Goal: Task Accomplishment & Management: Manage account settings

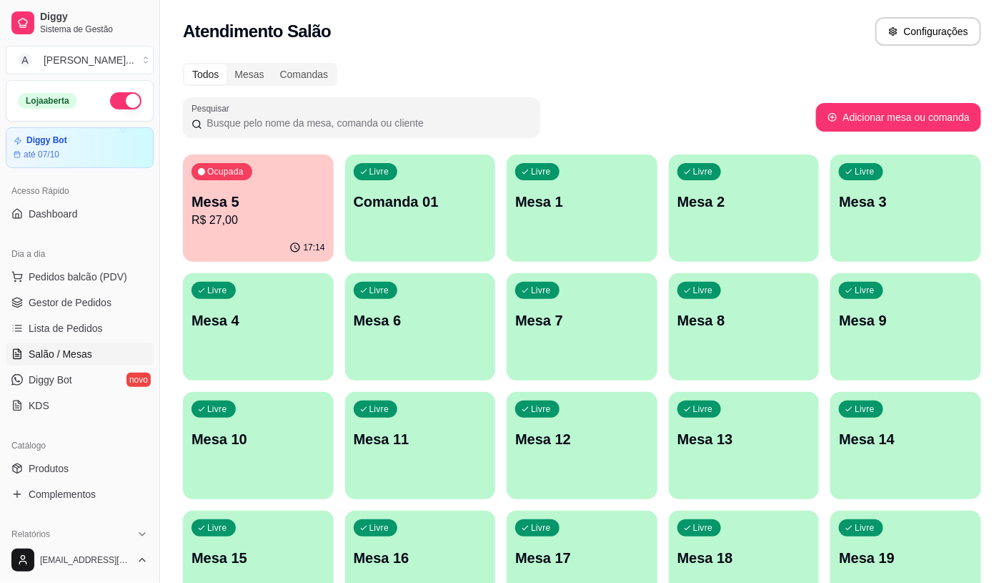
click at [402, 292] on div "Todos Mesas Comandas Pesquisar Adicionar mesa ou comanda Ocupada Mesa 5 R$ 27,0…" at bounding box center [582, 522] width 844 height 936
click at [62, 282] on span "Pedidos balcão (PDV)" at bounding box center [78, 276] width 99 height 14
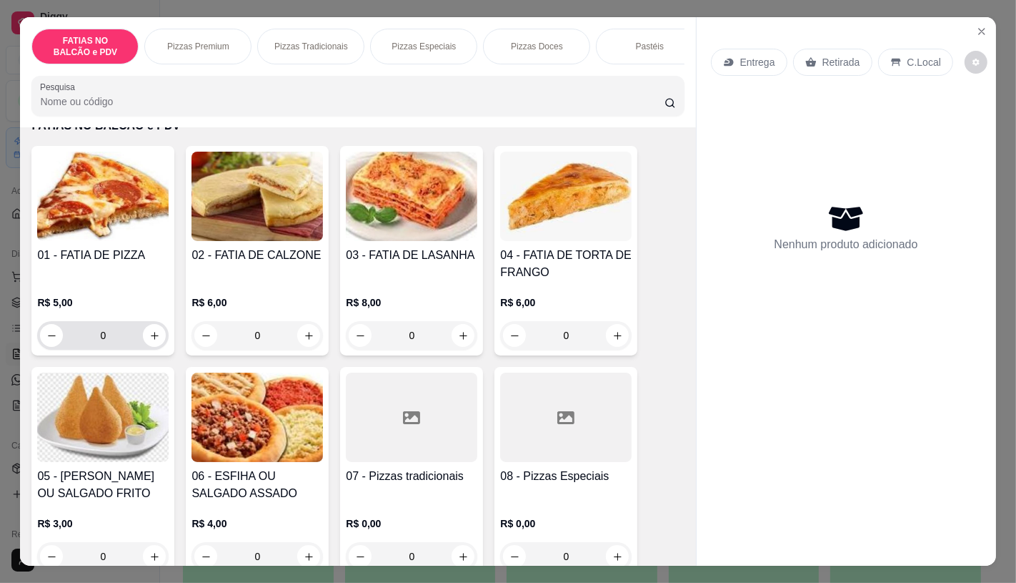
scroll to position [79, 0]
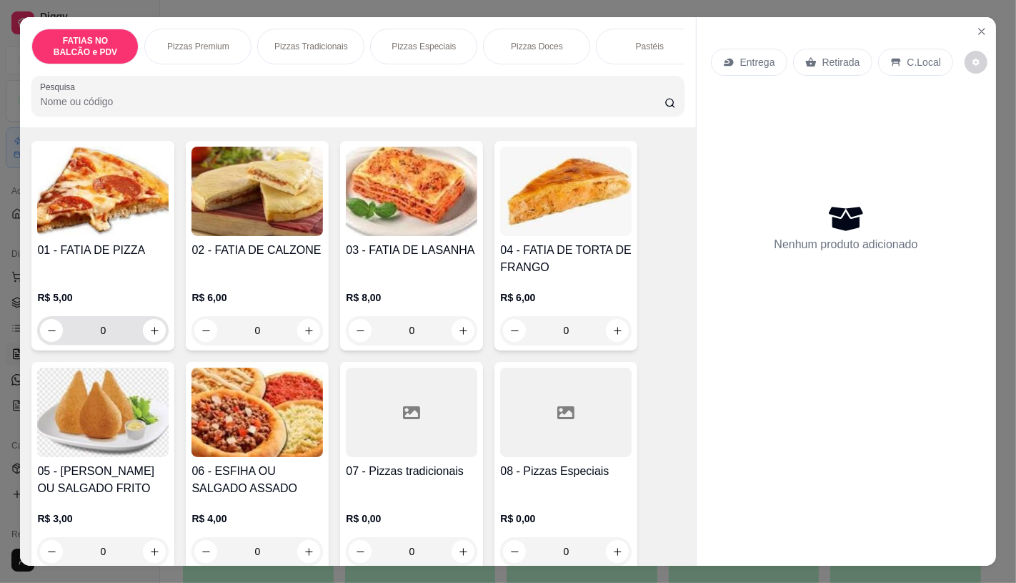
click at [124, 413] on img at bounding box center [103, 411] width 132 height 89
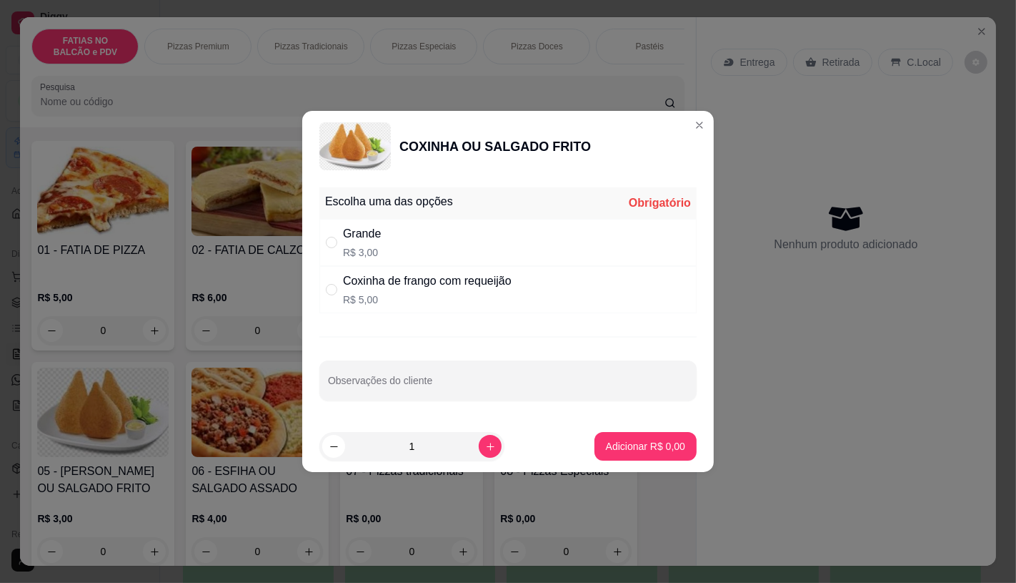
click at [392, 296] on p "R$ 5,00" at bounding box center [427, 299] width 169 height 14
radio input "true"
click at [662, 445] on p "Adicionar R$ 5,00" at bounding box center [645, 447] width 77 height 14
type input "1"
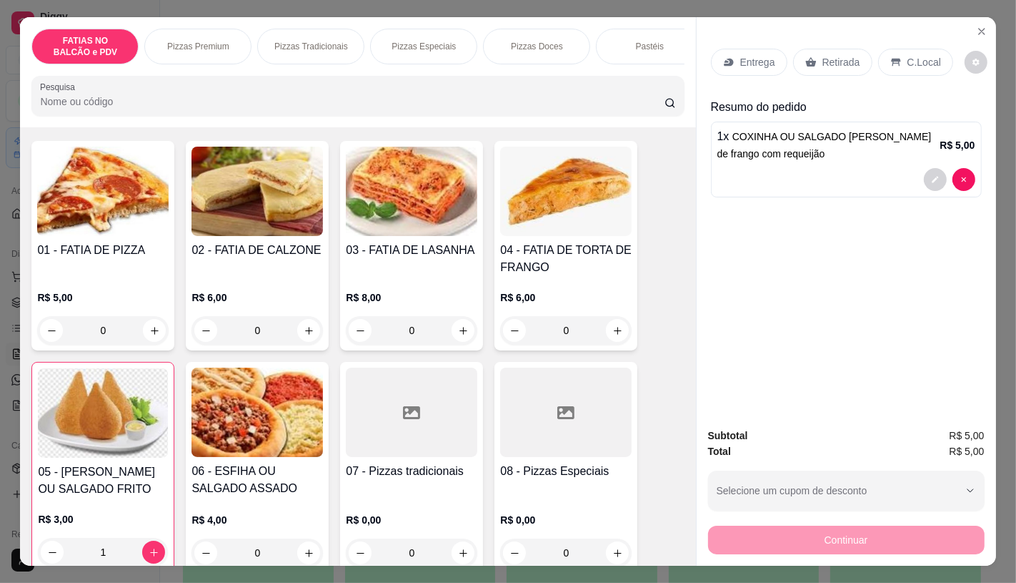
click at [854, 52] on div "Retirada" at bounding box center [832, 62] width 79 height 27
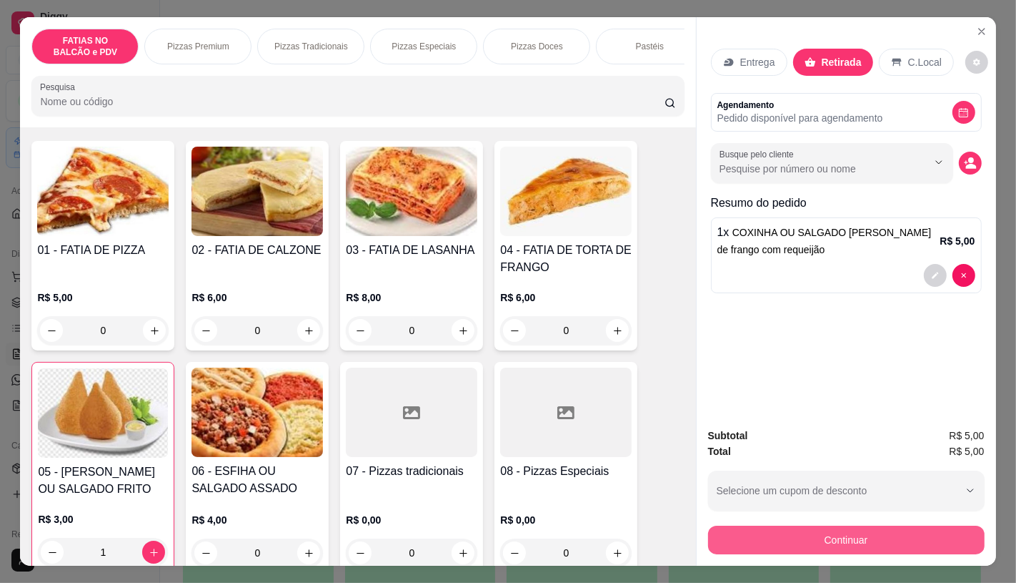
click at [768, 531] on button "Continuar" at bounding box center [846, 539] width 277 height 29
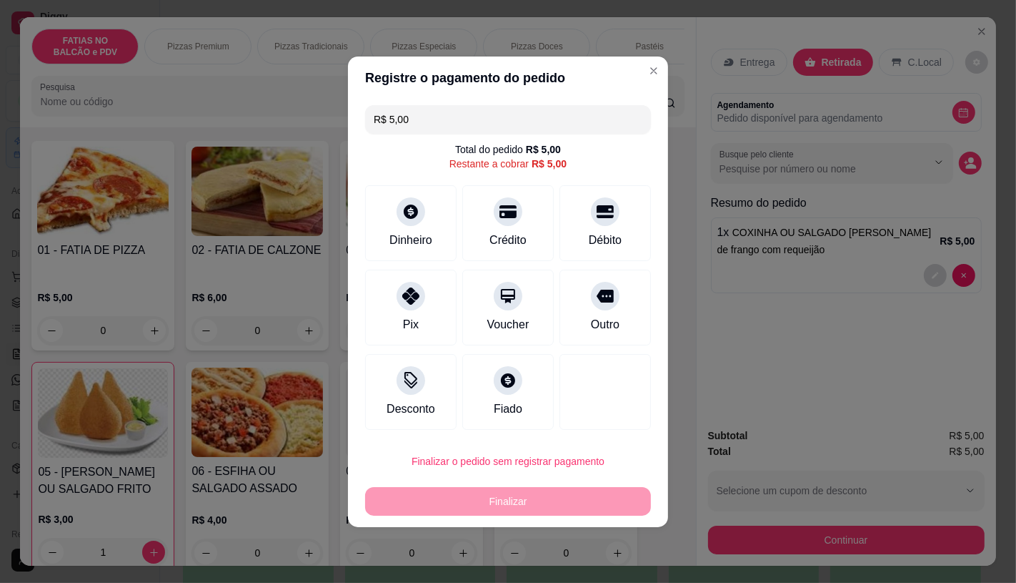
drag, startPoint x: 425, startPoint y: 124, endPoint x: 160, endPoint y: 119, distance: 264.5
click at [160, 119] on div "Registre o pagamento do pedido R$ 5,00 Total do pedido R$ 5,00 Restante a cobra…" at bounding box center [508, 291] width 1016 height 583
click at [413, 329] on div "Pix" at bounding box center [410, 323] width 17 height 19
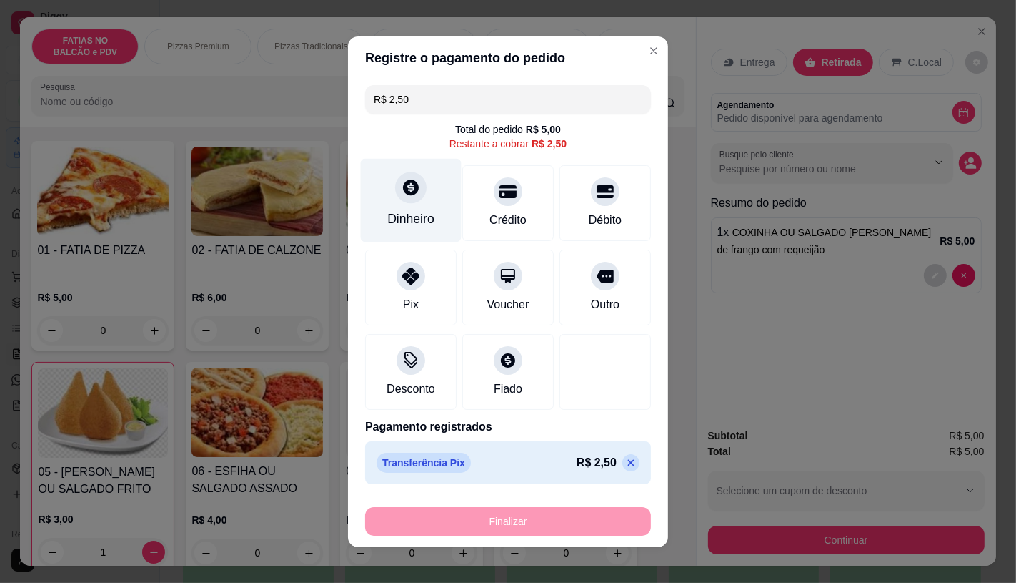
click at [419, 223] on div "Dinheiro" at bounding box center [410, 218] width 47 height 19
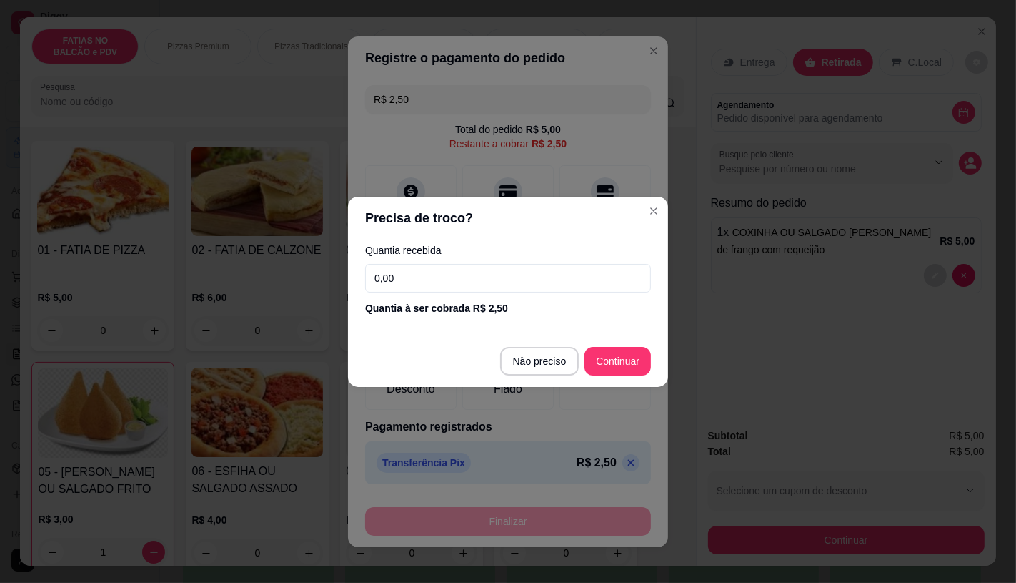
type input "R$ 0,00"
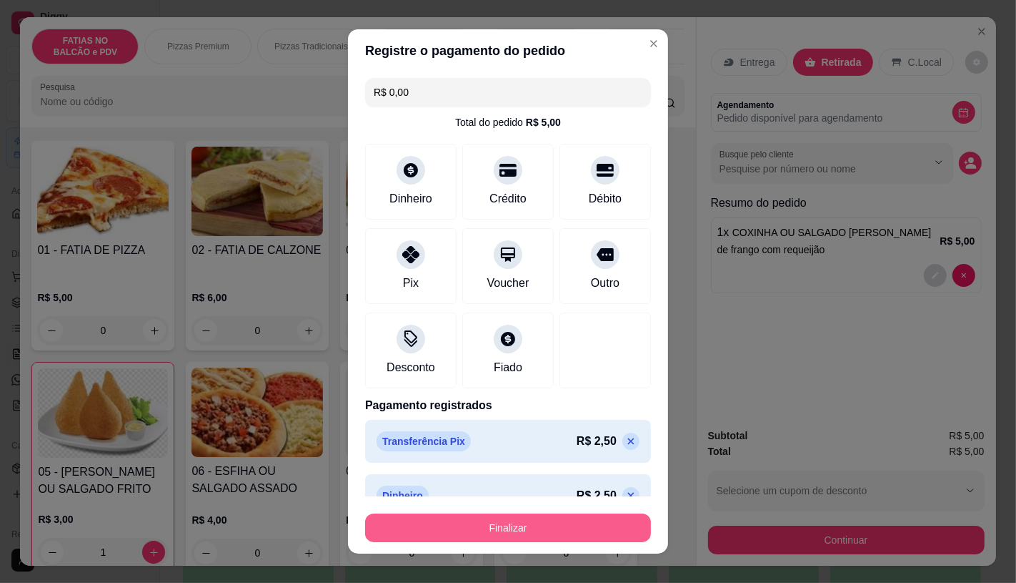
click at [548, 531] on button "Finalizar" at bounding box center [508, 527] width 286 height 29
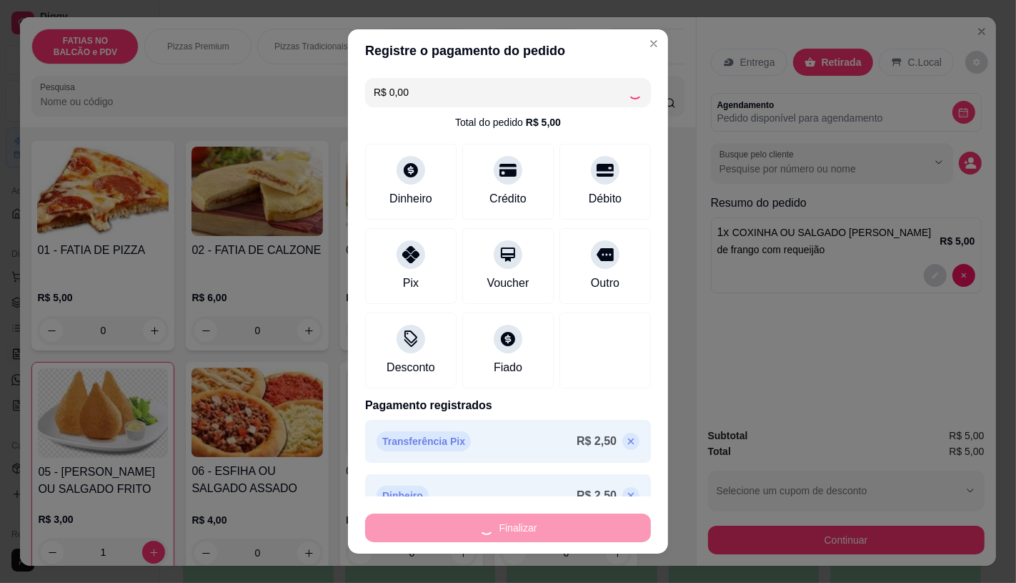
type input "0"
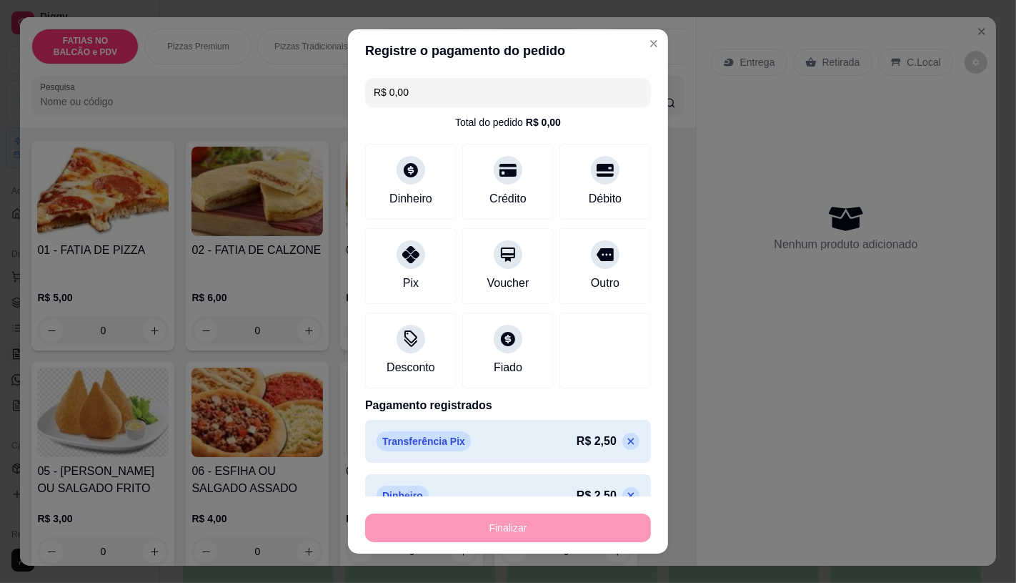
type input "-R$ 5,00"
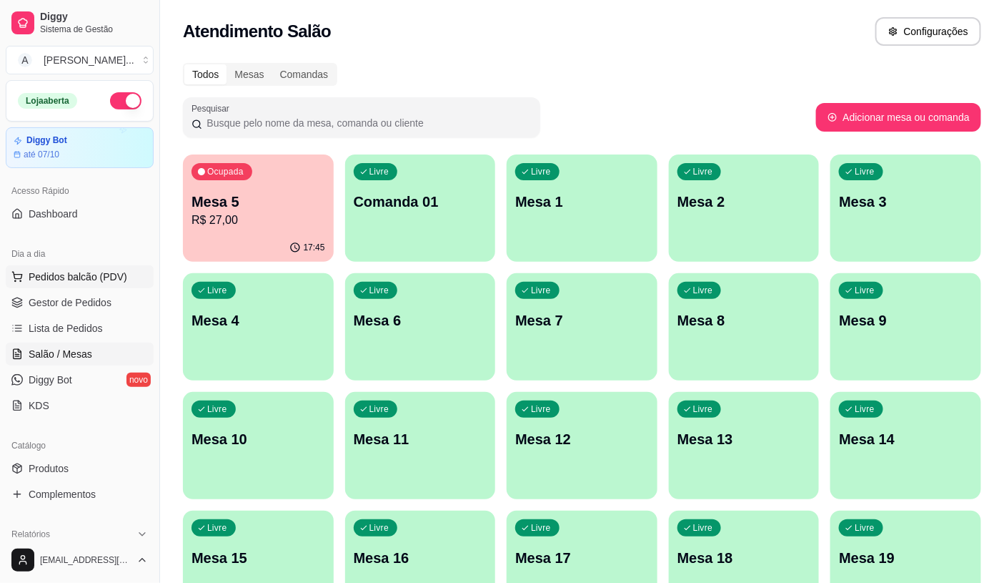
click at [97, 274] on span "Pedidos balcão (PDV)" at bounding box center [78, 276] width 99 height 14
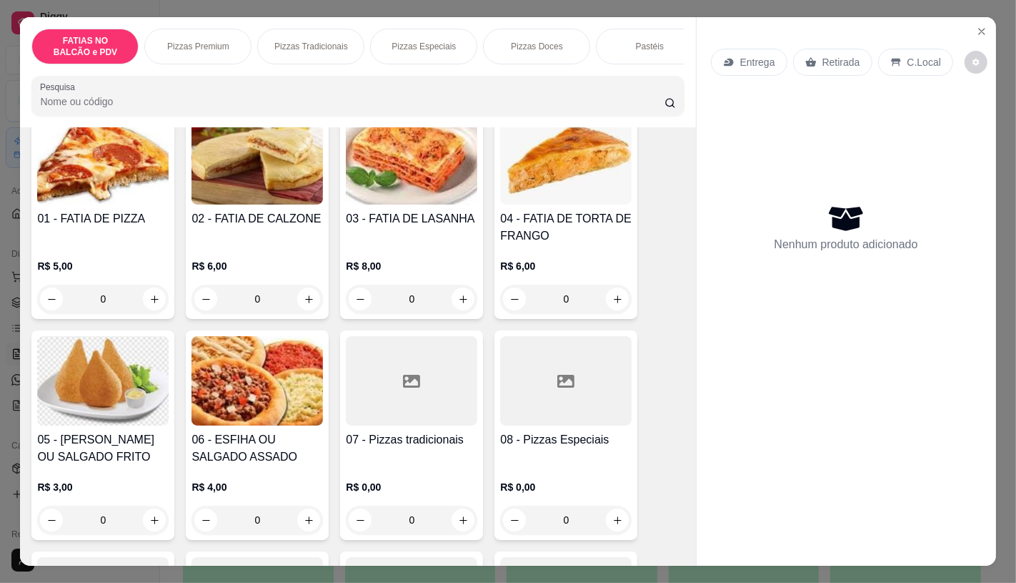
scroll to position [159, 0]
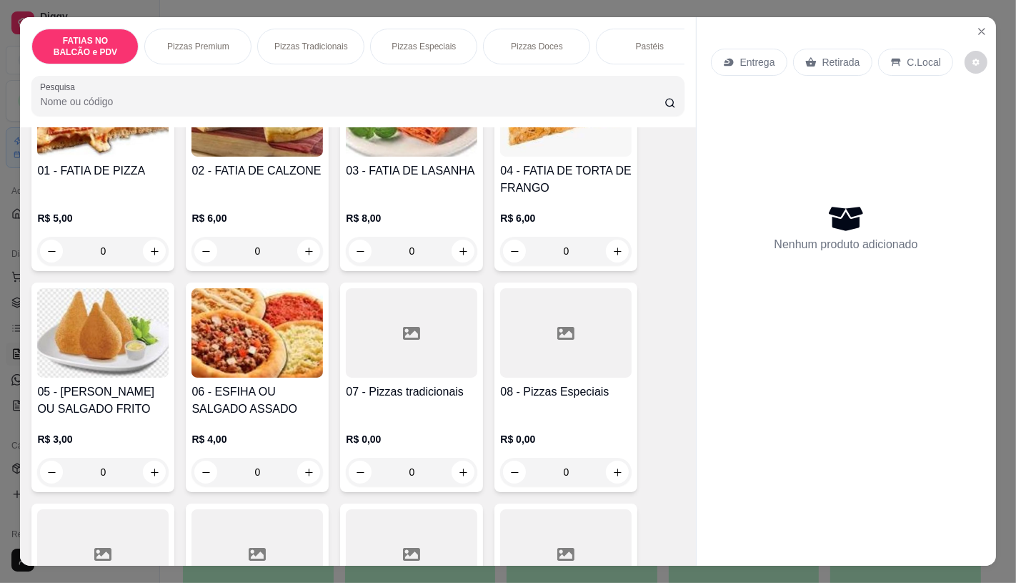
click at [109, 346] on img at bounding box center [103, 332] width 132 height 89
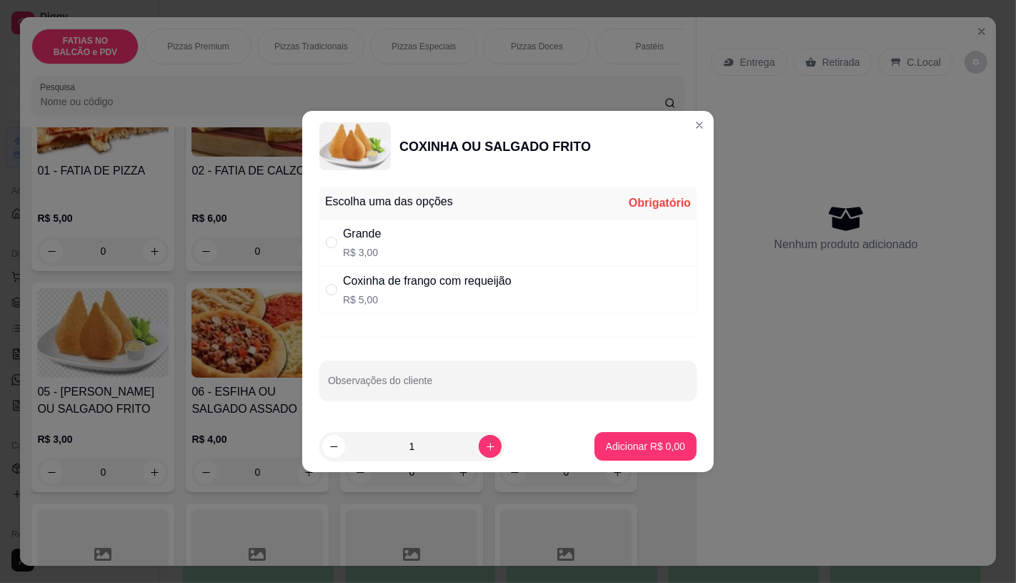
click at [405, 257] on div "Grande R$ 3,00" at bounding box center [508, 242] width 377 height 47
radio input "true"
click at [485, 447] on icon "increase-product-quantity" at bounding box center [490, 446] width 11 height 11
type input "2"
click at [653, 440] on p "Adicionar R$ 6,00" at bounding box center [645, 446] width 79 height 14
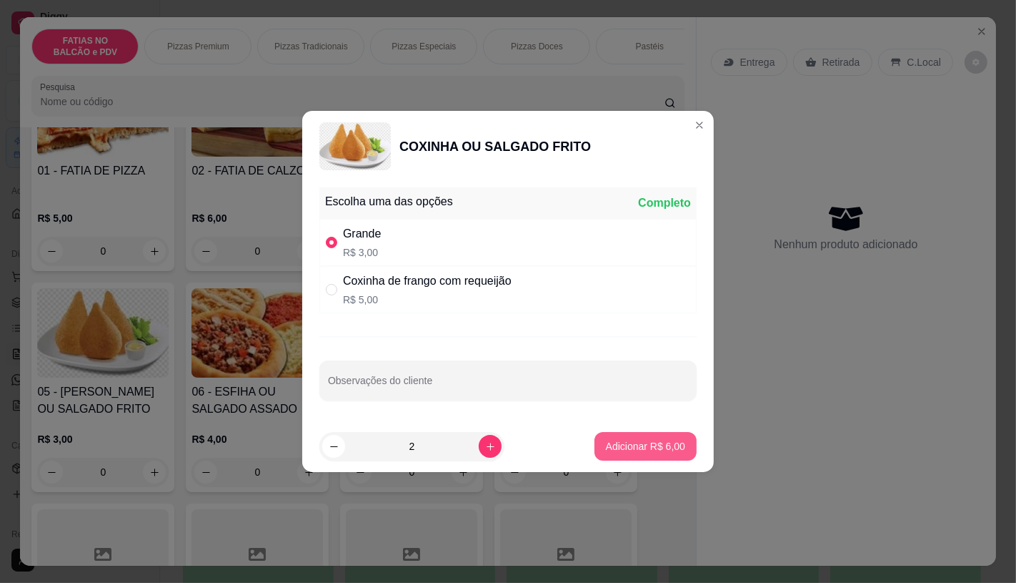
type input "2"
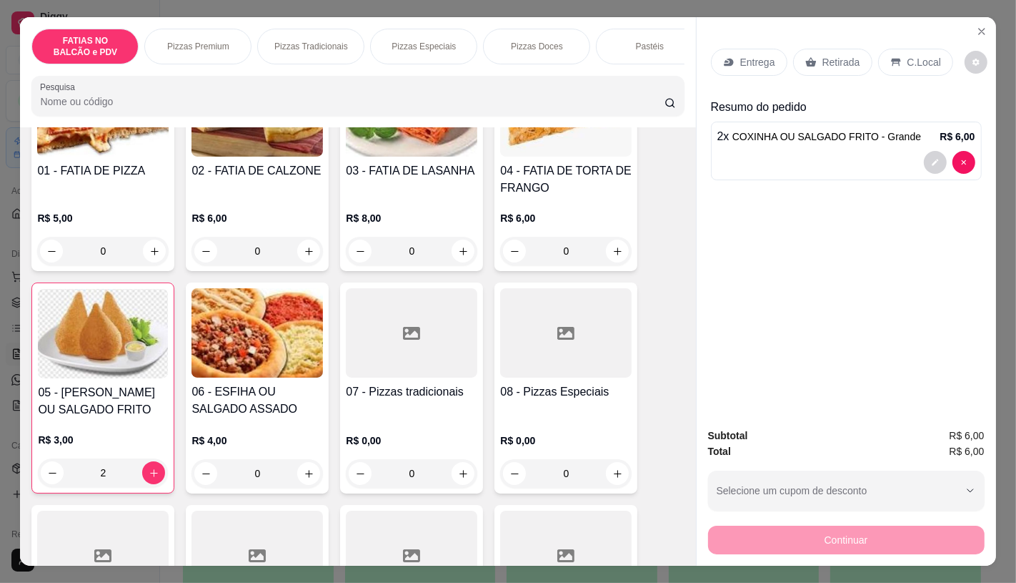
click at [129, 206] on div "R$ 5,00 0" at bounding box center [103, 231] width 132 height 69
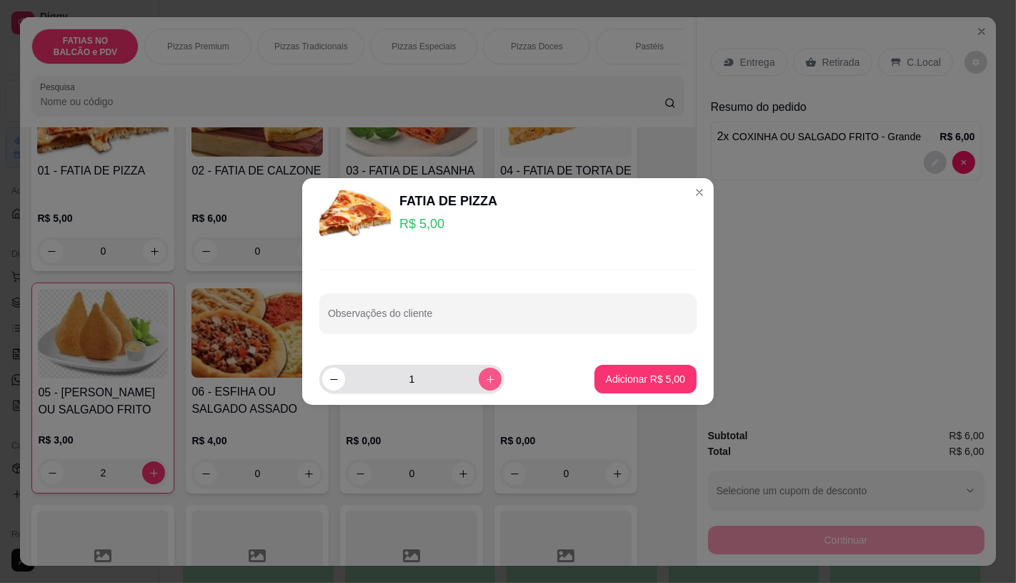
click at [480, 386] on button "increase-product-quantity" at bounding box center [490, 378] width 23 height 23
click at [479, 385] on button "increase-product-quantity" at bounding box center [490, 379] width 22 height 22
type input "4"
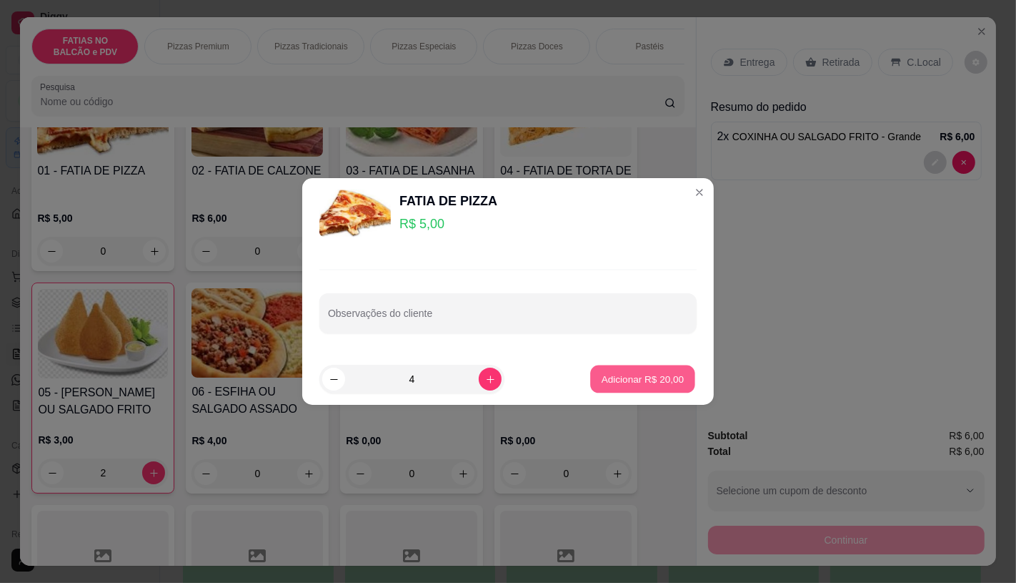
click at [602, 382] on p "Adicionar R$ 20,00" at bounding box center [643, 379] width 83 height 14
type input "4"
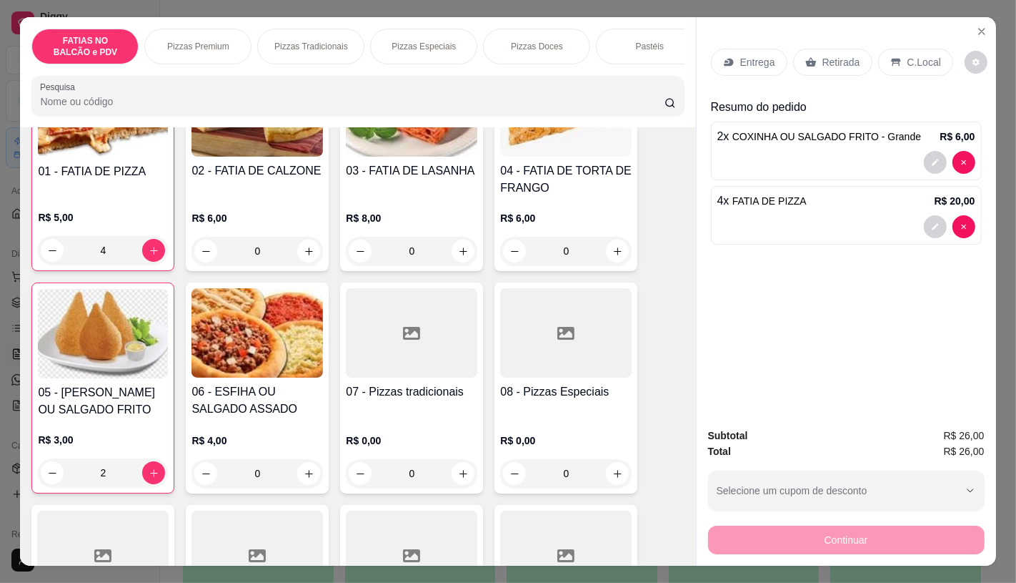
scroll to position [159, 0]
click at [844, 63] on p "Retirada" at bounding box center [842, 62] width 38 height 14
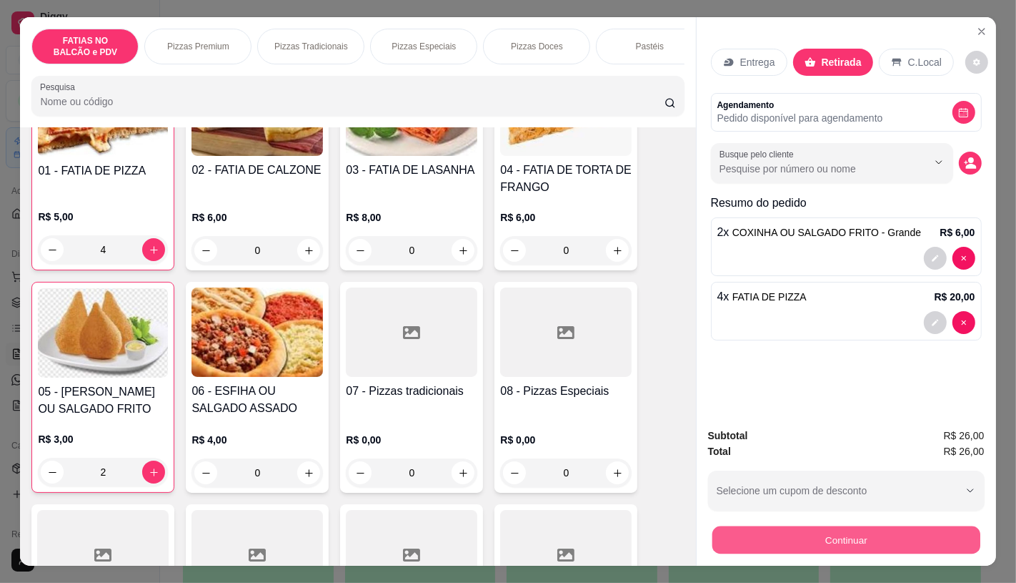
click at [816, 535] on button "Continuar" at bounding box center [846, 539] width 268 height 28
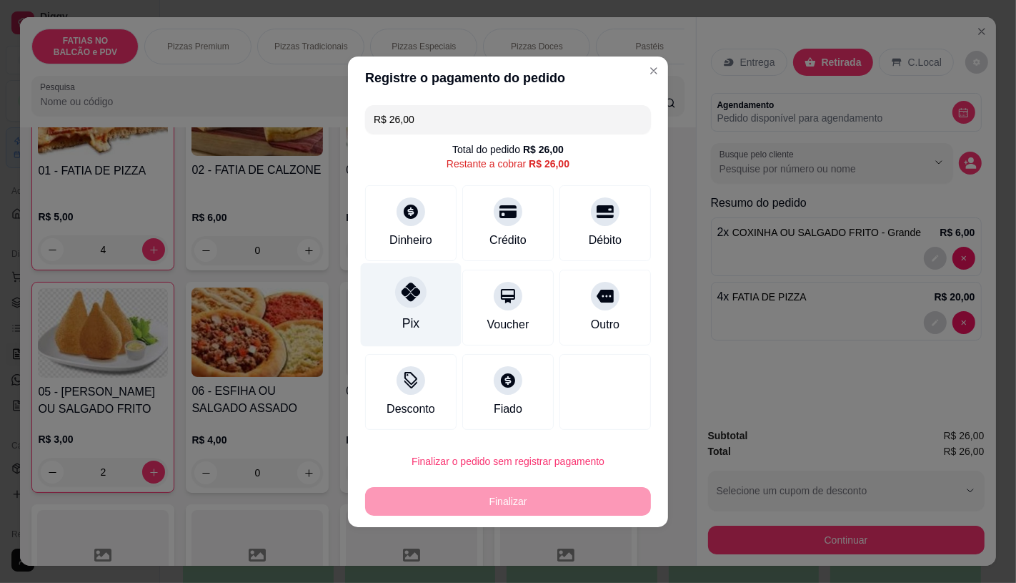
click at [397, 288] on div at bounding box center [410, 291] width 31 height 31
type input "R$ 0,00"
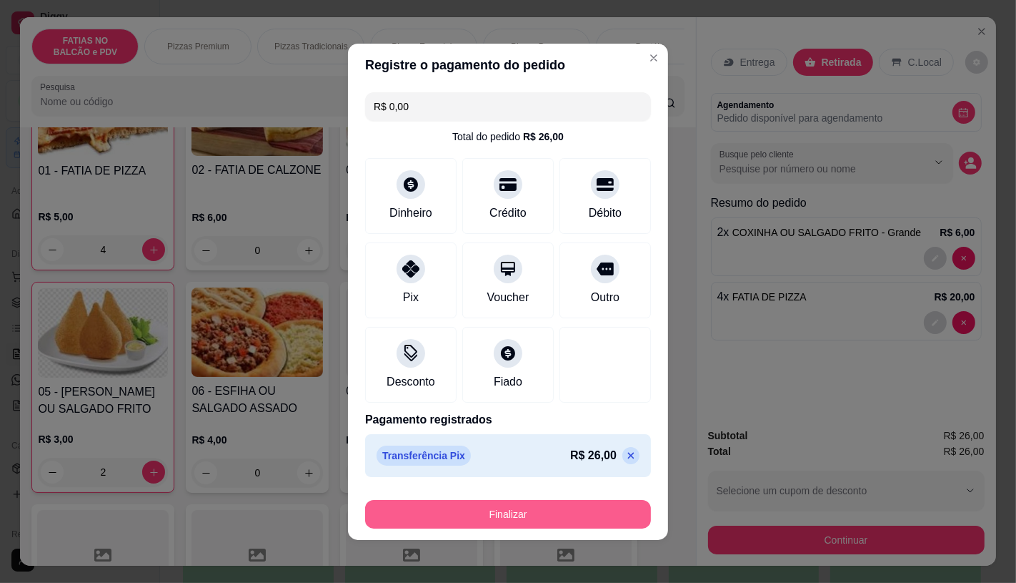
click at [528, 503] on button "Finalizar" at bounding box center [508, 514] width 286 height 29
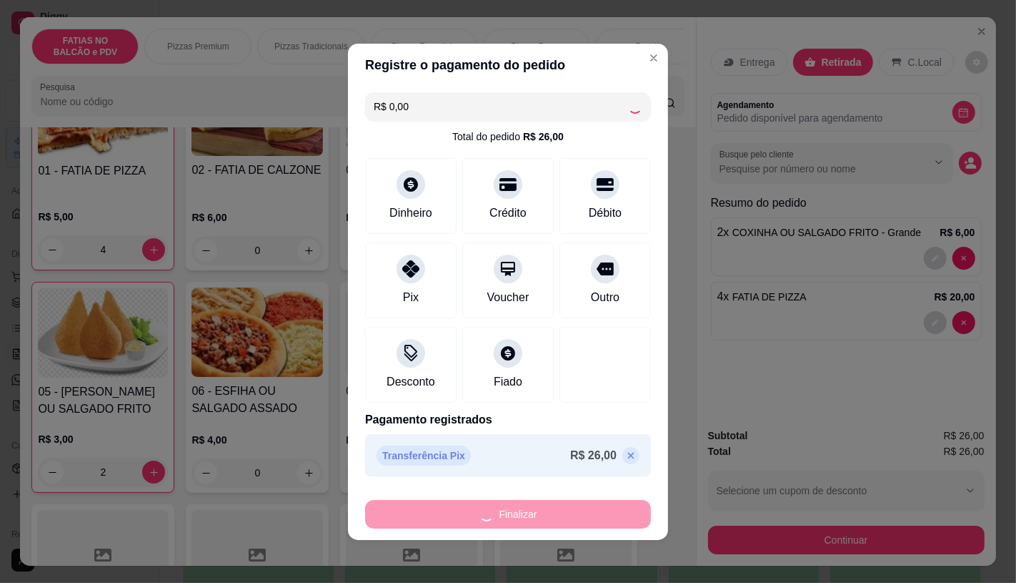
type input "0"
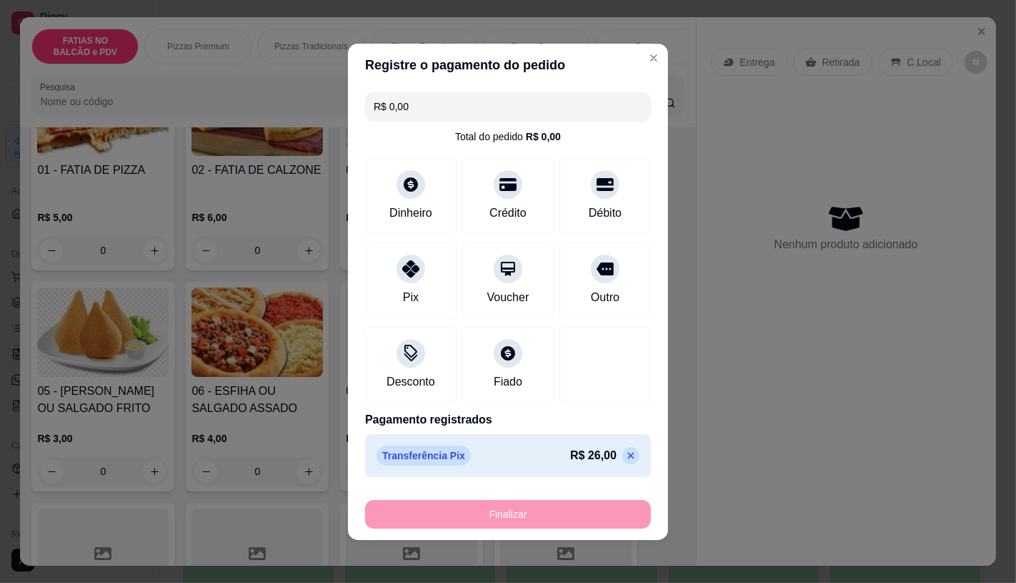
type input "-R$ 26,00"
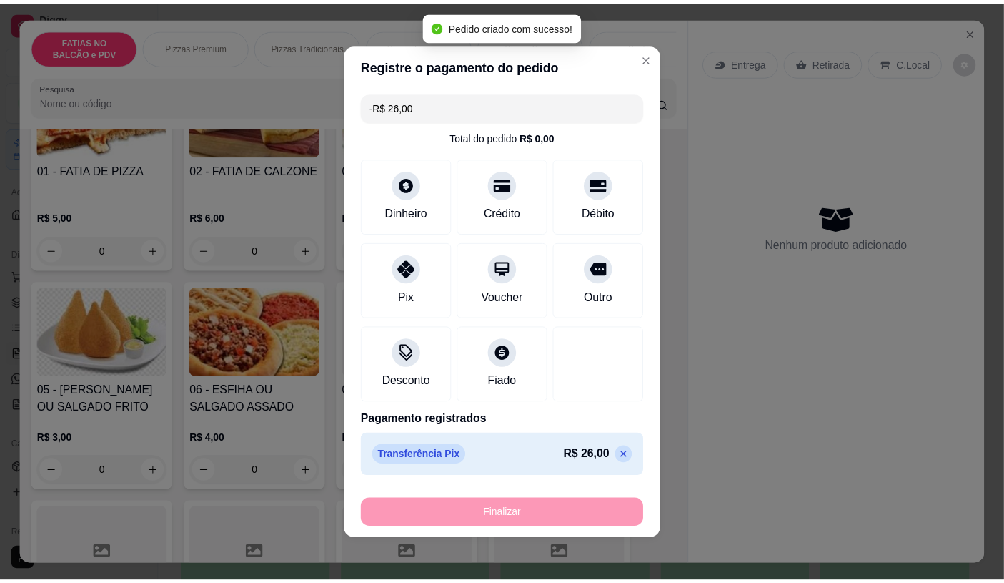
scroll to position [159, 0]
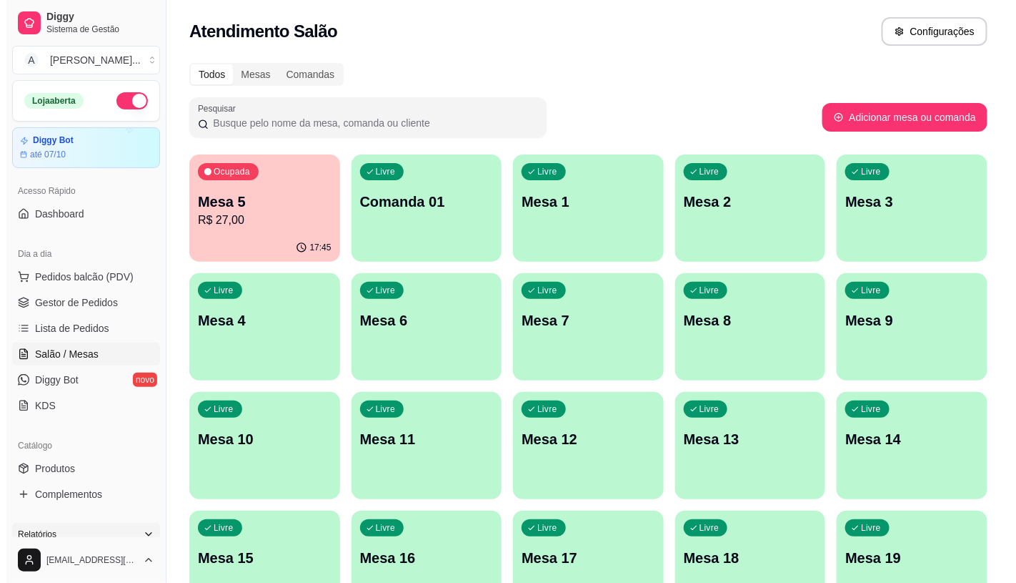
scroll to position [79, 0]
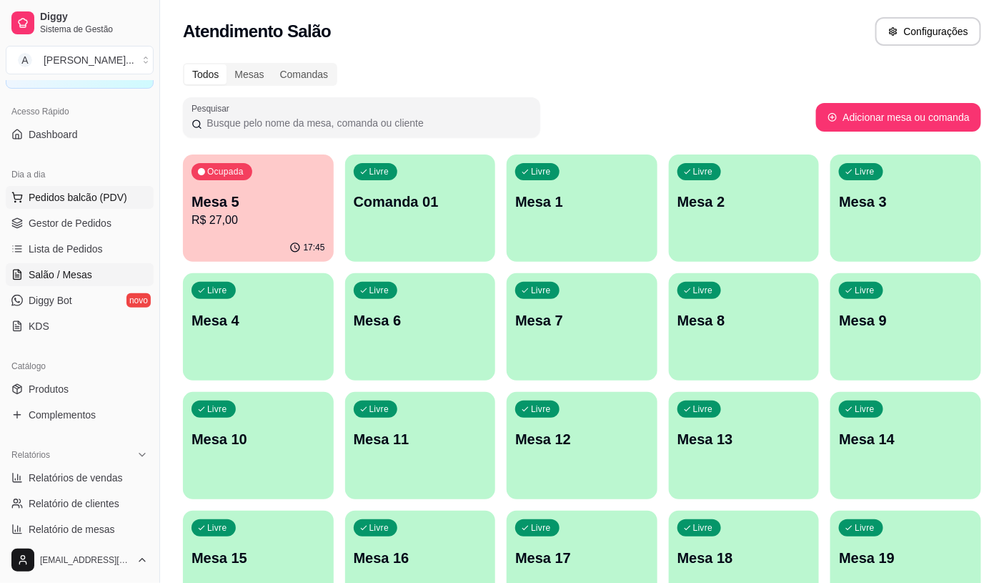
click at [87, 193] on span "Pedidos balcão (PDV)" at bounding box center [78, 197] width 99 height 14
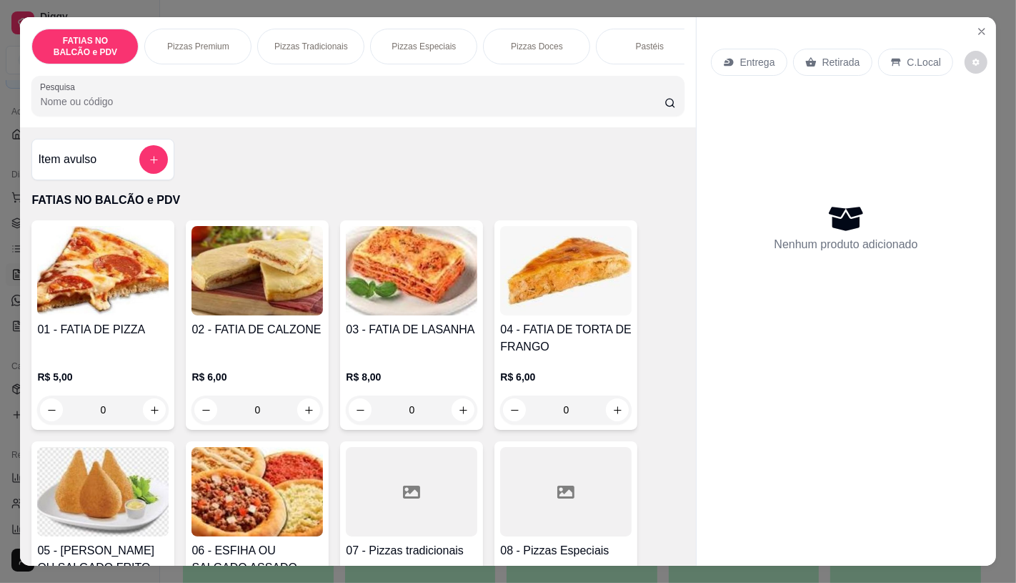
scroll to position [79, 0]
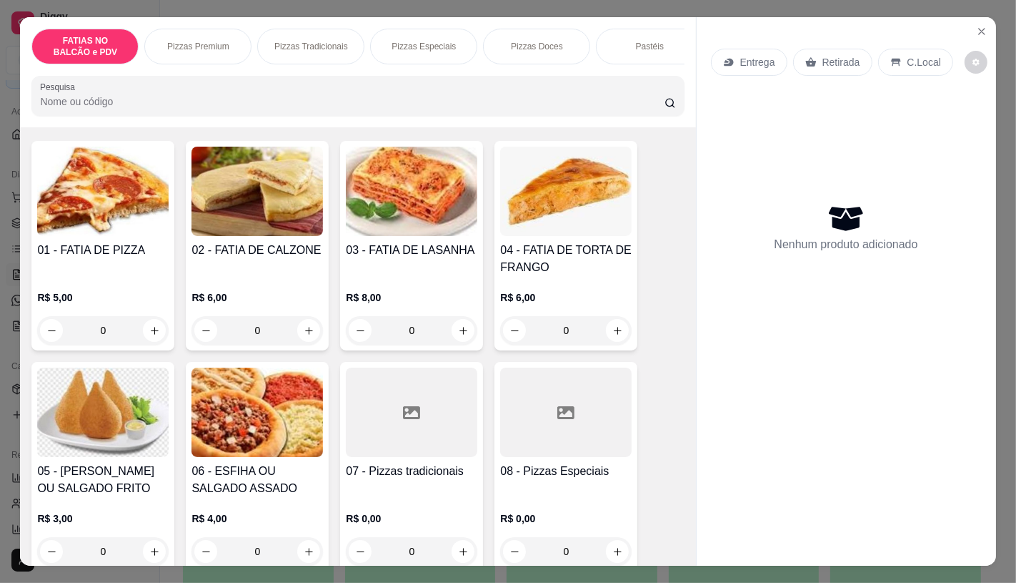
click at [97, 474] on h4 "05 - [PERSON_NAME] OU SALGADO FRITO" at bounding box center [103, 479] width 132 height 34
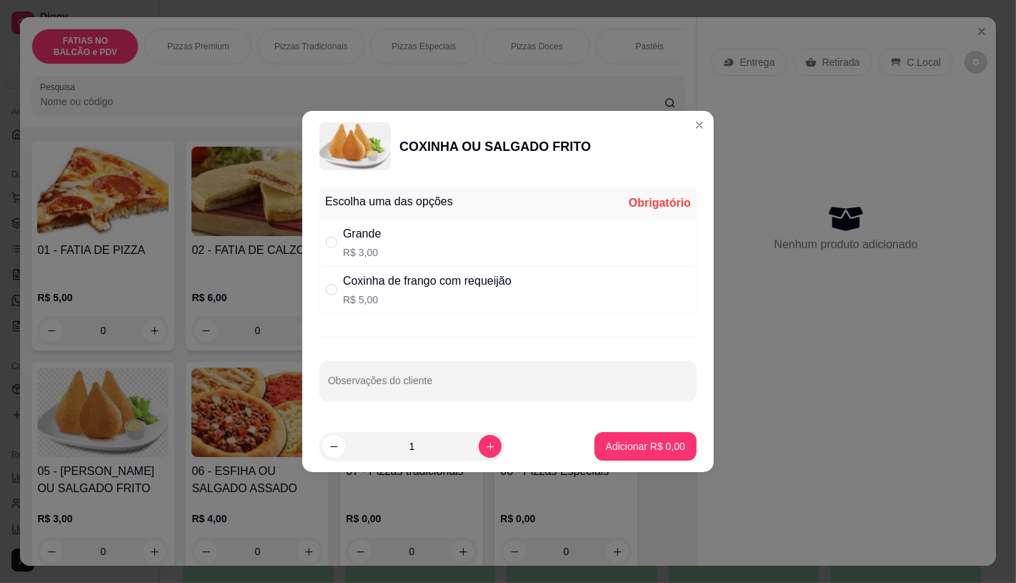
click at [367, 245] on p "R$ 3,00" at bounding box center [362, 252] width 38 height 14
radio input "true"
click at [486, 449] on icon "increase-product-quantity" at bounding box center [490, 446] width 11 height 11
type input "2"
click at [663, 455] on button "Adicionar R$ 6,00" at bounding box center [646, 446] width 102 height 29
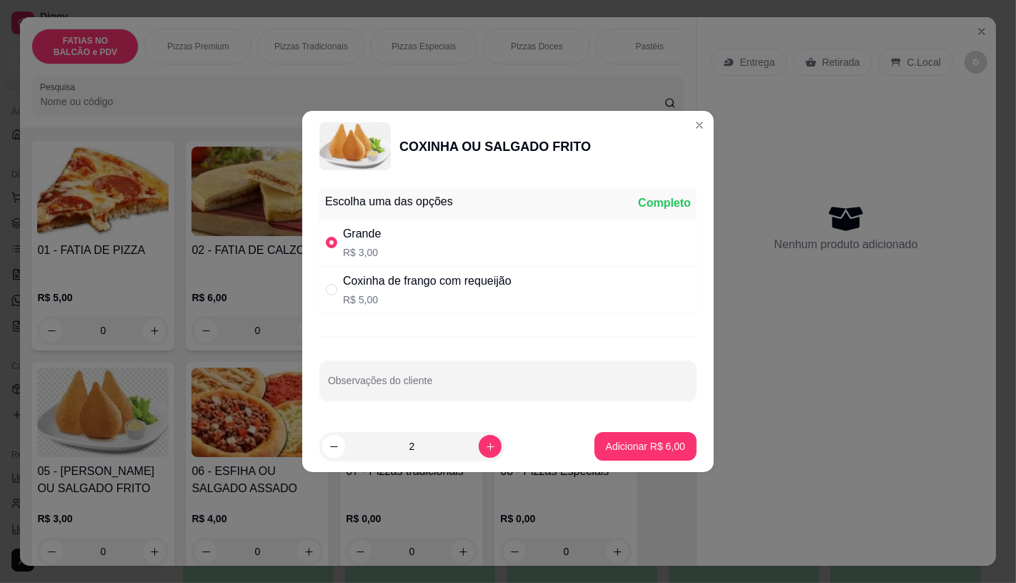
type input "2"
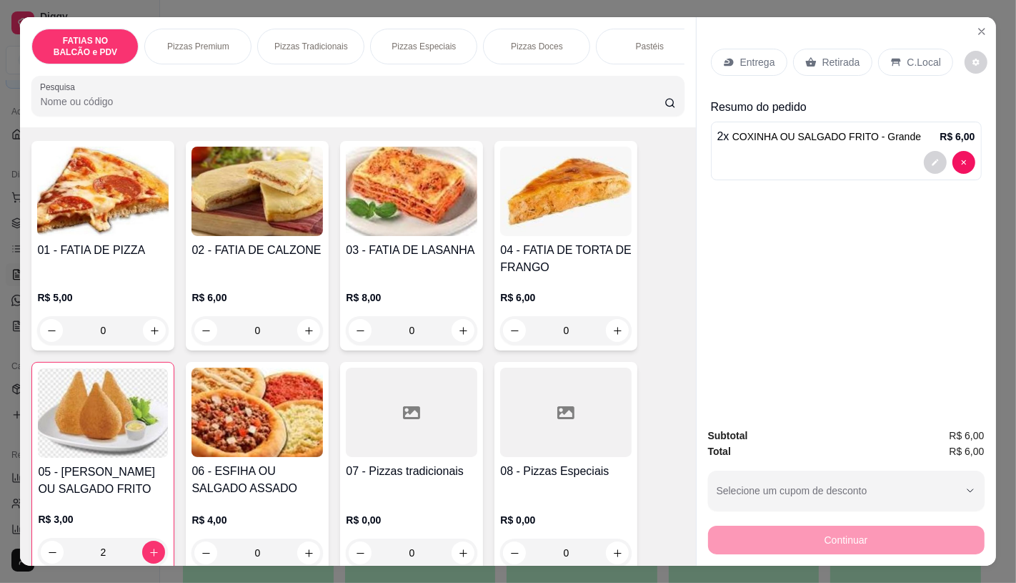
click at [838, 55] on p "Retirada" at bounding box center [842, 62] width 38 height 14
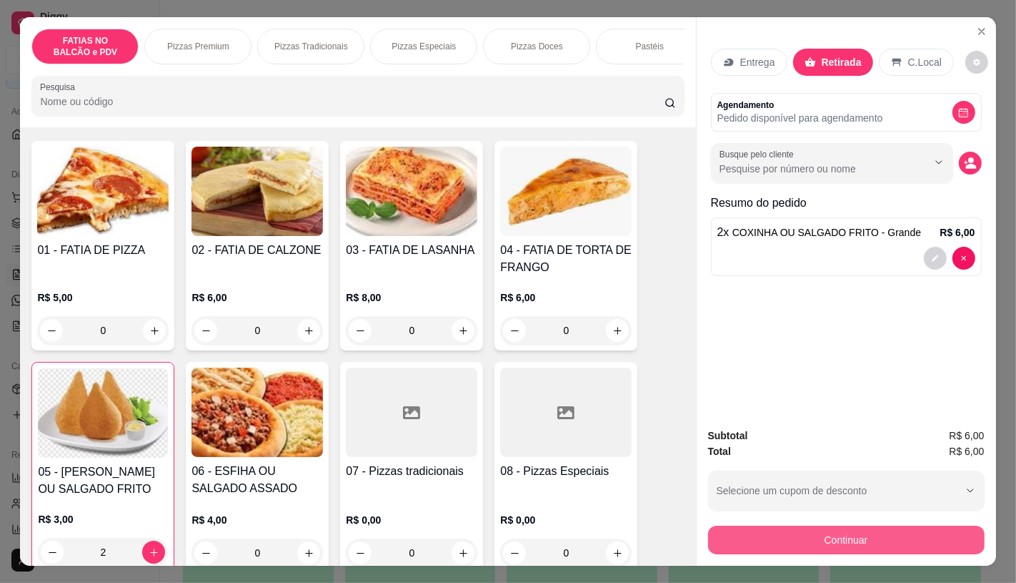
click at [906, 540] on button "Continuar" at bounding box center [846, 539] width 277 height 29
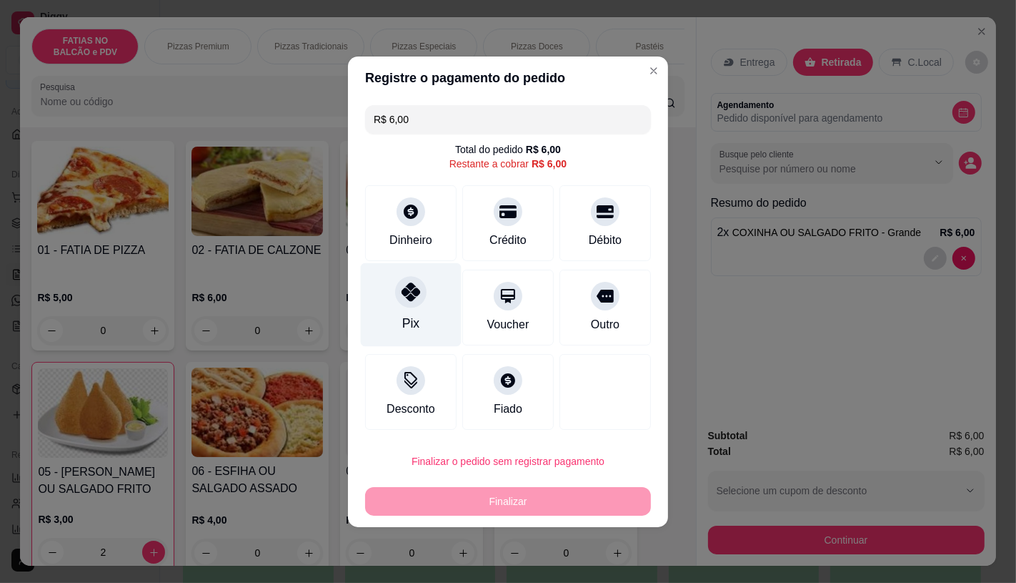
click at [422, 290] on div at bounding box center [410, 291] width 31 height 31
type input "R$ 0,00"
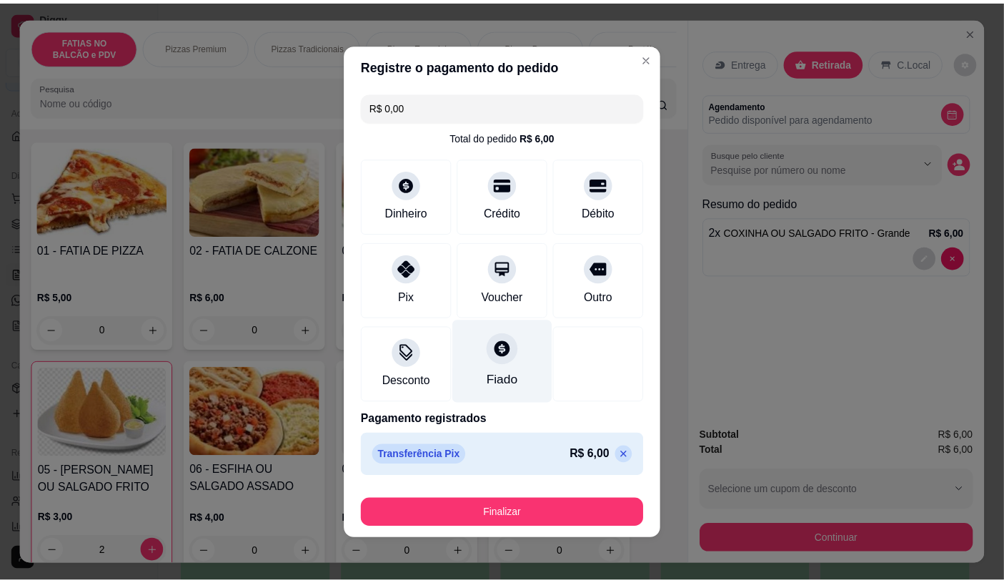
scroll to position [2, 0]
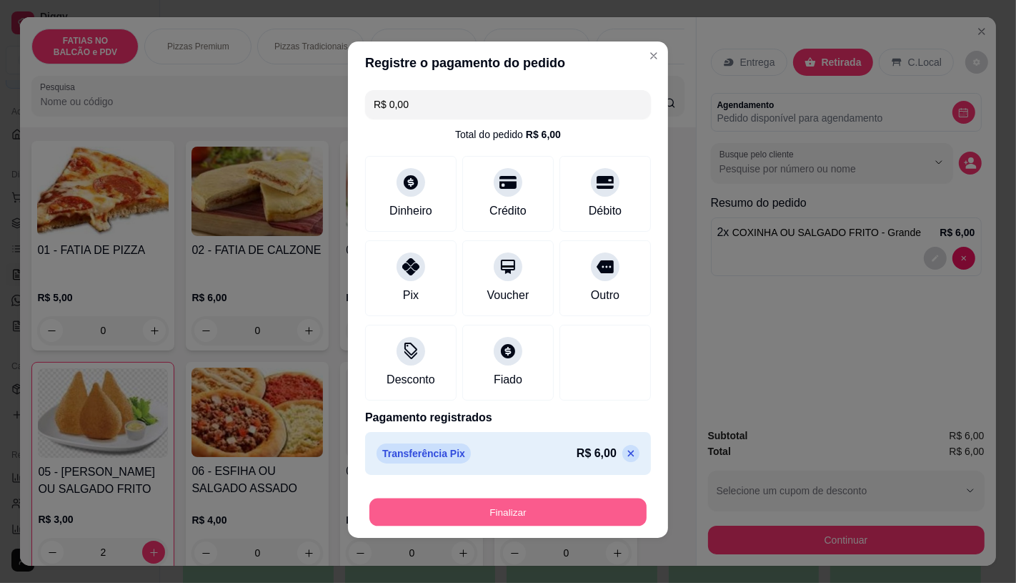
click at [500, 503] on button "Finalizar" at bounding box center [508, 512] width 277 height 28
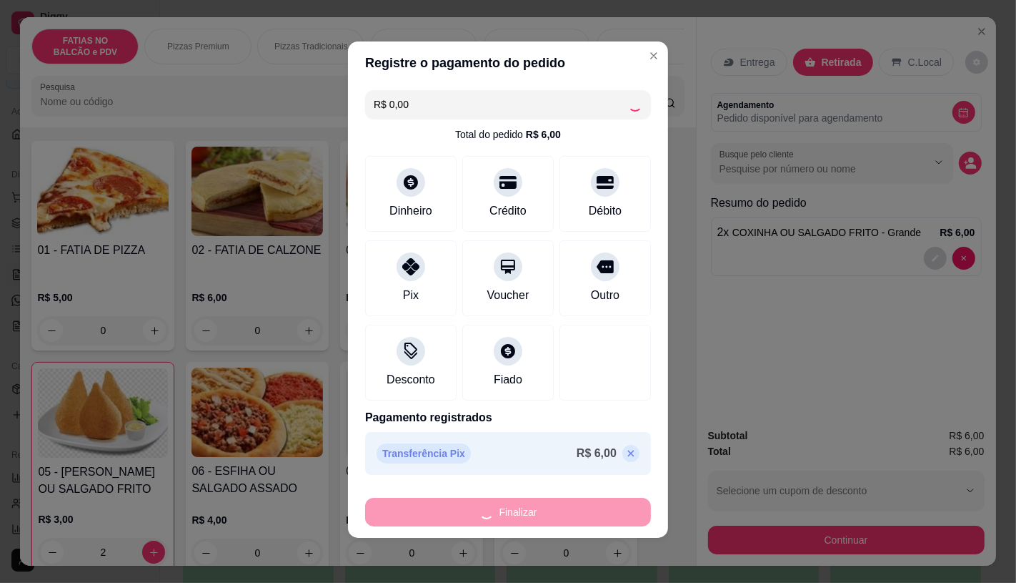
type input "0"
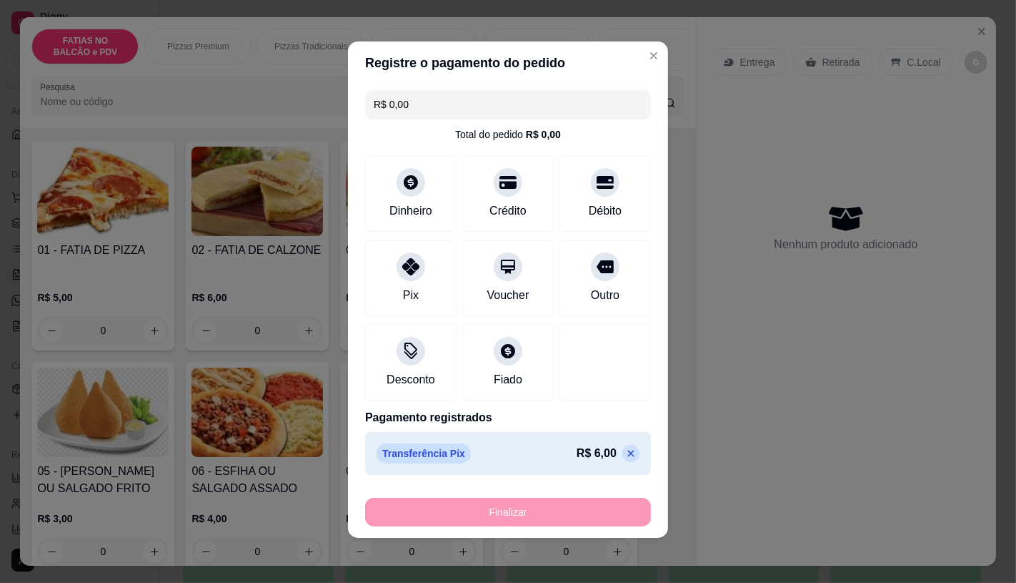
type input "-R$ 6,00"
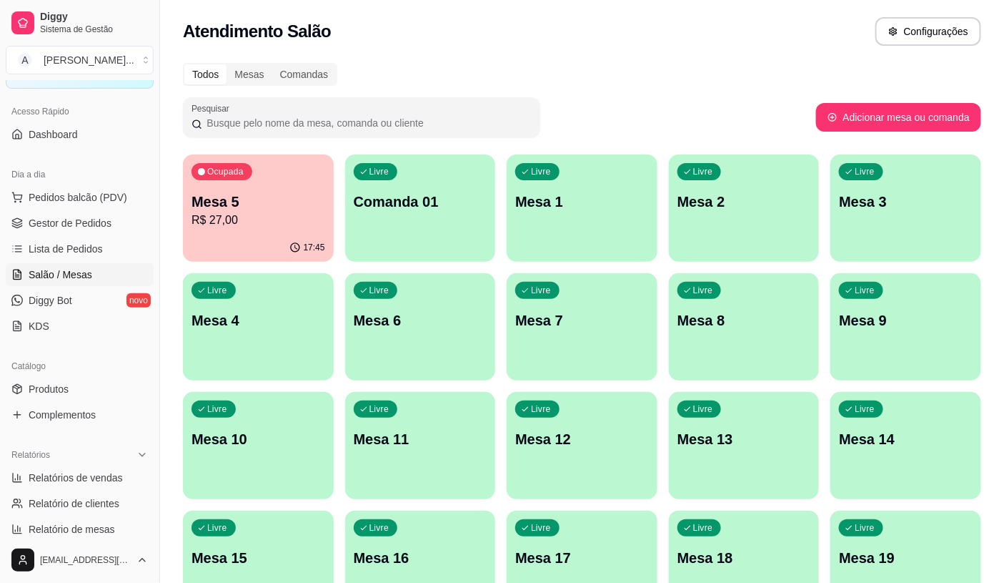
click at [263, 224] on p "R$ 27,00" at bounding box center [259, 220] width 134 height 17
click at [255, 194] on p "Mesa 5" at bounding box center [259, 202] width 134 height 20
click at [247, 232] on div "Ocupada Mesa 5 R$ 27,00" at bounding box center [258, 194] width 146 height 77
drag, startPoint x: 34, startPoint y: 205, endPoint x: 41, endPoint y: 209, distance: 8.0
click at [39, 208] on button "Pedidos balcão (PDV)" at bounding box center [80, 197] width 148 height 23
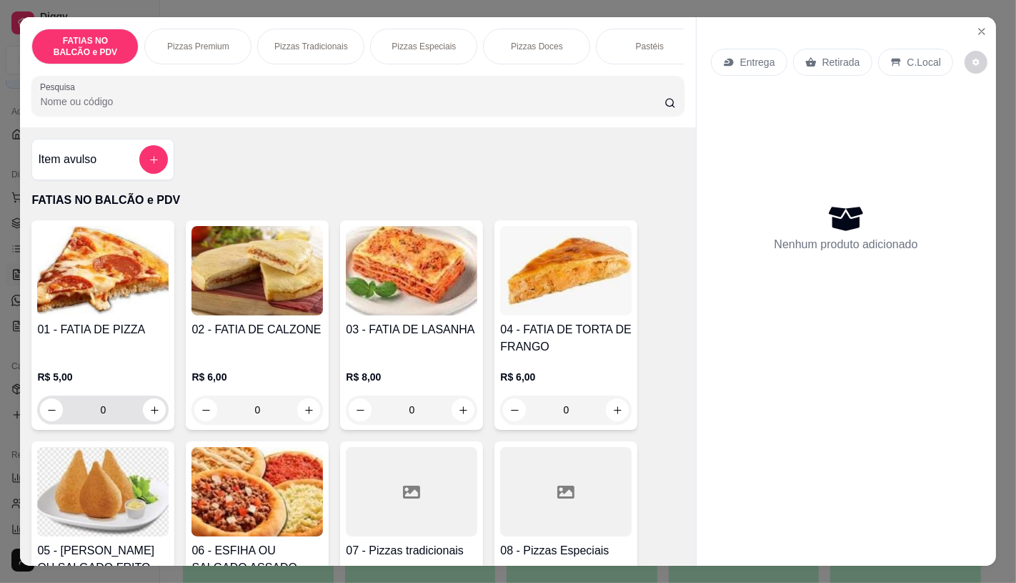
click at [118, 420] on input "0" at bounding box center [103, 409] width 80 height 29
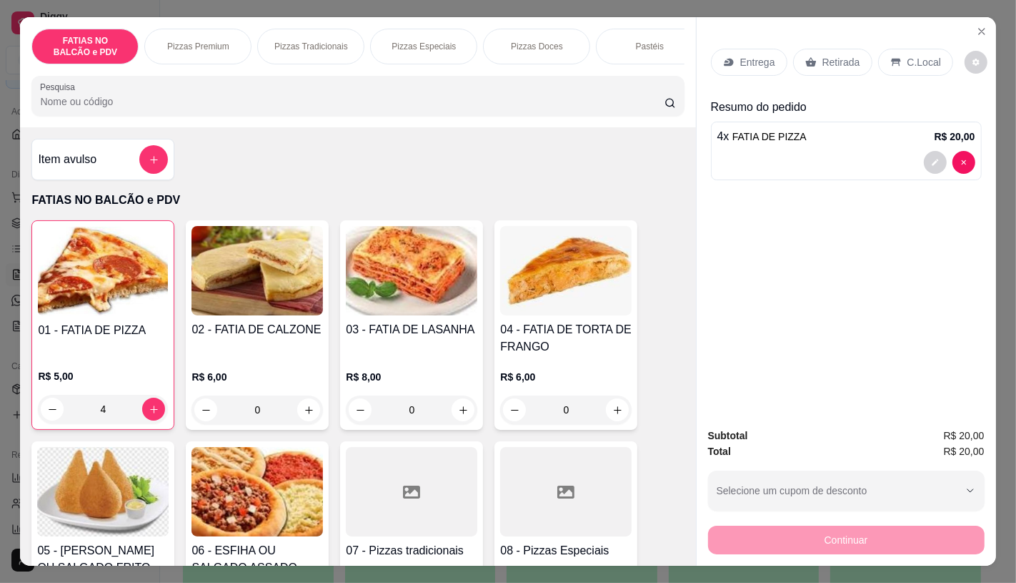
type input "4"
click at [833, 70] on div "Entrega Retirada C.Local" at bounding box center [846, 62] width 271 height 50
click at [806, 60] on icon at bounding box center [811, 62] width 11 height 9
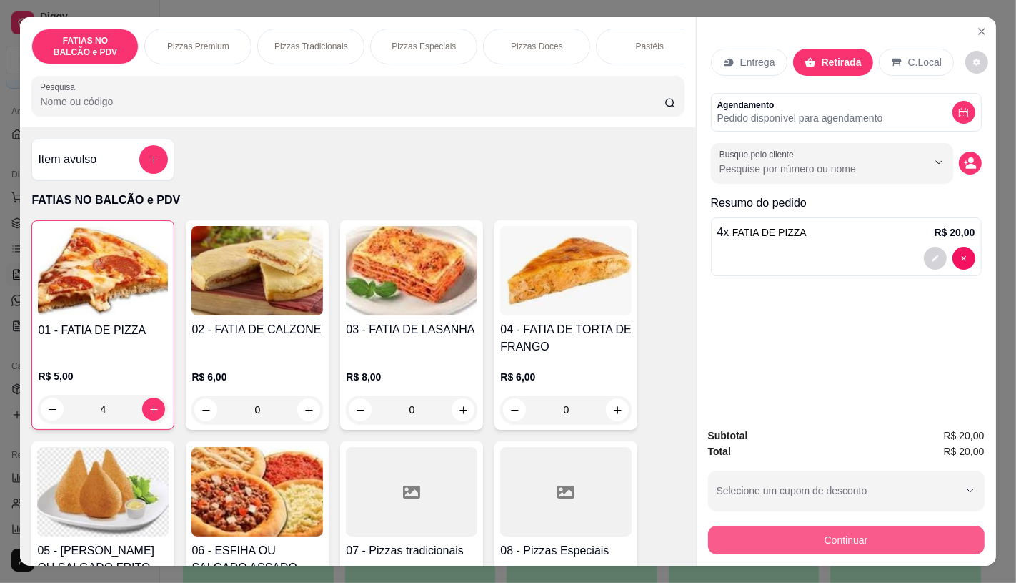
click at [821, 525] on button "Continuar" at bounding box center [846, 539] width 277 height 29
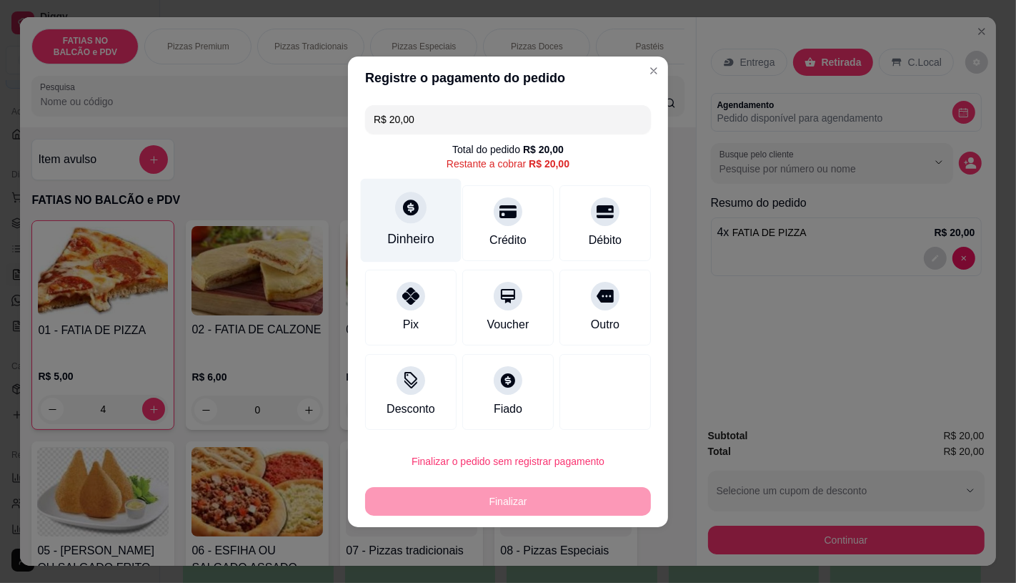
click at [388, 206] on div "Dinheiro" at bounding box center [411, 220] width 101 height 84
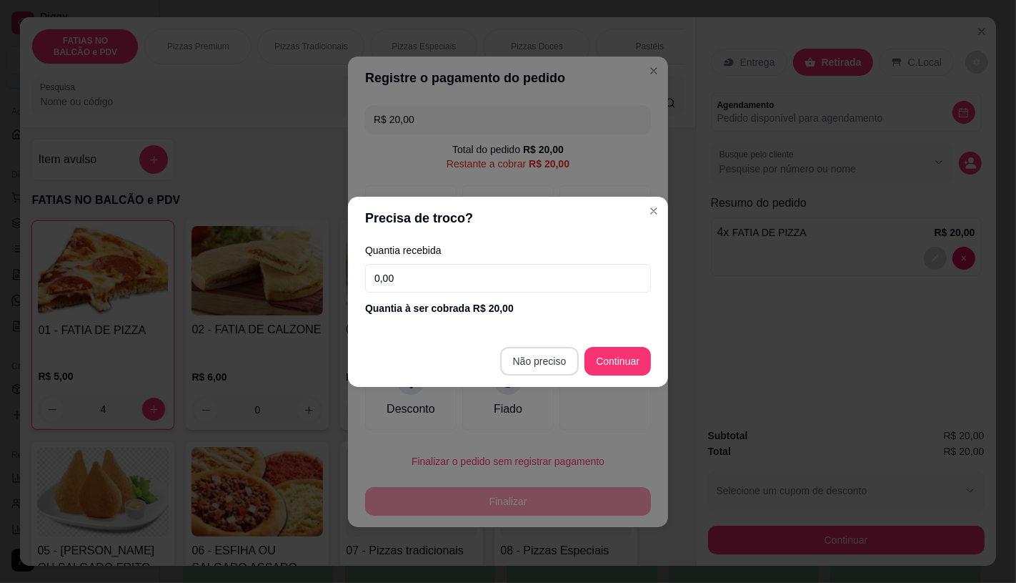
type input "R$ 0,00"
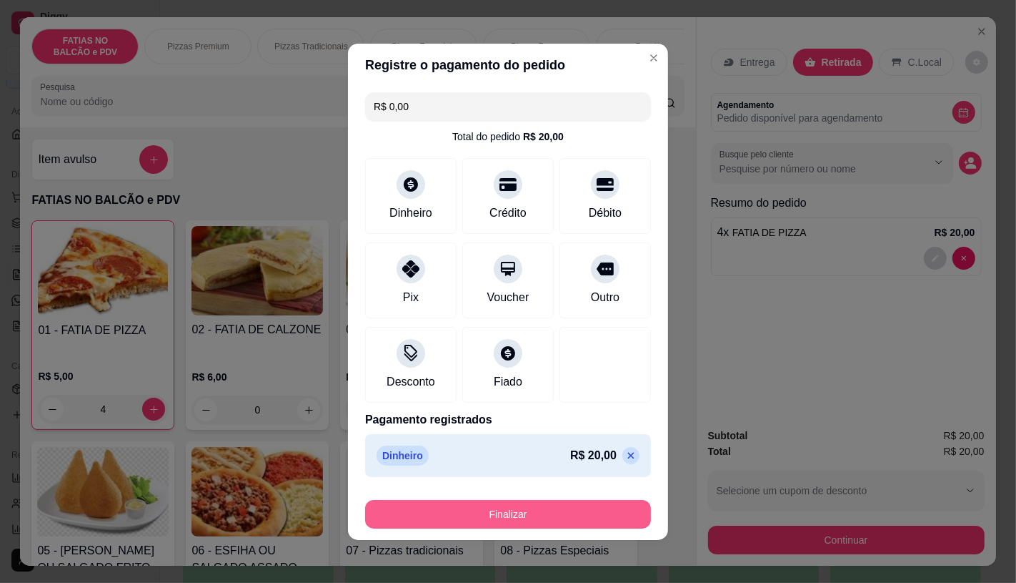
click at [429, 512] on button "Finalizar" at bounding box center [508, 514] width 286 height 29
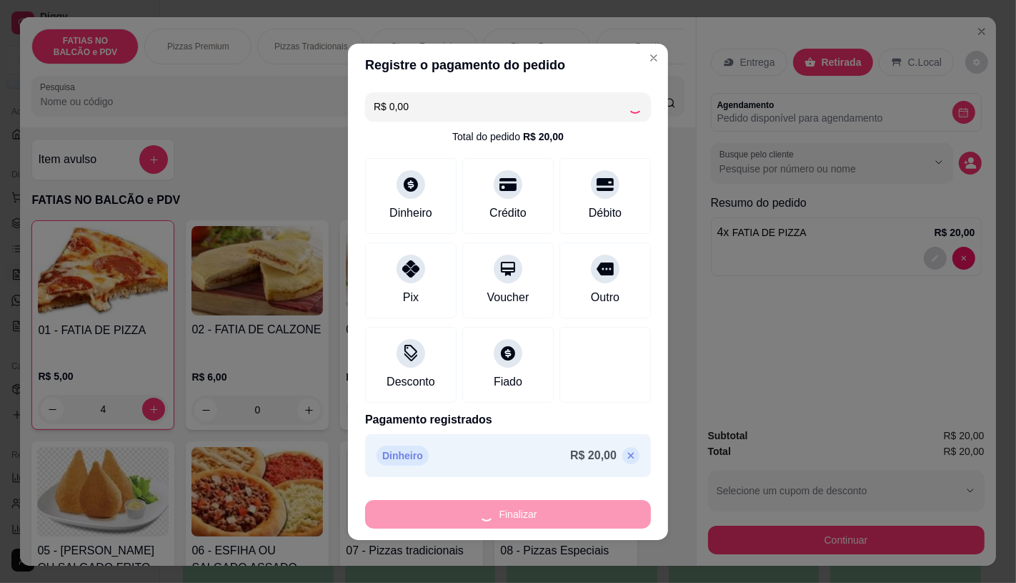
type input "0"
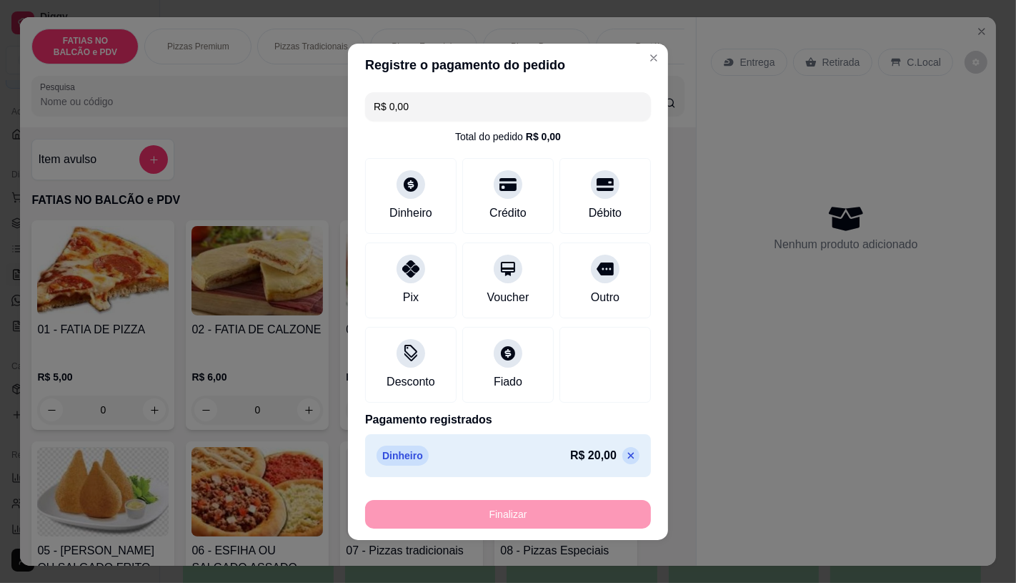
type input "-R$ 20,00"
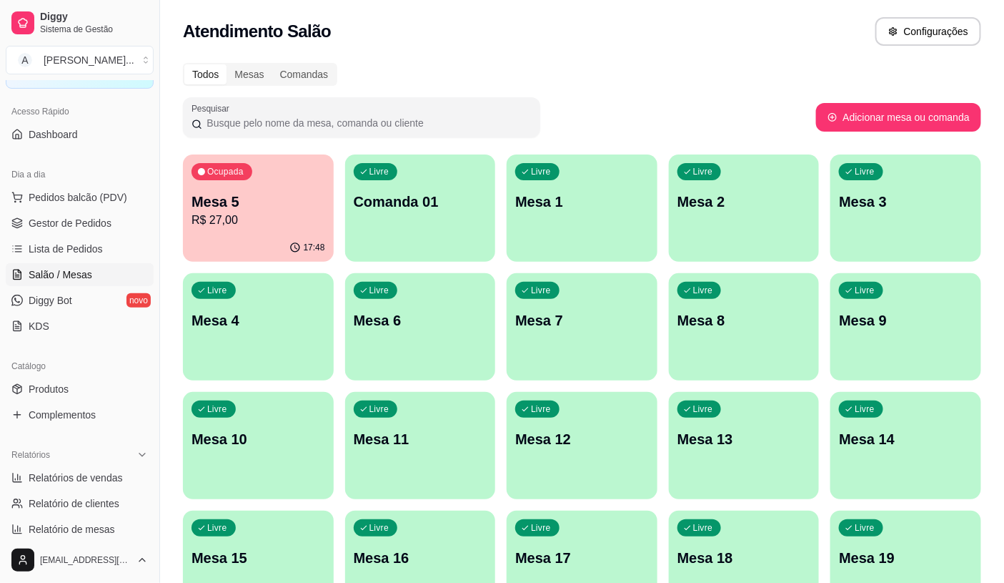
click at [267, 220] on p "R$ 27,00" at bounding box center [259, 220] width 134 height 17
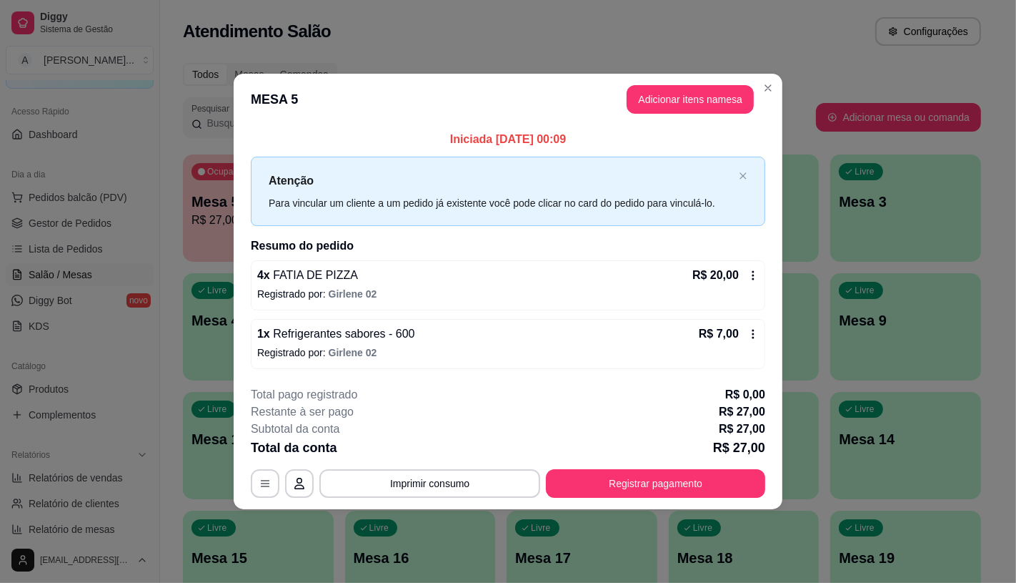
click at [761, 283] on div "4 x FATIA DE PIZZA R$ 20,00 Registrado por: Girlene 02" at bounding box center [508, 285] width 515 height 50
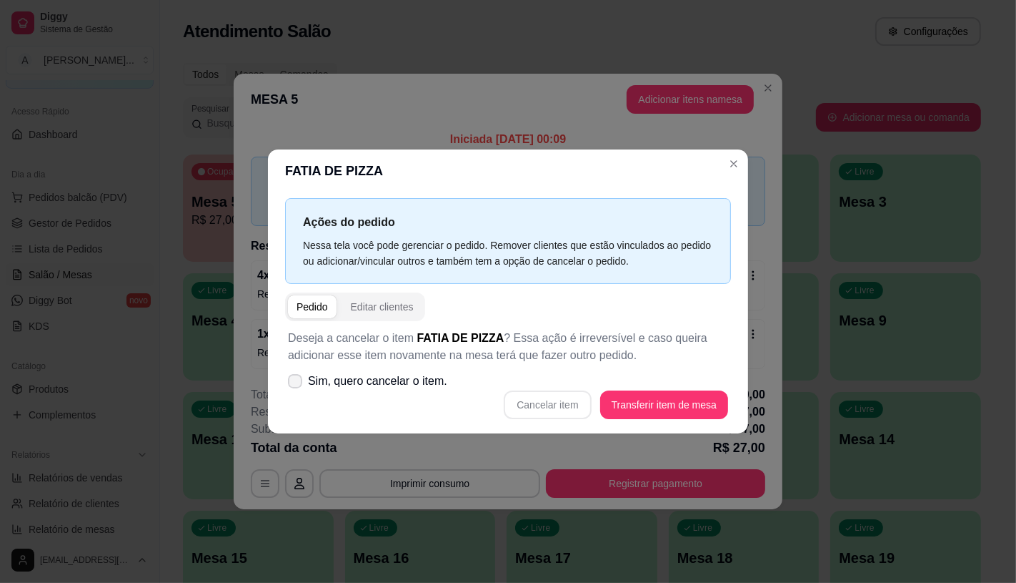
click at [427, 377] on span "Sim, quero cancelar o item." at bounding box center [377, 380] width 139 height 17
click at [297, 383] on input "Sim, quero cancelar o item." at bounding box center [291, 387] width 9 height 9
checkbox input "true"
drag, startPoint x: 548, startPoint y: 388, endPoint x: 573, endPoint y: 411, distance: 34.4
click at [548, 388] on div "Deseja a cancelar o item FATIA DE PIZZA ? Essa ação é irreversível e caso queir…" at bounding box center [508, 374] width 446 height 107
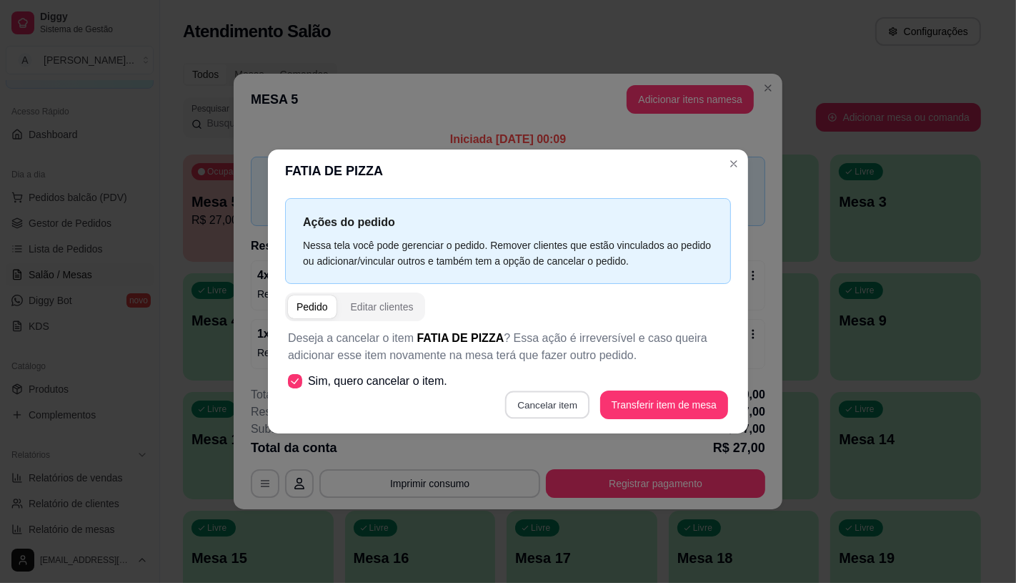
click at [573, 411] on button "Cancelar item" at bounding box center [547, 404] width 85 height 28
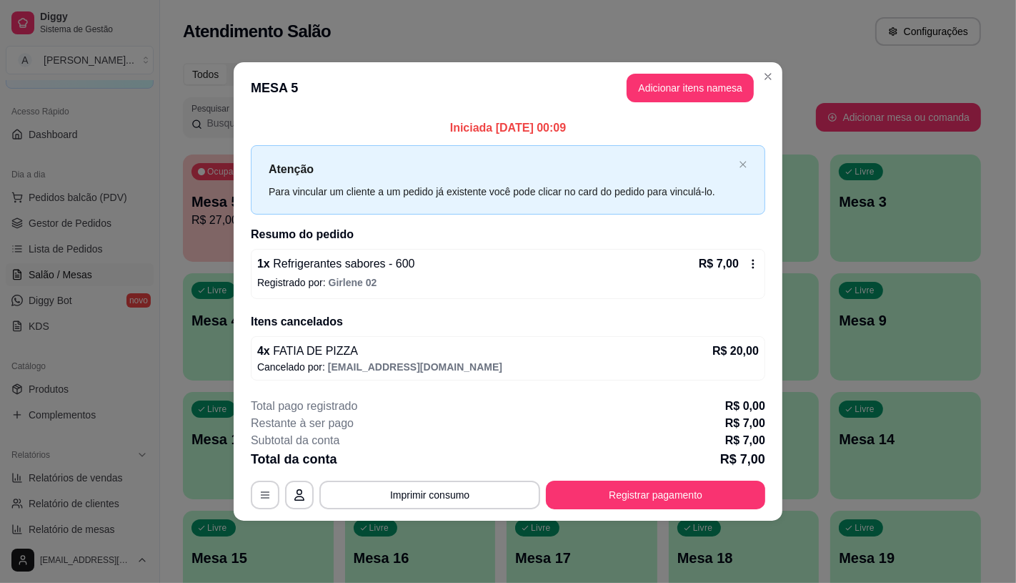
click at [753, 275] on p "Registrado por: Girlene 02" at bounding box center [508, 282] width 502 height 14
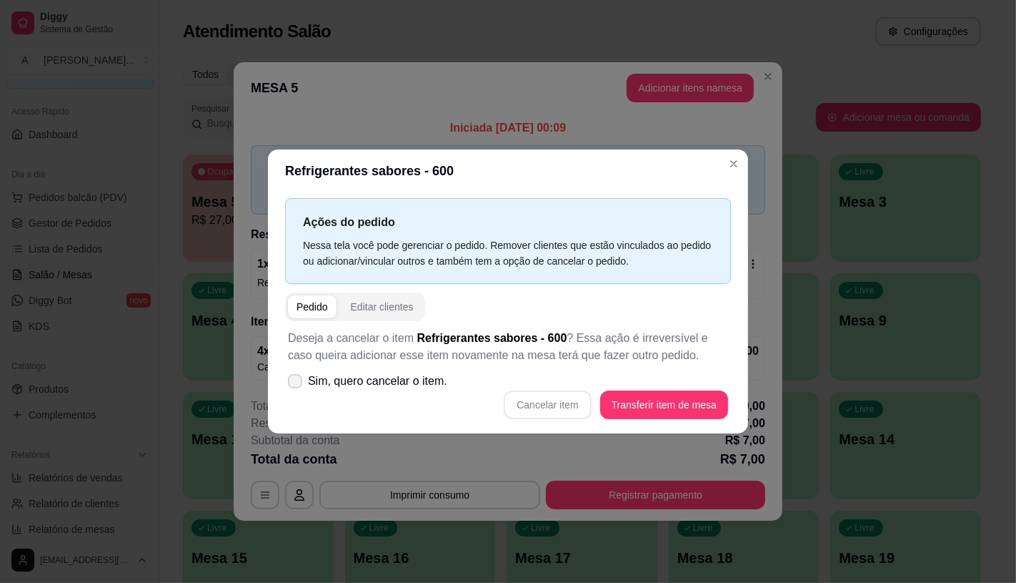
click at [382, 377] on span "Sim, quero cancelar o item." at bounding box center [377, 380] width 139 height 17
click at [297, 383] on input "Sim, quero cancelar o item." at bounding box center [291, 387] width 9 height 9
checkbox input "true"
click at [538, 409] on button "Cancelar item" at bounding box center [547, 404] width 87 height 29
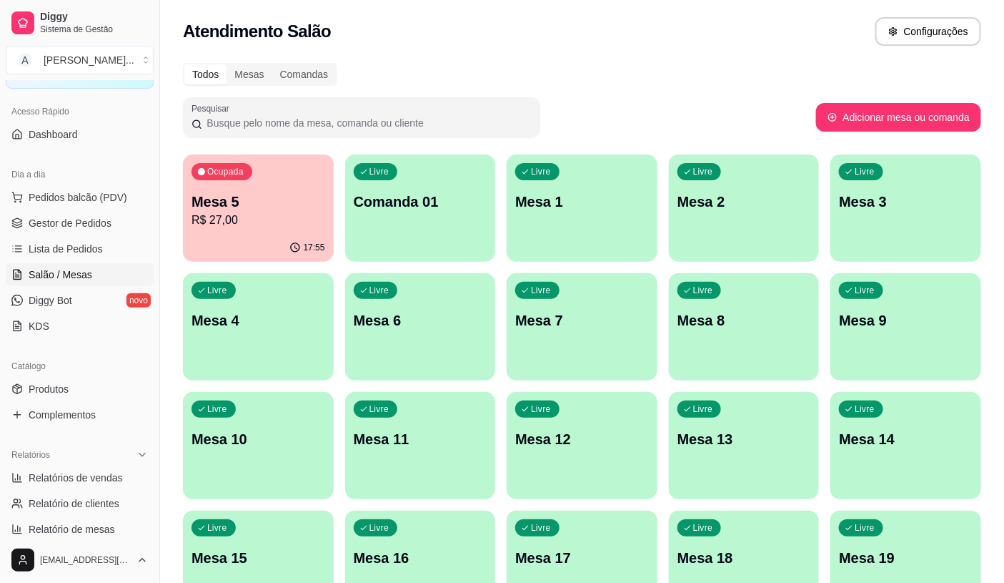
click at [295, 237] on div "17:55" at bounding box center [258, 248] width 151 height 28
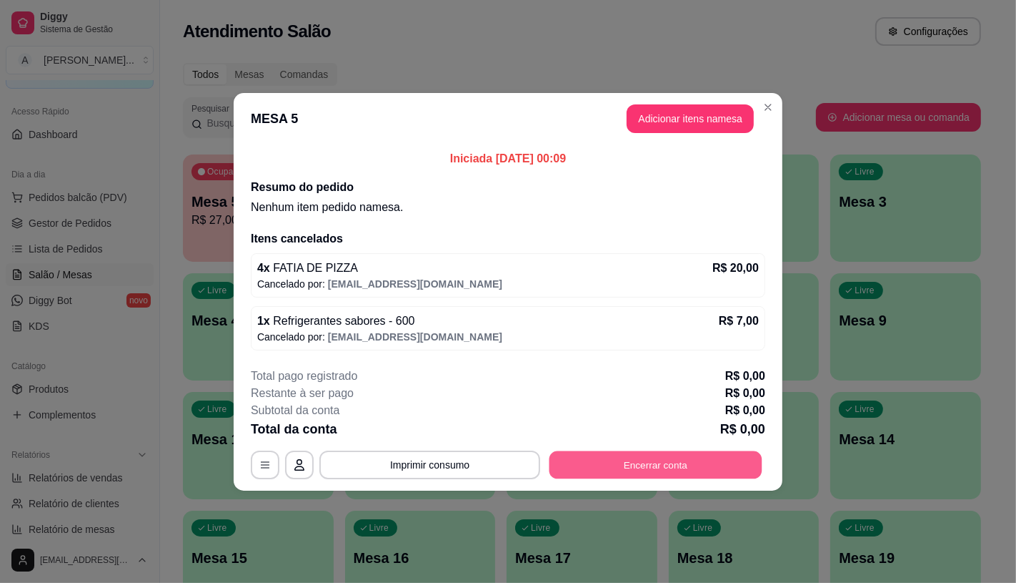
click at [706, 457] on button "Encerrar conta" at bounding box center [656, 464] width 213 height 28
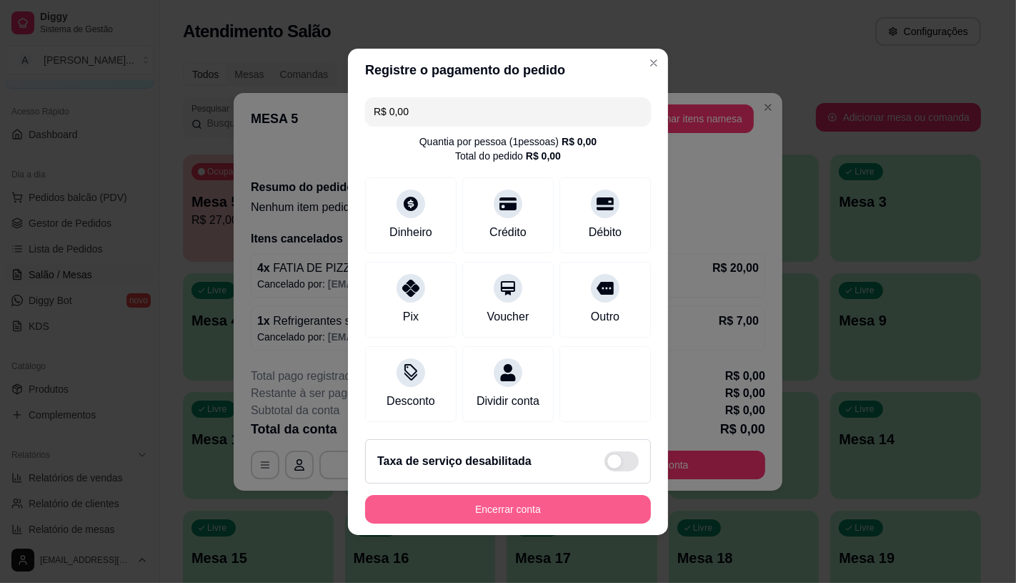
click at [608, 520] on button "Encerrar conta" at bounding box center [508, 509] width 286 height 29
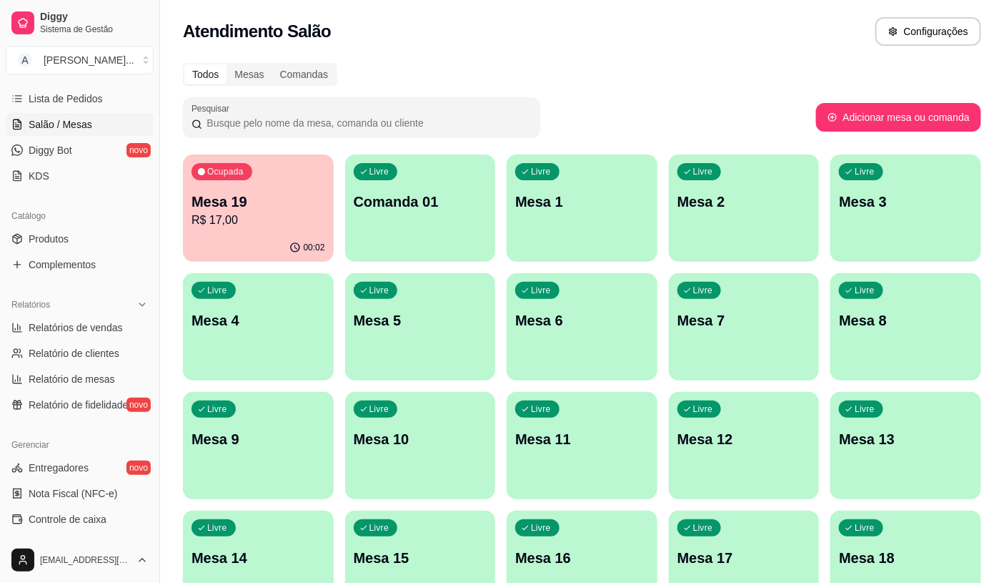
scroll to position [238, 0]
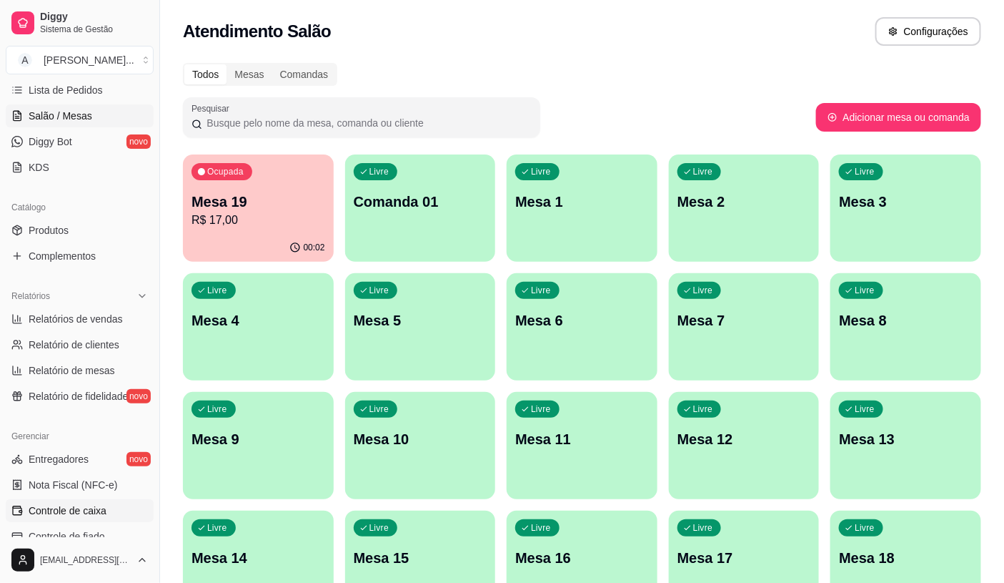
click at [91, 515] on span "Controle de caixa" at bounding box center [68, 510] width 78 height 14
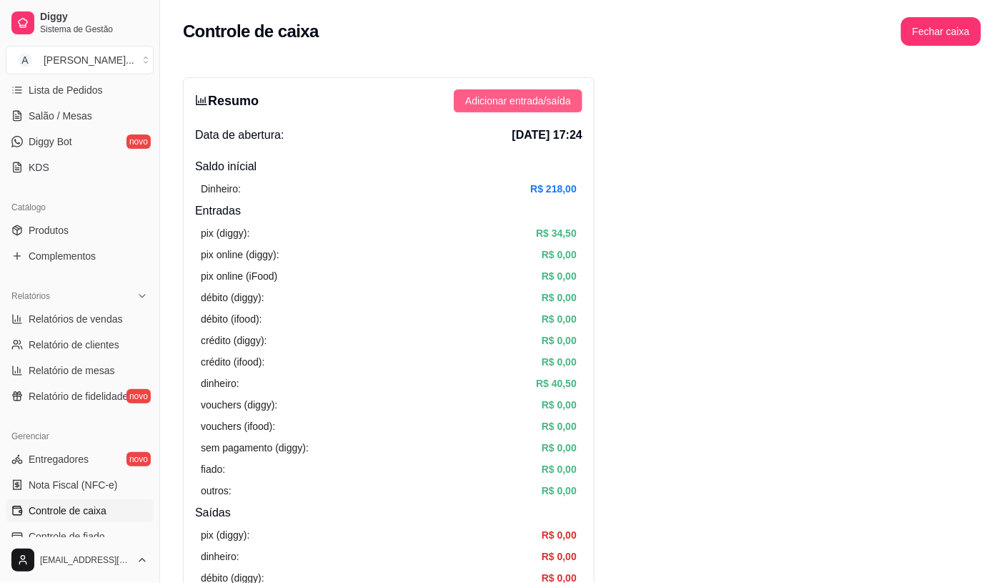
drag, startPoint x: 498, startPoint y: 79, endPoint x: 513, endPoint y: 96, distance: 21.8
click at [498, 80] on div "Resumo Adicionar entrada/saída Data de abertura: 9 de set de 2025 às 17:24 Sald…" at bounding box center [389, 455] width 412 height 756
click at [515, 100] on span "Adicionar entrada/saída" at bounding box center [518, 101] width 106 height 16
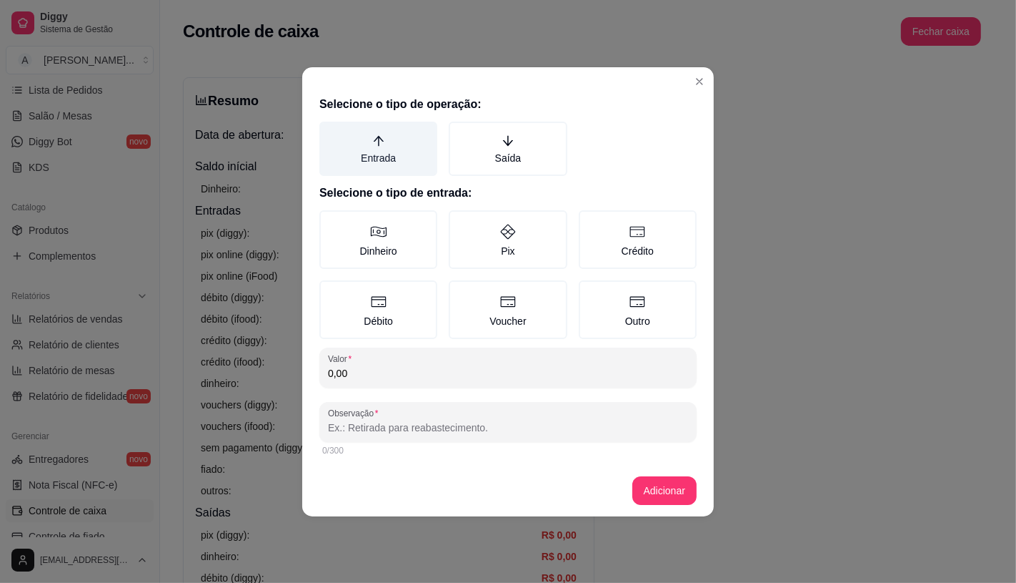
click at [409, 167] on label "Entrada" at bounding box center [379, 149] width 118 height 54
click at [330, 132] on button "Entrada" at bounding box center [324, 126] width 11 height 11
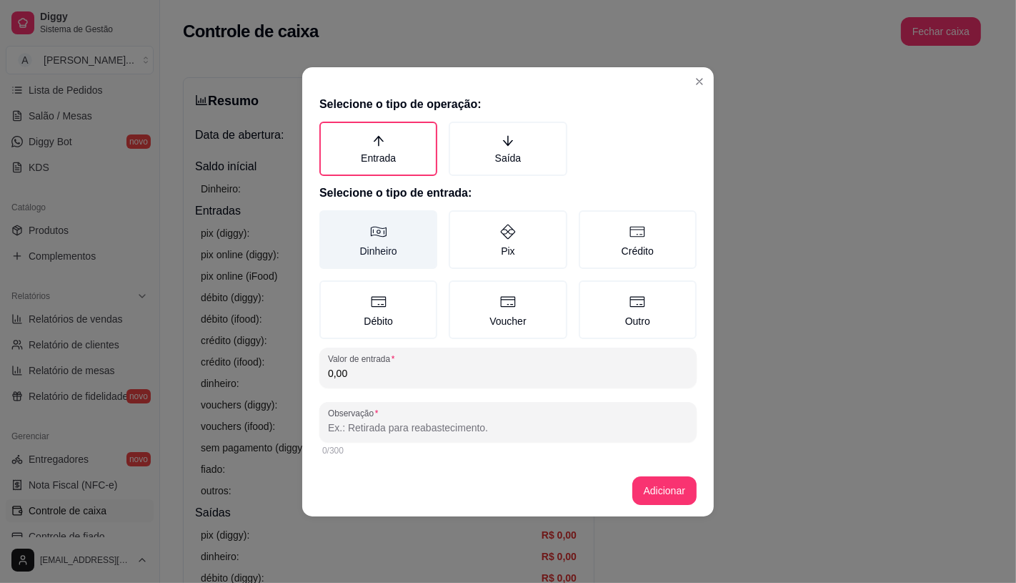
click at [419, 230] on label "Dinheiro" at bounding box center [379, 239] width 118 height 59
click at [330, 221] on button "Dinheiro" at bounding box center [324, 214] width 11 height 11
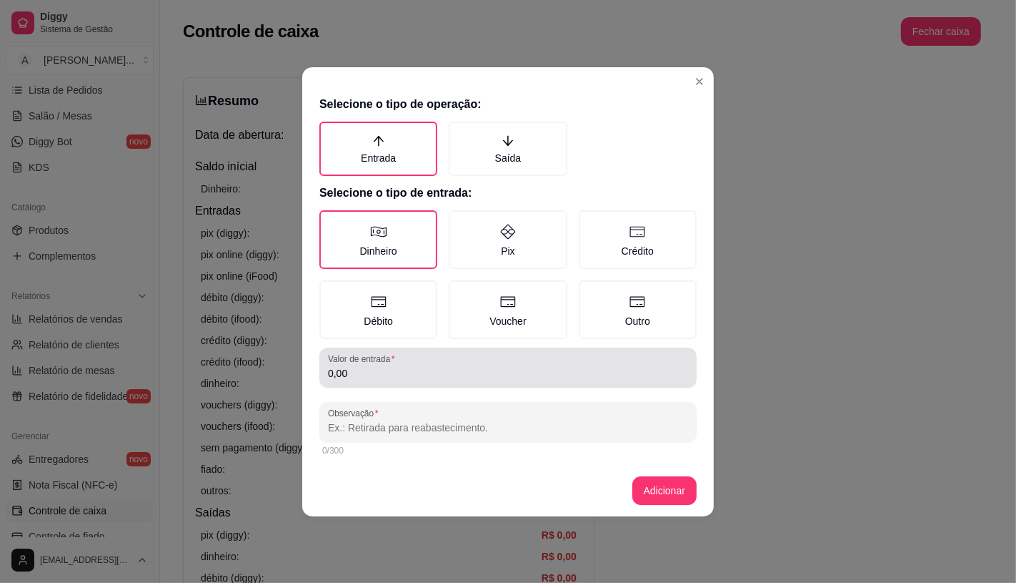
click at [429, 366] on input "0,00" at bounding box center [508, 373] width 360 height 14
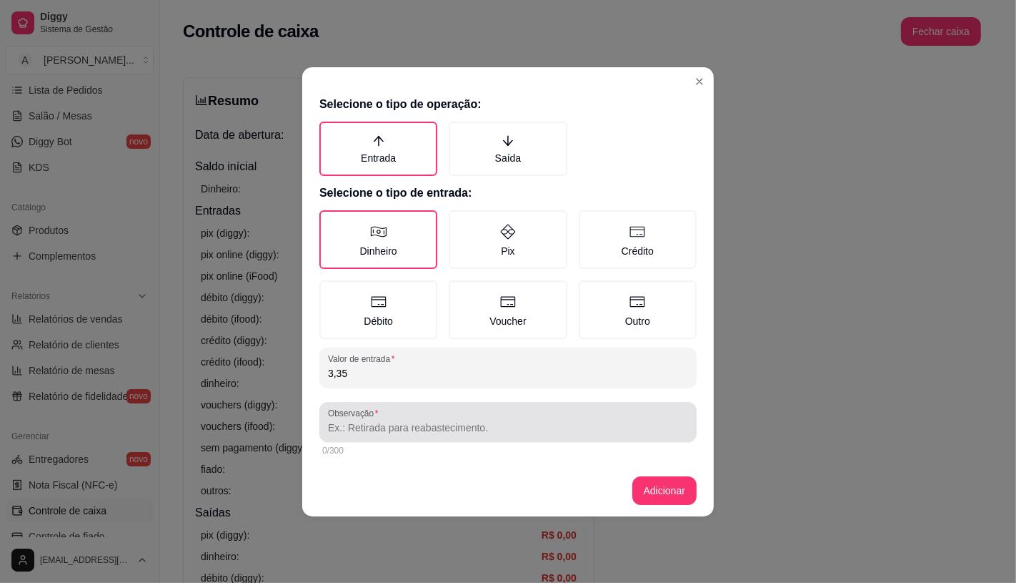
type input "3,35"
drag, startPoint x: 412, startPoint y: 427, endPoint x: 412, endPoint y: 437, distance: 10.7
click at [412, 437] on div "Observação" at bounding box center [508, 422] width 377 height 40
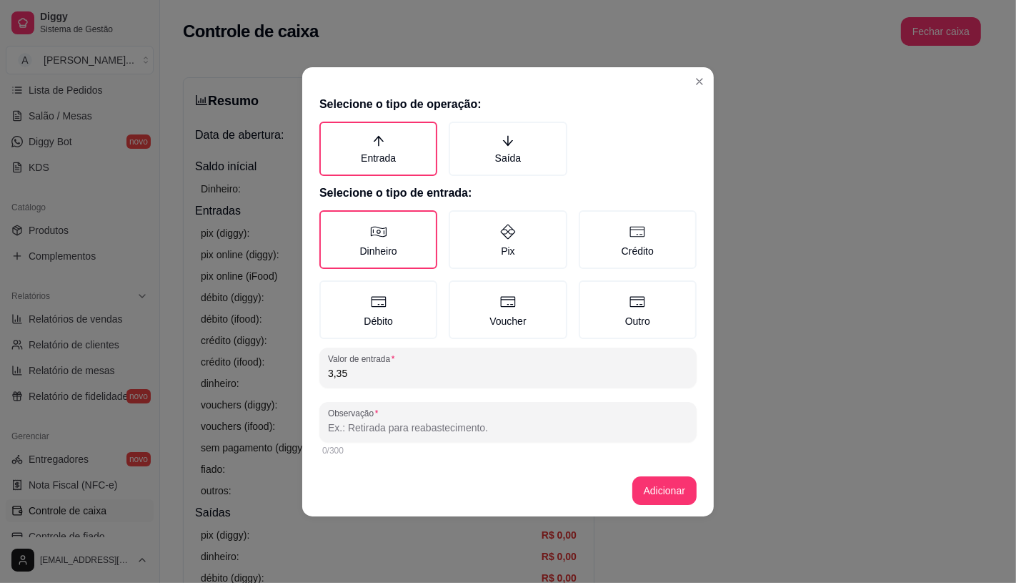
type input "r"
type input "troco"
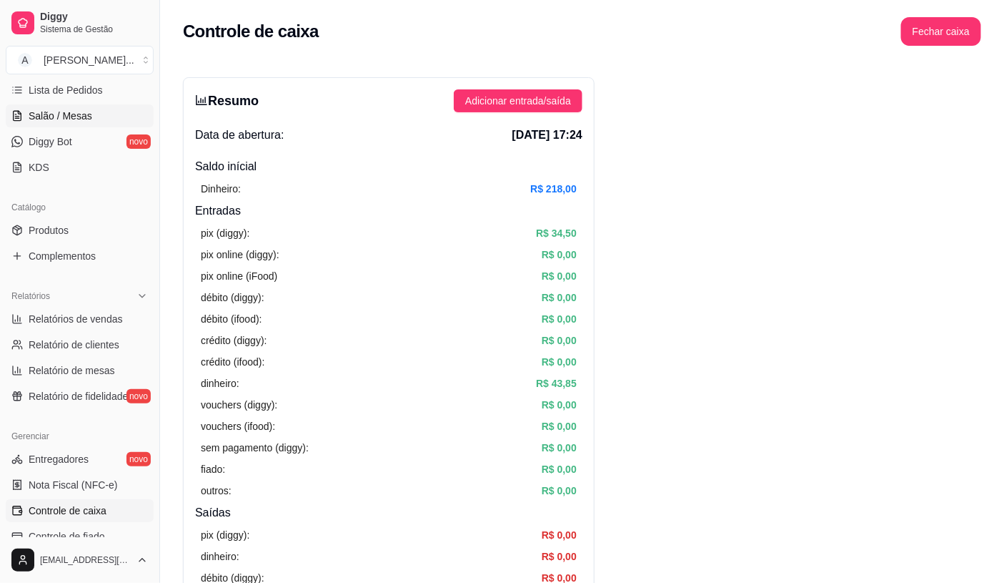
click at [91, 115] on link "Salão / Mesas" at bounding box center [80, 115] width 148 height 23
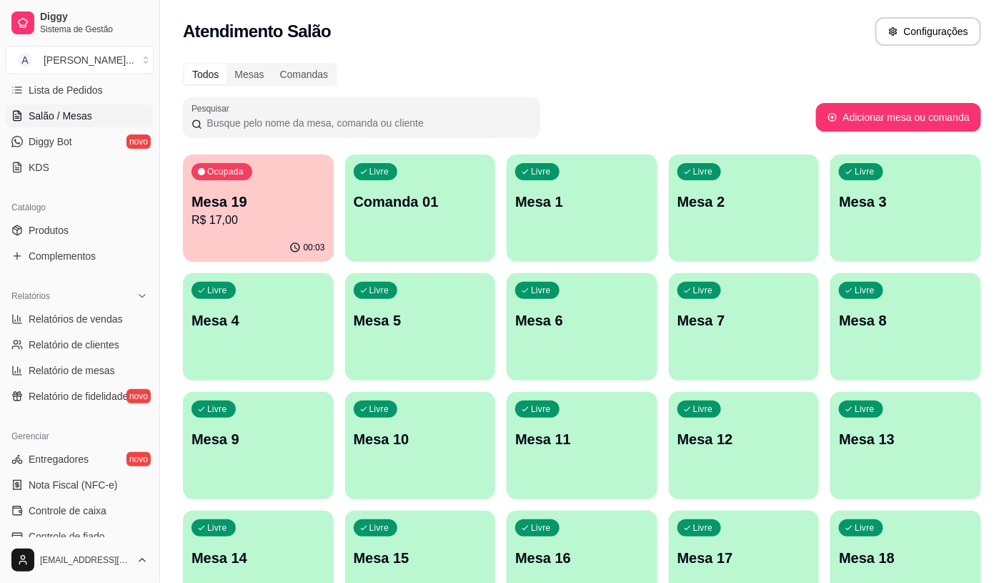
click at [72, 116] on span "Salão / Mesas" at bounding box center [61, 116] width 64 height 14
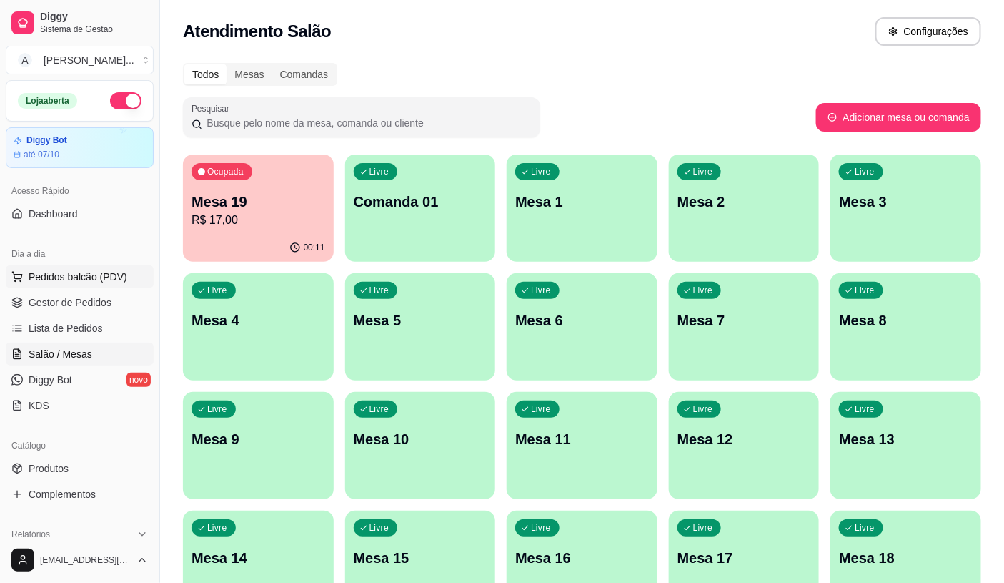
click at [96, 284] on button "Pedidos balcão (PDV)" at bounding box center [80, 276] width 148 height 23
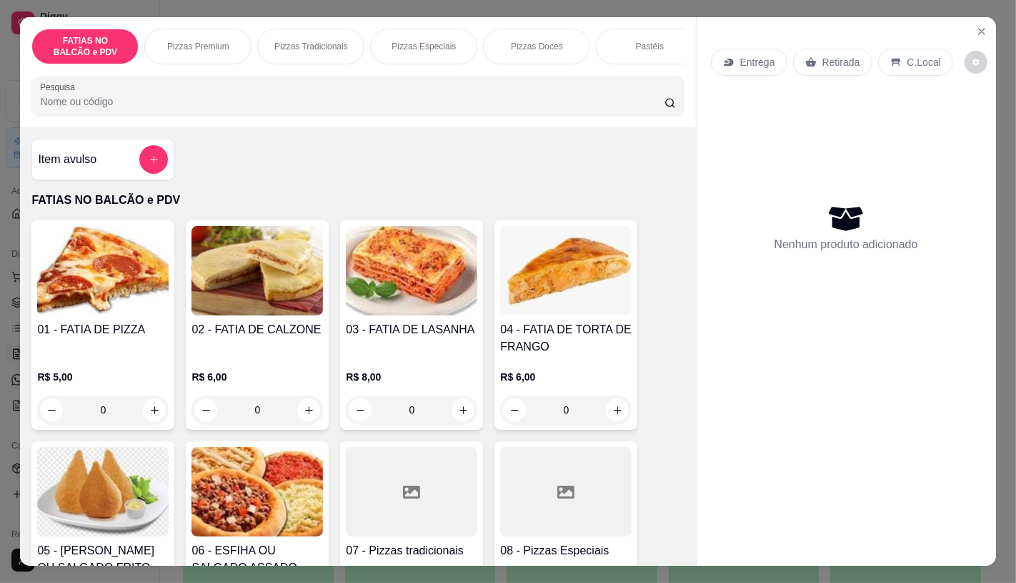
click at [139, 312] on img at bounding box center [103, 270] width 132 height 89
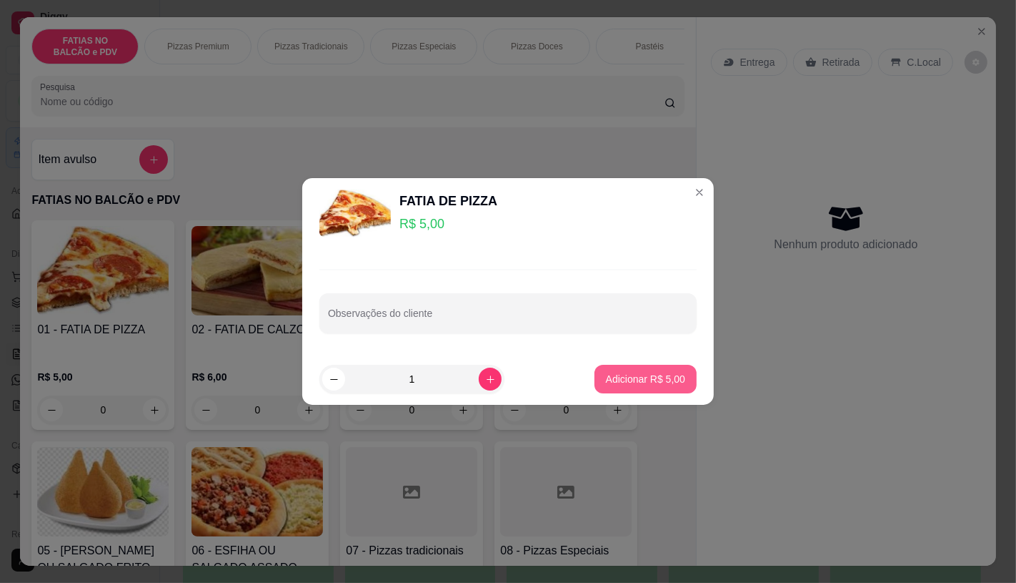
click at [646, 380] on p "Adicionar R$ 5,00" at bounding box center [645, 379] width 79 height 14
type input "1"
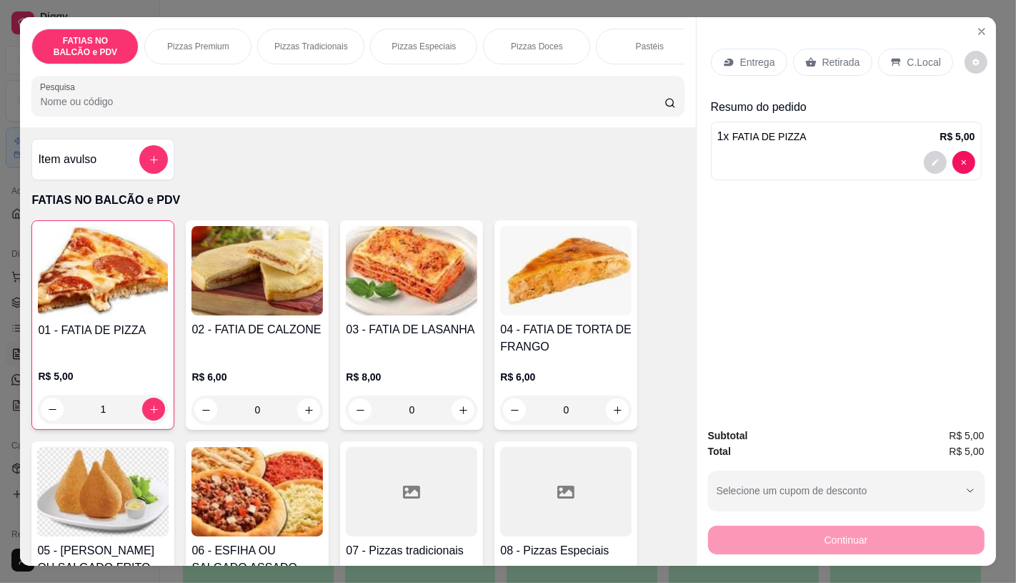
click at [107, 455] on img at bounding box center [103, 491] width 132 height 89
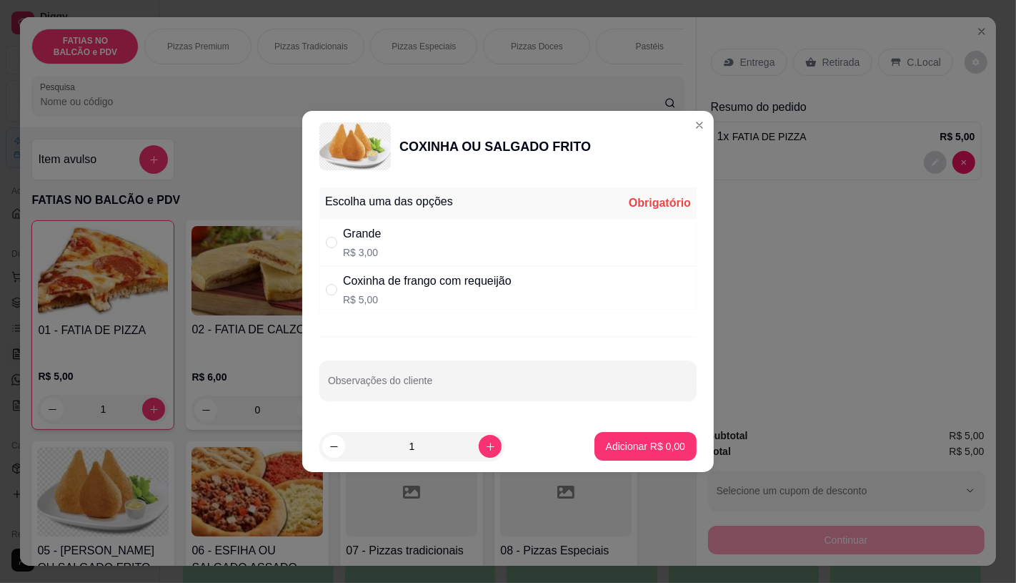
click at [395, 243] on div "Grande R$ 3,00" at bounding box center [508, 242] width 377 height 47
radio input "true"
click at [645, 446] on p "Adicionar R$ 3,00" at bounding box center [645, 446] width 79 height 14
type input "1"
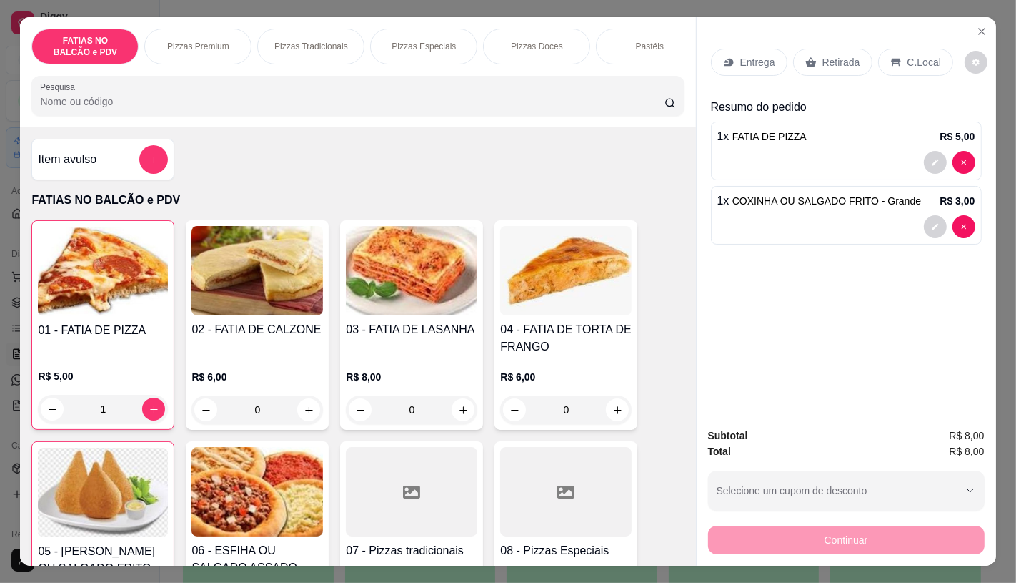
click at [846, 55] on p "Retirada" at bounding box center [842, 62] width 38 height 14
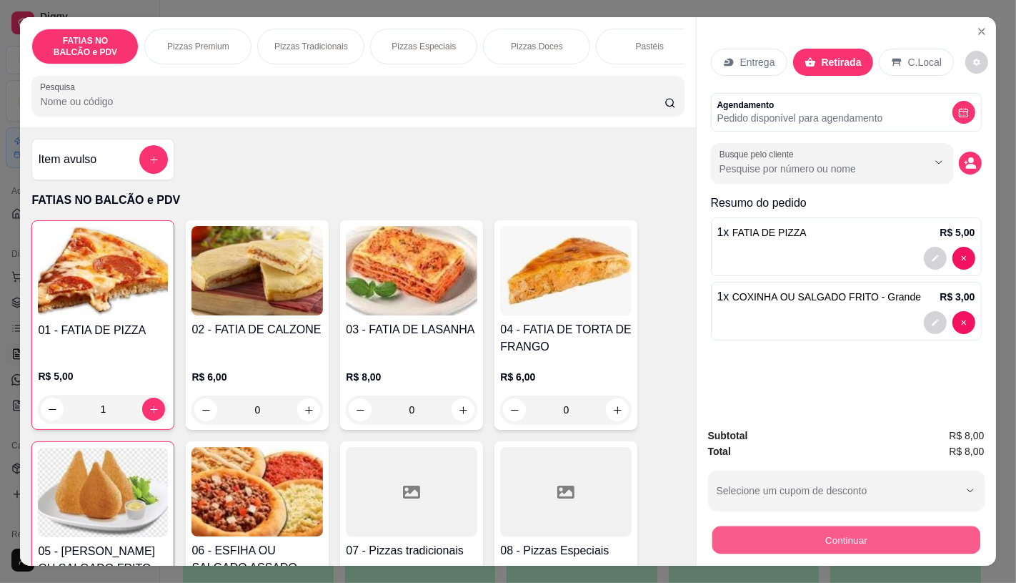
click at [862, 541] on button "Continuar" at bounding box center [846, 539] width 268 height 28
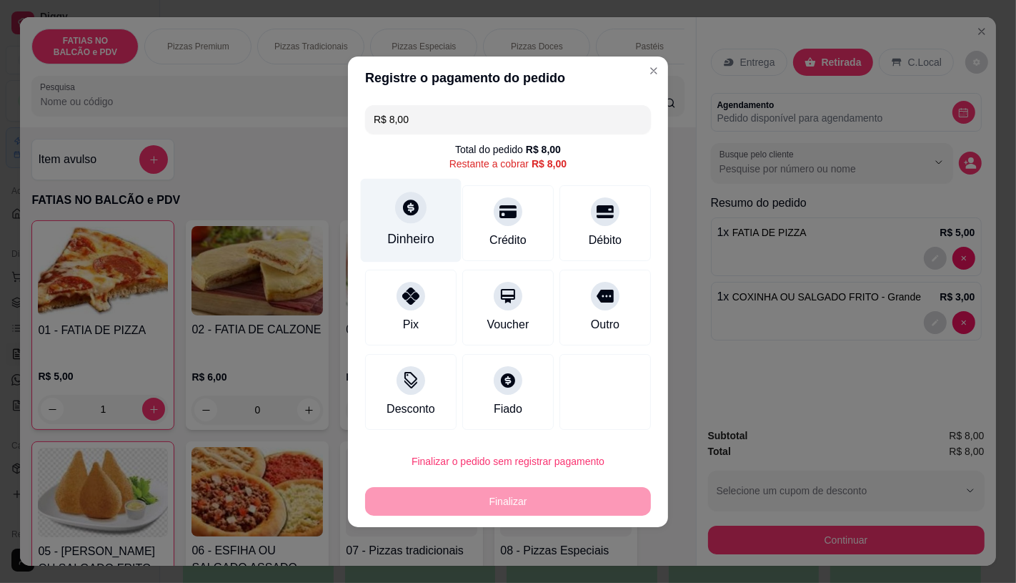
click at [417, 236] on div "Dinheiro" at bounding box center [410, 238] width 47 height 19
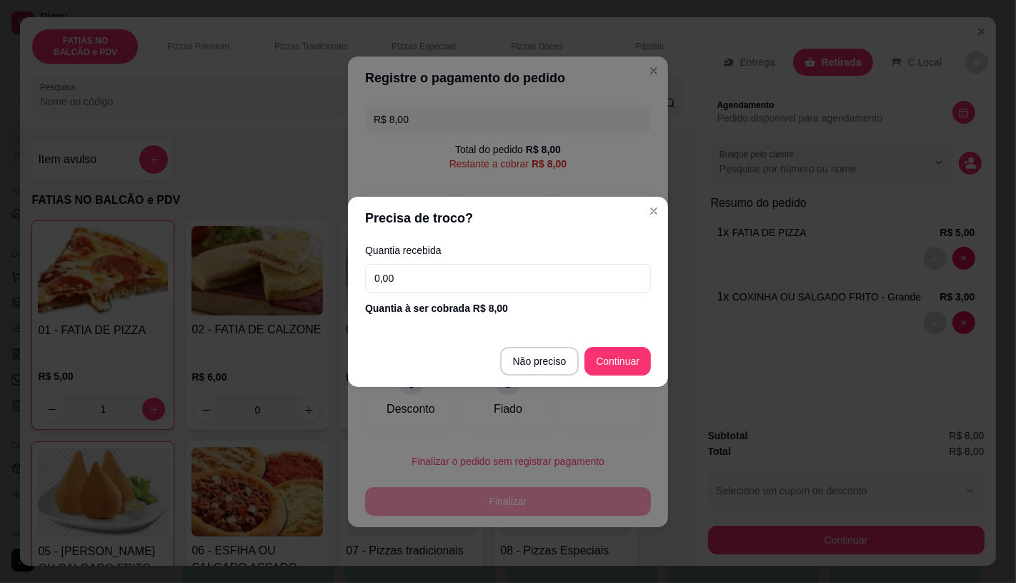
drag, startPoint x: 449, startPoint y: 275, endPoint x: 460, endPoint y: 288, distance: 17.2
click at [451, 277] on input "0,00" at bounding box center [508, 278] width 286 height 29
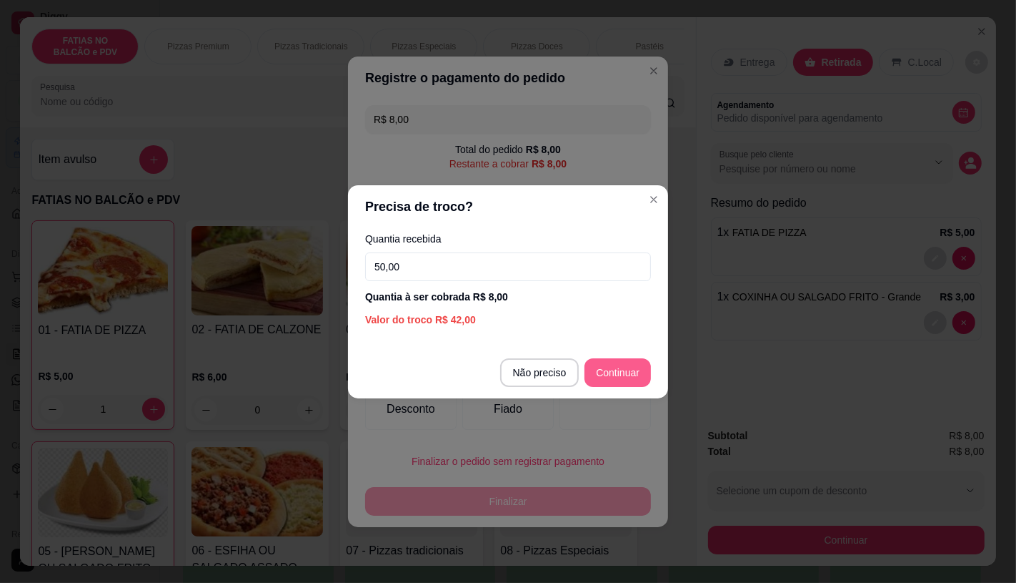
type input "50,00"
type input "R$ 0,00"
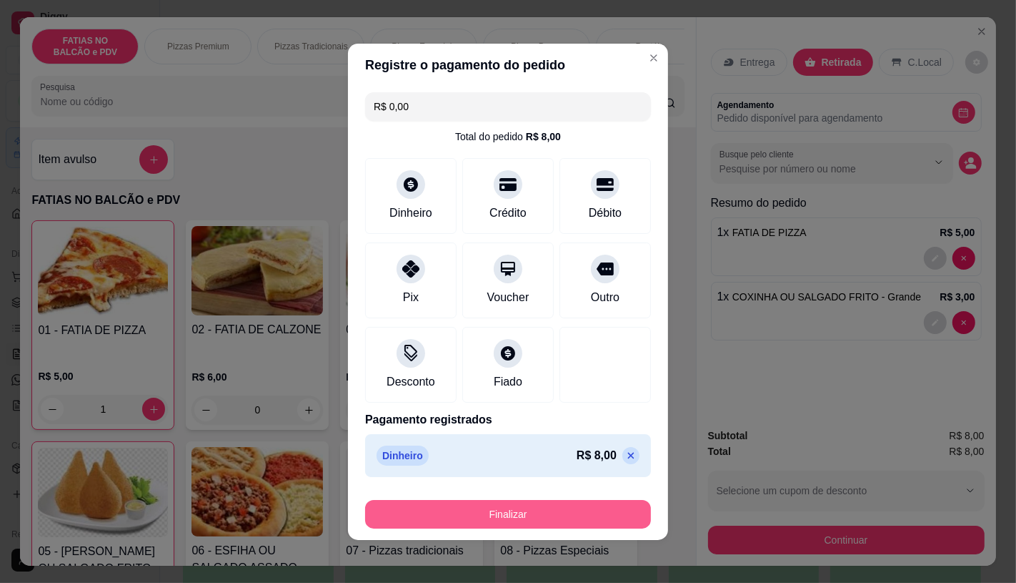
click at [433, 511] on button "Finalizar" at bounding box center [508, 514] width 286 height 29
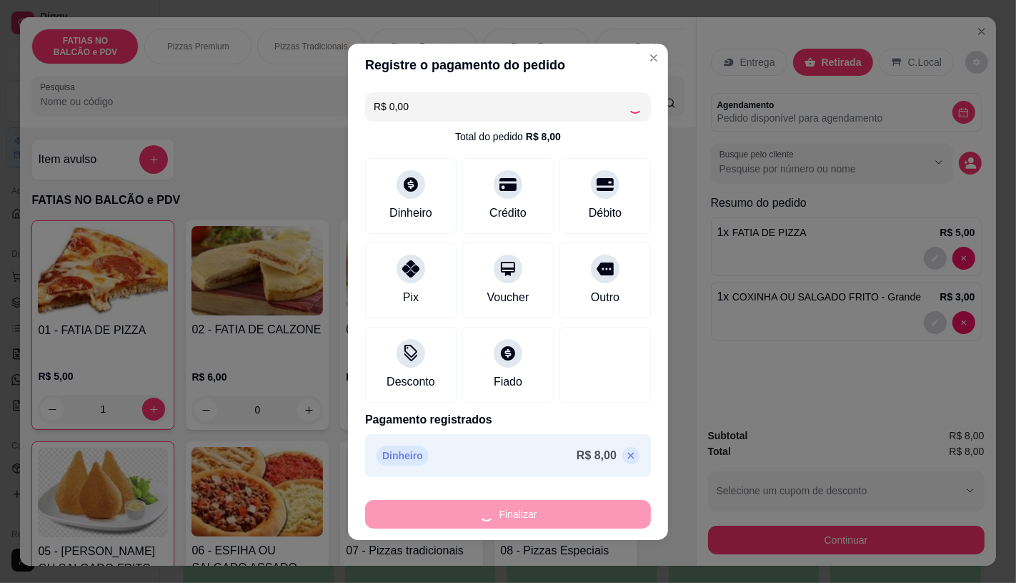
type input "0"
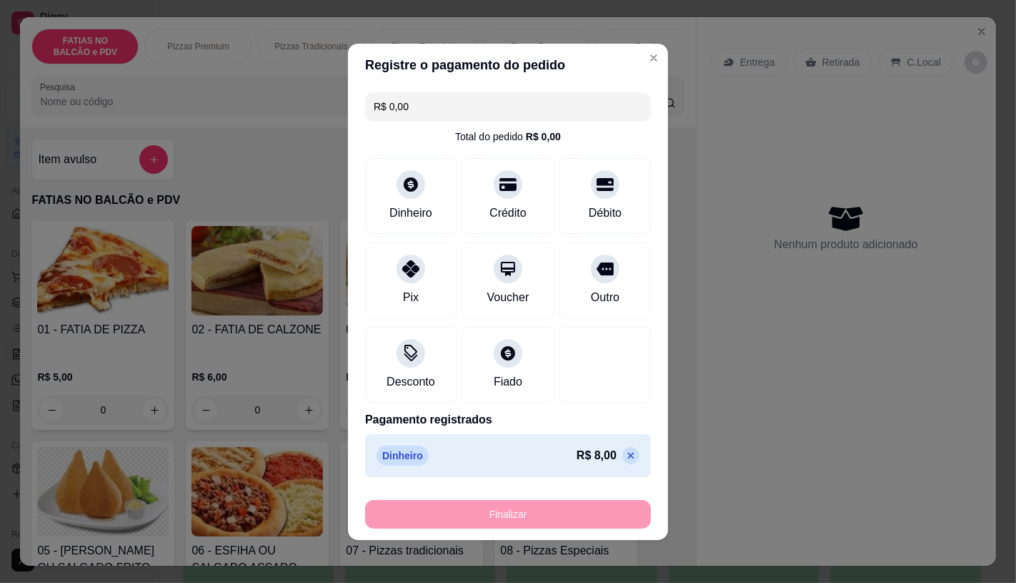
type input "-R$ 8,00"
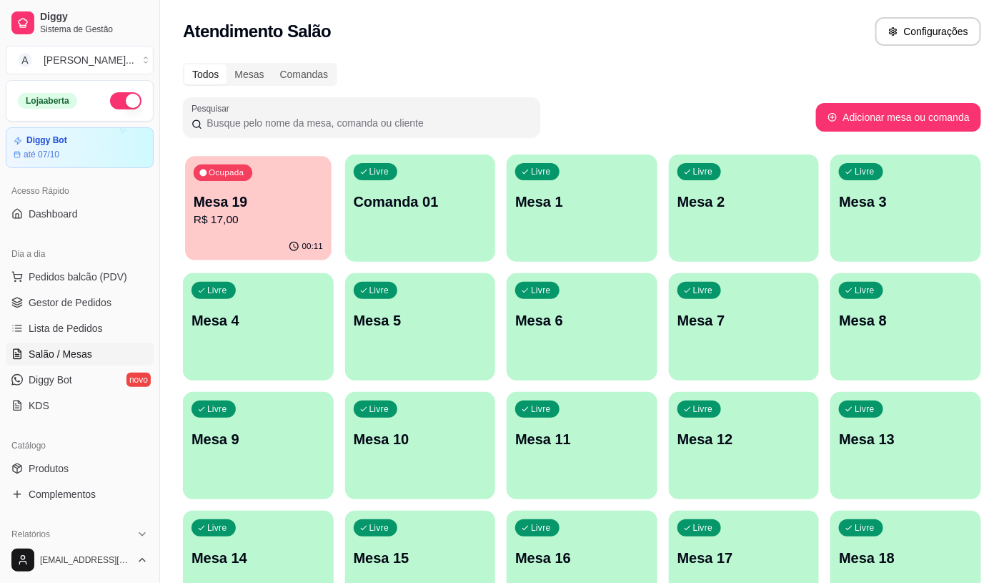
click at [265, 192] on p "Mesa 19" at bounding box center [258, 201] width 129 height 19
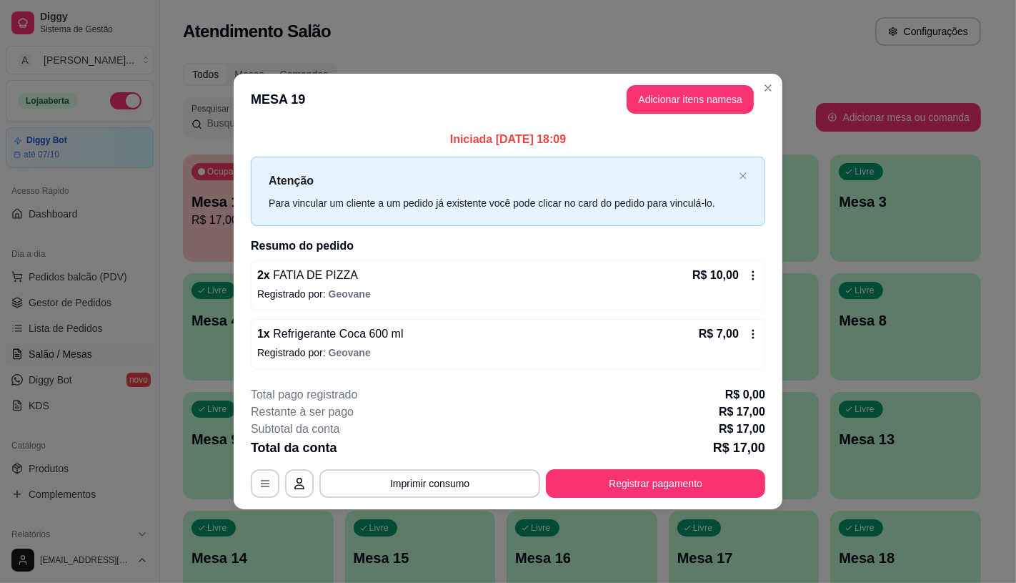
click at [601, 501] on footer "**********" at bounding box center [508, 442] width 549 height 134
click at [601, 483] on button "Registrar pagamento" at bounding box center [656, 484] width 213 height 28
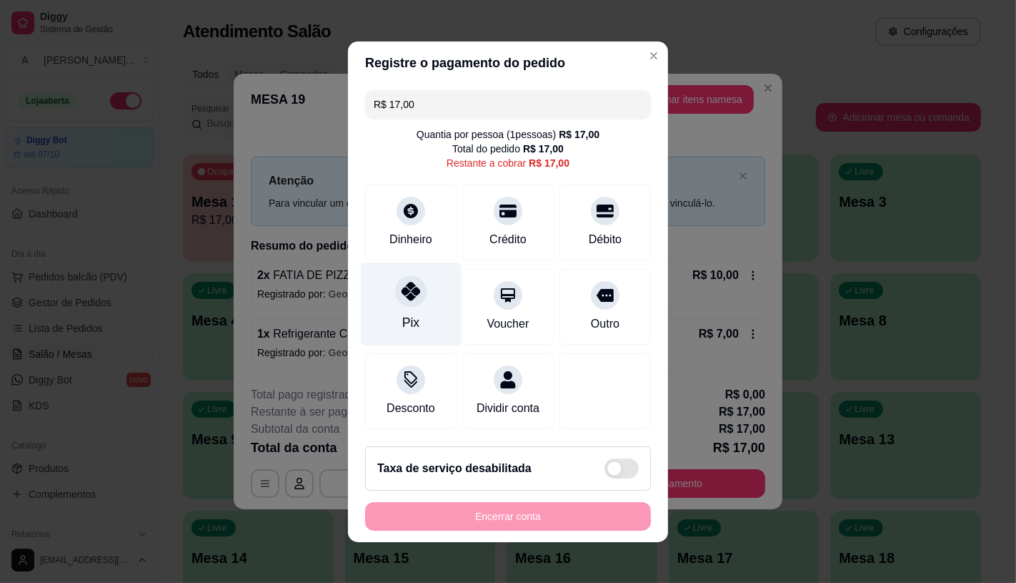
click at [402, 313] on div "Pix" at bounding box center [410, 322] width 17 height 19
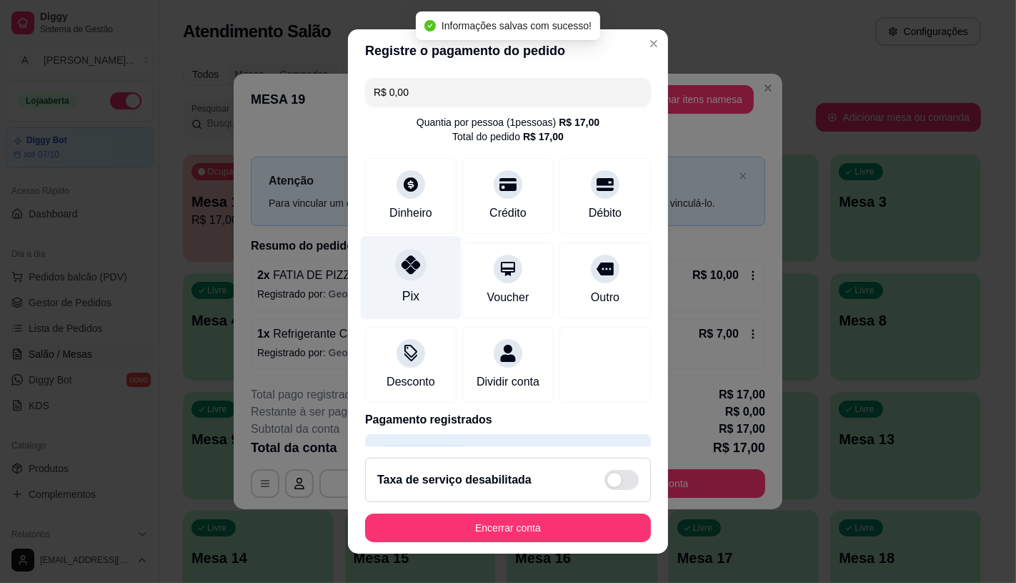
type input "R$ 0,00"
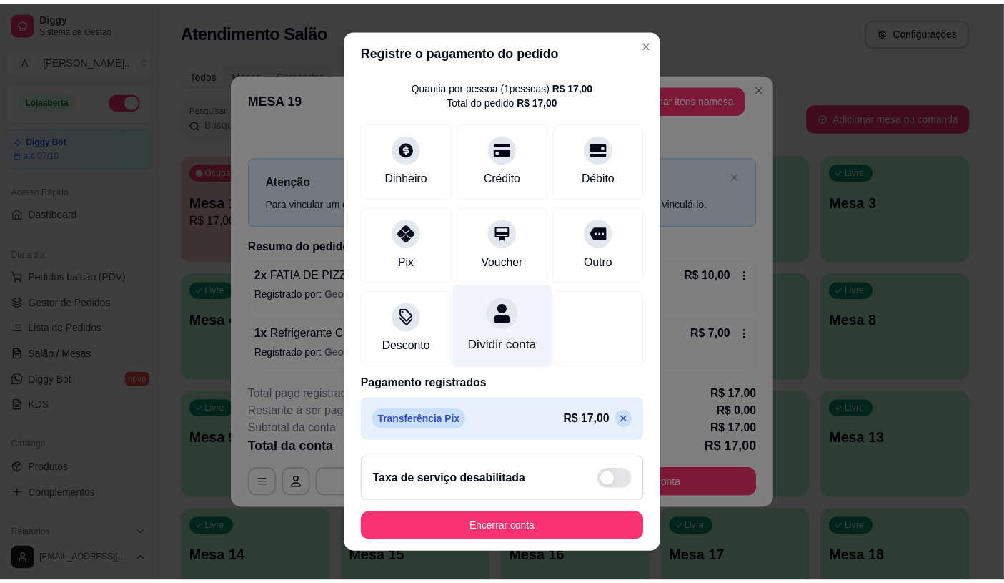
scroll to position [16, 0]
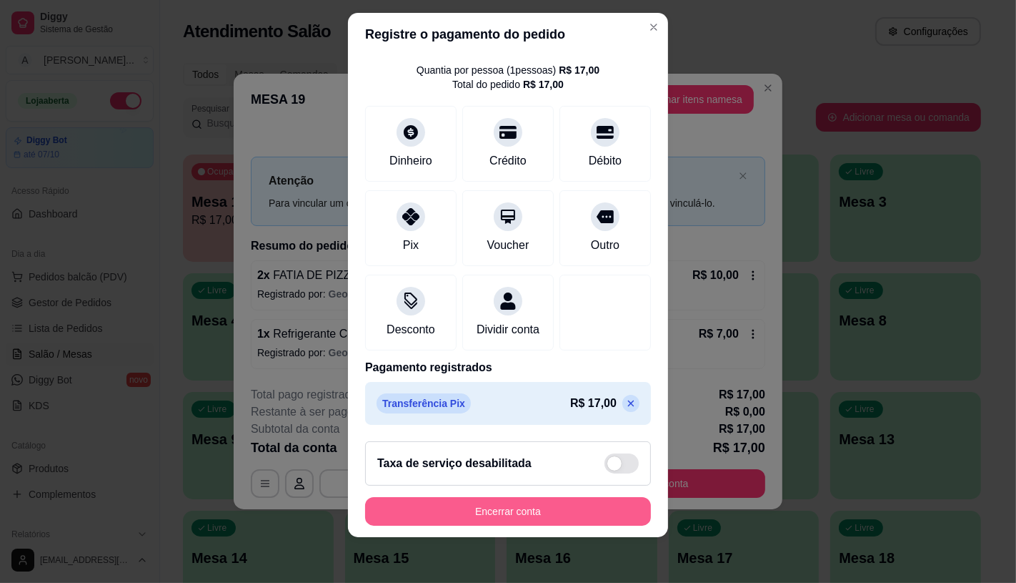
click at [534, 520] on button "Encerrar conta" at bounding box center [508, 511] width 286 height 29
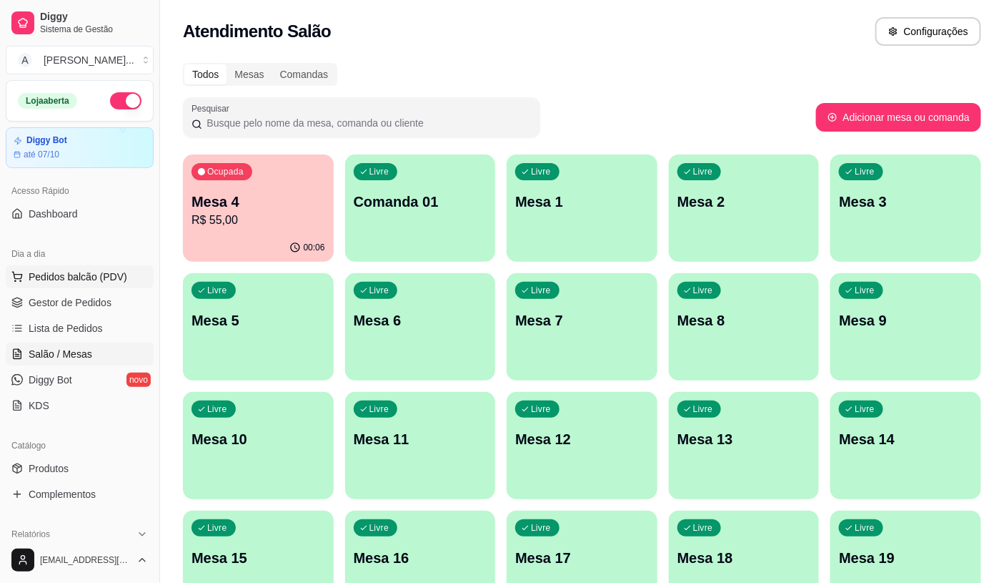
click at [54, 282] on span "Pedidos balcão (PDV)" at bounding box center [78, 276] width 99 height 14
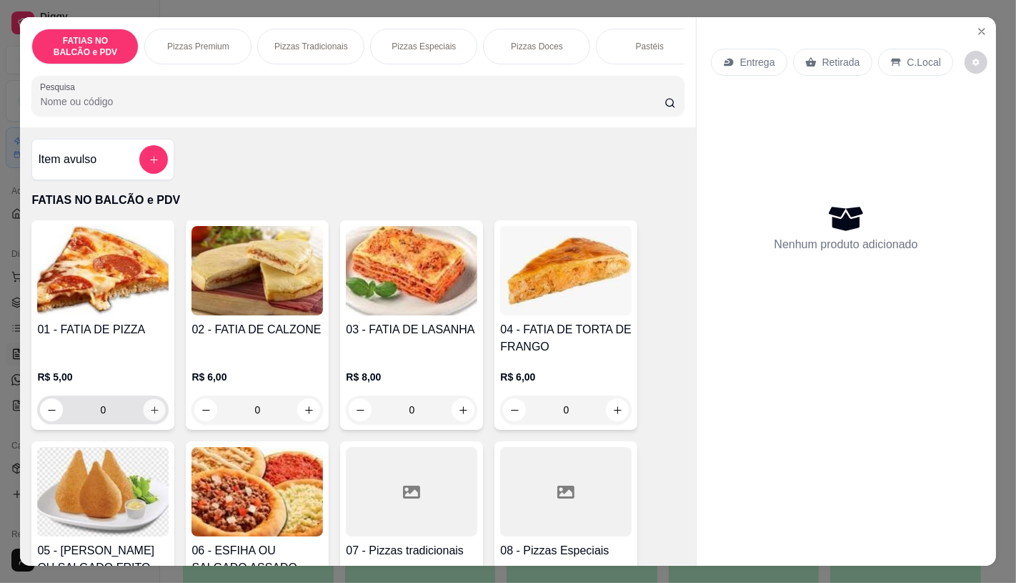
click at [144, 412] on button "increase-product-quantity" at bounding box center [155, 410] width 22 height 22
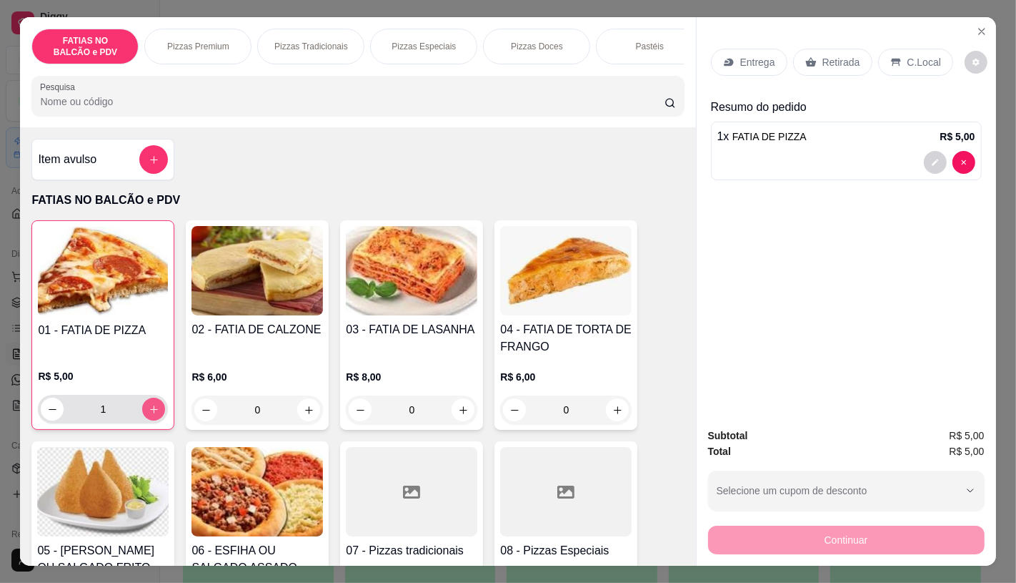
click at [142, 417] on button "increase-product-quantity" at bounding box center [153, 408] width 23 height 23
type input "2"
click at [133, 474] on img at bounding box center [103, 491] width 132 height 89
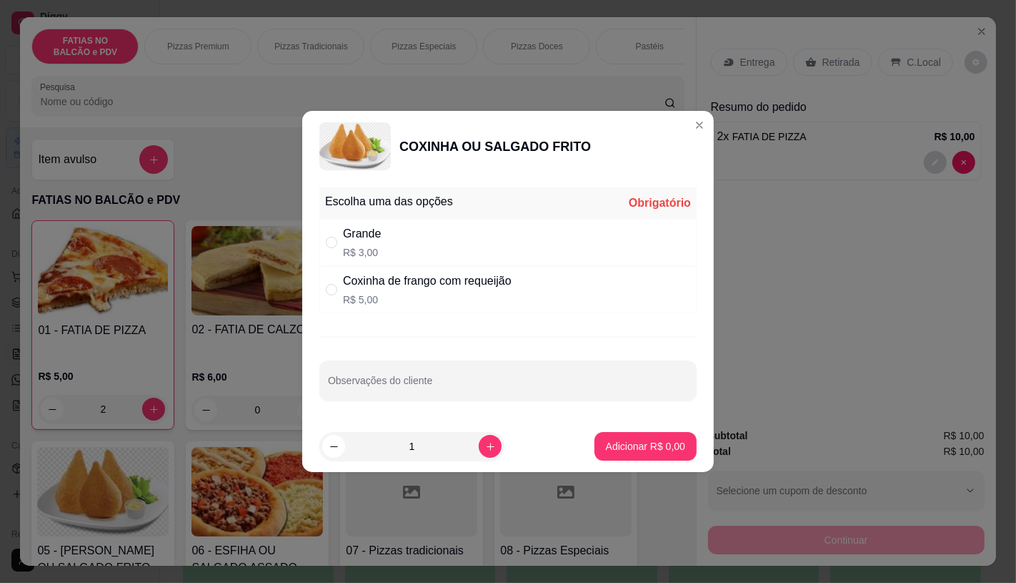
click at [366, 237] on div "Grande" at bounding box center [362, 233] width 38 height 17
radio input "true"
click at [485, 447] on icon "increase-product-quantity" at bounding box center [490, 446] width 11 height 11
type input "3"
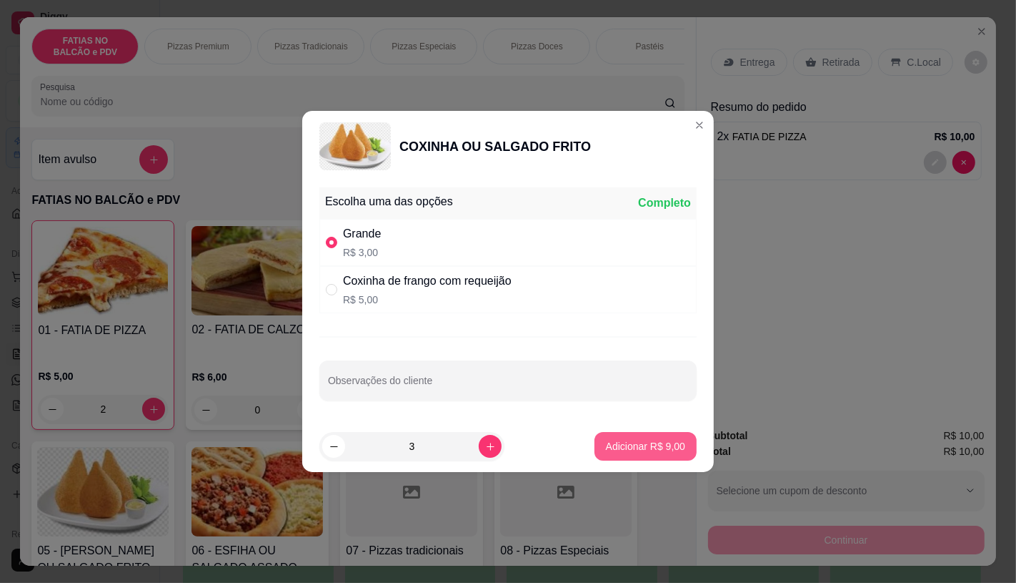
click at [627, 453] on button "Adicionar R$ 9,00" at bounding box center [646, 446] width 102 height 29
type input "3"
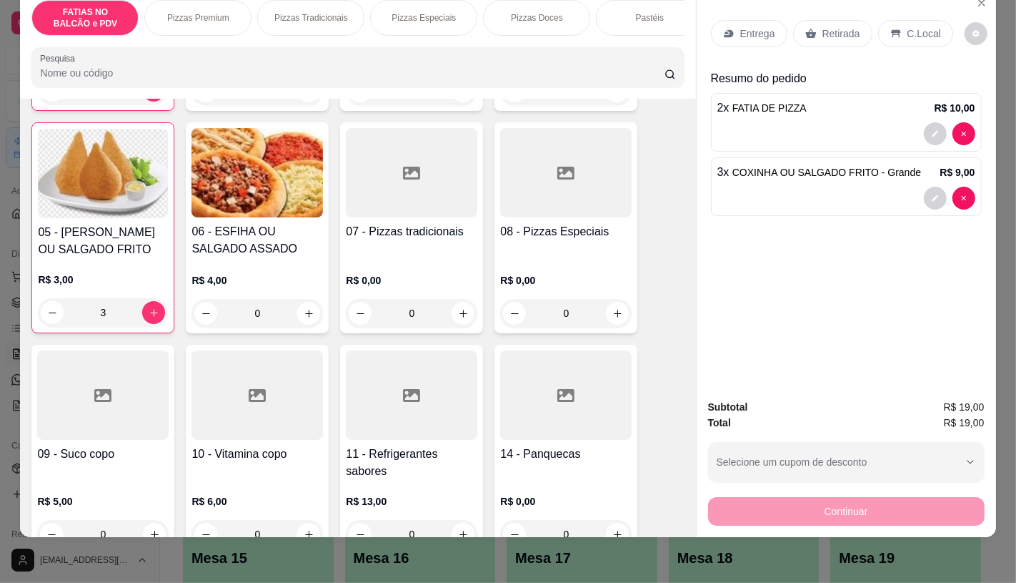
scroll to position [397, 0]
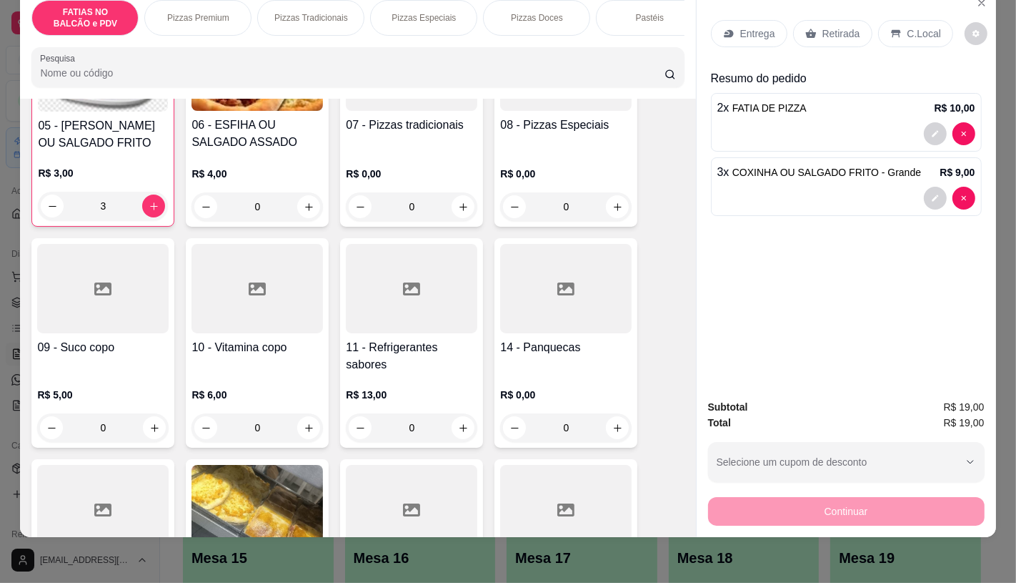
click at [405, 302] on div at bounding box center [412, 288] width 132 height 89
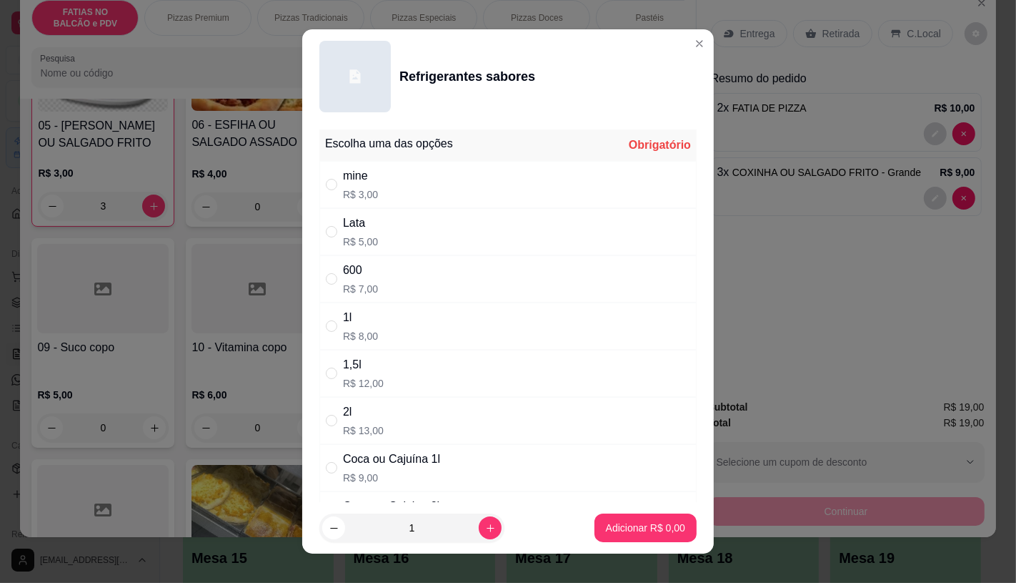
click at [377, 227] on div "Lata R$ 5,00" at bounding box center [508, 231] width 377 height 47
radio input "true"
click at [601, 520] on button "Adicionar R$ 5,00" at bounding box center [645, 528] width 99 height 28
type input "1"
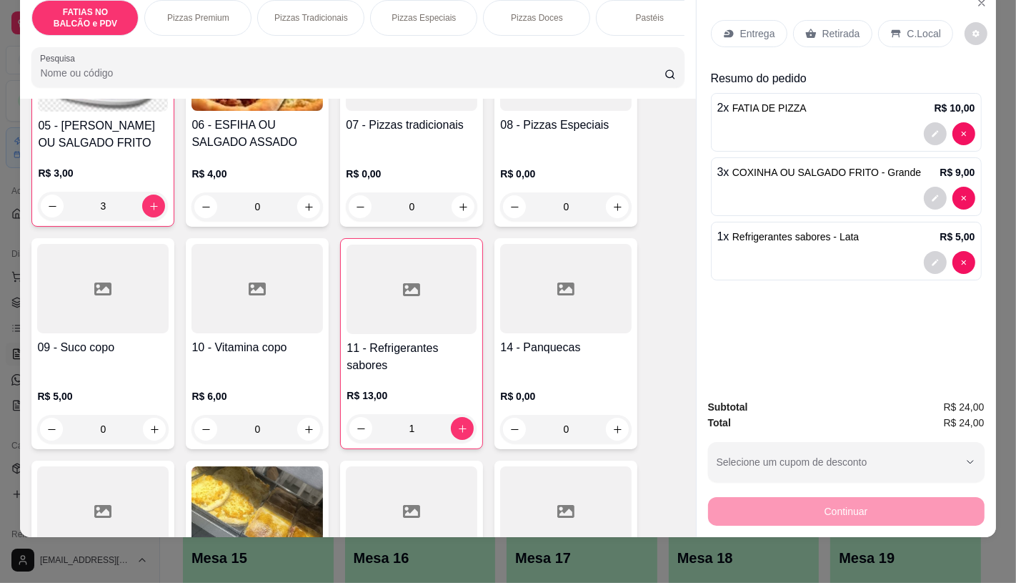
click at [822, 34] on div "Retirada" at bounding box center [832, 33] width 79 height 27
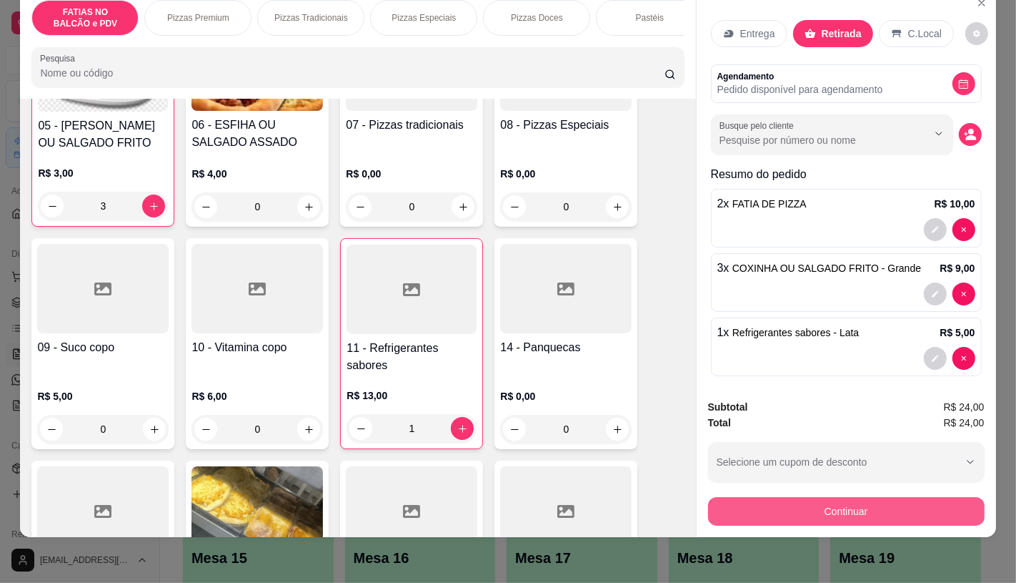
click at [774, 510] on button "Continuar" at bounding box center [846, 511] width 277 height 29
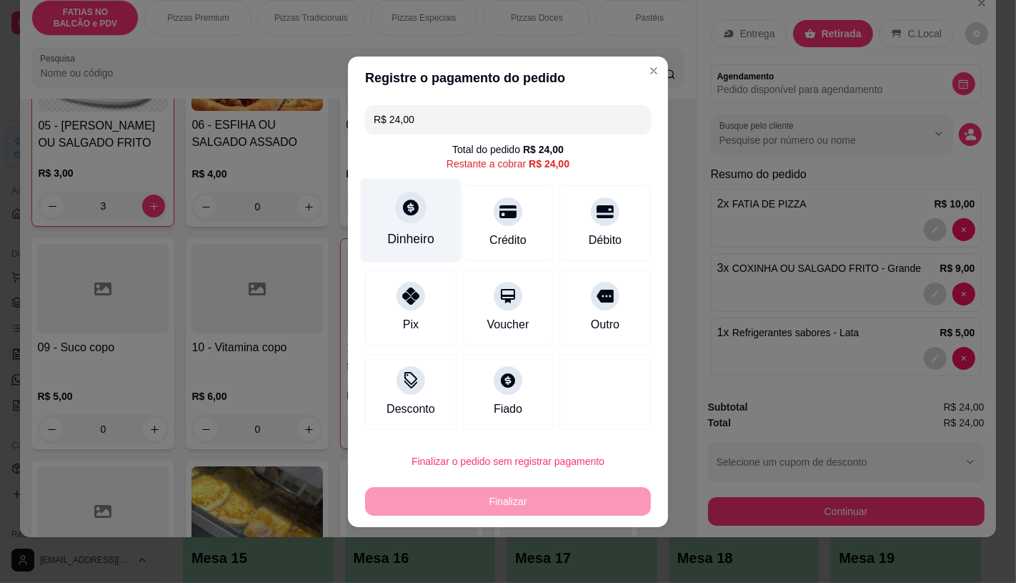
click at [426, 217] on div "Dinheiro" at bounding box center [411, 220] width 101 height 84
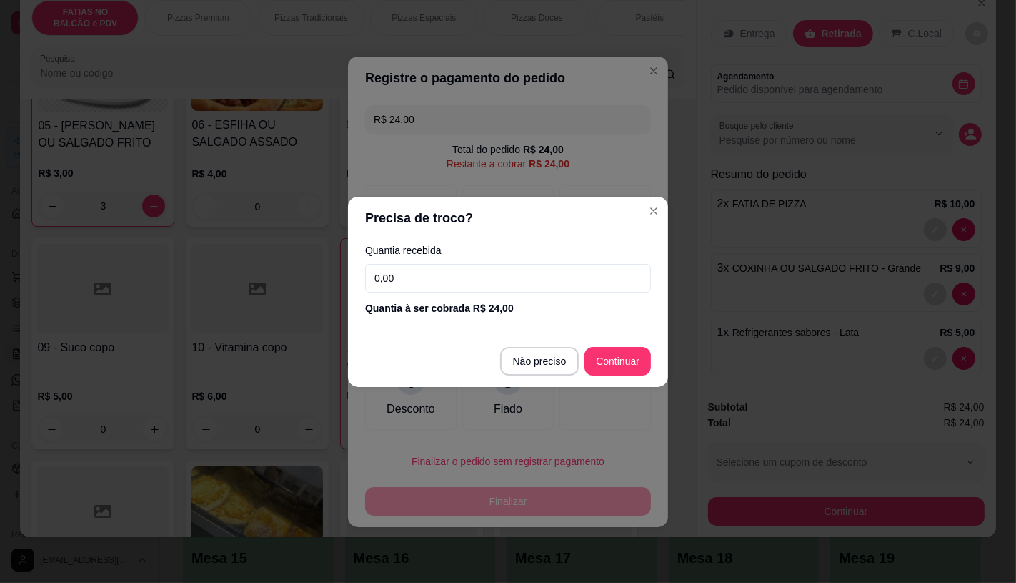
type input "R$ 0,00"
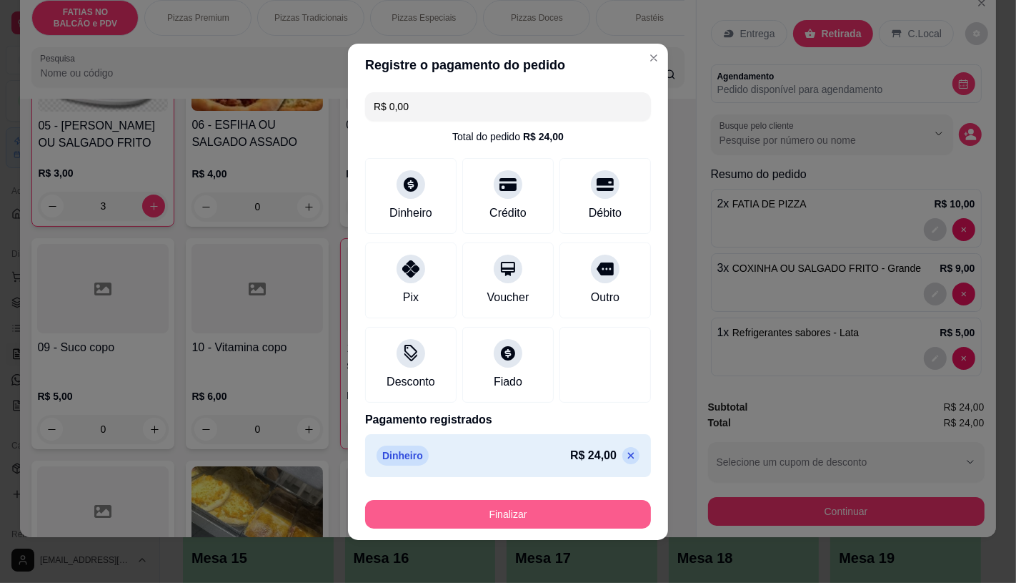
click at [574, 522] on button "Finalizar" at bounding box center [508, 514] width 286 height 29
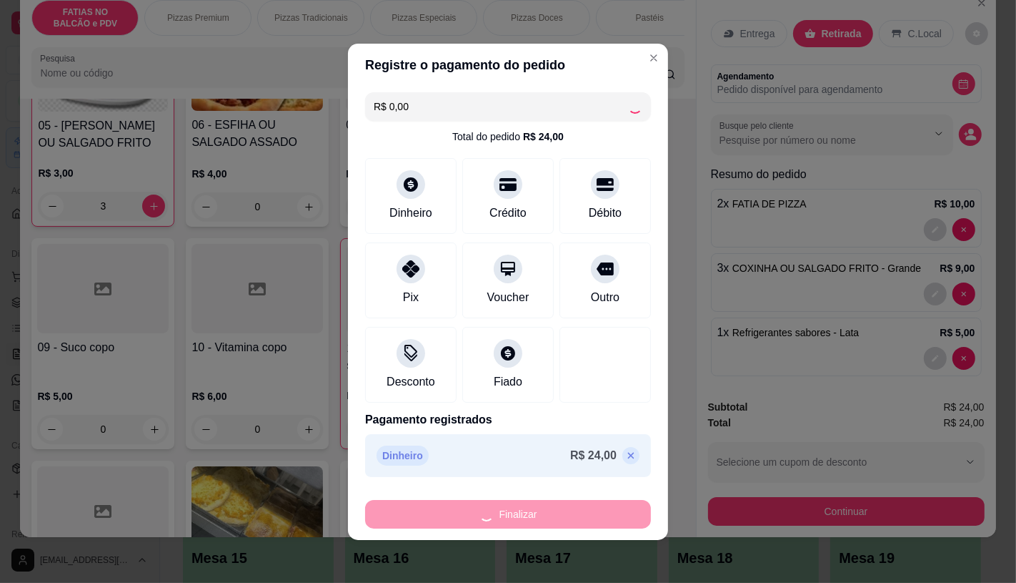
type input "0"
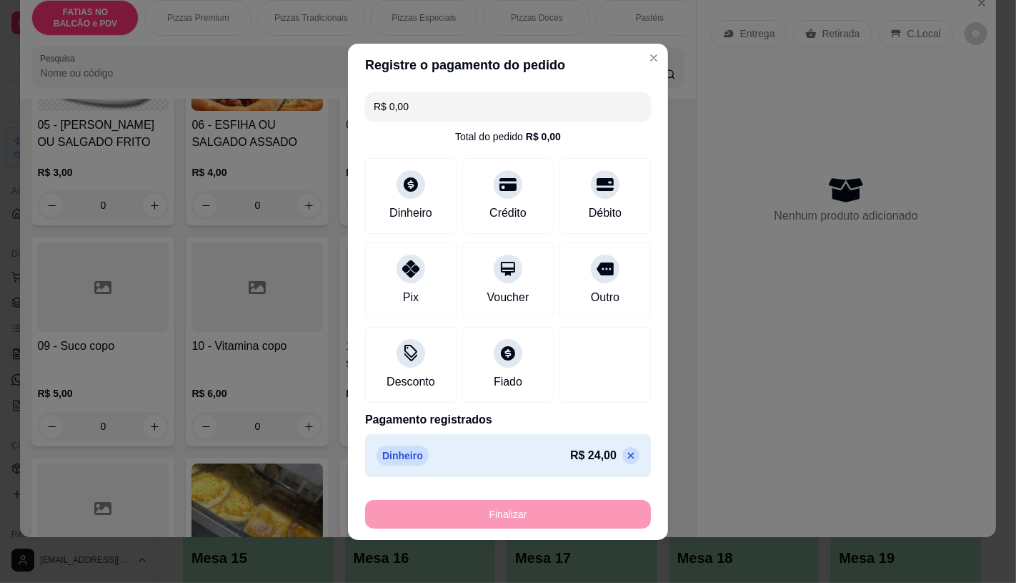
type input "-R$ 24,00"
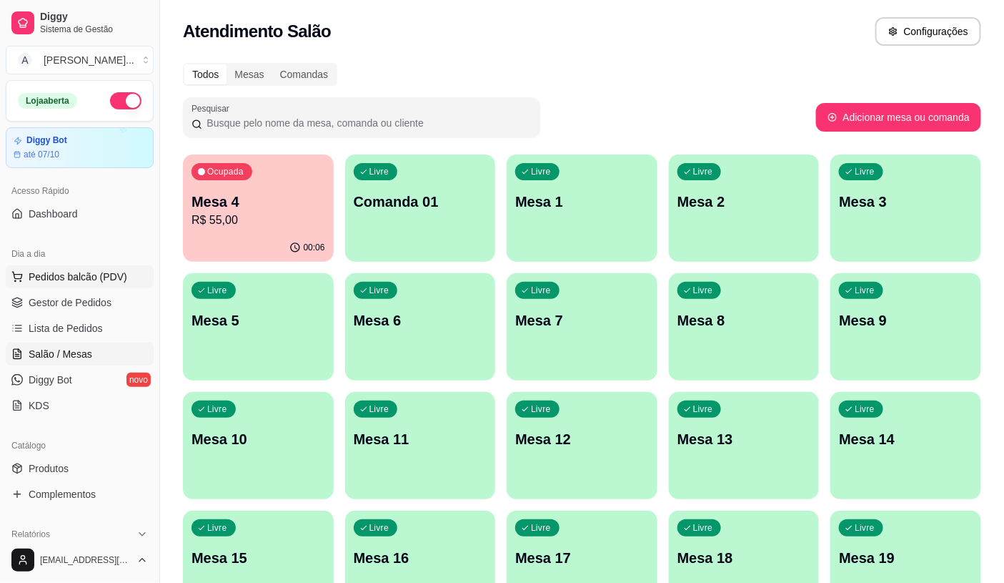
click at [81, 283] on span "Pedidos balcão (PDV)" at bounding box center [78, 276] width 99 height 14
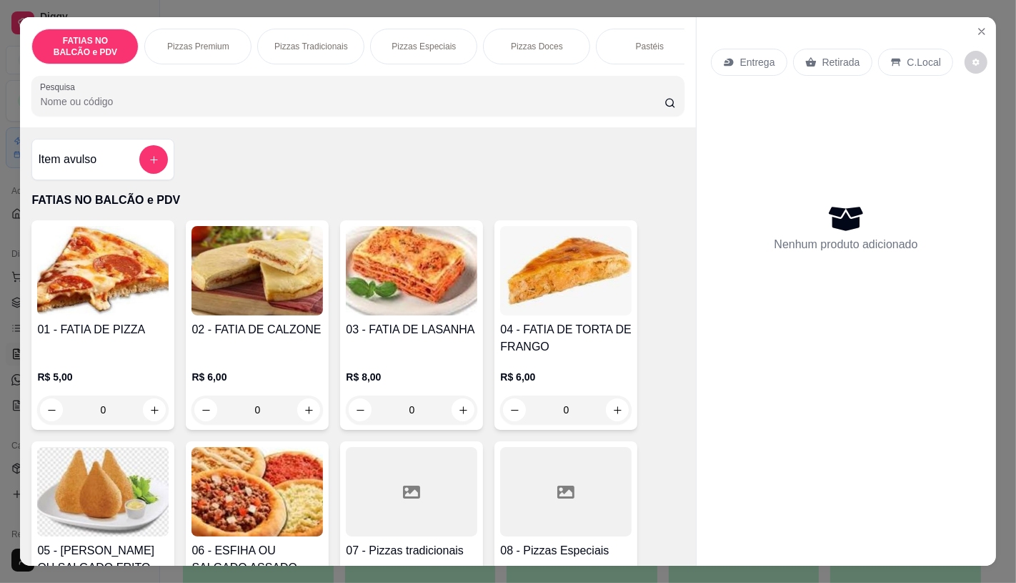
scroll to position [34, 0]
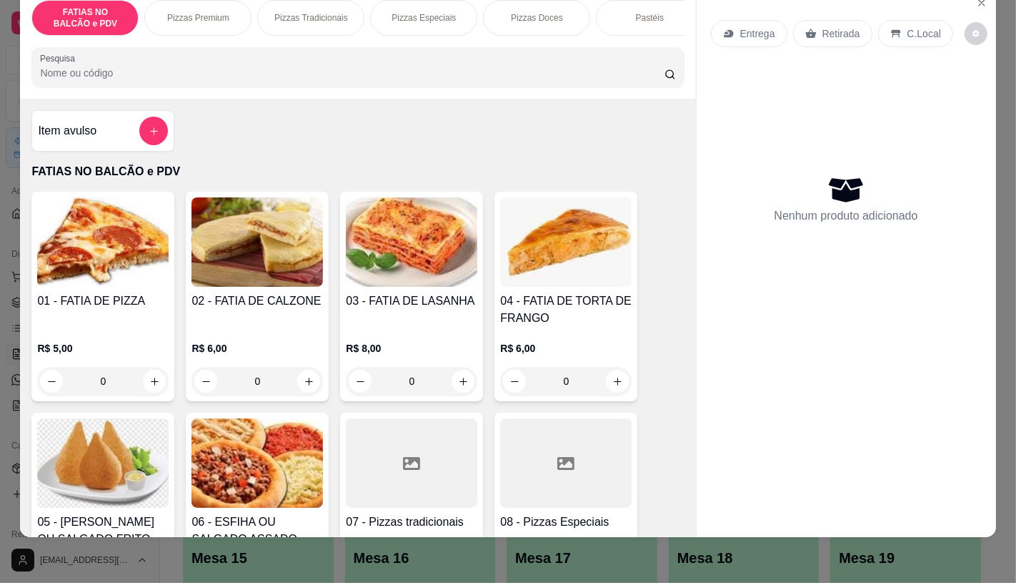
click at [105, 417] on div "05 - COXINHA OU SALGADO FRITO R$ 3,00 0" at bounding box center [102, 516] width 143 height 209
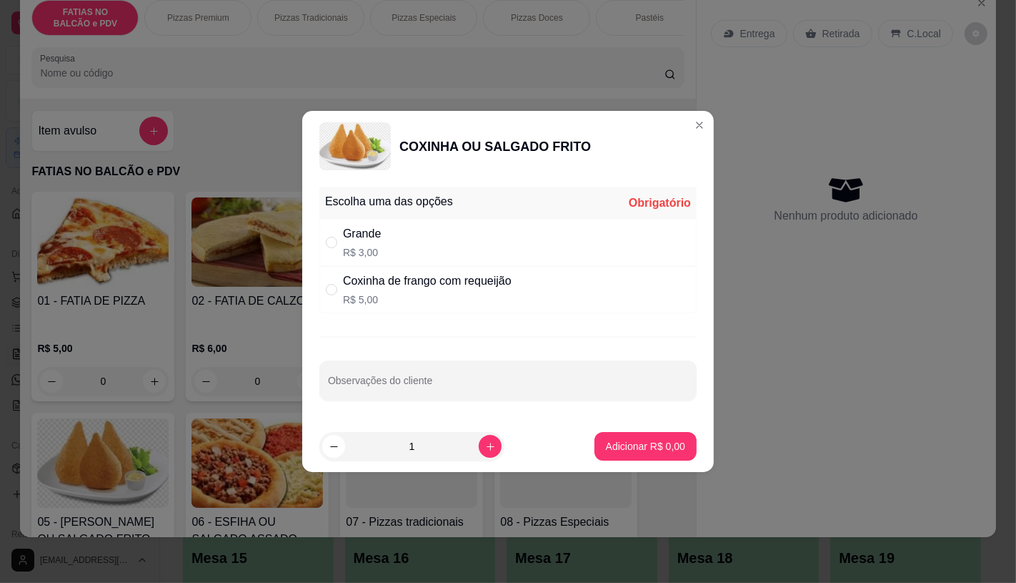
drag, startPoint x: 377, startPoint y: 240, endPoint x: 382, endPoint y: 251, distance: 11.8
click at [377, 241] on div "Grande" at bounding box center [362, 233] width 38 height 17
radio input "true"
click at [430, 449] on input "1" at bounding box center [412, 446] width 134 height 29
type input "10"
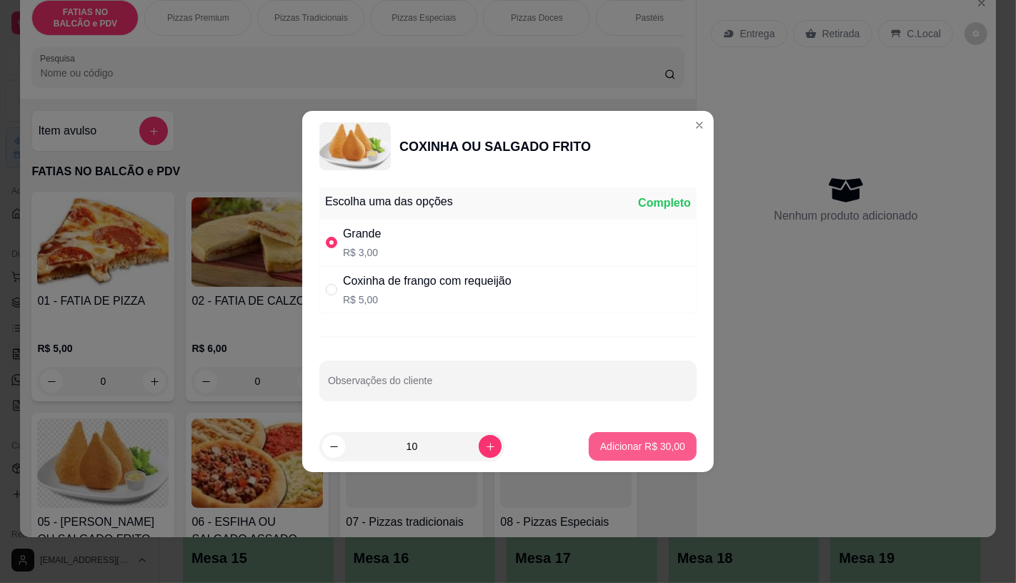
click at [660, 455] on button "Adicionar R$ 30,00" at bounding box center [643, 446] width 108 height 29
type input "10"
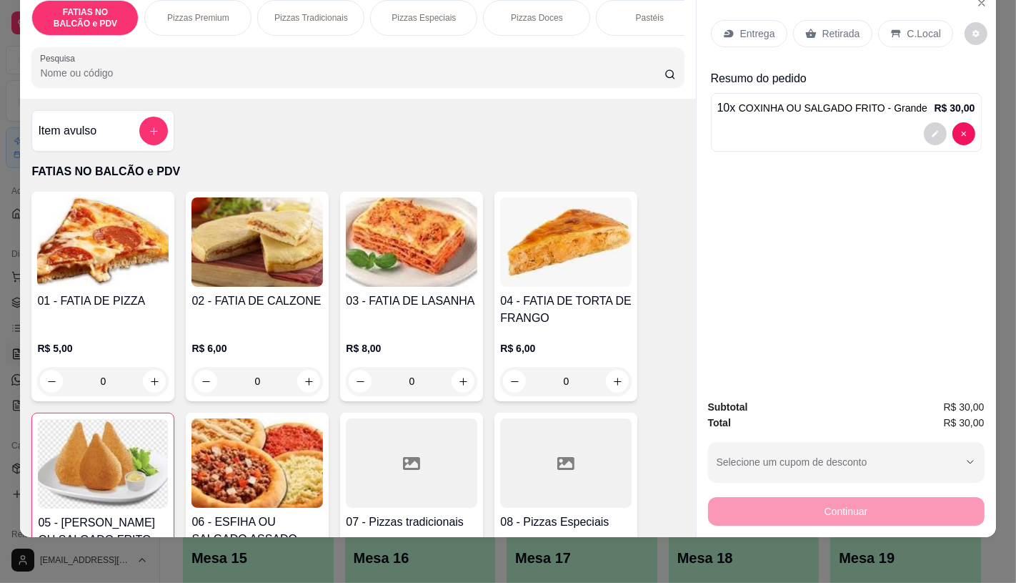
click at [96, 470] on img at bounding box center [103, 463] width 130 height 89
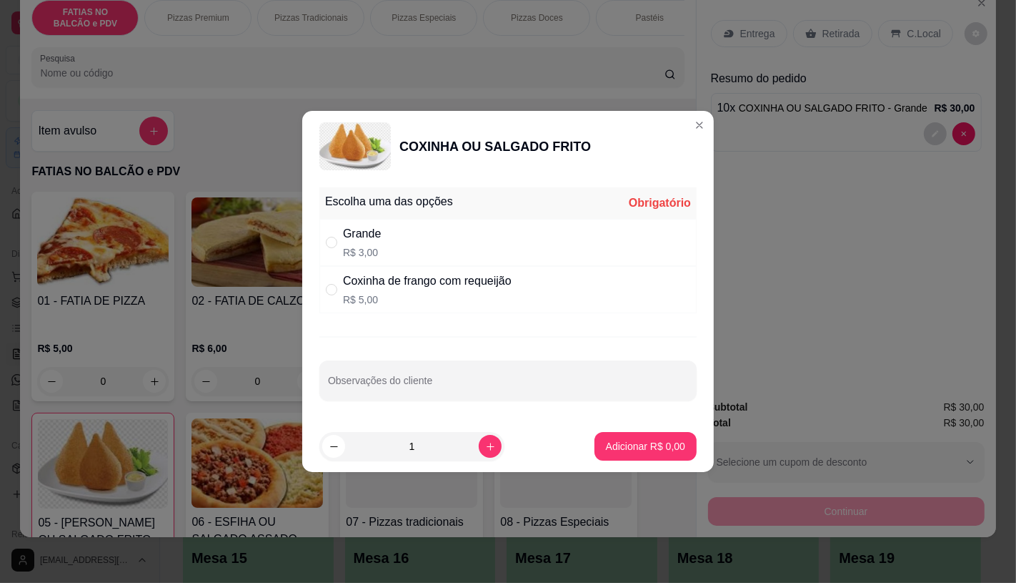
click at [400, 243] on div "Grande R$ 3,00" at bounding box center [508, 242] width 377 height 47
radio input "true"
click at [424, 442] on input "1" at bounding box center [412, 446] width 134 height 29
type input "7"
click at [629, 440] on p "Adicionar R$ 21,00" at bounding box center [643, 447] width 83 height 14
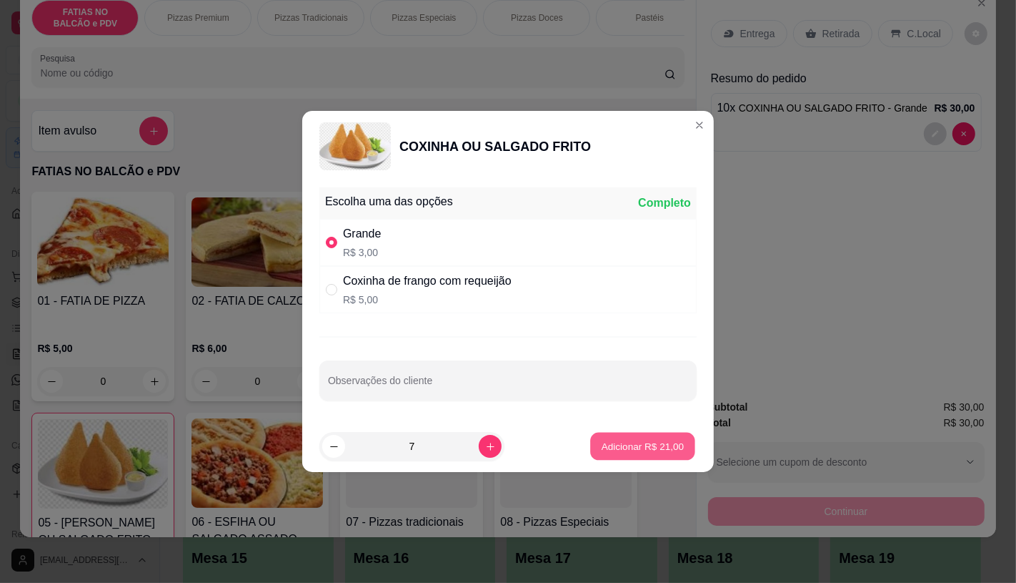
type input "17"
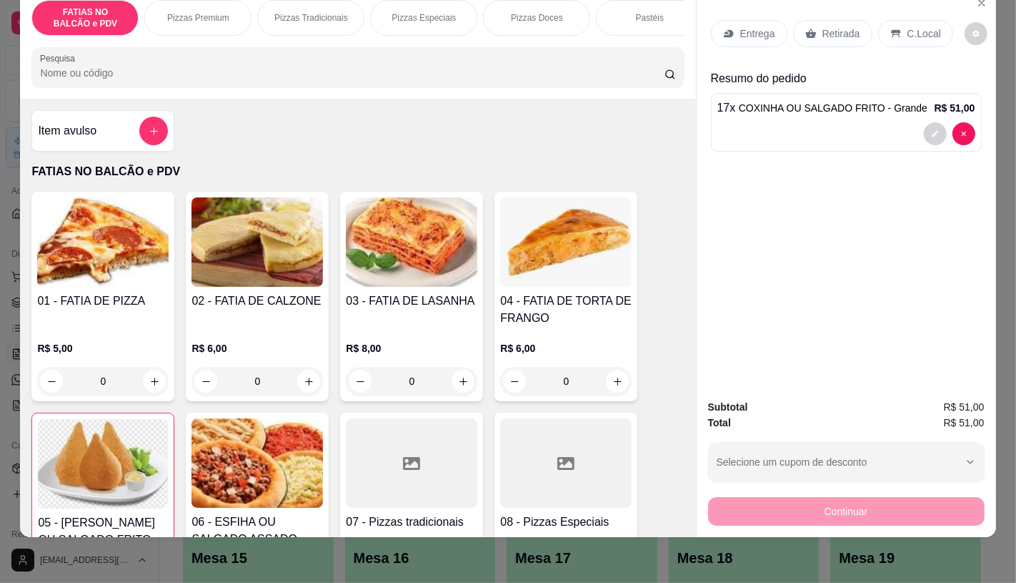
click at [851, 26] on p "Retirada" at bounding box center [842, 33] width 38 height 14
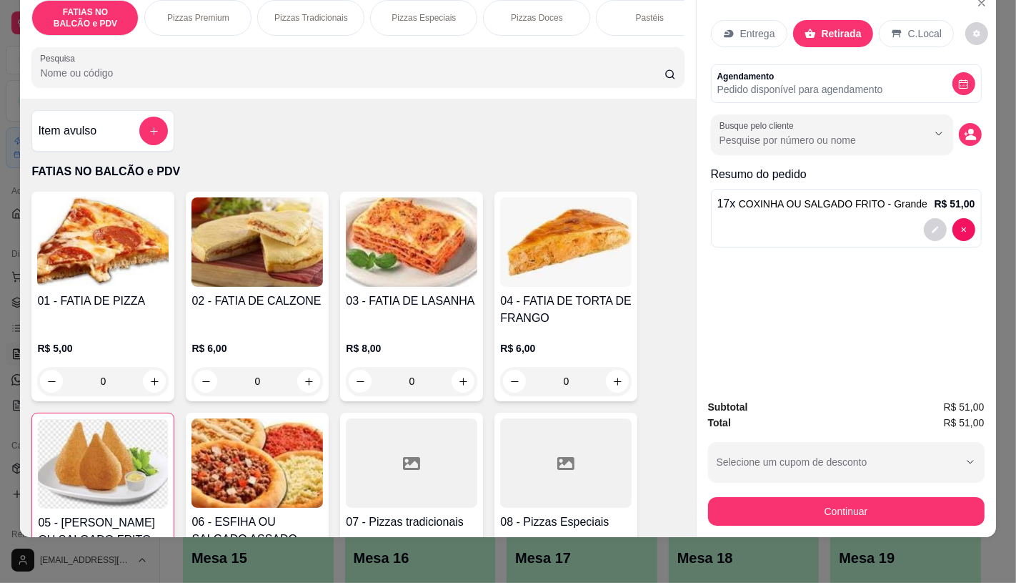
scroll to position [0, 0]
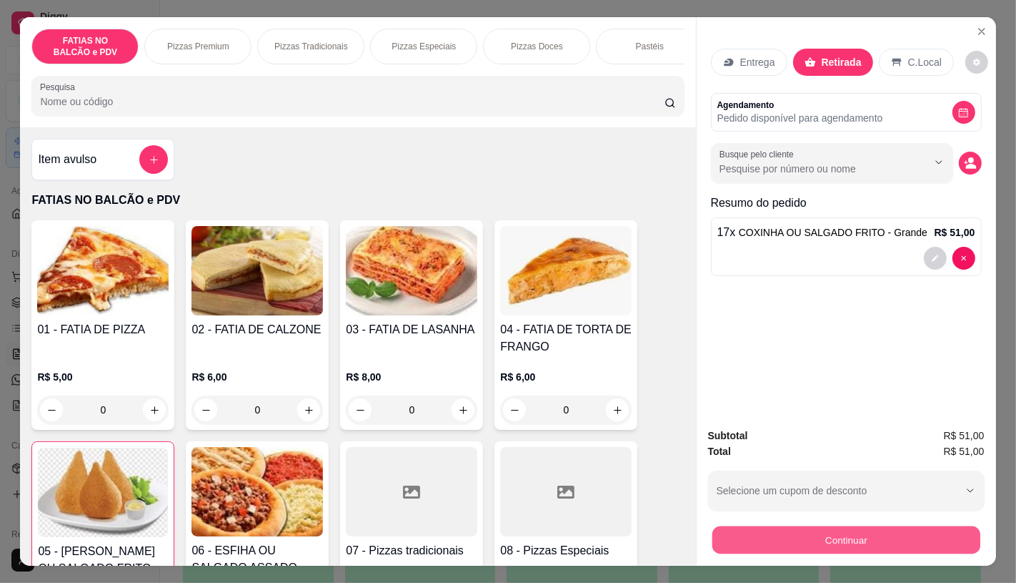
click at [841, 547] on button "Continuar" at bounding box center [846, 539] width 268 height 28
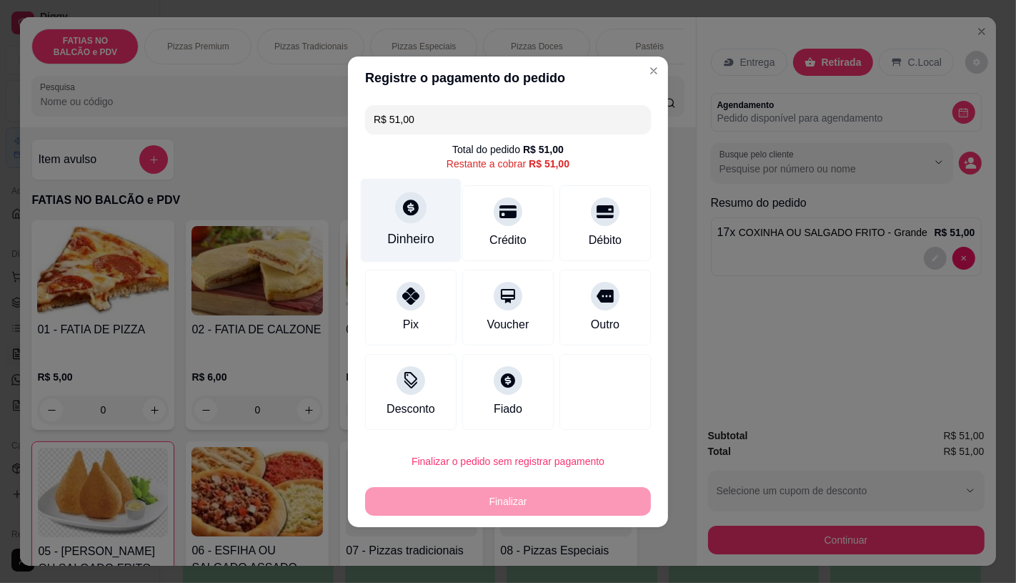
click at [427, 234] on div "Dinheiro" at bounding box center [410, 238] width 47 height 19
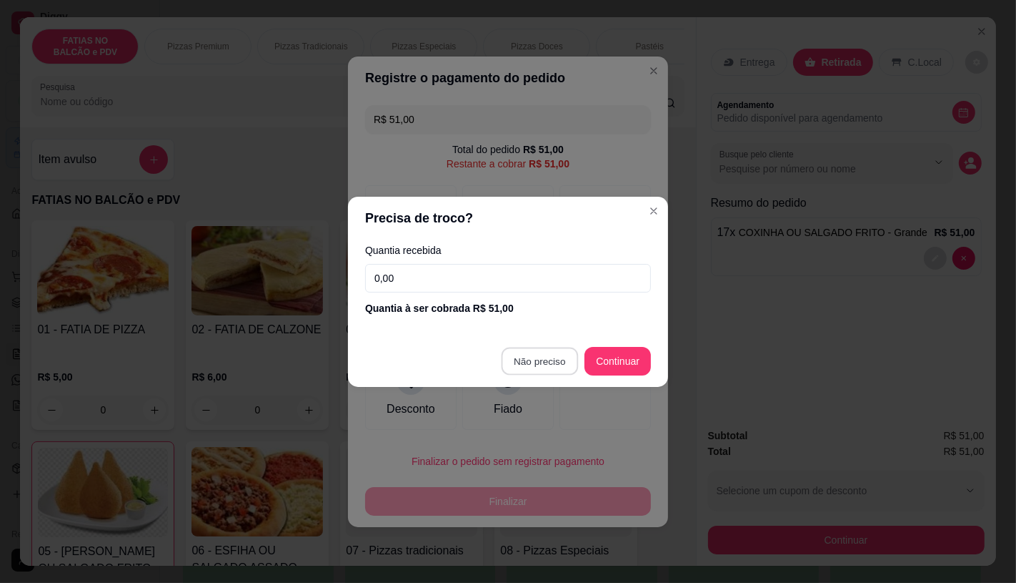
type input "R$ 0,00"
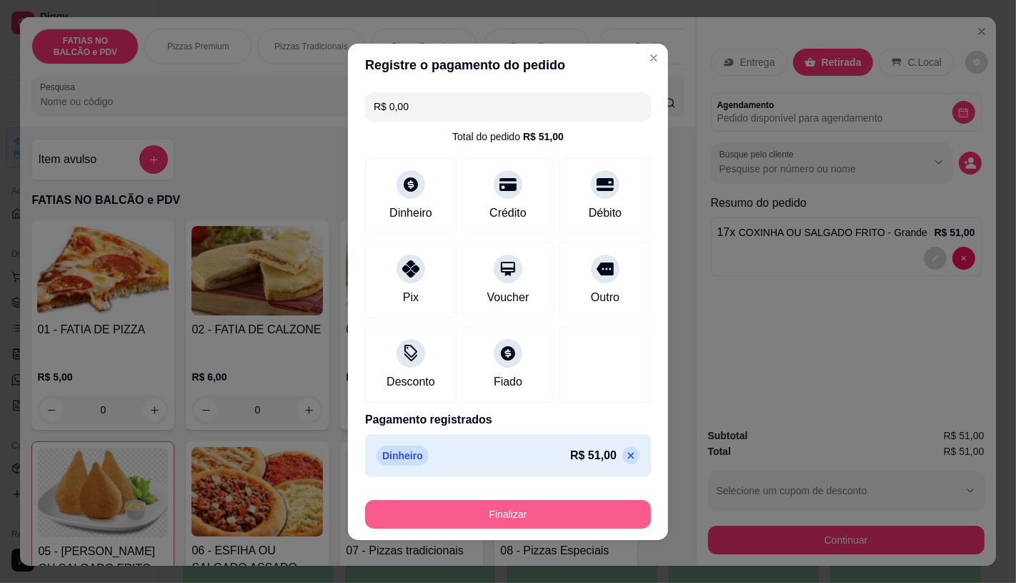
click at [570, 522] on button "Finalizar" at bounding box center [508, 514] width 286 height 29
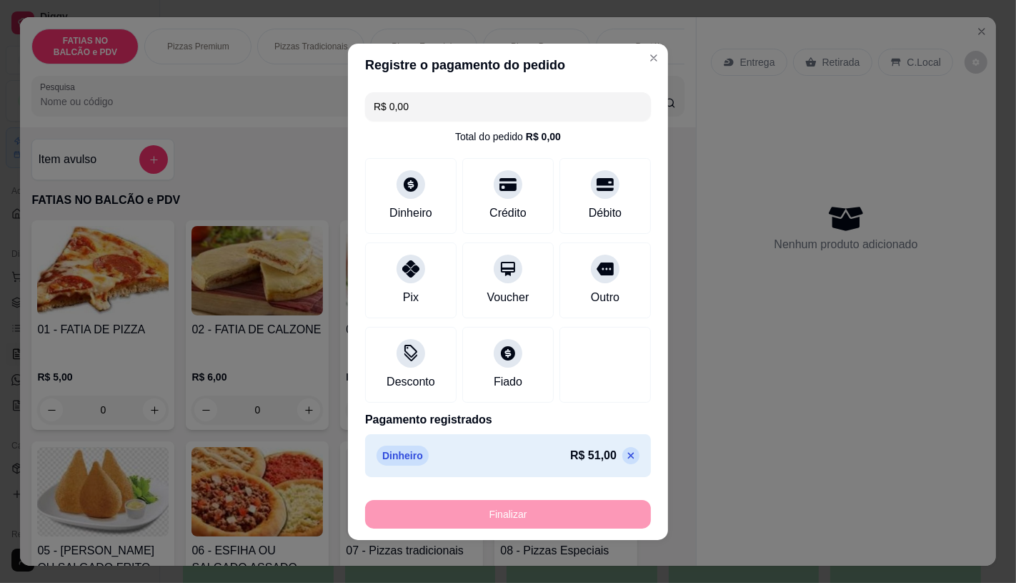
type input "0"
type input "-R$ 51,00"
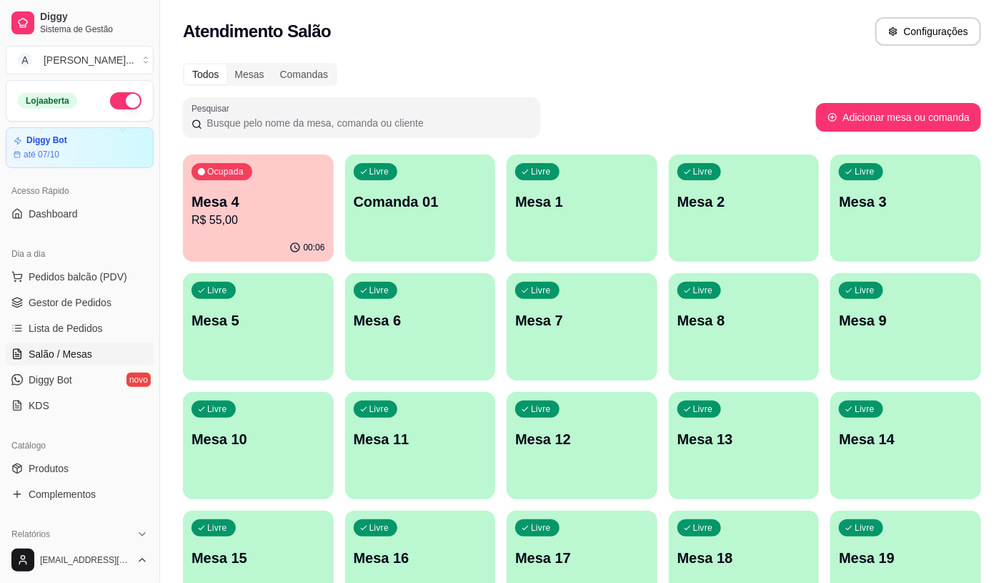
click at [307, 234] on button "Ocupada Mesa 4 R$ 55,00 00:06" at bounding box center [258, 207] width 151 height 107
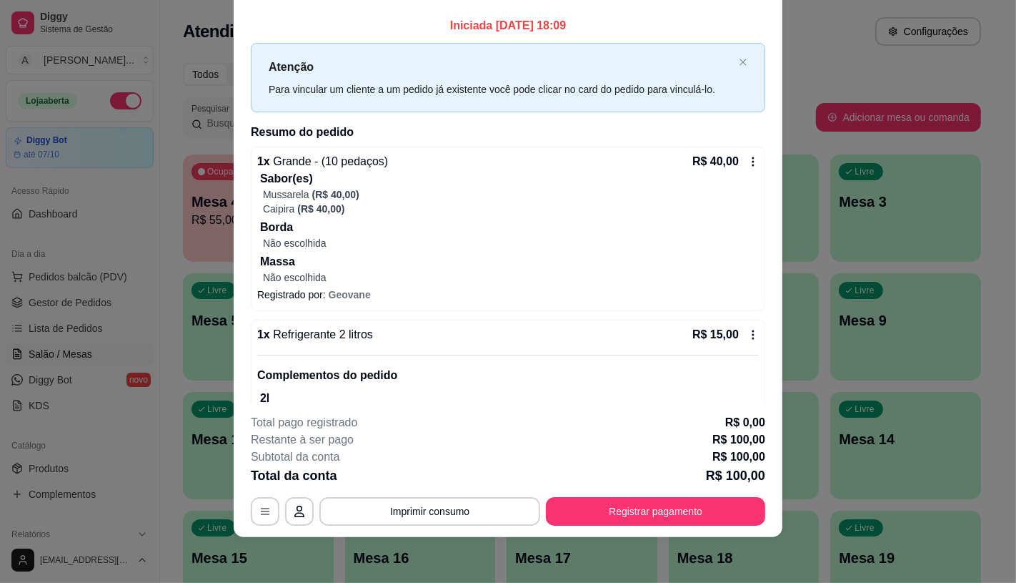
click at [753, 162] on icon at bounding box center [754, 161] width 2 height 9
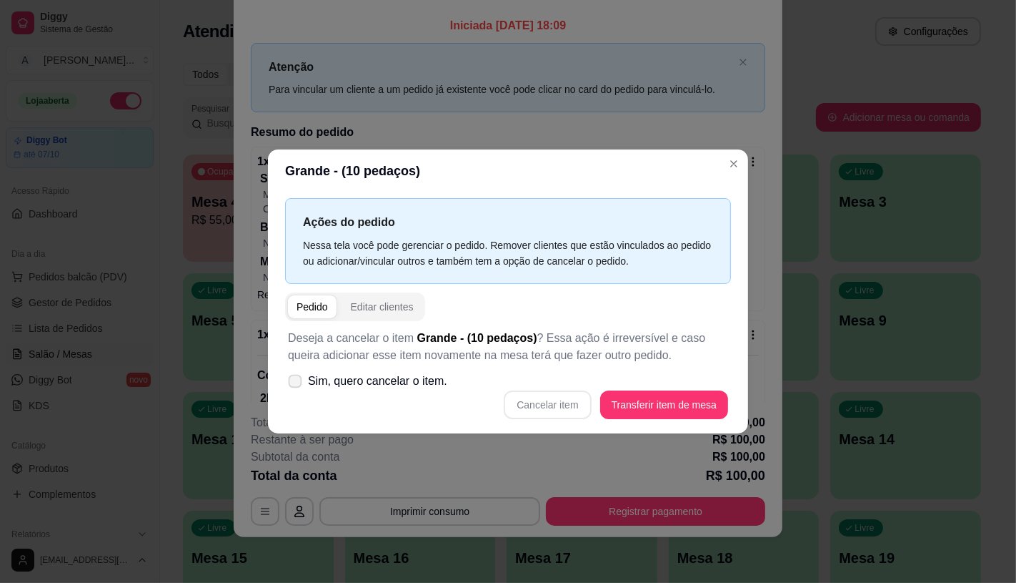
click at [389, 370] on label "Sim, quero cancelar o item." at bounding box center [367, 381] width 171 height 29
click at [297, 383] on input "Sim, quero cancelar o item." at bounding box center [291, 387] width 9 height 9
checkbox input "true"
click at [578, 405] on button "Cancelar item" at bounding box center [547, 404] width 85 height 28
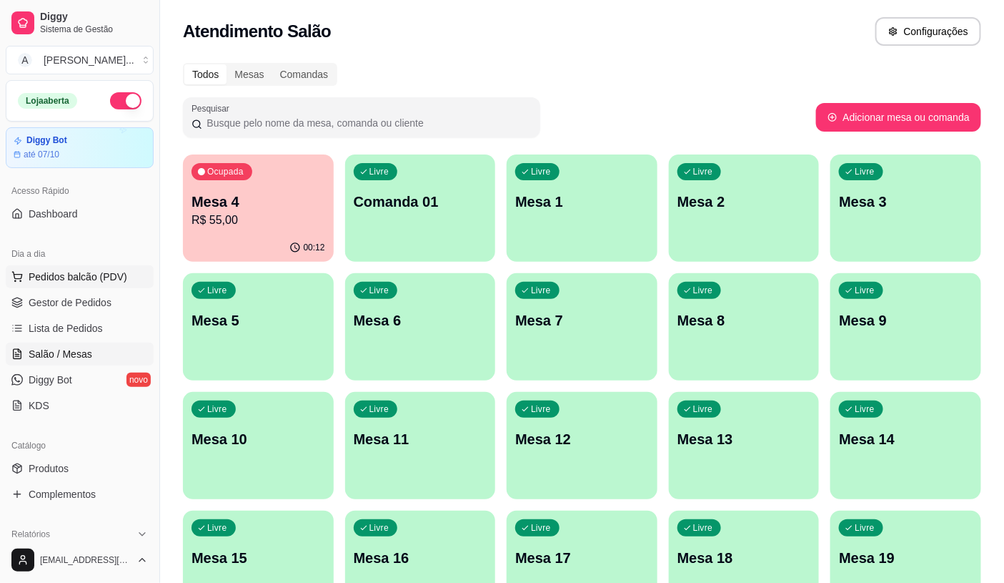
click at [114, 287] on button "Pedidos balcão (PDV)" at bounding box center [80, 276] width 148 height 23
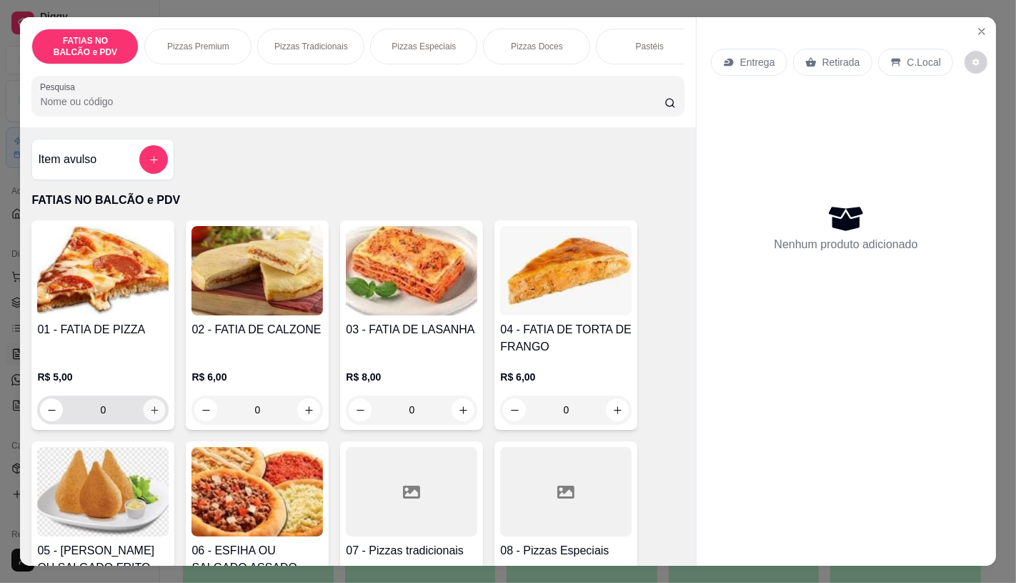
click at [144, 421] on button "increase-product-quantity" at bounding box center [155, 410] width 22 height 22
click at [127, 423] on input "0" at bounding box center [103, 409] width 80 height 29
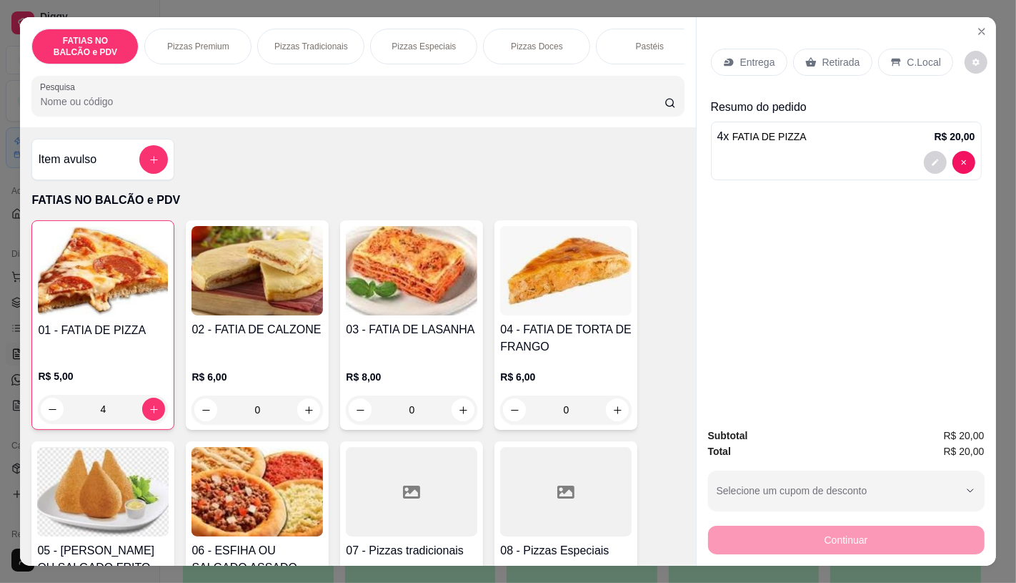
type input "4"
click at [818, 68] on div "Retirada" at bounding box center [832, 62] width 79 height 27
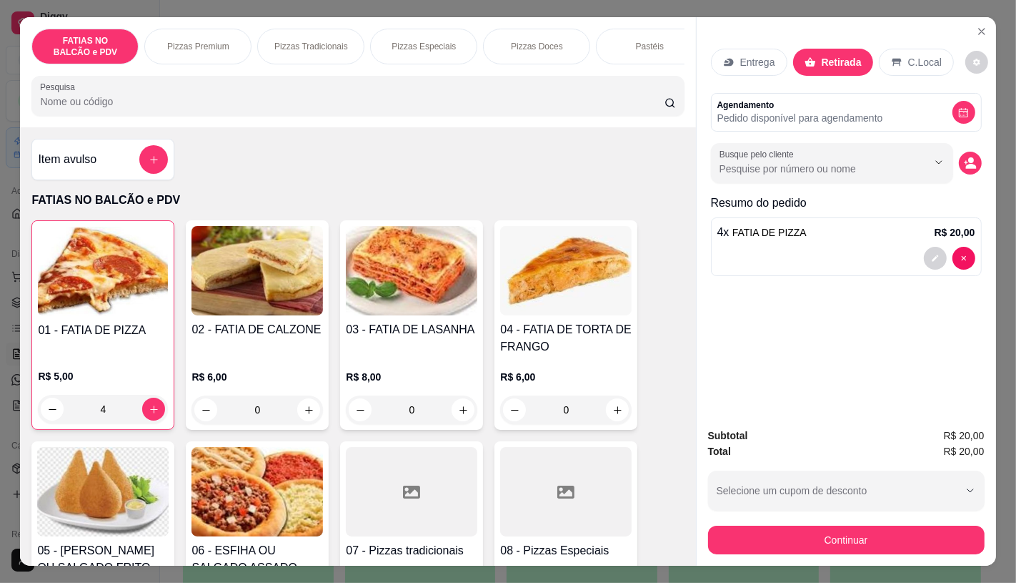
click at [831, 550] on div "Subtotal R$ 20,00 Total R$ 20,00 Selecione um cupom de desconto GANHEI5 Selecio…" at bounding box center [847, 490] width 300 height 149
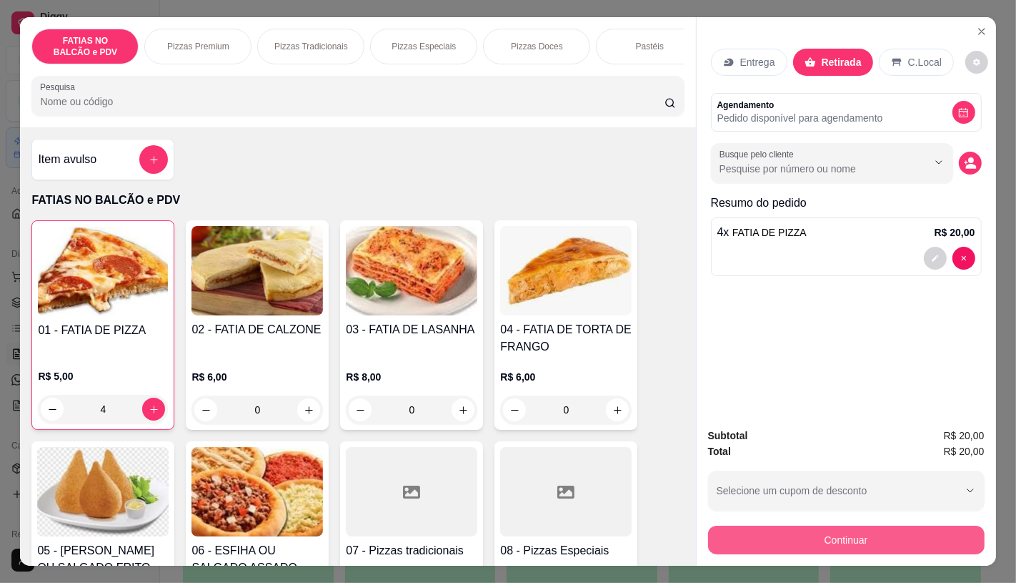
click at [830, 542] on button "Continuar" at bounding box center [846, 539] width 277 height 29
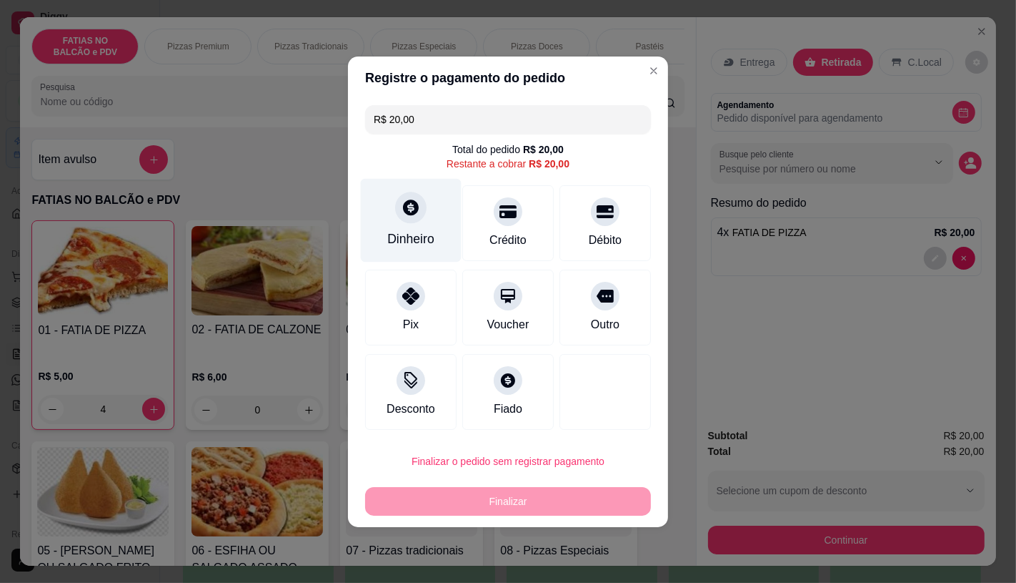
click at [399, 226] on div "Dinheiro" at bounding box center [411, 220] width 101 height 84
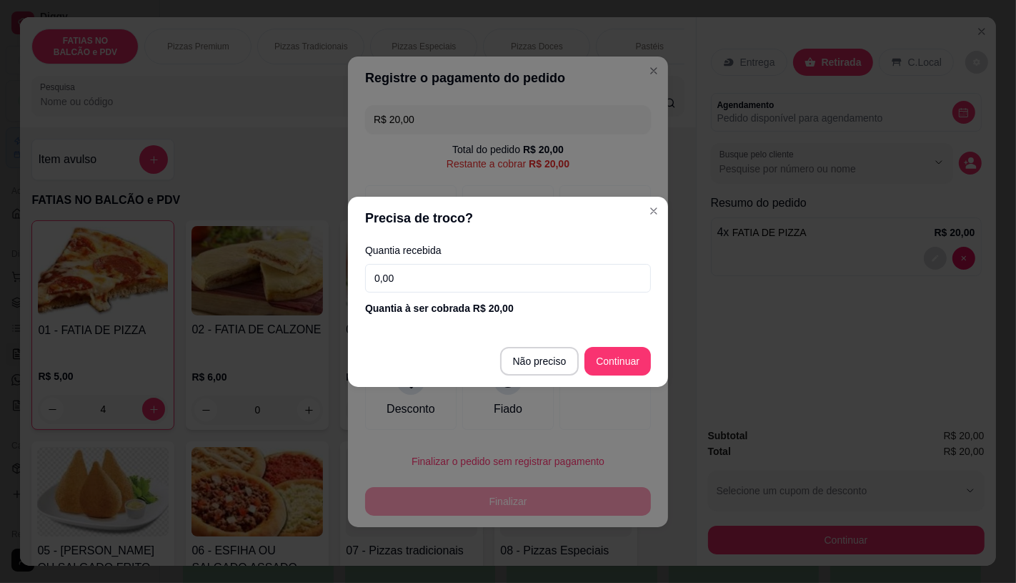
click at [545, 379] on footer "Não preciso Continuar" at bounding box center [508, 360] width 320 height 51
type input "R$ 0,00"
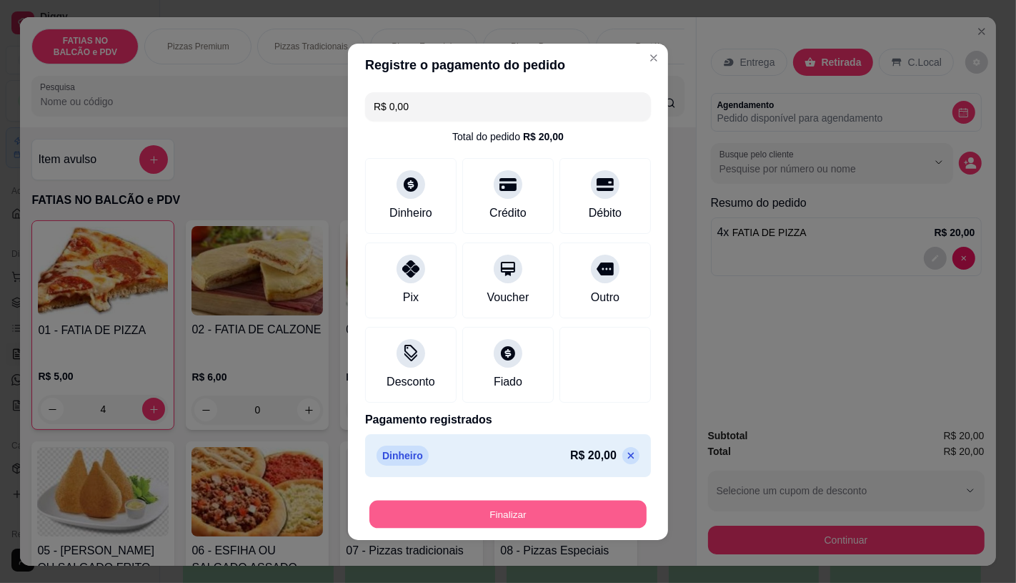
click at [556, 509] on button "Finalizar" at bounding box center [508, 514] width 277 height 28
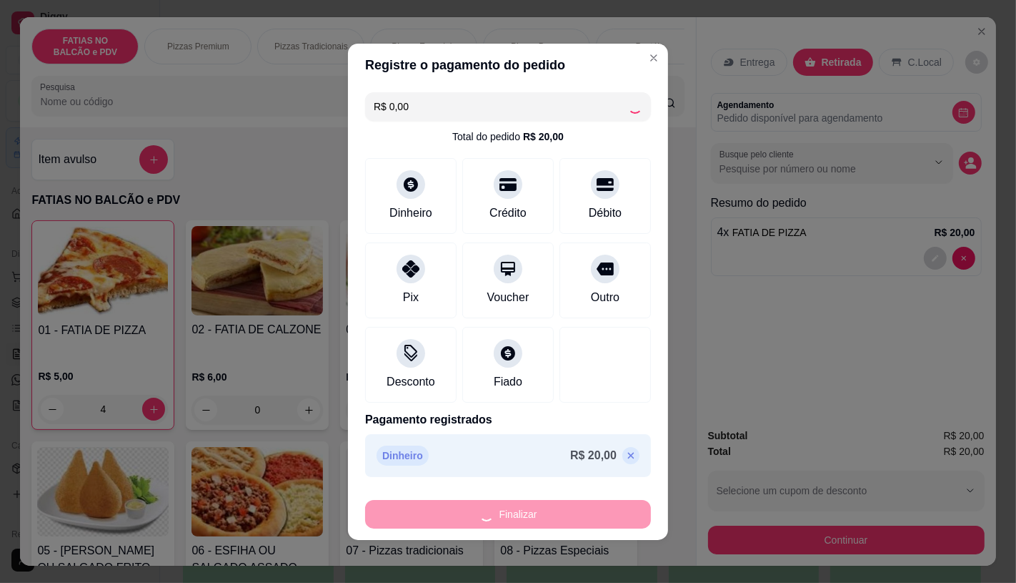
type input "0"
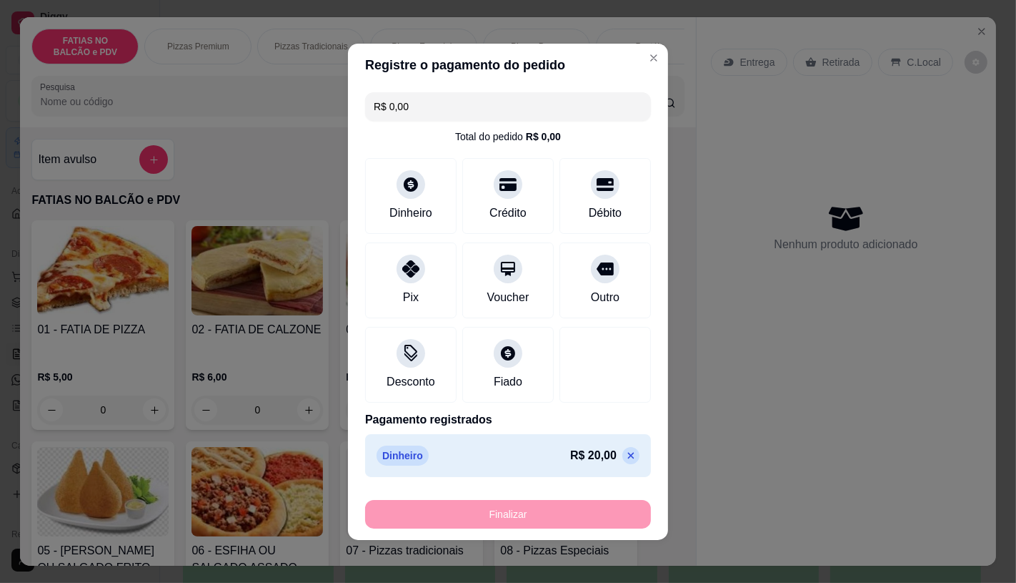
type input "-R$ 20,00"
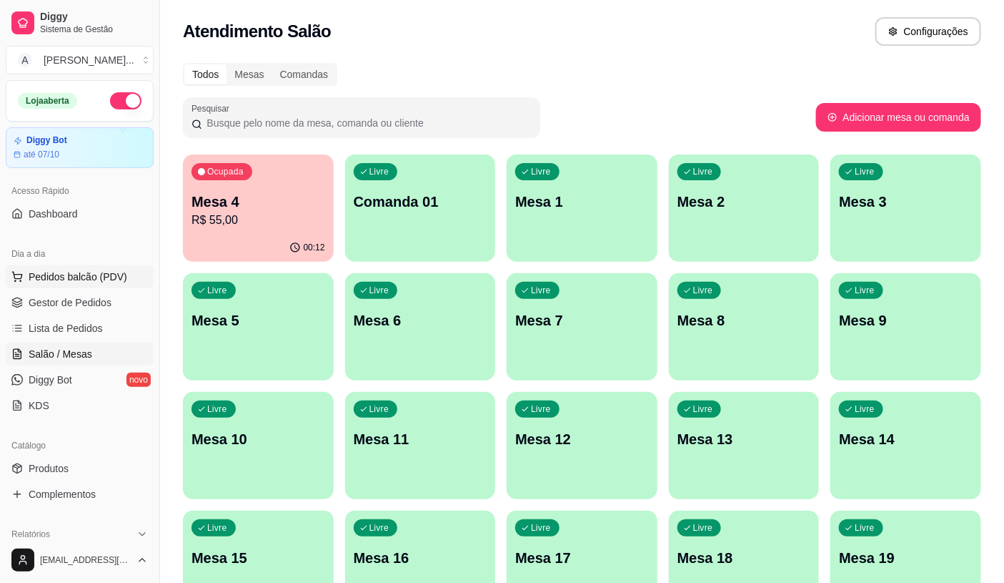
click at [86, 272] on span "Pedidos balcão (PDV)" at bounding box center [78, 276] width 99 height 14
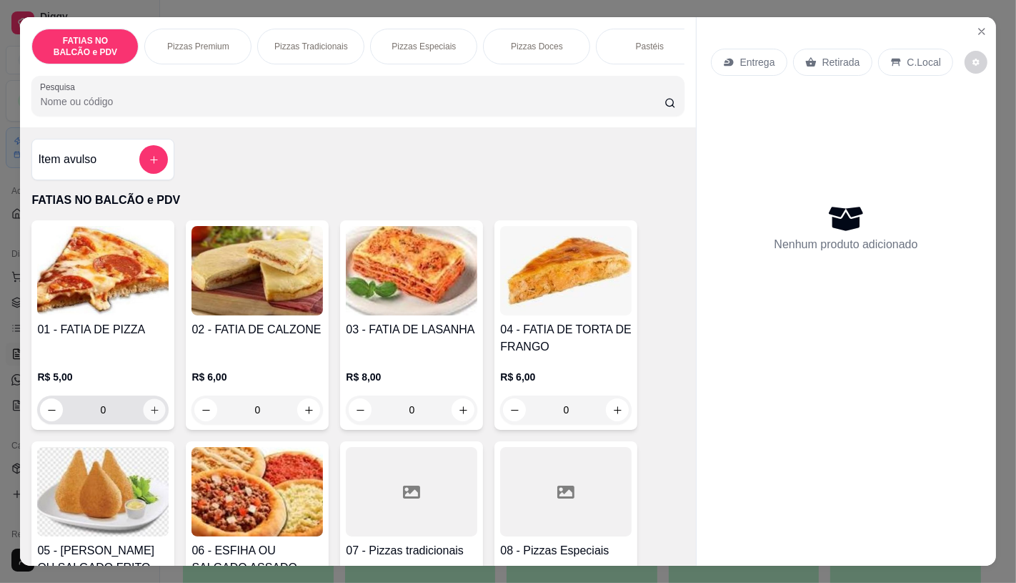
click at [151, 413] on icon "increase-product-quantity" at bounding box center [154, 409] width 7 height 7
type input "1"
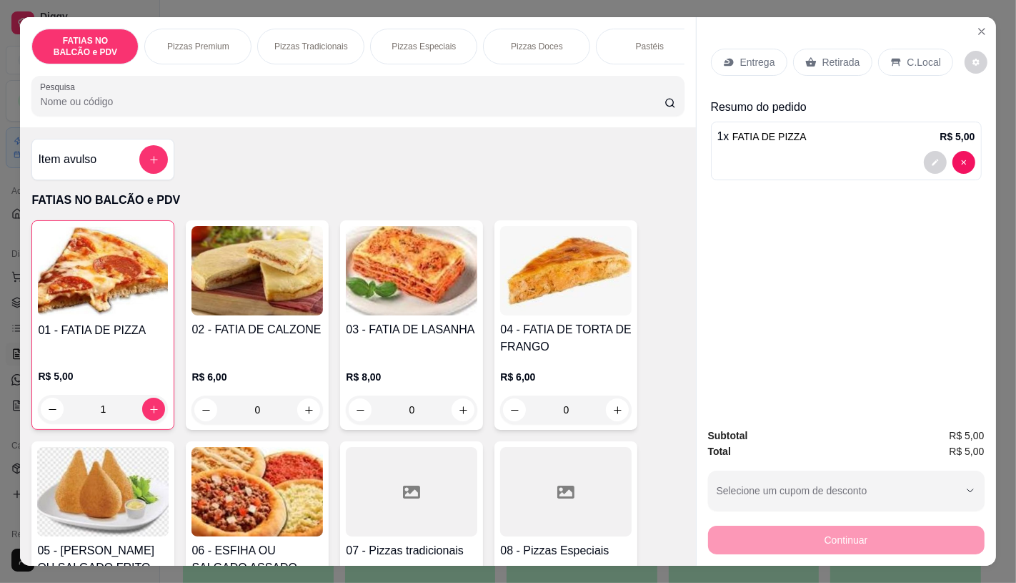
click at [799, 41] on div "Entrega Retirada C.Local" at bounding box center [846, 62] width 271 height 50
drag, startPoint x: 815, startPoint y: 29, endPoint x: 820, endPoint y: 55, distance: 26.2
click at [816, 38] on div "Entrega Retirada C.Local Resumo do pedido 1 x FATIA DE PIZZA R$ 5,00" at bounding box center [847, 216] width 300 height 398
click at [823, 56] on p "Retirada" at bounding box center [842, 62] width 38 height 14
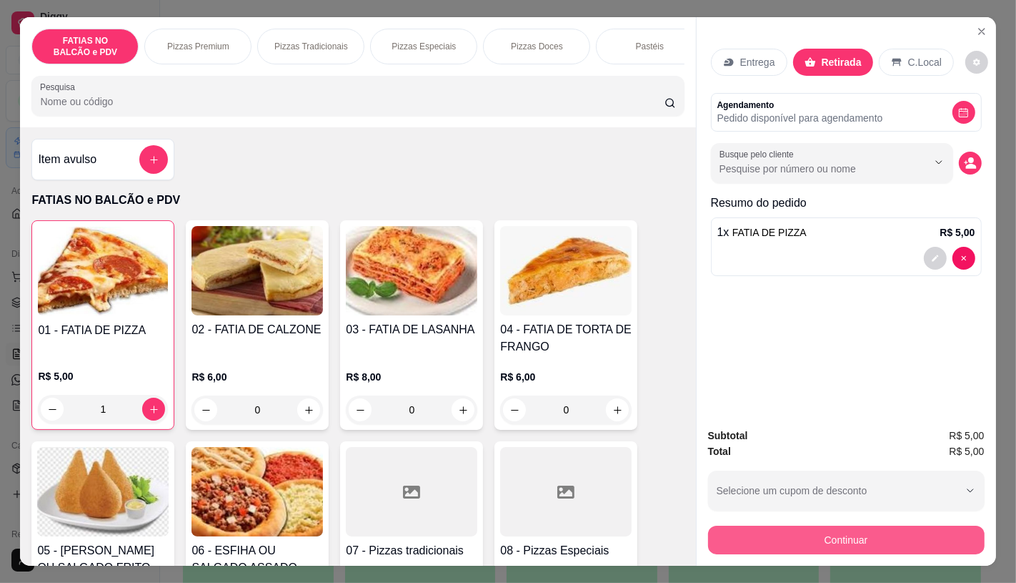
click at [794, 528] on button "Continuar" at bounding box center [846, 539] width 277 height 29
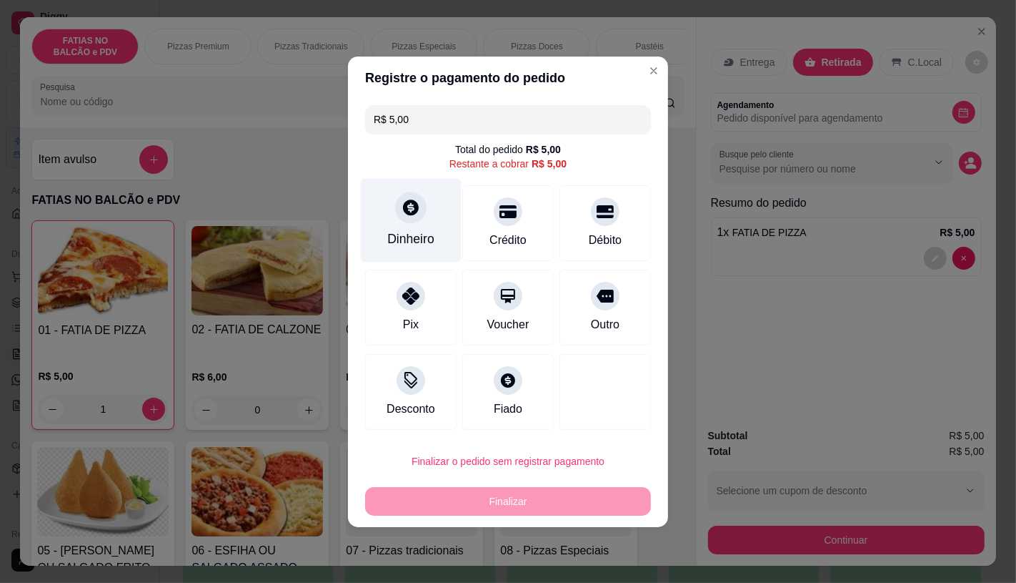
click at [390, 193] on div "Dinheiro" at bounding box center [411, 220] width 101 height 84
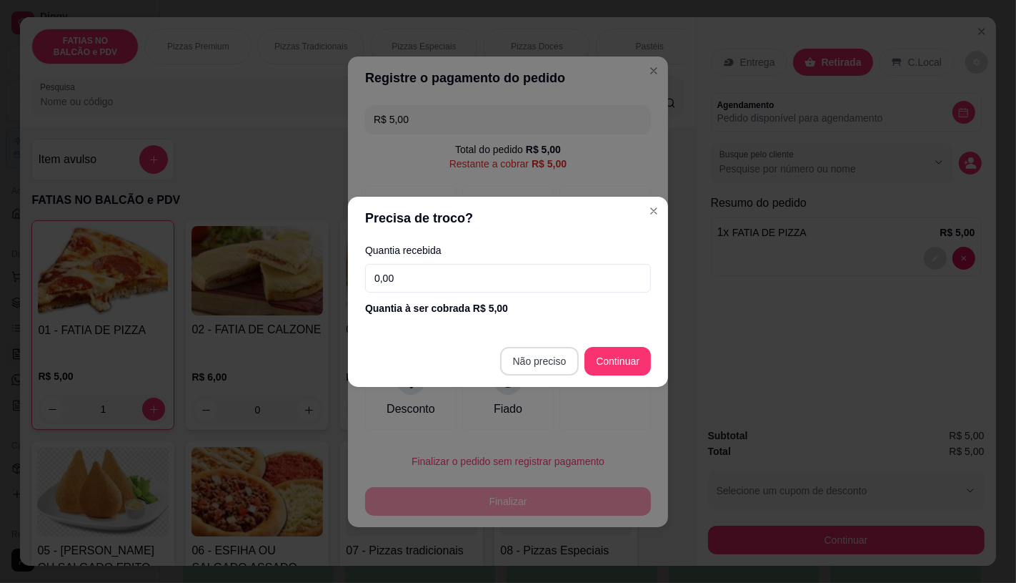
type input "R$ 0,00"
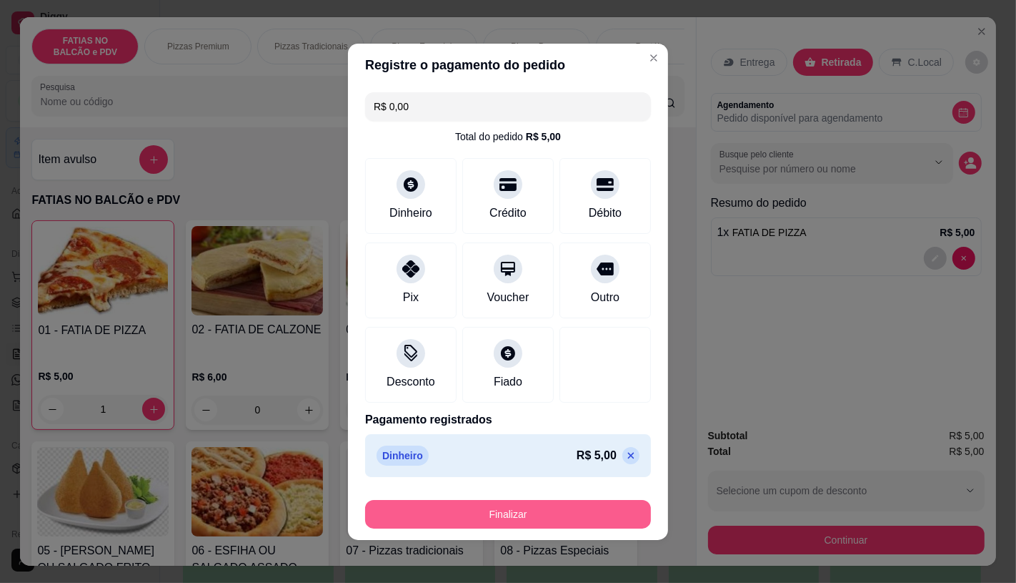
click at [547, 512] on button "Finalizar" at bounding box center [508, 514] width 286 height 29
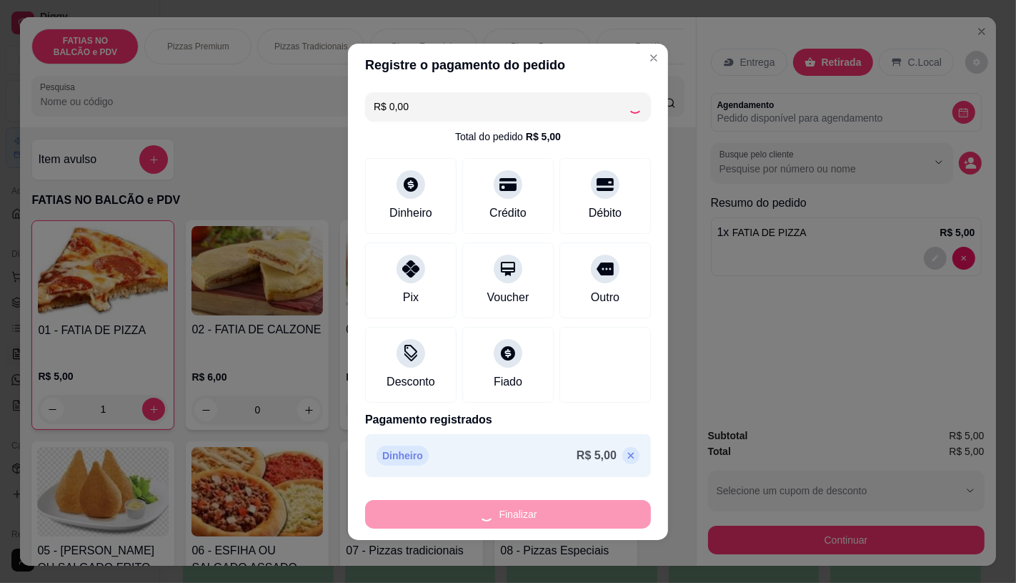
type input "0"
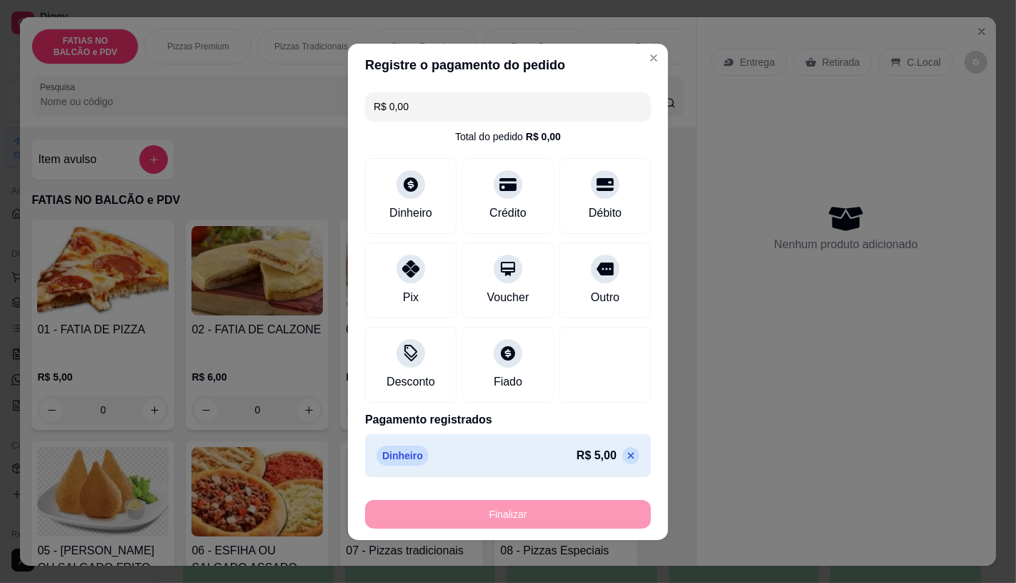
type input "-R$ 5,00"
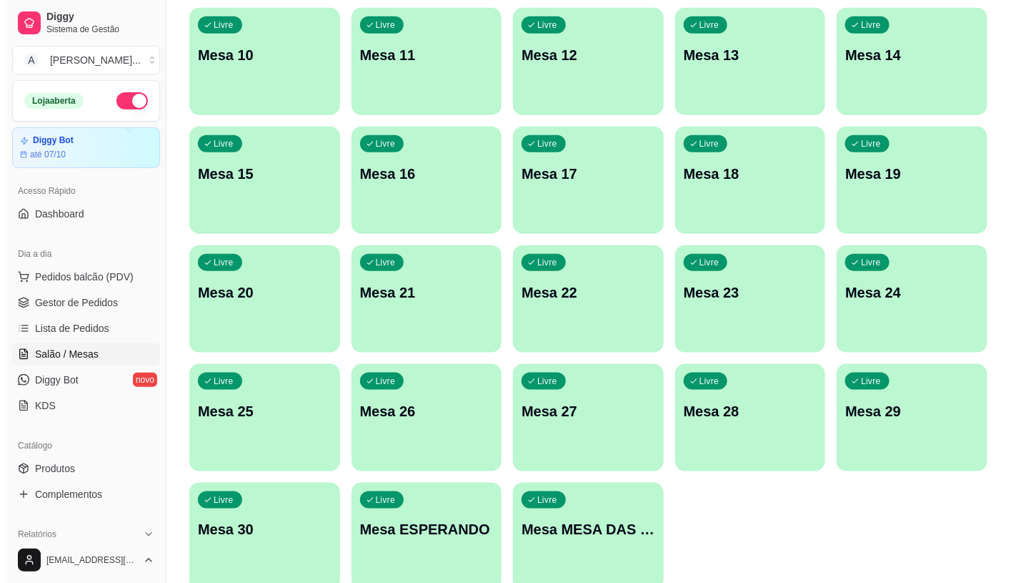
scroll to position [448, 0]
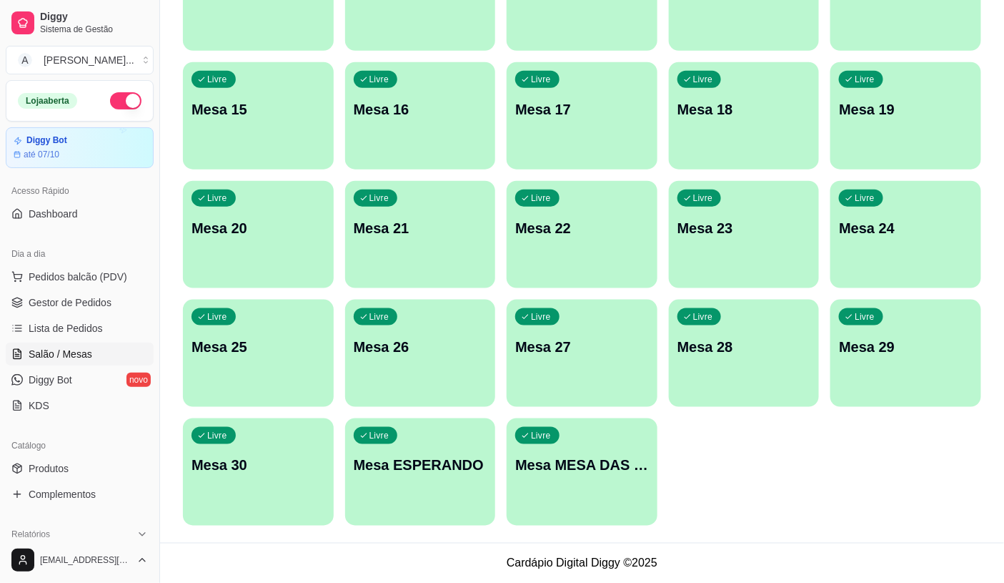
click at [620, 491] on div "Livre Mesa MESA DAS COMANDAS" at bounding box center [582, 463] width 151 height 90
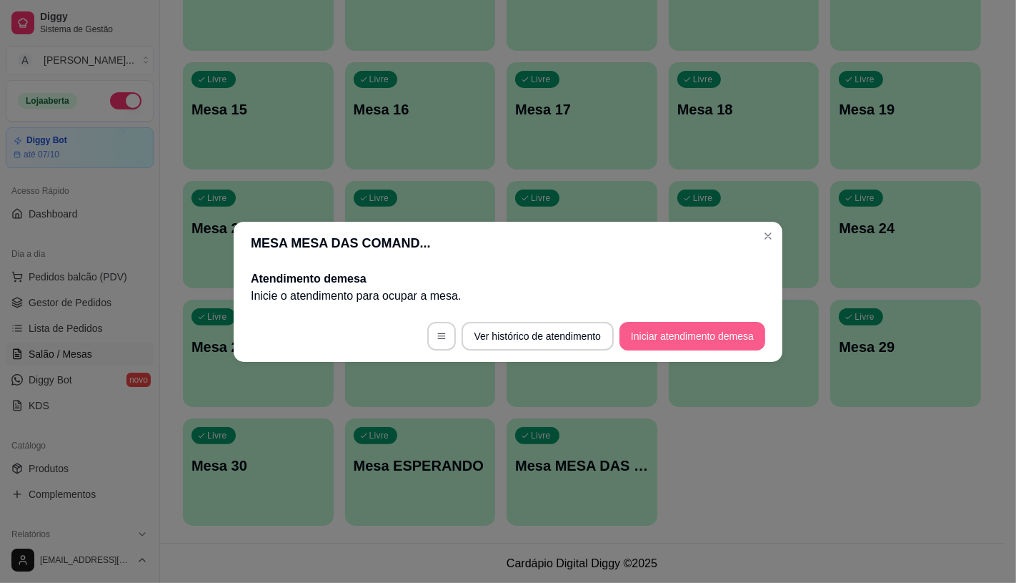
click at [660, 325] on button "Iniciar atendimento de mesa" at bounding box center [693, 336] width 146 height 29
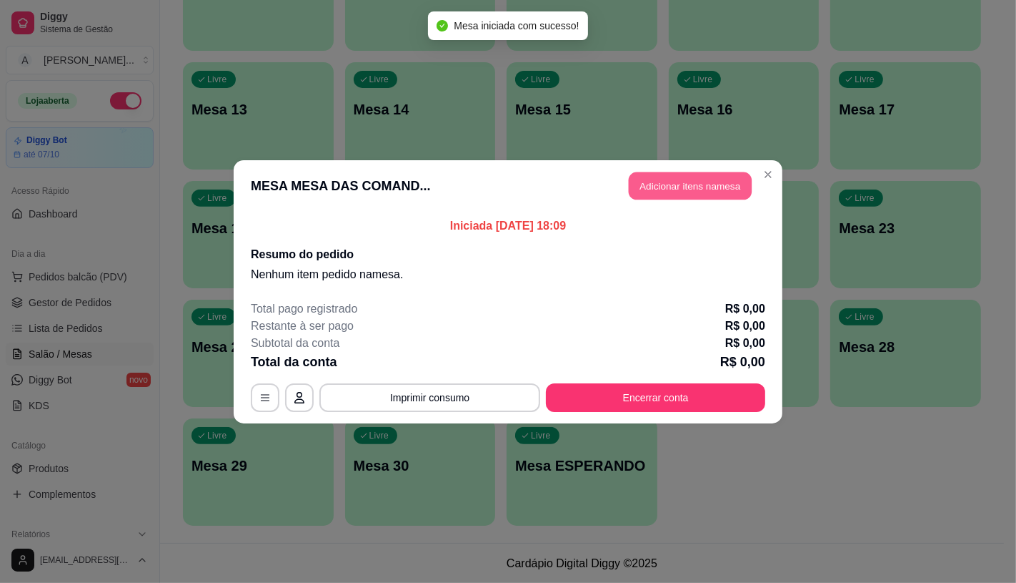
click at [681, 194] on button "Adicionar itens na mesa" at bounding box center [690, 186] width 123 height 28
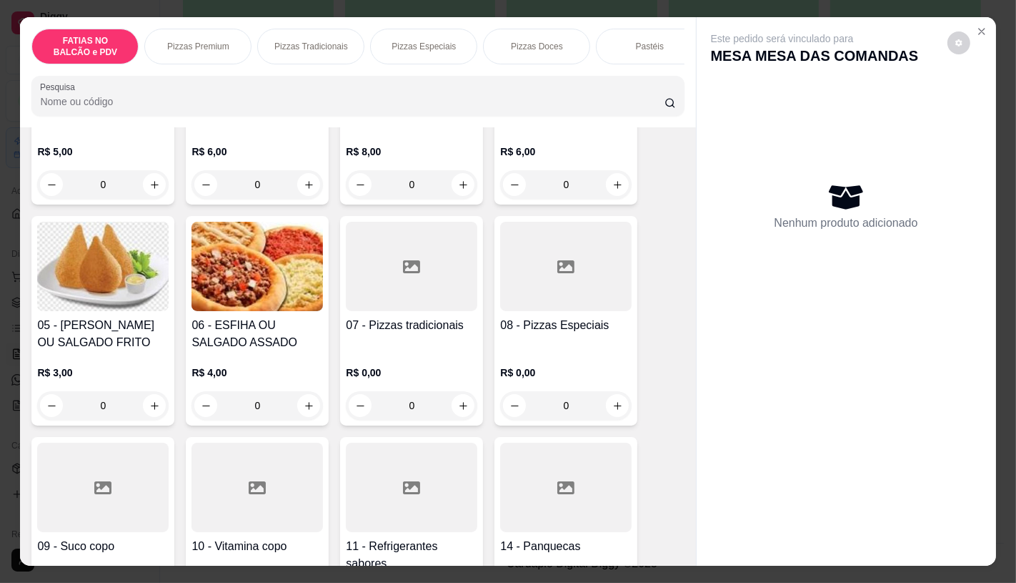
scroll to position [238, 0]
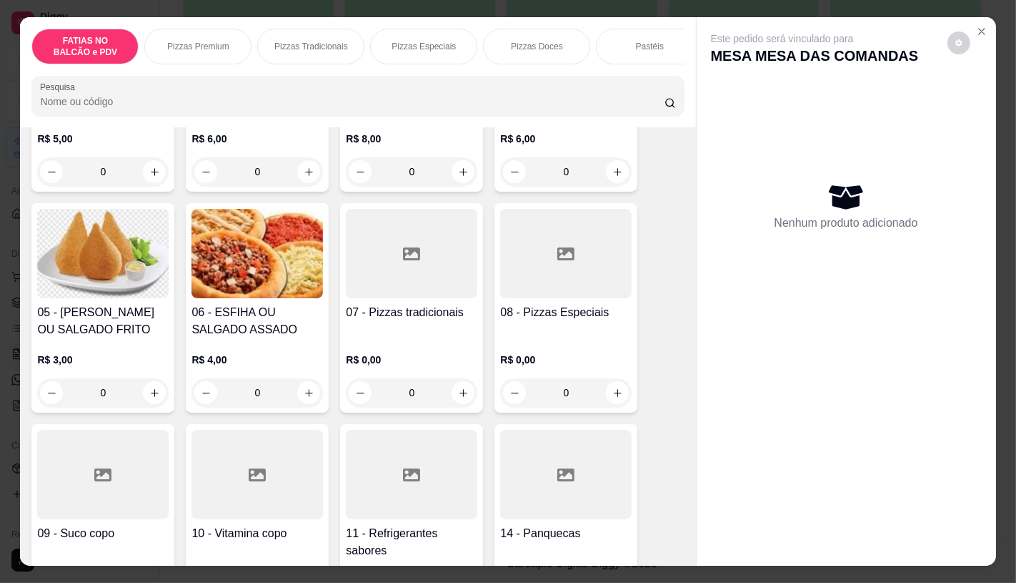
click at [582, 294] on div at bounding box center [566, 253] width 132 height 89
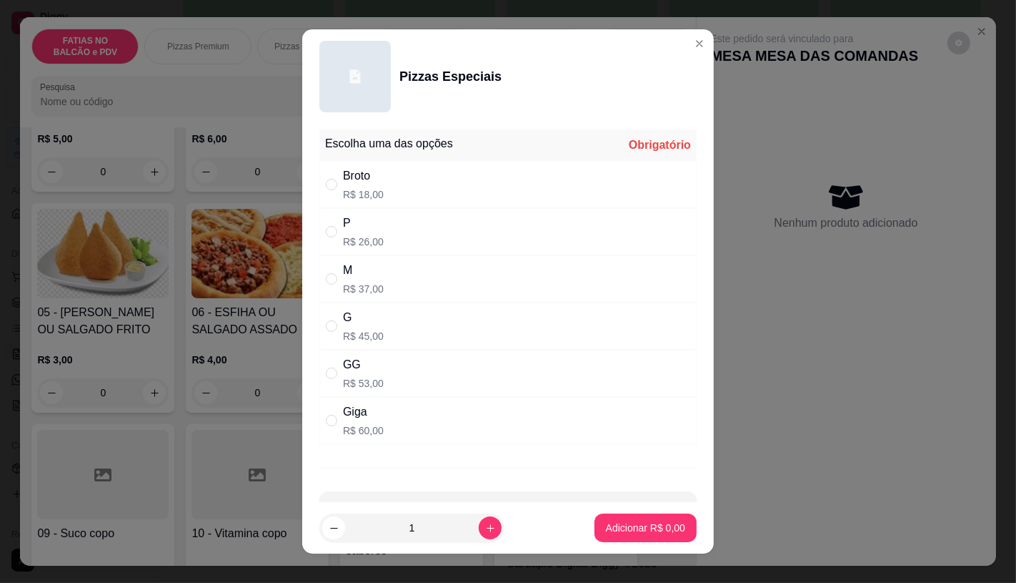
click at [458, 417] on div "Giga R$ 60,00" at bounding box center [508, 420] width 377 height 47
radio input "true"
click at [602, 530] on p "Adicionar R$ 60,00" at bounding box center [643, 528] width 83 height 14
type input "1"
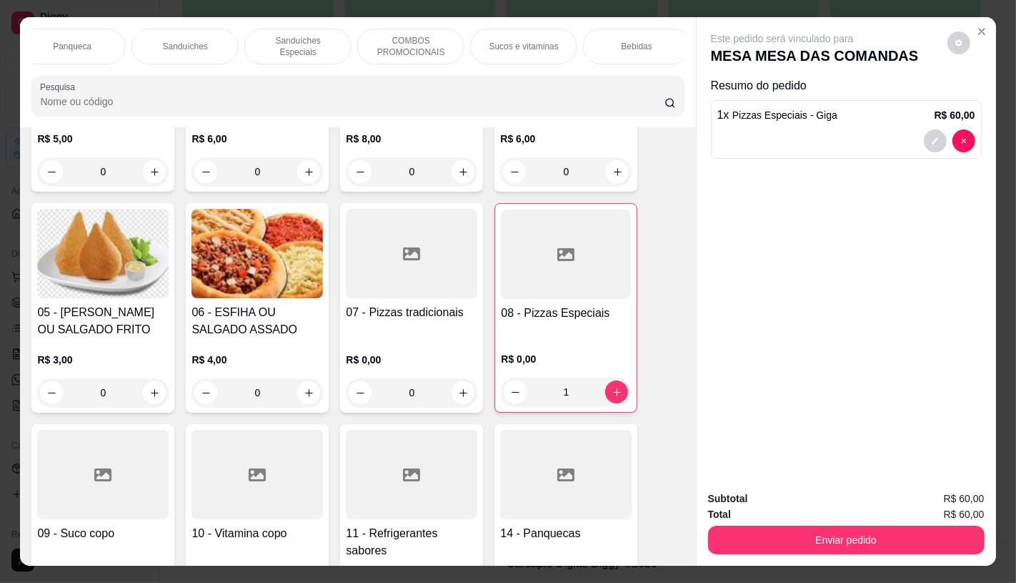
scroll to position [0, 1487]
click at [658, 53] on div "TAXAS DE ENTREGAS" at bounding box center [631, 47] width 107 height 36
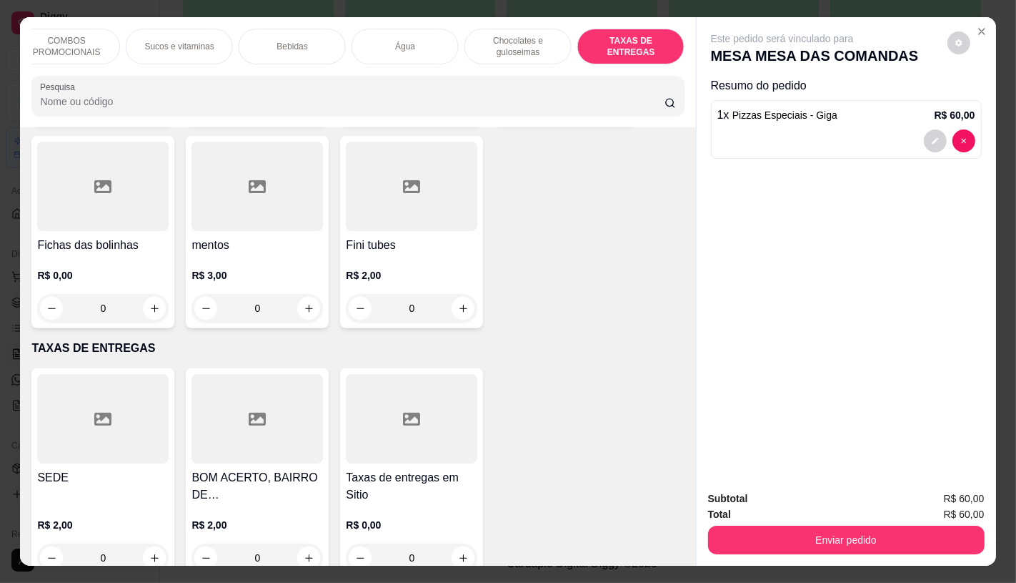
scroll to position [34, 0]
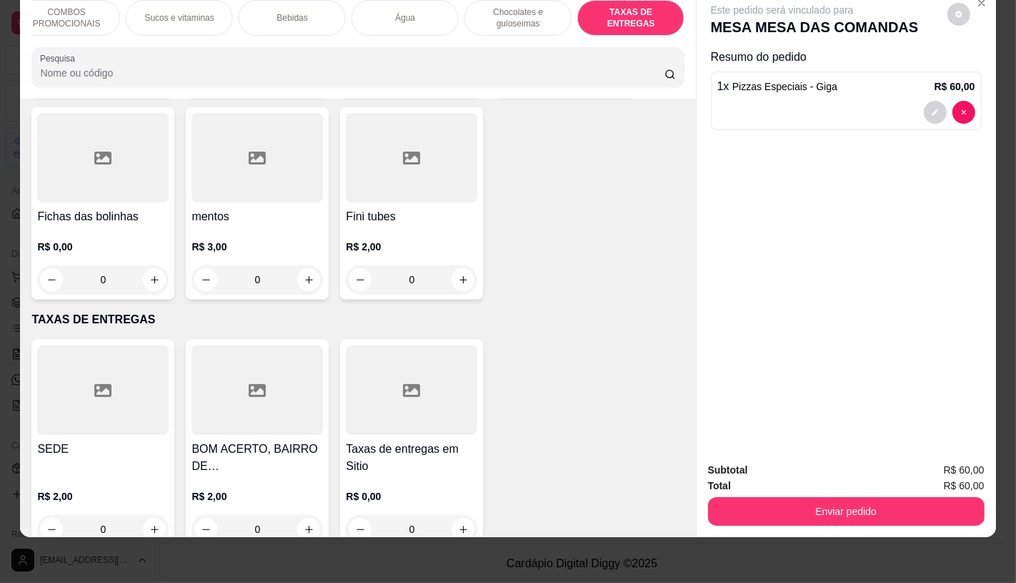
click at [139, 440] on h4 "SEDE" at bounding box center [103, 448] width 132 height 17
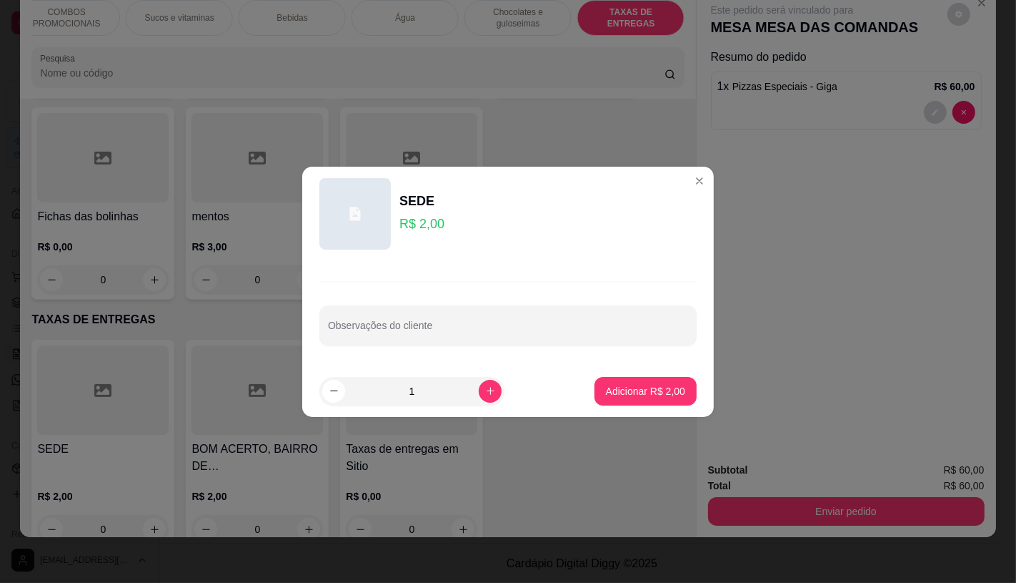
click at [580, 379] on footer "1 Adicionar R$ 2,00" at bounding box center [508, 390] width 412 height 51
click at [610, 390] on p "Adicionar R$ 2,00" at bounding box center [645, 391] width 79 height 14
type input "1"
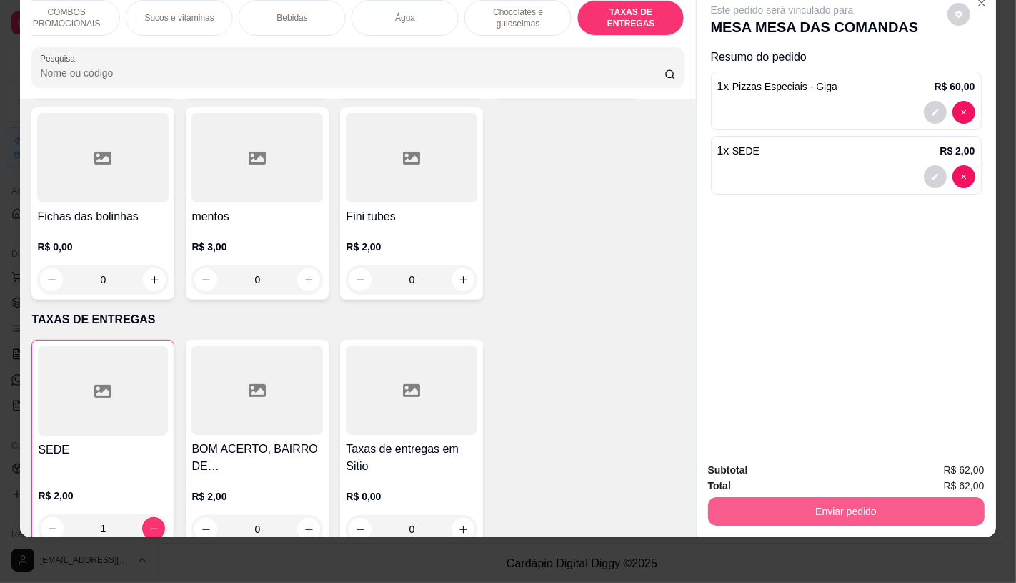
click at [801, 510] on button "Enviar pedido" at bounding box center [846, 511] width 277 height 29
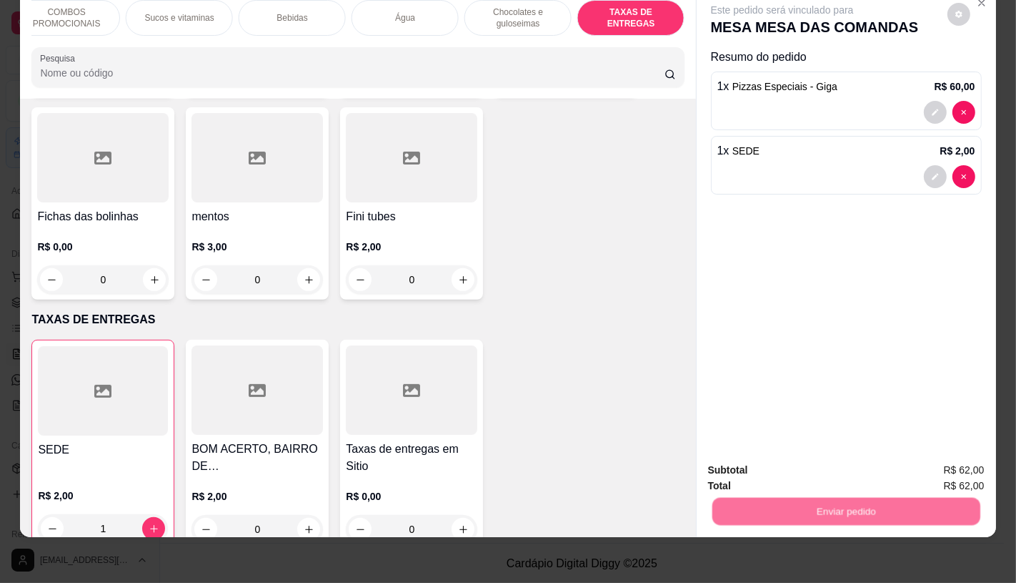
click at [741, 470] on button "Não registrar e enviar pedido" at bounding box center [798, 465] width 149 height 27
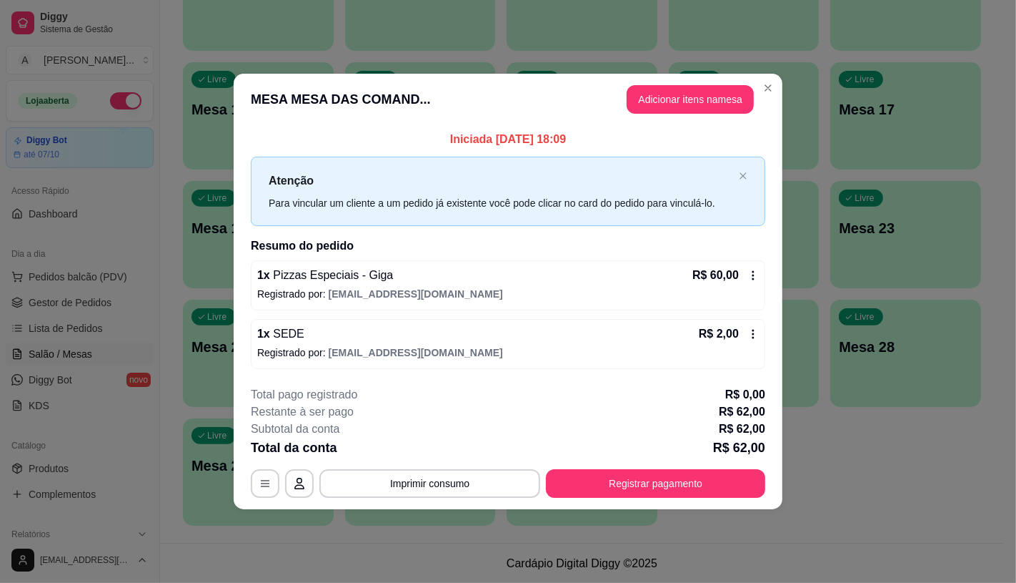
click at [643, 501] on footer "**********" at bounding box center [508, 442] width 549 height 134
click at [643, 489] on button "Registrar pagamento" at bounding box center [656, 484] width 213 height 28
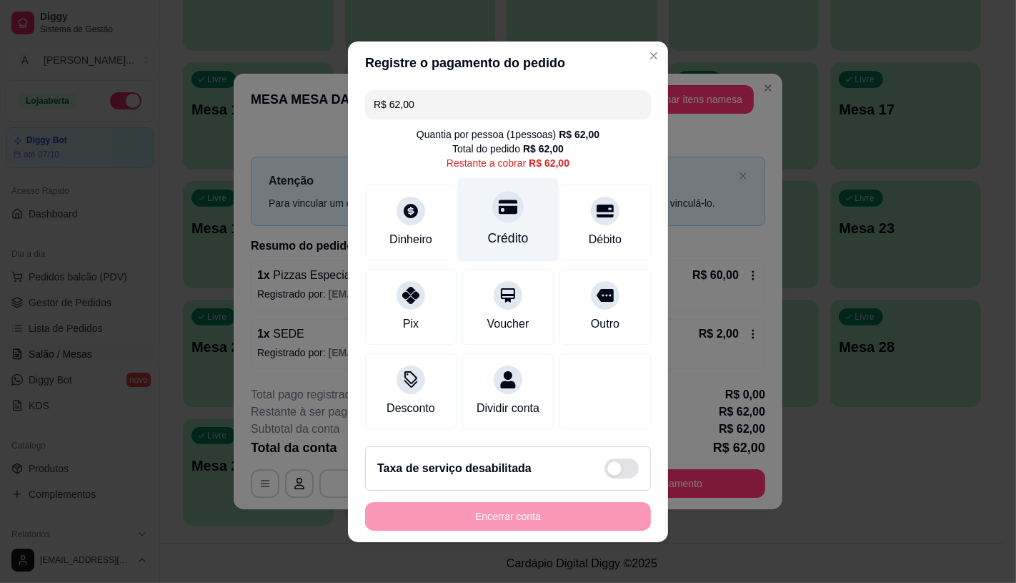
click at [498, 244] on div "Crédito" at bounding box center [508, 219] width 101 height 84
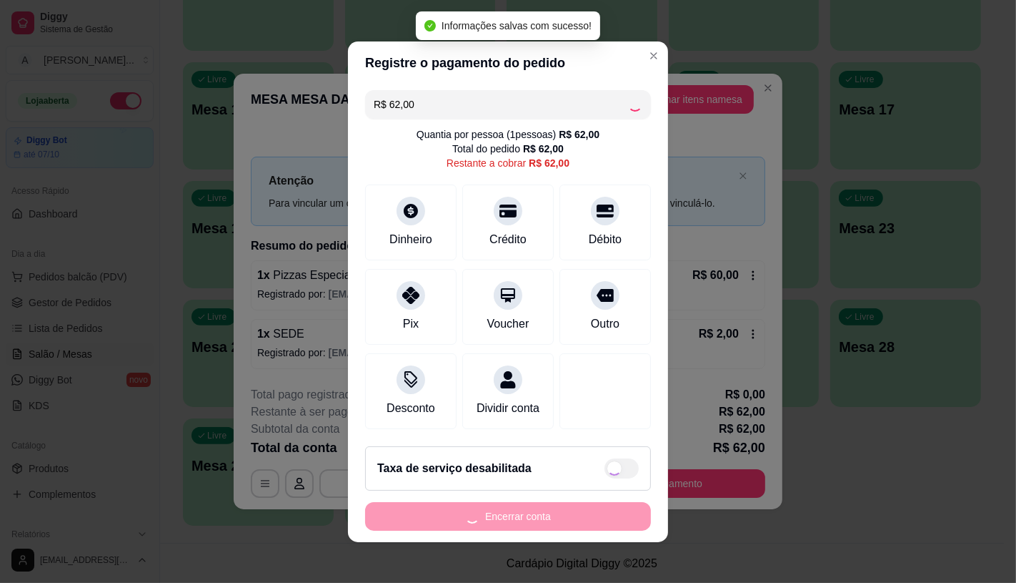
type input "R$ 0,00"
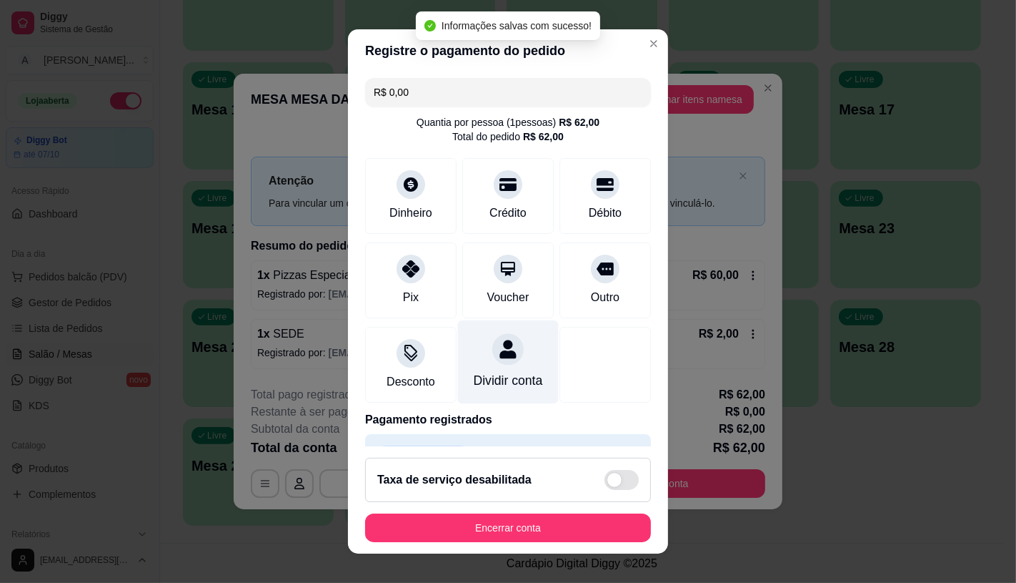
scroll to position [53, 0]
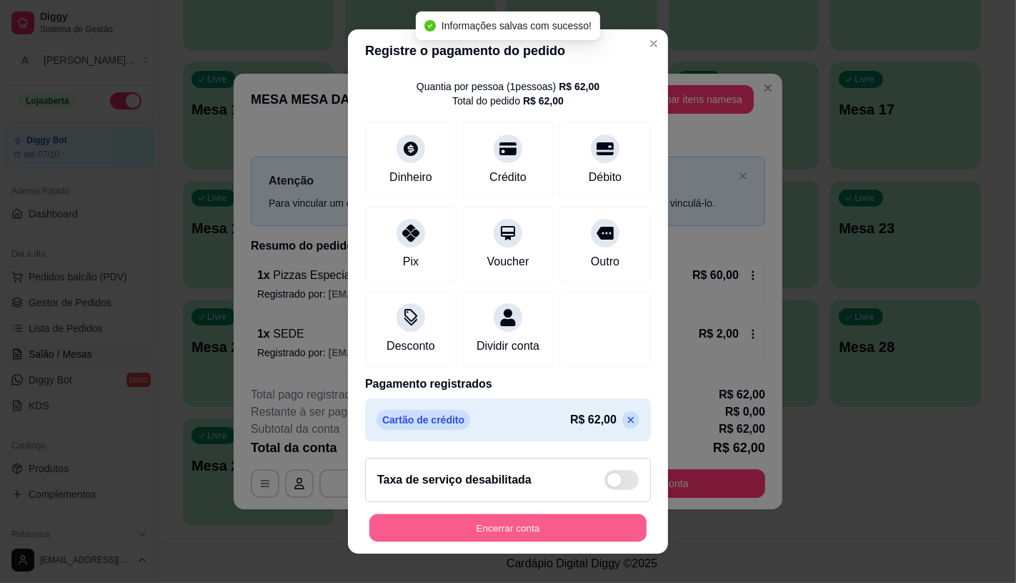
click at [527, 527] on button "Encerrar conta" at bounding box center [508, 528] width 277 height 28
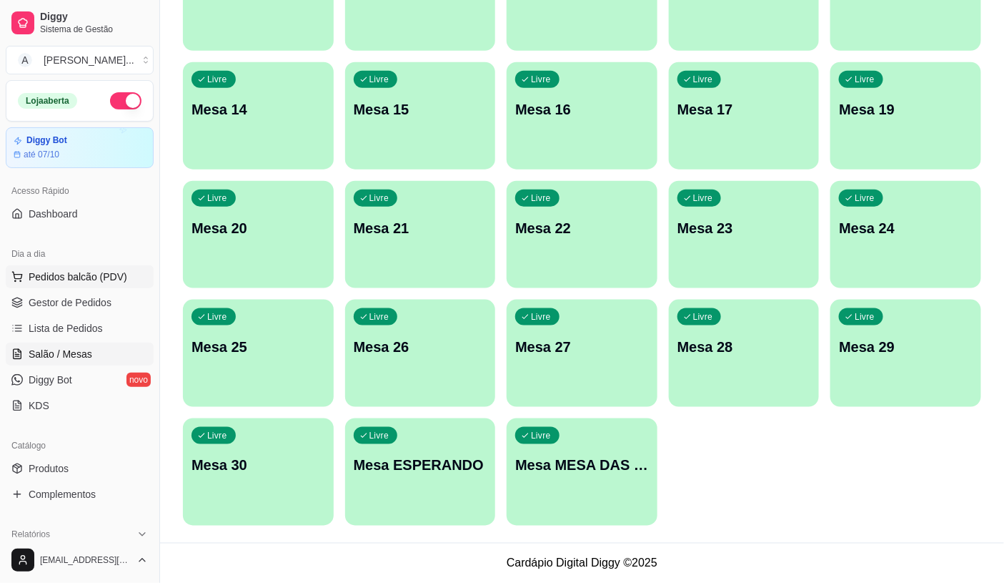
click at [74, 282] on span "Pedidos balcão (PDV)" at bounding box center [78, 276] width 99 height 14
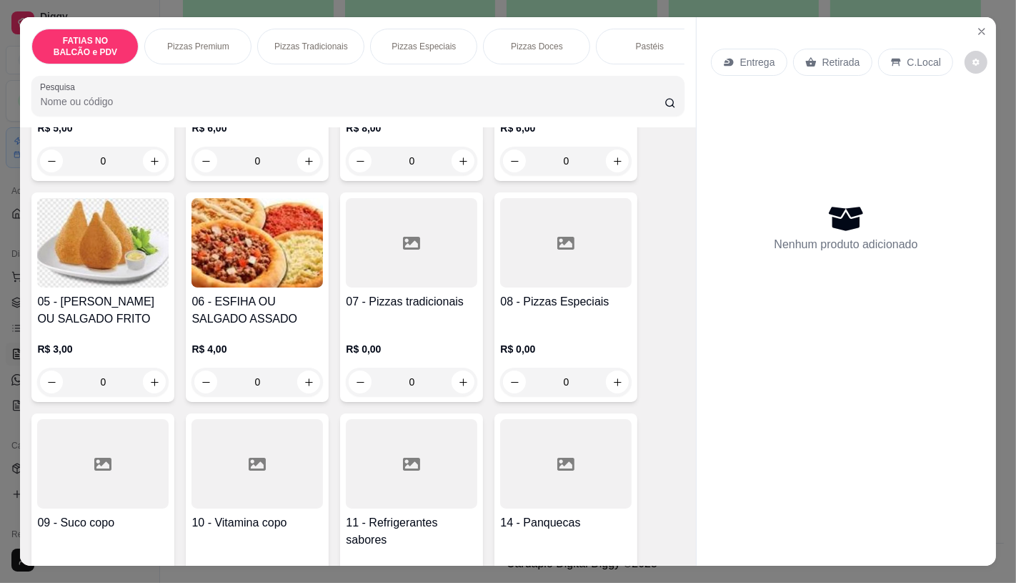
scroll to position [317, 0]
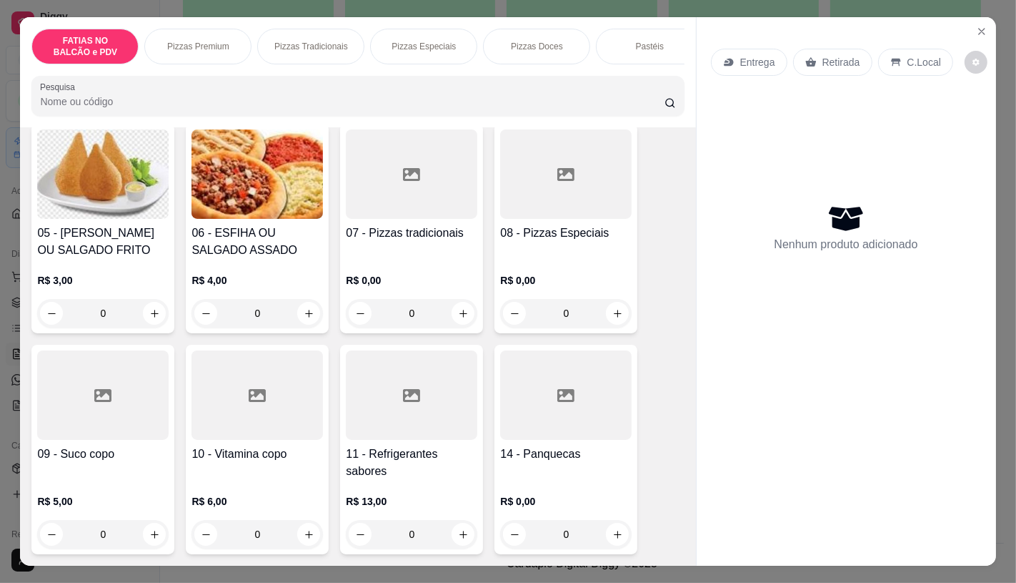
click at [394, 438] on div at bounding box center [412, 394] width 132 height 89
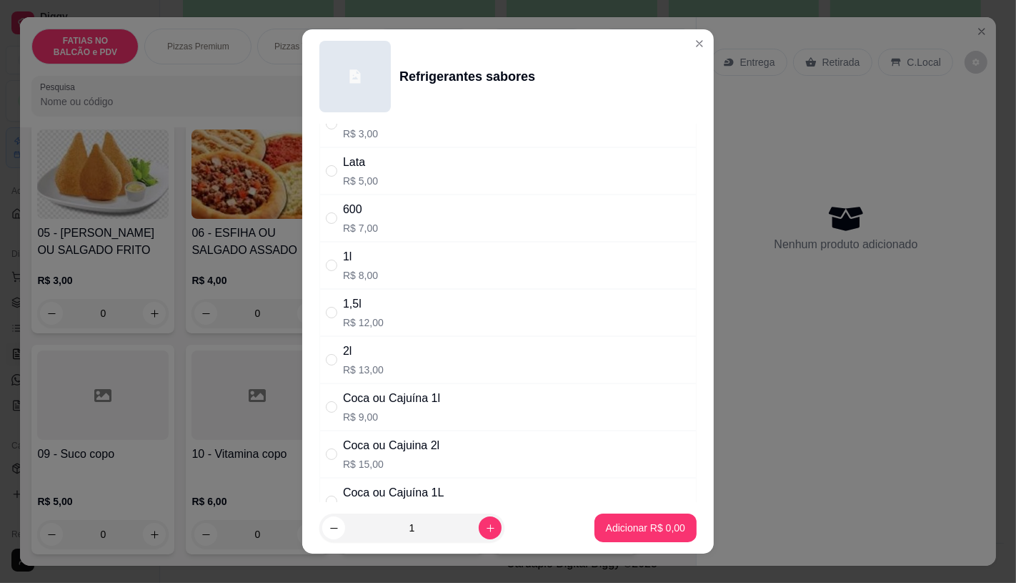
scroll to position [79, 0]
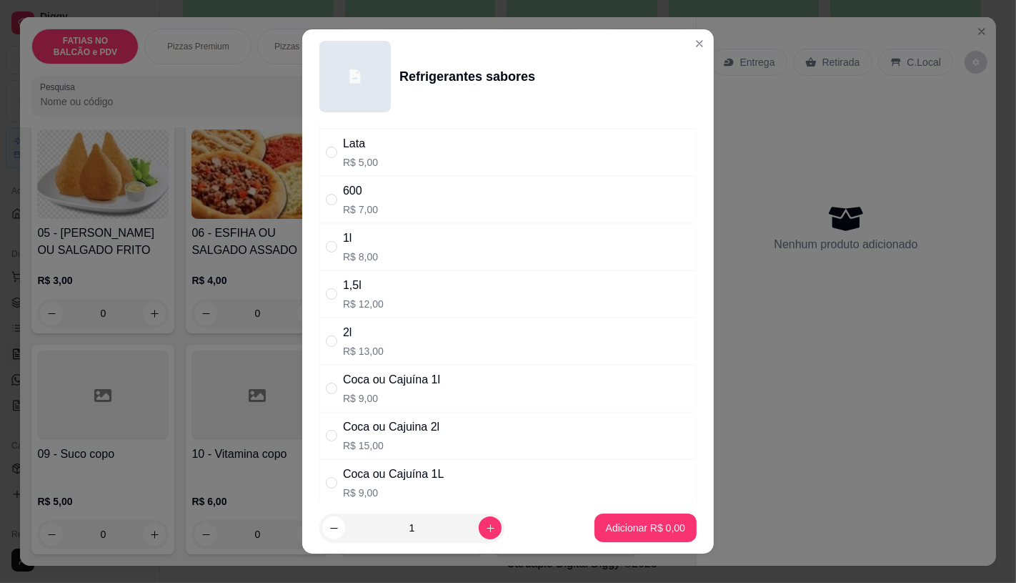
click at [390, 431] on div "Coca ou Cajuina 2l" at bounding box center [391, 426] width 97 height 17
radio input "true"
click at [608, 525] on p "Adicionar R$ 15,00" at bounding box center [643, 528] width 83 height 14
type input "1"
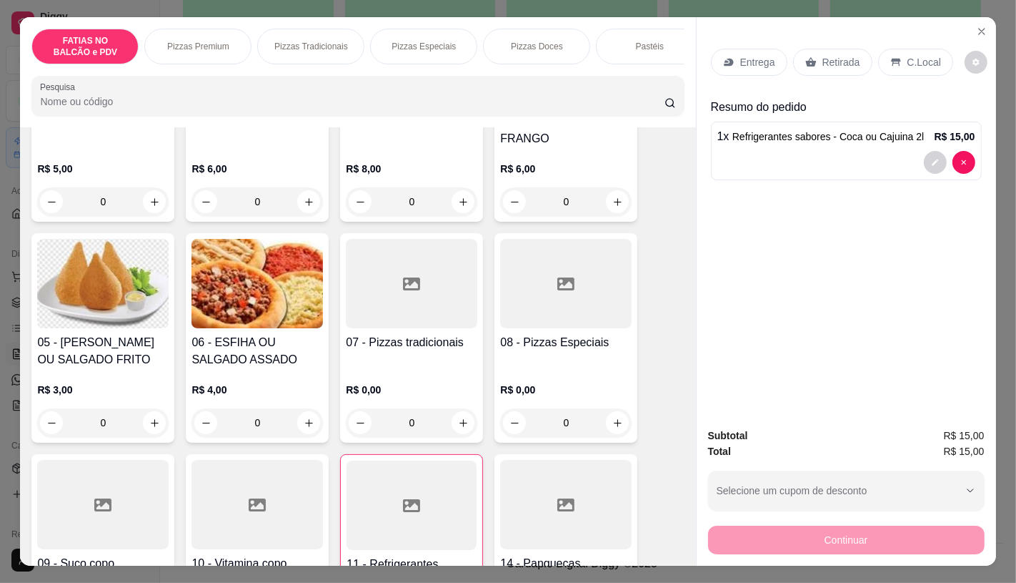
scroll to position [159, 0]
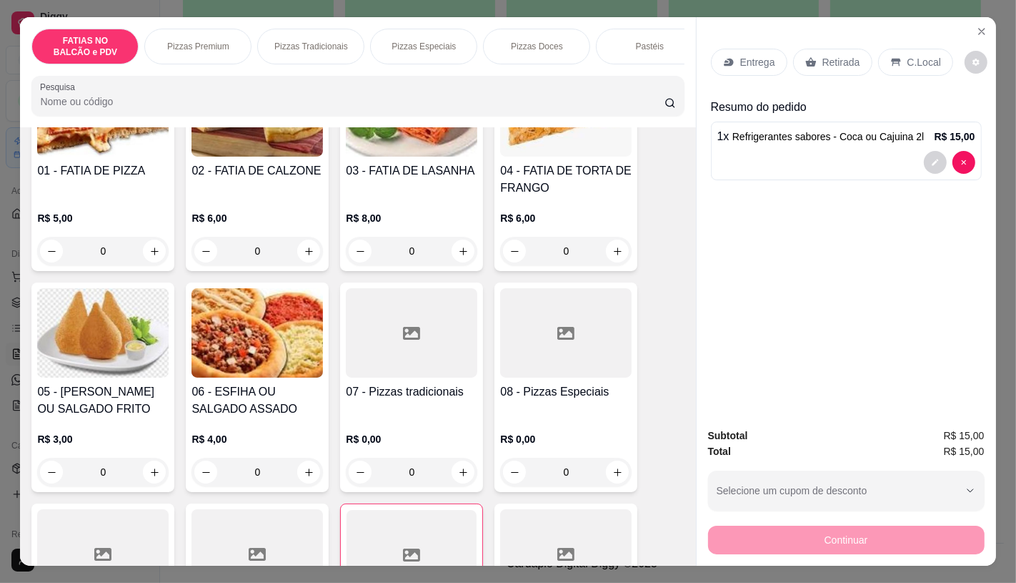
click at [313, 54] on div "Pizzas Tradicionais" at bounding box center [310, 47] width 107 height 36
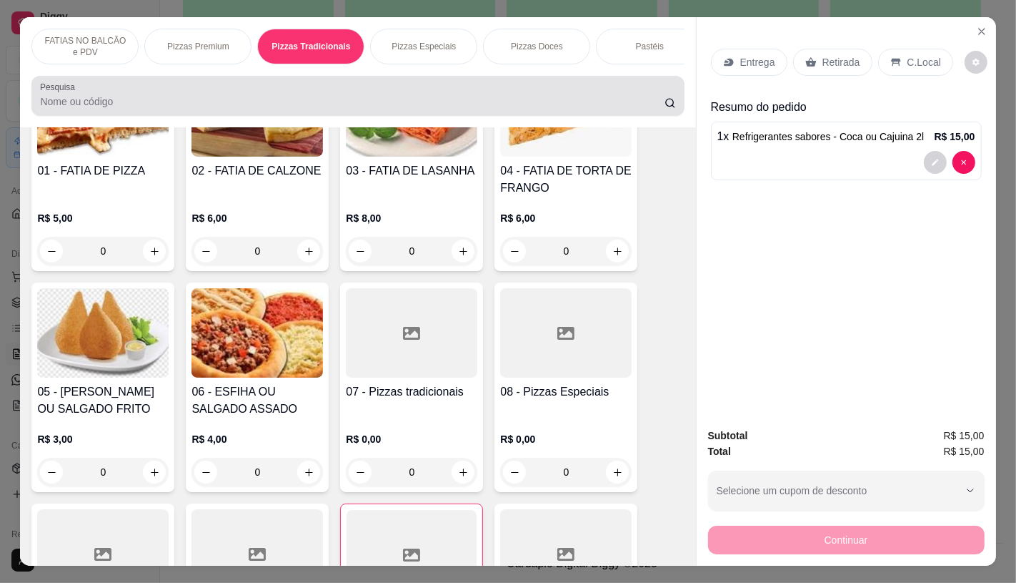
scroll to position [34, 0]
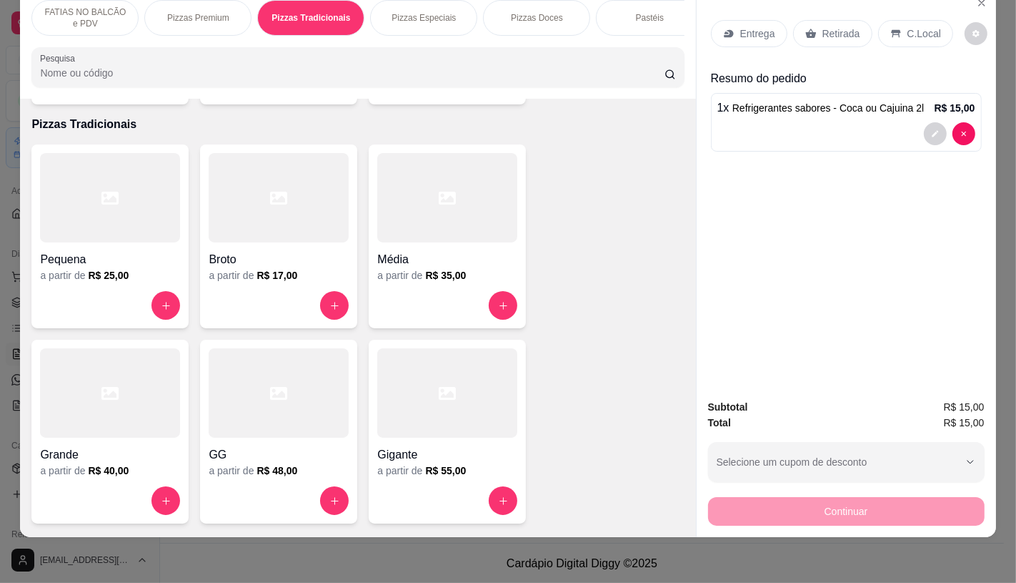
click at [420, 395] on div at bounding box center [447, 392] width 140 height 89
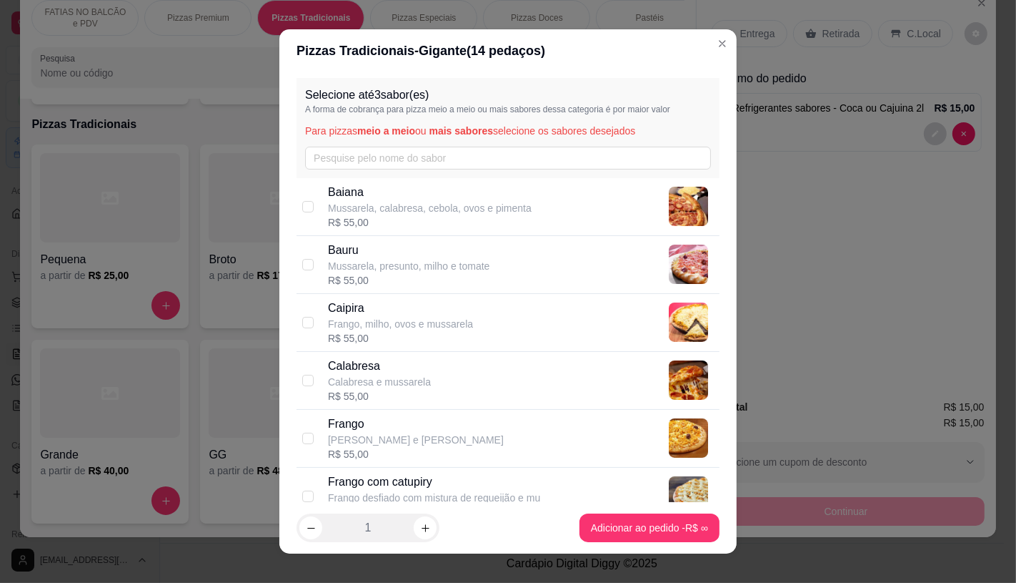
click at [358, 385] on p "Calabresa e mussarela" at bounding box center [379, 382] width 103 height 14
checkbox input "true"
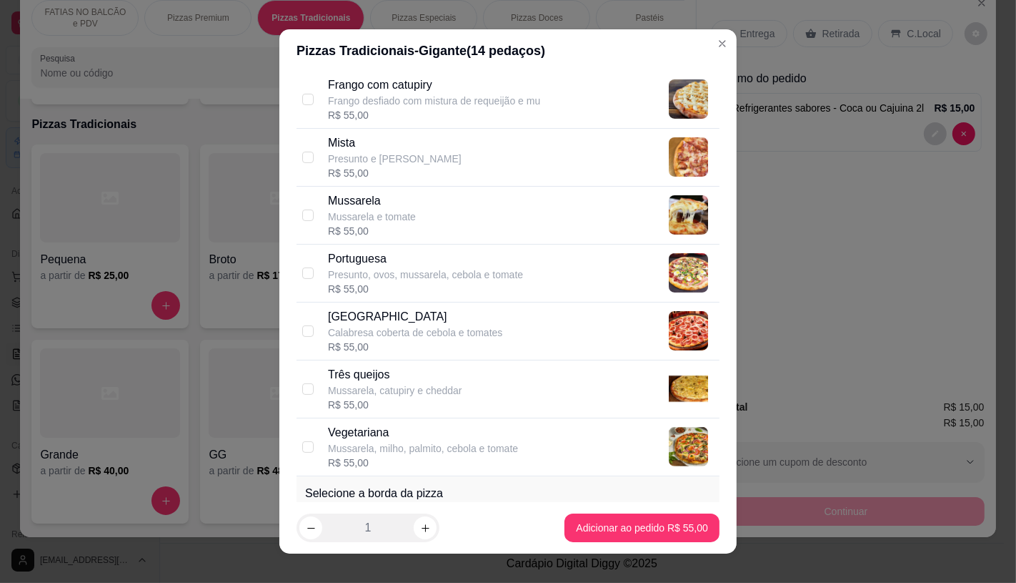
scroll to position [747, 0]
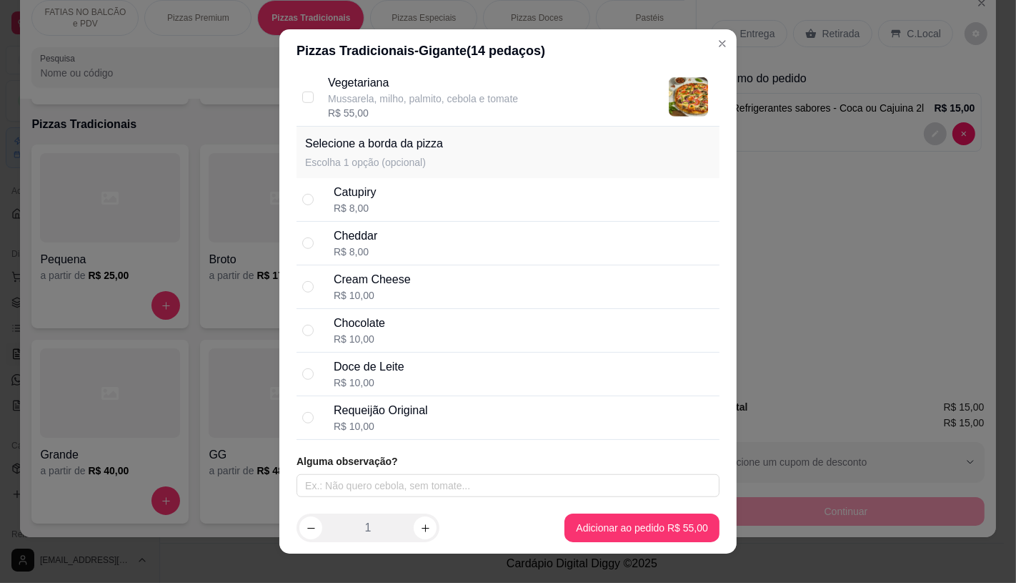
click at [357, 202] on div "R$ 8,00" at bounding box center [355, 208] width 43 height 14
radio input "true"
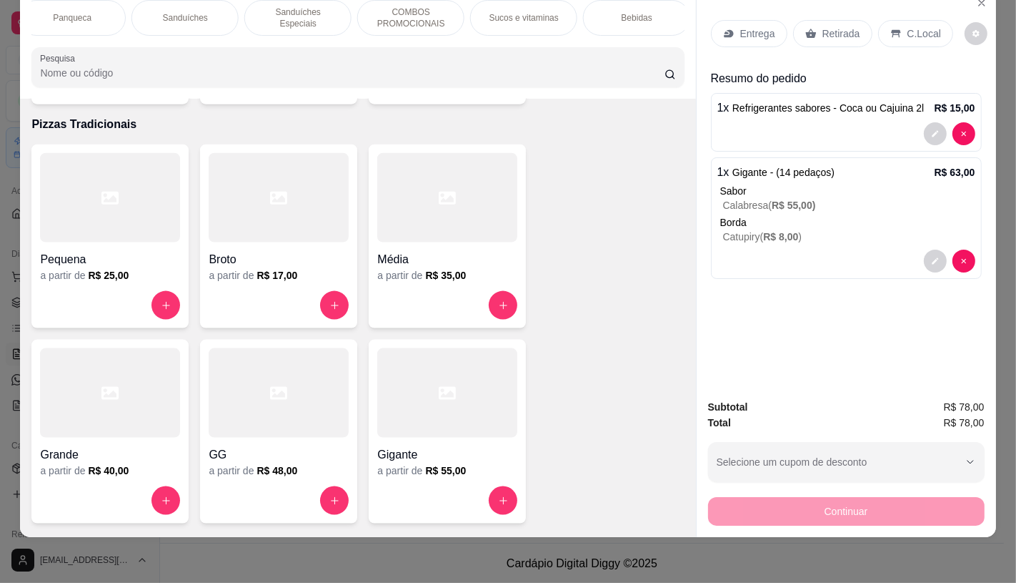
scroll to position [0, 1487]
click at [656, 19] on div "TAXAS DE ENTREGAS" at bounding box center [631, 18] width 107 height 36
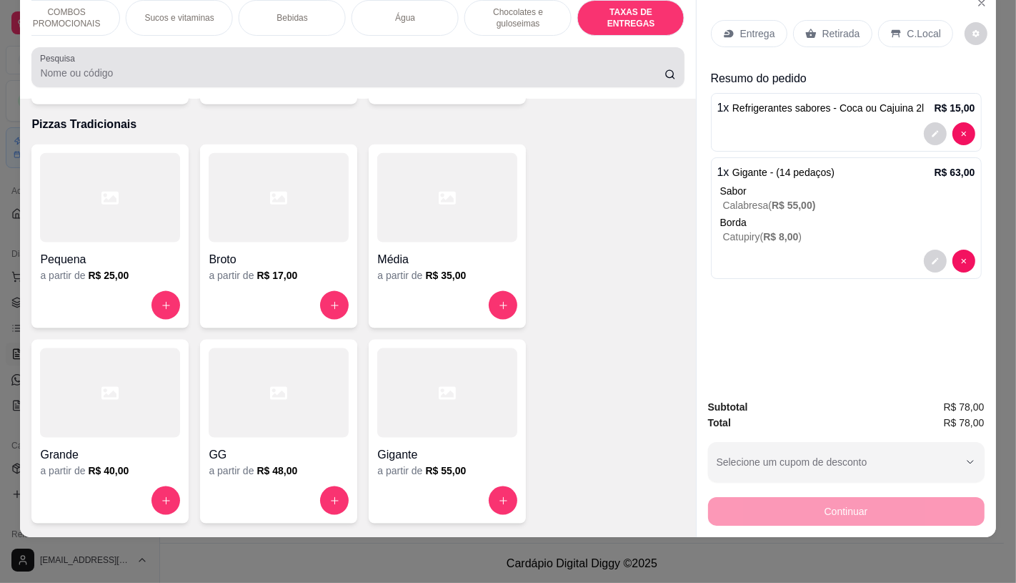
scroll to position [9561, 0]
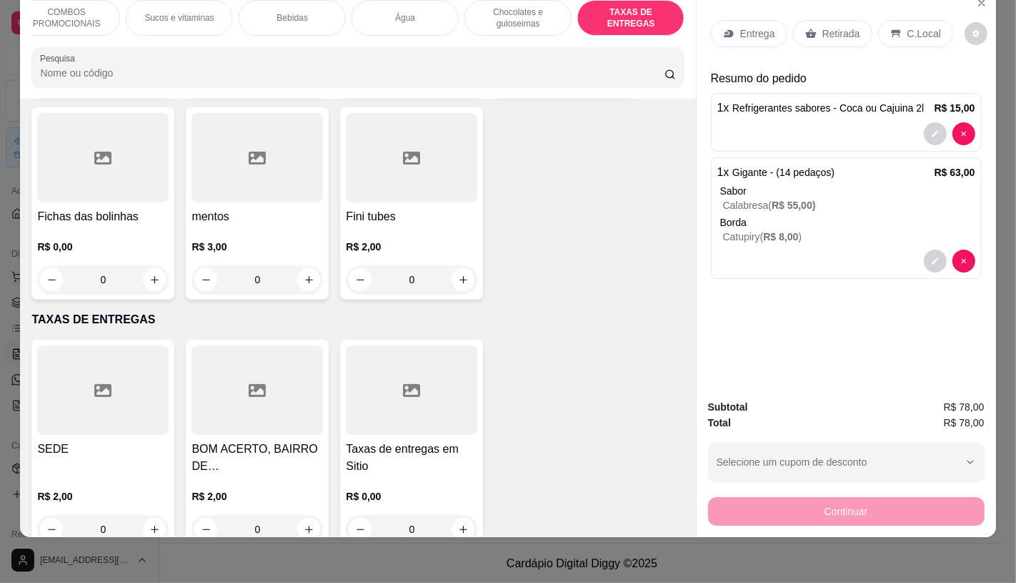
click at [420, 440] on h4 "Taxas de entregas em Sitio" at bounding box center [412, 457] width 132 height 34
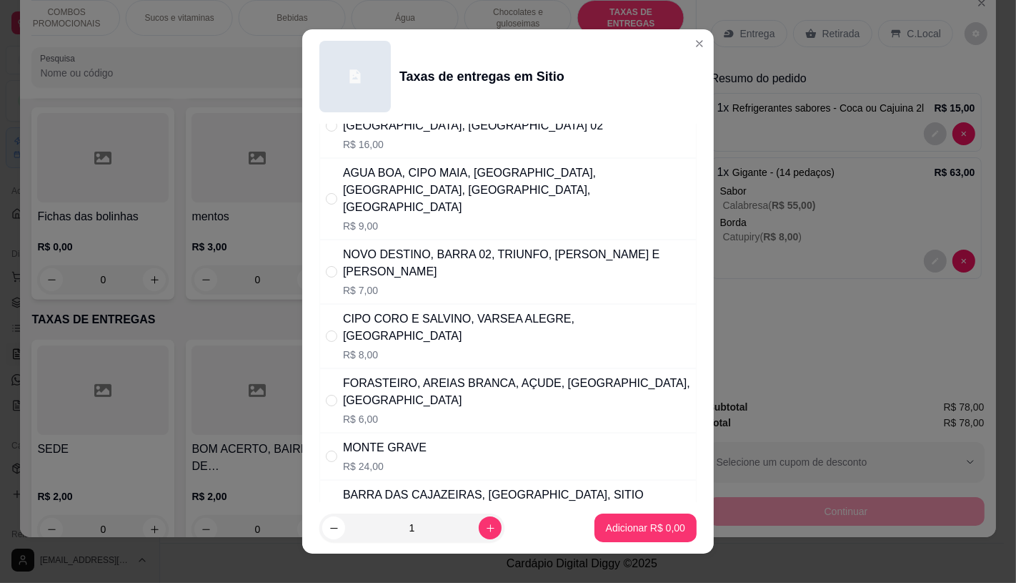
scroll to position [258, 0]
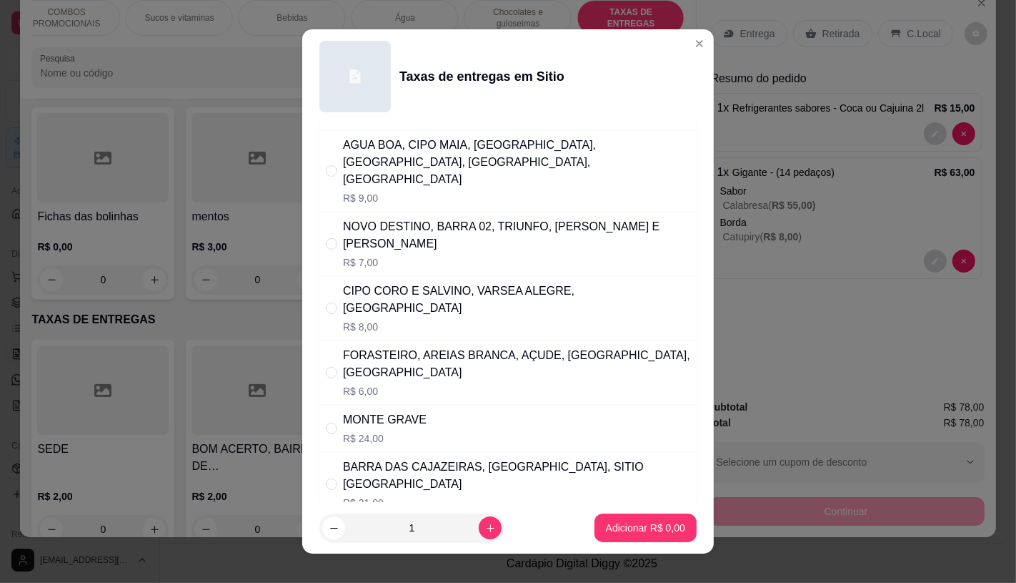
click at [444, 495] on p "R$ 21,00" at bounding box center [516, 502] width 347 height 14
radio input "true"
click at [653, 523] on p "Adicionar R$ 21,00" at bounding box center [642, 527] width 85 height 14
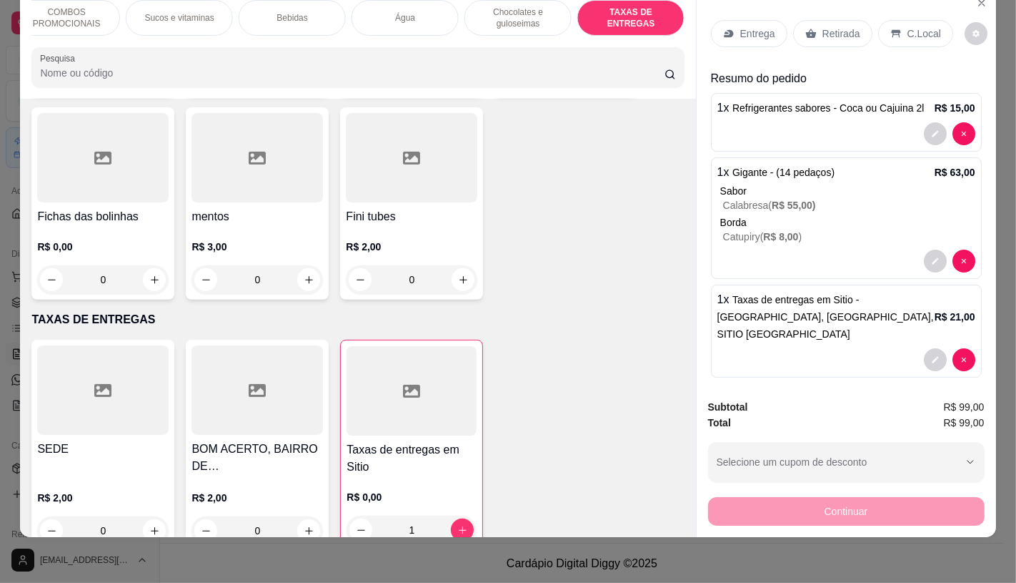
type input "1"
type input "0"
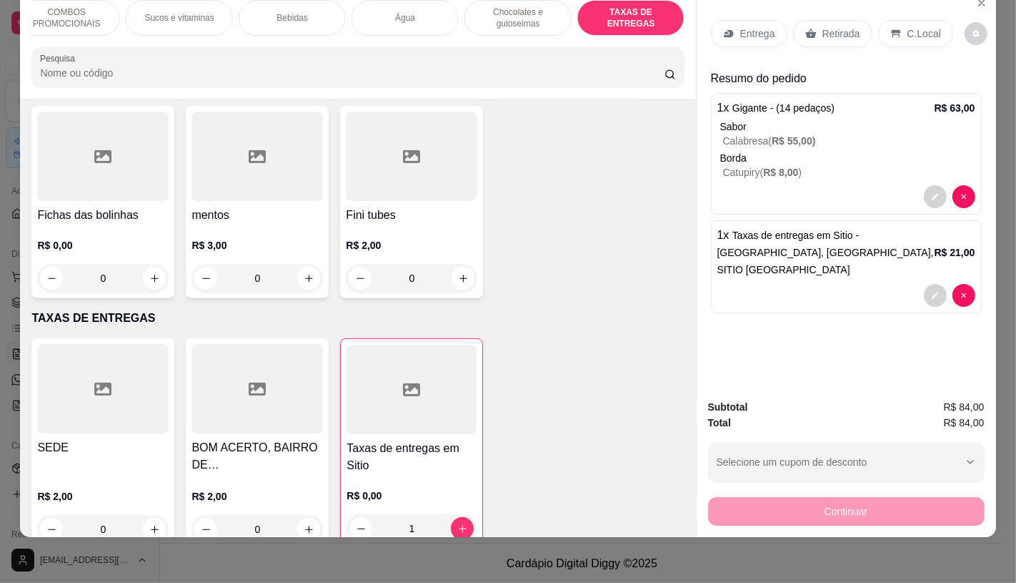
click at [959, 119] on div "Sabor" at bounding box center [848, 126] width 255 height 14
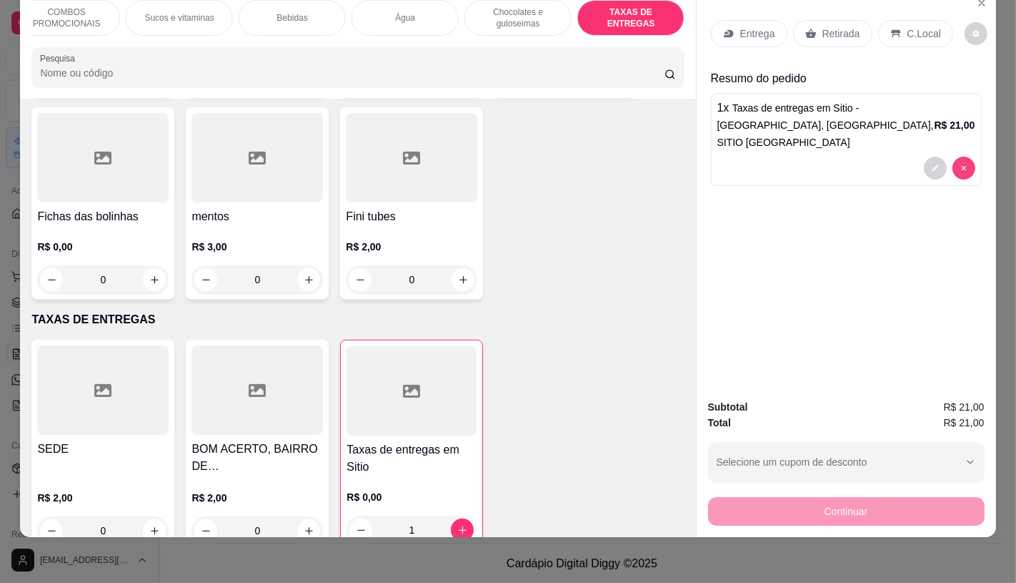
type input "0"
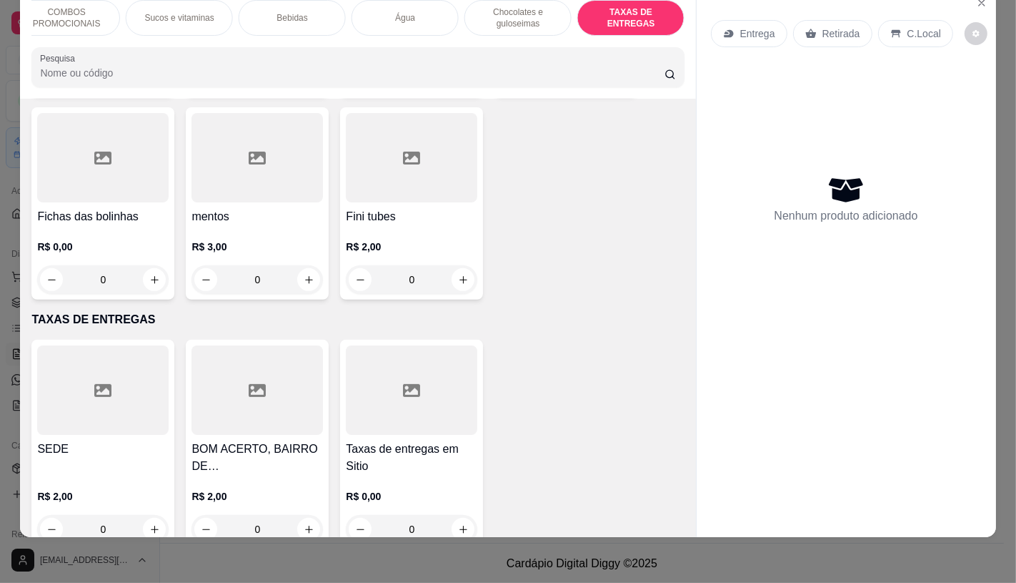
click at [415, 440] on h4 "Taxas de entregas em Sitio" at bounding box center [412, 457] width 132 height 34
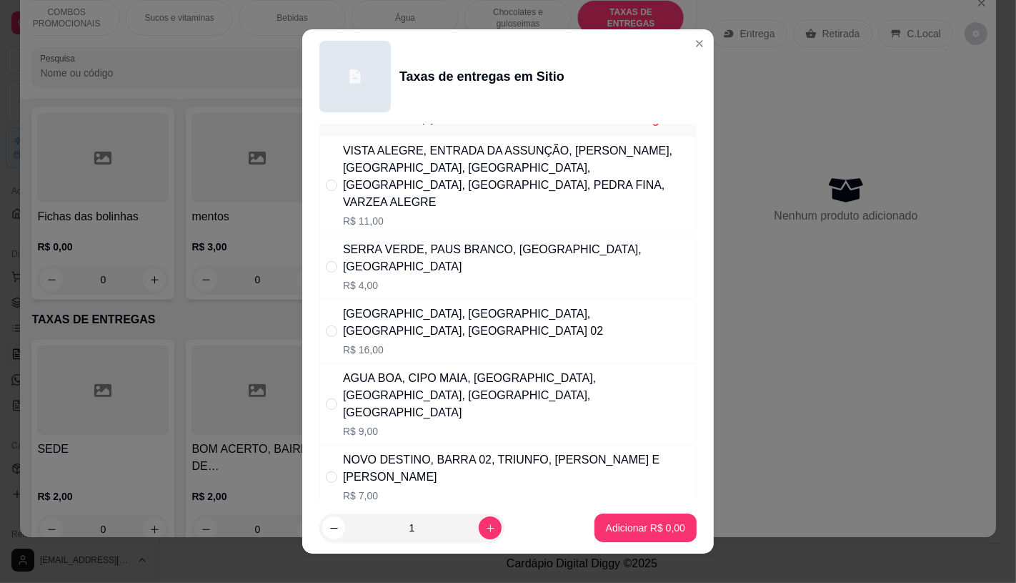
scroll to position [0, 0]
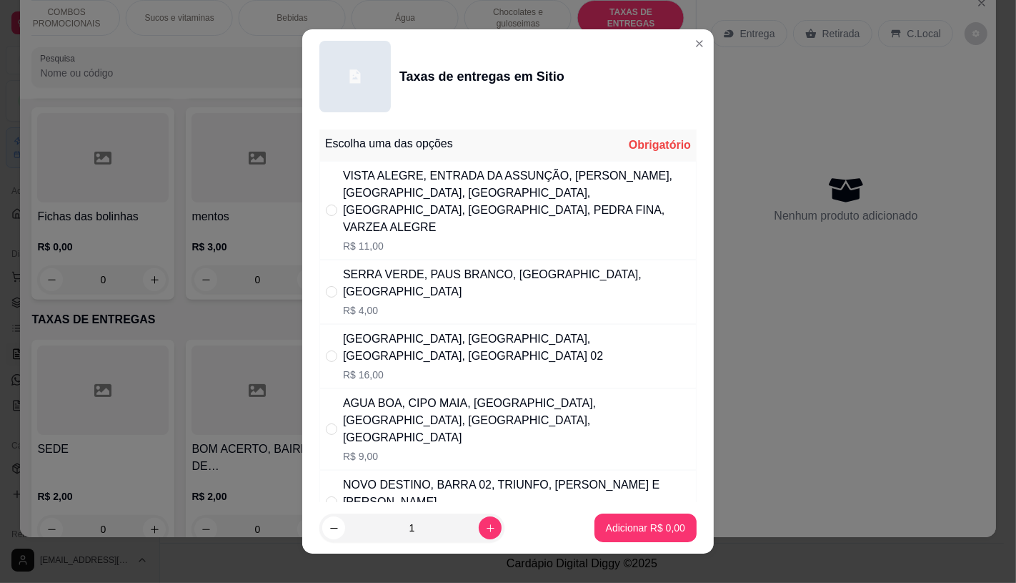
click at [489, 209] on div "VISTA ALEGRE, ENTRADA DA ASSUNÇÃO, [PERSON_NAME], [GEOGRAPHIC_DATA], [GEOGRAPHI…" at bounding box center [516, 201] width 347 height 69
radio input "true"
click at [623, 539] on button "Adicionar R$ 11,00" at bounding box center [642, 528] width 105 height 28
type input "1"
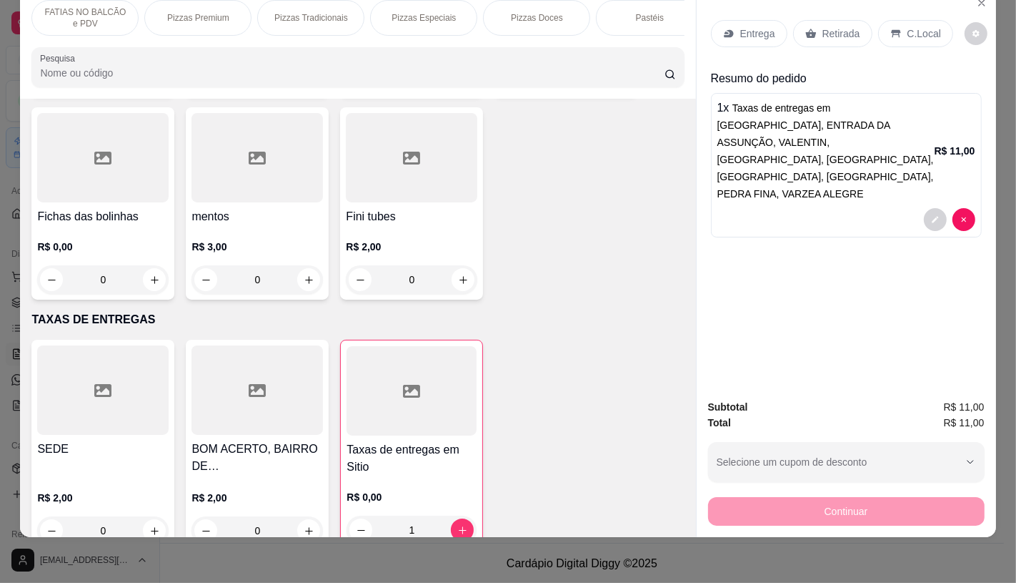
click at [80, 8] on p "FATIAS NO BALCÃO e PDV" at bounding box center [85, 17] width 83 height 23
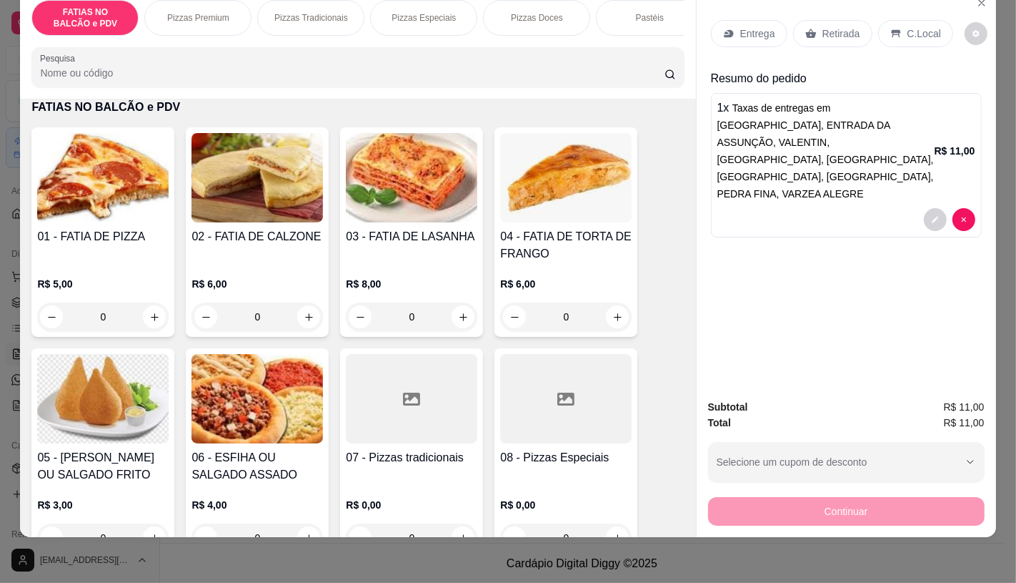
click at [440, 18] on div "Pizzas Especiais" at bounding box center [423, 18] width 107 height 36
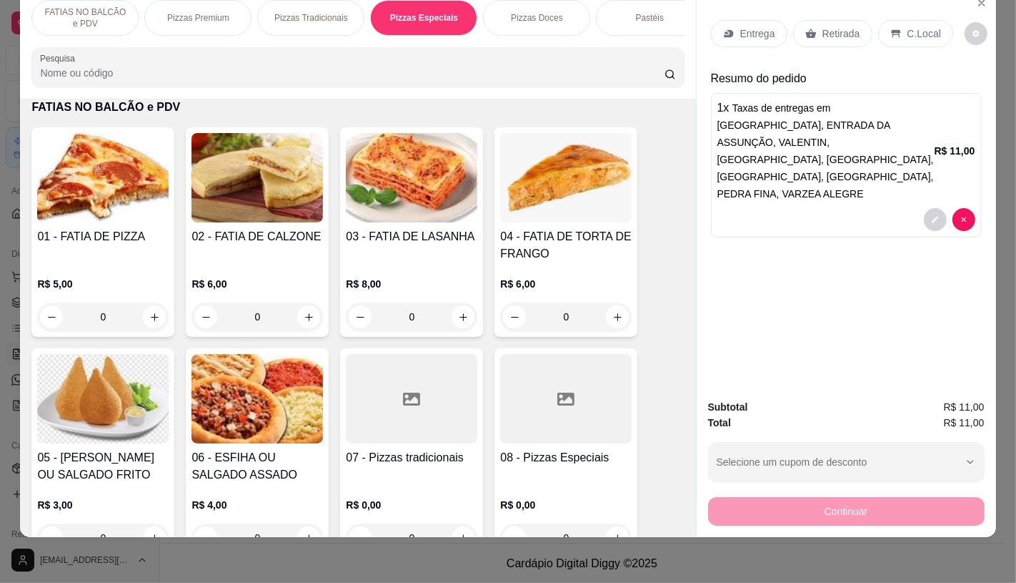
scroll to position [2000, 0]
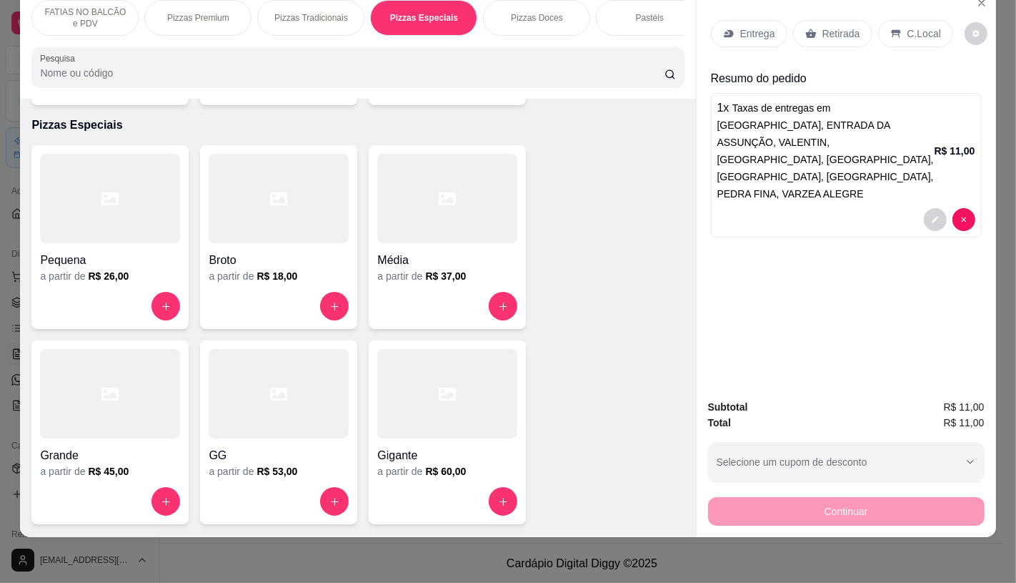
click at [108, 387] on icon at bounding box center [110, 393] width 17 height 13
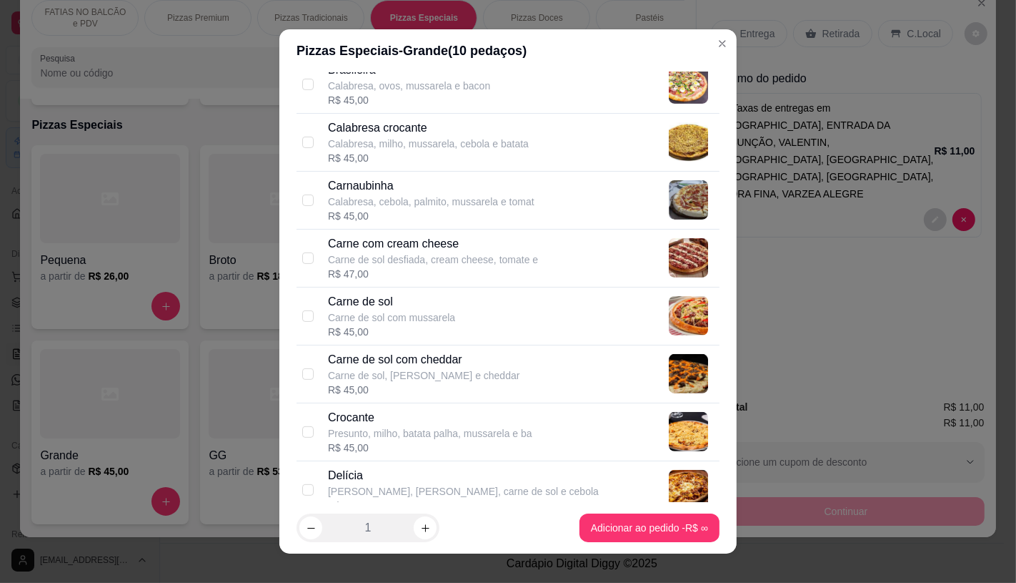
scroll to position [476, 0]
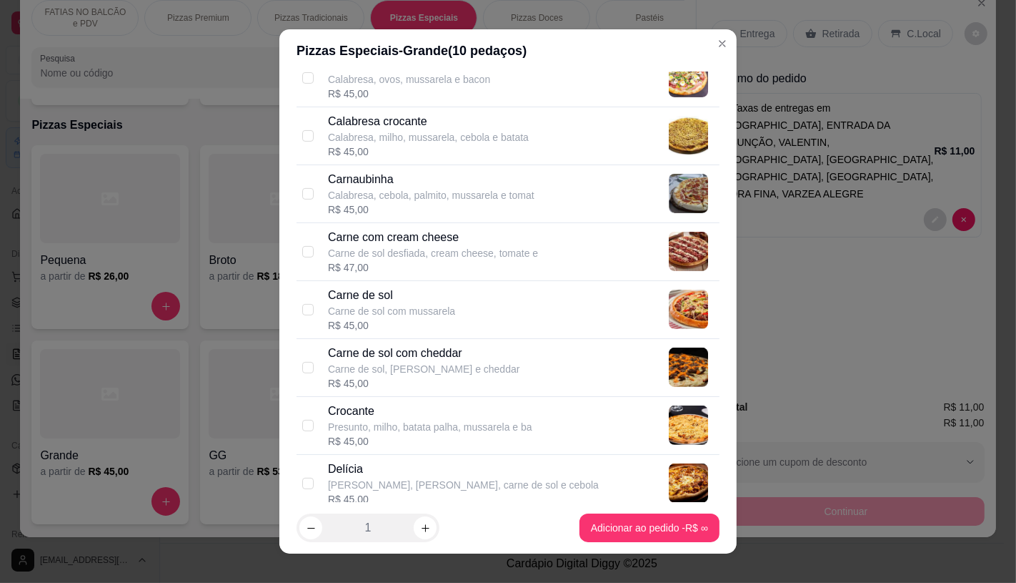
click at [380, 315] on p "Carne de sol com mussarela" at bounding box center [391, 311] width 127 height 14
checkbox input "true"
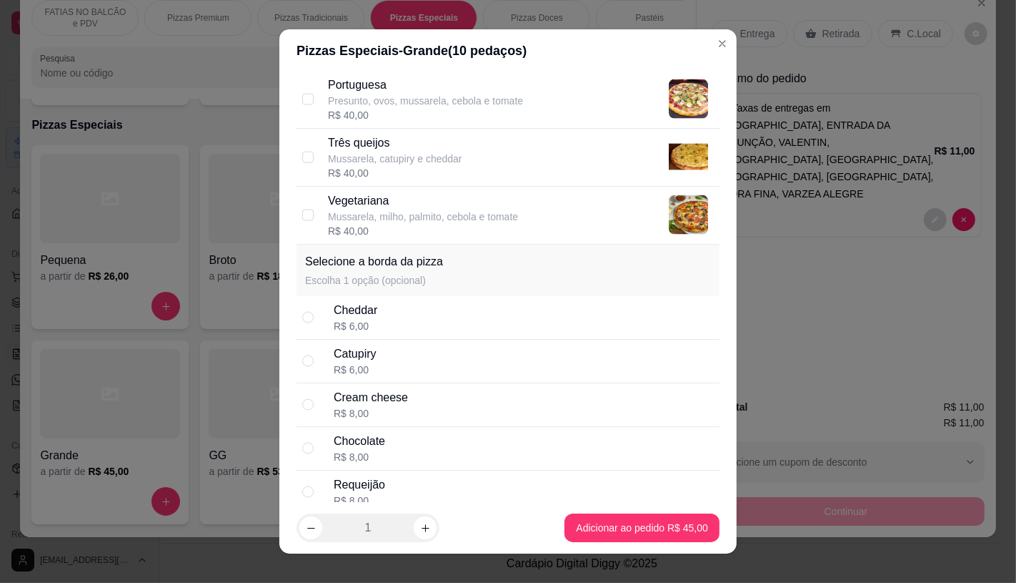
scroll to position [2057, 0]
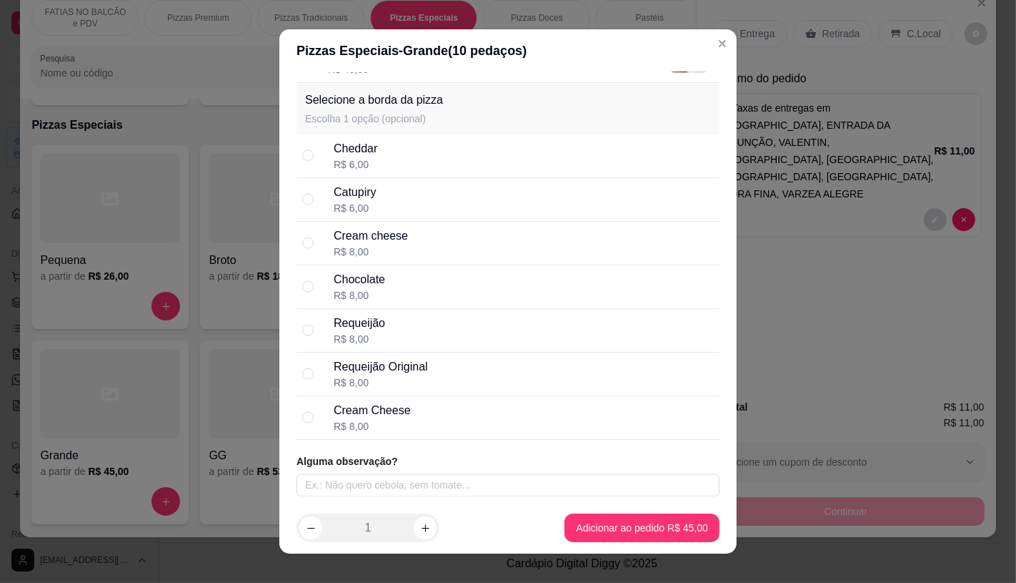
click at [377, 189] on div "Catupiry R$ 6,00" at bounding box center [524, 199] width 380 height 31
radio input "true"
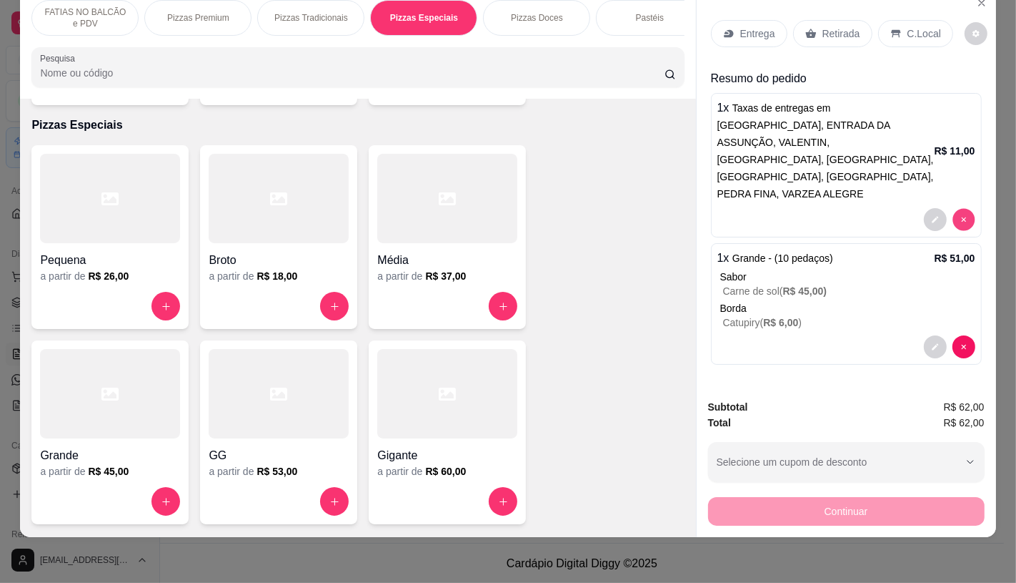
type input "0"
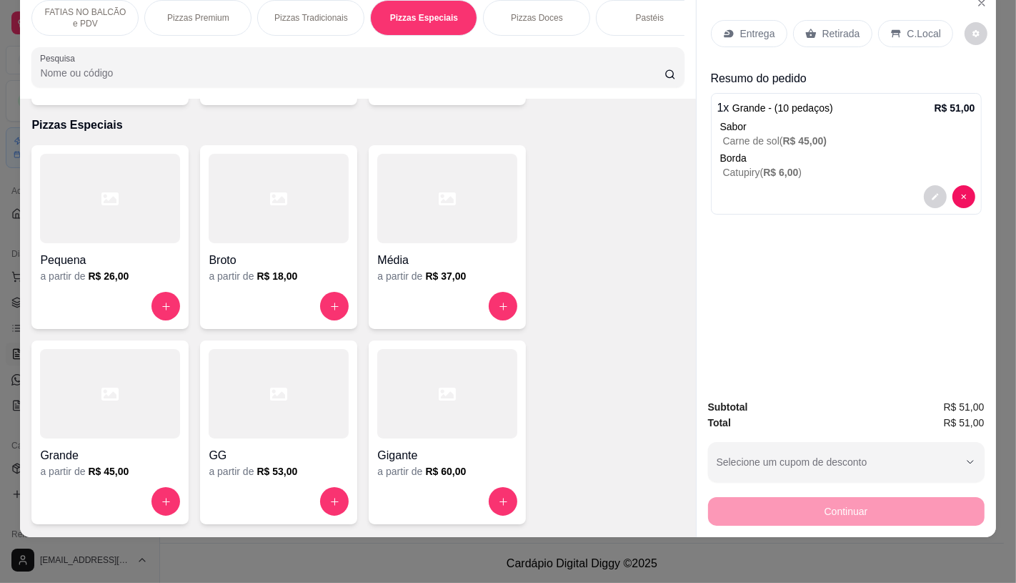
click at [959, 165] on p "Catupiry ( R$ 6,00 )" at bounding box center [849, 172] width 252 height 14
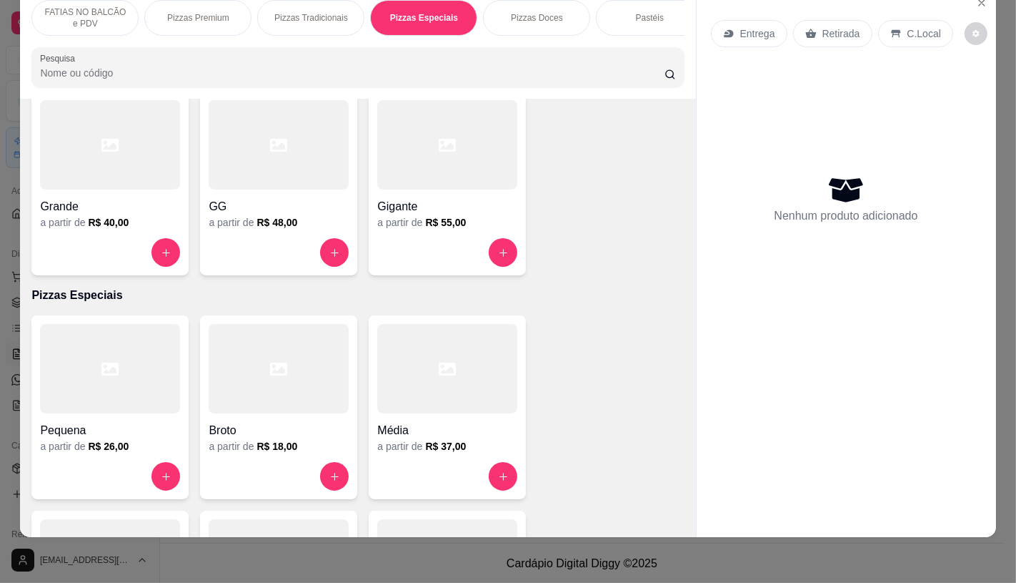
scroll to position [1683, 0]
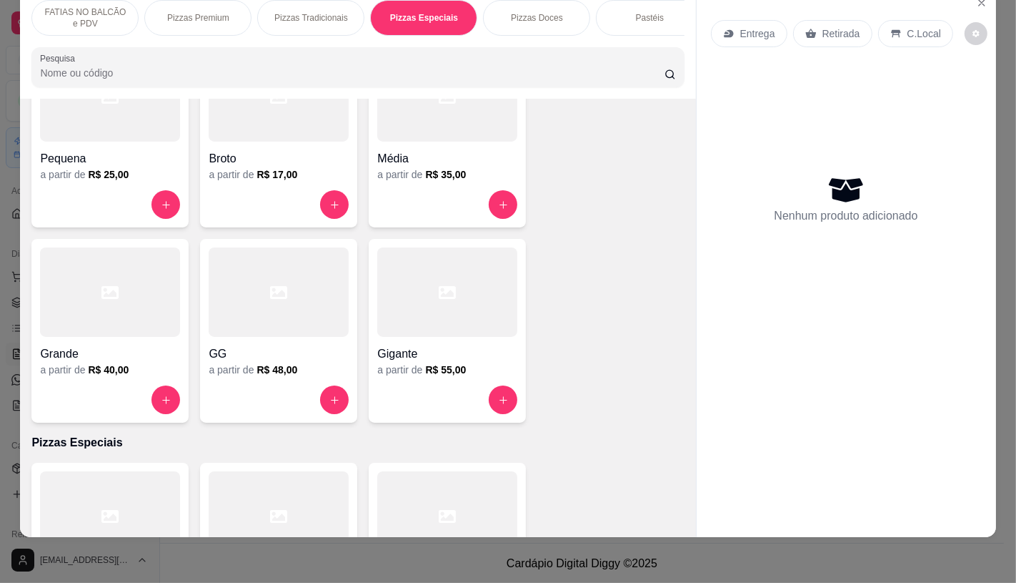
click at [122, 14] on div "FATIAS NO BALCÃO e PDV" at bounding box center [84, 18] width 107 height 36
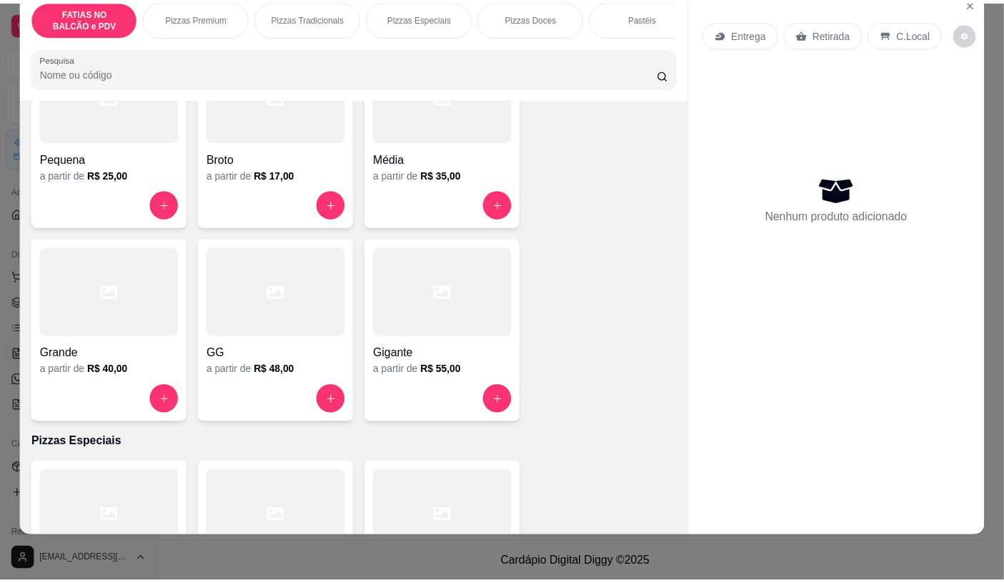
scroll to position [64, 0]
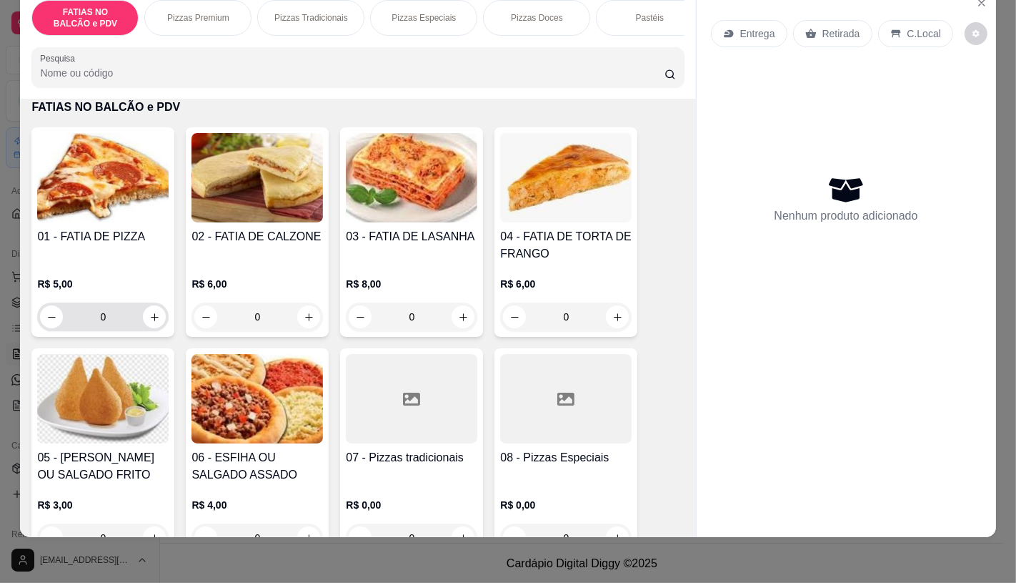
click at [143, 319] on button "increase-product-quantity" at bounding box center [154, 316] width 23 height 23
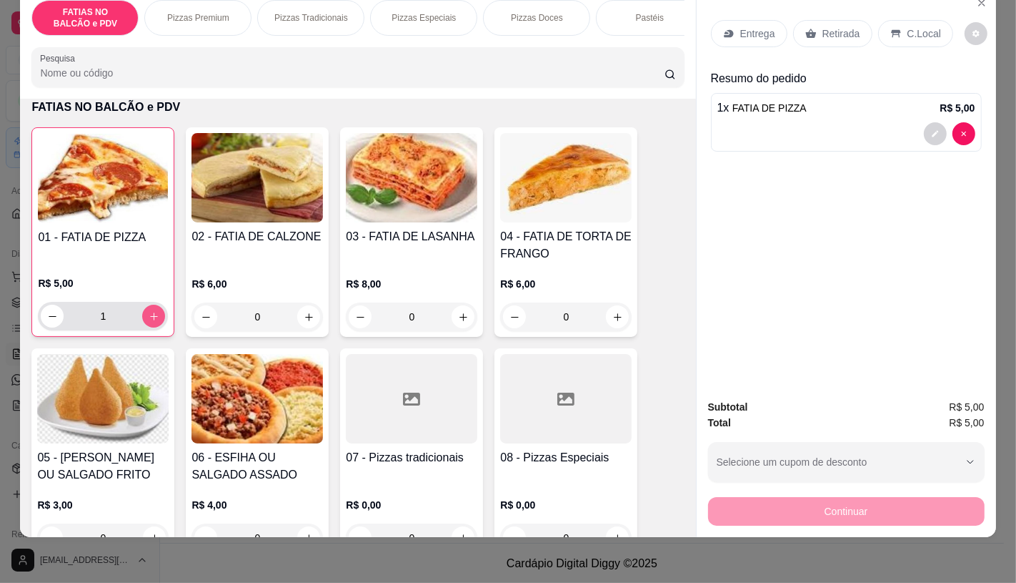
click at [142, 319] on button "increase-product-quantity" at bounding box center [153, 316] width 23 height 23
click at [143, 319] on button "increase-product-quantity" at bounding box center [154, 316] width 22 height 22
type input "3"
click at [822, 20] on div "Retirada" at bounding box center [832, 33] width 79 height 27
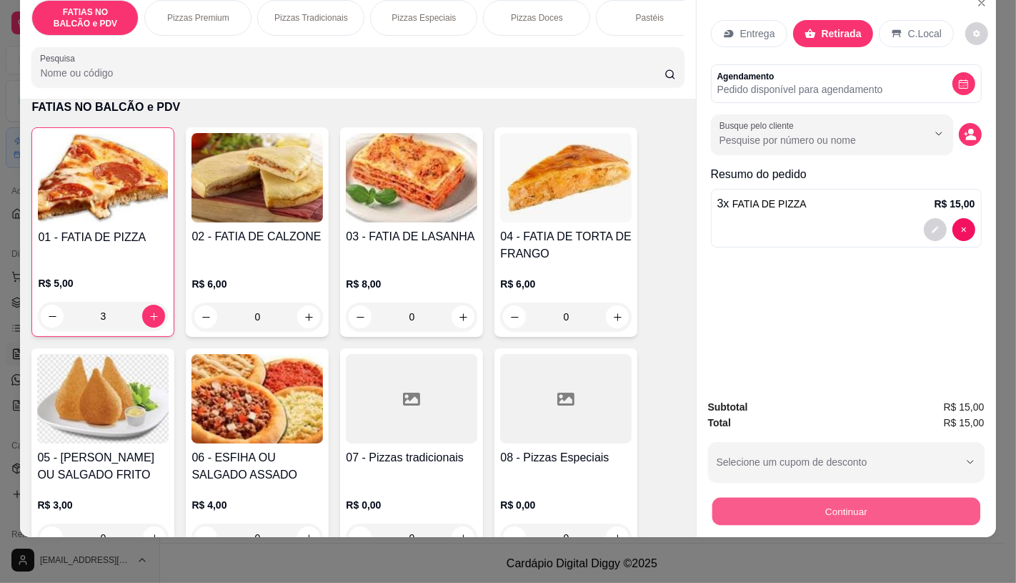
click at [811, 504] on button "Continuar" at bounding box center [846, 511] width 268 height 28
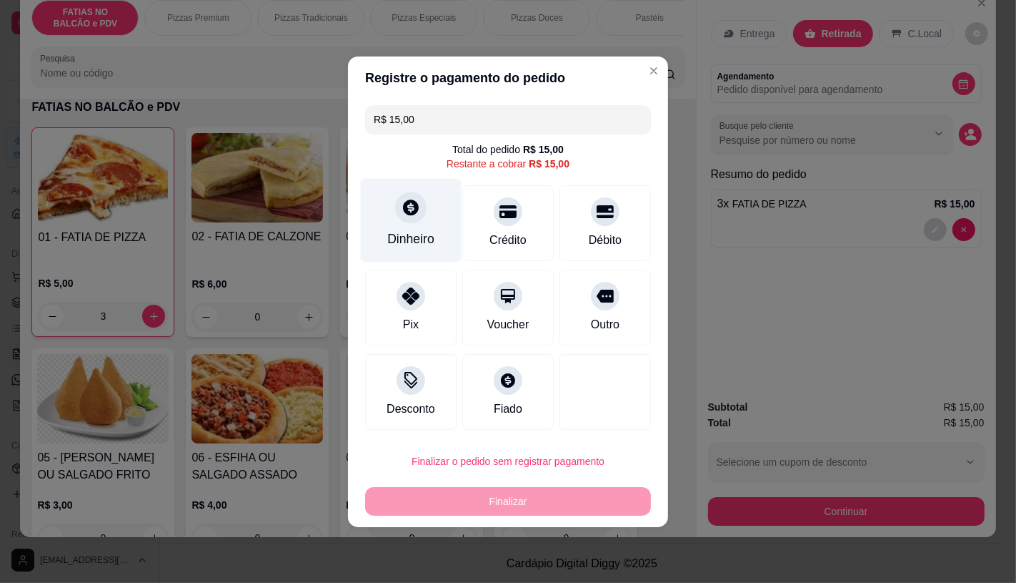
click at [440, 222] on div "Dinheiro" at bounding box center [411, 220] width 101 height 84
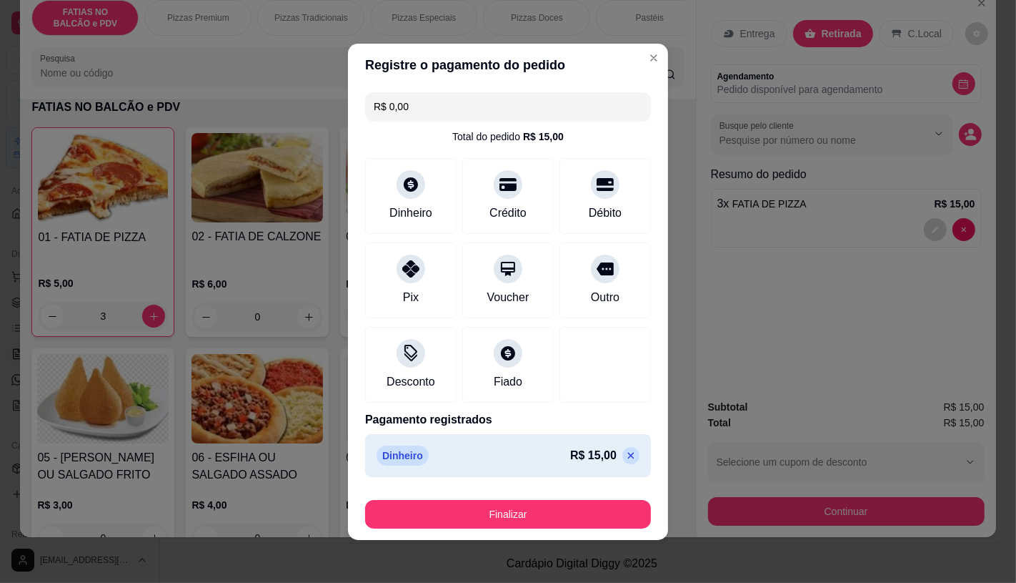
type input "R$ 0,00"
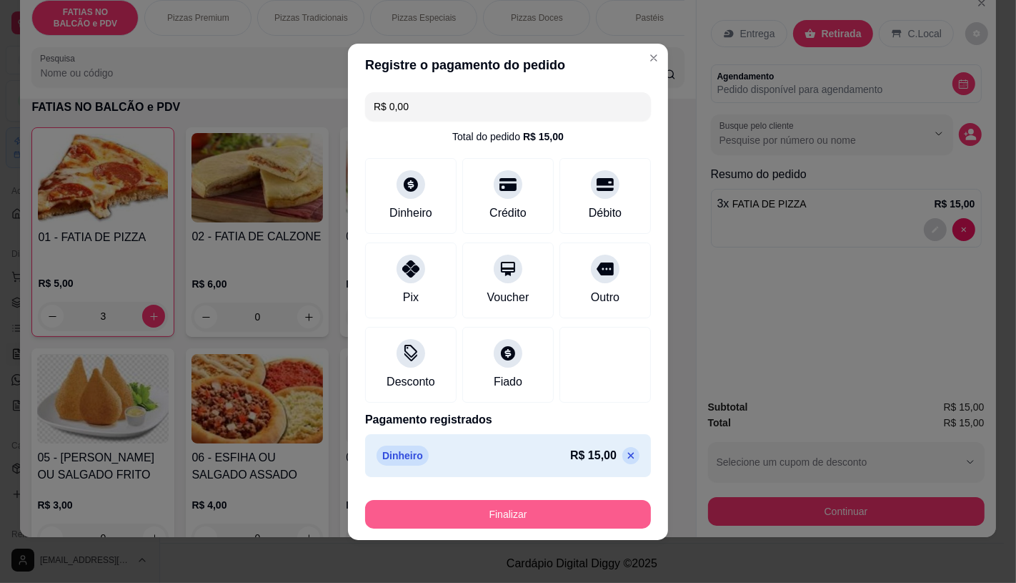
click at [544, 509] on button "Finalizar" at bounding box center [508, 514] width 286 height 29
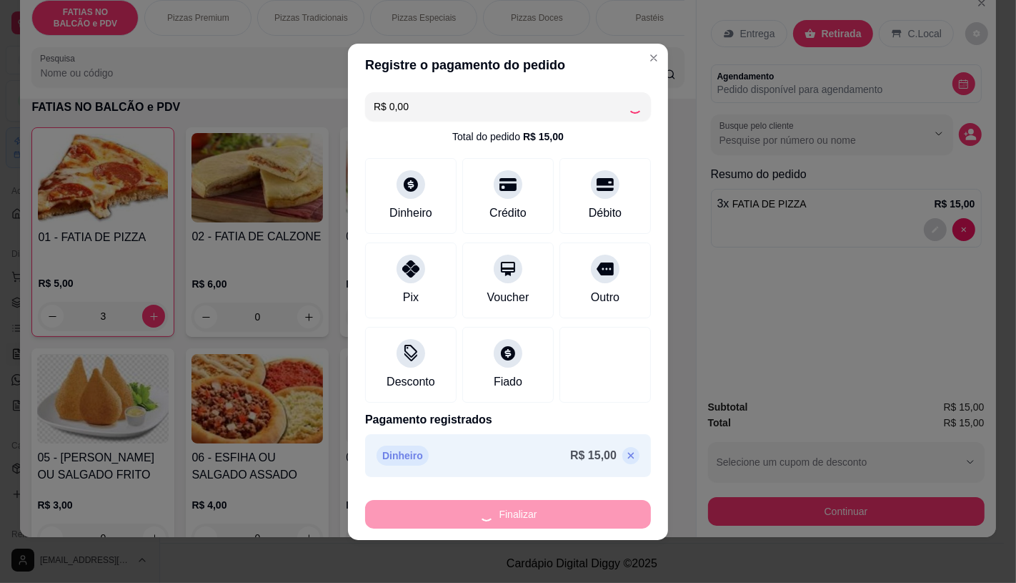
type input "0"
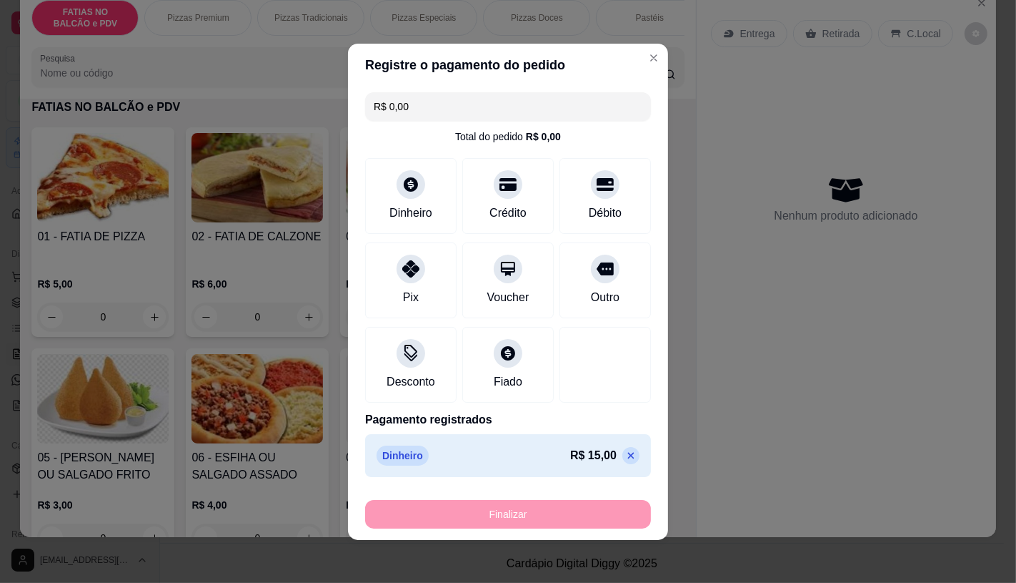
type input "-R$ 15,00"
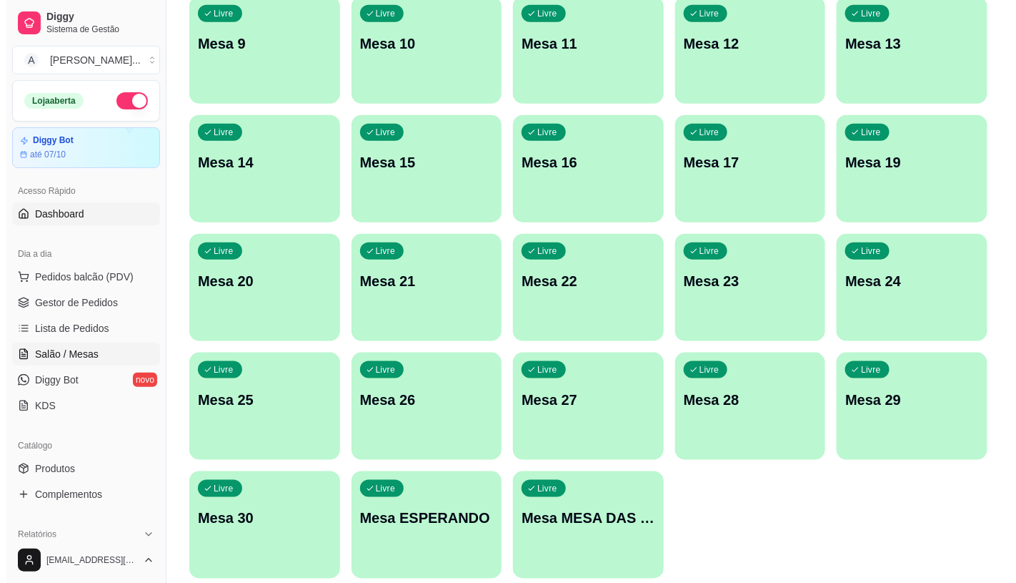
scroll to position [369, 0]
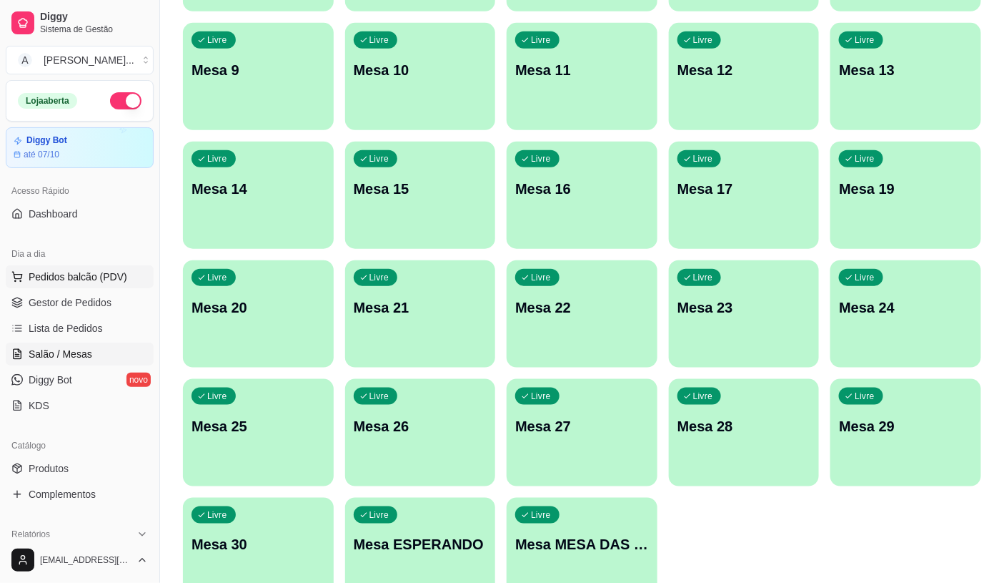
click at [130, 287] on button "Pedidos balcão (PDV)" at bounding box center [80, 276] width 148 height 23
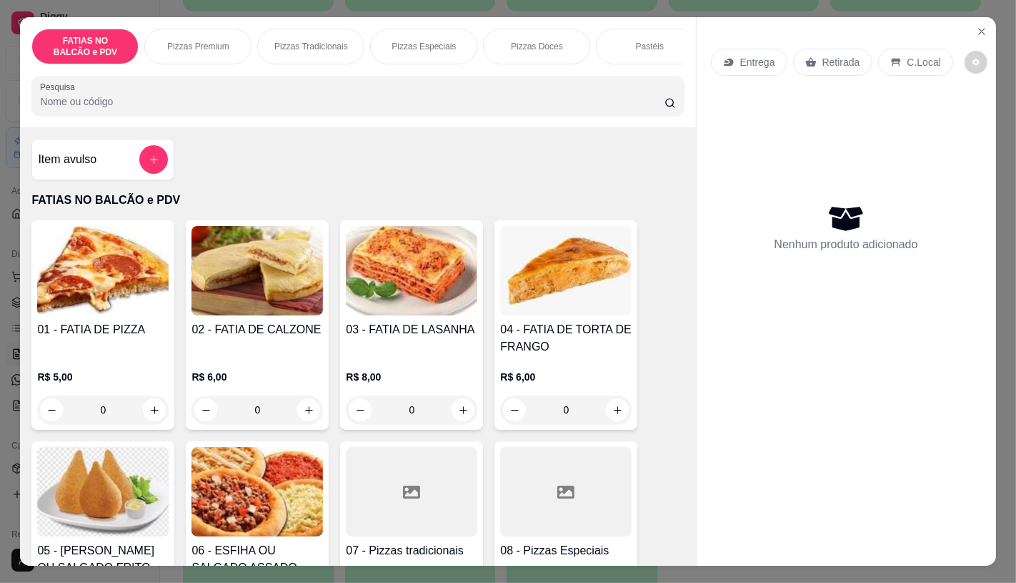
click at [225, 40] on div "Pizzas Premium" at bounding box center [197, 47] width 107 height 36
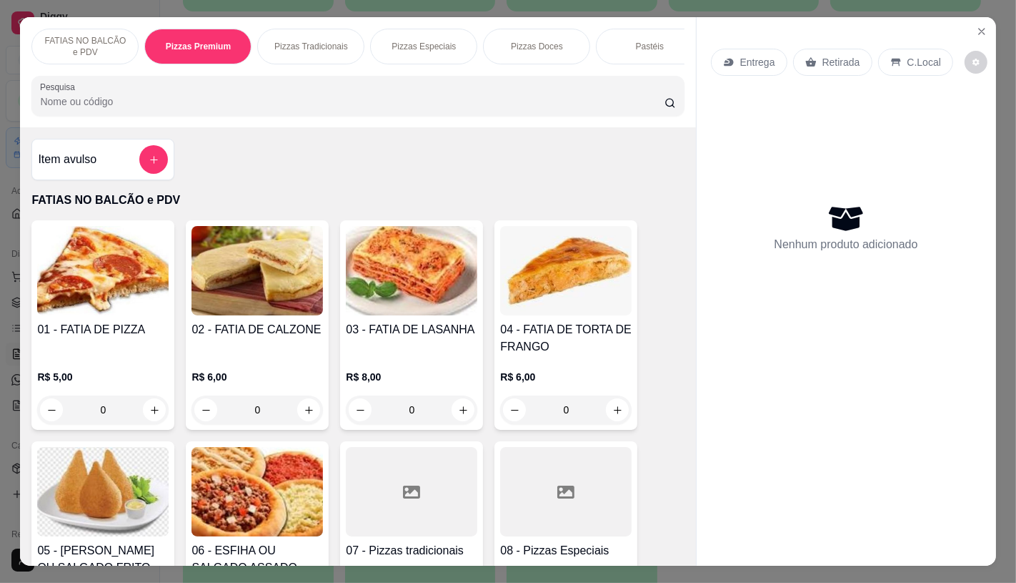
scroll to position [34, 0]
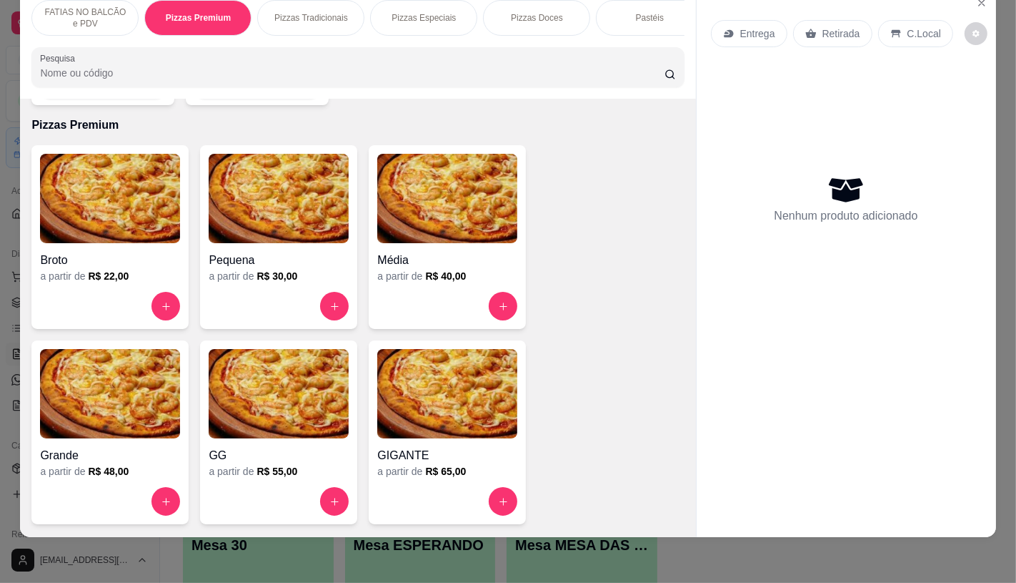
click at [136, 402] on img at bounding box center [110, 393] width 140 height 89
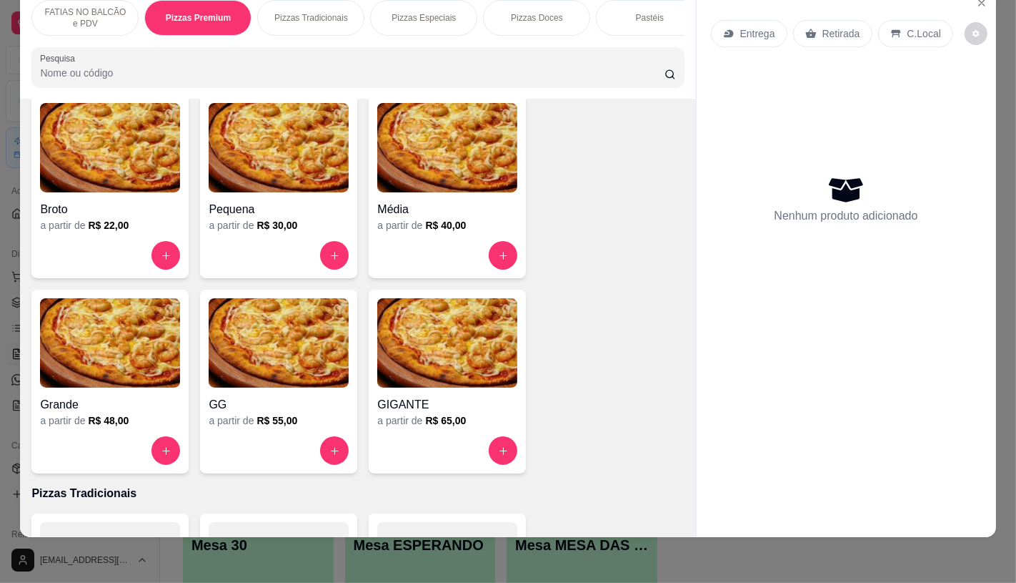
scroll to position [1242, 0]
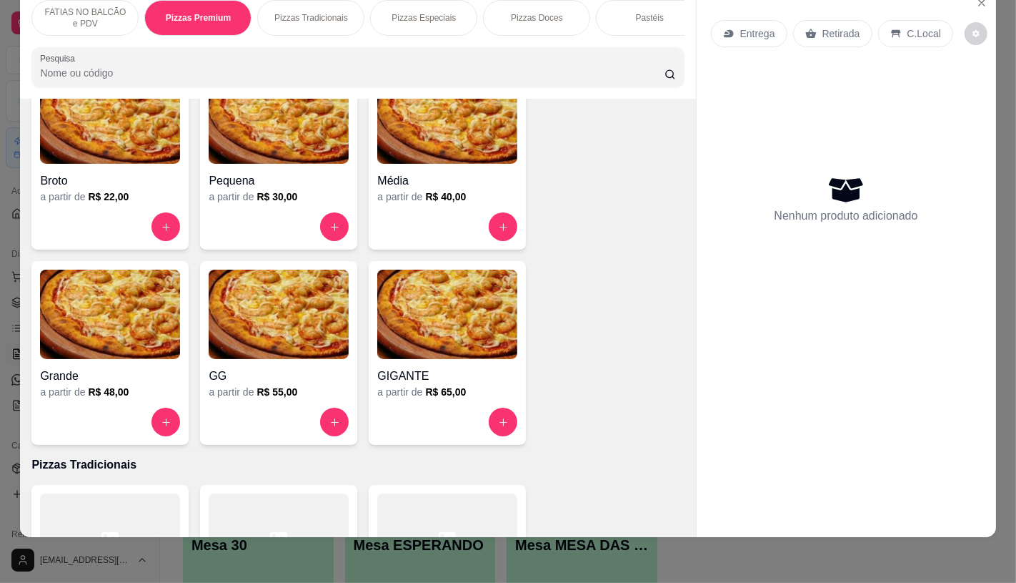
click at [20, 26] on div "FATIAS NO BALCÃO e PDV Pizzas Premium Pizzas Tradicionais Pizzas Especiais Pizz…" at bounding box center [358, 44] width 676 height 110
click at [0, 36] on div "FATIAS NO BALCÃO e PDV Pizzas Premium Pizzas Tradicionais Pizzas Especiais Pizz…" at bounding box center [508, 291] width 1016 height 583
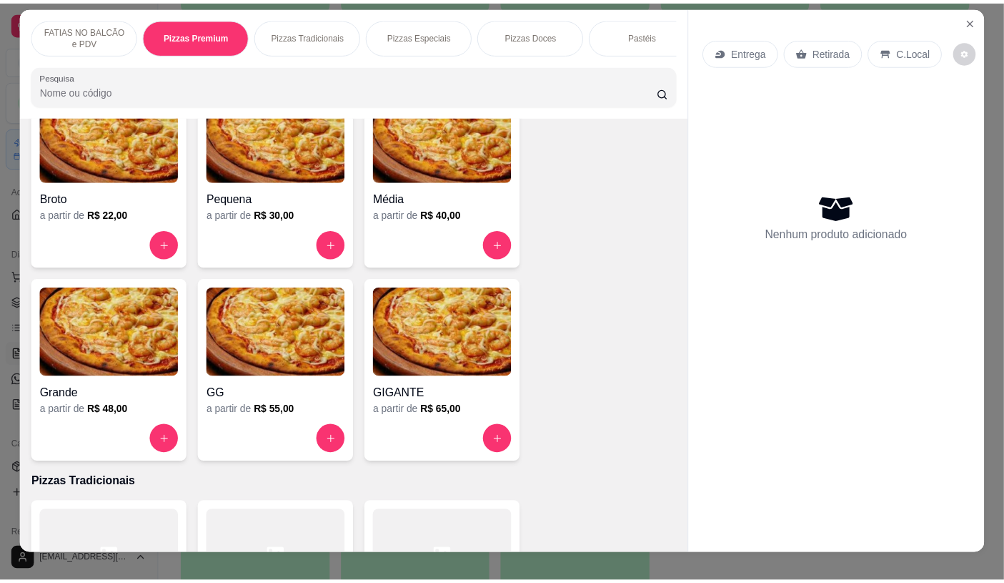
scroll to position [0, 0]
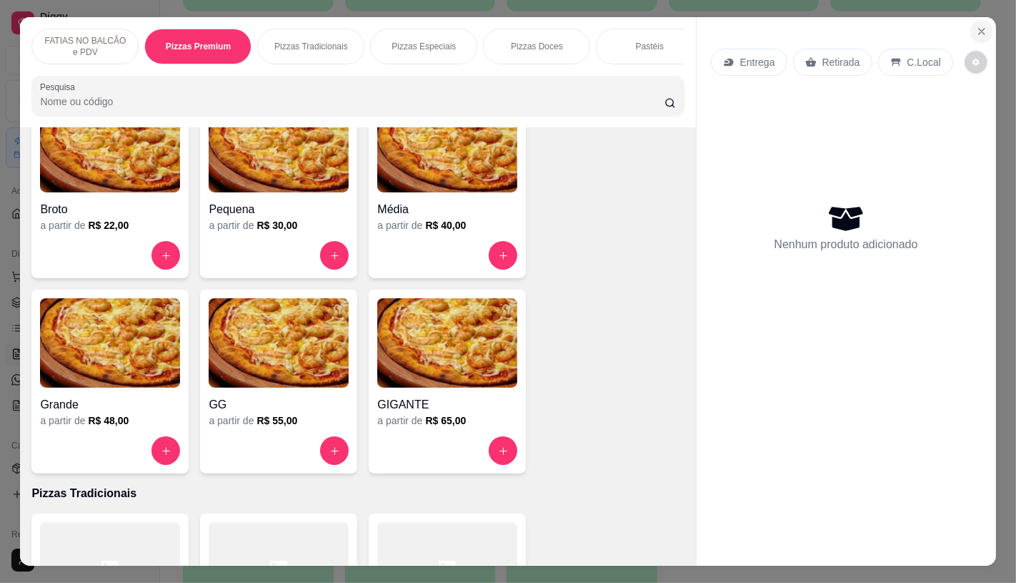
click at [971, 22] on button "Close" at bounding box center [982, 31] width 23 height 23
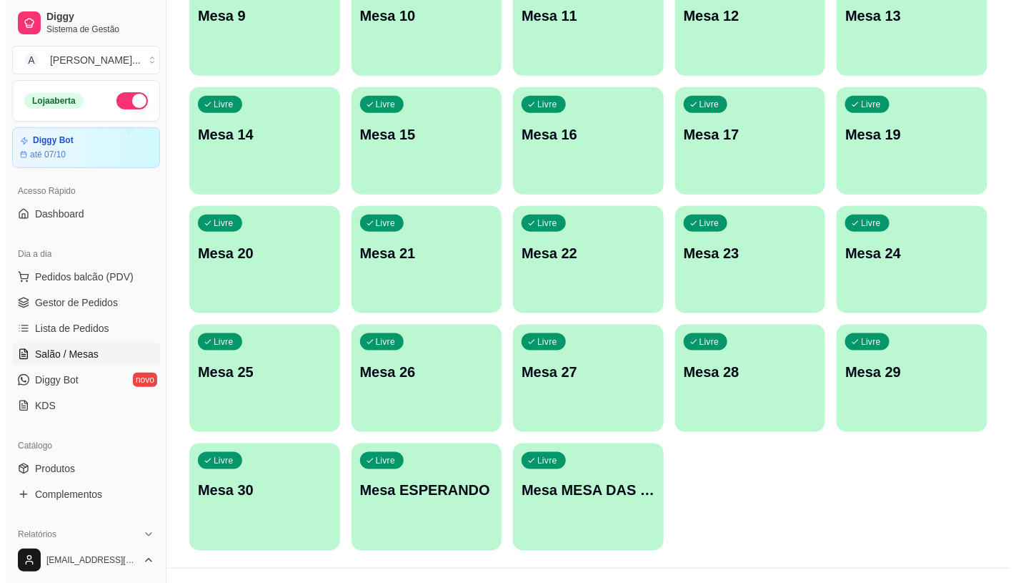
scroll to position [448, 0]
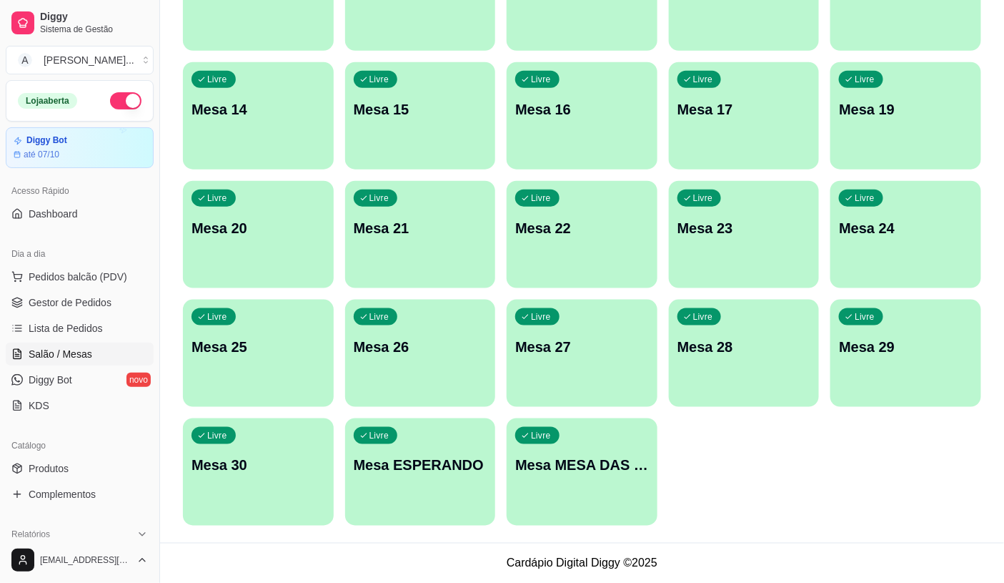
click at [100, 289] on ul "Pedidos balcão (PDV) Gestor de Pedidos Lista de Pedidos Salão / Mesas Diggy Bot…" at bounding box center [80, 341] width 148 height 152
click at [106, 283] on span "Pedidos balcão (PDV)" at bounding box center [78, 276] width 99 height 14
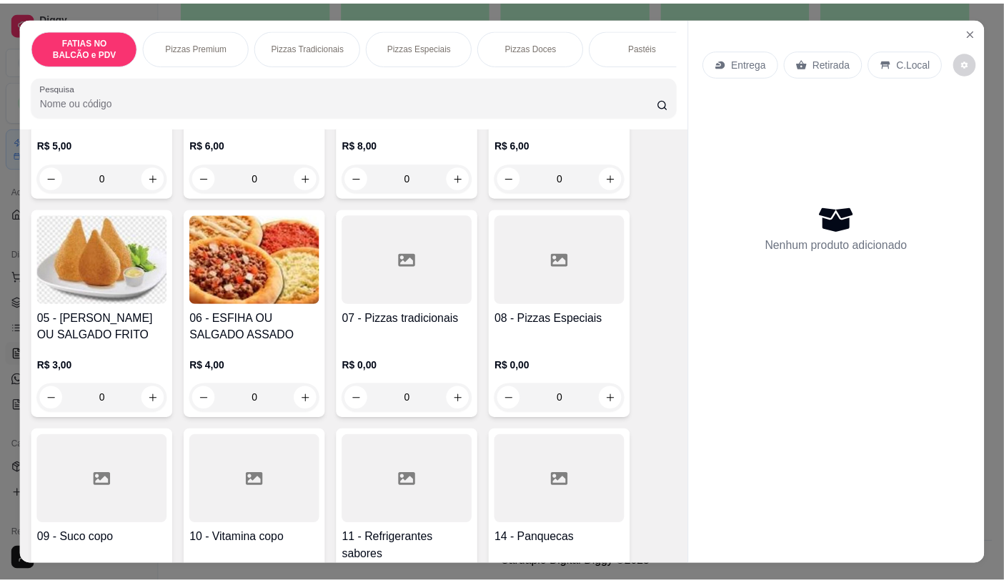
scroll to position [238, 0]
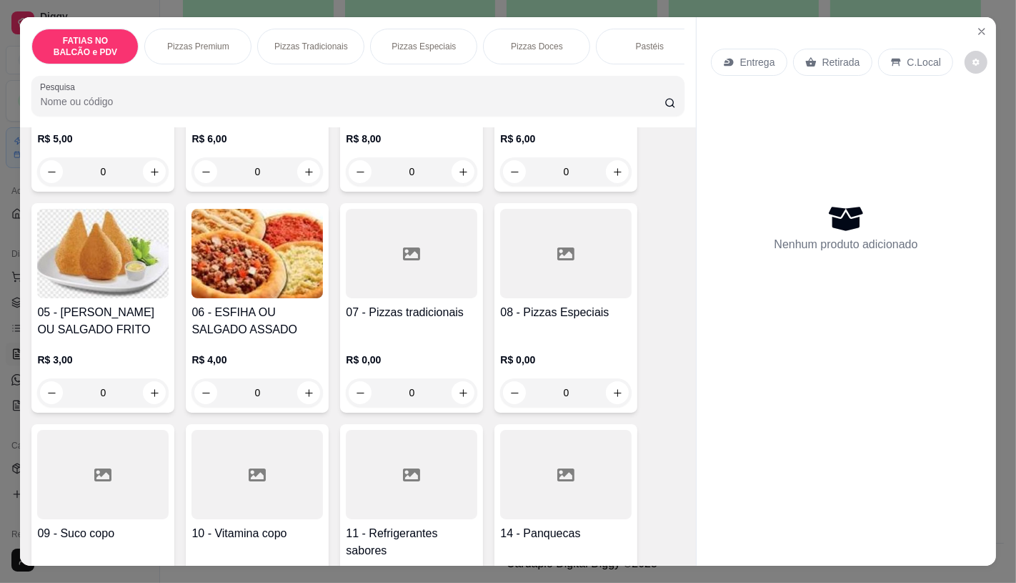
click at [547, 298] on div at bounding box center [566, 253] width 132 height 89
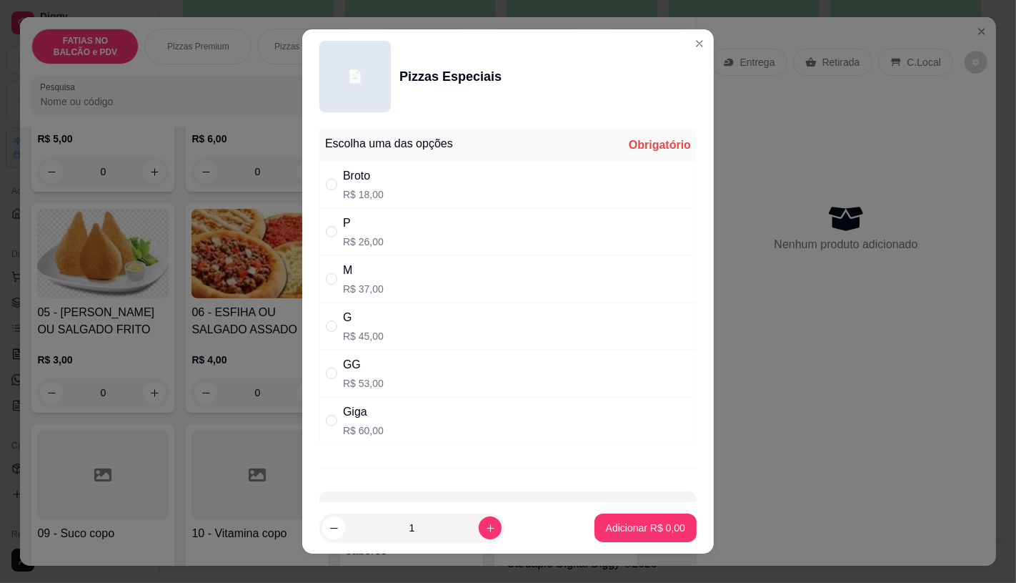
click at [403, 325] on div "G R$ 45,00" at bounding box center [508, 325] width 377 height 47
radio input "true"
click at [485, 527] on icon "increase-product-quantity" at bounding box center [490, 528] width 11 height 11
type input "2"
click at [645, 536] on button "Adicionar R$ 90,00" at bounding box center [643, 527] width 108 height 29
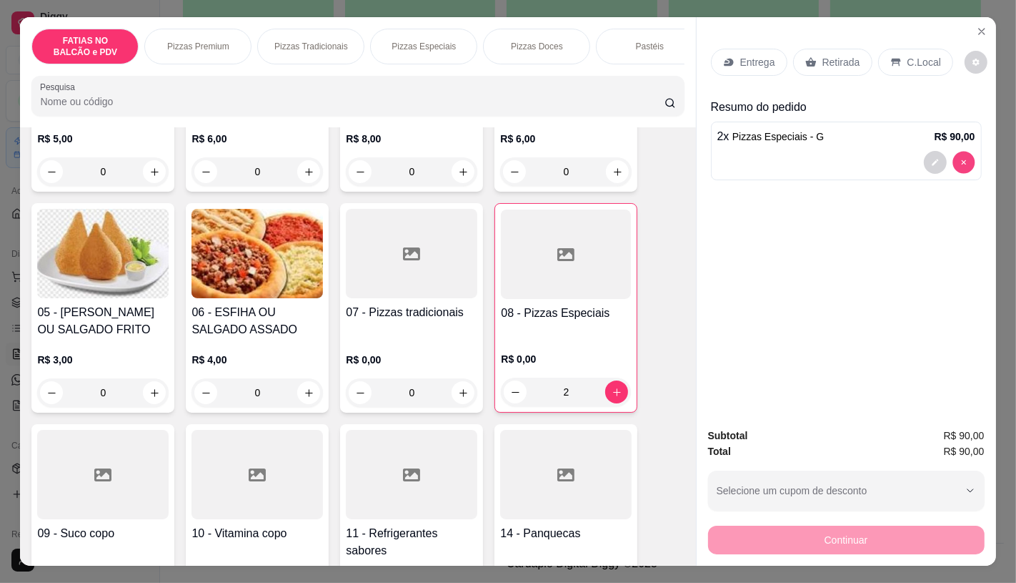
type input "0"
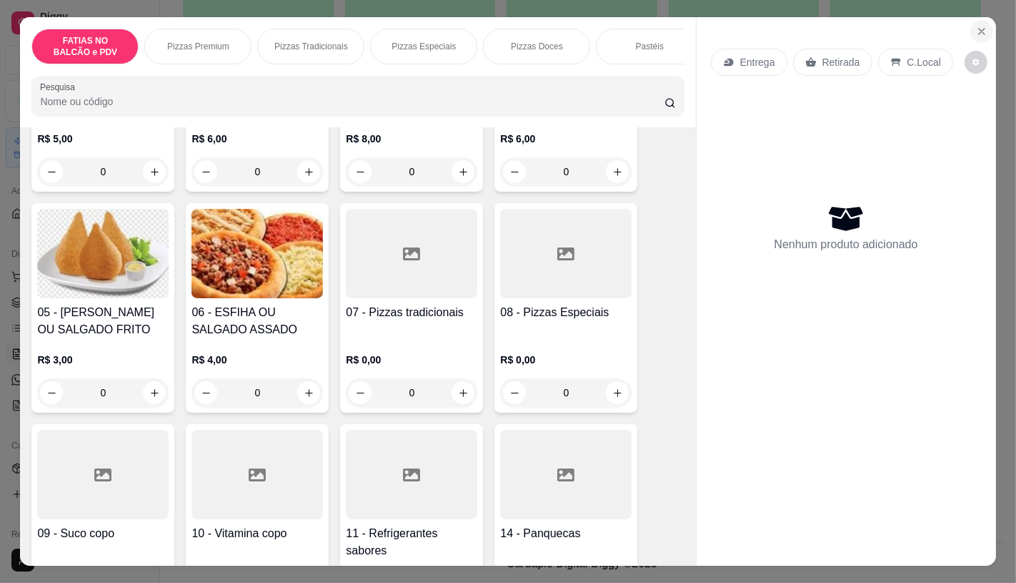
click at [978, 26] on icon "Close" at bounding box center [981, 31] width 11 height 11
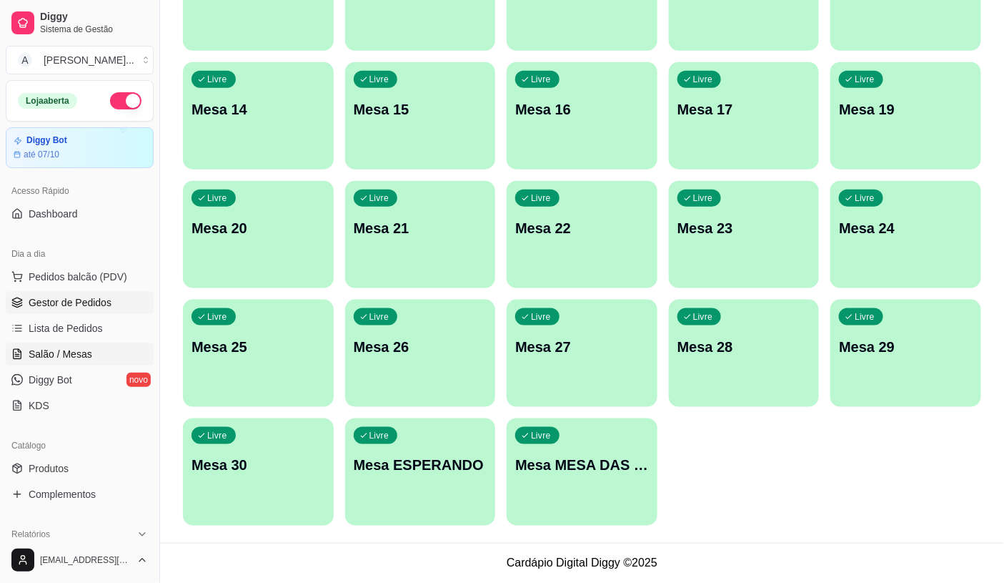
click at [86, 291] on link "Gestor de Pedidos" at bounding box center [80, 302] width 148 height 23
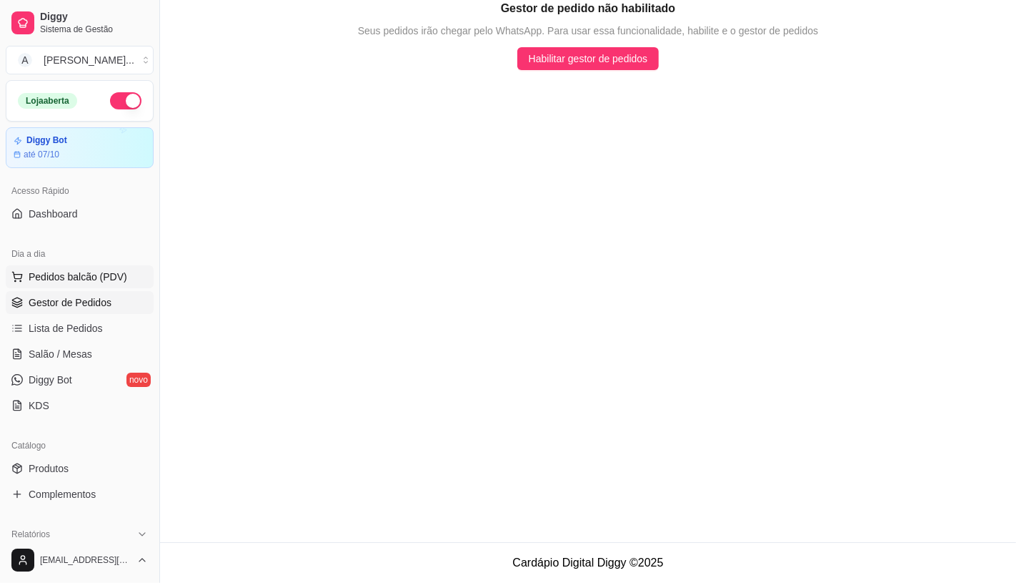
click at [86, 279] on span "Pedidos balcão (PDV)" at bounding box center [78, 276] width 99 height 14
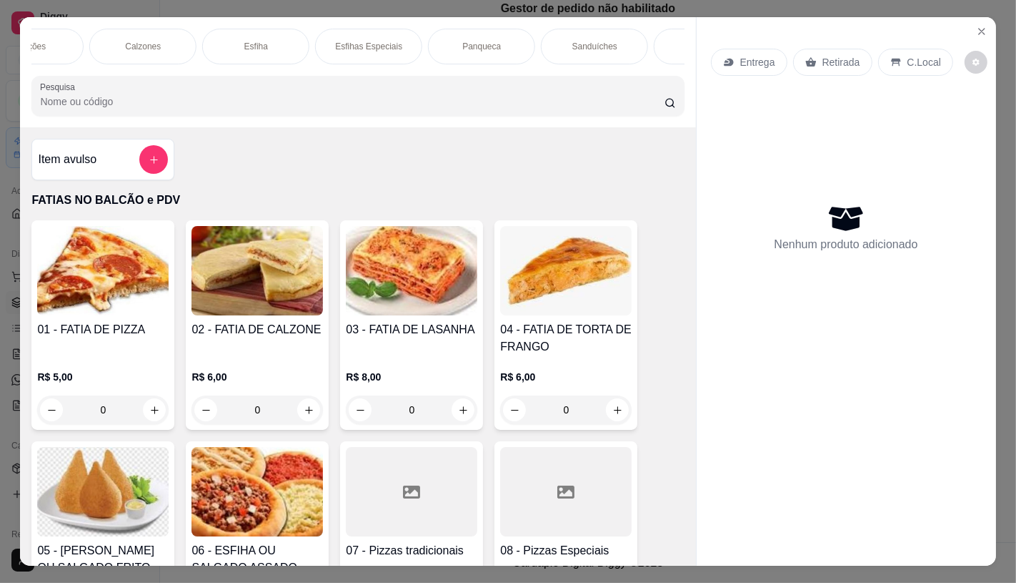
scroll to position [0, 765]
click at [439, 48] on div "Panqueca" at bounding box center [449, 47] width 107 height 36
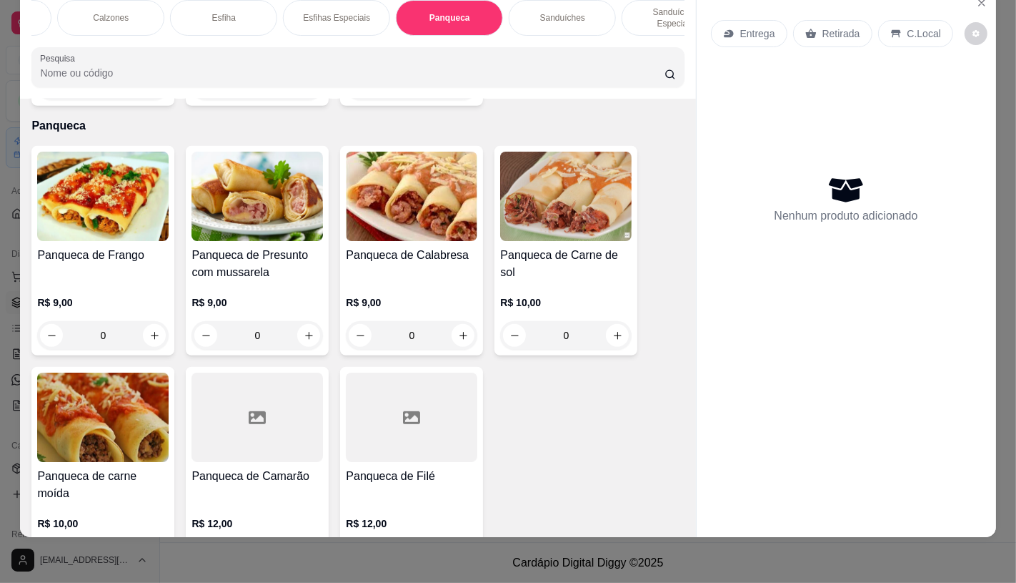
scroll to position [5404, 0]
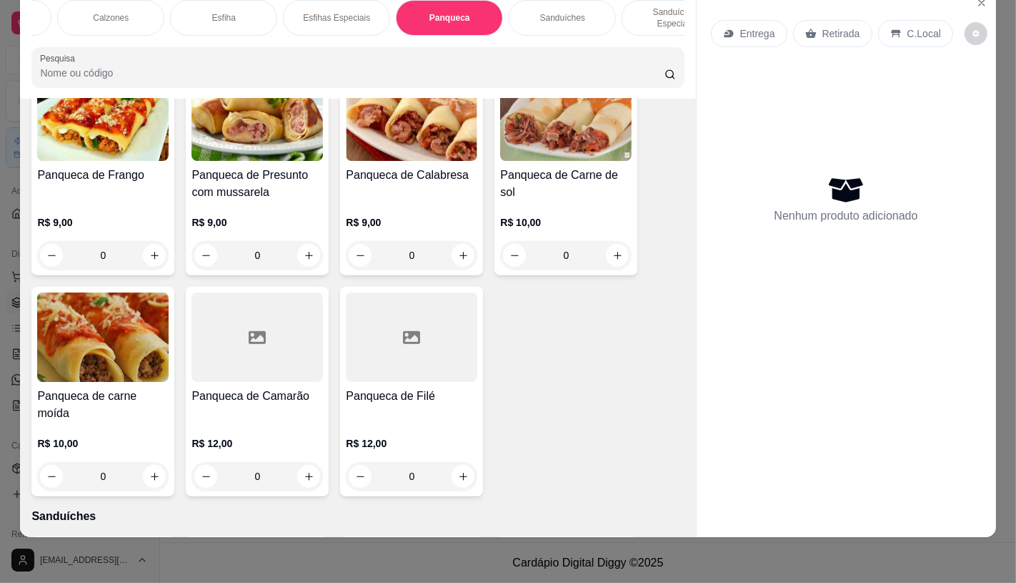
click at [90, 100] on img at bounding box center [103, 115] width 132 height 89
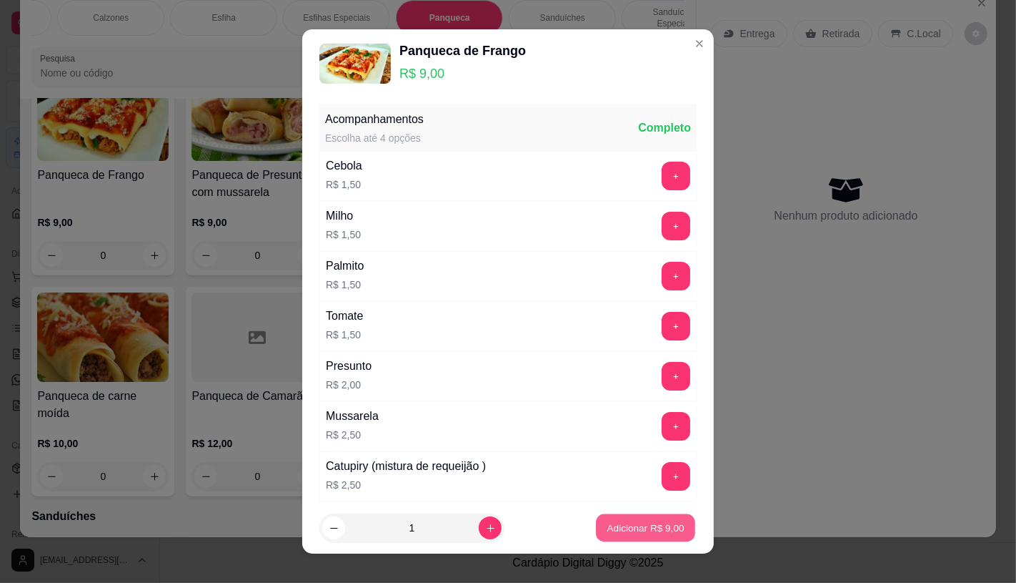
click at [615, 528] on p "Adicionar R$ 9,00" at bounding box center [645, 528] width 77 height 14
type input "1"
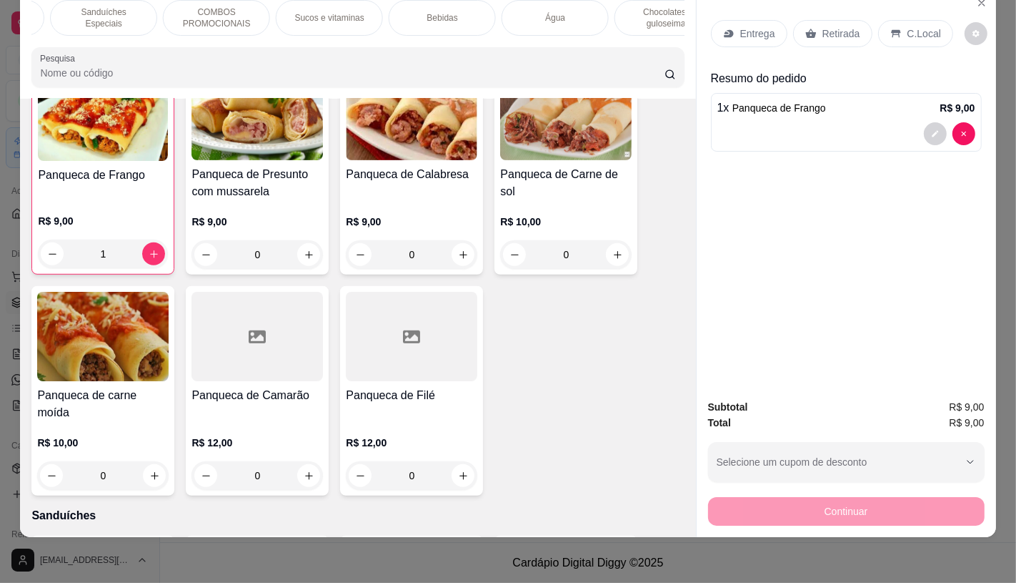
scroll to position [0, 1487]
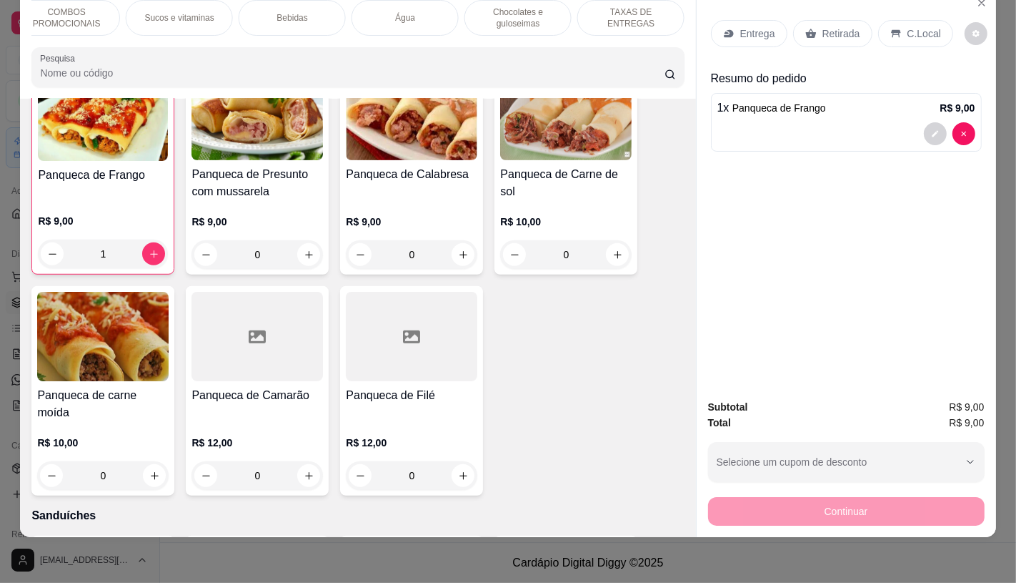
click at [673, 10] on div "TAXAS DE ENTREGAS" at bounding box center [631, 18] width 107 height 36
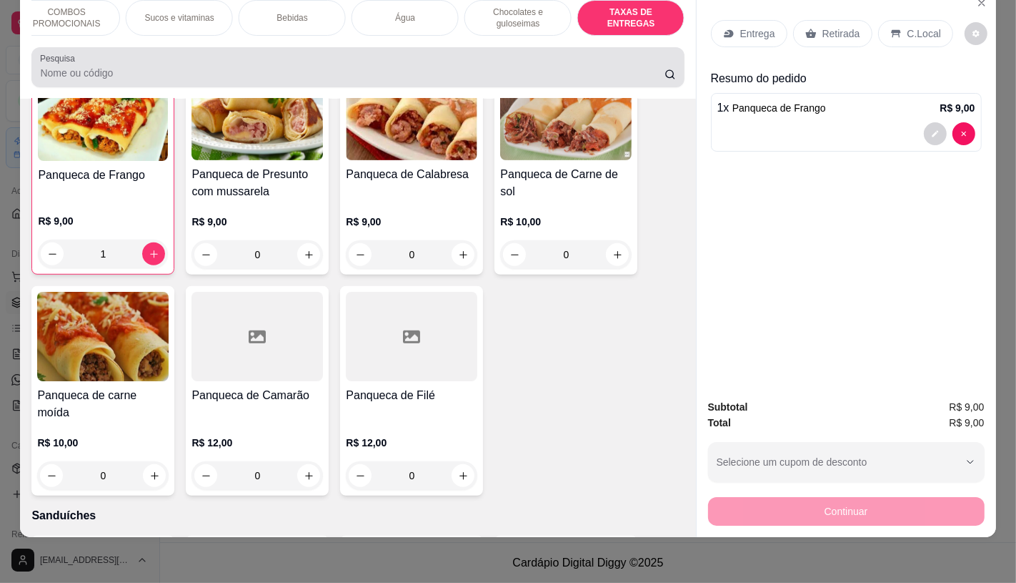
scroll to position [9559, 0]
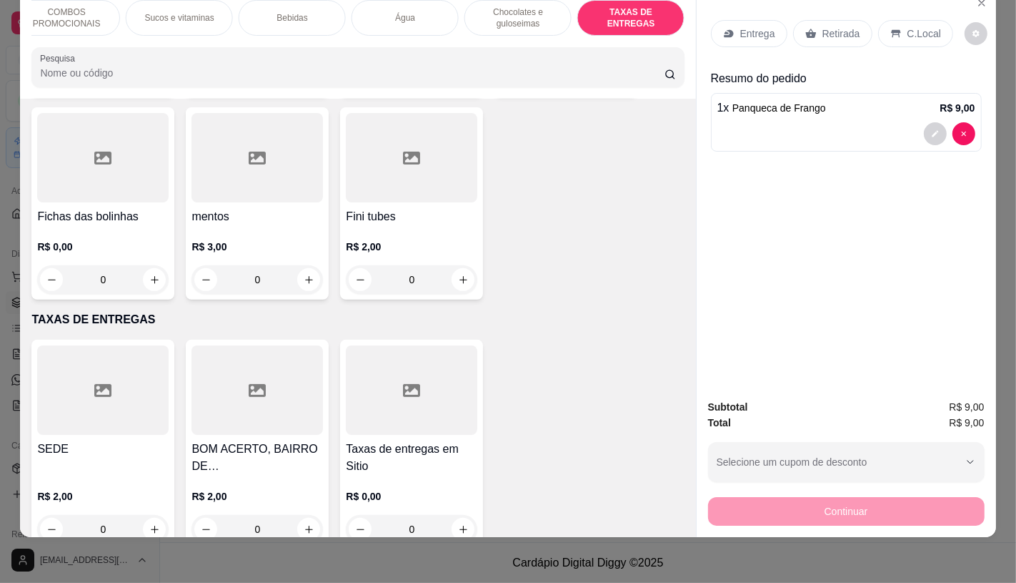
click at [74, 398] on div at bounding box center [103, 389] width 132 height 89
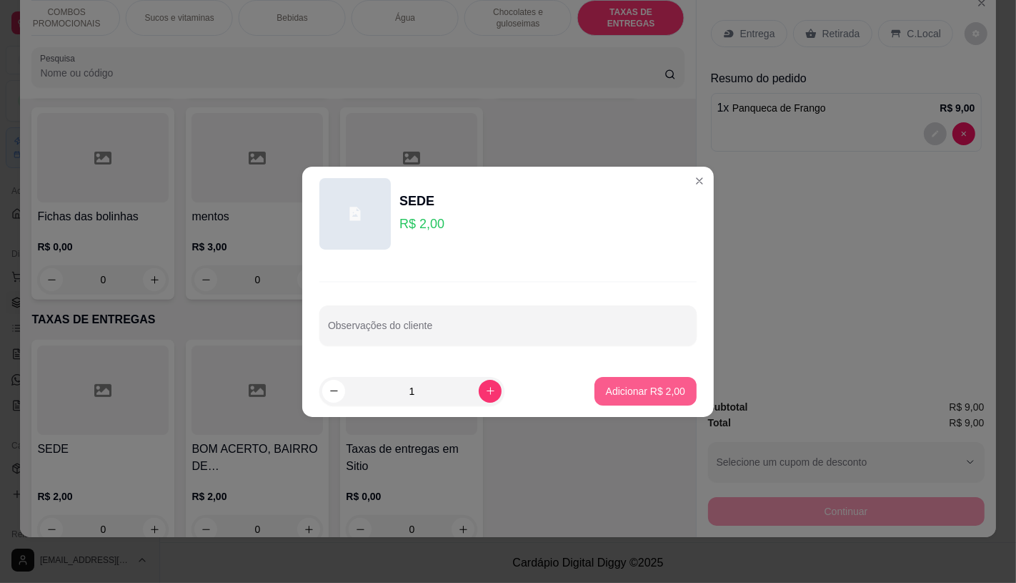
click at [631, 384] on p "Adicionar R$ 2,00" at bounding box center [645, 391] width 79 height 14
type input "1"
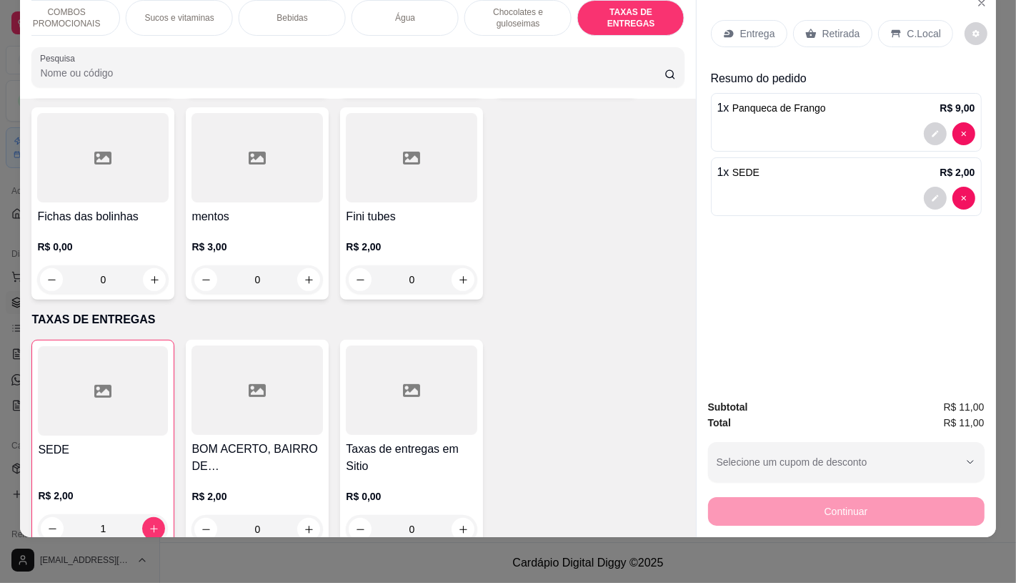
click at [810, 20] on div "Retirada" at bounding box center [832, 33] width 79 height 27
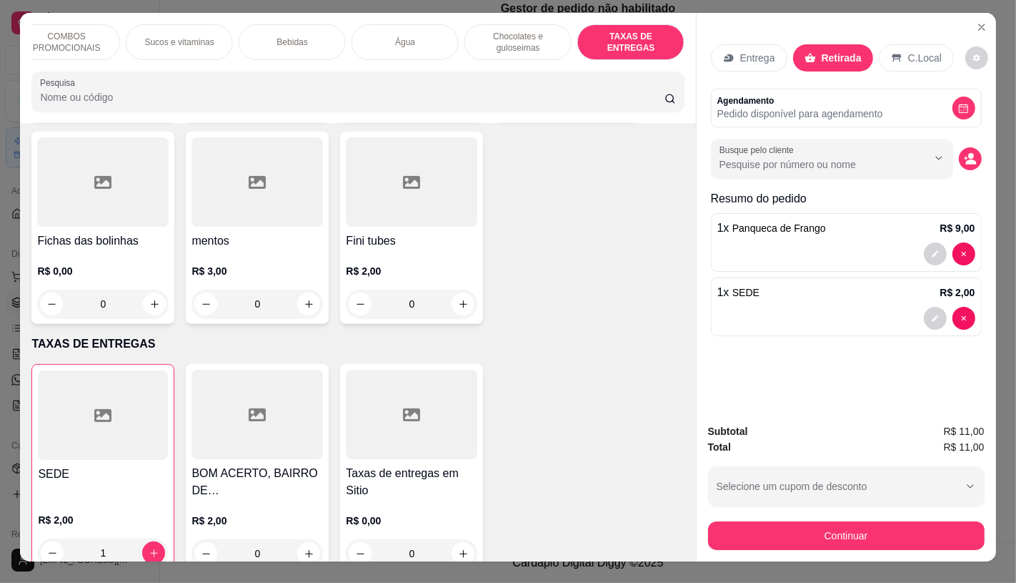
scroll to position [0, 0]
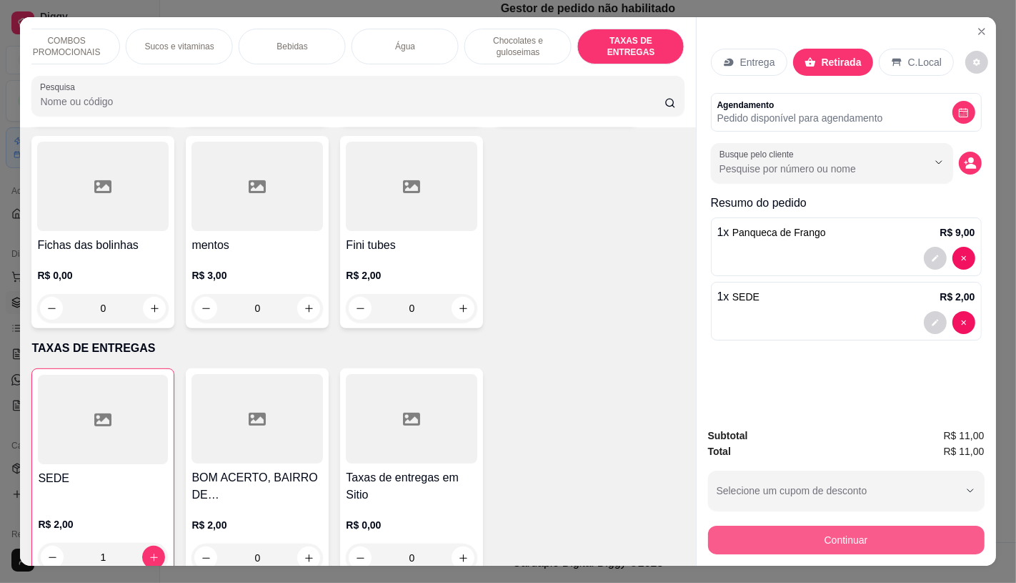
click at [801, 540] on button "Continuar" at bounding box center [846, 539] width 277 height 29
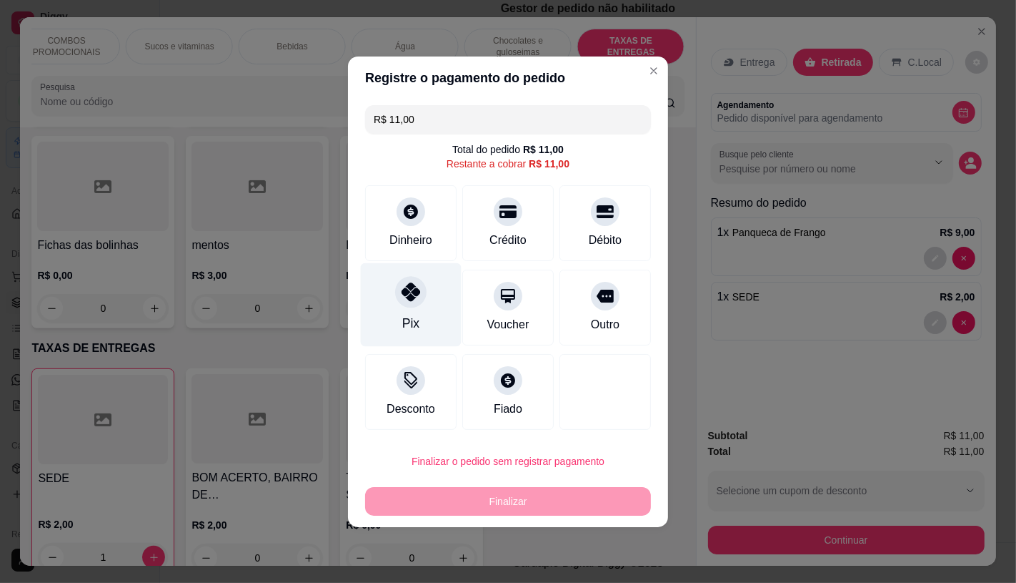
click at [430, 303] on div "Pix" at bounding box center [411, 304] width 101 height 84
type input "R$ 0,00"
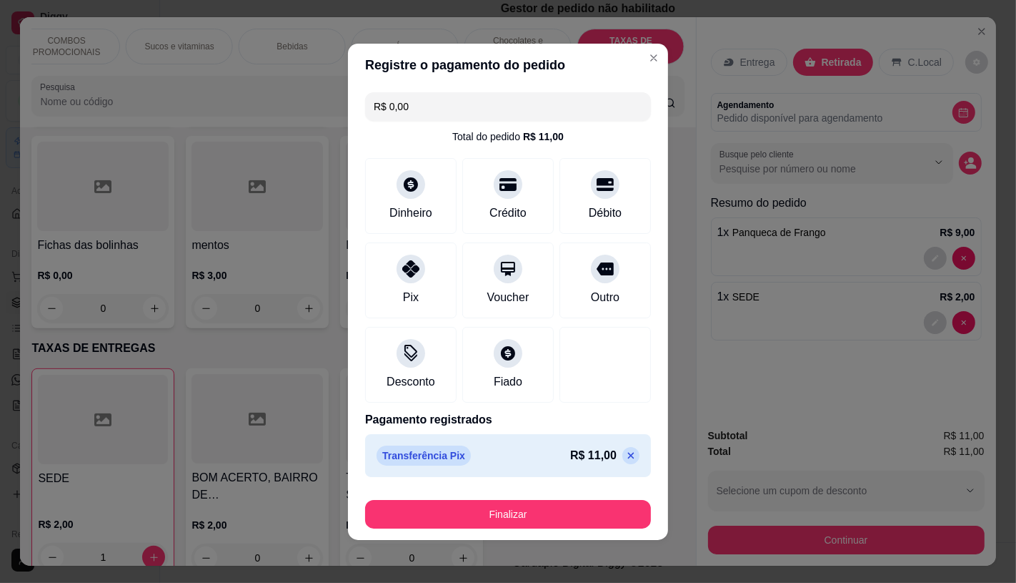
scroll to position [2, 0]
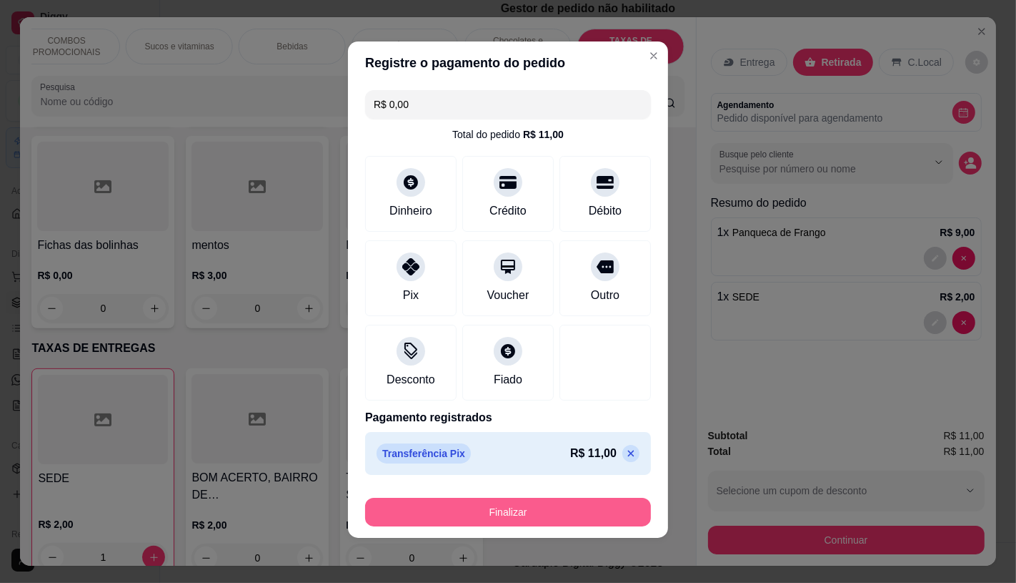
click at [490, 519] on button "Finalizar" at bounding box center [508, 512] width 286 height 29
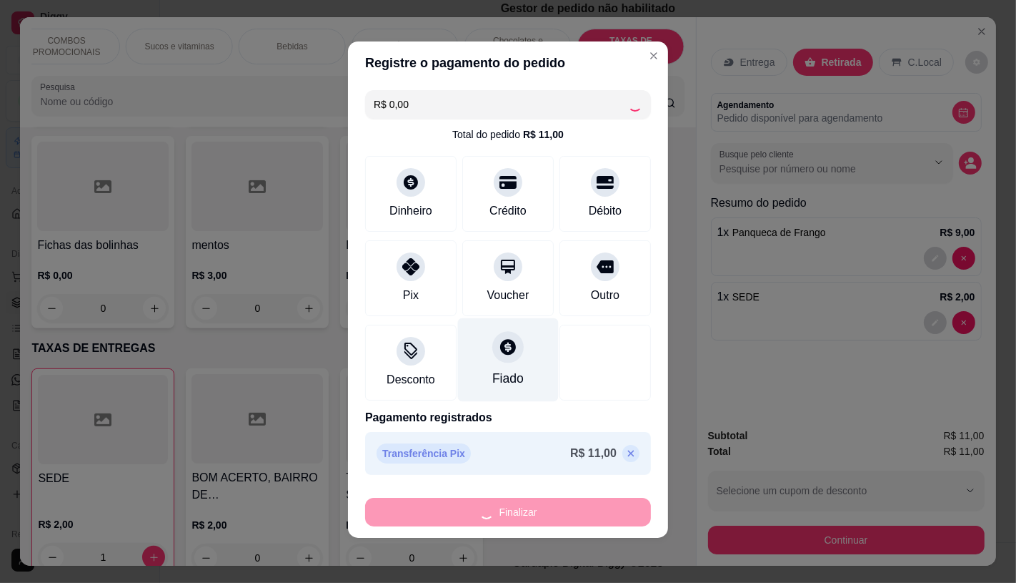
type input "0"
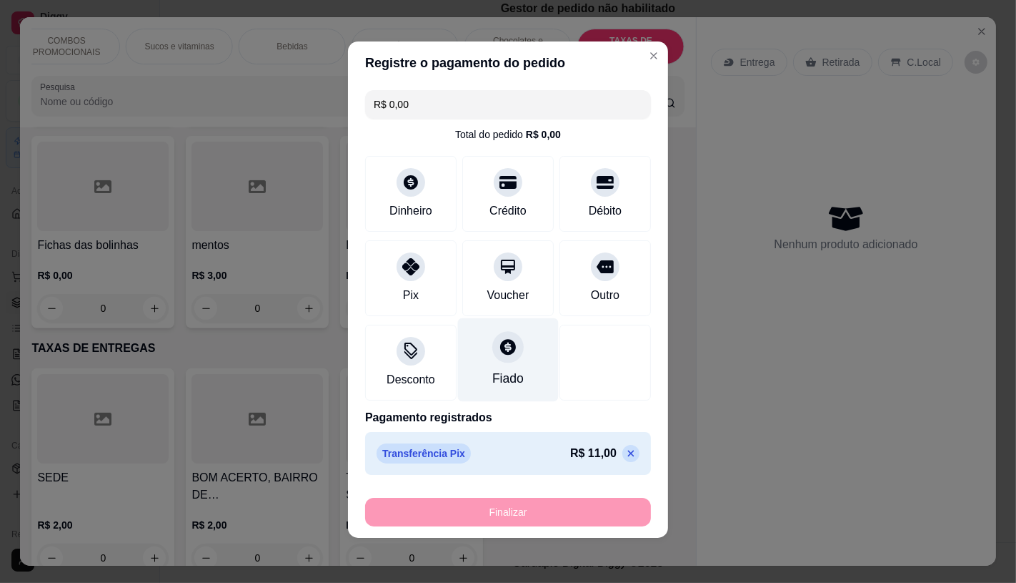
type input "-R$ 11,00"
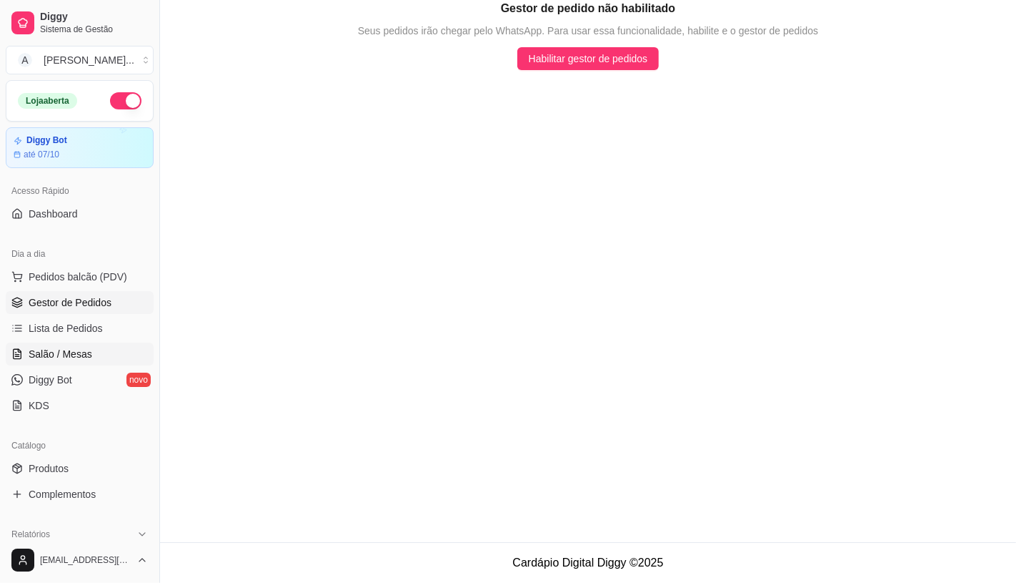
click at [94, 348] on link "Salão / Mesas" at bounding box center [80, 353] width 148 height 23
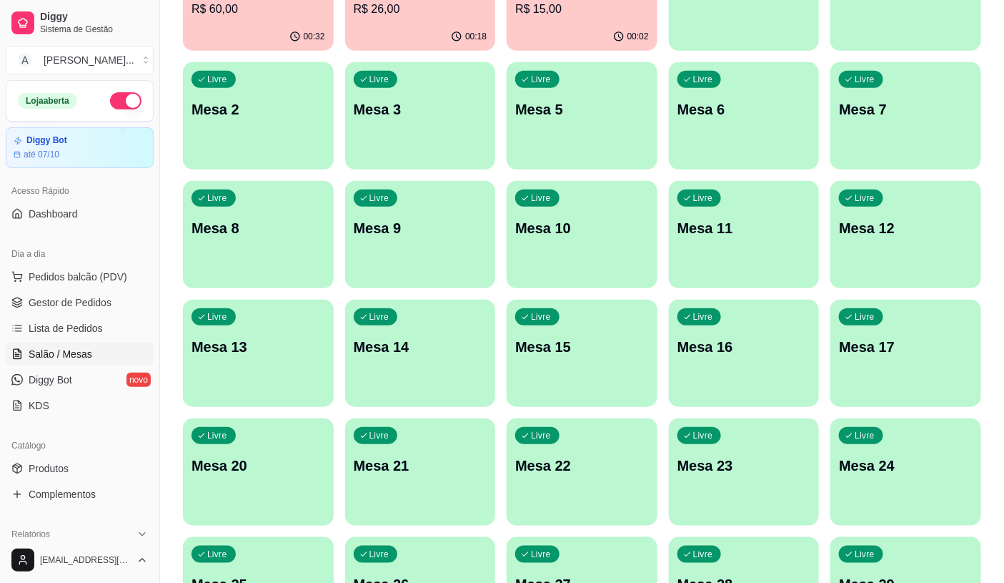
scroll to position [210, 0]
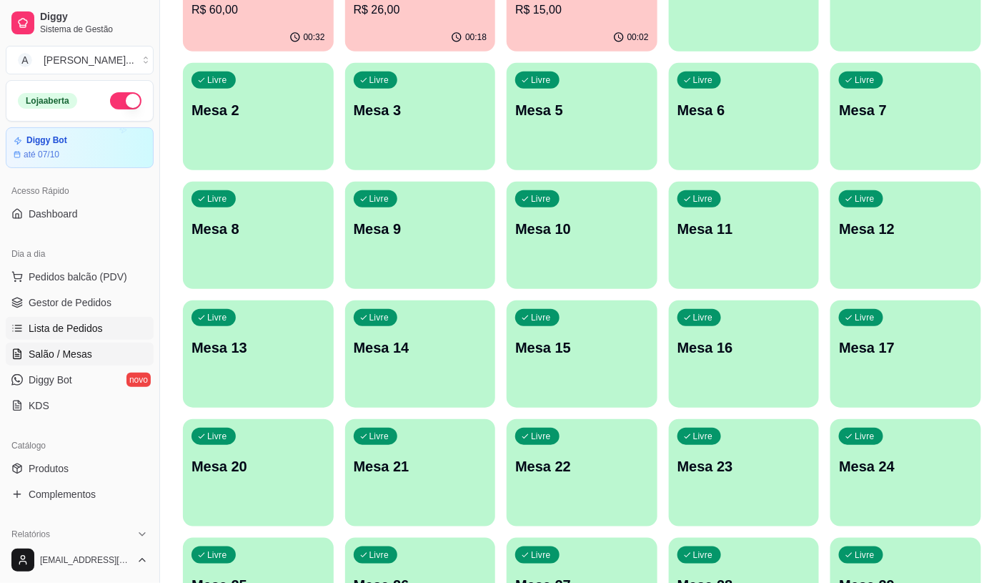
click at [65, 324] on span "Lista de Pedidos" at bounding box center [66, 328] width 74 height 14
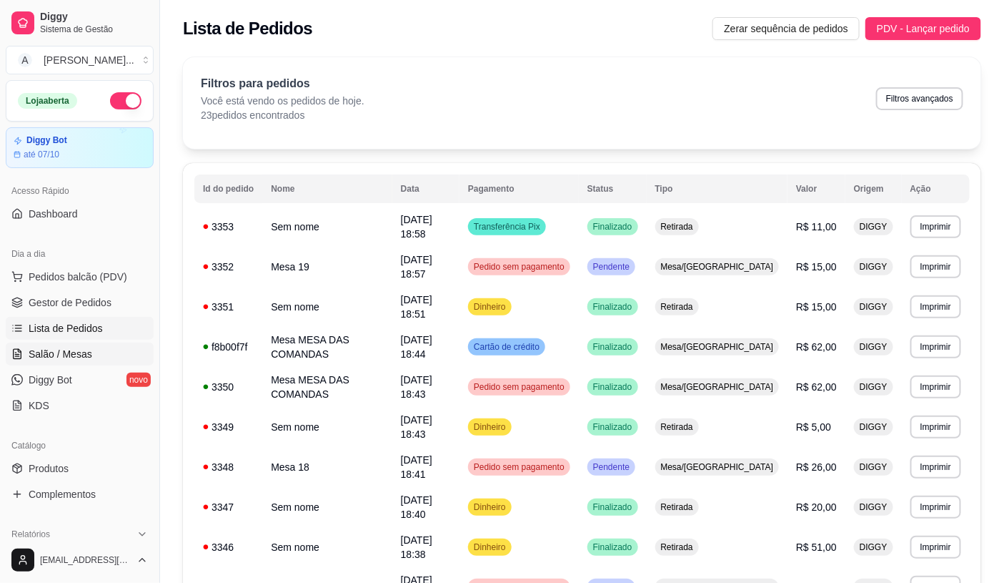
click at [77, 363] on link "Salão / Mesas" at bounding box center [80, 353] width 148 height 23
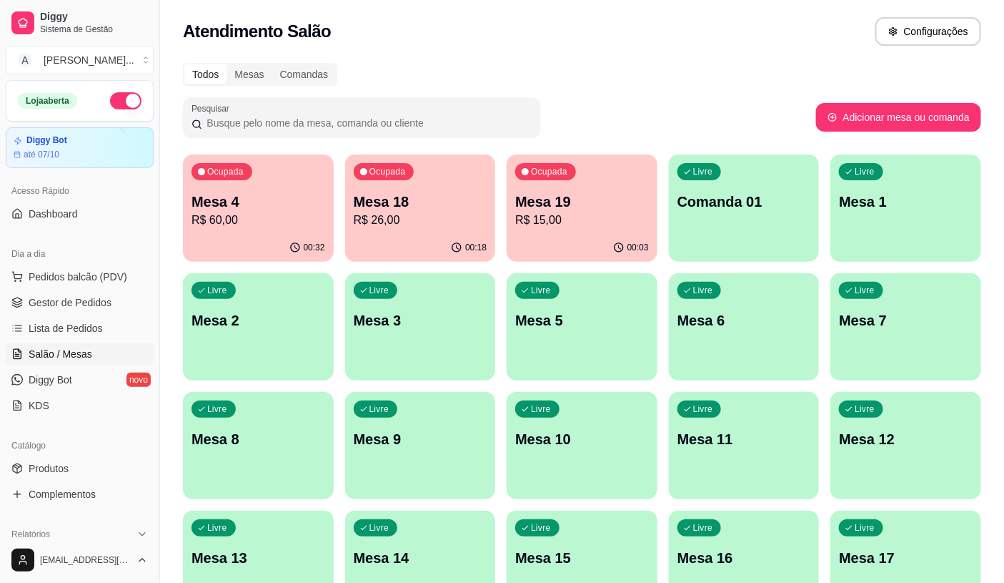
click at [580, 259] on div "00:03" at bounding box center [582, 248] width 151 height 28
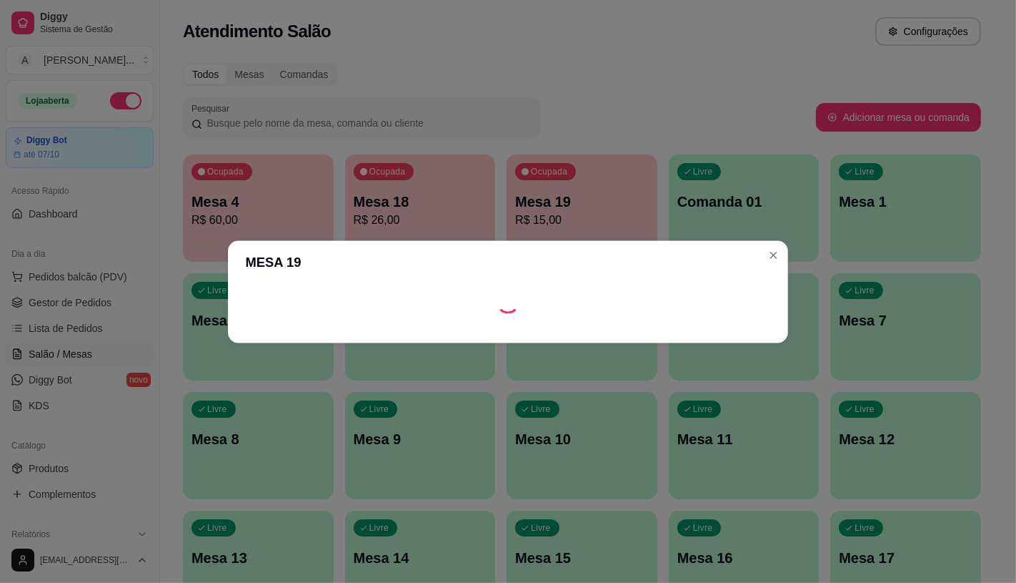
click at [580, 244] on header "MESA 19" at bounding box center [508, 262] width 560 height 44
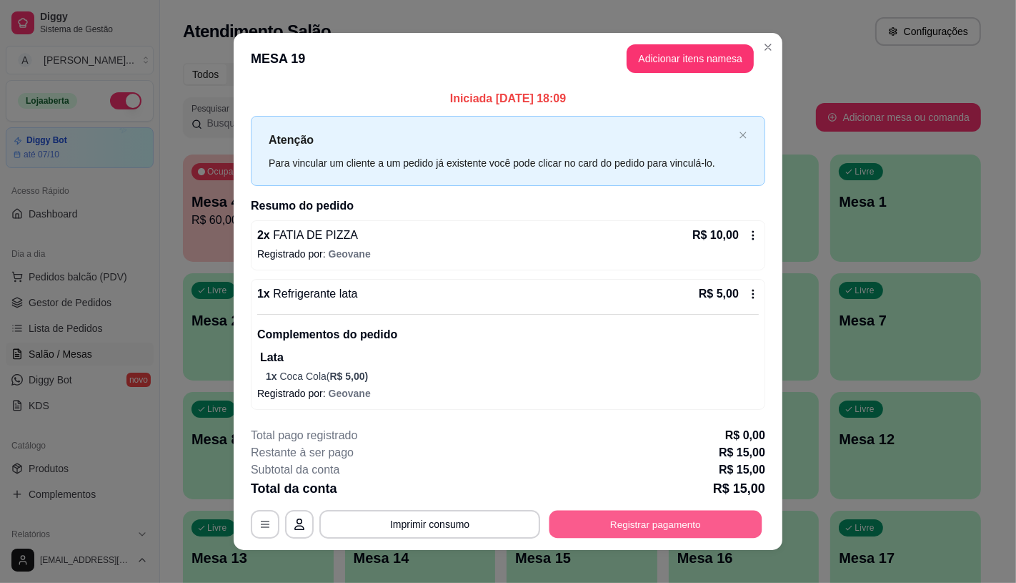
click at [617, 533] on button "Registrar pagamento" at bounding box center [656, 524] width 213 height 28
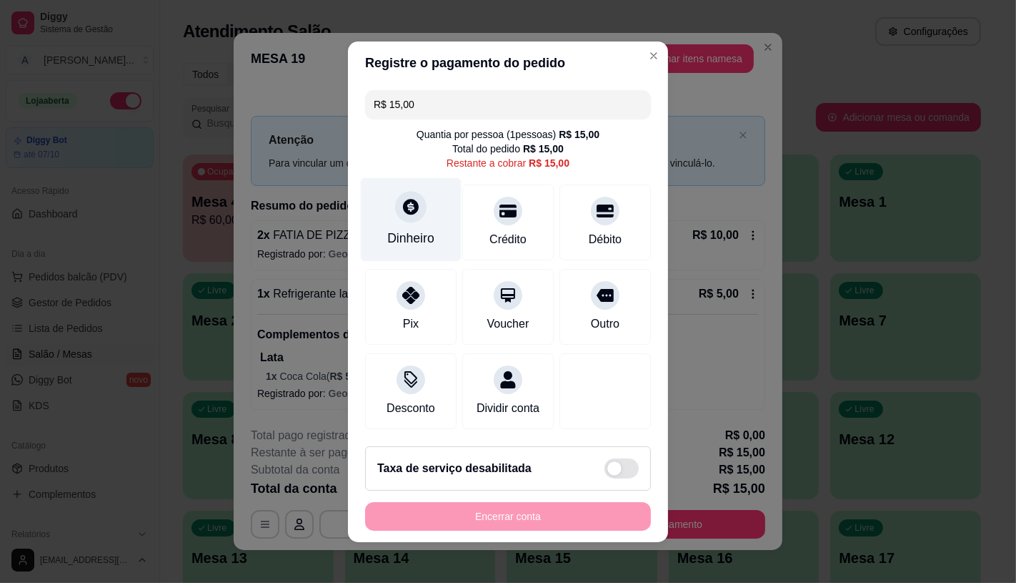
click at [395, 206] on div at bounding box center [410, 206] width 31 height 31
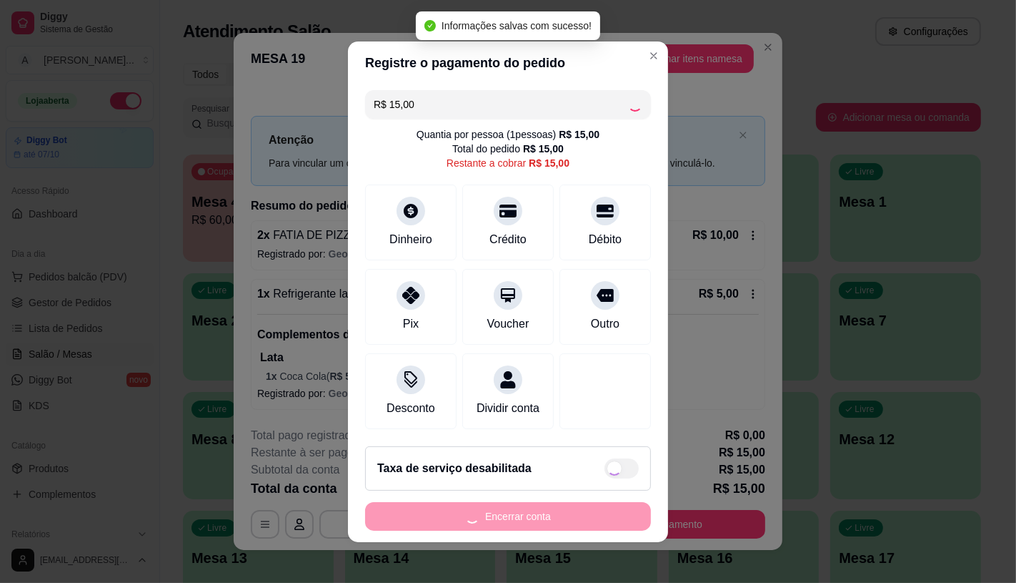
type input "R$ 0,00"
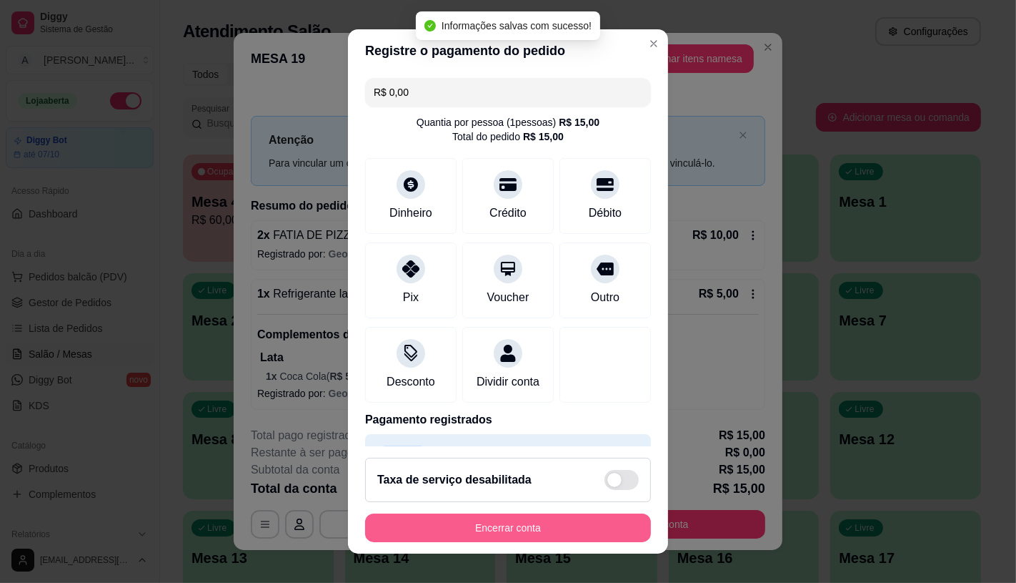
click at [503, 531] on button "Encerrar conta" at bounding box center [508, 527] width 286 height 29
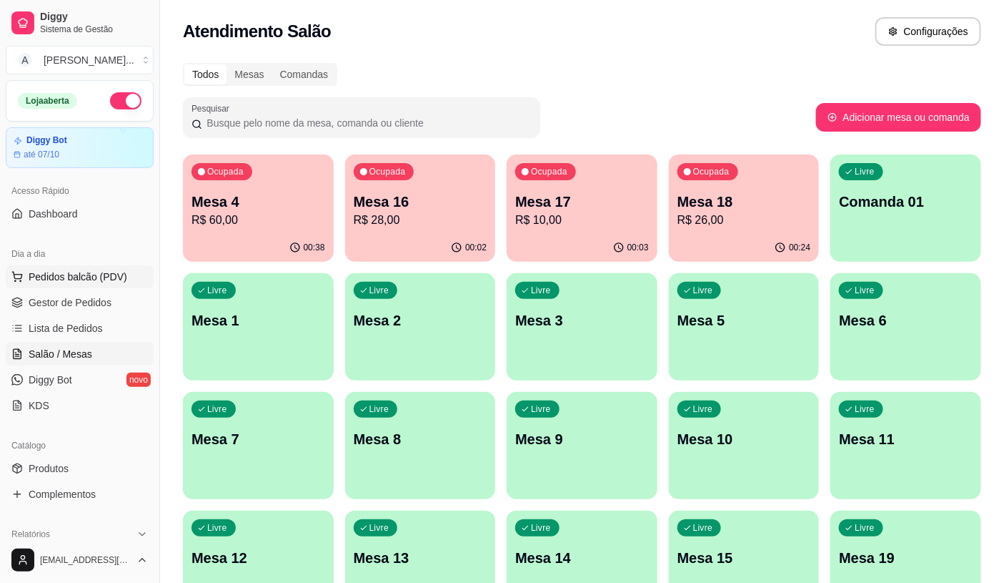
click at [66, 270] on span "Pedidos balcão (PDV)" at bounding box center [78, 276] width 99 height 14
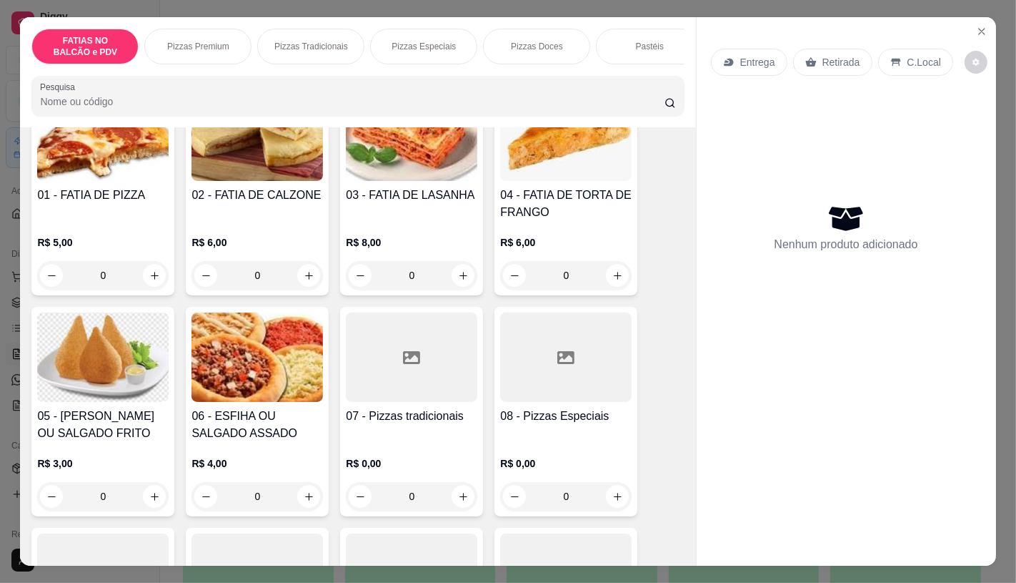
click at [550, 375] on div at bounding box center [566, 356] width 132 height 89
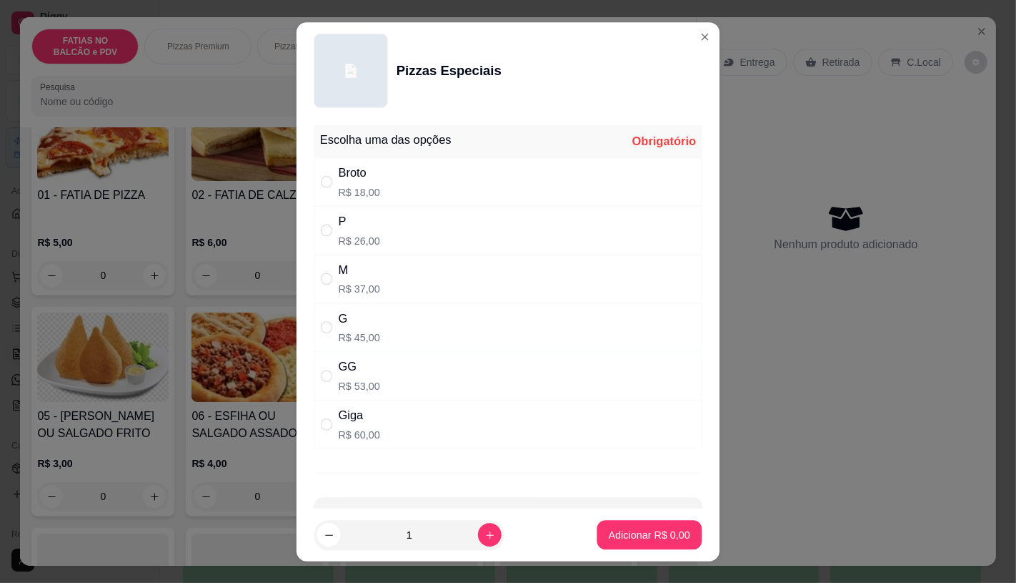
scroll to position [159, 0]
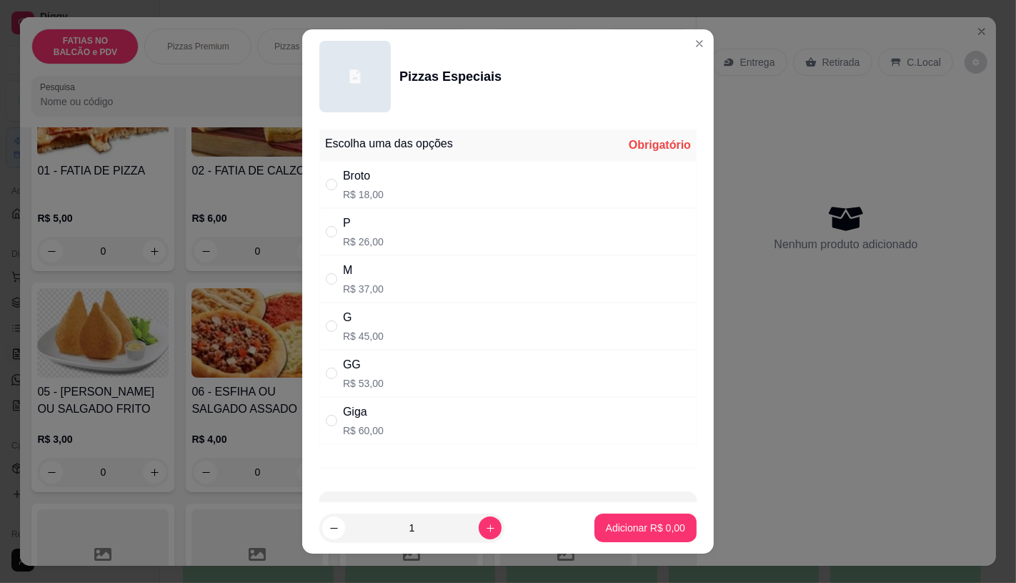
click at [334, 369] on div "" at bounding box center [334, 373] width 17 height 16
radio input "true"
click at [629, 529] on p "Adicionar R$ 53,00" at bounding box center [643, 528] width 83 height 14
type input "1"
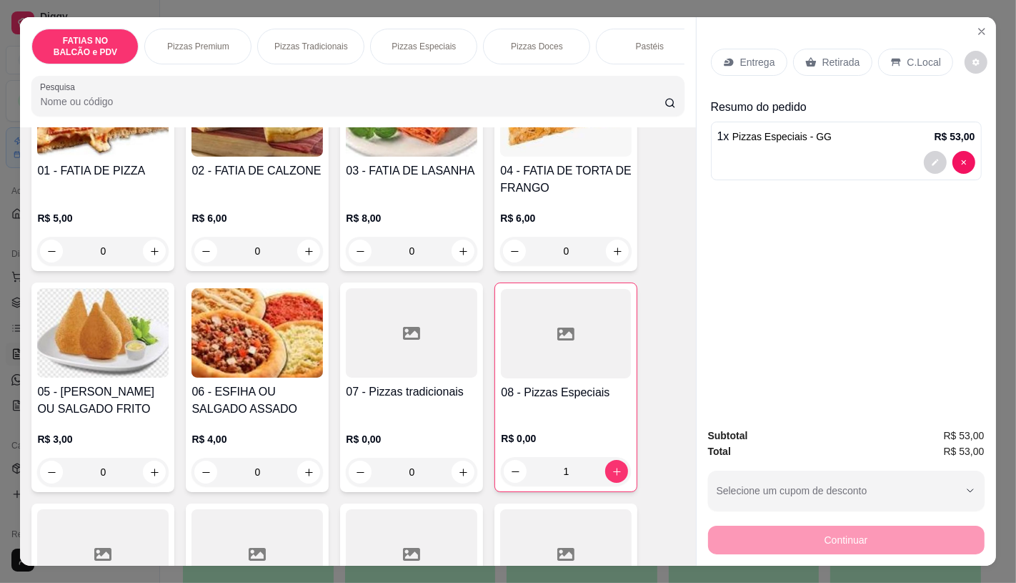
click at [812, 69] on div "Retirada" at bounding box center [832, 62] width 79 height 27
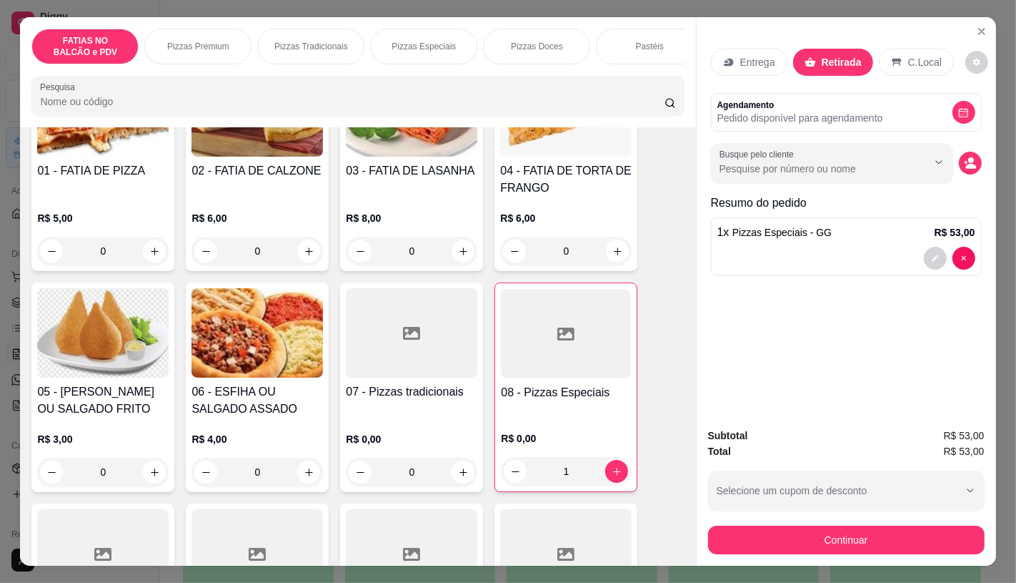
click at [838, 553] on div "Subtotal R$ 53,00 Total R$ 53,00 Selecione um cupom de desconto GANHEI5 Selecio…" at bounding box center [847, 490] width 300 height 149
click at [833, 538] on button "Continuar" at bounding box center [846, 539] width 277 height 29
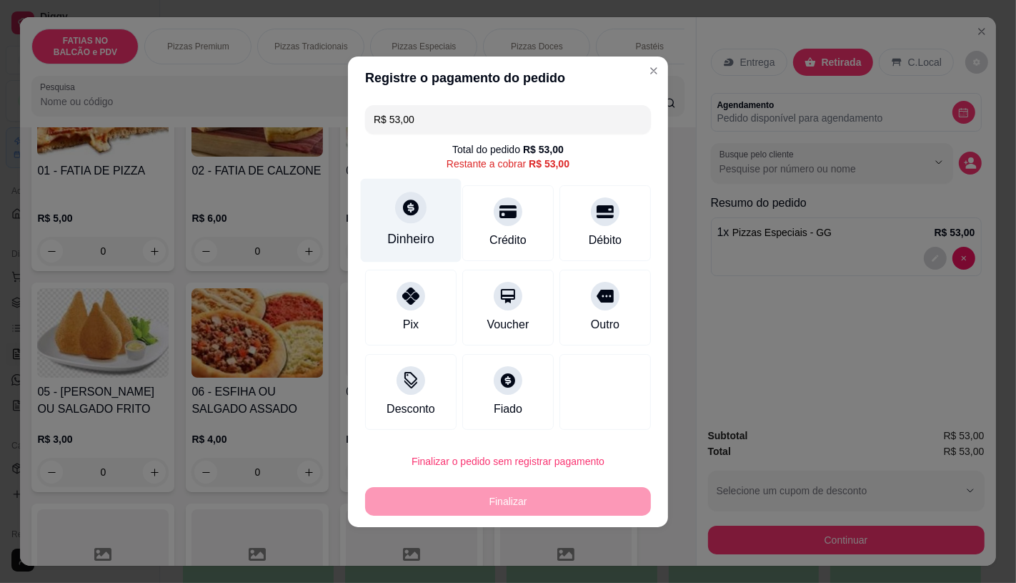
click at [439, 231] on div "Dinheiro" at bounding box center [411, 220] width 101 height 84
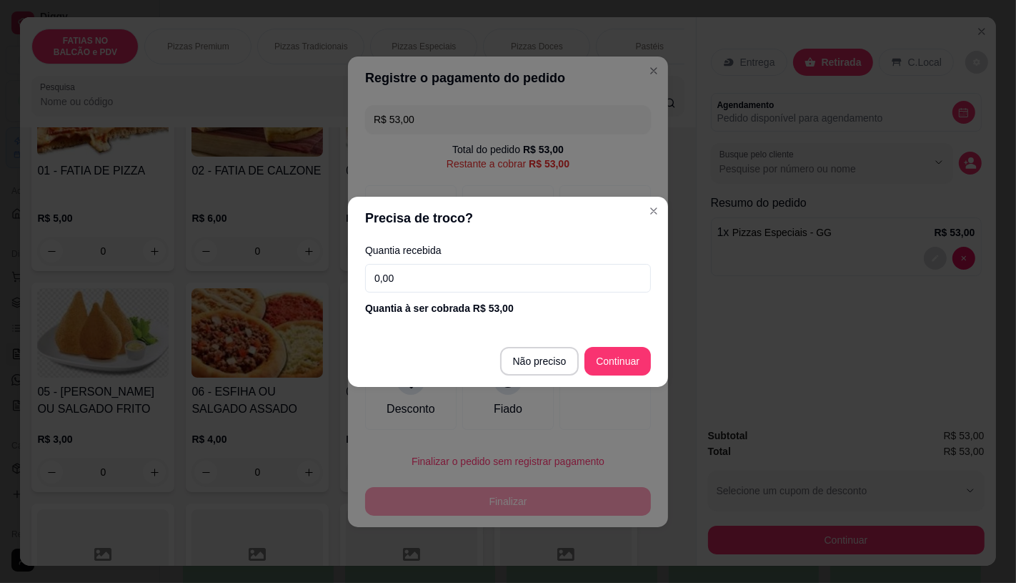
click at [437, 274] on input "0,00" at bounding box center [508, 278] width 286 height 29
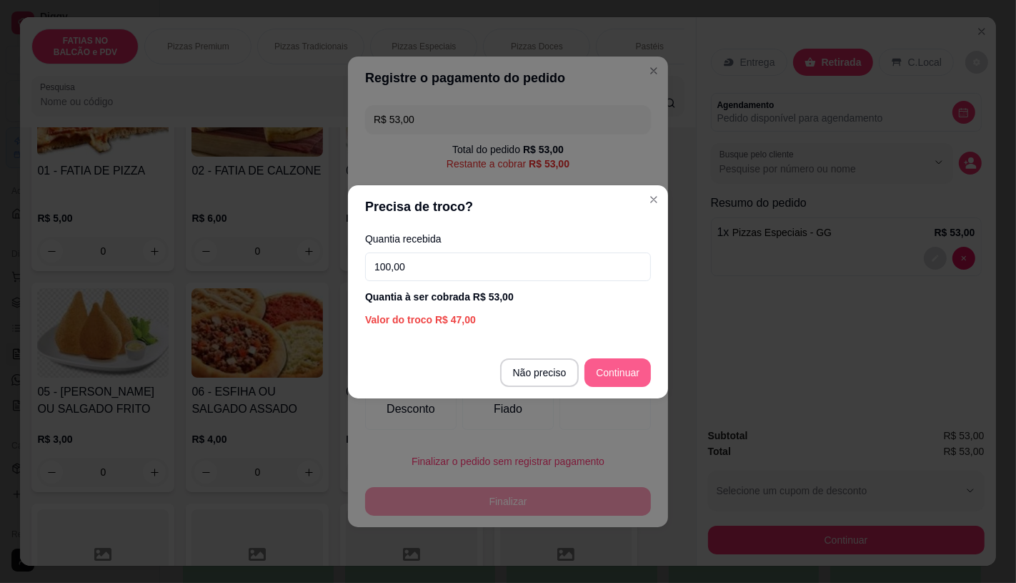
type input "100,00"
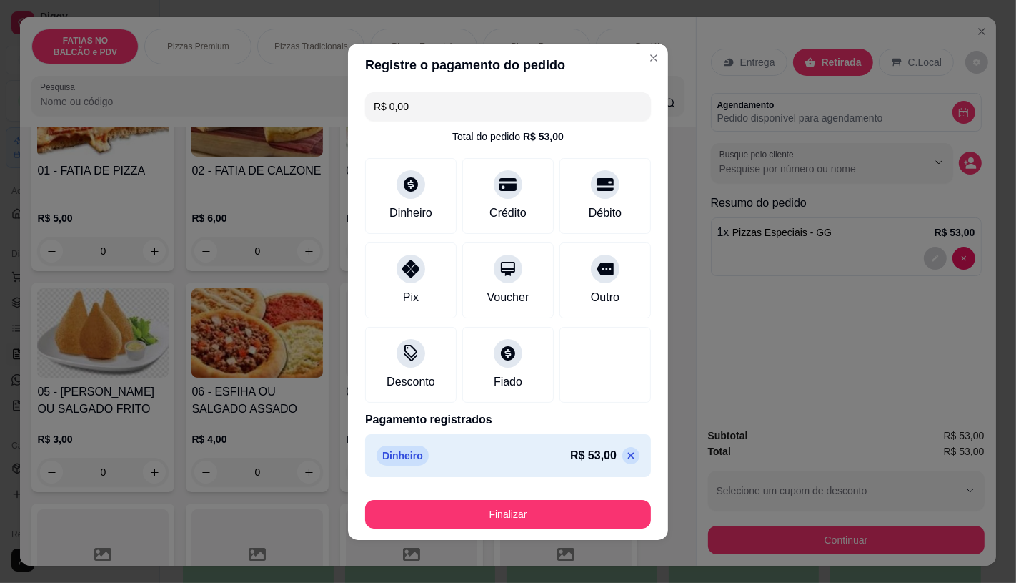
type input "R$ 0,00"
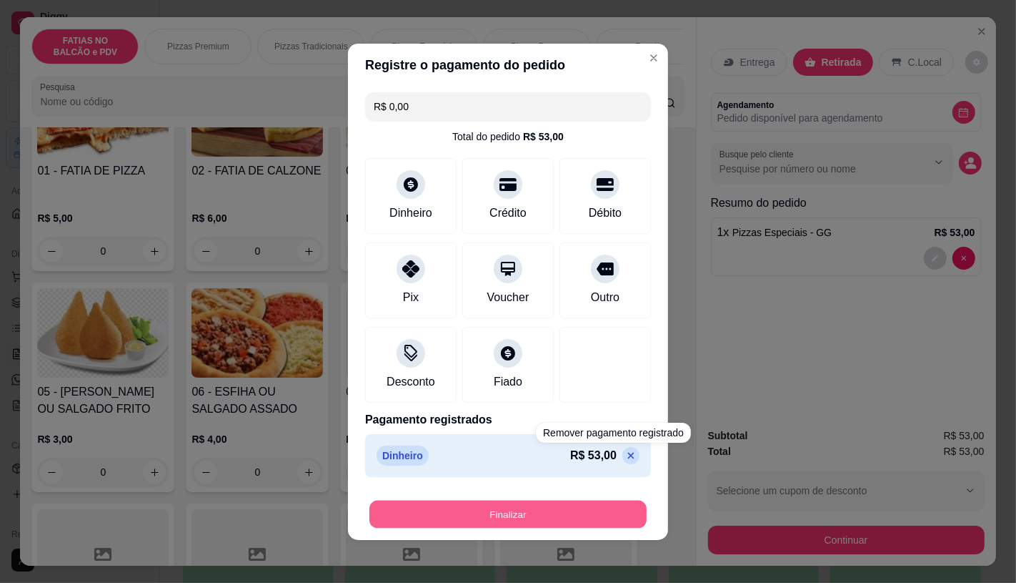
click at [593, 505] on button "Finalizar" at bounding box center [508, 514] width 277 height 28
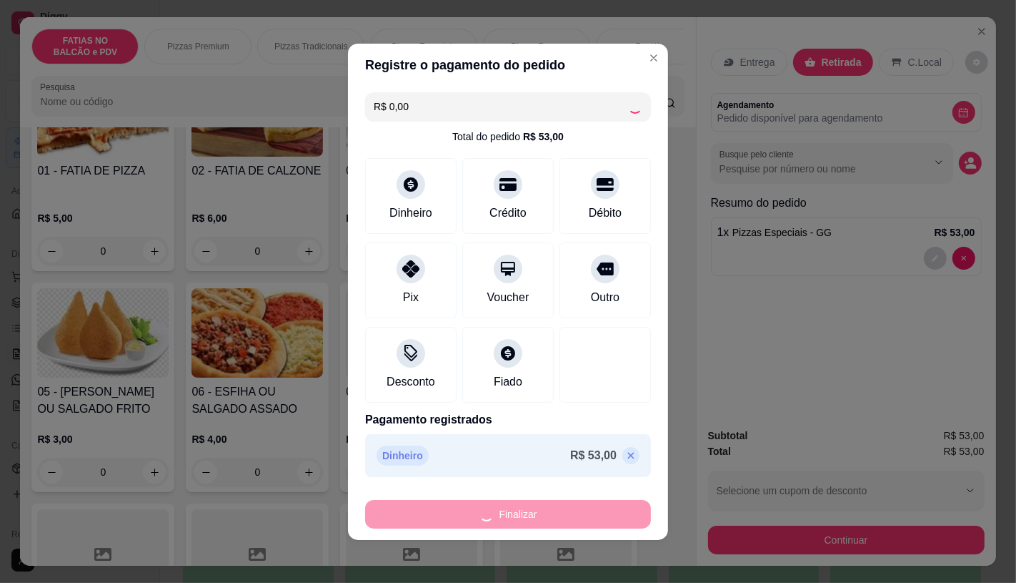
type input "0"
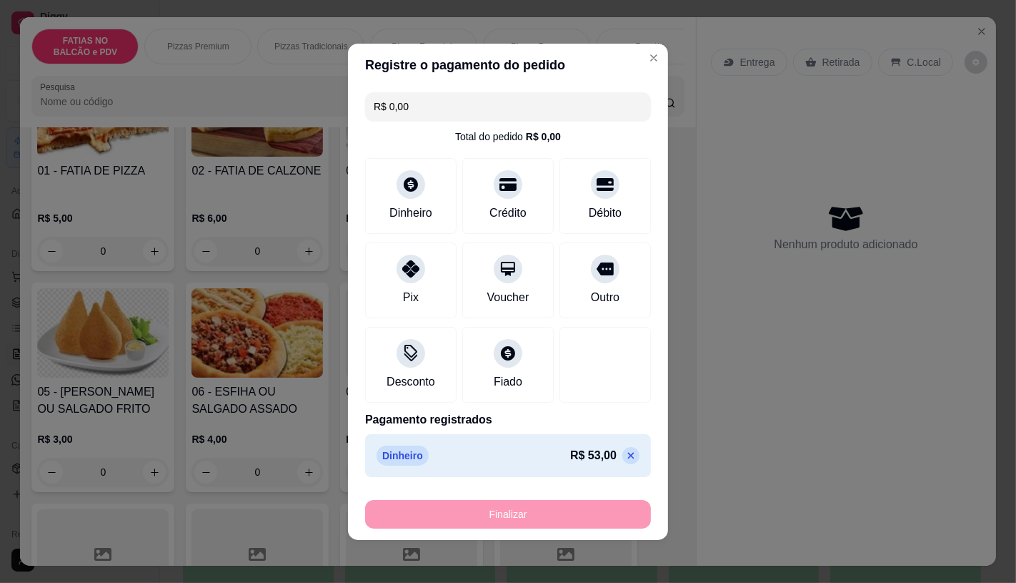
type input "-R$ 53,00"
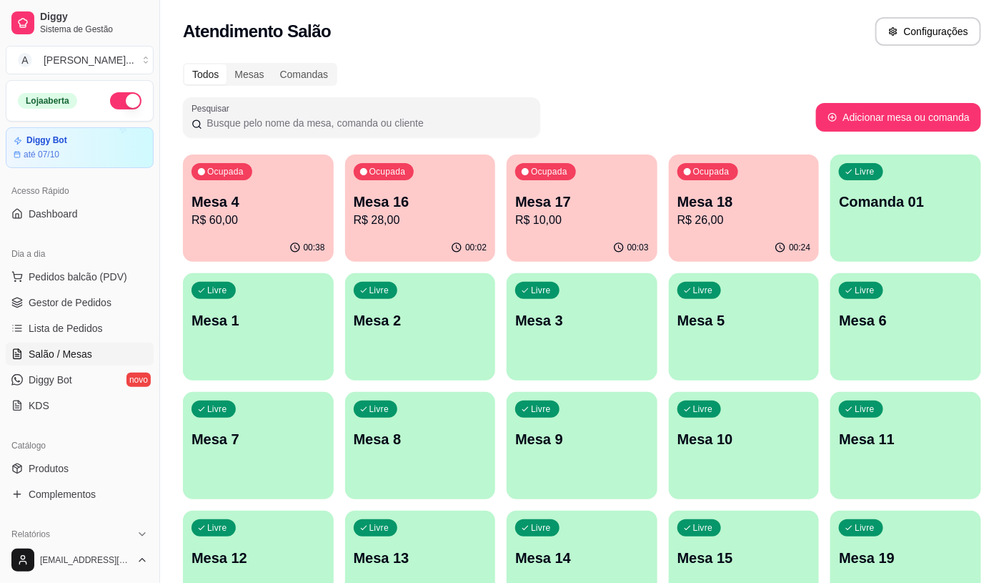
click at [492, 477] on div "Livre Mesa 8" at bounding box center [420, 437] width 151 height 90
click at [16, 275] on icon at bounding box center [16, 276] width 11 height 11
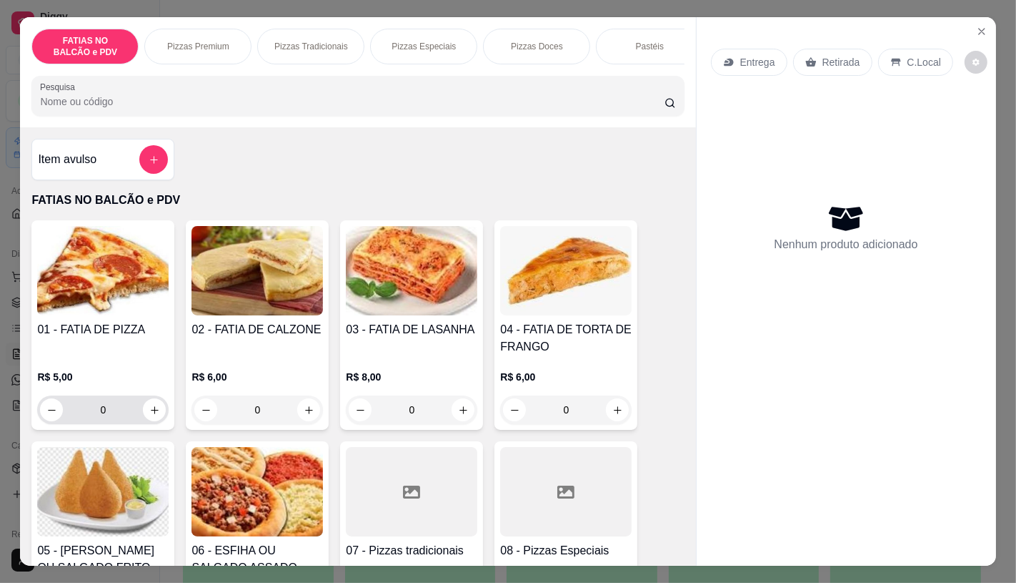
click at [123, 412] on input "0" at bounding box center [103, 409] width 80 height 29
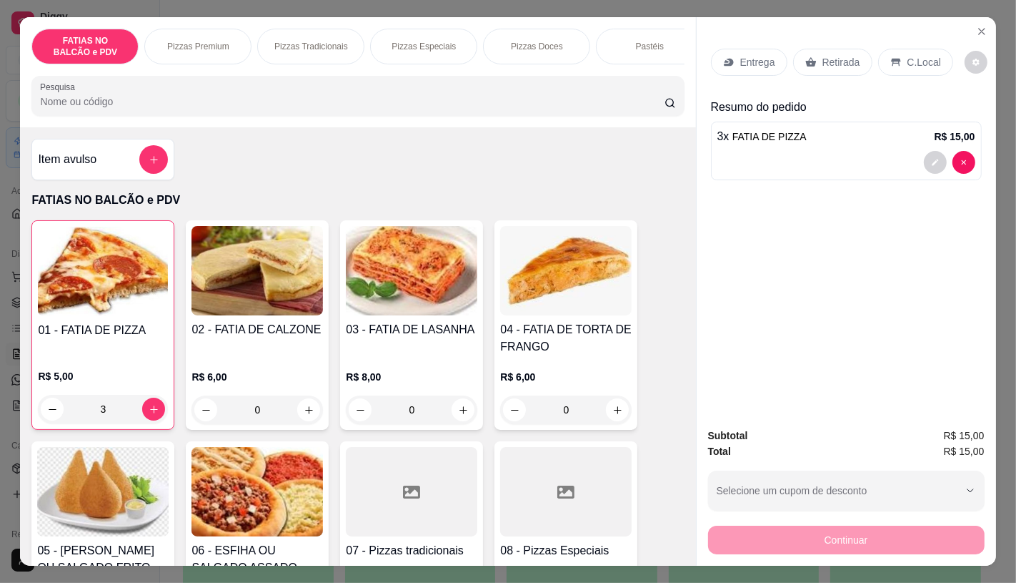
type input "3"
drag, startPoint x: 856, startPoint y: 64, endPoint x: 828, endPoint y: 354, distance: 290.9
click at [855, 64] on div "Retirada" at bounding box center [832, 62] width 79 height 27
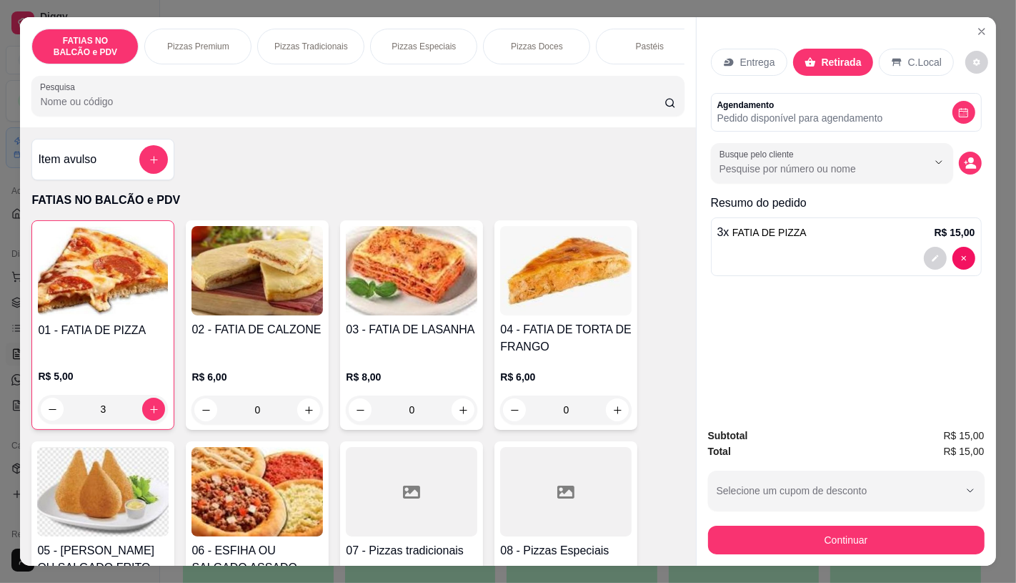
click at [823, 537] on button "Continuar" at bounding box center [846, 539] width 277 height 29
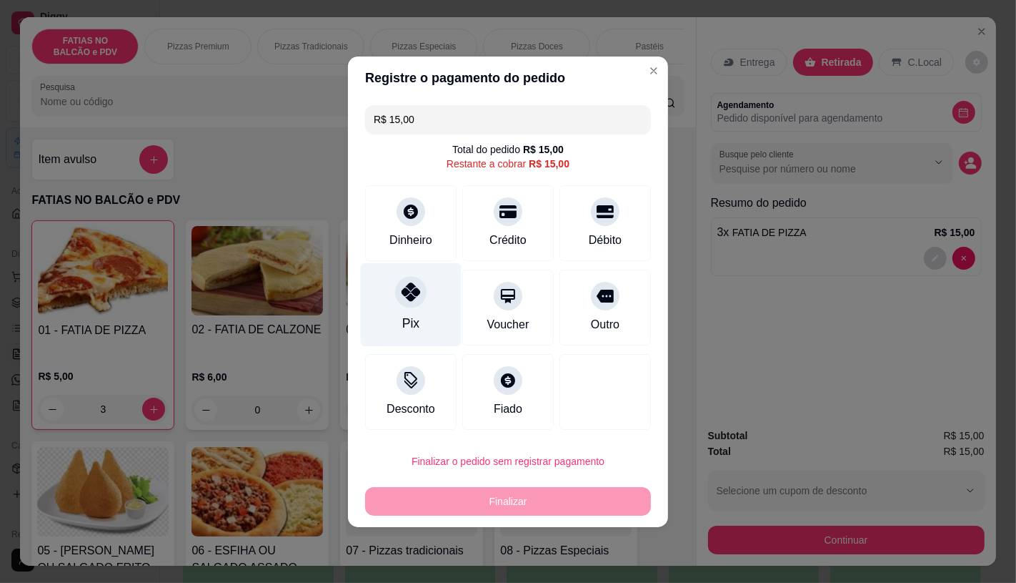
click at [391, 307] on div "Pix" at bounding box center [411, 304] width 101 height 84
type input "R$ 0,00"
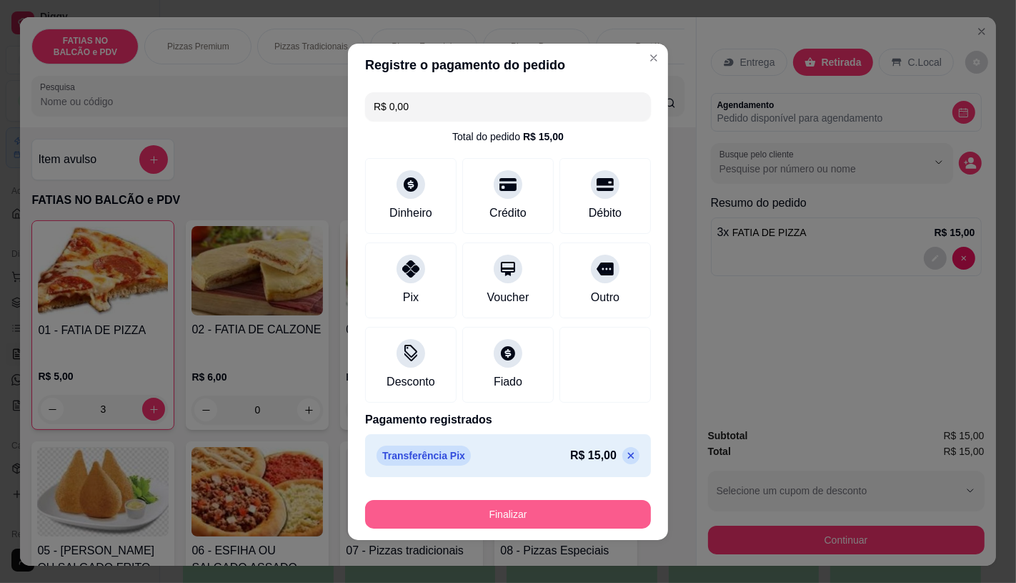
click at [547, 505] on button "Finalizar" at bounding box center [508, 514] width 286 height 29
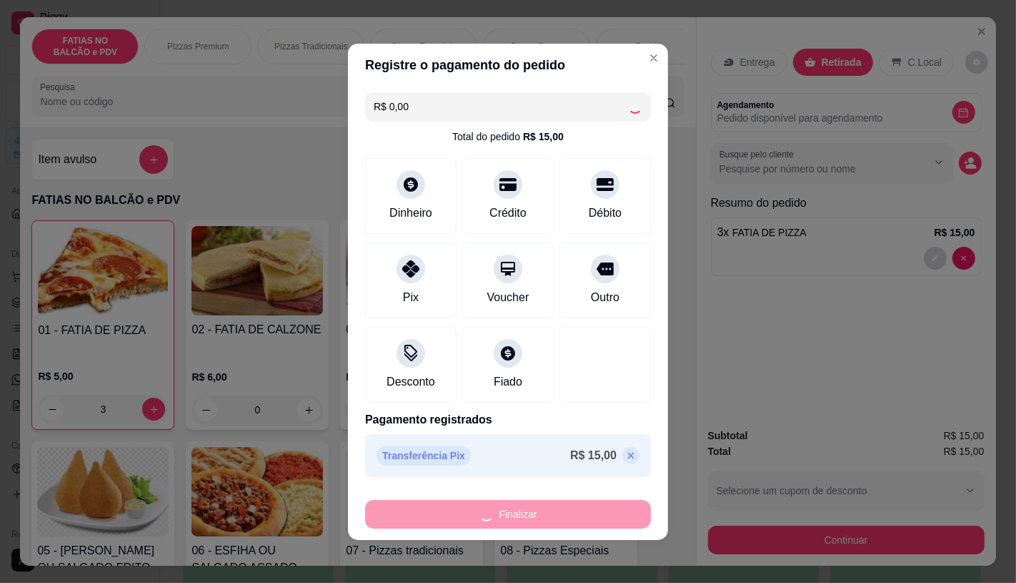
type input "0"
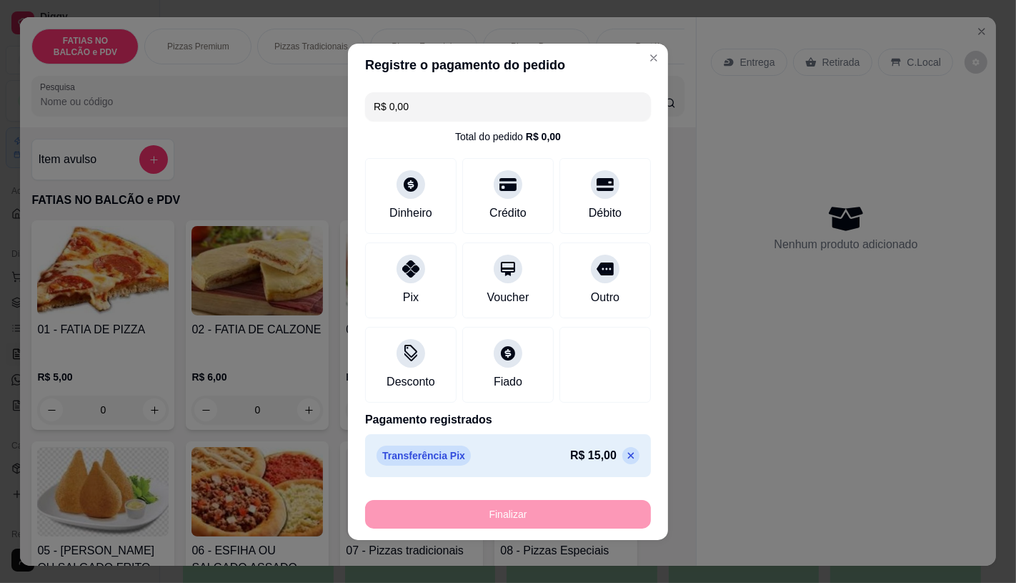
type input "-R$ 15,00"
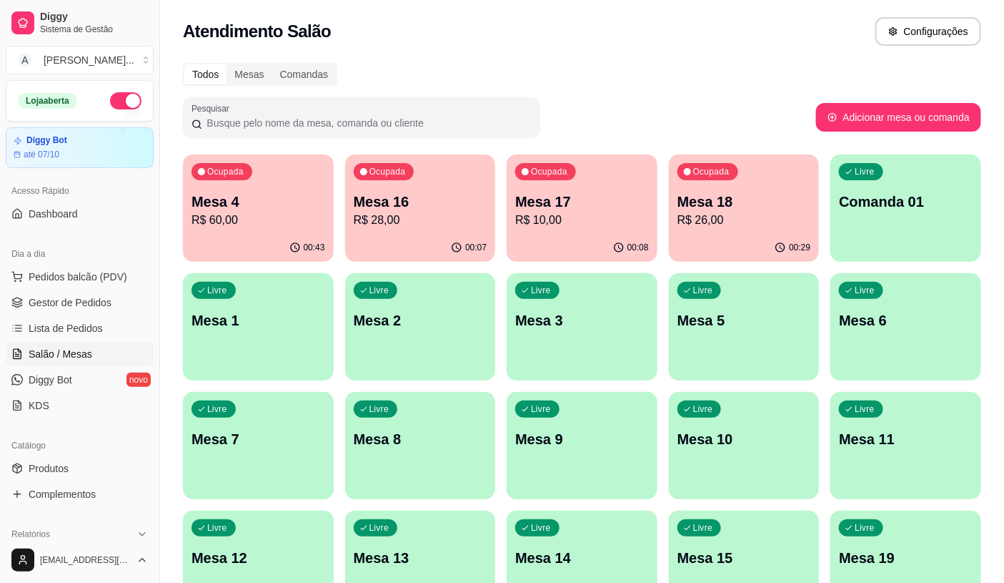
click at [174, 224] on div "Todos Mesas Comandas Pesquisar Adicionar mesa ou comanda Ocupada Mesa 4 R$ 60,0…" at bounding box center [582, 522] width 844 height 936
click at [217, 204] on p "Mesa 4" at bounding box center [259, 202] width 134 height 20
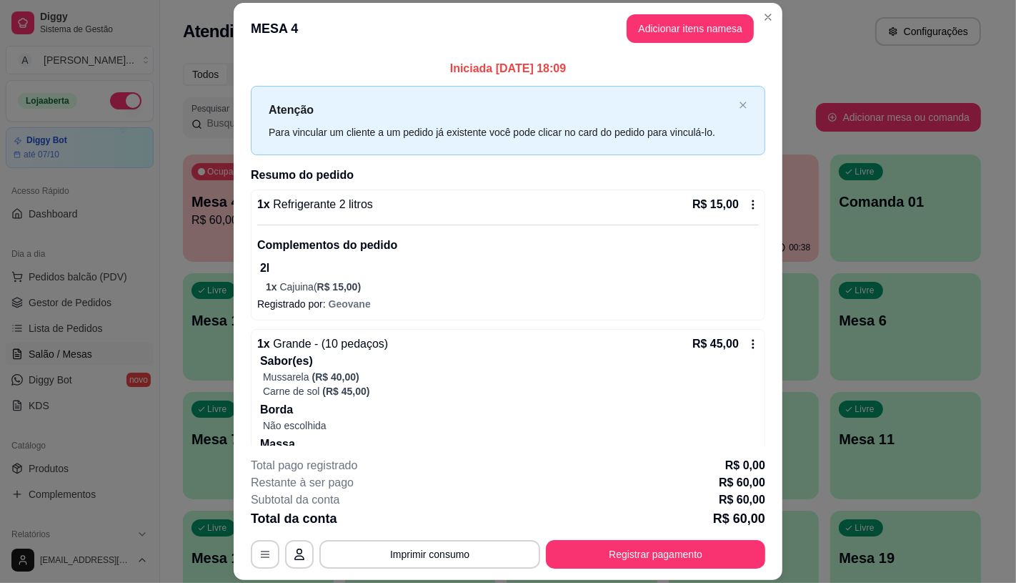
scroll to position [79, 0]
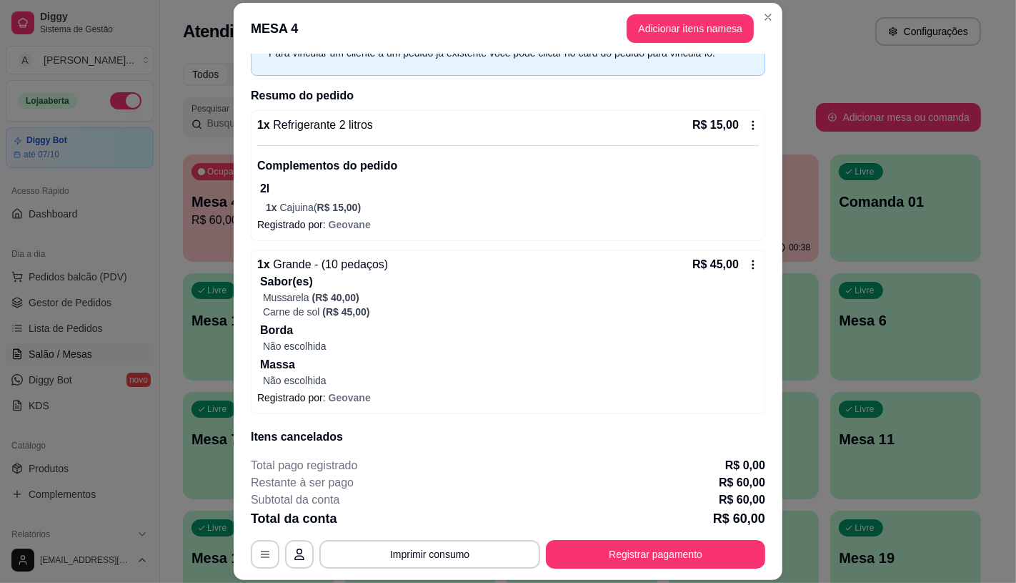
click at [578, 559] on button "Registrar pagamento" at bounding box center [655, 554] width 219 height 29
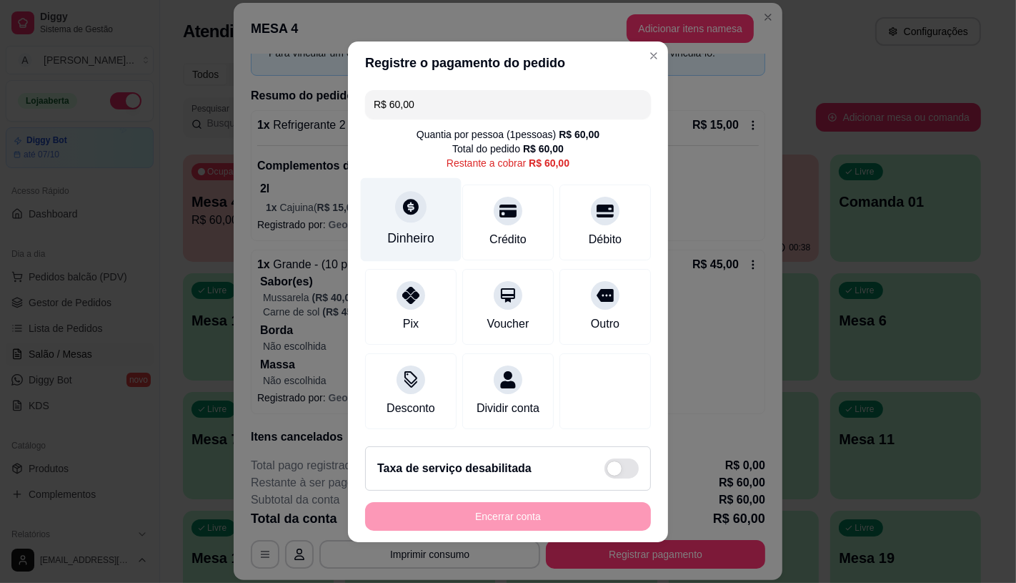
click at [399, 232] on div "Dinheiro" at bounding box center [410, 238] width 47 height 19
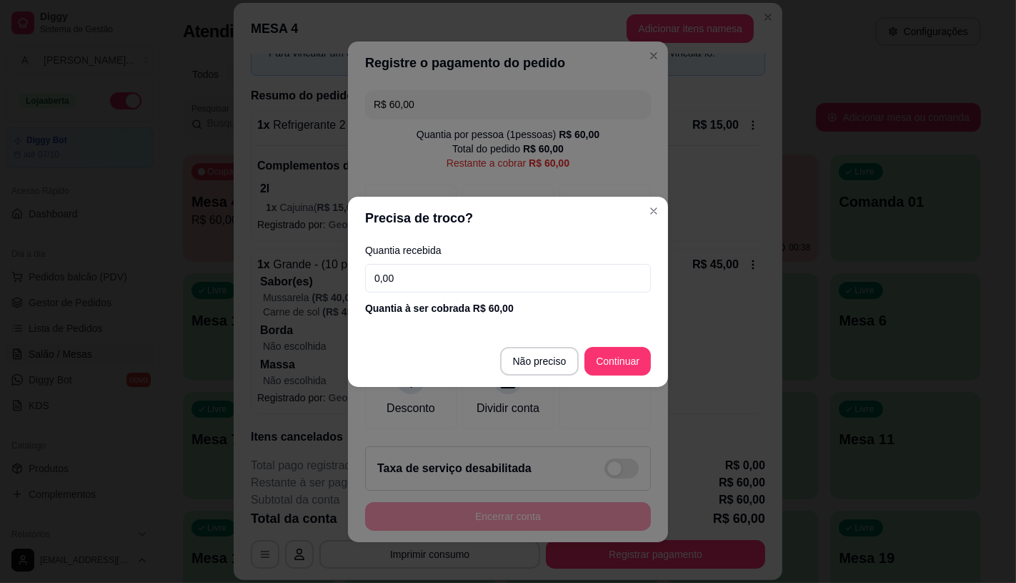
click at [455, 296] on div "Quantia recebida 0,00 Quantia à ser cobrada R$ 60,00" at bounding box center [508, 279] width 320 height 81
click at [462, 279] on input "0,00" at bounding box center [508, 278] width 286 height 29
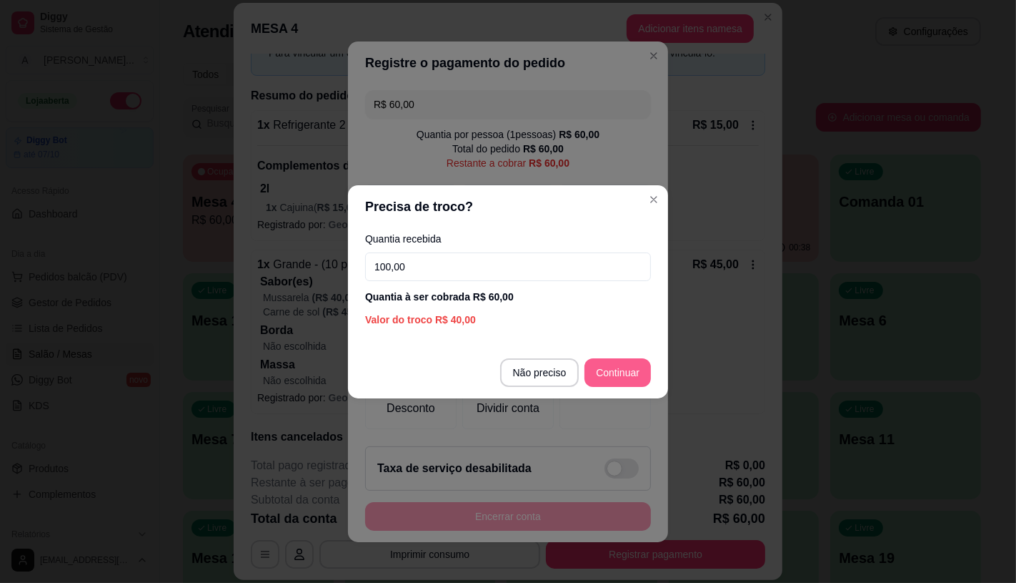
type input "100,00"
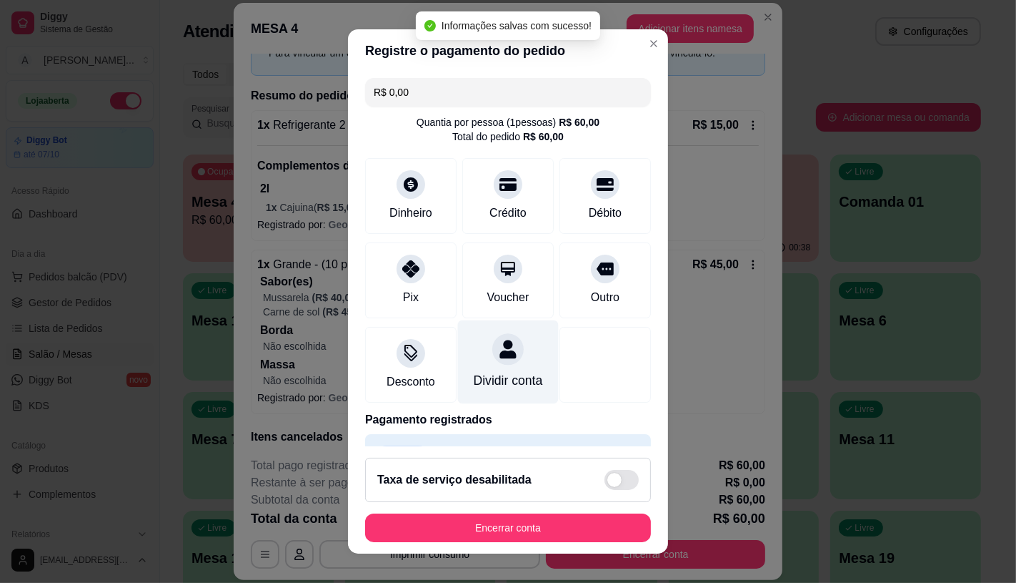
type input "R$ 0,00"
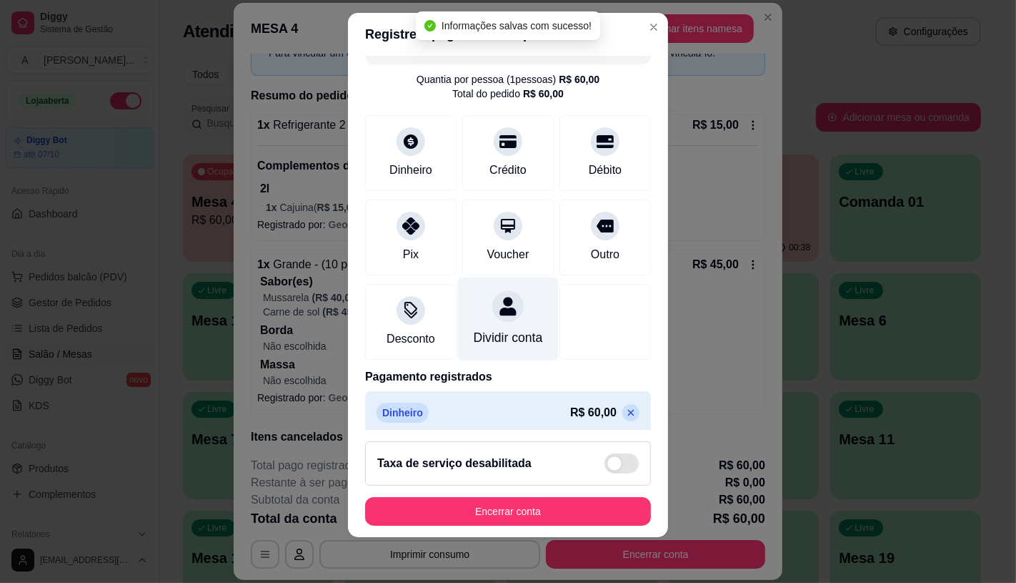
scroll to position [53, 0]
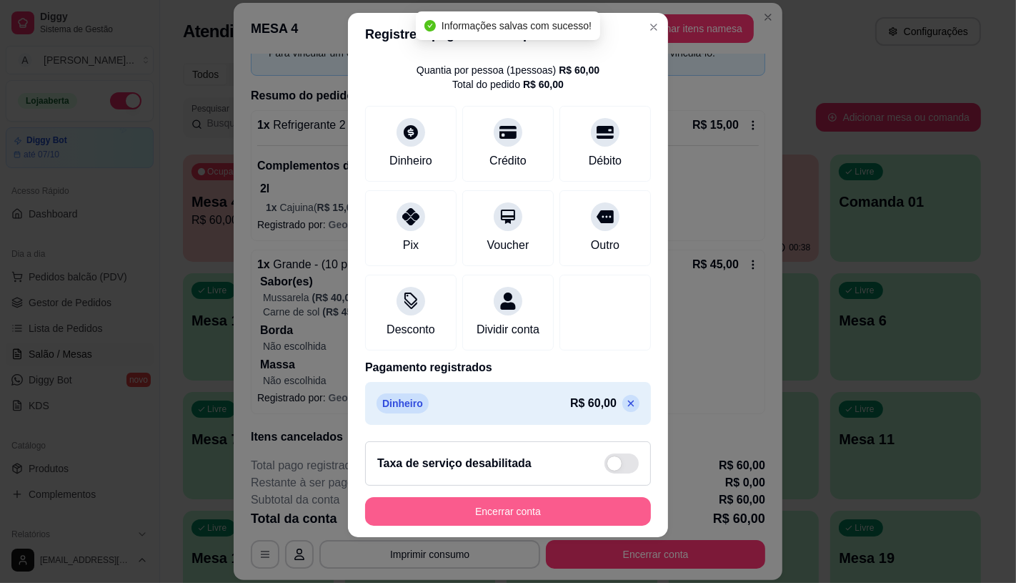
click at [533, 506] on button "Encerrar conta" at bounding box center [508, 511] width 286 height 29
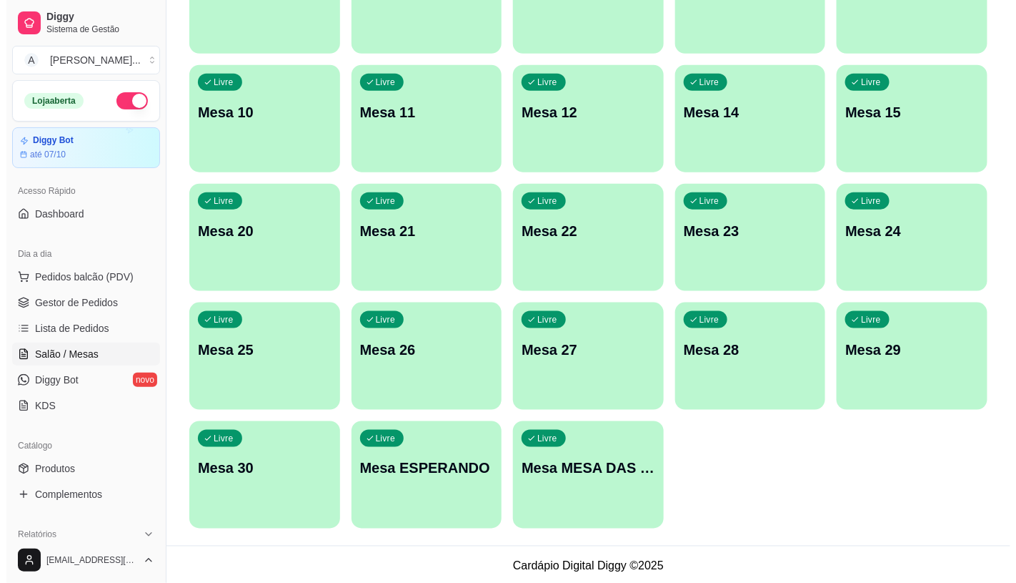
scroll to position [448, 0]
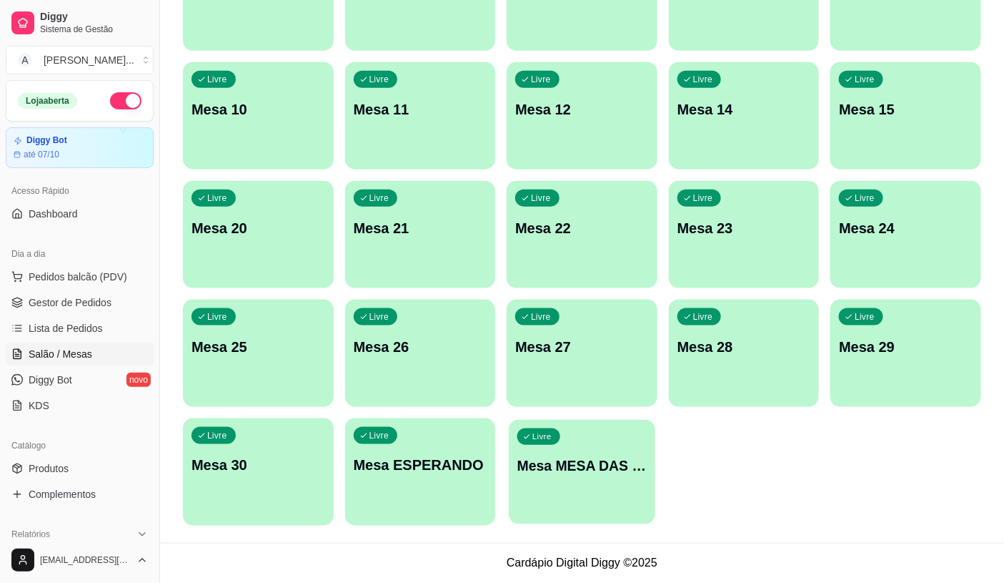
click at [594, 490] on div "Livre Mesa MESA DAS COMANDAS" at bounding box center [582, 463] width 146 height 87
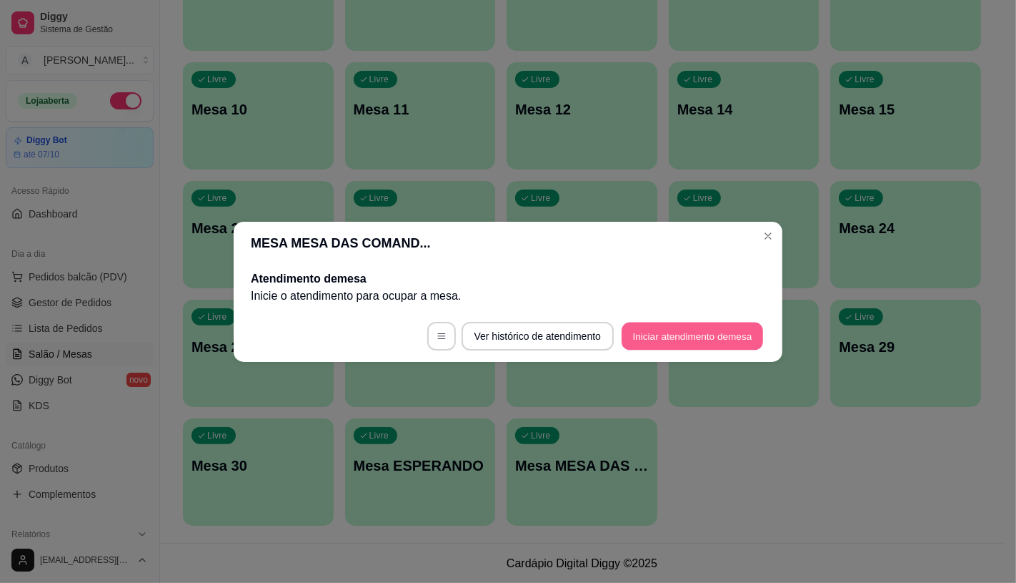
click at [673, 326] on button "Iniciar atendimento de mesa" at bounding box center [693, 336] width 142 height 28
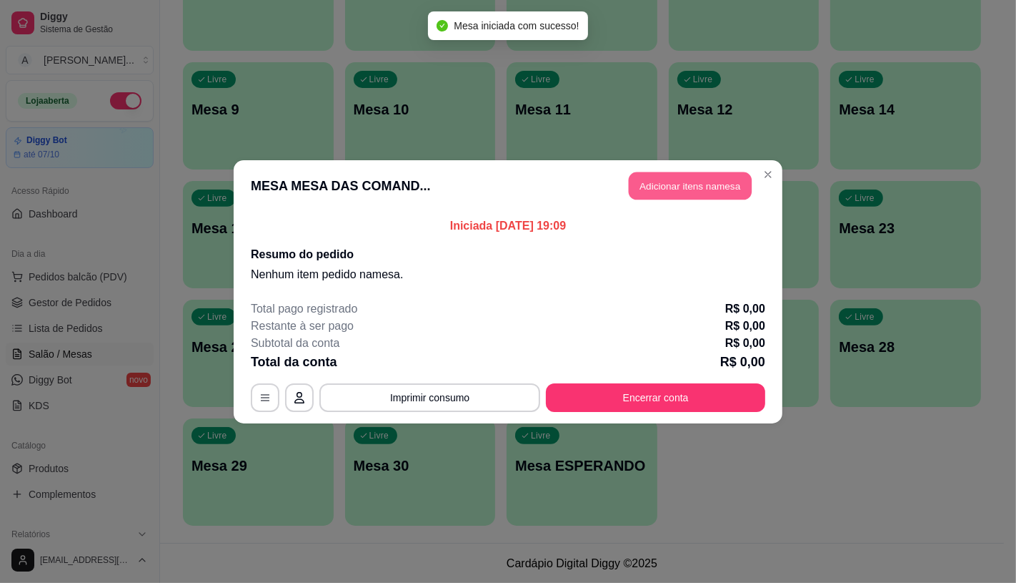
click at [673, 193] on button "Adicionar itens na mesa" at bounding box center [690, 186] width 123 height 28
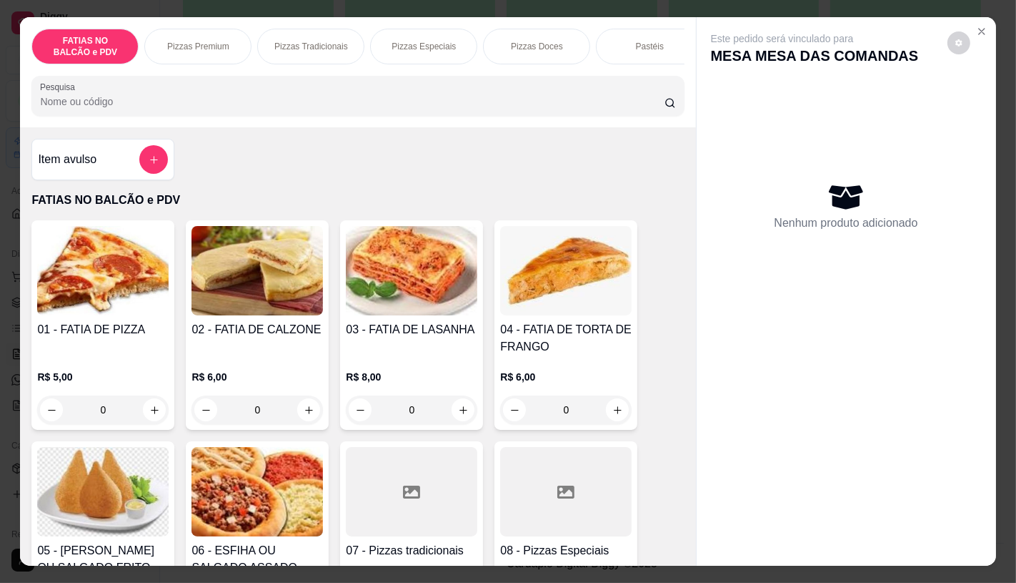
click at [113, 430] on div "01 - FATIA DE PIZZA R$ 5,00 0" at bounding box center [102, 324] width 143 height 209
click at [113, 422] on input "0" at bounding box center [103, 409] width 80 height 29
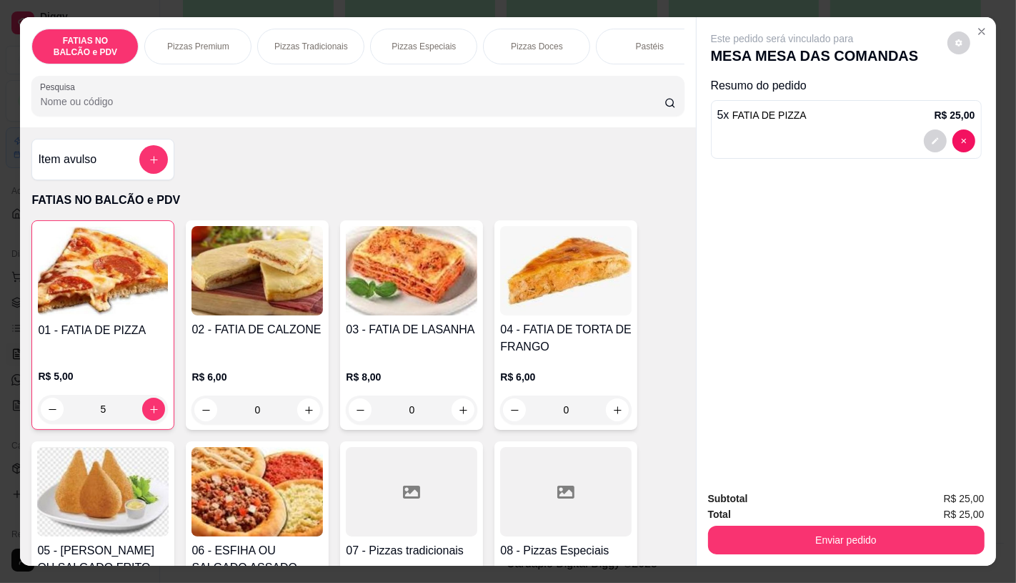
type input "5"
click at [666, 57] on div "Panqueca" at bounding box center [643, 47] width 107 height 36
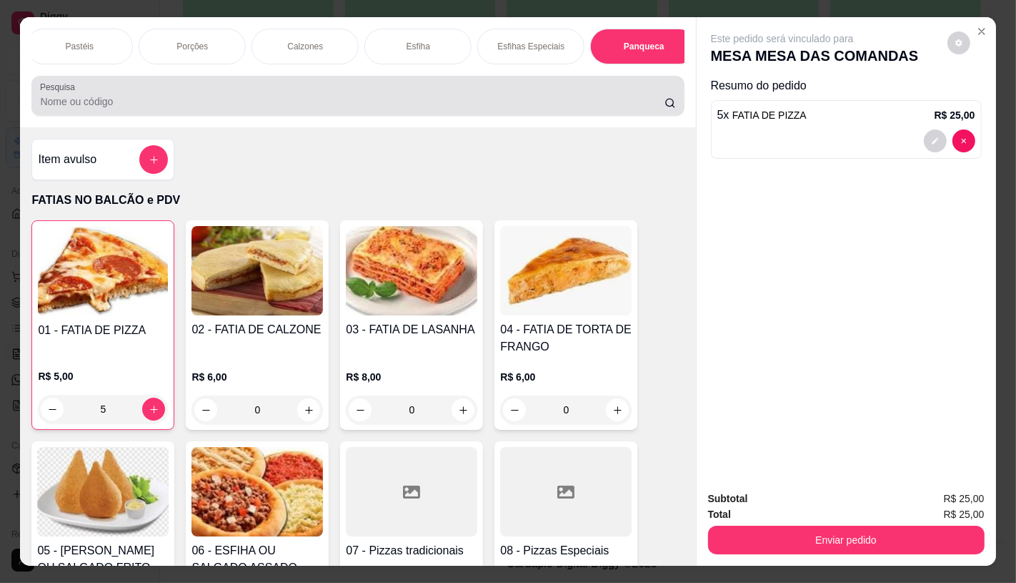
scroll to position [34, 0]
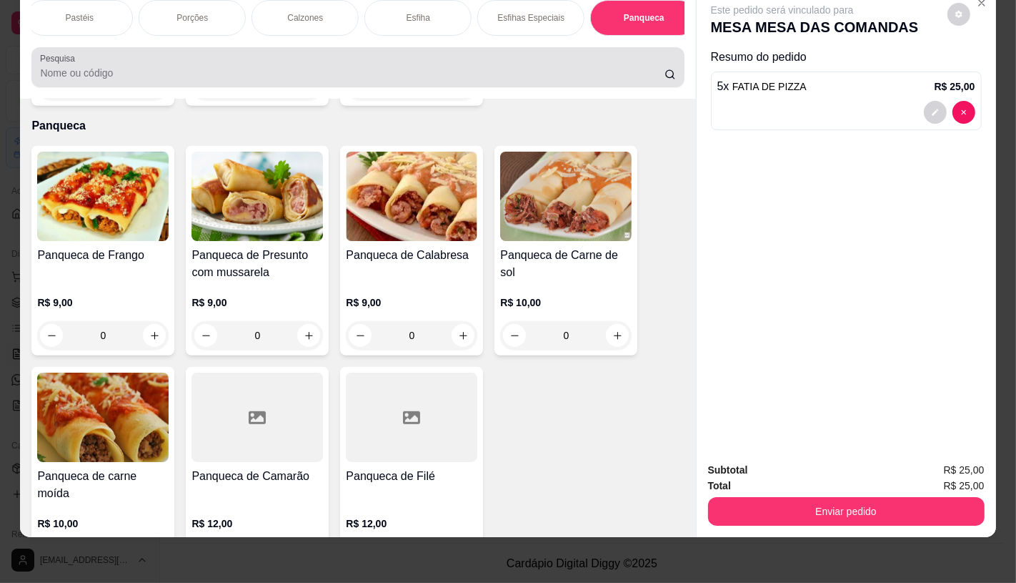
click at [663, 66] on div at bounding box center [357, 67] width 635 height 29
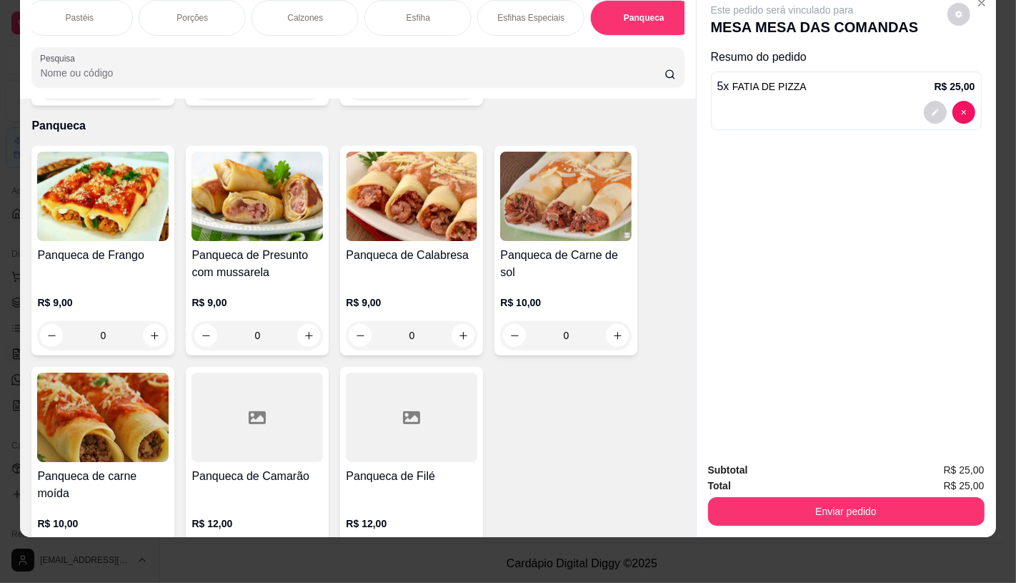
click at [661, 46] on div "FATIAS NO BALCÃO e PDV Pizzas Premium Pizzas Tradicionais Pizzas Especiais Pizz…" at bounding box center [358, 44] width 676 height 110
click at [658, 11] on p "TAXAS DE ENTREGAS" at bounding box center [631, 17] width 83 height 23
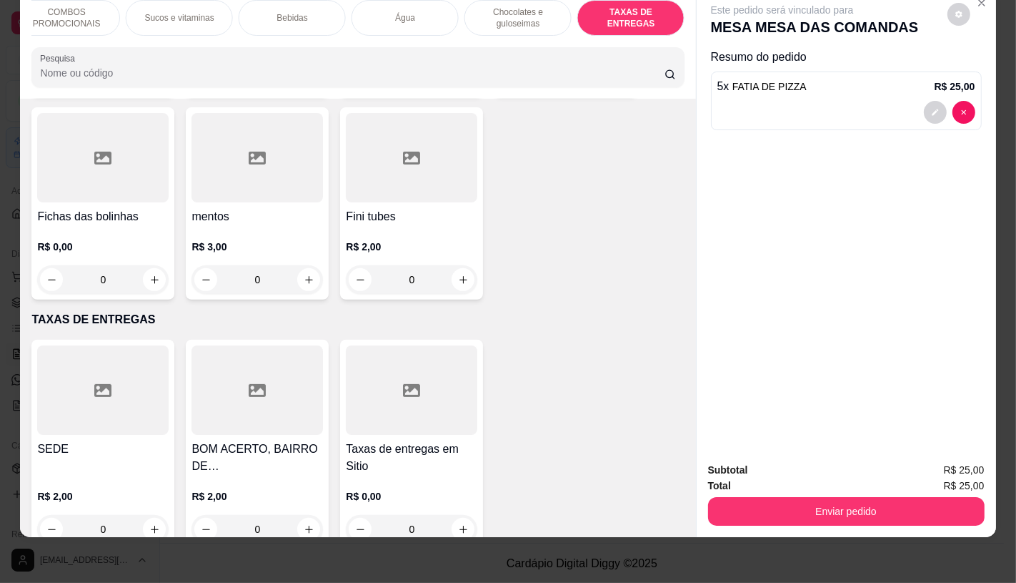
click at [149, 376] on div at bounding box center [103, 389] width 132 height 89
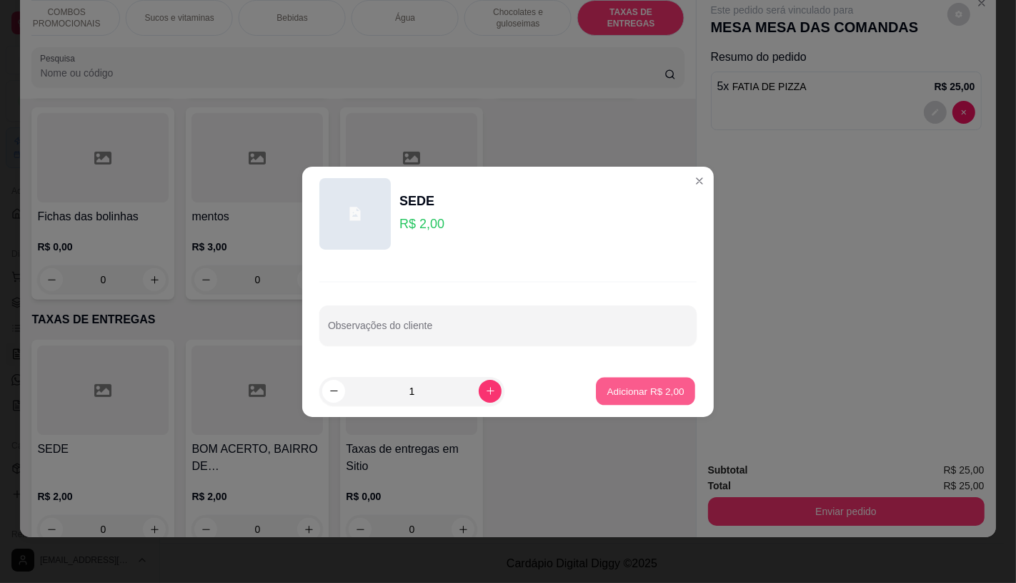
click at [628, 399] on button "Adicionar R$ 2,00" at bounding box center [645, 391] width 99 height 28
type input "1"
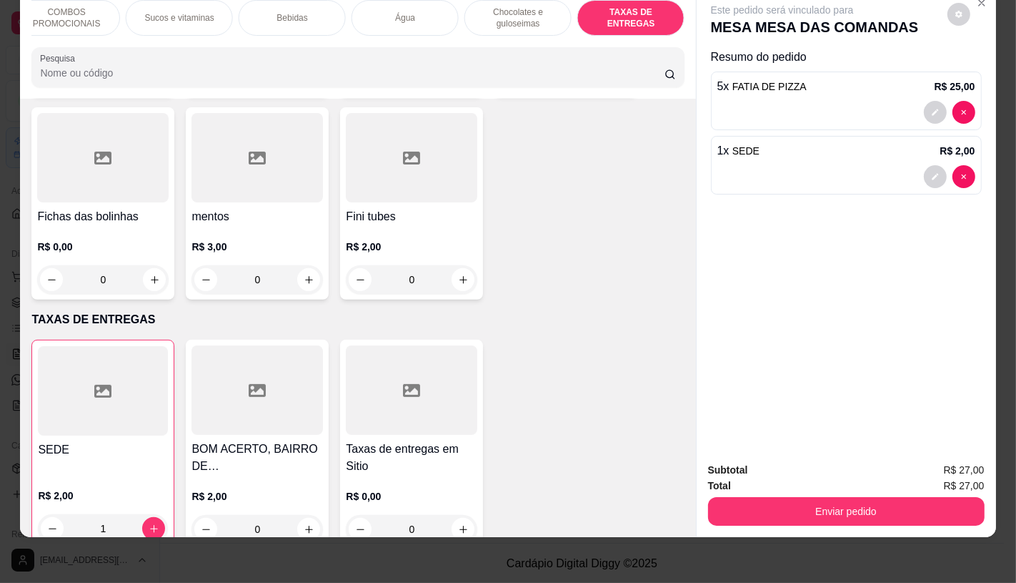
drag, startPoint x: 766, startPoint y: 482, endPoint x: 768, endPoint y: 498, distance: 16.7
click at [768, 498] on div "Enviar pedido" at bounding box center [846, 509] width 277 height 32
click at [766, 497] on button "Enviar pedido" at bounding box center [846, 511] width 277 height 29
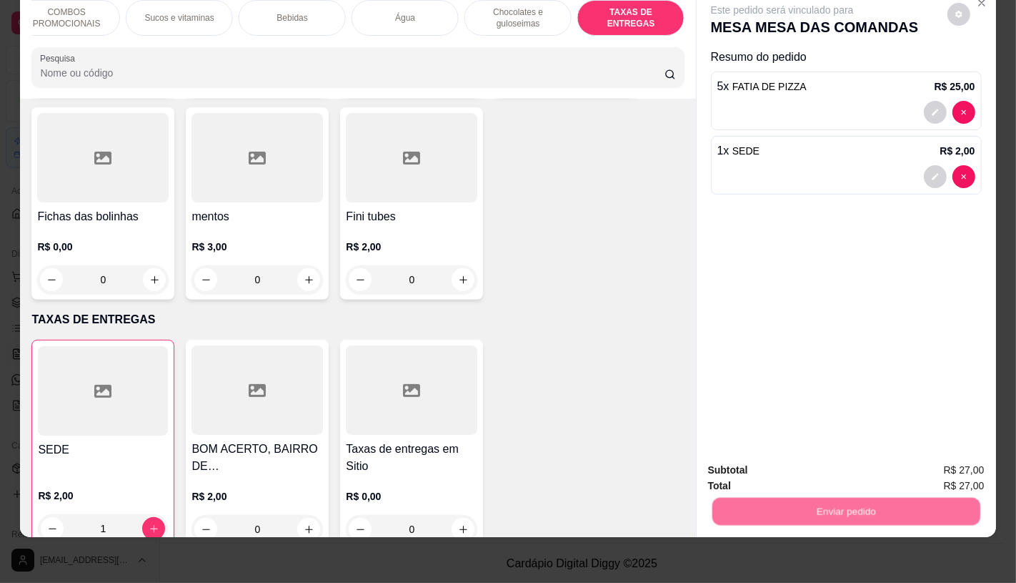
click at [768, 470] on button "Não registrar e enviar pedido" at bounding box center [798, 465] width 149 height 27
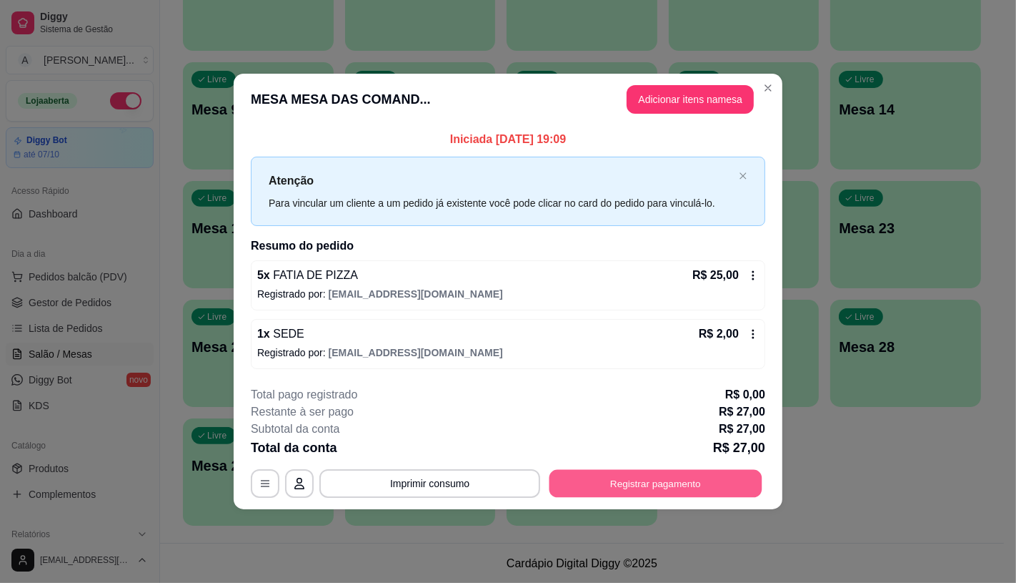
click at [680, 476] on button "Registrar pagamento" at bounding box center [656, 484] width 213 height 28
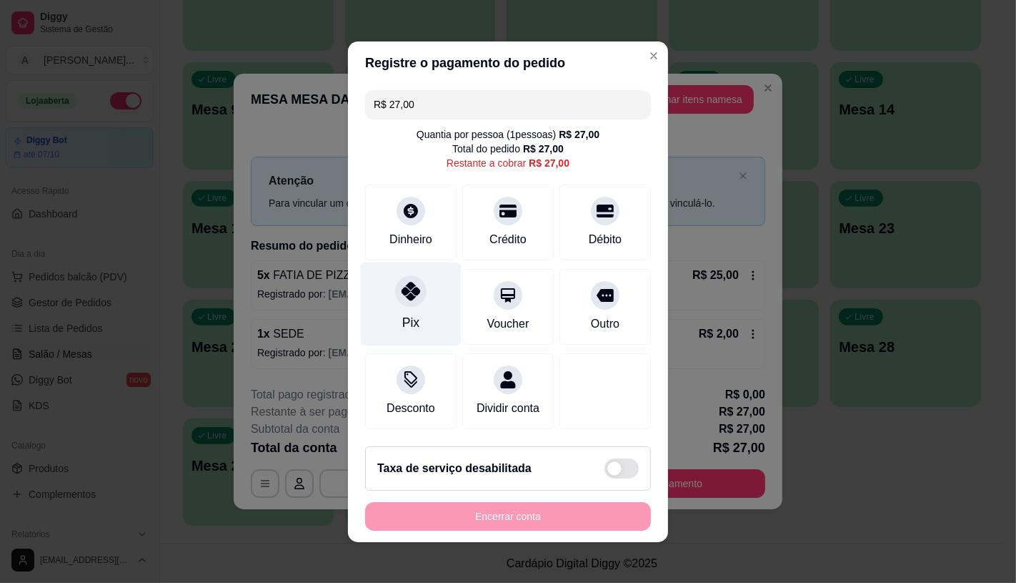
click at [390, 307] on div "Pix" at bounding box center [411, 304] width 101 height 84
type input "R$ 0,00"
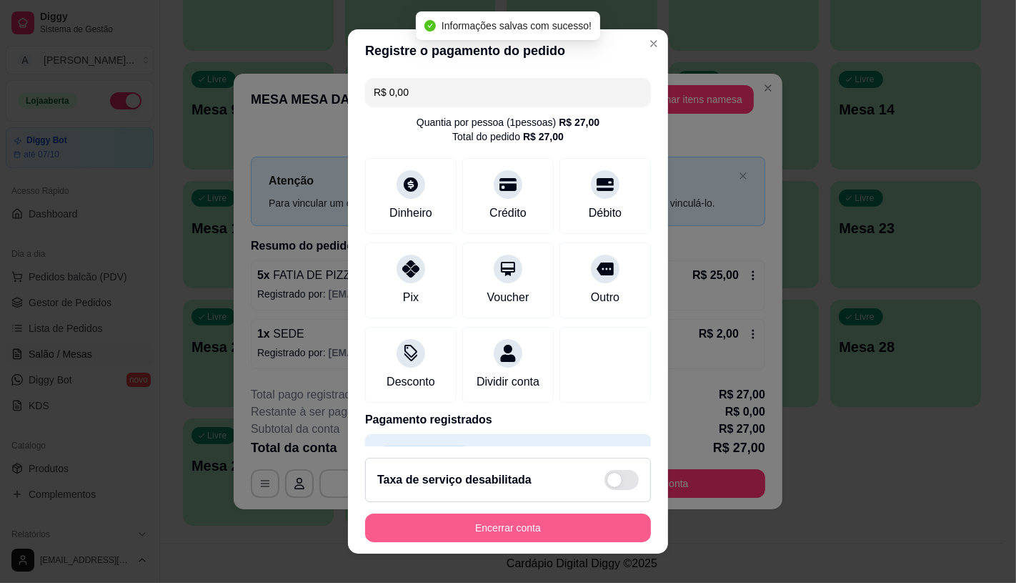
click at [445, 536] on button "Encerrar conta" at bounding box center [508, 527] width 286 height 29
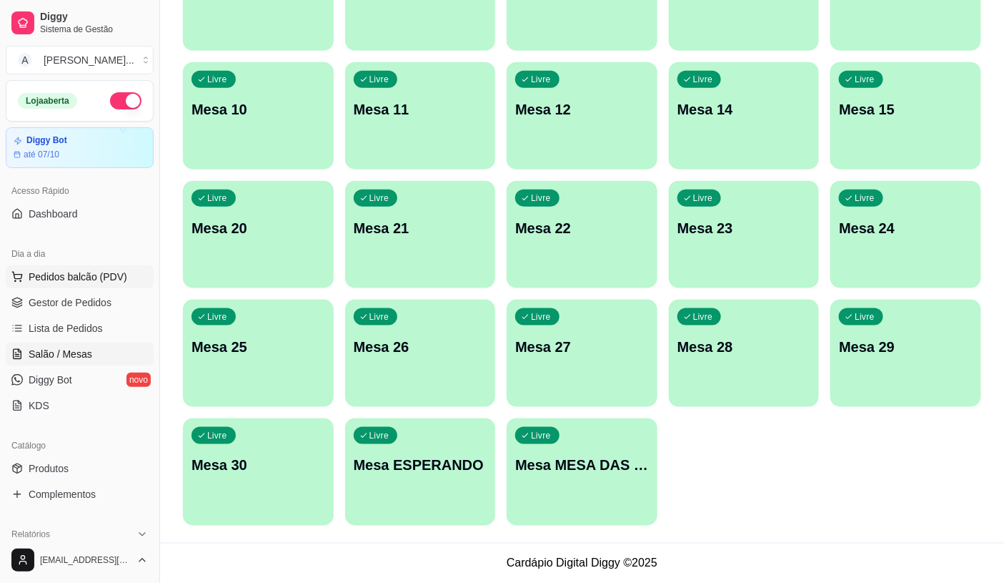
click at [94, 284] on button "Pedidos balcão (PDV)" at bounding box center [80, 276] width 148 height 23
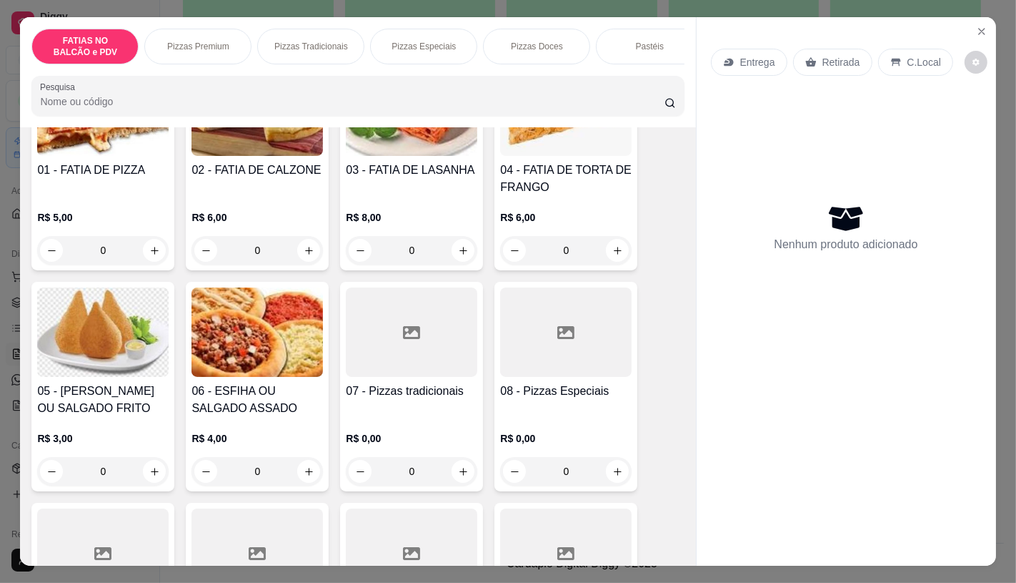
scroll to position [238, 0]
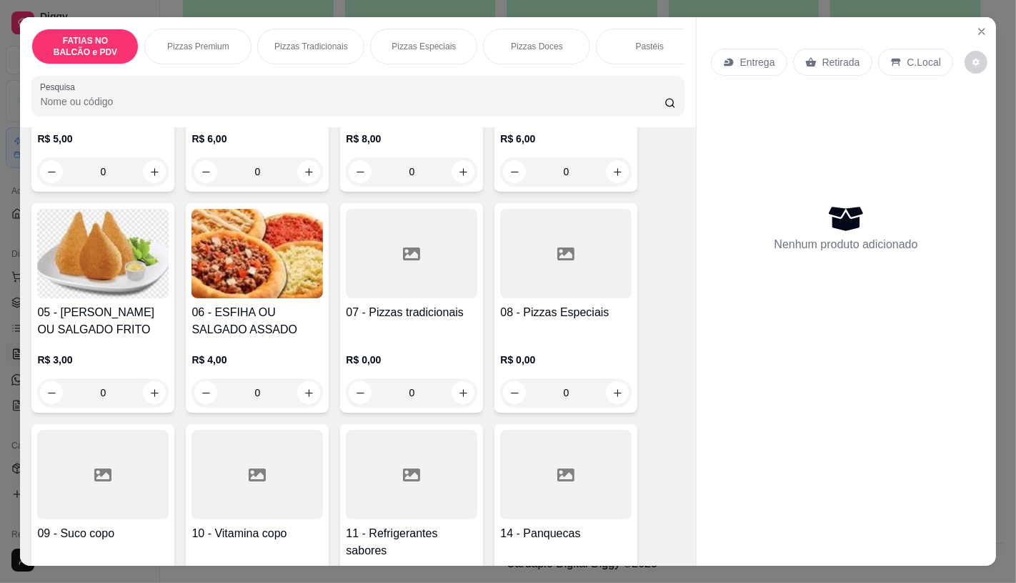
click at [358, 497] on div at bounding box center [412, 474] width 132 height 89
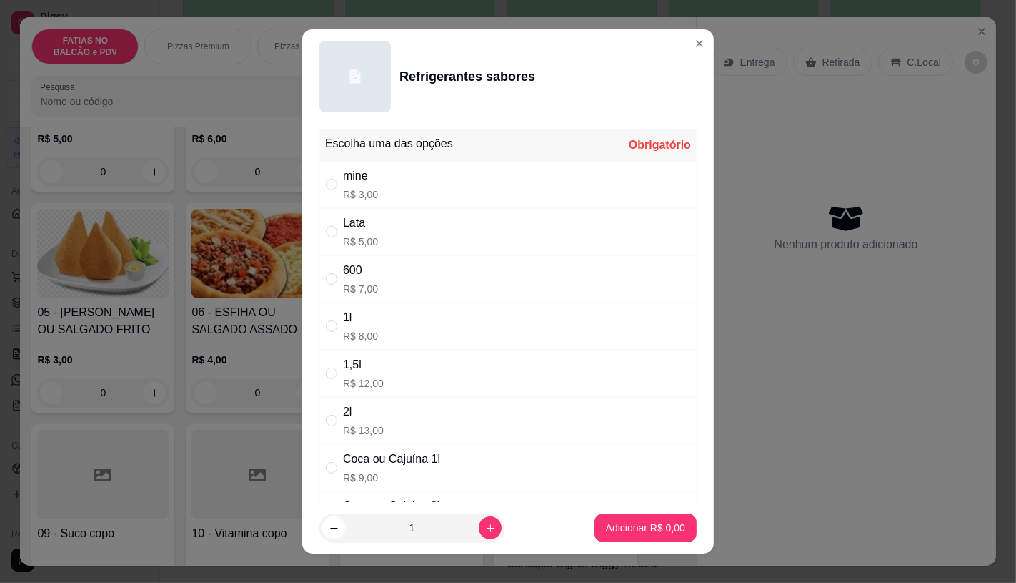
click at [382, 224] on div "Lata R$ 5,00" at bounding box center [508, 231] width 377 height 47
radio input "true"
click at [485, 526] on icon "increase-product-quantity" at bounding box center [490, 528] width 11 height 11
type input "2"
click at [638, 523] on p "Adicionar R$ 10,00" at bounding box center [642, 527] width 85 height 14
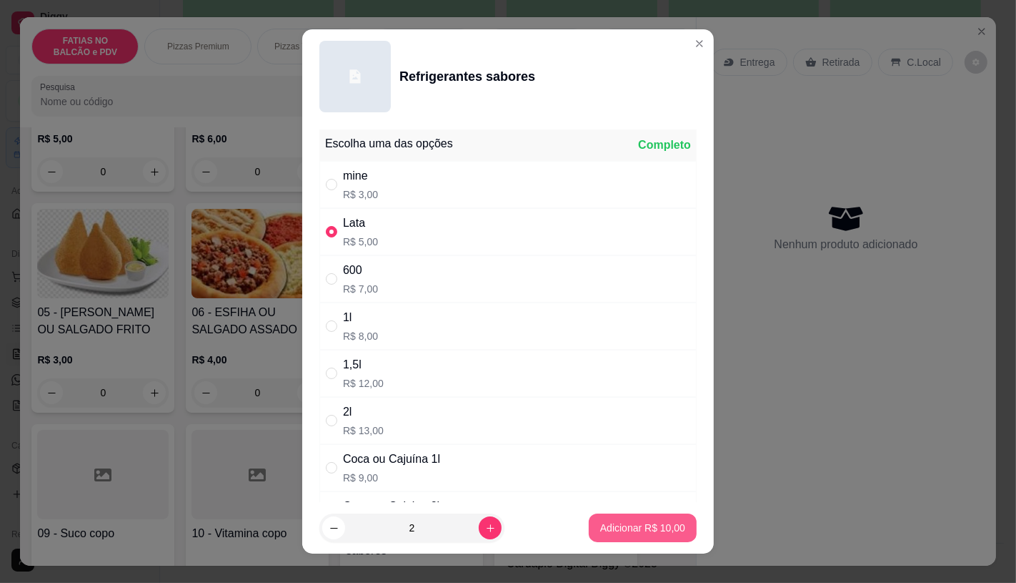
type input "2"
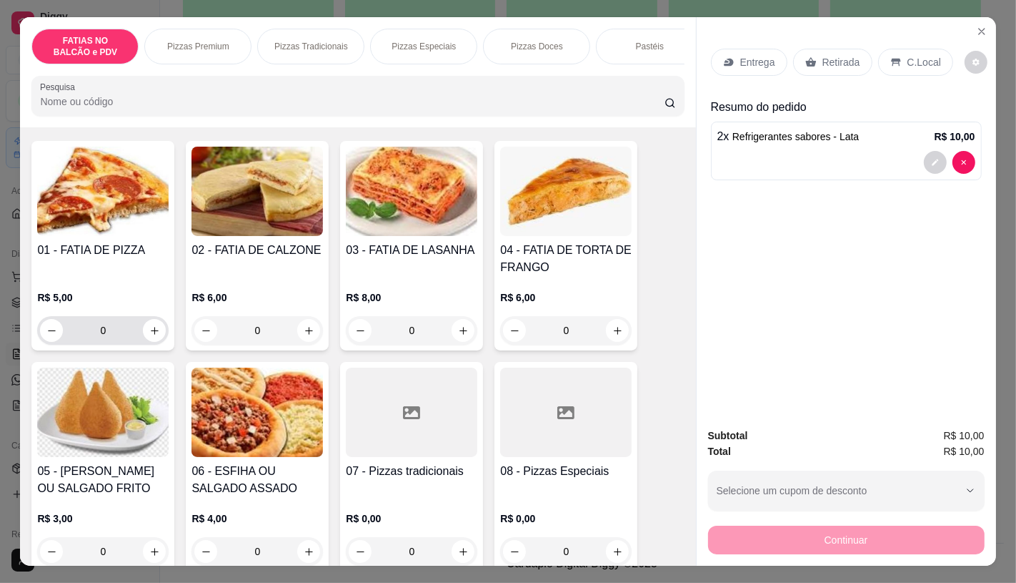
scroll to position [0, 0]
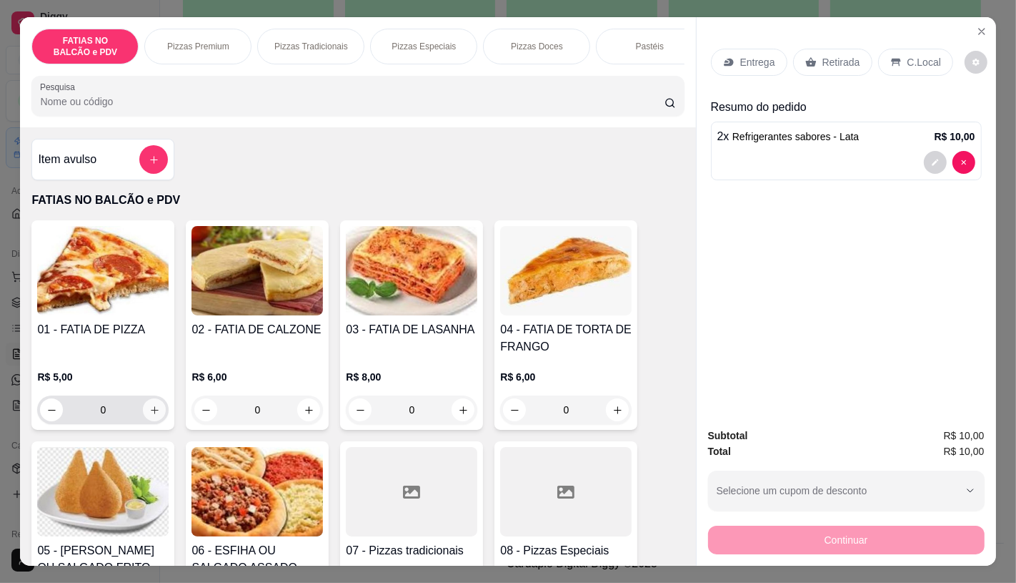
click at [143, 415] on button "increase-product-quantity" at bounding box center [154, 409] width 23 height 23
type input "1"
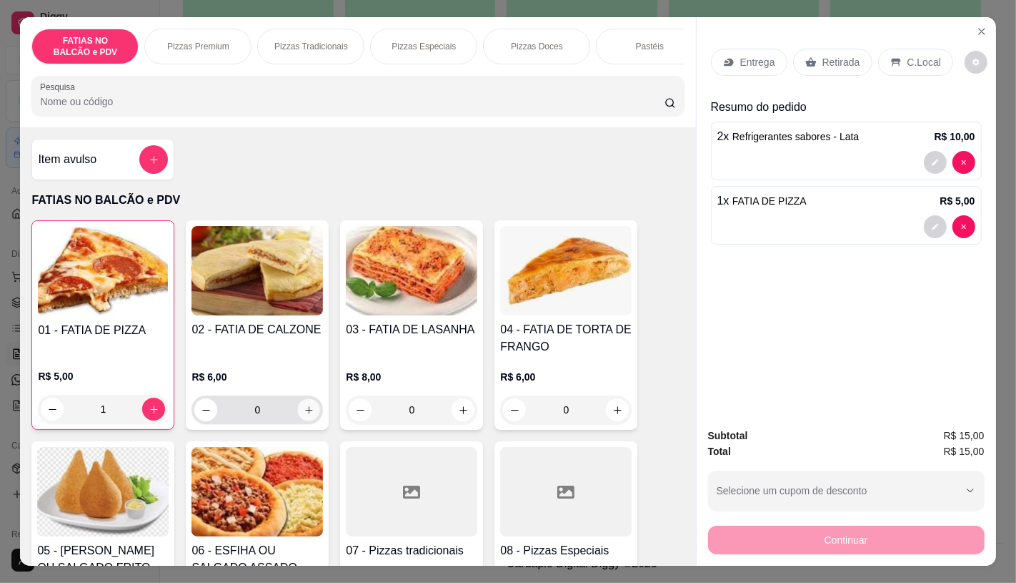
click at [304, 412] on icon "increase-product-quantity" at bounding box center [309, 410] width 11 height 11
type input "1"
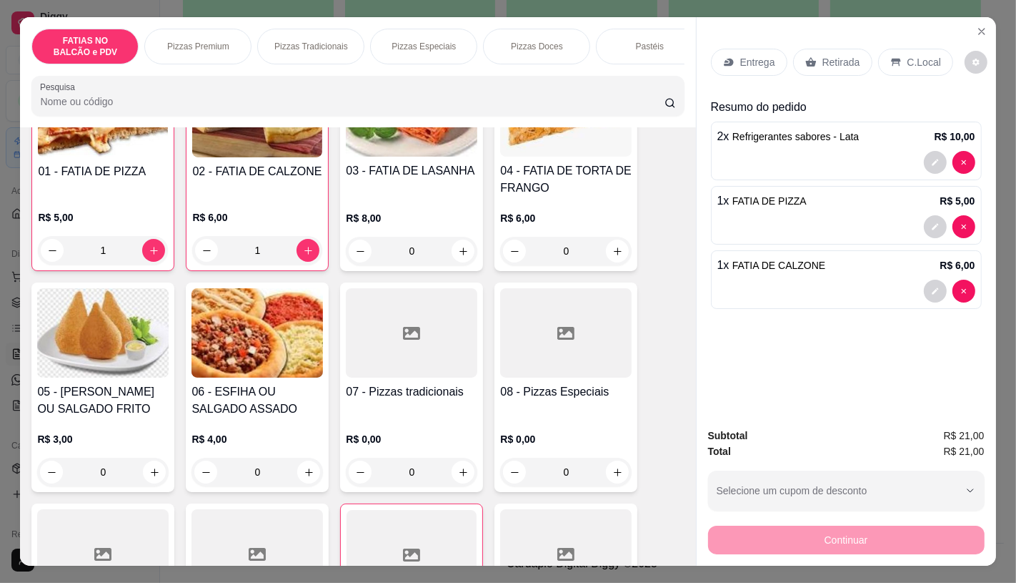
scroll to position [238, 0]
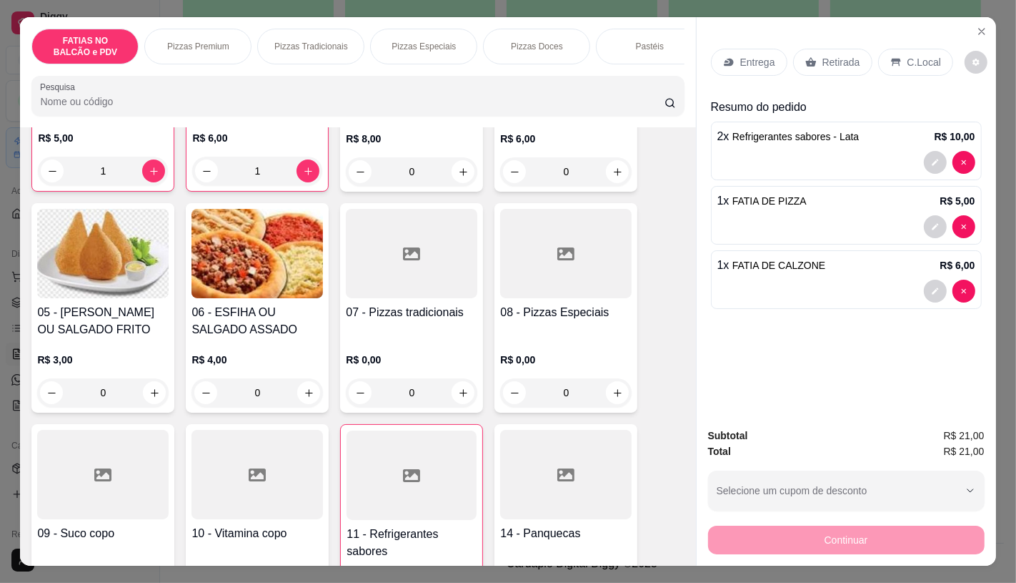
click at [104, 322] on h4 "05 - [PERSON_NAME] OU SALGADO FRITO" at bounding box center [103, 321] width 132 height 34
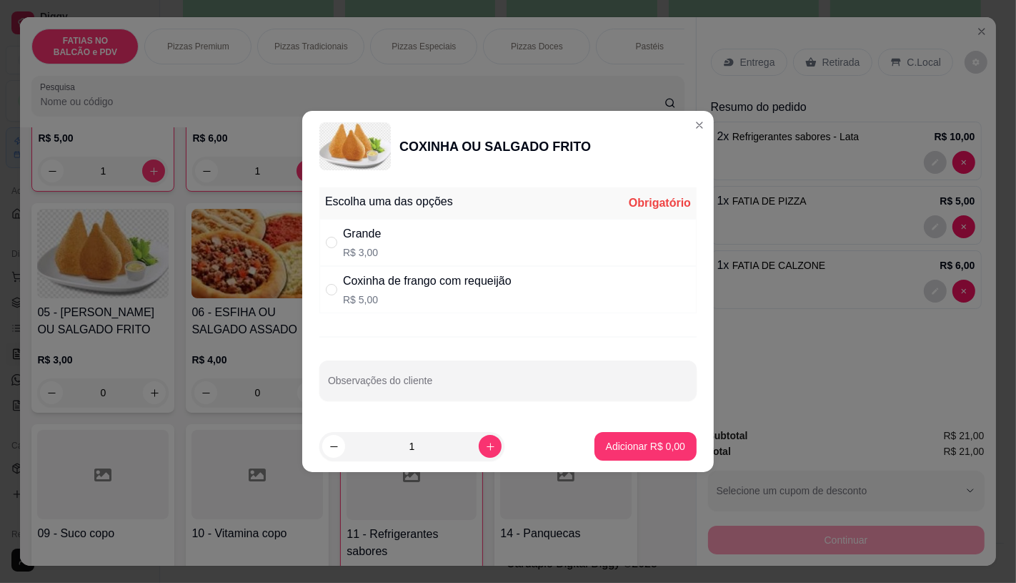
click at [372, 224] on div "Grande R$ 3,00" at bounding box center [508, 242] width 377 height 47
radio input "true"
click at [479, 445] on button "increase-product-quantity" at bounding box center [490, 446] width 23 height 23
type input "2"
click at [610, 441] on p "Adicionar R$ 6,00" at bounding box center [645, 446] width 79 height 14
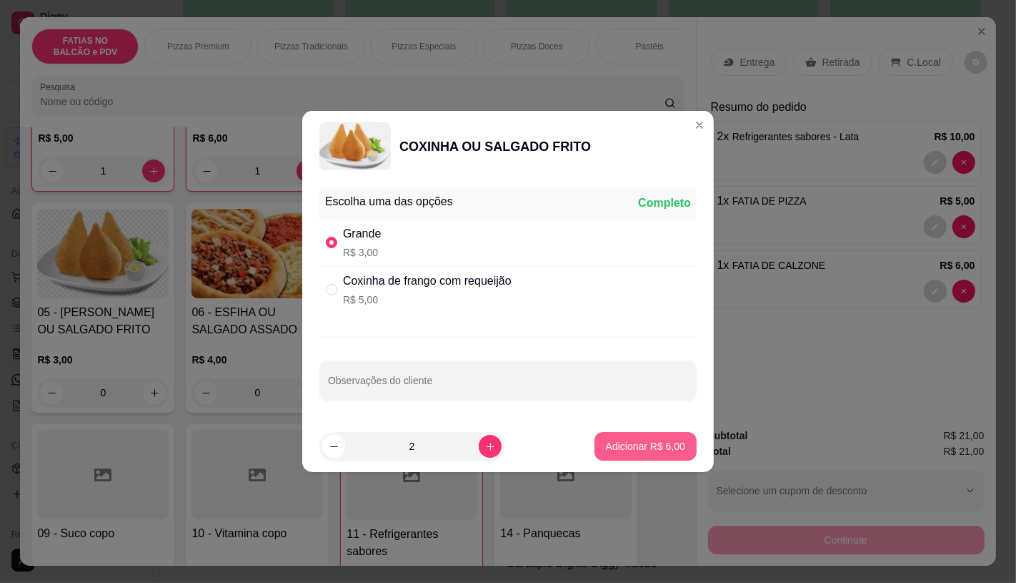
type input "2"
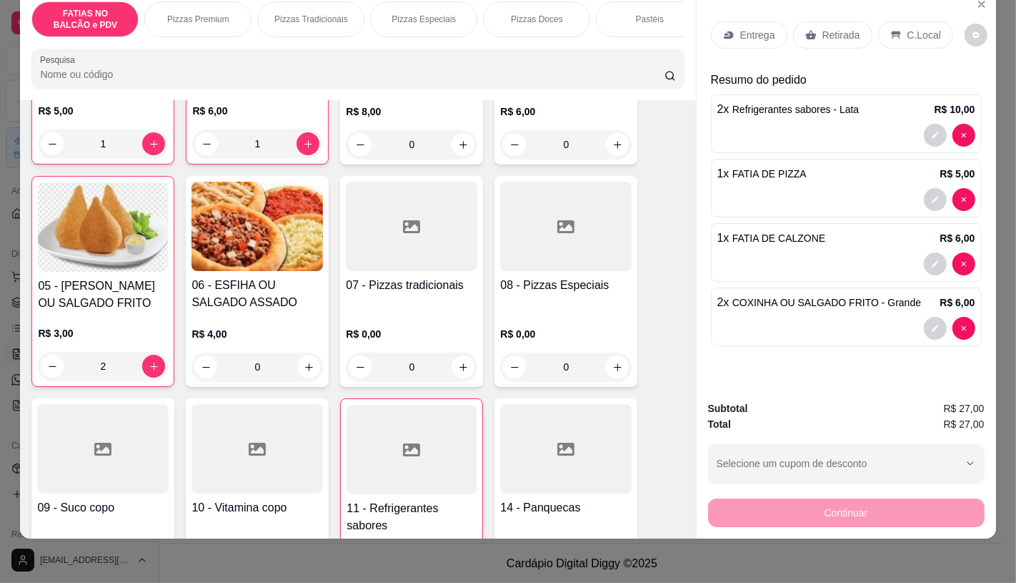
scroll to position [34, 0]
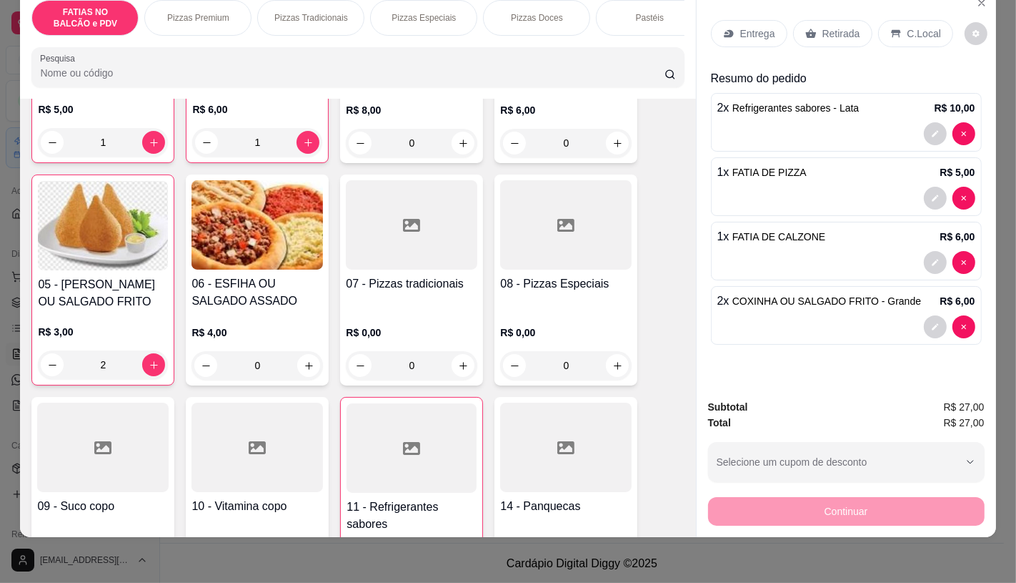
click at [830, 27] on p "Retirada" at bounding box center [842, 33] width 38 height 14
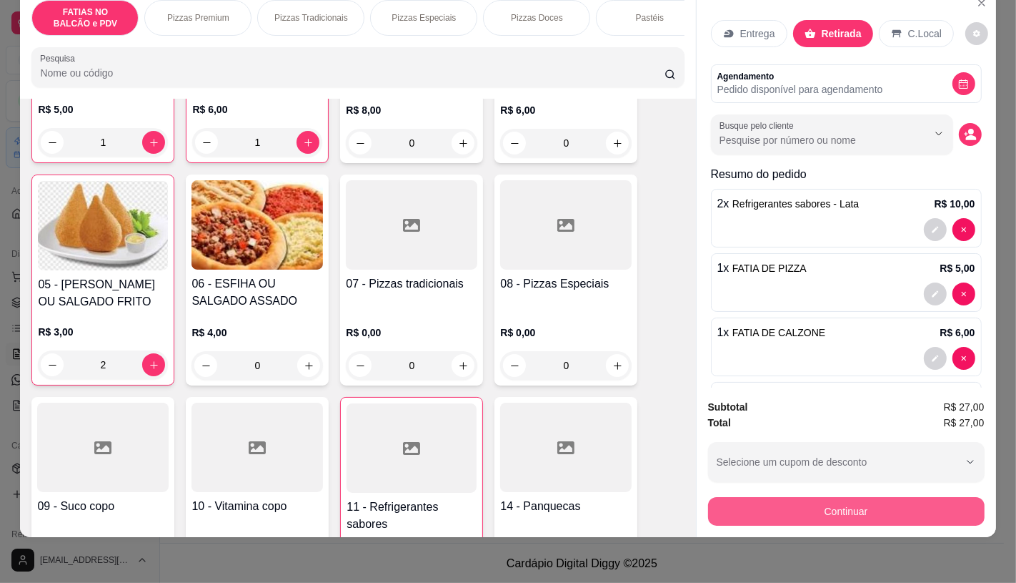
click at [844, 500] on button "Continuar" at bounding box center [846, 511] width 277 height 29
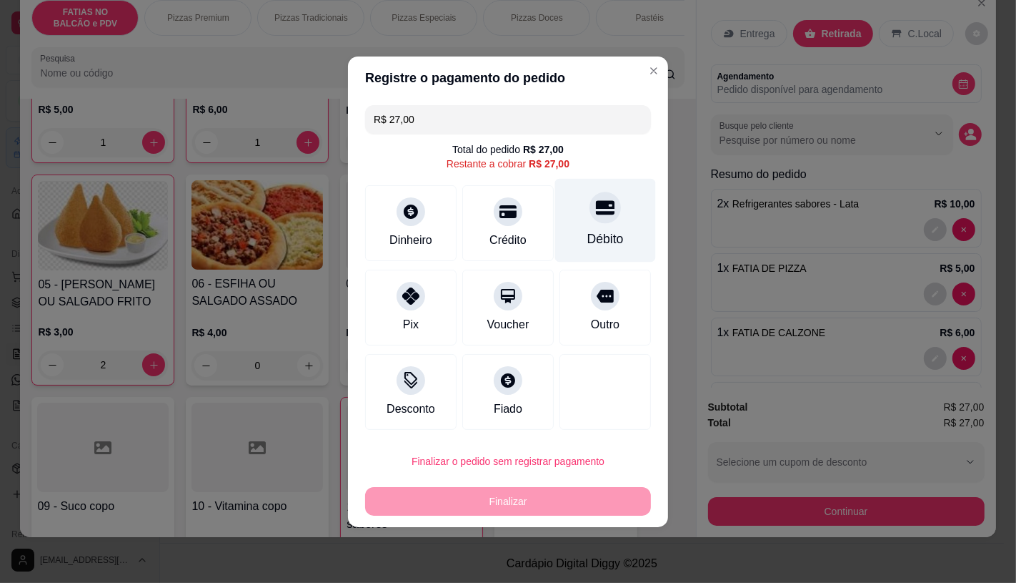
click at [580, 223] on div "Débito" at bounding box center [605, 220] width 101 height 84
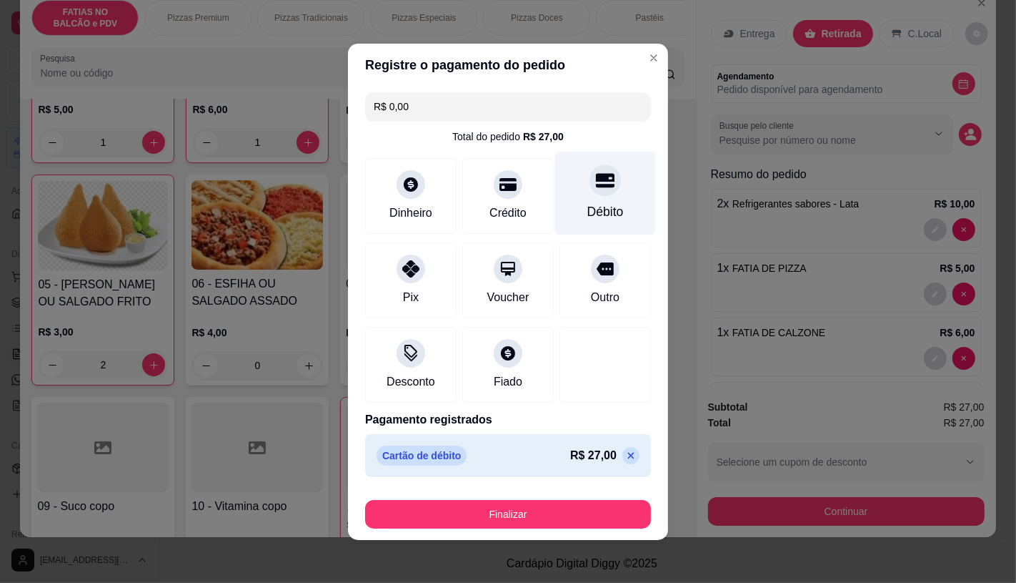
type input "R$ 0,00"
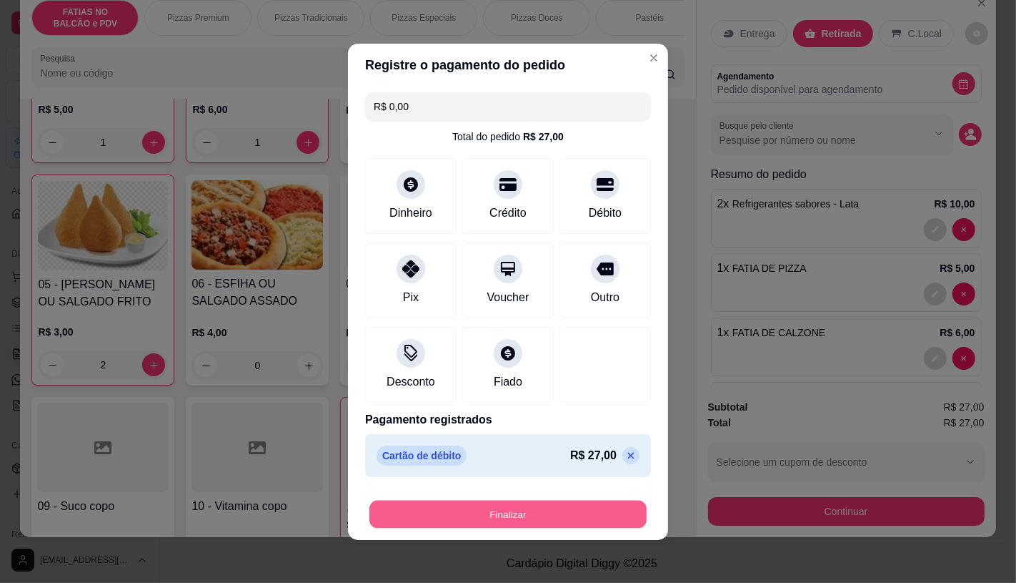
click at [493, 516] on button "Finalizar" at bounding box center [508, 514] width 277 height 28
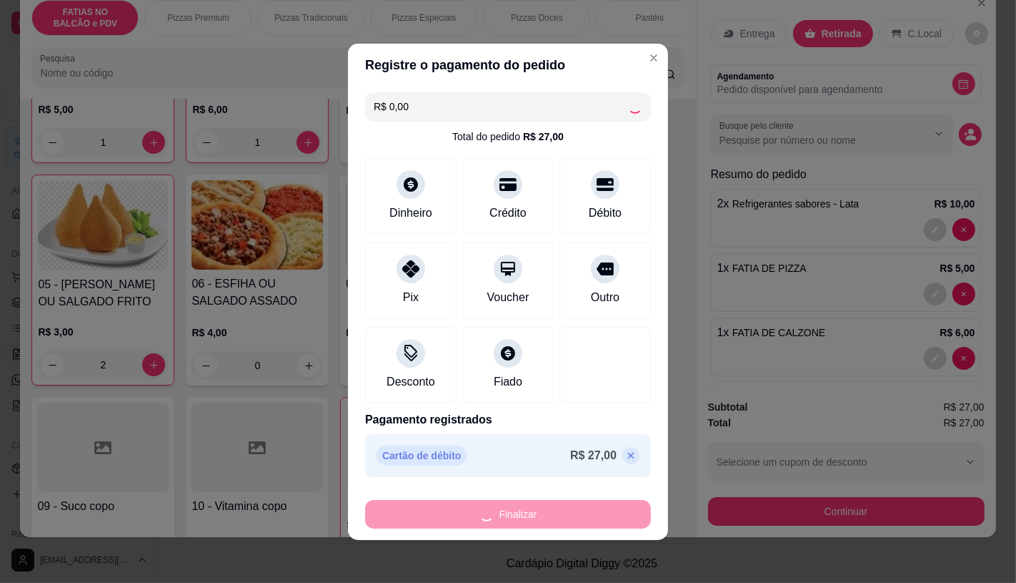
type input "0"
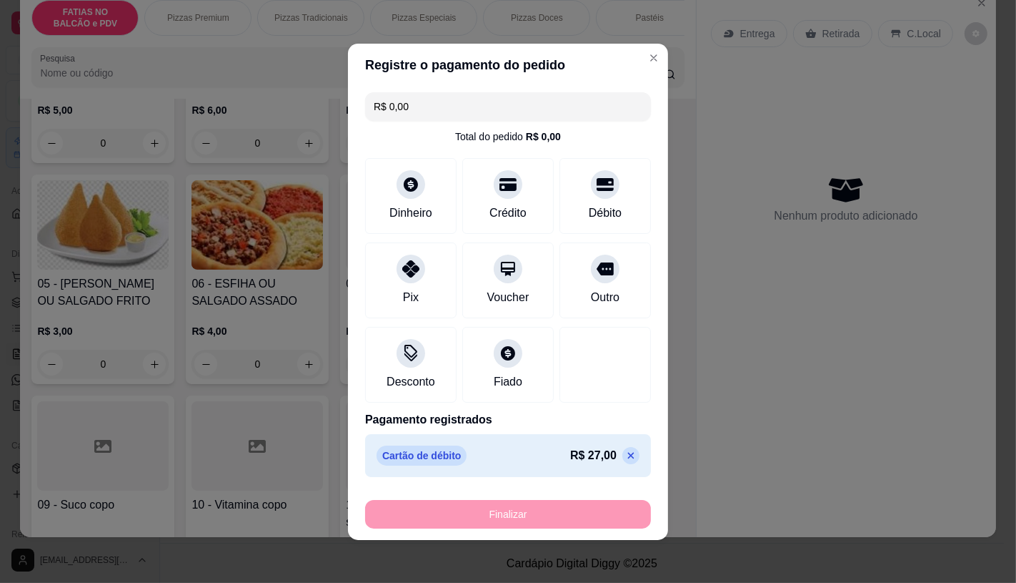
type input "-R$ 27,00"
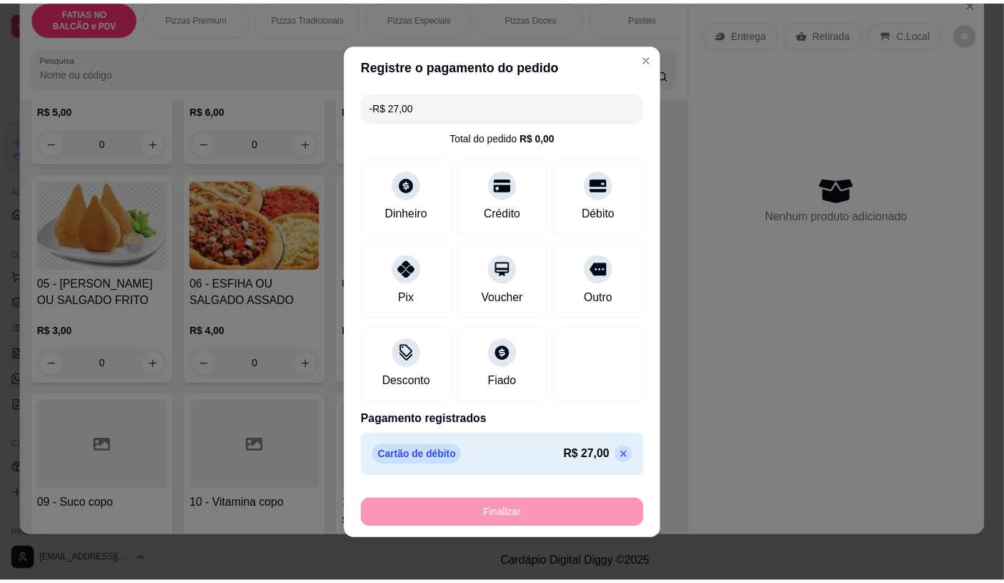
scroll to position [239, 0]
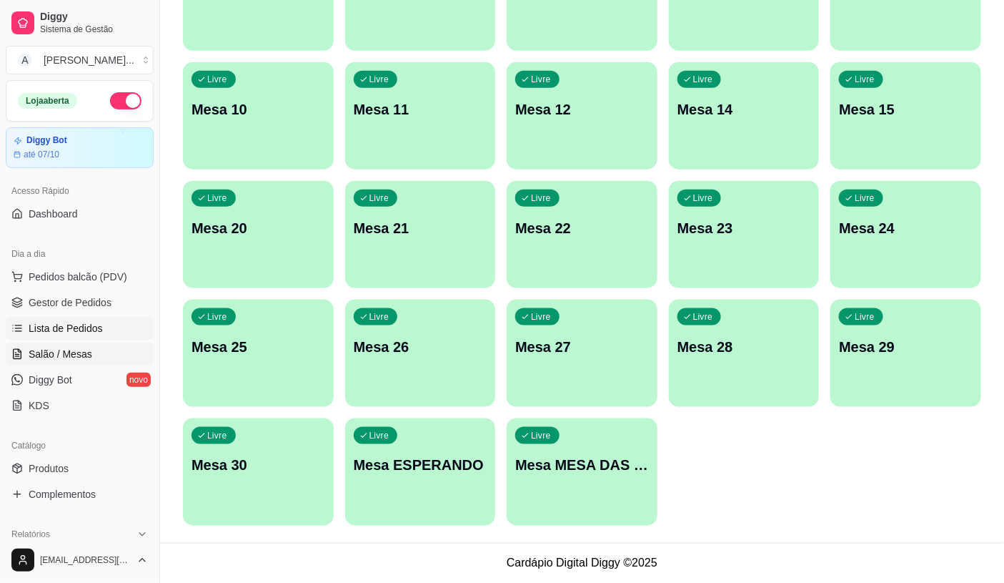
click at [66, 334] on span "Lista de Pedidos" at bounding box center [66, 328] width 74 height 14
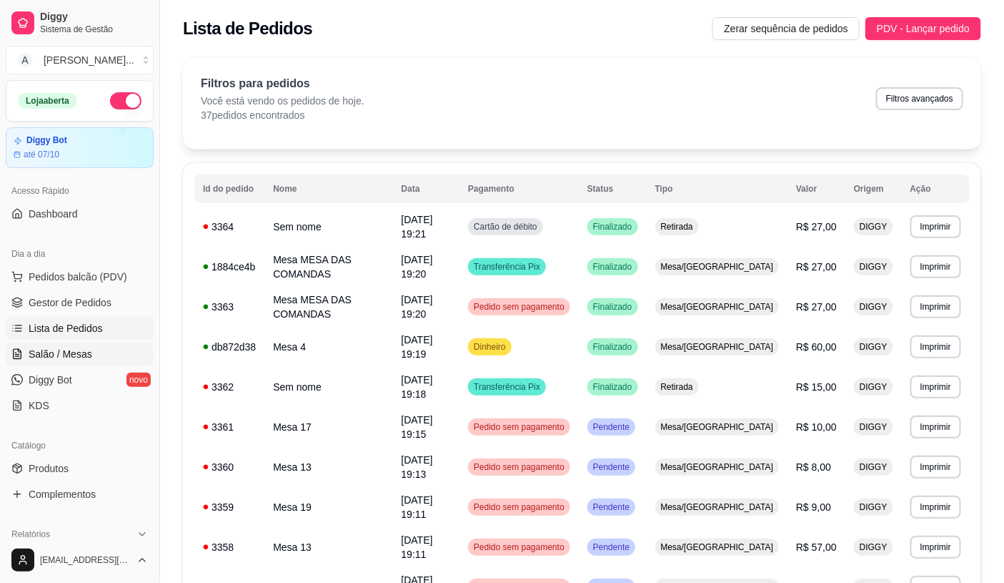
drag, startPoint x: 100, startPoint y: 356, endPoint x: 140, endPoint y: 370, distance: 42.5
click at [100, 358] on link "Salão / Mesas" at bounding box center [80, 353] width 148 height 23
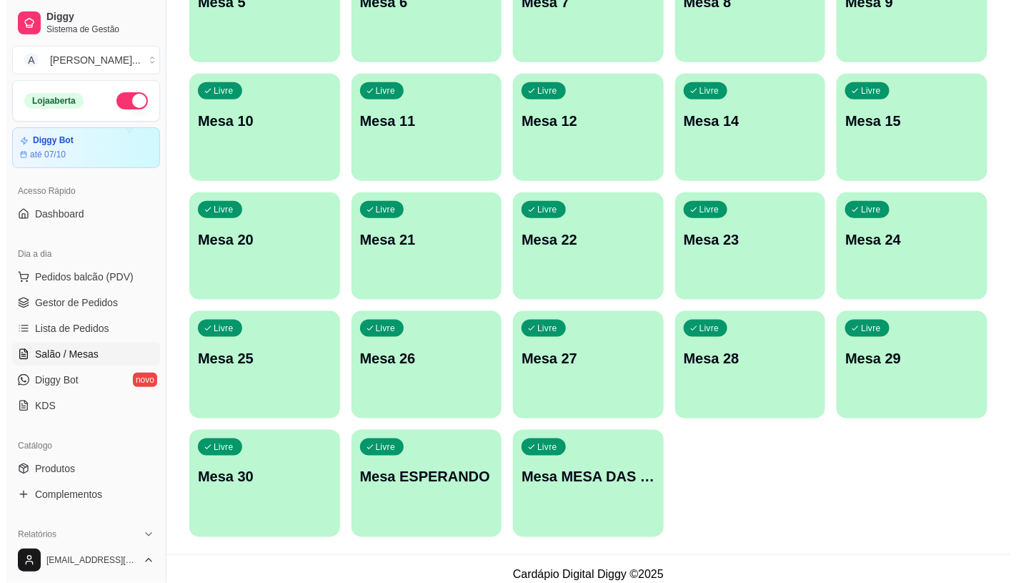
scroll to position [448, 0]
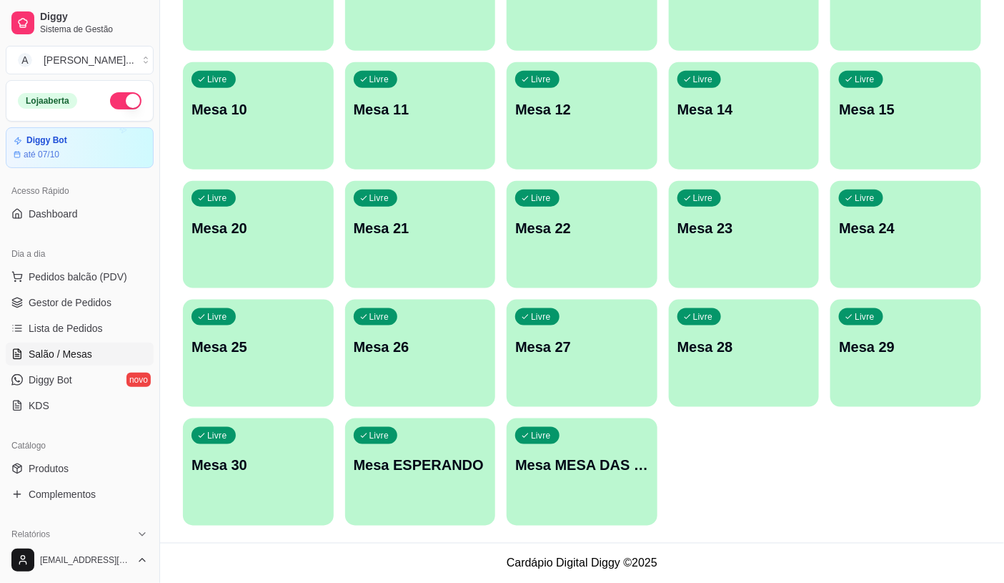
click at [574, 470] on p "Mesa MESA DAS COMANDAS" at bounding box center [582, 465] width 134 height 20
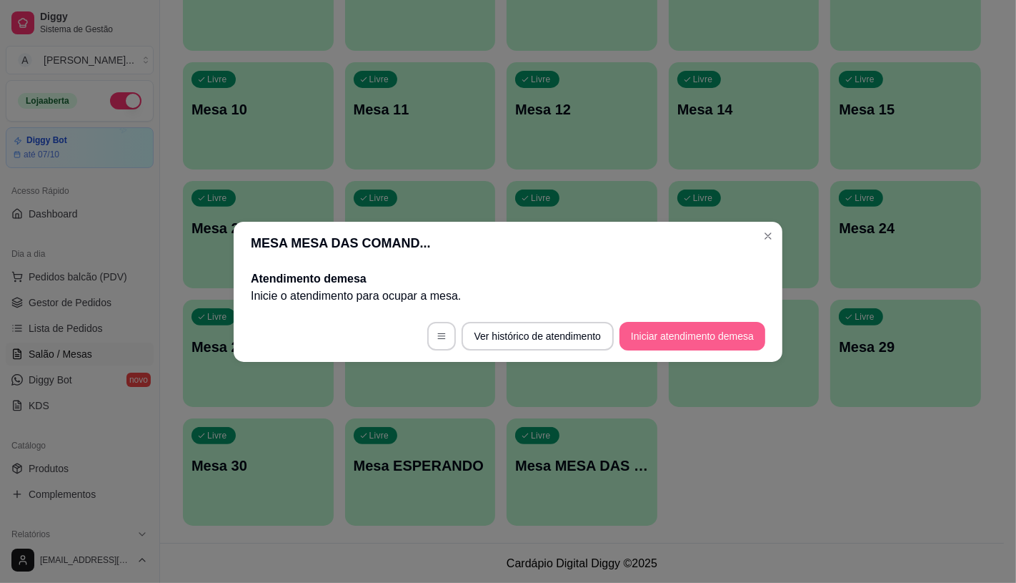
click at [702, 337] on button "Iniciar atendimento de mesa" at bounding box center [693, 336] width 146 height 29
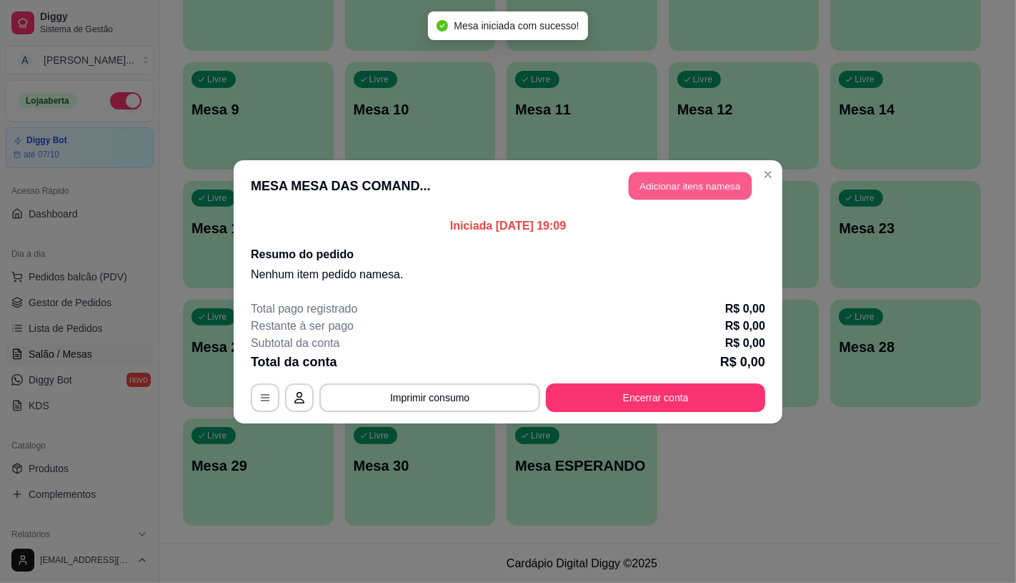
click at [709, 191] on button "Adicionar itens na mesa" at bounding box center [690, 186] width 123 height 28
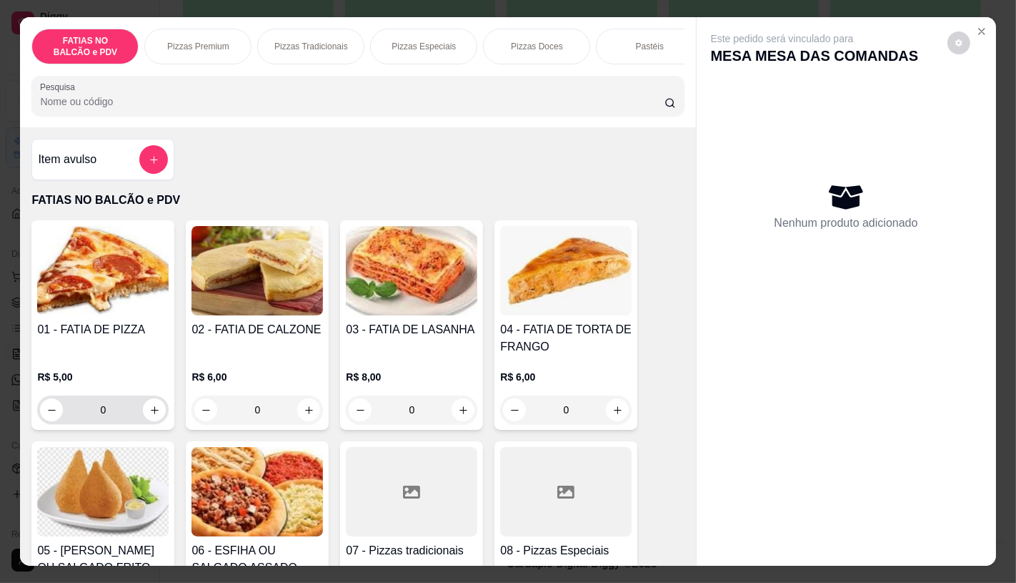
click at [150, 424] on div "0" at bounding box center [103, 409] width 126 height 29
click at [150, 412] on icon "increase-product-quantity" at bounding box center [154, 410] width 11 height 11
type input "1"
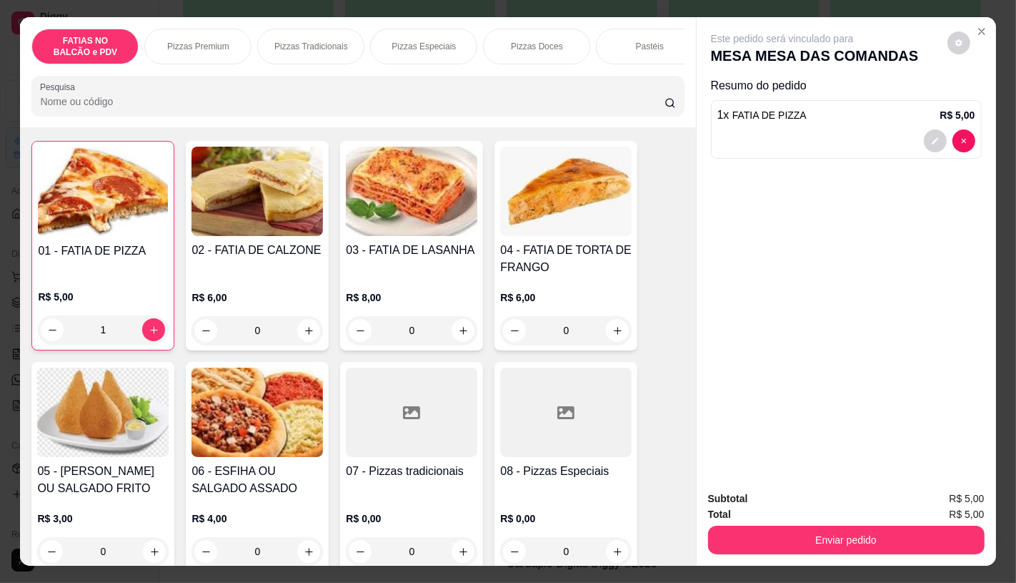
scroll to position [0, 570]
click at [548, 57] on div "Esfihas Especiais" at bounding box center [531, 47] width 107 height 36
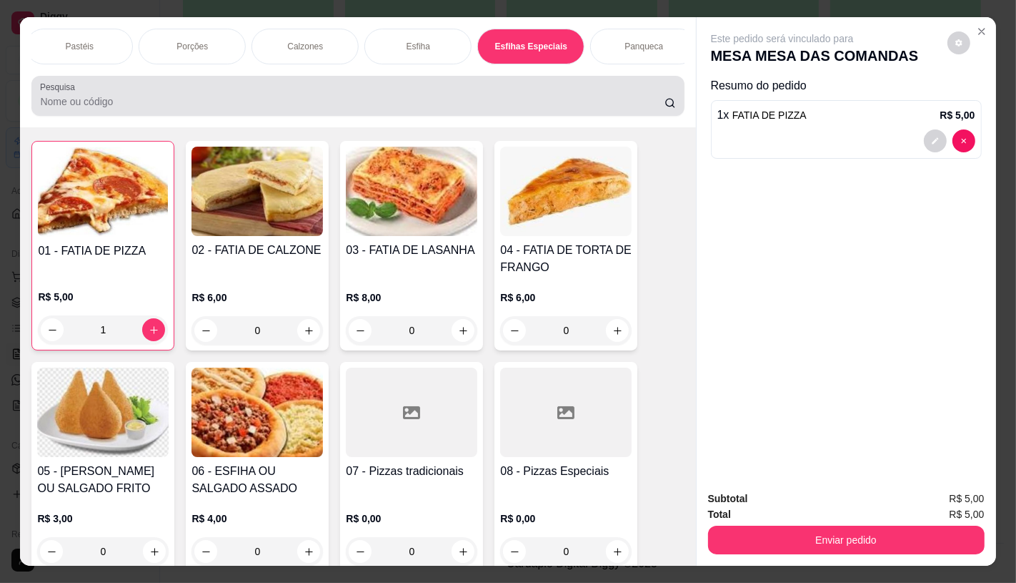
scroll to position [34, 0]
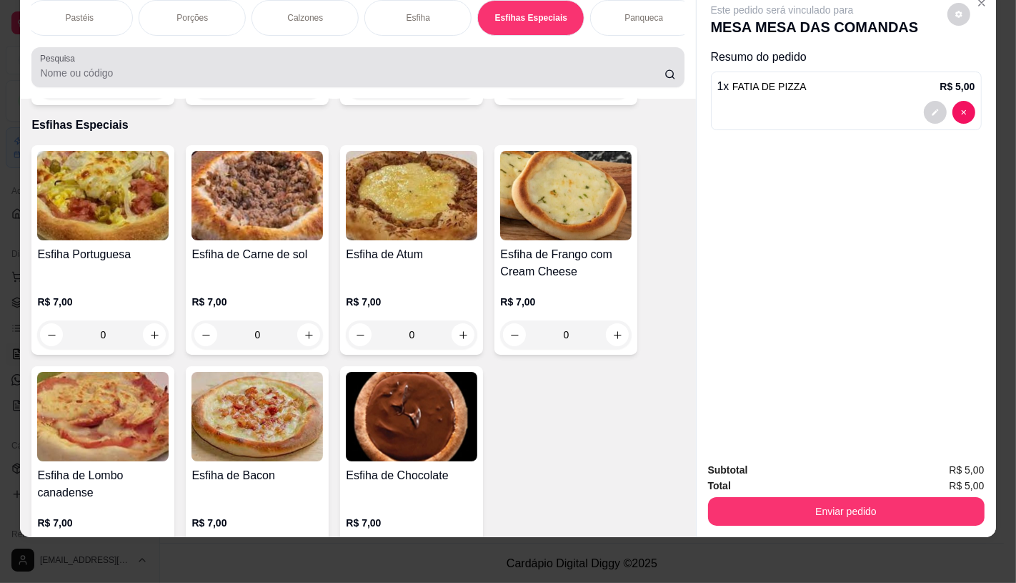
click at [530, 64] on div at bounding box center [357, 67] width 635 height 29
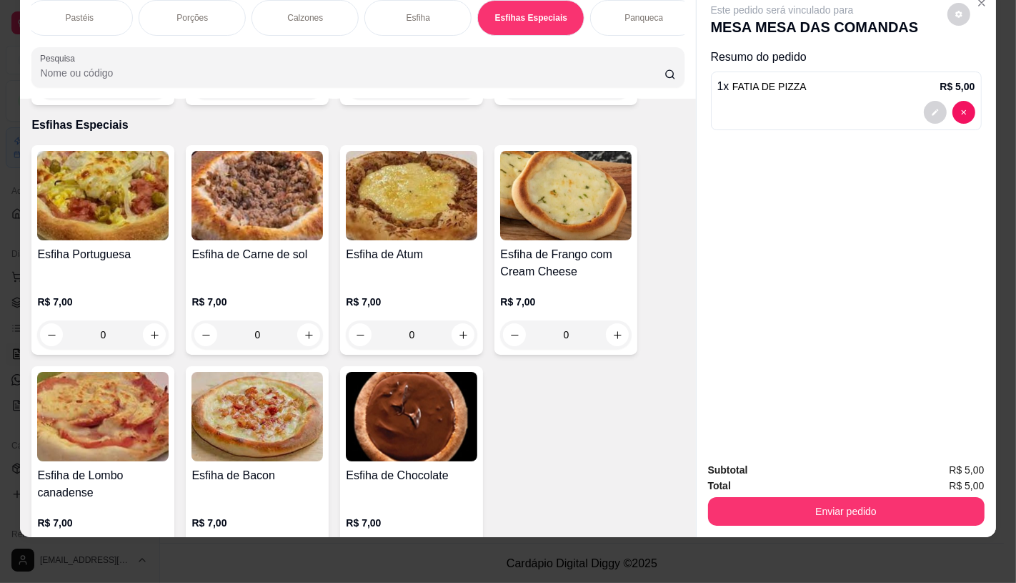
scroll to position [0, 1142]
click at [165, 12] on p "Sanduíches" at bounding box center [185, 17] width 45 height 11
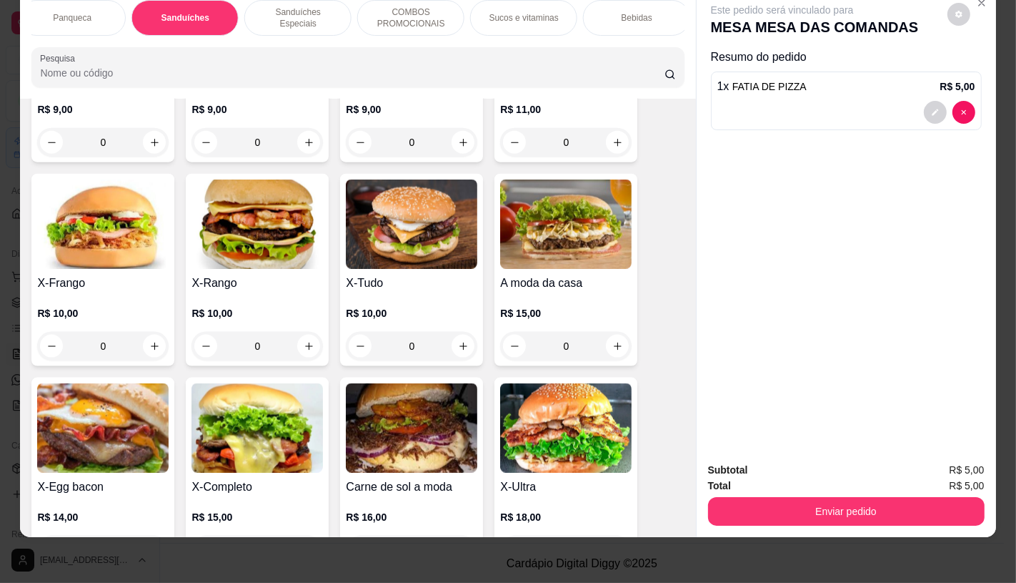
scroll to position [6175, 0]
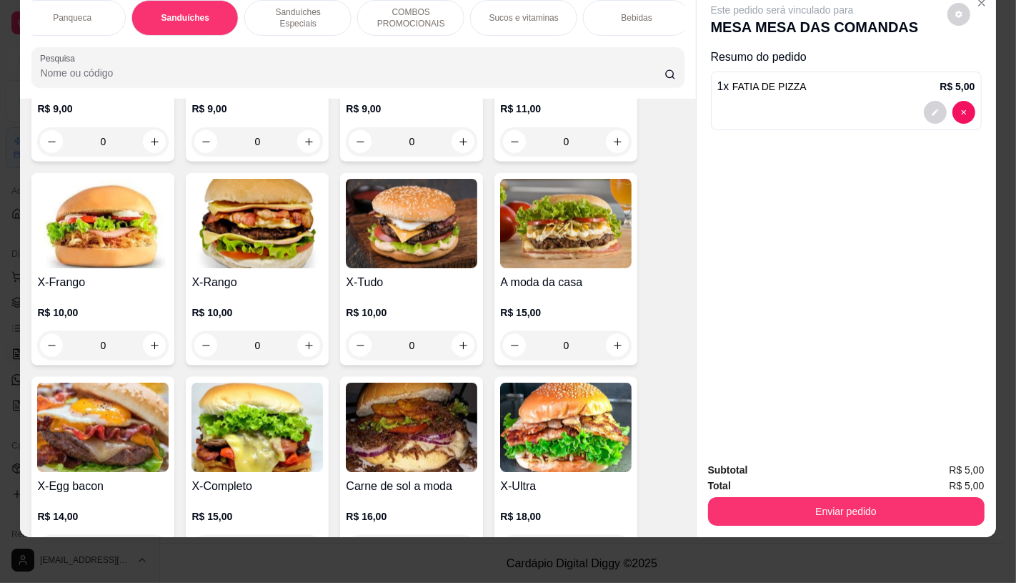
click at [251, 231] on img at bounding box center [258, 223] width 132 height 89
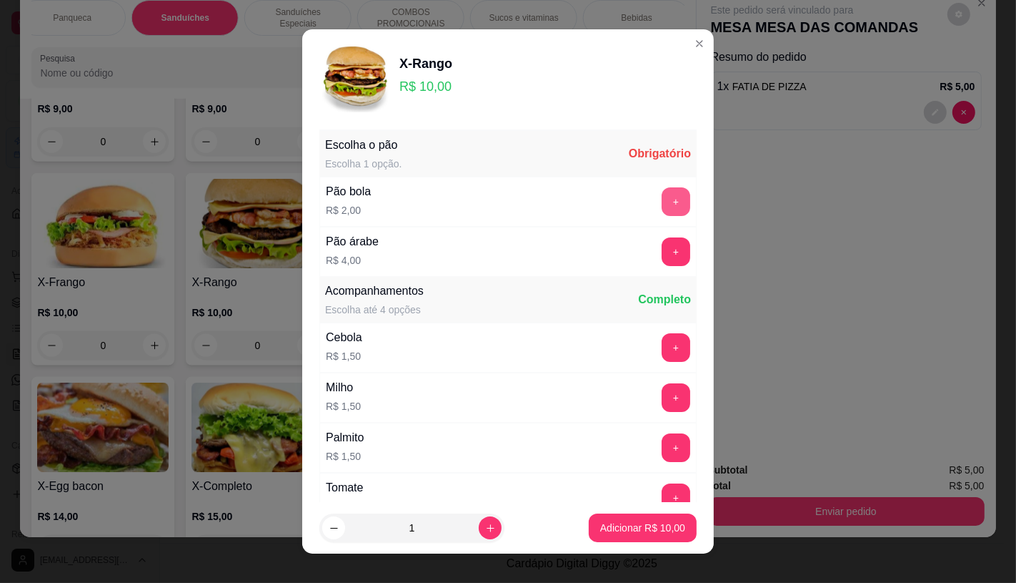
click at [662, 197] on button "+" at bounding box center [676, 201] width 29 height 29
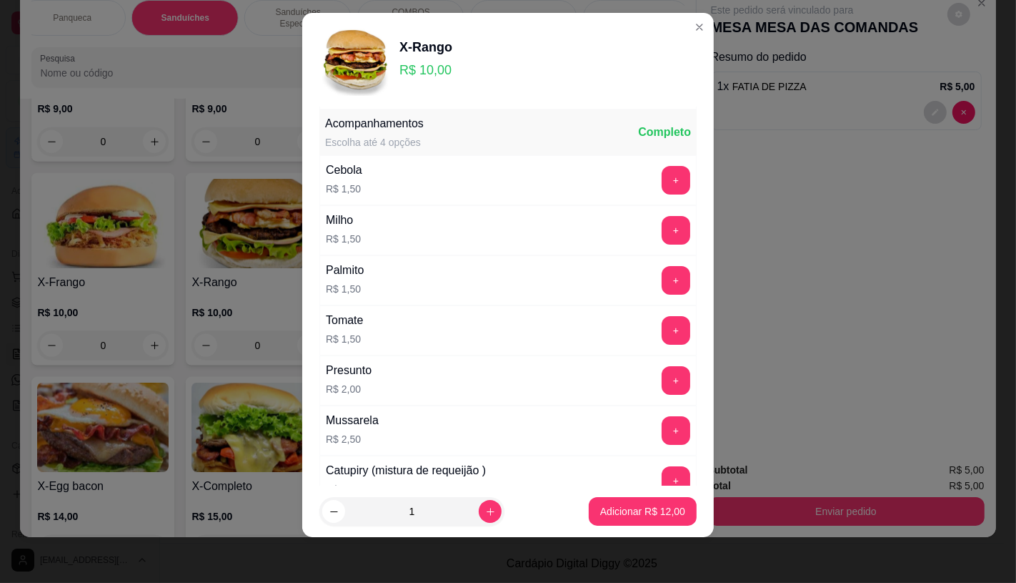
scroll to position [153, 0]
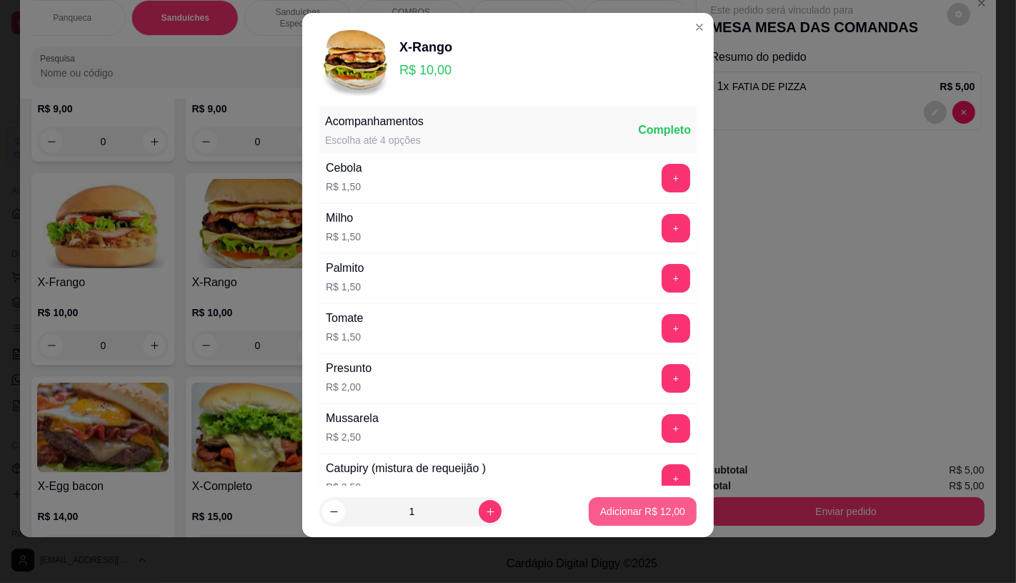
click at [625, 518] on p "Adicionar R$ 12,00" at bounding box center [642, 511] width 85 height 14
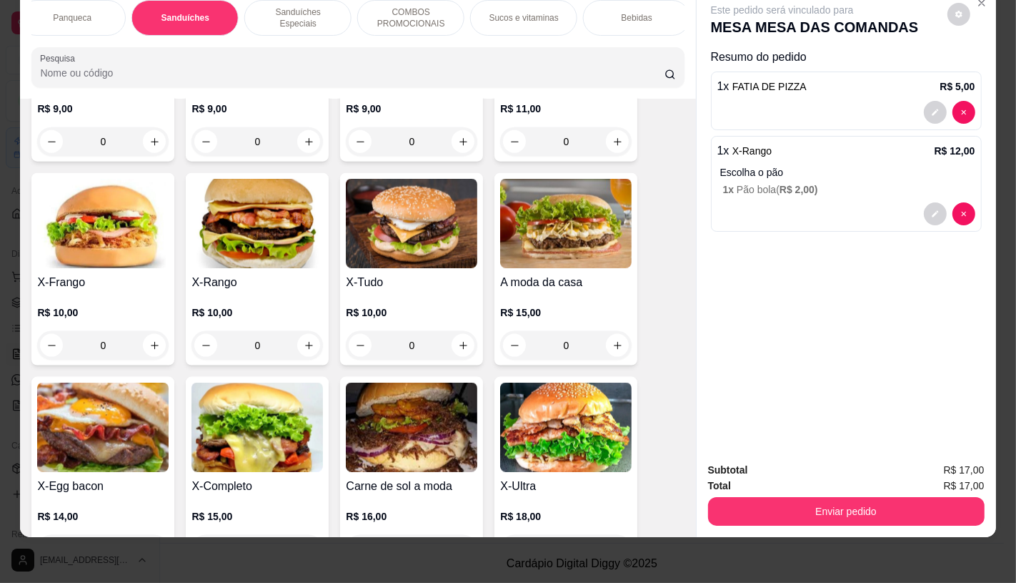
click at [675, 44] on div "FATIAS NO BALCÃO e PDV Pizzas Premium Pizzas Tradicionais Pizzas Especiais Pizz…" at bounding box center [358, 44] width 676 height 110
click at [658, 40] on div "FATIAS NO BALCÃO e PDV Pizzas Premium Pizzas Tradicionais Pizzas Especiais Pizz…" at bounding box center [358, 44] width 676 height 110
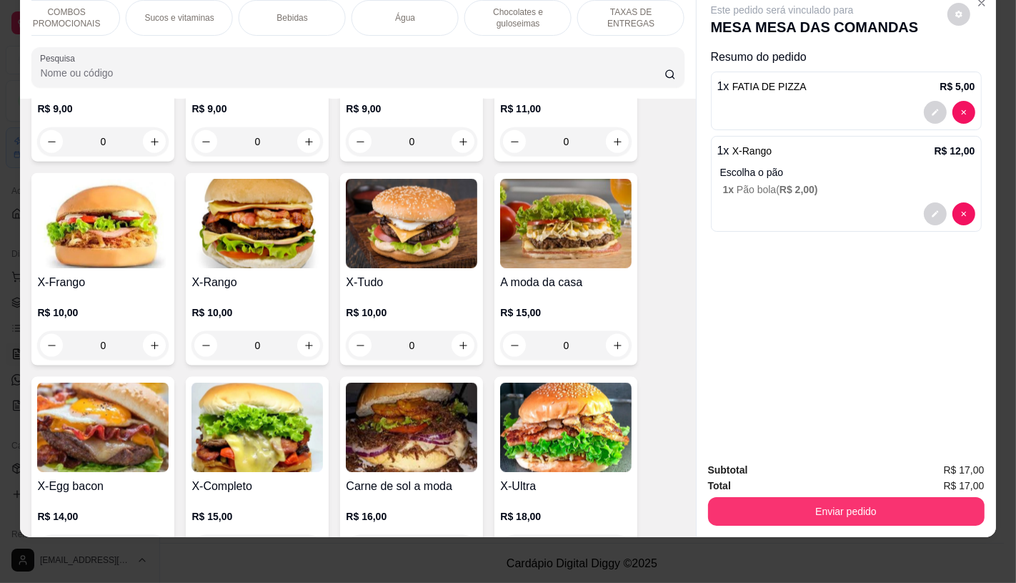
click at [658, 19] on div "TAXAS DE ENTREGAS" at bounding box center [631, 18] width 107 height 36
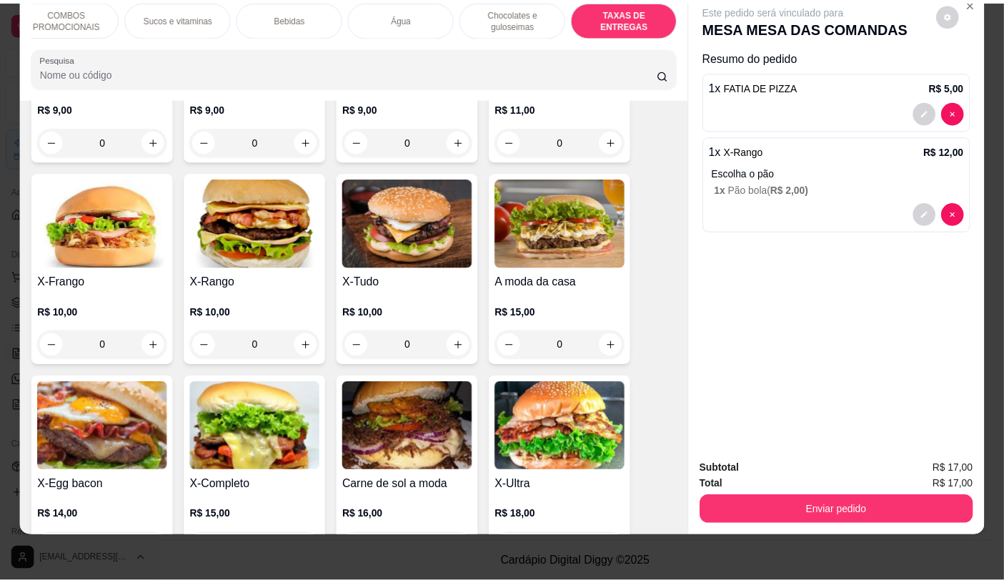
scroll to position [9559, 0]
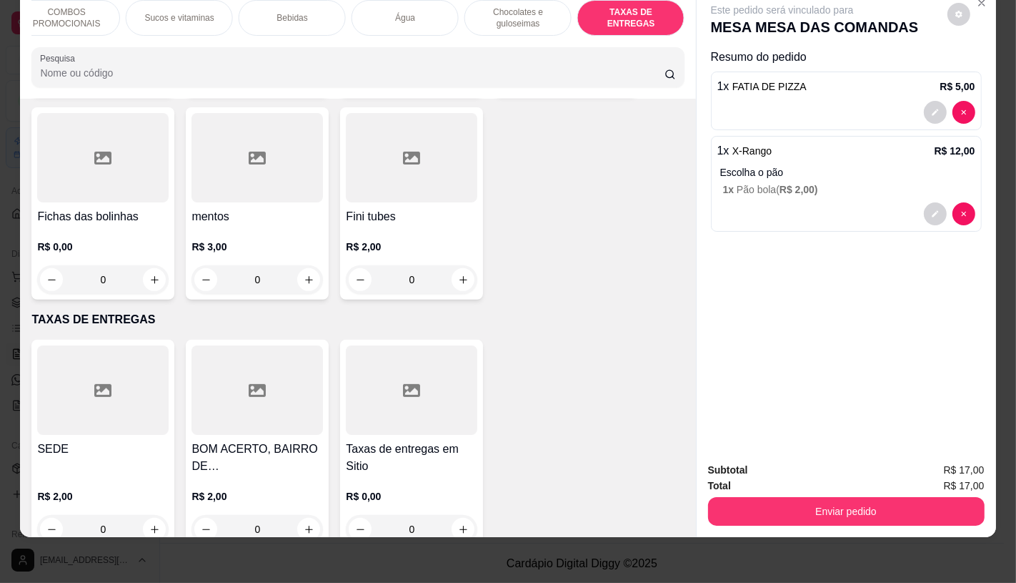
click at [269, 387] on div at bounding box center [258, 389] width 132 height 89
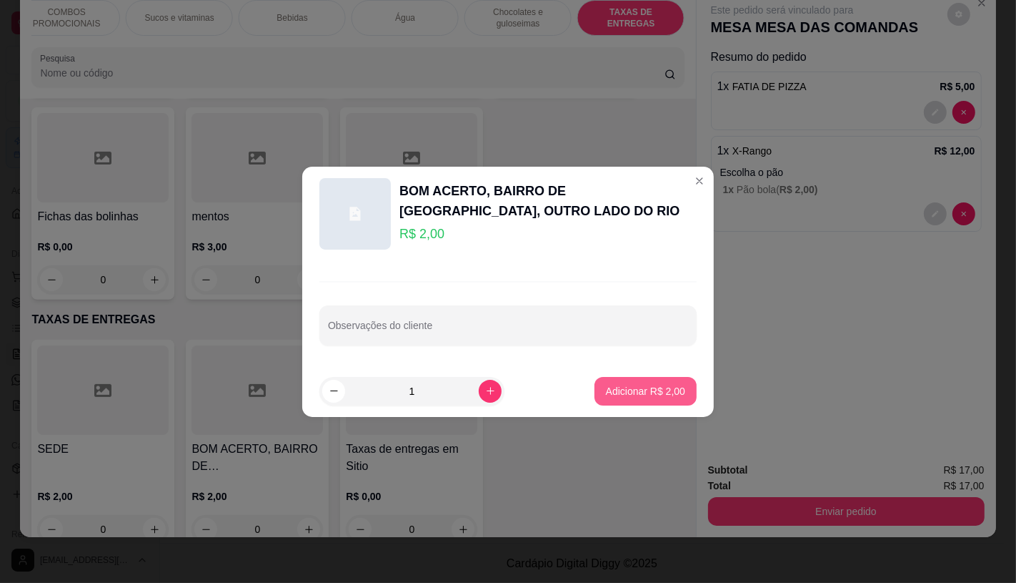
click at [633, 391] on p "Adicionar R$ 2,00" at bounding box center [645, 391] width 79 height 14
type input "1"
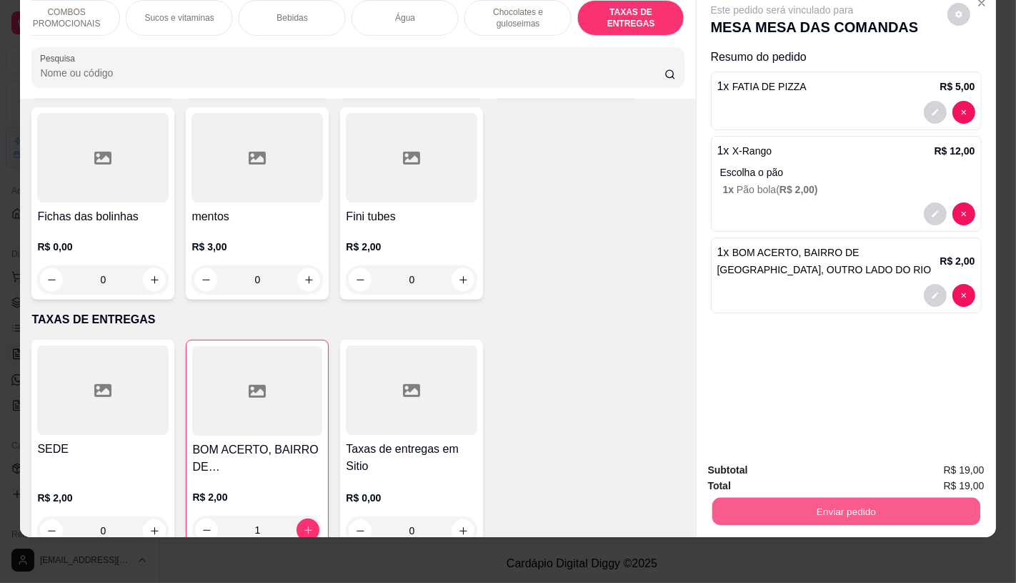
click at [813, 503] on button "Enviar pedido" at bounding box center [846, 511] width 268 height 28
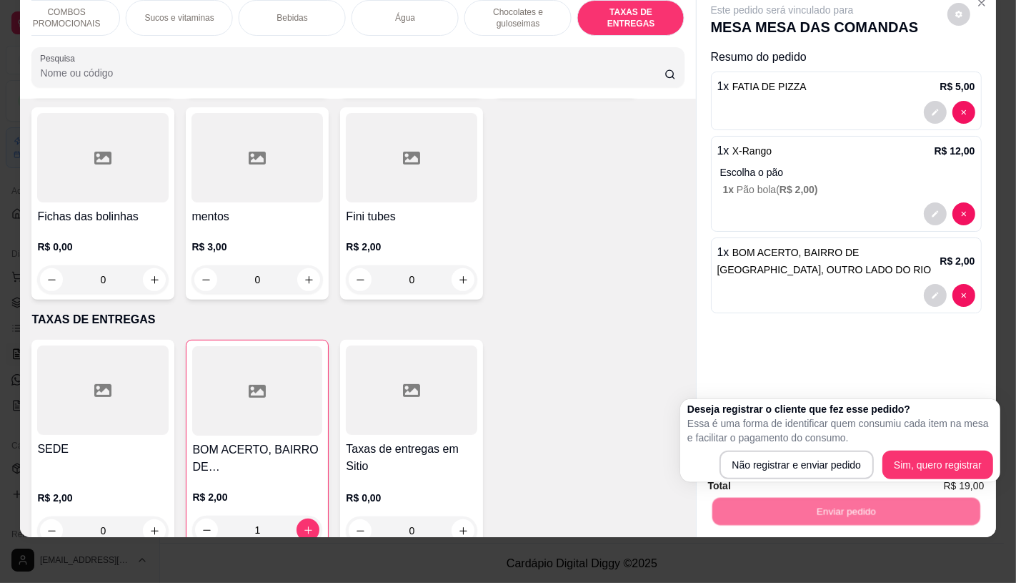
click at [804, 480] on div "Deseja registrar o cliente que fez esse pedido? Essa é uma forma de identificar…" at bounding box center [841, 440] width 320 height 83
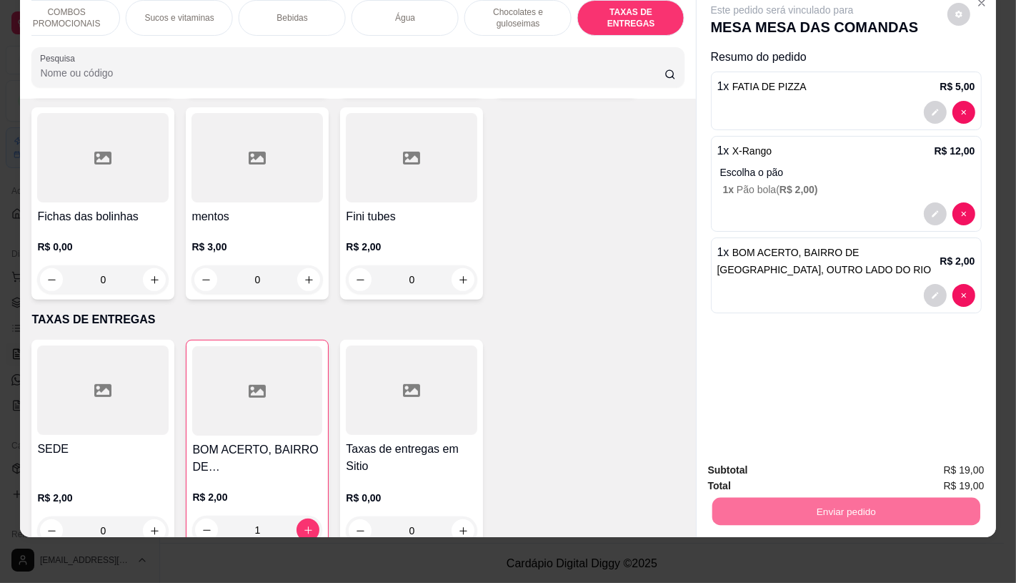
click at [803, 476] on button "Não registrar e enviar pedido" at bounding box center [798, 465] width 149 height 27
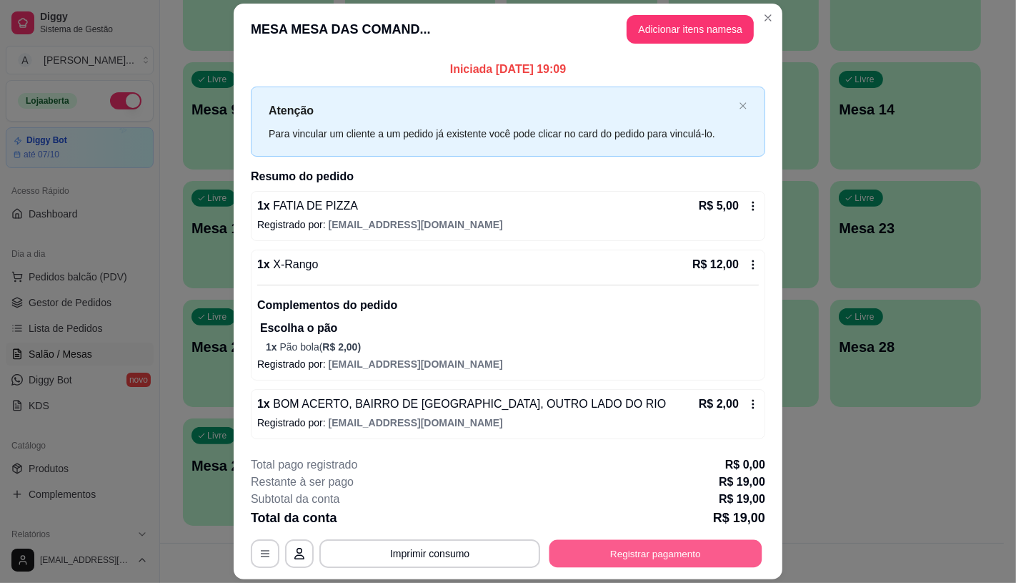
click at [704, 552] on button "Registrar pagamento" at bounding box center [656, 553] width 213 height 28
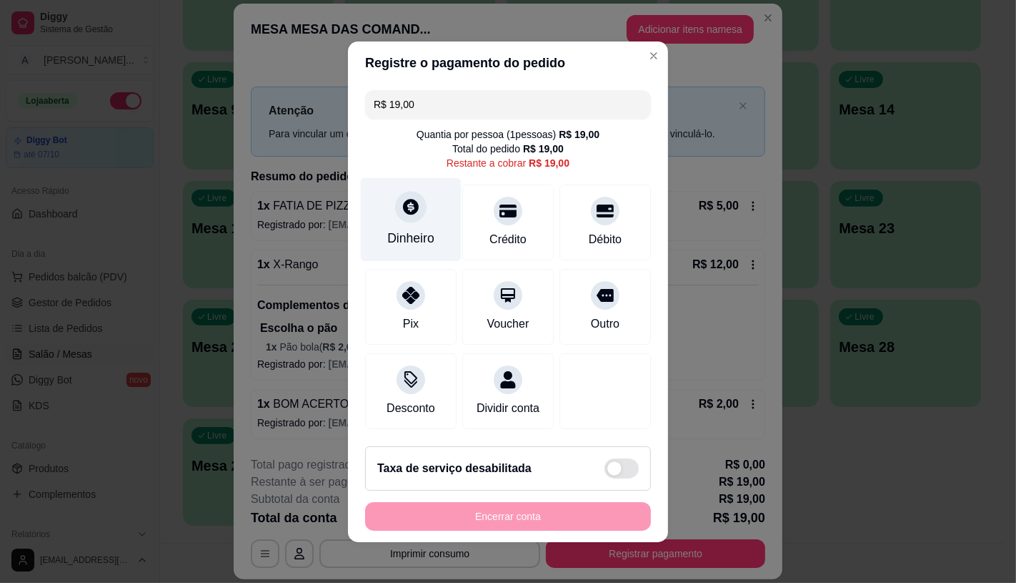
click at [403, 204] on icon at bounding box center [411, 207] width 16 height 16
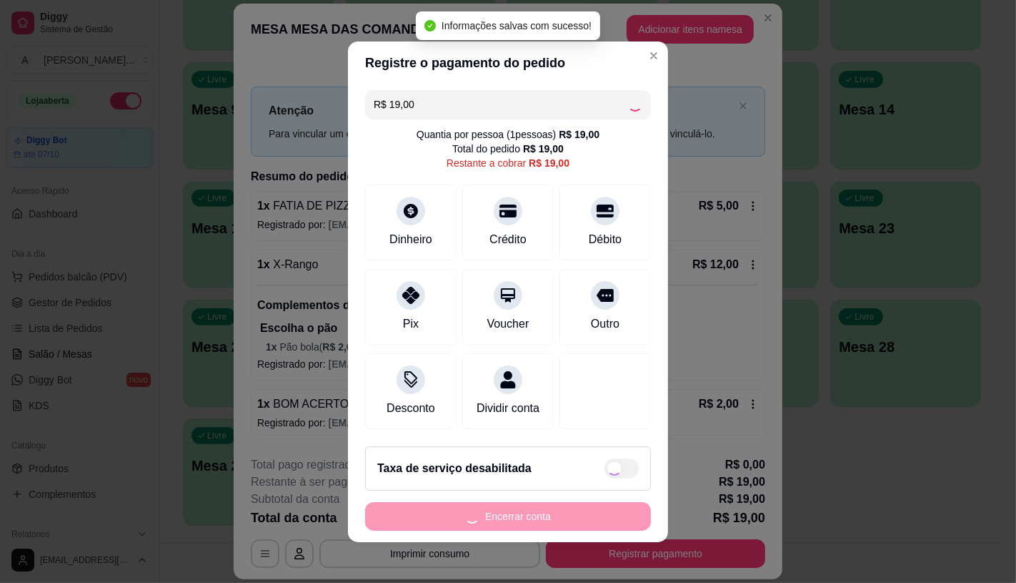
type input "R$ 0,00"
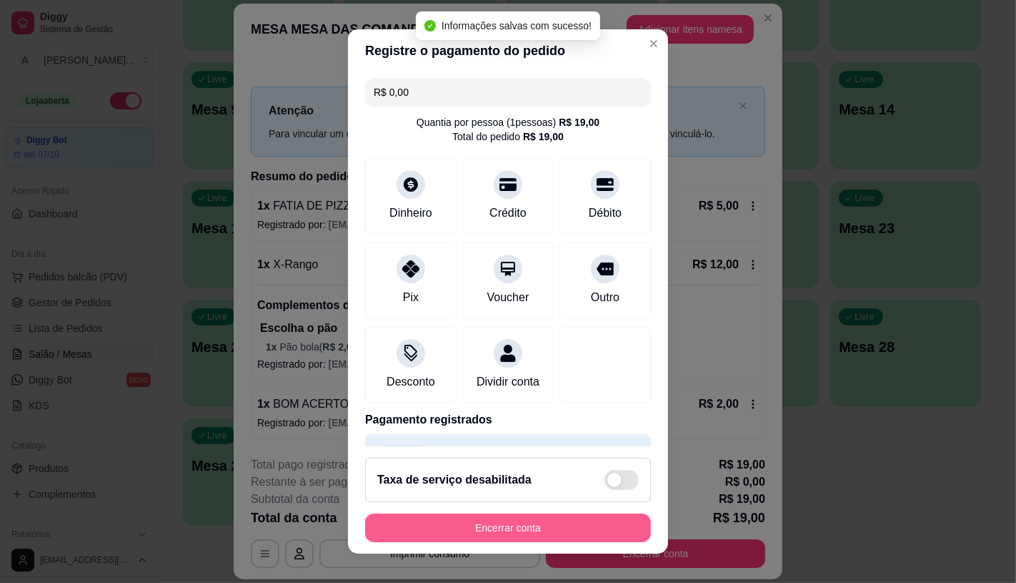
click at [576, 518] on button "Encerrar conta" at bounding box center [508, 527] width 286 height 29
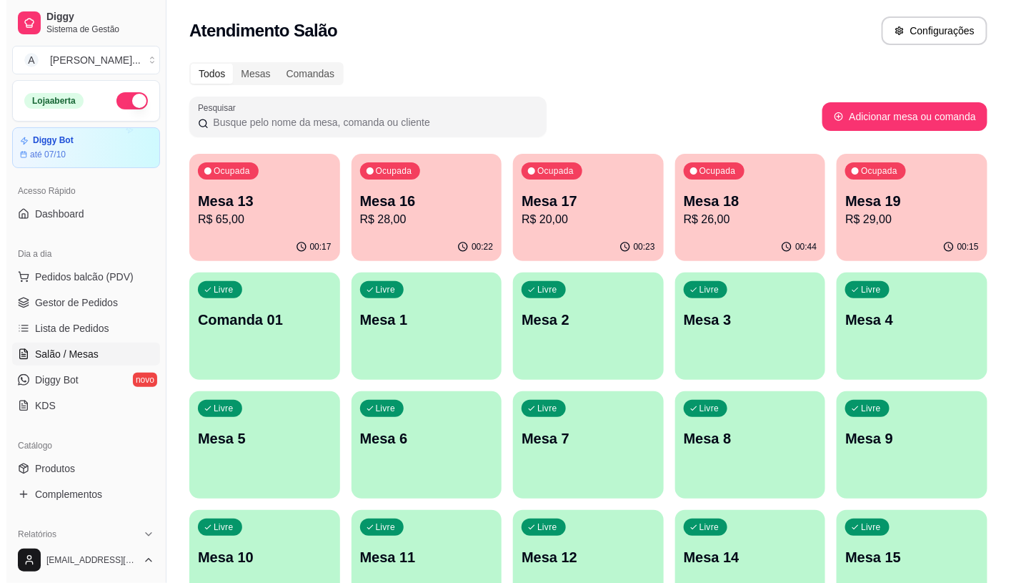
scroll to position [0, 0]
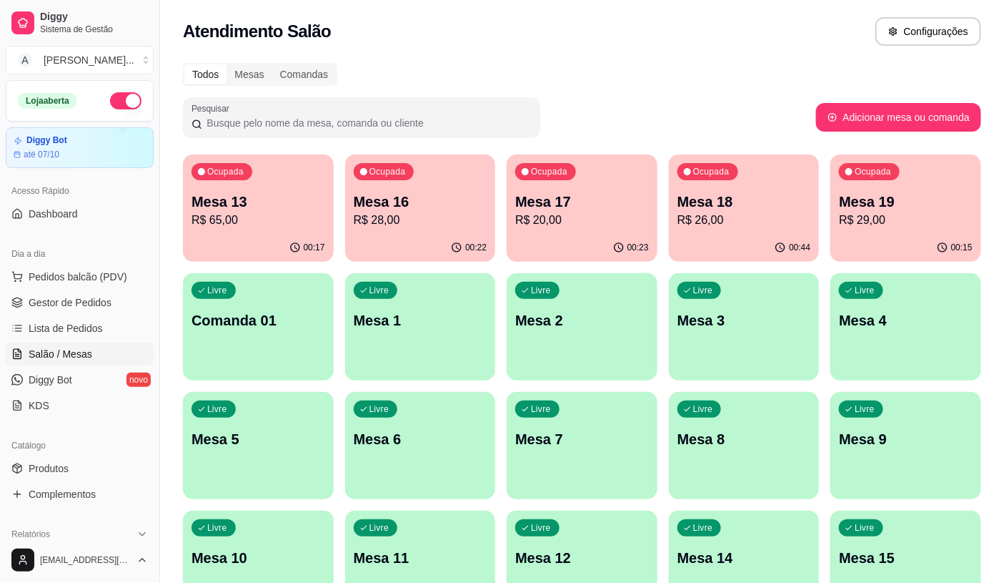
click at [438, 216] on p "R$ 28,00" at bounding box center [421, 220] width 134 height 17
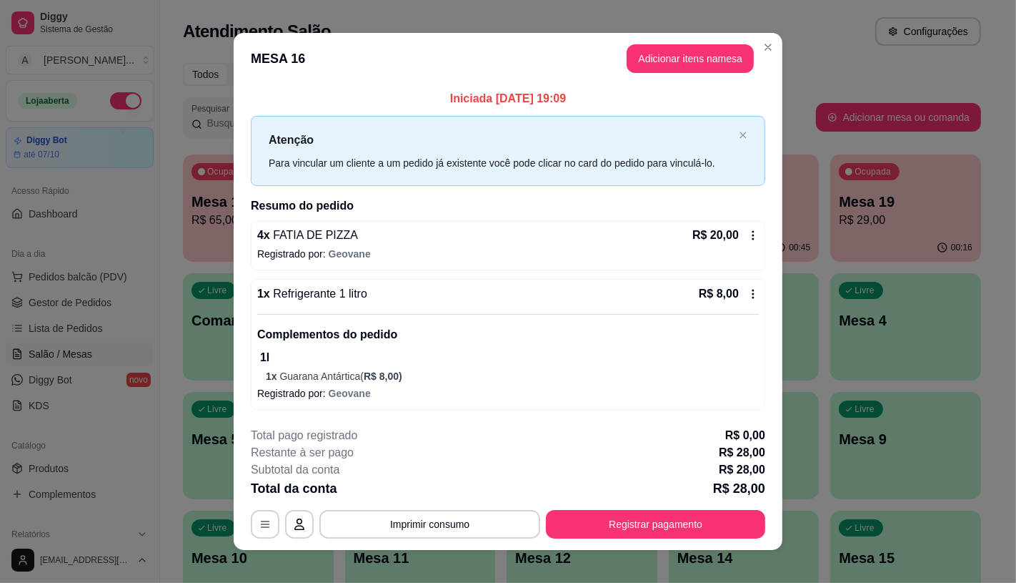
drag, startPoint x: 572, startPoint y: 505, endPoint x: 574, endPoint y: 515, distance: 10.2
click at [574, 513] on div "**********" at bounding box center [508, 483] width 515 height 112
click at [574, 516] on button "Registrar pagamento" at bounding box center [656, 524] width 213 height 28
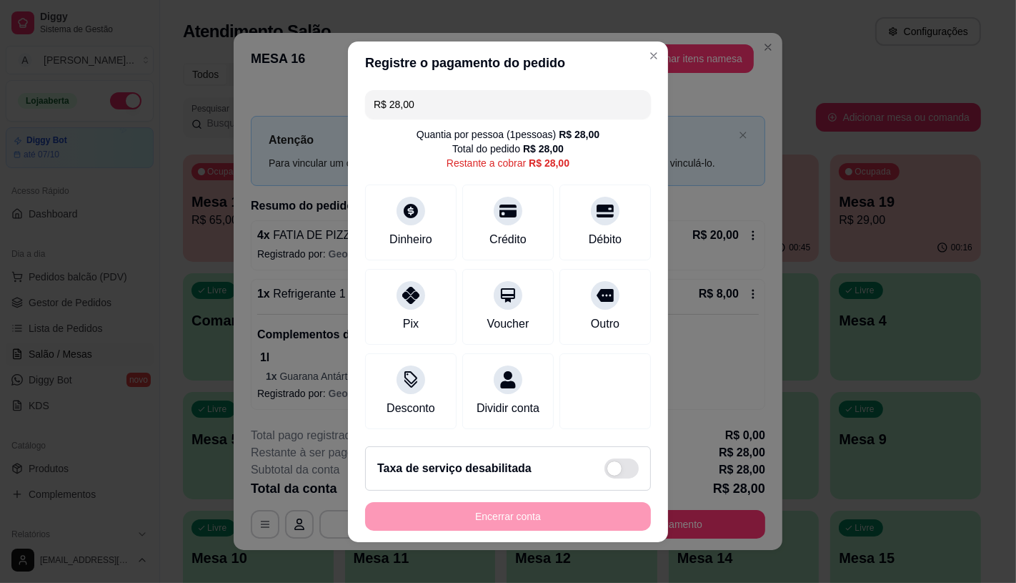
drag, startPoint x: 409, startPoint y: 96, endPoint x: 288, endPoint y: 103, distance: 121.0
click at [340, 99] on div "Registre o pagamento do pedido R$ 28,00 Quantia por pessoa ( 1 pessoas) R$ 28,0…" at bounding box center [508, 291] width 1016 height 583
click at [410, 302] on div "Pix" at bounding box center [411, 304] width 101 height 84
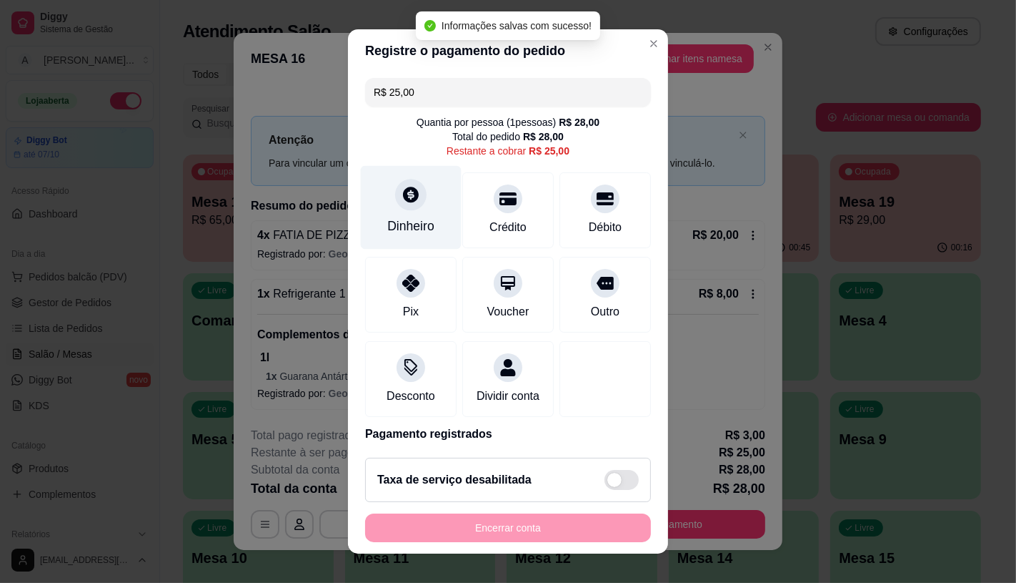
click at [410, 225] on div "Dinheiro" at bounding box center [410, 226] width 47 height 19
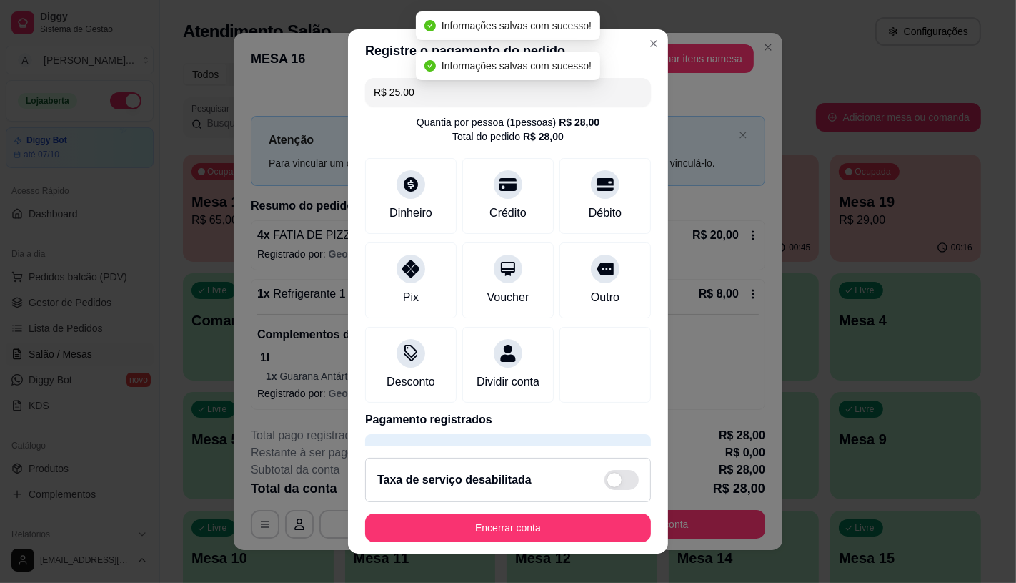
type input "R$ 0,00"
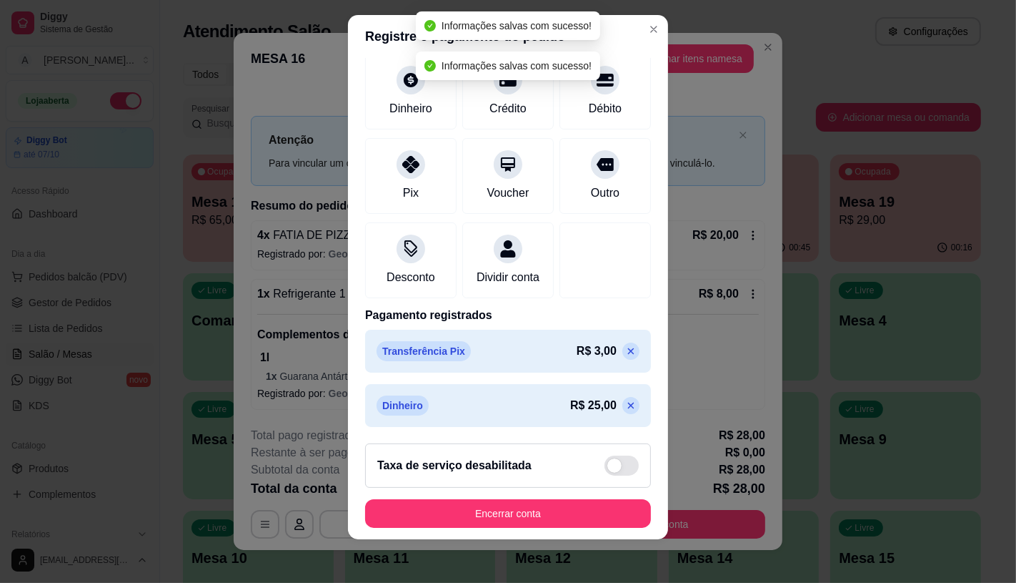
scroll to position [16, 0]
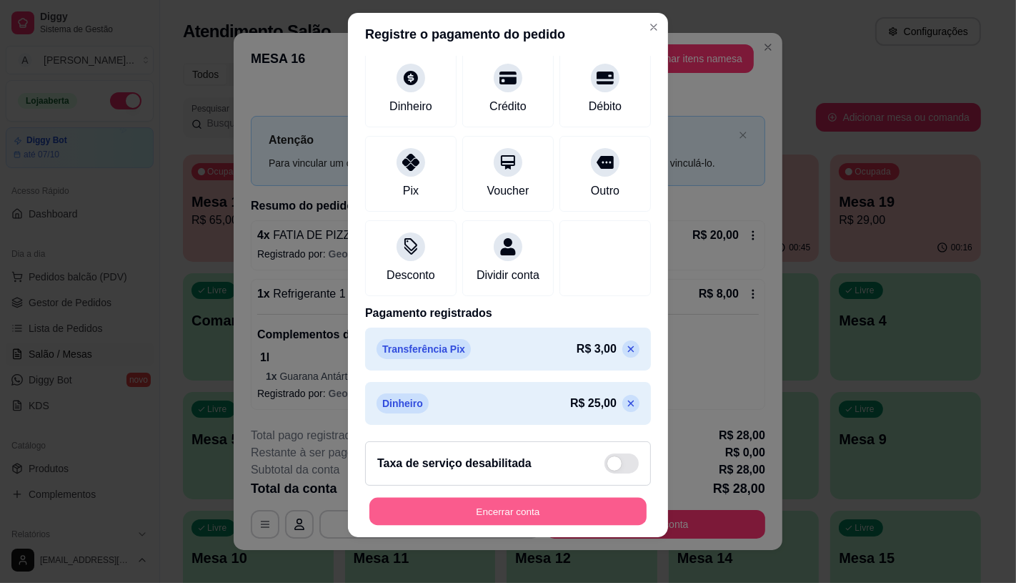
click at [468, 518] on button "Encerrar conta" at bounding box center [508, 512] width 277 height 28
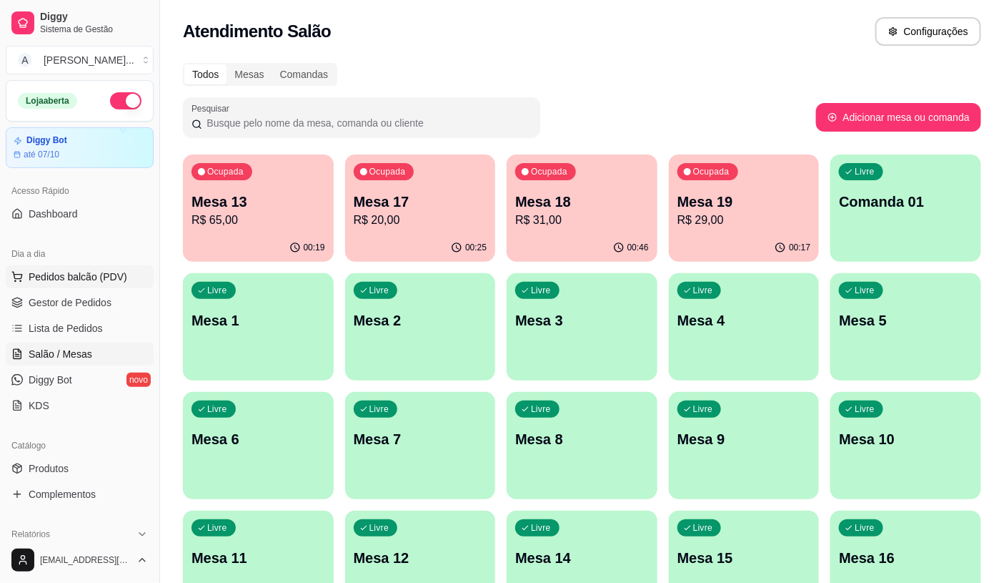
click at [126, 272] on button "Pedidos balcão (PDV)" at bounding box center [80, 276] width 148 height 23
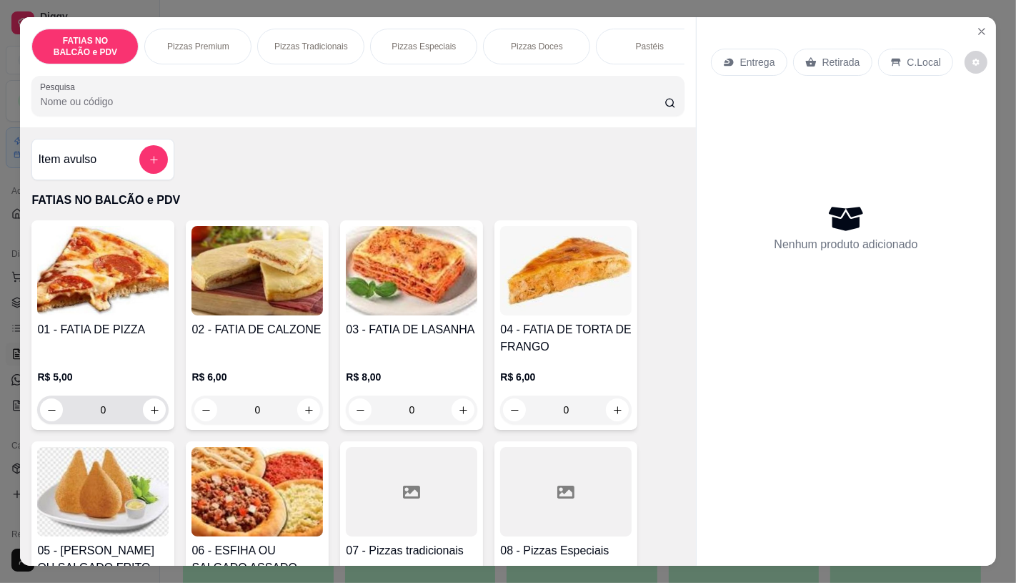
click at [108, 418] on input "0" at bounding box center [103, 409] width 80 height 29
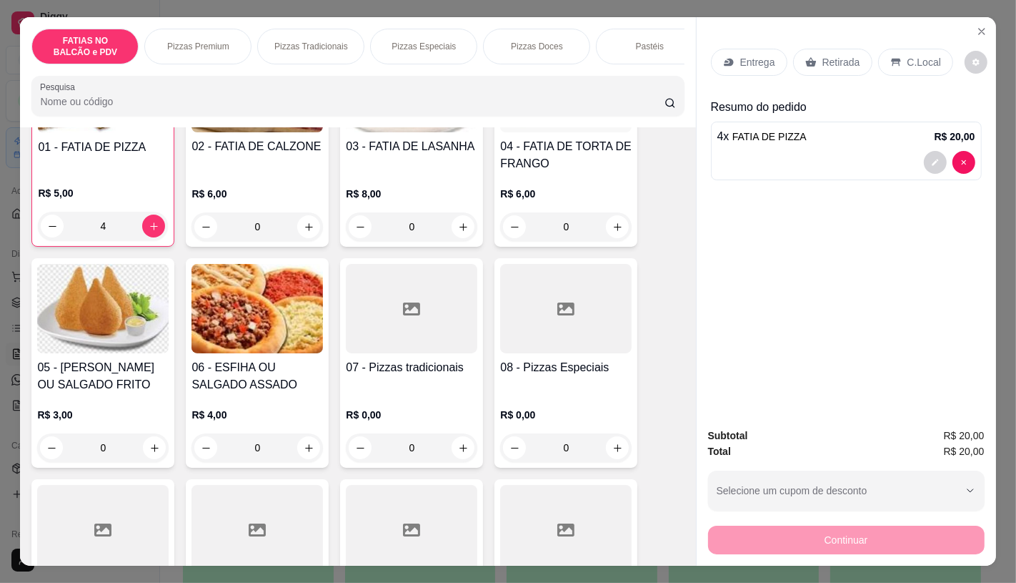
scroll to position [238, 0]
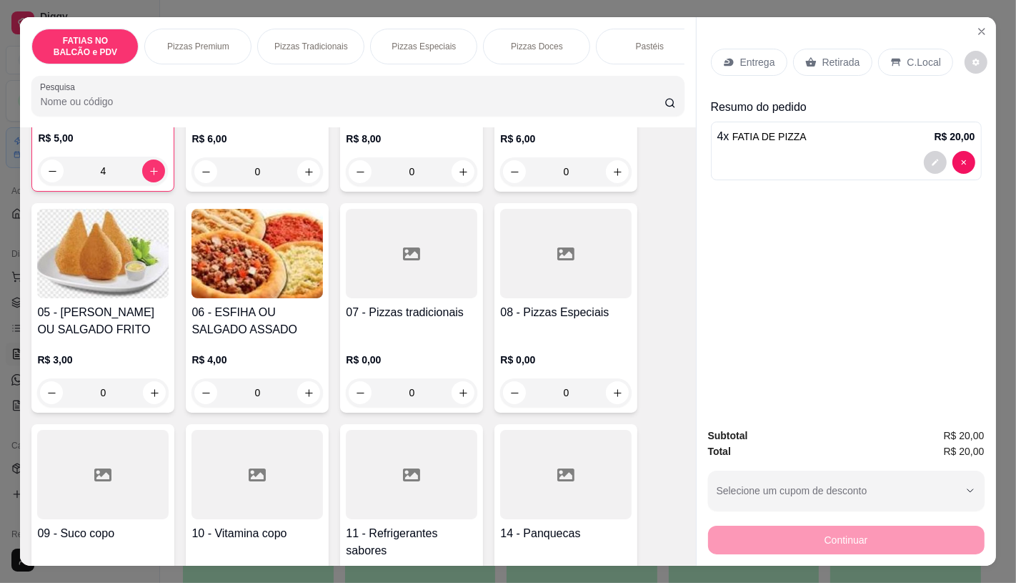
type input "4"
click at [370, 457] on div at bounding box center [412, 474] width 132 height 89
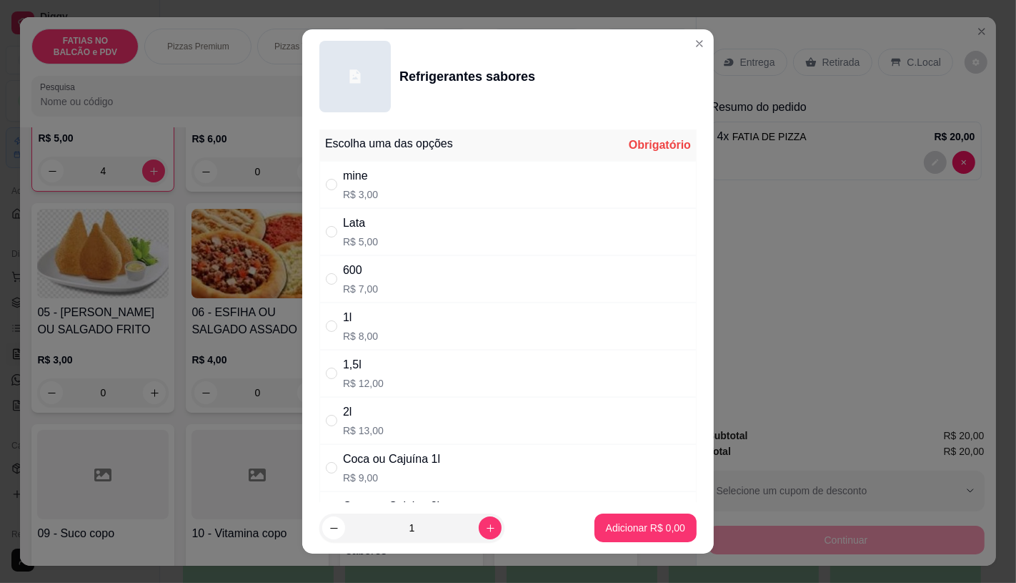
click at [372, 281] on div "600 R$ 7,00" at bounding box center [508, 278] width 377 height 47
radio input "true"
click at [618, 523] on p "Adicionar R$ 7,00" at bounding box center [645, 527] width 79 height 14
type input "1"
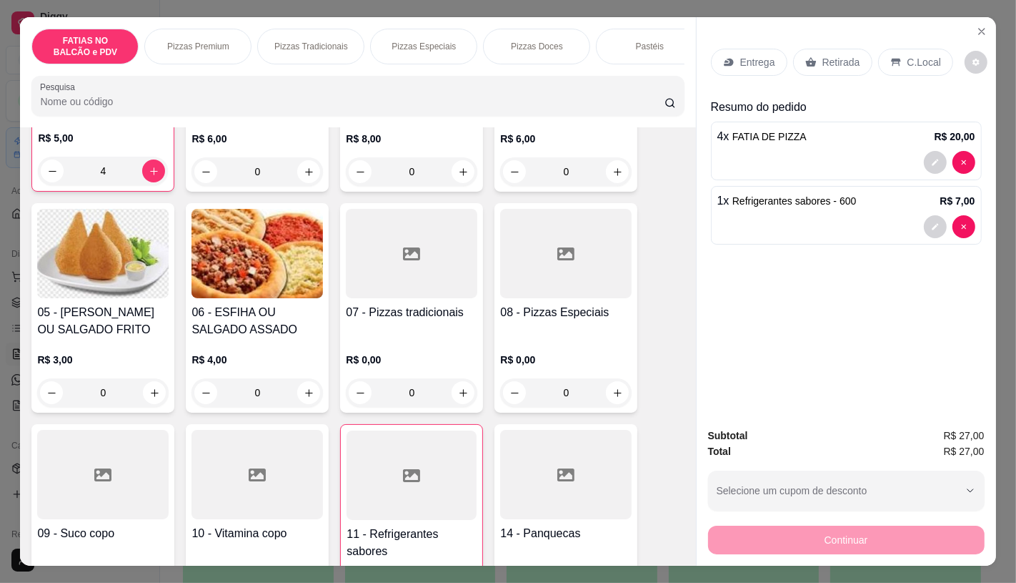
click at [825, 64] on div "Retirada" at bounding box center [832, 62] width 79 height 27
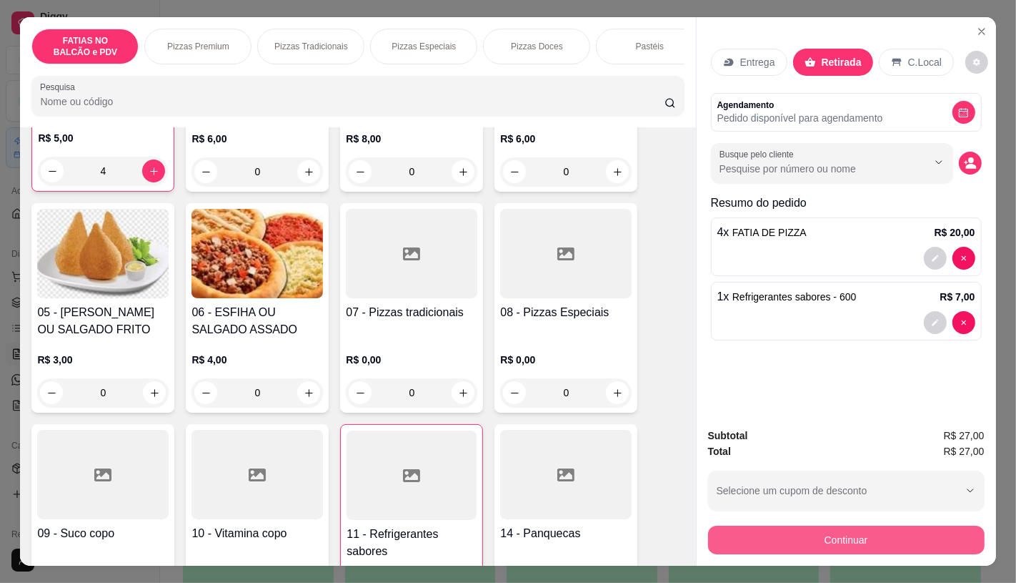
click at [776, 525] on button "Continuar" at bounding box center [846, 539] width 277 height 29
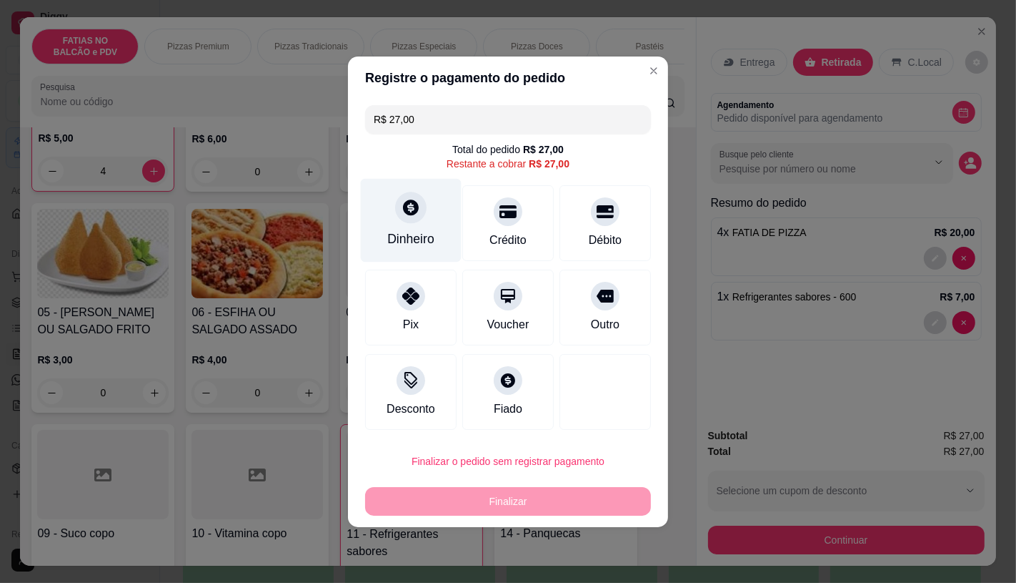
click at [422, 227] on div "Dinheiro" at bounding box center [411, 220] width 101 height 84
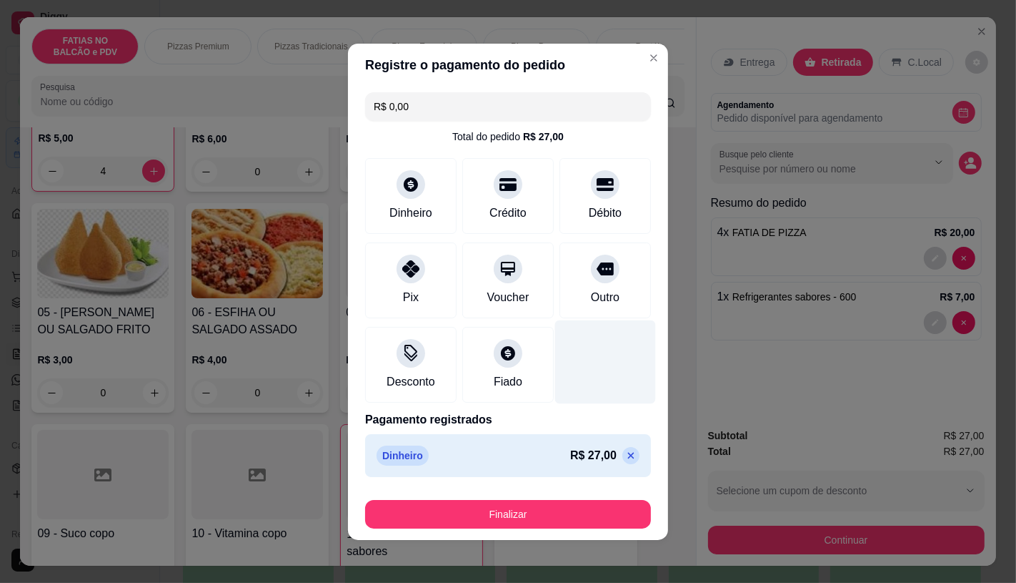
type input "R$ 0,00"
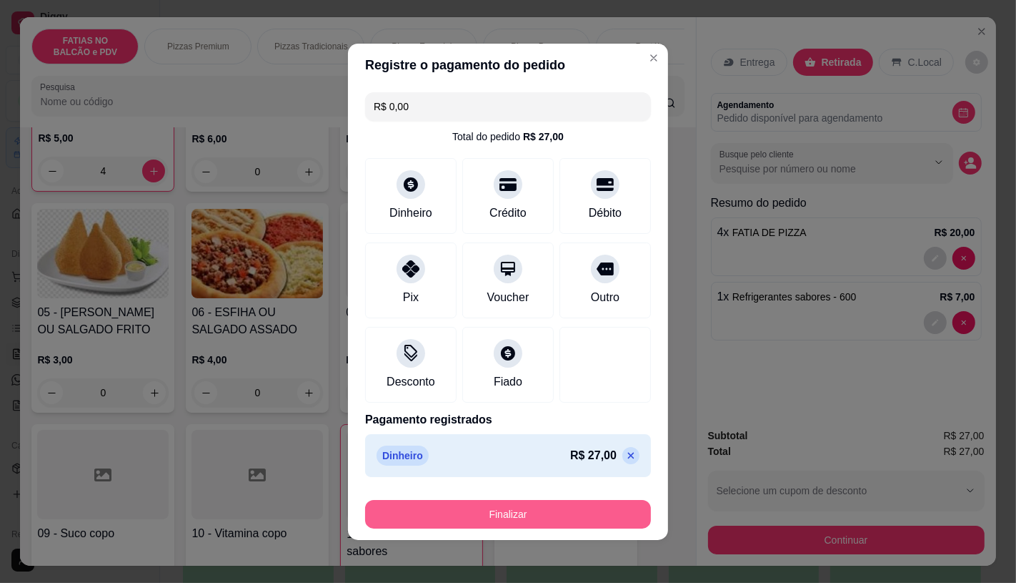
click at [543, 513] on button "Finalizar" at bounding box center [508, 514] width 286 height 29
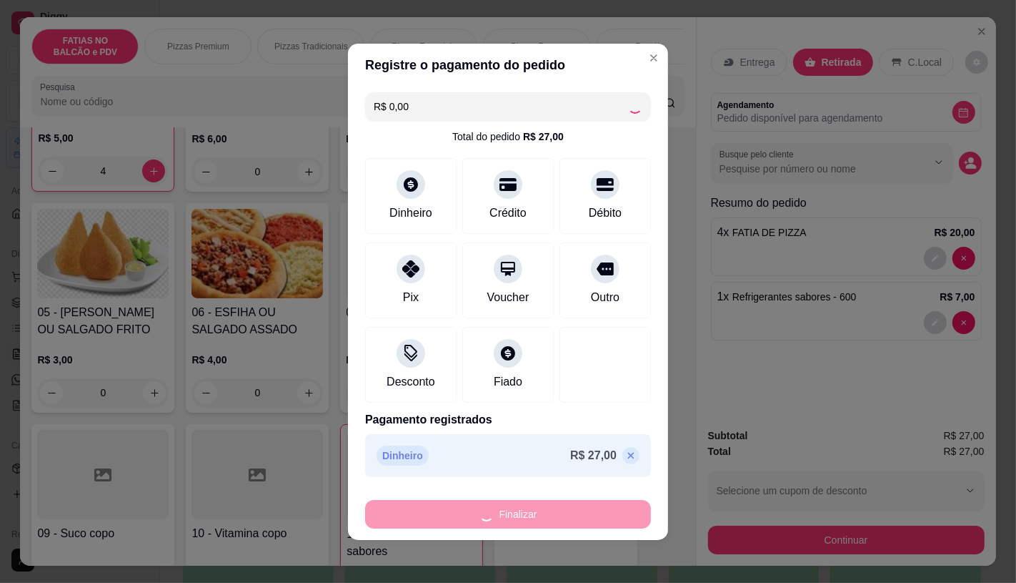
type input "0"
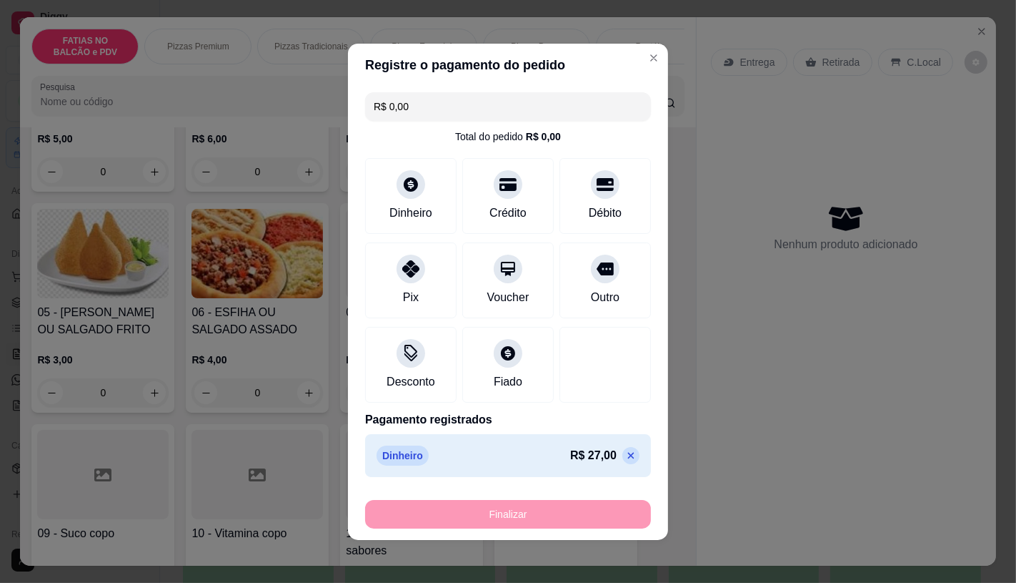
type input "-R$ 27,00"
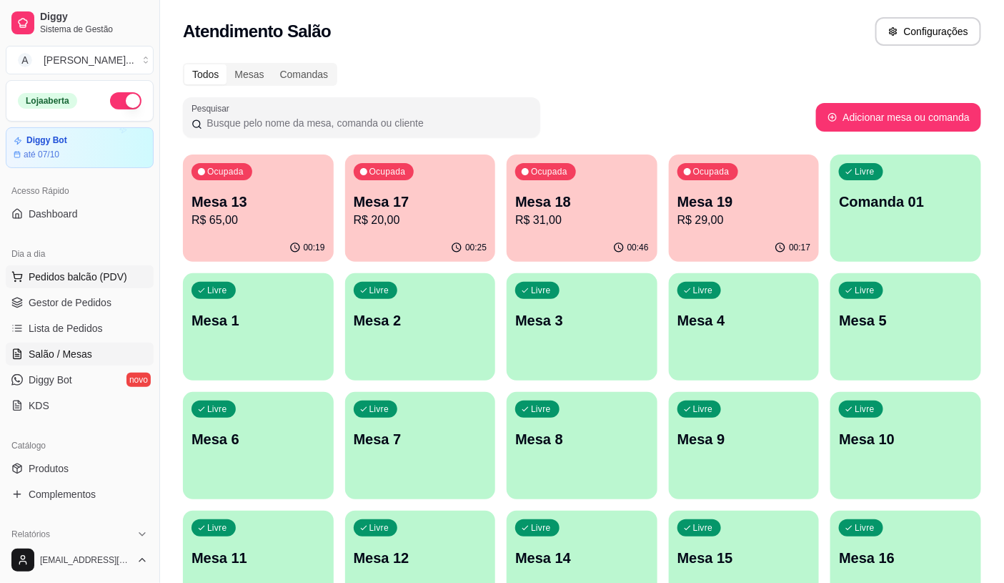
click at [67, 266] on button "Pedidos balcão (PDV)" at bounding box center [80, 276] width 148 height 23
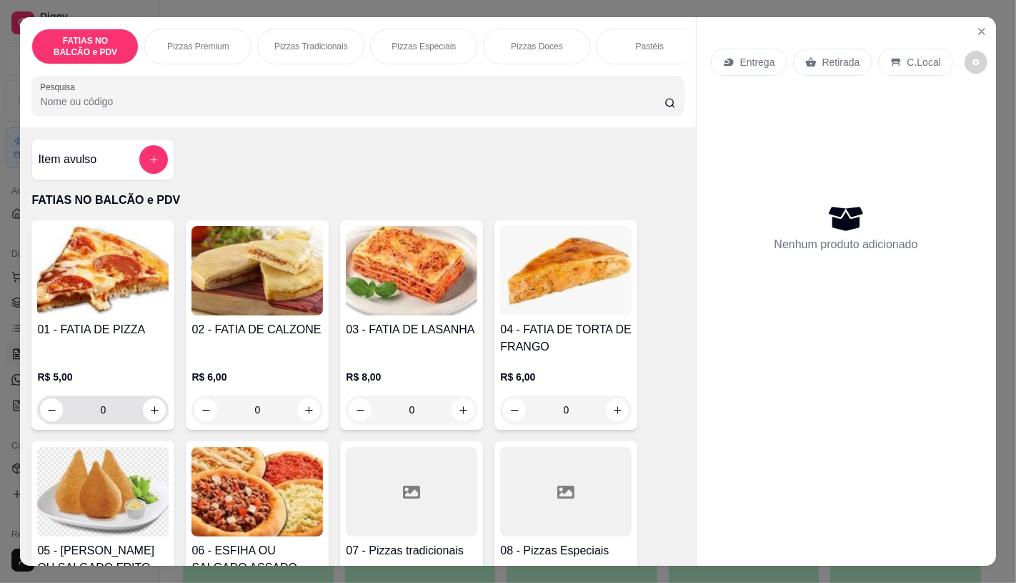
click at [109, 407] on div "R$ 5,00 0" at bounding box center [103, 397] width 132 height 54
click at [0, 395] on div "FATIAS NO BALCÃO e PDV Pizzas Premium Pizzas Tradicionais Pizzas Especiais Pizz…" at bounding box center [508, 291] width 1016 height 583
click at [1, 387] on div "FATIAS NO BALCÃO e PDV Pizzas Premium Pizzas Tradicionais Pizzas Especiais Pizz…" at bounding box center [508, 291] width 1016 height 583
click at [10, 380] on div "FATIAS NO BALCÃO e PDV Pizzas Premium Pizzas Tradicionais Pizzas Especiais Pizz…" at bounding box center [508, 291] width 1016 height 583
click at [976, 26] on icon "Close" at bounding box center [981, 31] width 11 height 11
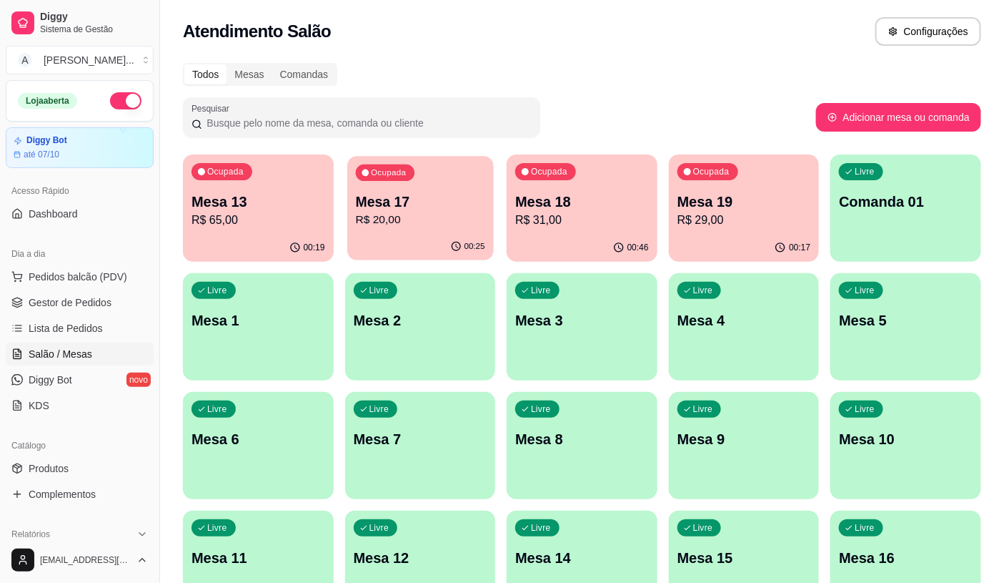
click at [401, 197] on p "Mesa 17" at bounding box center [419, 201] width 129 height 19
click at [588, 216] on p "R$ 31,00" at bounding box center [582, 220] width 134 height 17
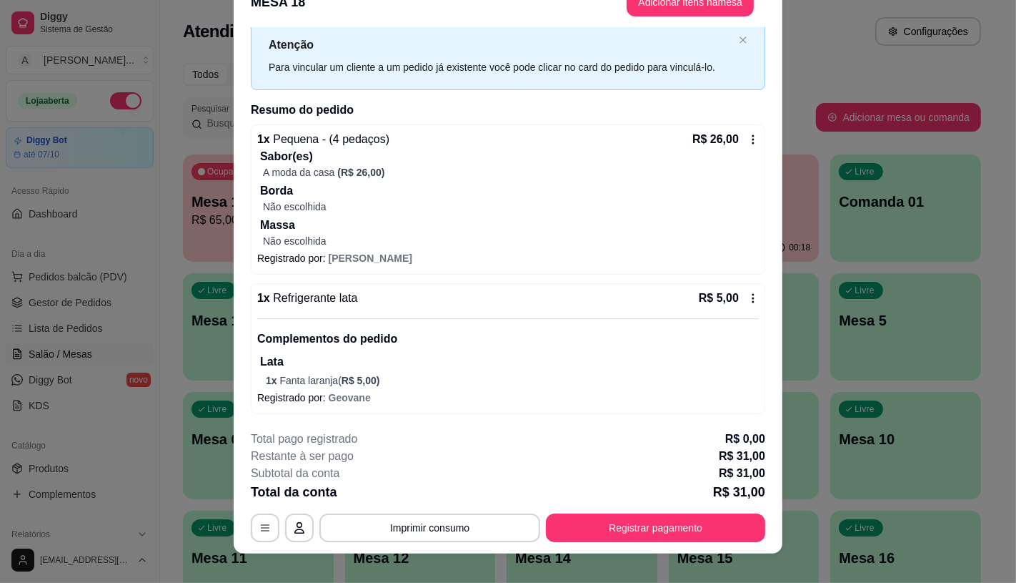
scroll to position [43, 0]
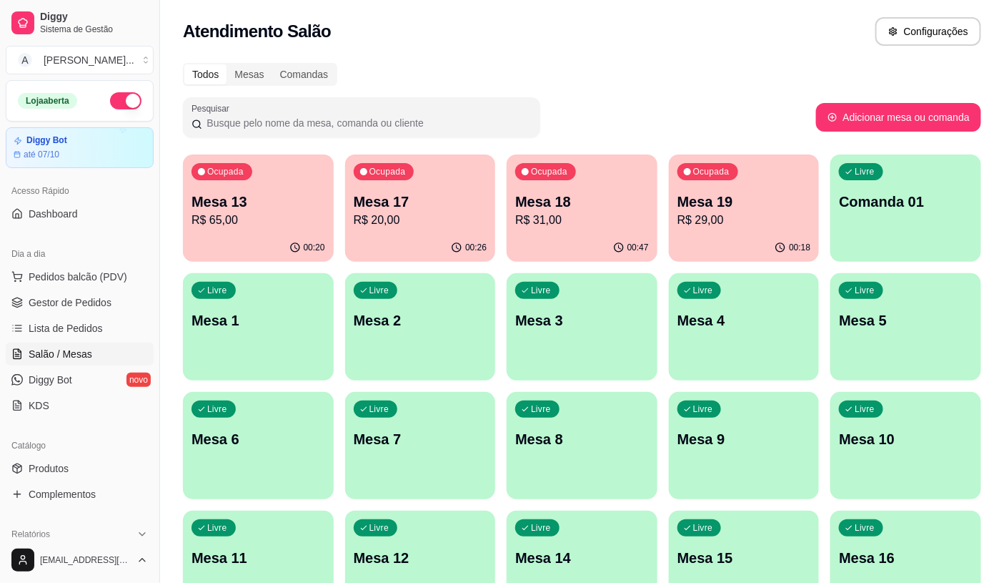
click at [175, 237] on div "Todos Mesas Comandas Pesquisar Adicionar mesa ou comanda Ocupada Mesa 13 R$ 65,…" at bounding box center [582, 522] width 844 height 936
click at [694, 217] on p "R$ 29,00" at bounding box center [745, 220] width 134 height 17
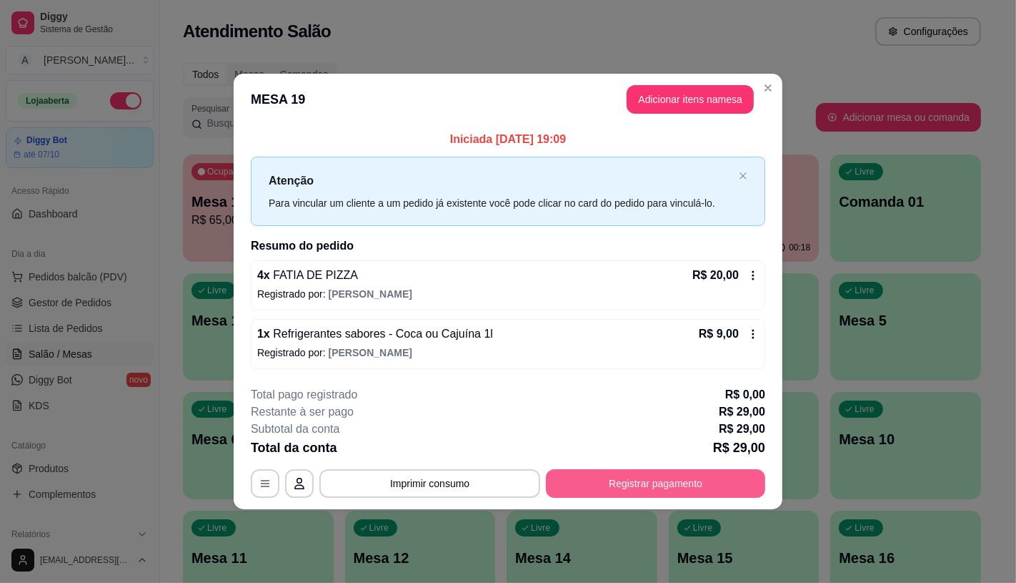
click at [660, 476] on button "Registrar pagamento" at bounding box center [655, 483] width 219 height 29
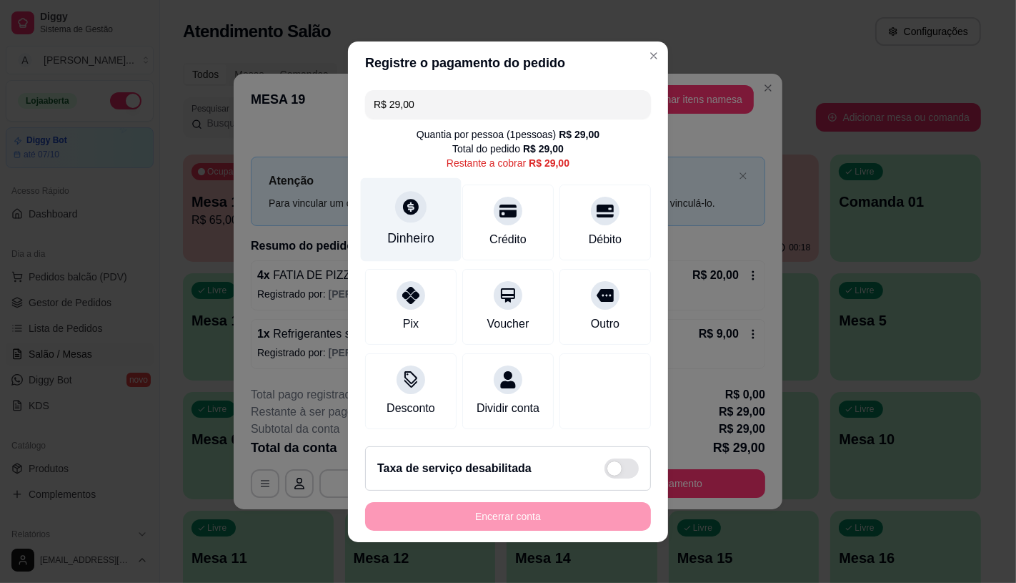
click at [403, 199] on icon at bounding box center [411, 207] width 16 height 16
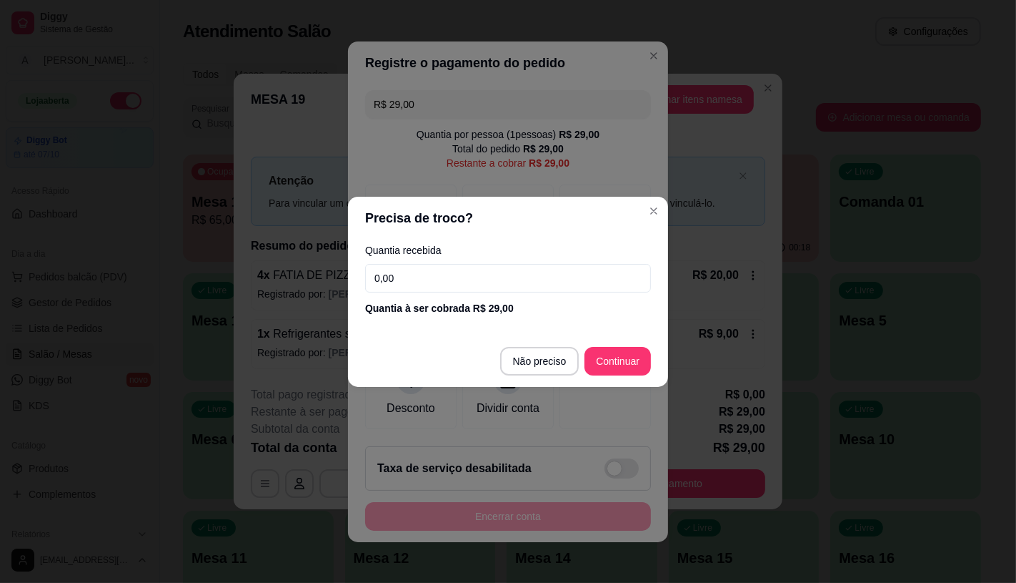
click at [449, 273] on input "0,00" at bounding box center [508, 278] width 286 height 29
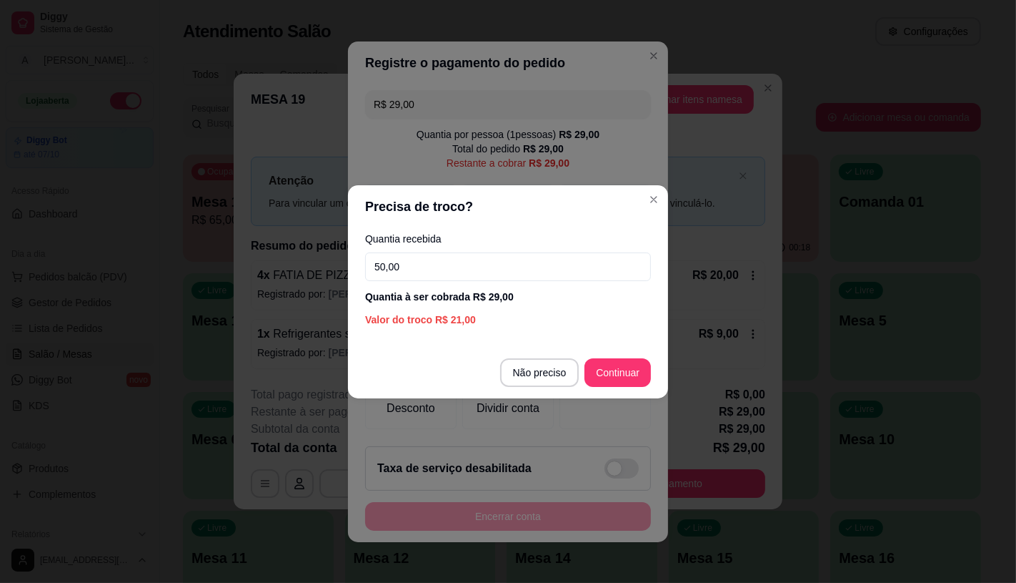
type input "50,00"
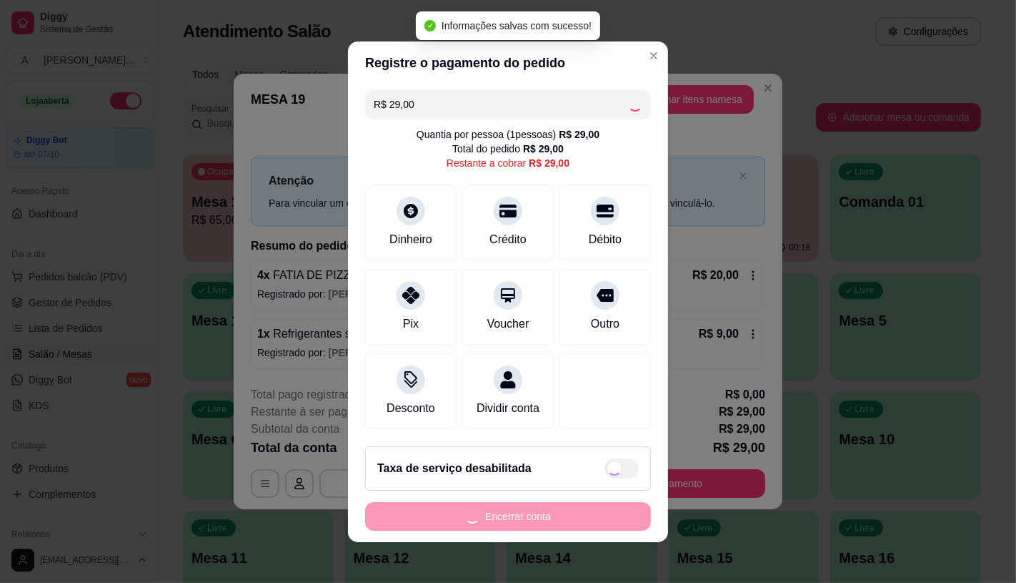
type input "R$ 0,00"
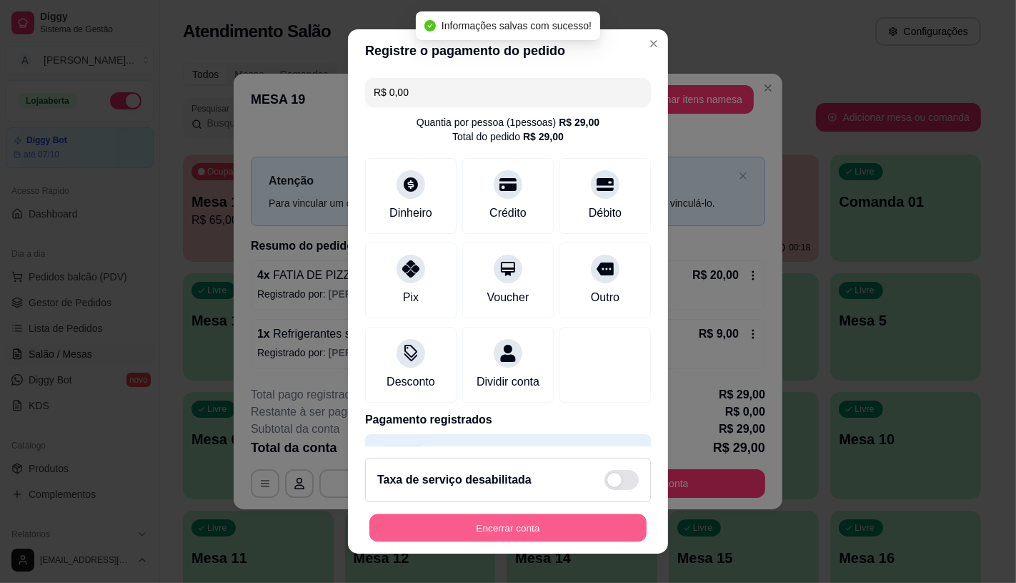
click at [540, 527] on button "Encerrar conta" at bounding box center [508, 528] width 277 height 28
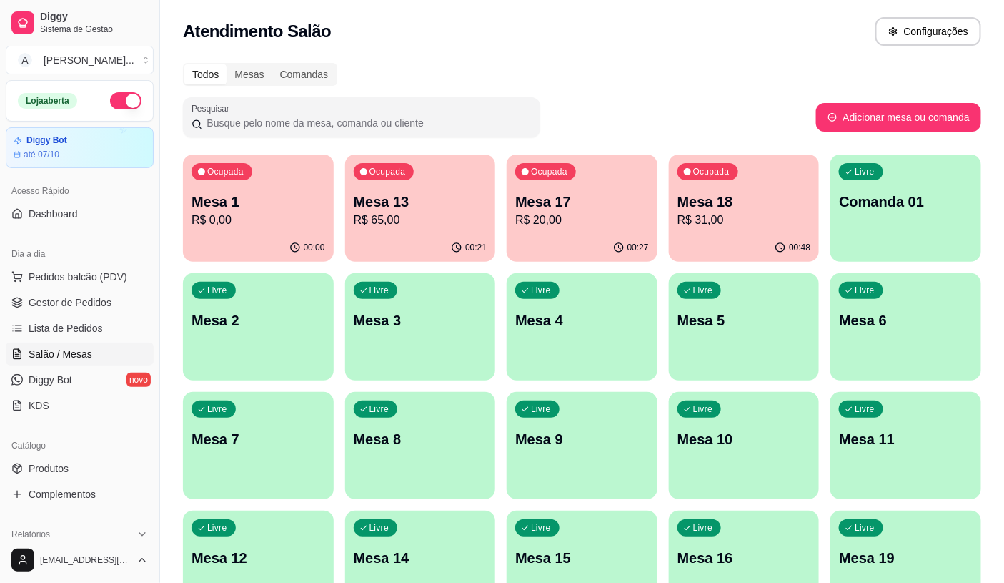
click at [733, 222] on p "R$ 31,00" at bounding box center [745, 220] width 134 height 17
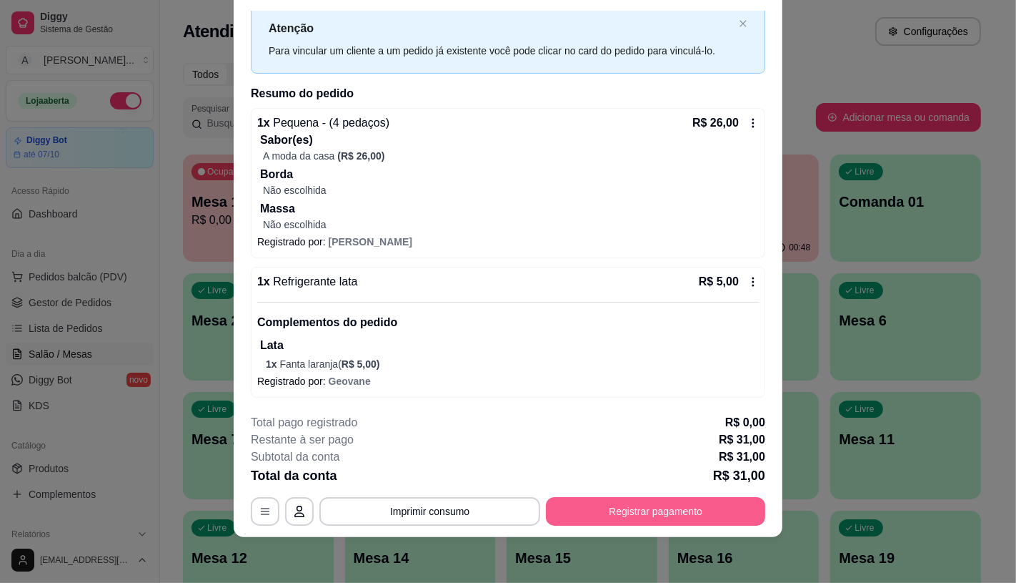
click at [647, 518] on button "Registrar pagamento" at bounding box center [655, 511] width 219 height 29
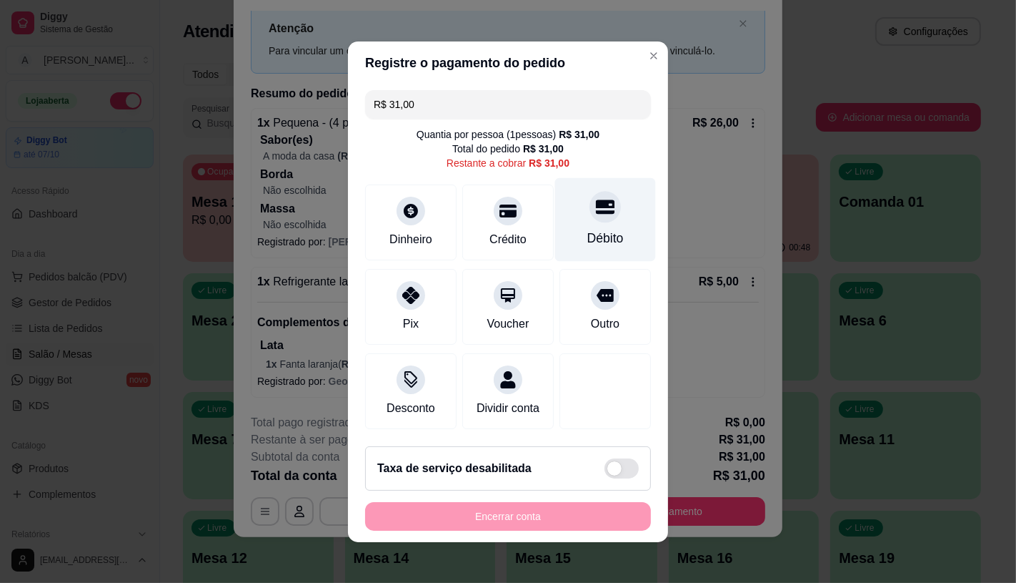
click at [588, 232] on div "Débito" at bounding box center [606, 238] width 36 height 19
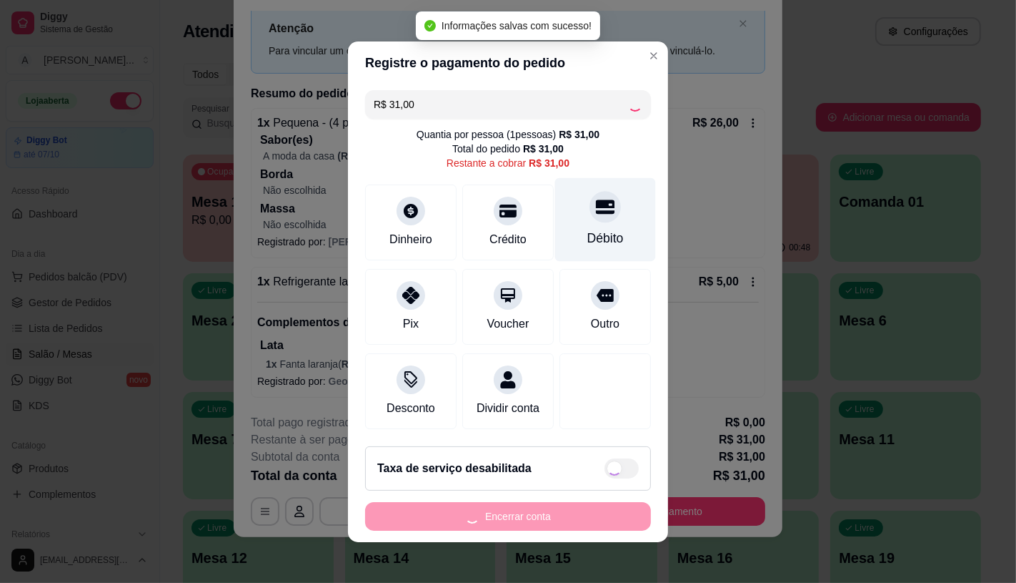
type input "R$ 0,00"
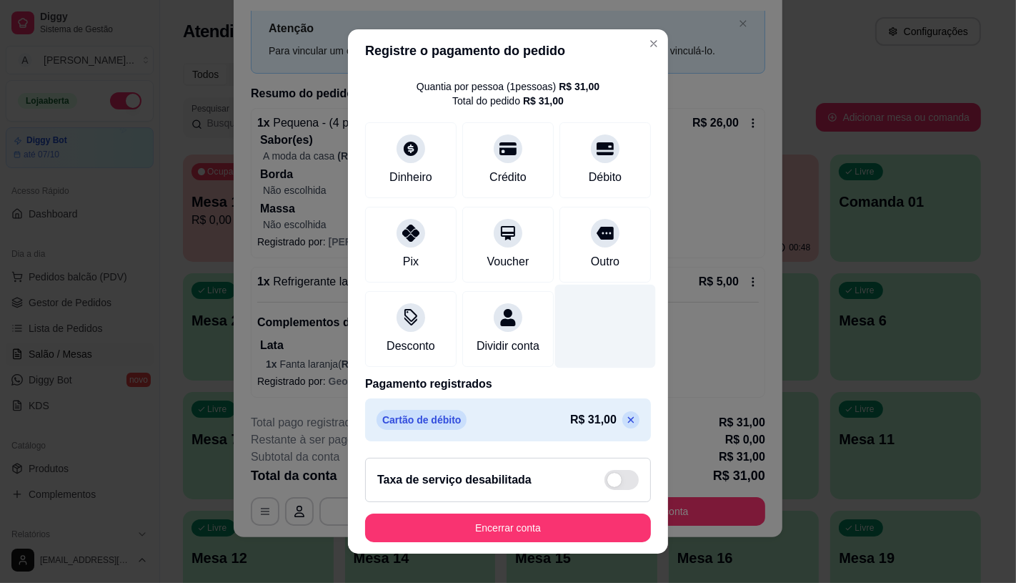
scroll to position [53, 0]
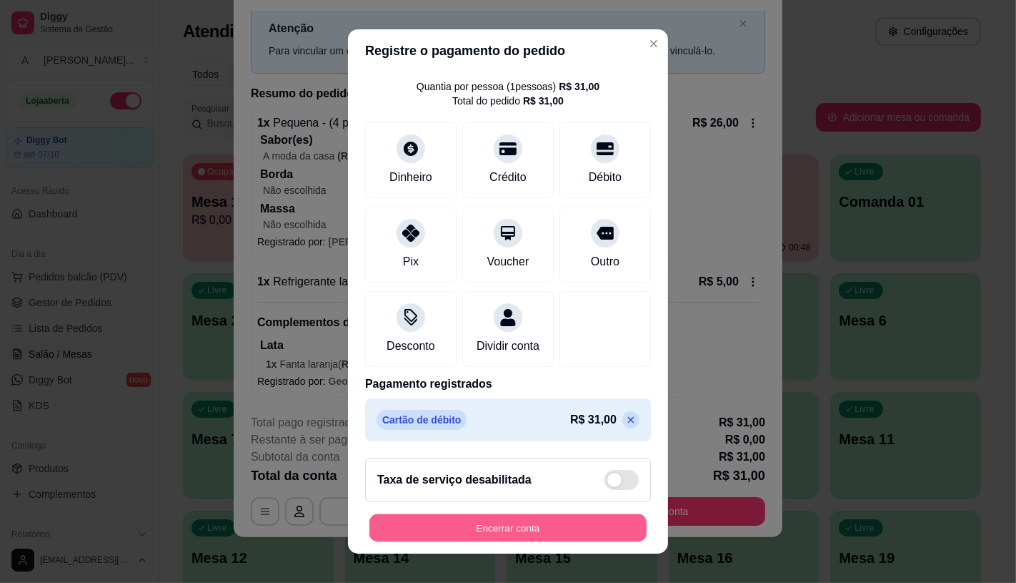
click at [523, 523] on button "Encerrar conta" at bounding box center [508, 528] width 277 height 28
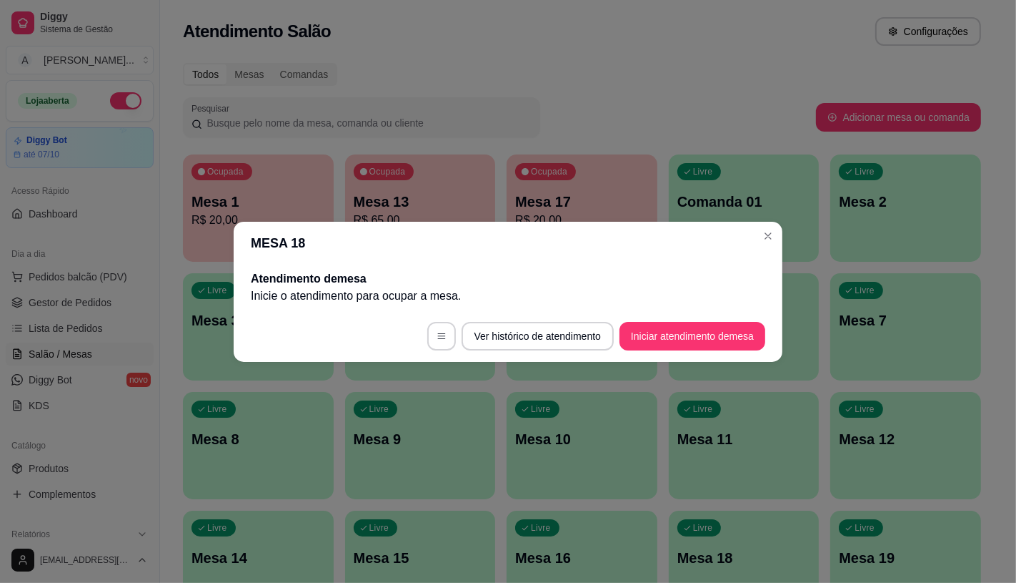
scroll to position [0, 0]
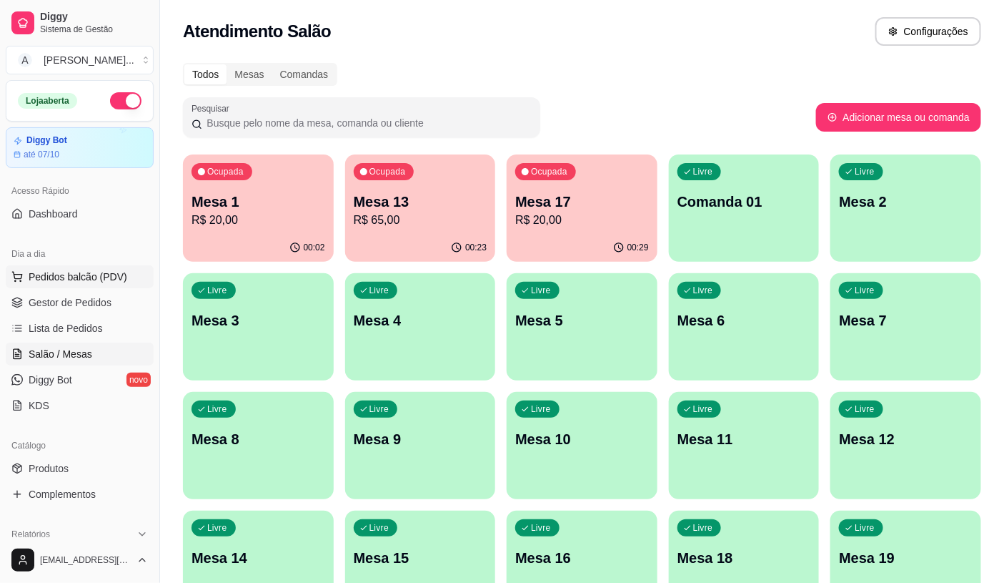
click at [123, 279] on button "Pedidos balcão (PDV)" at bounding box center [80, 276] width 148 height 23
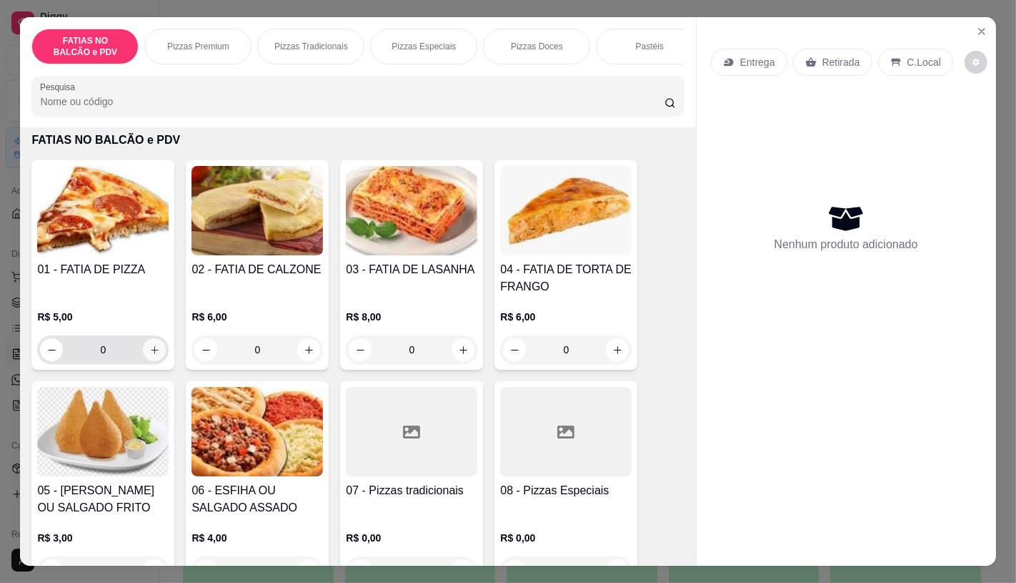
scroll to position [79, 0]
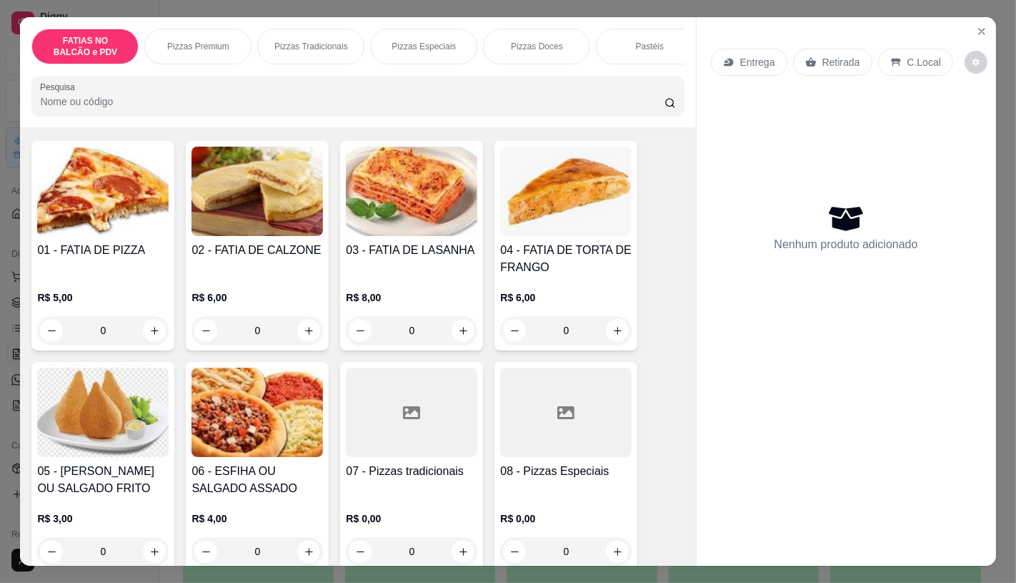
click at [147, 417] on img at bounding box center [103, 411] width 132 height 89
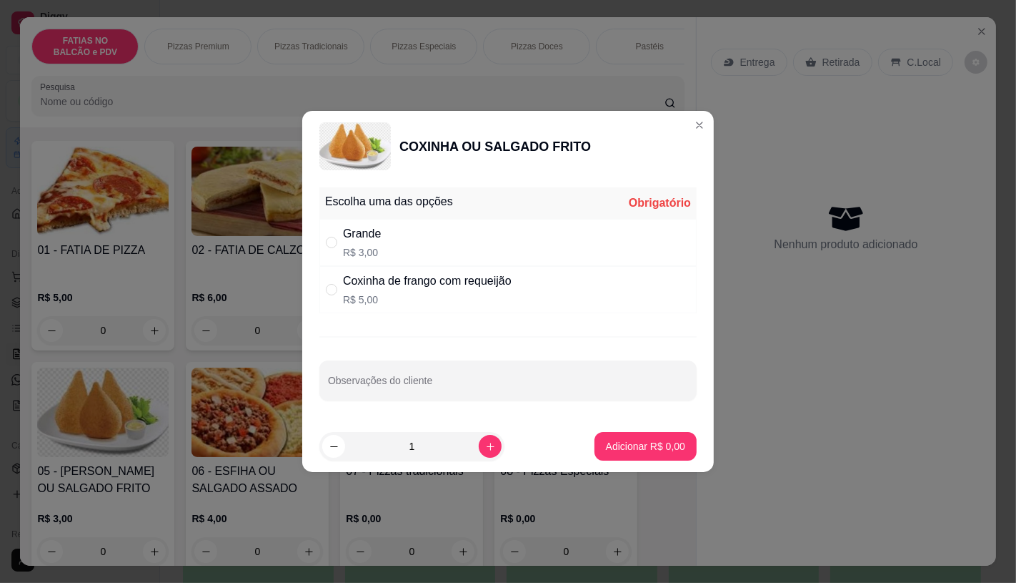
click at [391, 298] on p "R$ 5,00" at bounding box center [427, 299] width 169 height 14
radio input "true"
click at [484, 438] on button "increase-product-quantity" at bounding box center [490, 446] width 23 height 23
type input "2"
click at [635, 447] on p "Adicionar R$ 10,00" at bounding box center [642, 446] width 85 height 14
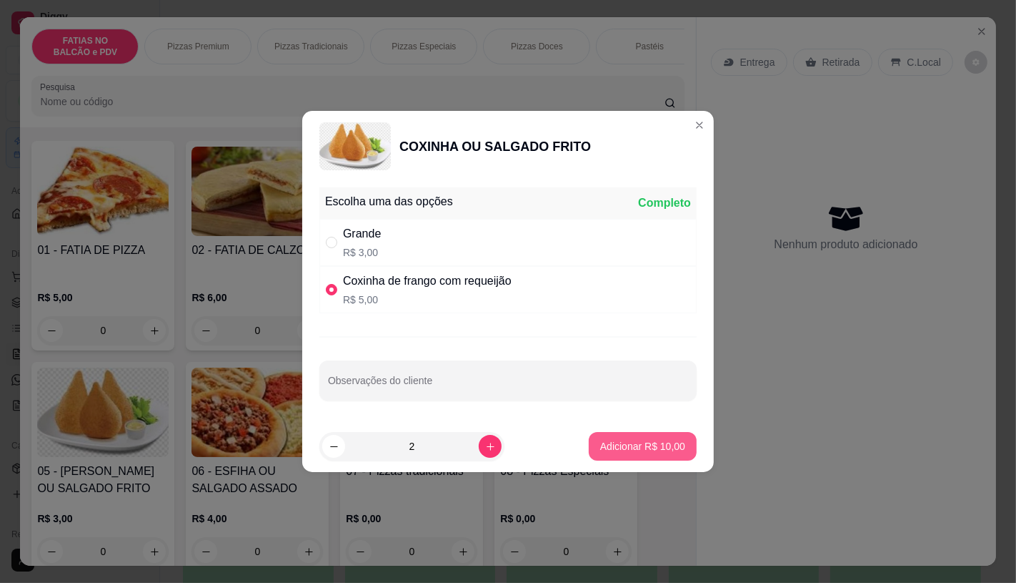
type input "2"
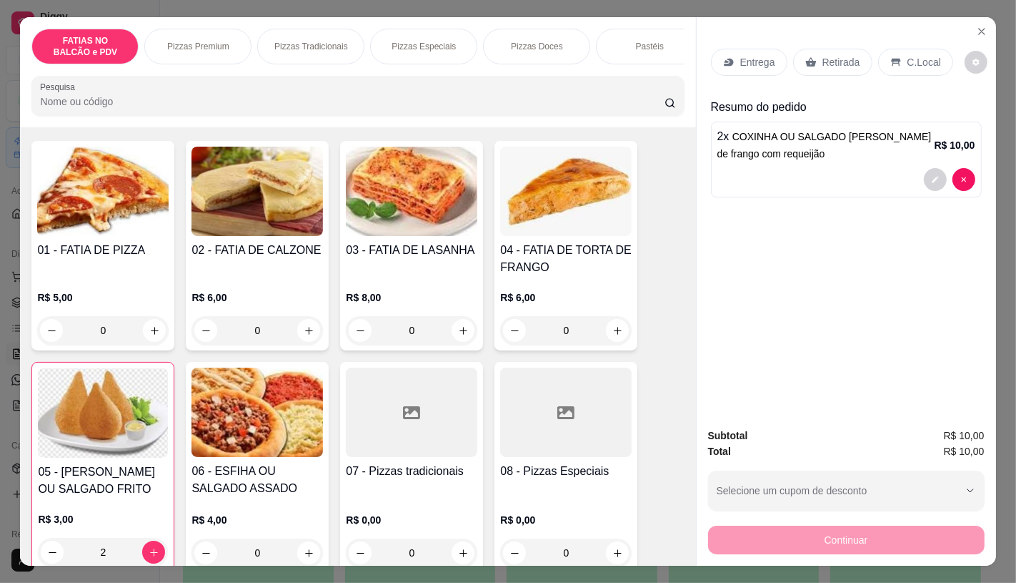
click at [134, 330] on input "0" at bounding box center [103, 330] width 80 height 29
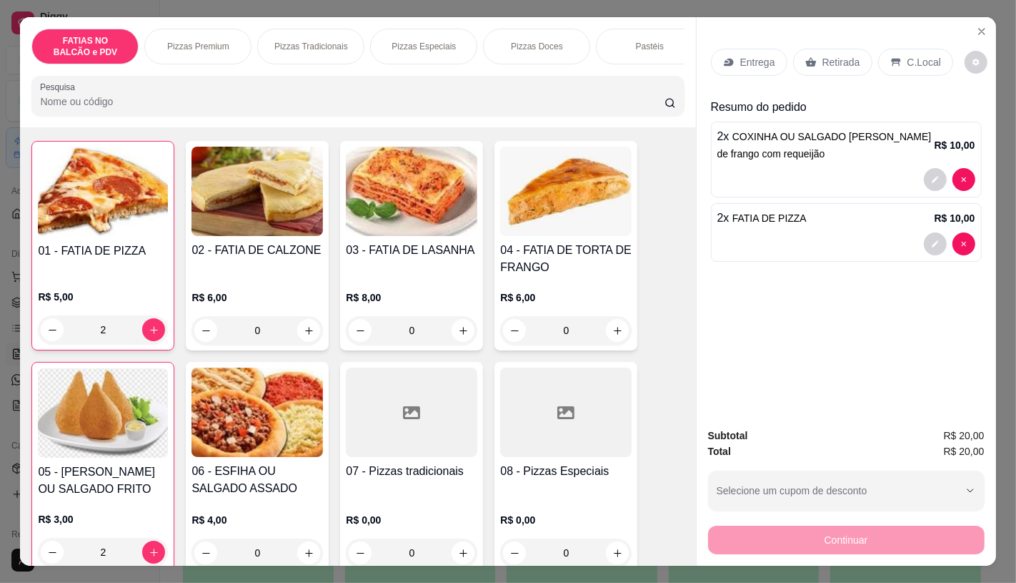
type input "2"
click at [836, 59] on p "Retirada" at bounding box center [842, 62] width 38 height 14
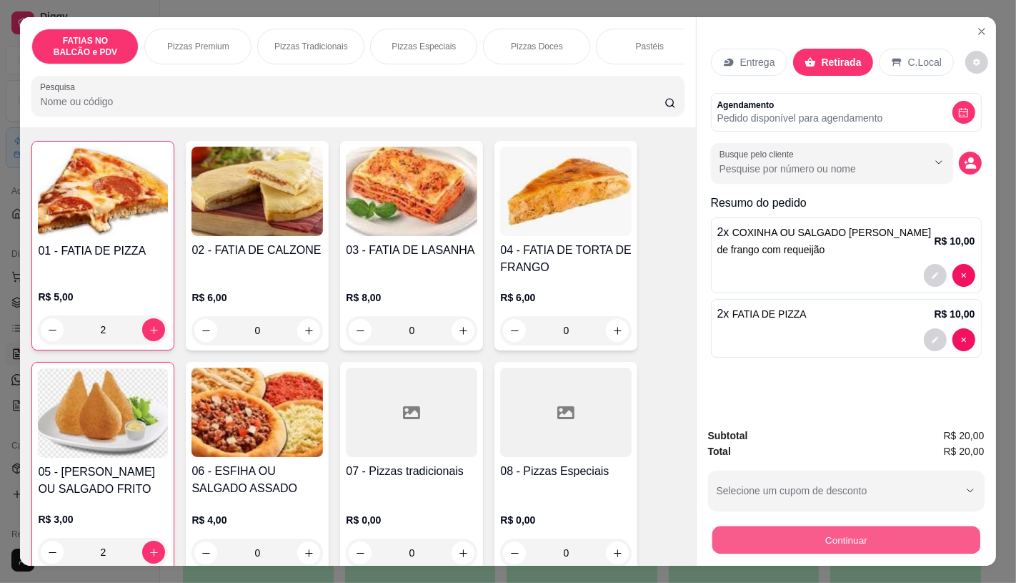
click at [770, 530] on button "Continuar" at bounding box center [846, 539] width 268 height 28
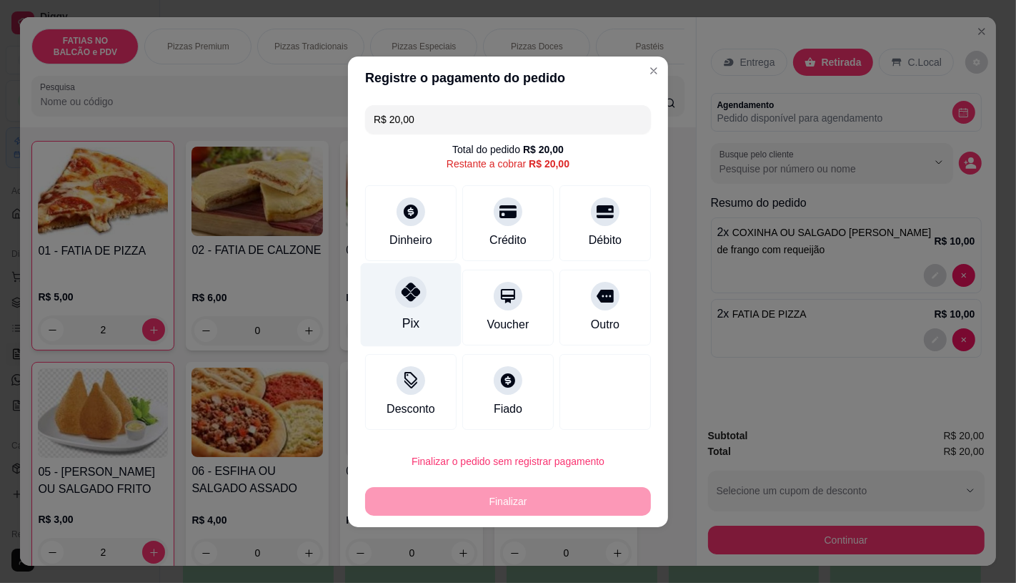
click at [384, 318] on div "Pix" at bounding box center [411, 304] width 101 height 84
type input "R$ 0,00"
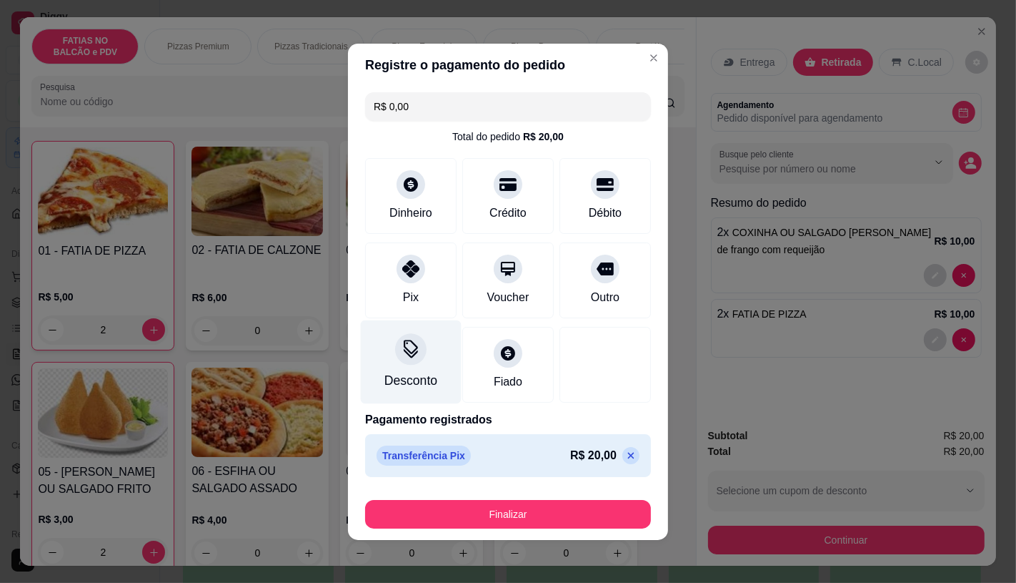
scroll to position [2, 0]
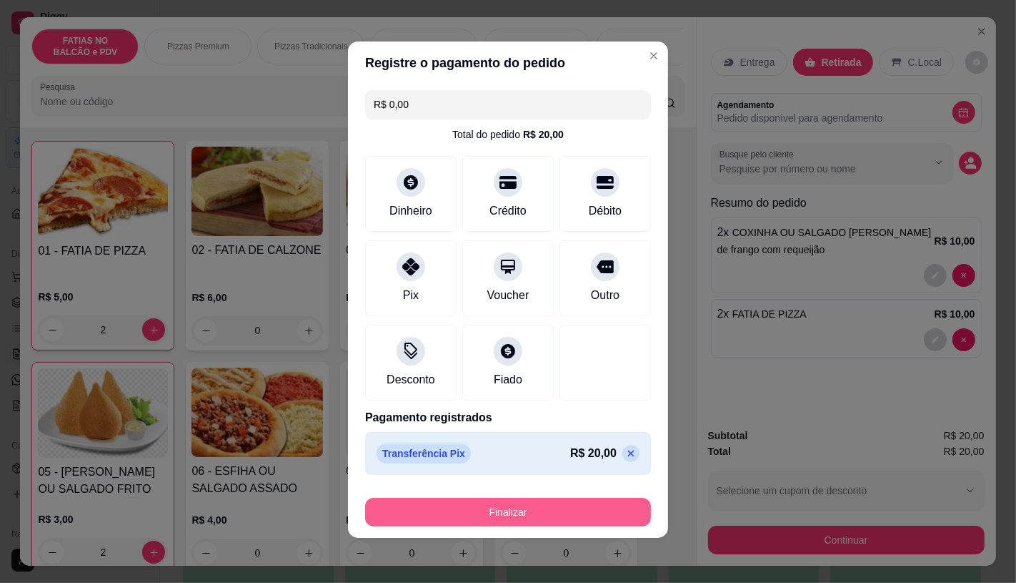
click at [491, 503] on button "Finalizar" at bounding box center [508, 512] width 286 height 29
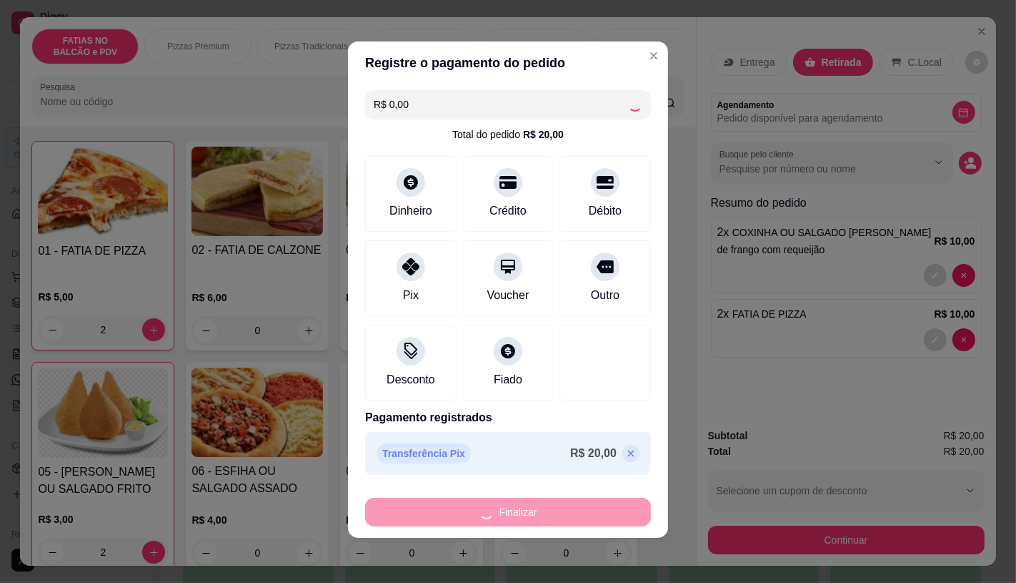
type input "0"
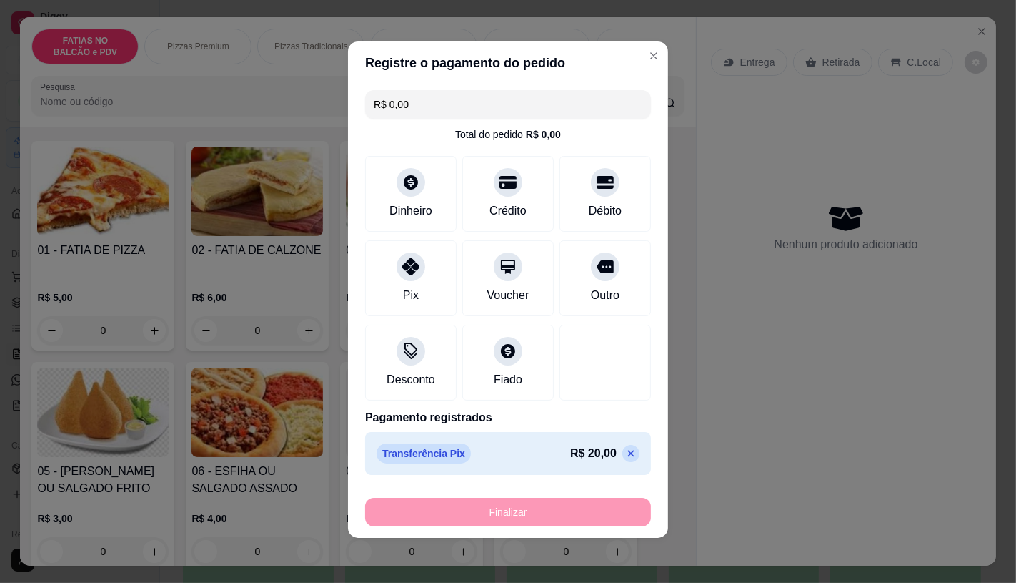
type input "-R$ 20,00"
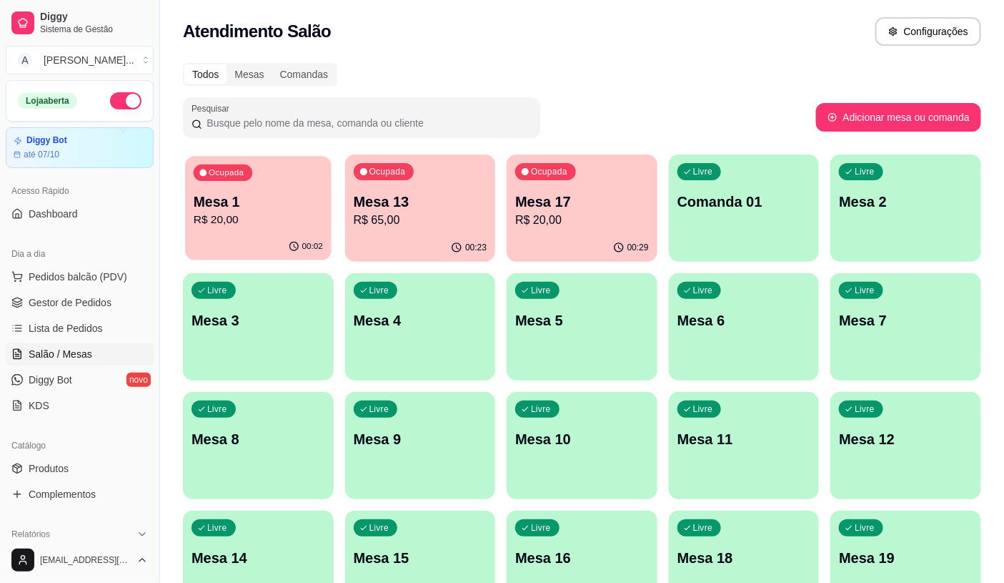
click at [300, 218] on p "R$ 20,00" at bounding box center [258, 220] width 129 height 16
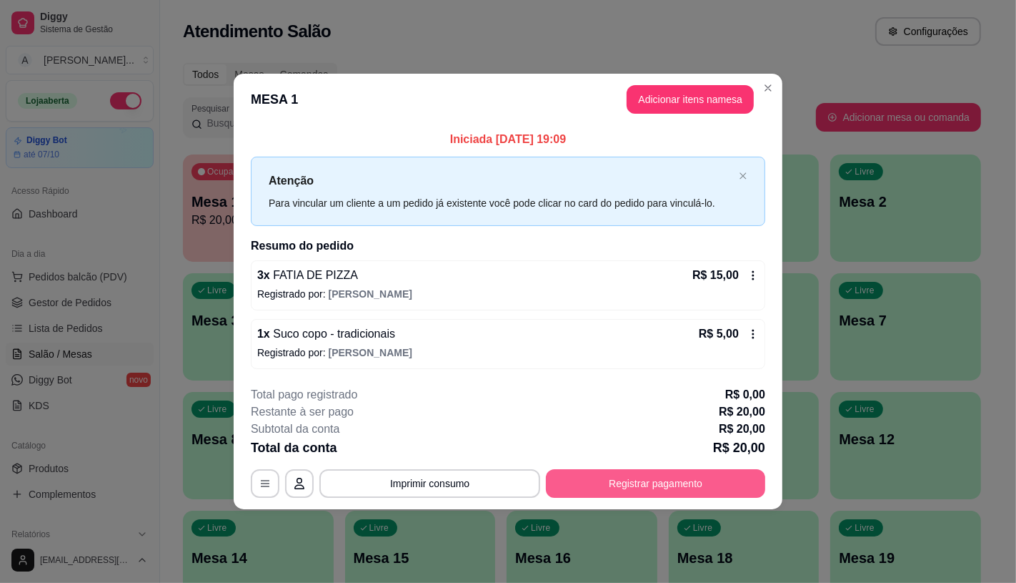
click at [588, 470] on button "Registrar pagamento" at bounding box center [655, 483] width 219 height 29
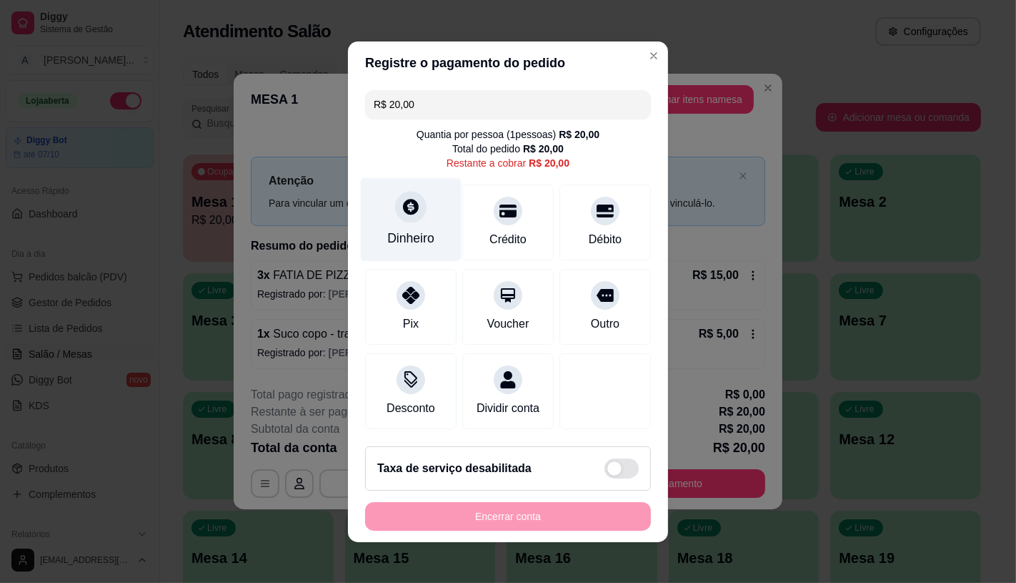
click at [379, 222] on div "Dinheiro" at bounding box center [411, 219] width 101 height 84
type input "R$ 0,00"
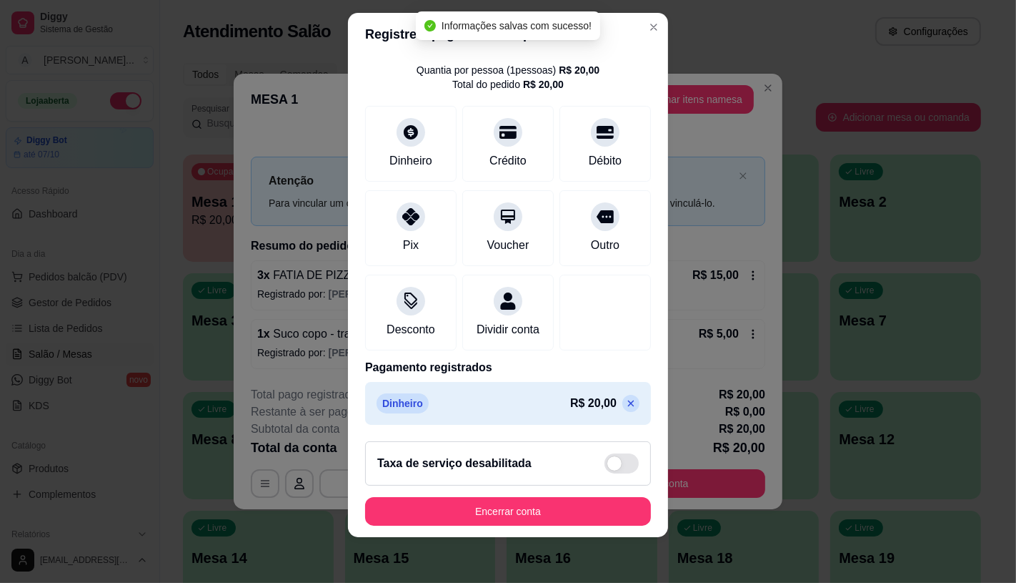
scroll to position [53, 0]
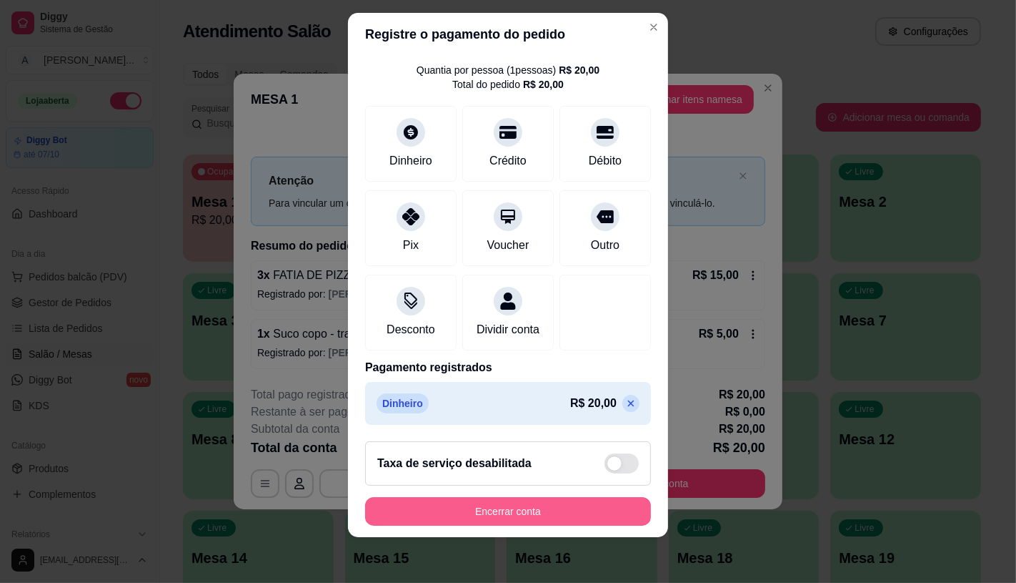
click at [530, 510] on button "Encerrar conta" at bounding box center [508, 511] width 286 height 29
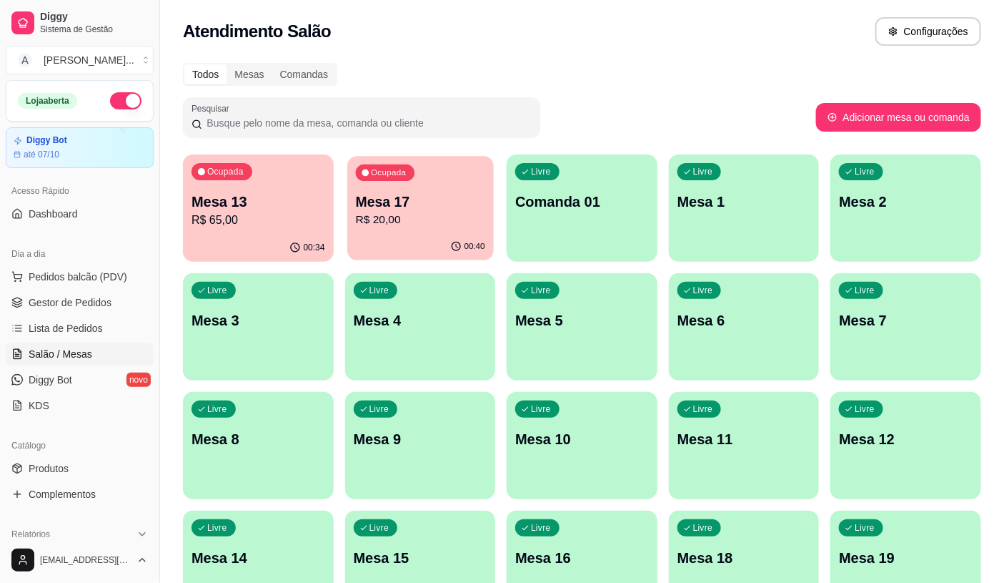
click at [427, 237] on div "00:40" at bounding box center [420, 246] width 146 height 27
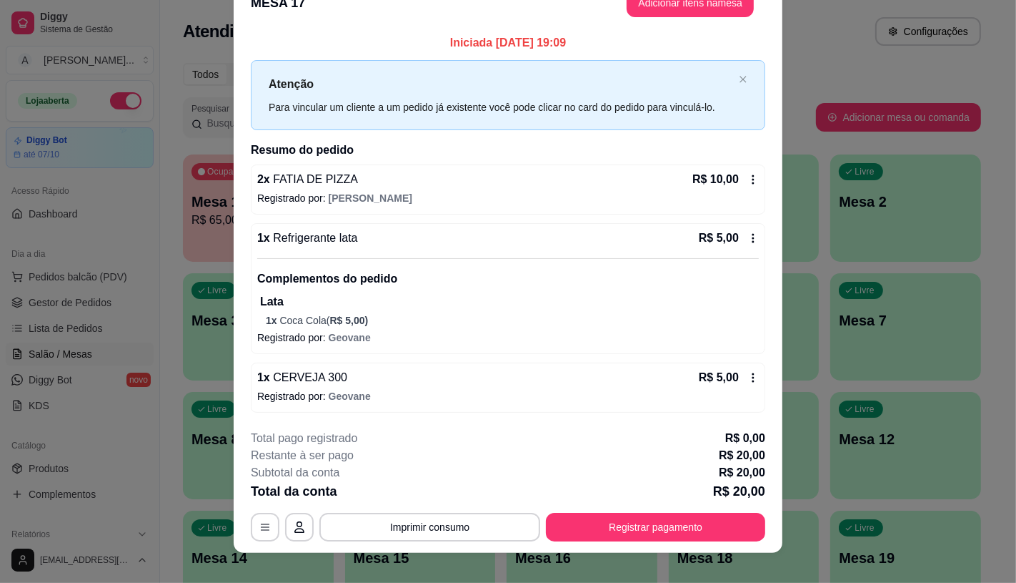
scroll to position [41, 0]
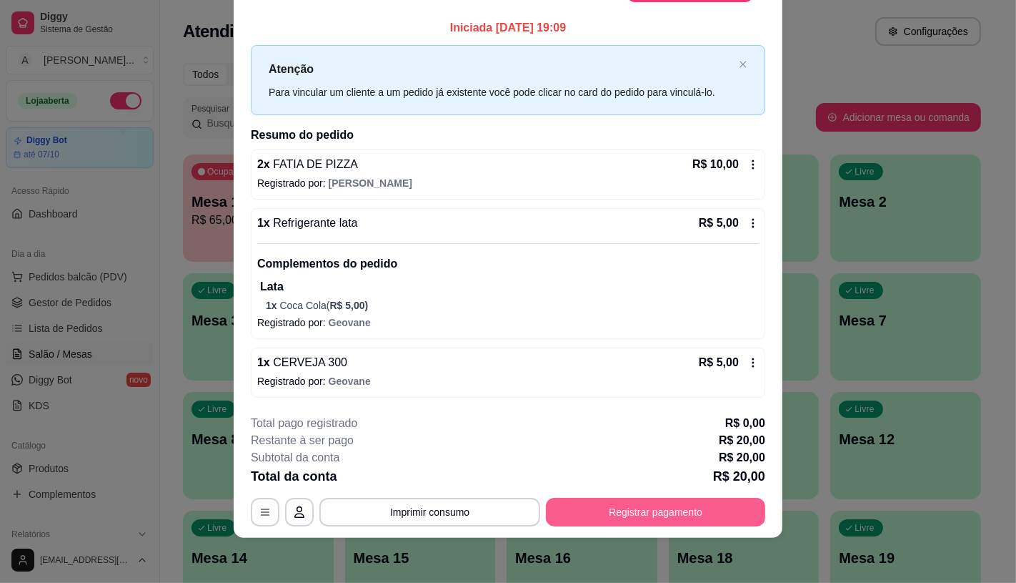
click at [588, 504] on button "Registrar pagamento" at bounding box center [655, 512] width 219 height 29
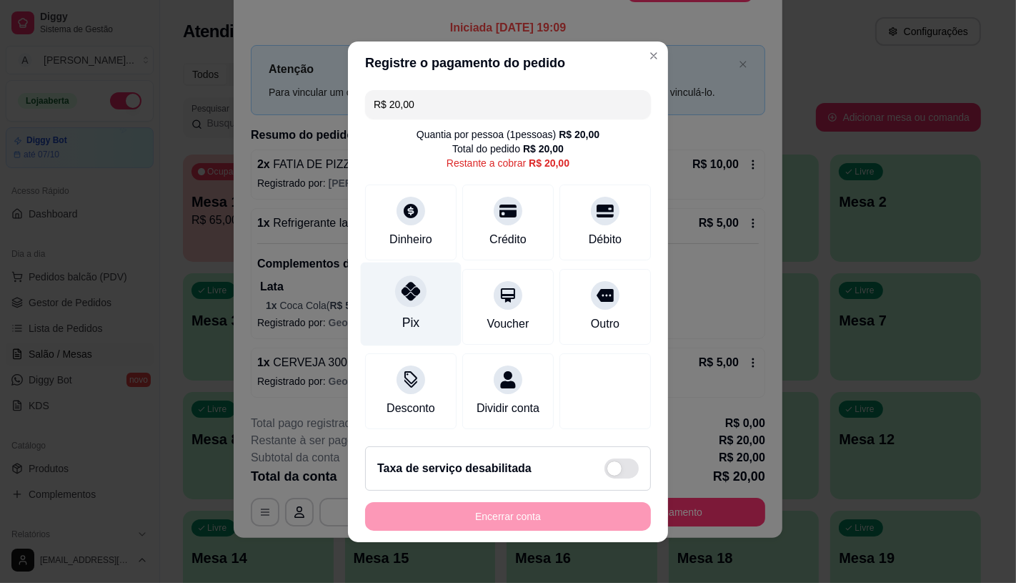
click at [410, 313] on div "Pix" at bounding box center [410, 322] width 17 height 19
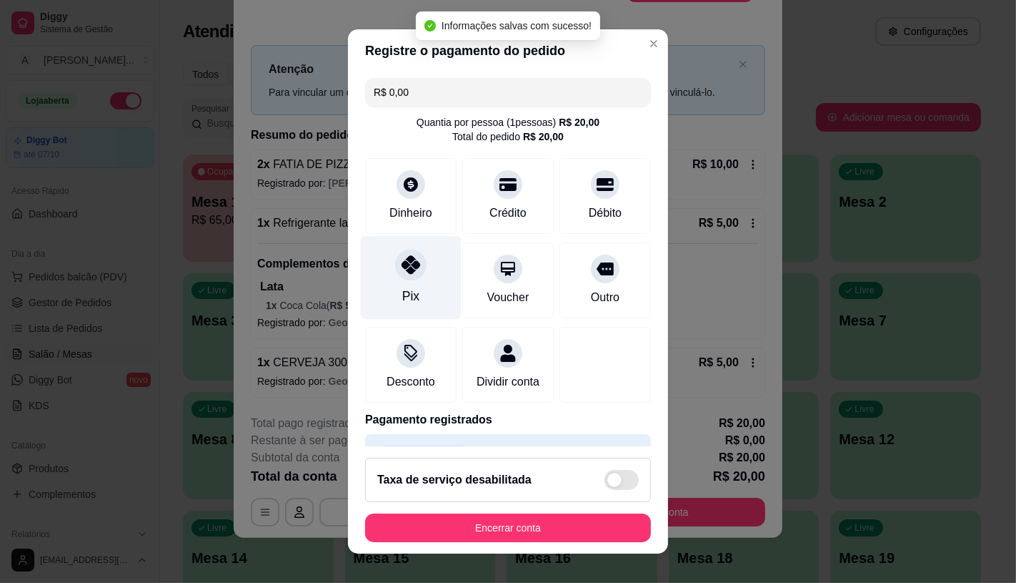
type input "R$ 0,00"
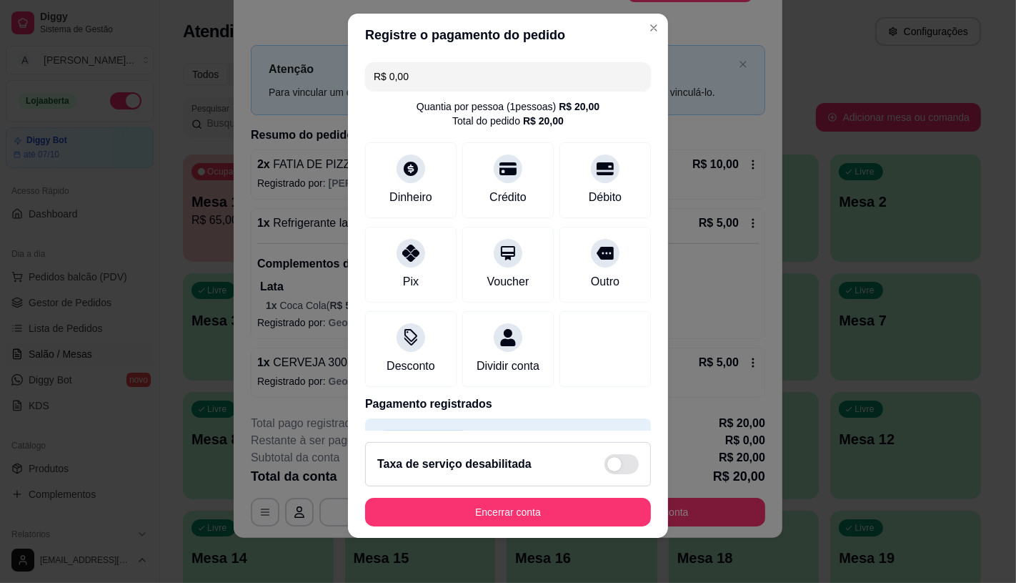
scroll to position [16, 0]
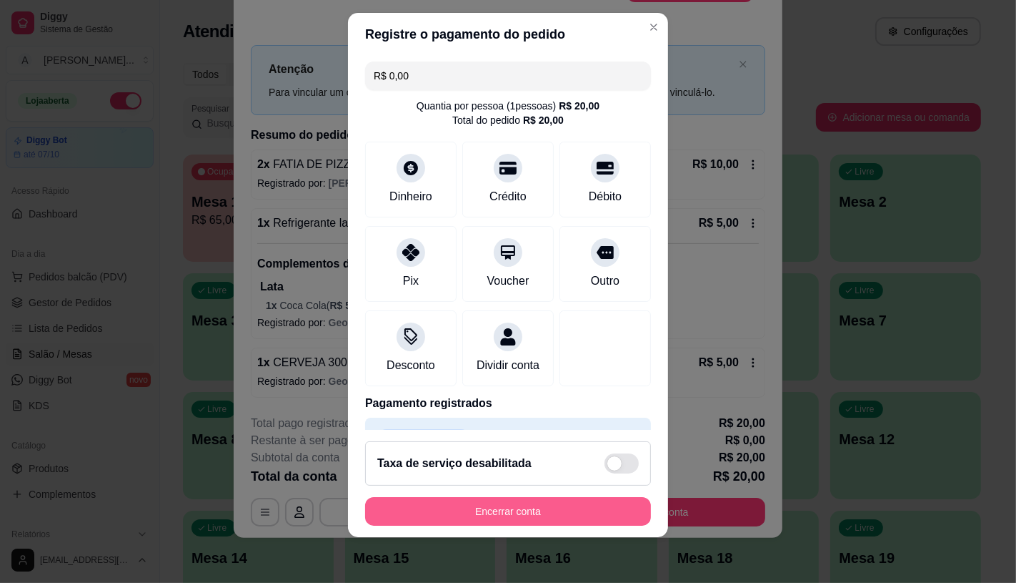
click at [541, 509] on button "Encerrar conta" at bounding box center [508, 511] width 286 height 29
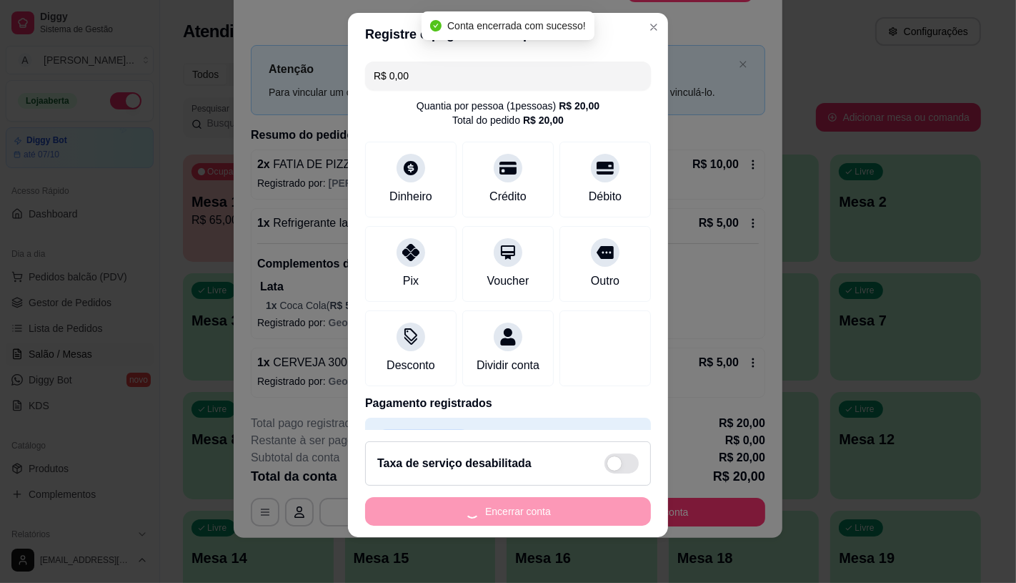
scroll to position [0, 0]
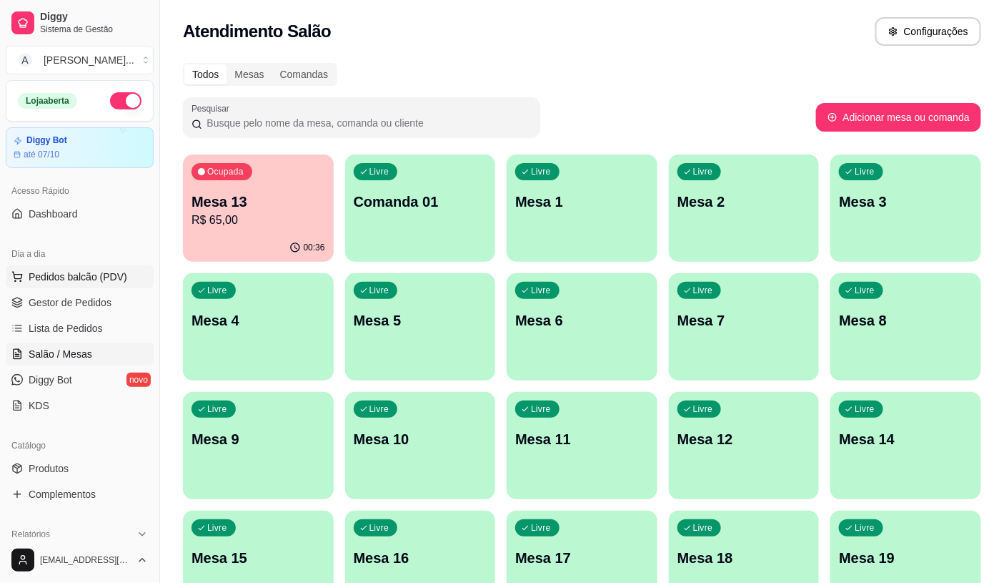
click at [119, 276] on span "Pedidos balcão (PDV)" at bounding box center [78, 276] width 99 height 14
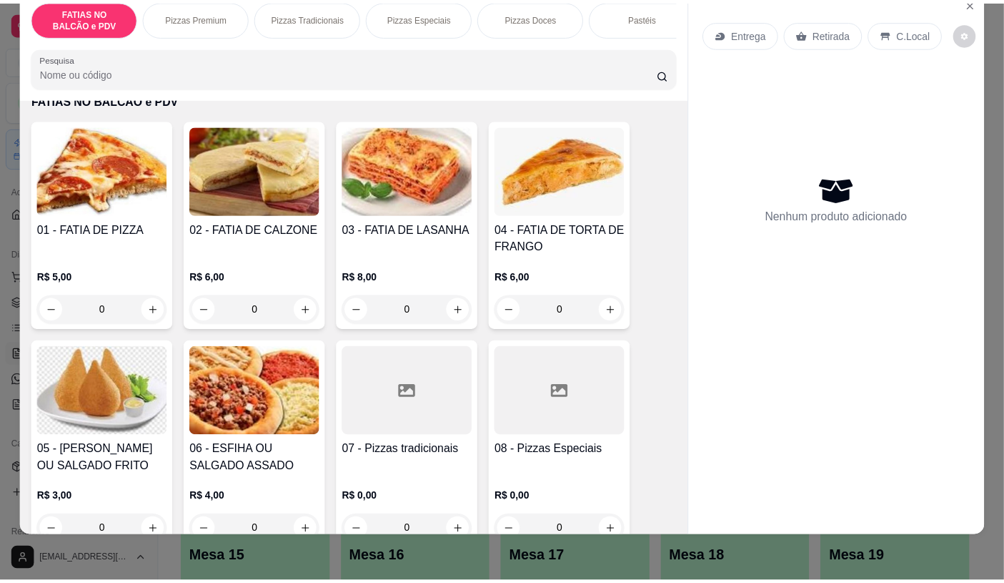
scroll to position [79, 0]
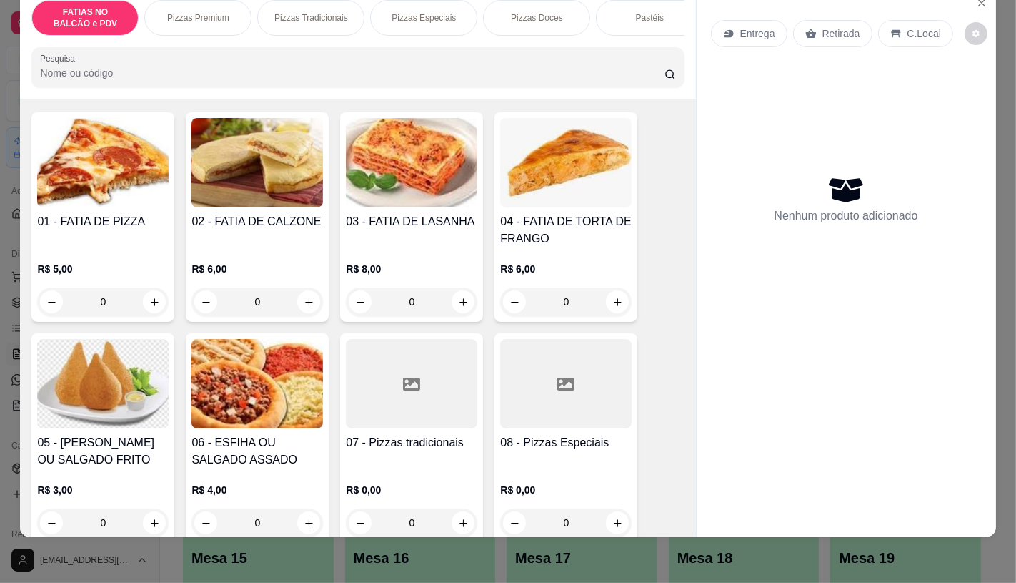
click at [95, 426] on img at bounding box center [103, 383] width 132 height 89
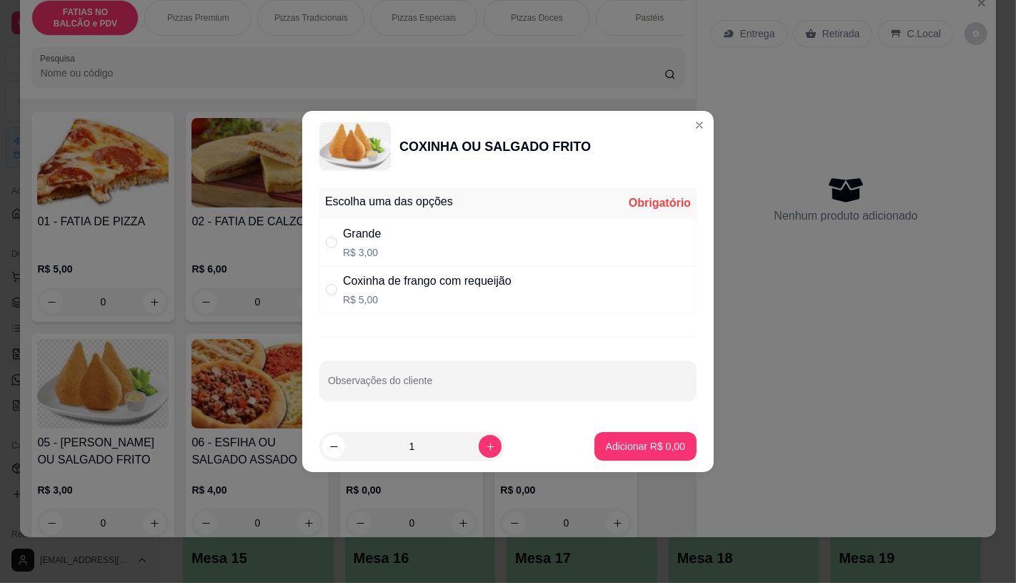
click at [383, 302] on p "R$ 5,00" at bounding box center [427, 299] width 169 height 14
radio input "true"
click at [485, 446] on icon "increase-product-quantity" at bounding box center [490, 446] width 11 height 11
type input "2"
click at [648, 449] on p "Adicionar R$ 10,00" at bounding box center [642, 446] width 85 height 14
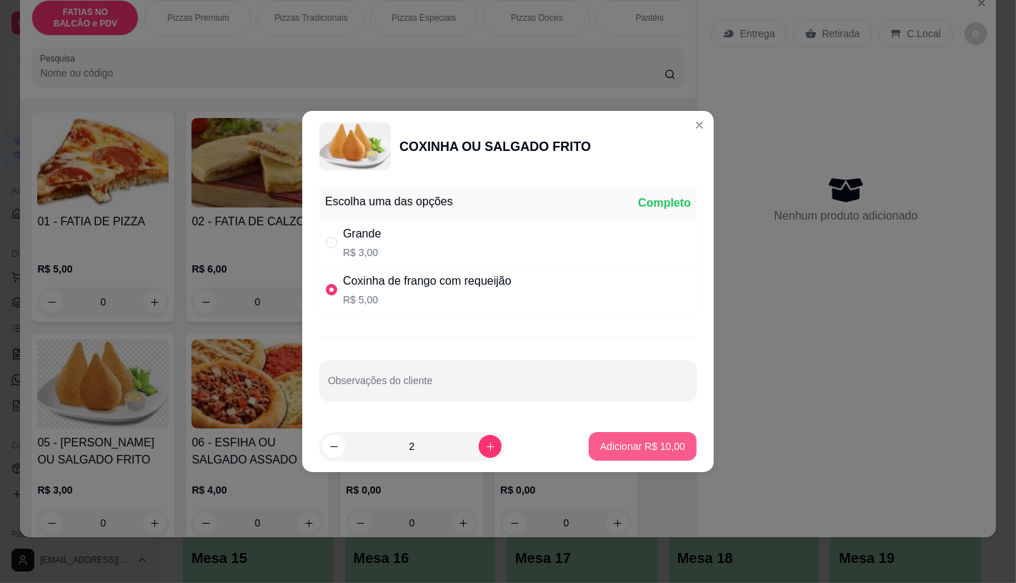
type input "2"
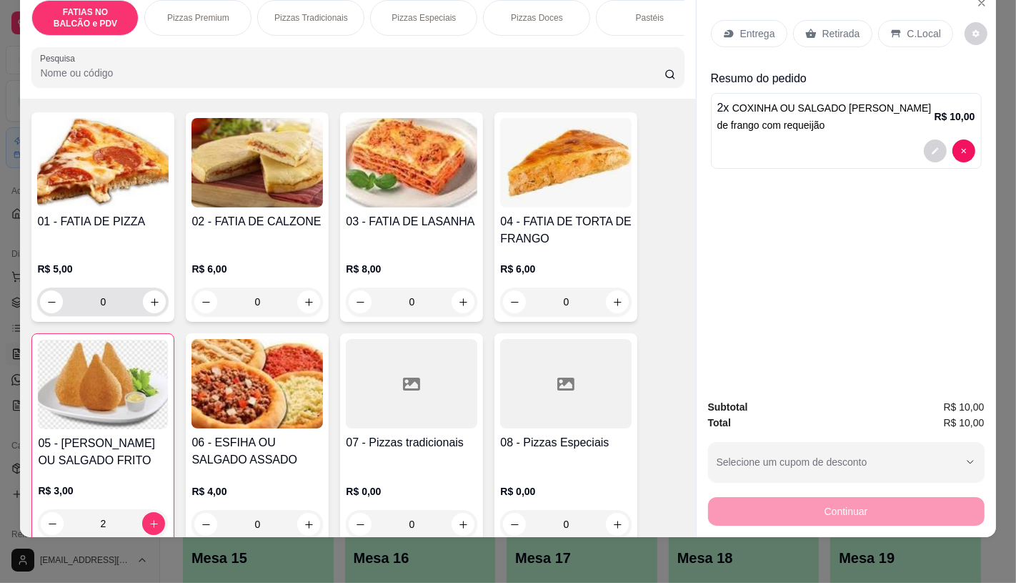
click at [123, 310] on input "0" at bounding box center [103, 301] width 80 height 29
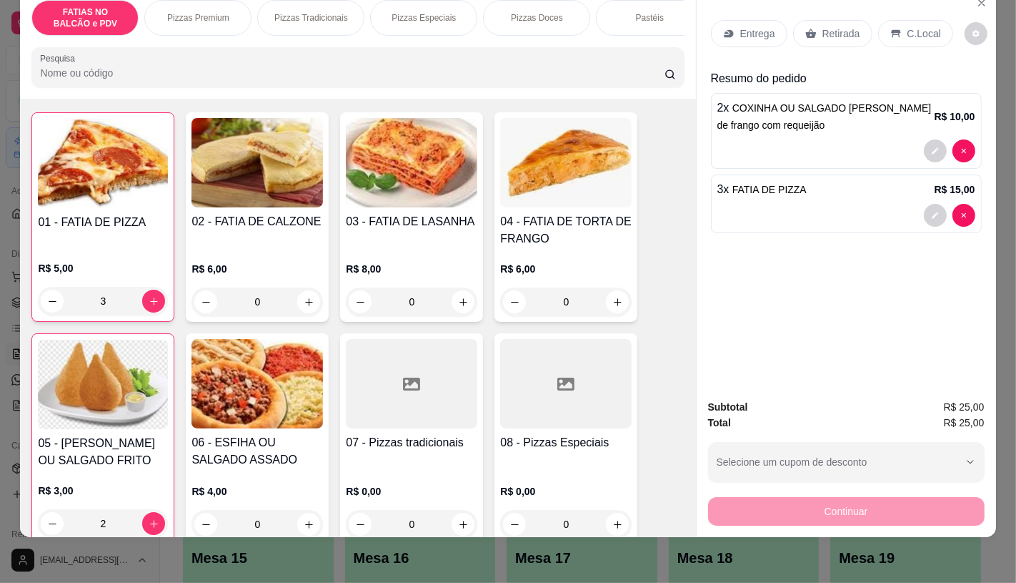
type input "3"
click at [846, 26] on p "Retirada" at bounding box center [842, 33] width 38 height 14
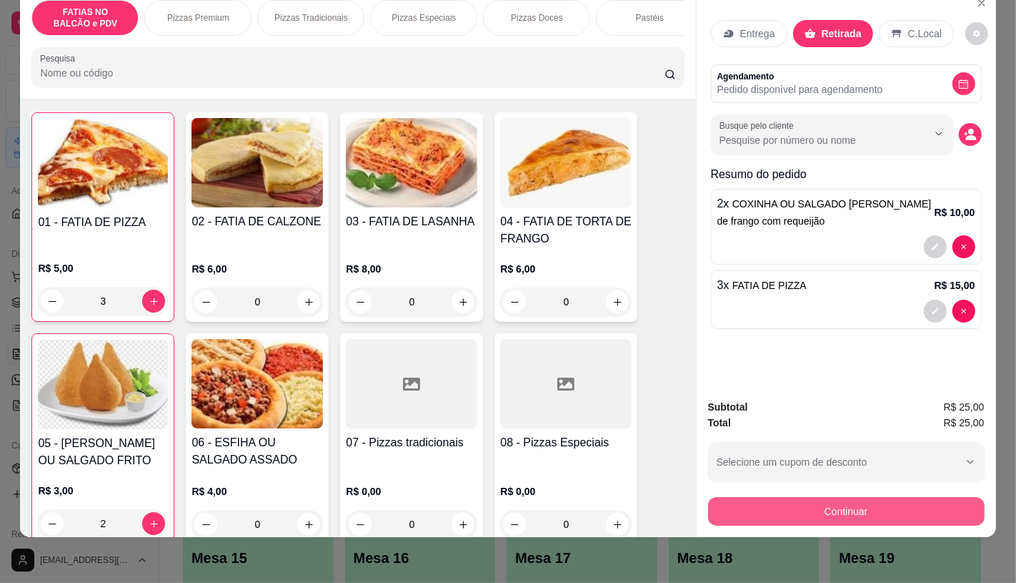
click at [831, 508] on button "Continuar" at bounding box center [846, 511] width 277 height 29
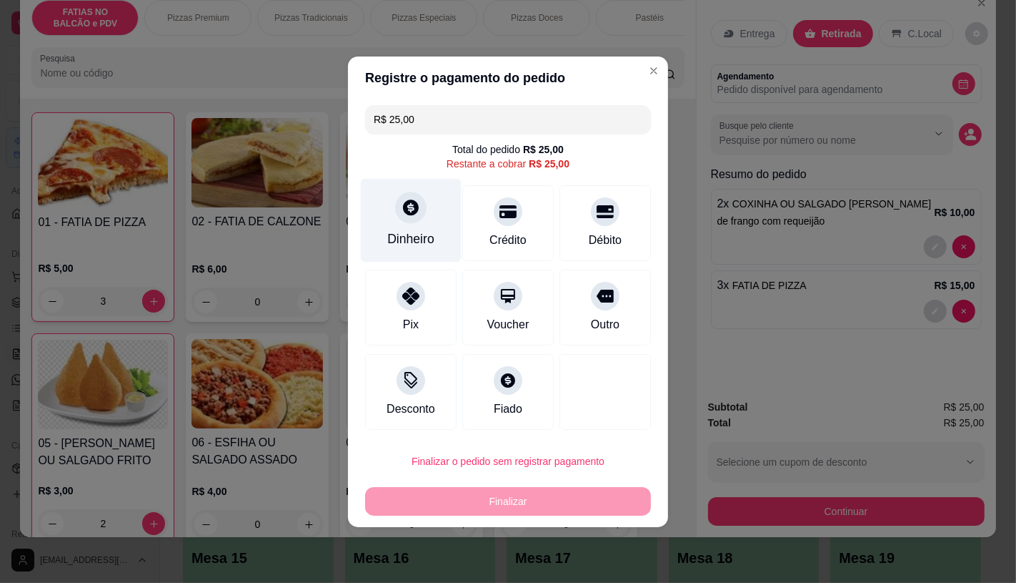
click at [420, 224] on div "Dinheiro" at bounding box center [411, 220] width 101 height 84
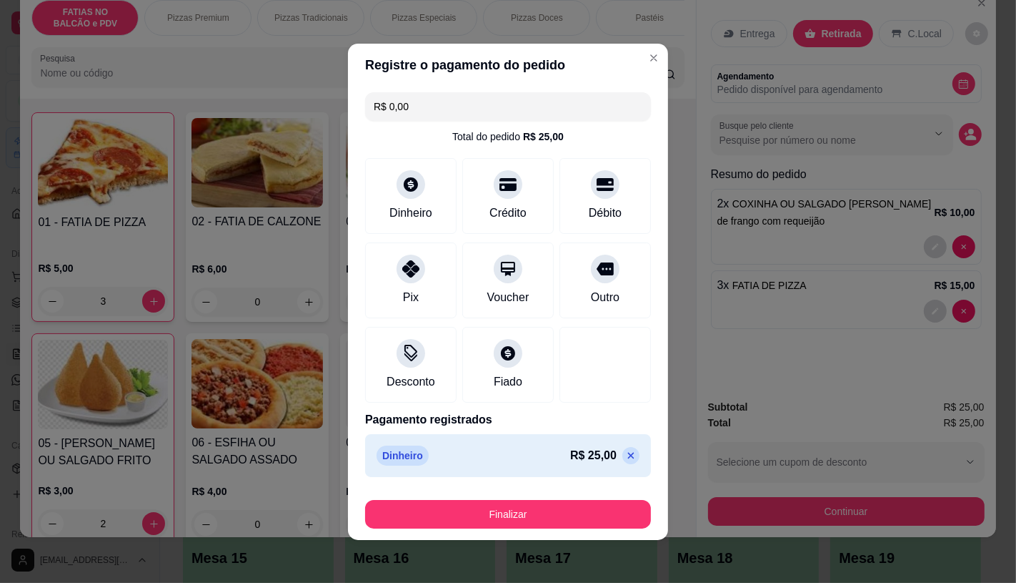
type input "R$ 0,00"
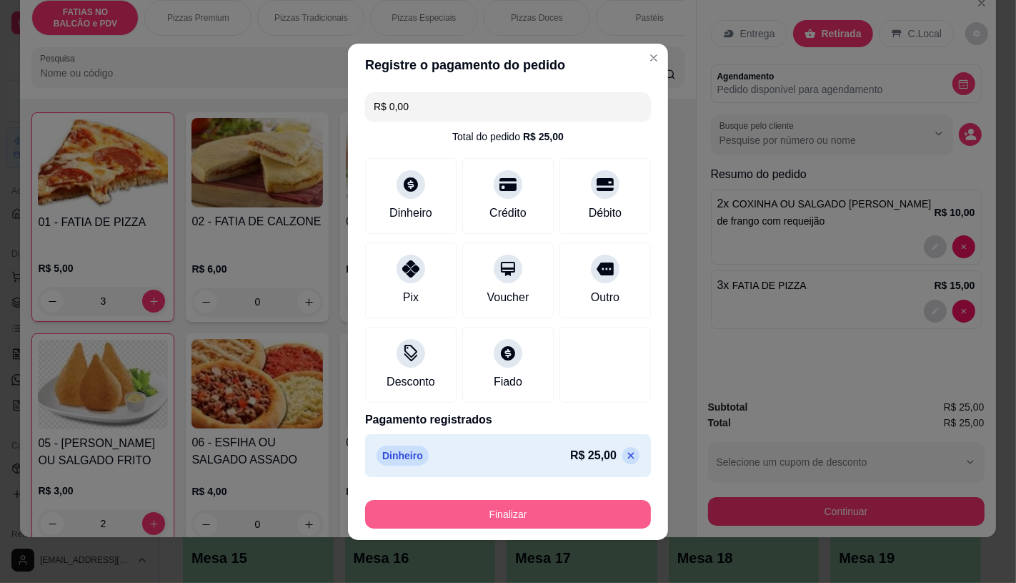
click at [533, 515] on button "Finalizar" at bounding box center [508, 514] width 286 height 29
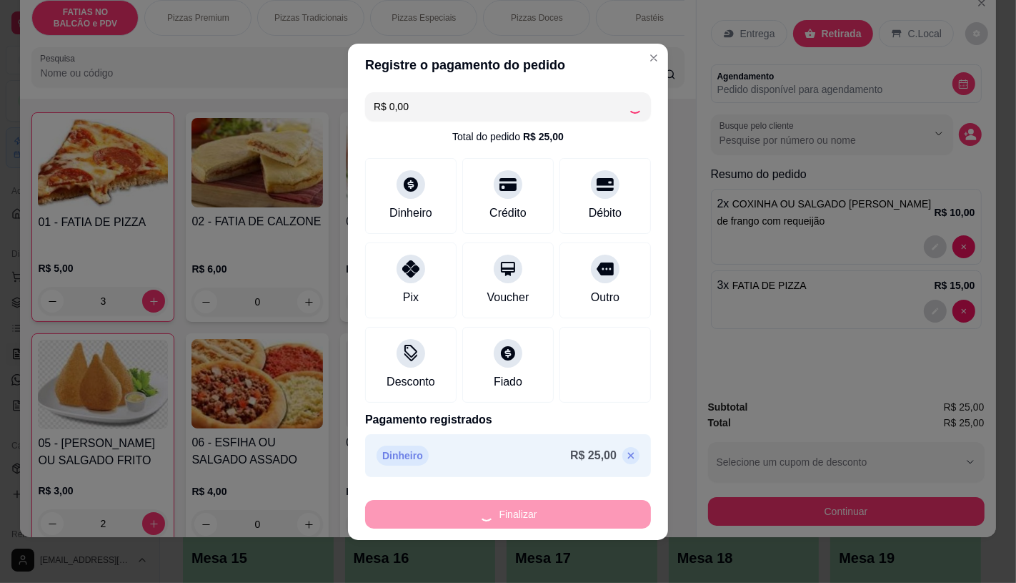
type input "0"
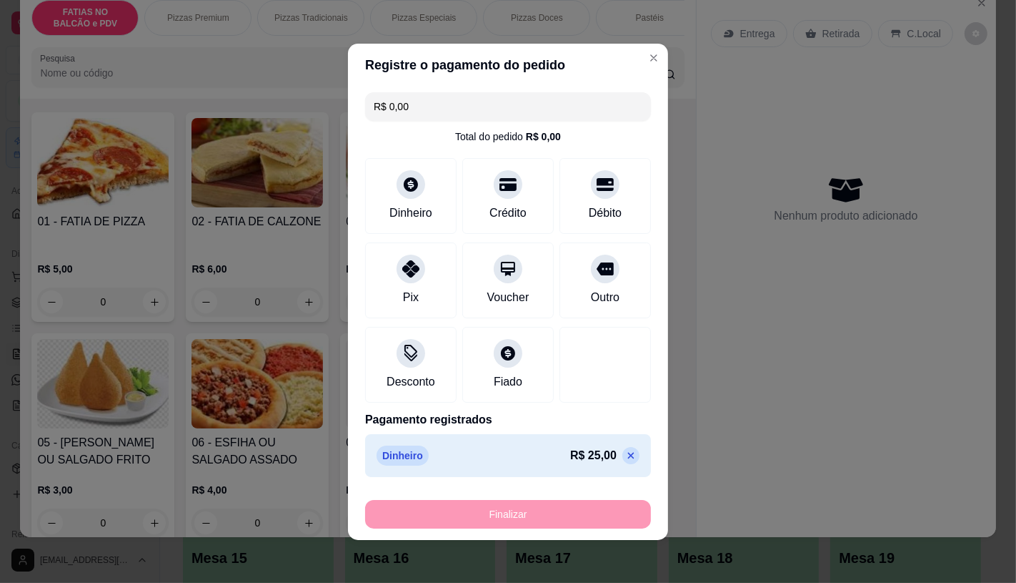
type input "-R$ 25,00"
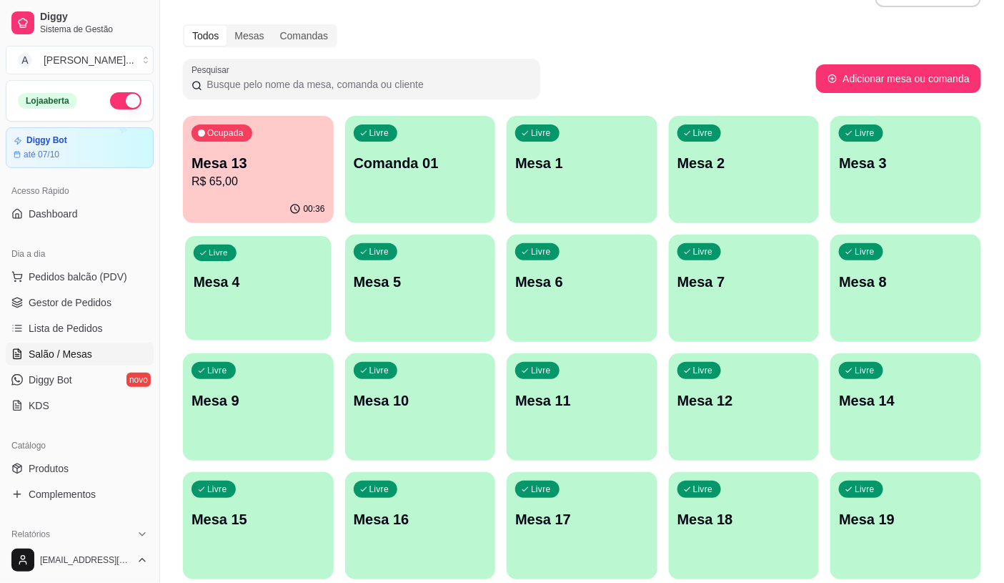
click at [272, 316] on button "Livre Mesa 4" at bounding box center [258, 288] width 146 height 104
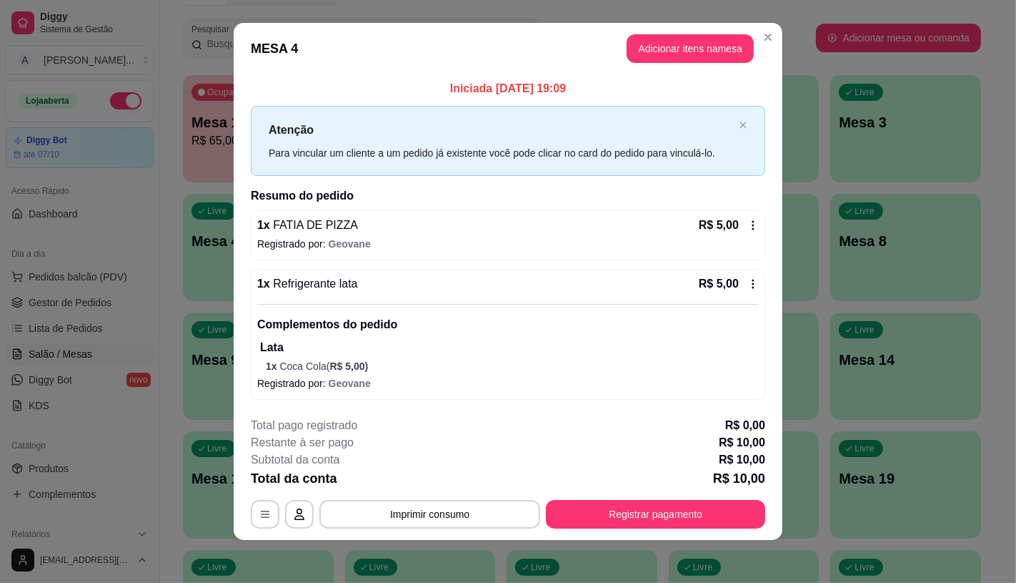
scroll to position [12, 0]
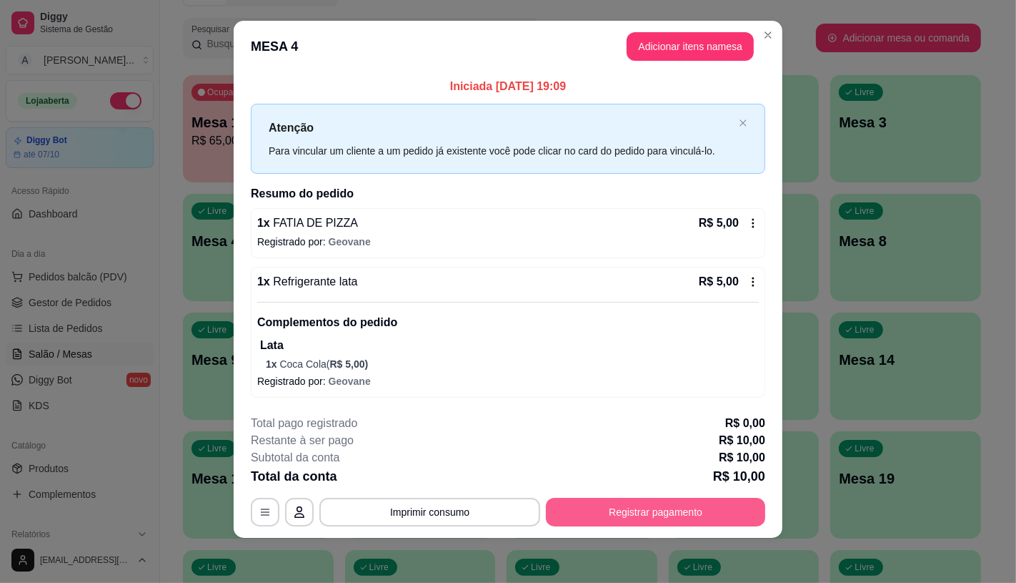
click at [620, 512] on button "Registrar pagamento" at bounding box center [655, 512] width 219 height 29
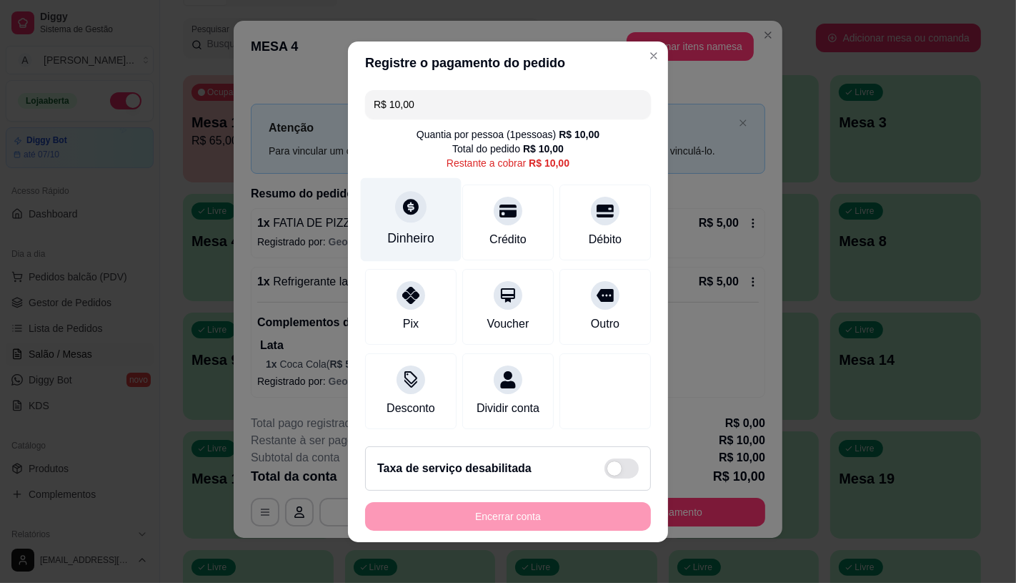
click at [405, 191] on div at bounding box center [410, 206] width 31 height 31
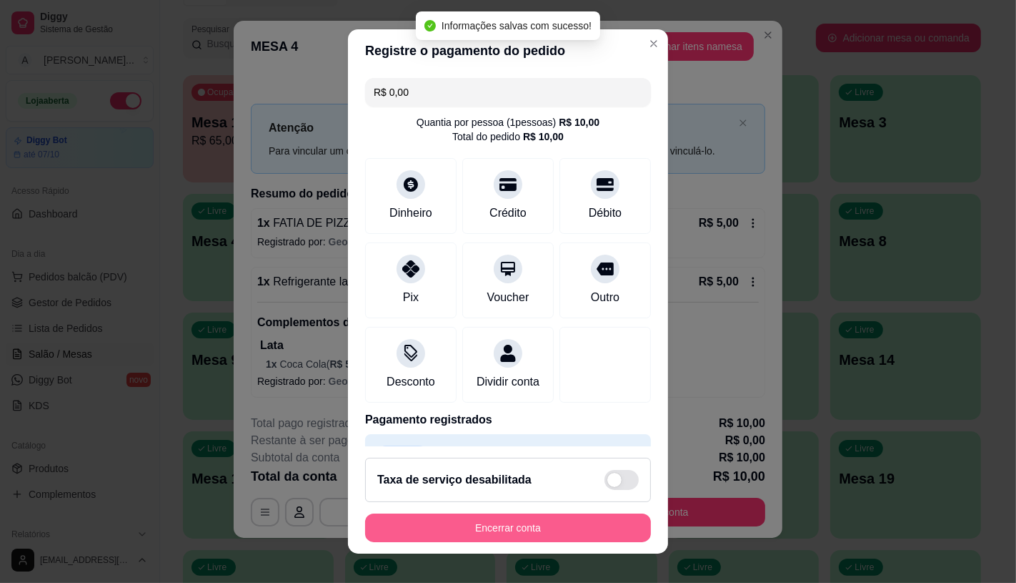
type input "R$ 0,00"
click at [523, 523] on button "Encerrar conta" at bounding box center [508, 527] width 286 height 29
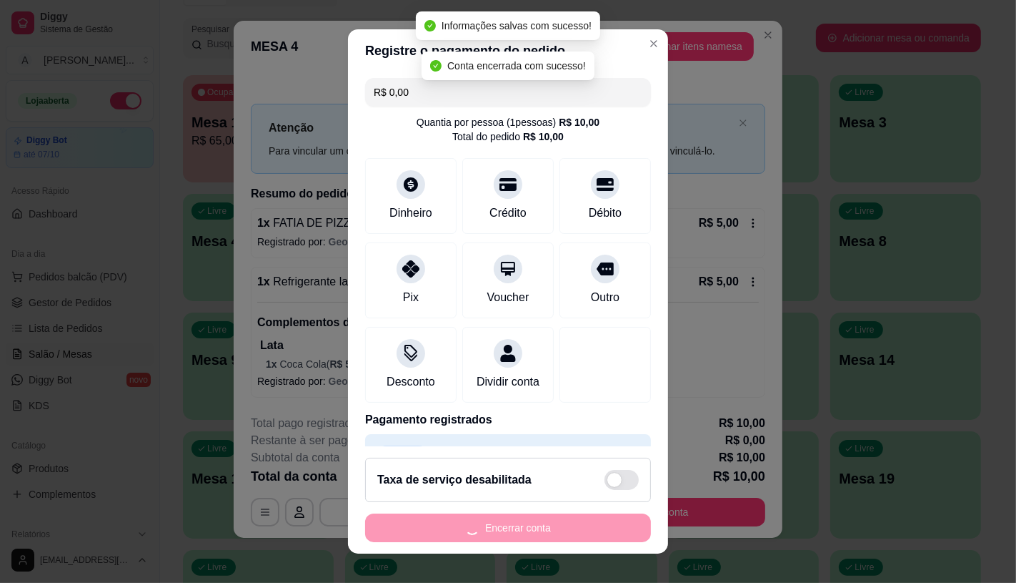
scroll to position [0, 0]
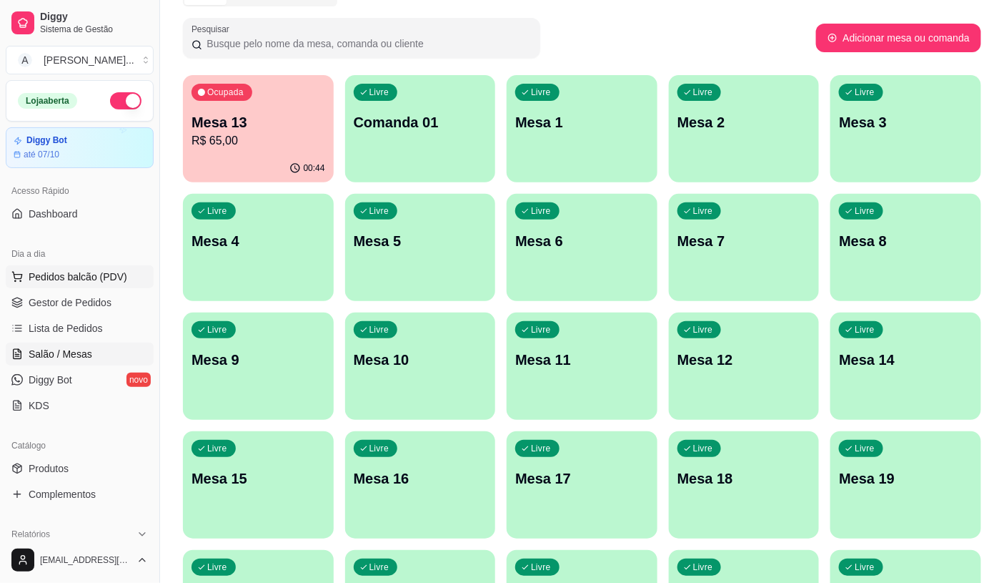
click at [94, 277] on span "Pedidos balcão (PDV)" at bounding box center [78, 276] width 99 height 14
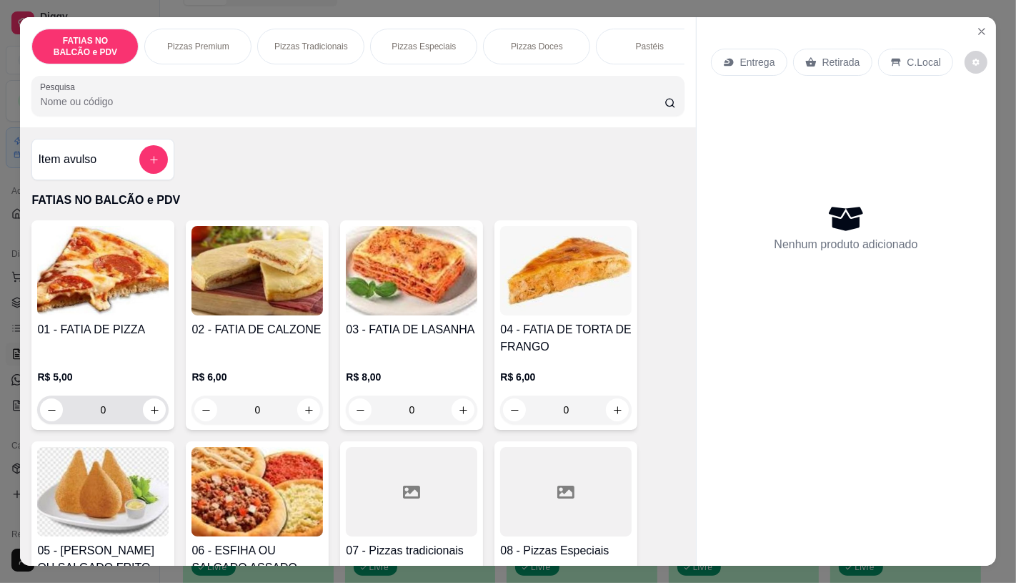
click at [117, 424] on input "0" at bounding box center [103, 409] width 80 height 29
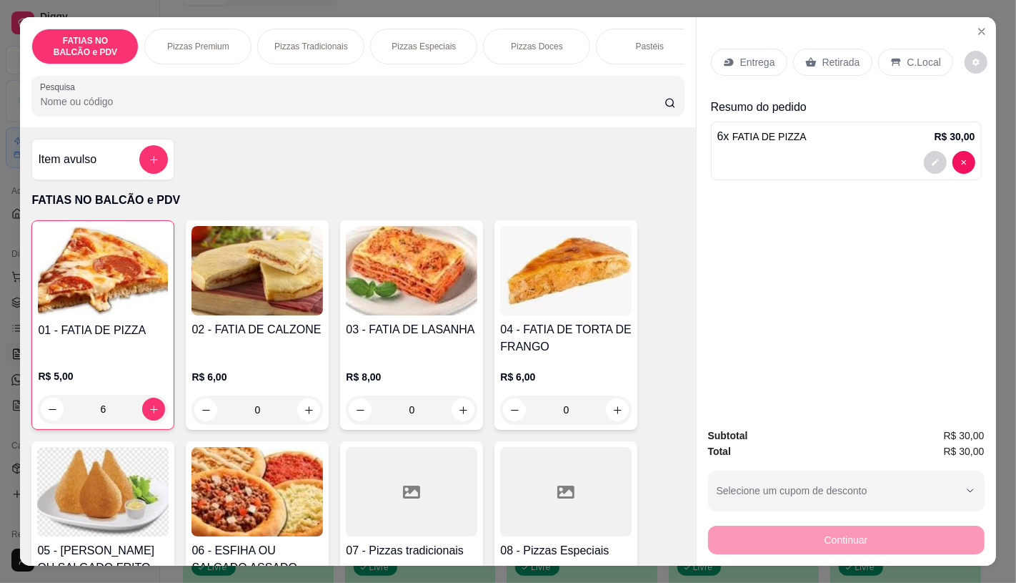
type input "6"
click at [811, 59] on div "Retirada" at bounding box center [832, 62] width 79 height 27
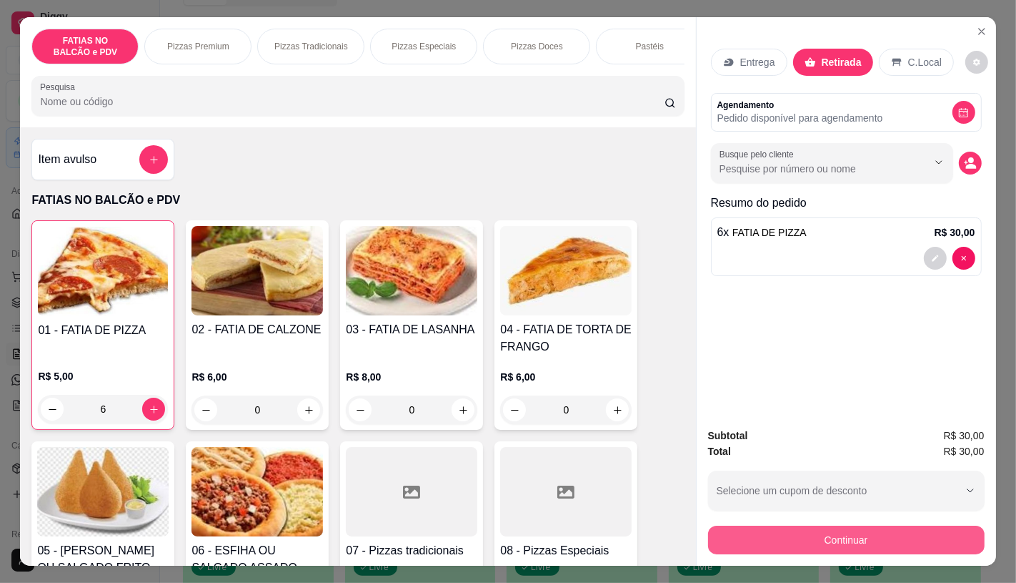
click at [716, 532] on button "Continuar" at bounding box center [846, 539] width 277 height 29
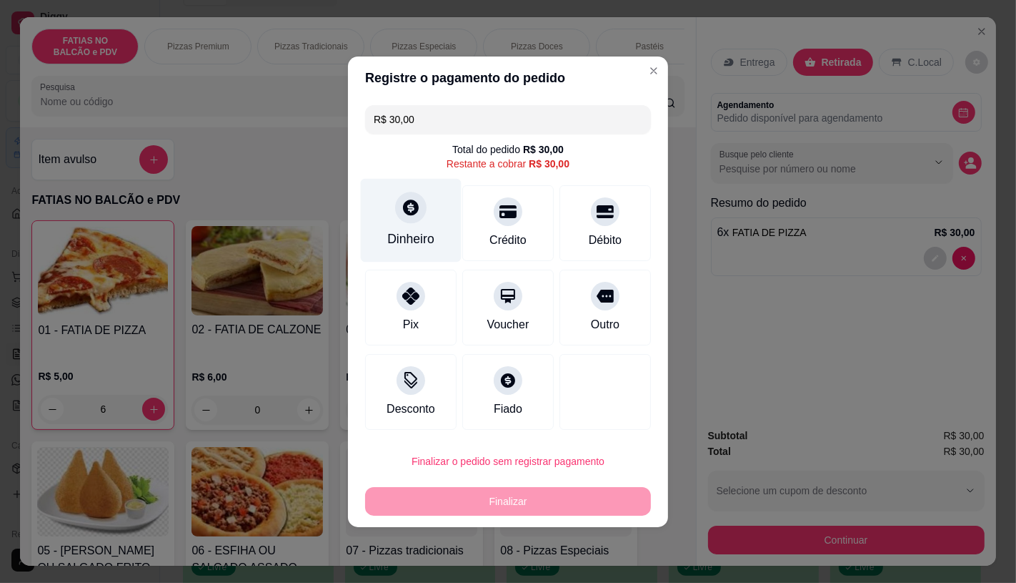
click at [393, 236] on div "Dinheiro" at bounding box center [410, 238] width 47 height 19
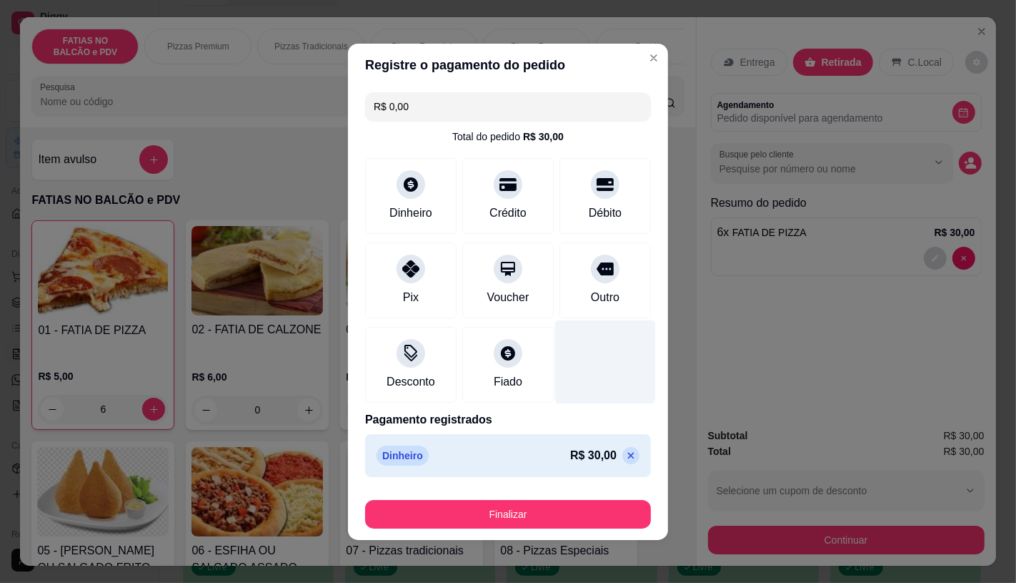
type input "R$ 0,00"
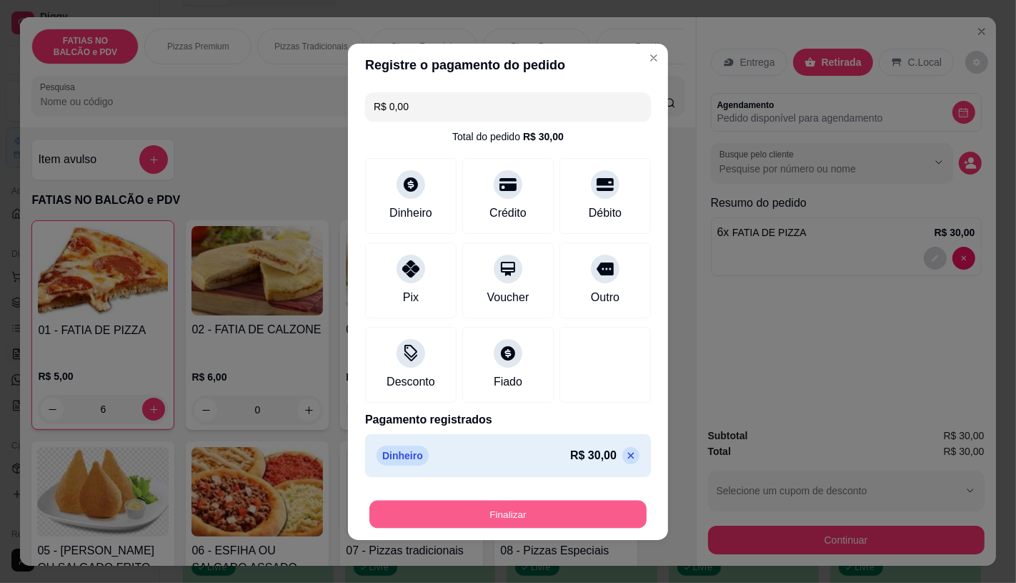
click at [560, 520] on button "Finalizar" at bounding box center [508, 514] width 277 height 28
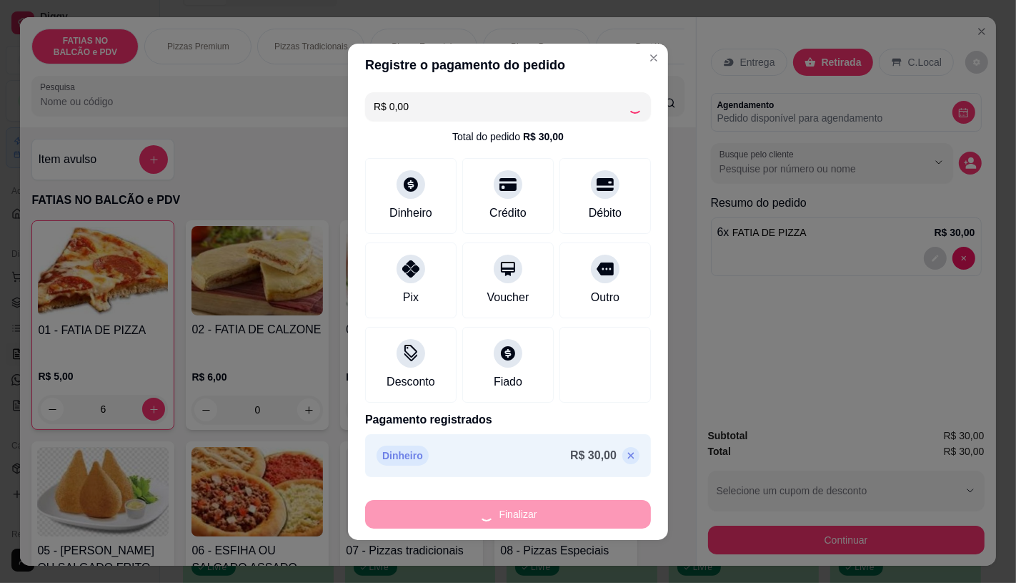
type input "0"
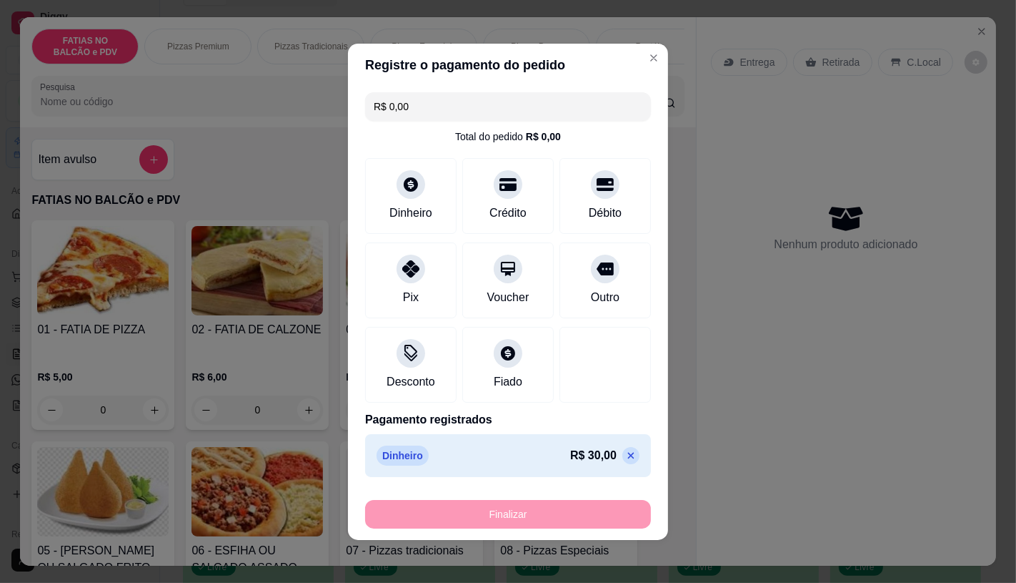
type input "-R$ 30,00"
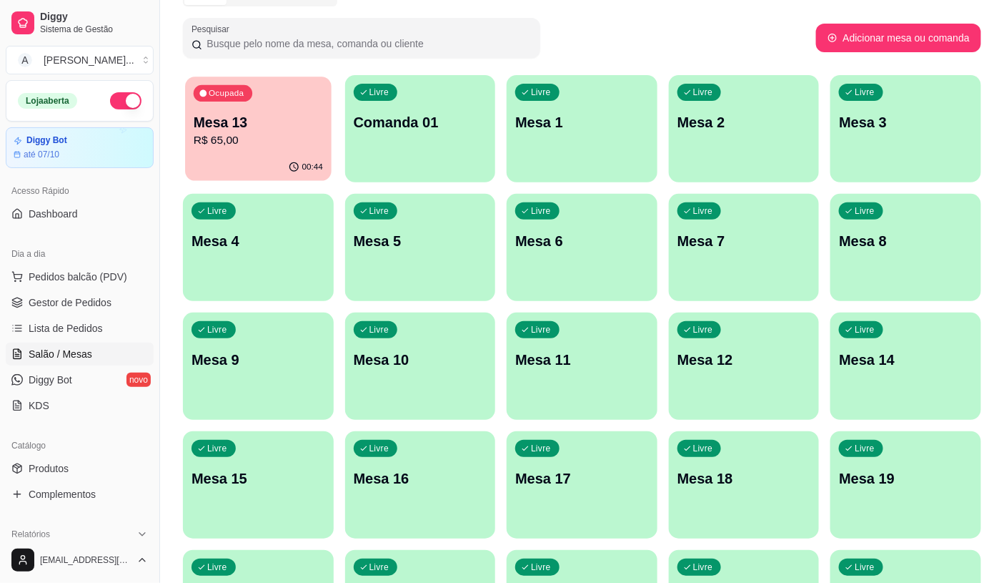
click at [224, 160] on div "00:44" at bounding box center [258, 167] width 146 height 27
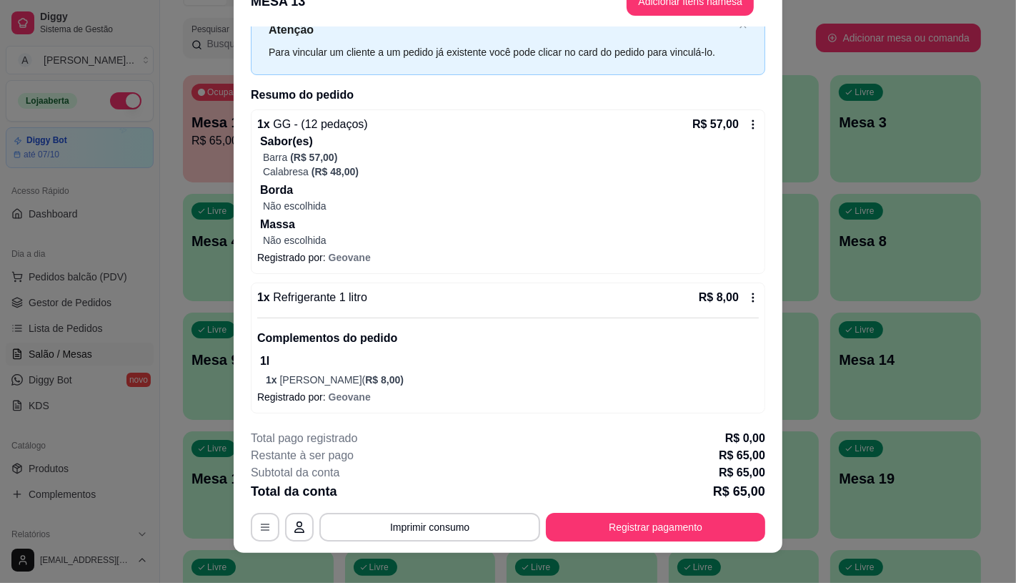
scroll to position [43, 0]
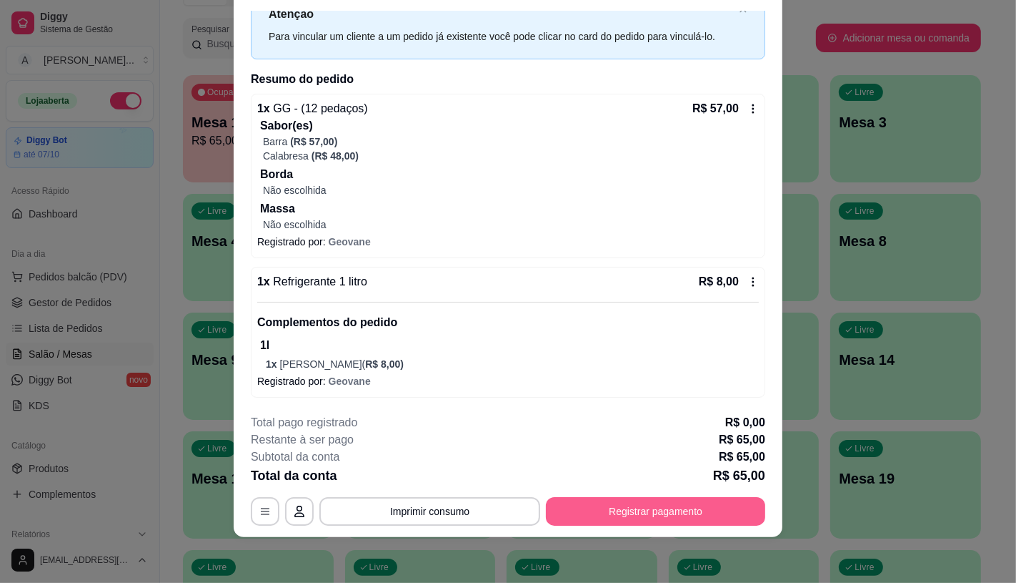
click at [626, 516] on button "Registrar pagamento" at bounding box center [655, 511] width 219 height 29
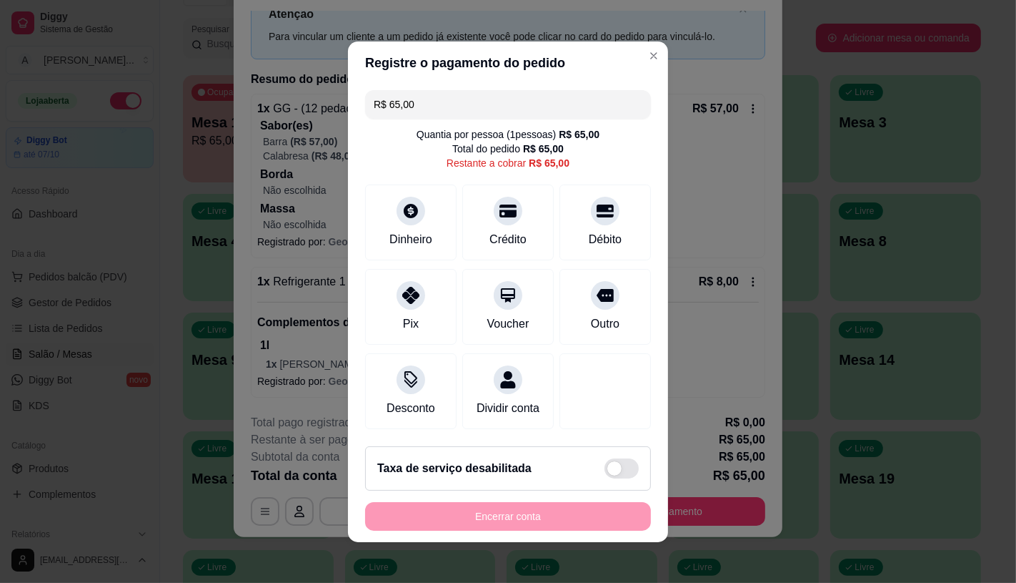
drag, startPoint x: 405, startPoint y: 97, endPoint x: 355, endPoint y: 97, distance: 49.3
click at [355, 97] on div "R$ 65,00 Quantia por pessoa ( 1 pessoas) R$ 65,00 Total do pedido R$ 65,00 Rest…" at bounding box center [508, 259] width 320 height 350
click at [402, 283] on icon at bounding box center [411, 291] width 19 height 19
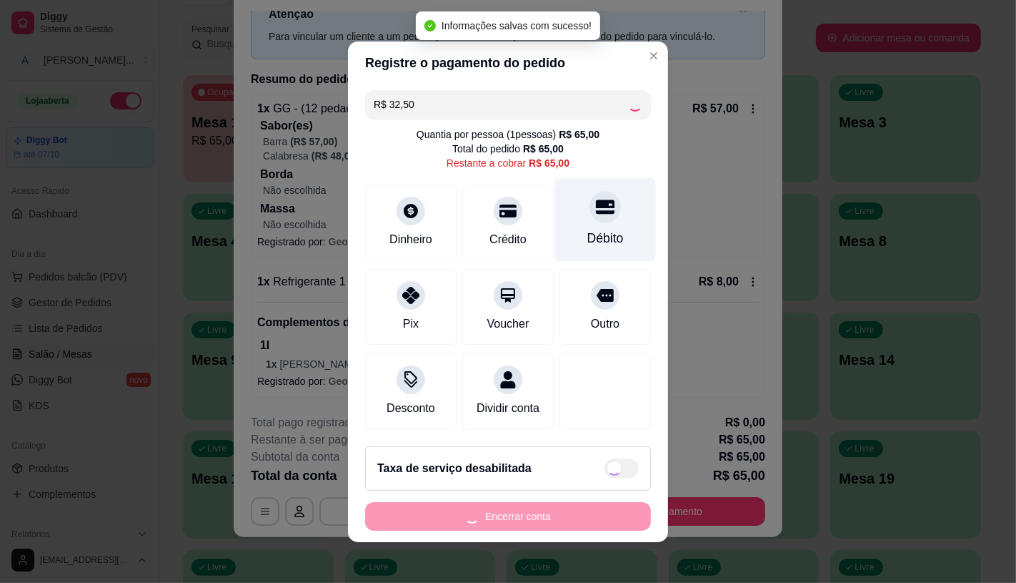
click at [555, 179] on div "Débito" at bounding box center [605, 219] width 101 height 84
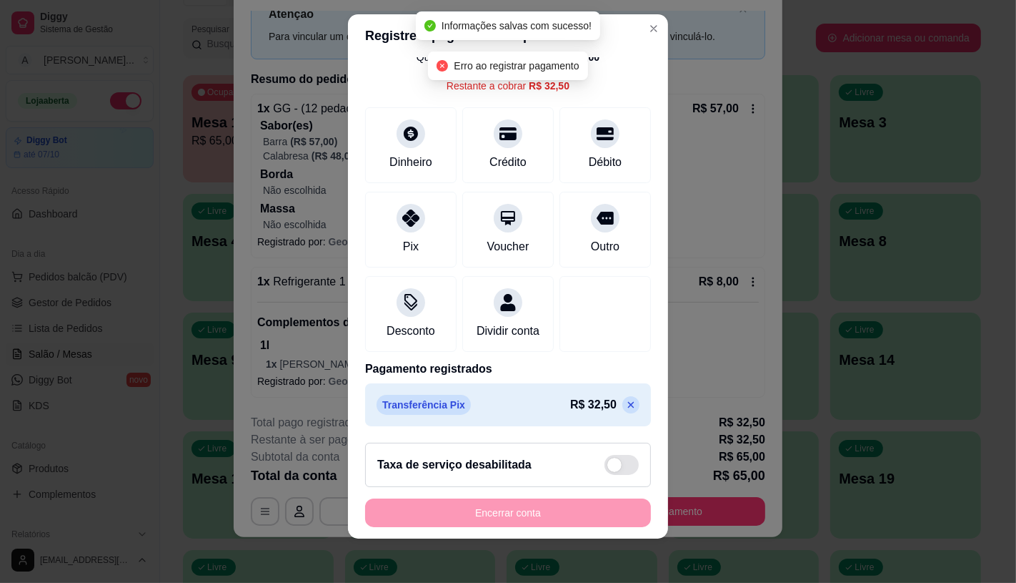
scroll to position [16, 0]
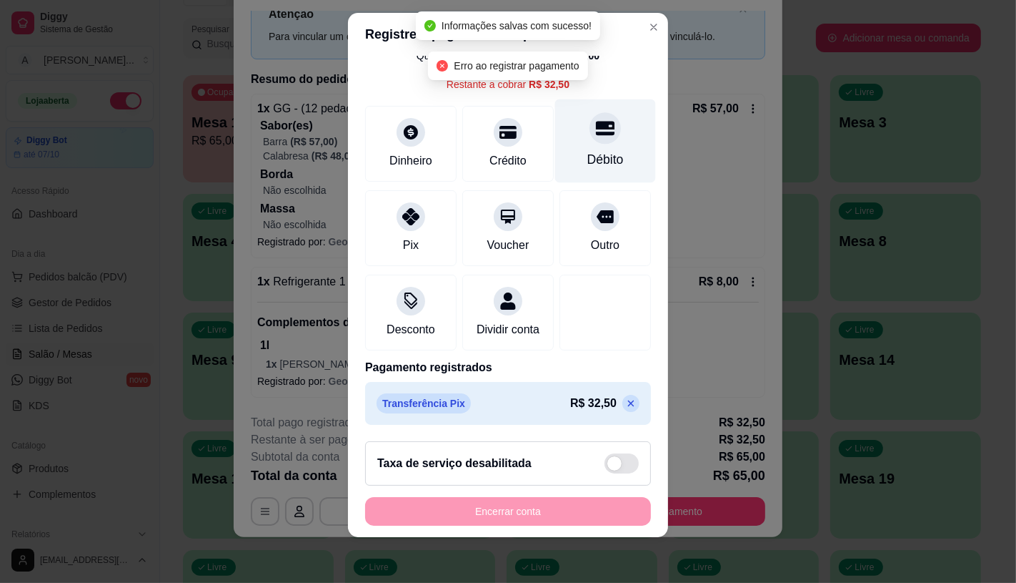
click at [588, 150] on div "Débito" at bounding box center [606, 159] width 36 height 19
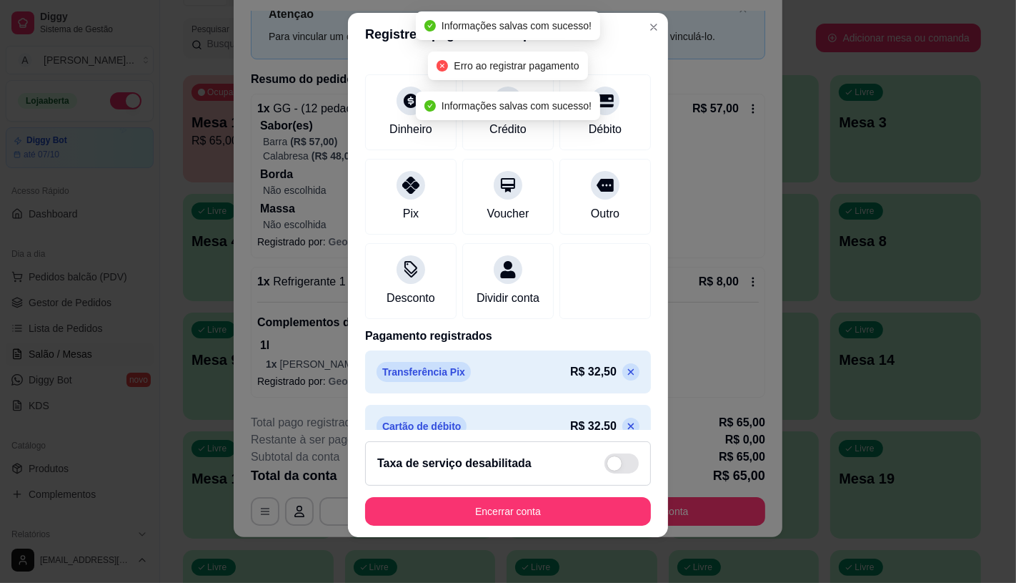
type input "R$ 0,00"
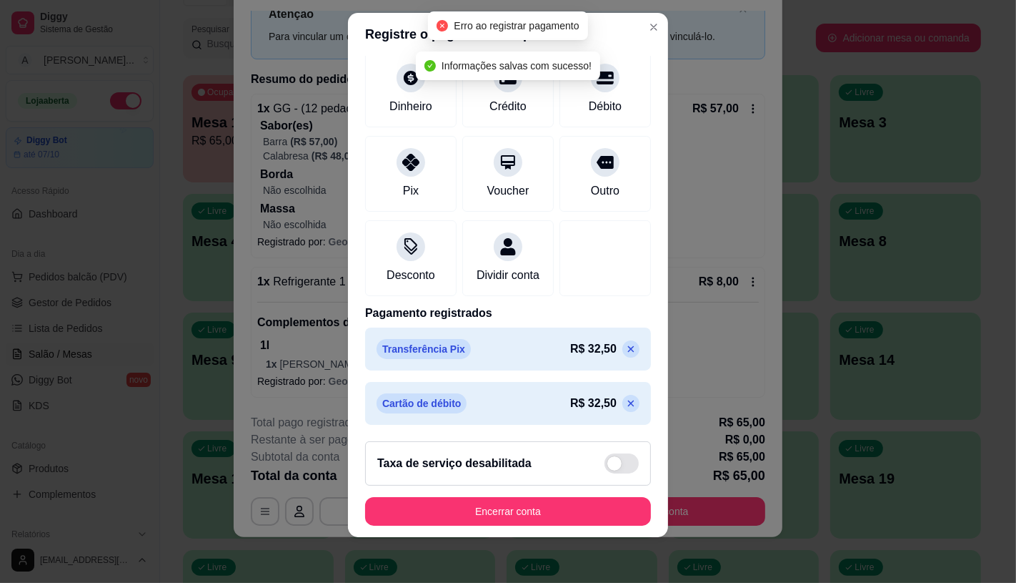
scroll to position [108, 0]
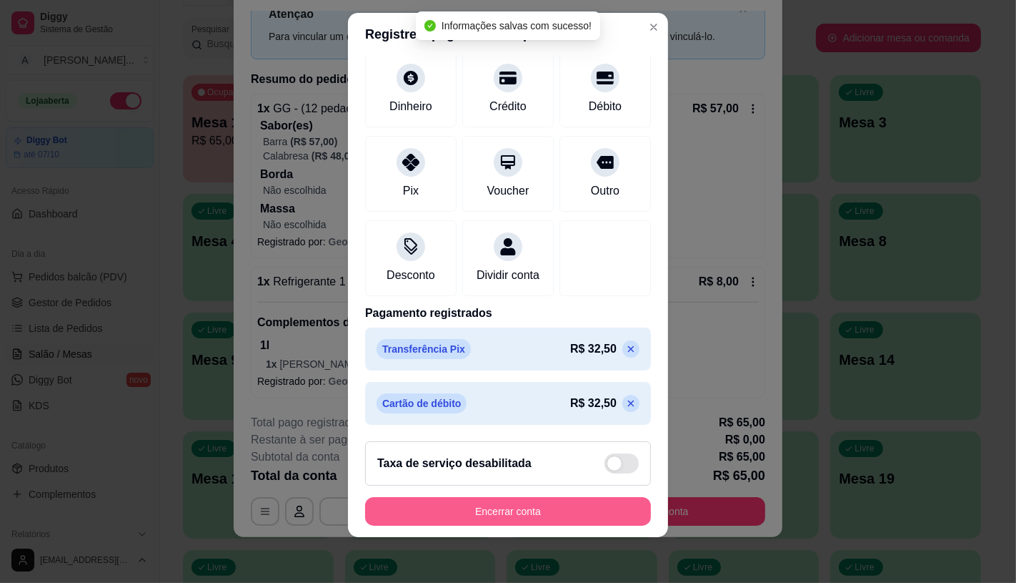
click at [525, 511] on button "Encerrar conta" at bounding box center [508, 511] width 286 height 29
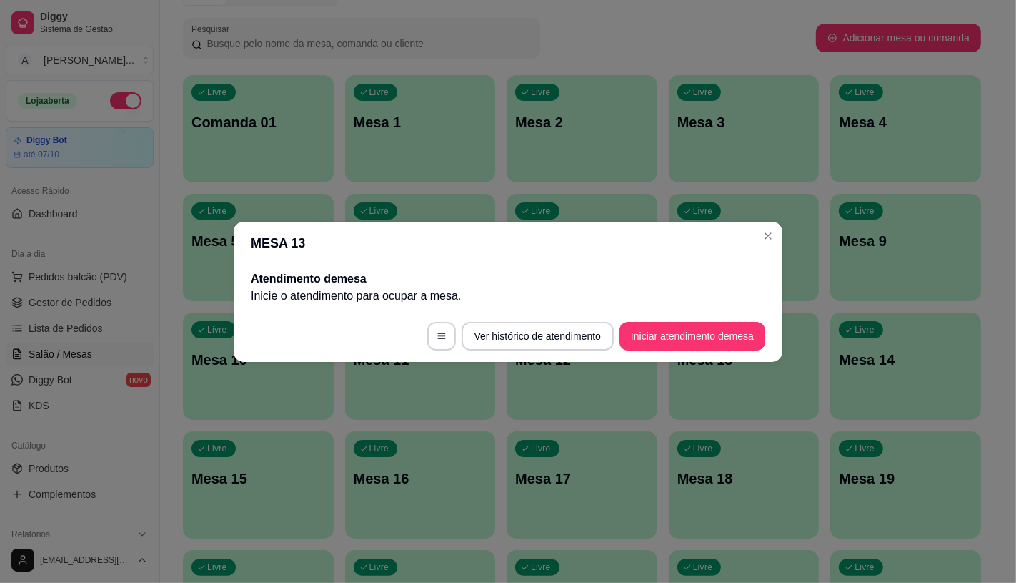
scroll to position [0, 0]
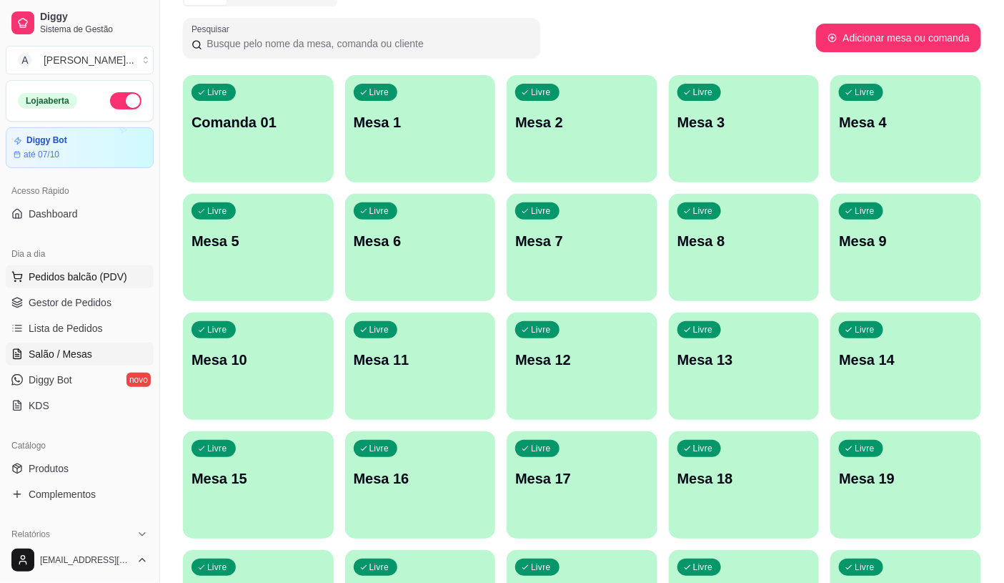
click at [130, 274] on button "Pedidos balcão (PDV)" at bounding box center [80, 276] width 148 height 23
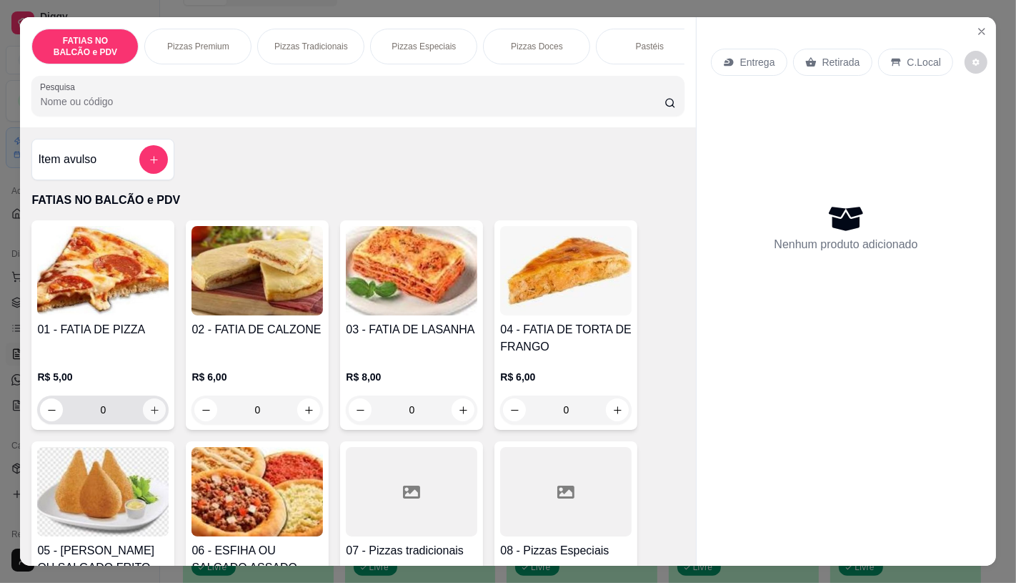
click at [156, 410] on button "increase-product-quantity" at bounding box center [154, 409] width 23 height 23
type input "2"
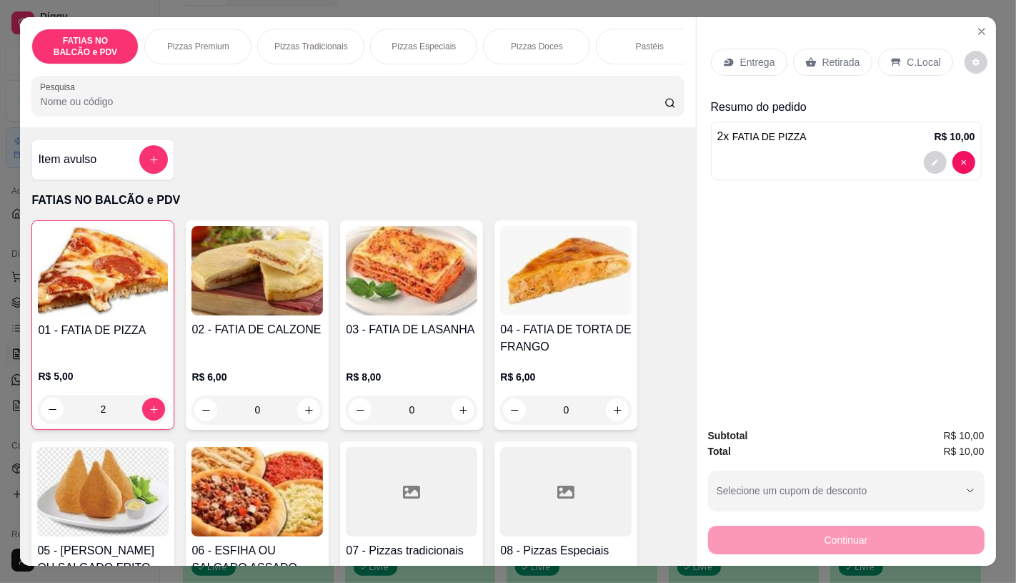
click at [809, 49] on div "Retirada" at bounding box center [832, 62] width 79 height 27
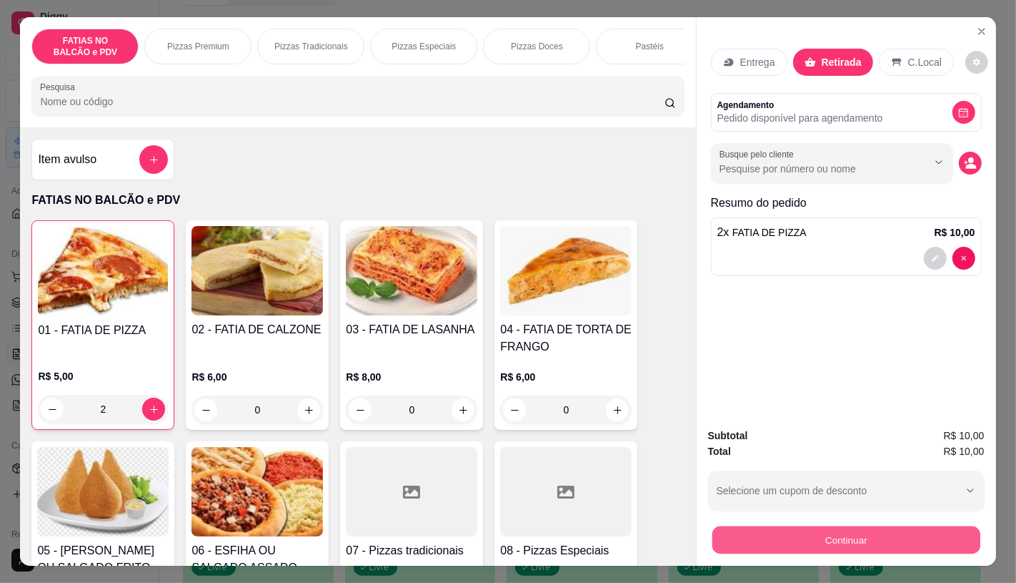
click at [742, 527] on button "Continuar" at bounding box center [846, 539] width 268 height 28
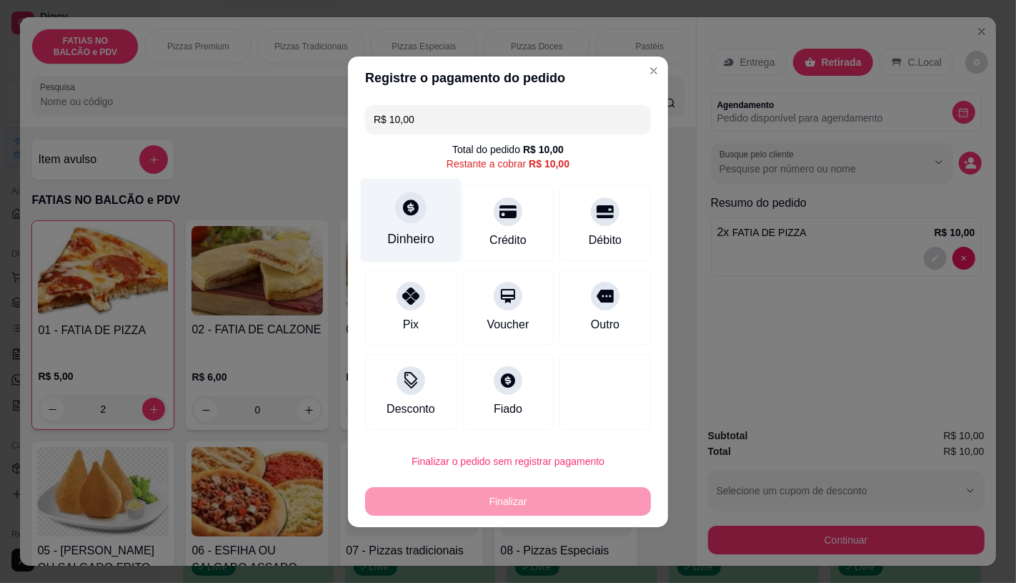
click at [390, 226] on div "Dinheiro" at bounding box center [411, 220] width 101 height 84
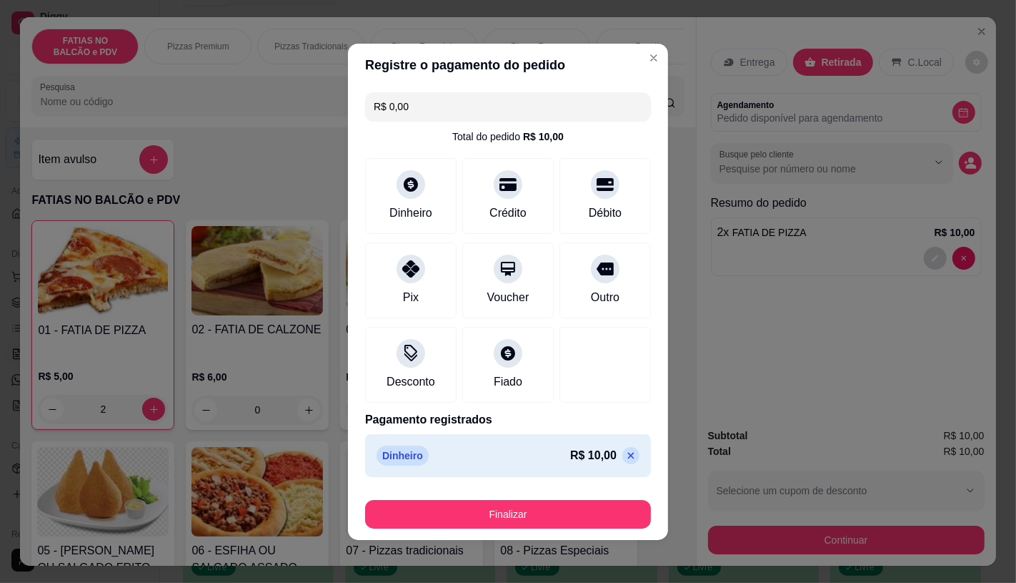
type input "R$ 0,00"
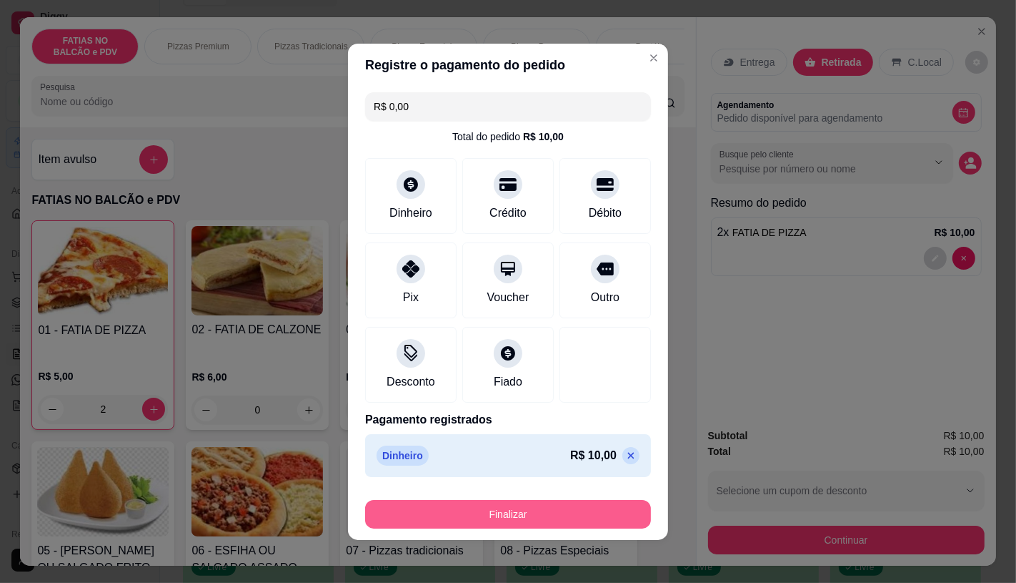
click at [538, 518] on button "Finalizar" at bounding box center [508, 514] width 286 height 29
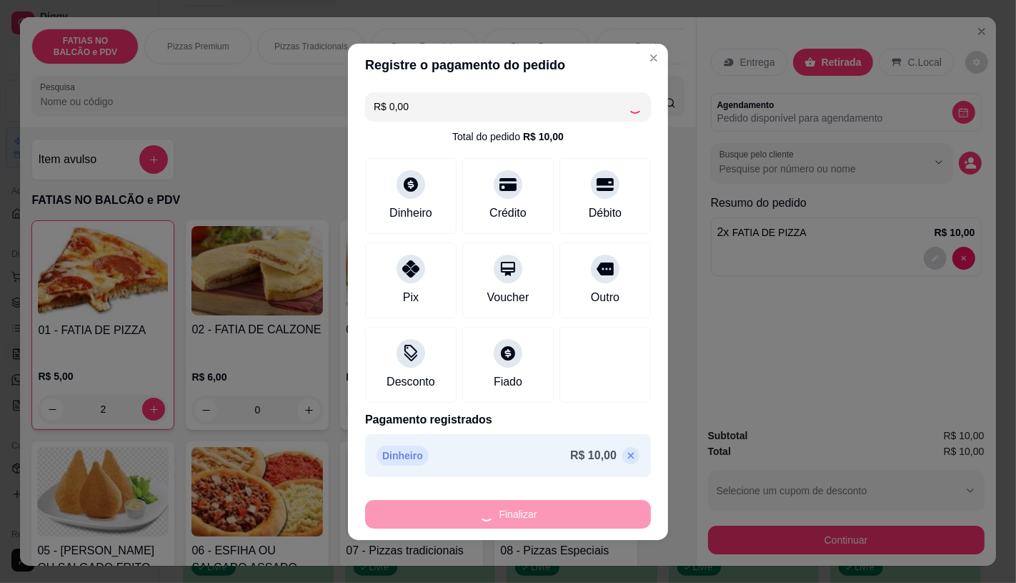
type input "0"
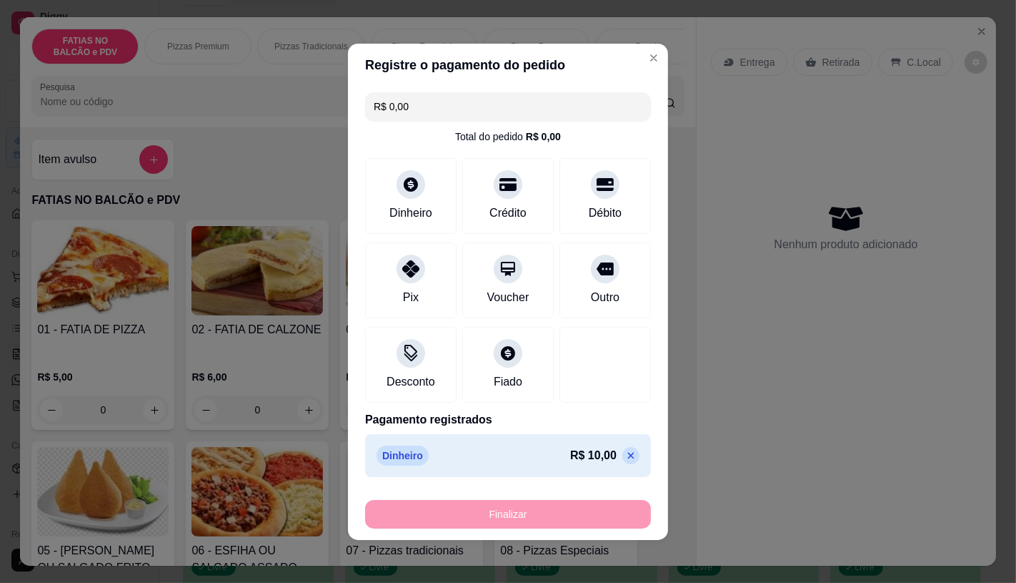
type input "-R$ 10,00"
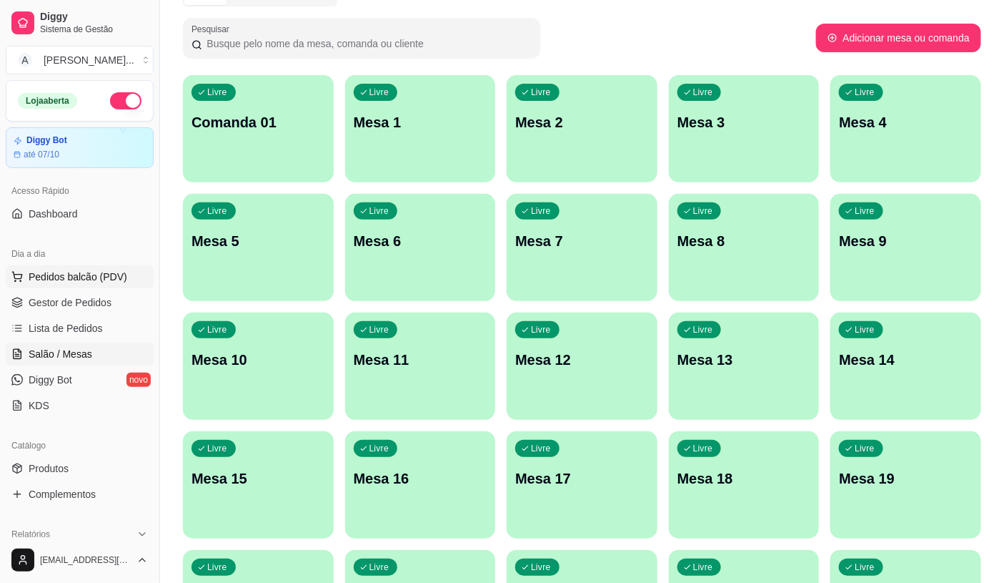
click at [84, 286] on button "Pedidos balcão (PDV)" at bounding box center [80, 276] width 148 height 23
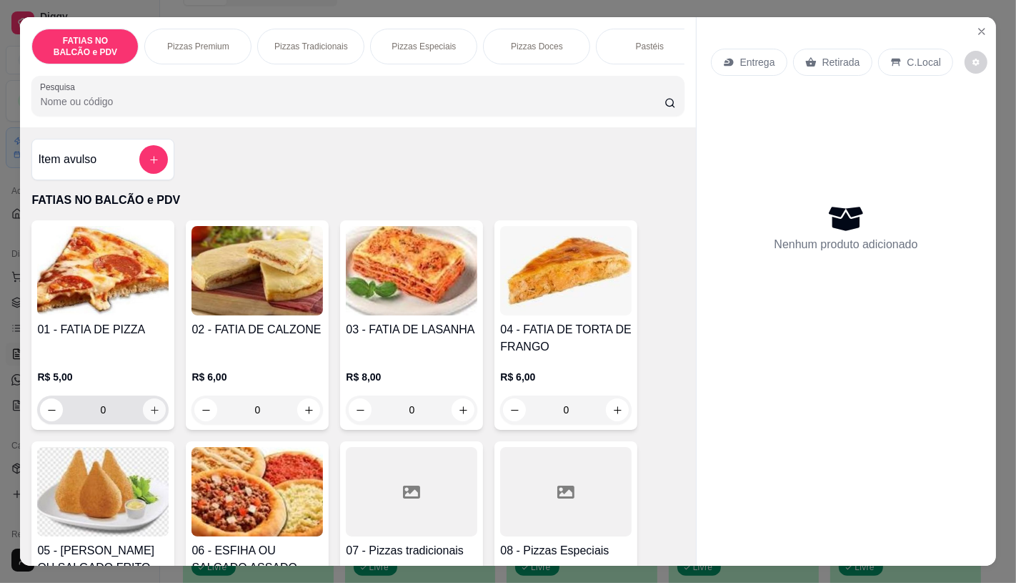
click at [143, 413] on button "increase-product-quantity" at bounding box center [154, 409] width 23 height 23
type input "1"
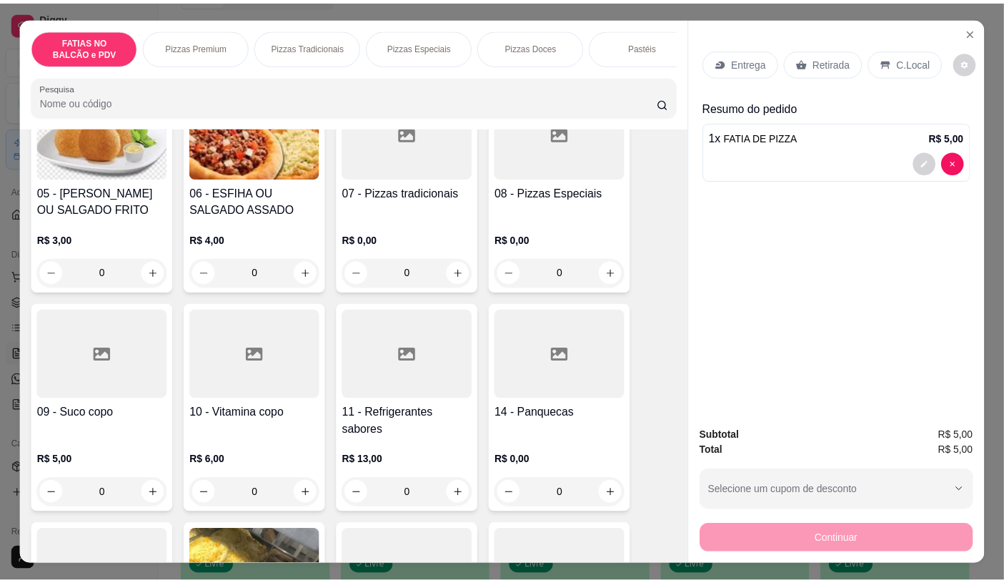
scroll to position [397, 0]
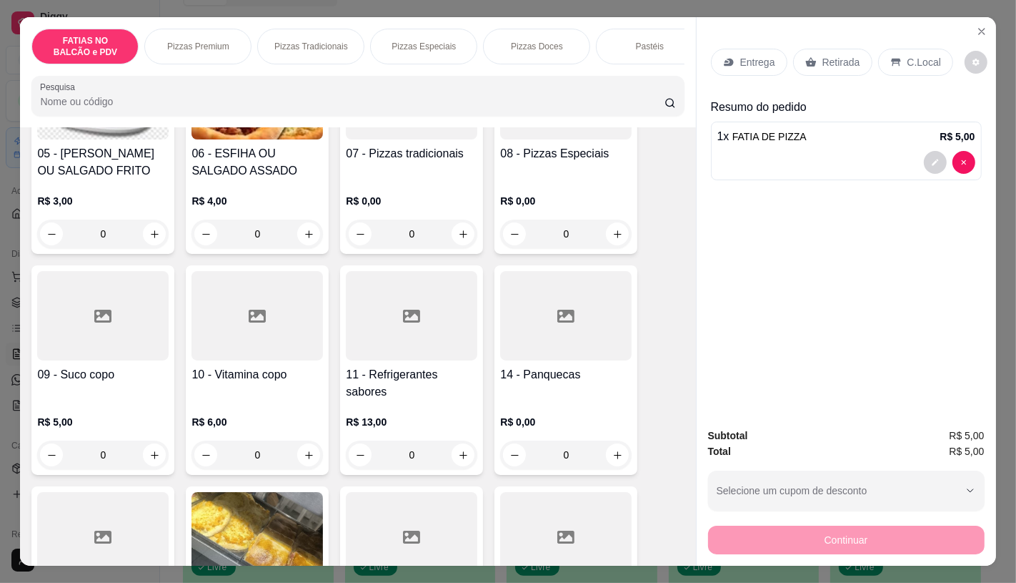
click at [422, 451] on div "0" at bounding box center [412, 454] width 132 height 29
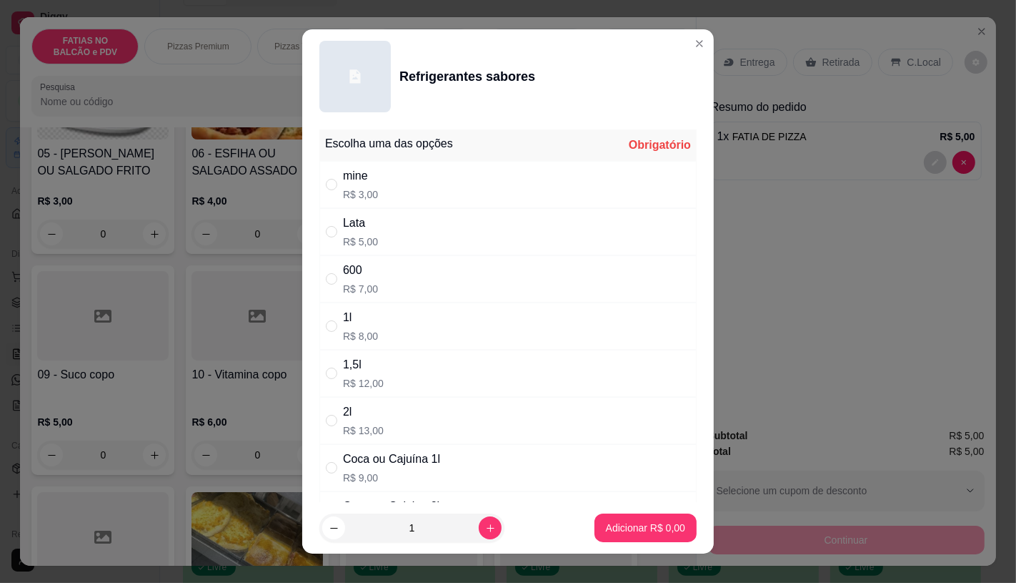
click at [367, 217] on div "Lata" at bounding box center [360, 222] width 35 height 17
radio input "true"
click at [606, 532] on p "Adicionar R$ 5,00" at bounding box center [645, 527] width 79 height 14
type input "1"
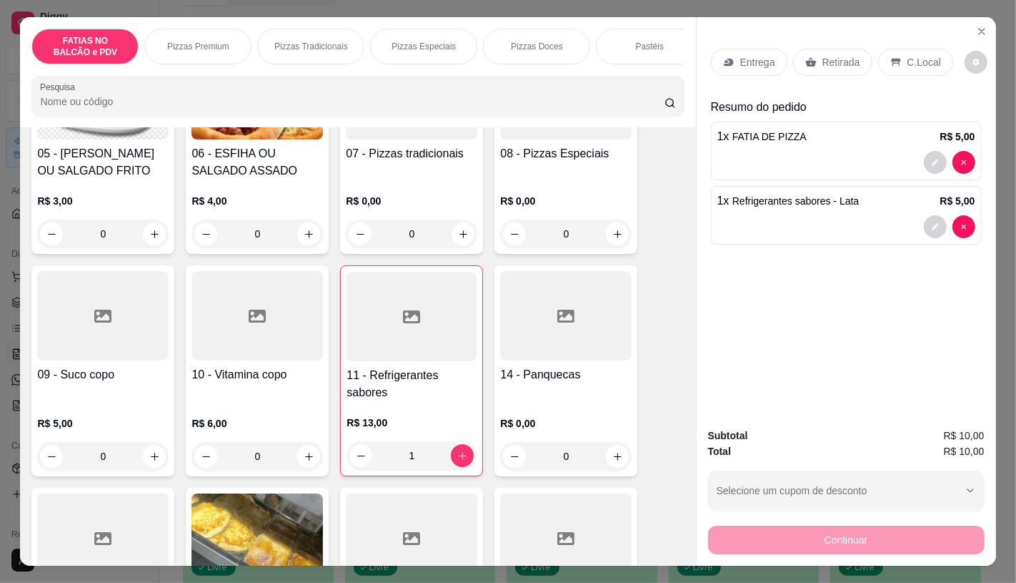
drag, startPoint x: 810, startPoint y: 51, endPoint x: 847, endPoint y: 267, distance: 219.1
click at [810, 51] on div "Retirada" at bounding box center [832, 62] width 79 height 27
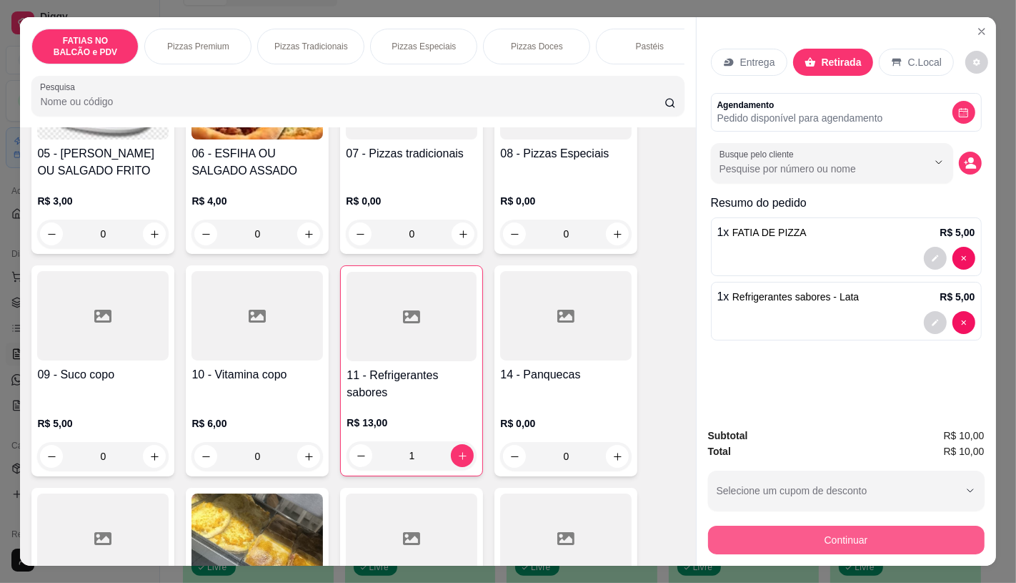
click at [839, 538] on button "Continuar" at bounding box center [846, 539] width 277 height 29
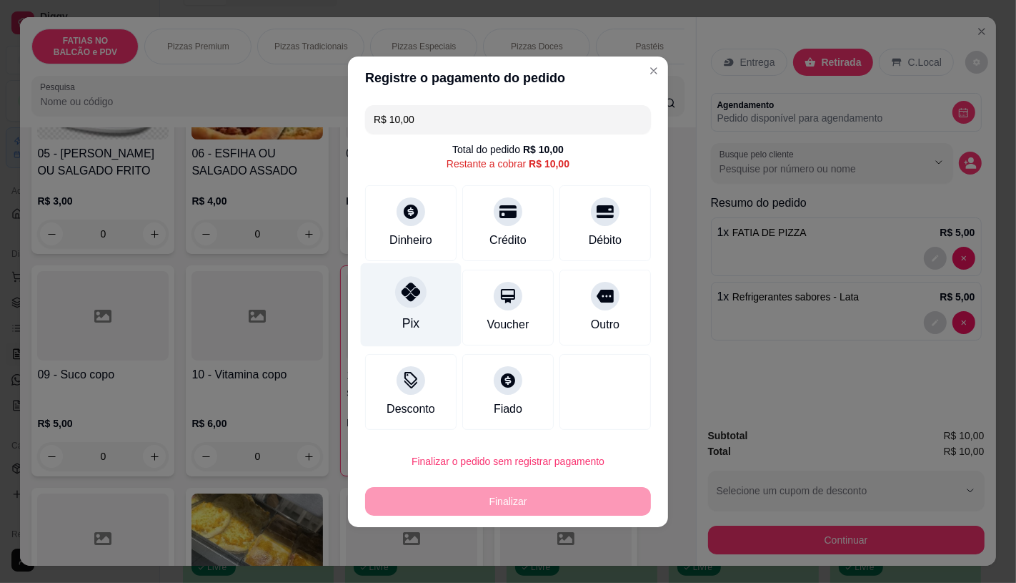
click at [425, 291] on div "Pix" at bounding box center [411, 304] width 101 height 84
type input "R$ 0,00"
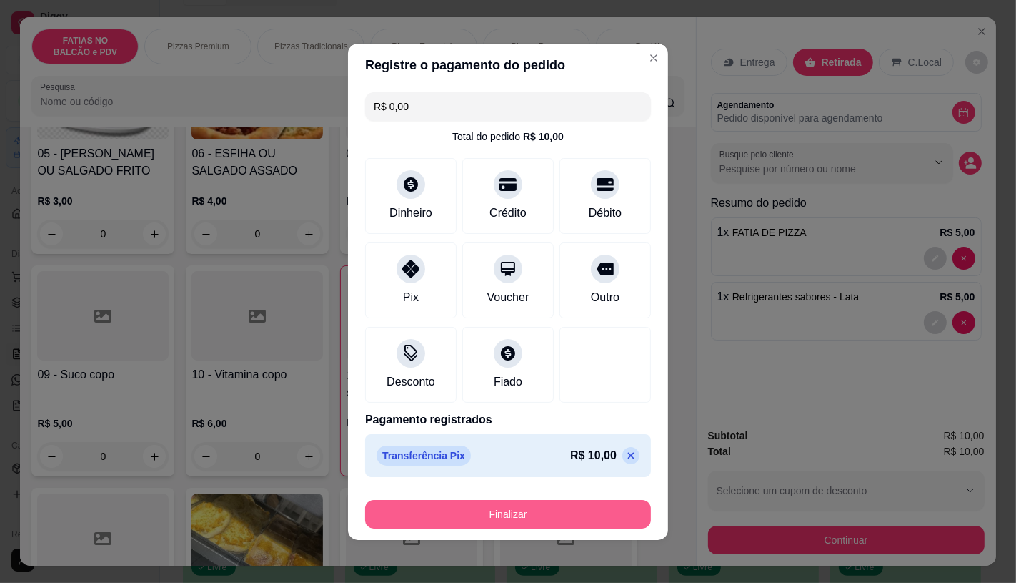
click at [470, 520] on button "Finalizar" at bounding box center [508, 514] width 286 height 29
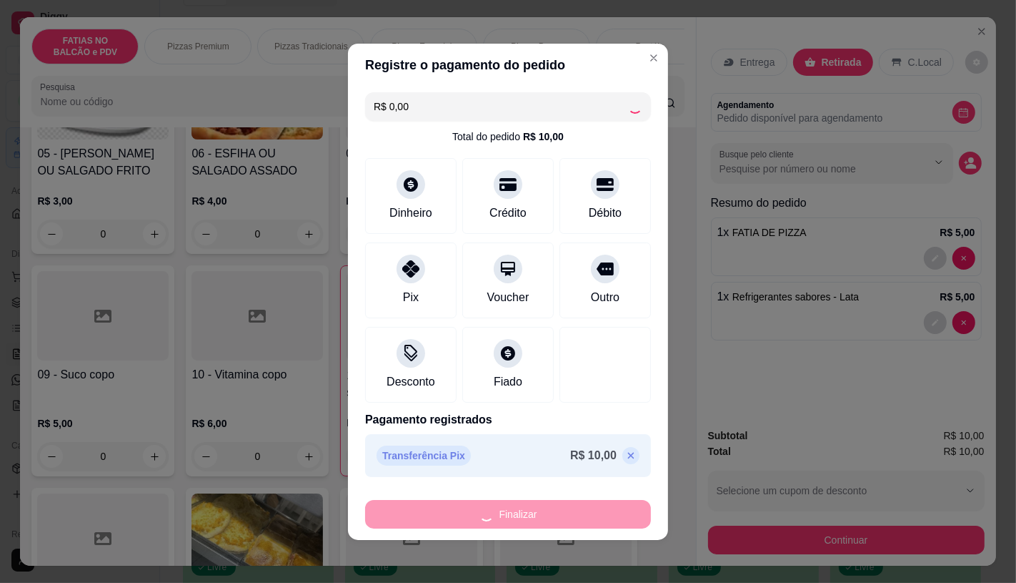
type input "0"
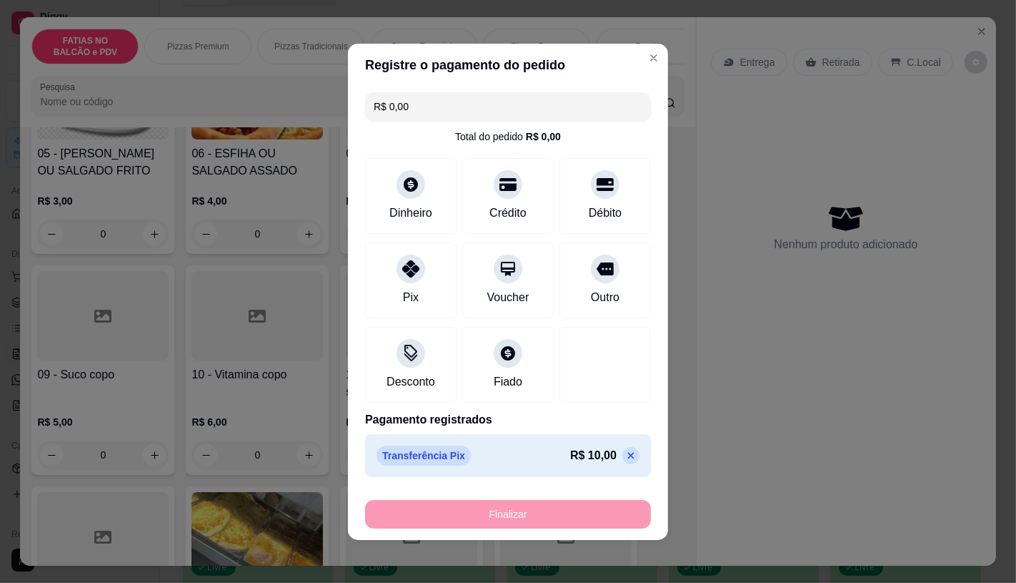
type input "-R$ 10,00"
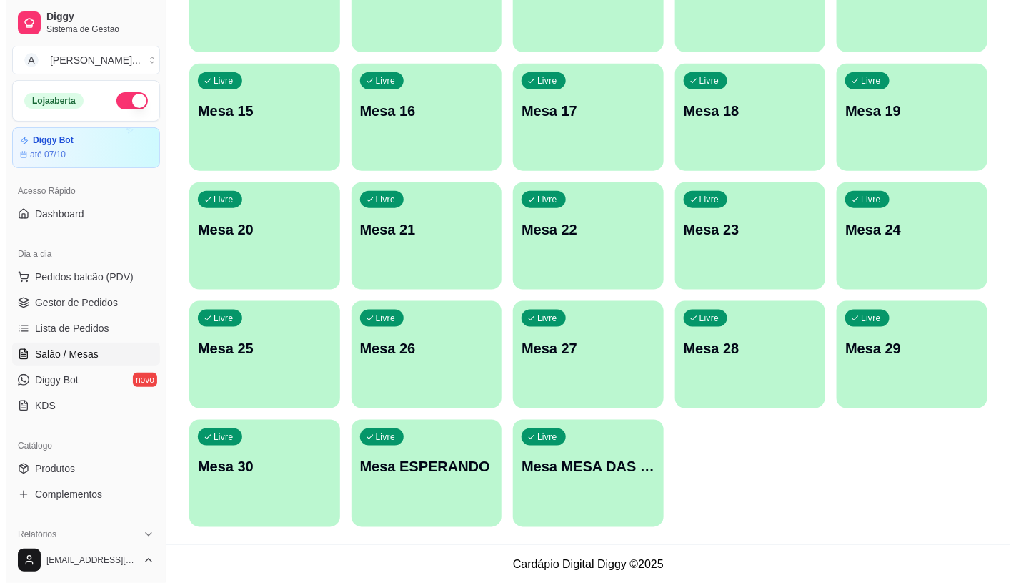
scroll to position [448, 0]
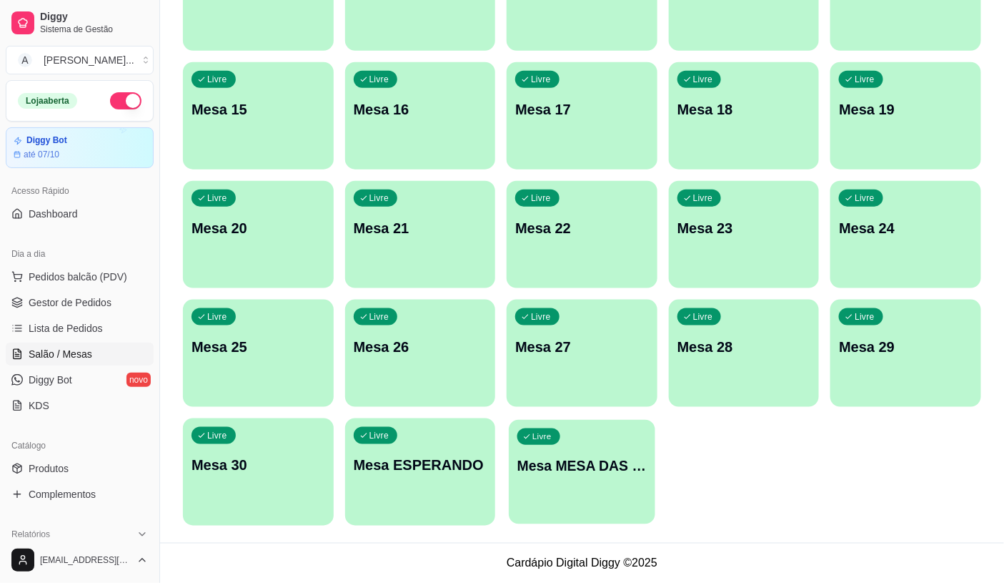
click at [579, 508] on button "Livre Mesa MESA DAS COMANDAS" at bounding box center [582, 472] width 146 height 104
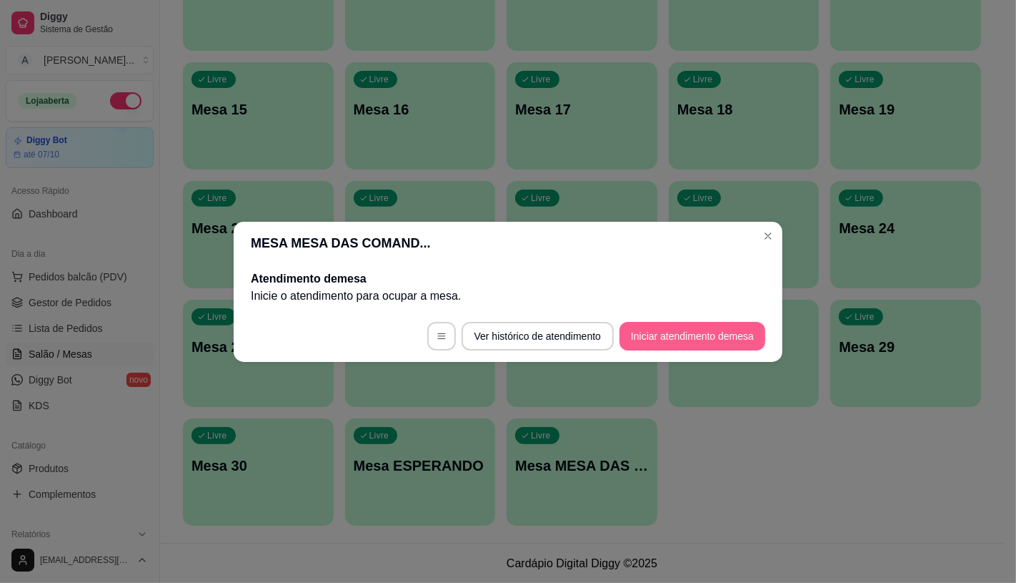
click at [644, 330] on button "Iniciar atendimento de mesa" at bounding box center [693, 336] width 146 height 29
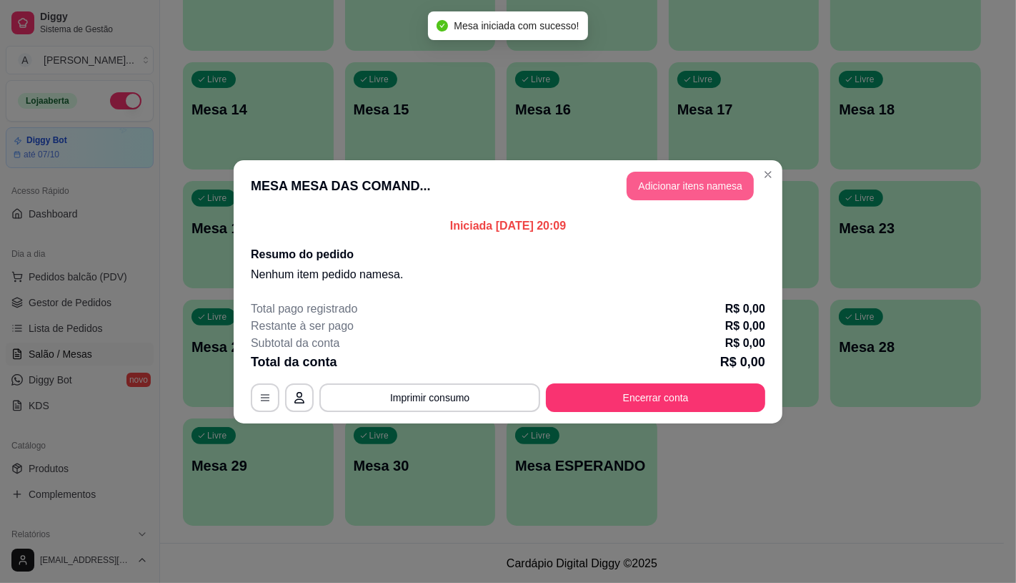
click at [694, 197] on button "Adicionar itens na mesa" at bounding box center [690, 186] width 127 height 29
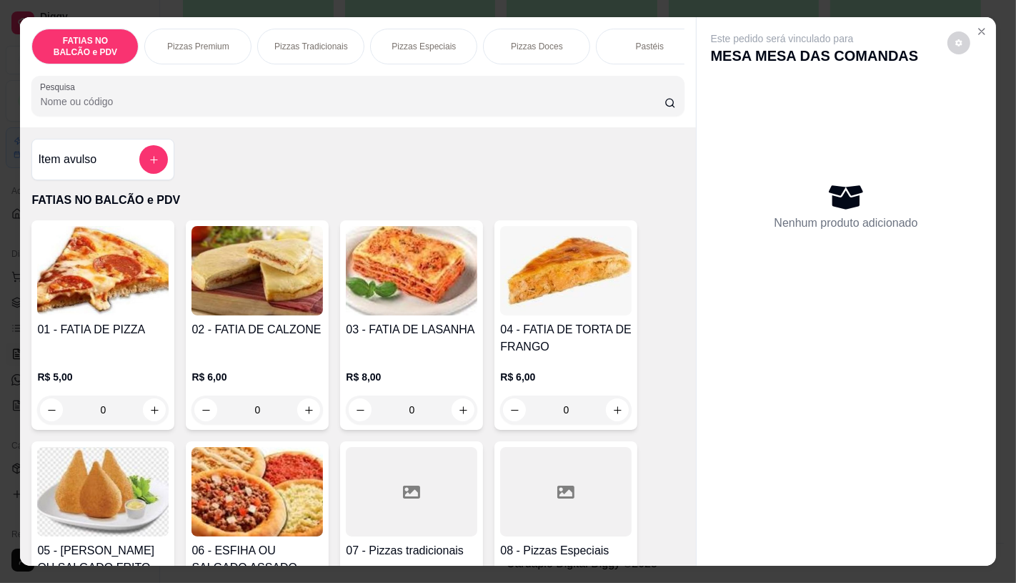
click at [434, 41] on p "Pizzas Especiais" at bounding box center [424, 46] width 64 height 11
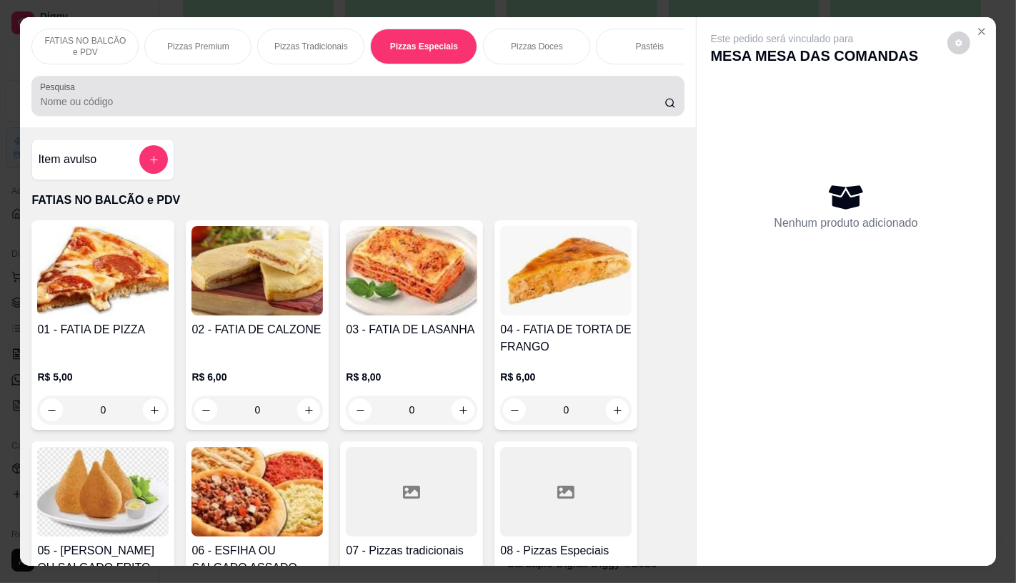
scroll to position [34, 0]
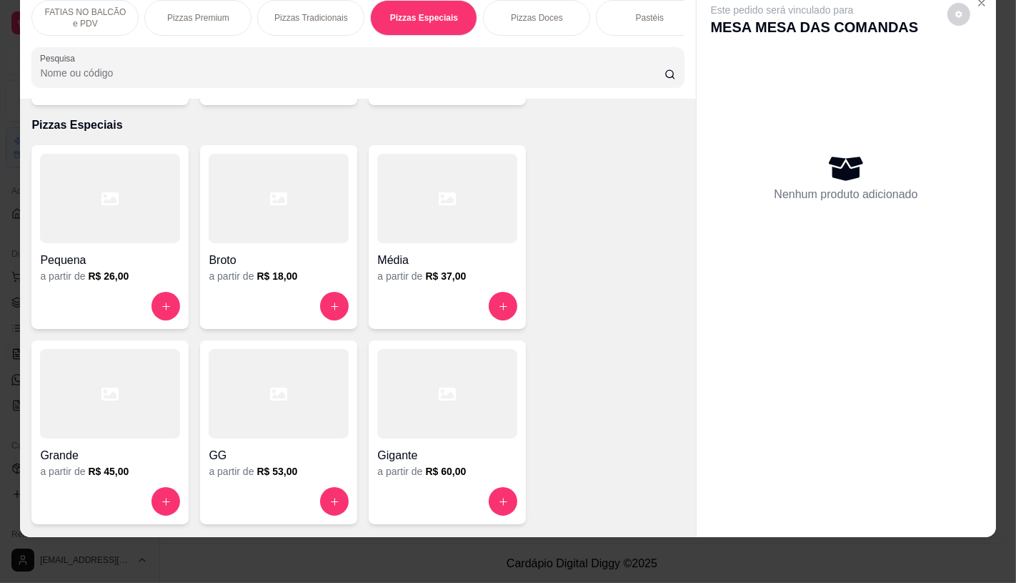
click at [145, 395] on div at bounding box center [110, 393] width 140 height 89
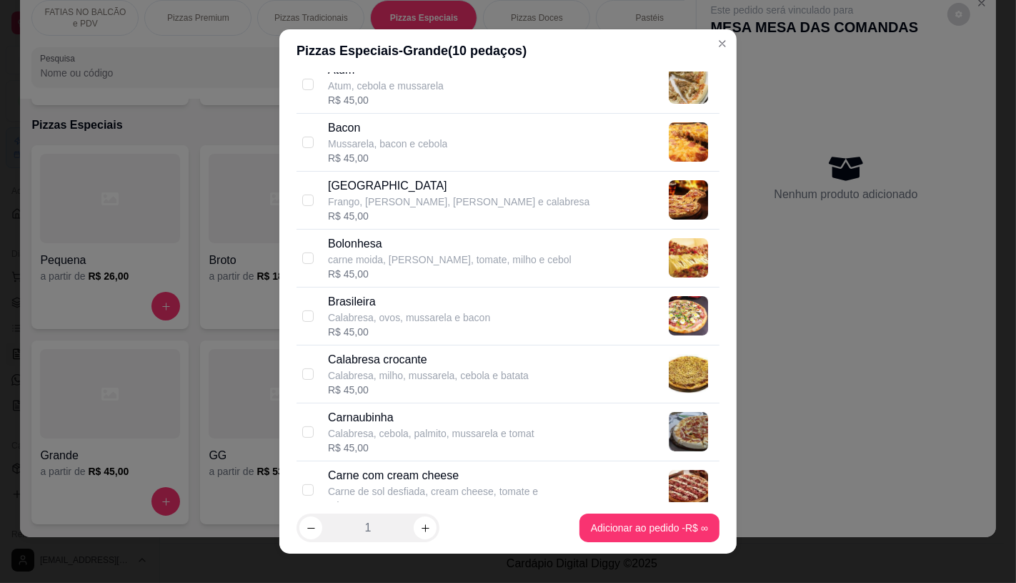
scroll to position [317, 0]
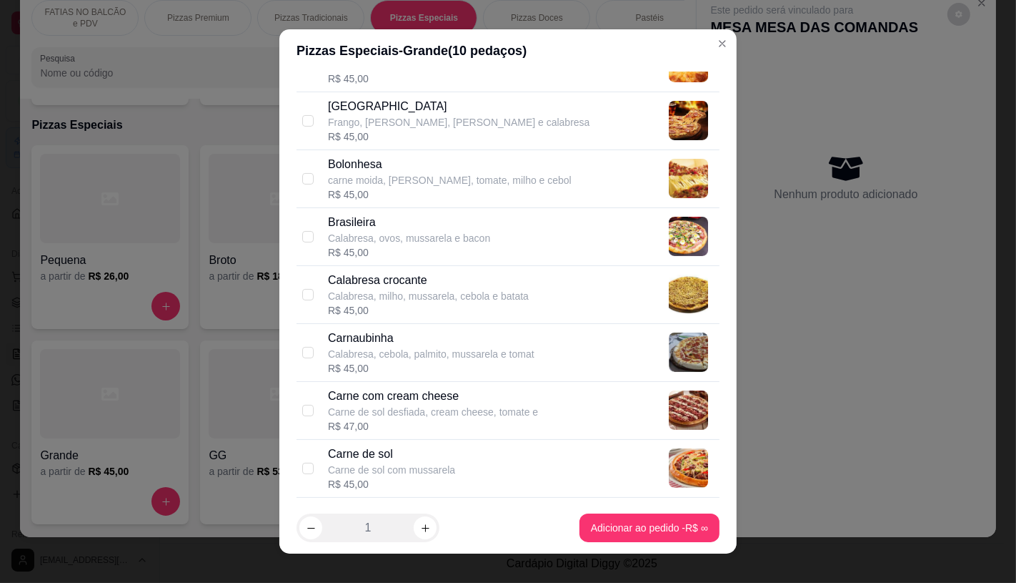
drag, startPoint x: 383, startPoint y: 466, endPoint x: 456, endPoint y: 479, distance: 74.0
click at [384, 466] on p "Carne de sol com mussarela" at bounding box center [391, 469] width 127 height 14
checkbox input "true"
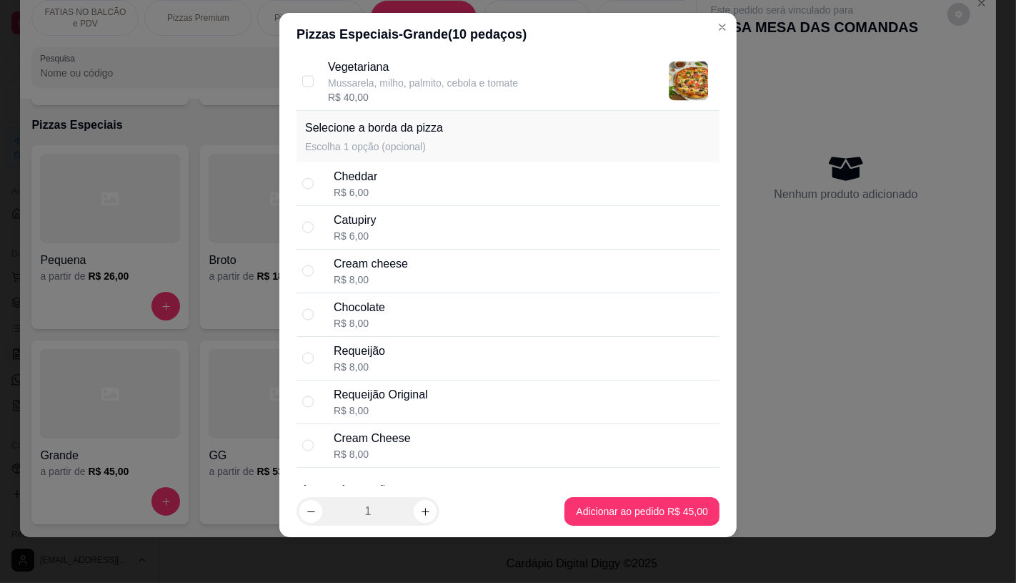
scroll to position [2057, 0]
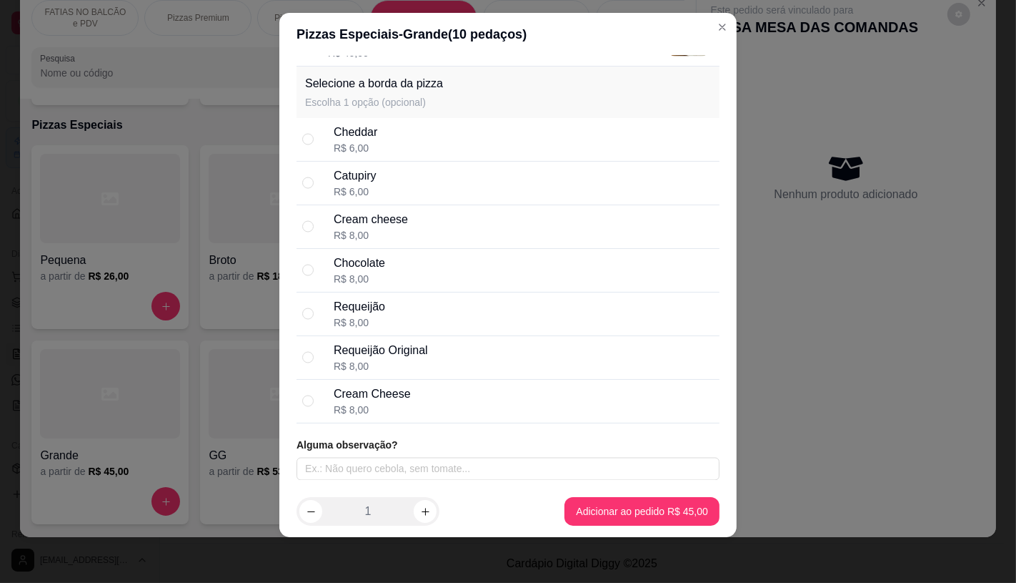
click at [392, 175] on div "Catupiry R$ 6,00" at bounding box center [524, 182] width 380 height 31
radio input "true"
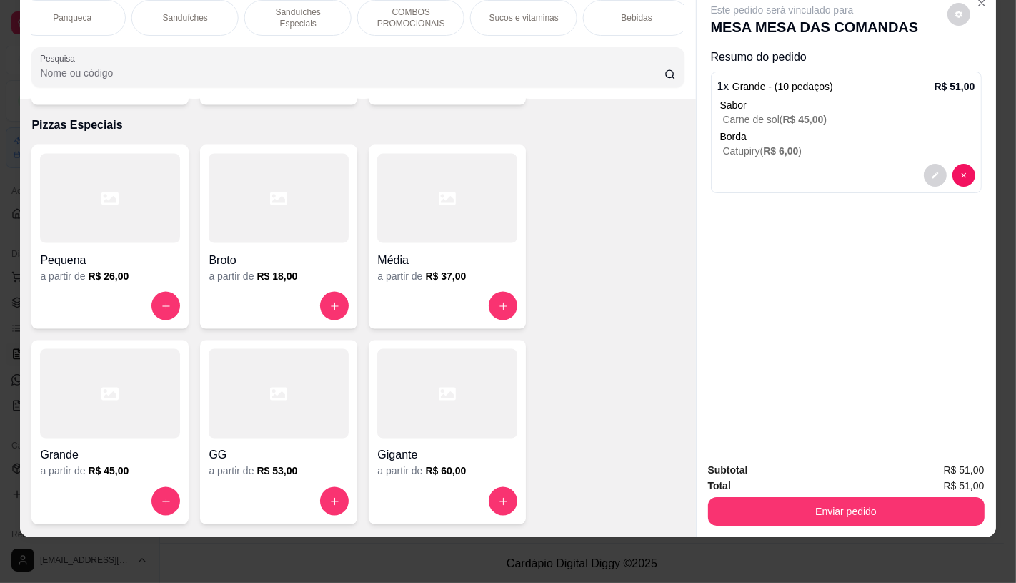
scroll to position [0, 1487]
click at [652, 13] on div "TAXAS DE ENTREGAS" at bounding box center [631, 18] width 107 height 36
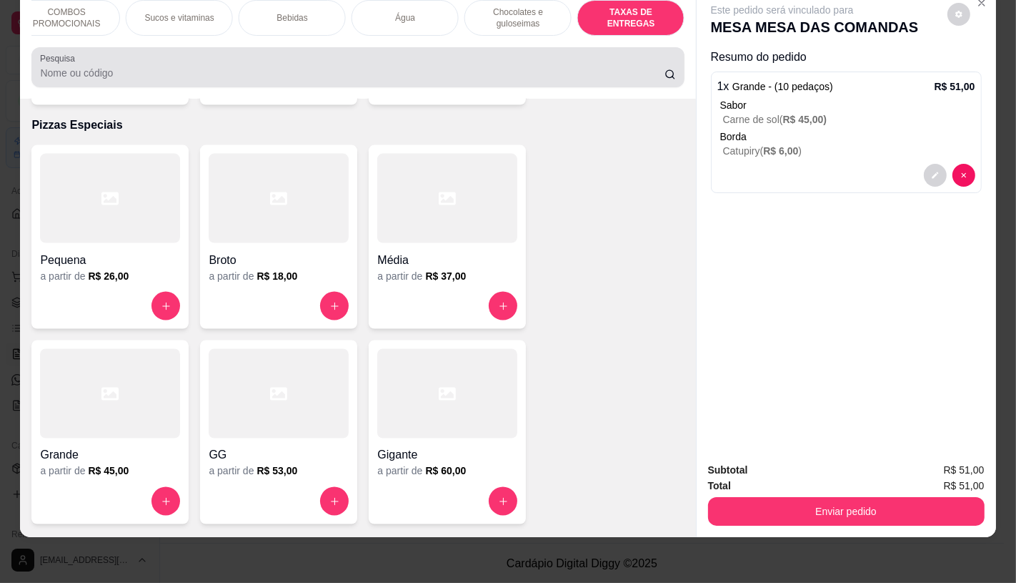
scroll to position [9559, 0]
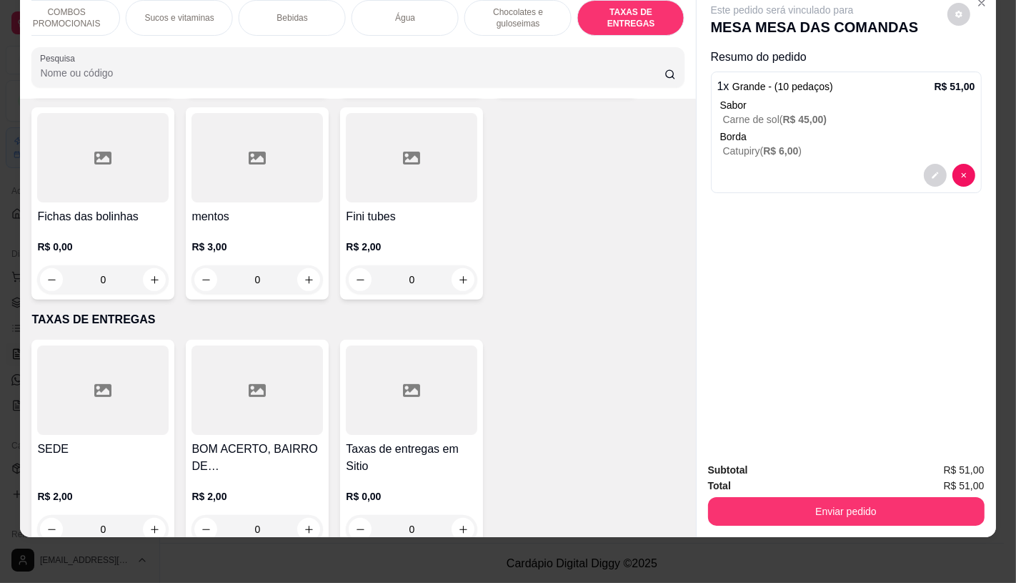
click at [442, 440] on h4 "Taxas de entregas em Sitio" at bounding box center [412, 457] width 132 height 34
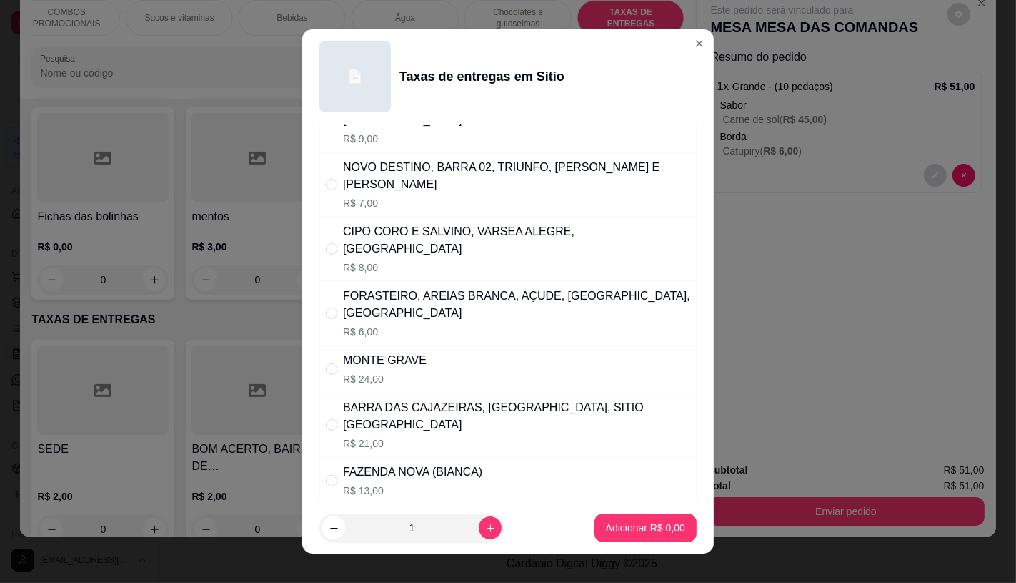
scroll to position [0, 0]
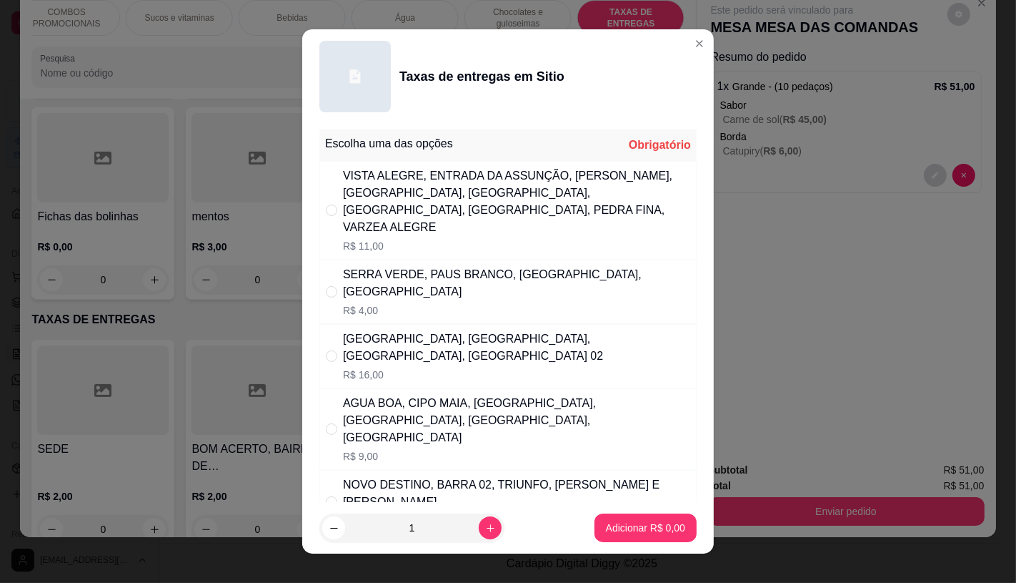
click at [538, 186] on div "VISTA ALEGRE, ENTRADA DA ASSUNÇÃO, [PERSON_NAME], [GEOGRAPHIC_DATA], [GEOGRAPHI…" at bounding box center [516, 201] width 347 height 69
radio input "true"
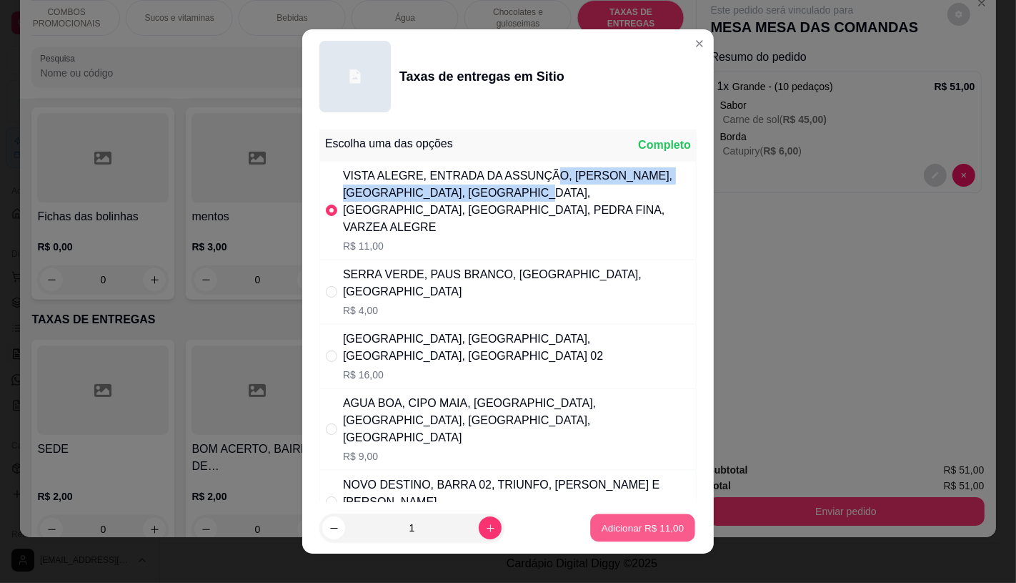
click at [603, 516] on button "Adicionar R$ 11,00" at bounding box center [642, 528] width 105 height 28
type input "1"
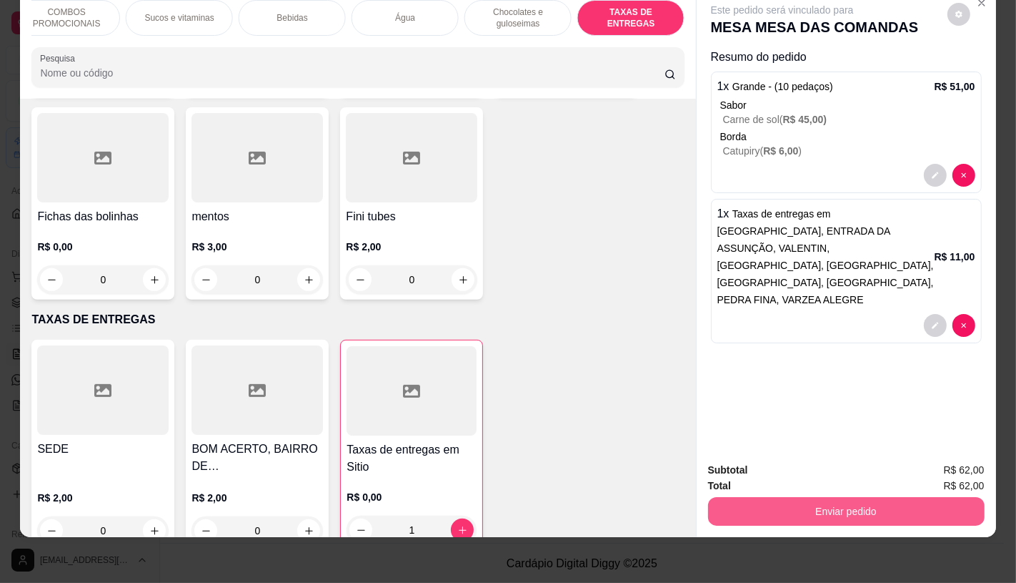
click at [798, 503] on button "Enviar pedido" at bounding box center [846, 511] width 277 height 29
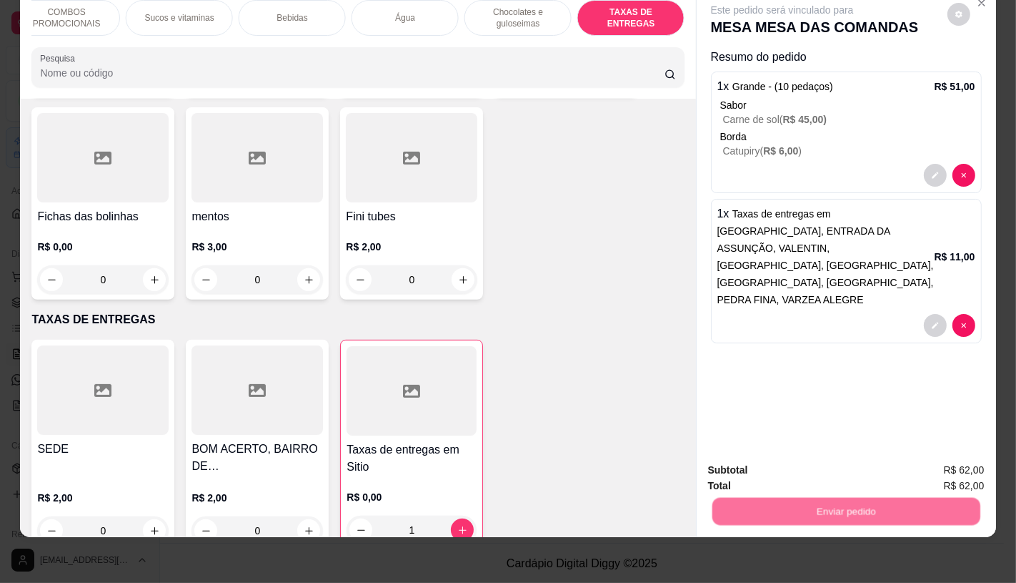
click at [790, 467] on button "Não registrar e enviar pedido" at bounding box center [798, 465] width 144 height 26
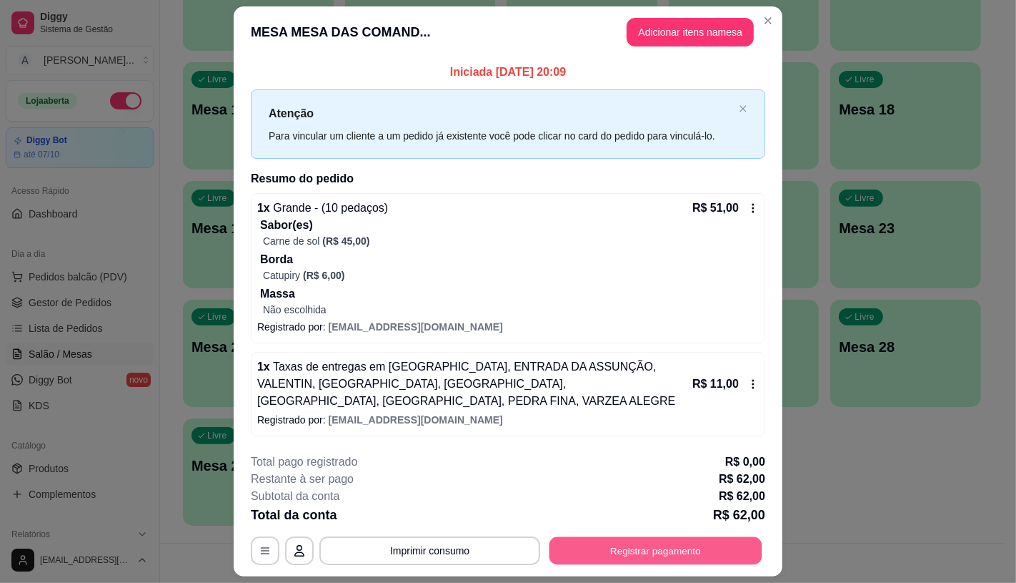
click at [624, 558] on button "Registrar pagamento" at bounding box center [656, 551] width 213 height 28
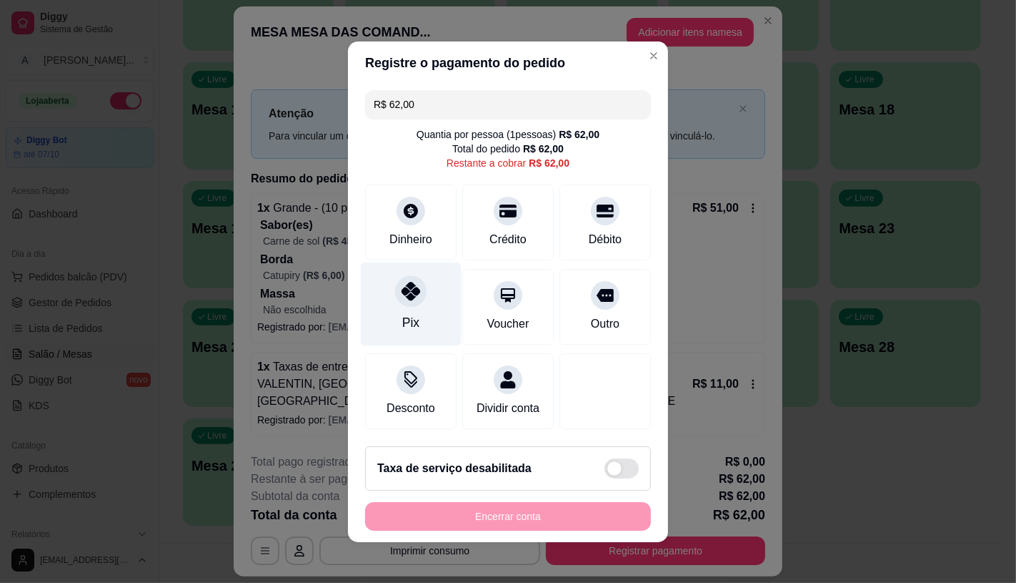
click at [417, 295] on div "Pix" at bounding box center [411, 304] width 101 height 84
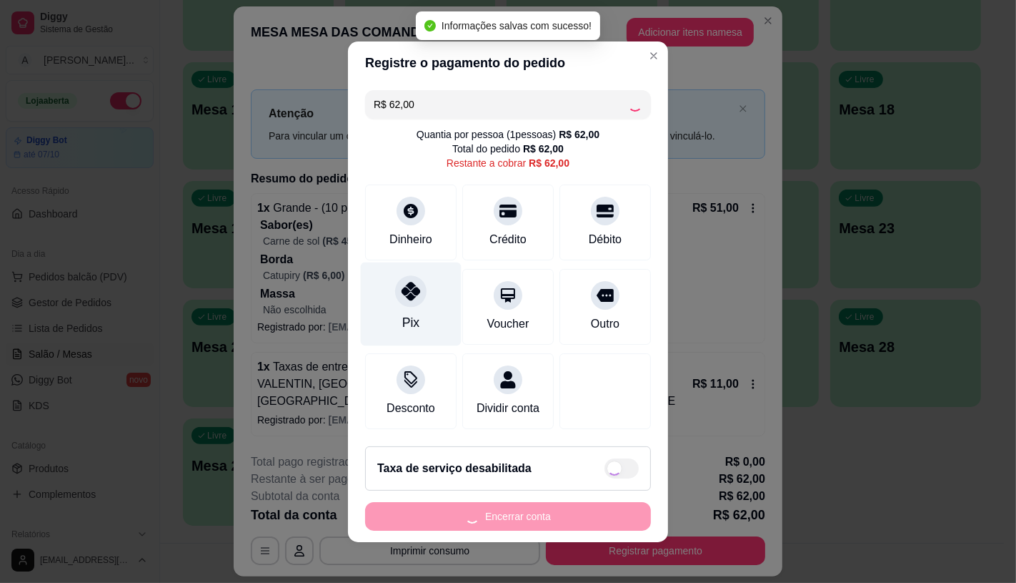
type input "R$ 0,00"
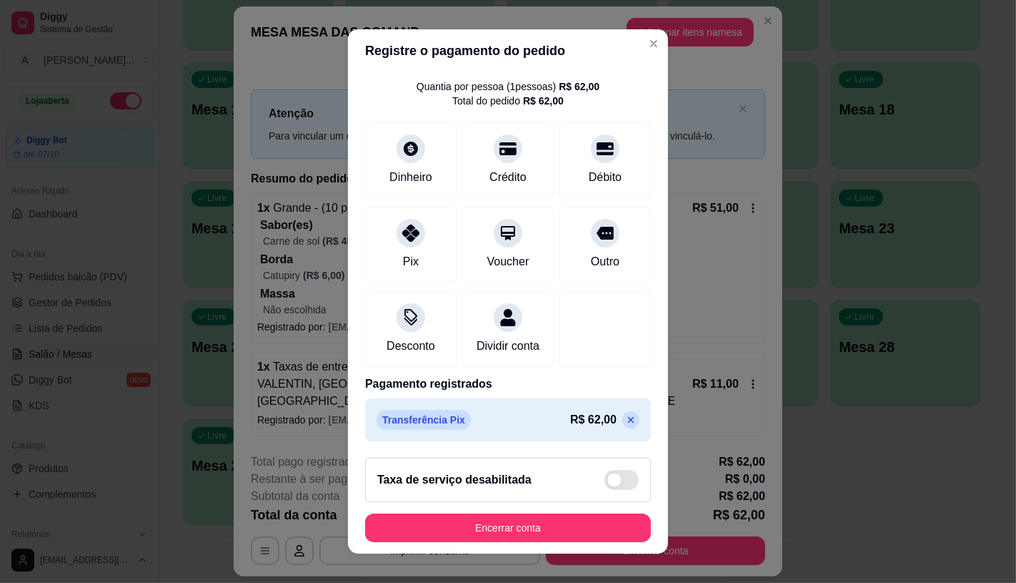
scroll to position [16, 0]
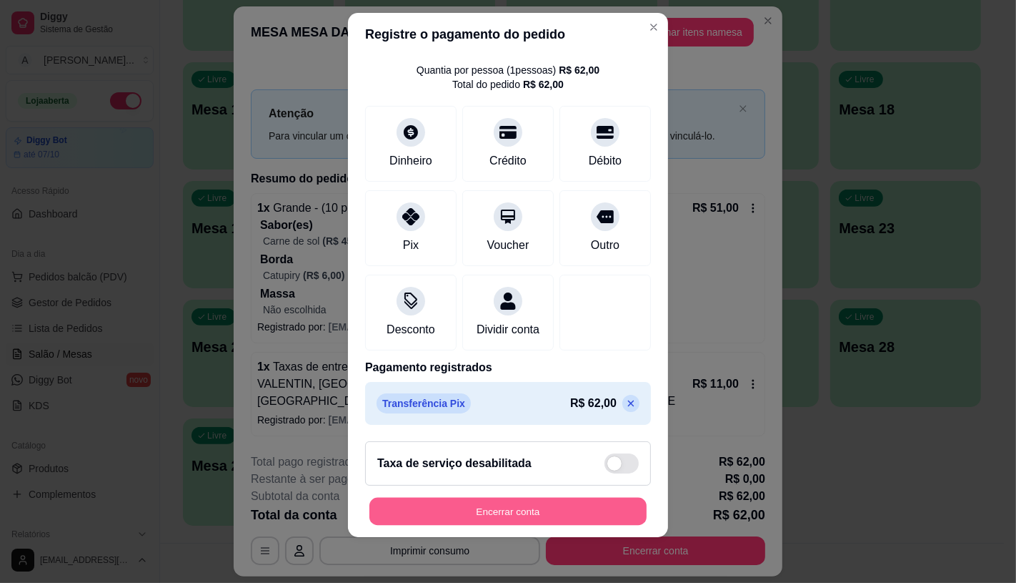
click at [538, 517] on button "Encerrar conta" at bounding box center [508, 512] width 277 height 28
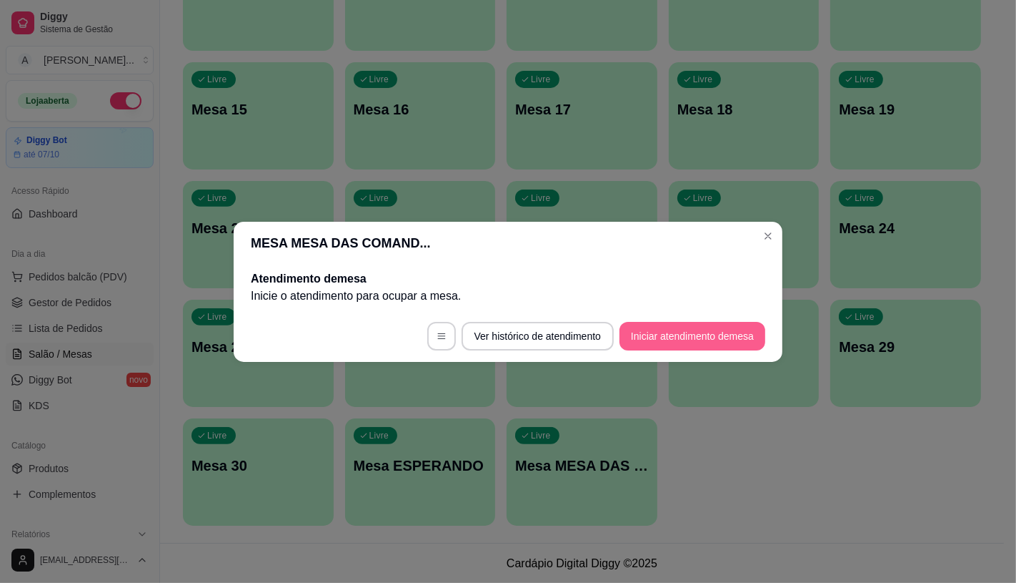
click at [673, 345] on button "Iniciar atendimento de mesa" at bounding box center [693, 336] width 146 height 29
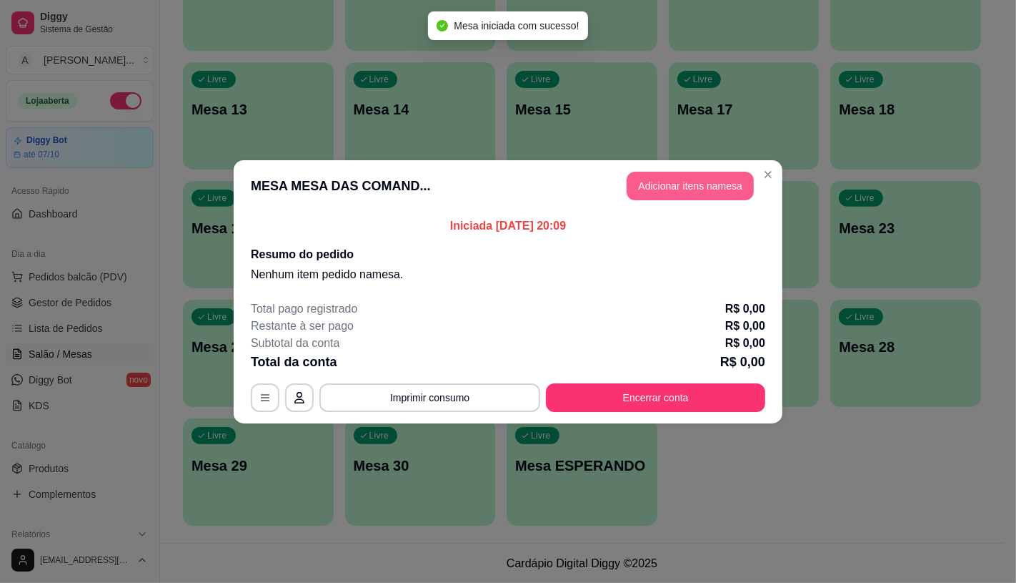
click at [677, 186] on button "Adicionar itens na mesa" at bounding box center [690, 186] width 127 height 29
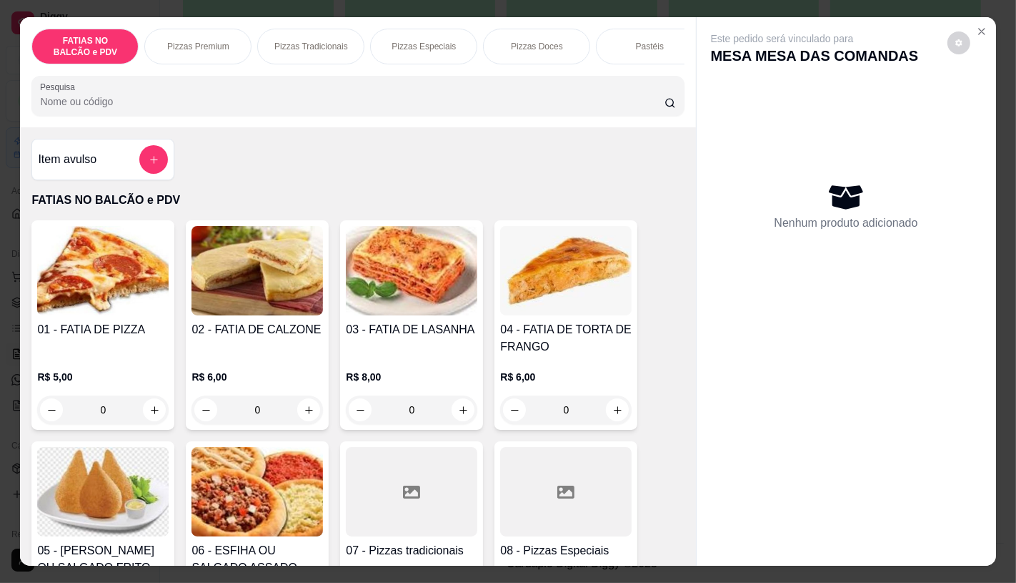
click at [338, 41] on p "Pizzas Tradicionais" at bounding box center [311, 46] width 74 height 11
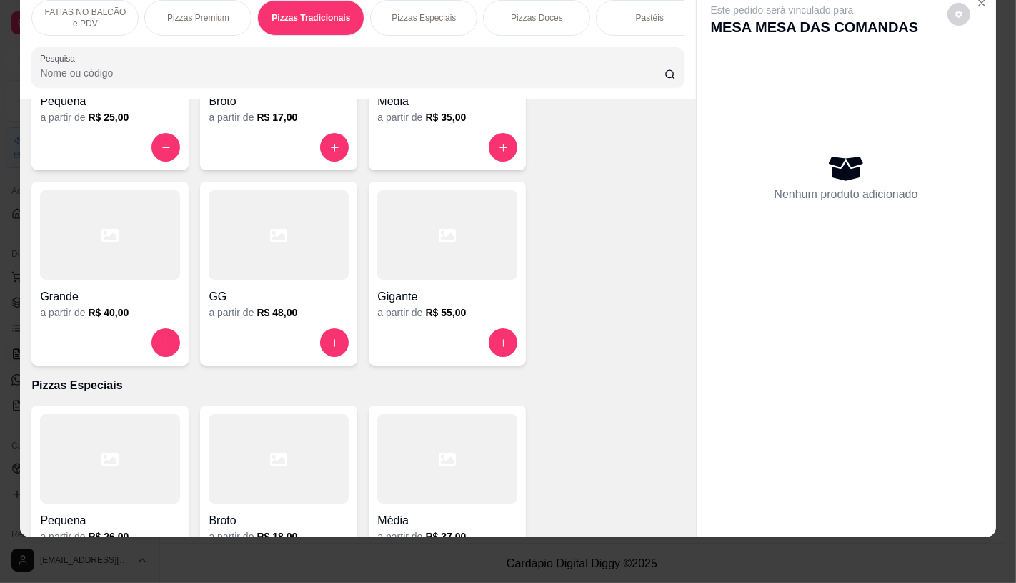
scroll to position [1741, 0]
click at [403, 327] on div at bounding box center [447, 341] width 140 height 29
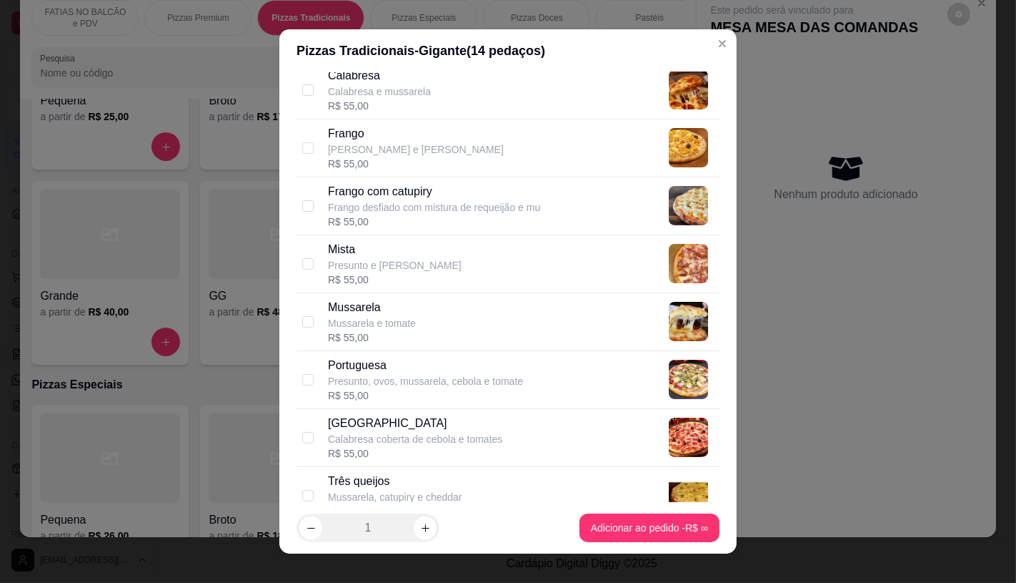
scroll to position [317, 0]
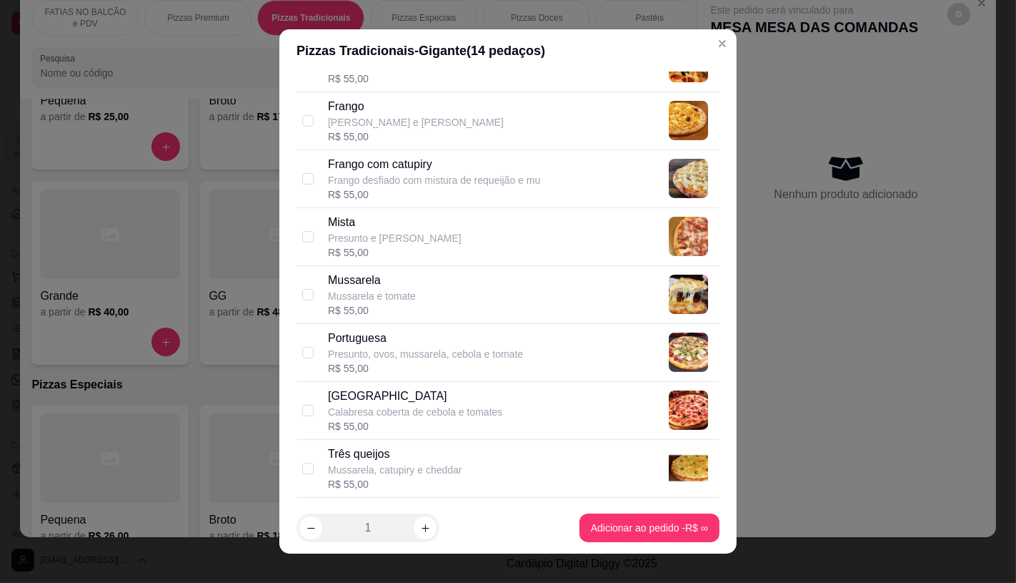
click at [395, 339] on p "Portuguesa" at bounding box center [425, 338] width 195 height 17
checkbox input "true"
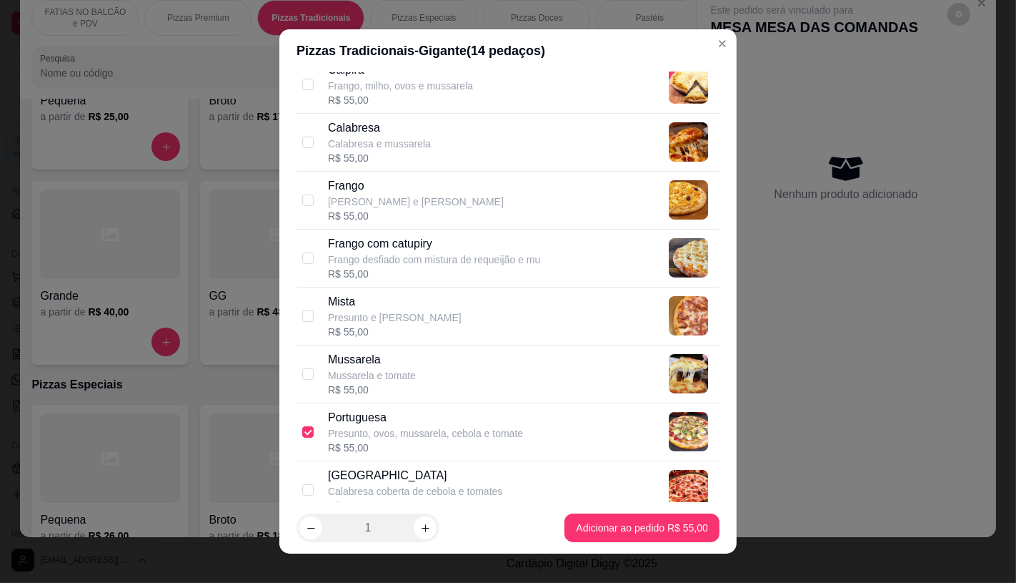
click at [409, 141] on p "Calabresa e mussarela" at bounding box center [379, 144] width 103 height 14
checkbox input "true"
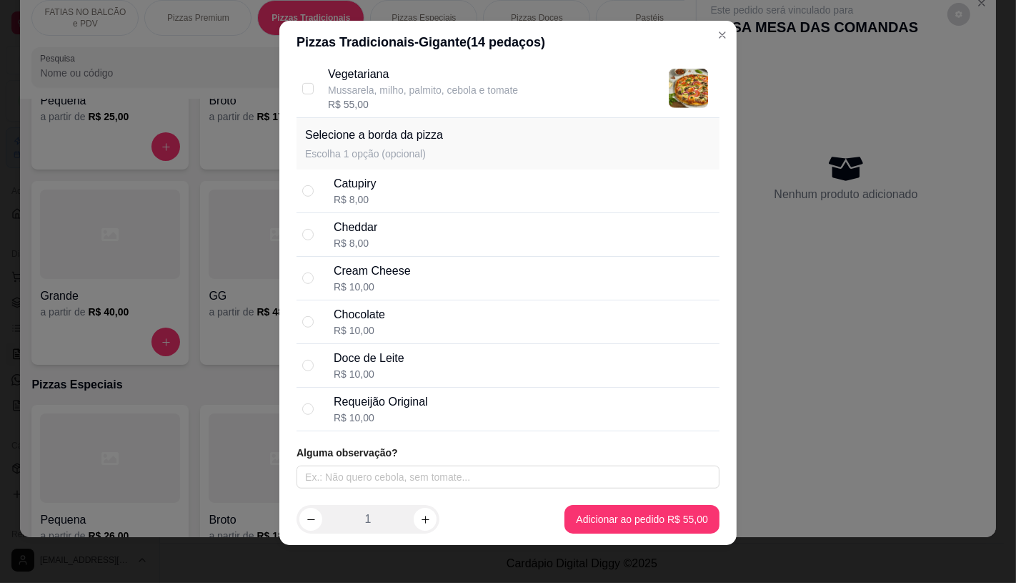
scroll to position [16, 0]
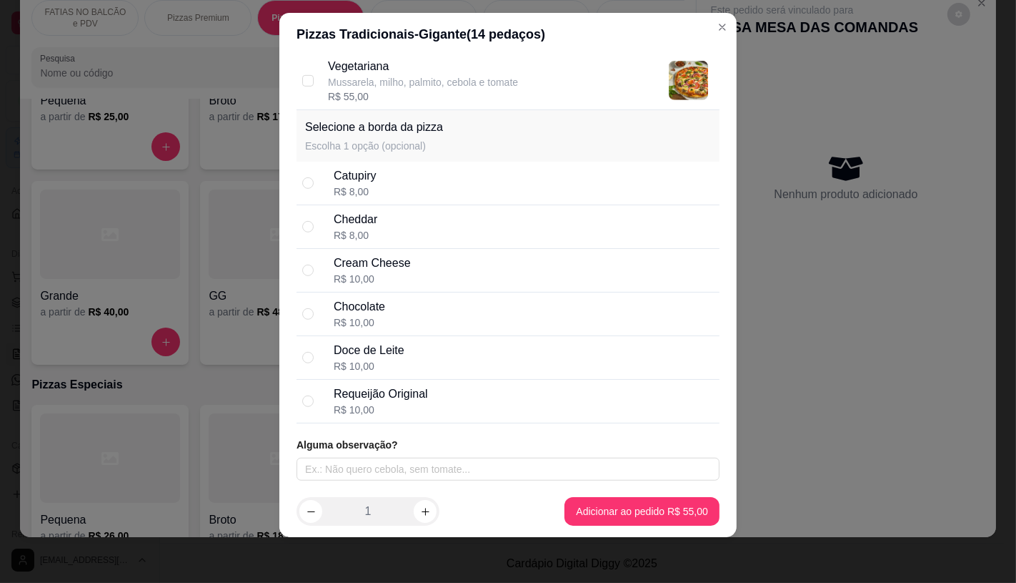
click at [380, 176] on div "Catupiry R$ 8,00" at bounding box center [524, 182] width 380 height 31
radio input "true"
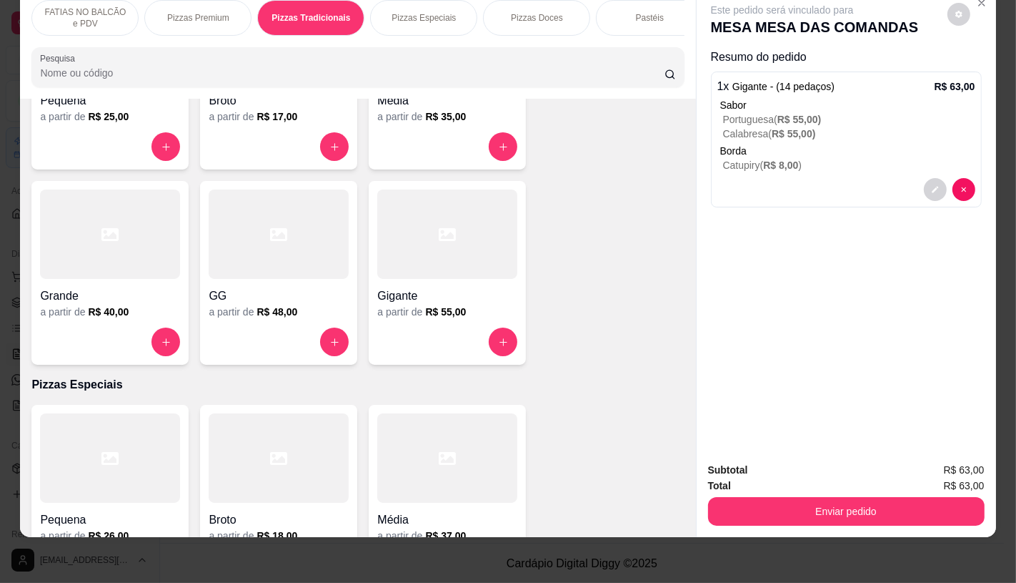
click at [96, 6] on p "FATIAS NO BALCÃO e PDV" at bounding box center [85, 17] width 83 height 23
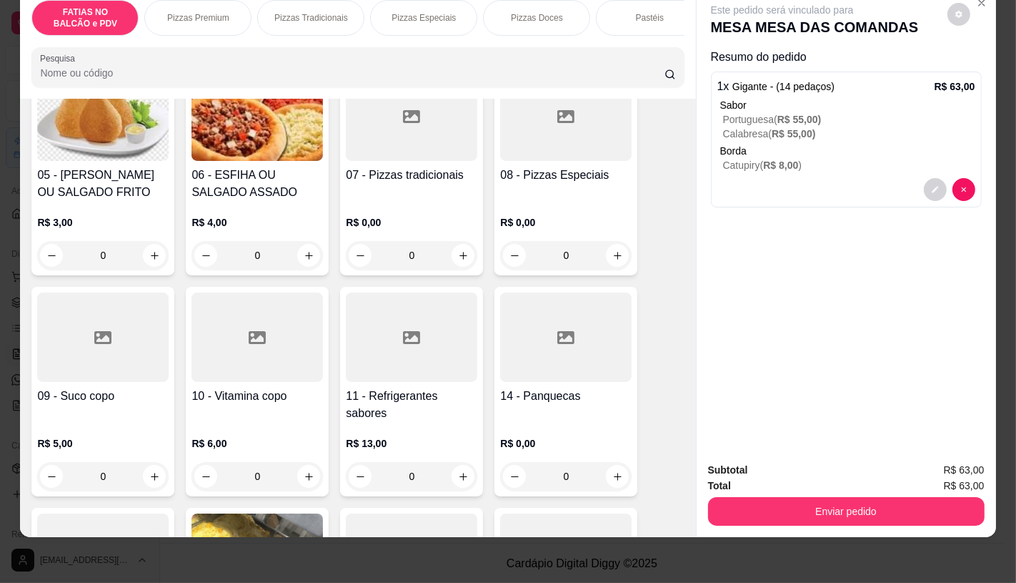
scroll to position [382, 0]
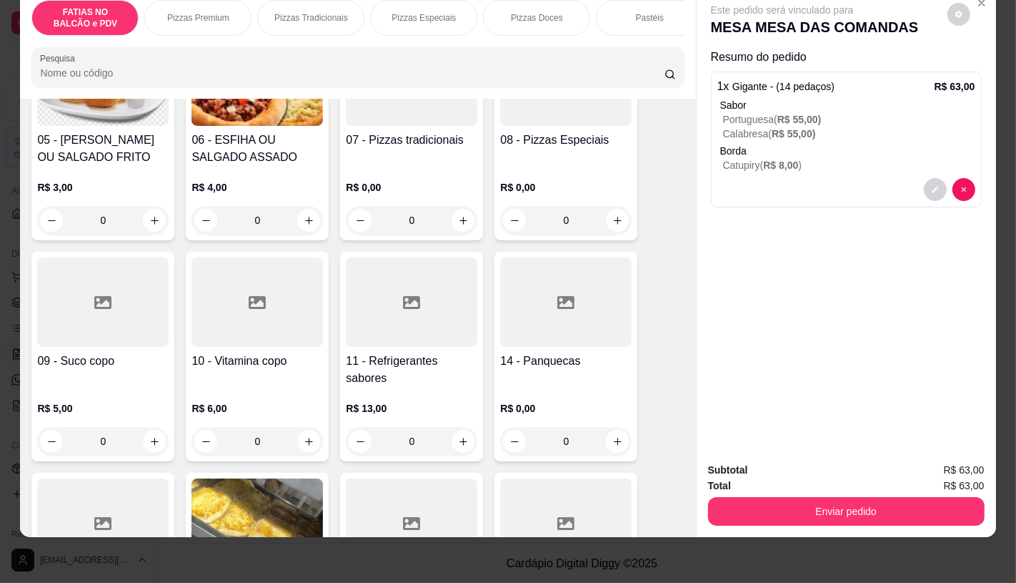
click at [424, 379] on h4 "11 - Refrigerantes sabores" at bounding box center [412, 369] width 132 height 34
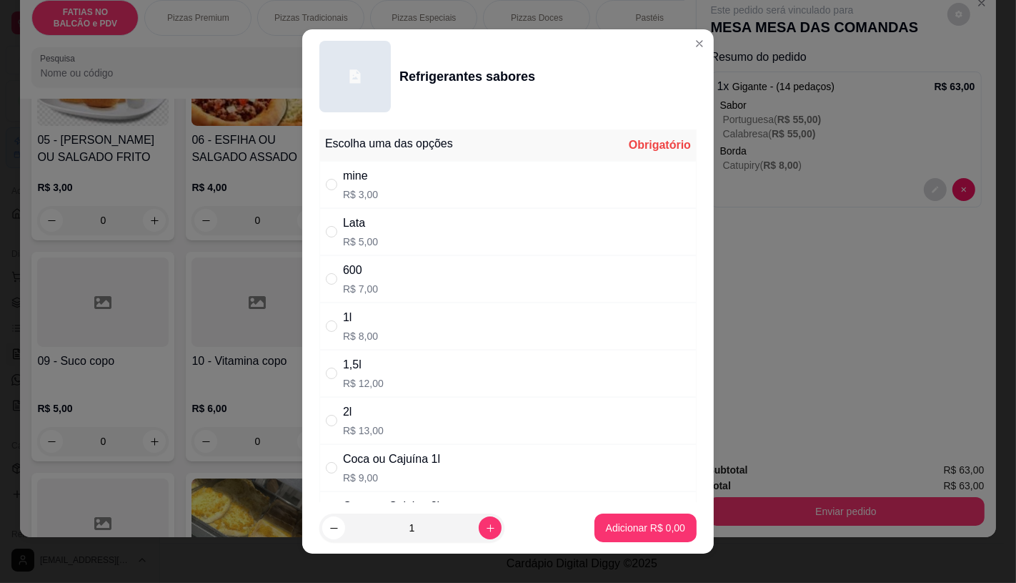
scroll to position [79, 0]
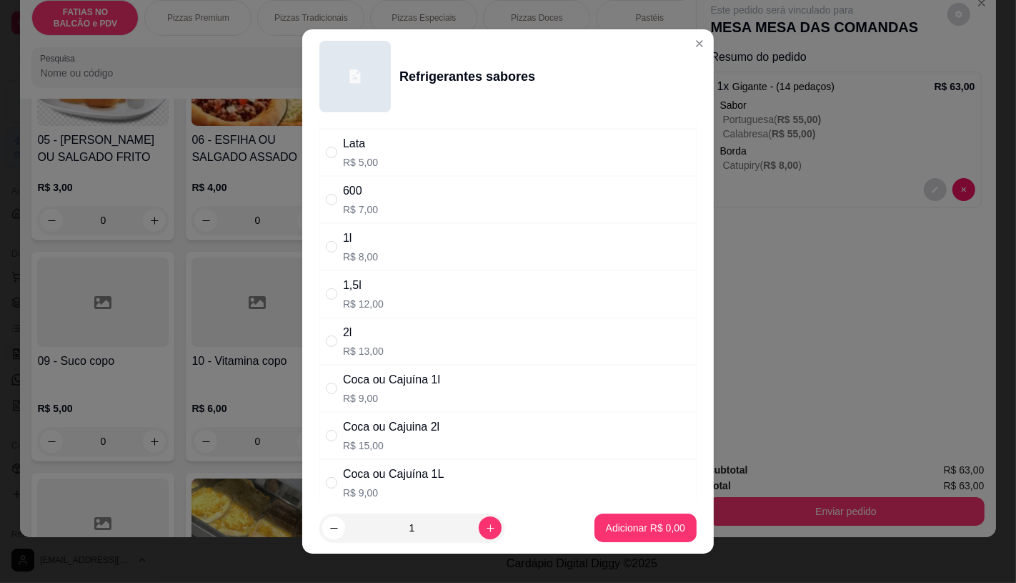
click at [413, 433] on div "Coca ou Cajuina 2l" at bounding box center [391, 426] width 97 height 17
radio input "true"
click at [663, 535] on button "Adicionar R$ 15,00" at bounding box center [643, 527] width 108 height 29
type input "1"
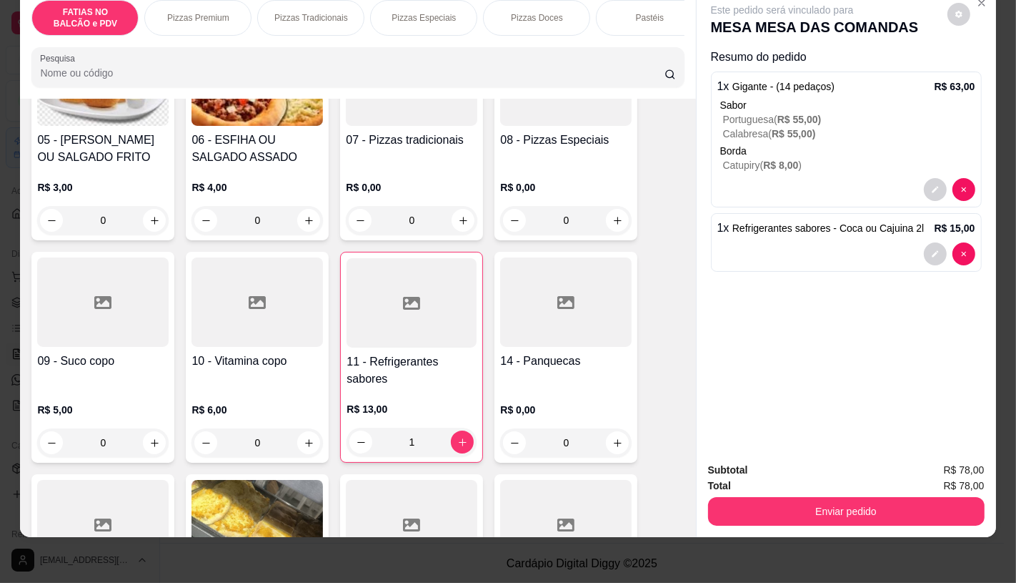
click at [658, 19] on div "Pastéis" at bounding box center [649, 18] width 107 height 36
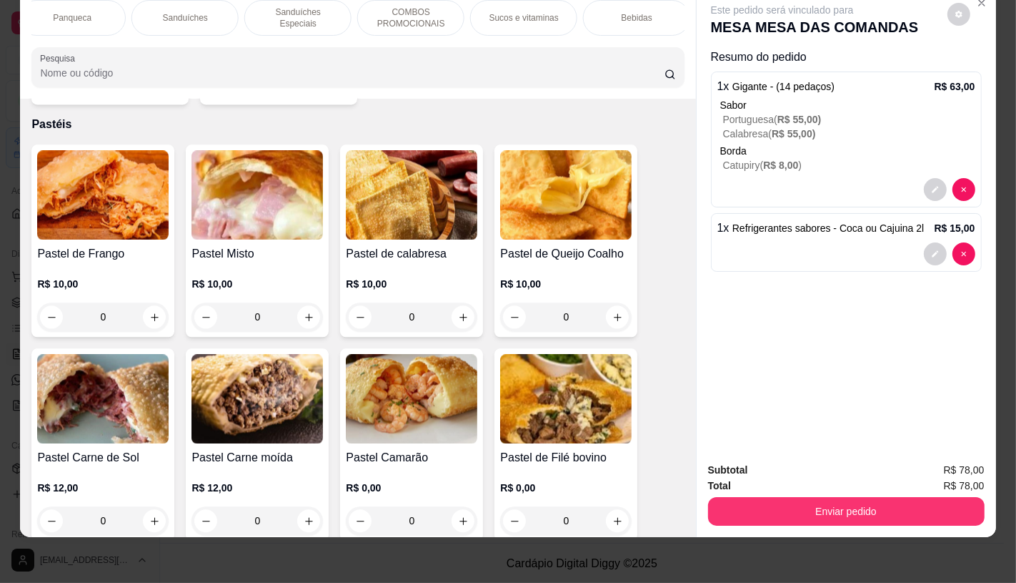
scroll to position [0, 1487]
click at [658, 23] on div "TAXAS DE ENTREGAS" at bounding box center [631, 18] width 107 height 36
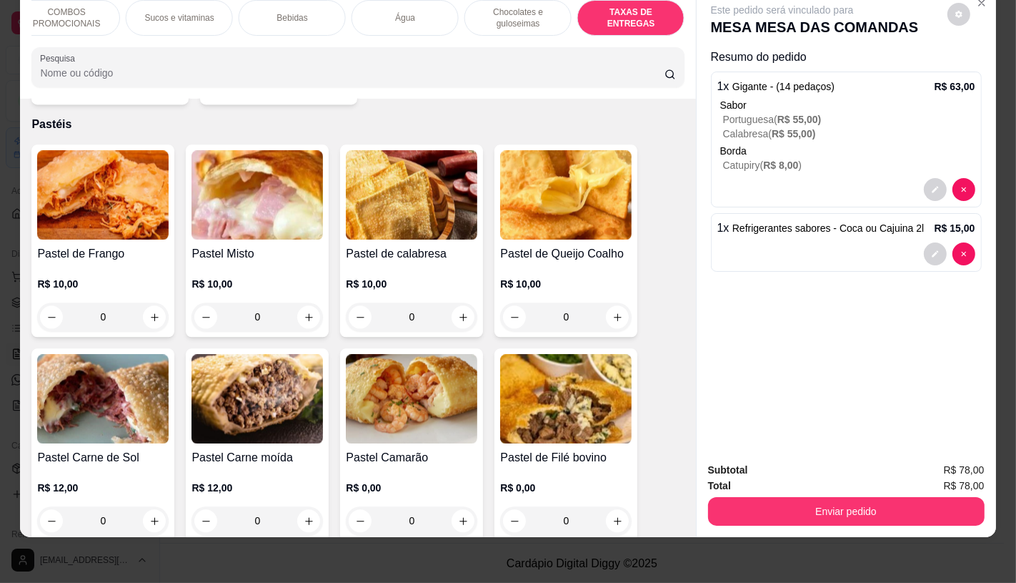
scroll to position [9561, 0]
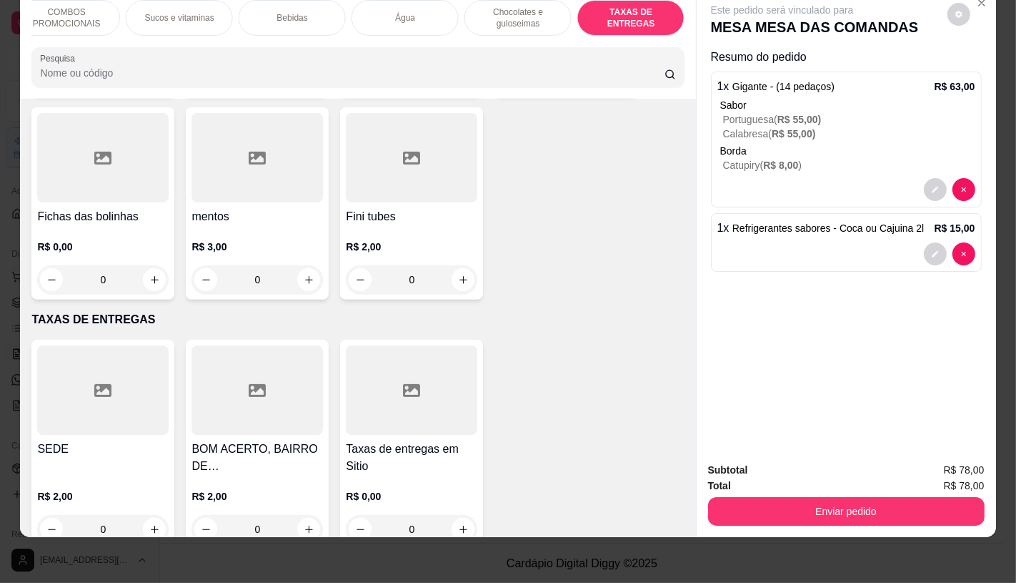
click at [352, 395] on div at bounding box center [412, 389] width 132 height 89
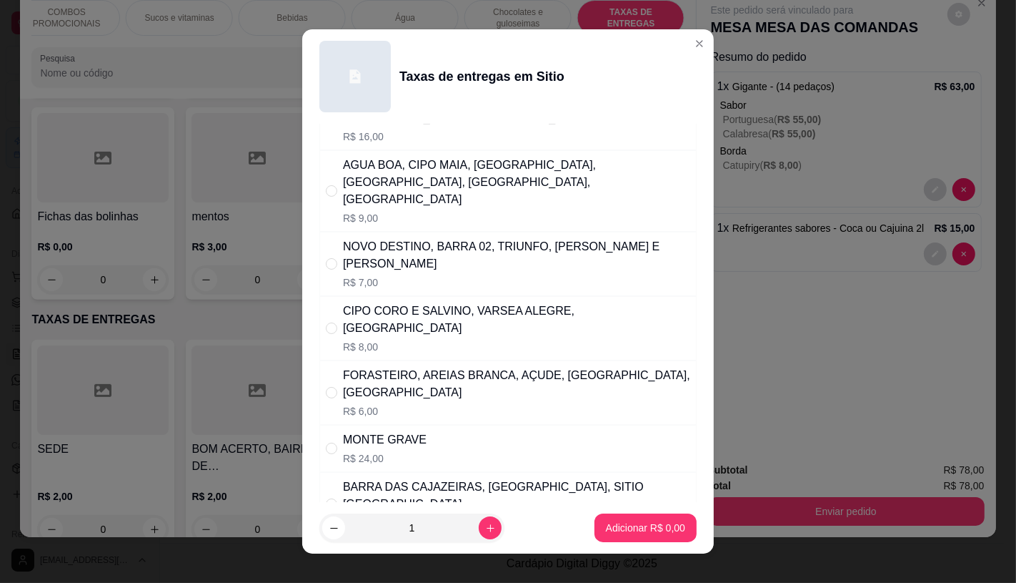
scroll to position [317, 0]
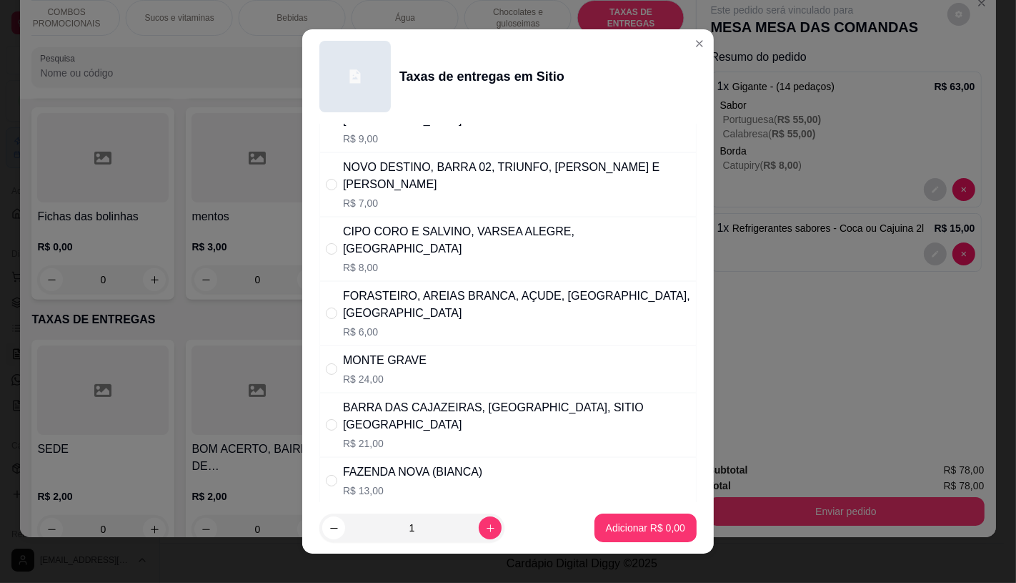
click at [449, 399] on div "BARRA DAS CAJAZEIRAS, [GEOGRAPHIC_DATA], SITIO [GEOGRAPHIC_DATA]" at bounding box center [516, 416] width 347 height 34
radio input "true"
click at [634, 526] on p "Adicionar R$ 21,00" at bounding box center [643, 528] width 83 height 14
type input "1"
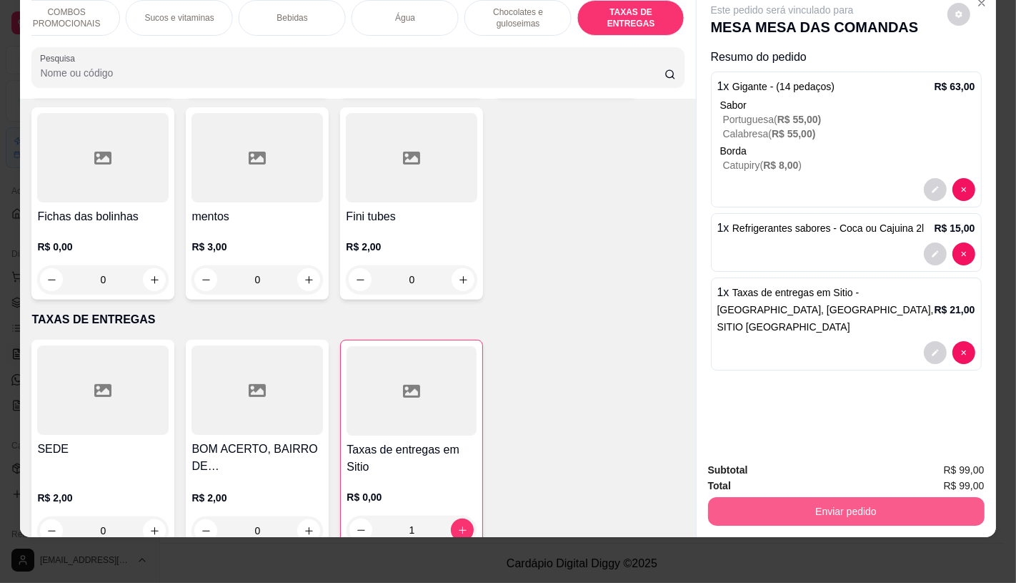
click at [819, 505] on button "Enviar pedido" at bounding box center [846, 511] width 277 height 29
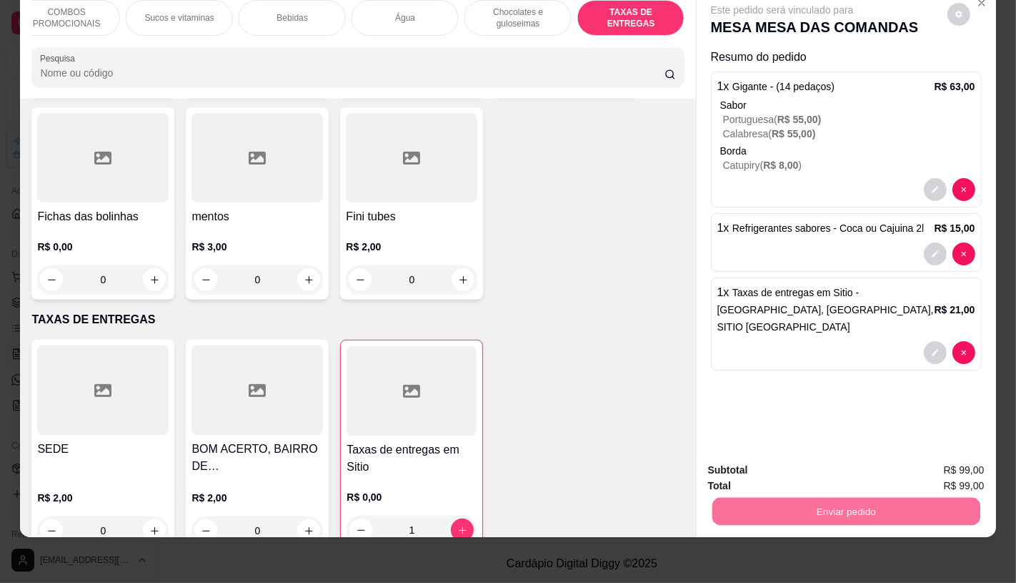
click at [763, 455] on button "Não registrar e enviar pedido" at bounding box center [798, 465] width 149 height 27
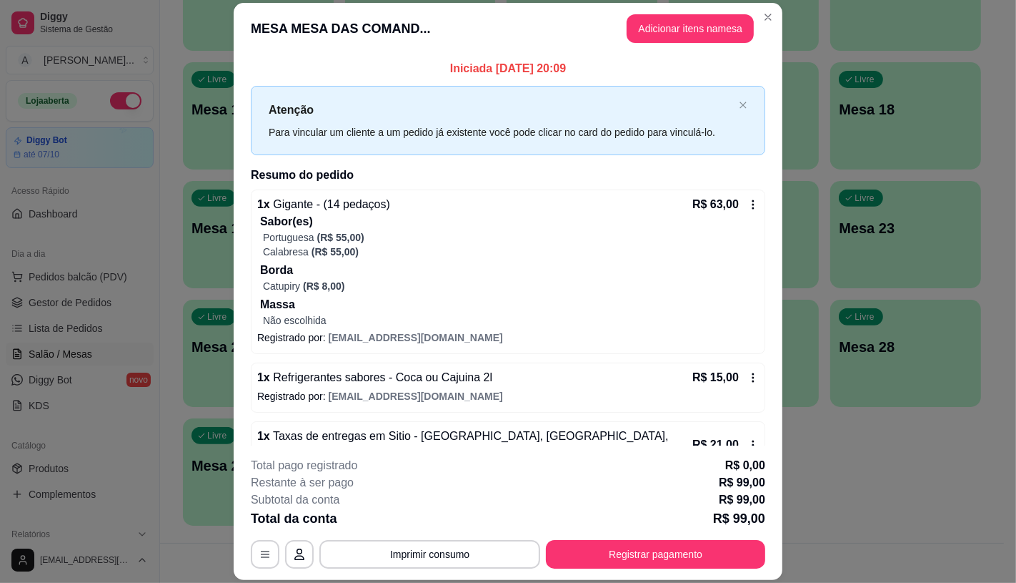
click at [678, 568] on footer "**********" at bounding box center [508, 512] width 549 height 134
click at [670, 547] on button "Registrar pagamento" at bounding box center [655, 554] width 219 height 29
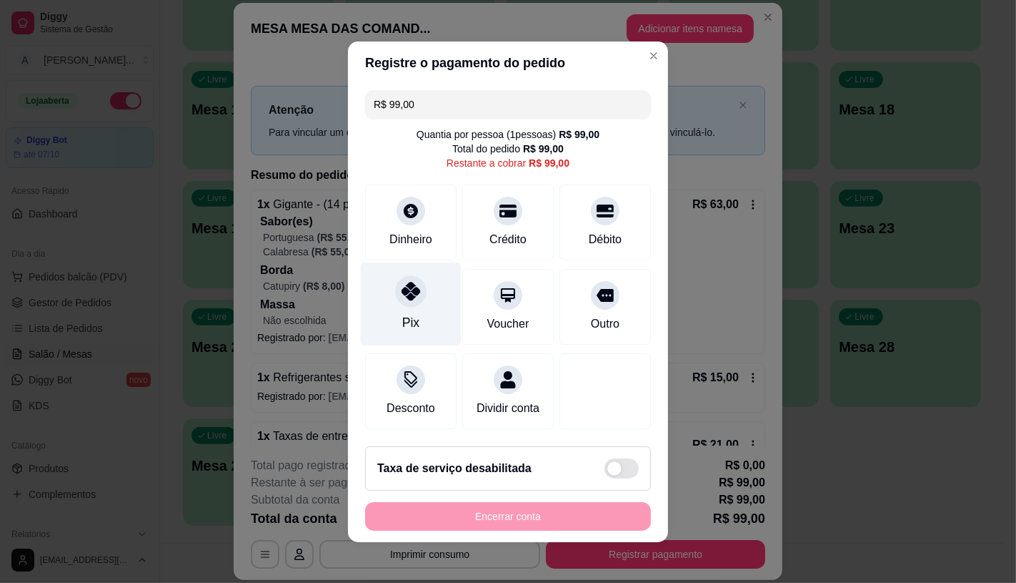
click at [409, 305] on div "Pix" at bounding box center [411, 304] width 101 height 84
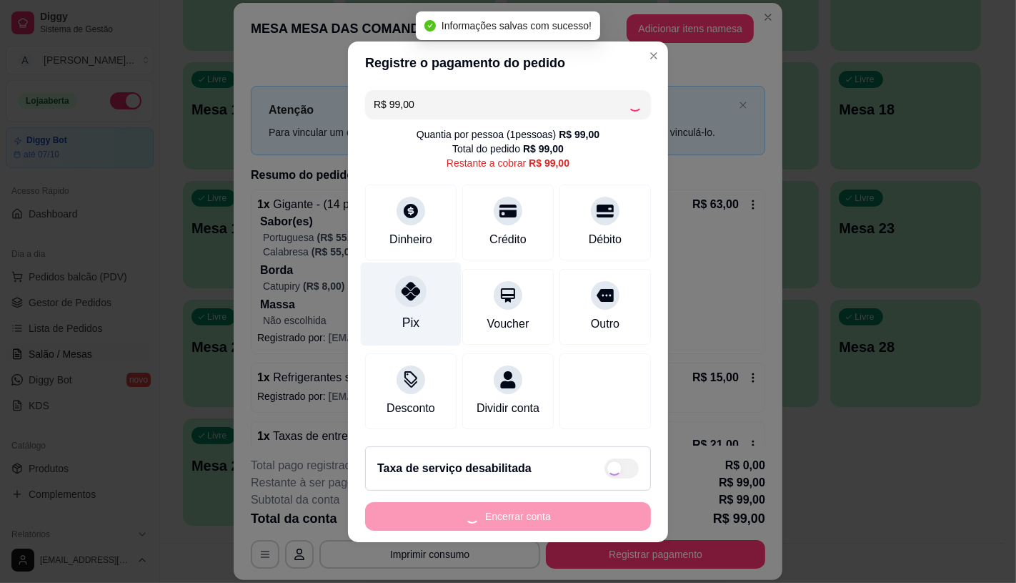
type input "R$ 0,00"
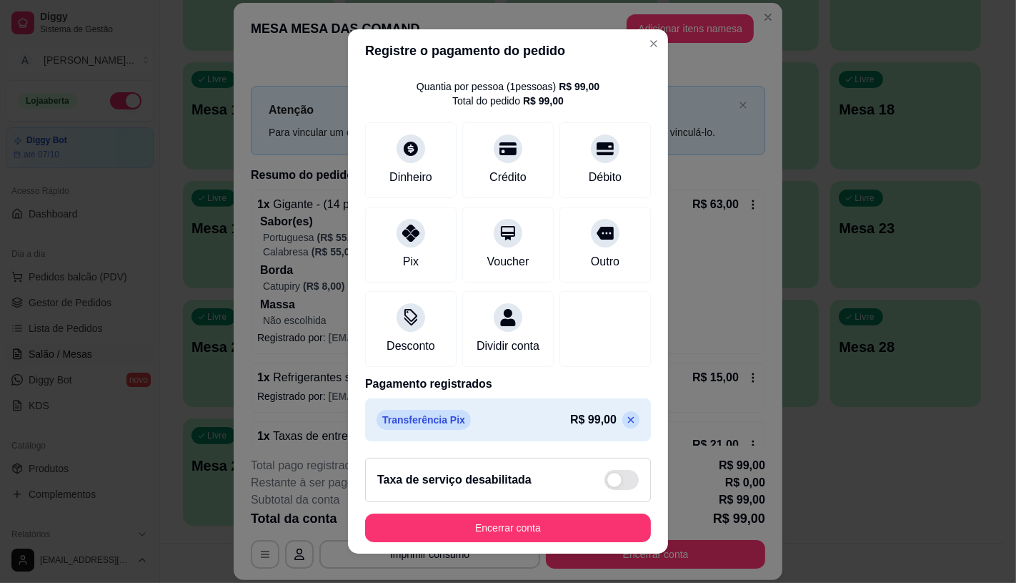
scroll to position [53, 0]
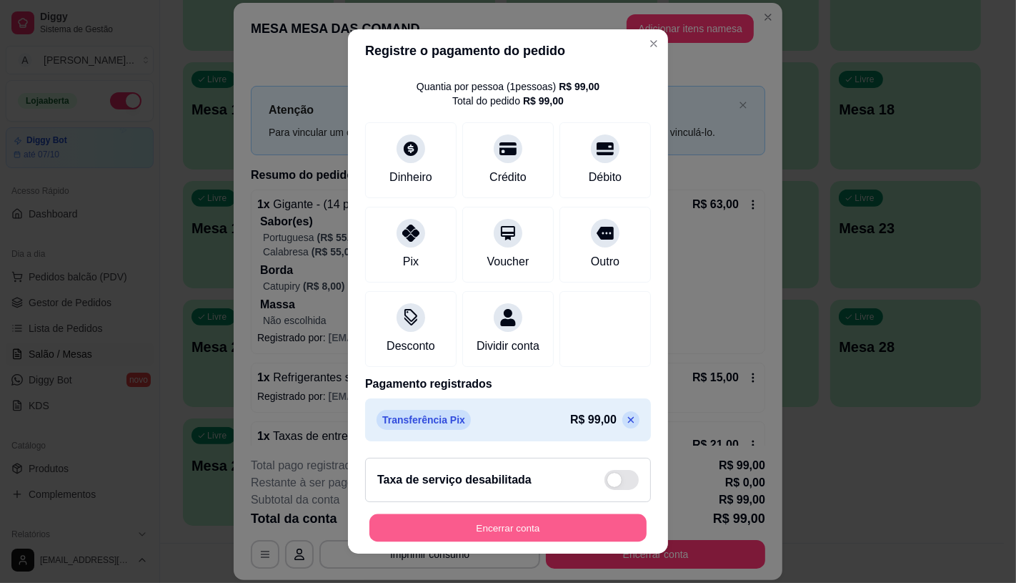
click at [520, 527] on button "Encerrar conta" at bounding box center [508, 528] width 277 height 28
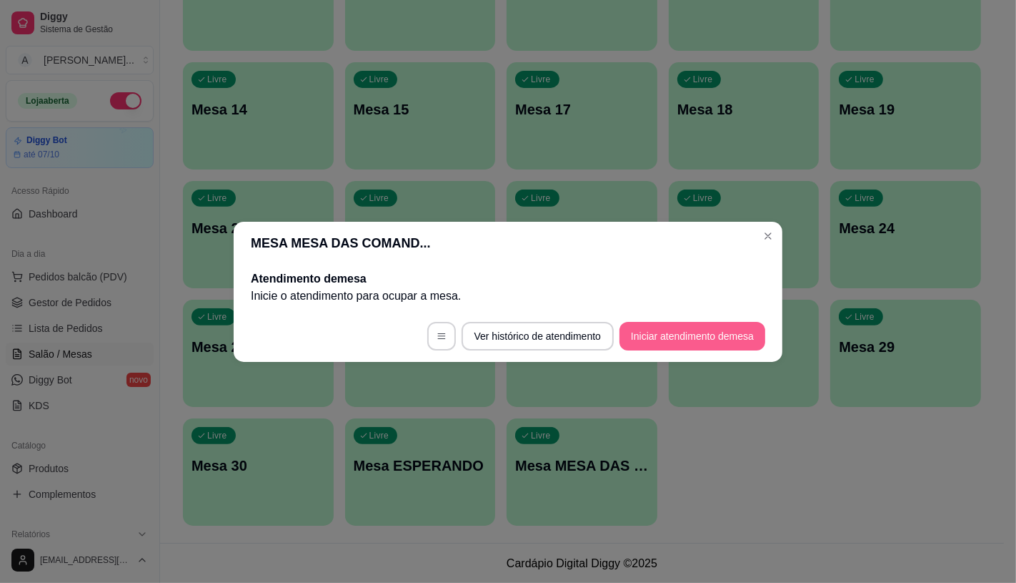
click at [710, 326] on button "Iniciar atendimento de mesa" at bounding box center [693, 336] width 146 height 29
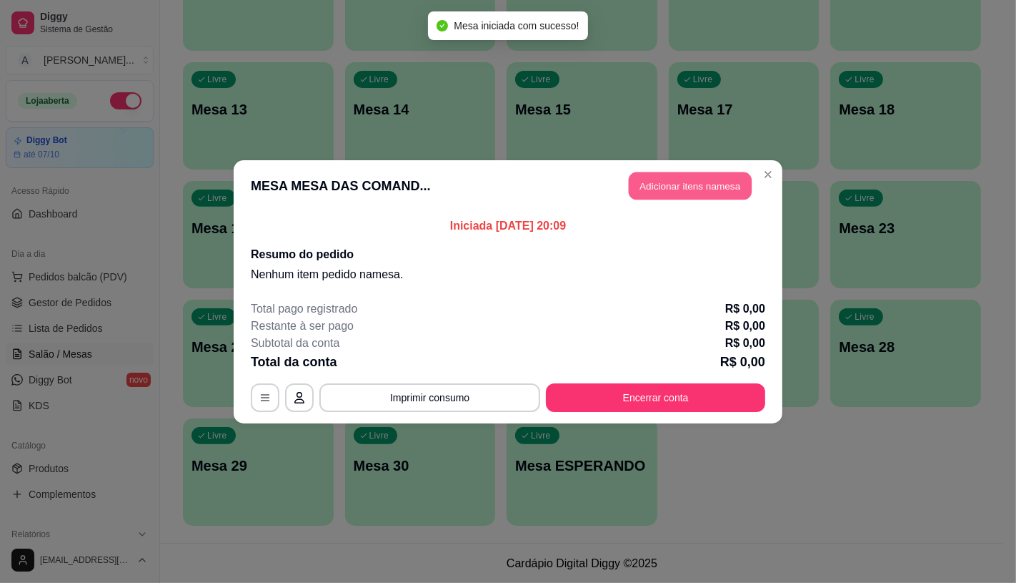
click at [677, 190] on button "Adicionar itens na mesa" at bounding box center [690, 186] width 123 height 28
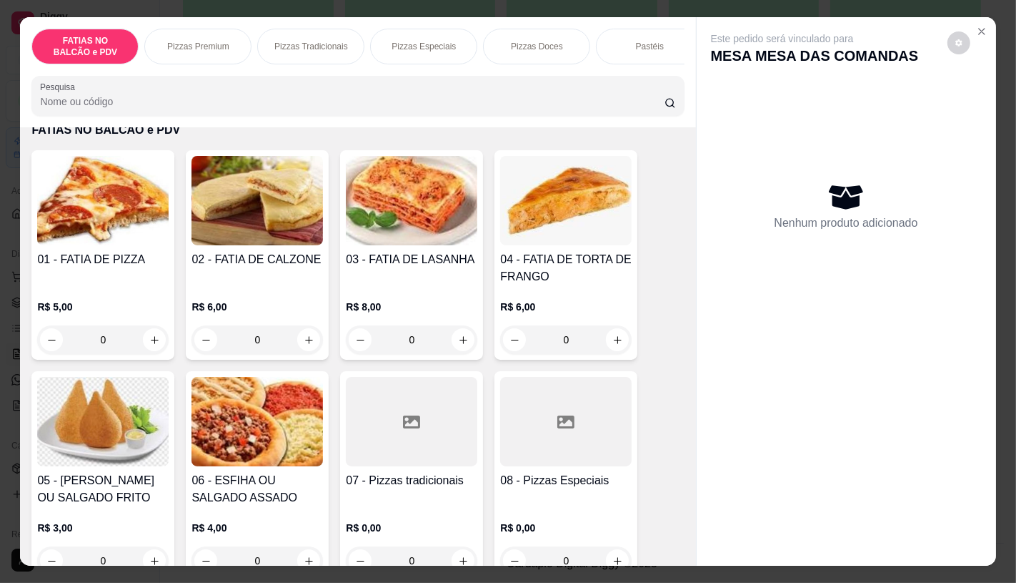
scroll to position [79, 0]
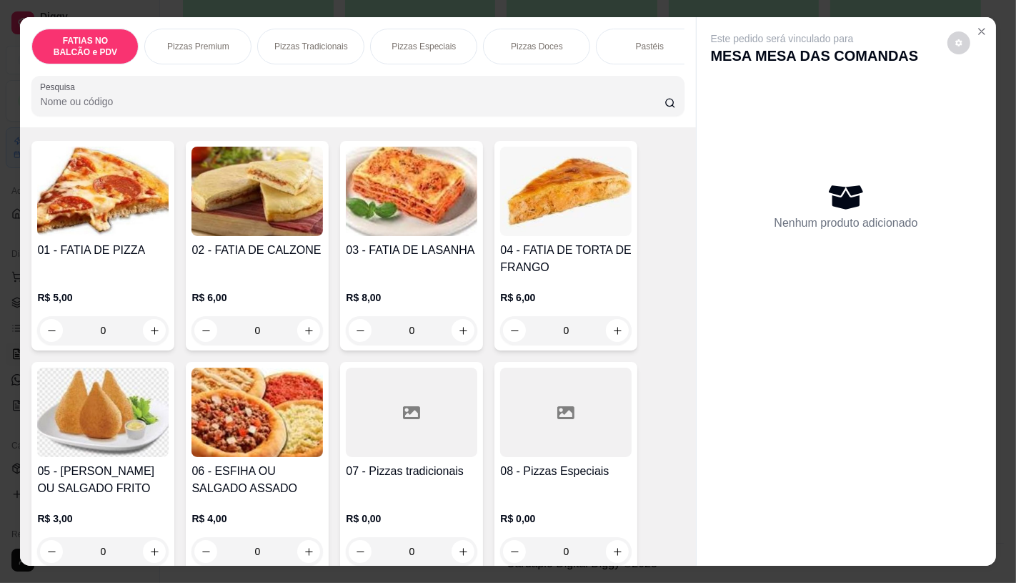
click at [508, 395] on div at bounding box center [566, 411] width 132 height 89
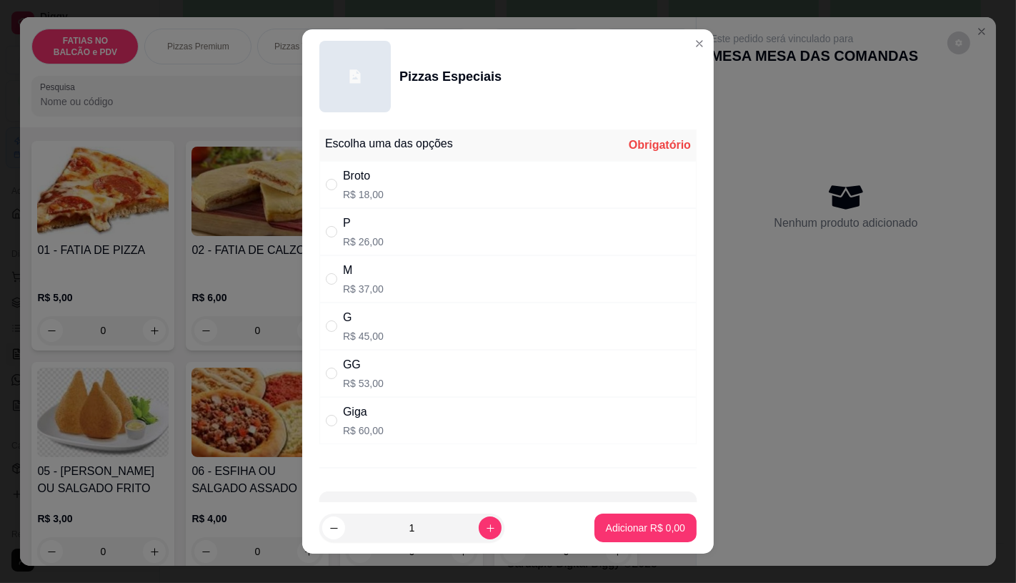
click at [302, 402] on div "Escolha uma das opções Obrigatório Broto R$ 18,00 P R$ 26,00 M R$ 37,00 G R$ 45…" at bounding box center [508, 313] width 412 height 379
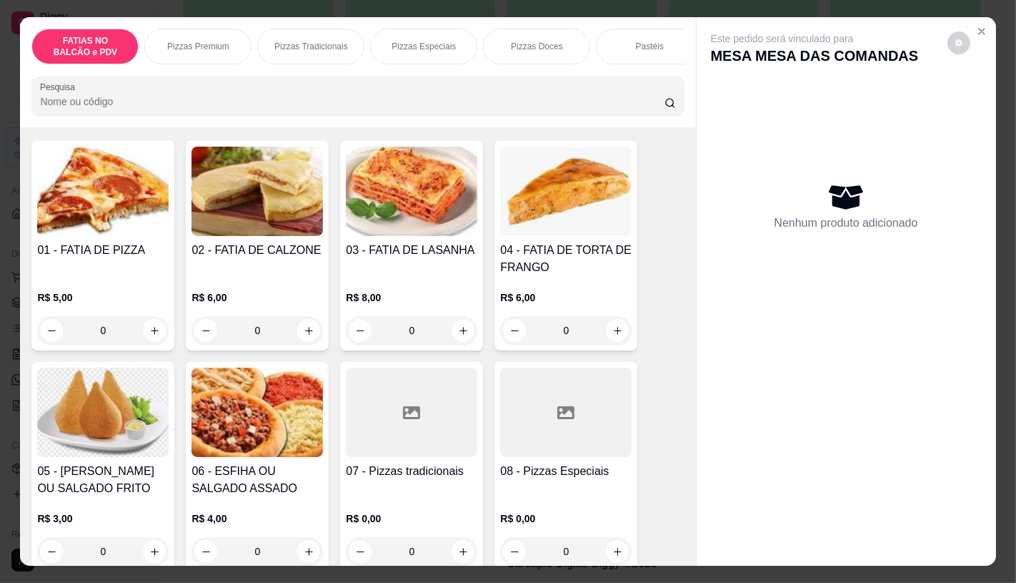
click at [367, 407] on div at bounding box center [412, 411] width 132 height 89
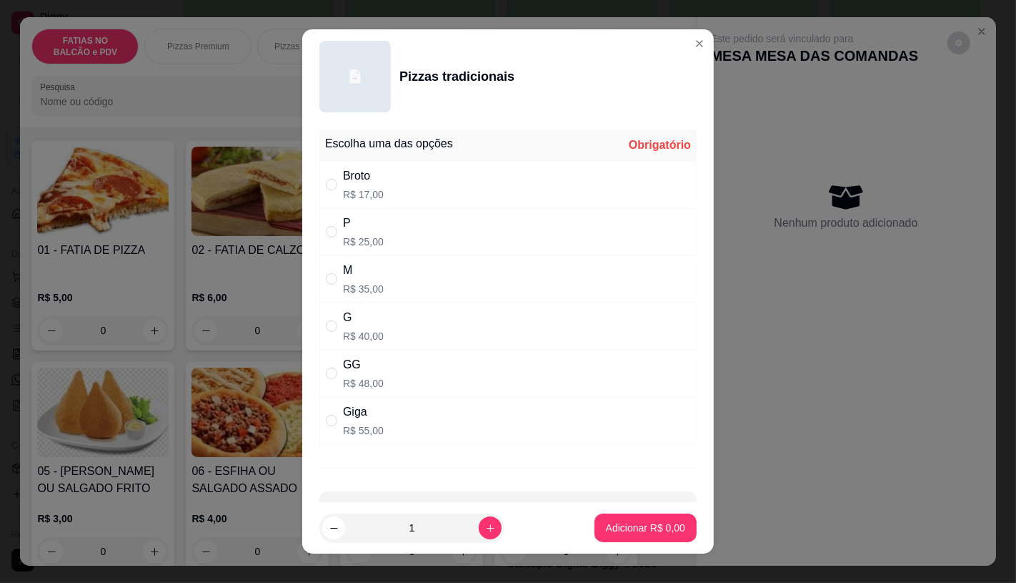
click at [404, 426] on div "Giga R$ 55,00" at bounding box center [508, 420] width 377 height 47
radio input "true"
click at [606, 534] on p "Adicionar R$ 55,00" at bounding box center [642, 527] width 85 height 14
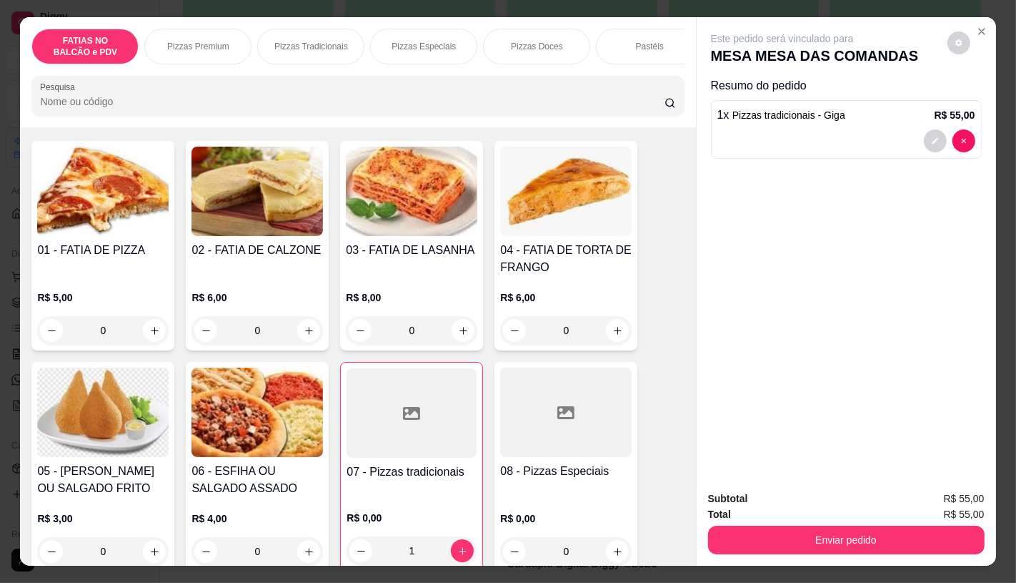
type input "1"
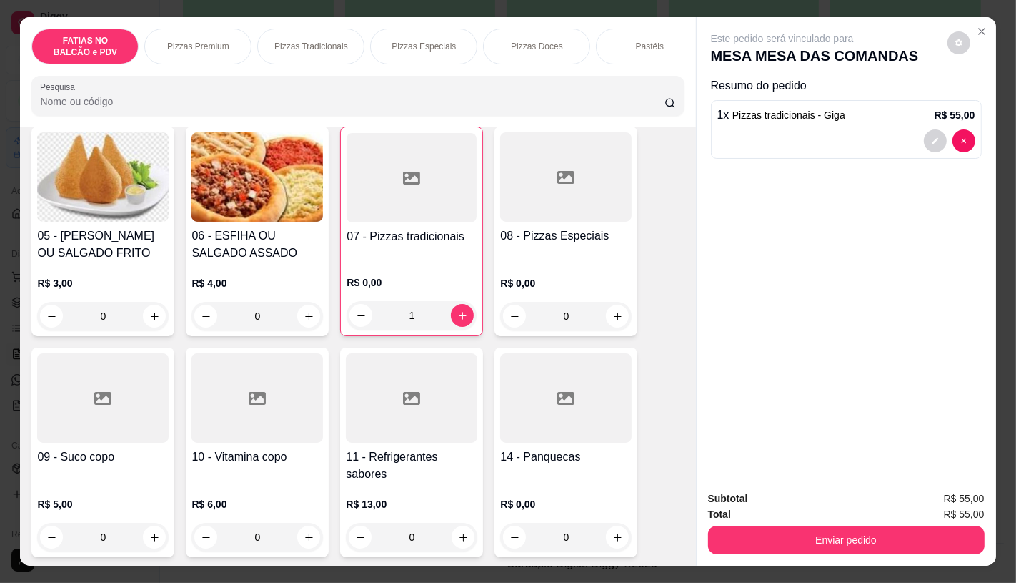
scroll to position [317, 0]
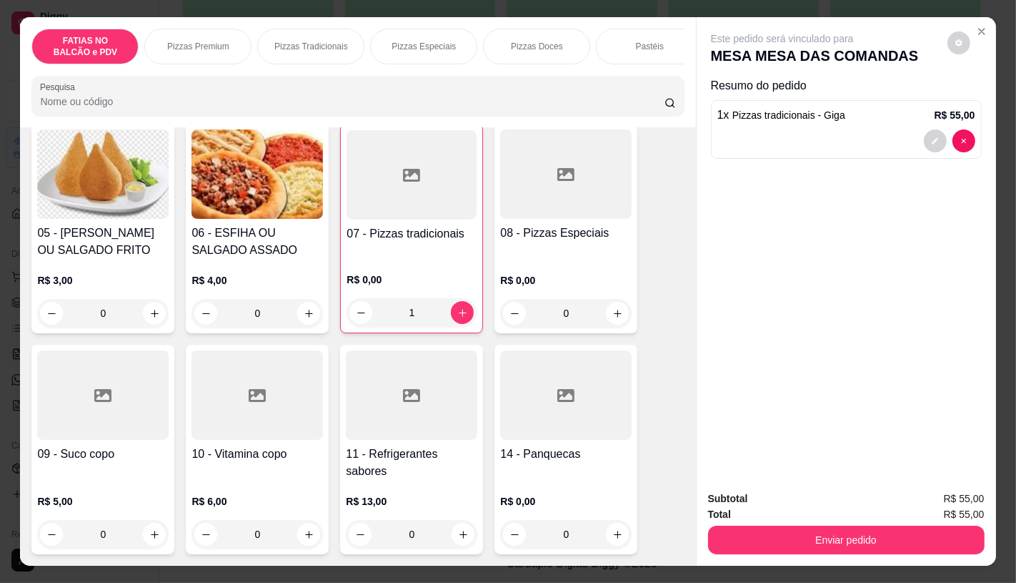
click at [403, 437] on div at bounding box center [412, 394] width 132 height 89
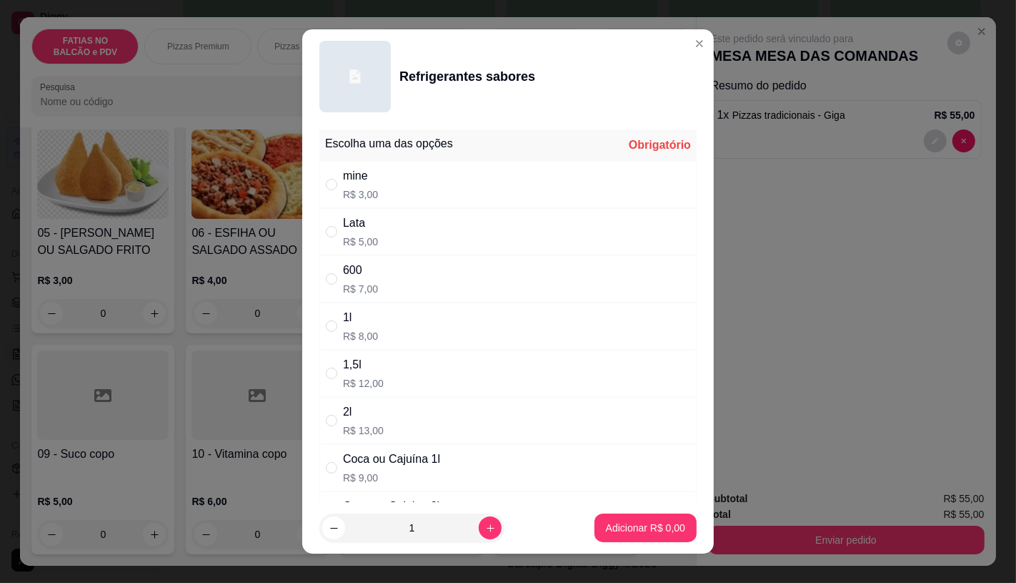
click at [376, 422] on div "2l R$ 13,00" at bounding box center [508, 420] width 377 height 47
radio input "true"
click at [656, 526] on p "Adicionar R$ 13,00" at bounding box center [643, 528] width 83 height 14
type input "1"
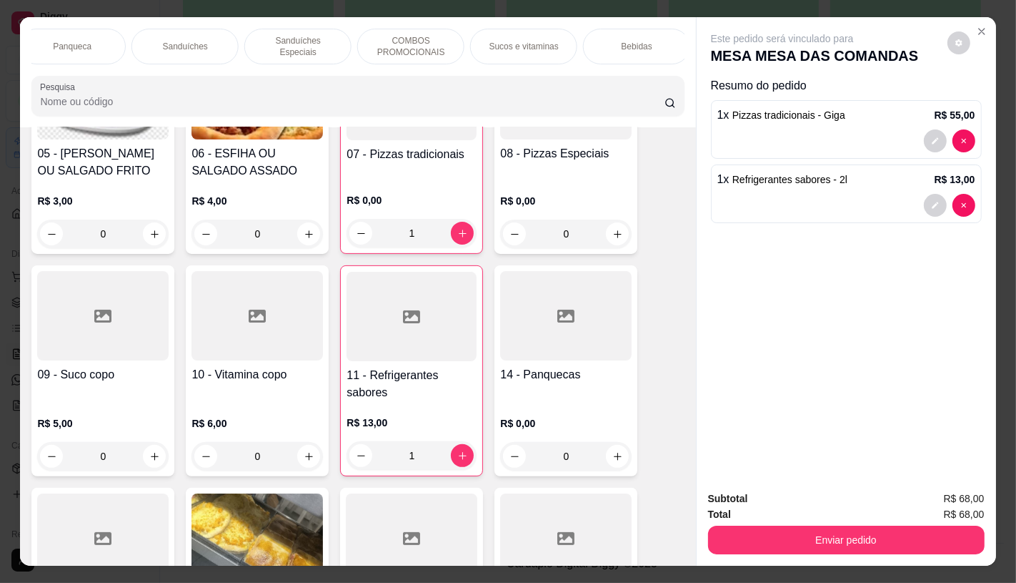
scroll to position [0, 1487]
click at [661, 49] on div "TAXAS DE ENTREGAS" at bounding box center [631, 47] width 107 height 36
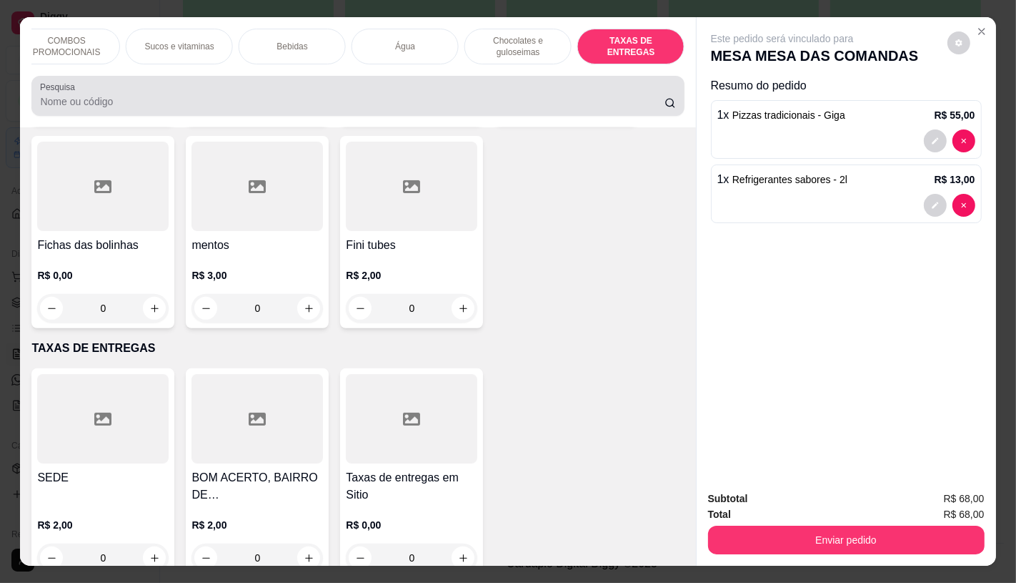
scroll to position [34, 0]
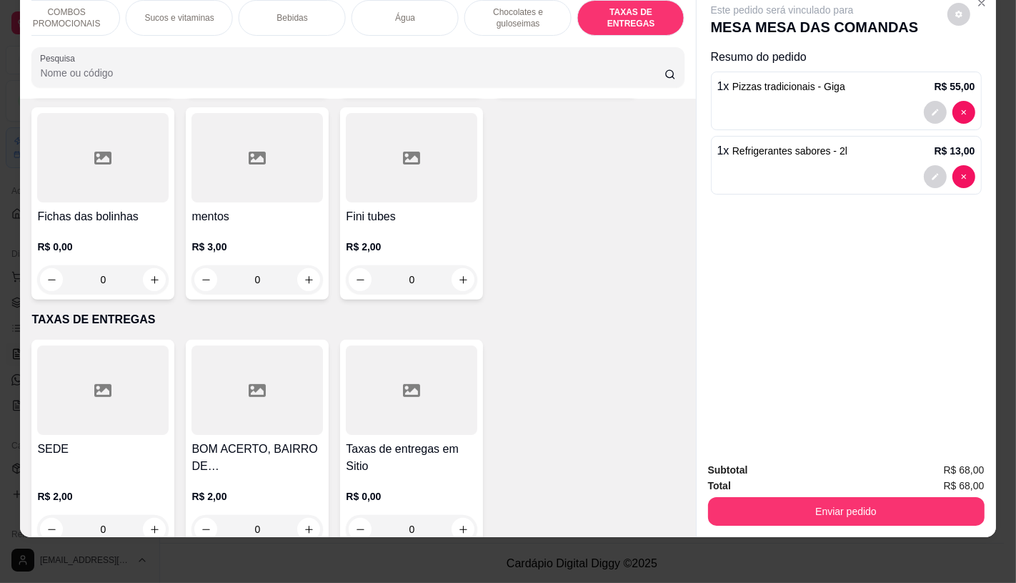
click at [442, 365] on div at bounding box center [412, 389] width 132 height 89
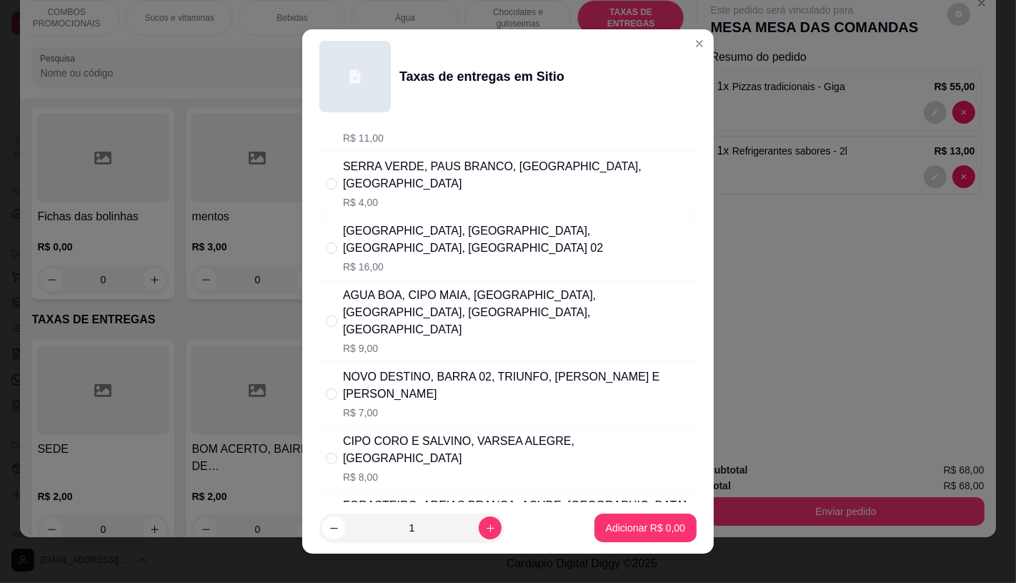
scroll to position [0, 0]
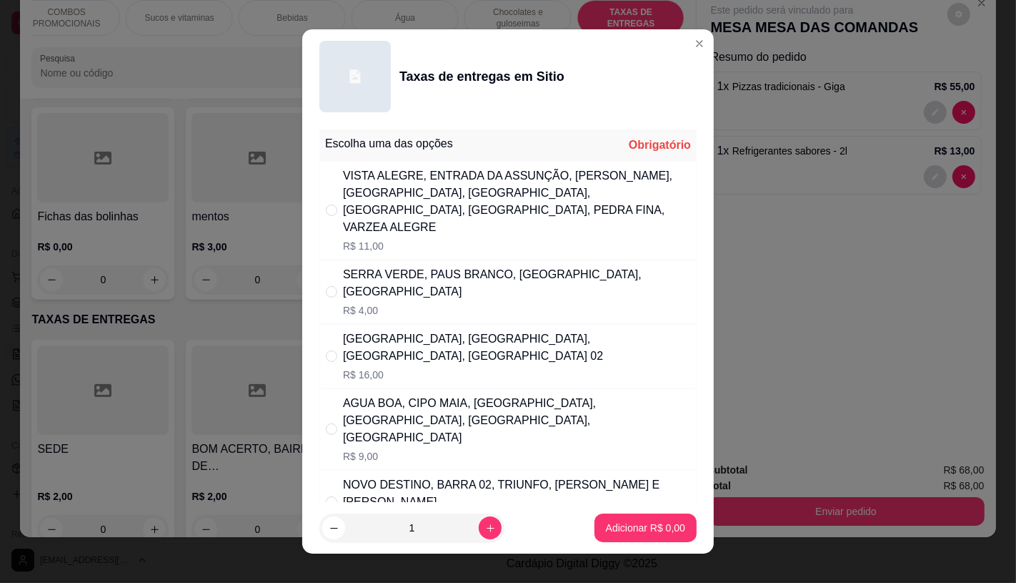
click at [447, 202] on div "VISTA ALEGRE, ENTRADA DA ASSUNÇÃO, [PERSON_NAME], [GEOGRAPHIC_DATA], [GEOGRAPHI…" at bounding box center [516, 201] width 347 height 69
radio input "true"
click at [666, 529] on p "Adicionar R$ 11,00" at bounding box center [642, 527] width 85 height 14
type input "1"
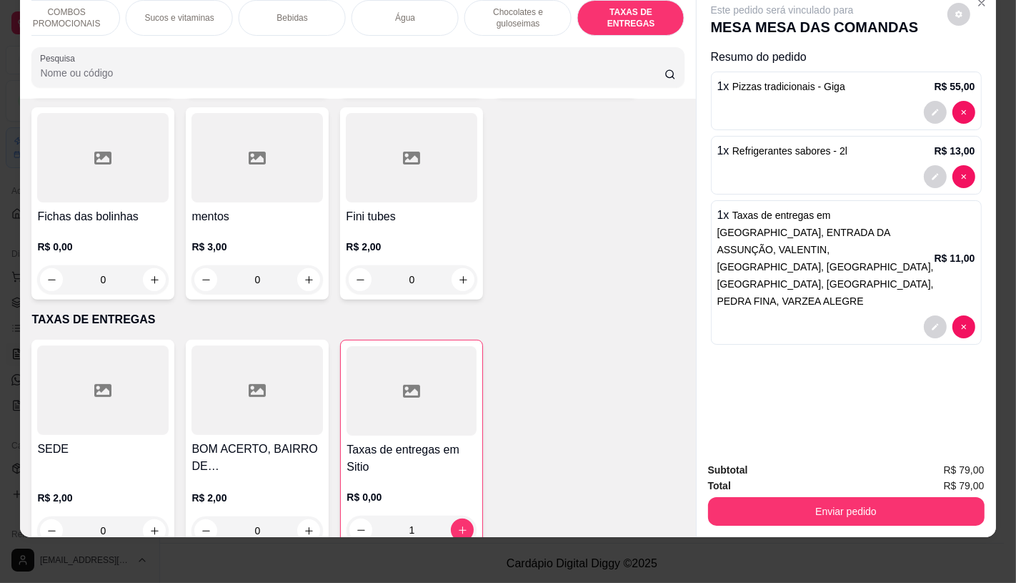
click at [801, 497] on button "Enviar pedido" at bounding box center [846, 511] width 277 height 29
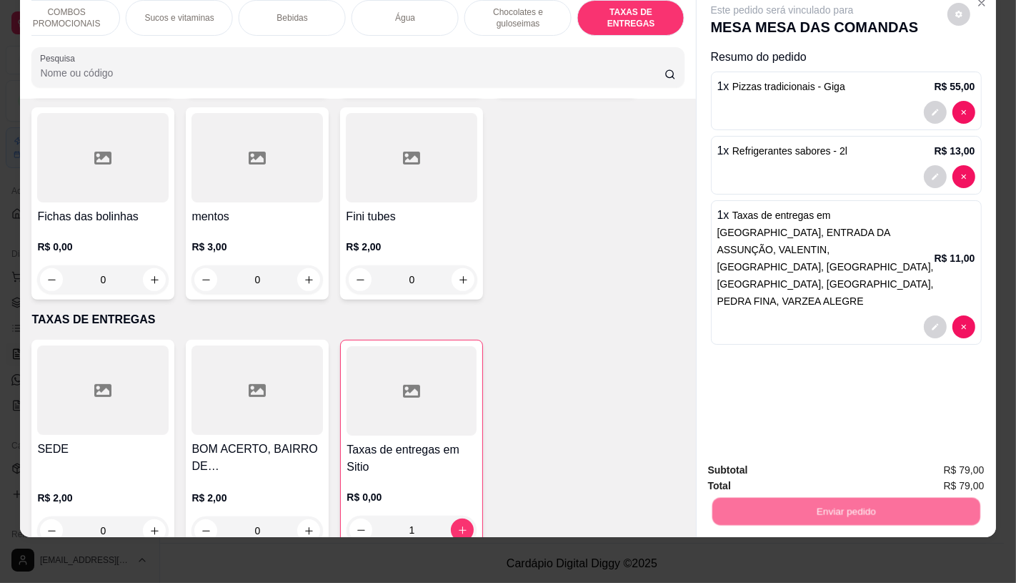
click at [797, 466] on button "Não registrar e enviar pedido" at bounding box center [798, 465] width 149 height 27
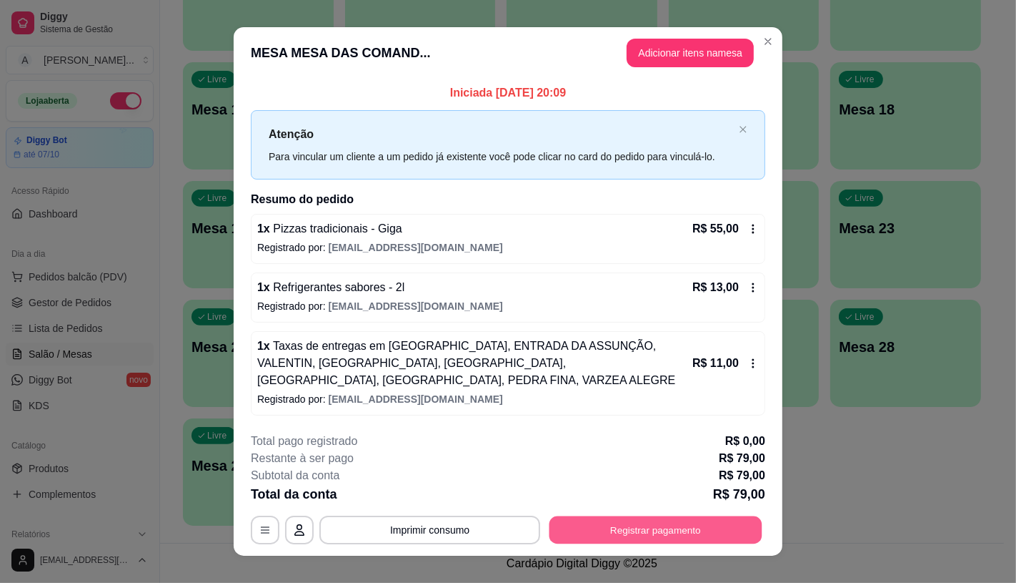
click at [681, 525] on button "Registrar pagamento" at bounding box center [656, 530] width 213 height 28
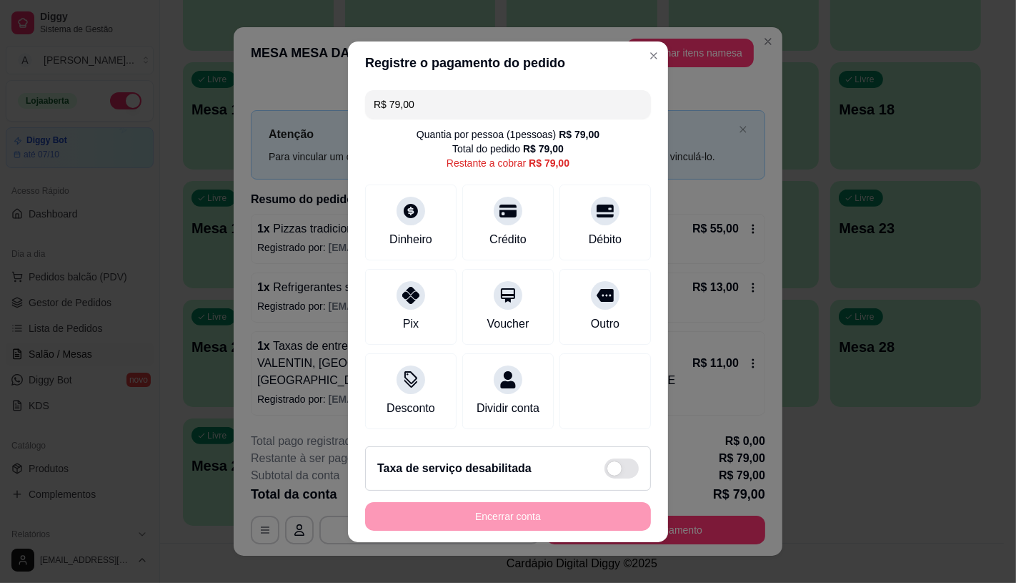
click at [426, 256] on div "R$ 79,00 Quantia por pessoa ( 1 pessoas) R$ 79,00 Total do pedido R$ 79,00 Rest…" at bounding box center [508, 259] width 320 height 350
click at [446, 294] on div "Pix" at bounding box center [411, 304] width 101 height 84
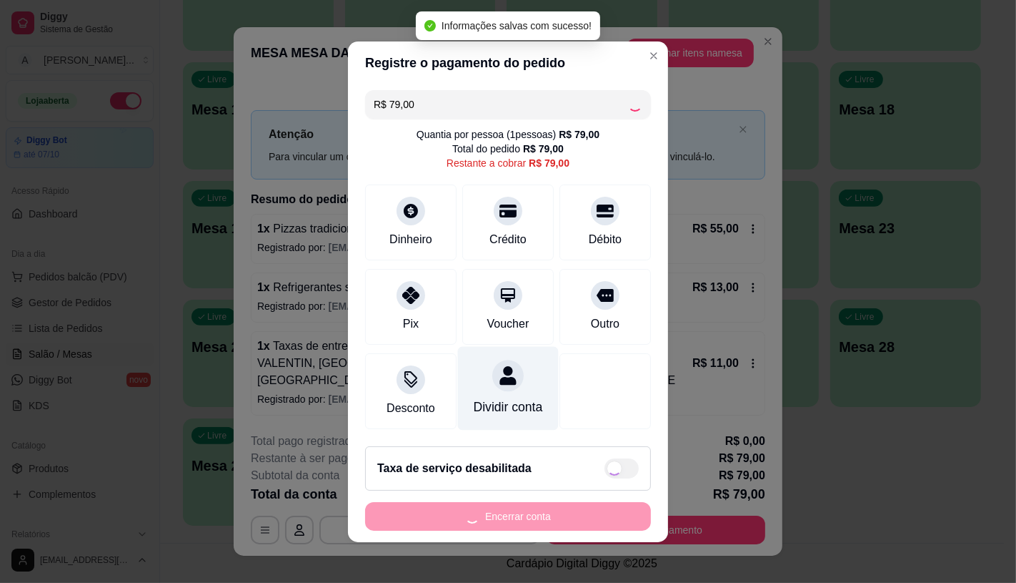
type input "R$ 0,00"
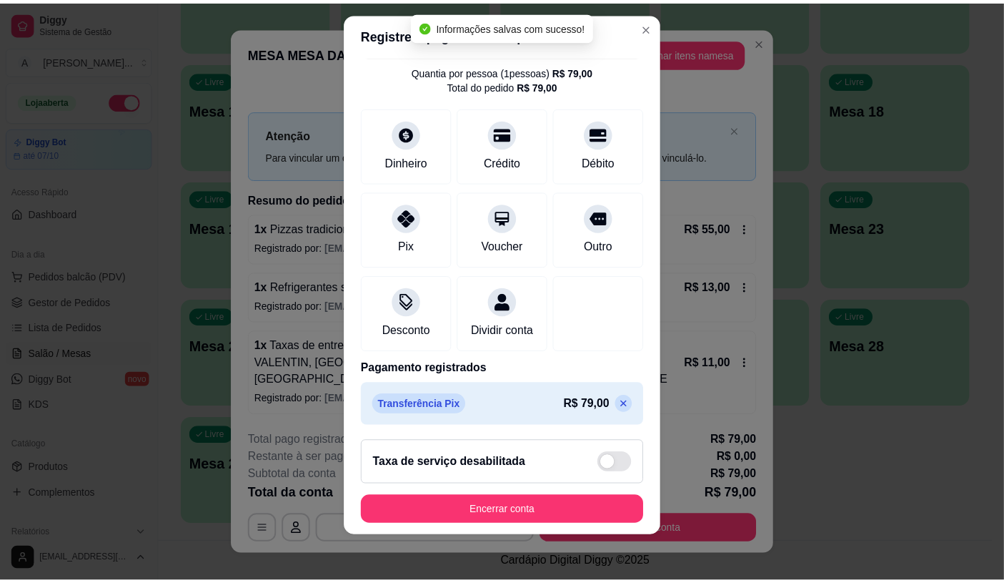
scroll to position [53, 0]
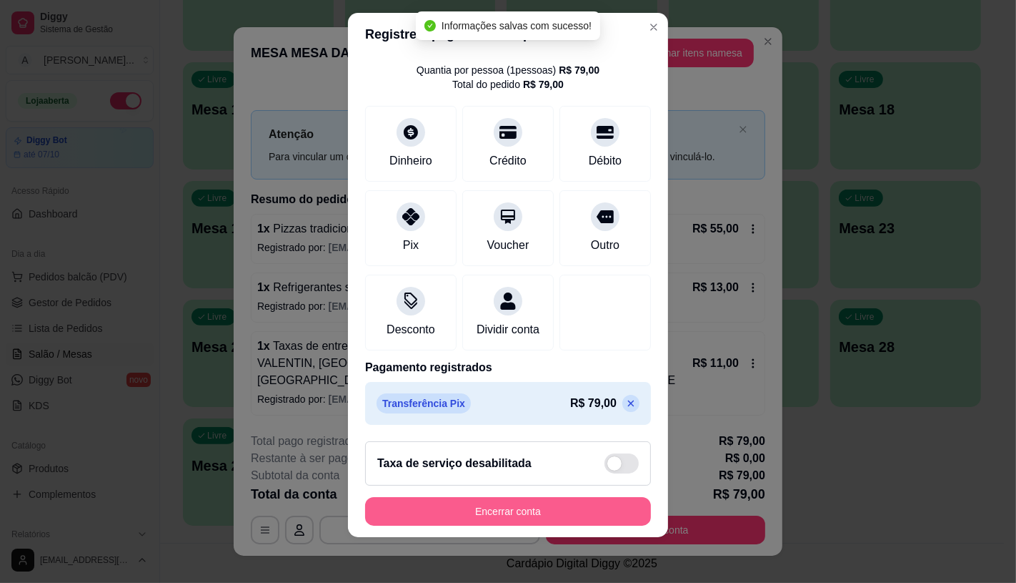
click at [569, 511] on button "Encerrar conta" at bounding box center [508, 511] width 286 height 29
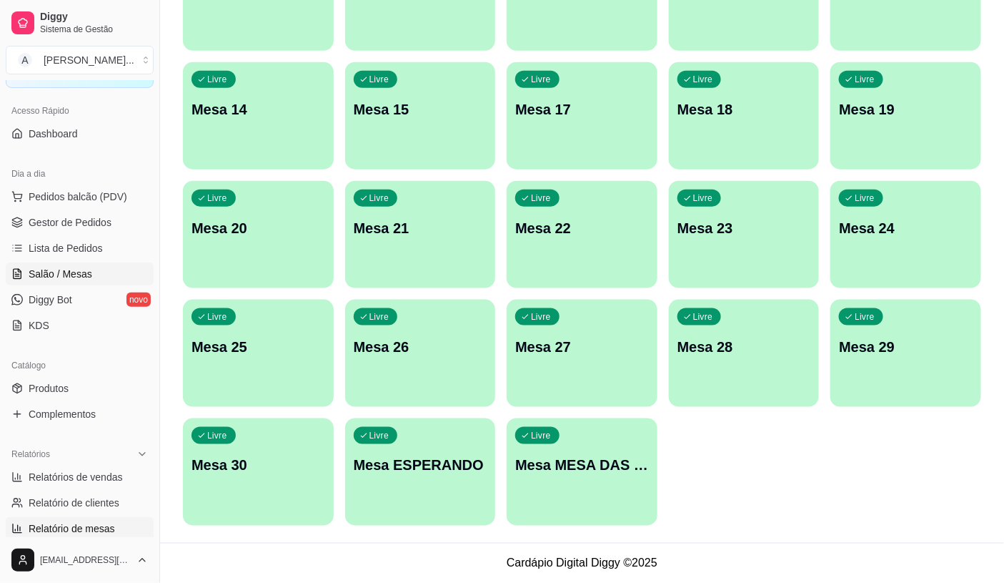
scroll to position [79, 0]
click at [103, 252] on link "Lista de Pedidos" at bounding box center [80, 248] width 148 height 23
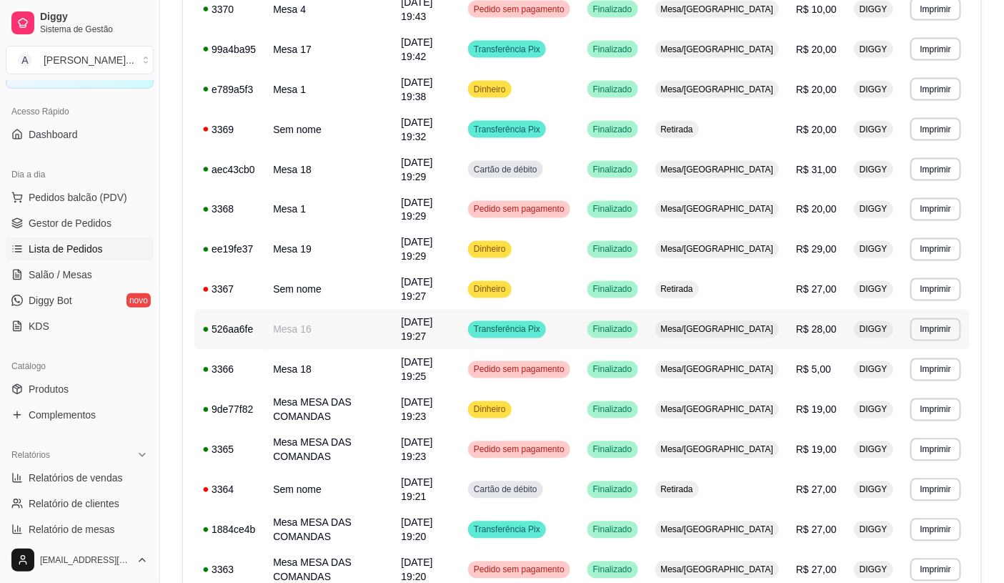
scroll to position [715, 0]
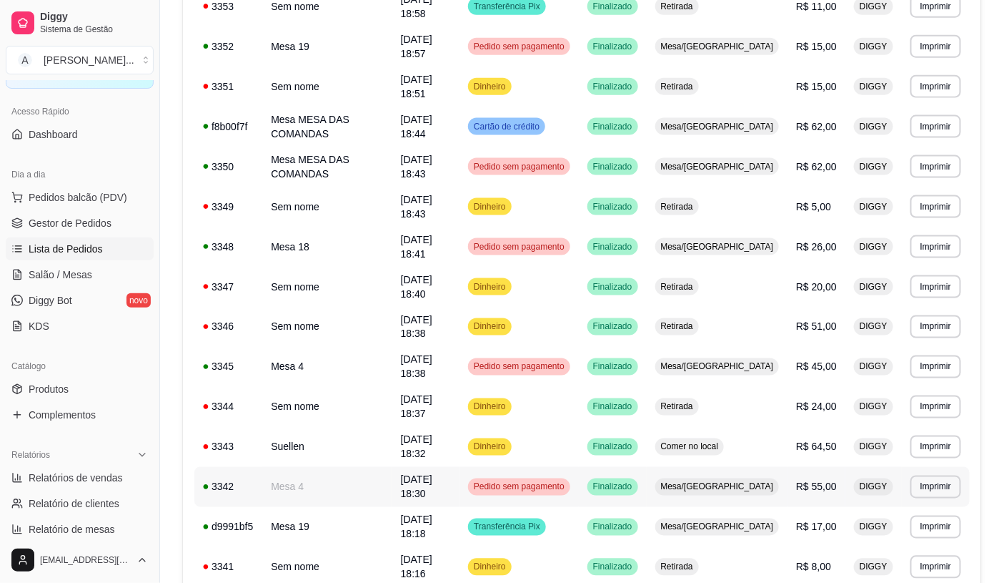
scroll to position [518, 0]
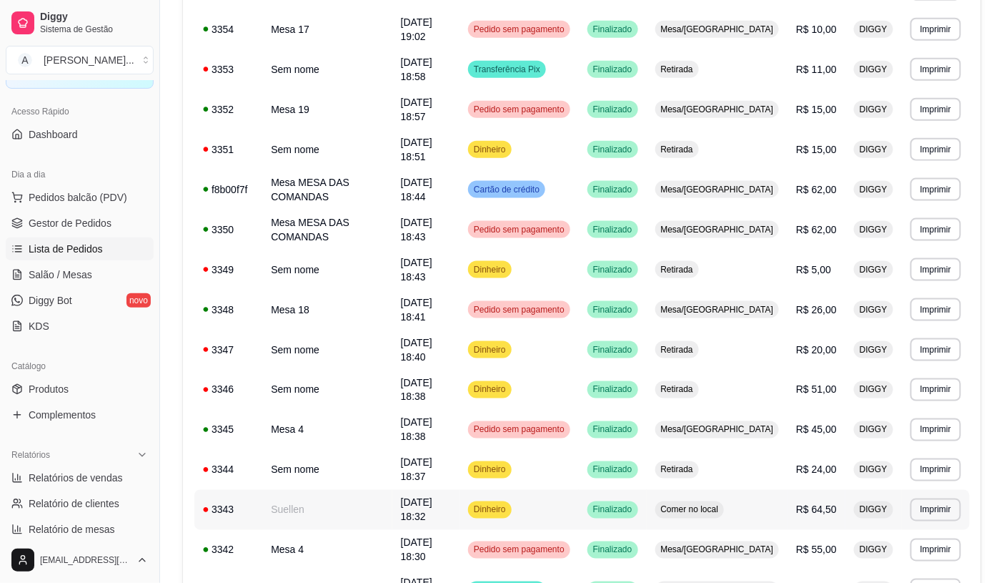
click at [710, 501] on div "Comer no local" at bounding box center [690, 509] width 69 height 17
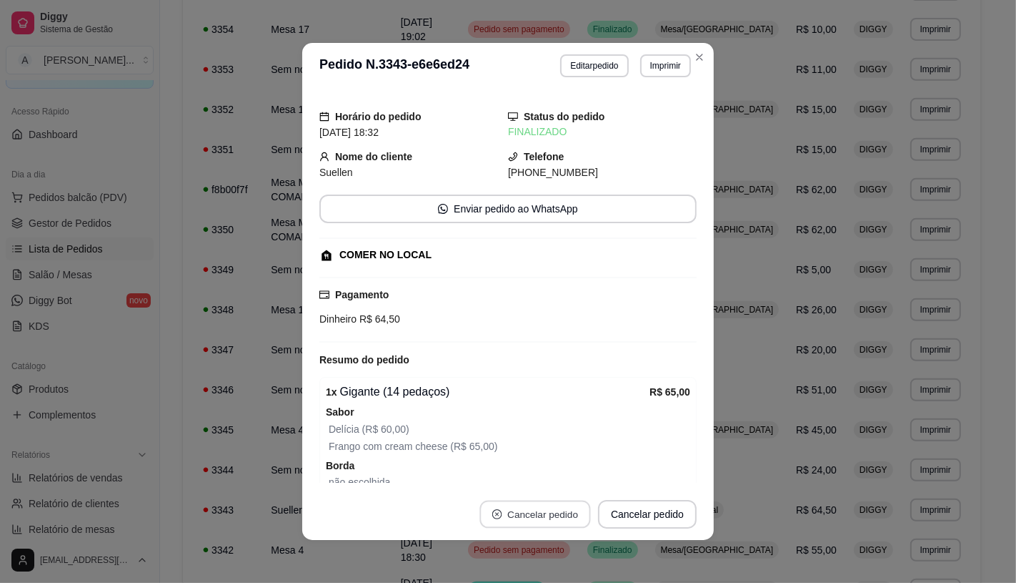
click at [582, 512] on button "Cancelar pedido" at bounding box center [535, 514] width 111 height 28
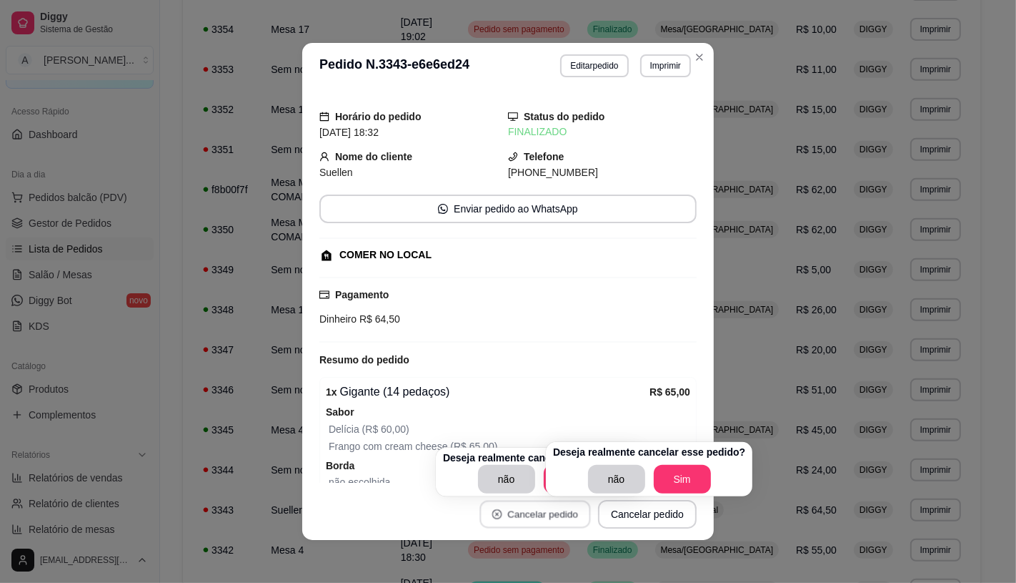
click at [582, 512] on button "Cancelar pedido" at bounding box center [535, 514] width 111 height 28
click at [655, 473] on button "Sim" at bounding box center [681, 479] width 57 height 29
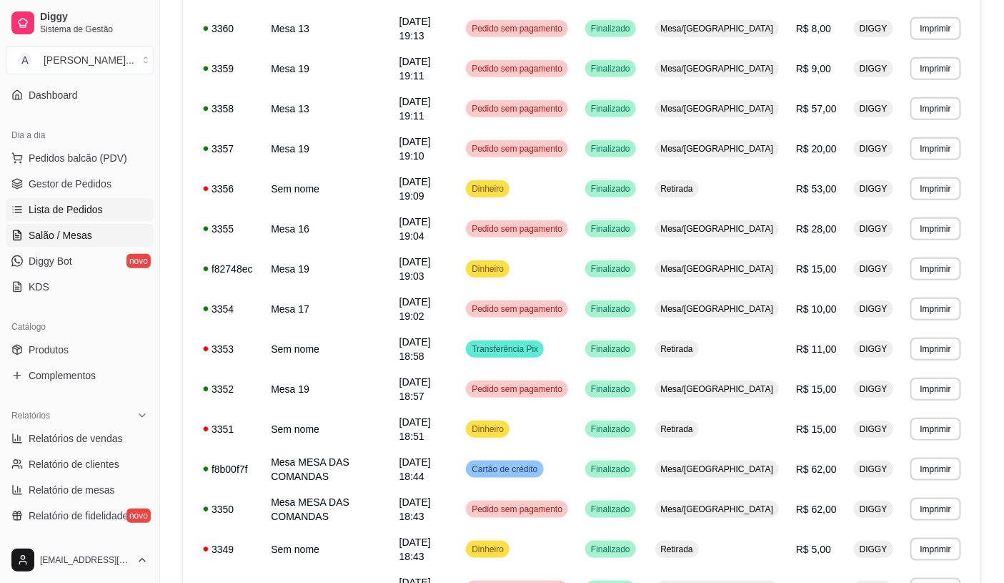
scroll to position [79, 0]
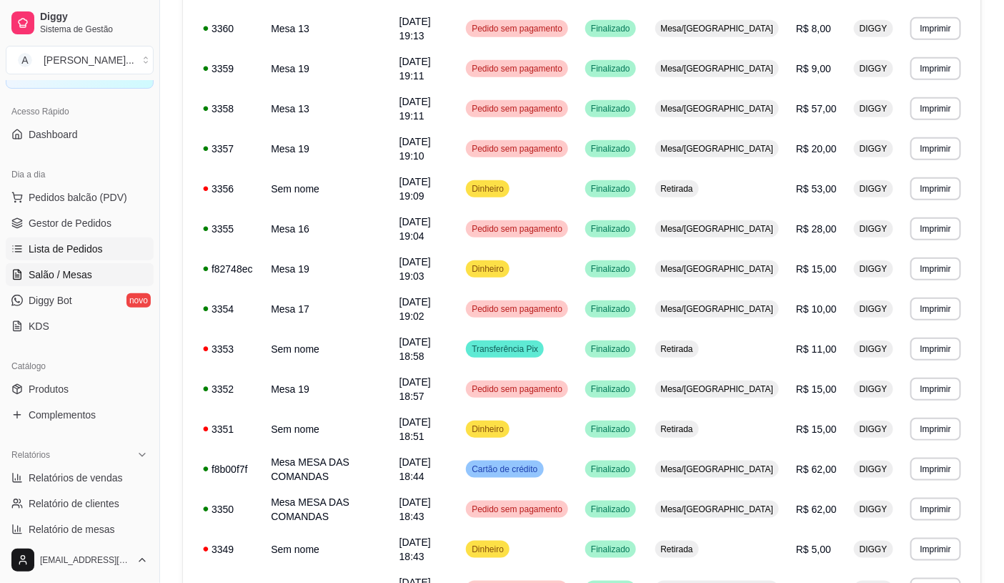
click at [82, 276] on span "Salão / Mesas" at bounding box center [61, 274] width 64 height 14
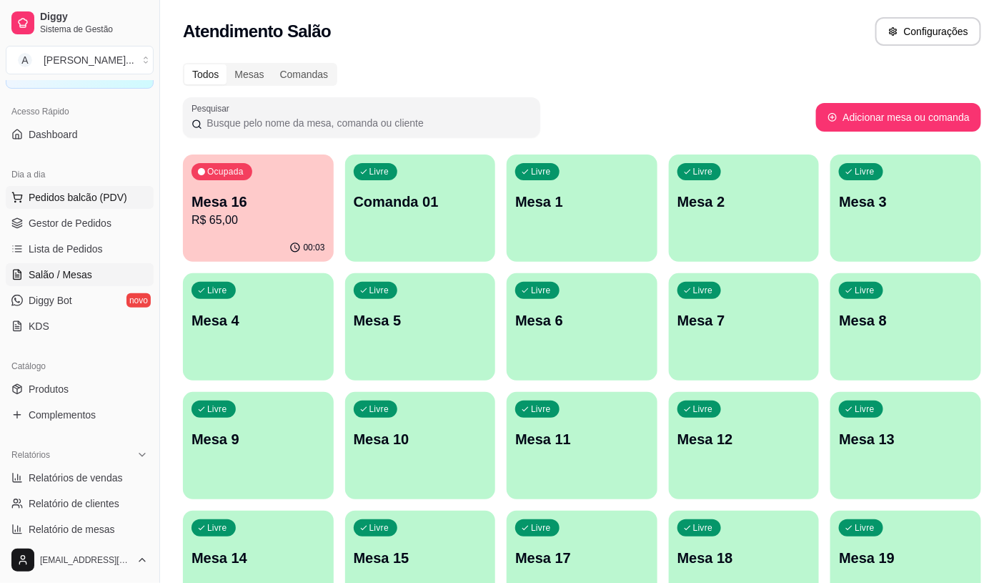
click at [57, 191] on span "Pedidos balcão (PDV)" at bounding box center [78, 197] width 99 height 14
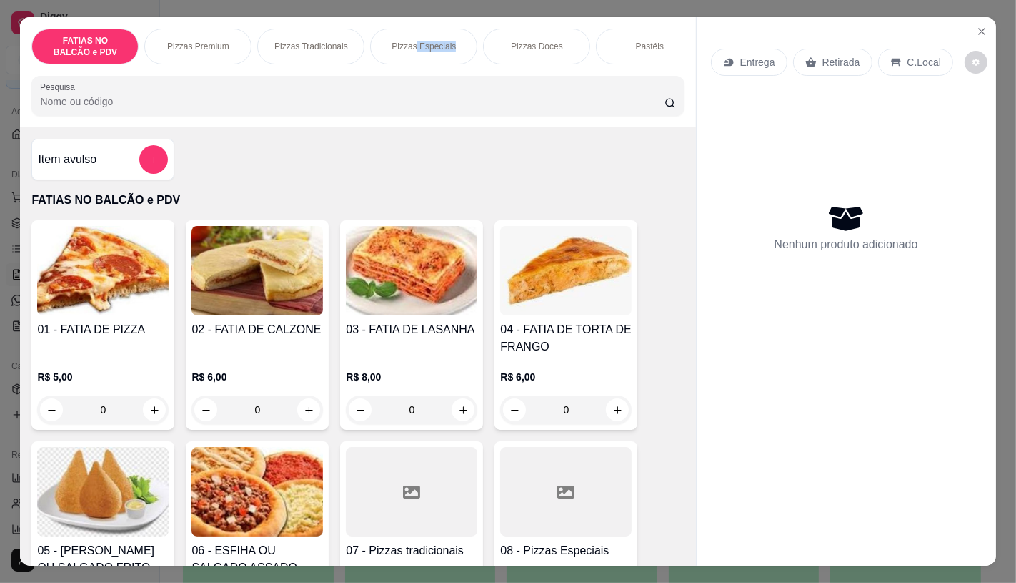
drag, startPoint x: 420, startPoint y: 69, endPoint x: 488, endPoint y: 61, distance: 68.3
click at [488, 61] on div "FATIAS NO BALCÃO e PDV Pizzas Premium Pizzas Tradicionais Pizzas Especiais Pizz…" at bounding box center [357, 47] width 653 height 36
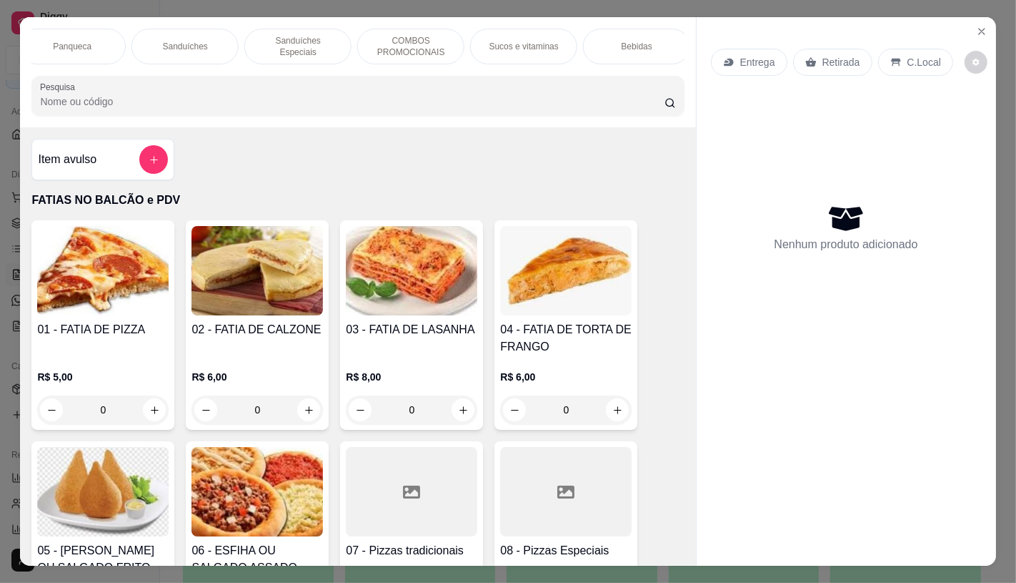
scroll to position [0, 1487]
click at [659, 40] on p "TAXAS DE ENTREGAS" at bounding box center [631, 46] width 83 height 23
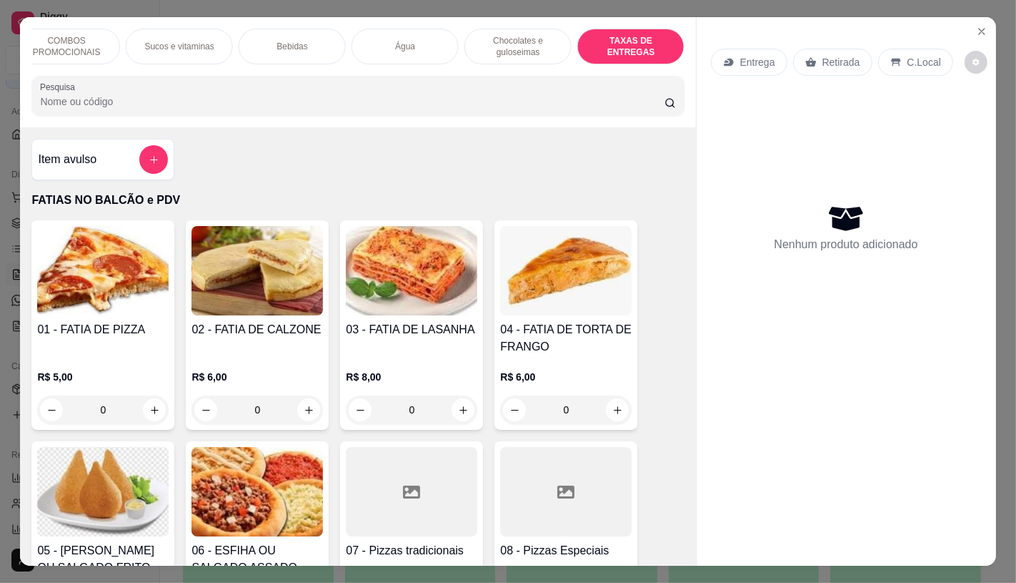
scroll to position [34, 0]
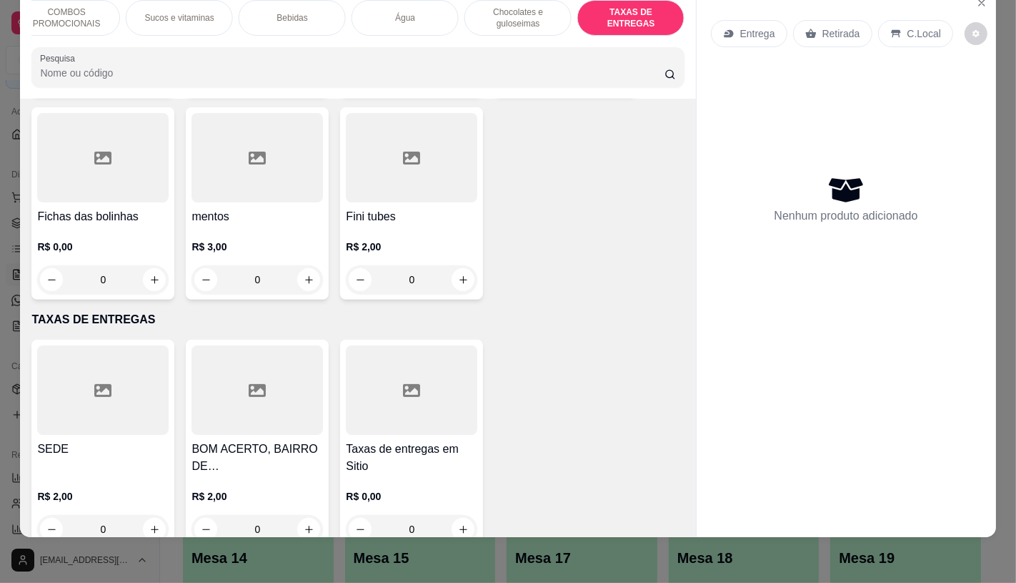
click at [346, 391] on div at bounding box center [412, 389] width 132 height 89
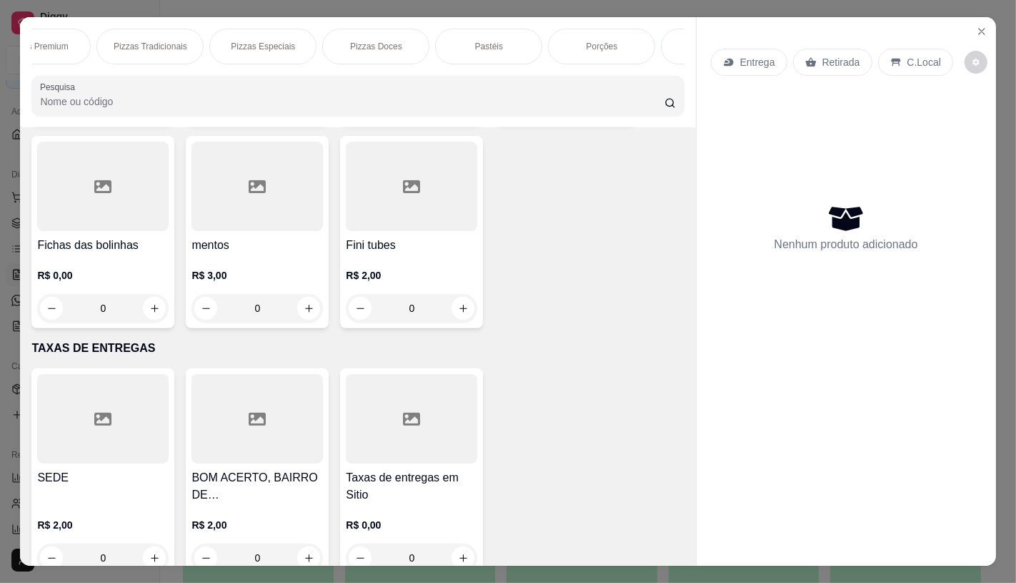
scroll to position [0, 0]
click at [73, 37] on p "FATIAS NO BALCÃO e PDV" at bounding box center [85, 46] width 83 height 23
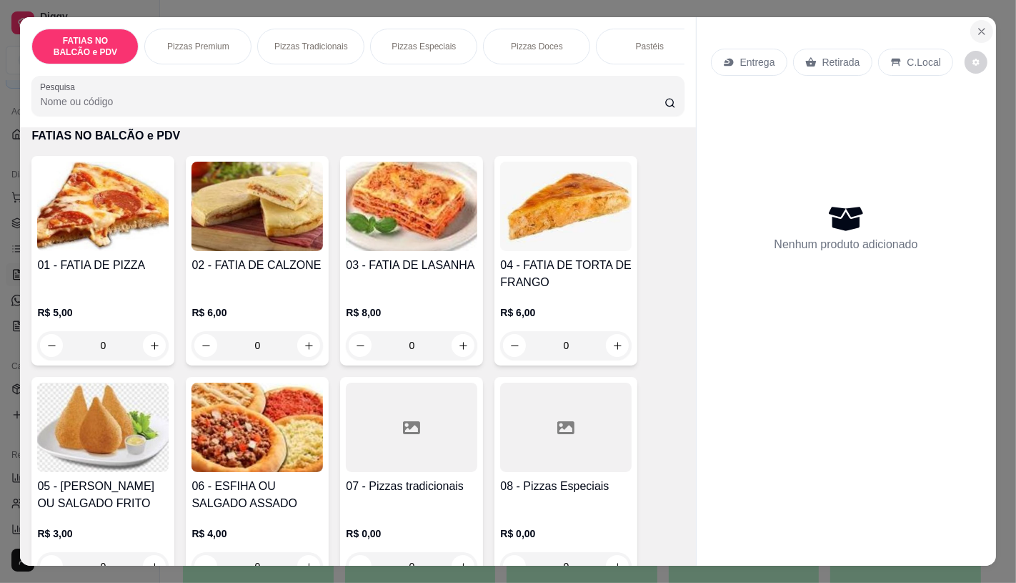
click at [976, 26] on icon "Close" at bounding box center [981, 31] width 11 height 11
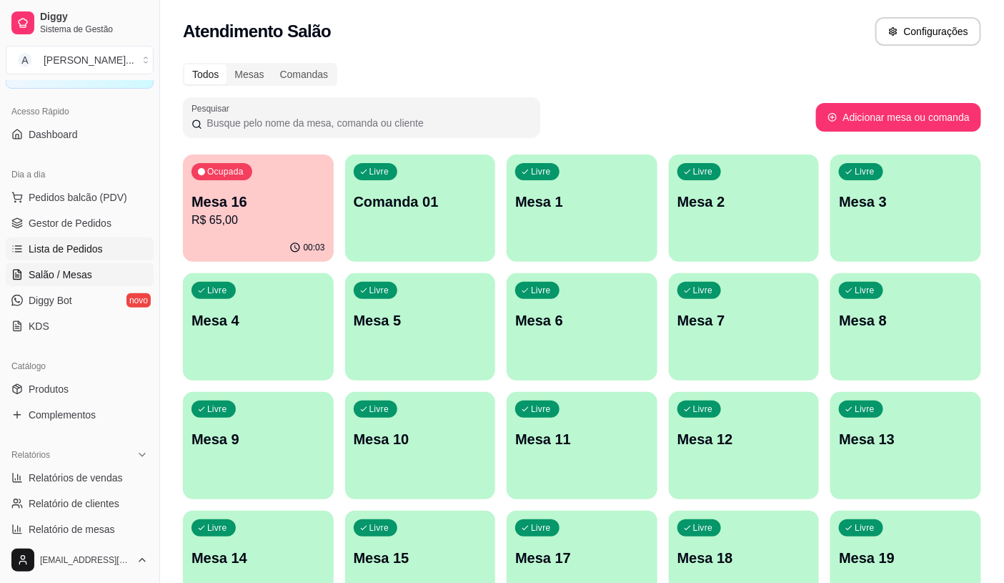
click at [101, 250] on link "Lista de Pedidos" at bounding box center [80, 248] width 148 height 23
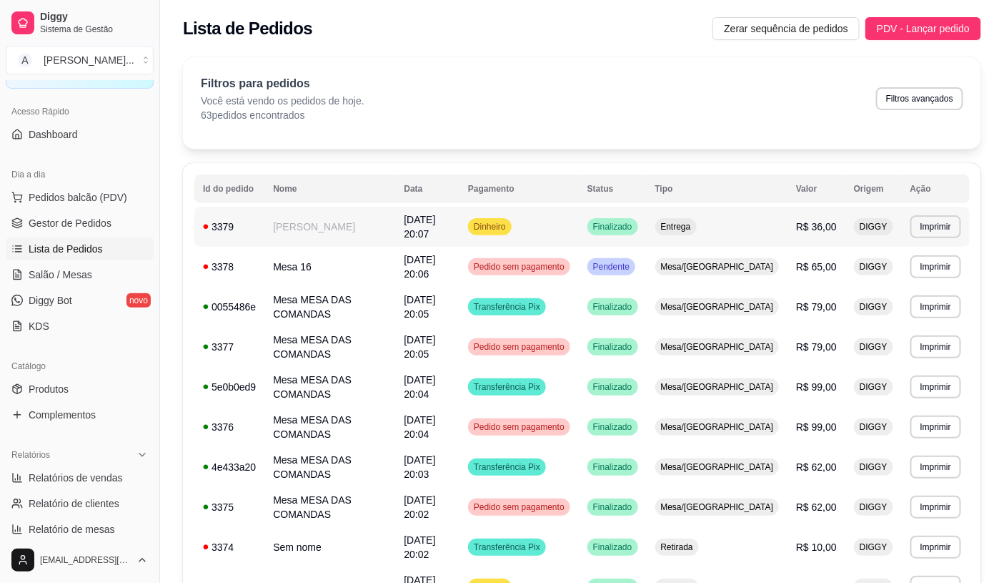
click at [579, 231] on td "Dinheiro" at bounding box center [519, 227] width 119 height 40
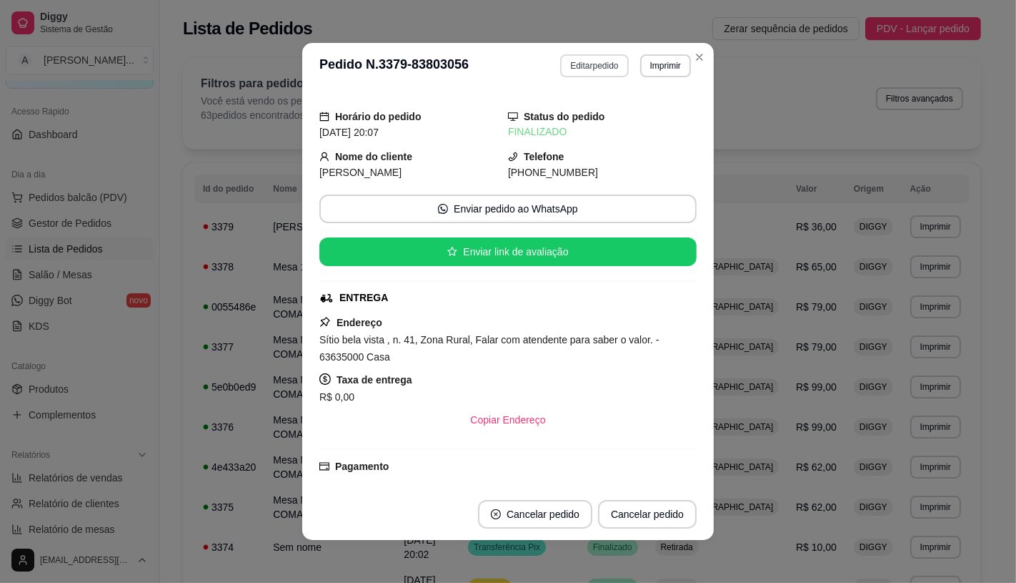
click at [589, 67] on button "Editar pedido" at bounding box center [594, 65] width 68 height 23
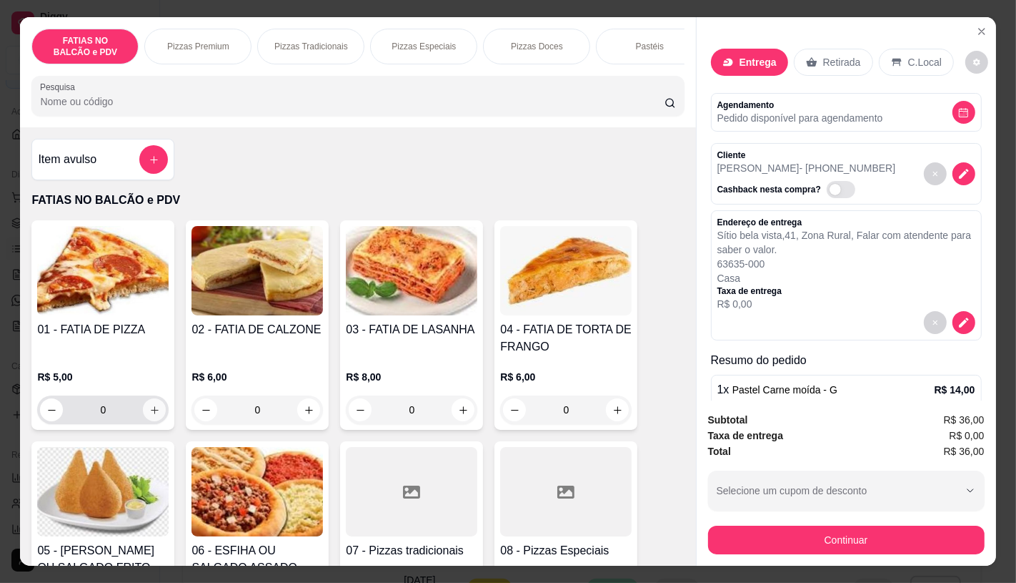
click at [149, 415] on icon "increase-product-quantity" at bounding box center [154, 410] width 11 height 11
type input "2"
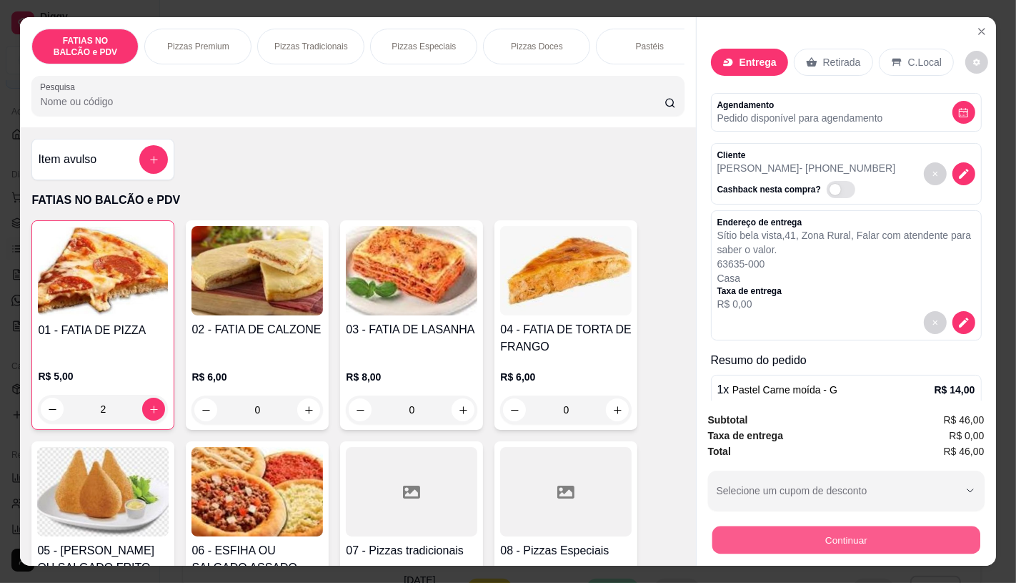
click at [792, 529] on button "Continuar" at bounding box center [846, 539] width 268 height 28
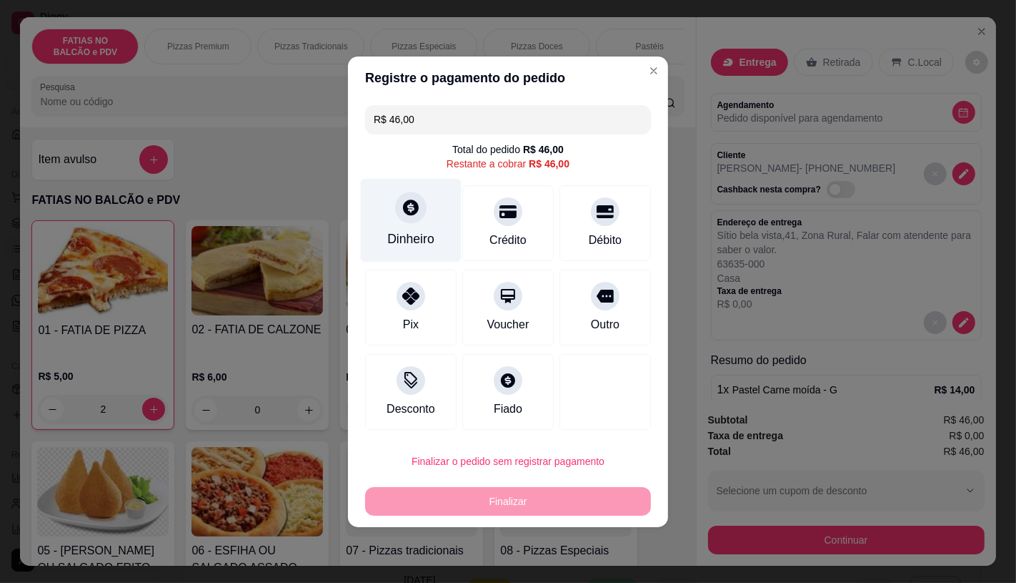
click at [437, 223] on div "Dinheiro" at bounding box center [411, 220] width 101 height 84
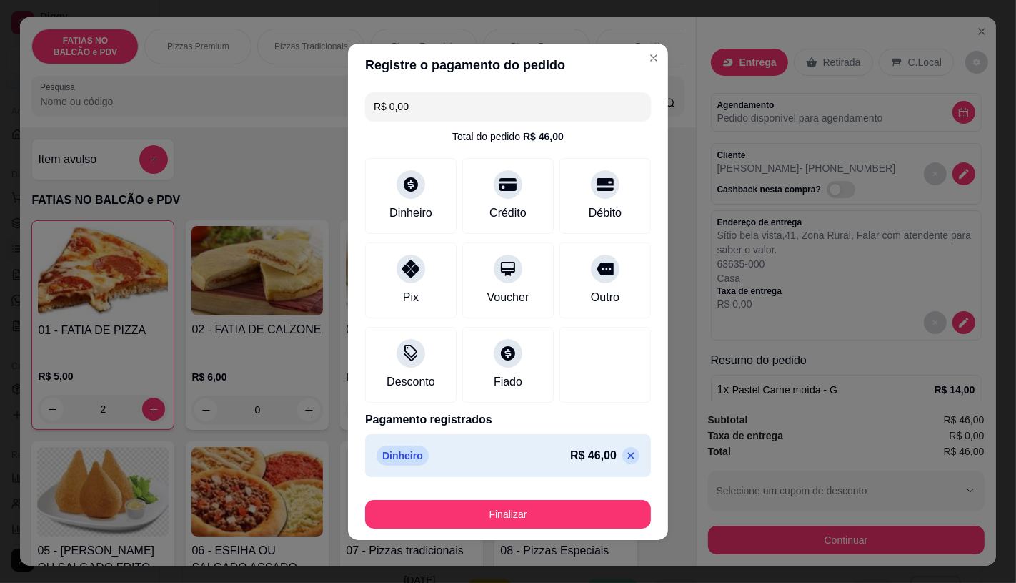
type input "R$ 0,00"
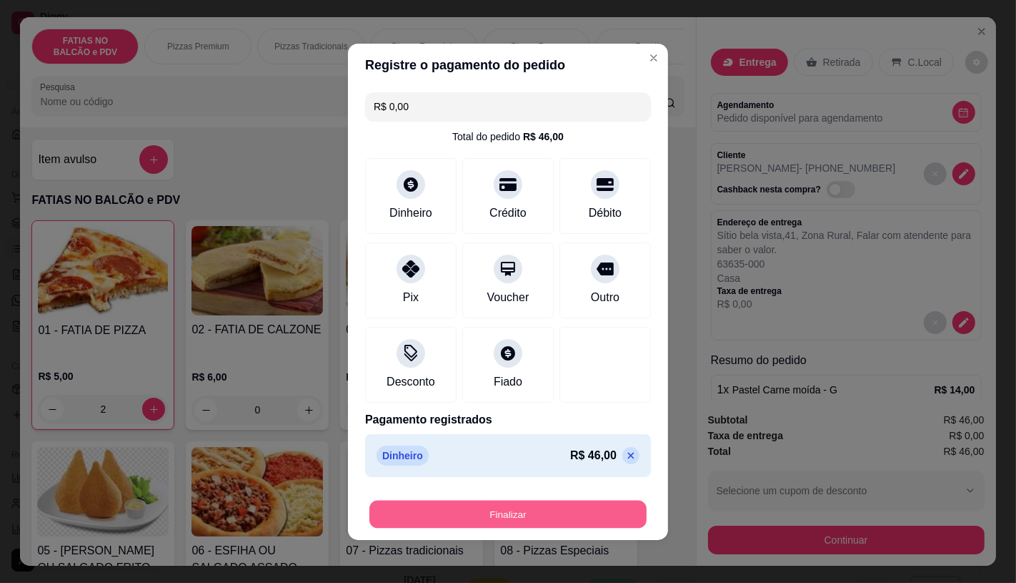
click at [550, 516] on button "Finalizar" at bounding box center [508, 514] width 277 height 28
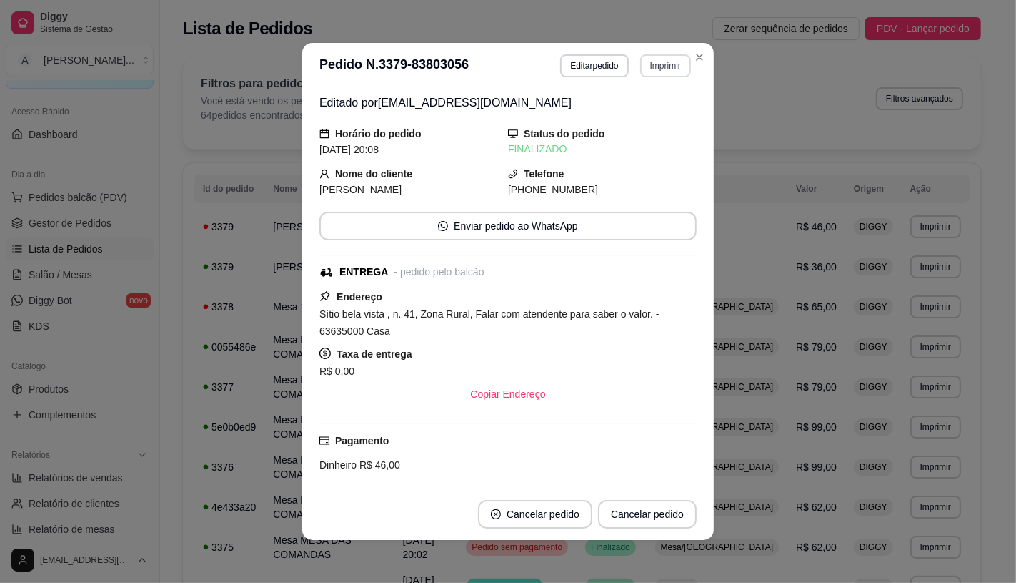
click at [640, 66] on button "Imprimir" at bounding box center [665, 65] width 51 height 23
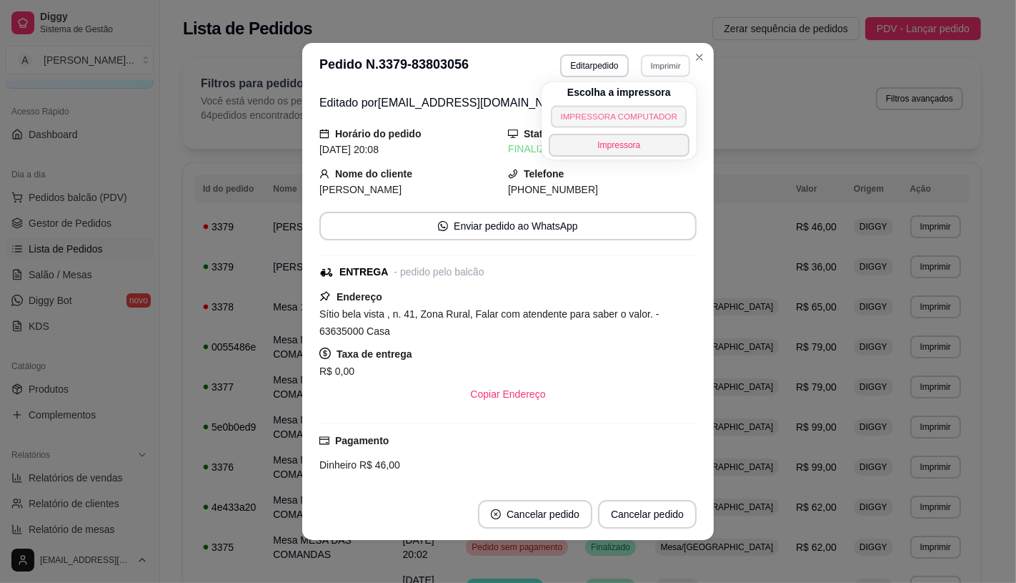
click at [612, 119] on button "IMPRESSORA COMPUTADOR" at bounding box center [619, 116] width 137 height 22
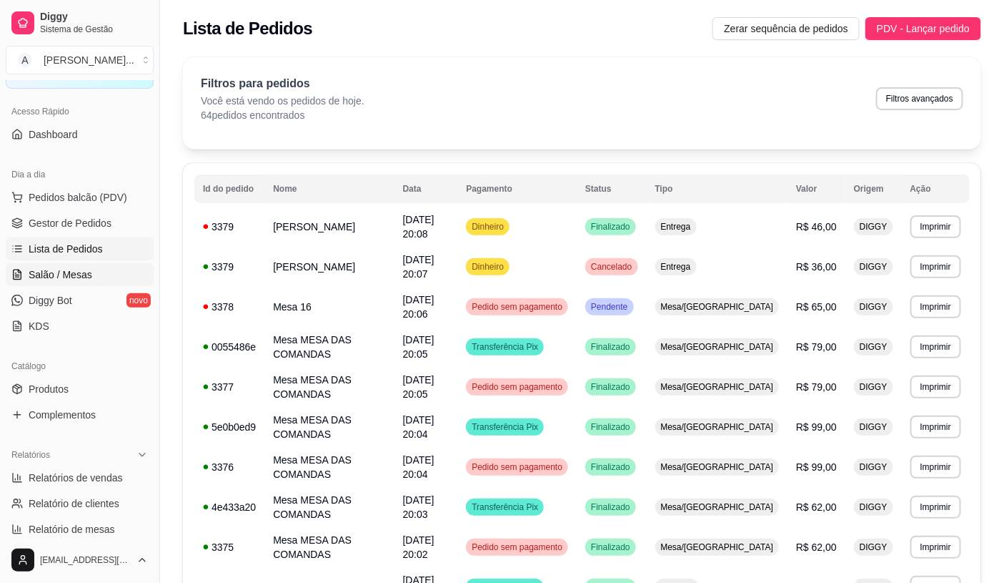
click at [119, 282] on link "Salão / Mesas" at bounding box center [80, 274] width 148 height 23
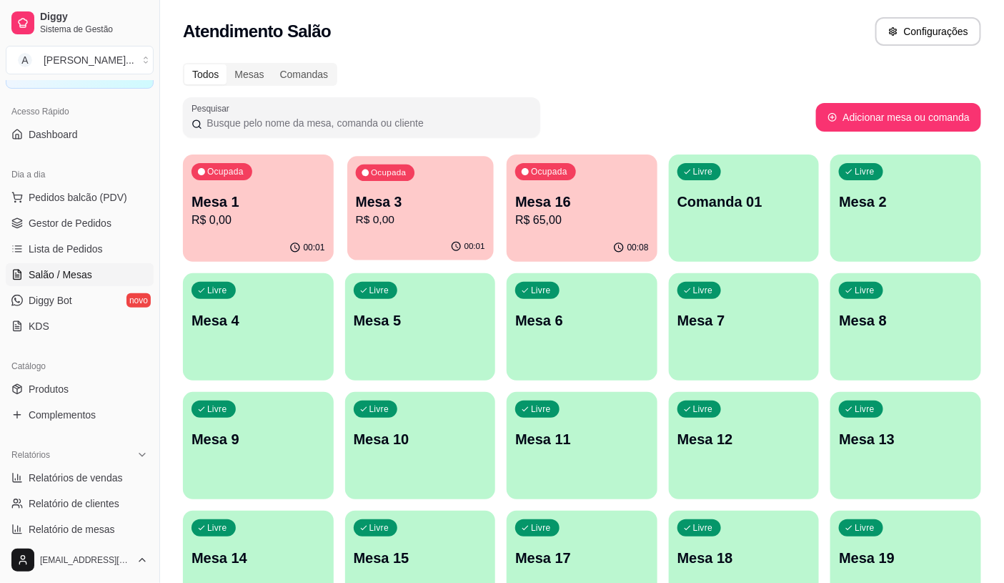
click at [377, 254] on div "00:01" at bounding box center [420, 246] width 146 height 27
click at [426, 234] on div "00:01" at bounding box center [420, 248] width 151 height 28
click at [245, 219] on p "R$ 0,00" at bounding box center [258, 220] width 129 height 16
click at [585, 168] on div "Ocupada Mesa 16 R$ 65,00" at bounding box center [582, 193] width 151 height 79
click at [72, 216] on span "Gestor de Pedidos" at bounding box center [70, 223] width 83 height 14
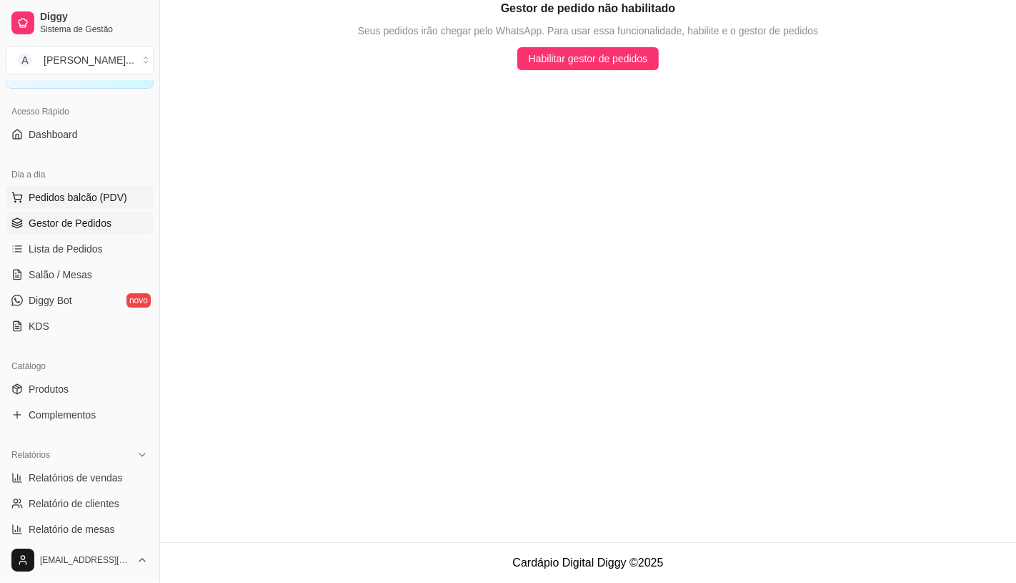
click at [74, 204] on button "Pedidos balcão (PDV)" at bounding box center [80, 197] width 148 height 23
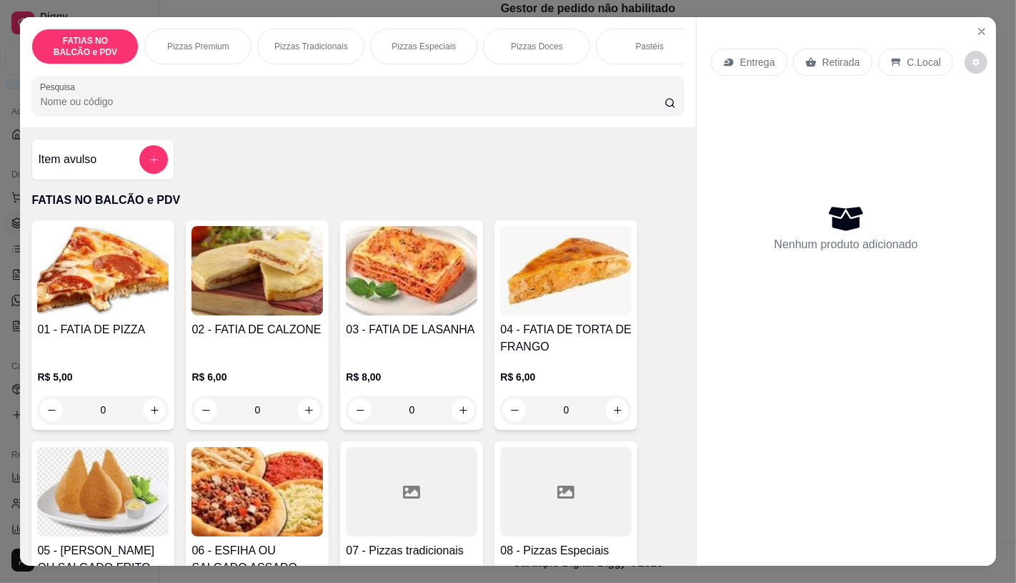
scroll to position [79, 0]
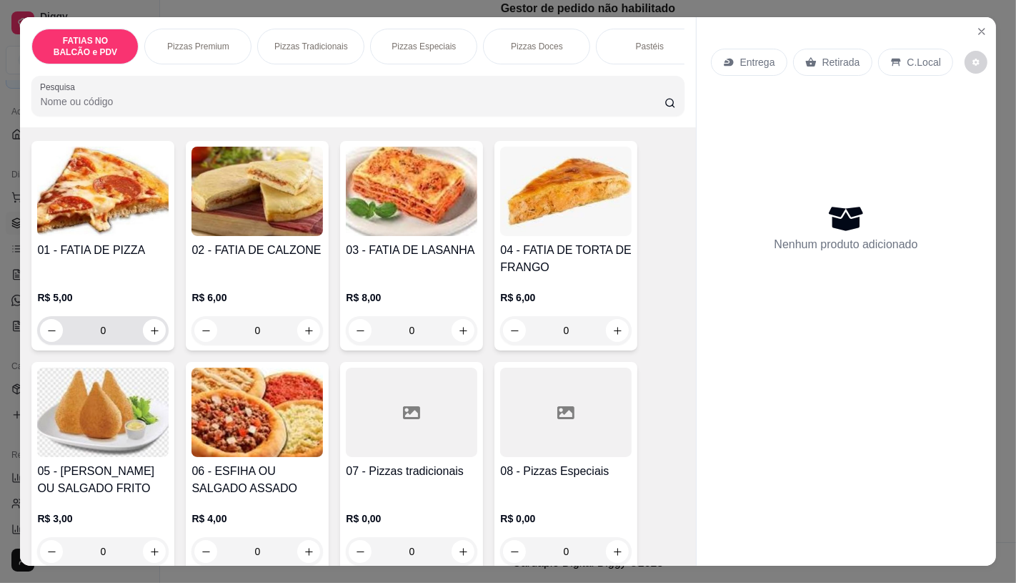
click at [108, 331] on input "0" at bounding box center [103, 330] width 80 height 29
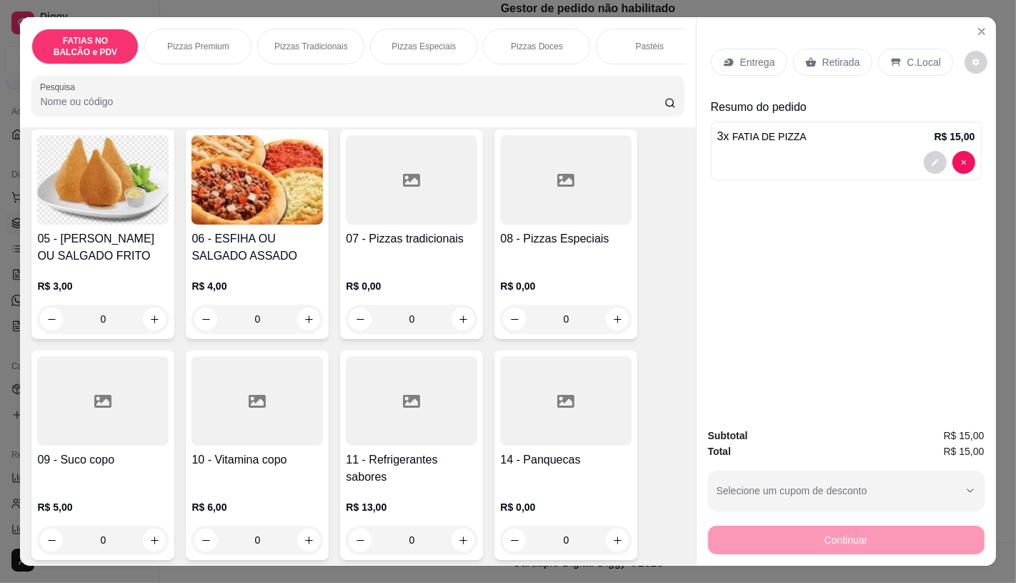
scroll to position [317, 0]
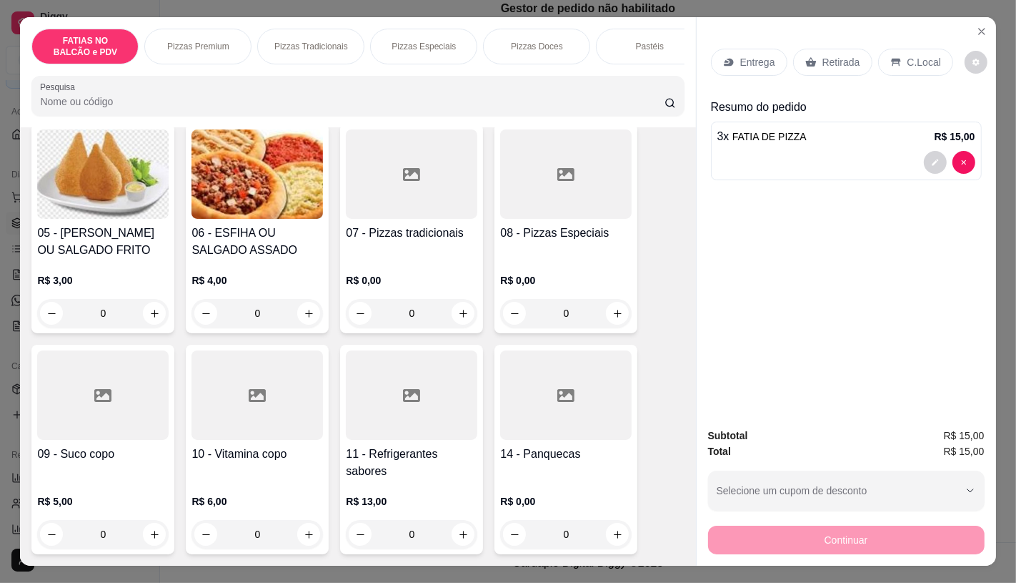
type input "3"
click at [377, 440] on div at bounding box center [412, 394] width 132 height 89
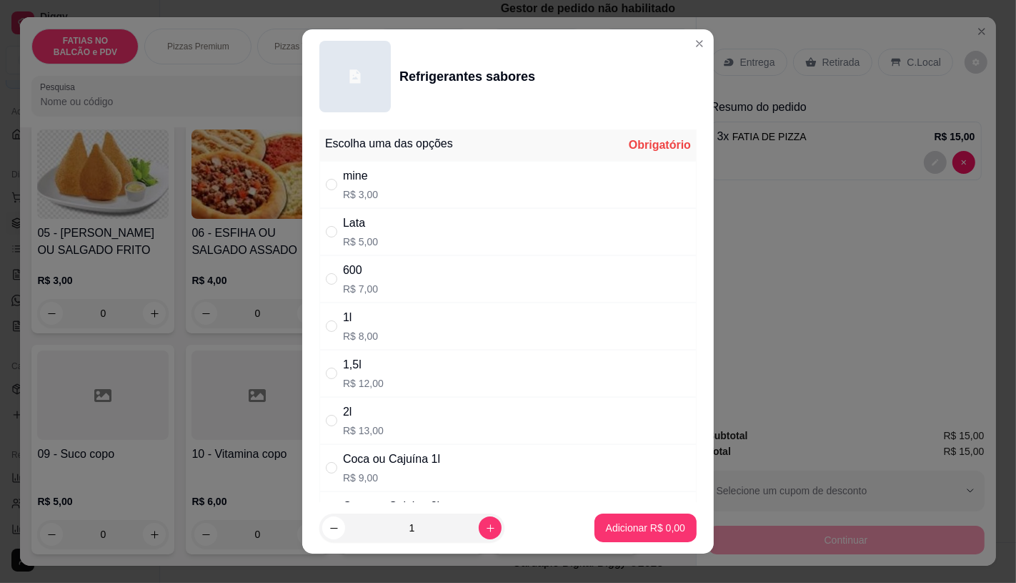
click at [376, 263] on div "600 R$ 7,00" at bounding box center [508, 278] width 377 height 47
radio input "true"
click at [668, 538] on button "Adicionar R$ 7,00" at bounding box center [646, 527] width 102 height 29
type input "1"
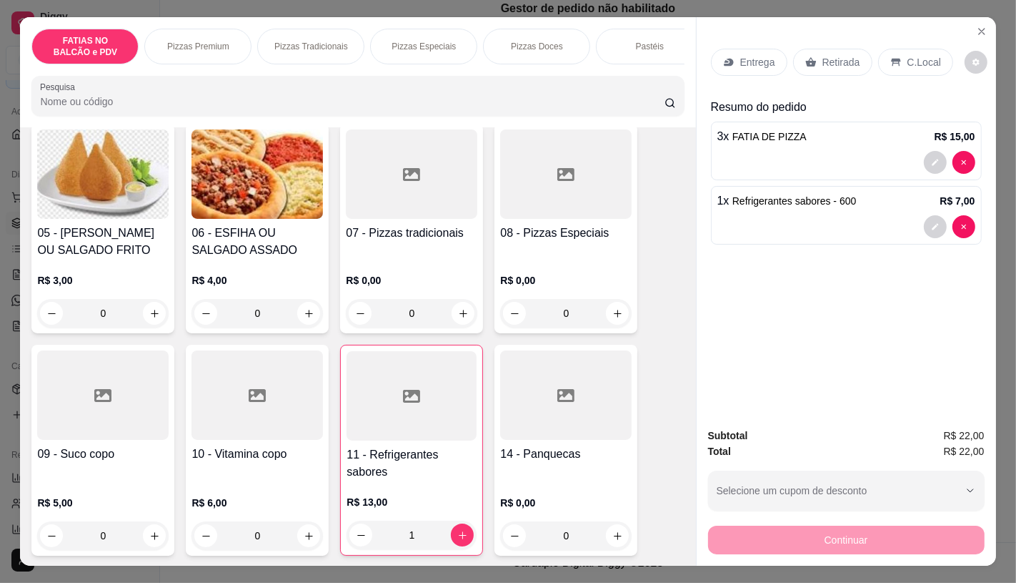
click at [806, 56] on icon at bounding box center [811, 61] width 11 height 11
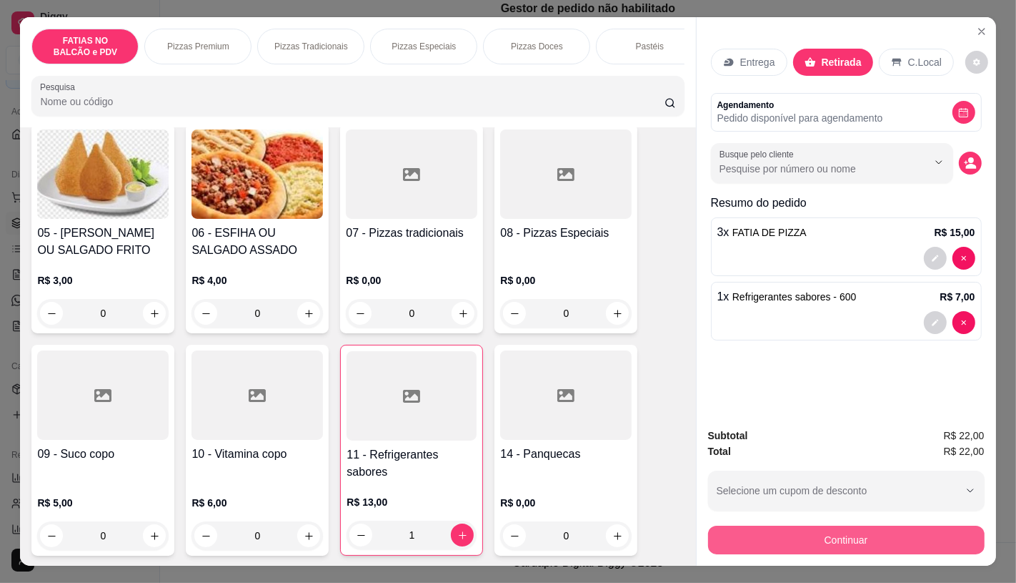
click at [778, 531] on button "Continuar" at bounding box center [846, 539] width 277 height 29
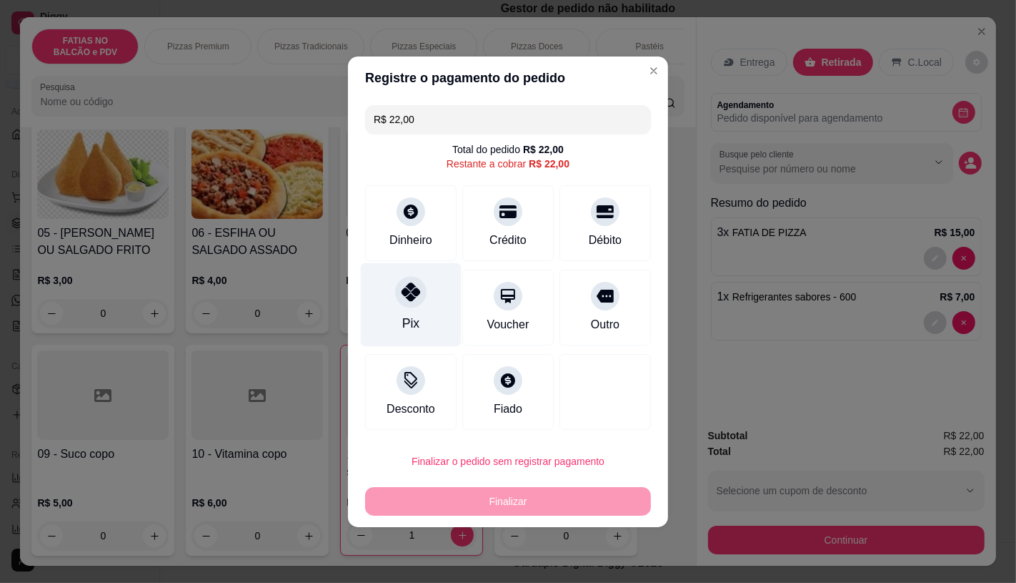
click at [441, 317] on div "Pix" at bounding box center [411, 304] width 101 height 84
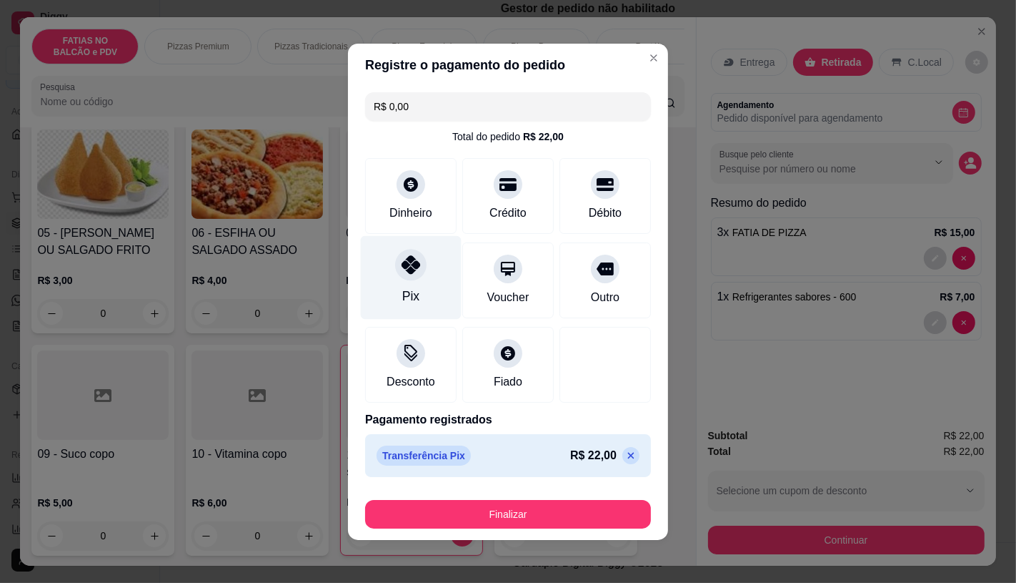
type input "R$ 0,00"
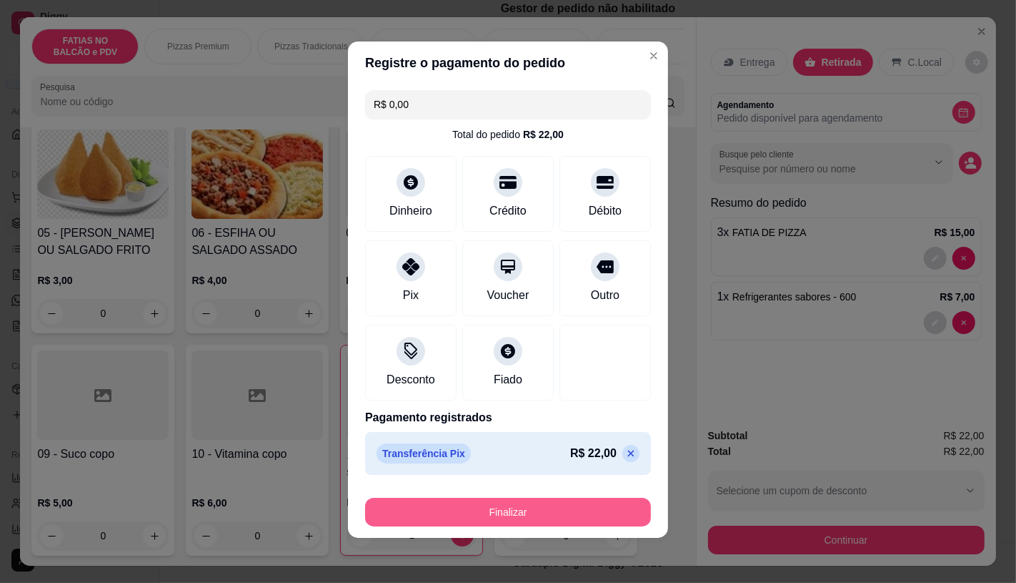
click at [488, 508] on button "Finalizar" at bounding box center [508, 512] width 286 height 29
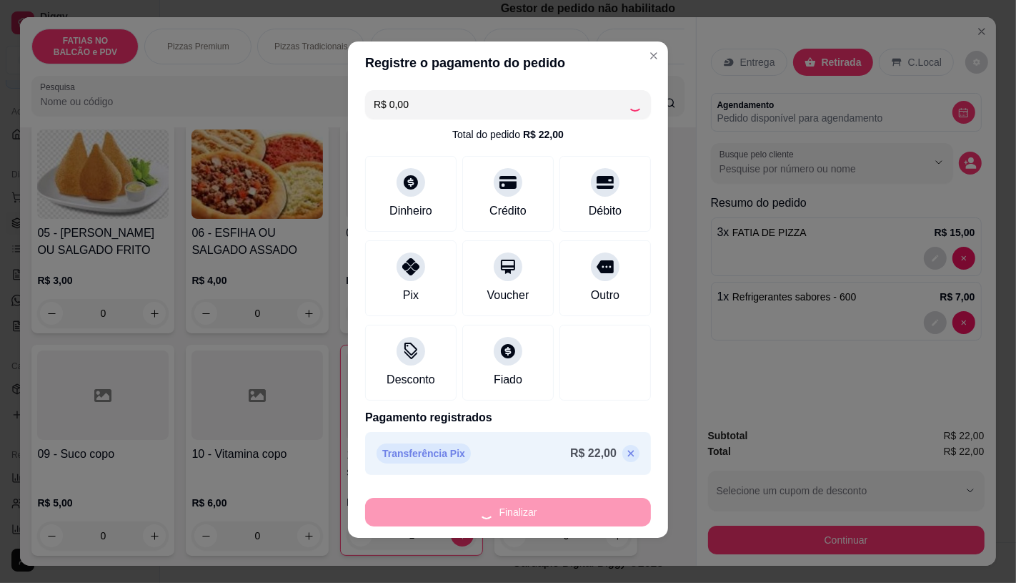
type input "0"
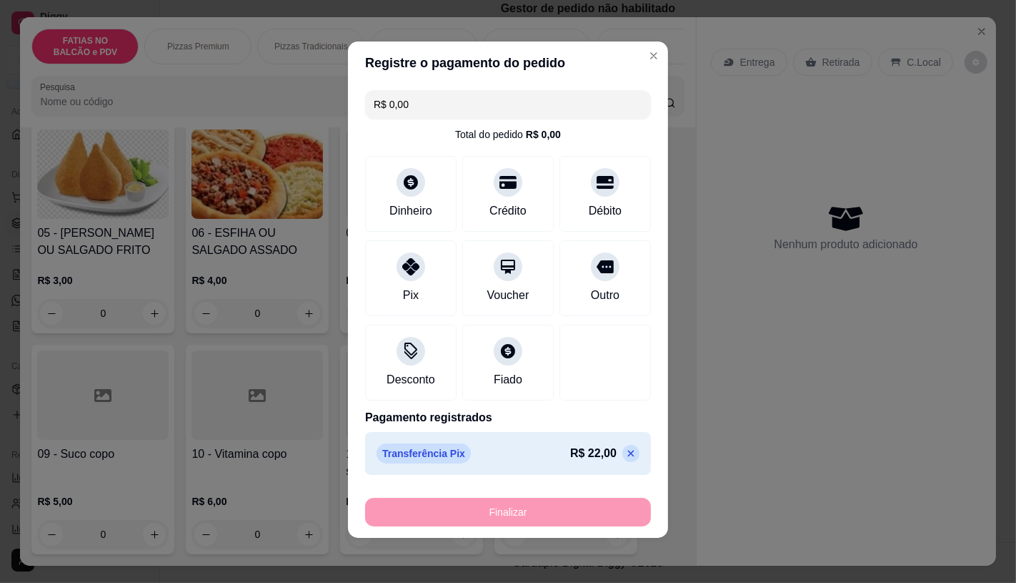
type input "-R$ 22,00"
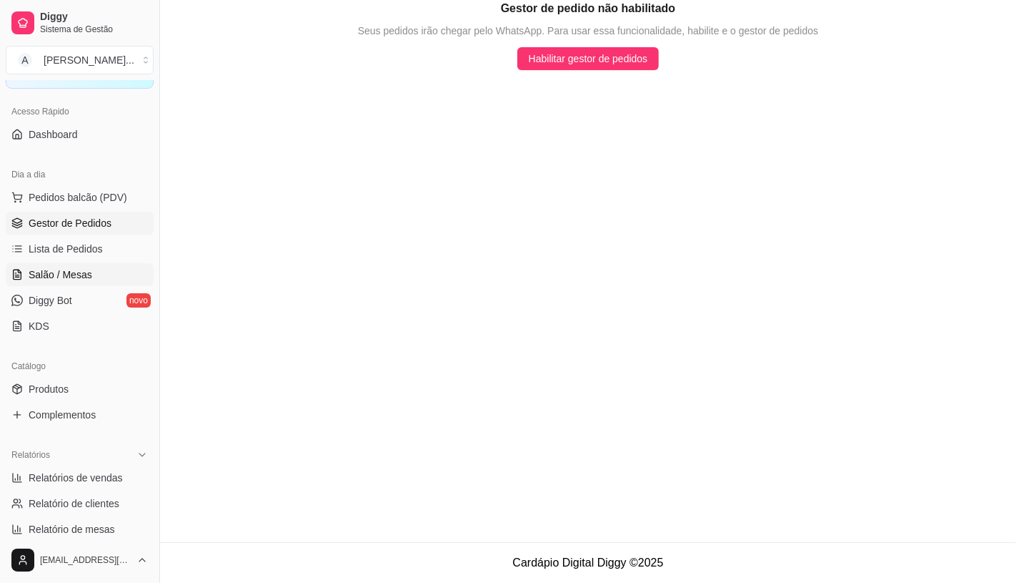
click at [67, 275] on span "Salão / Mesas" at bounding box center [61, 274] width 64 height 14
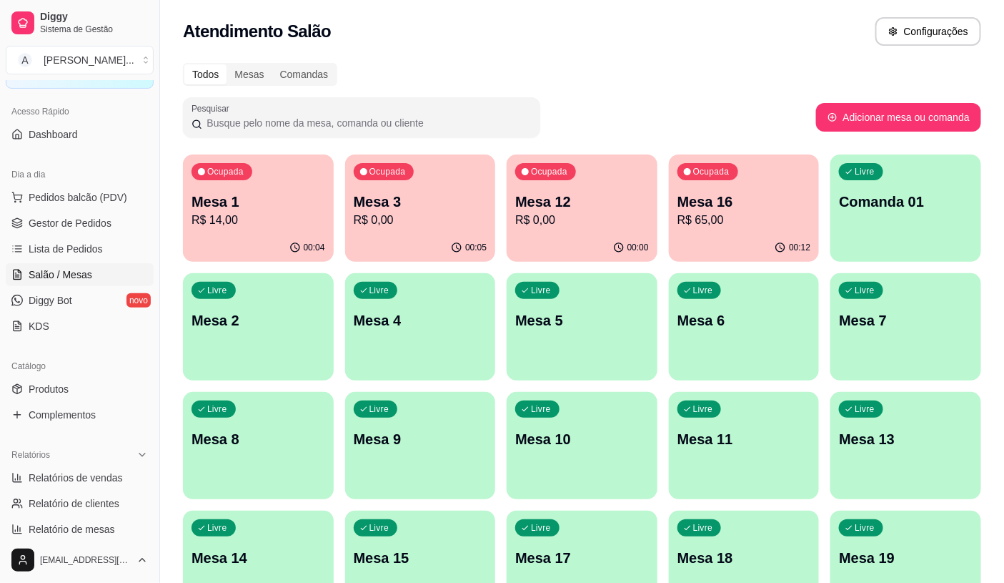
click at [207, 224] on p "R$ 14,00" at bounding box center [259, 220] width 134 height 17
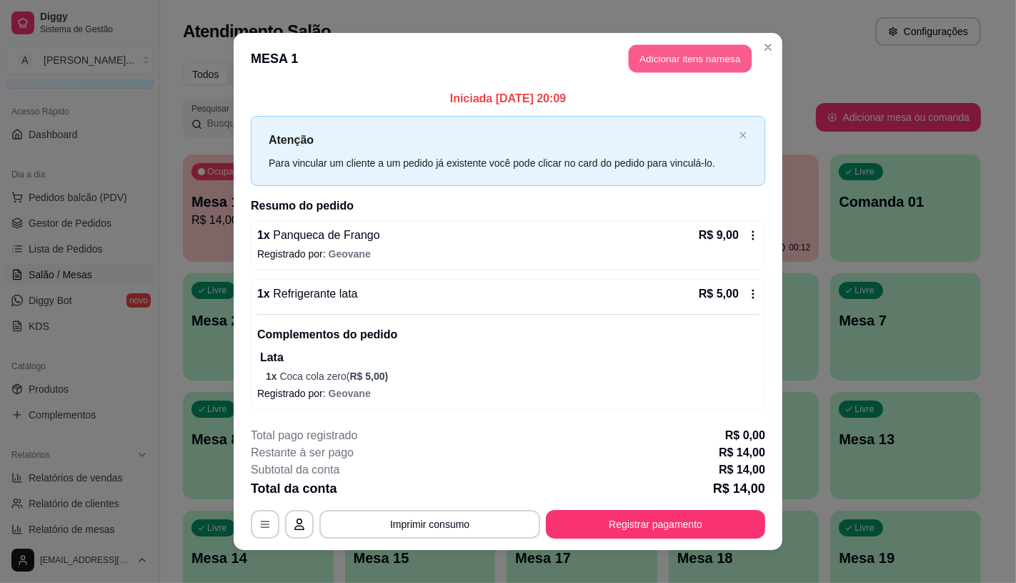
click at [713, 52] on button "Adicionar itens na mesa" at bounding box center [690, 59] width 123 height 28
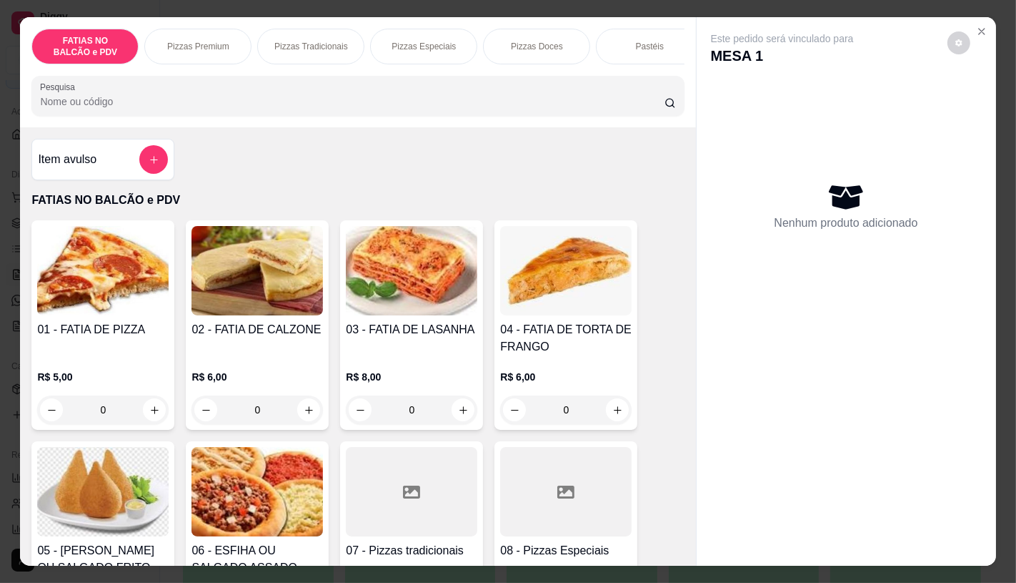
click at [114, 107] on input "Pesquisa" at bounding box center [352, 101] width 624 height 14
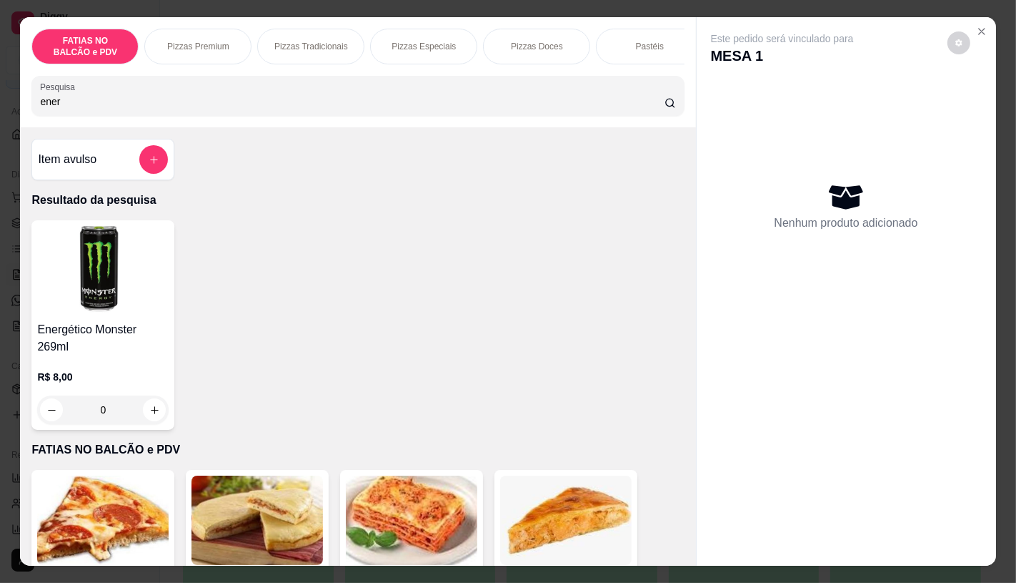
type input "ener"
click at [126, 304] on img at bounding box center [103, 270] width 132 height 89
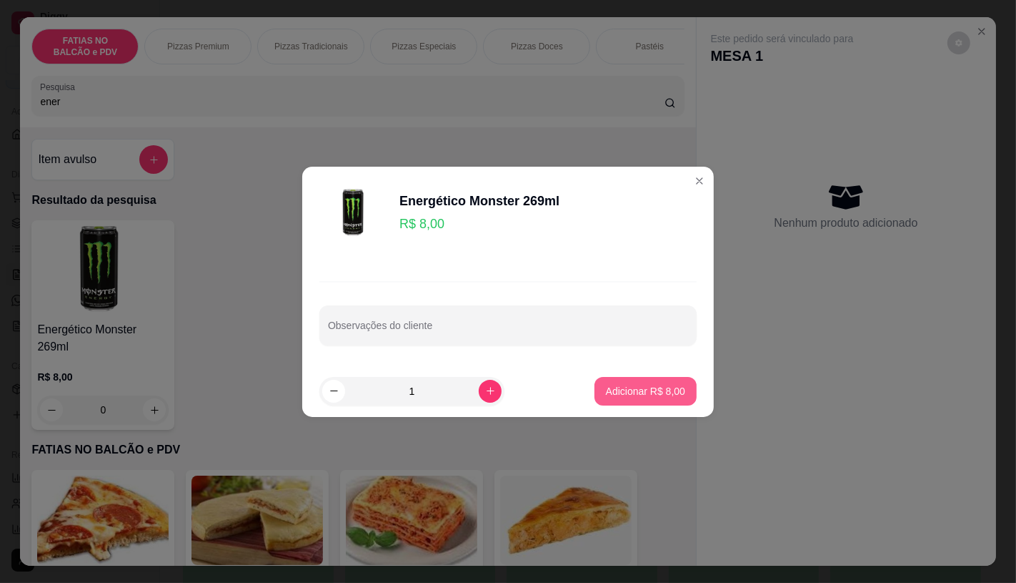
click at [620, 382] on button "Adicionar R$ 8,00" at bounding box center [646, 391] width 102 height 29
type input "1"
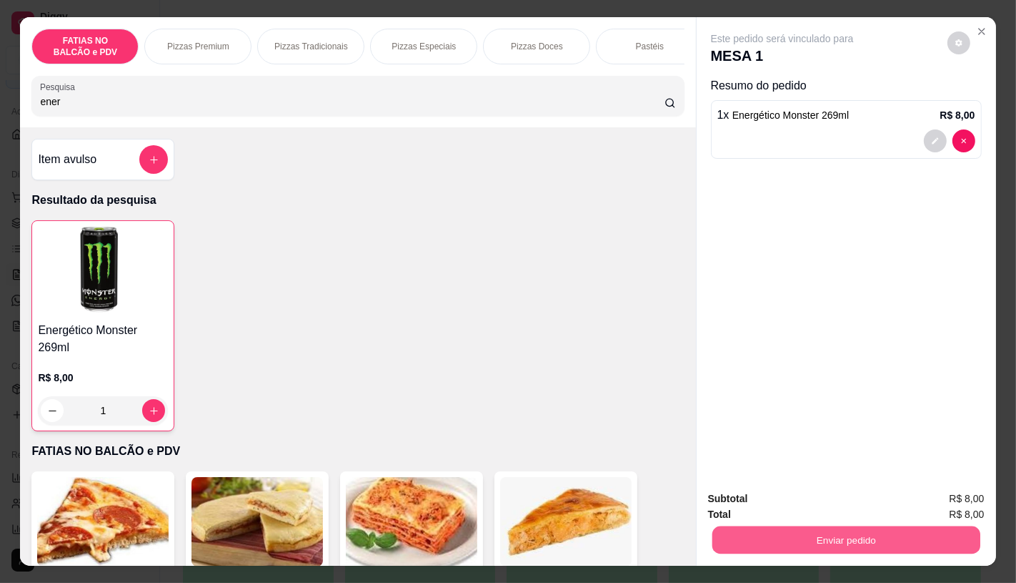
click at [799, 538] on button "Enviar pedido" at bounding box center [846, 539] width 268 height 28
click at [743, 489] on button "Não registrar e enviar pedido" at bounding box center [798, 498] width 149 height 27
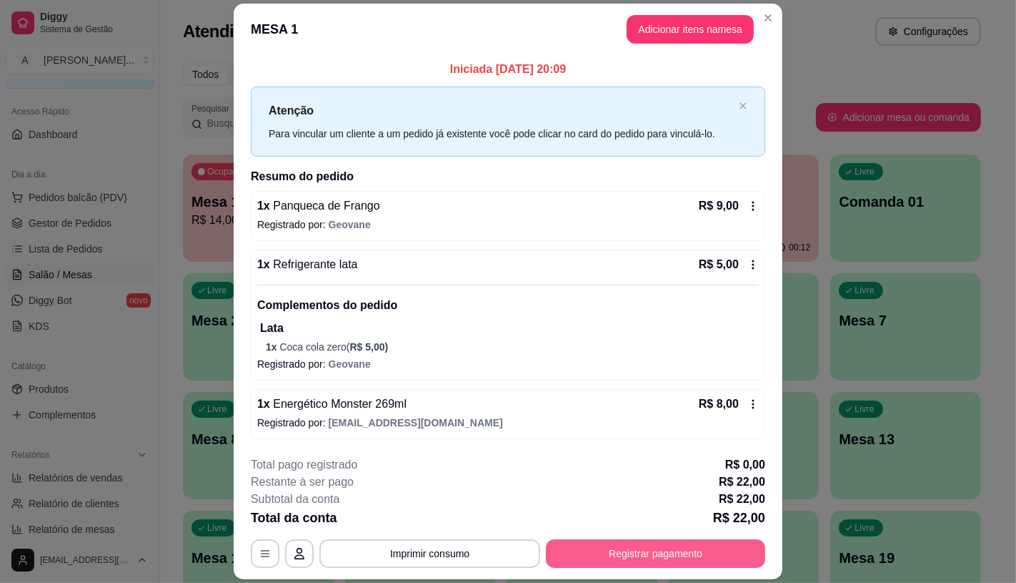
click at [701, 554] on button "Registrar pagamento" at bounding box center [655, 553] width 219 height 29
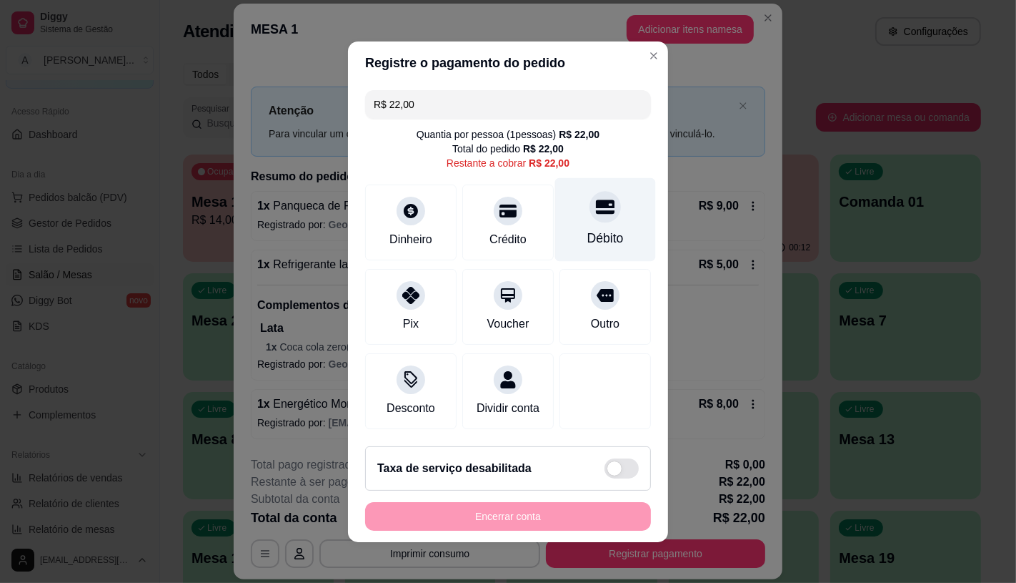
click at [562, 209] on div "Débito" at bounding box center [605, 219] width 101 height 84
type input "R$ 0,00"
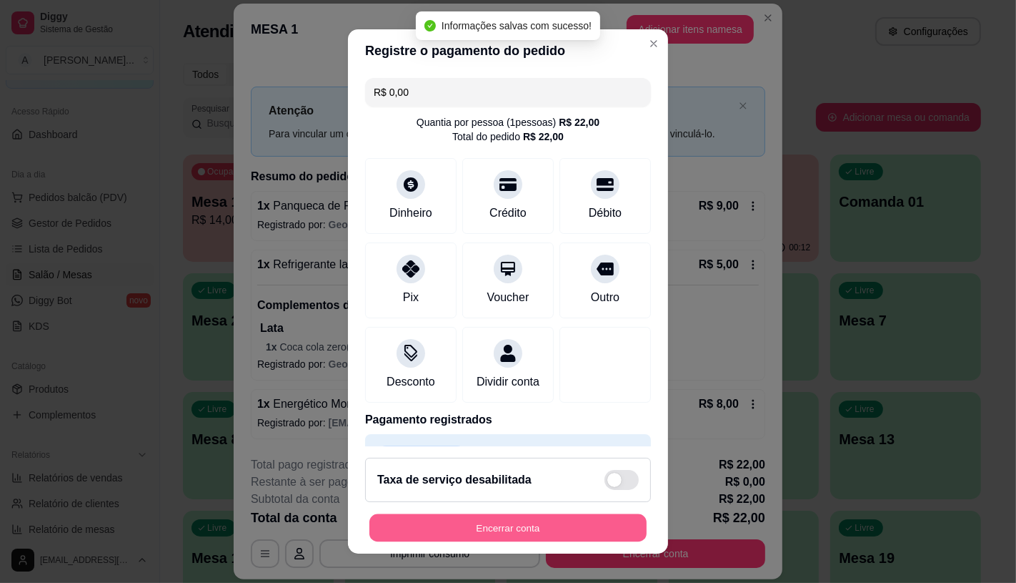
click at [545, 522] on button "Encerrar conta" at bounding box center [508, 528] width 277 height 28
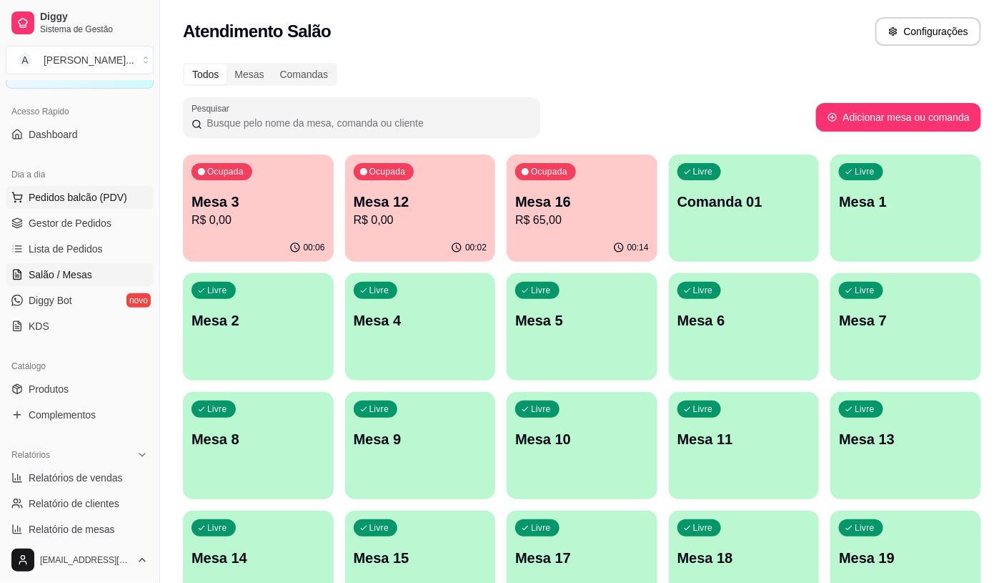
click at [125, 196] on button "Pedidos balcão (PDV)" at bounding box center [80, 197] width 148 height 23
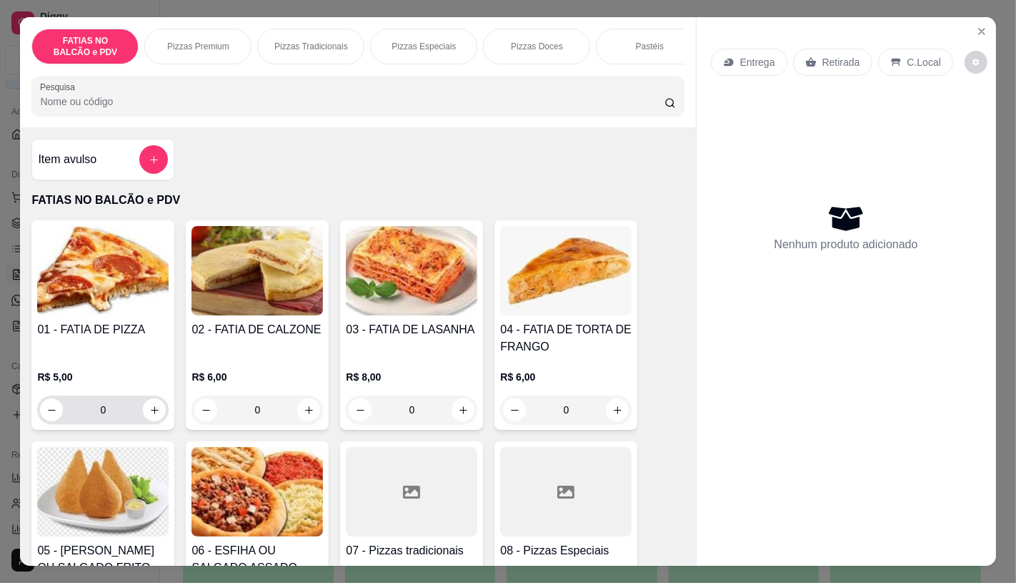
click at [143, 421] on button "increase-product-quantity" at bounding box center [154, 409] width 23 height 23
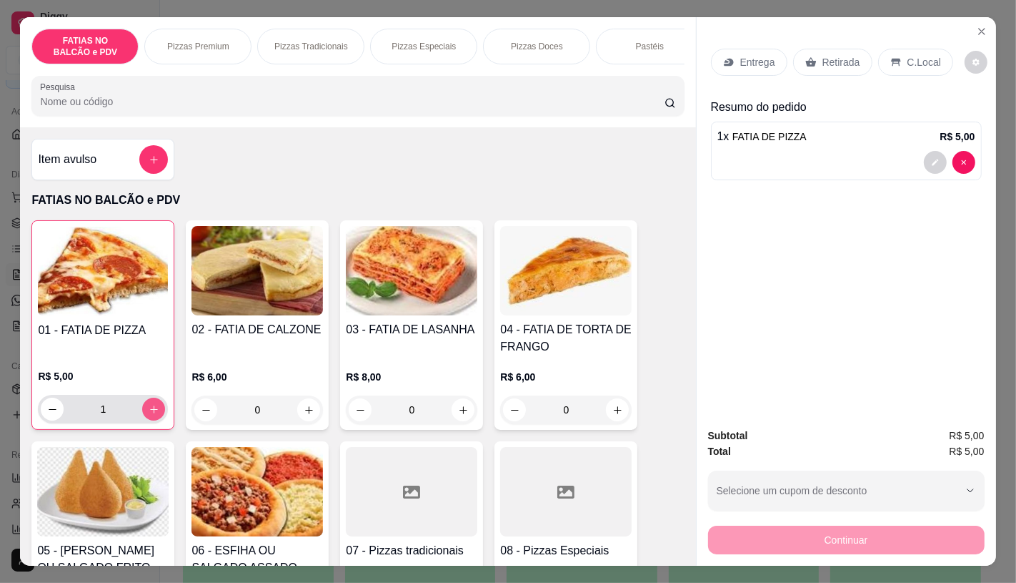
click at [144, 420] on button "increase-product-quantity" at bounding box center [153, 408] width 23 height 23
type input "2"
click at [837, 55] on p "Retirada" at bounding box center [842, 62] width 38 height 14
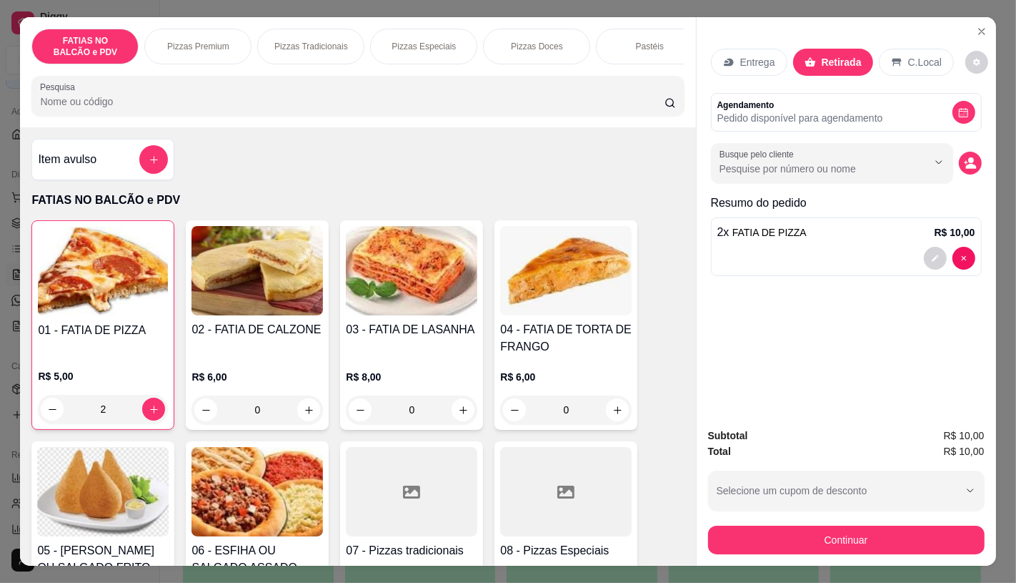
click at [746, 532] on button "Continuar" at bounding box center [846, 539] width 277 height 29
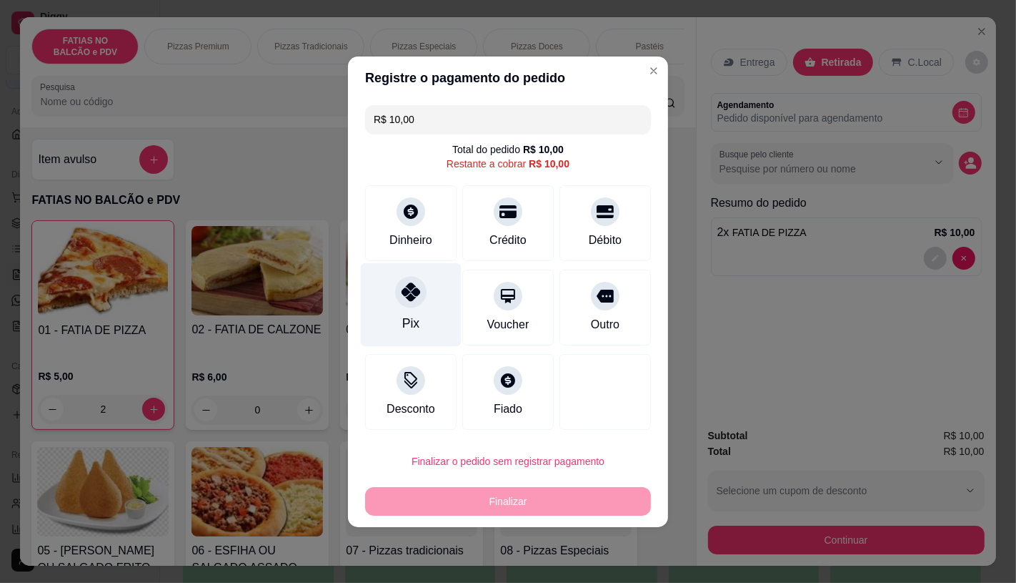
click at [427, 310] on div "Pix" at bounding box center [411, 304] width 101 height 84
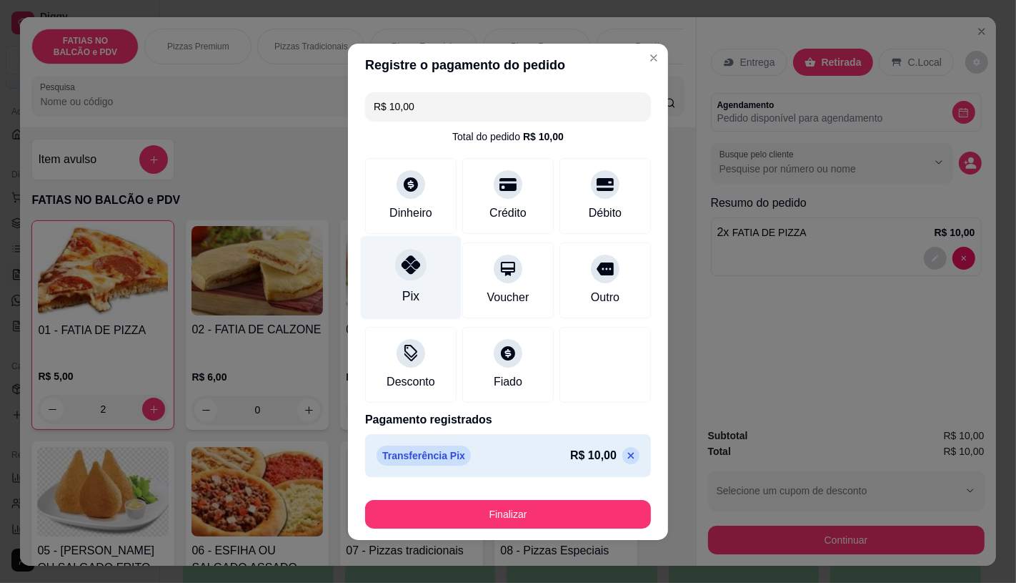
type input "R$ 0,00"
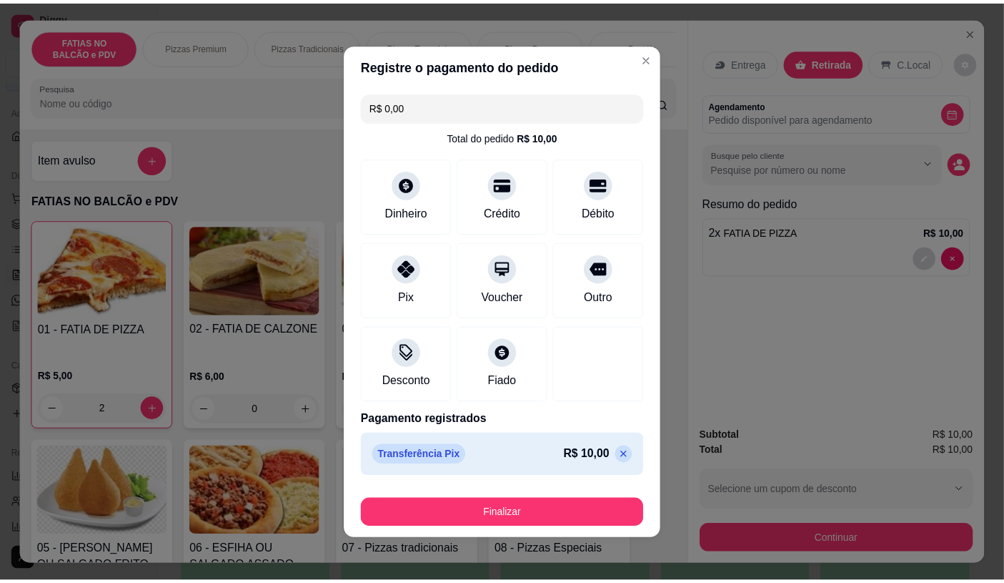
scroll to position [2, 0]
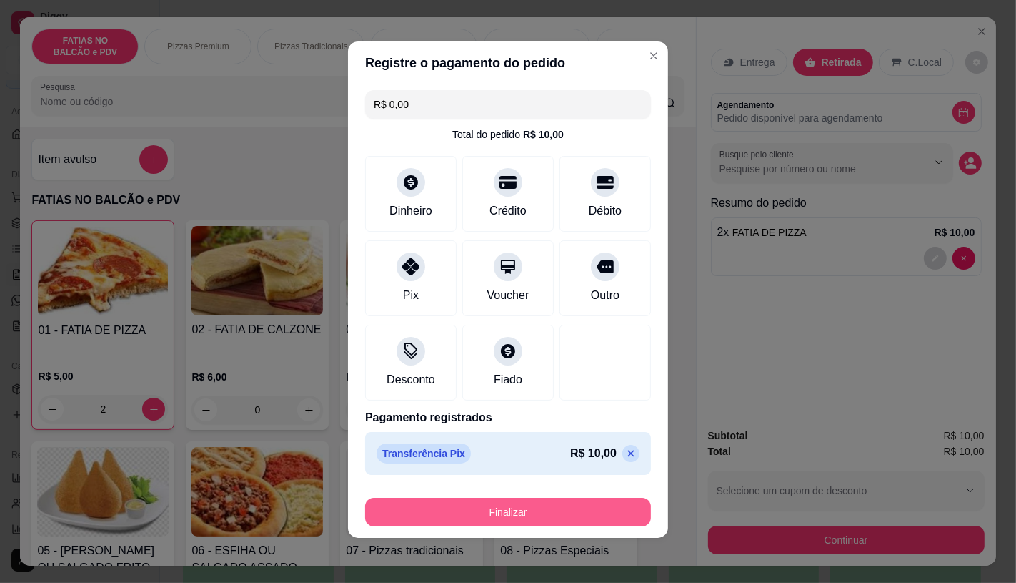
click at [497, 515] on button "Finalizar" at bounding box center [508, 512] width 286 height 29
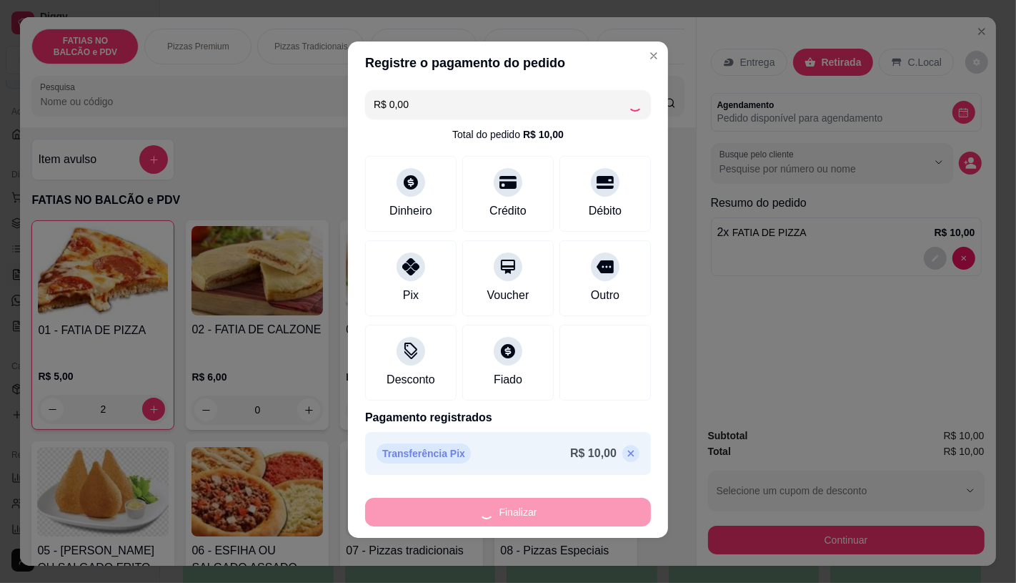
type input "0"
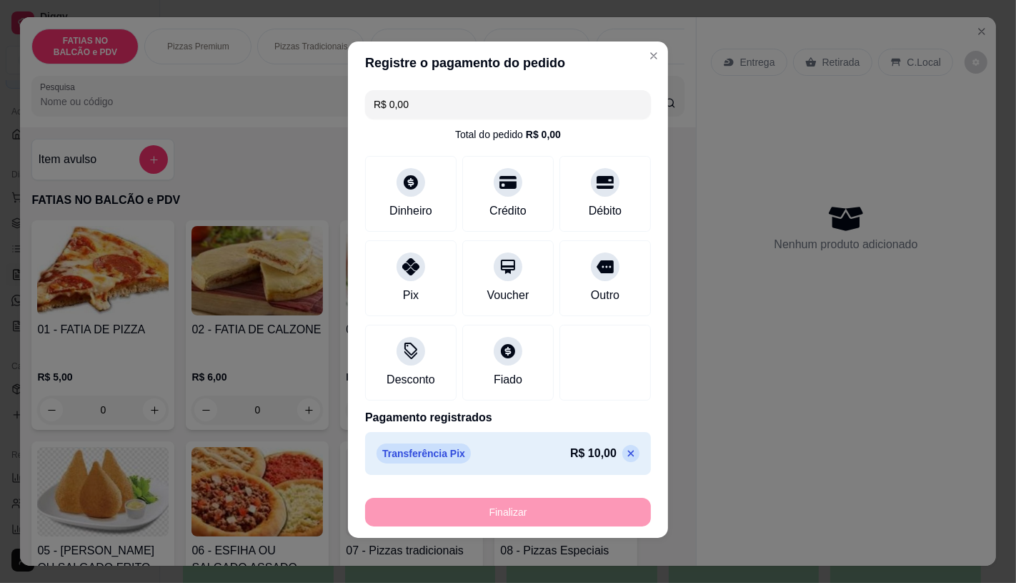
type input "-R$ 10,00"
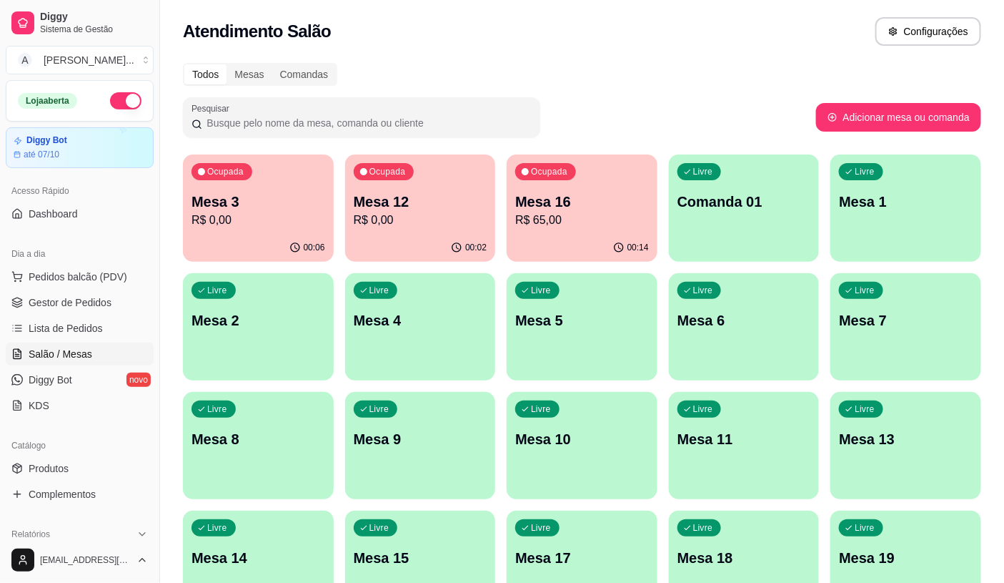
click at [286, 127] on input "Pesquisar" at bounding box center [367, 123] width 330 height 14
click at [306, 223] on p "R$ 0,00" at bounding box center [259, 220] width 134 height 17
click at [418, 199] on p "Mesa 12" at bounding box center [419, 201] width 129 height 19
click at [84, 310] on link "Gestor de Pedidos" at bounding box center [80, 302] width 148 height 23
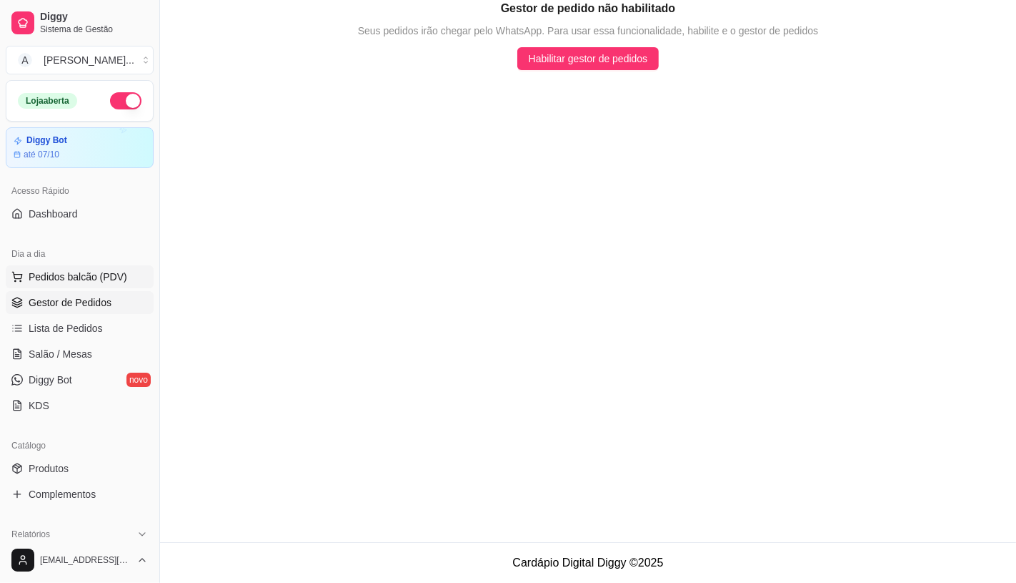
click at [91, 265] on button "Pedidos balcão (PDV)" at bounding box center [80, 276] width 148 height 23
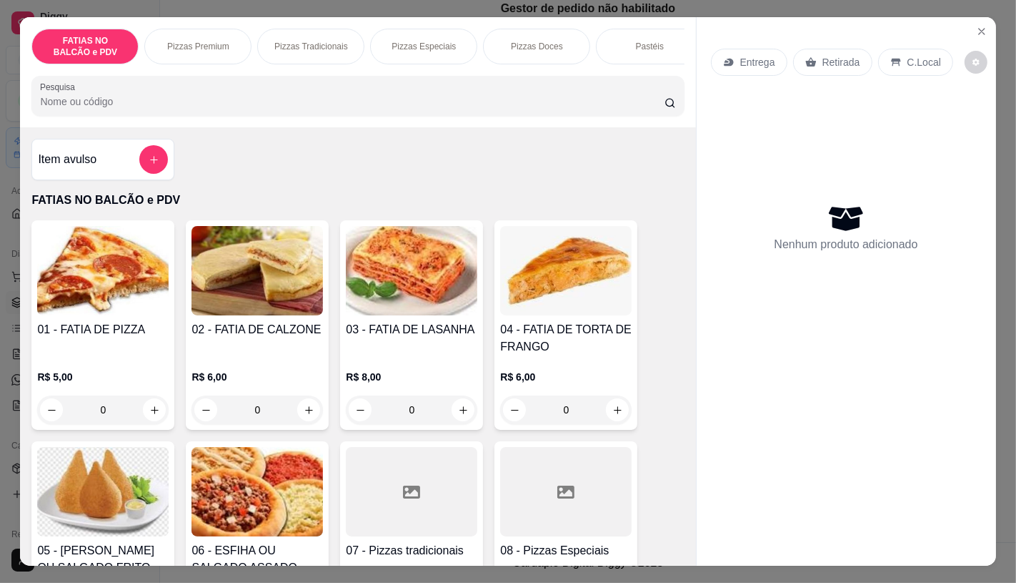
scroll to position [159, 0]
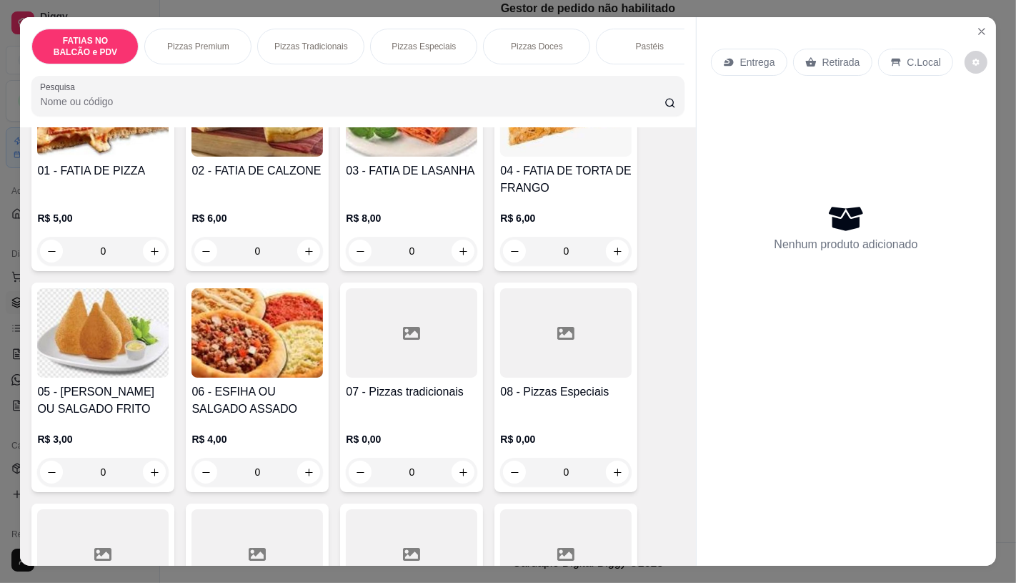
click at [112, 446] on p "R$ 3,00" at bounding box center [103, 439] width 132 height 14
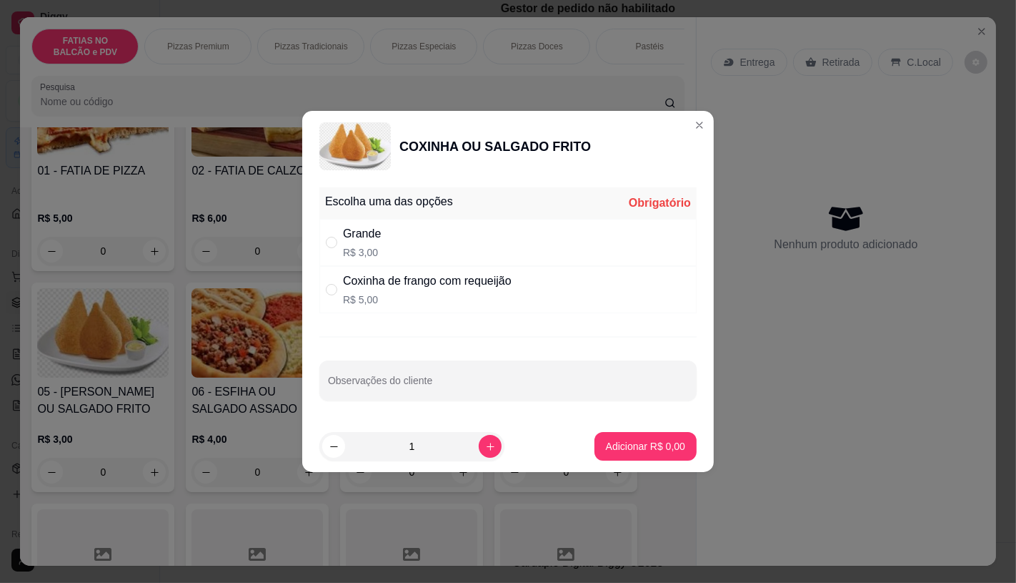
click at [438, 241] on div "Grande R$ 3,00" at bounding box center [508, 242] width 377 height 47
radio input "true"
click at [479, 445] on button "increase-product-quantity" at bounding box center [490, 446] width 22 height 22
type input "3"
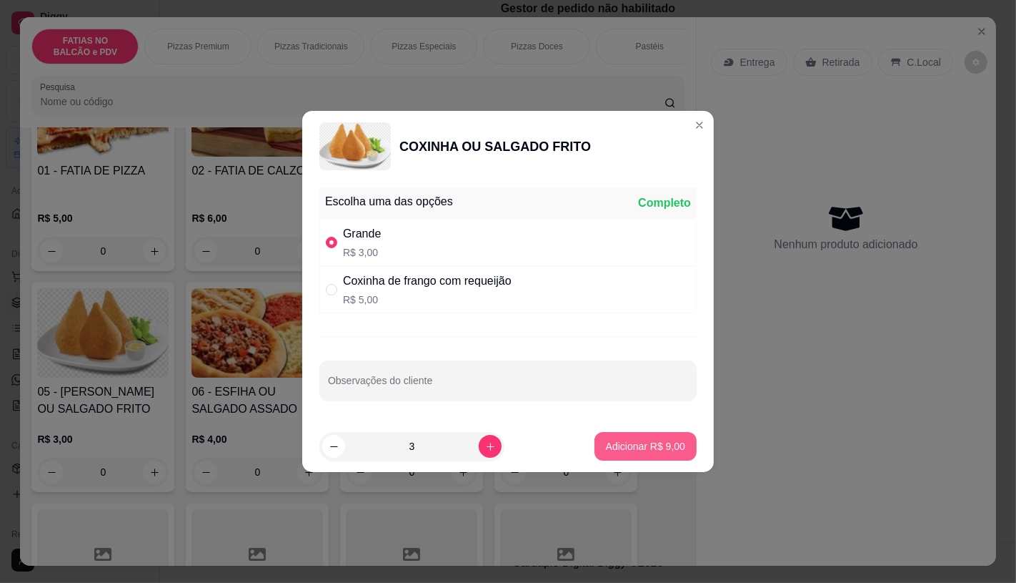
click at [676, 455] on button "Adicionar R$ 9,00" at bounding box center [646, 446] width 102 height 29
type input "3"
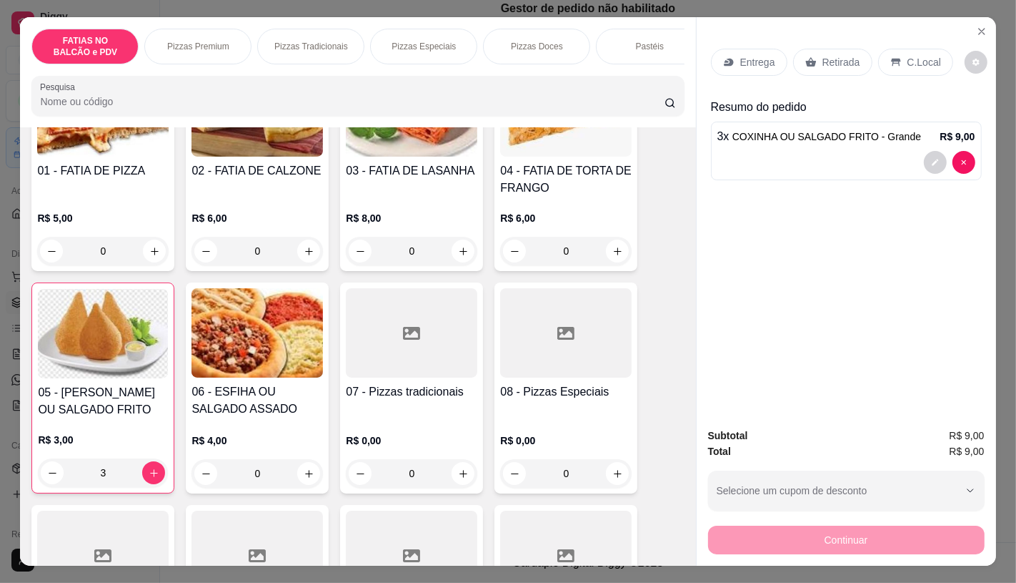
click at [813, 63] on div "Retirada" at bounding box center [832, 62] width 79 height 27
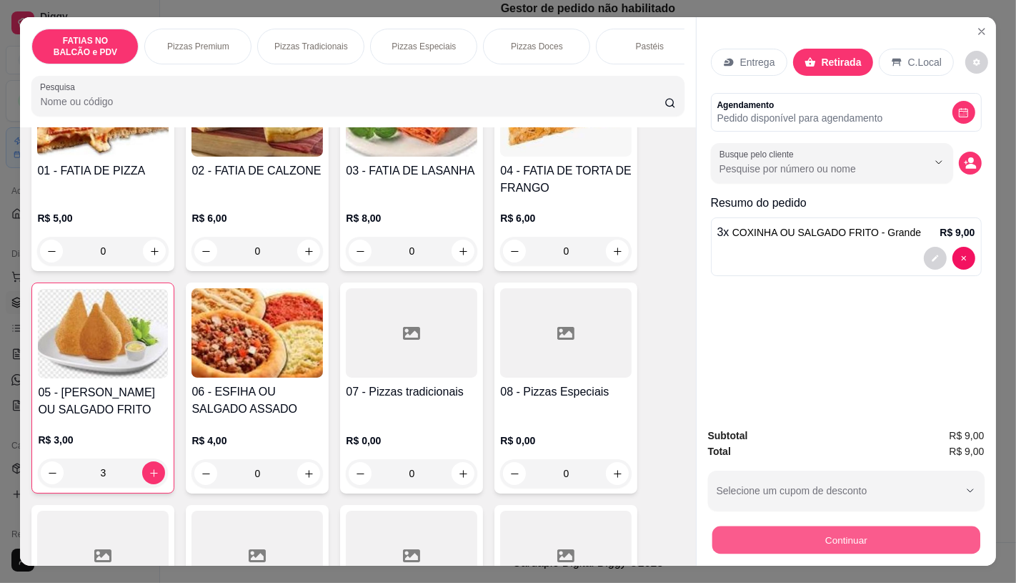
click at [837, 530] on button "Continuar" at bounding box center [846, 539] width 268 height 28
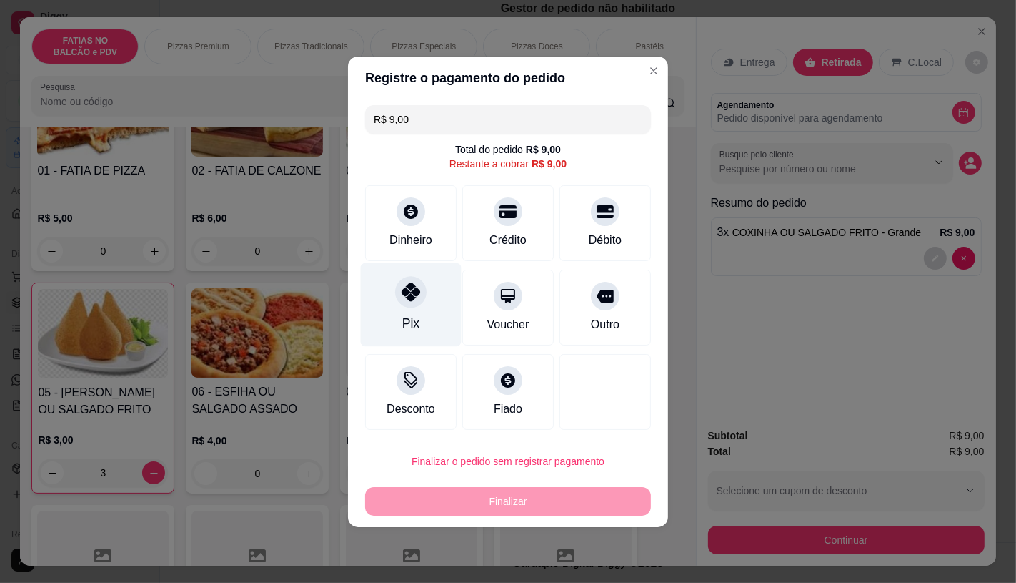
click at [420, 327] on div "Pix" at bounding box center [411, 304] width 101 height 84
type input "R$ 0,00"
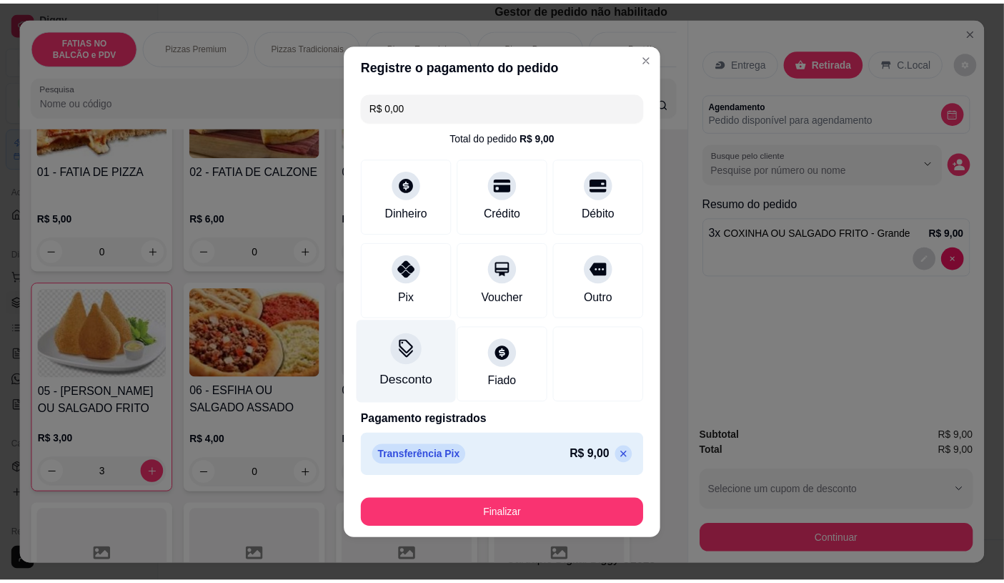
scroll to position [2, 0]
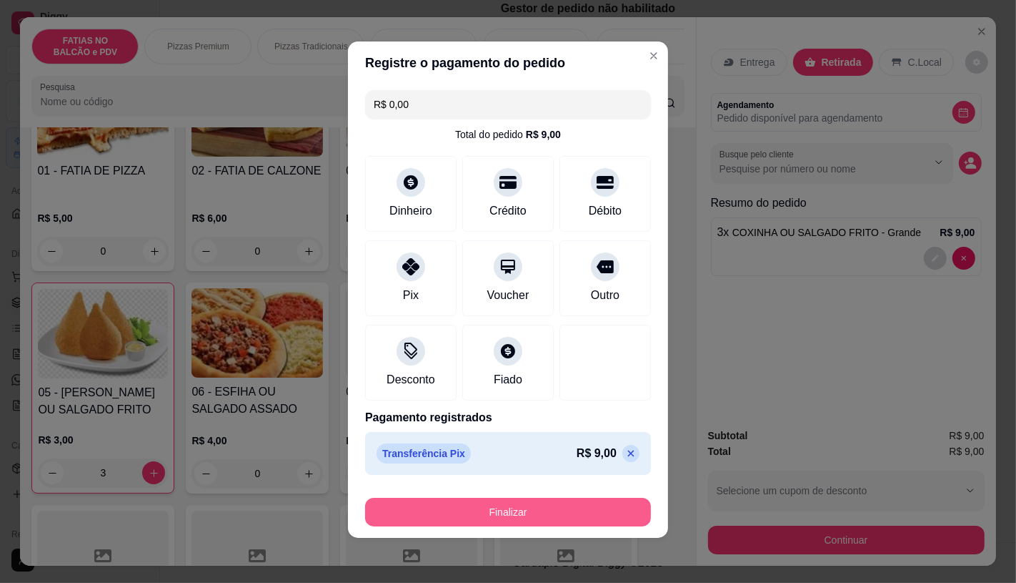
click at [489, 503] on button "Finalizar" at bounding box center [508, 512] width 286 height 29
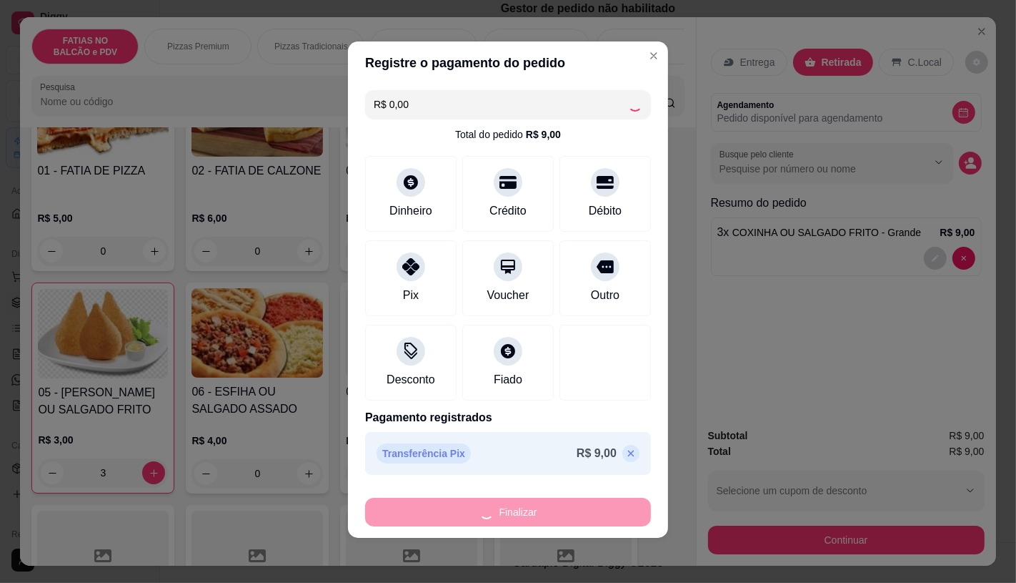
type input "0"
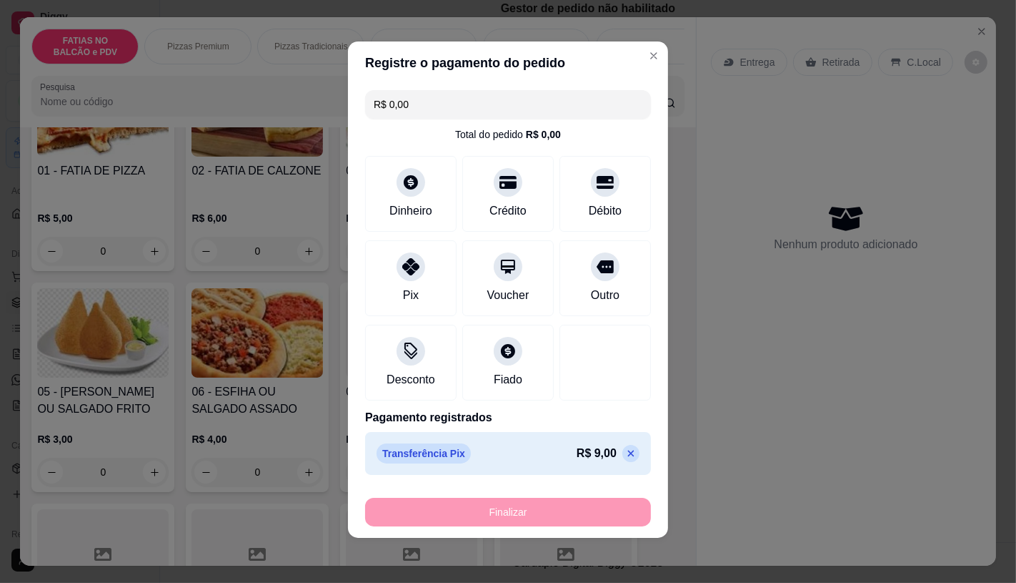
type input "-R$ 9,00"
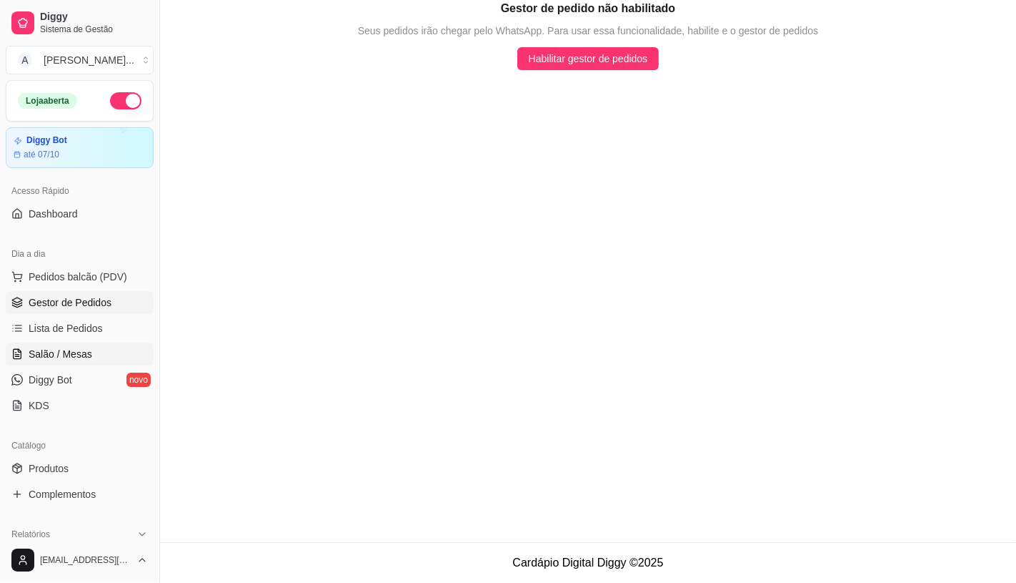
click at [59, 354] on span "Salão / Mesas" at bounding box center [61, 354] width 64 height 14
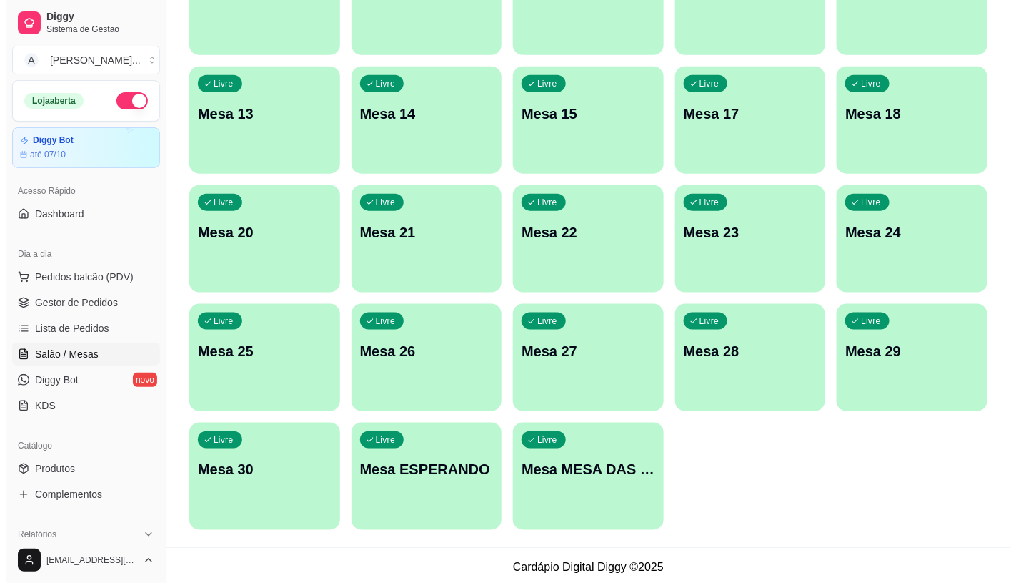
scroll to position [448, 0]
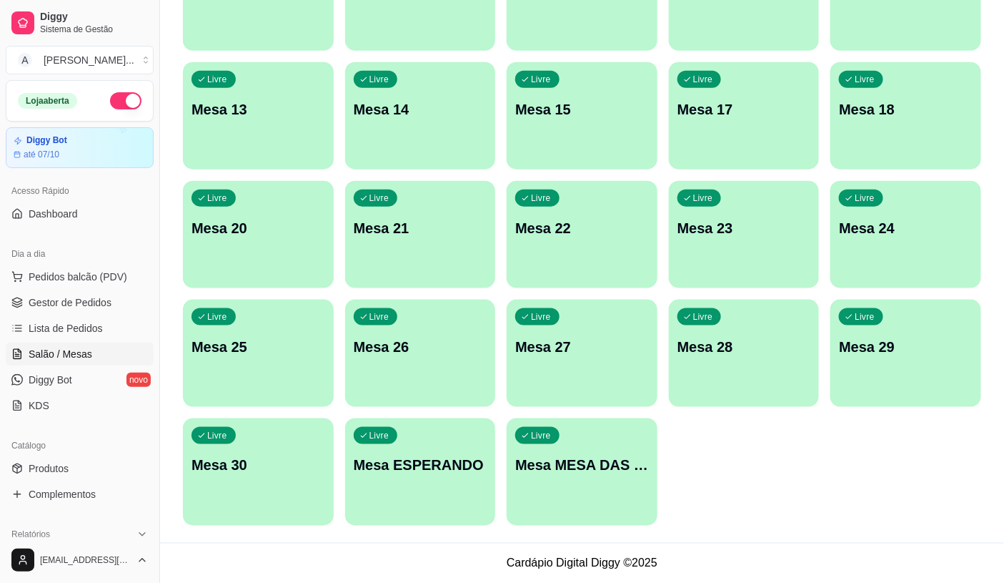
click at [481, 460] on p "Mesa ESPERANDO" at bounding box center [421, 465] width 134 height 20
click at [630, 468] on p "Mesa MESA DAS COMANDAS" at bounding box center [582, 465] width 129 height 19
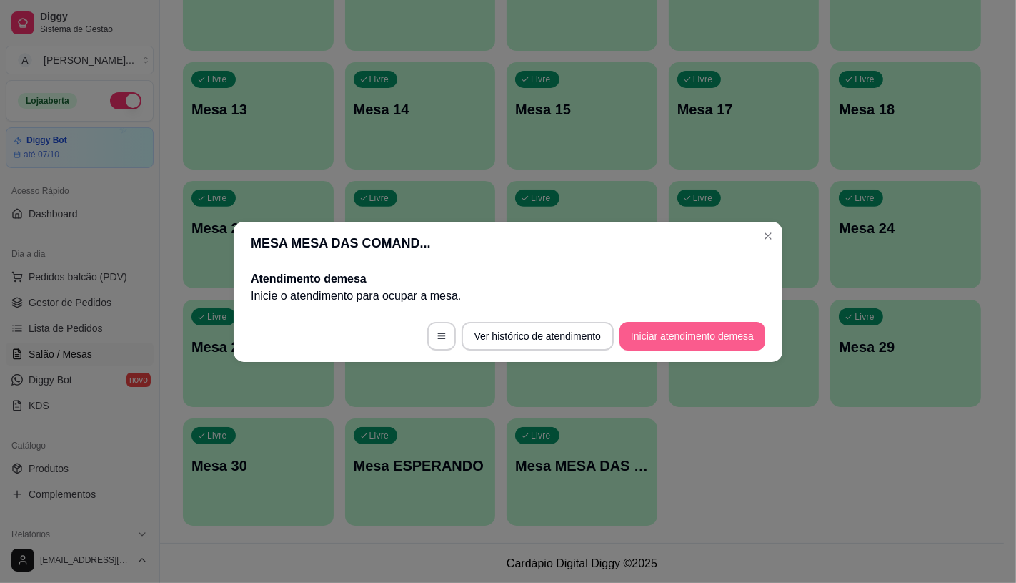
click at [676, 345] on button "Iniciar atendimento de mesa" at bounding box center [693, 336] width 146 height 29
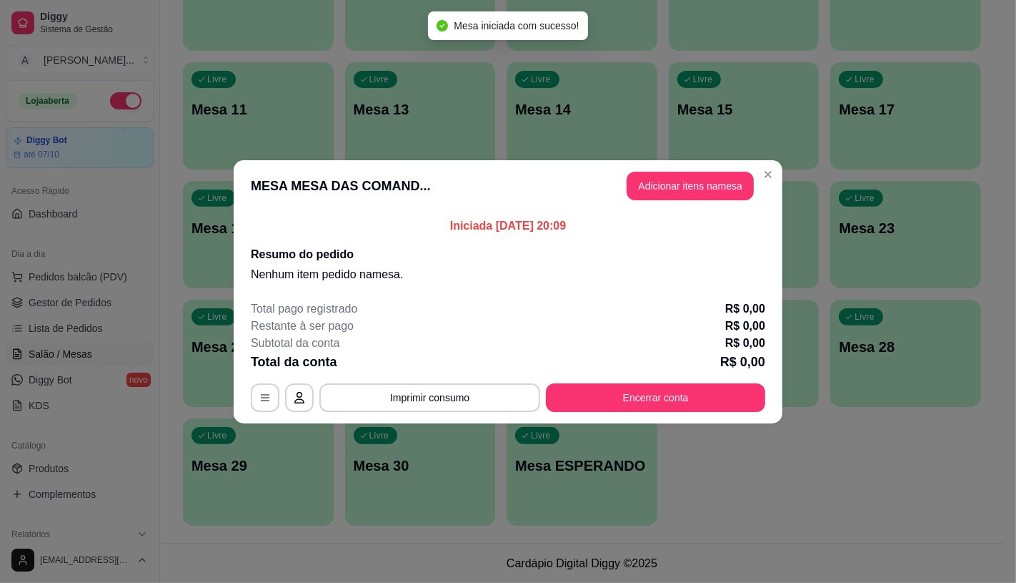
click at [693, 204] on header "MESA MESA DAS COMAND... Adicionar itens na mesa" at bounding box center [508, 185] width 549 height 51
click at [686, 189] on button "Adicionar itens na mesa" at bounding box center [690, 186] width 123 height 28
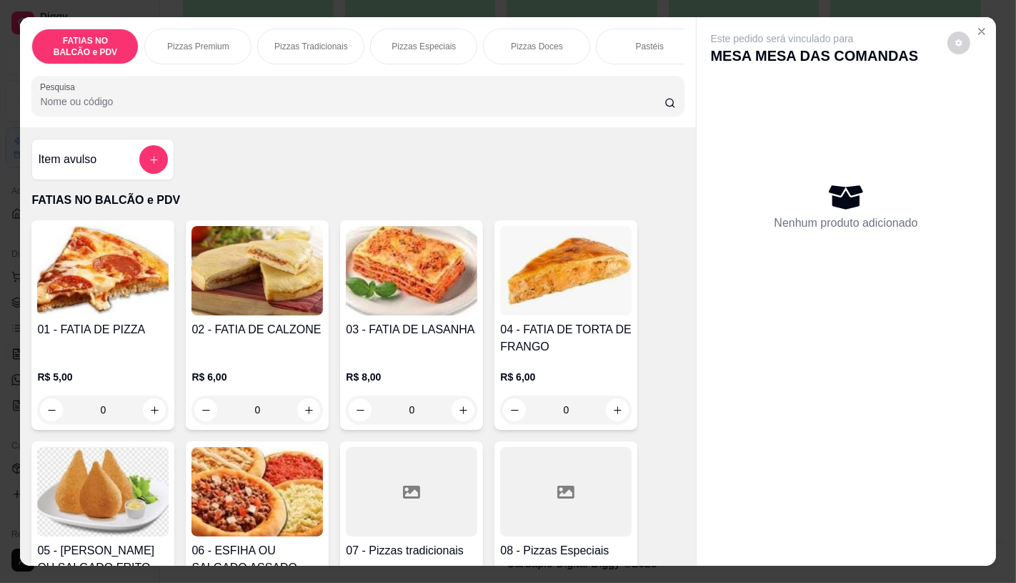
click at [119, 410] on input "0" at bounding box center [103, 409] width 80 height 29
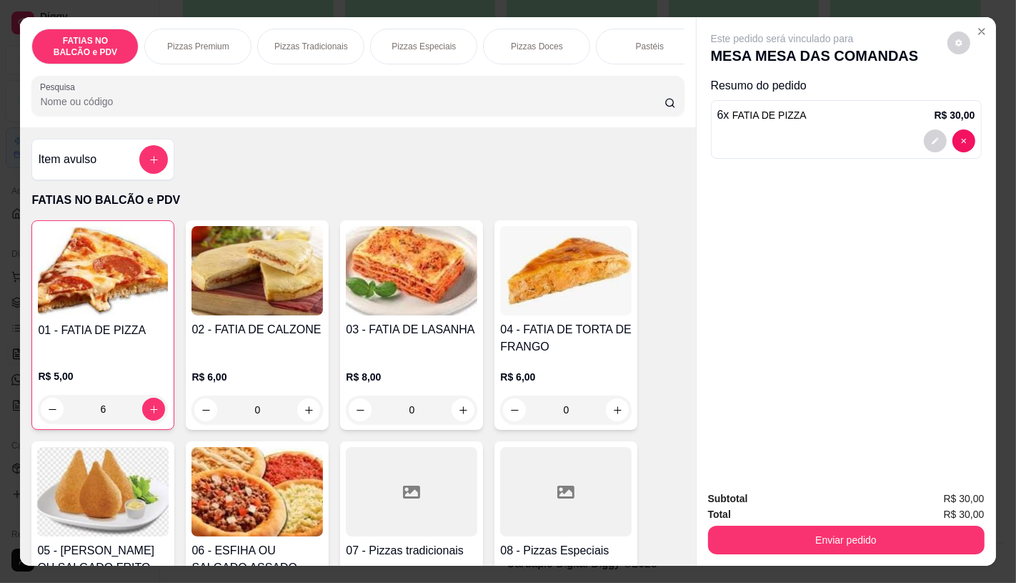
type input "6"
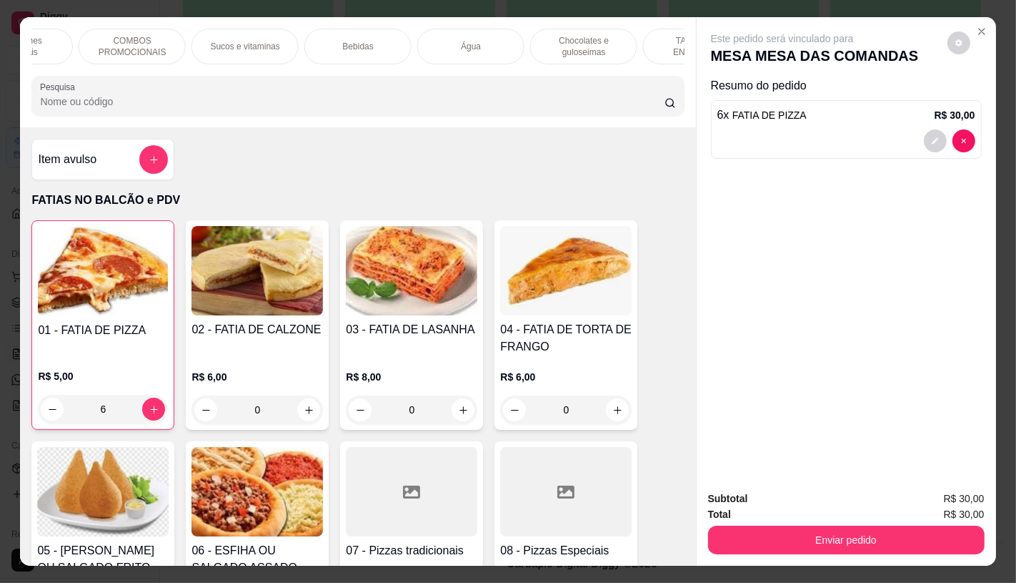
scroll to position [0, 1487]
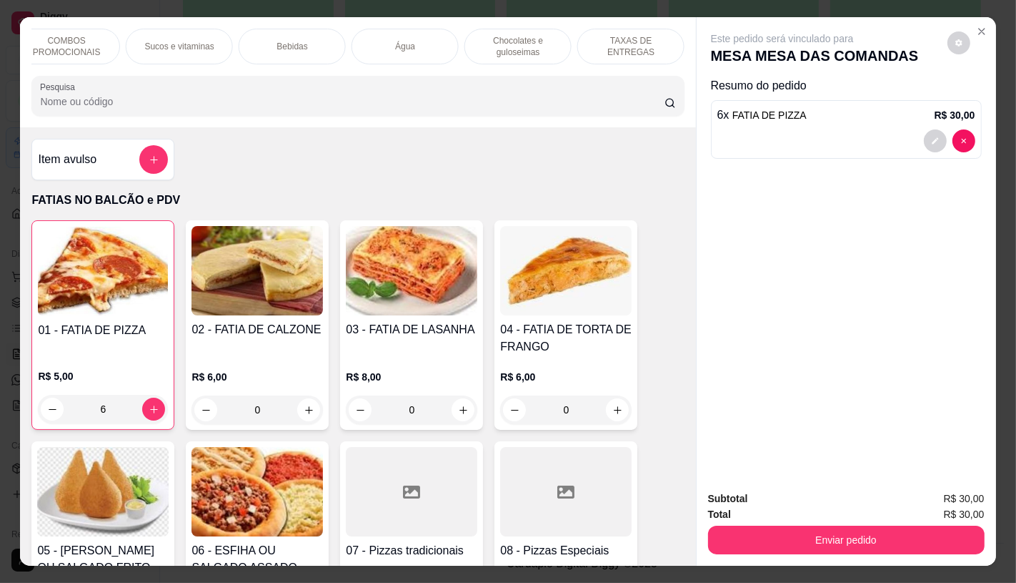
click at [616, 32] on div "TAXAS DE ENTREGAS" at bounding box center [631, 47] width 107 height 36
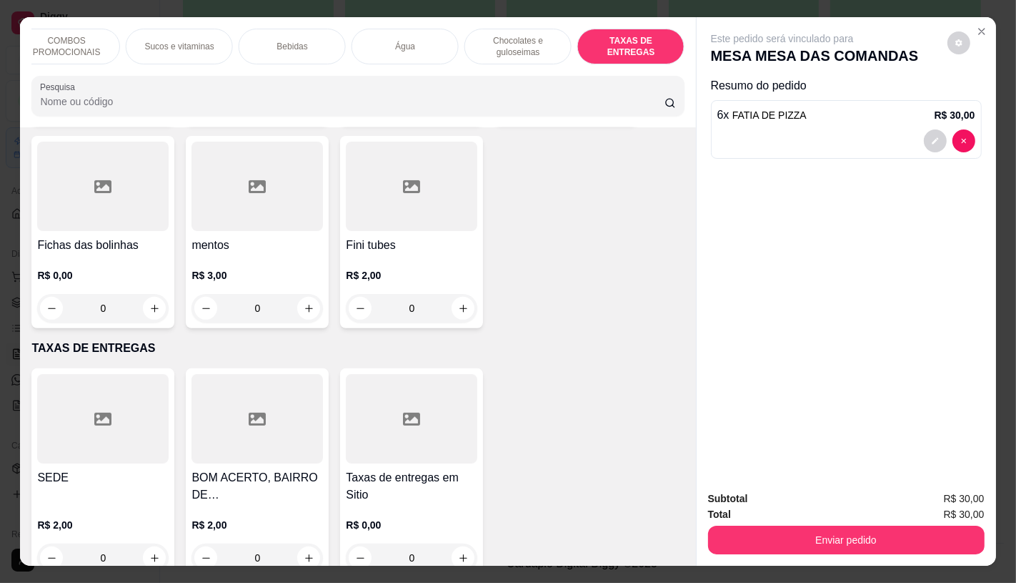
scroll to position [34, 0]
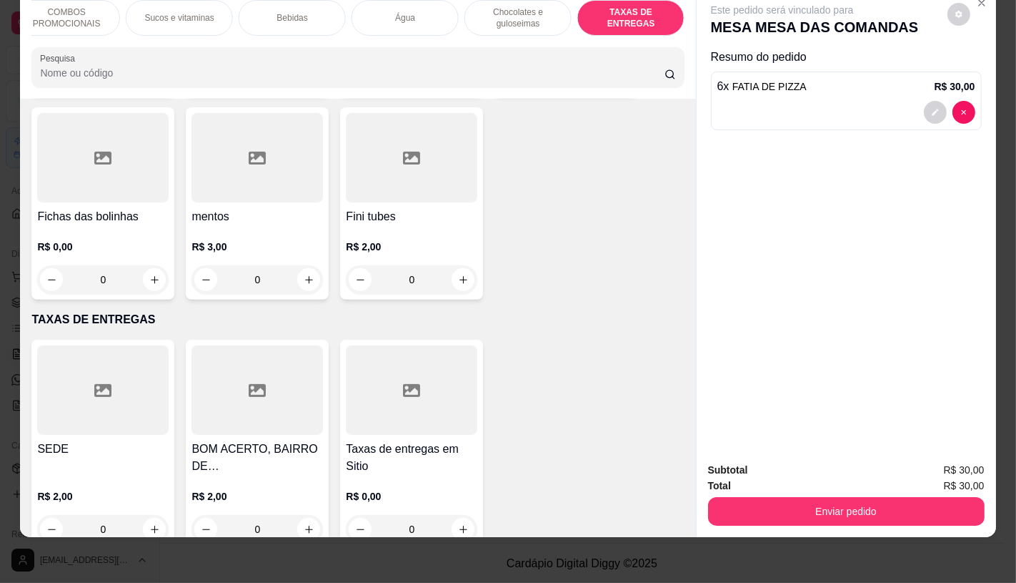
click at [276, 372] on div at bounding box center [258, 389] width 132 height 89
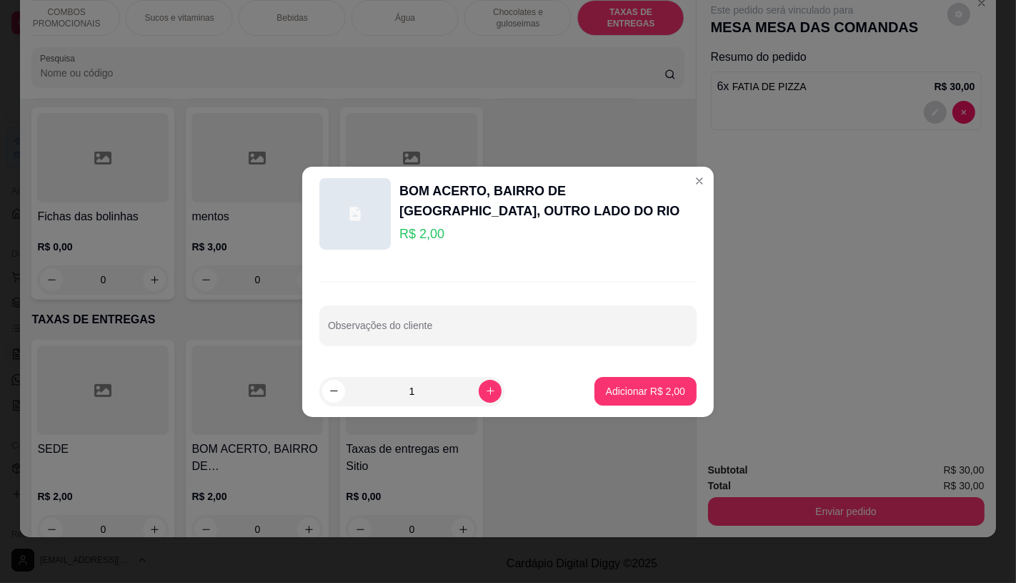
click at [636, 400] on button "Adicionar R$ 2,00" at bounding box center [646, 391] width 102 height 29
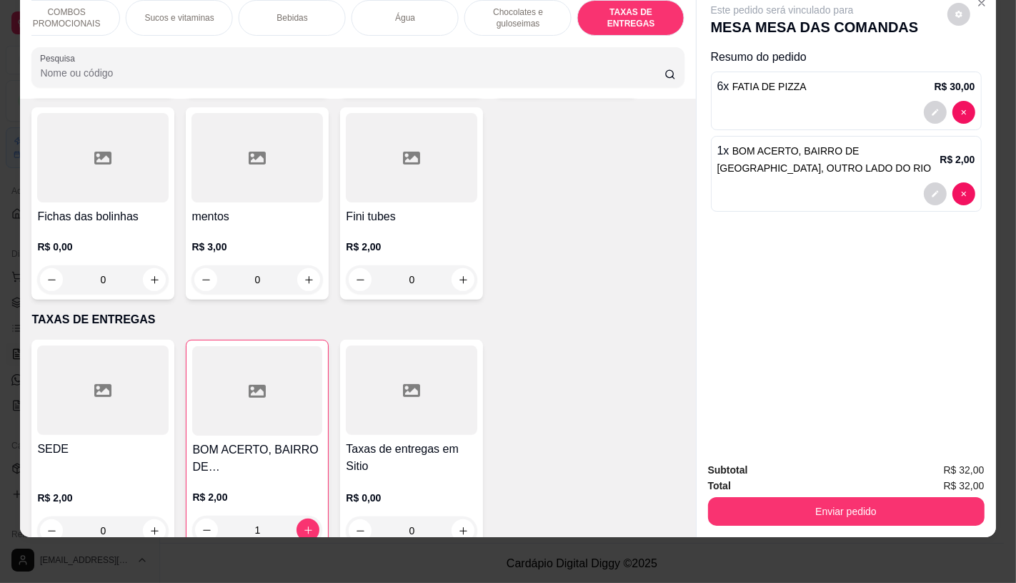
type input "1"
click at [799, 497] on button "Enviar pedido" at bounding box center [846, 511] width 277 height 29
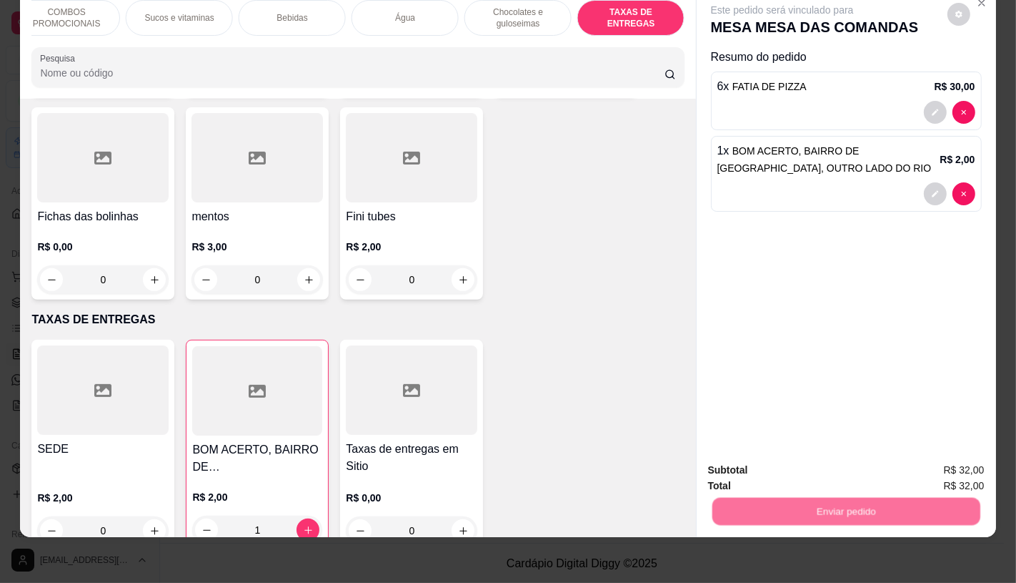
click at [776, 458] on button "Não registrar e enviar pedido" at bounding box center [798, 465] width 149 height 27
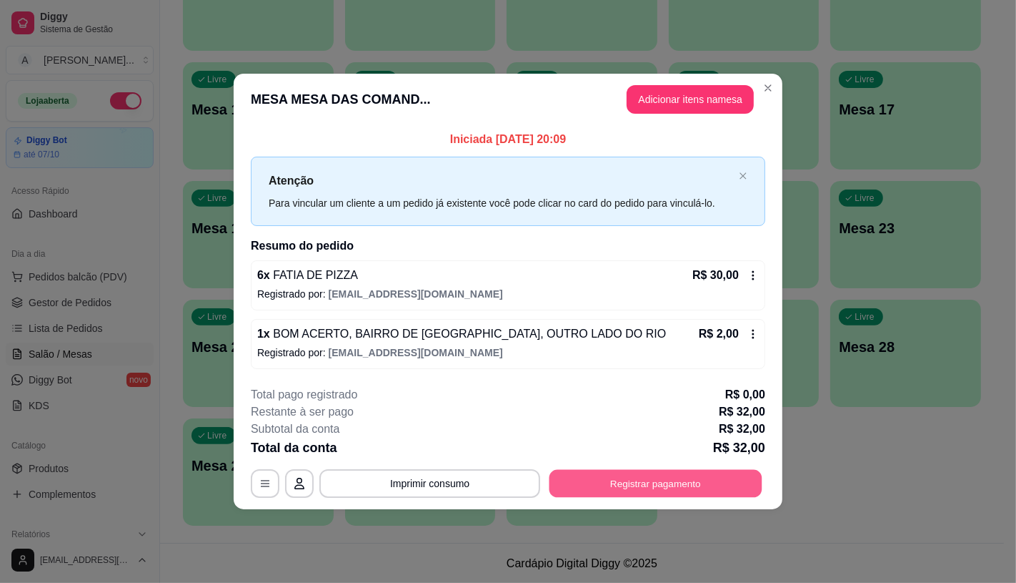
click at [723, 491] on button "Registrar pagamento" at bounding box center [656, 484] width 213 height 28
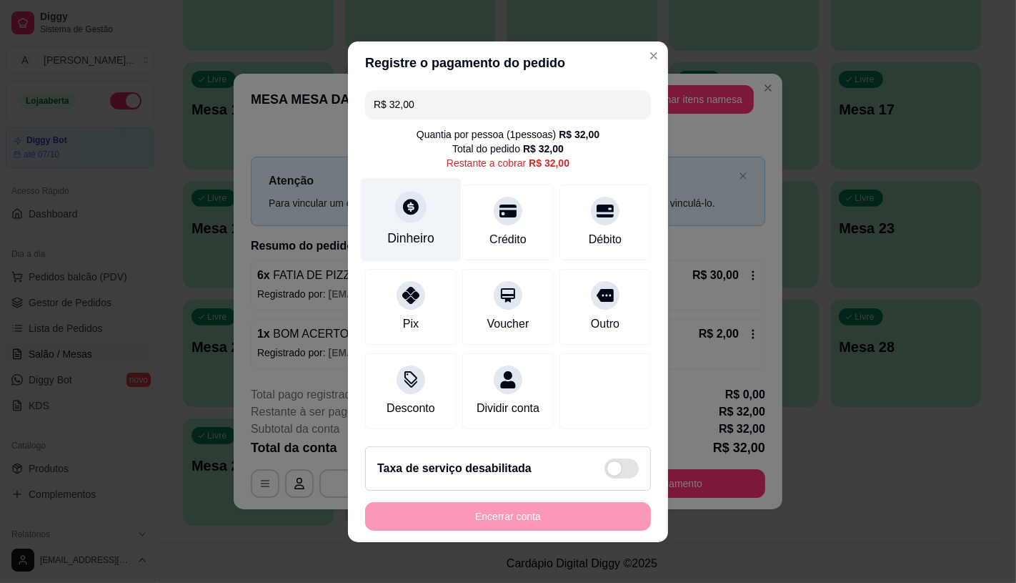
click at [382, 243] on div "Dinheiro" at bounding box center [411, 219] width 101 height 84
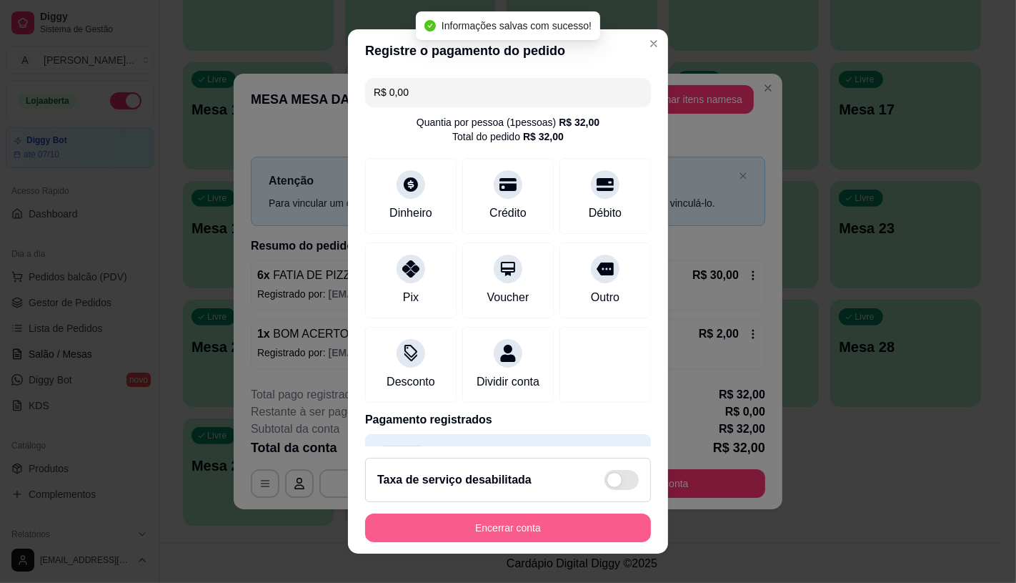
type input "R$ 0,00"
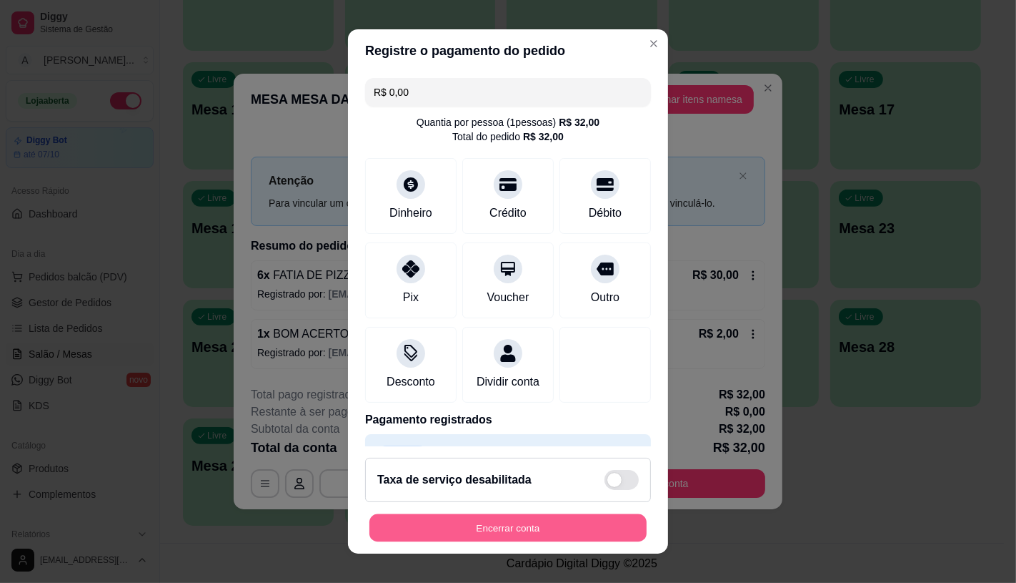
click at [563, 526] on button "Encerrar conta" at bounding box center [508, 528] width 277 height 28
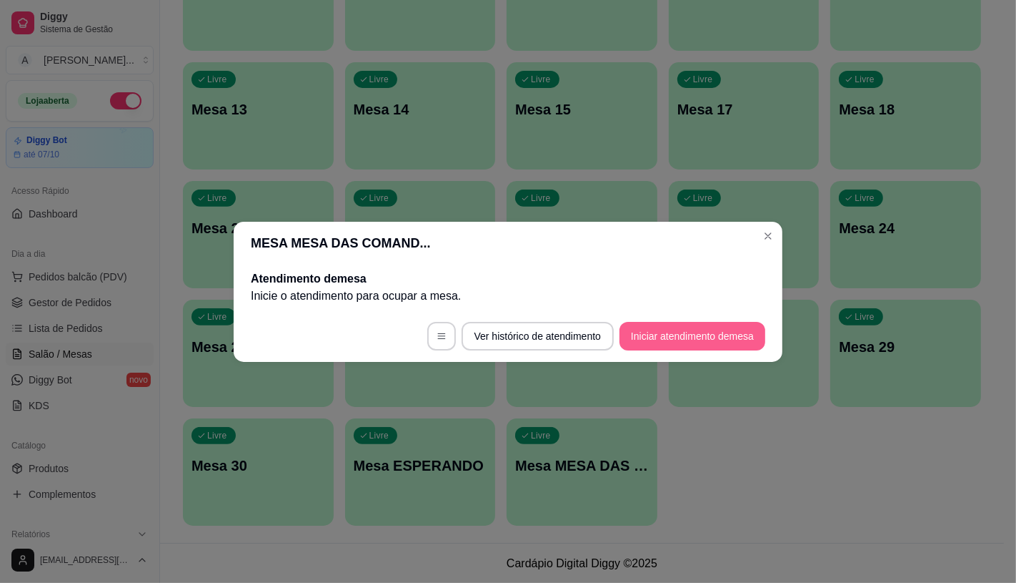
click at [688, 340] on button "Iniciar atendimento de mesa" at bounding box center [693, 336] width 146 height 29
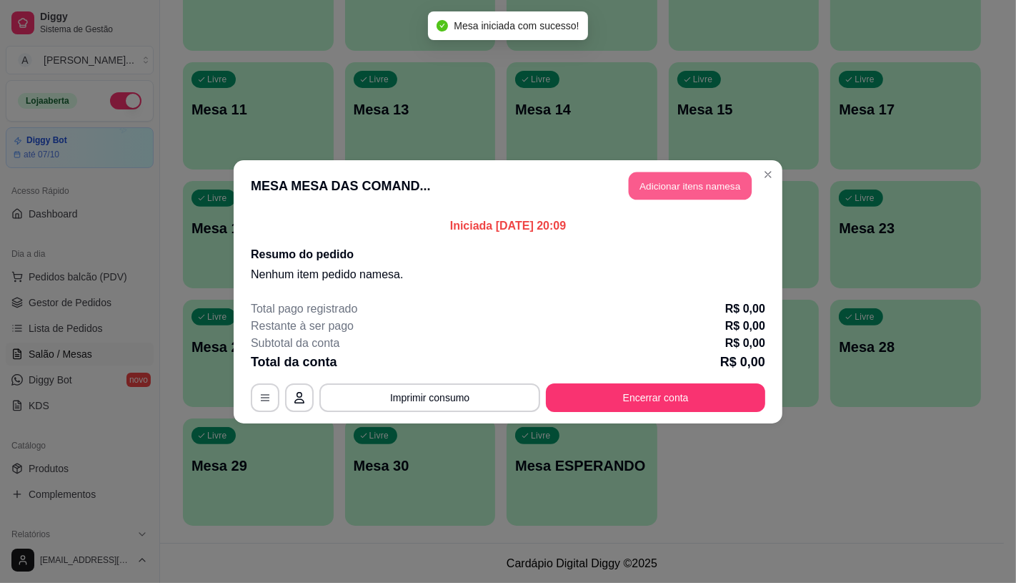
click at [710, 192] on button "Adicionar itens na mesa" at bounding box center [690, 186] width 123 height 28
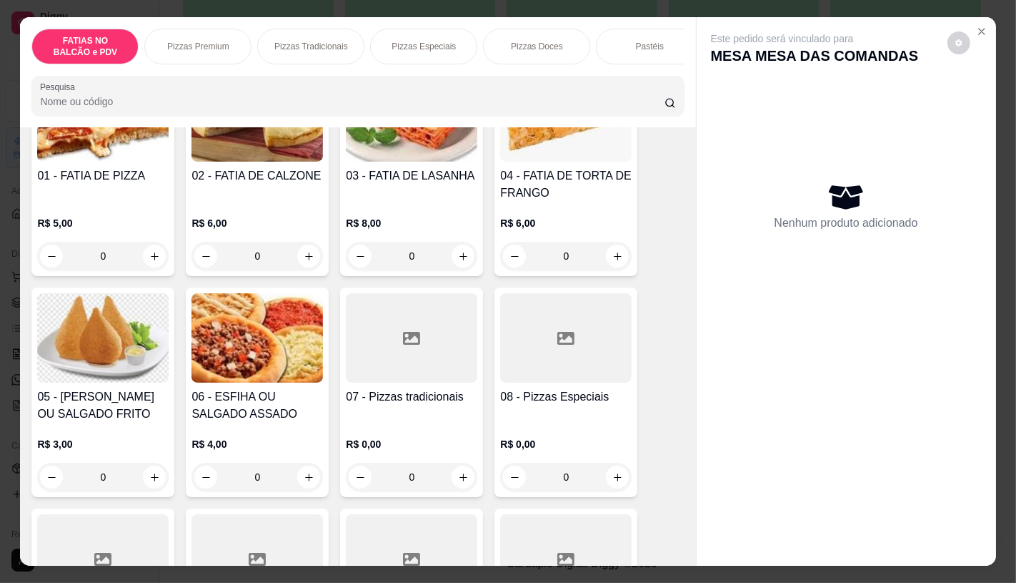
scroll to position [159, 0]
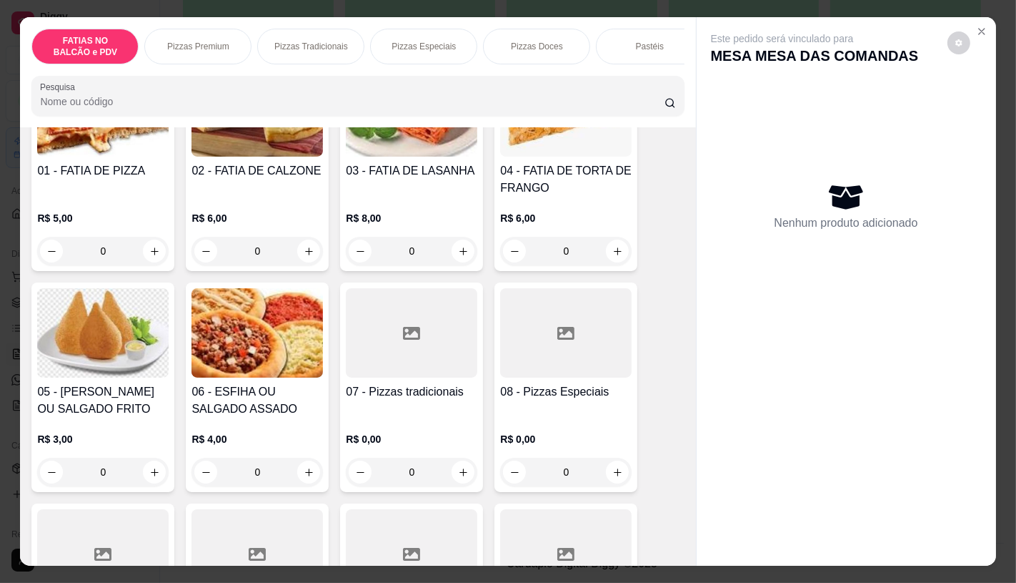
click at [383, 389] on h4 "07 - Pizzas tradicionais" at bounding box center [412, 391] width 132 height 17
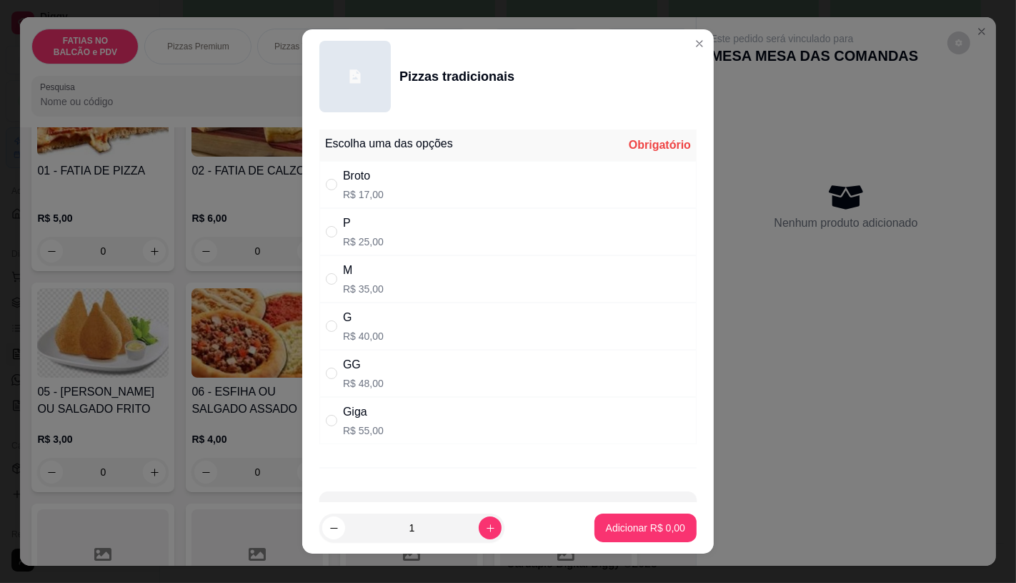
click at [349, 377] on p "R$ 48,00" at bounding box center [363, 383] width 41 height 14
radio input "true"
click at [615, 534] on p "Adicionar R$ 48,00" at bounding box center [643, 528] width 83 height 14
type input "1"
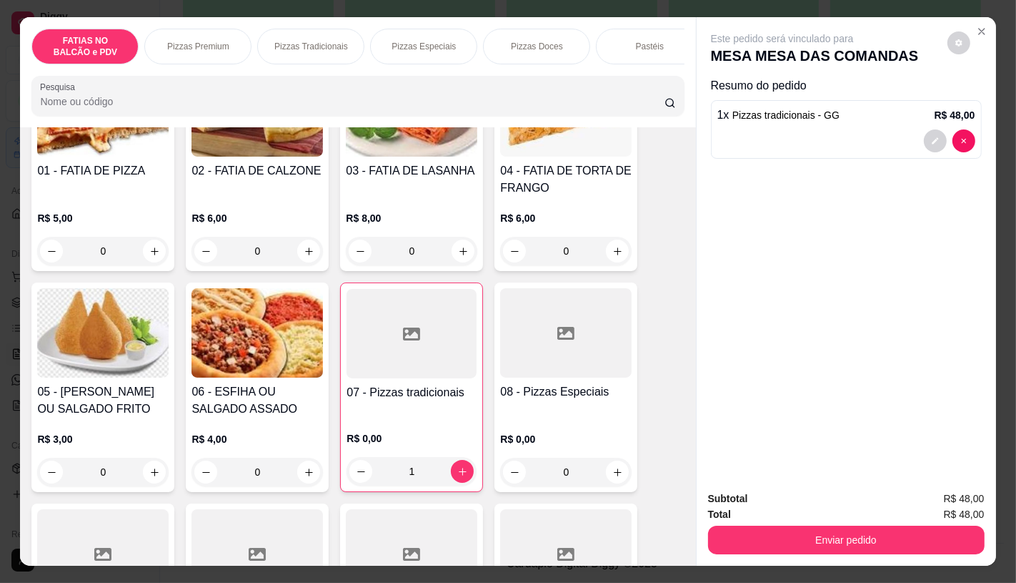
click at [611, 363] on div at bounding box center [566, 332] width 132 height 89
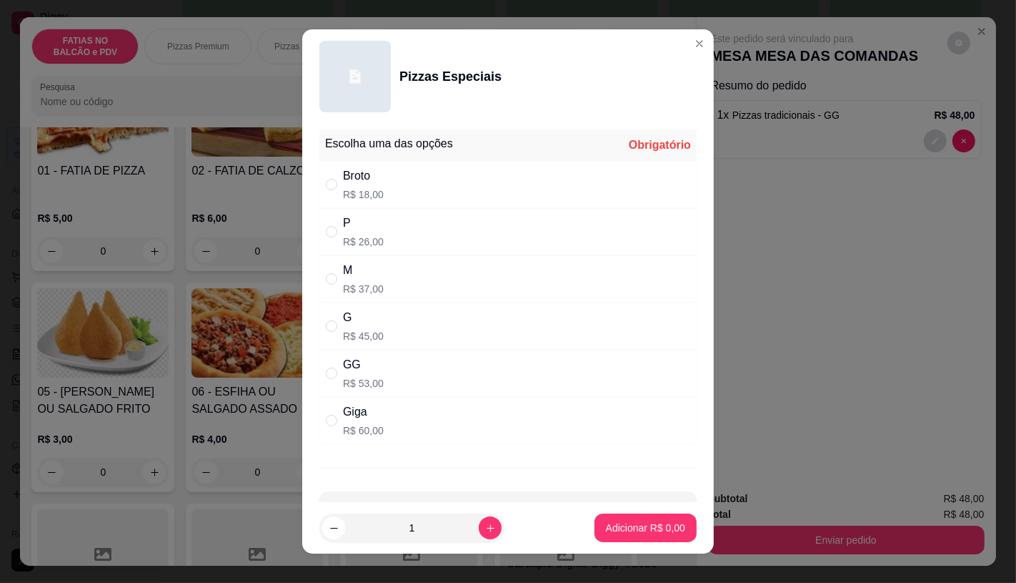
click at [377, 383] on div "GG R$ 53,00" at bounding box center [508, 373] width 377 height 47
radio input "true"
click at [666, 540] on button "Adicionar R$ 53,00" at bounding box center [642, 528] width 105 height 28
type input "1"
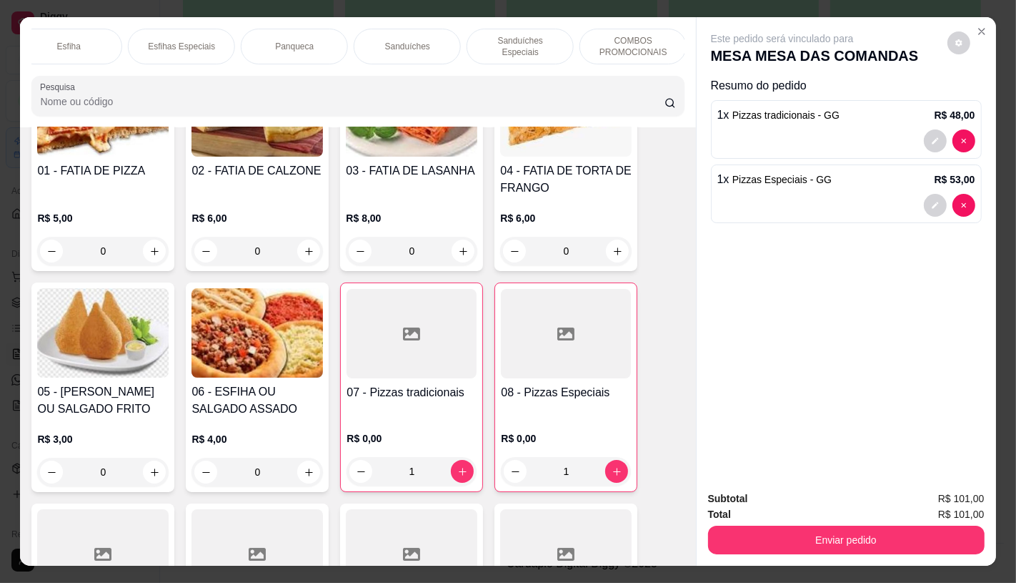
scroll to position [0, 1487]
click at [640, 50] on div "TAXAS DE ENTREGAS" at bounding box center [631, 47] width 107 height 36
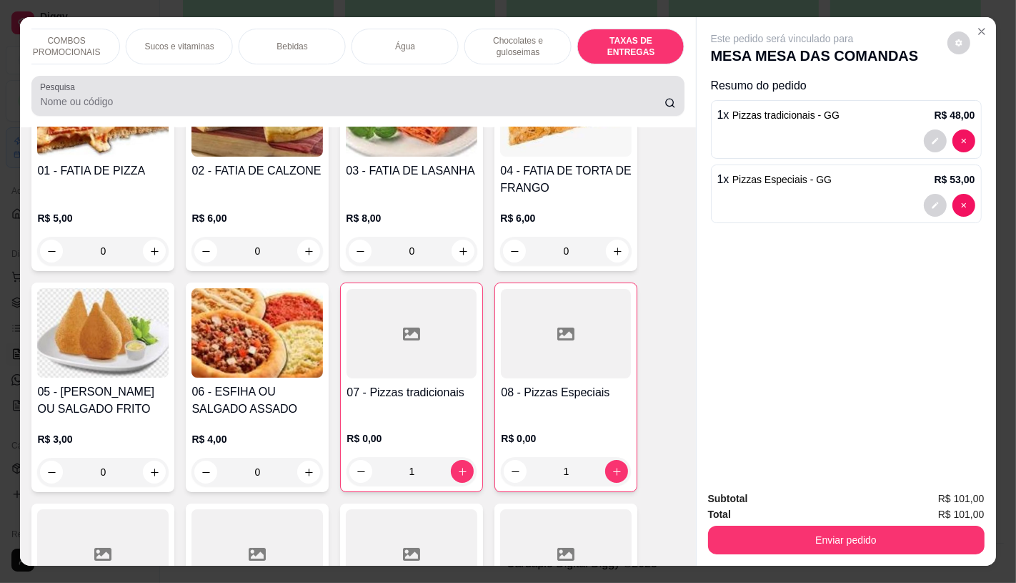
scroll to position [34, 0]
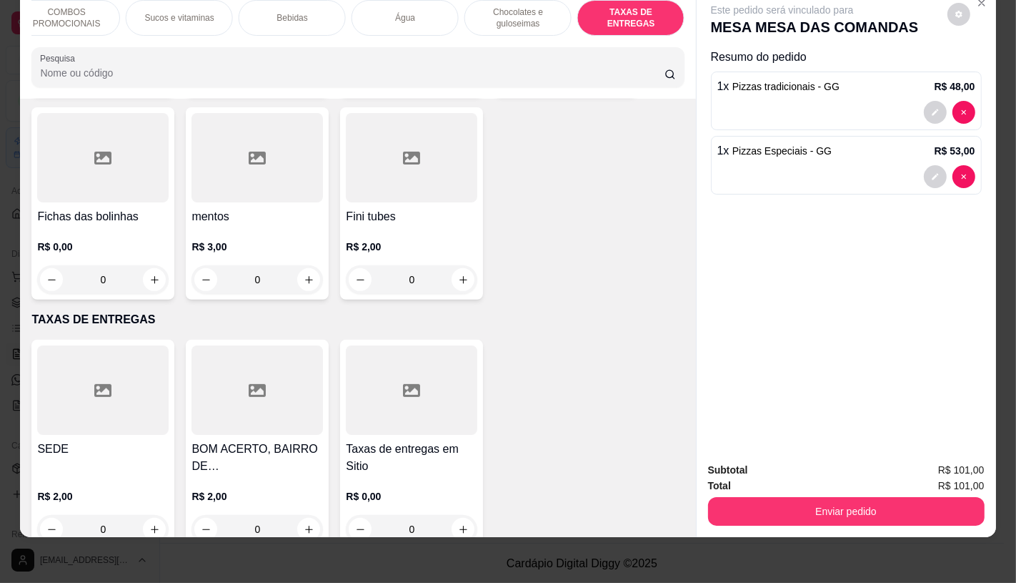
click at [186, 397] on div "BOM ACERTO, BAIRRO DE FATIMA, OUTRO LADO DO RIO R$ 2,00 0" at bounding box center [257, 444] width 143 height 209
click at [143, 394] on div at bounding box center [103, 389] width 132 height 89
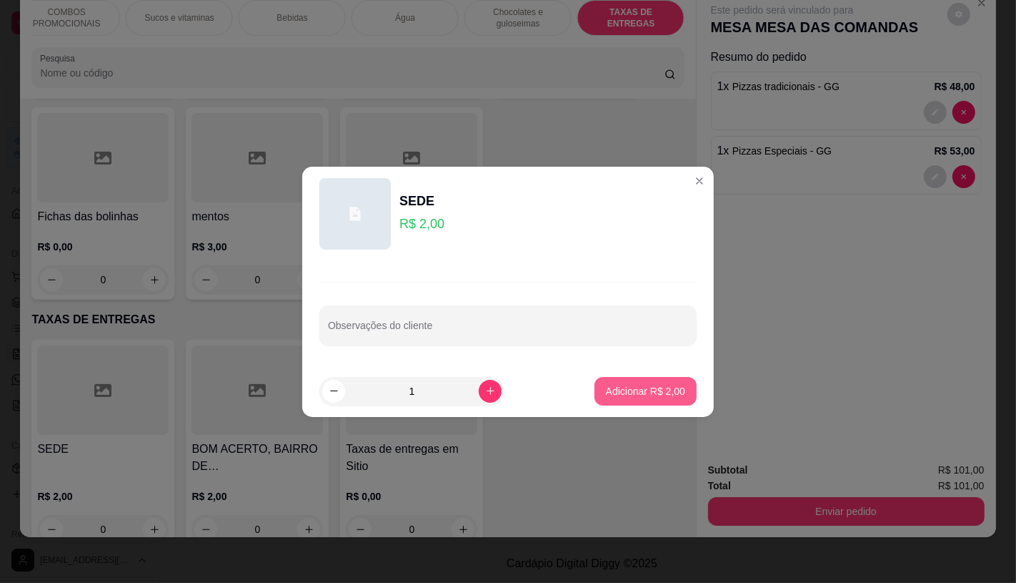
click at [671, 393] on p "Adicionar R$ 2,00" at bounding box center [645, 391] width 79 height 14
type input "1"
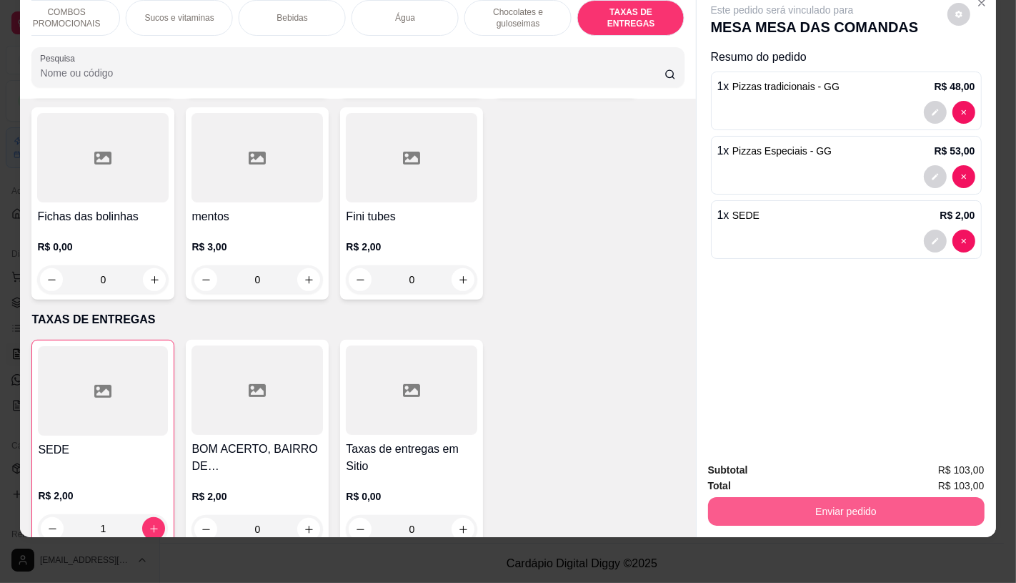
click at [792, 504] on button "Enviar pedido" at bounding box center [846, 511] width 277 height 29
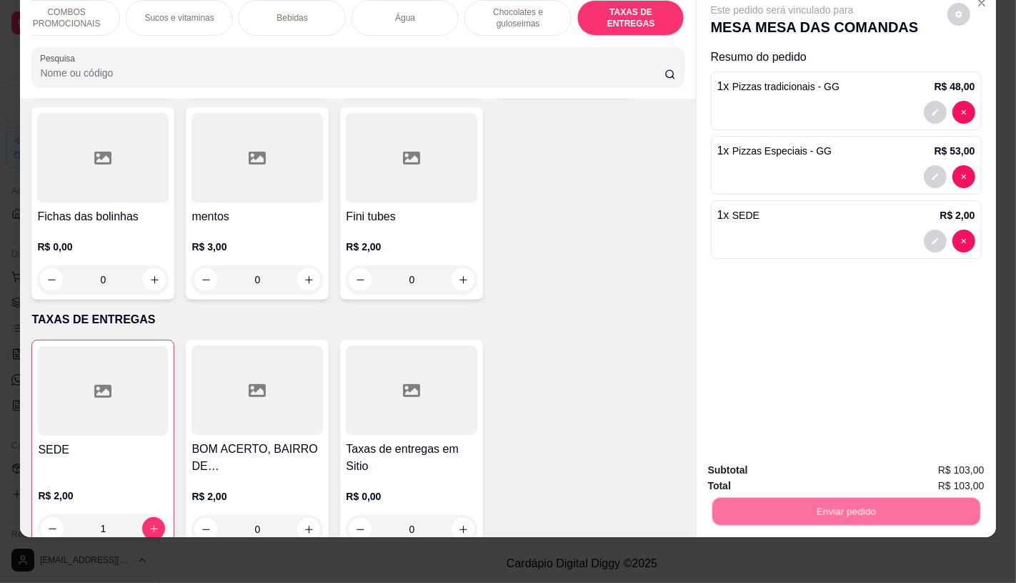
click at [792, 468] on button "Não registrar e enviar pedido" at bounding box center [798, 465] width 149 height 27
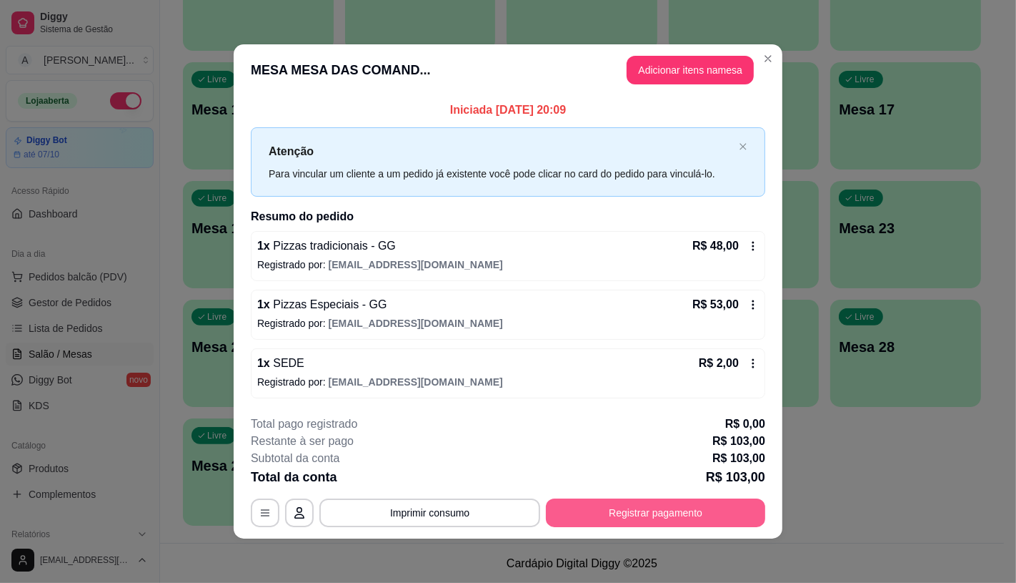
click at [708, 513] on button "Registrar pagamento" at bounding box center [655, 512] width 219 height 29
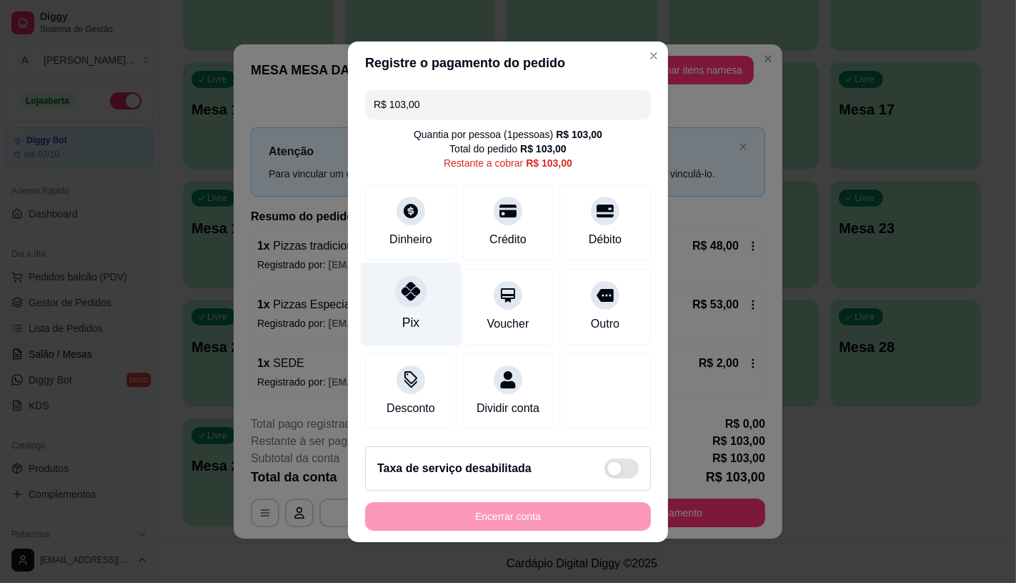
click at [395, 275] on div at bounding box center [410, 290] width 31 height 31
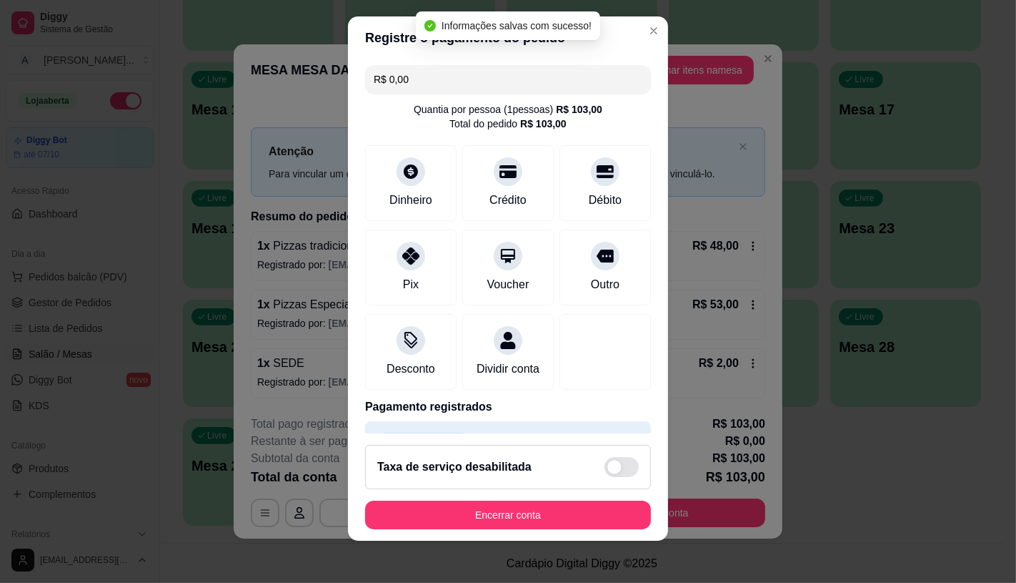
type input "R$ 0,00"
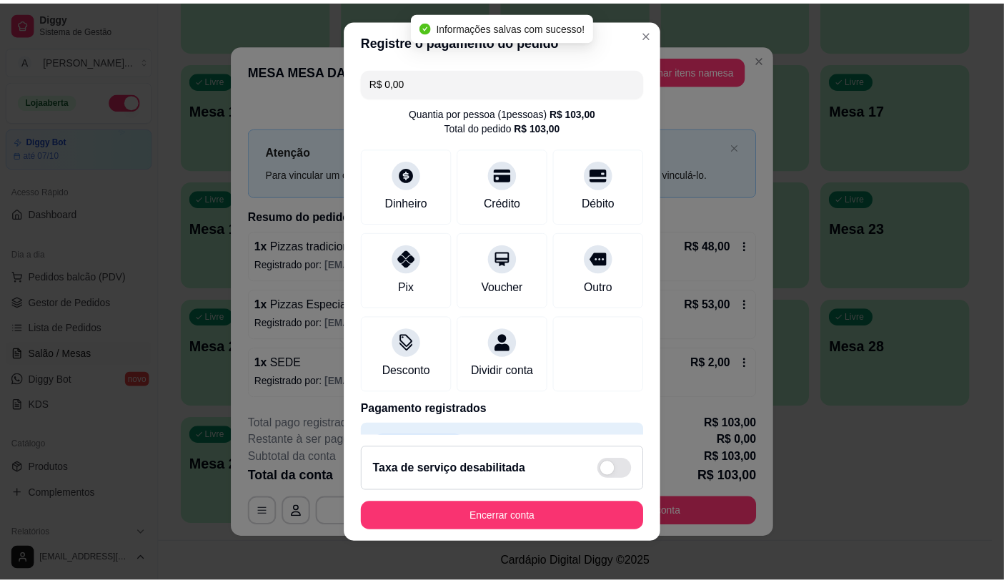
scroll to position [53, 0]
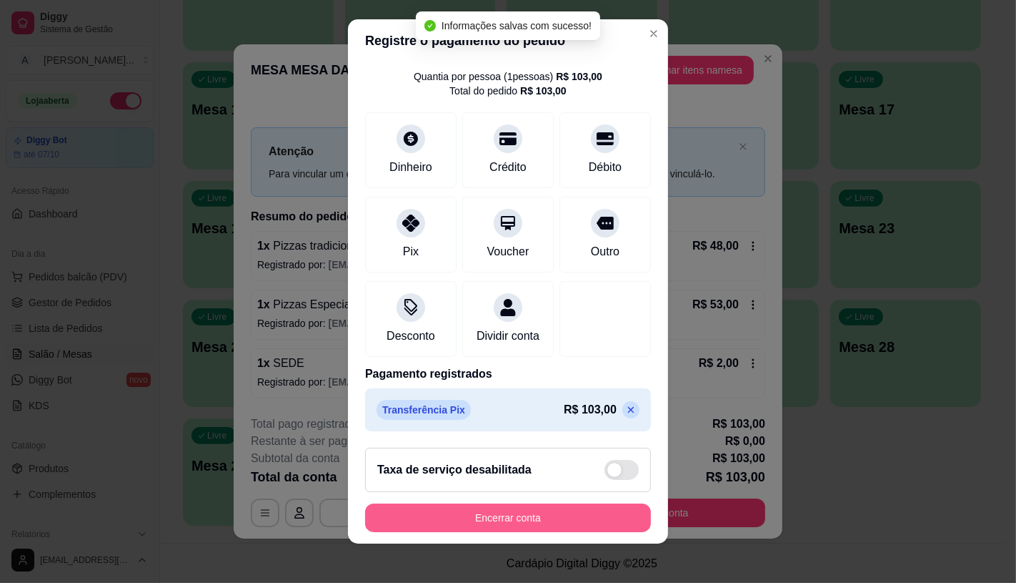
click at [524, 523] on button "Encerrar conta" at bounding box center [508, 517] width 286 height 29
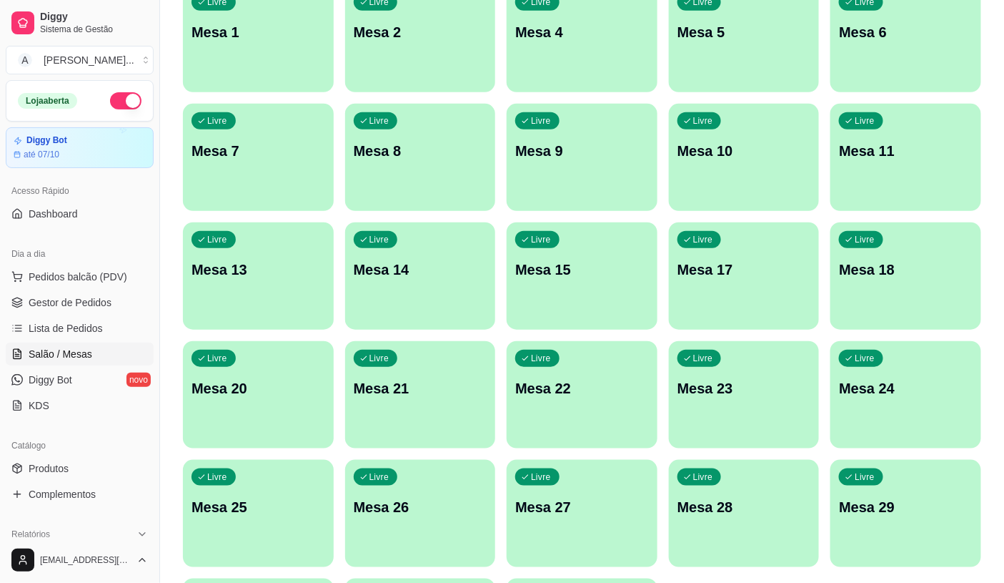
scroll to position [0, 0]
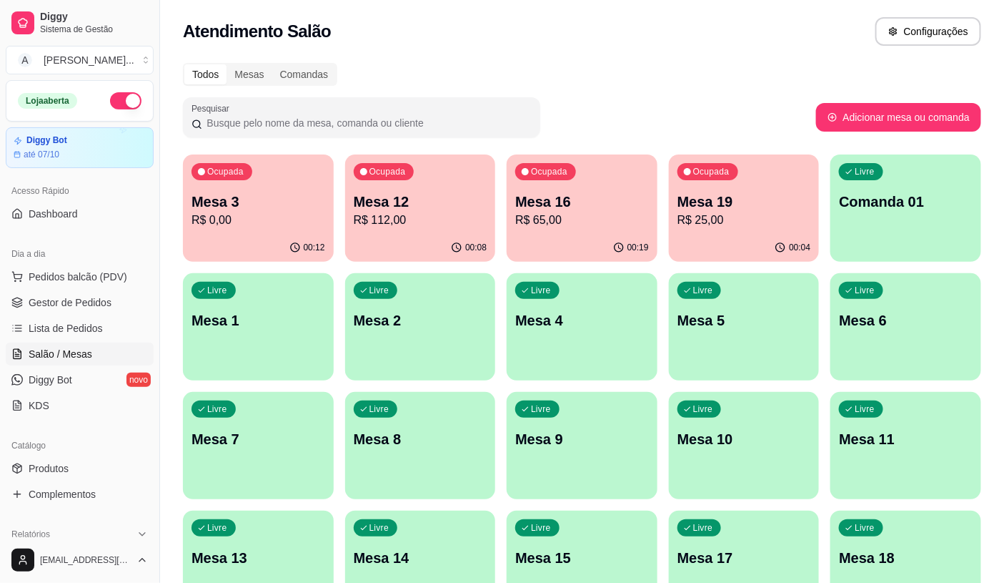
click at [685, 209] on p "Mesa 19" at bounding box center [745, 202] width 134 height 20
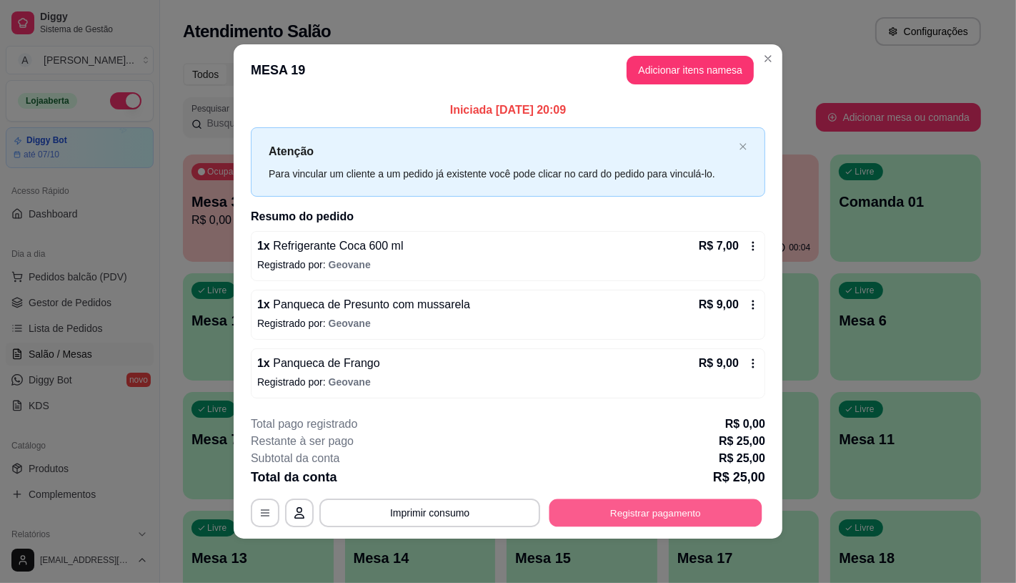
click at [699, 513] on button "Registrar pagamento" at bounding box center [656, 513] width 213 height 28
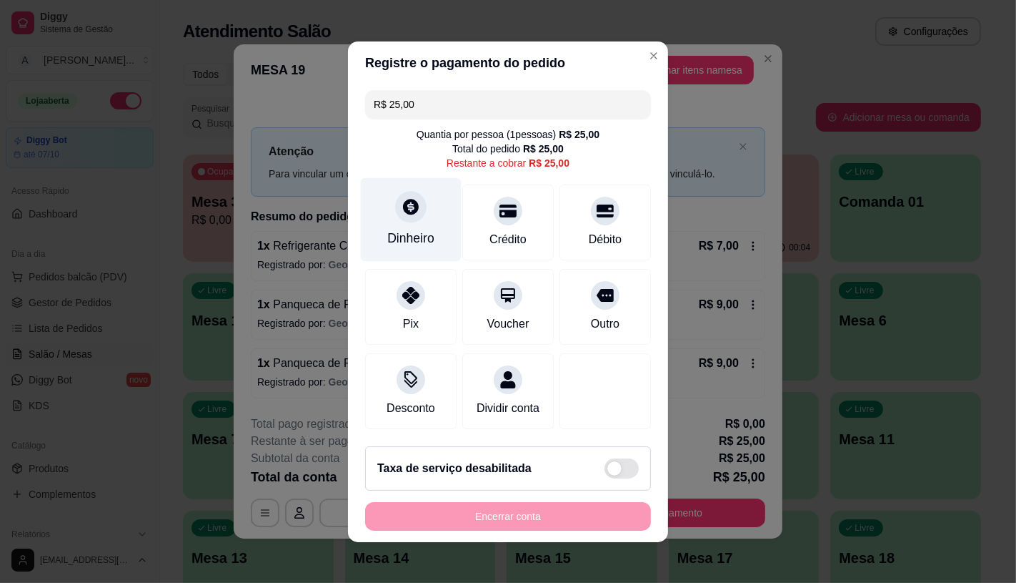
click at [412, 231] on div "Dinheiro" at bounding box center [410, 238] width 47 height 19
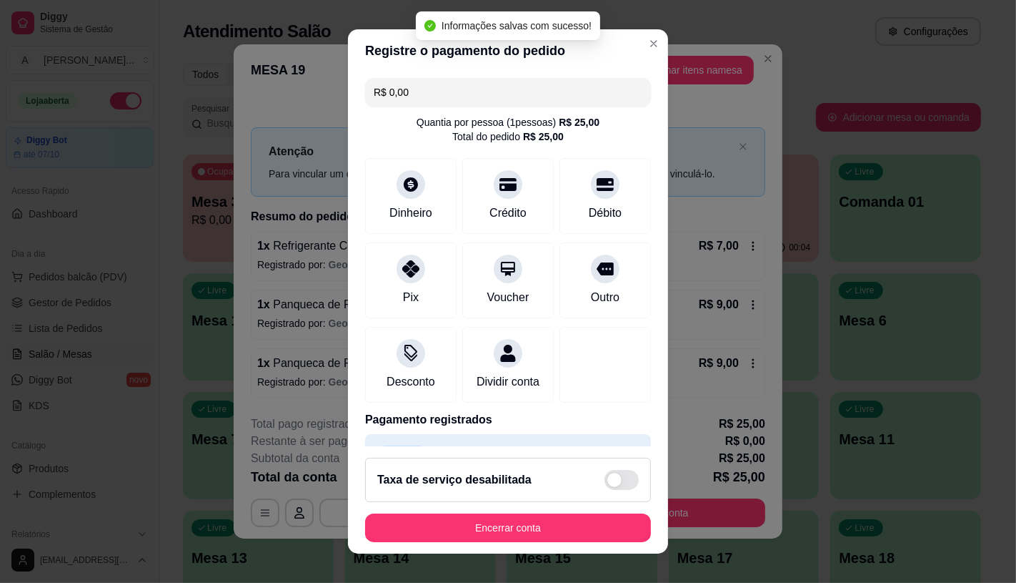
type input "R$ 0,00"
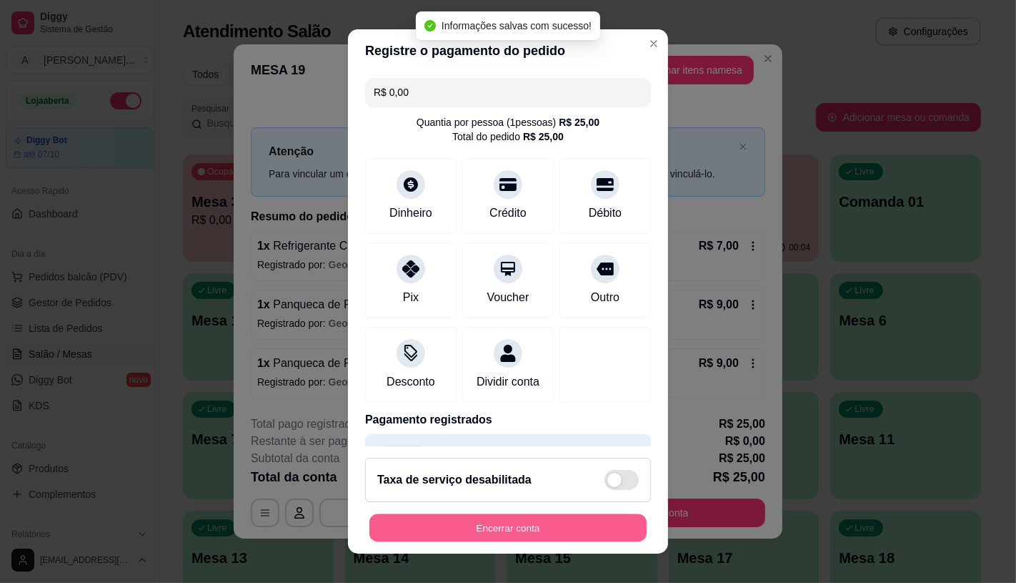
click at [563, 527] on button "Encerrar conta" at bounding box center [508, 528] width 277 height 28
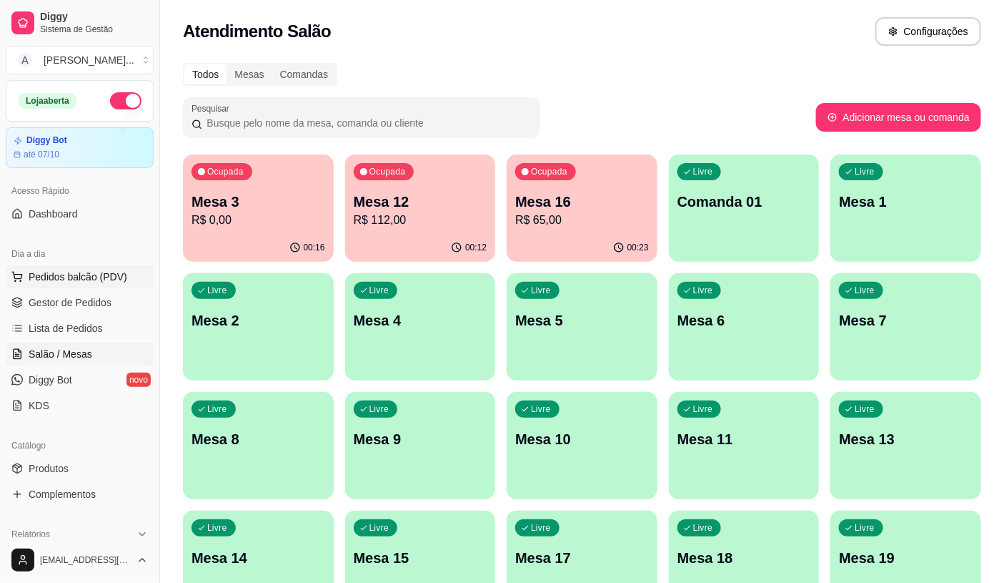
click at [103, 268] on button "Pedidos balcão (PDV)" at bounding box center [80, 276] width 148 height 23
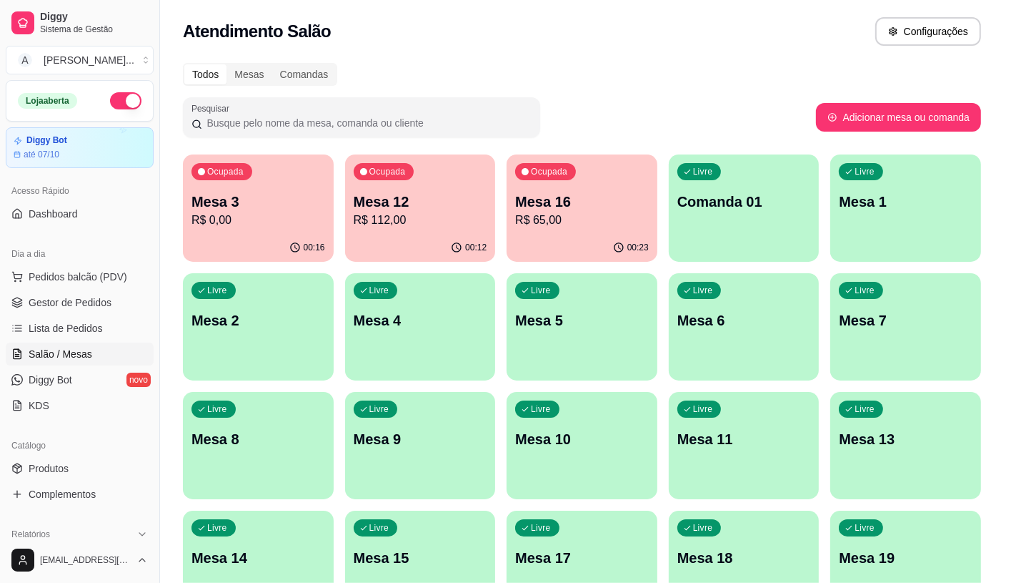
scroll to position [79, 0]
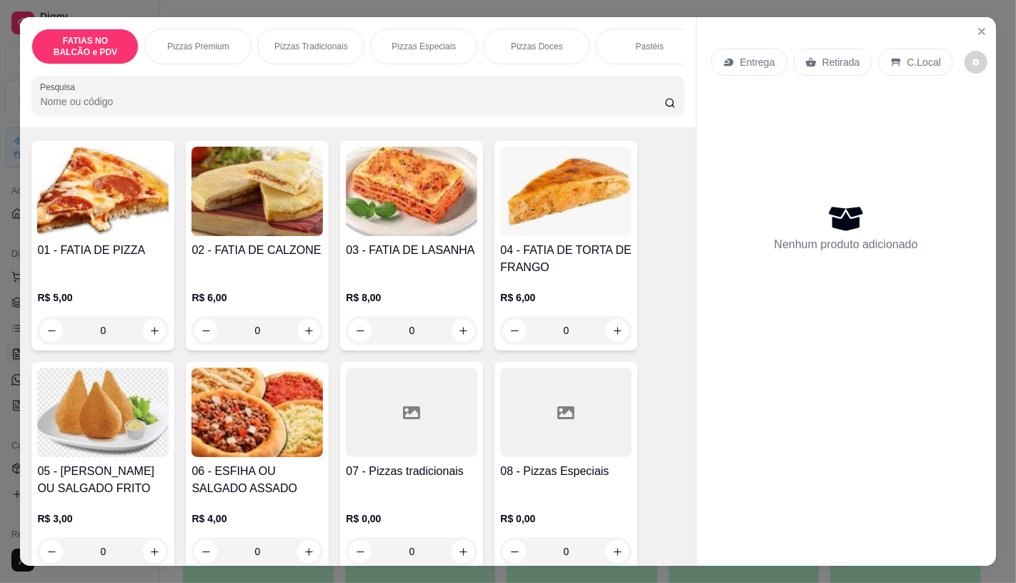
click at [429, 425] on div at bounding box center [412, 411] width 132 height 89
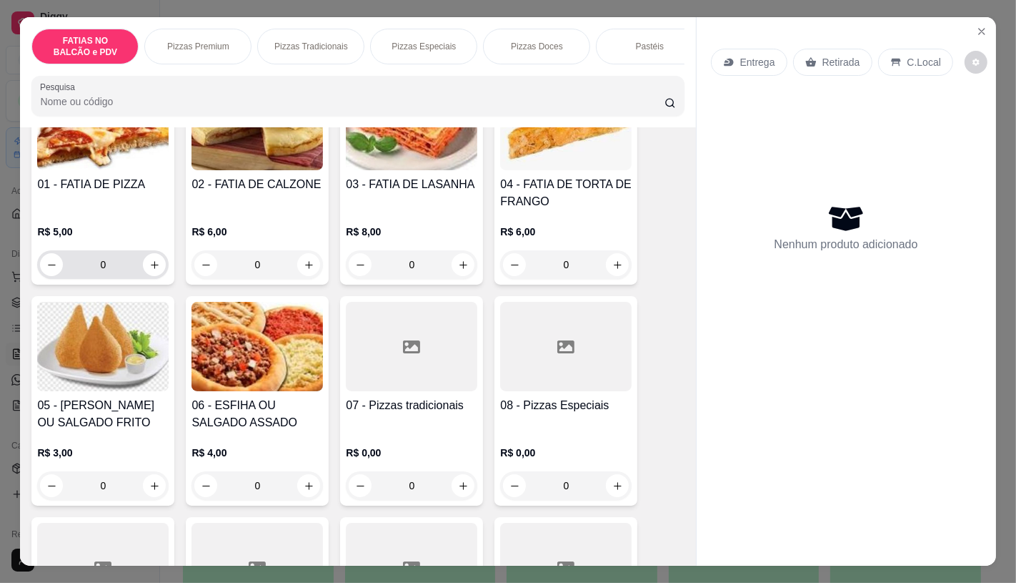
scroll to position [159, 0]
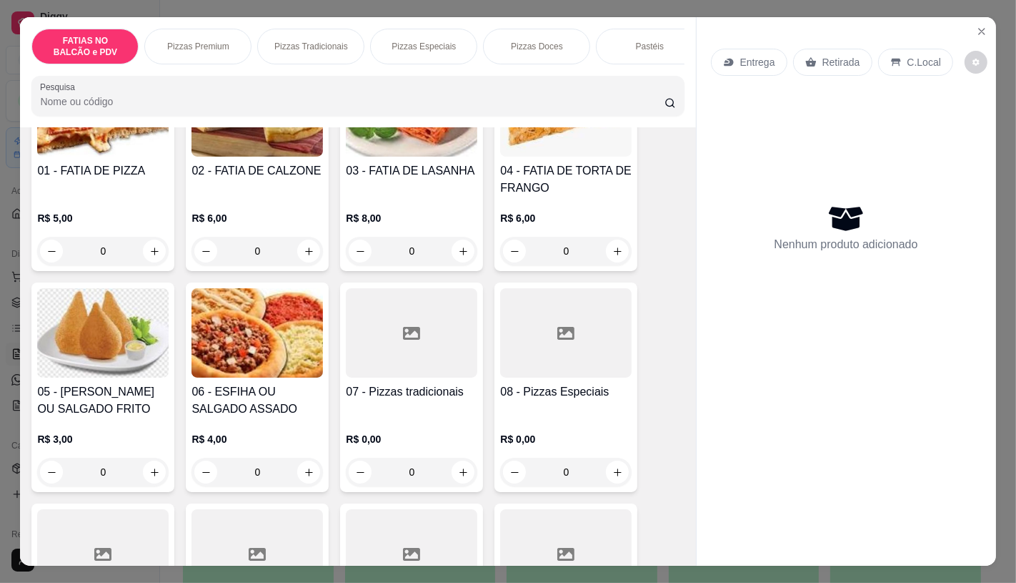
click at [73, 372] on img at bounding box center [103, 332] width 132 height 89
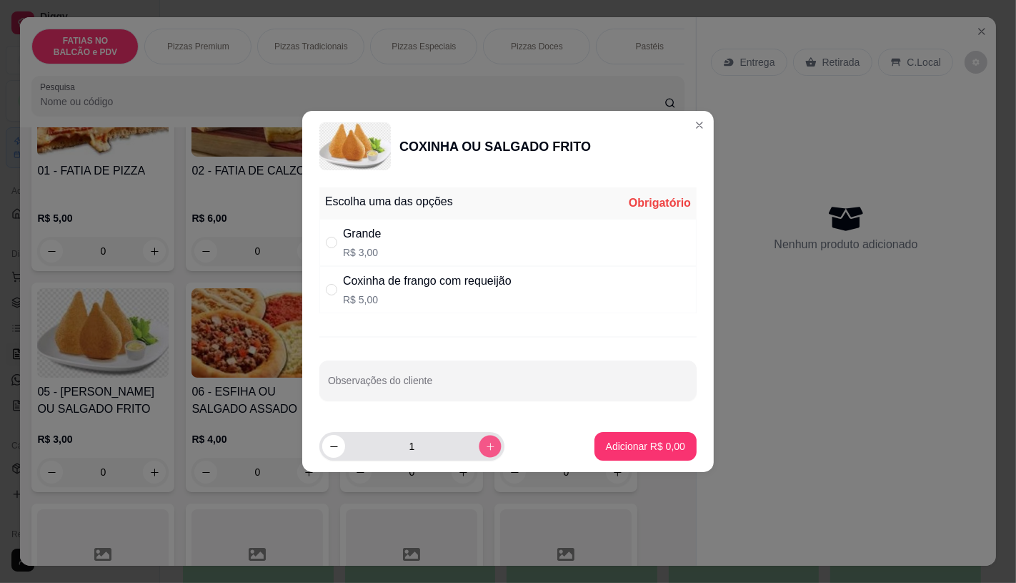
click at [479, 453] on button "increase-product-quantity" at bounding box center [490, 446] width 22 height 22
click at [485, 451] on icon "increase-product-quantity" at bounding box center [490, 446] width 11 height 11
click at [485, 442] on icon "increase-product-quantity" at bounding box center [490, 446] width 11 height 11
type input "4"
click at [373, 232] on div "Grande" at bounding box center [362, 233] width 38 height 17
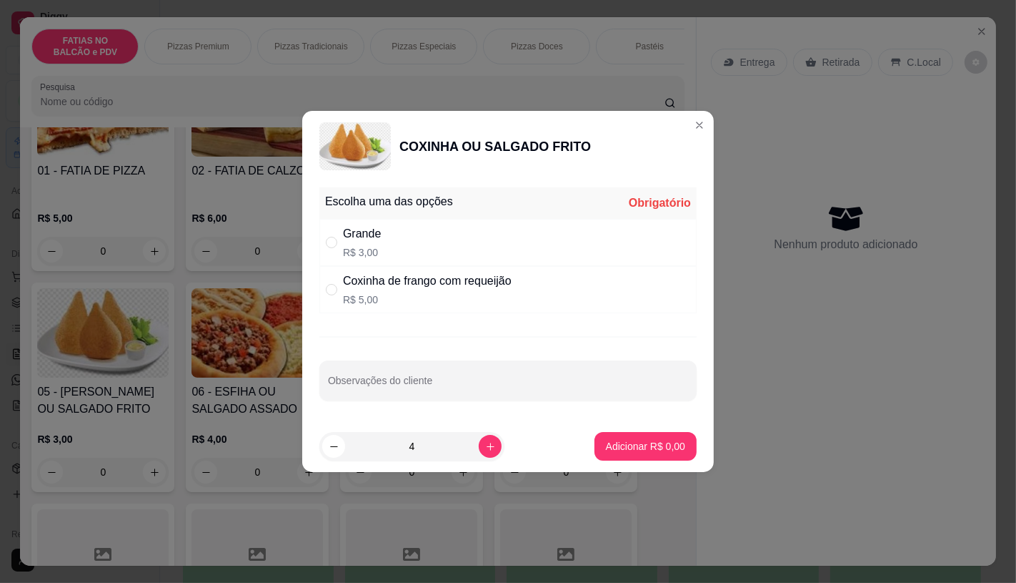
radio input "true"
click at [612, 443] on p "Adicionar R$ 12,00" at bounding box center [642, 446] width 85 height 14
type input "4"
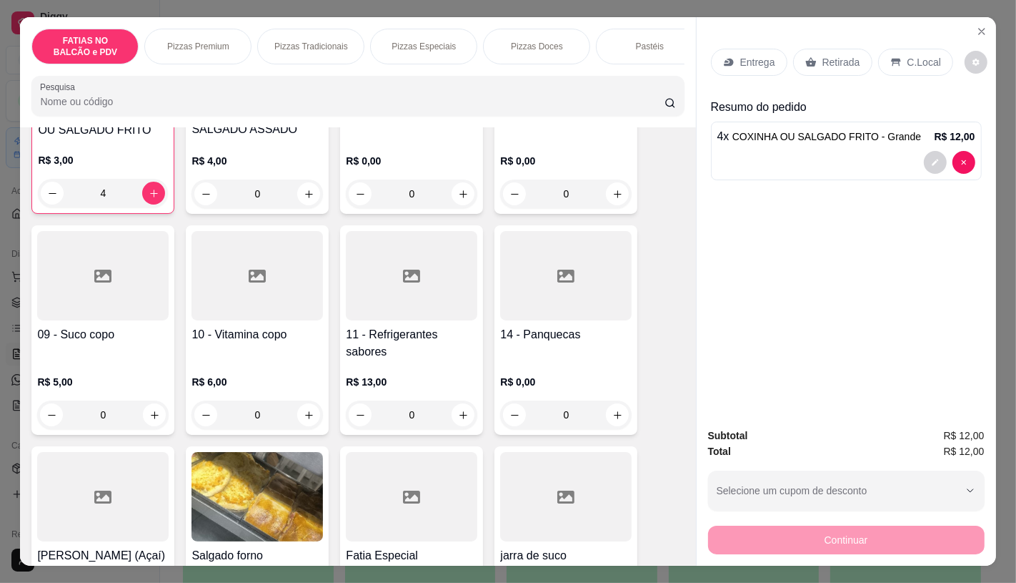
scroll to position [476, 0]
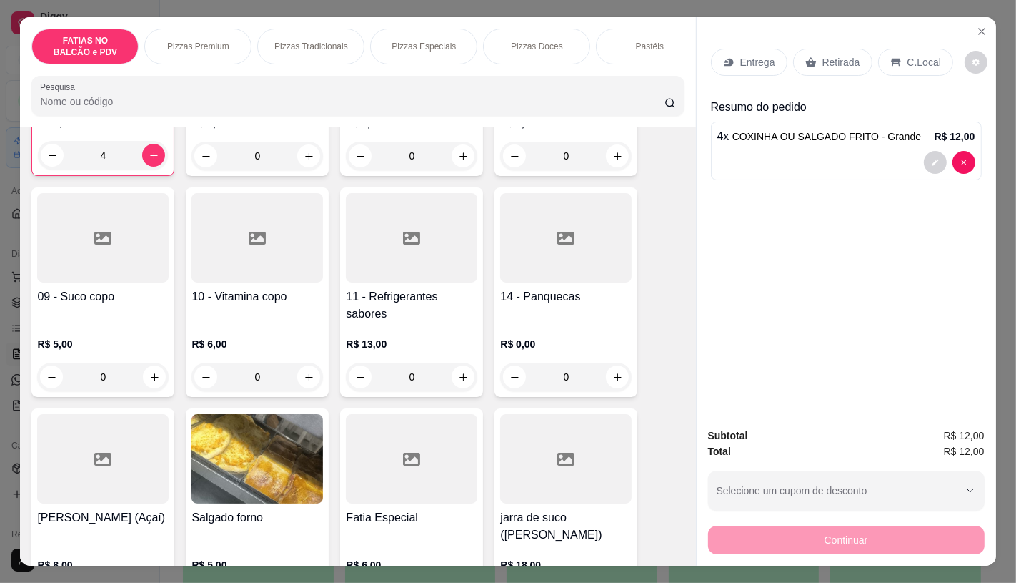
click at [399, 269] on div at bounding box center [412, 237] width 132 height 89
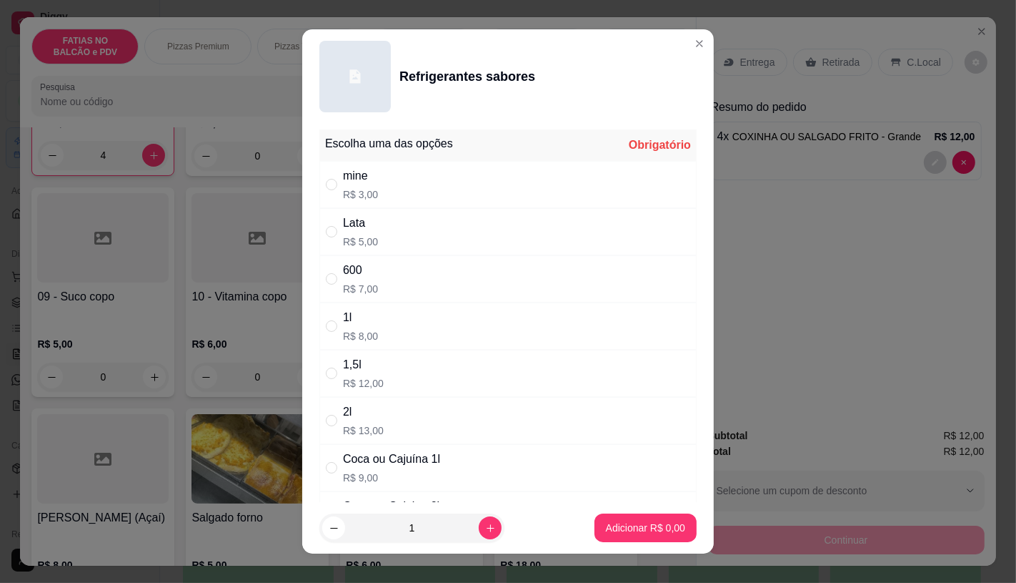
click at [377, 273] on div "600 R$ 7,00" at bounding box center [508, 278] width 377 height 47
radio input "true"
click at [606, 525] on p "Adicionar R$ 7,00" at bounding box center [645, 527] width 79 height 14
type input "1"
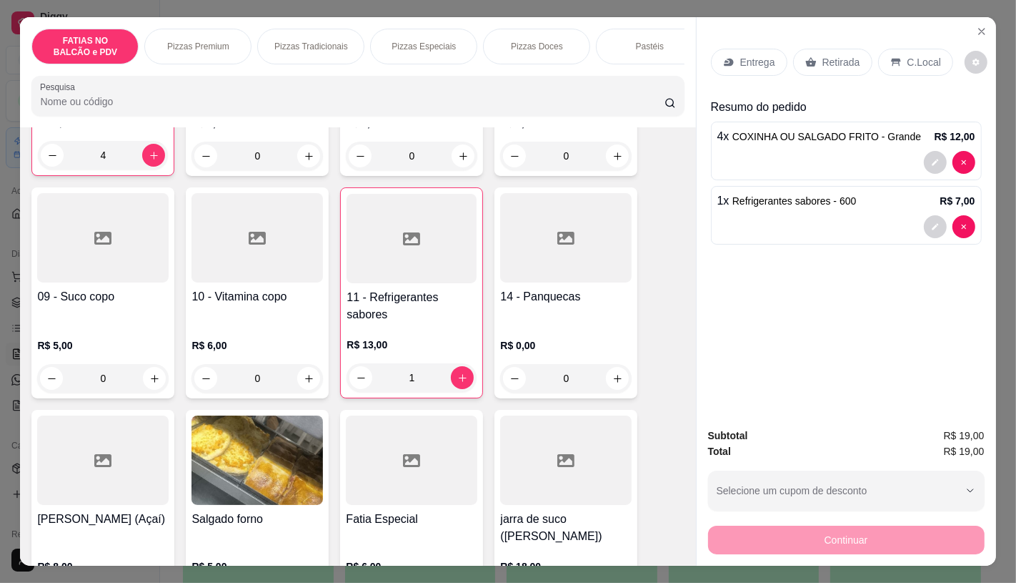
click at [818, 66] on div "Retirada" at bounding box center [832, 62] width 79 height 27
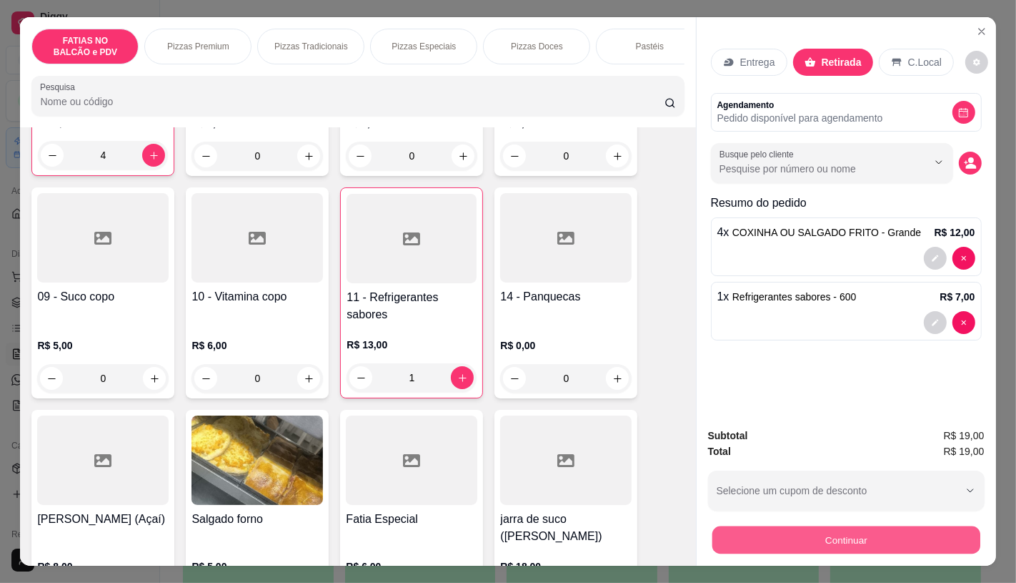
click at [808, 526] on button "Continuar" at bounding box center [846, 539] width 268 height 28
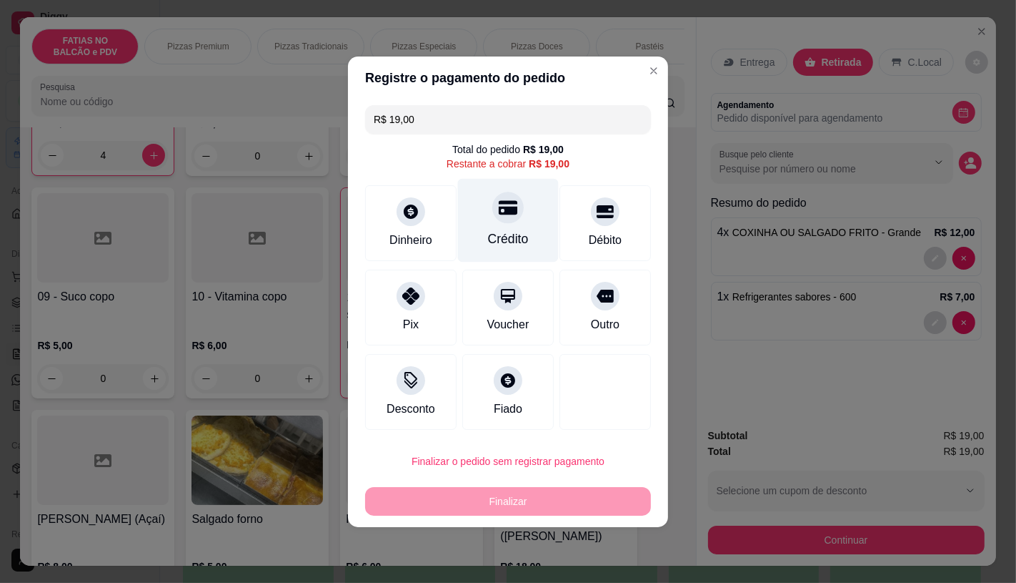
click at [523, 229] on div "Crédito" at bounding box center [508, 220] width 101 height 84
type input "R$ 0,00"
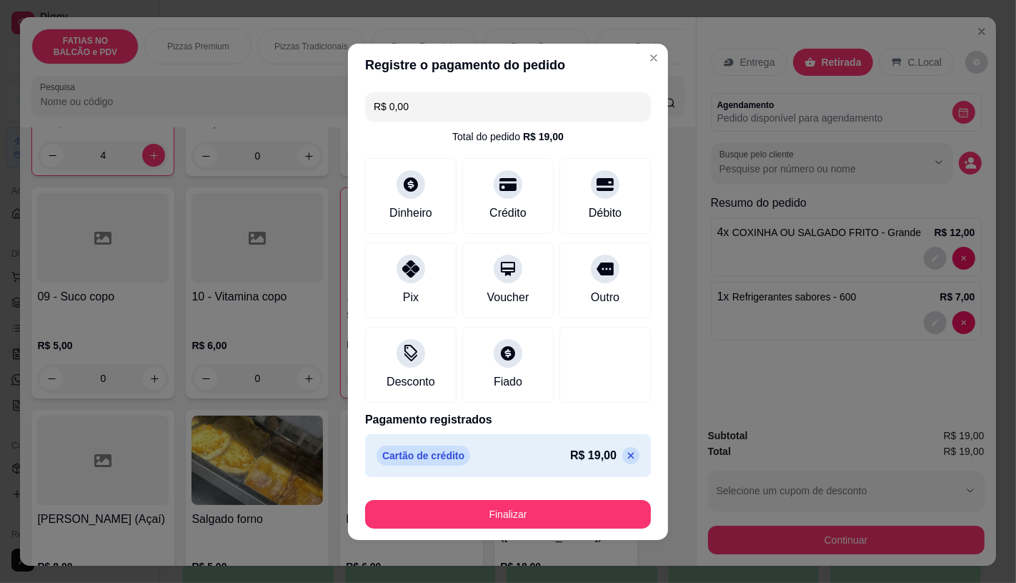
click at [537, 492] on footer "Finalizar" at bounding box center [508, 511] width 320 height 57
click at [537, 505] on button "Finalizar" at bounding box center [508, 514] width 286 height 29
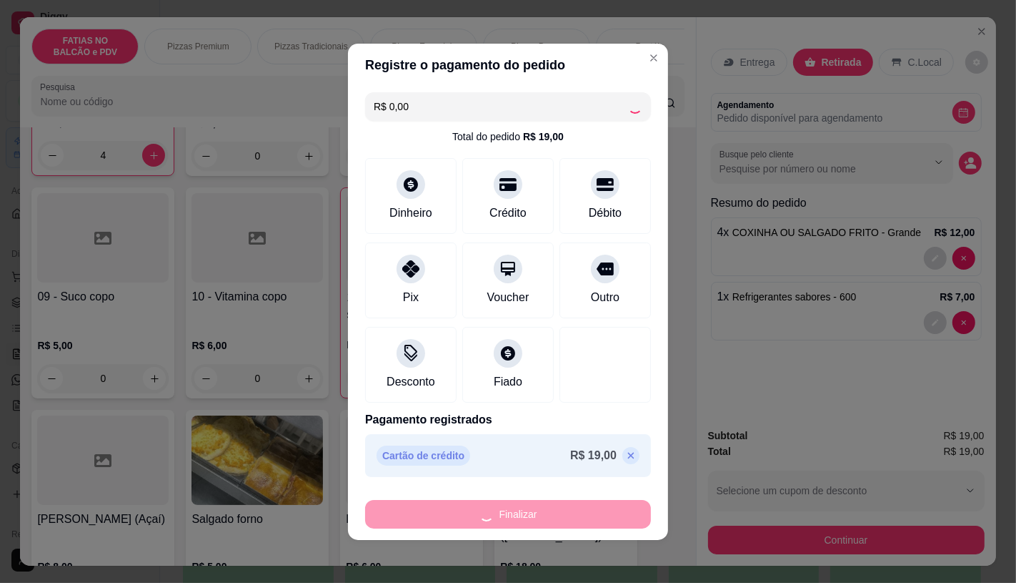
type input "0"
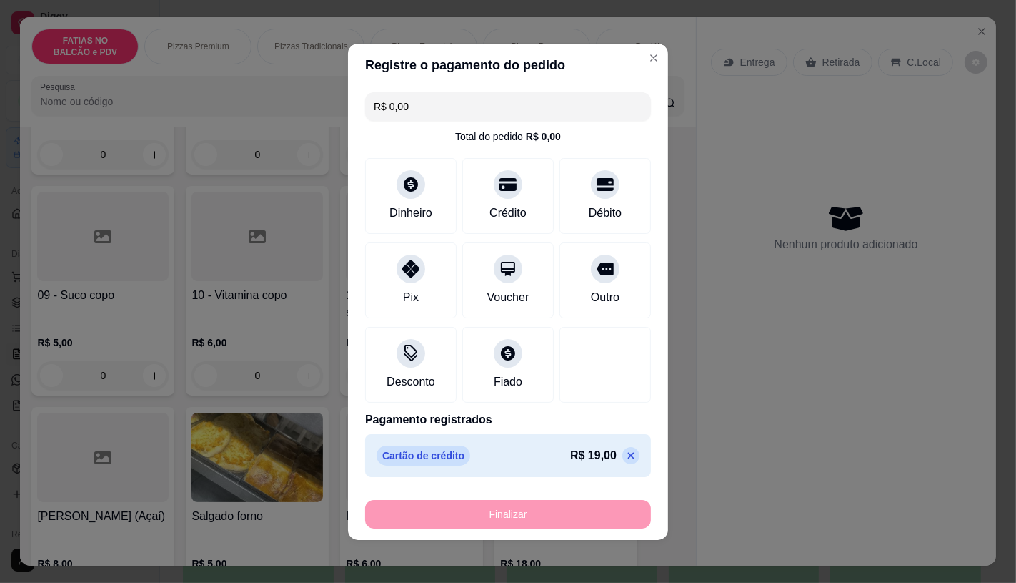
type input "-R$ 19,00"
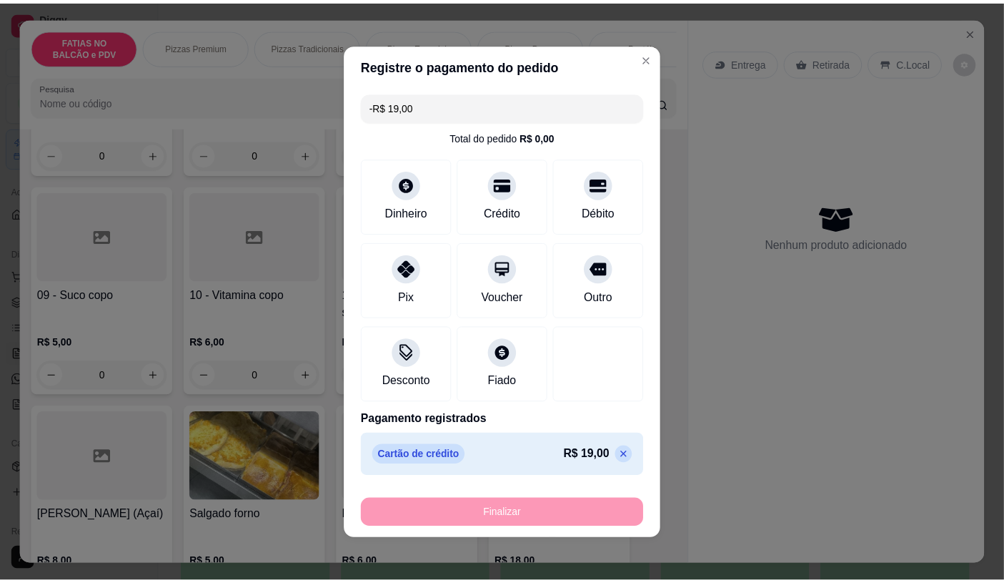
scroll to position [475, 0]
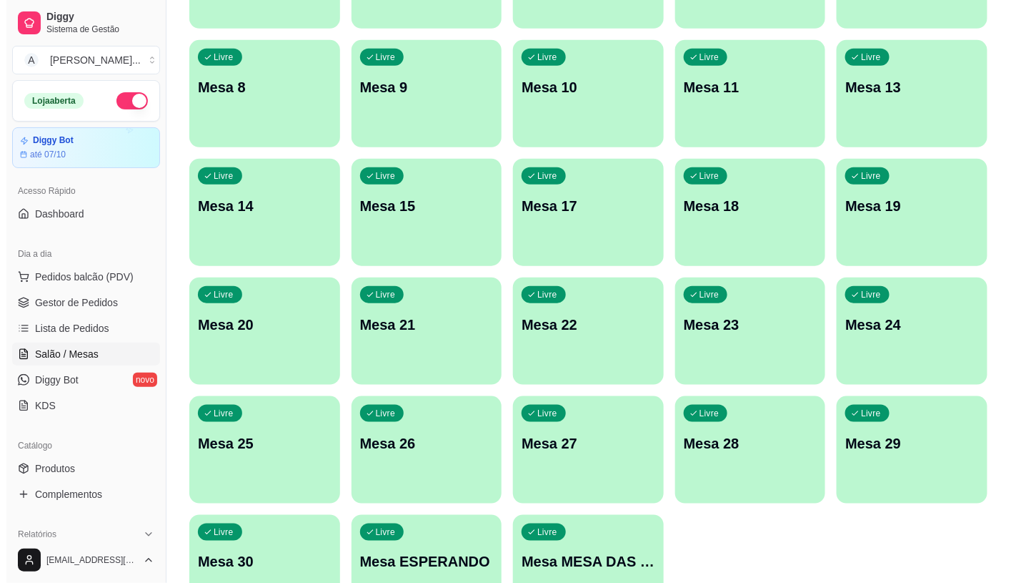
scroll to position [448, 0]
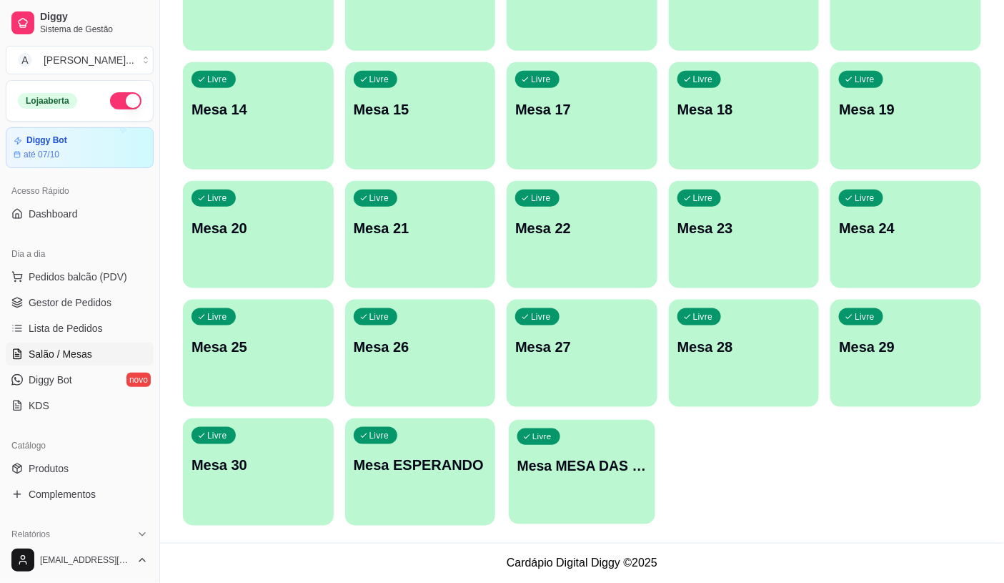
click at [565, 520] on div "button" at bounding box center [582, 515] width 146 height 16
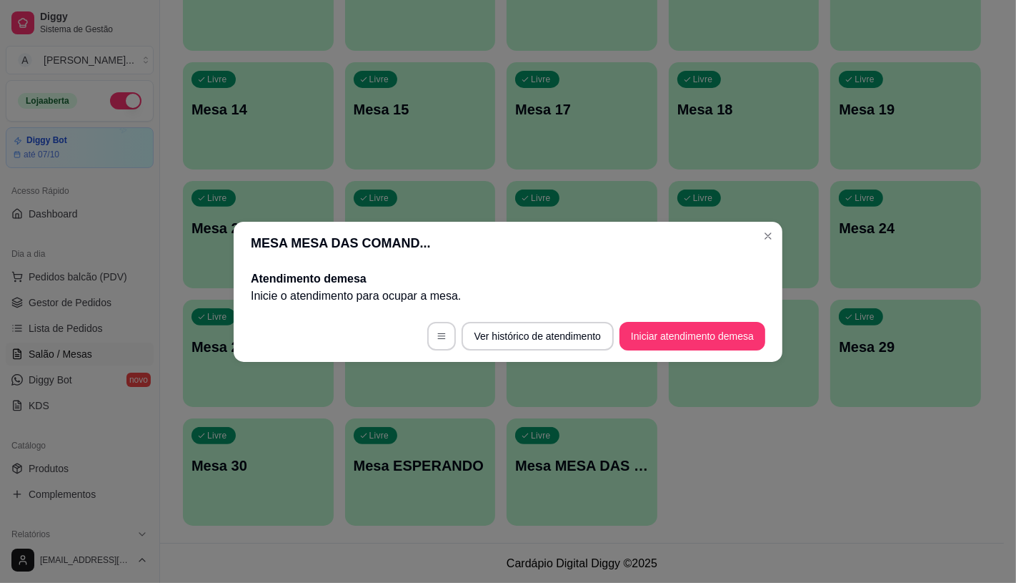
click at [686, 358] on footer "Ver histórico de atendimento Iniciar atendimento de mesa" at bounding box center [508, 335] width 549 height 51
click at [693, 349] on button "Iniciar atendimento de mesa" at bounding box center [693, 336] width 146 height 29
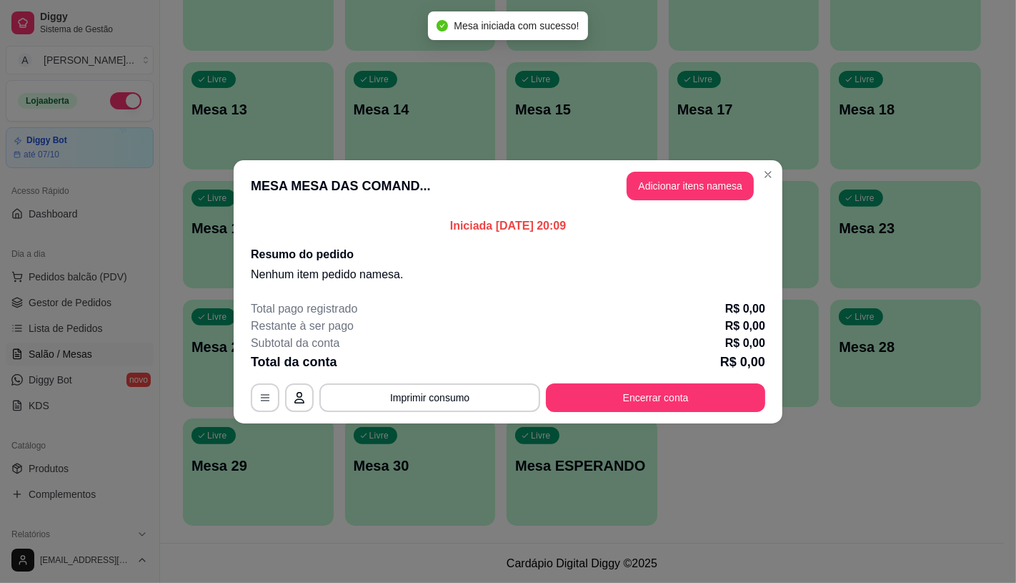
click at [680, 202] on header "MESA MESA DAS COMAND... Adicionar itens na mesa" at bounding box center [508, 185] width 549 height 51
click at [680, 194] on button "Adicionar itens na mesa" at bounding box center [690, 186] width 127 height 29
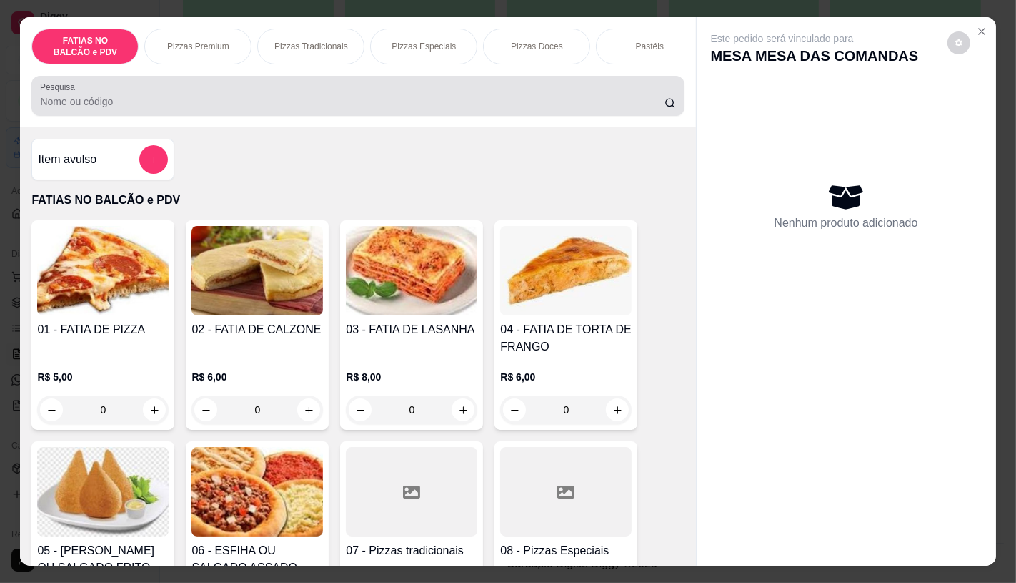
click at [410, 82] on div "Pesquisa" at bounding box center [357, 96] width 653 height 40
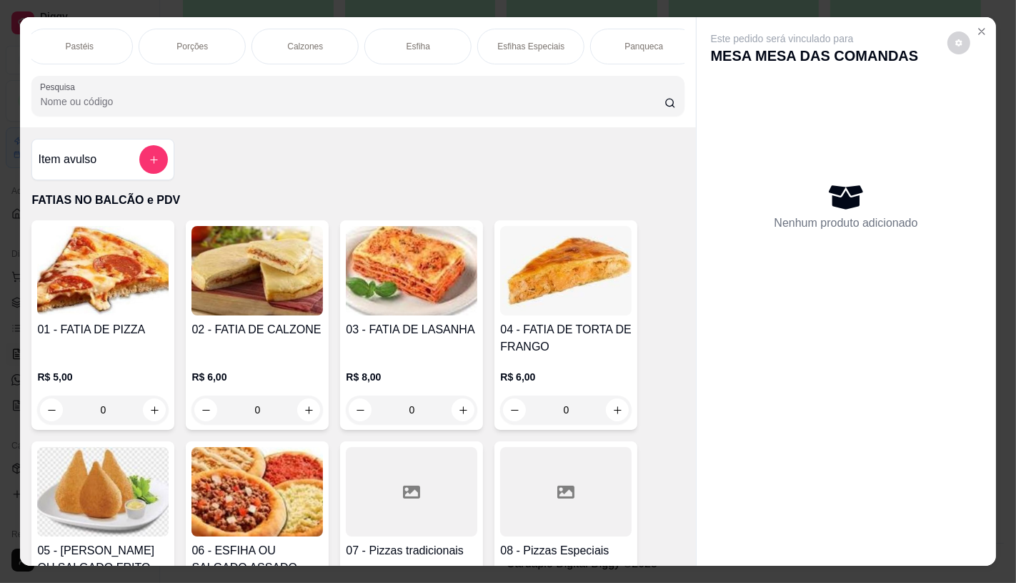
scroll to position [0, 1142]
click at [173, 44] on p "Sanduíches" at bounding box center [185, 46] width 45 height 11
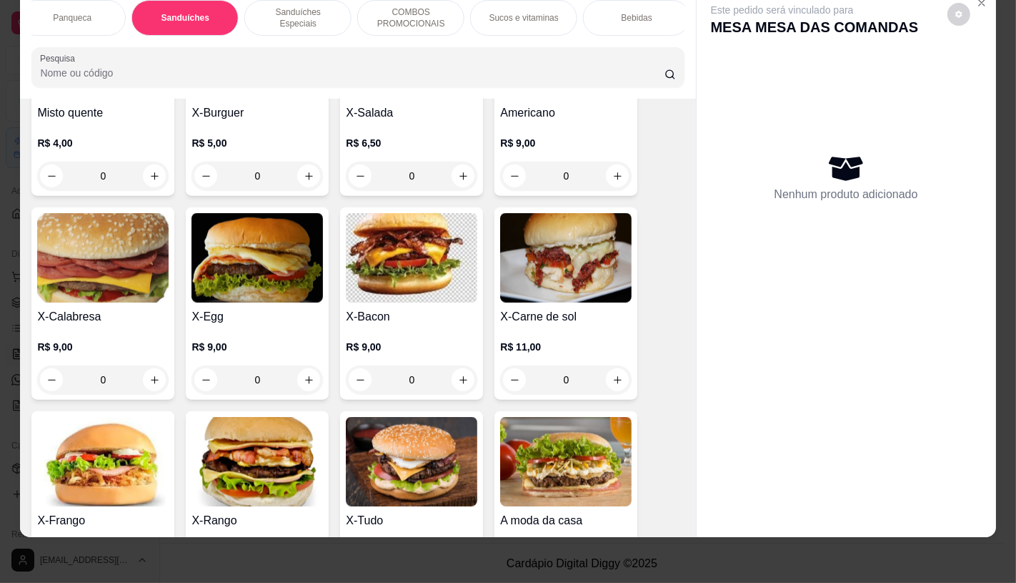
scroll to position [6016, 0]
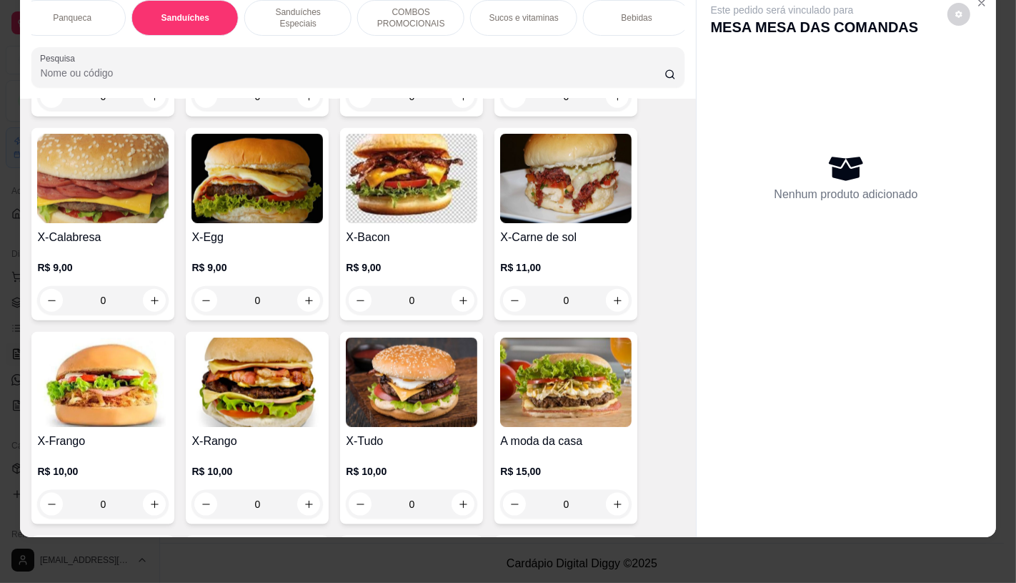
click at [47, 352] on img at bounding box center [103, 381] width 132 height 89
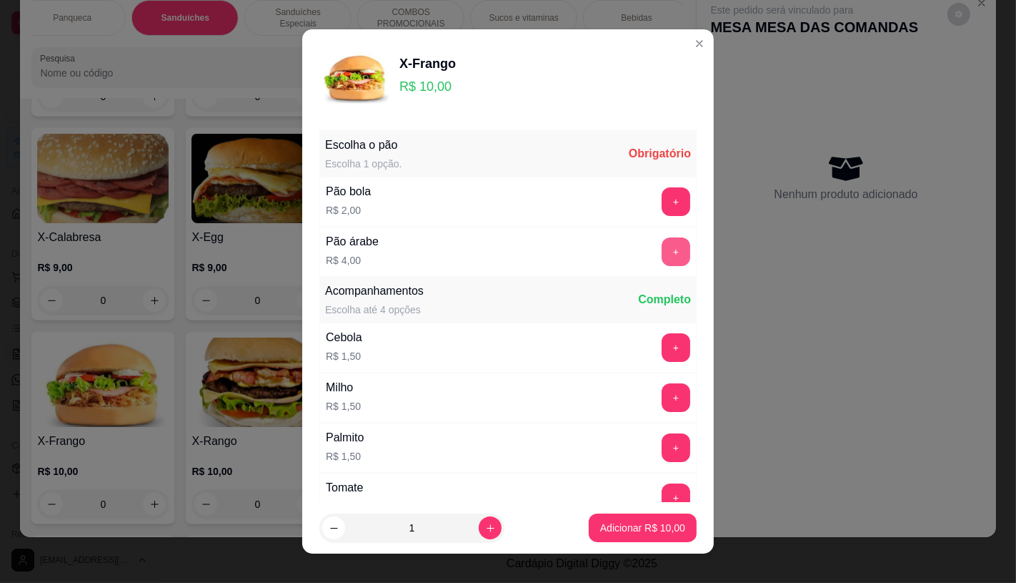
click at [662, 245] on button "+" at bounding box center [676, 251] width 29 height 29
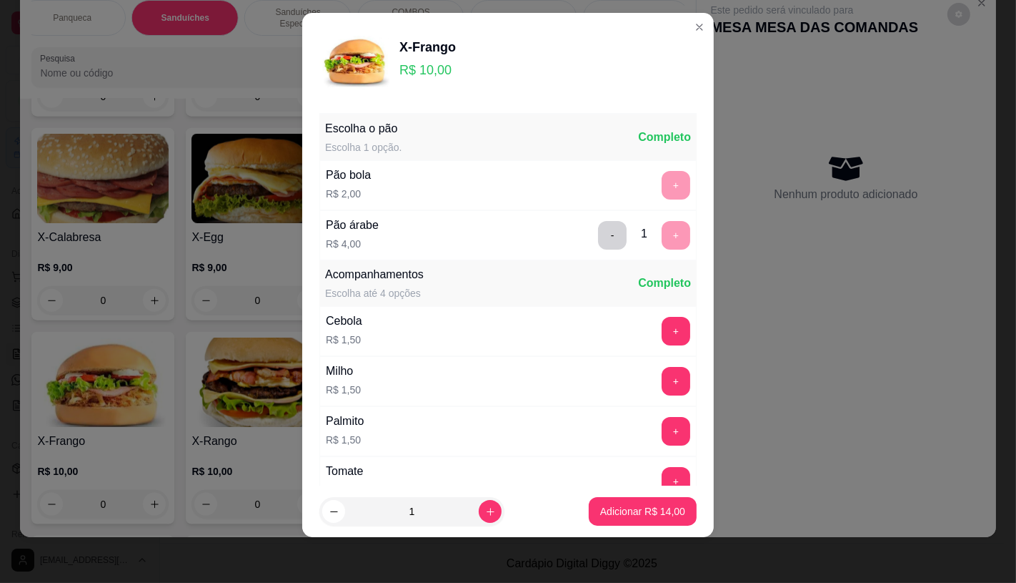
scroll to position [153, 0]
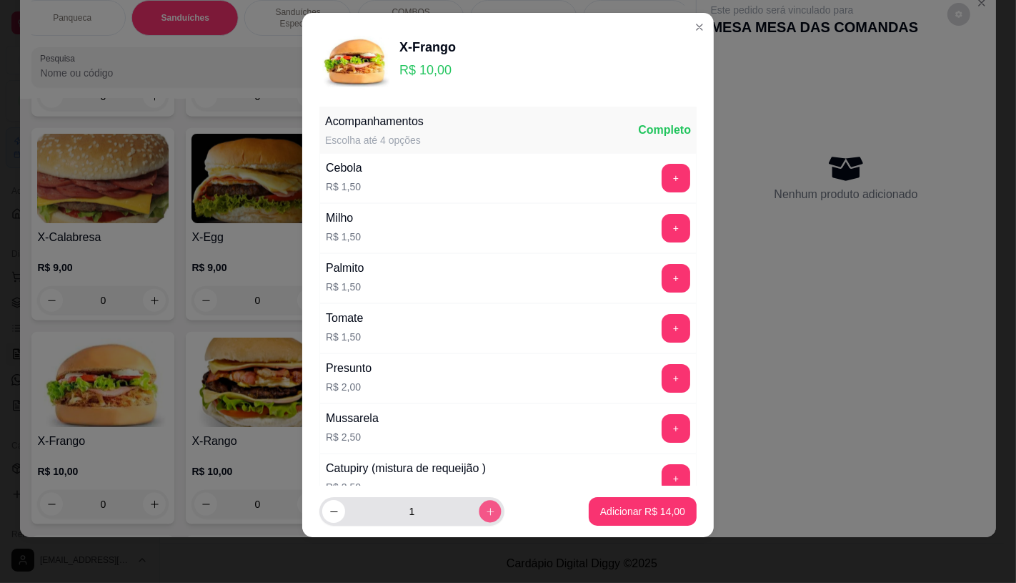
click at [485, 513] on icon "increase-product-quantity" at bounding box center [490, 511] width 11 height 11
type input "2"
click at [600, 512] on p "Adicionar R$ 28,00" at bounding box center [642, 511] width 85 height 14
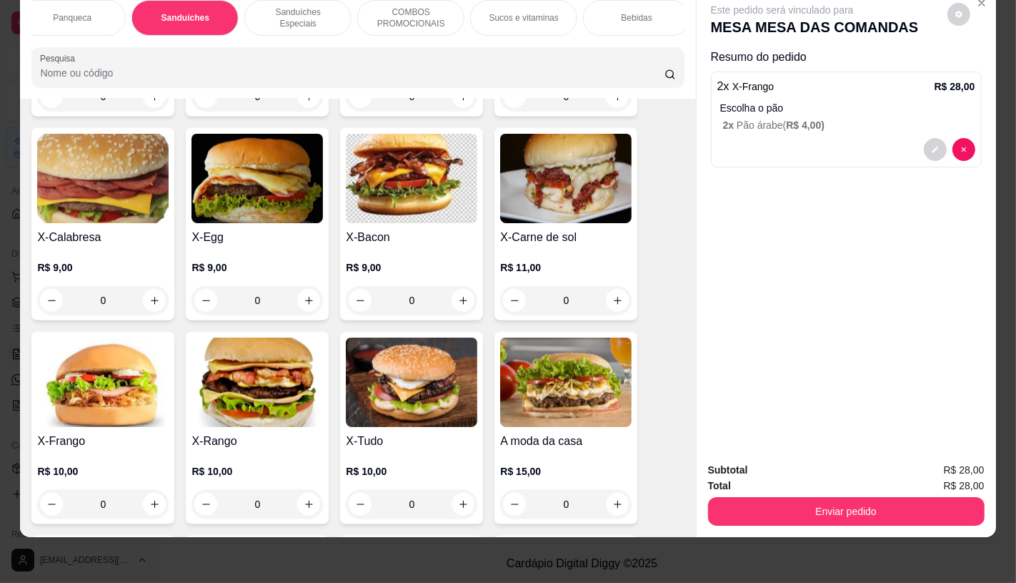
scroll to position [0, 1487]
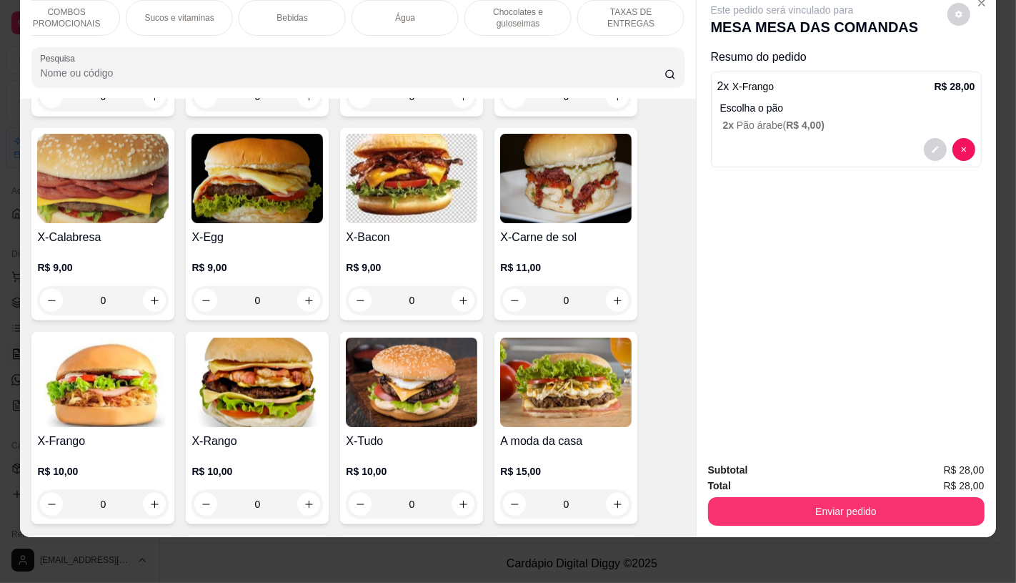
click at [656, 20] on div "TAXAS DE ENTREGAS" at bounding box center [631, 18] width 107 height 36
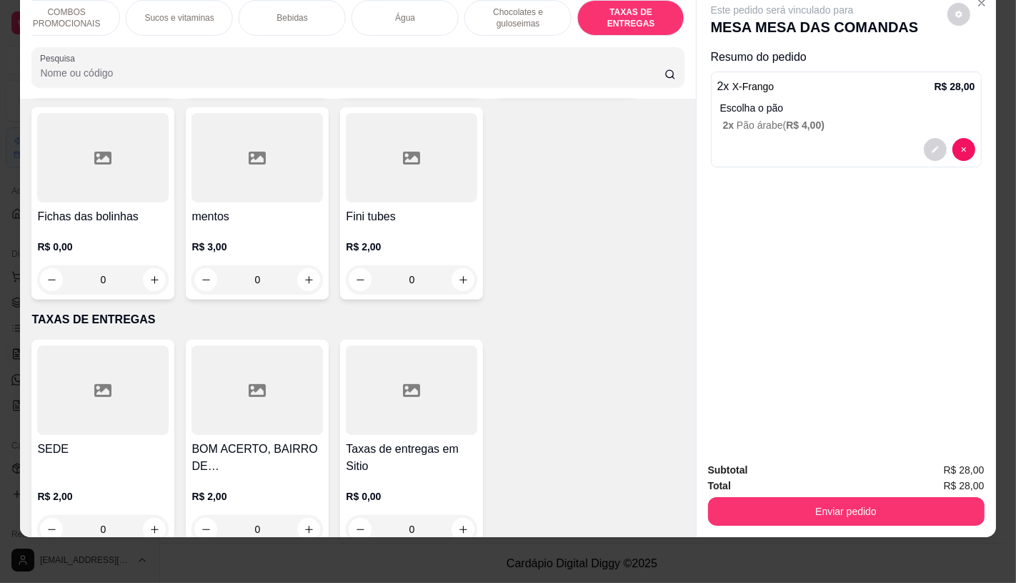
click at [94, 377] on div at bounding box center [103, 389] width 132 height 89
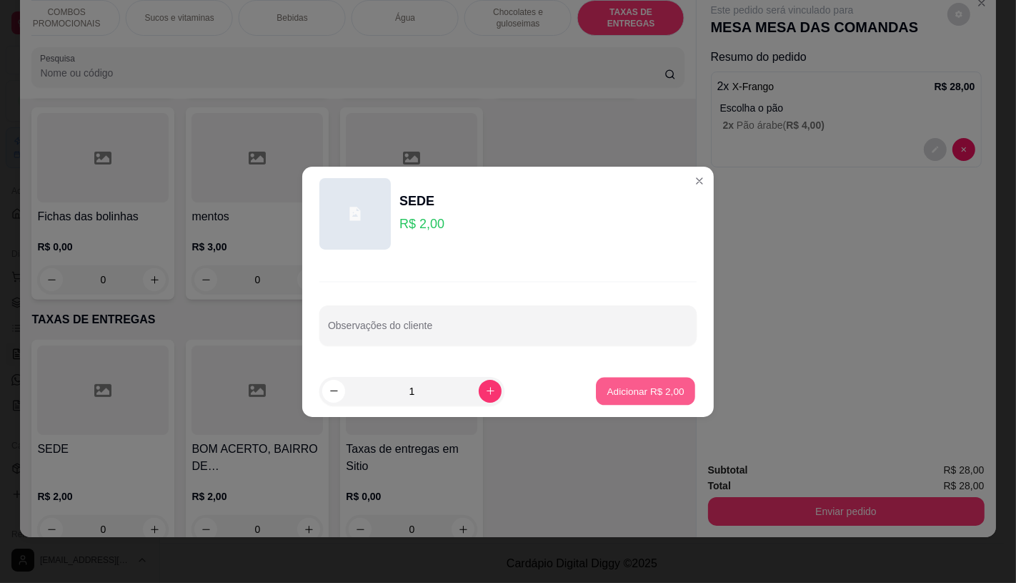
click at [641, 395] on p "Adicionar R$ 2,00" at bounding box center [645, 391] width 77 height 14
type input "1"
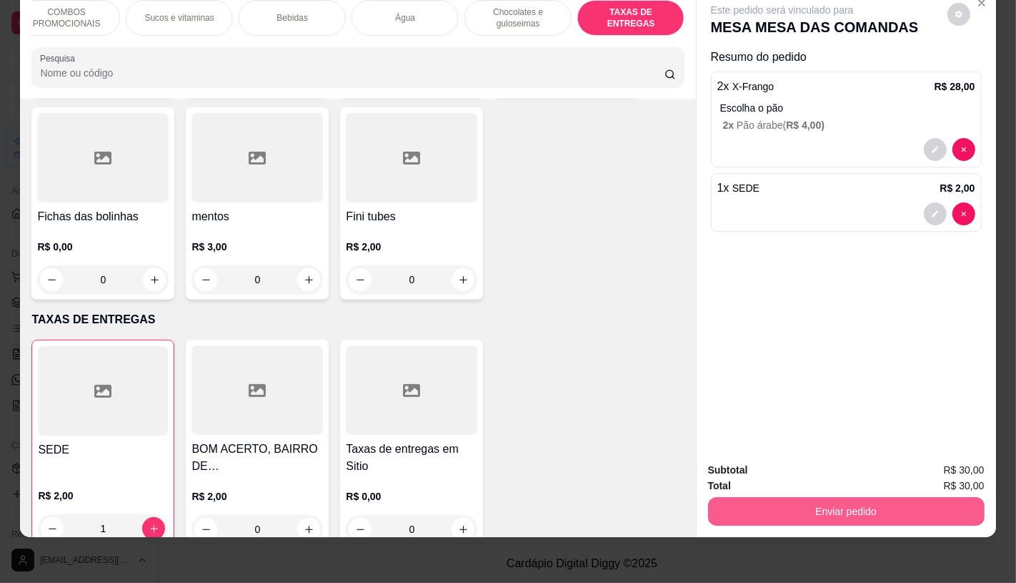
click at [826, 517] on div "Subtotal R$ 30,00 Total R$ 30,00 Enviar pedido" at bounding box center [847, 493] width 300 height 86
click at [827, 512] on button "Enviar pedido" at bounding box center [846, 511] width 277 height 29
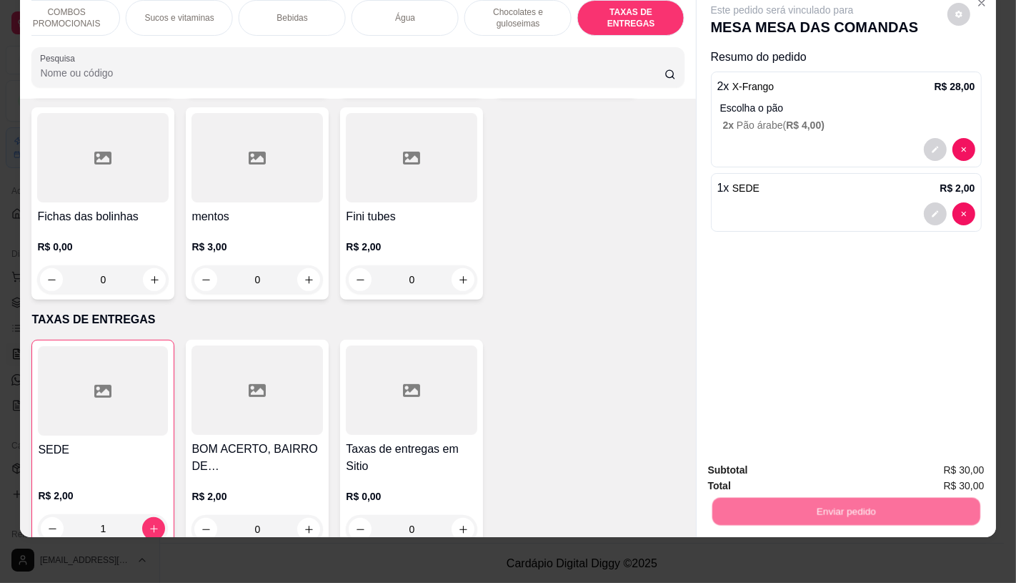
click at [790, 456] on button "Não registrar e enviar pedido" at bounding box center [798, 465] width 149 height 27
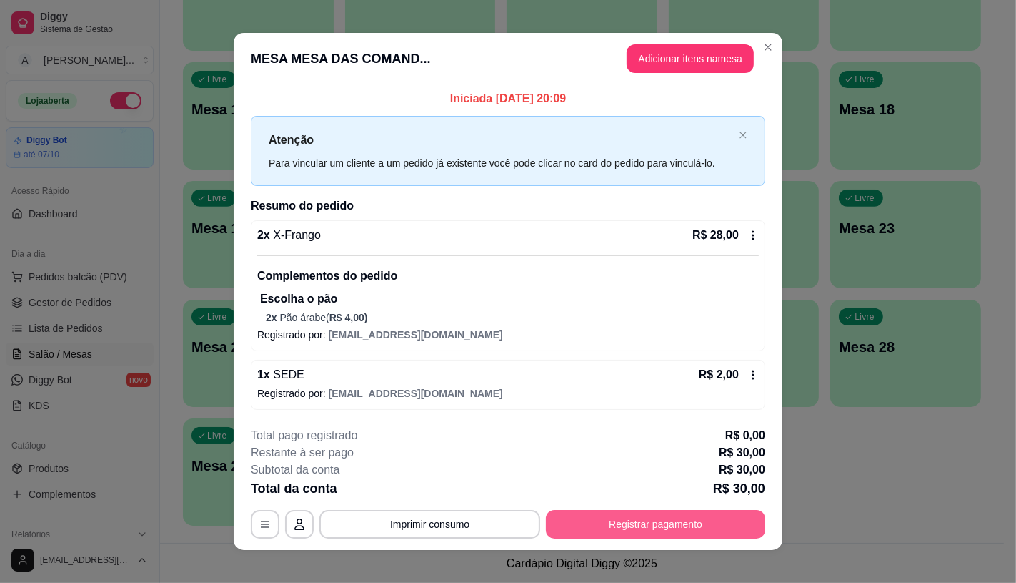
click at [725, 524] on button "Registrar pagamento" at bounding box center [655, 524] width 219 height 29
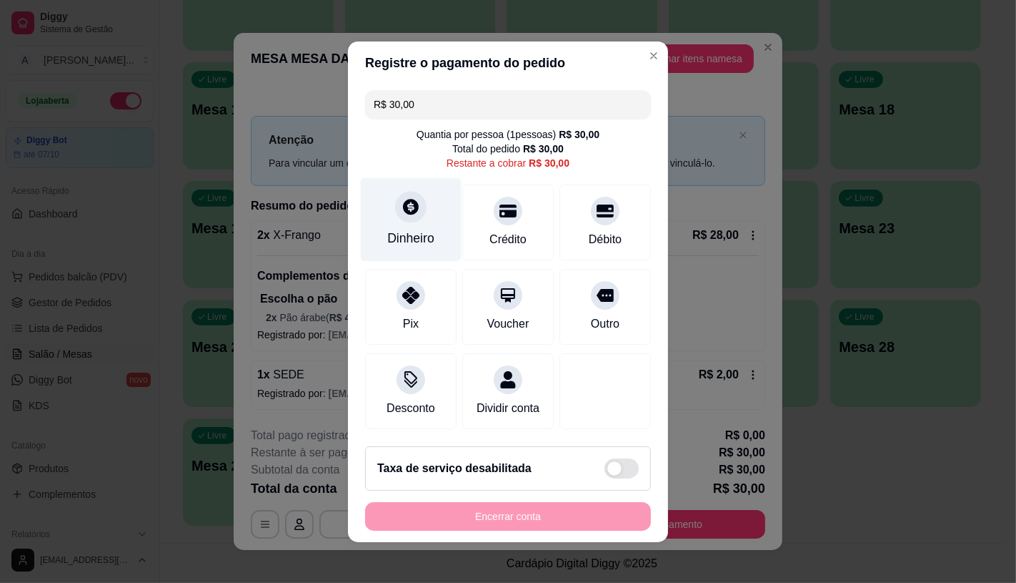
click at [424, 229] on div "Dinheiro" at bounding box center [410, 238] width 47 height 19
type input "R$ 0,00"
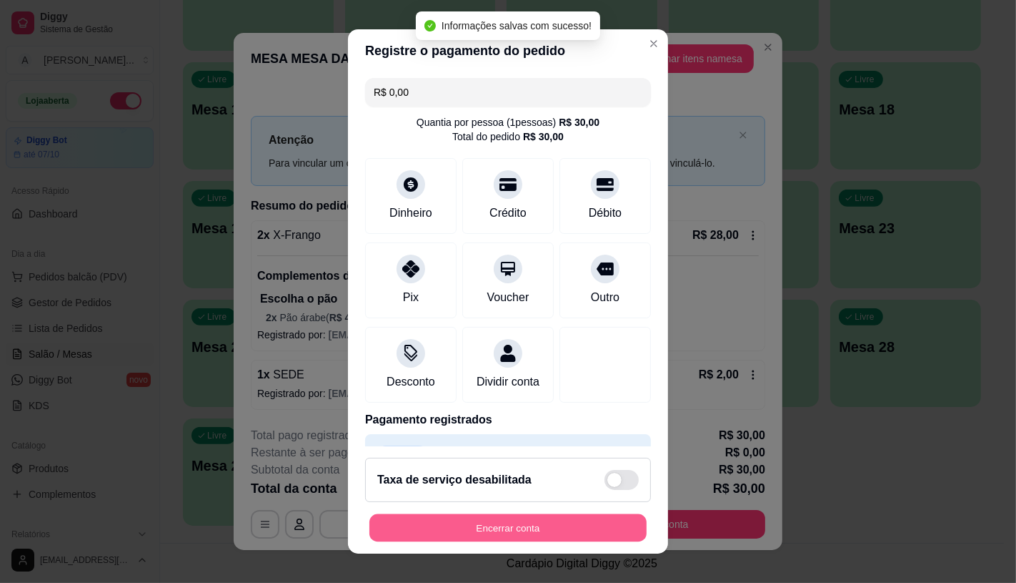
click at [555, 522] on button "Encerrar conta" at bounding box center [508, 528] width 277 height 28
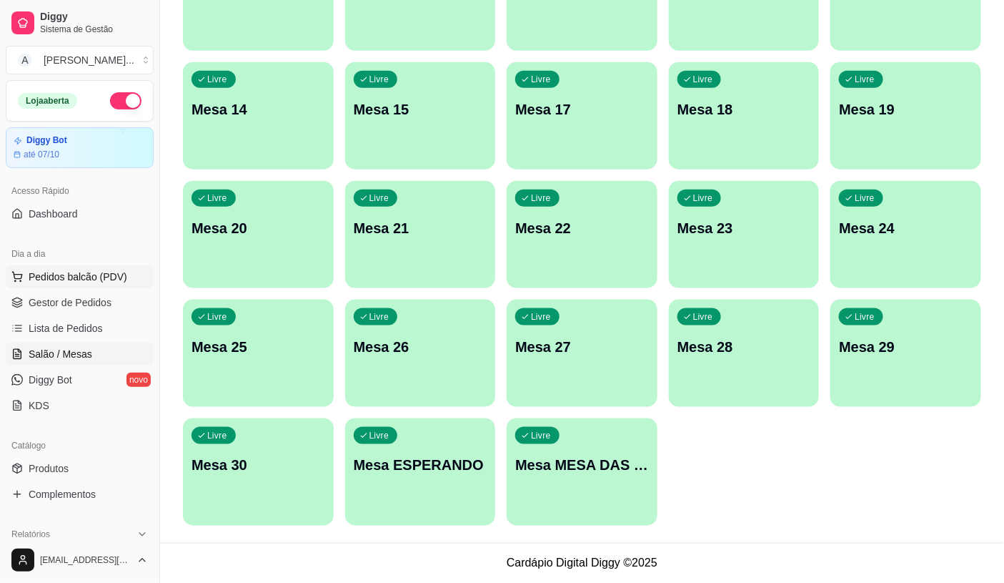
click at [81, 287] on button "Pedidos balcão (PDV)" at bounding box center [80, 276] width 148 height 23
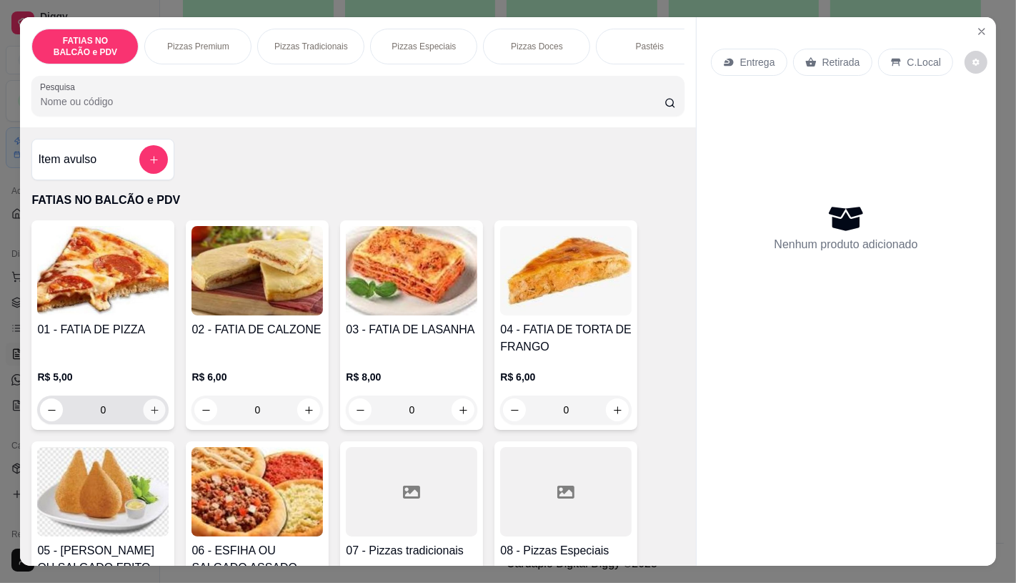
click at [149, 413] on icon "increase-product-quantity" at bounding box center [154, 410] width 11 height 11
click at [151, 413] on icon "increase-product-quantity" at bounding box center [154, 409] width 7 height 7
type input "3"
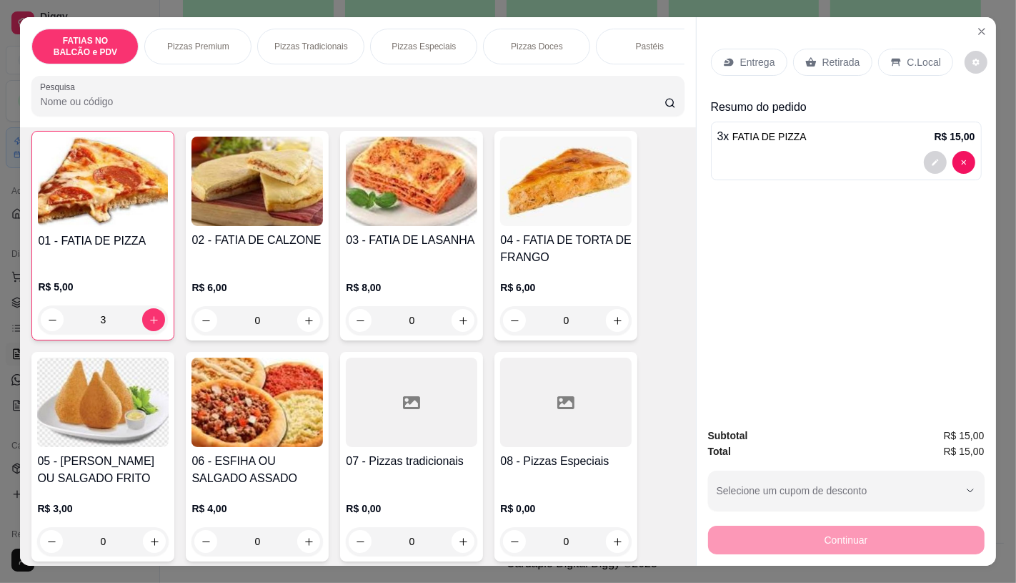
scroll to position [159, 0]
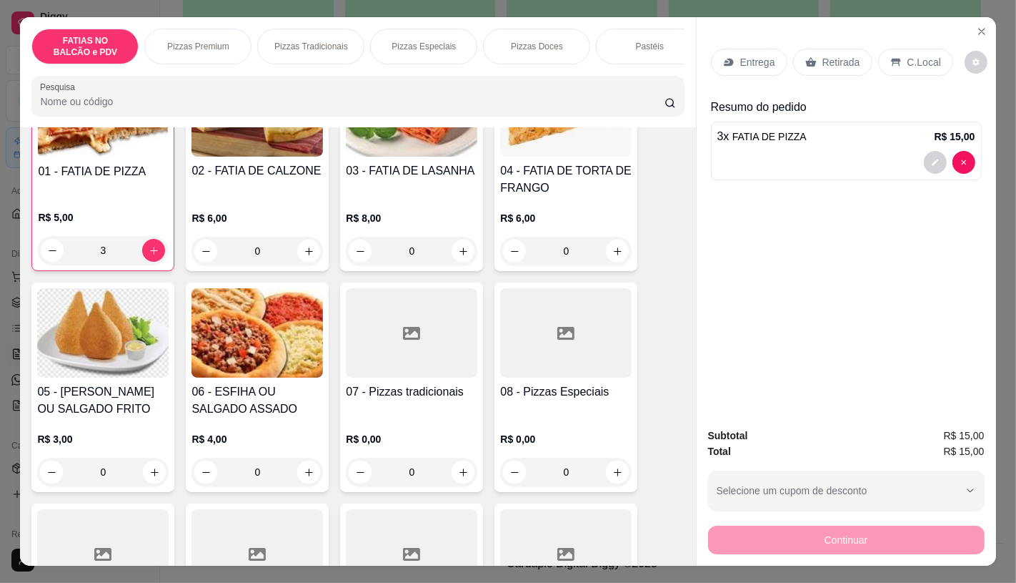
click at [139, 395] on h4 "05 - [PERSON_NAME] OU SALGADO FRITO" at bounding box center [103, 400] width 132 height 34
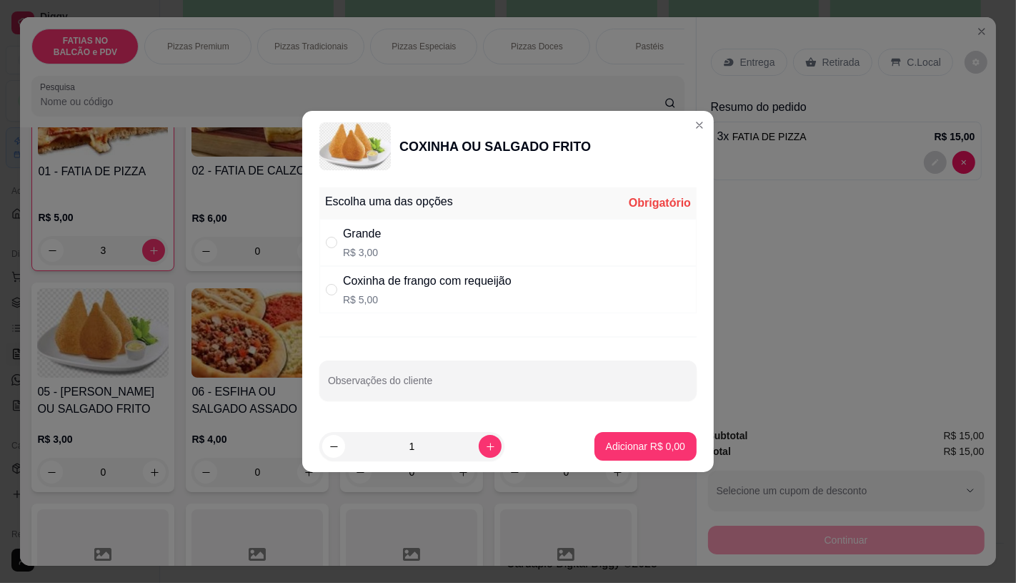
click at [367, 252] on p "R$ 3,00" at bounding box center [362, 252] width 38 height 14
radio input "true"
click at [633, 442] on p "Adicionar R$ 3,00" at bounding box center [645, 446] width 79 height 14
type input "1"
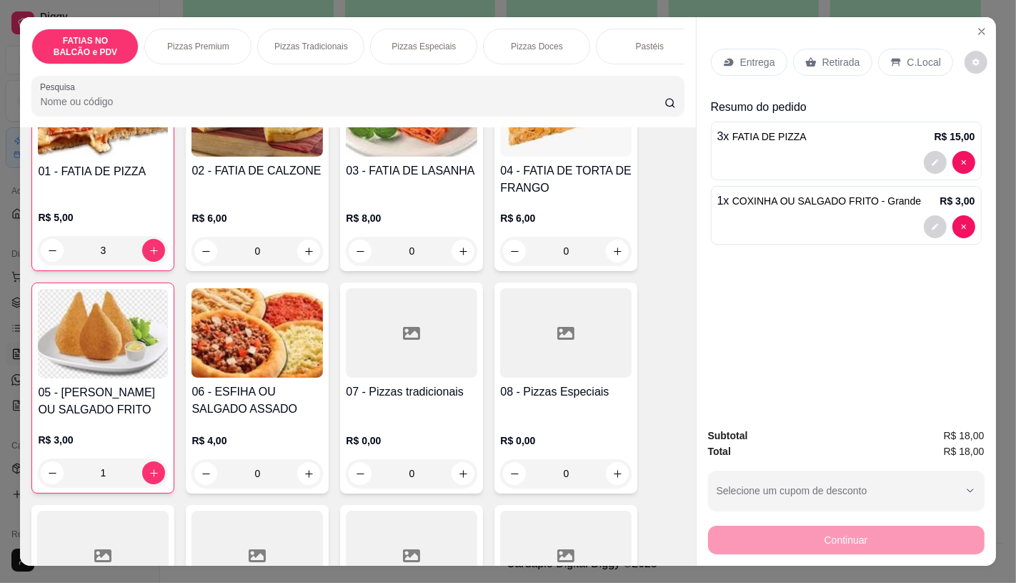
scroll to position [238, 0]
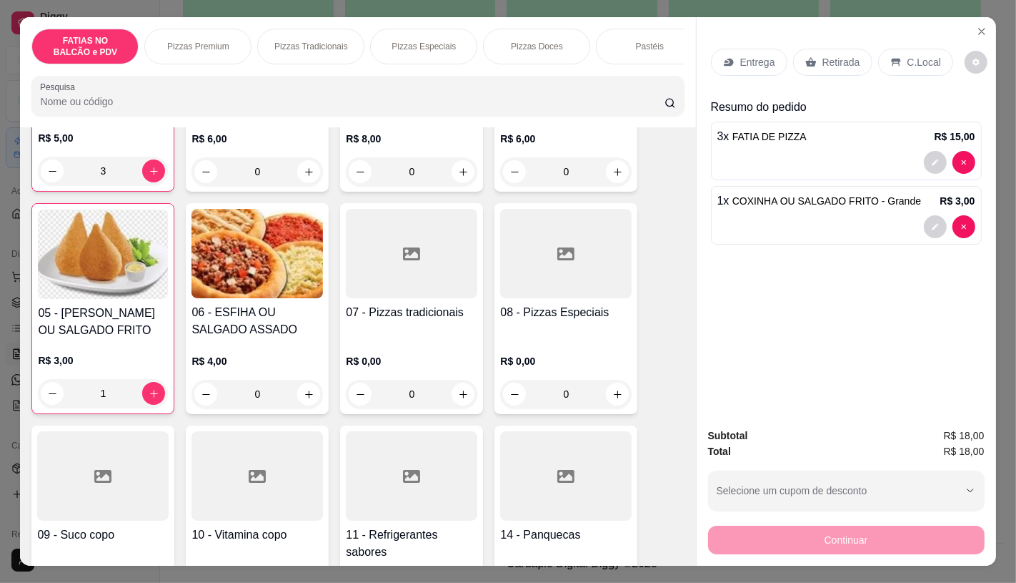
click at [420, 449] on div at bounding box center [412, 475] width 132 height 89
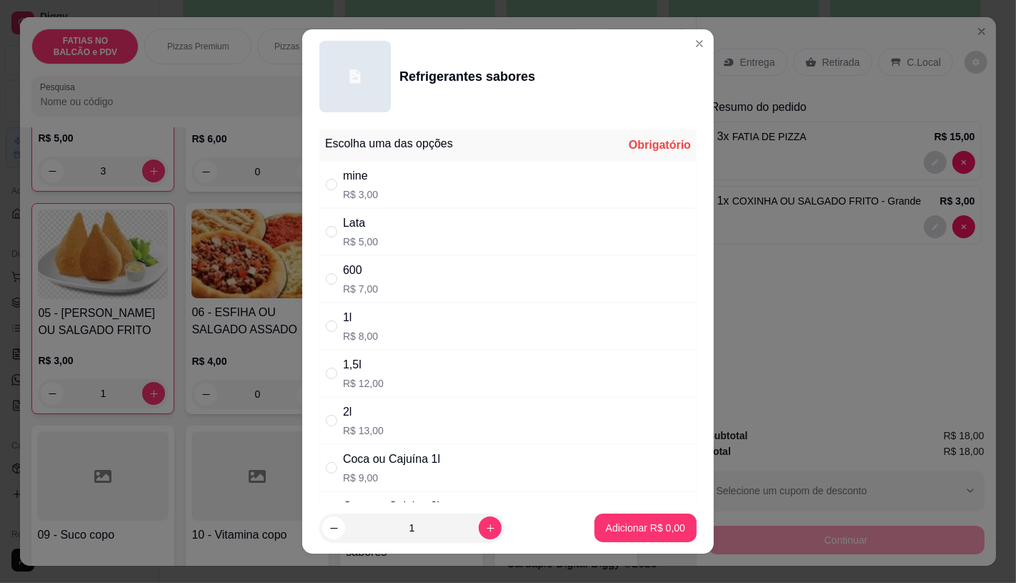
click at [417, 472] on p "R$ 9,00" at bounding box center [391, 477] width 97 height 14
radio input "true"
click at [602, 517] on button "Adicionar R$ 9,00" at bounding box center [646, 527] width 102 height 29
type input "1"
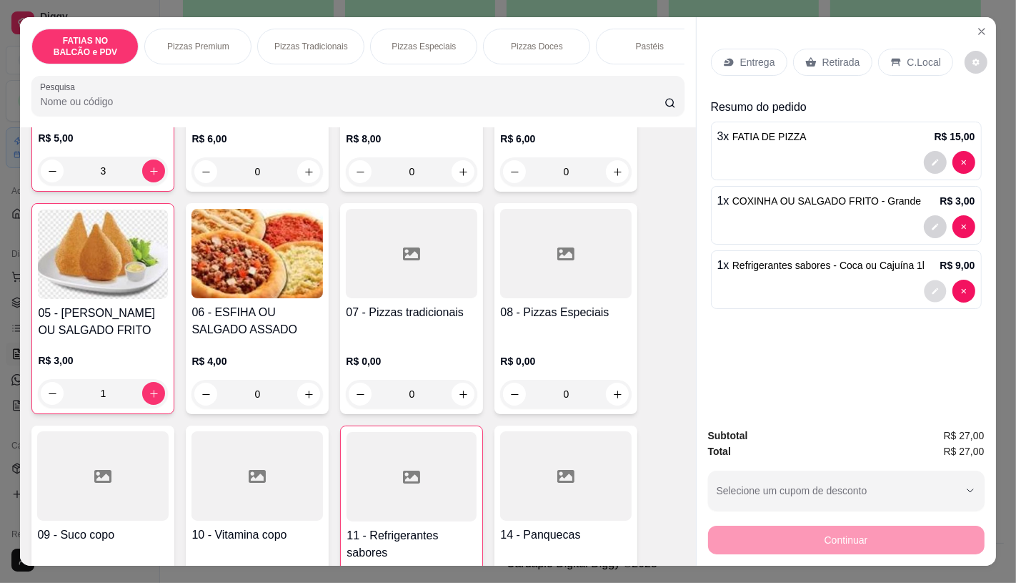
click at [931, 287] on icon "decrease-product-quantity" at bounding box center [935, 291] width 9 height 9
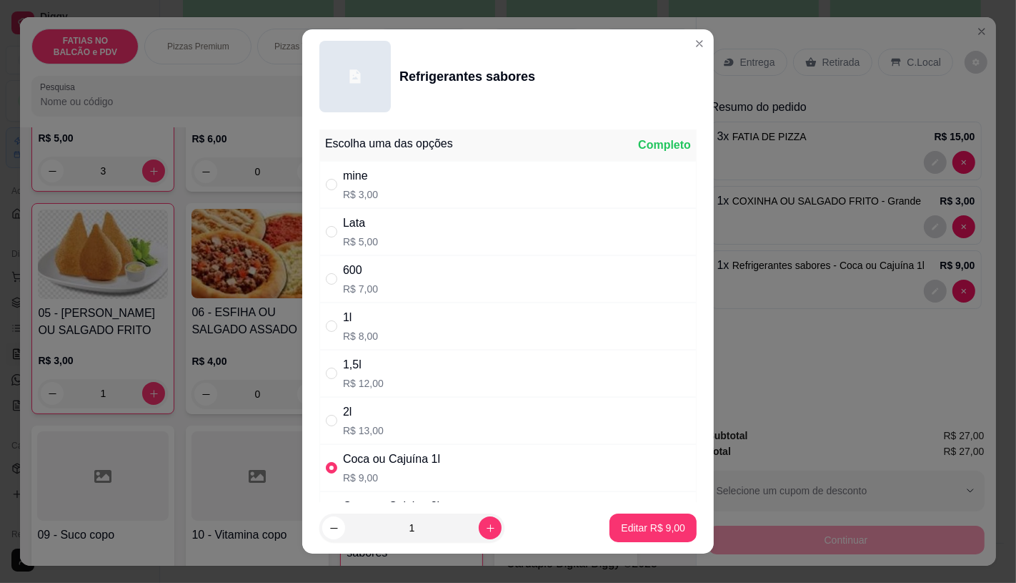
click at [367, 293] on p "R$ 7,00" at bounding box center [360, 289] width 35 height 14
radio input "true"
radio input "false"
click at [637, 524] on p "Editar R$ 7,00" at bounding box center [653, 527] width 64 height 14
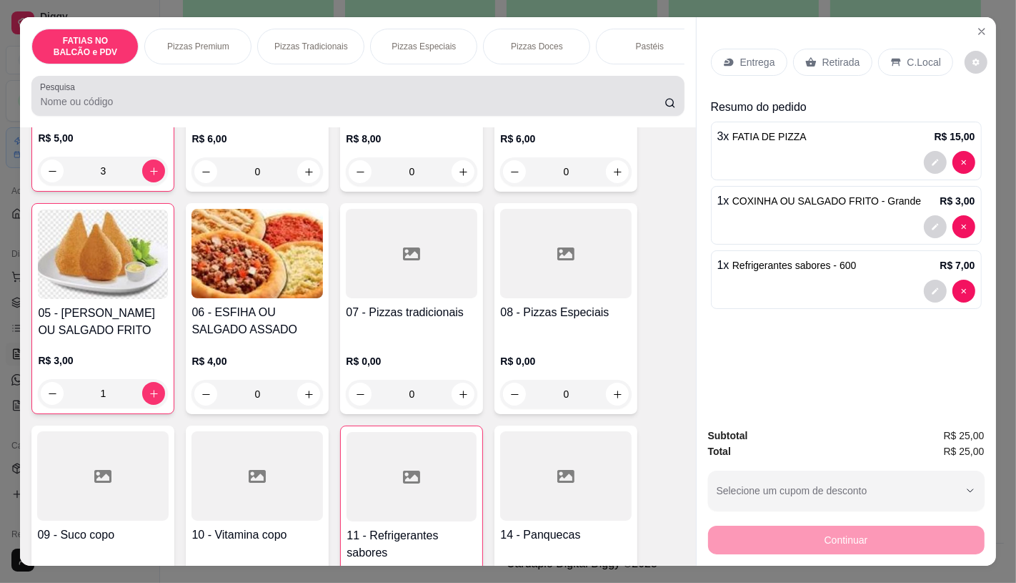
click at [237, 95] on div at bounding box center [357, 95] width 635 height 29
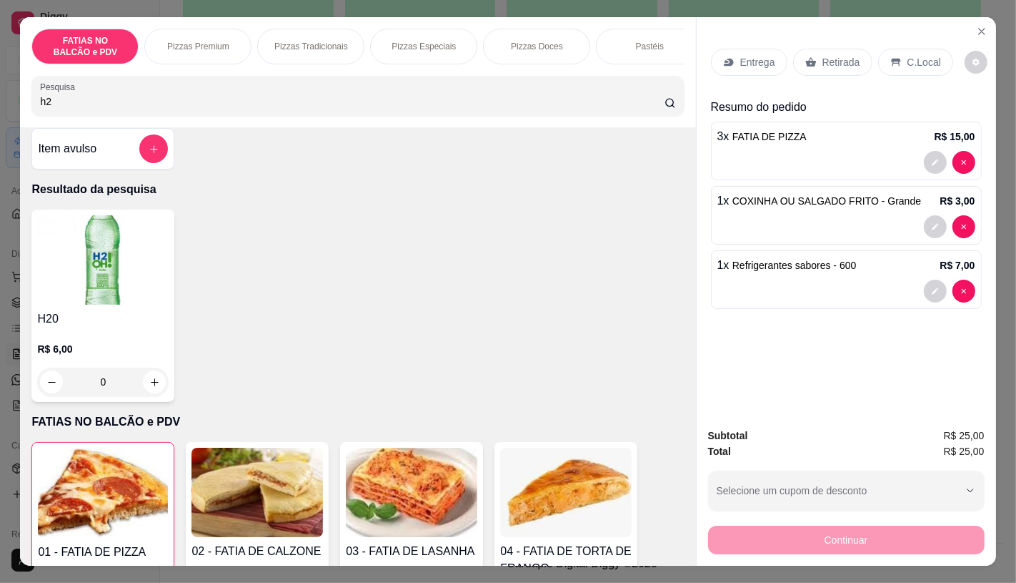
scroll to position [0, 0]
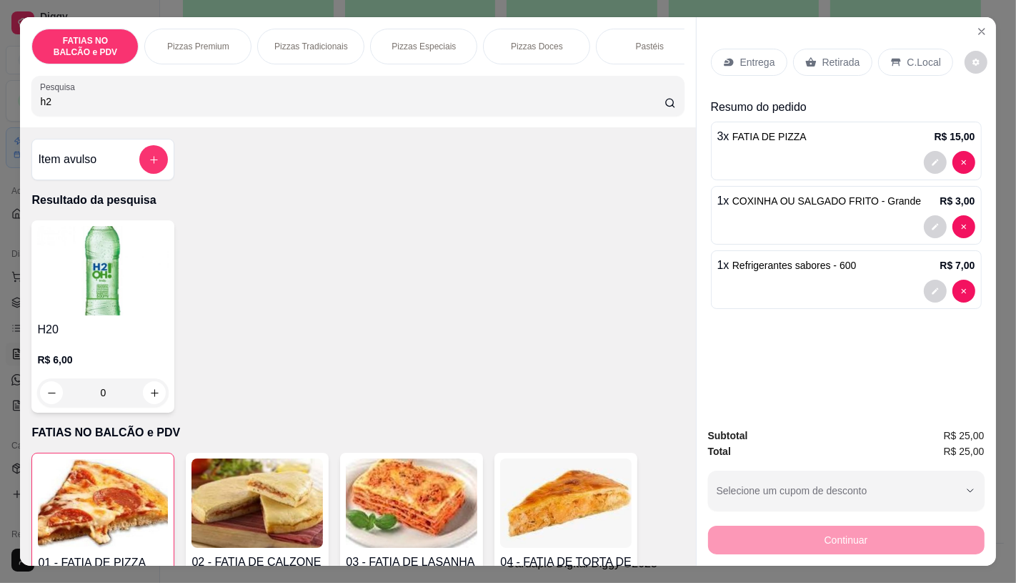
type input "h2"
click at [76, 254] on img at bounding box center [103, 270] width 132 height 89
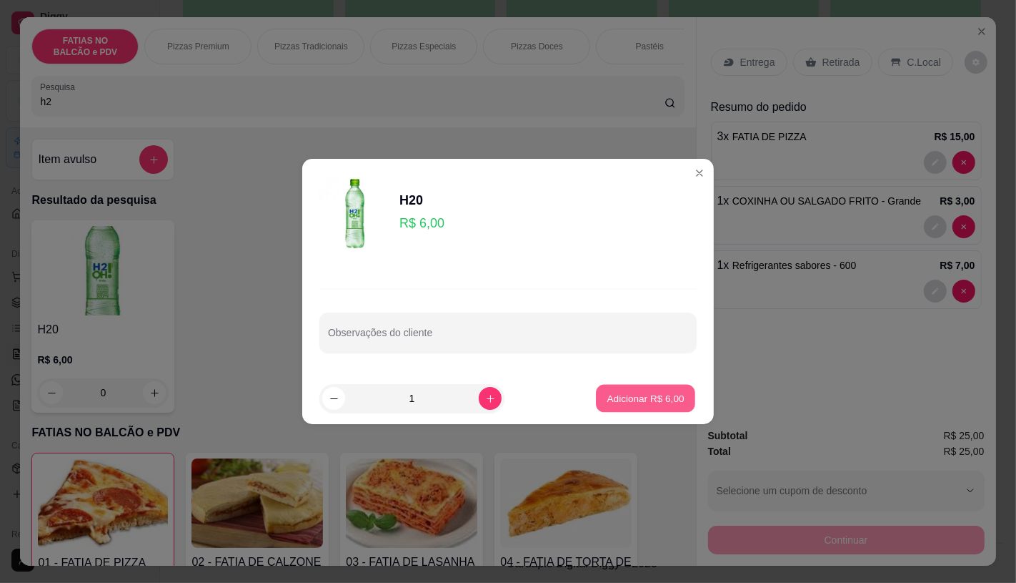
click at [654, 391] on p "Adicionar R$ 6,00" at bounding box center [645, 398] width 77 height 14
type input "1"
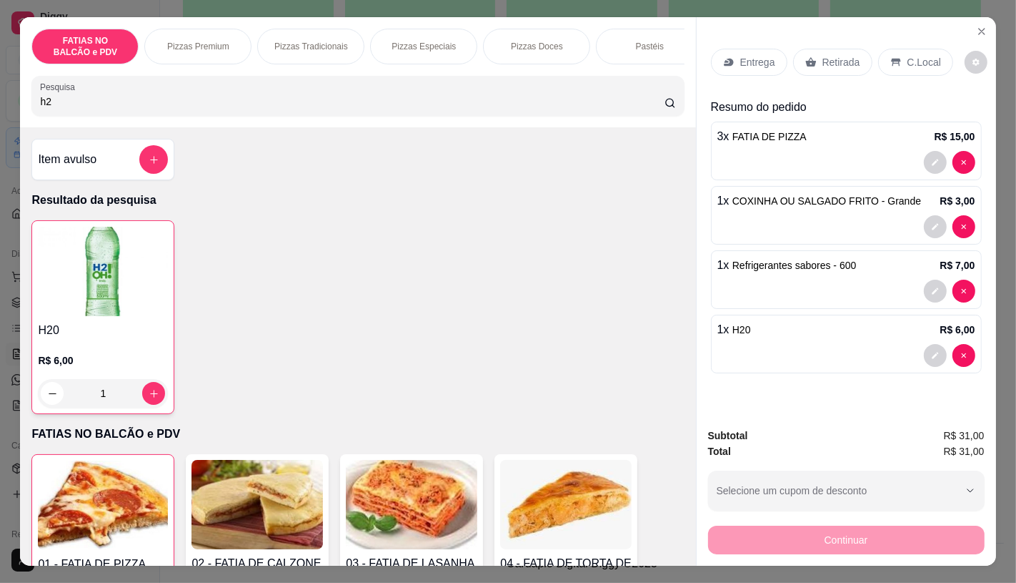
click at [831, 59] on p "Retirada" at bounding box center [842, 62] width 38 height 14
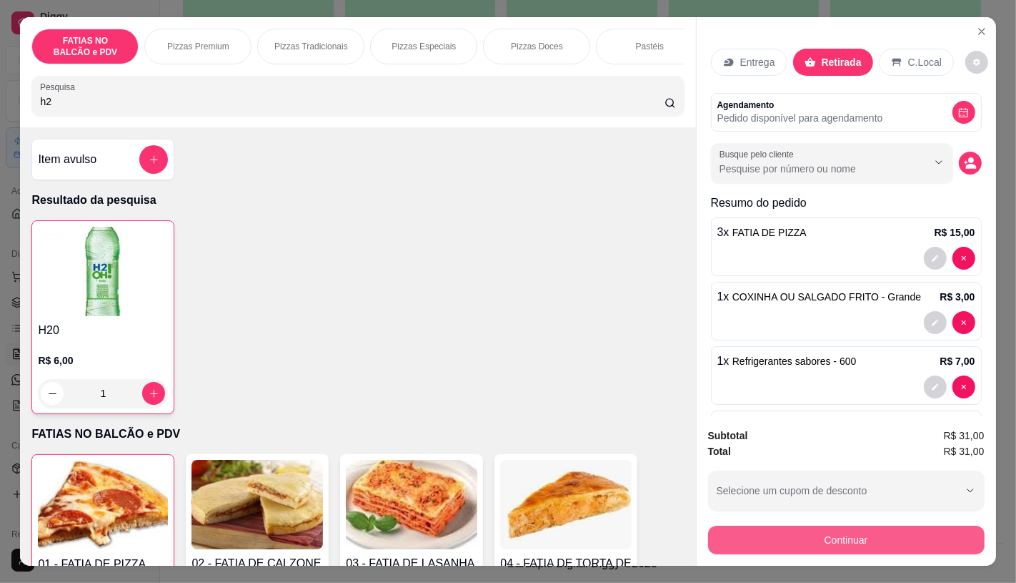
click at [831, 533] on button "Continuar" at bounding box center [846, 539] width 277 height 29
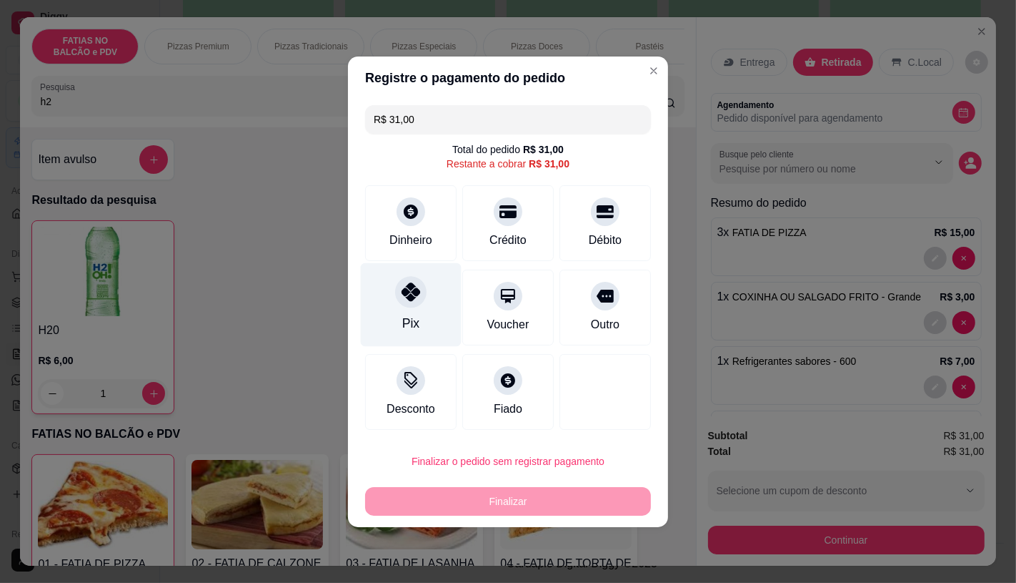
click at [417, 326] on div "Pix" at bounding box center [411, 304] width 101 height 84
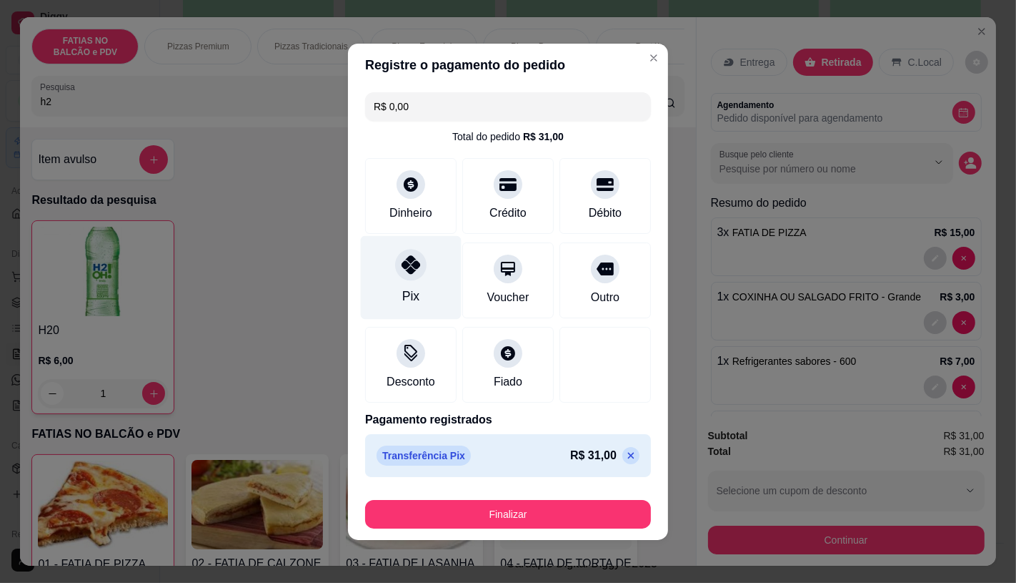
type input "R$ 0,00"
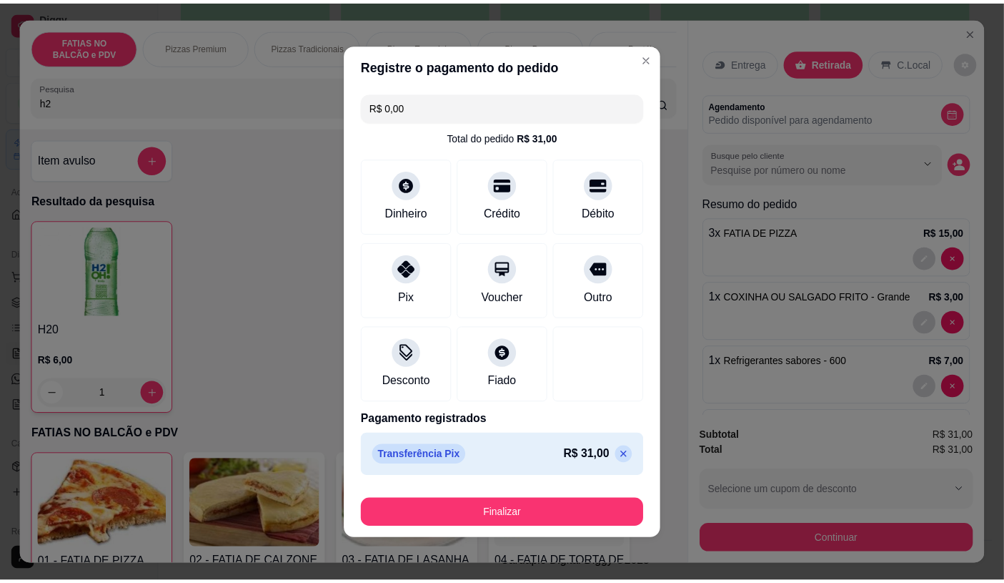
scroll to position [2, 0]
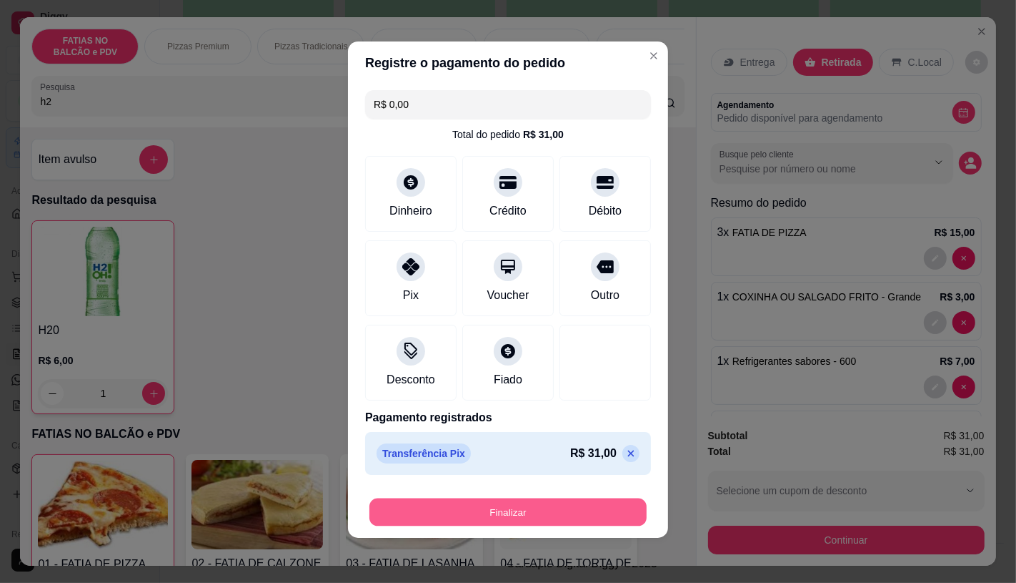
click at [518, 513] on button "Finalizar" at bounding box center [508, 512] width 277 height 28
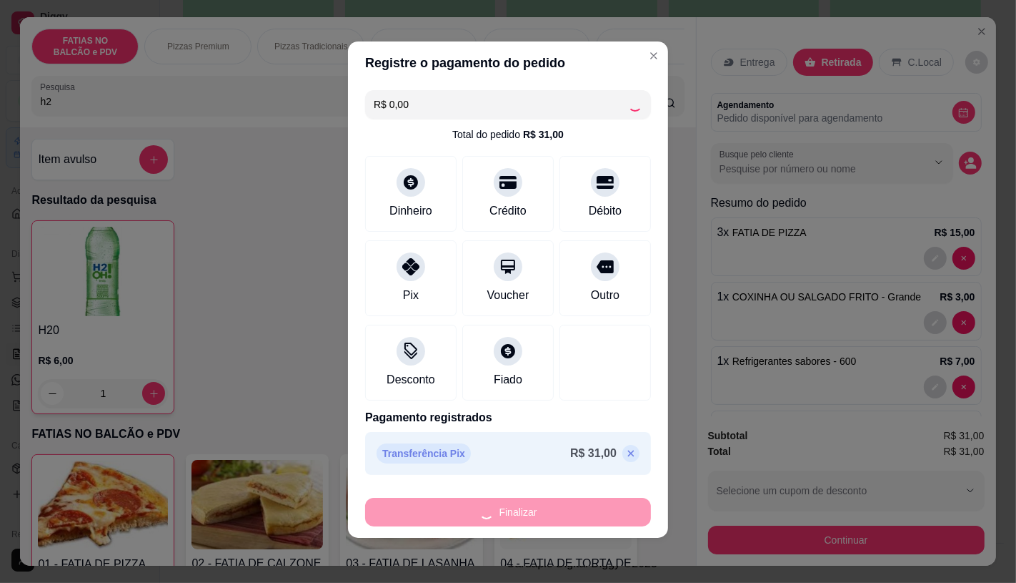
type input "0"
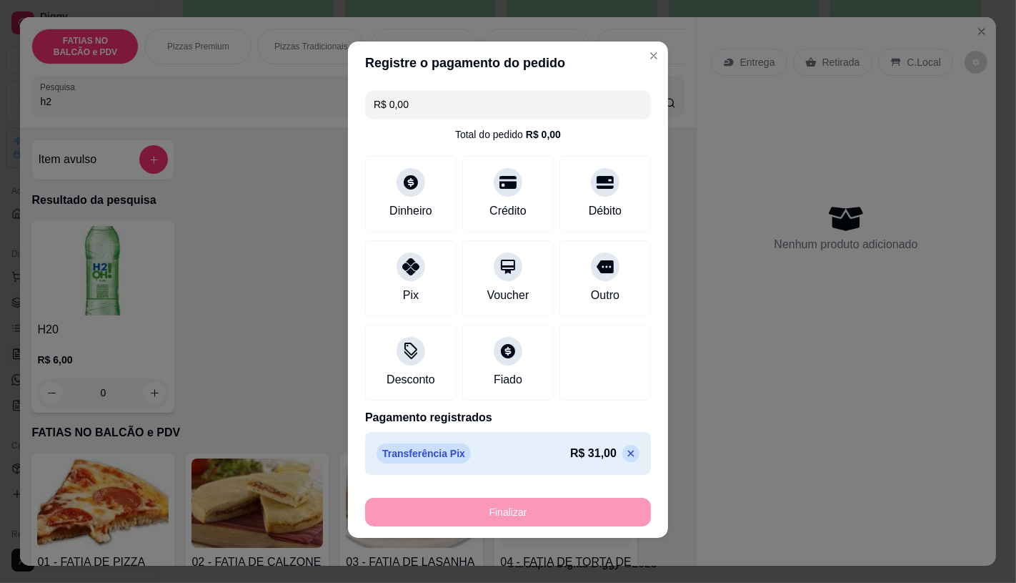
type input "-R$ 31,00"
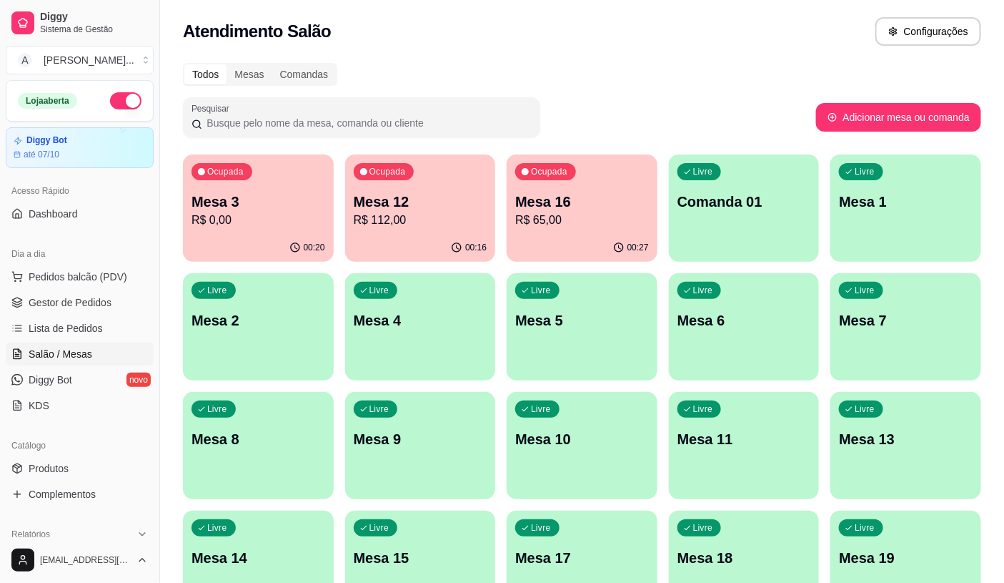
click at [538, 213] on p "R$ 65,00" at bounding box center [582, 220] width 134 height 17
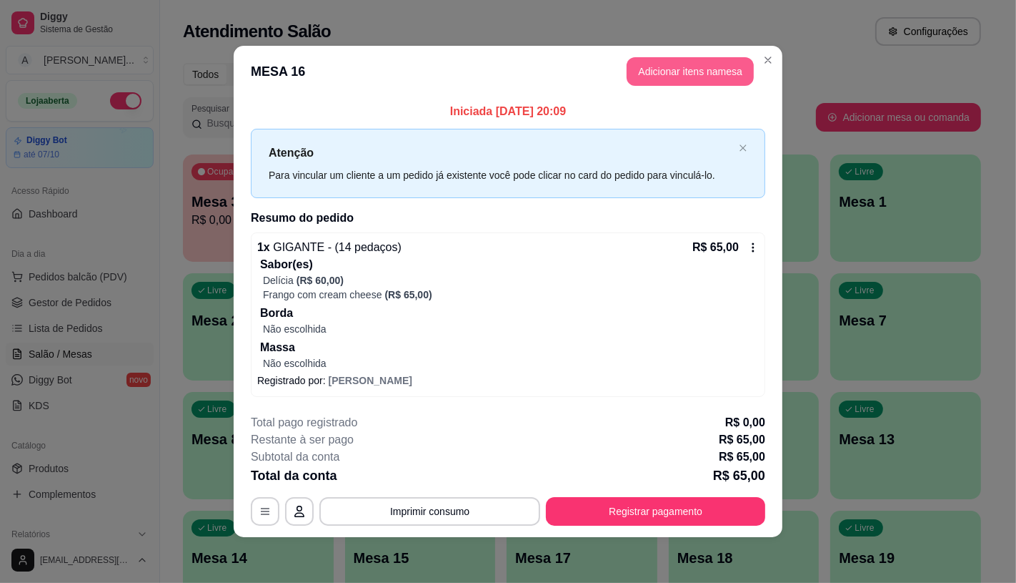
click at [661, 73] on button "Adicionar itens na mesa" at bounding box center [690, 71] width 127 height 29
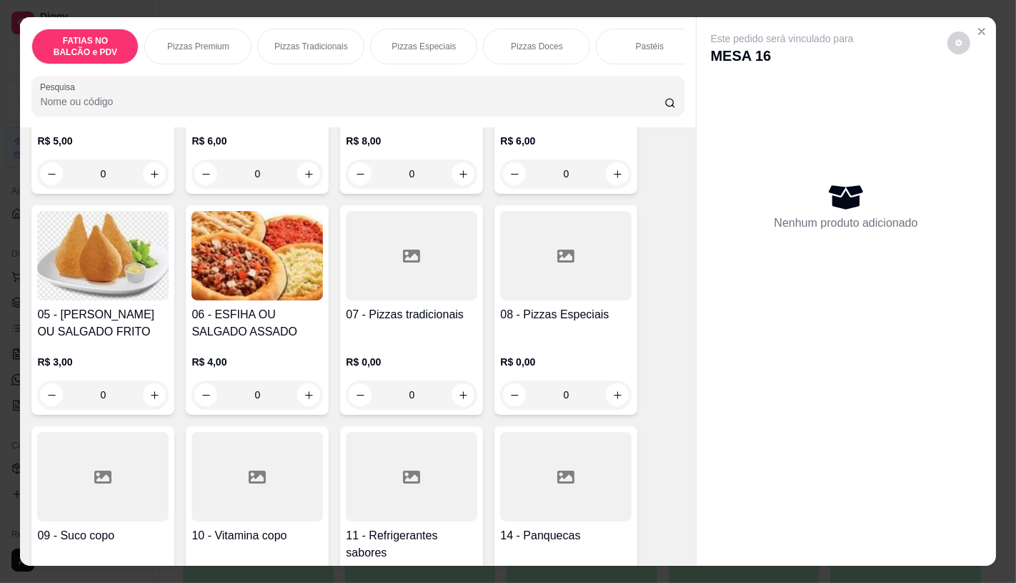
scroll to position [397, 0]
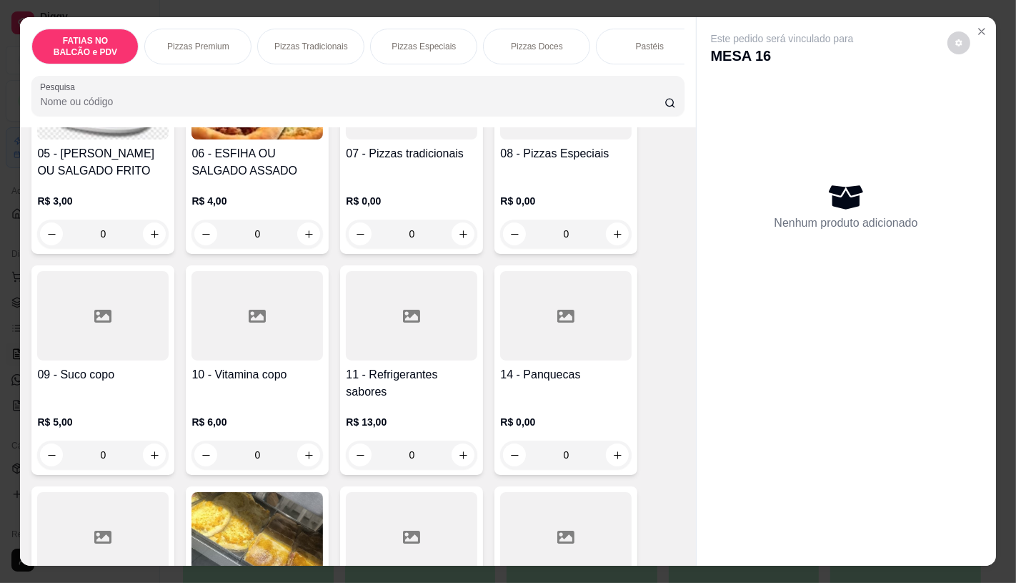
click at [399, 352] on div at bounding box center [412, 315] width 132 height 89
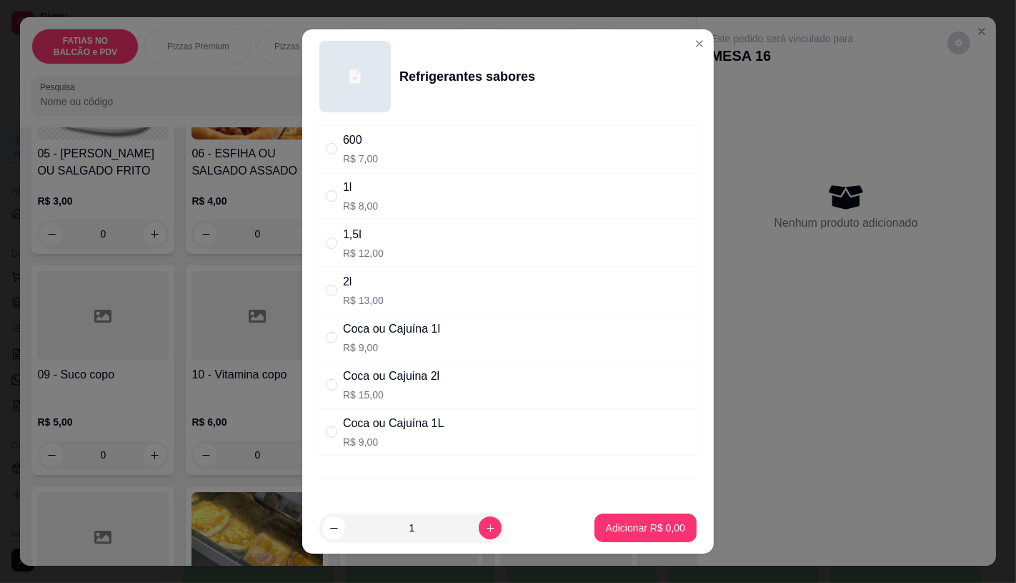
scroll to position [159, 0]
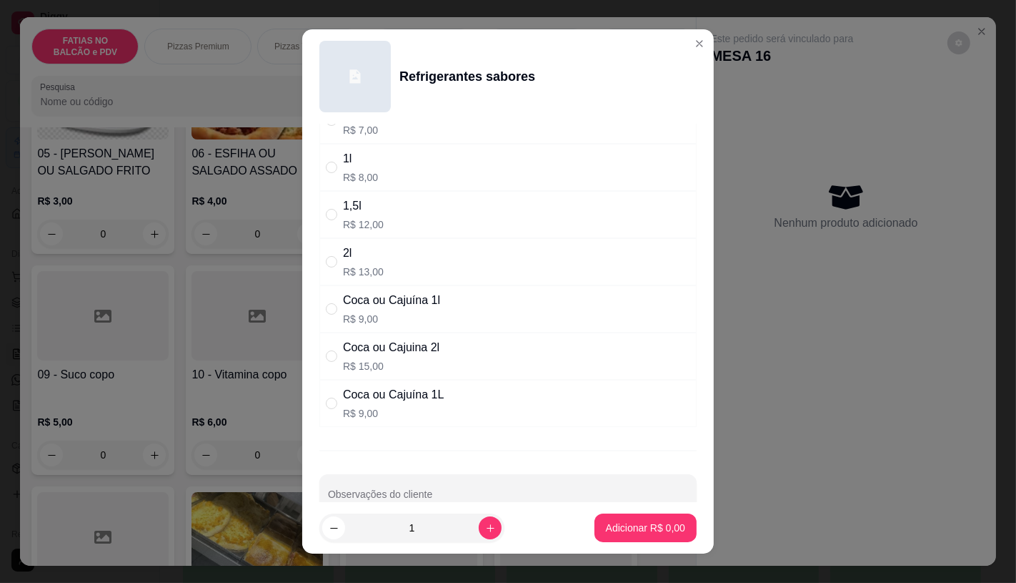
click at [410, 367] on p "R$ 15,00" at bounding box center [391, 366] width 97 height 14
radio input "true"
click at [653, 529] on p "Adicionar R$ 15,00" at bounding box center [642, 527] width 85 height 14
type input "1"
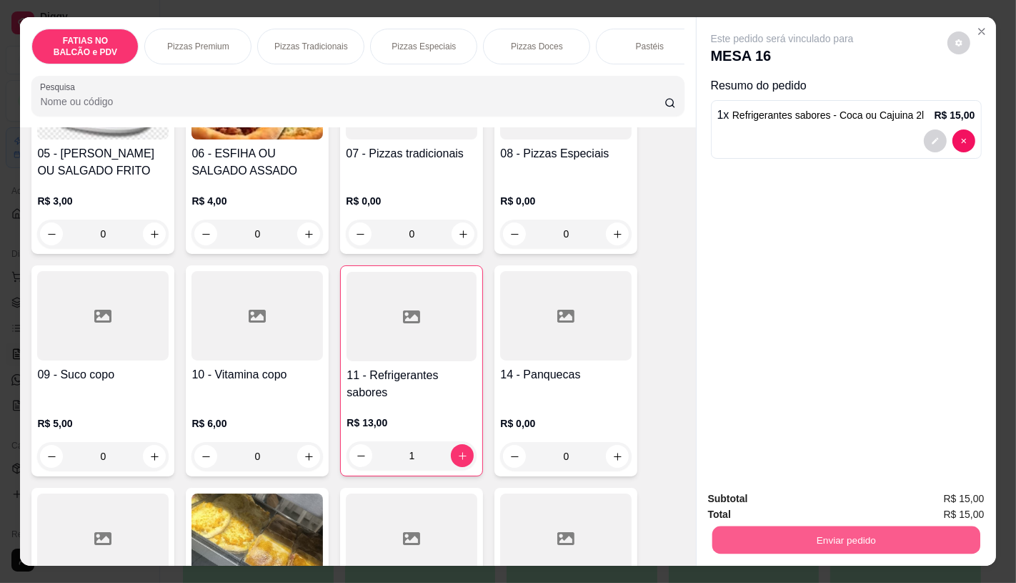
click at [773, 525] on button "Enviar pedido" at bounding box center [846, 539] width 268 height 28
click at [769, 498] on button "Não registrar e enviar pedido" at bounding box center [798, 498] width 144 height 26
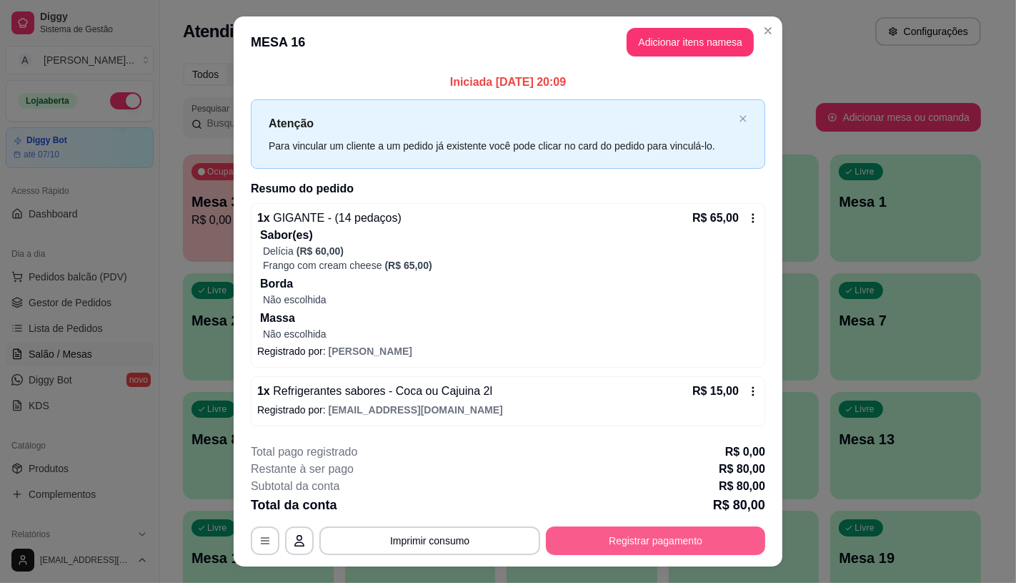
click at [666, 540] on button "Registrar pagamento" at bounding box center [655, 540] width 219 height 29
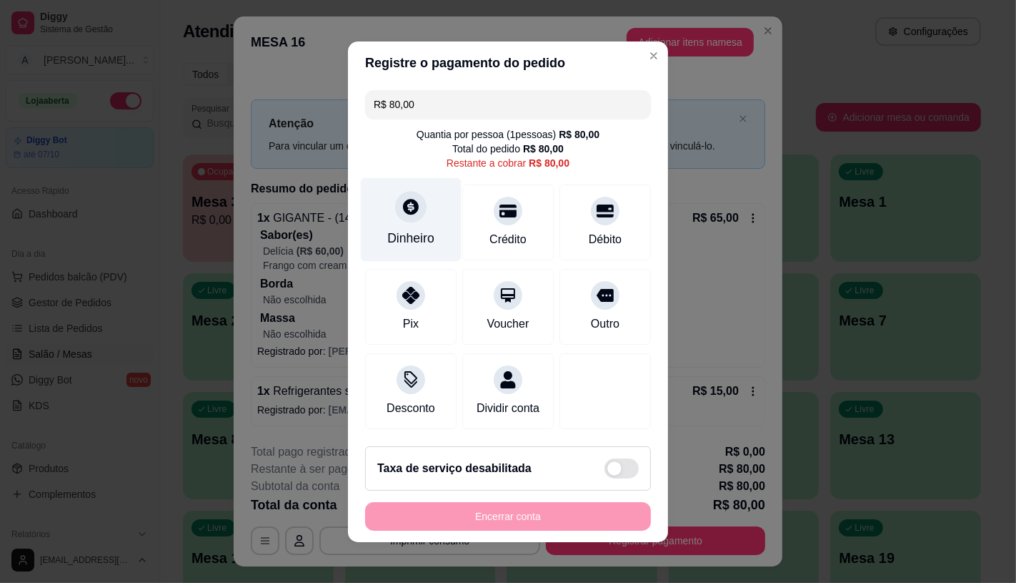
click at [403, 234] on div "Dinheiro" at bounding box center [410, 238] width 47 height 19
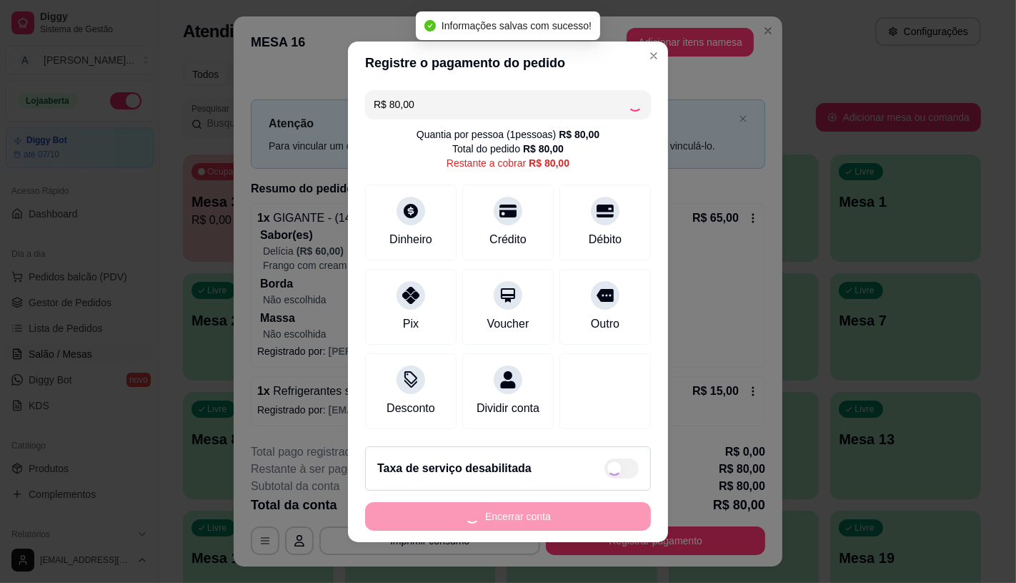
type input "R$ 0,00"
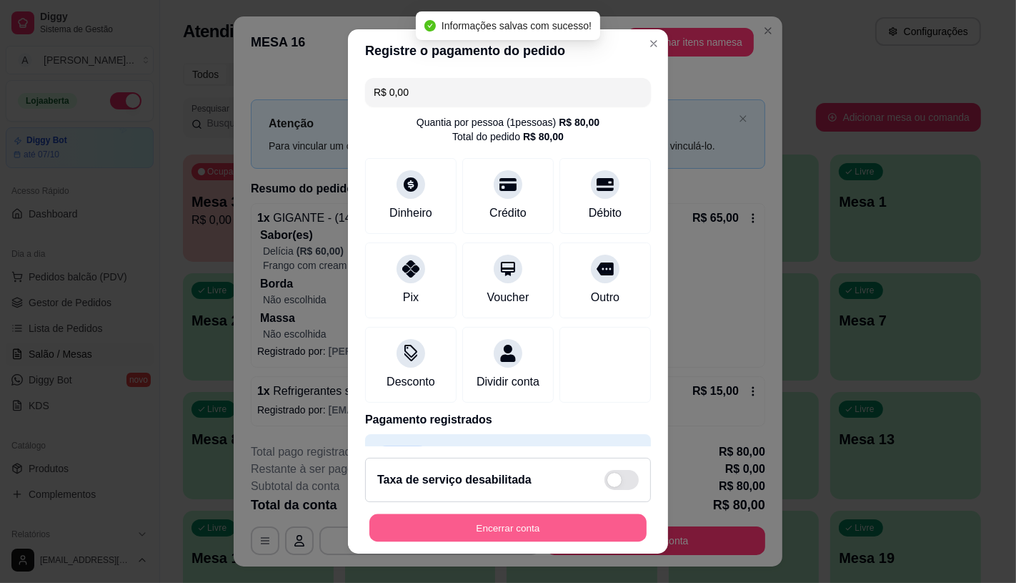
click at [558, 524] on button "Encerrar conta" at bounding box center [508, 528] width 277 height 28
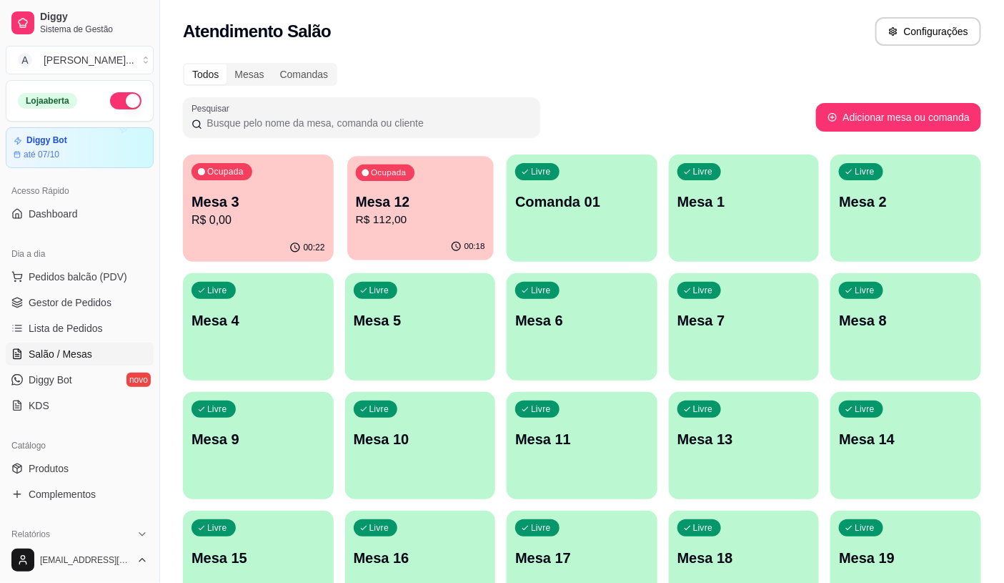
click at [412, 234] on div "00:18" at bounding box center [420, 246] width 146 height 27
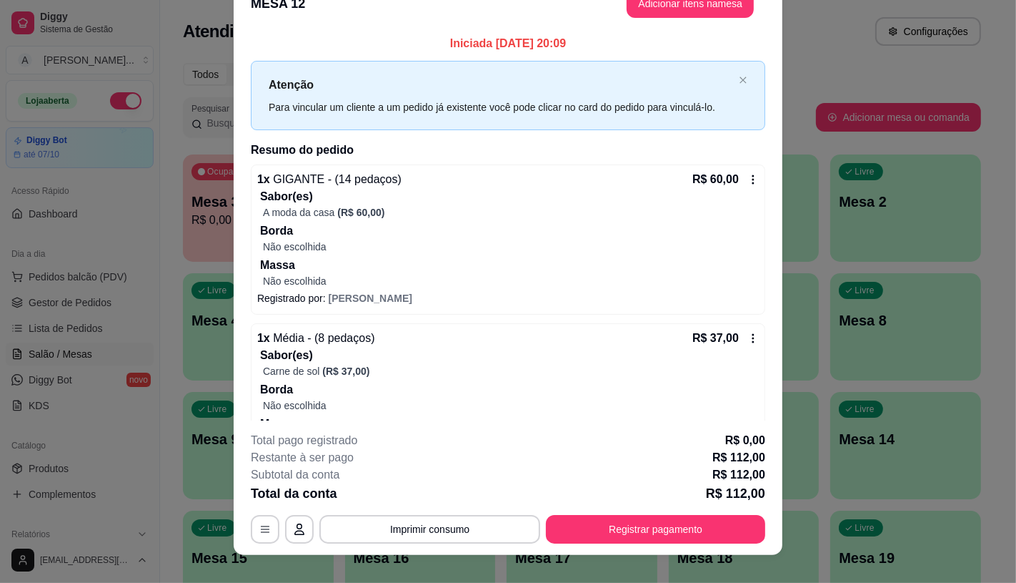
scroll to position [43, 0]
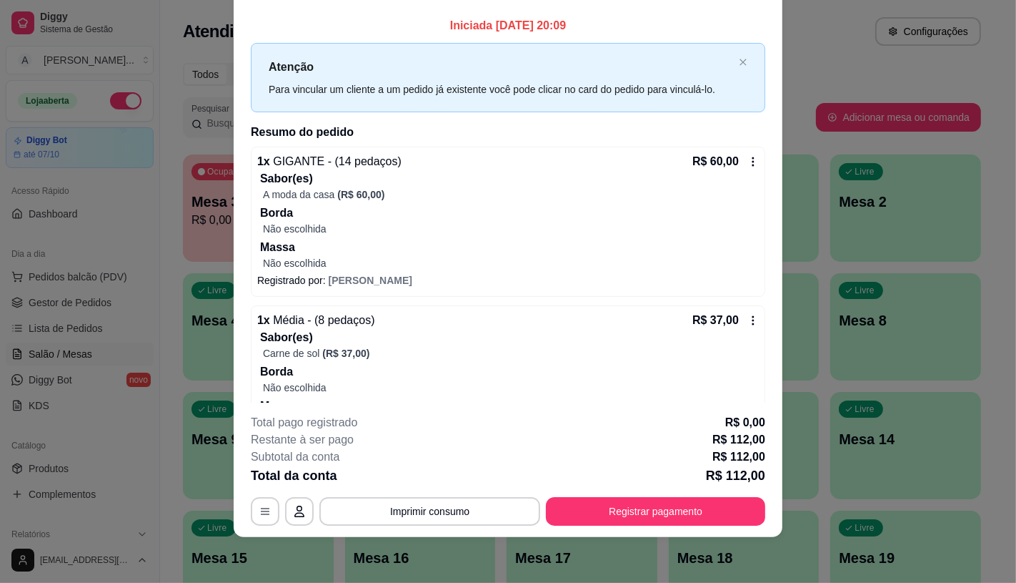
click at [668, 520] on button "Registrar pagamento" at bounding box center [655, 511] width 219 height 29
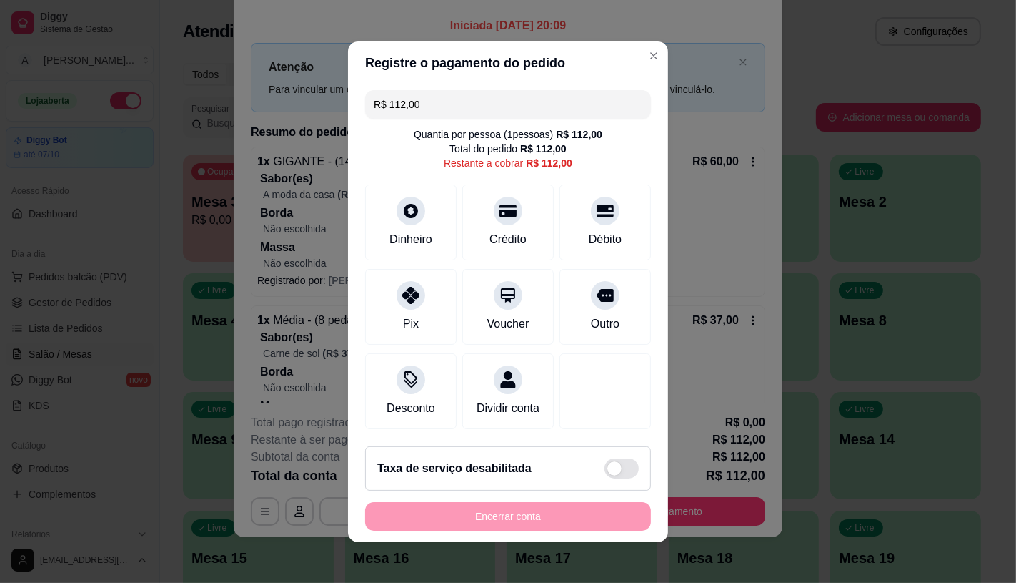
drag, startPoint x: 490, startPoint y: 91, endPoint x: 362, endPoint y: 91, distance: 128.0
click at [365, 91] on div "R$ 112,00" at bounding box center [508, 104] width 286 height 29
click at [496, 214] on div "Crédito" at bounding box center [508, 219] width 101 height 84
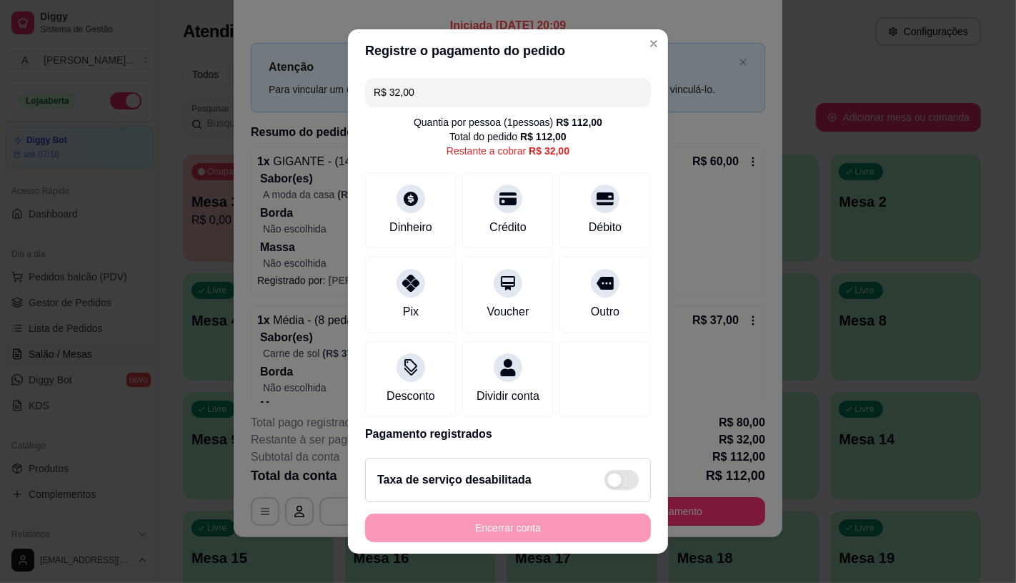
drag, startPoint x: 423, startPoint y: 97, endPoint x: 354, endPoint y: 98, distance: 69.3
click at [354, 98] on div "R$ 32,00 Quantia por pessoa ( 1 pessoas) R$ 112,00 Total do pedido R$ 112,00 Re…" at bounding box center [508, 259] width 320 height 375
click at [415, 292] on div "Pix" at bounding box center [411, 291] width 101 height 84
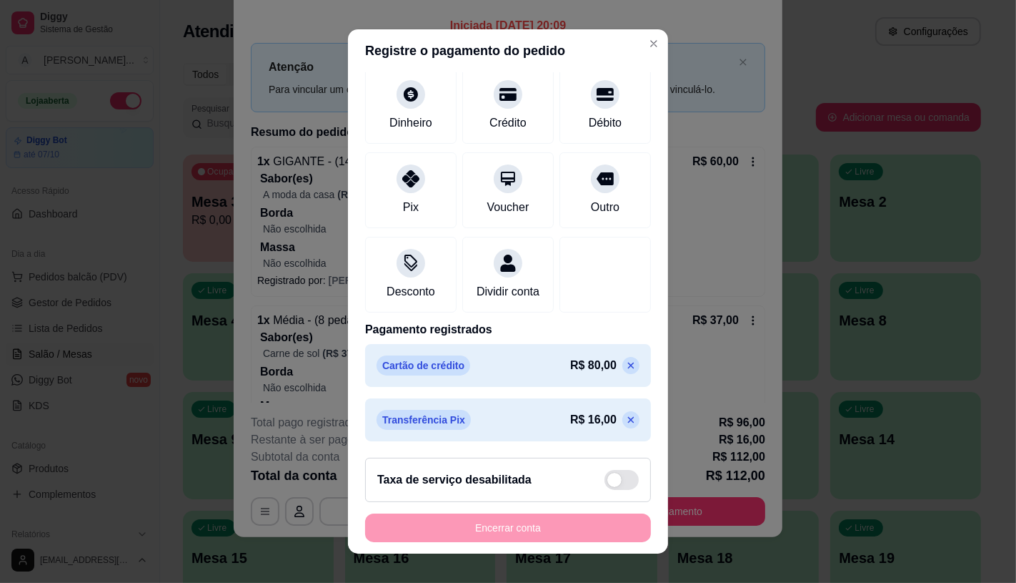
scroll to position [16, 0]
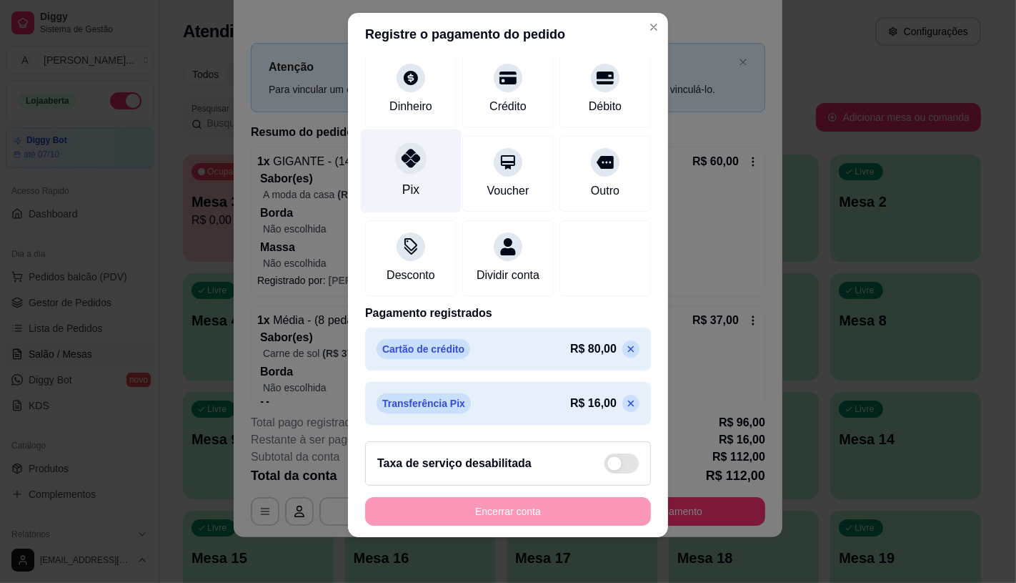
click at [403, 150] on div at bounding box center [410, 157] width 31 height 31
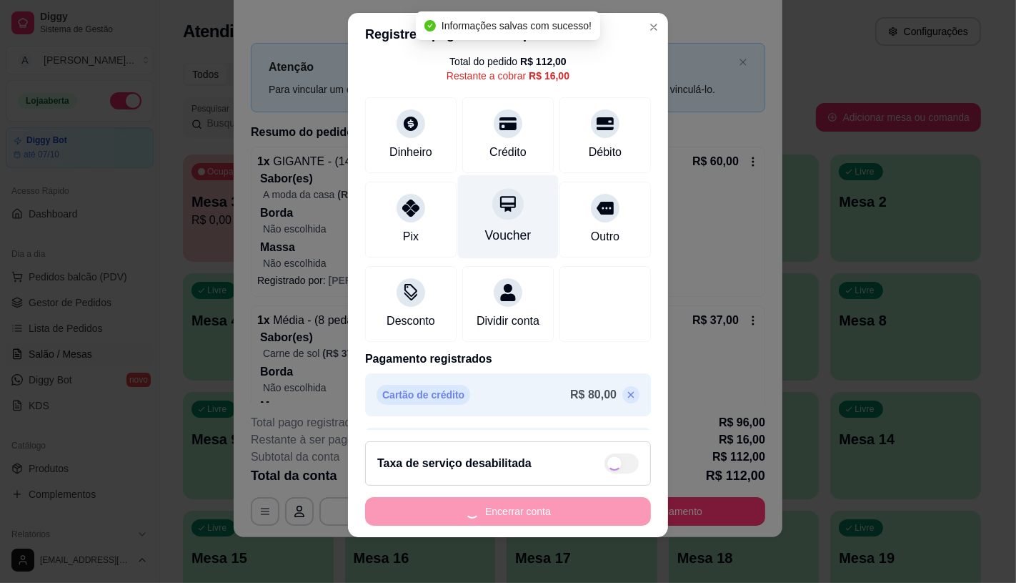
scroll to position [0, 0]
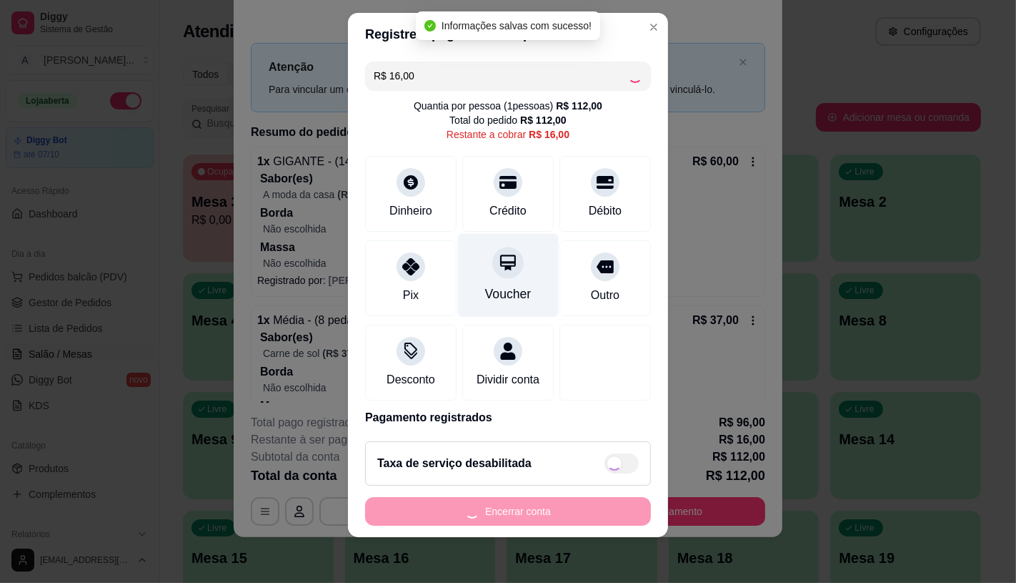
type input "R$ 0,00"
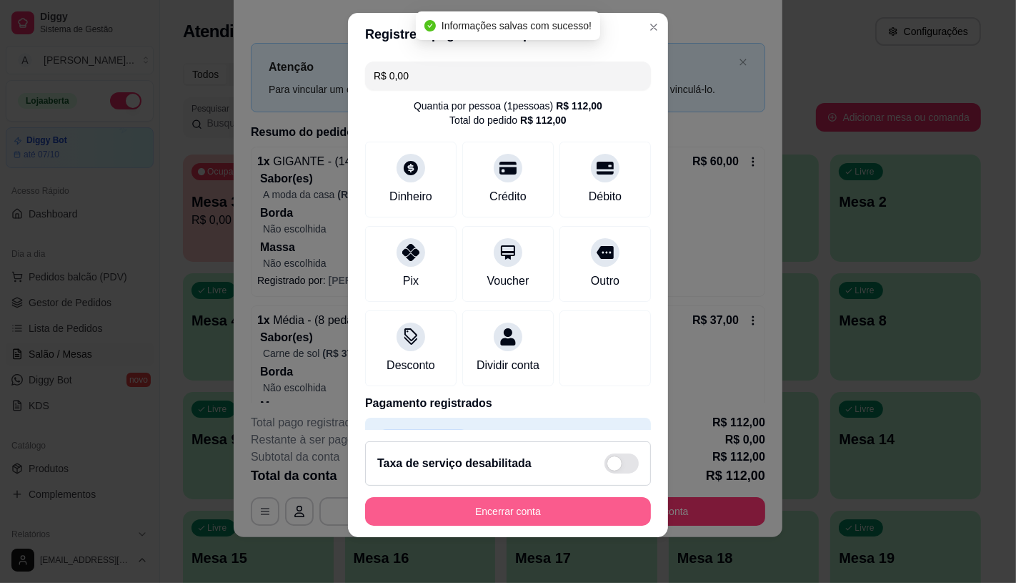
click at [475, 513] on button "Encerrar conta" at bounding box center [508, 511] width 286 height 29
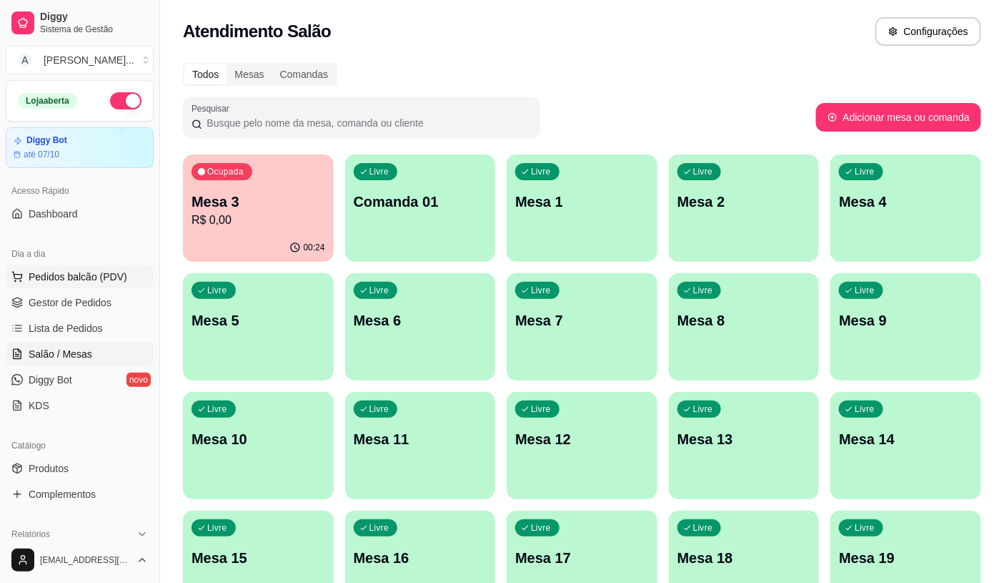
click at [102, 286] on button "Pedidos balcão (PDV)" at bounding box center [80, 276] width 148 height 23
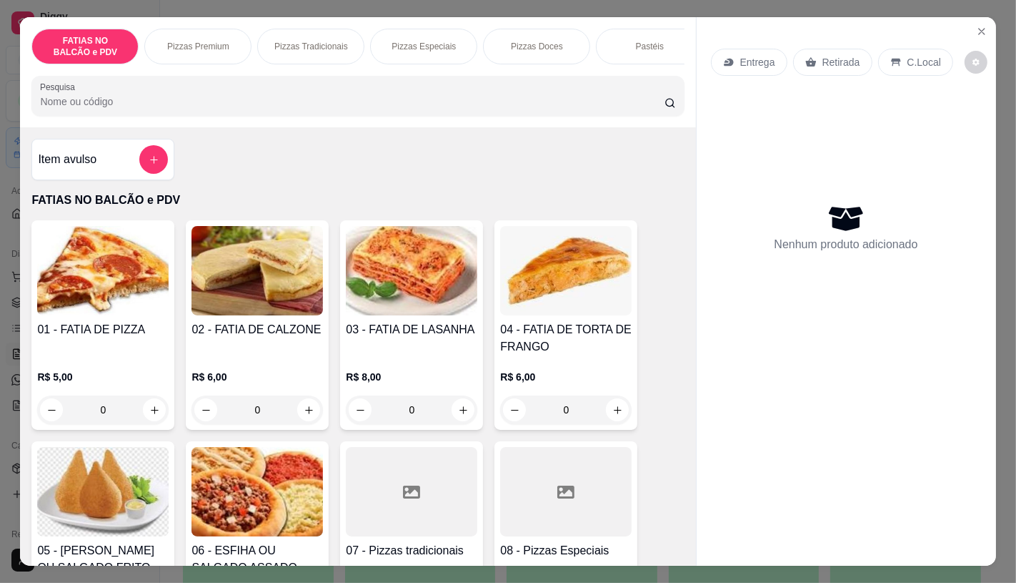
scroll to position [238, 0]
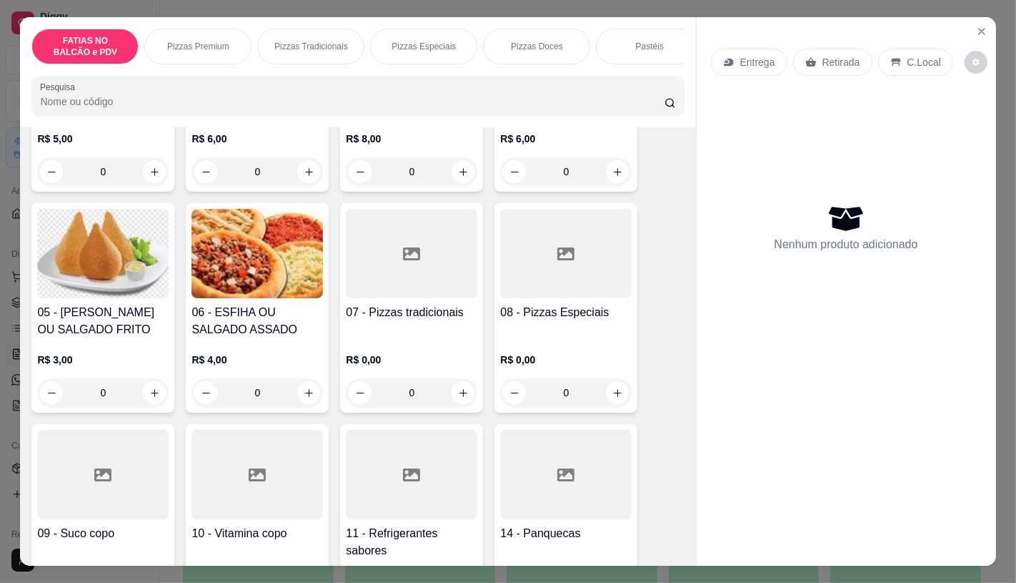
click at [397, 321] on h4 "07 - Pizzas tradicionais" at bounding box center [412, 312] width 132 height 17
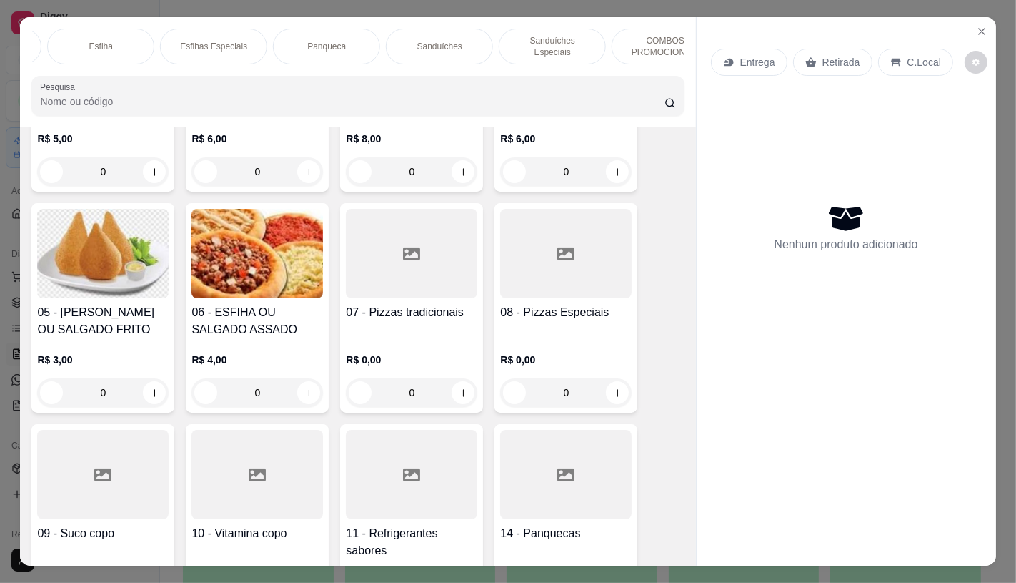
scroll to position [0, 909]
click at [337, 47] on div "Panqueca" at bounding box center [305, 47] width 107 height 36
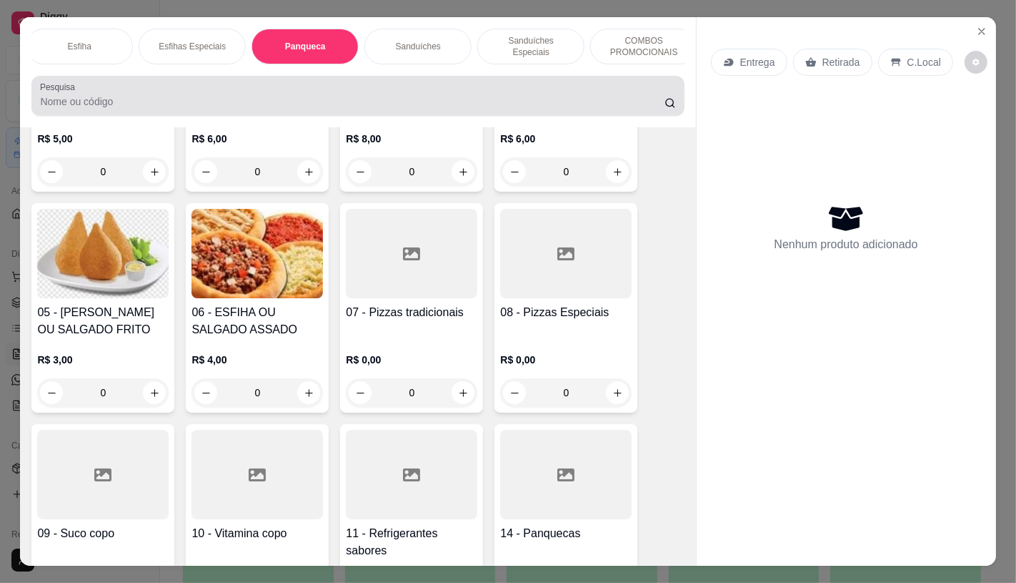
scroll to position [34, 0]
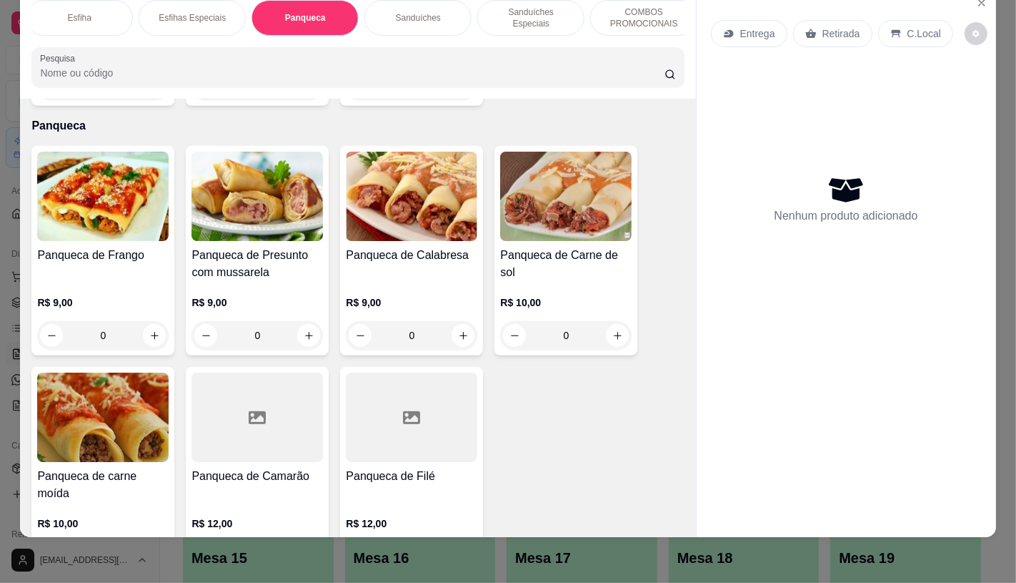
click at [147, 196] on img at bounding box center [103, 196] width 132 height 89
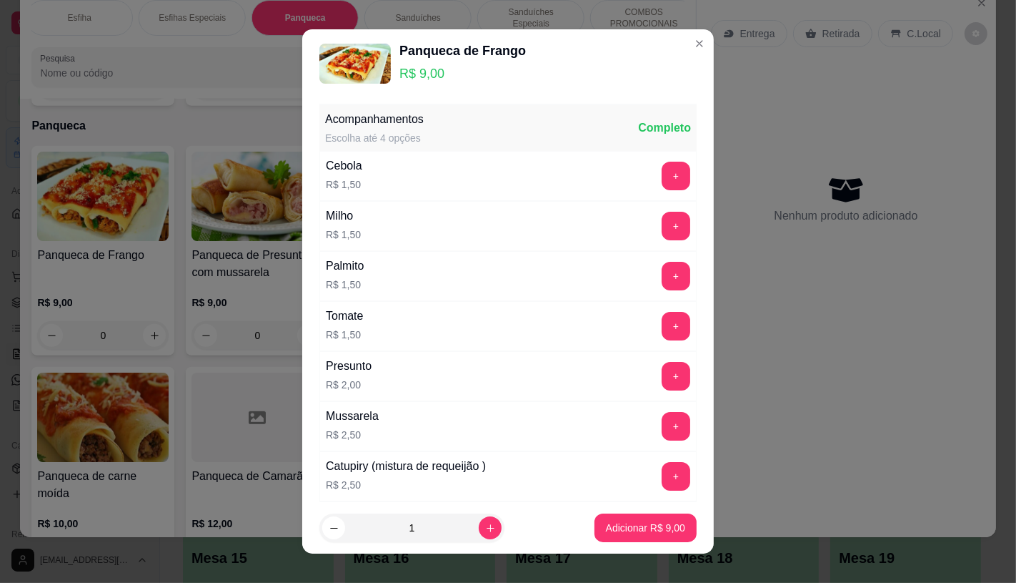
drag, startPoint x: 618, startPoint y: 542, endPoint x: 660, endPoint y: 515, distance: 49.6
click at [619, 542] on footer "1 Adicionar R$ 9,00" at bounding box center [508, 527] width 412 height 51
click at [663, 529] on p "Adicionar R$ 9,00" at bounding box center [645, 527] width 79 height 14
type input "1"
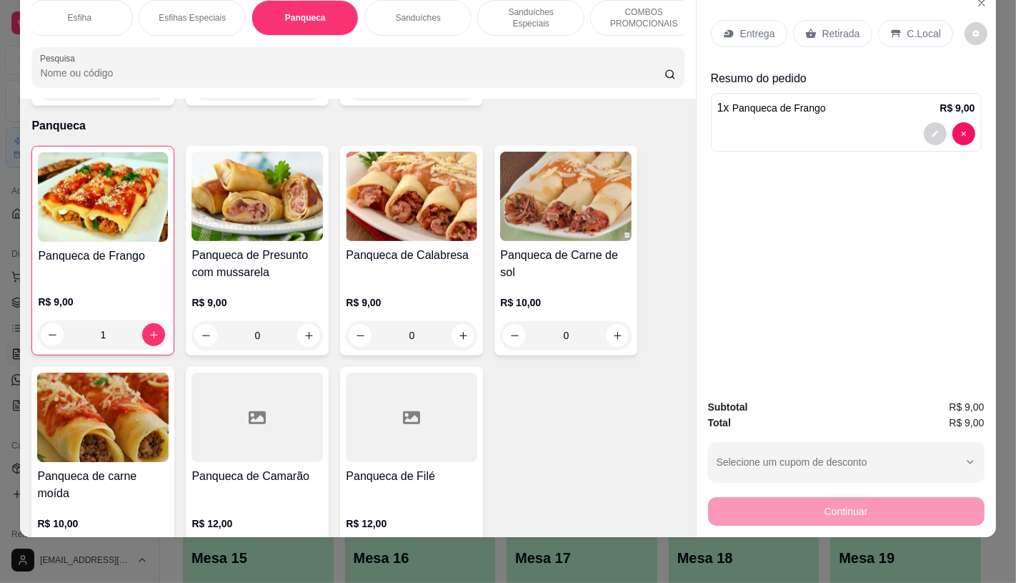
click at [823, 26] on p "Retirada" at bounding box center [842, 33] width 38 height 14
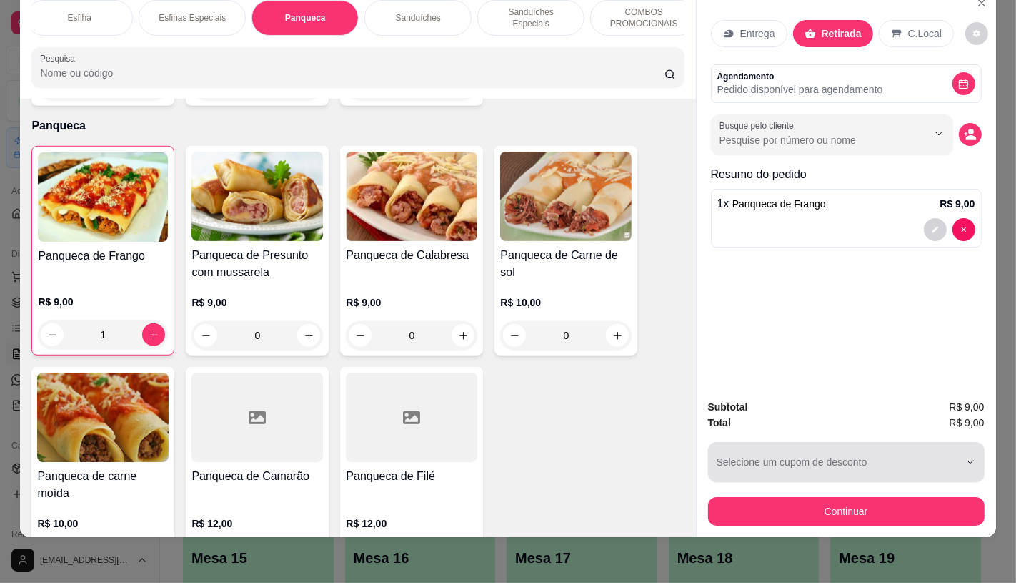
click at [784, 497] on button "Continuar" at bounding box center [846, 511] width 277 height 29
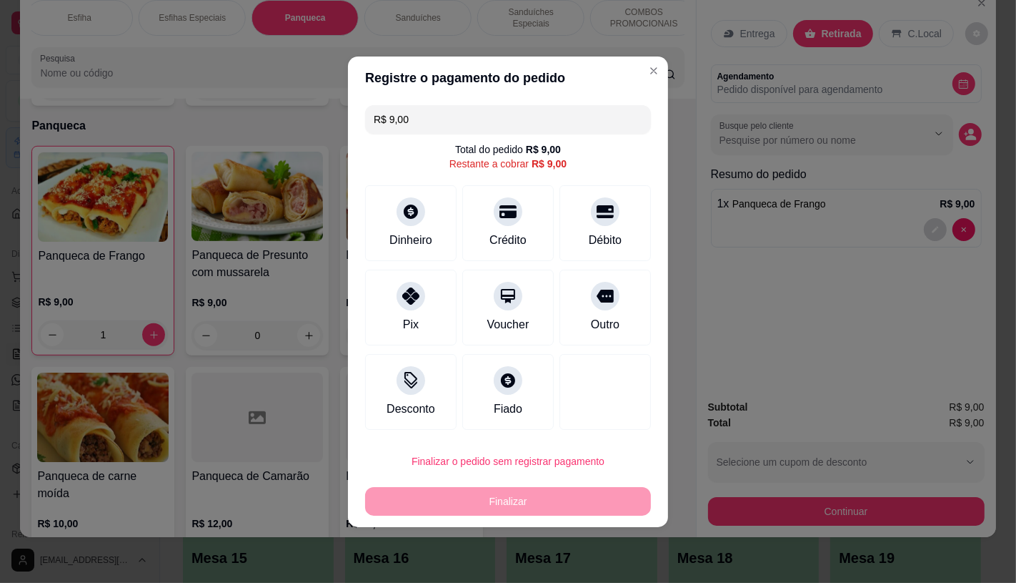
click at [397, 167] on div "Total do pedido R$ 9,00 Restante a cobrar R$ 9,00" at bounding box center [508, 156] width 286 height 29
click at [418, 210] on div at bounding box center [410, 207] width 31 height 31
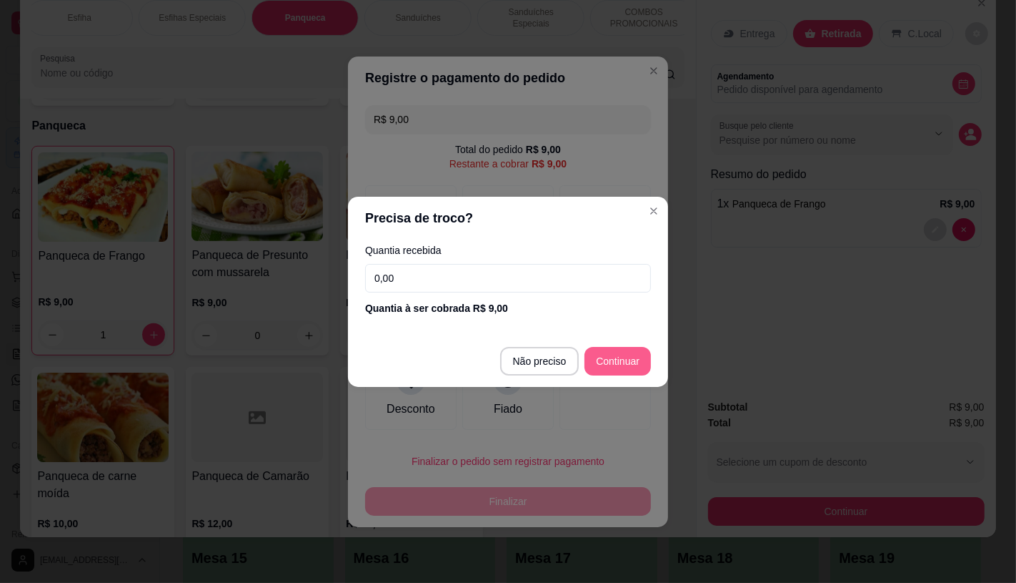
type input "R$ 0,00"
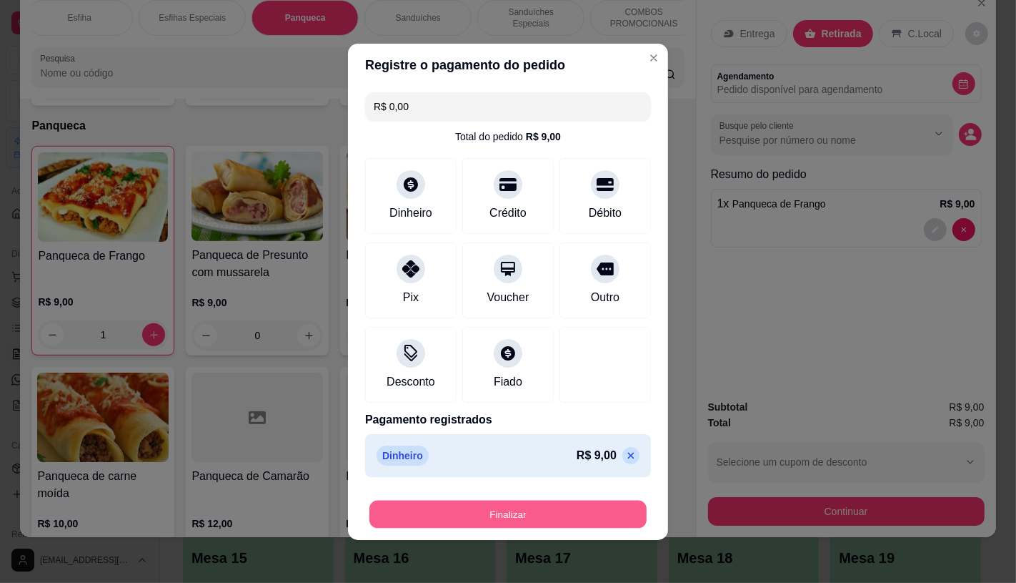
click at [555, 527] on button "Finalizar" at bounding box center [508, 514] width 277 height 28
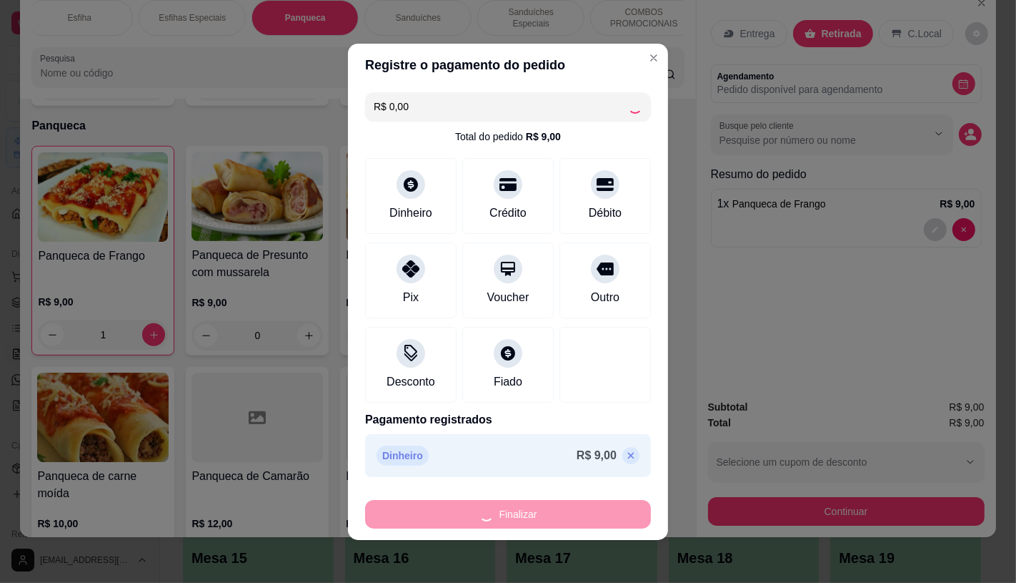
type input "0"
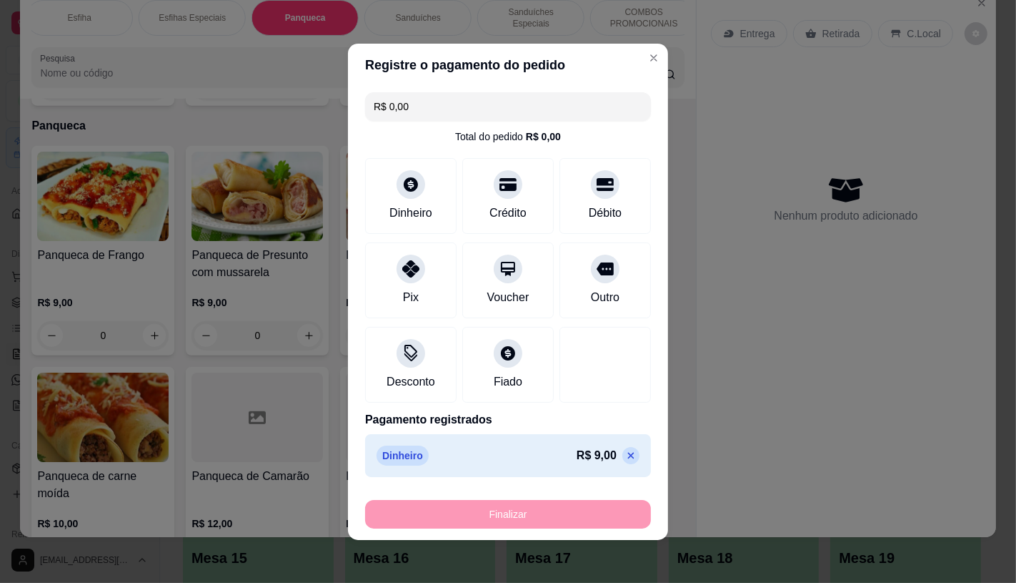
type input "-R$ 9,00"
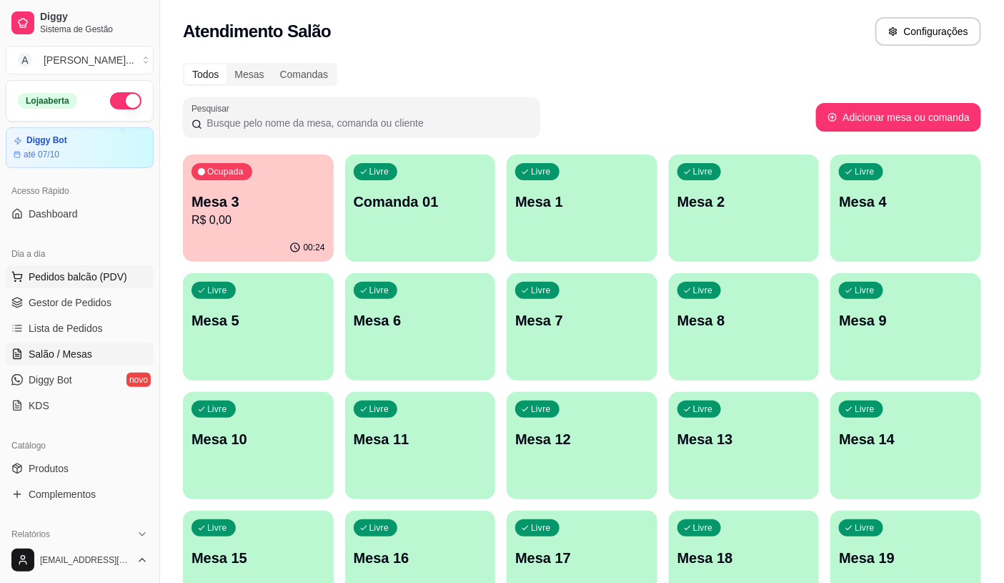
drag, startPoint x: 95, startPoint y: 276, endPoint x: 91, endPoint y: 284, distance: 9.0
click at [91, 284] on button "Pedidos balcão (PDV)" at bounding box center [80, 276] width 148 height 23
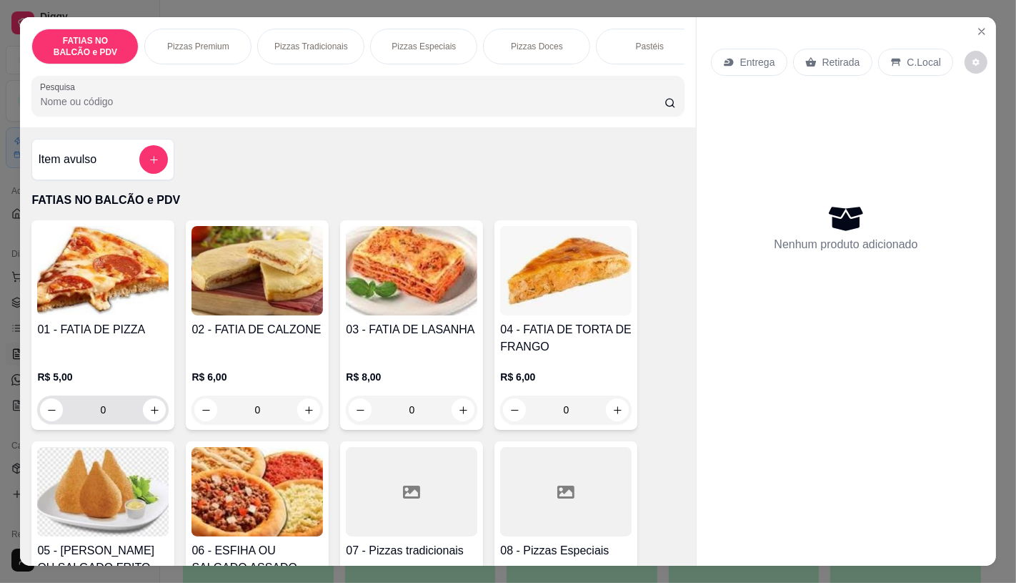
click at [112, 418] on input "0" at bounding box center [103, 409] width 80 height 29
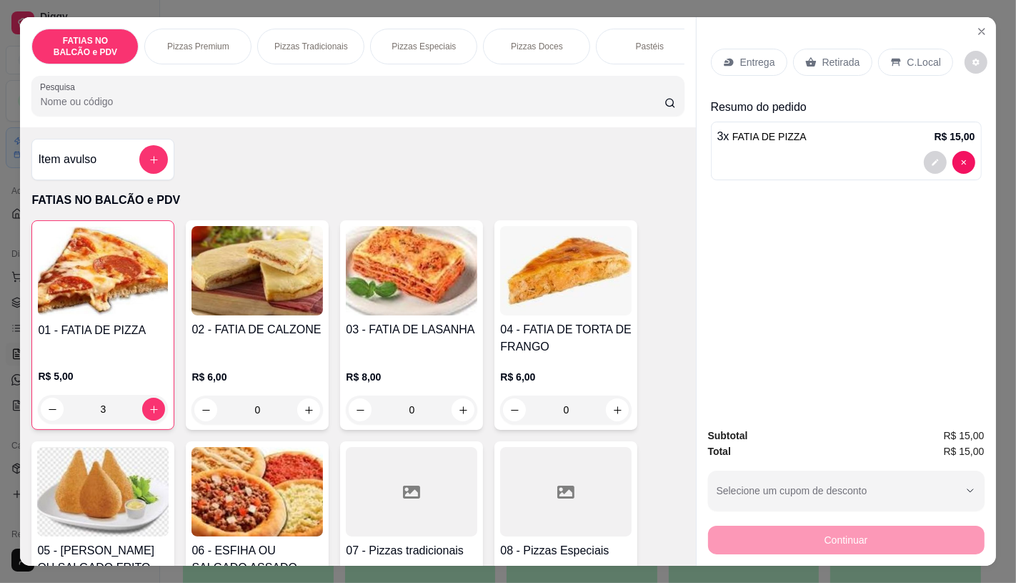
type input "3"
click at [836, 55] on p "Retirada" at bounding box center [842, 62] width 38 height 14
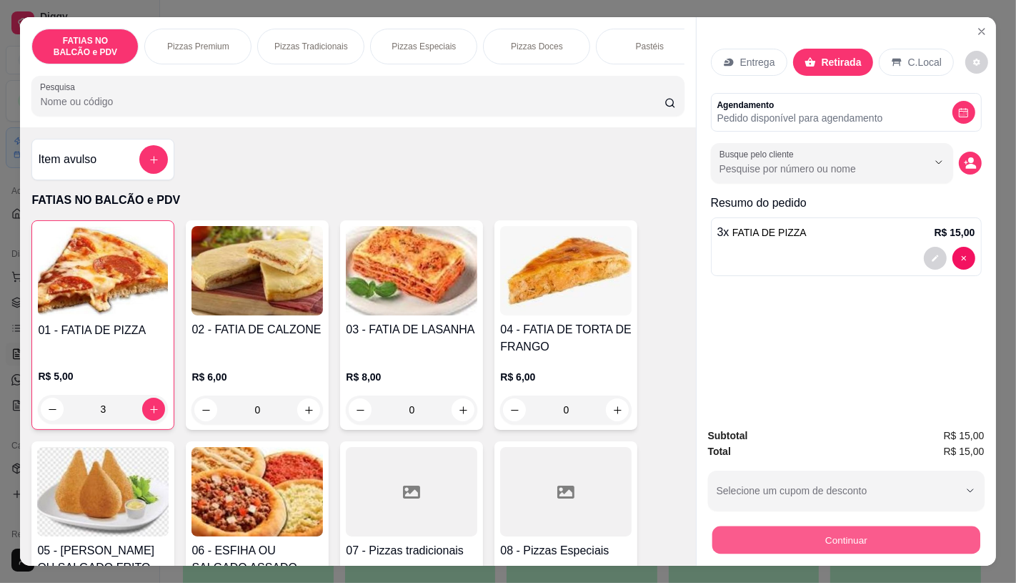
click at [934, 538] on button "Continuar" at bounding box center [846, 539] width 268 height 28
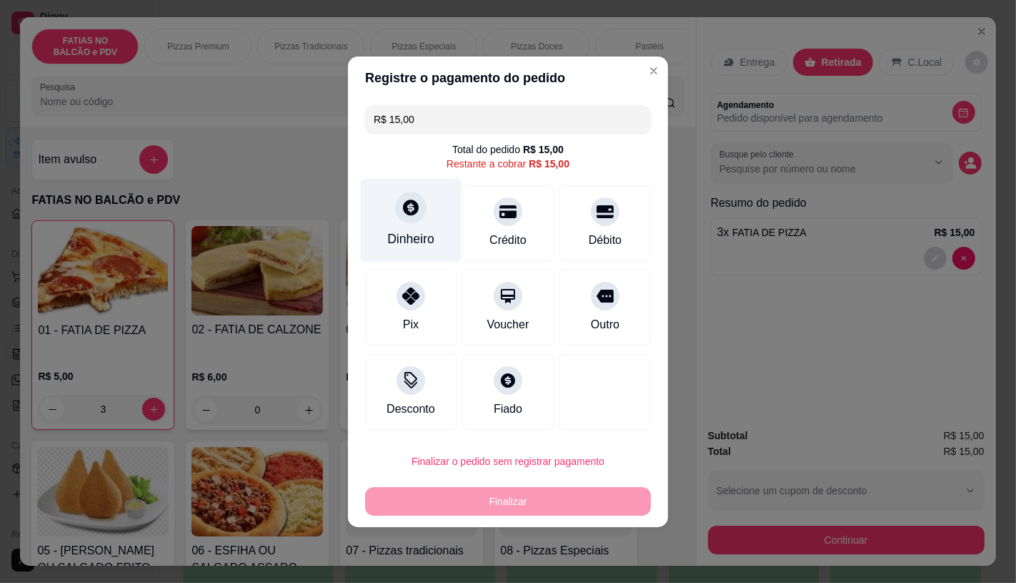
click at [389, 210] on div "Dinheiro" at bounding box center [411, 220] width 101 height 84
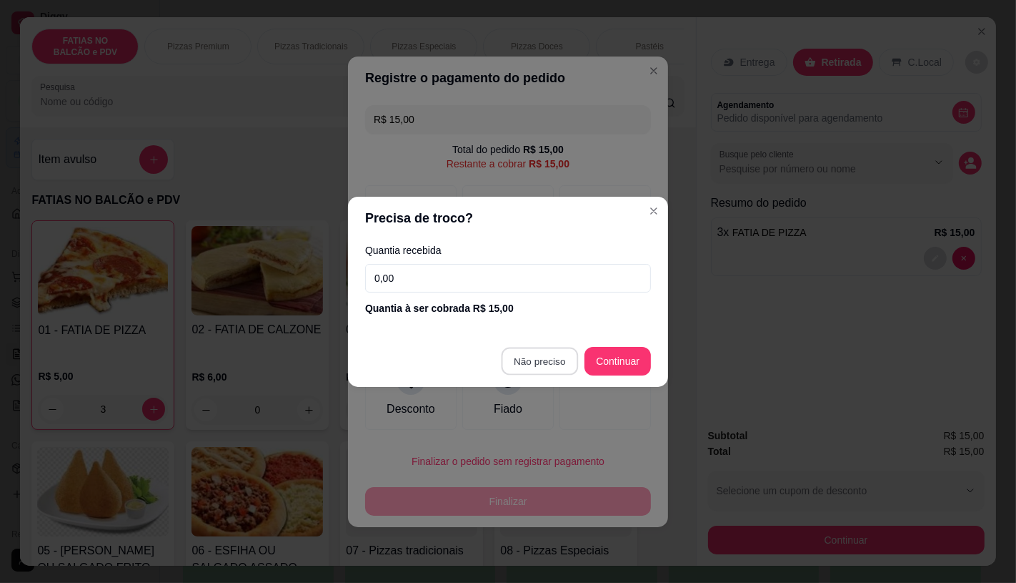
type input "R$ 0,00"
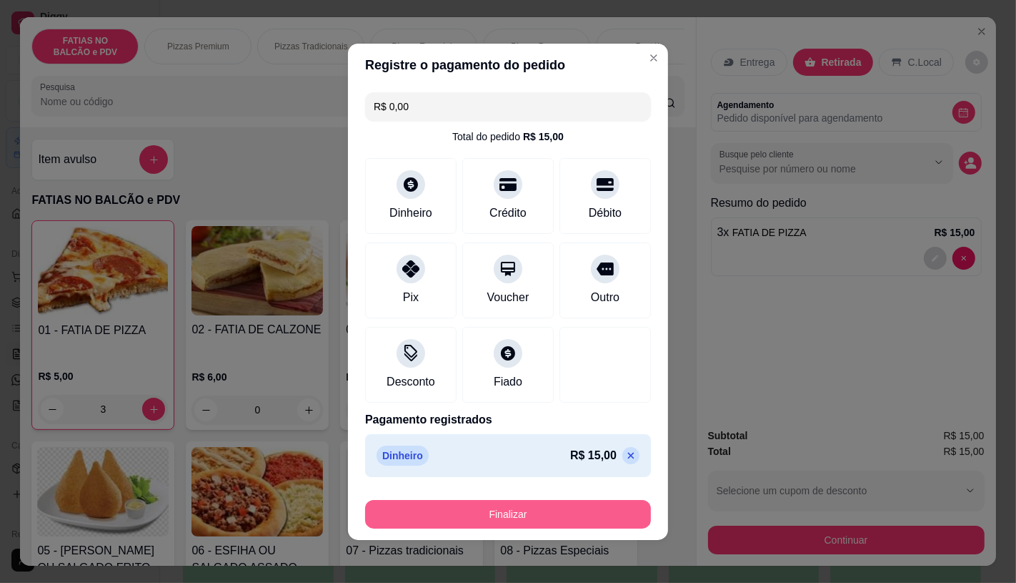
click at [552, 518] on button "Finalizar" at bounding box center [508, 514] width 286 height 29
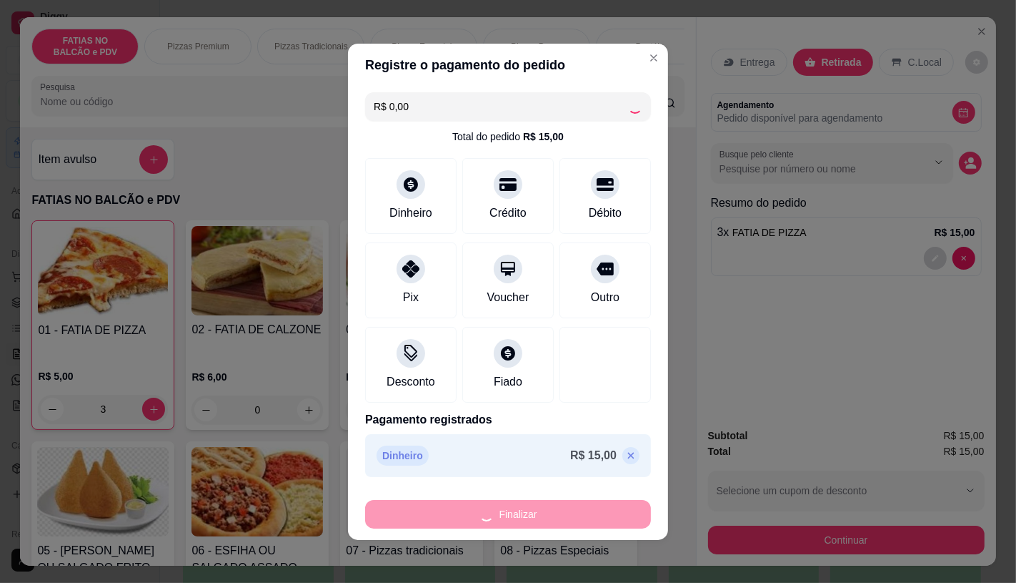
type input "0"
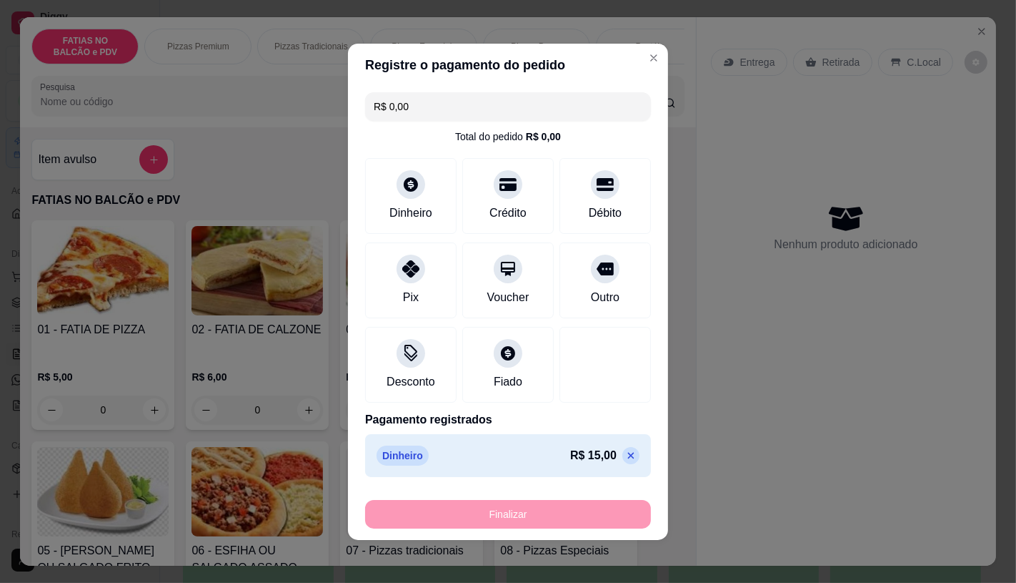
type input "-R$ 15,00"
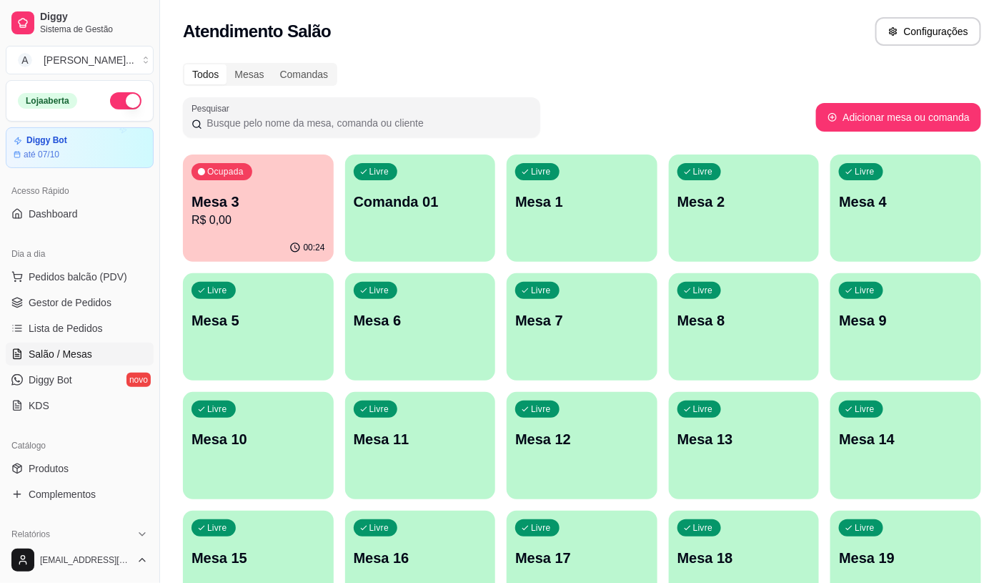
click at [66, 263] on div "Dia a dia" at bounding box center [80, 253] width 148 height 23
click at [67, 272] on button "Pedidos balcão (PDV)" at bounding box center [80, 276] width 148 height 23
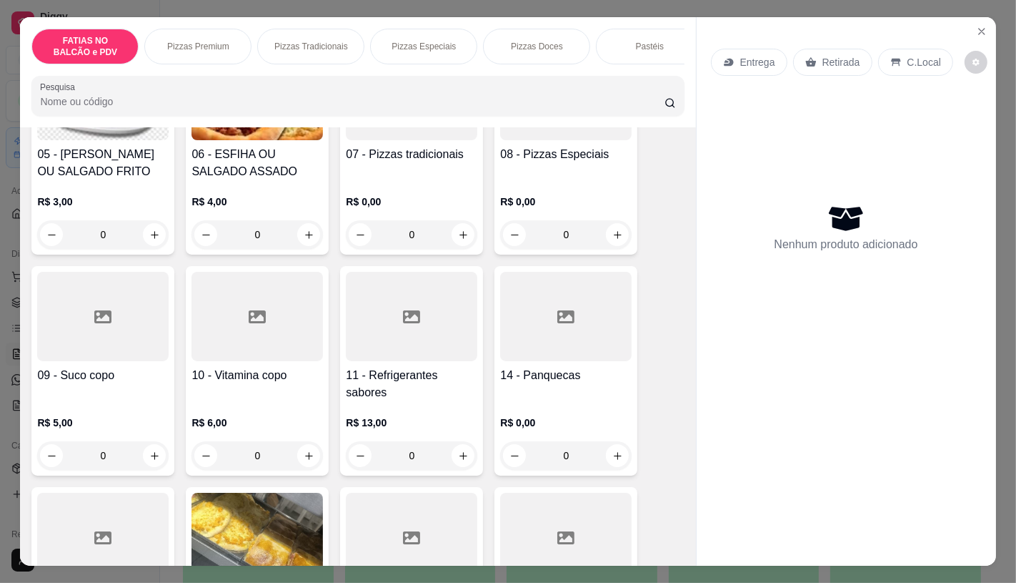
scroll to position [397, 0]
click at [427, 325] on div at bounding box center [412, 315] width 132 height 89
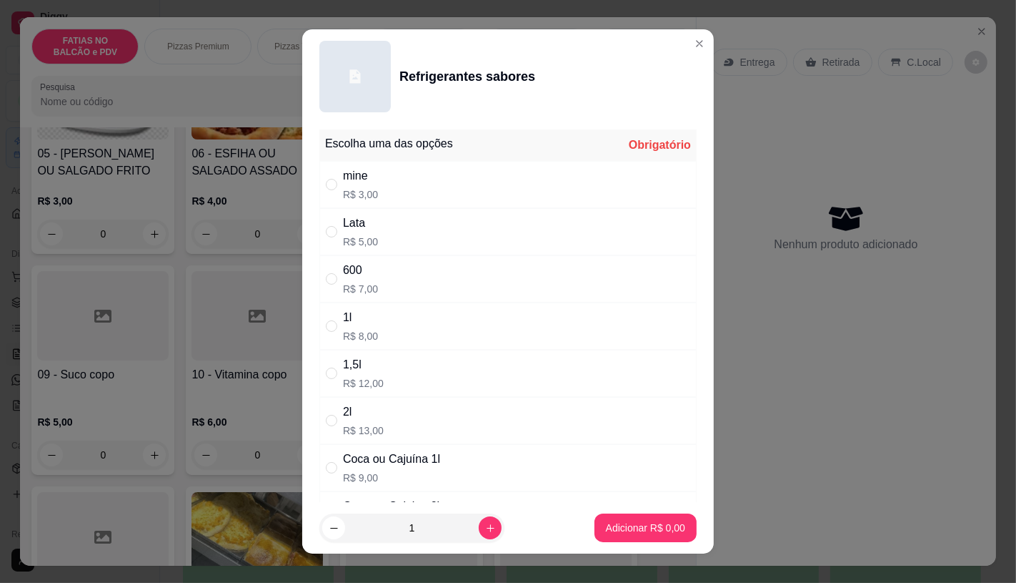
click at [417, 219] on div "Lata R$ 5,00" at bounding box center [508, 231] width 377 height 47
radio input "true"
click at [628, 534] on p "Adicionar R$ 5,00" at bounding box center [645, 528] width 77 height 14
type input "1"
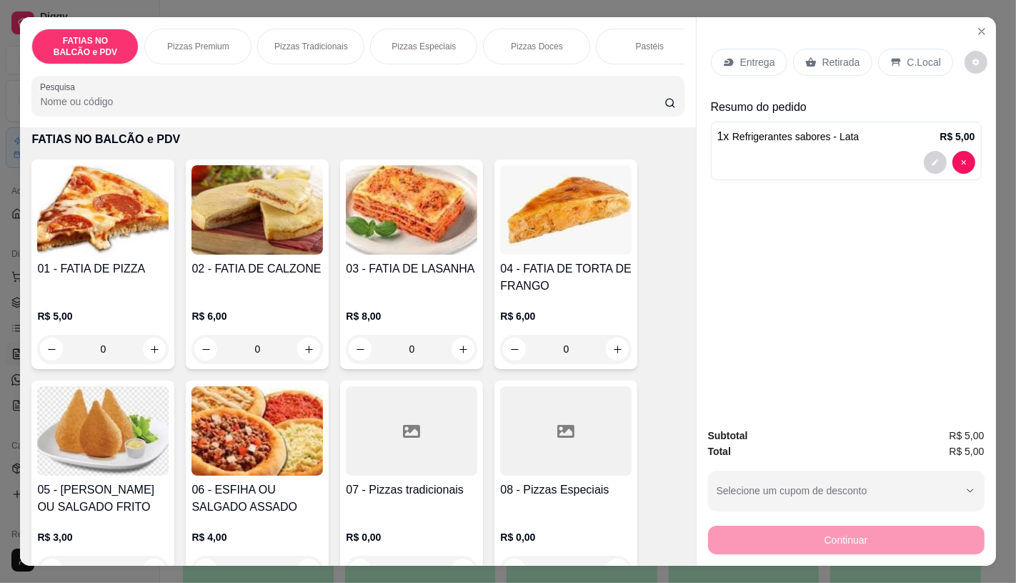
scroll to position [0, 0]
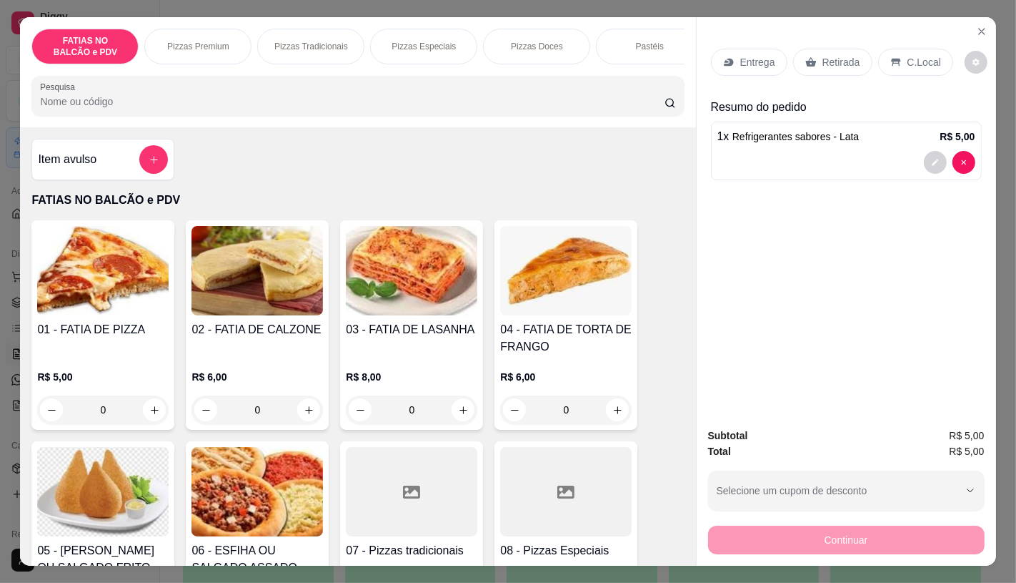
click at [115, 495] on img at bounding box center [103, 491] width 132 height 89
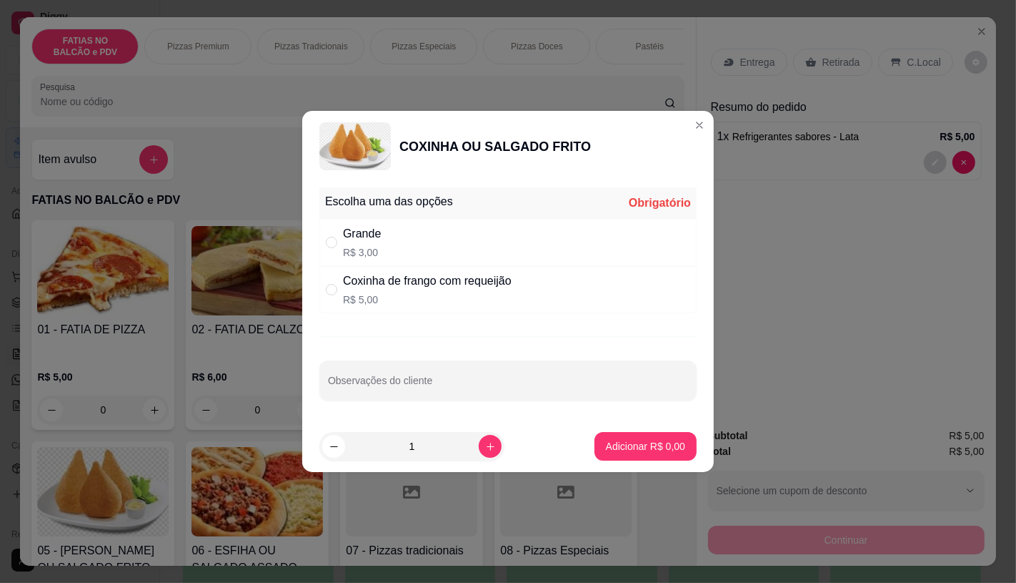
click at [388, 249] on div "Grande R$ 3,00" at bounding box center [508, 242] width 377 height 47
radio input "true"
click at [485, 439] on button "increase-product-quantity" at bounding box center [490, 446] width 23 height 23
type input "2"
click at [608, 456] on button "Adicionar R$ 6,00" at bounding box center [646, 446] width 102 height 29
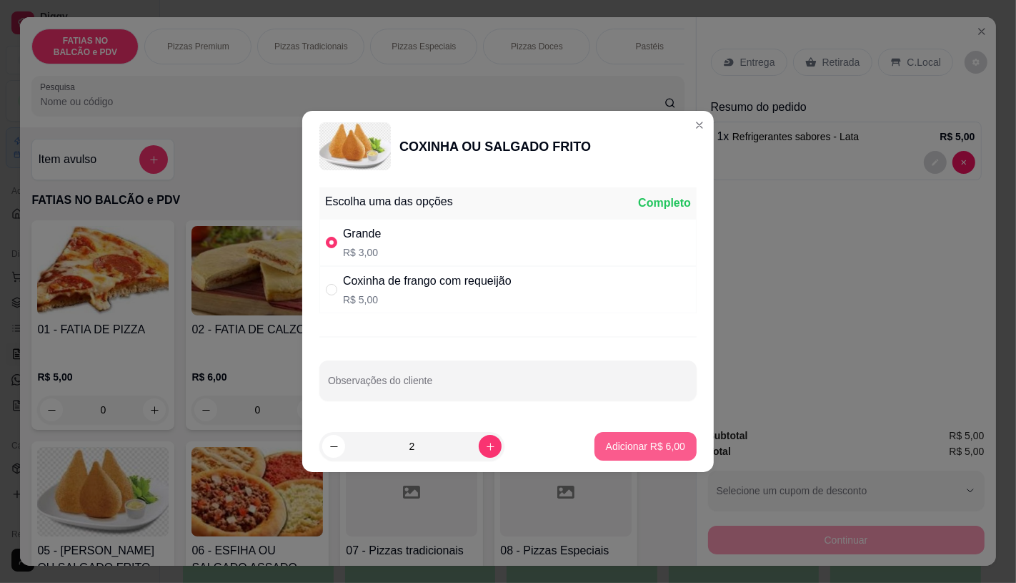
type input "2"
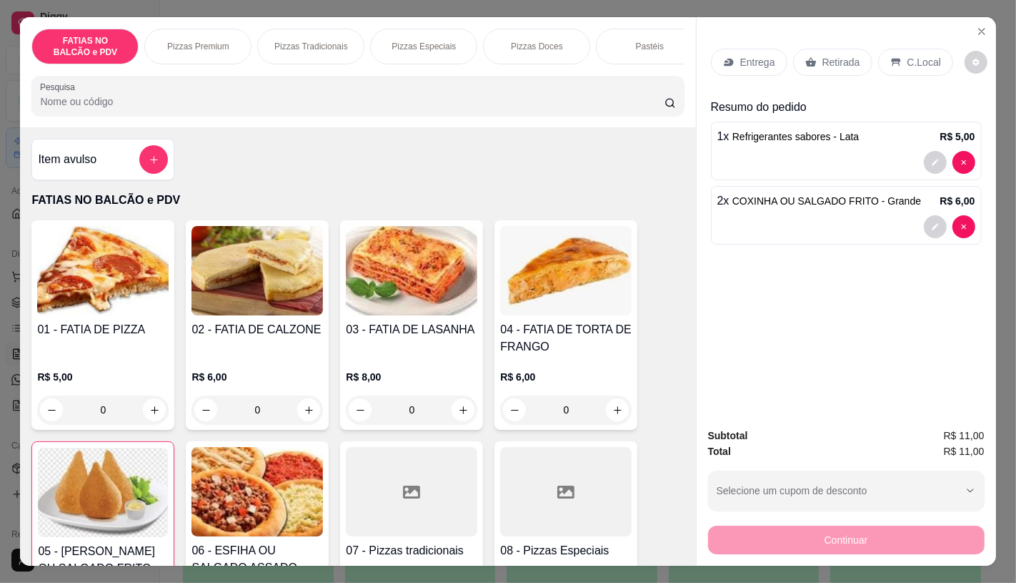
click at [813, 51] on div "Retirada" at bounding box center [832, 62] width 79 height 27
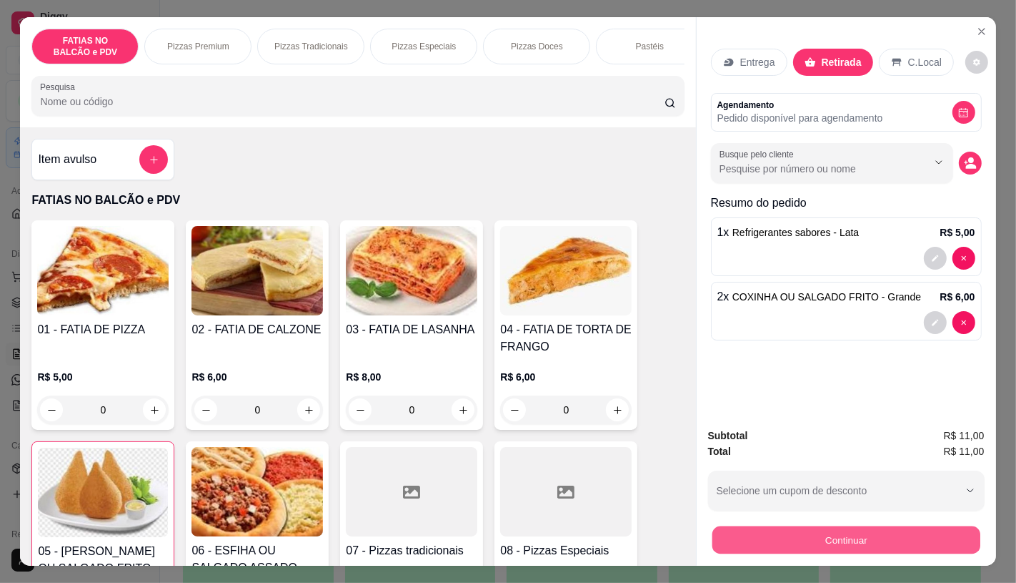
click at [793, 529] on button "Continuar" at bounding box center [846, 539] width 268 height 28
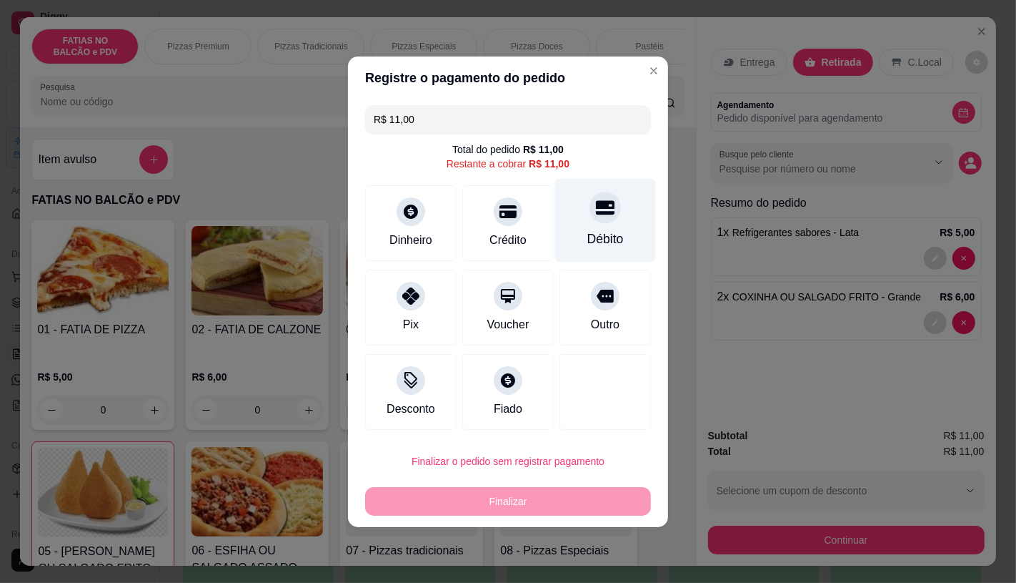
click at [586, 226] on div "Débito" at bounding box center [605, 220] width 101 height 84
type input "R$ 0,00"
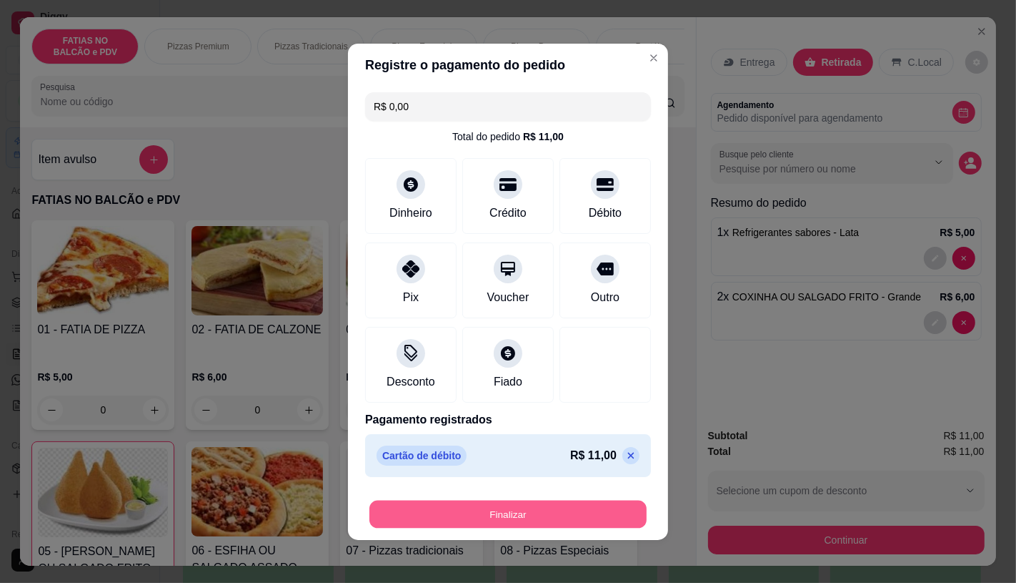
click at [538, 527] on button "Finalizar" at bounding box center [508, 514] width 277 height 28
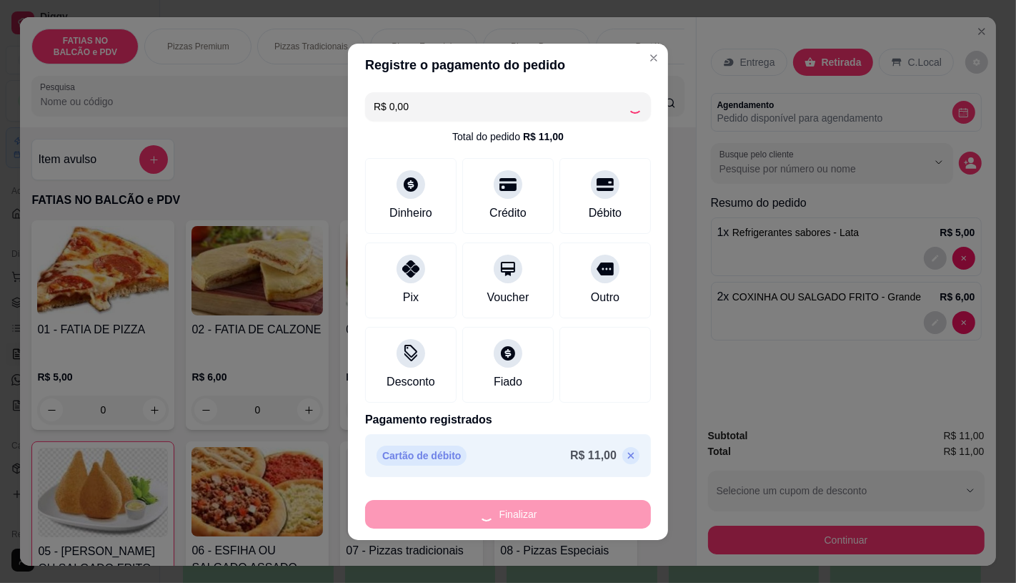
type input "0"
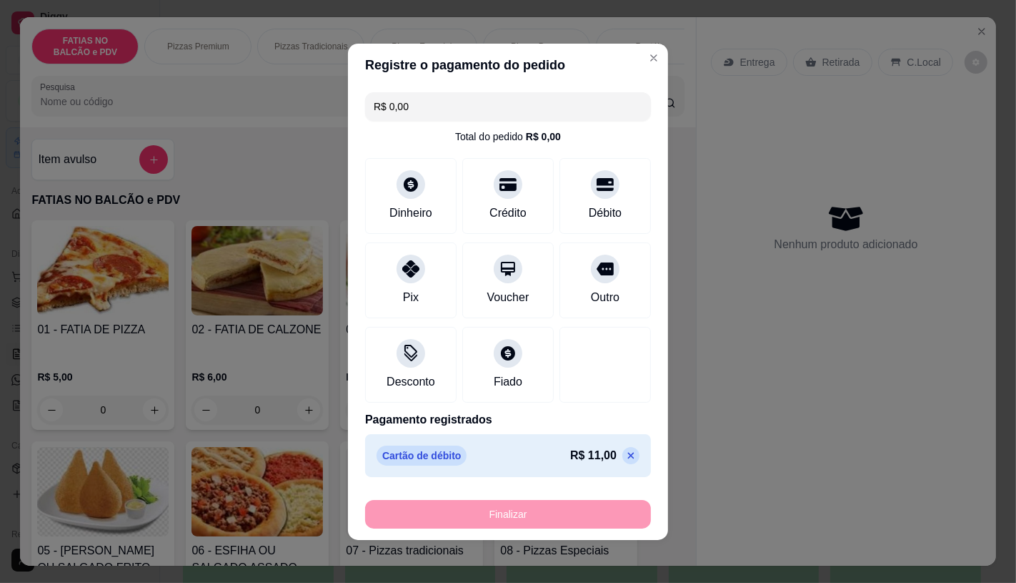
type input "-R$ 11,00"
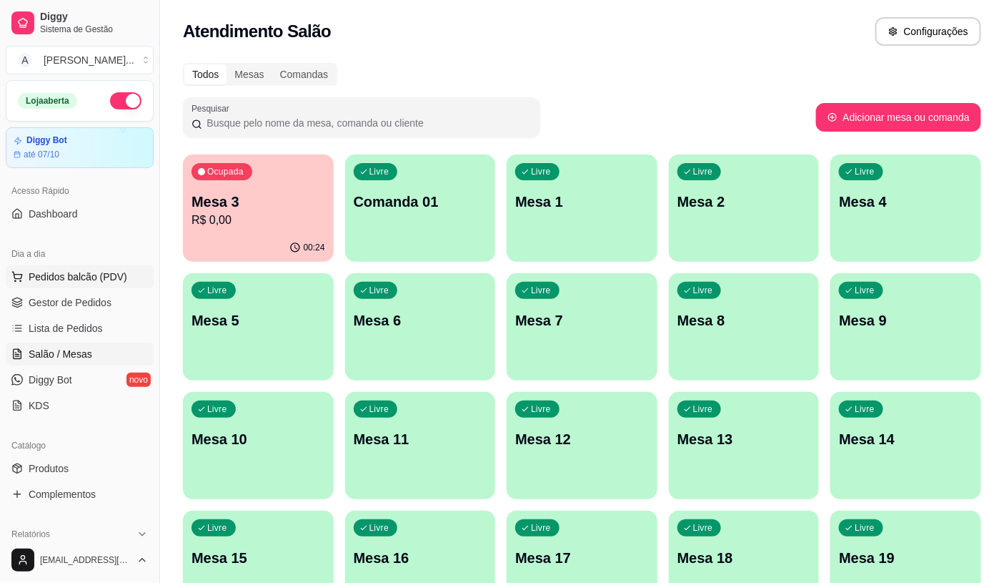
click at [62, 274] on span "Pedidos balcão (PDV)" at bounding box center [78, 276] width 99 height 14
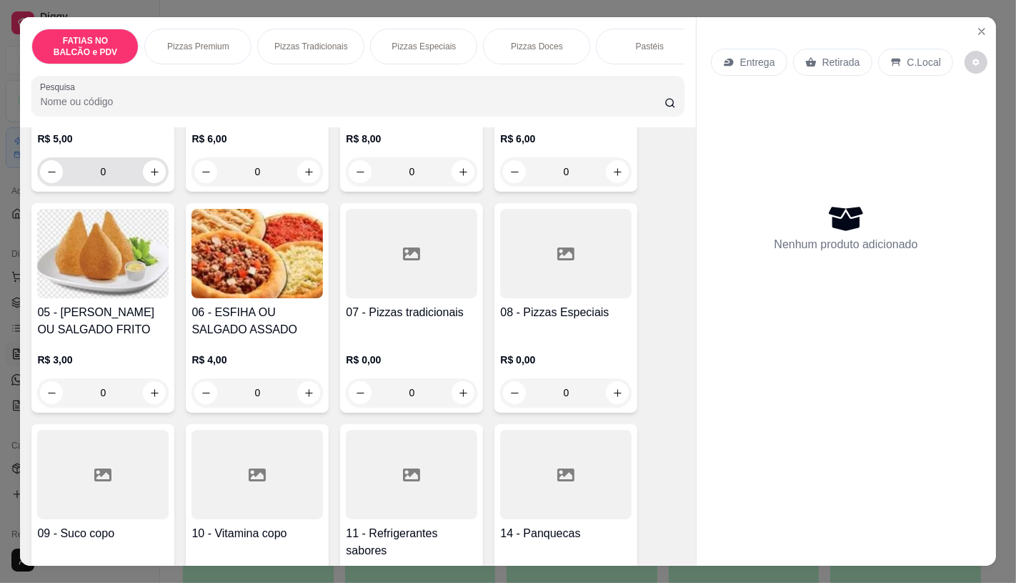
scroll to position [79, 0]
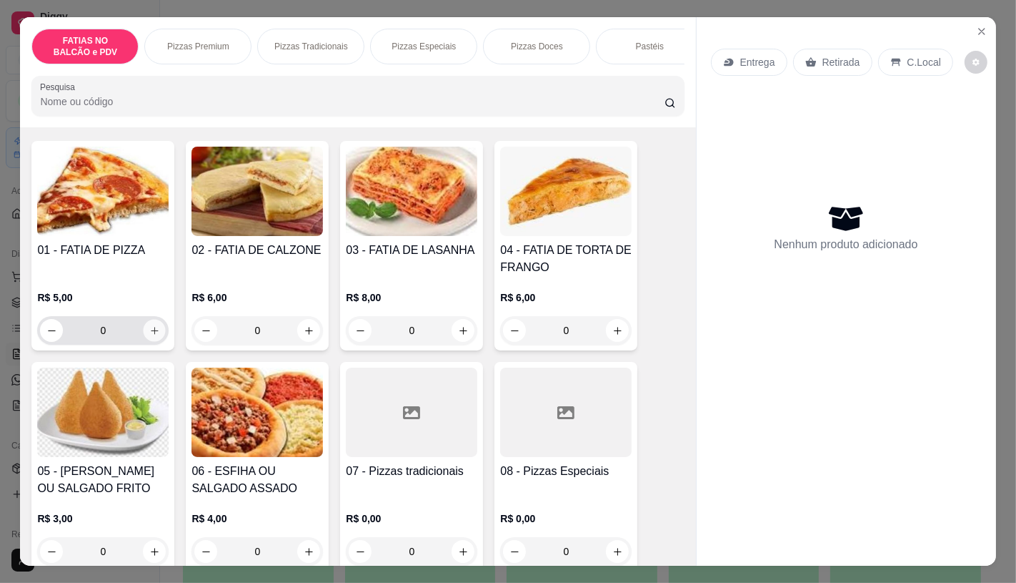
click at [151, 342] on button "increase-product-quantity" at bounding box center [155, 331] width 22 height 22
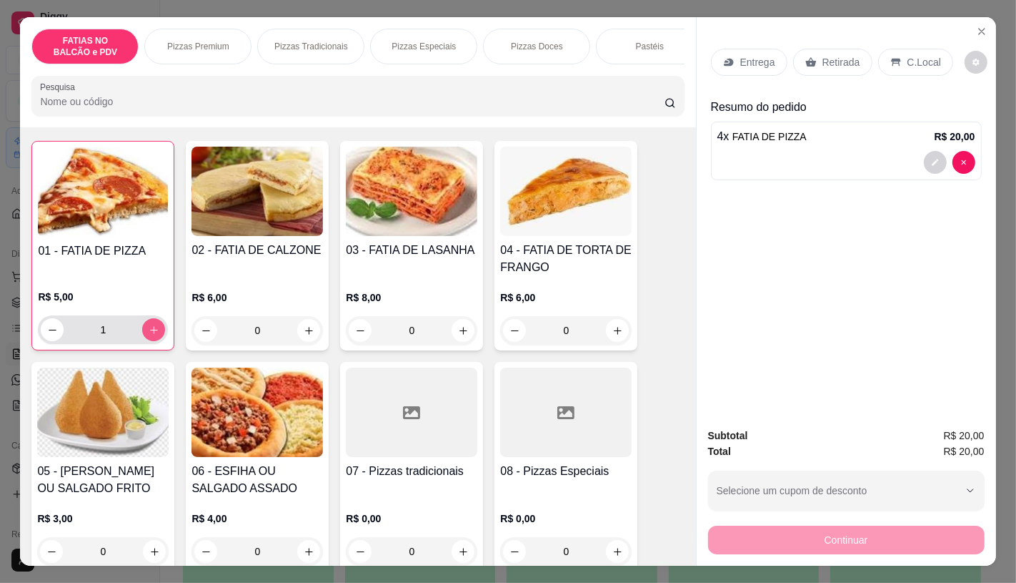
type input "4"
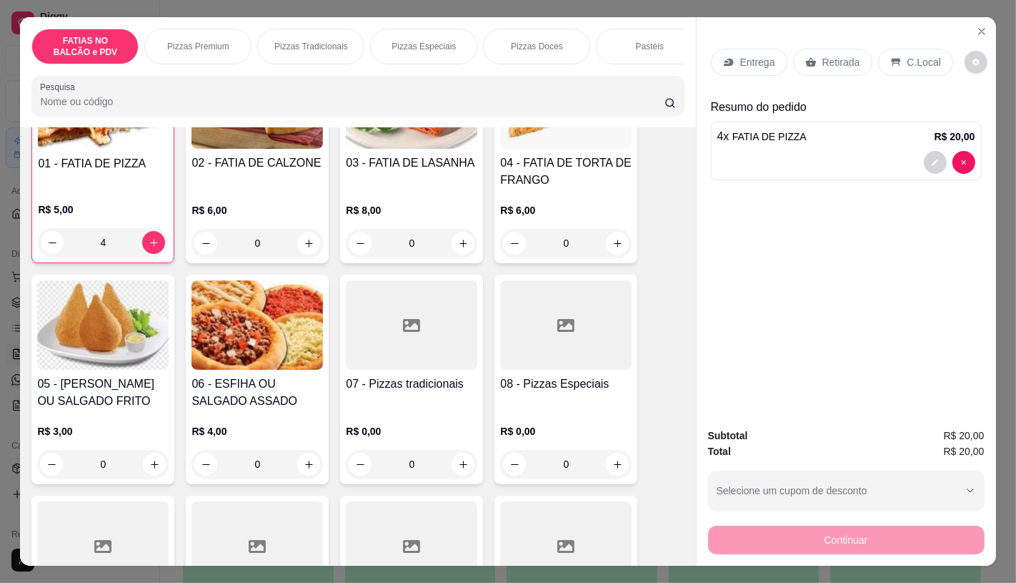
scroll to position [238, 0]
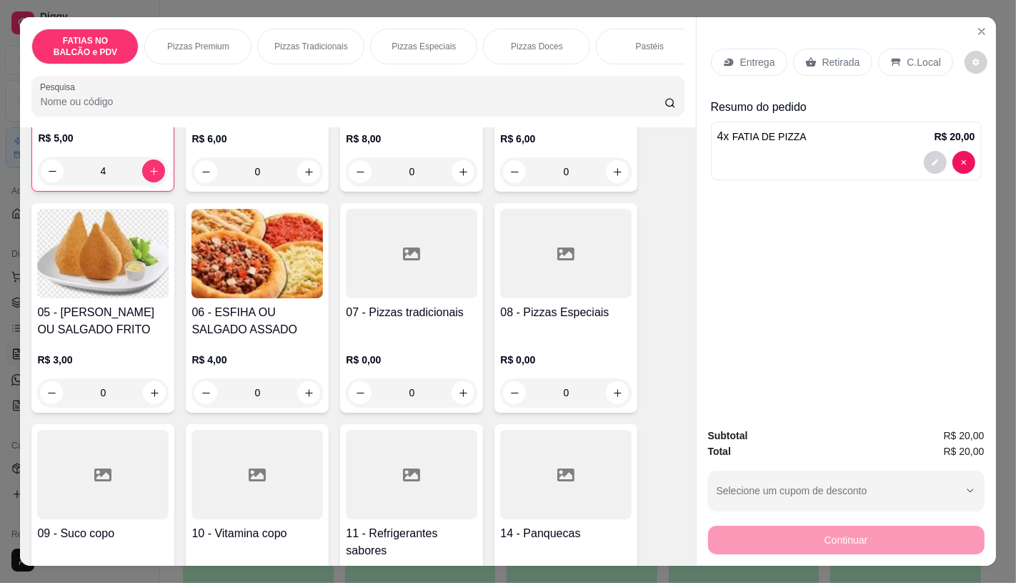
click at [418, 513] on div at bounding box center [412, 474] width 132 height 89
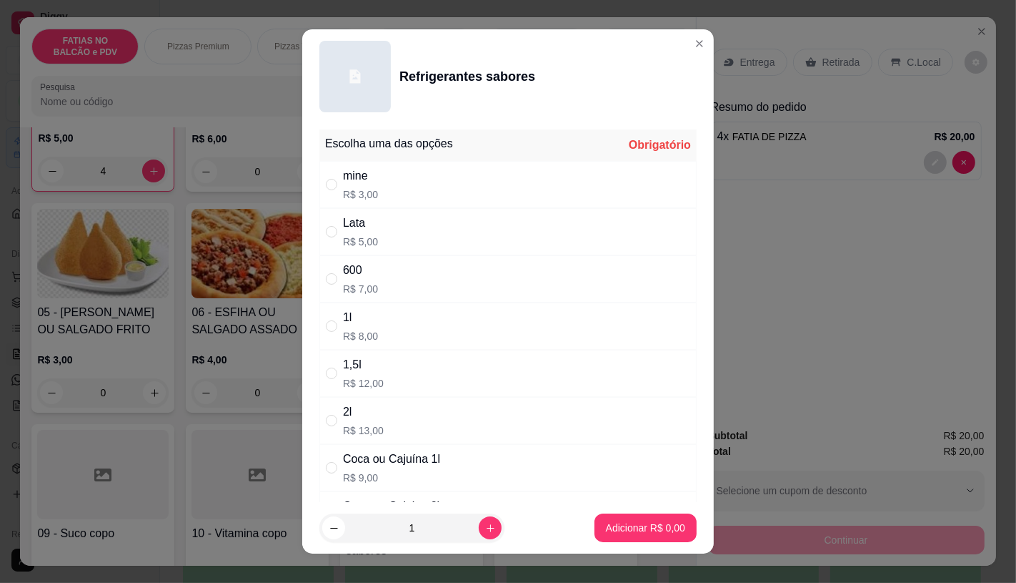
click at [343, 229] on div "Lata" at bounding box center [360, 222] width 35 height 17
radio input "true"
click at [485, 533] on icon "increase-product-quantity" at bounding box center [490, 528] width 11 height 11
type input "2"
click at [618, 519] on button "Adicionar R$ 10,00" at bounding box center [643, 527] width 108 height 29
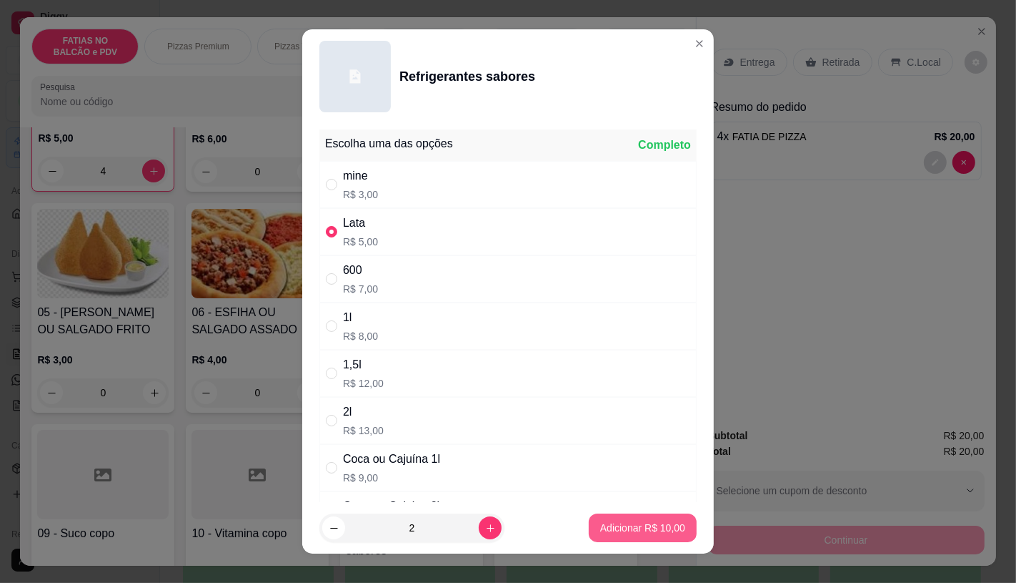
type input "2"
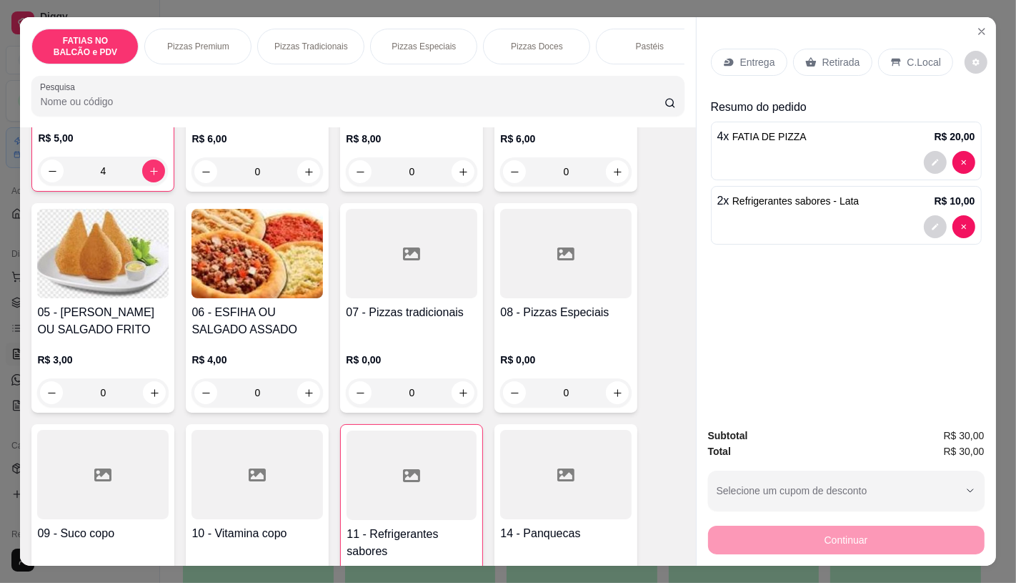
click at [830, 69] on div "Retirada" at bounding box center [832, 62] width 79 height 27
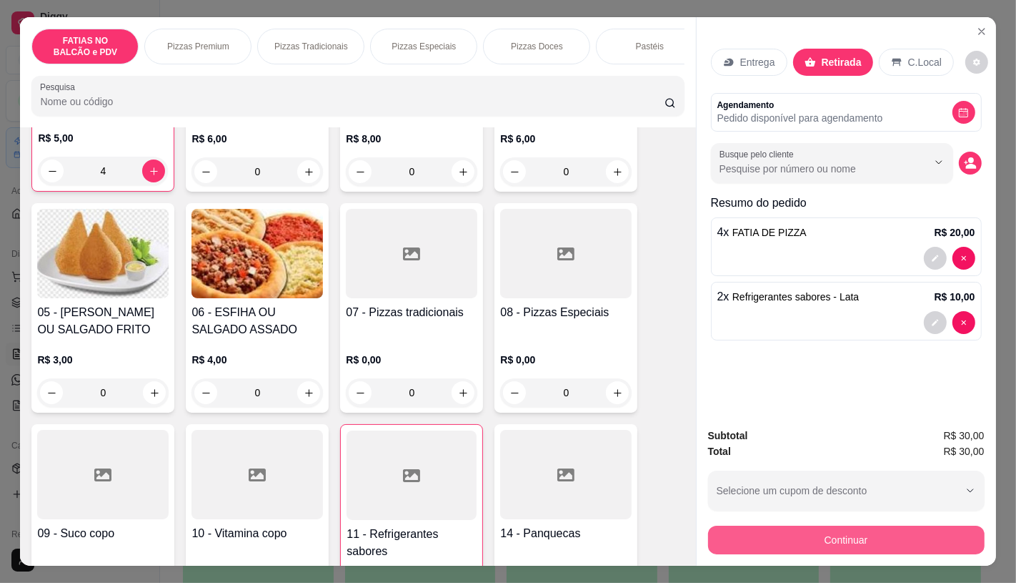
click at [787, 534] on button "Continuar" at bounding box center [846, 539] width 277 height 29
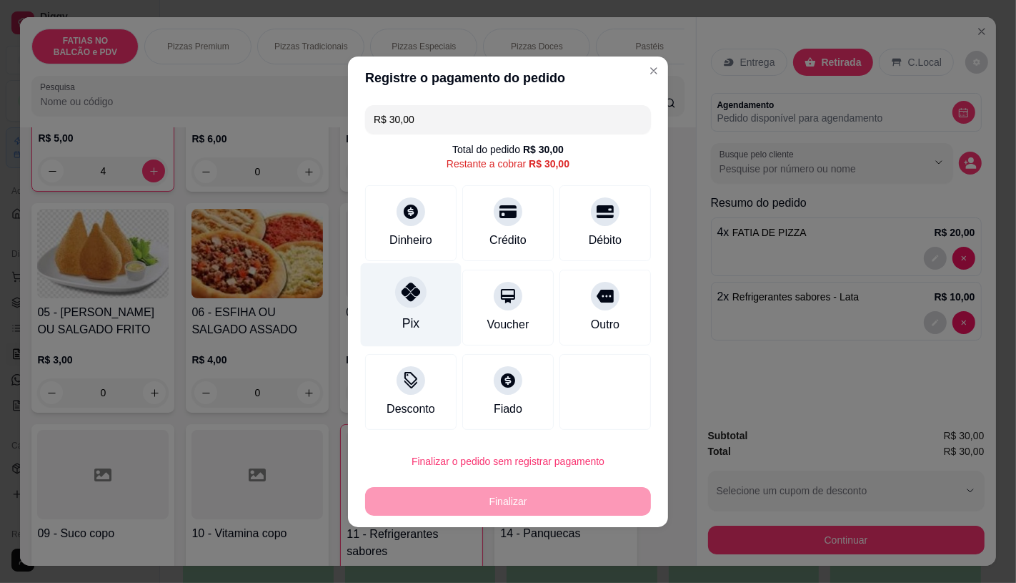
click at [415, 285] on div at bounding box center [410, 291] width 31 height 31
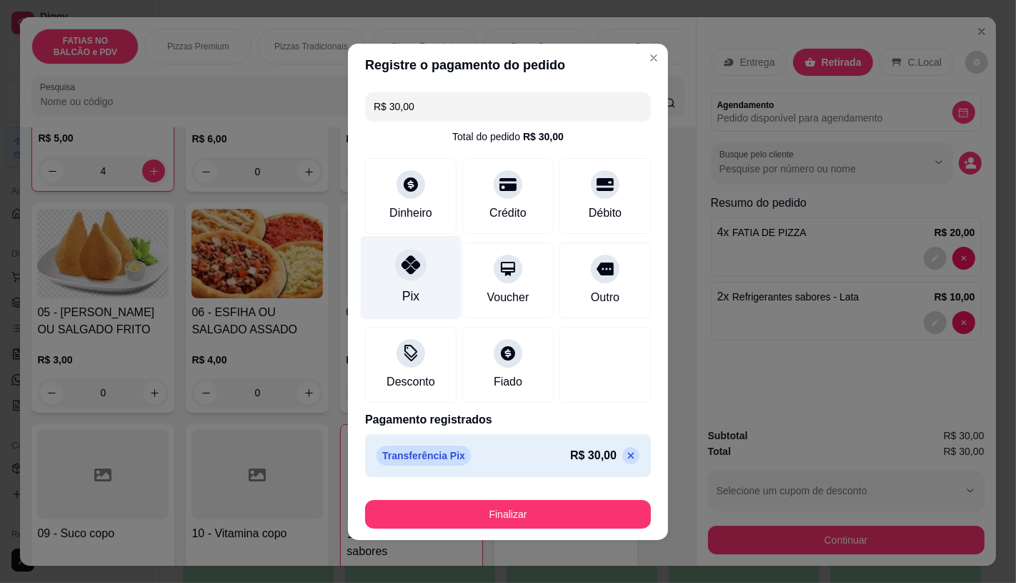
type input "R$ 0,00"
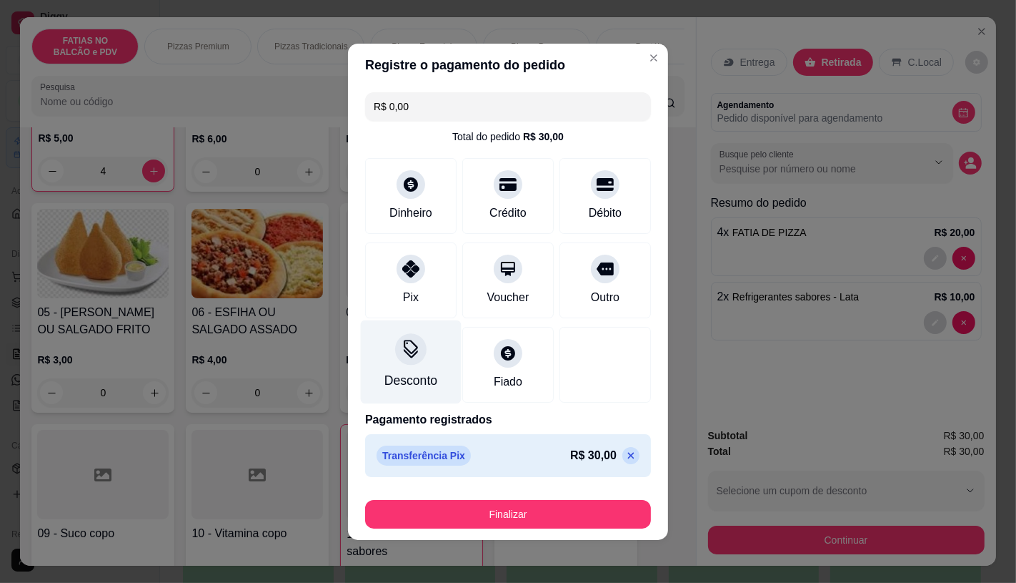
scroll to position [2, 0]
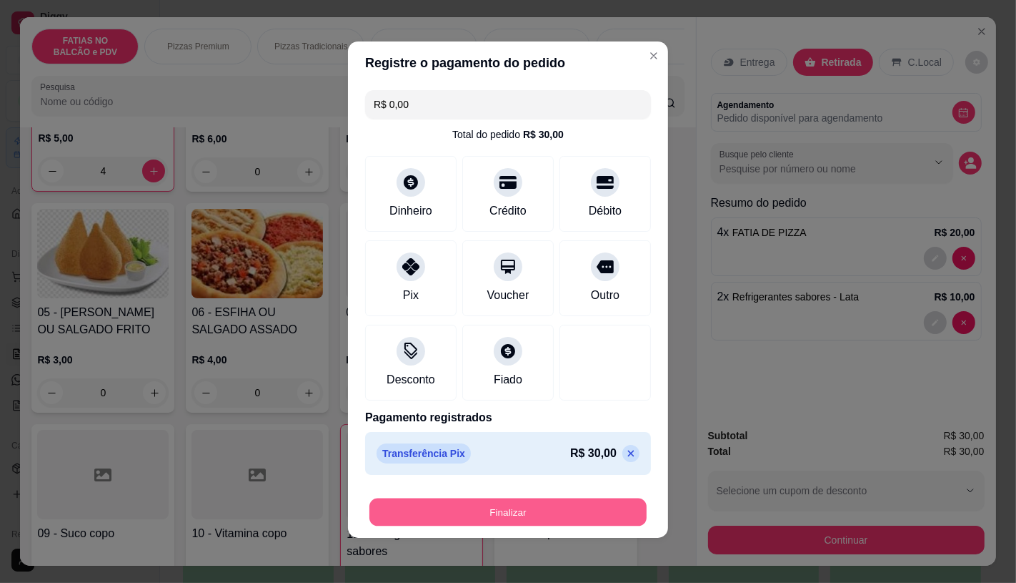
click at [451, 509] on button "Finalizar" at bounding box center [508, 512] width 277 height 28
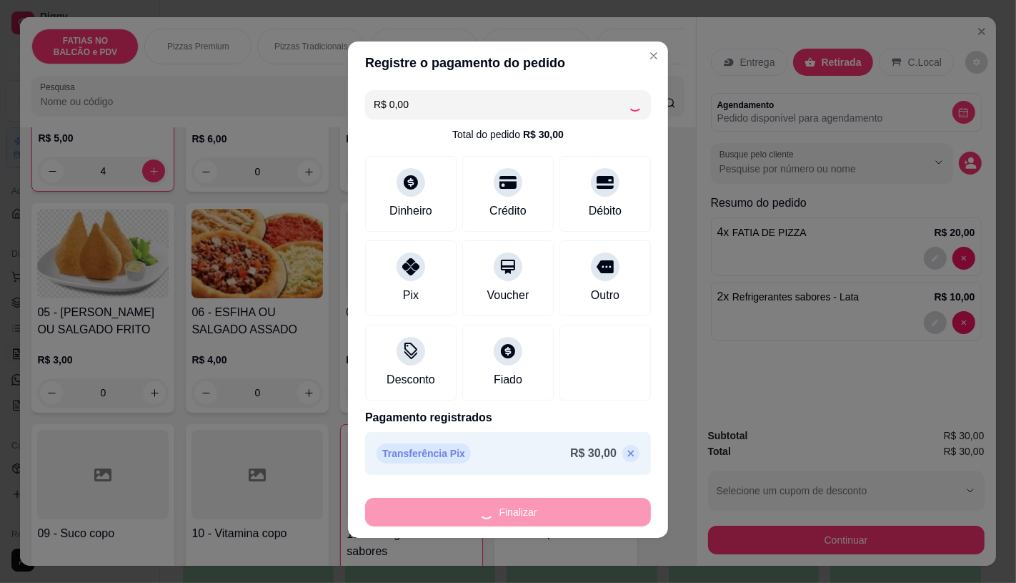
type input "0"
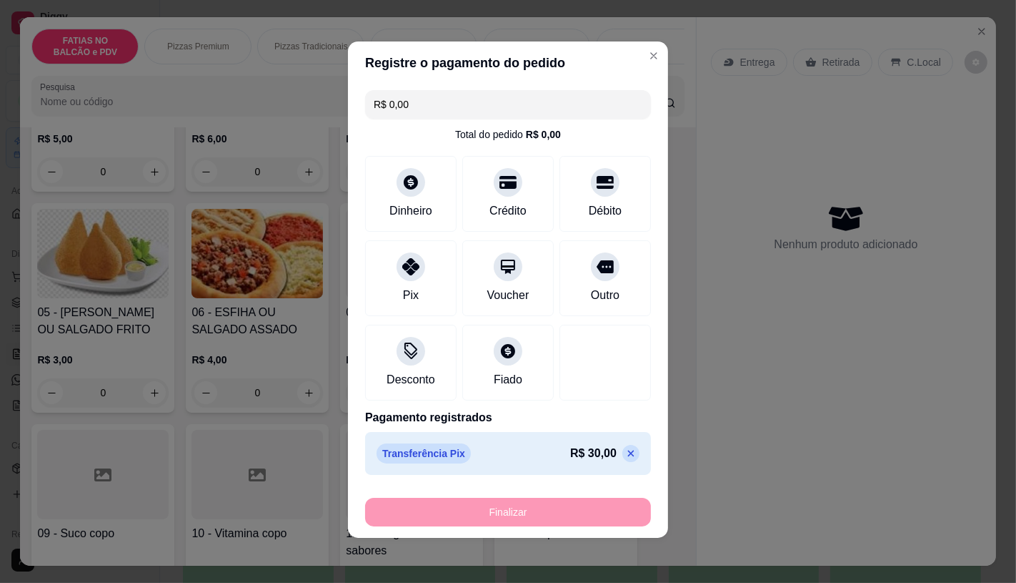
type input "-R$ 30,00"
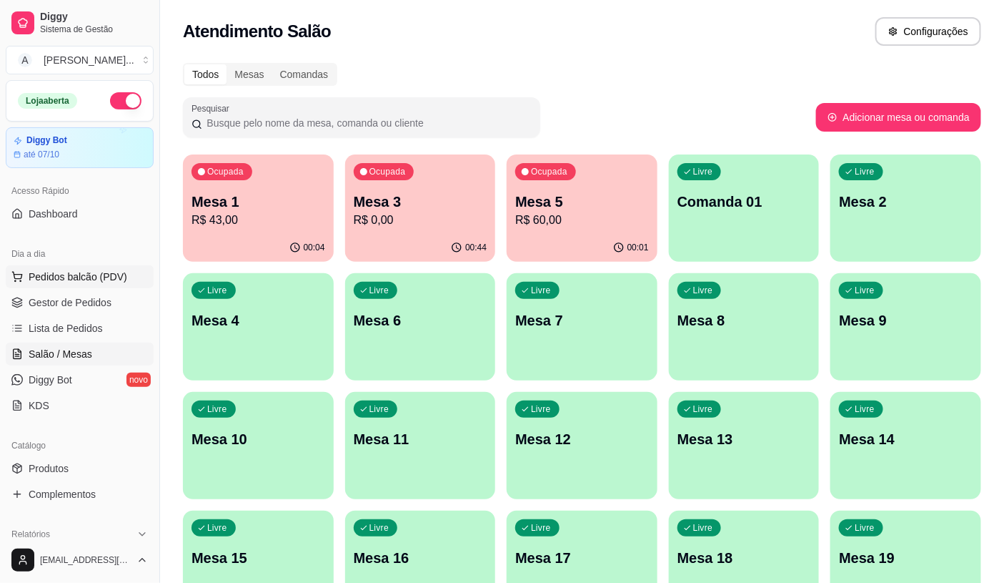
click at [73, 282] on span "Pedidos balcão (PDV)" at bounding box center [78, 276] width 99 height 14
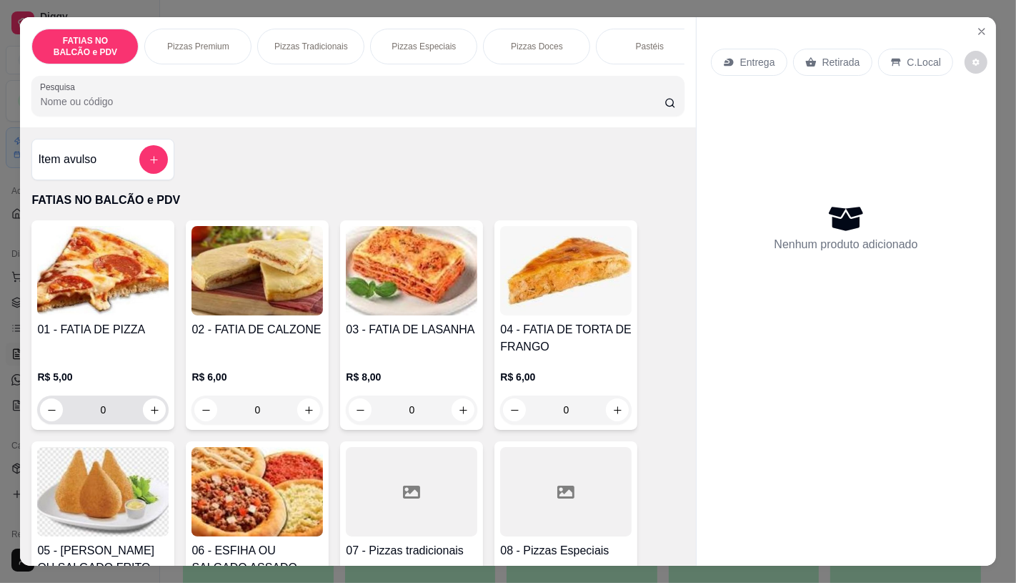
click at [109, 417] on input "0" at bounding box center [103, 409] width 80 height 29
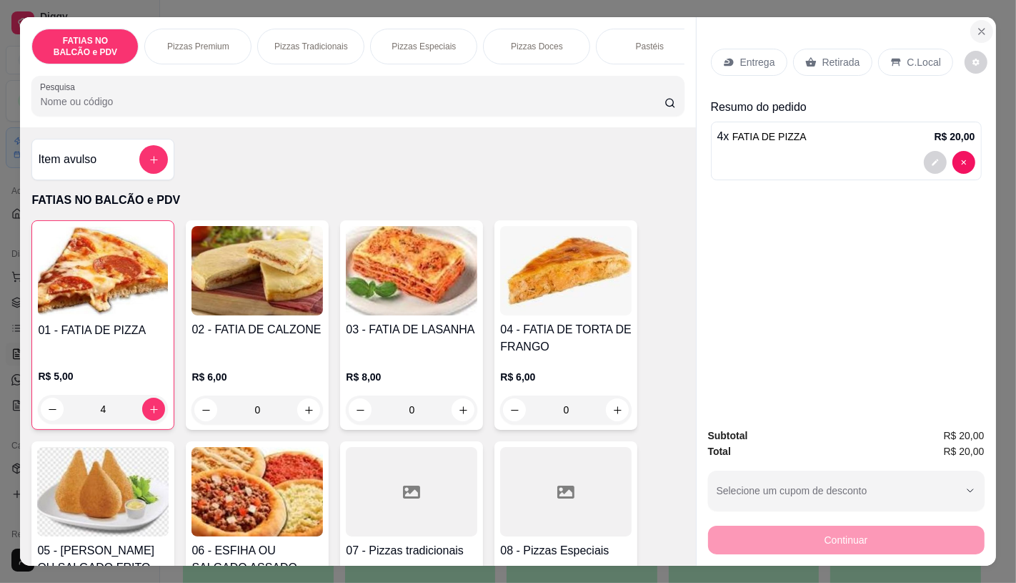
type input "4"
click at [979, 29] on icon "Close" at bounding box center [982, 32] width 6 height 6
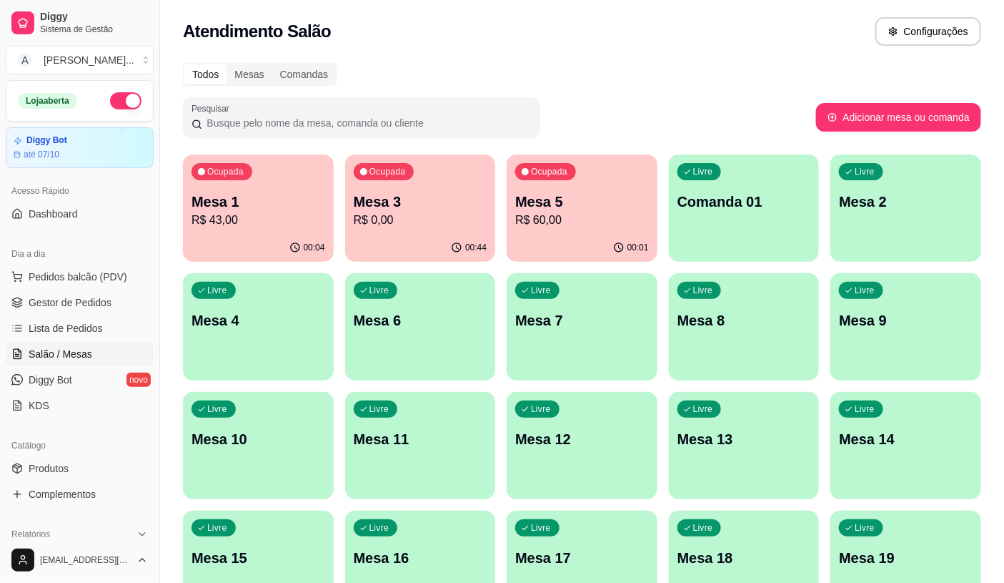
drag, startPoint x: 170, startPoint y: 202, endPoint x: 216, endPoint y: 212, distance: 46.8
click at [174, 206] on div "Todos Mesas Comandas Pesquisar Adicionar mesa ou comanda Ocupada Mesa 1 R$ 43,0…" at bounding box center [582, 522] width 844 height 936
click at [234, 214] on p "R$ 43,00" at bounding box center [259, 220] width 134 height 17
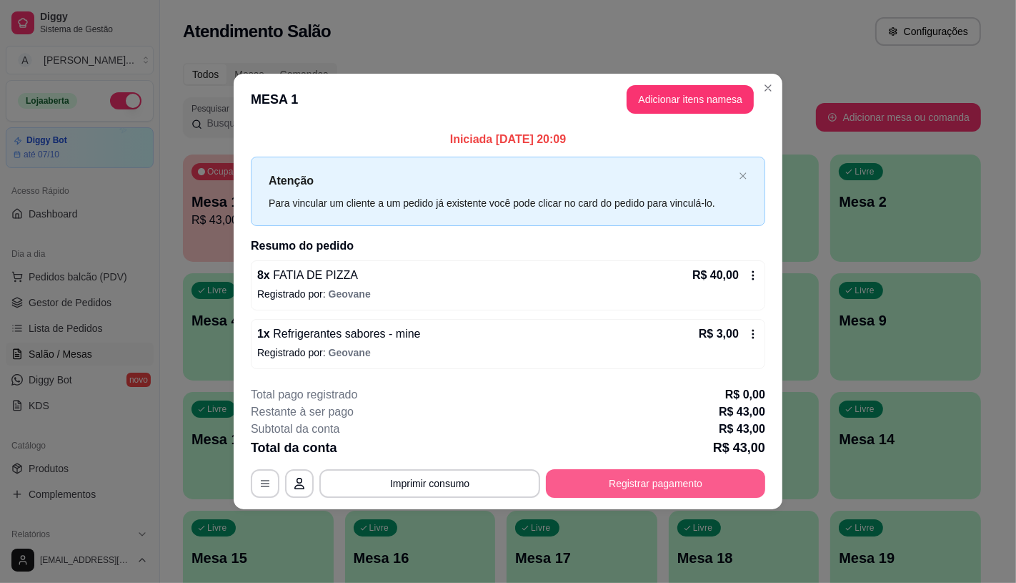
click at [605, 479] on button "Registrar pagamento" at bounding box center [655, 483] width 219 height 29
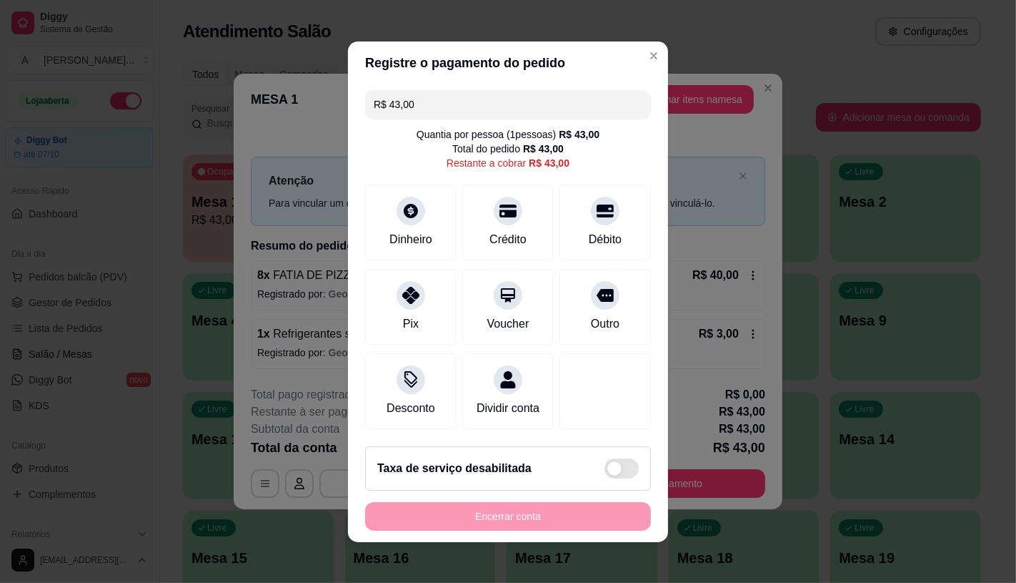
drag, startPoint x: 422, startPoint y: 93, endPoint x: 382, endPoint y: 94, distance: 40.8
click at [382, 94] on input "R$ 43,00" at bounding box center [508, 104] width 269 height 29
click at [404, 290] on icon at bounding box center [411, 291] width 19 height 19
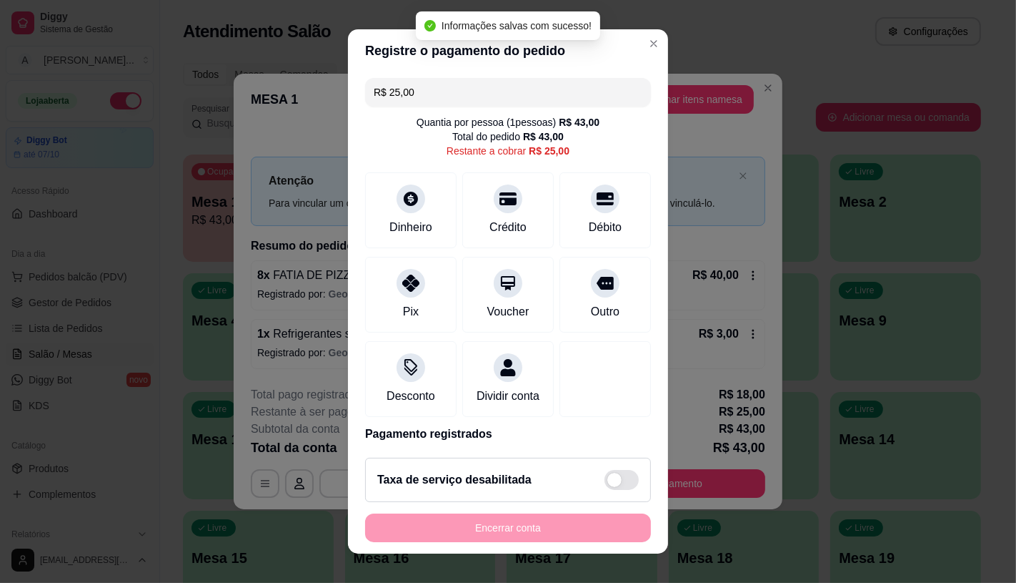
drag, startPoint x: 412, startPoint y: 96, endPoint x: 379, endPoint y: 94, distance: 32.9
click at [379, 94] on input "R$ 25,00" at bounding box center [508, 92] width 269 height 29
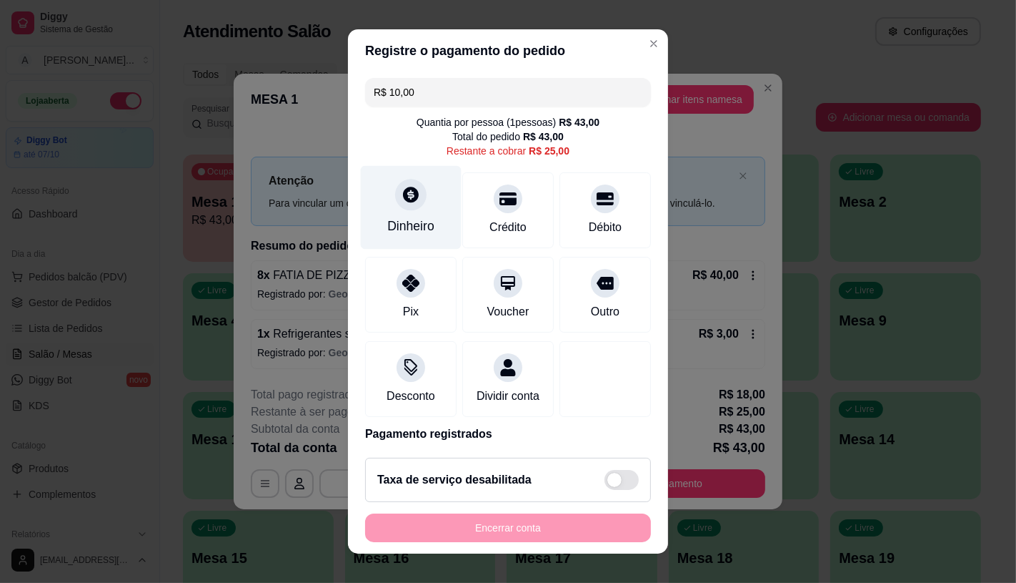
click at [435, 219] on div "Dinheiro" at bounding box center [411, 207] width 101 height 84
drag, startPoint x: 405, startPoint y: 106, endPoint x: 315, endPoint y: 127, distance: 92.4
click at [315, 127] on div "Registre o pagamento do pedido R$ 15,00 Quantia por pessoa ( 1 pessoas) R$ 43,0…" at bounding box center [508, 291] width 1016 height 583
click at [426, 227] on div "Dinheiro" at bounding box center [411, 207] width 101 height 84
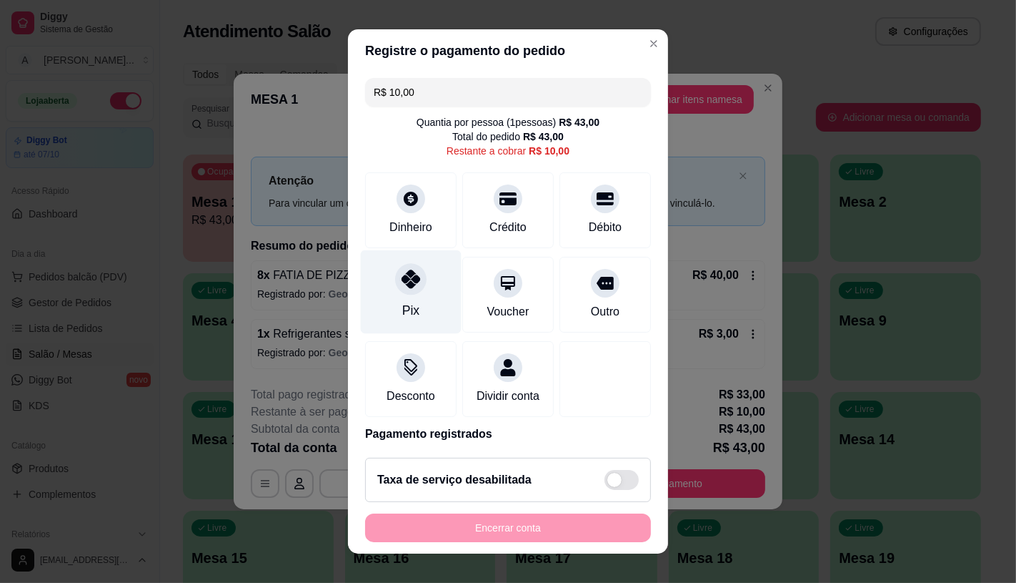
click at [403, 279] on icon at bounding box center [411, 278] width 19 height 19
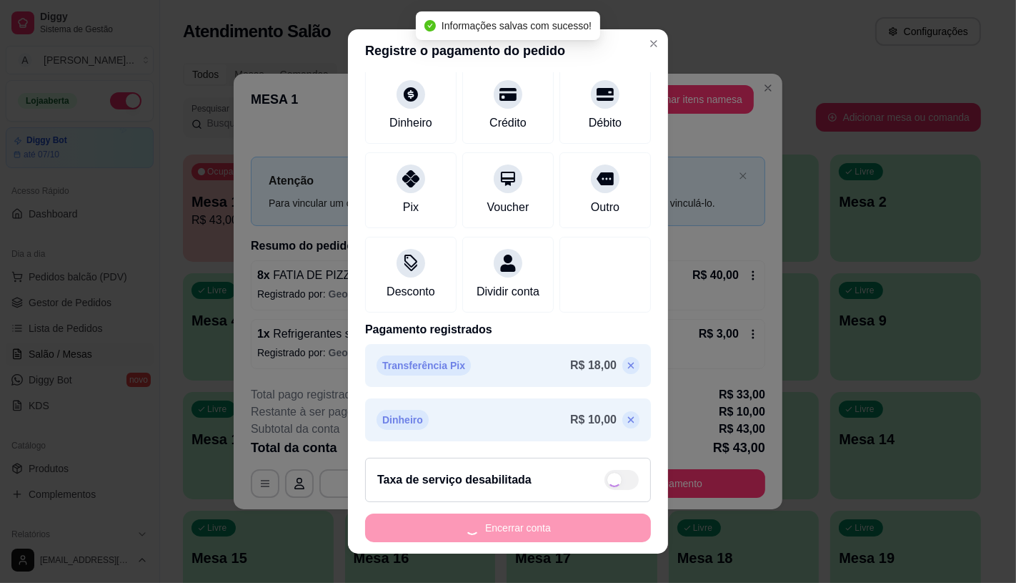
type input "R$ 0,00"
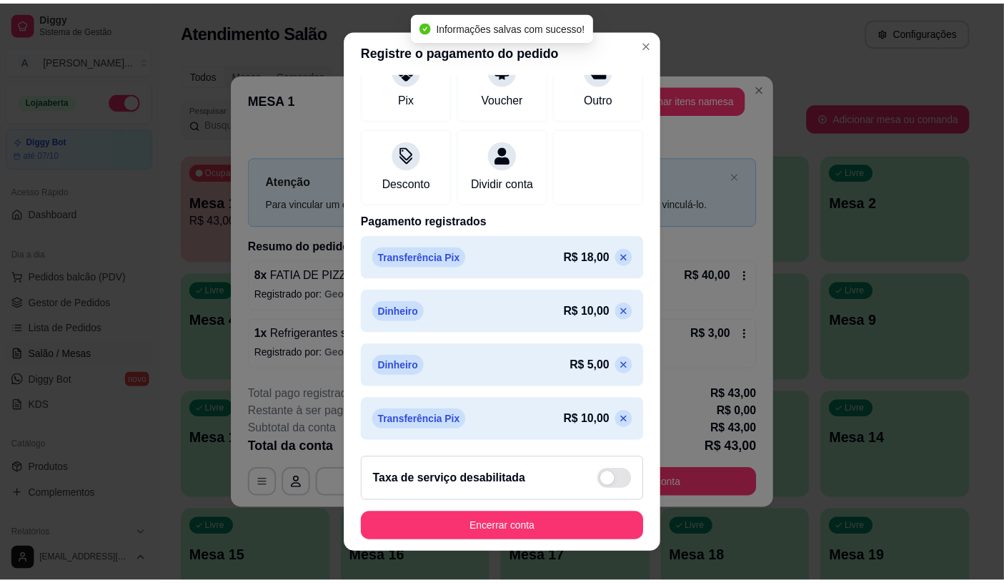
scroll to position [216, 0]
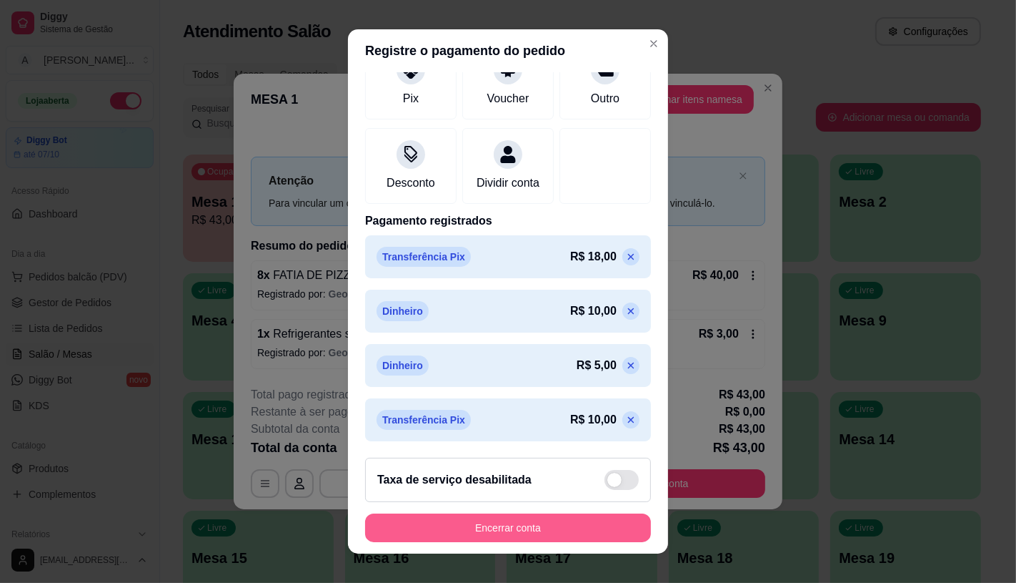
click at [513, 527] on button "Encerrar conta" at bounding box center [508, 527] width 286 height 29
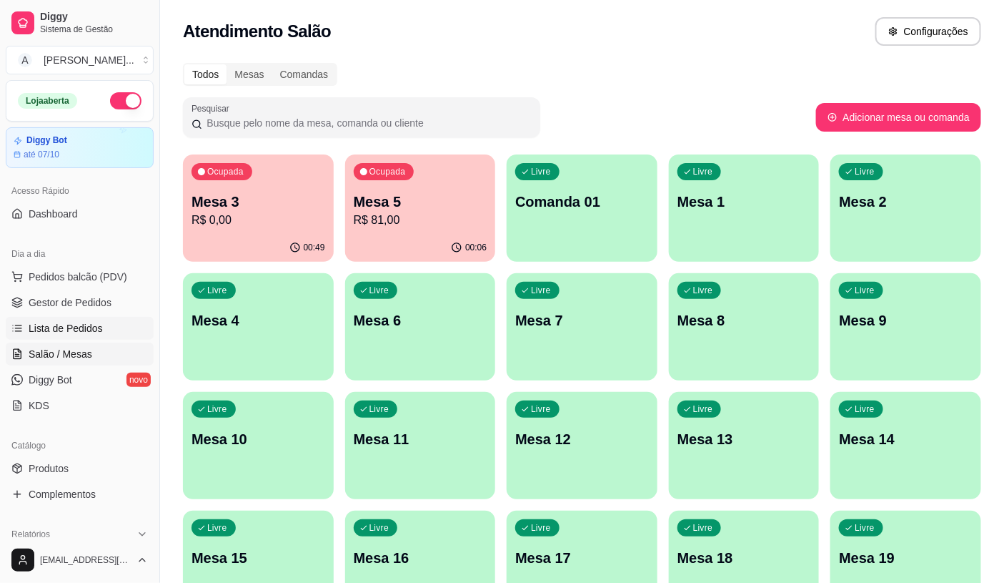
drag, startPoint x: 84, startPoint y: 315, endPoint x: 82, endPoint y: 327, distance: 12.3
click at [84, 317] on ul "Pedidos balcão (PDV) Gestor de Pedidos Lista de Pedidos Salão / Mesas Diggy Bot…" at bounding box center [80, 341] width 148 height 152
click at [82, 327] on span "Lista de Pedidos" at bounding box center [66, 328] width 74 height 14
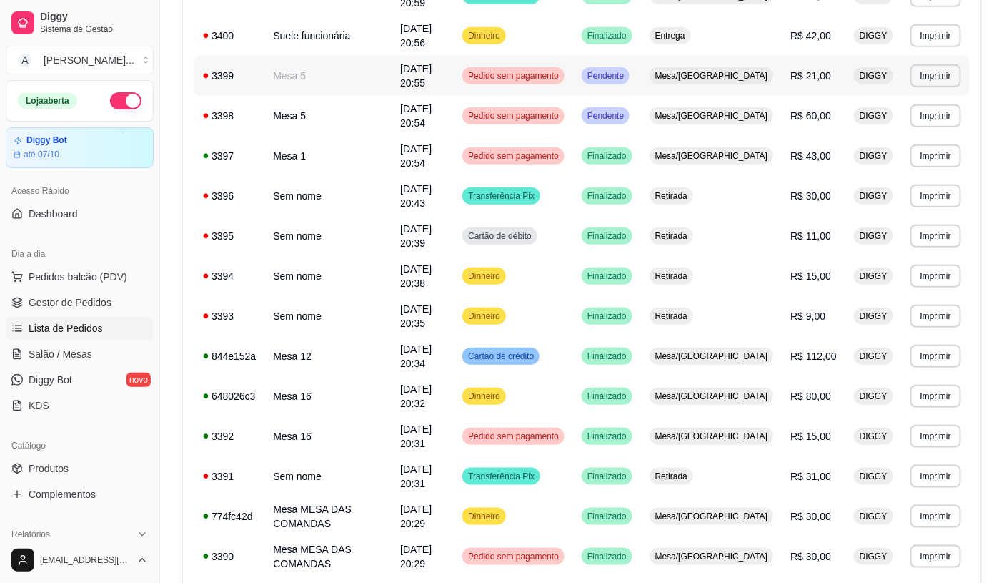
scroll to position [238, 0]
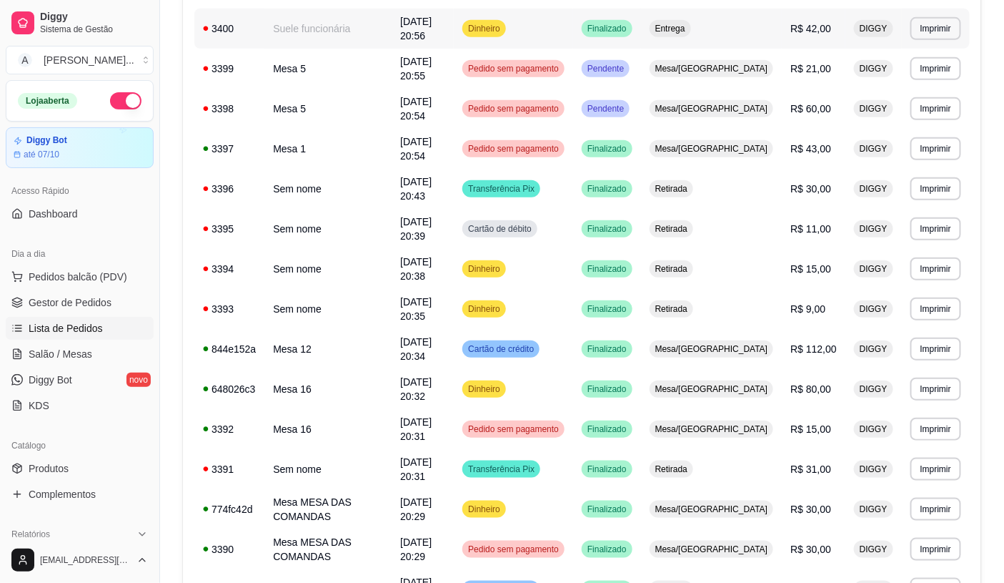
click at [283, 26] on td "Suele funcionária" at bounding box center [327, 29] width 127 height 40
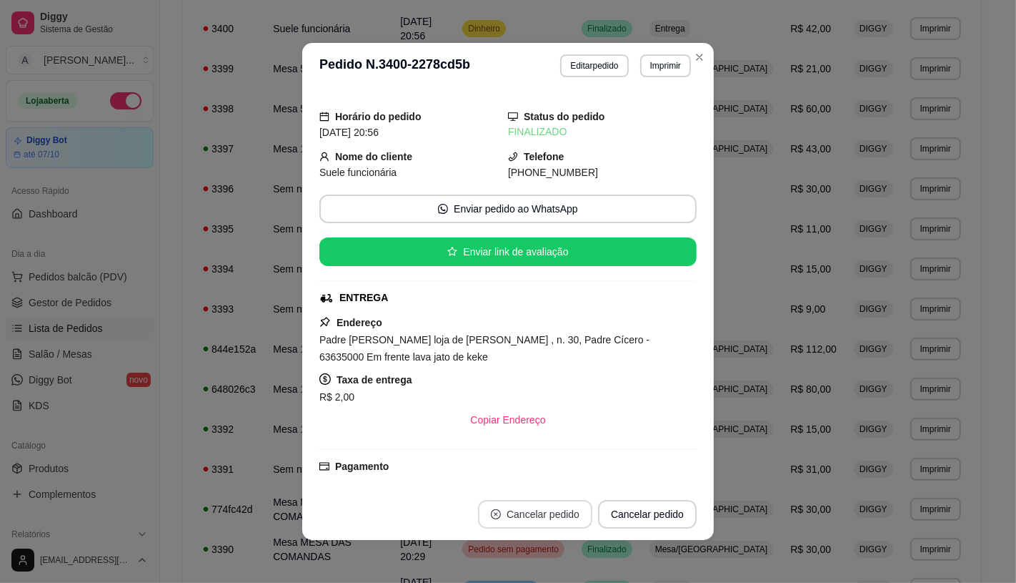
click at [523, 516] on button "Cancelar pedido" at bounding box center [535, 514] width 114 height 29
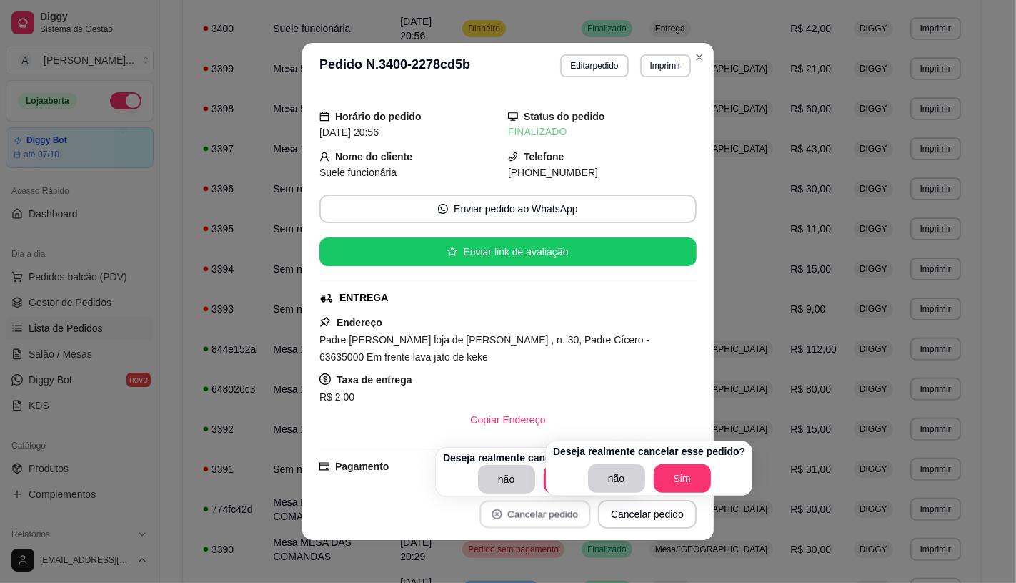
click at [523, 516] on button "Cancelar pedido" at bounding box center [535, 514] width 111 height 28
click at [674, 469] on button "Sim" at bounding box center [681, 478] width 57 height 29
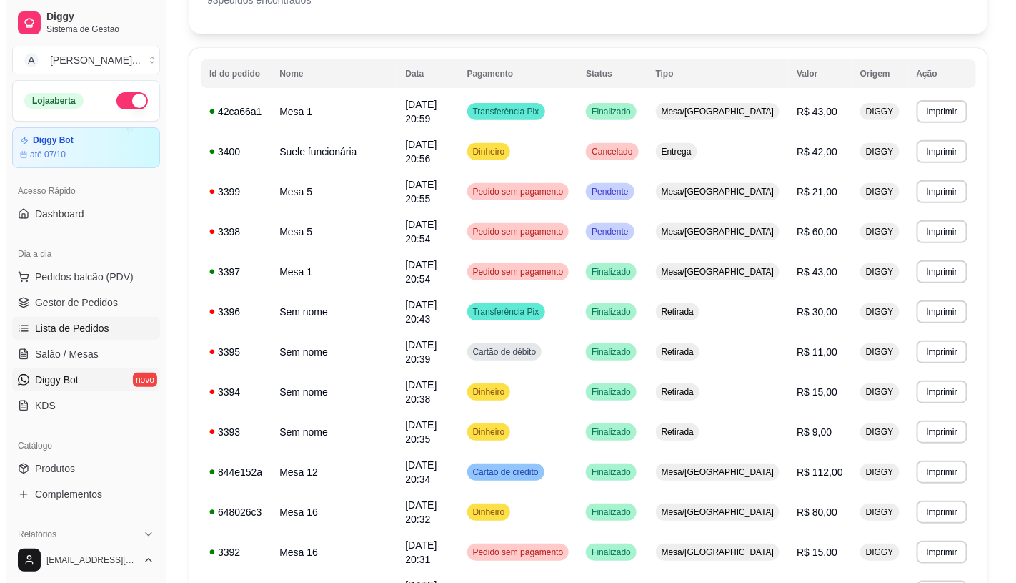
scroll to position [0, 0]
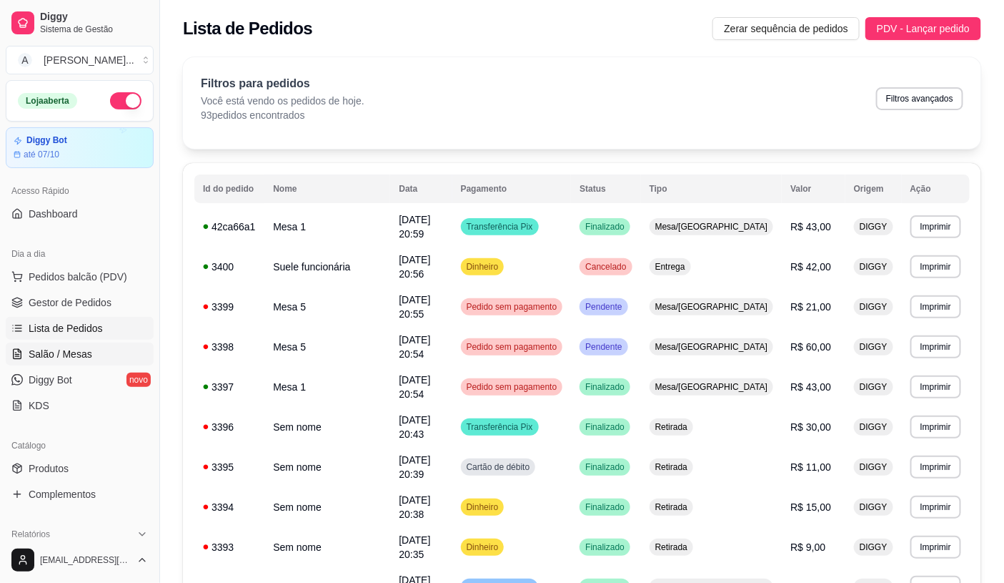
click at [88, 347] on span "Salão / Mesas" at bounding box center [61, 354] width 64 height 14
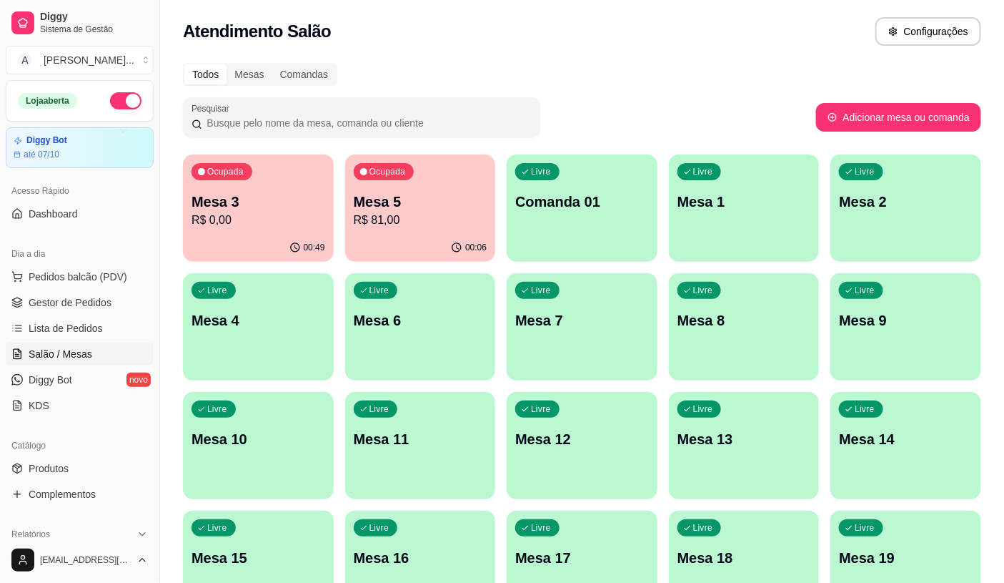
click at [76, 289] on ul "Pedidos balcão (PDV) Gestor de Pedidos Lista de Pedidos Salão / Mesas Diggy Bot…" at bounding box center [80, 341] width 148 height 152
click at [80, 283] on span "Pedidos balcão (PDV)" at bounding box center [78, 276] width 99 height 14
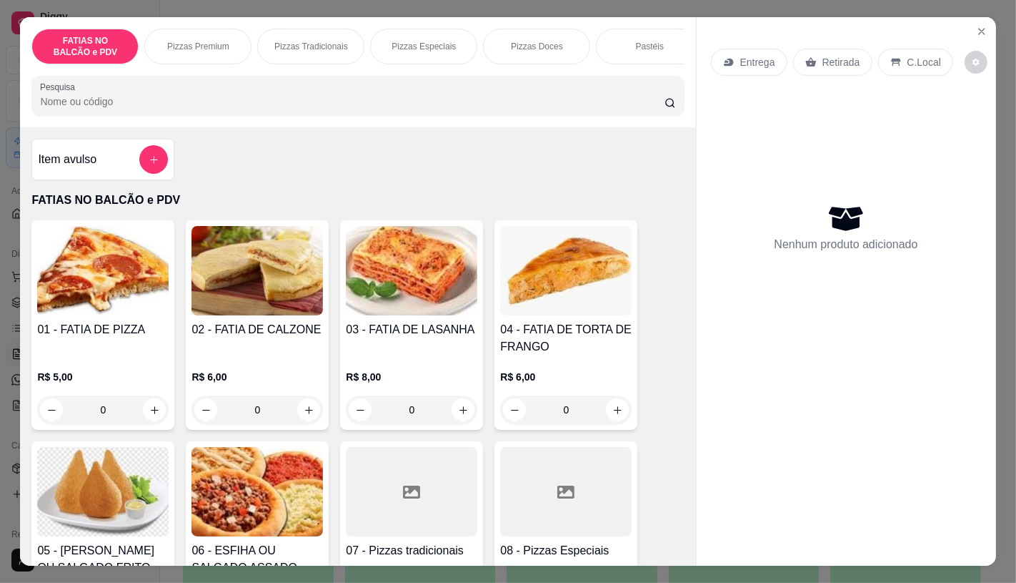
click at [6, 332] on div "FATIAS NO BALCÃO e PDV Pizzas Premium Pizzas Tradicionais Pizzas Especiais Pizz…" at bounding box center [508, 291] width 1016 height 583
click at [152, 415] on icon "increase-product-quantity" at bounding box center [154, 410] width 11 height 11
type input "3"
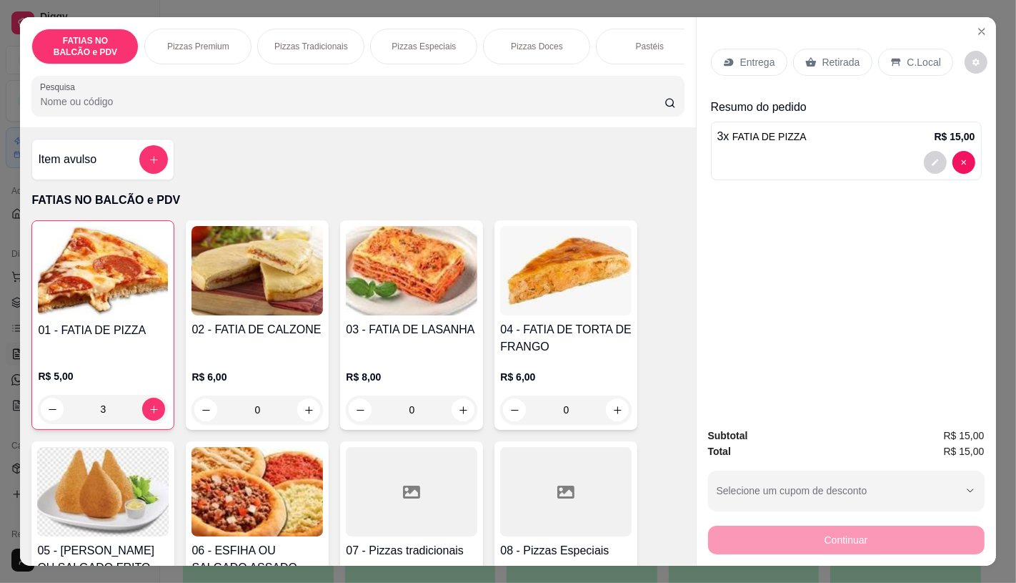
click at [841, 40] on div "Entrega Retirada C.Local" at bounding box center [846, 62] width 271 height 50
click at [841, 49] on div "Retirada" at bounding box center [832, 62] width 79 height 27
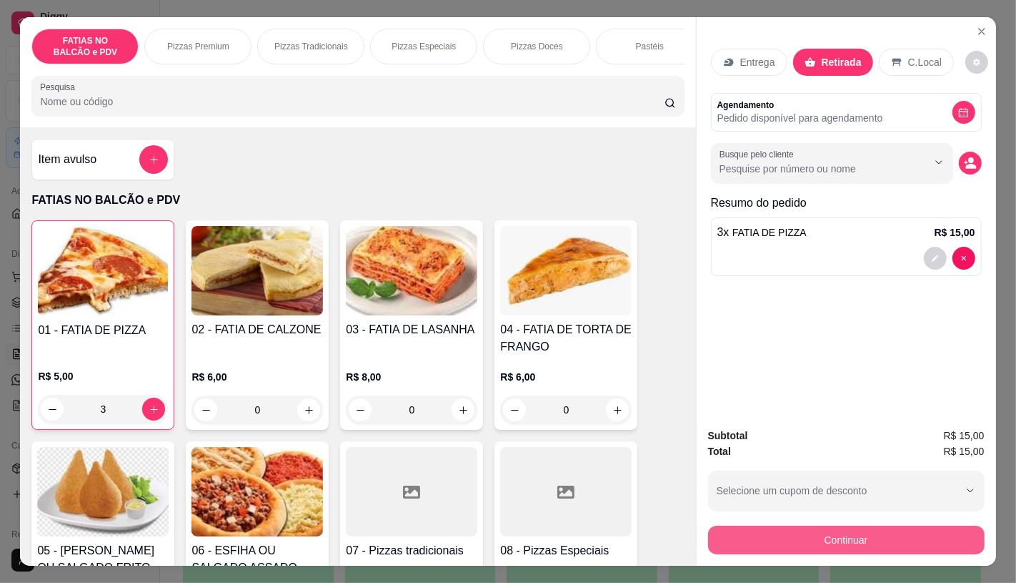
click at [886, 540] on button "Continuar" at bounding box center [846, 539] width 277 height 29
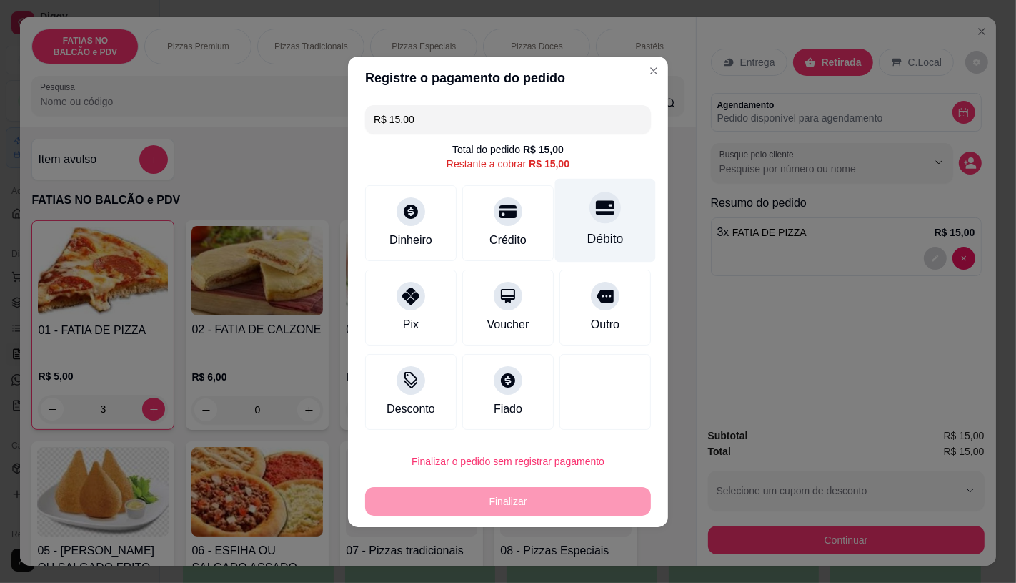
click at [572, 246] on div "Débito" at bounding box center [605, 220] width 101 height 84
type input "R$ 0,00"
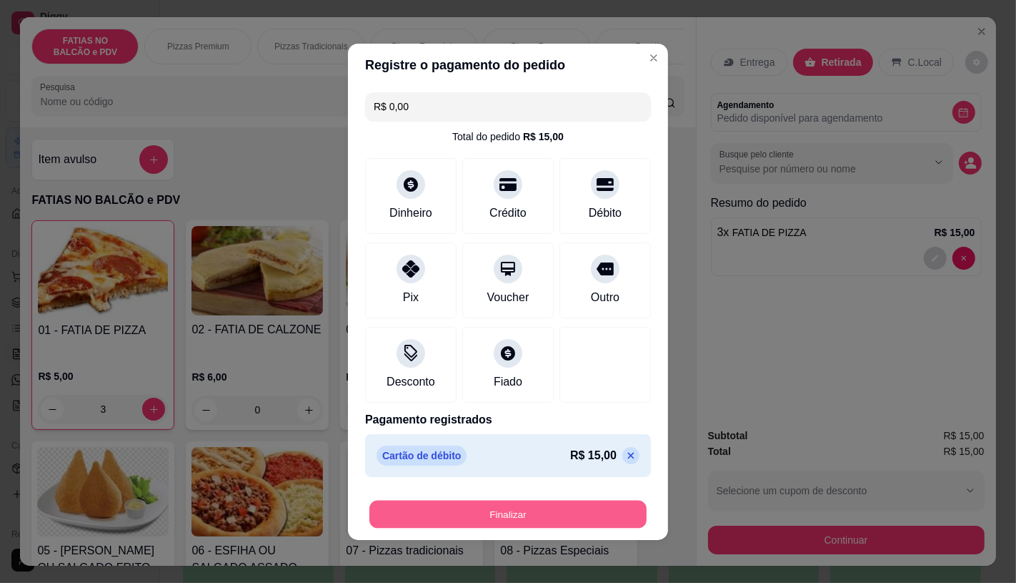
click at [593, 510] on button "Finalizar" at bounding box center [508, 514] width 277 height 28
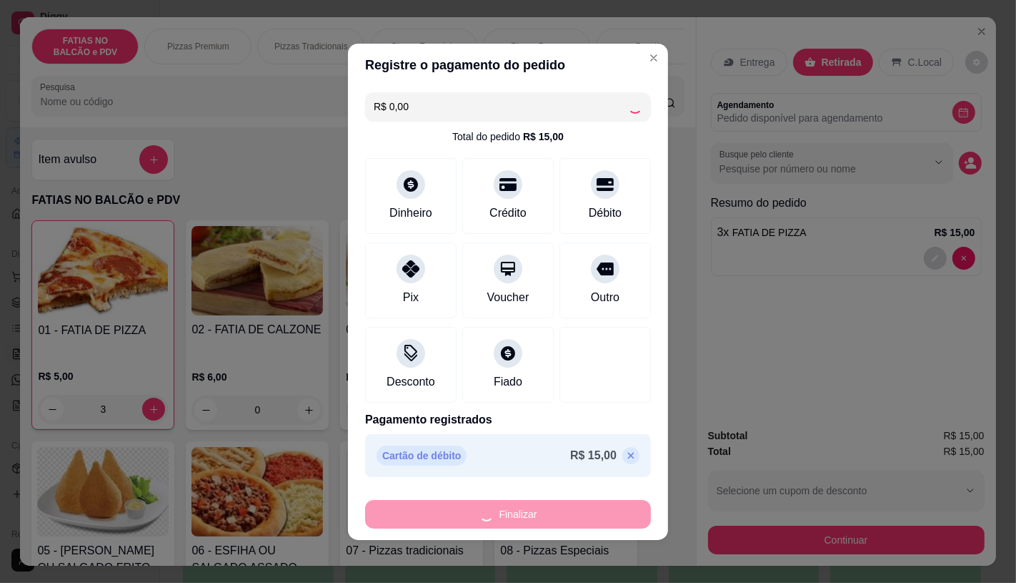
type input "0"
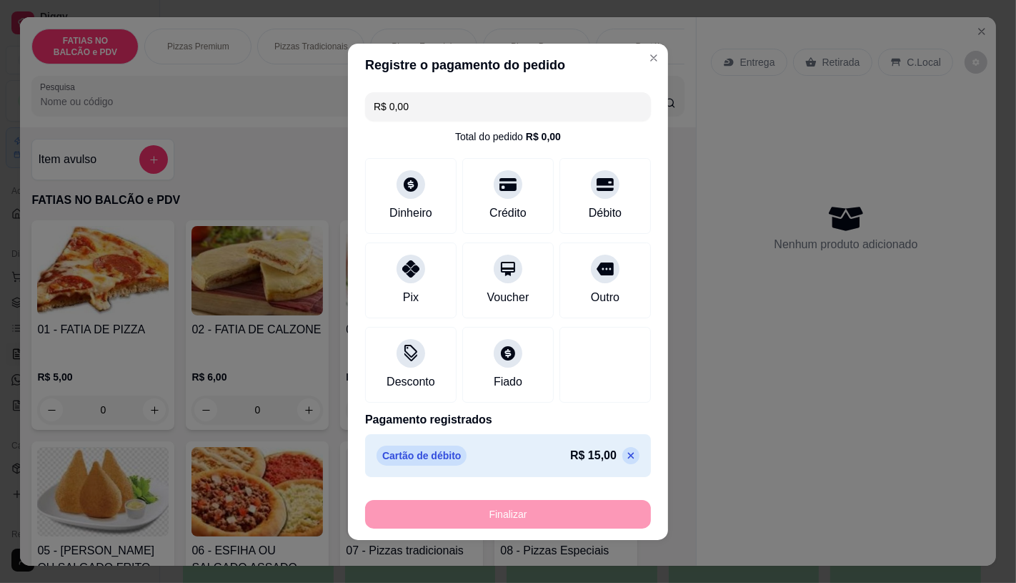
type input "-R$ 15,00"
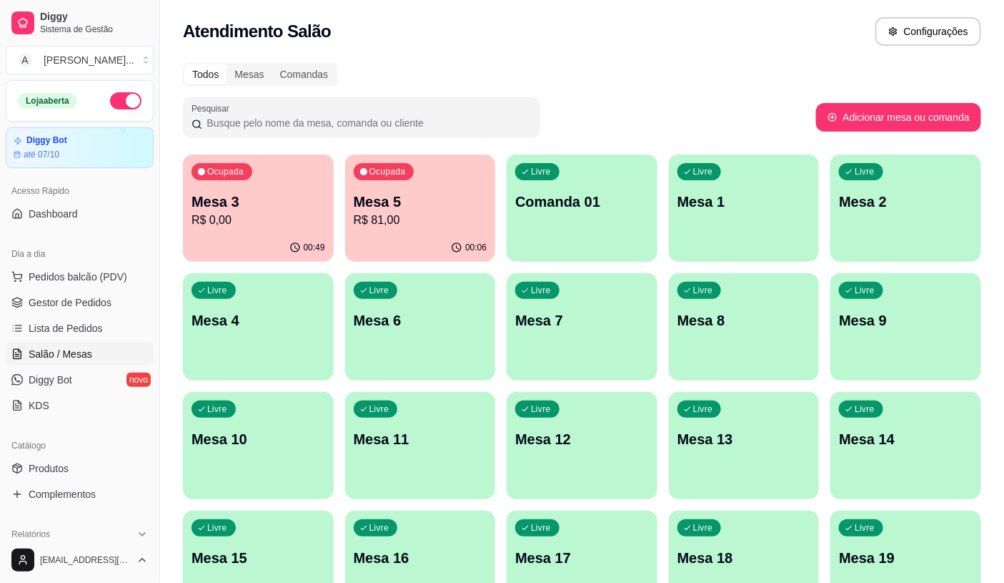
click at [0, 155] on div "Loja aberta Diggy Bot até 07/10" at bounding box center [79, 124] width 159 height 88
click at [74, 325] on span "Lista de Pedidos" at bounding box center [66, 328] width 74 height 14
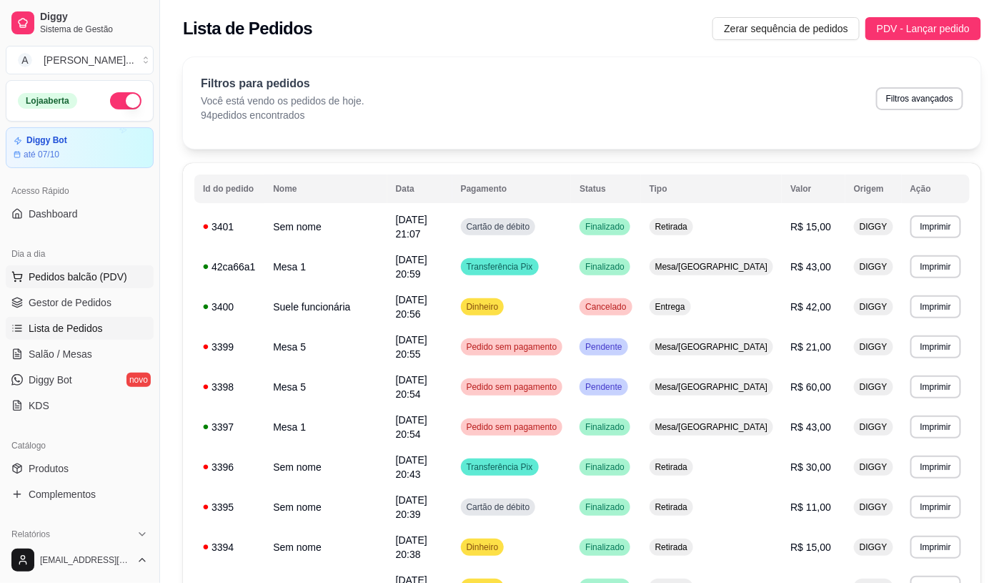
click at [94, 282] on span "Pedidos balcão (PDV)" at bounding box center [78, 276] width 99 height 14
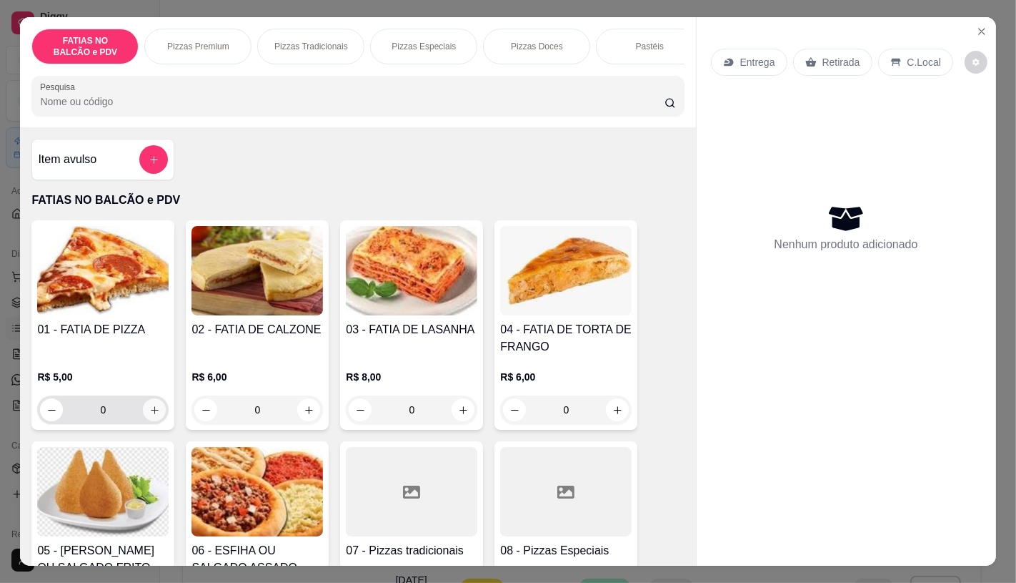
click at [152, 421] on button "increase-product-quantity" at bounding box center [154, 409] width 23 height 23
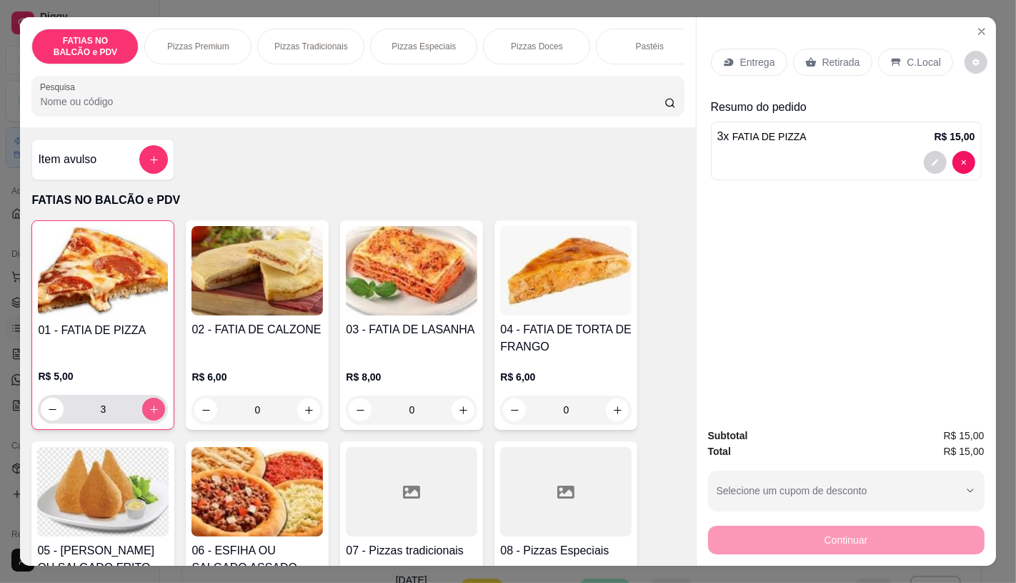
click at [152, 420] on button "increase-product-quantity" at bounding box center [153, 408] width 23 height 23
type input "4"
click at [815, 51] on div "Retirada" at bounding box center [832, 62] width 79 height 27
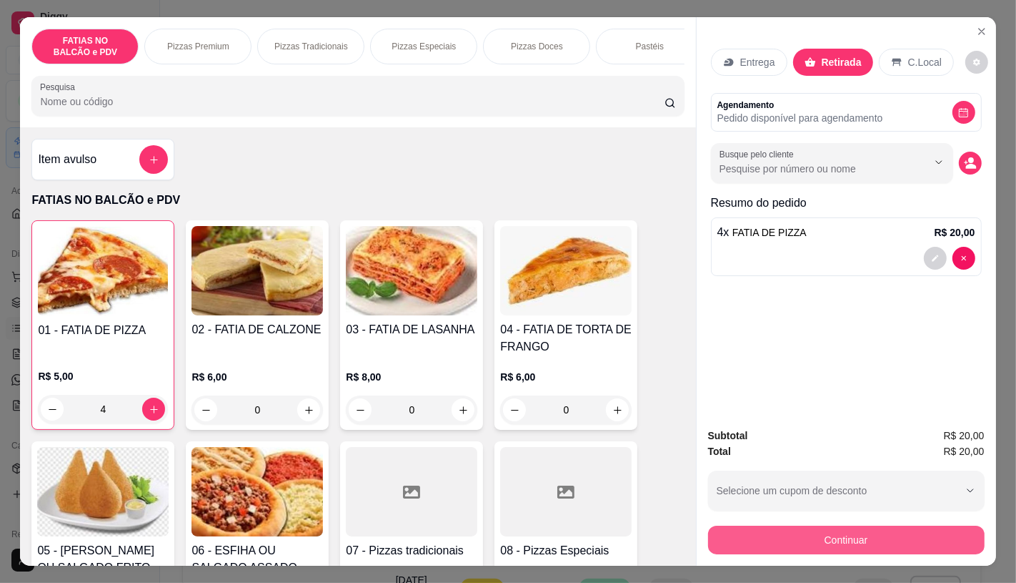
click at [775, 535] on button "Continuar" at bounding box center [846, 539] width 277 height 29
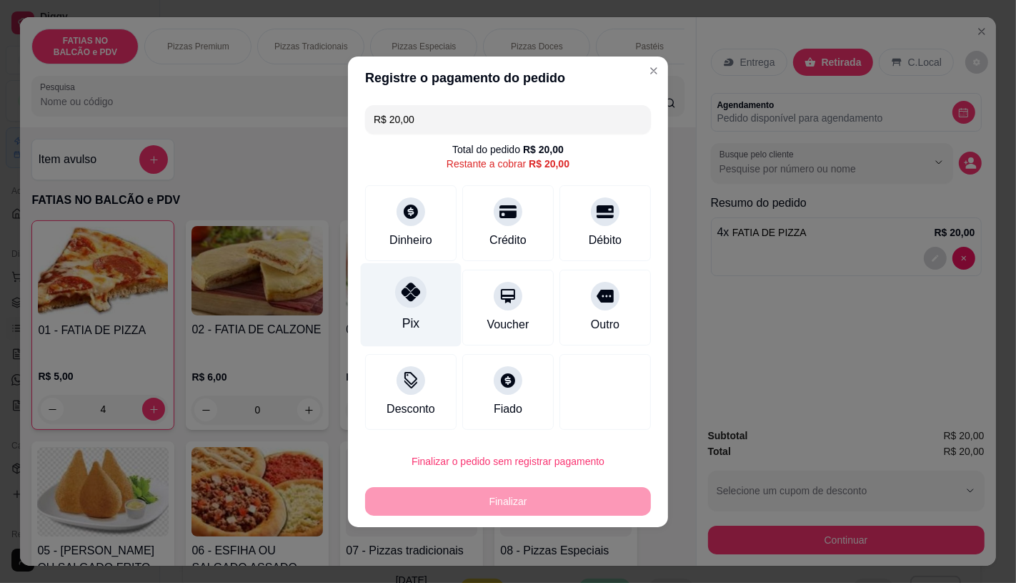
click at [446, 334] on div "Pix" at bounding box center [411, 304] width 101 height 84
type input "R$ 0,00"
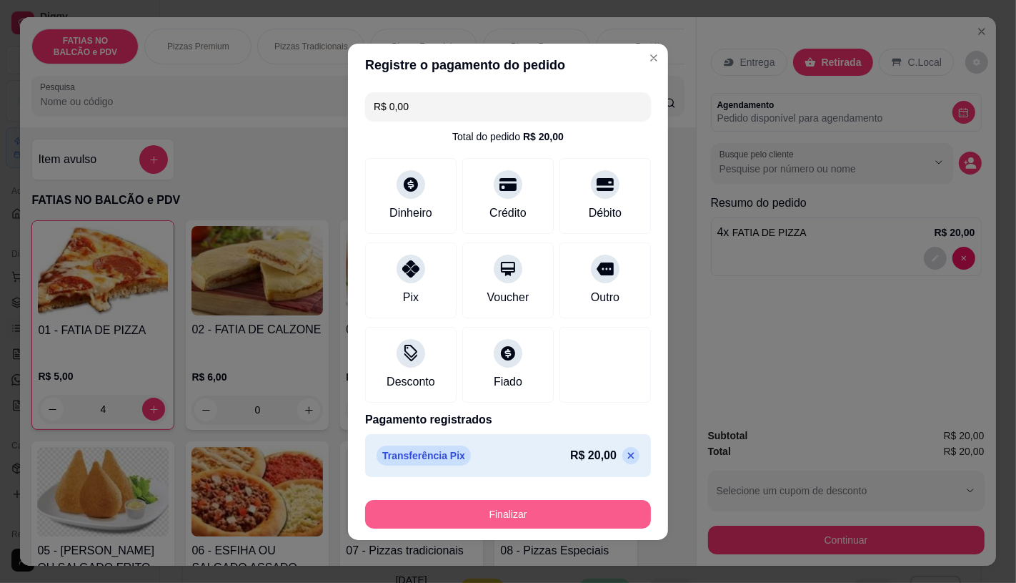
click at [513, 520] on button "Finalizar" at bounding box center [508, 514] width 286 height 29
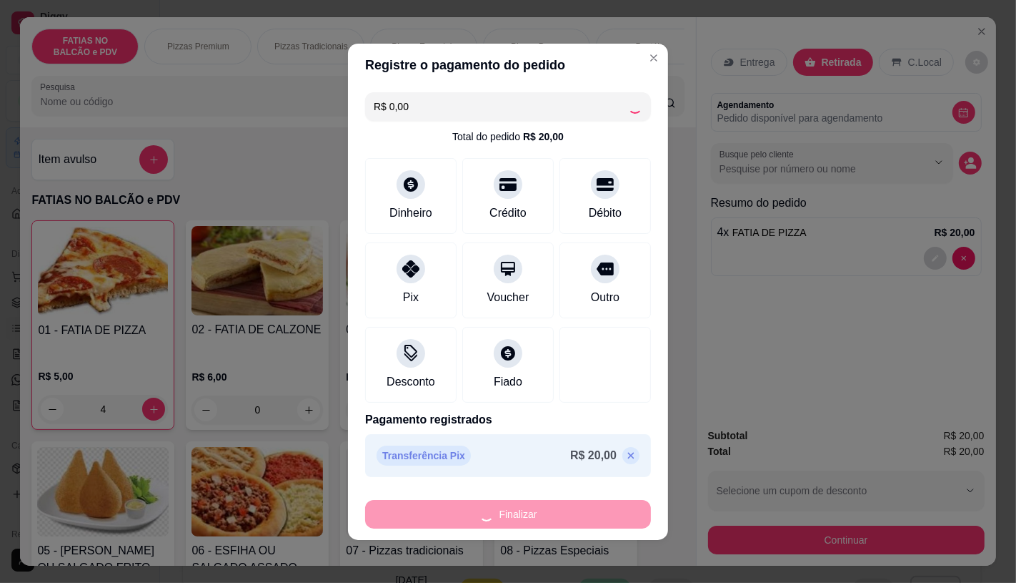
type input "0"
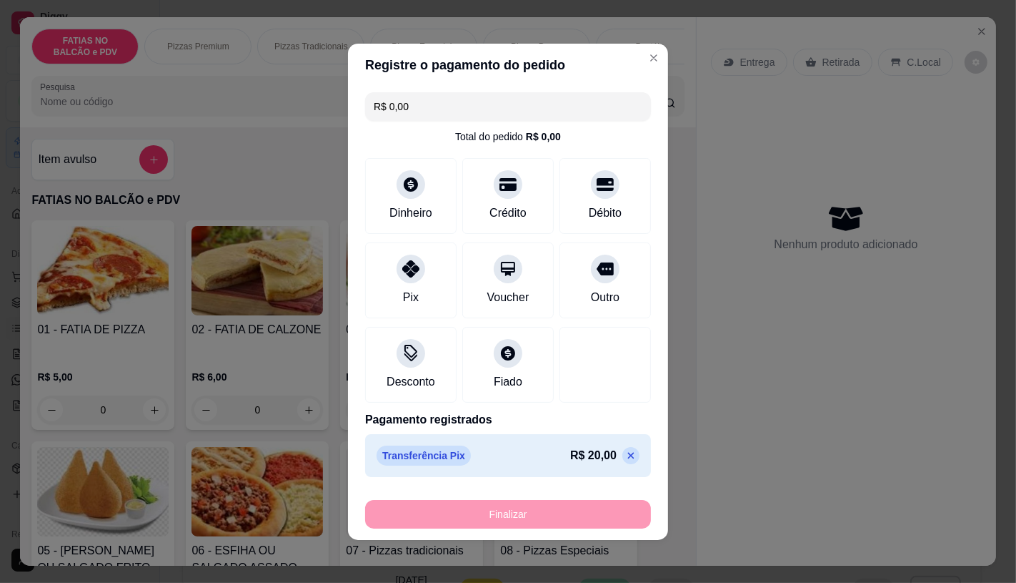
type input "-R$ 20,00"
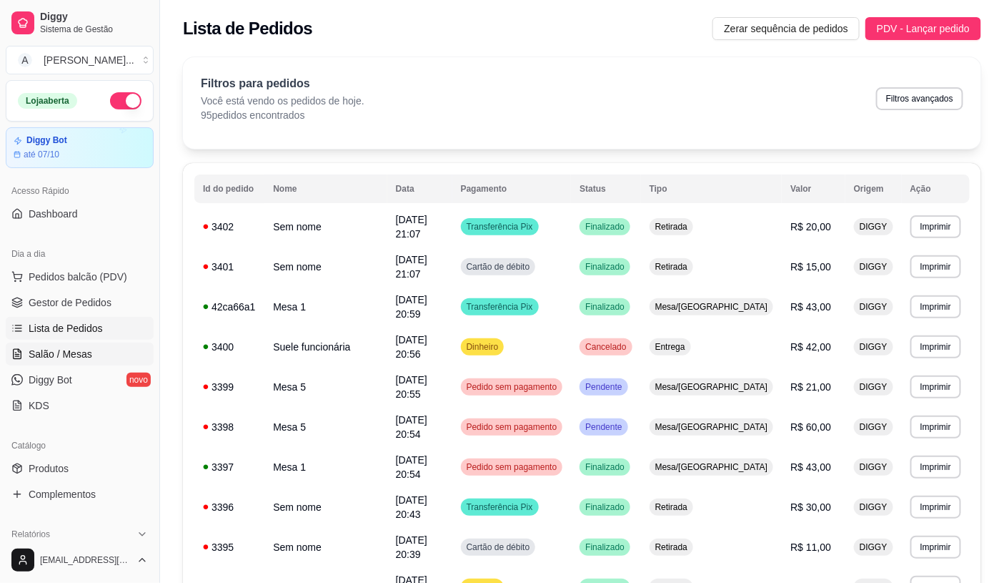
click at [31, 356] on span "Salão / Mesas" at bounding box center [61, 354] width 64 height 14
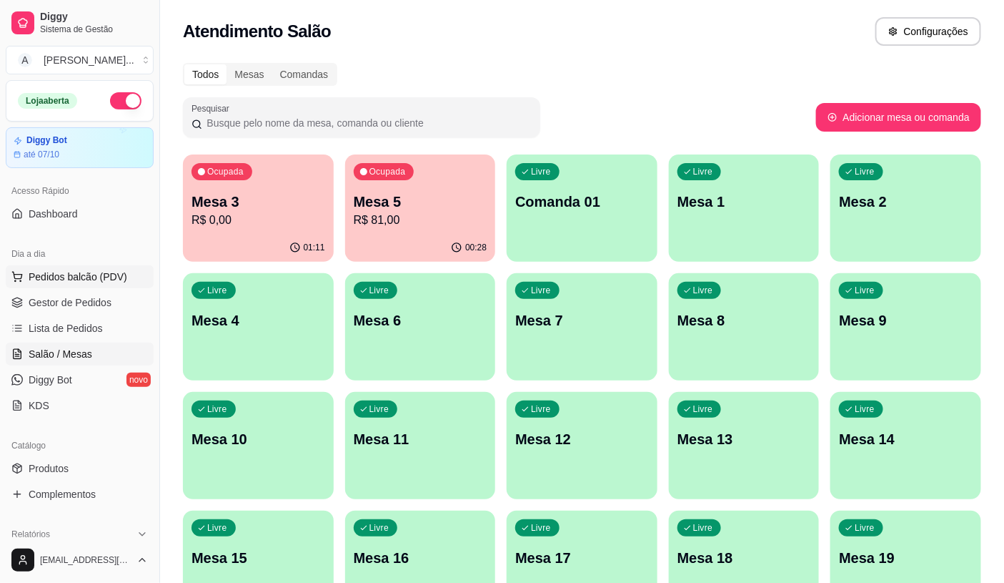
click at [97, 269] on span "Pedidos balcão (PDV)" at bounding box center [78, 276] width 99 height 14
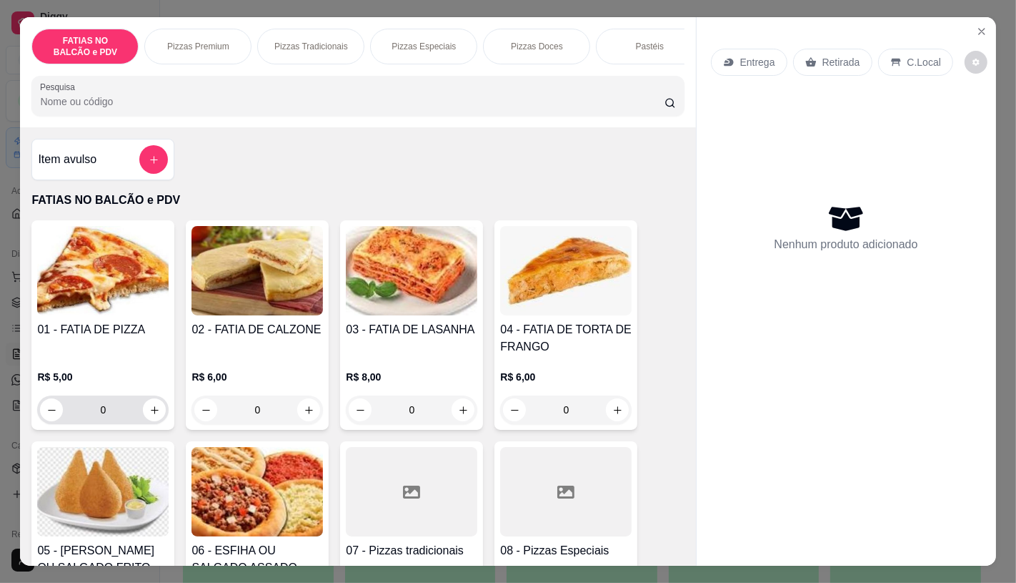
click at [109, 418] on input "0" at bounding box center [103, 409] width 80 height 29
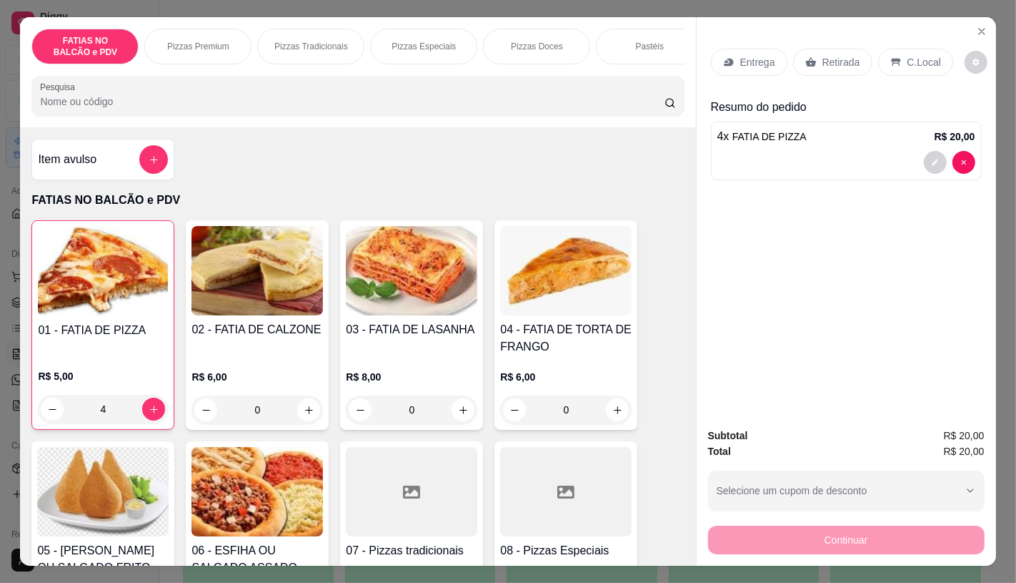
type input "4"
click at [841, 49] on div "Retirada" at bounding box center [832, 62] width 79 height 27
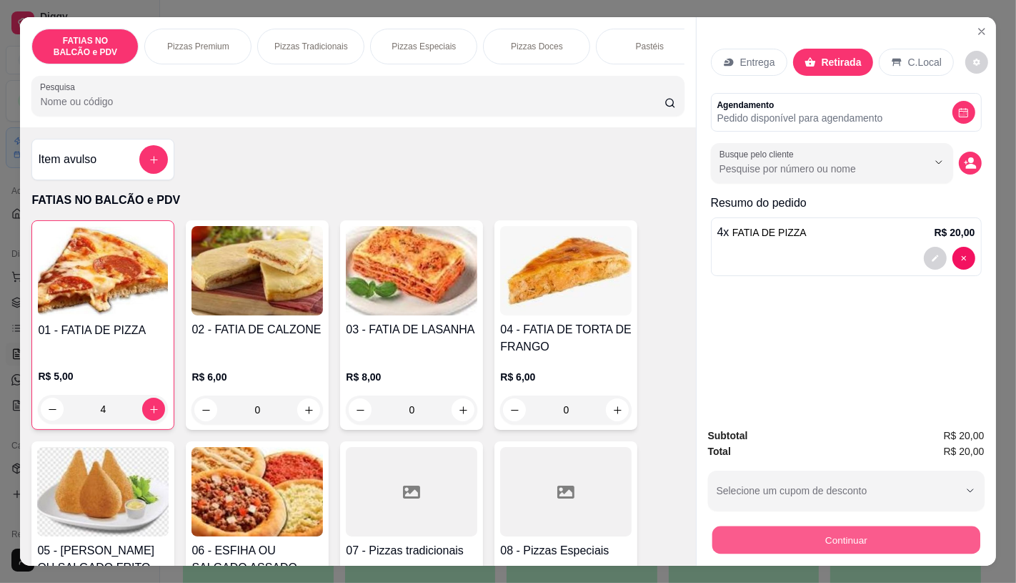
click at [742, 533] on button "Continuar" at bounding box center [846, 539] width 268 height 28
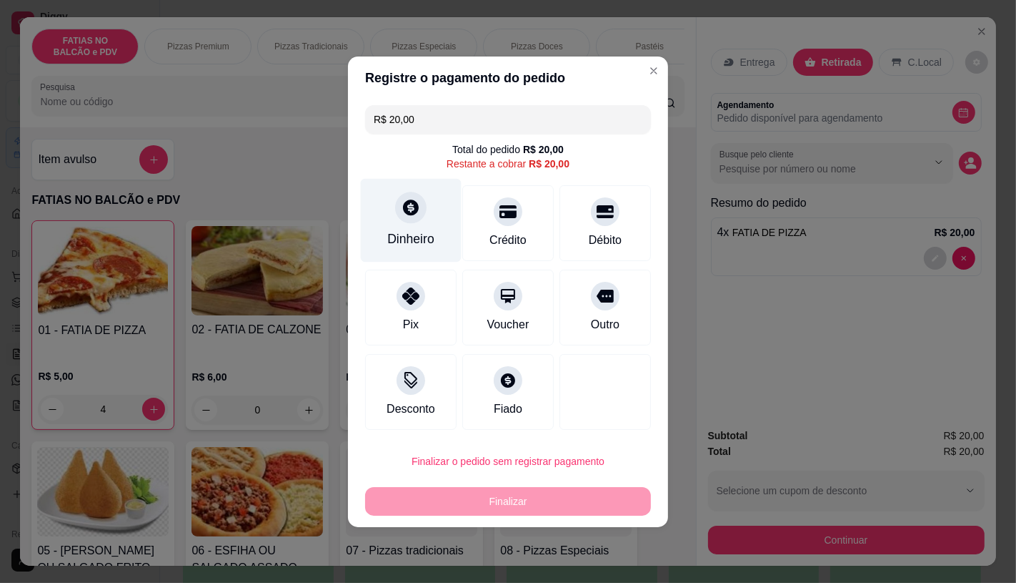
click at [402, 219] on div at bounding box center [410, 207] width 31 height 31
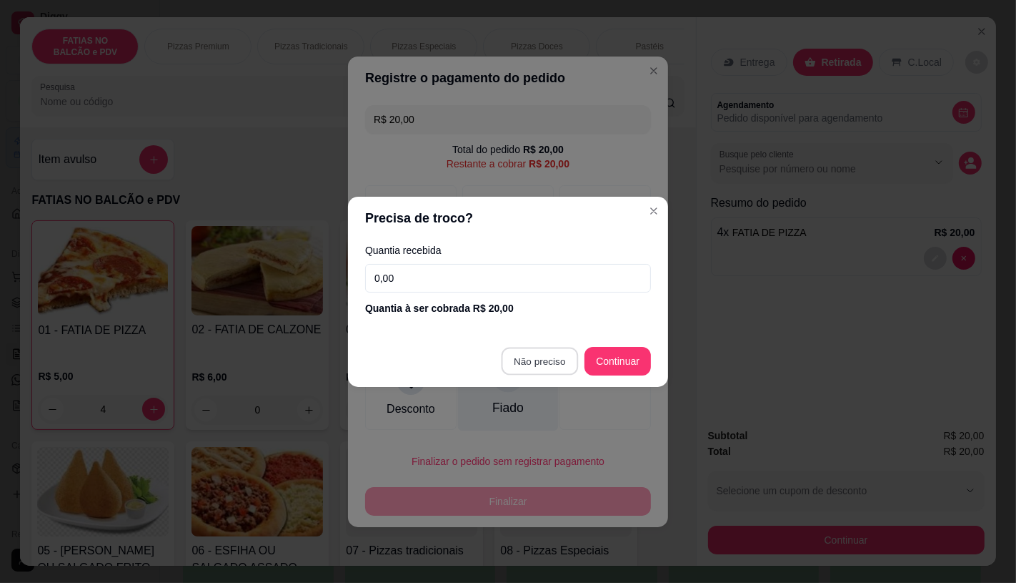
type input "R$ 0,00"
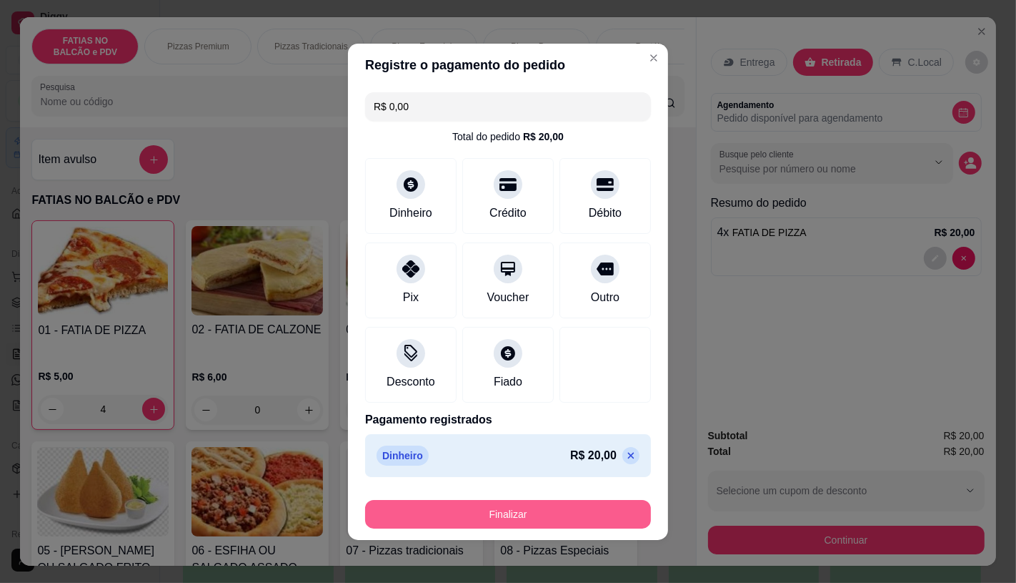
click at [568, 518] on button "Finalizar" at bounding box center [508, 514] width 286 height 29
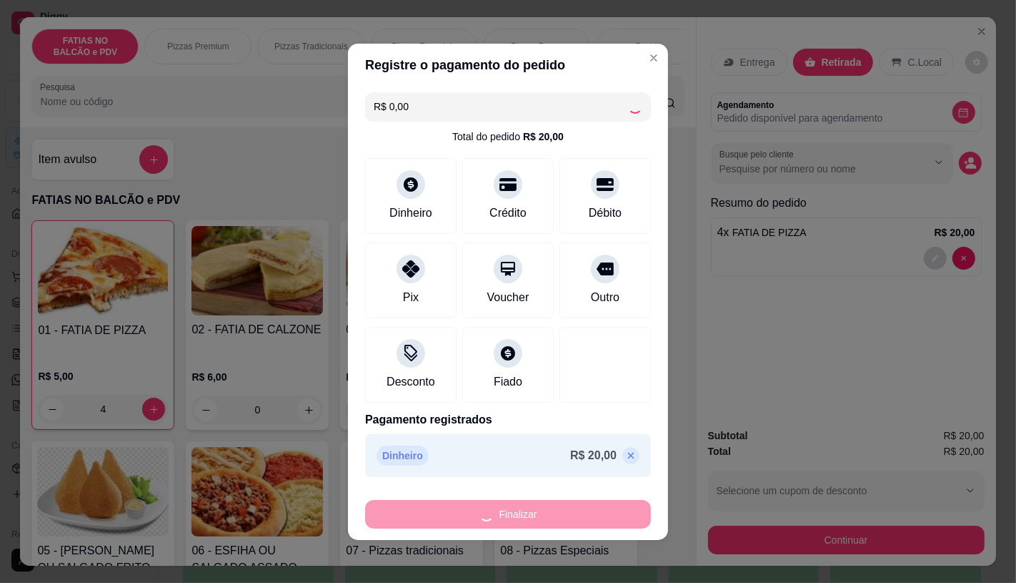
type input "0"
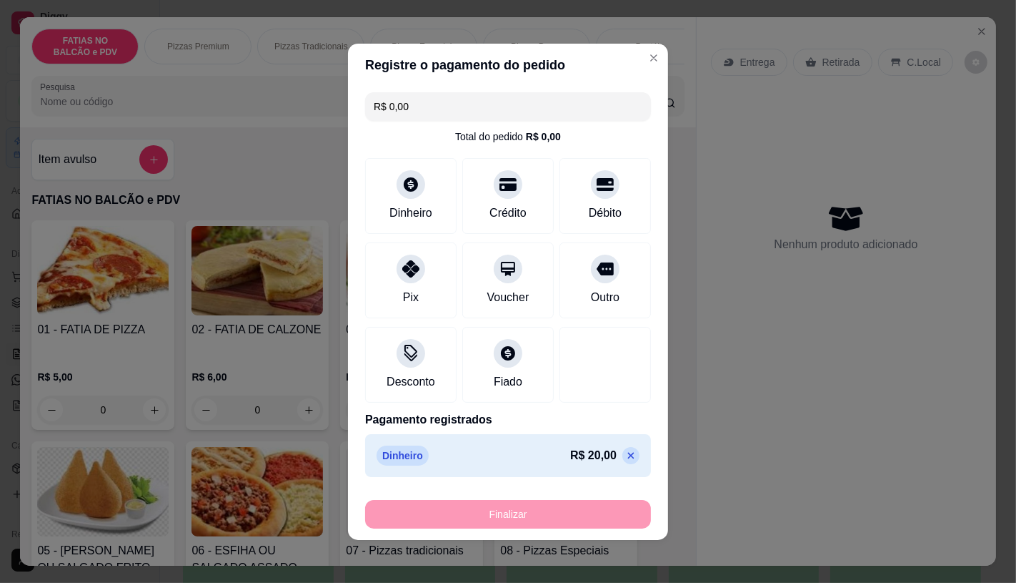
type input "-R$ 20,00"
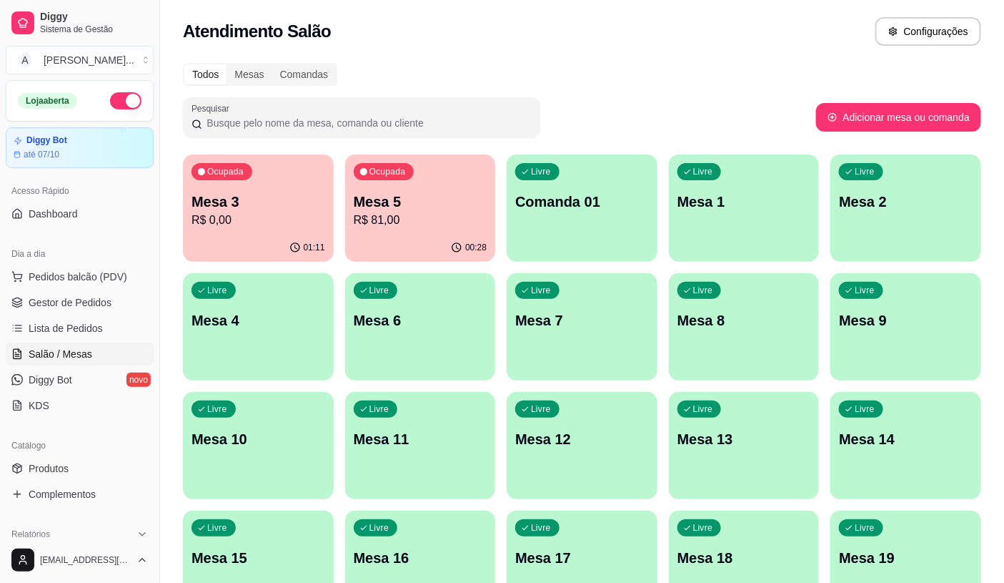
click at [347, 192] on div "Ocupada Mesa 5 R$ 81,00" at bounding box center [420, 193] width 151 height 79
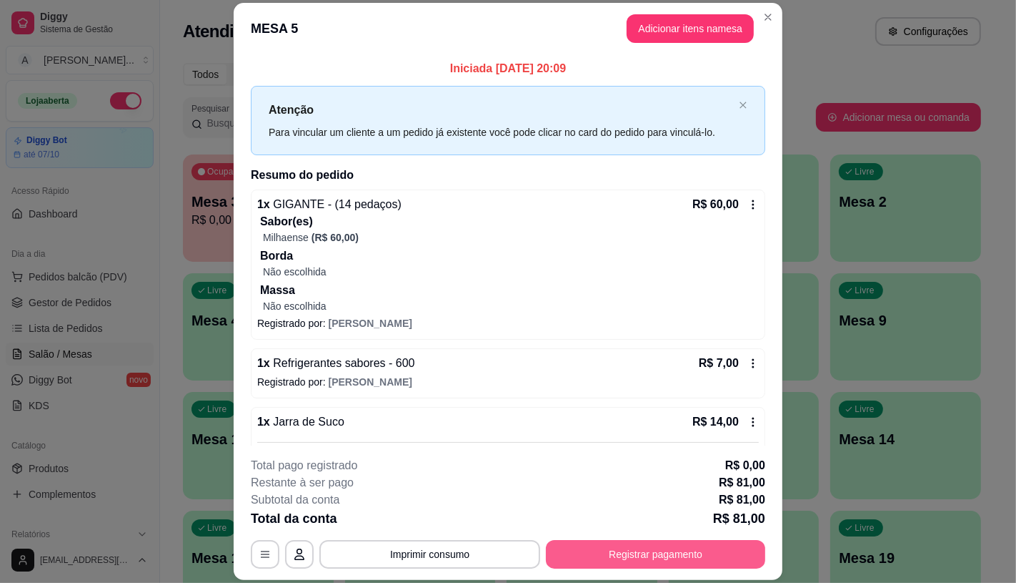
click at [698, 545] on button "Registrar pagamento" at bounding box center [655, 554] width 219 height 29
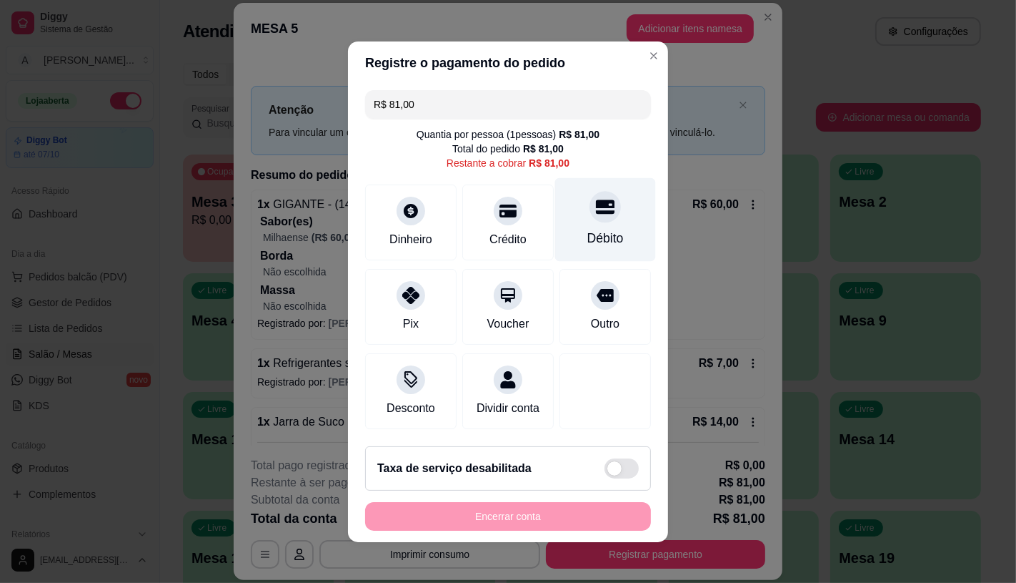
click at [598, 204] on icon at bounding box center [605, 206] width 19 height 19
type input "R$ 0,00"
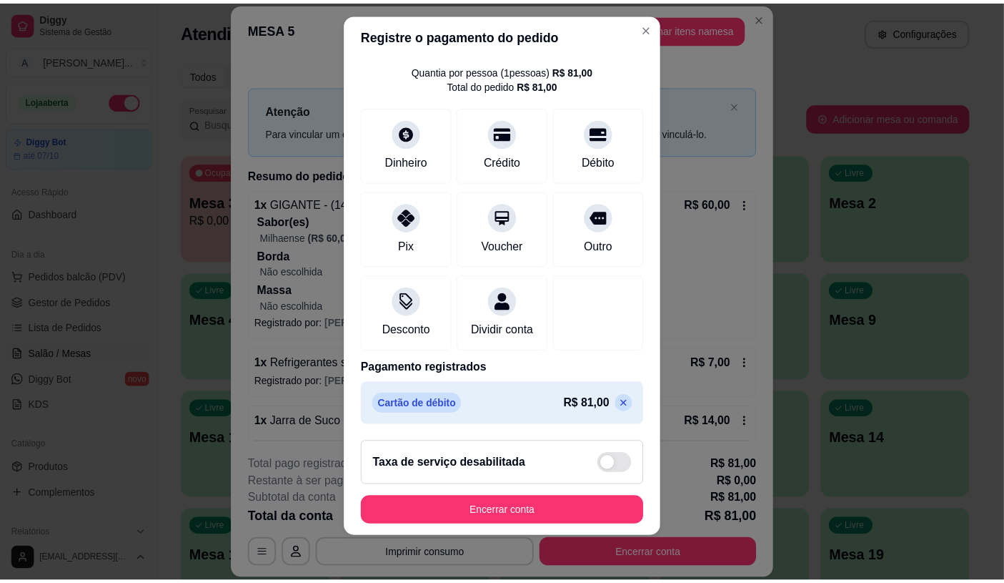
scroll to position [16, 0]
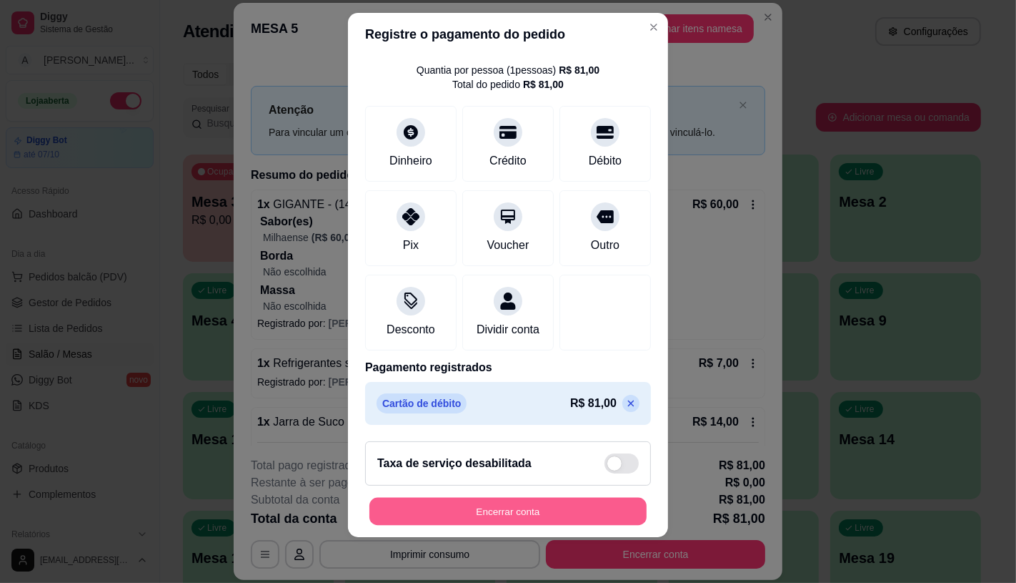
click at [543, 511] on button "Encerrar conta" at bounding box center [508, 512] width 277 height 28
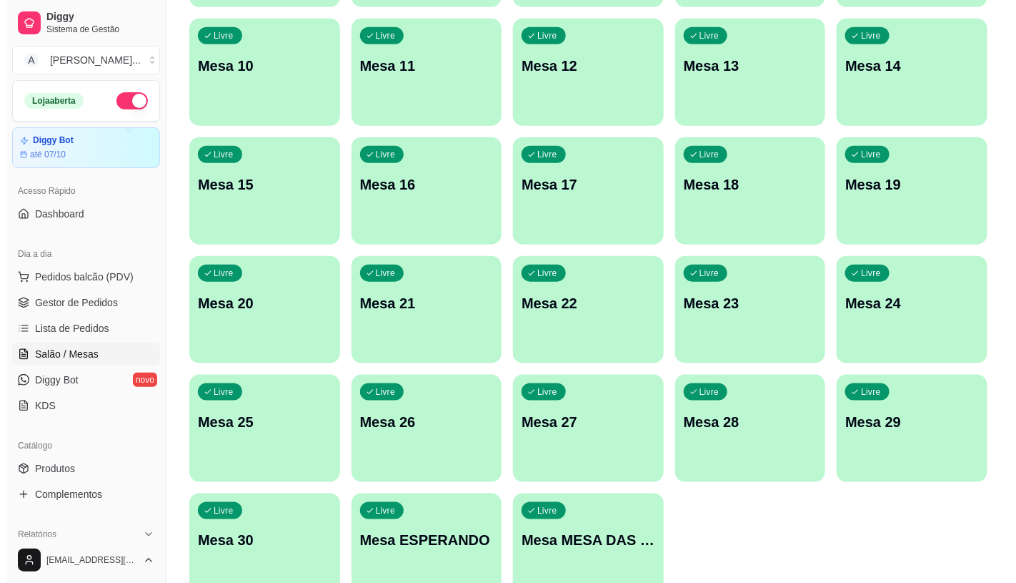
scroll to position [397, 0]
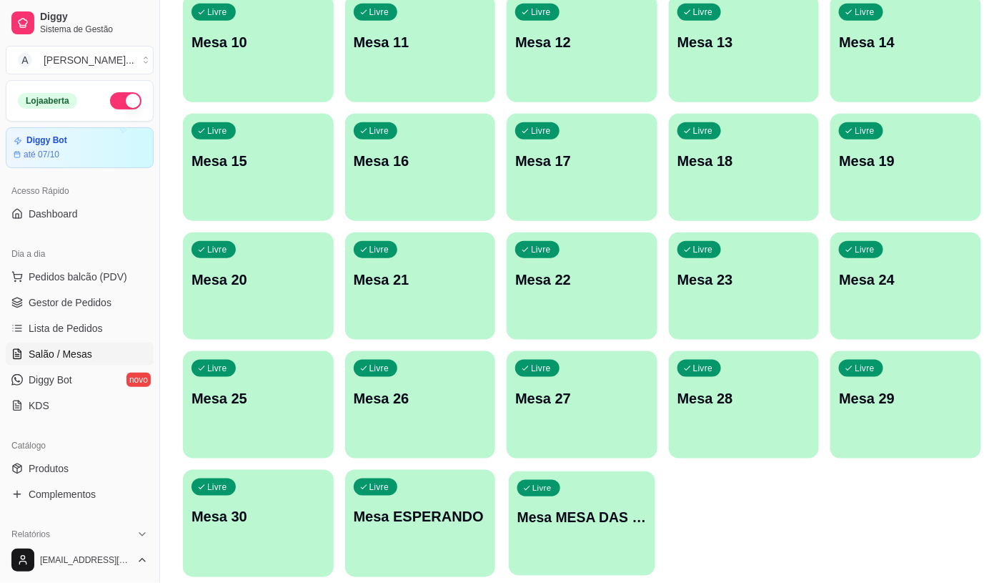
click at [591, 545] on div "Livre Mesa MESA DAS COMANDAS" at bounding box center [582, 514] width 146 height 87
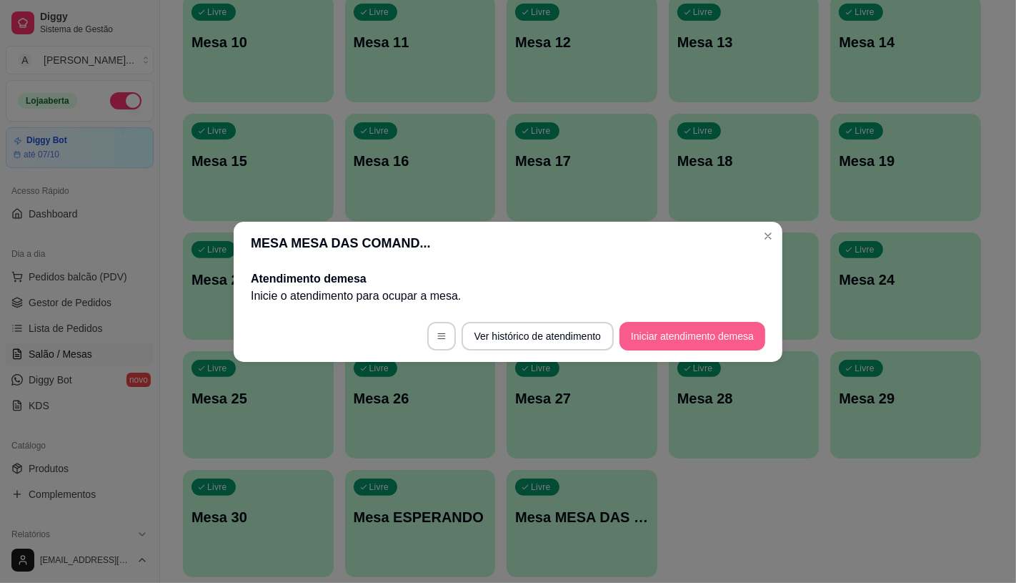
click at [713, 339] on button "Iniciar atendimento de mesa" at bounding box center [693, 336] width 146 height 29
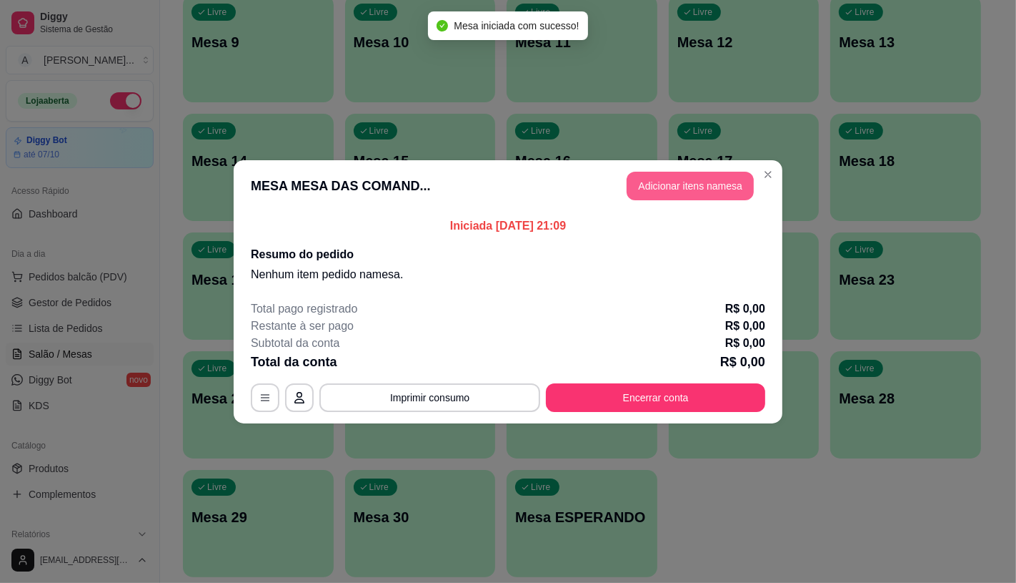
click at [717, 170] on header "MESA MESA DAS COMAND... Adicionar itens na mesa" at bounding box center [508, 185] width 549 height 51
click at [727, 192] on button "Adicionar itens na mesa" at bounding box center [690, 186] width 127 height 29
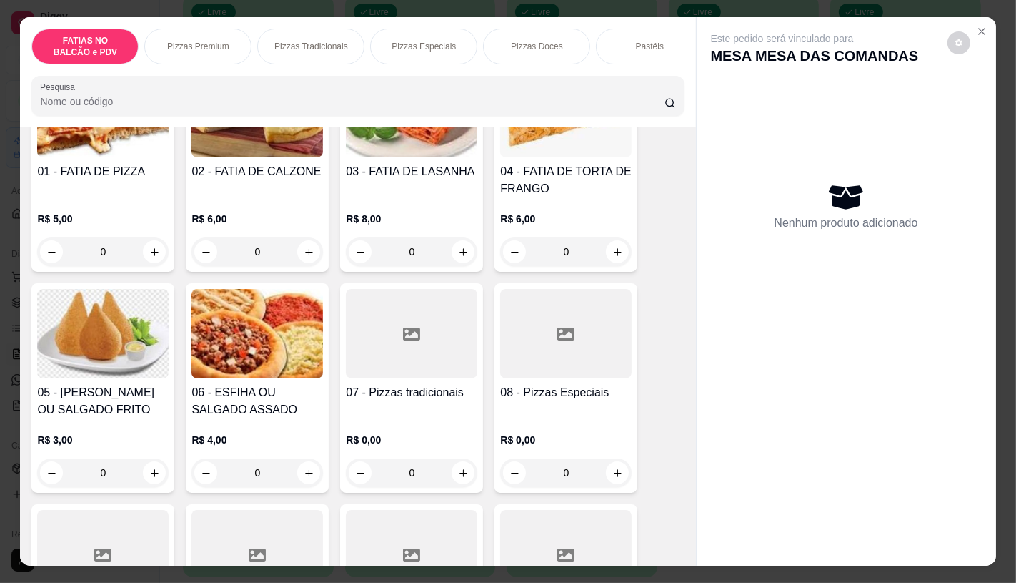
scroll to position [159, 0]
click at [403, 351] on div at bounding box center [412, 332] width 132 height 89
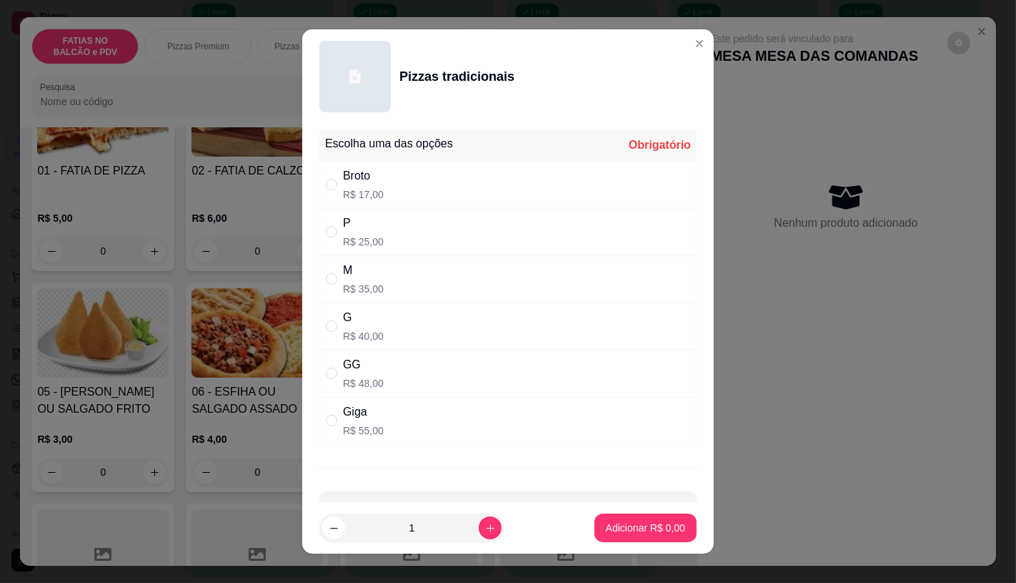
click at [468, 418] on div "Giga R$ 55,00" at bounding box center [508, 420] width 377 height 47
radio input "true"
click at [647, 538] on button "Adicionar R$ 55,00" at bounding box center [642, 528] width 105 height 28
type input "1"
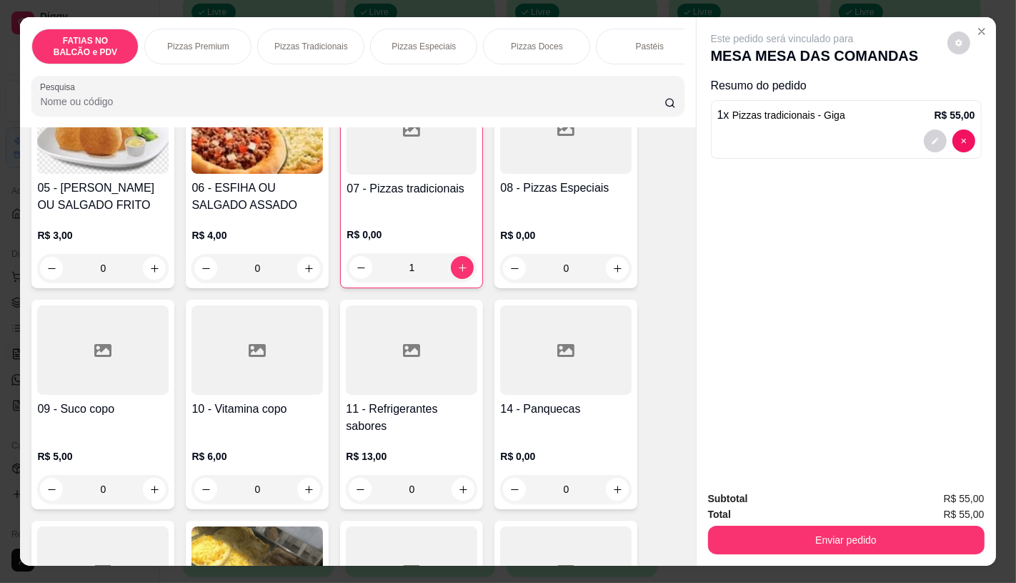
scroll to position [397, 0]
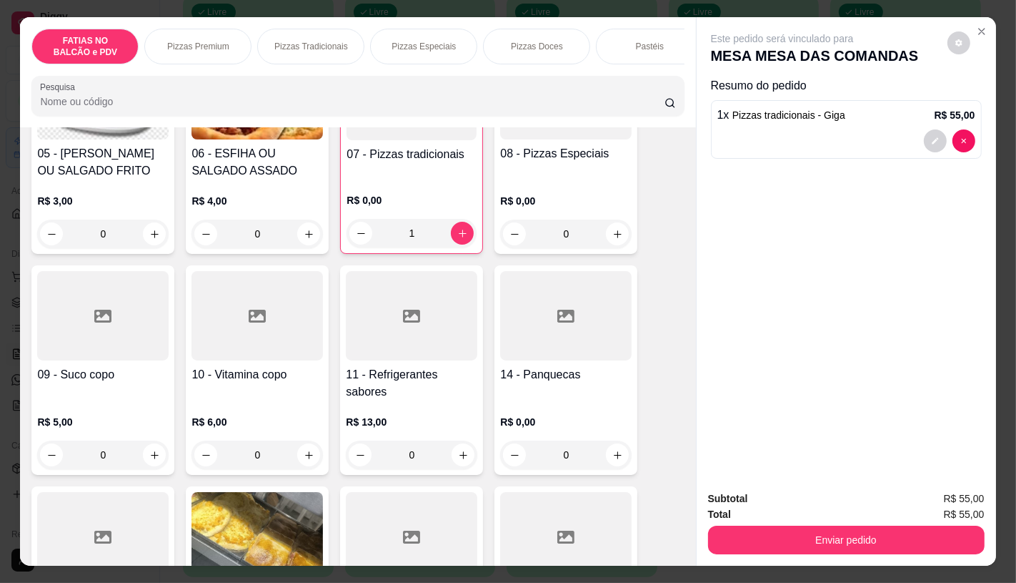
click at [410, 399] on h4 "11 - Refrigerantes sabores" at bounding box center [412, 383] width 132 height 34
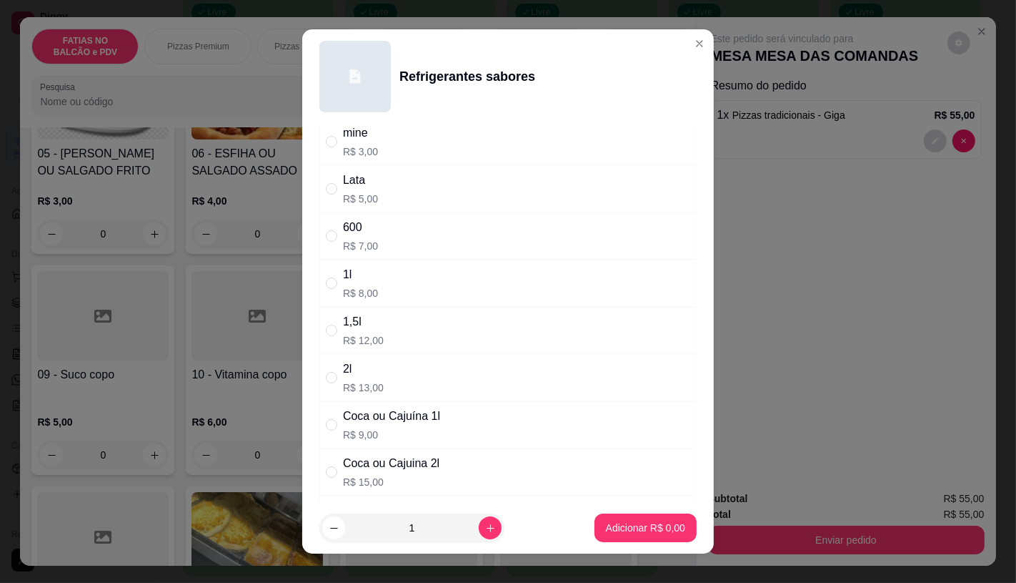
scroll to position [79, 0]
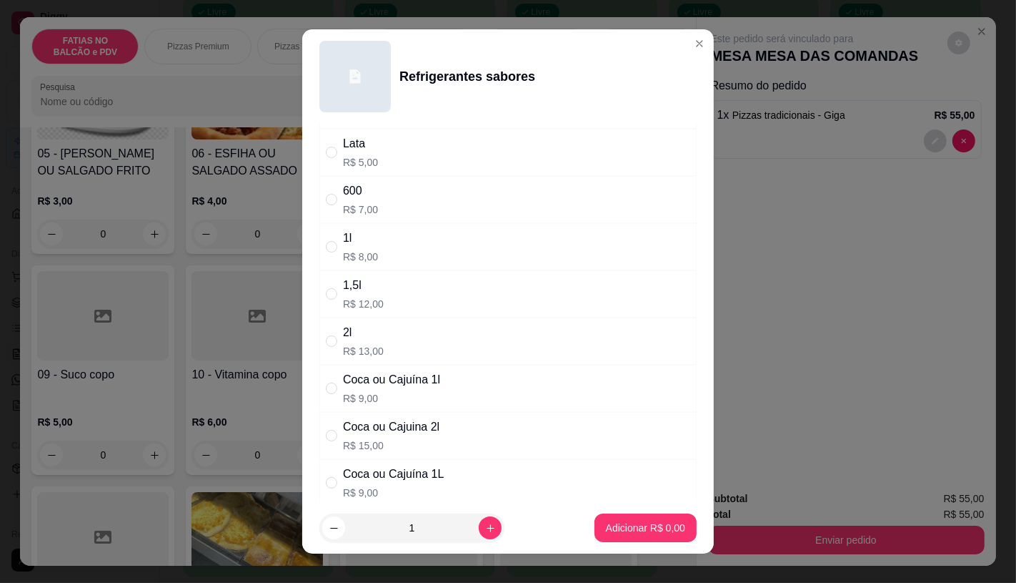
click at [395, 435] on div "Coca ou Cajuina 2l" at bounding box center [391, 426] width 97 height 17
radio input "true"
click at [485, 523] on button "increase-product-quantity" at bounding box center [490, 528] width 22 height 22
click at [485, 523] on div "2" at bounding box center [411, 527] width 179 height 29
type input "3"
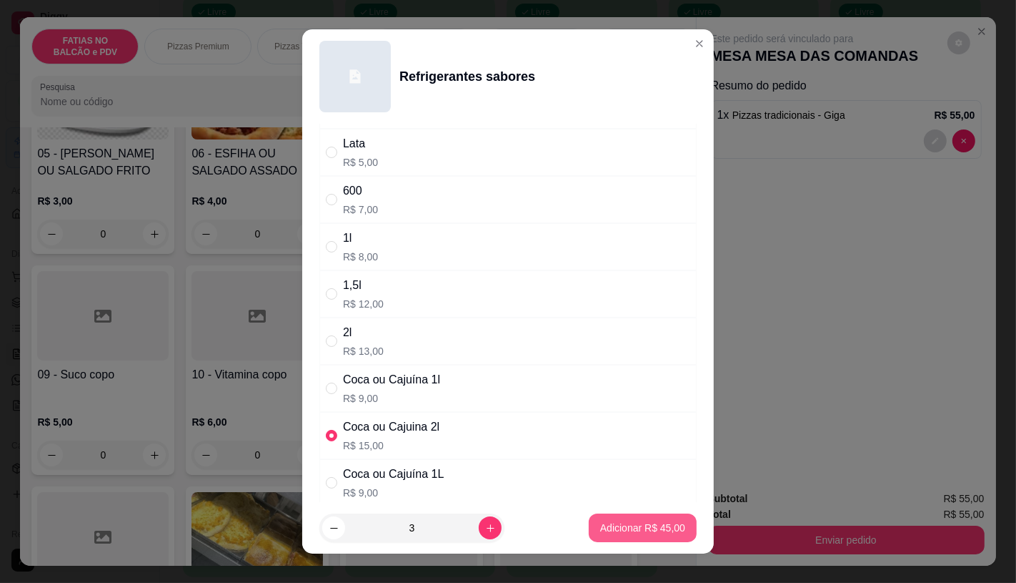
click at [618, 537] on button "Adicionar R$ 45,00" at bounding box center [643, 527] width 108 height 29
type input "3"
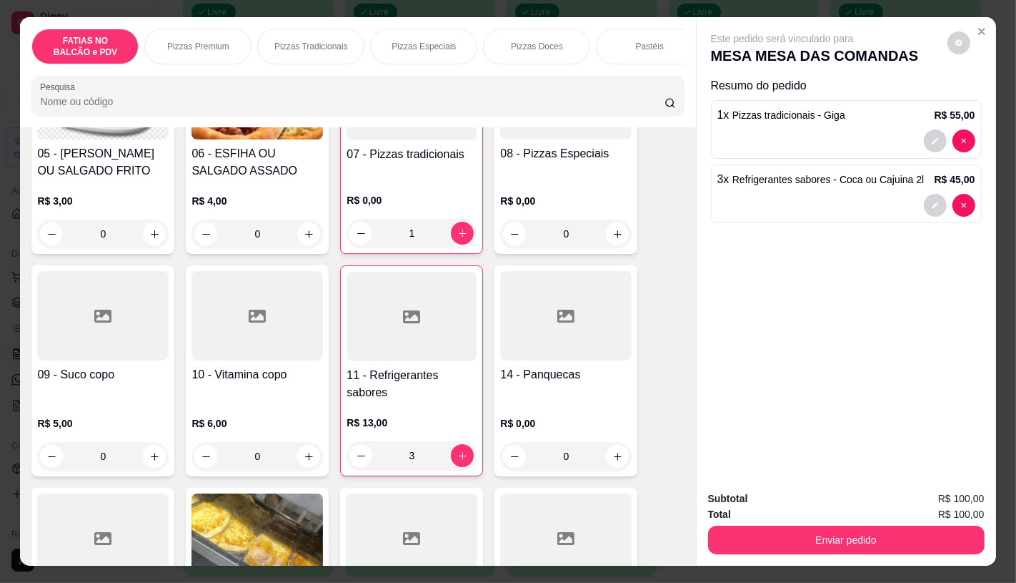
click at [113, 551] on div at bounding box center [103, 537] width 132 height 89
click at [83, 352] on div at bounding box center [103, 315] width 132 height 89
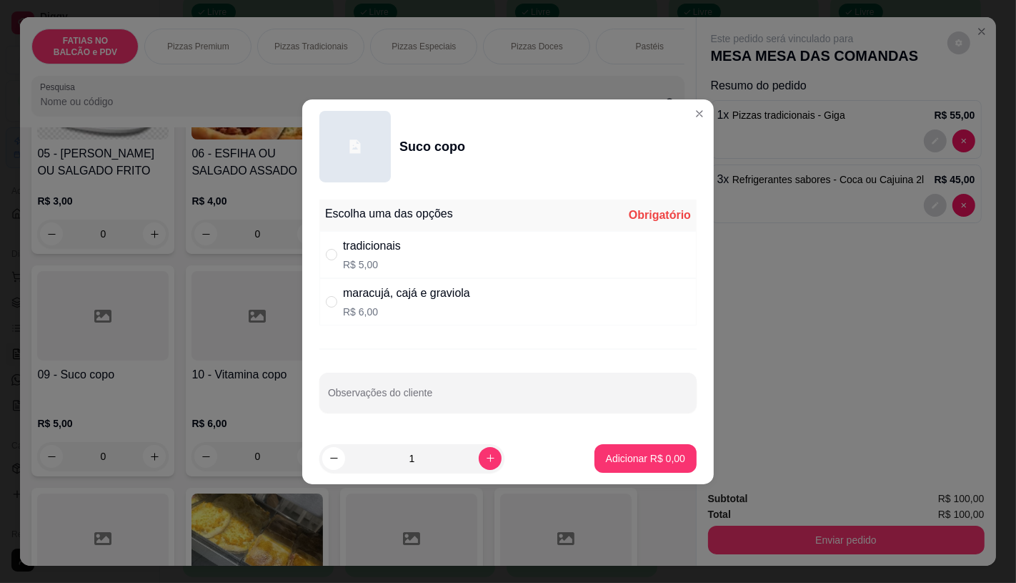
click at [444, 312] on p "R$ 6,00" at bounding box center [406, 312] width 127 height 14
radio input "true"
click at [633, 460] on p "Adicionar R$ 6,00" at bounding box center [645, 458] width 77 height 14
type input "1"
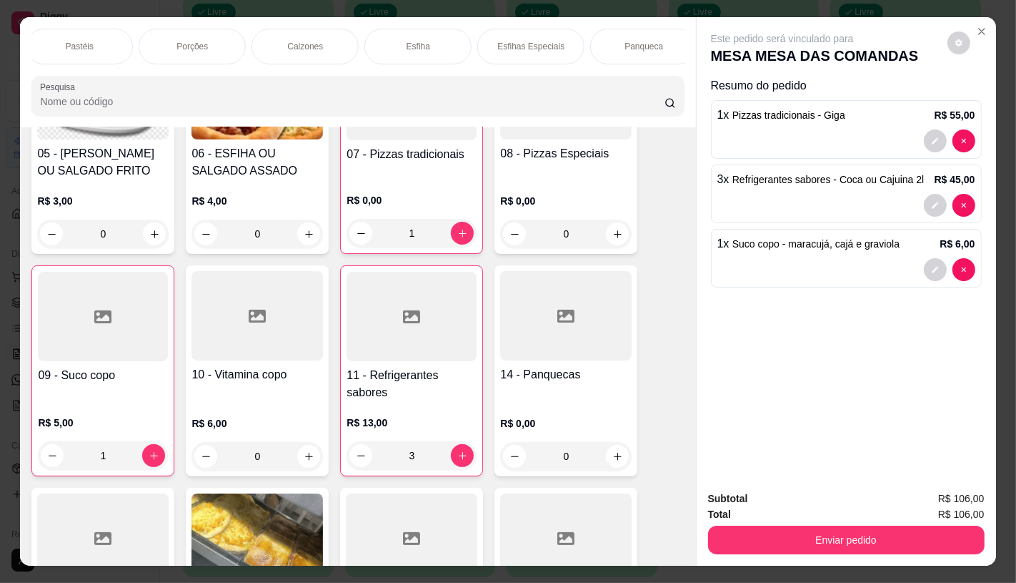
scroll to position [0, 1142]
click at [149, 37] on div "Sanduíches" at bounding box center [185, 47] width 107 height 36
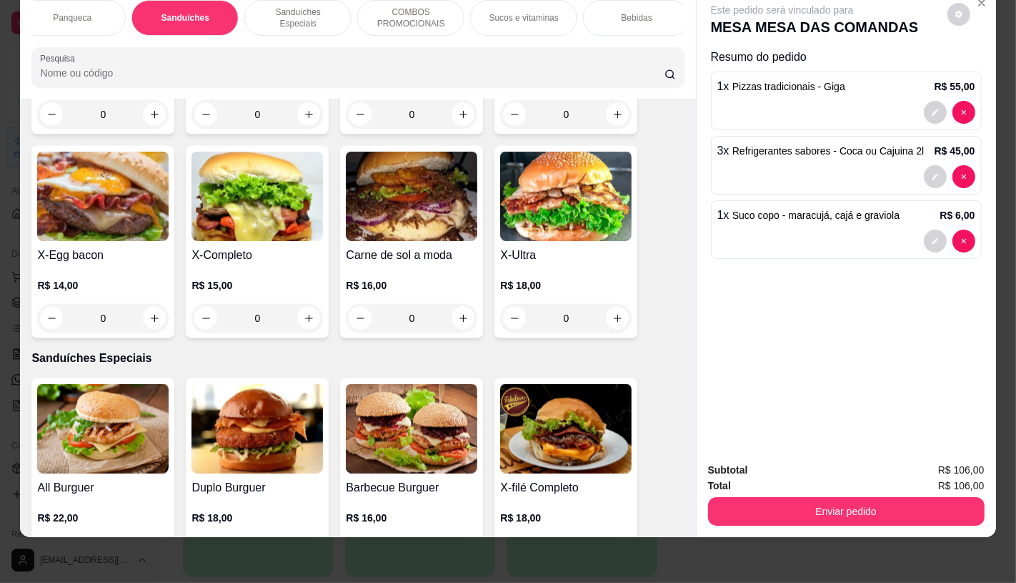
scroll to position [6415, 0]
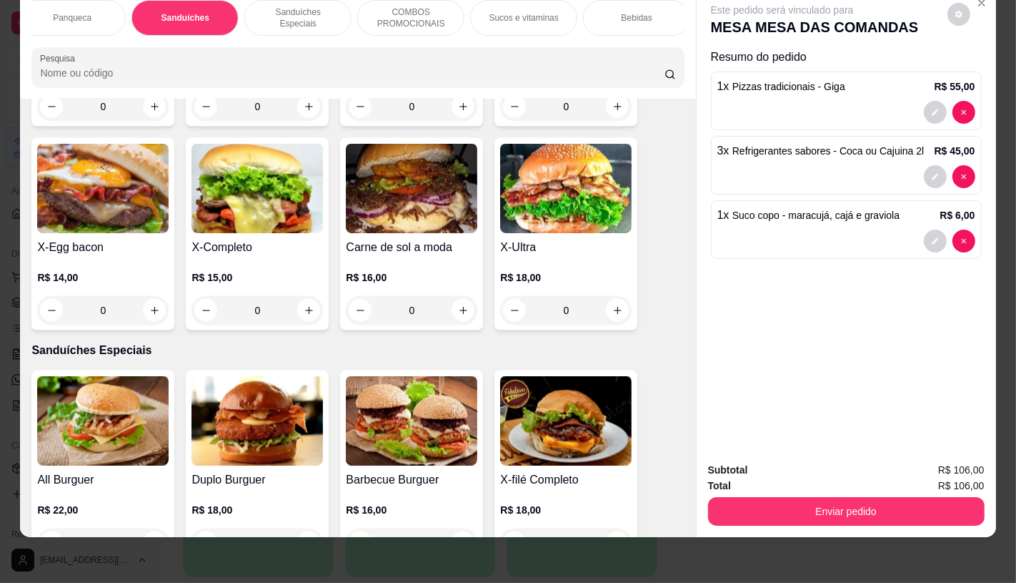
click at [605, 256] on div "R$ 18,00 0" at bounding box center [566, 290] width 132 height 69
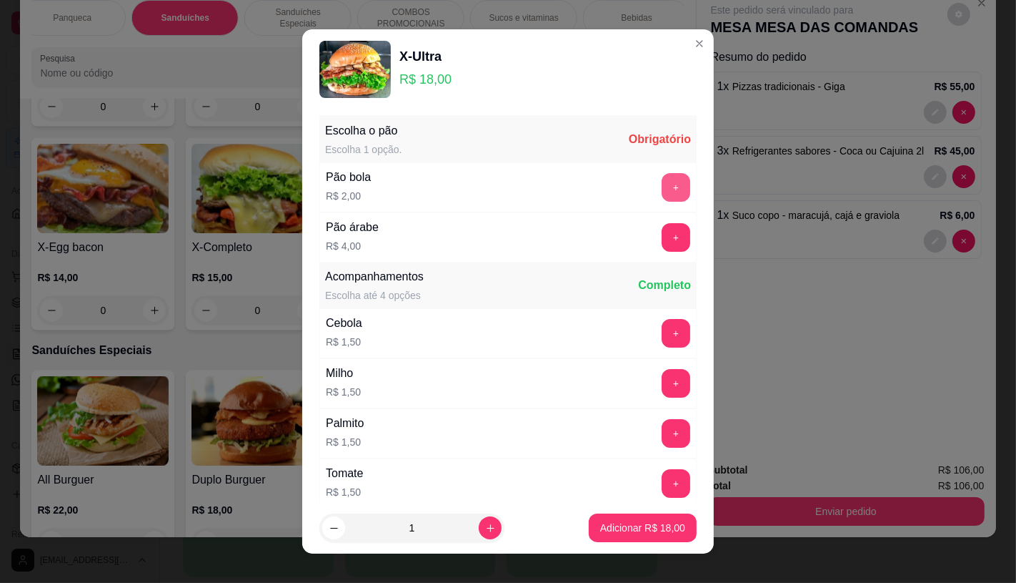
click at [662, 189] on button "+" at bounding box center [676, 187] width 29 height 29
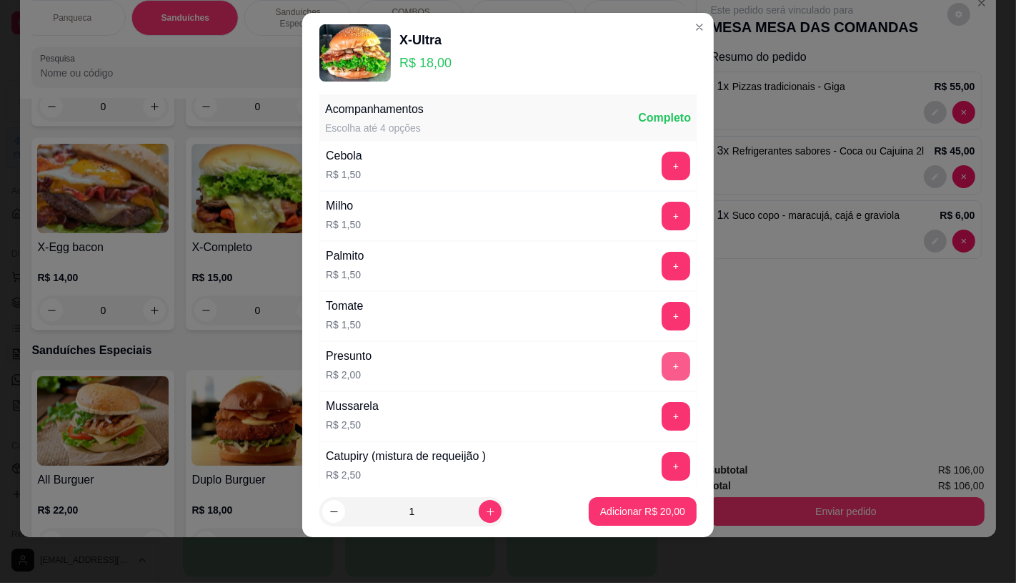
scroll to position [153, 0]
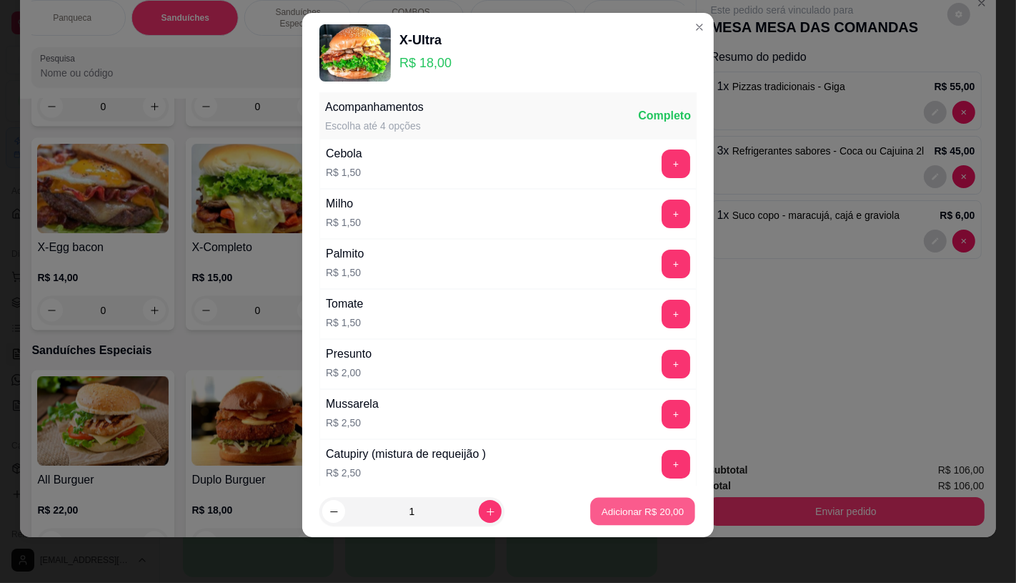
click at [645, 524] on button "Adicionar R$ 20,00" at bounding box center [642, 512] width 105 height 28
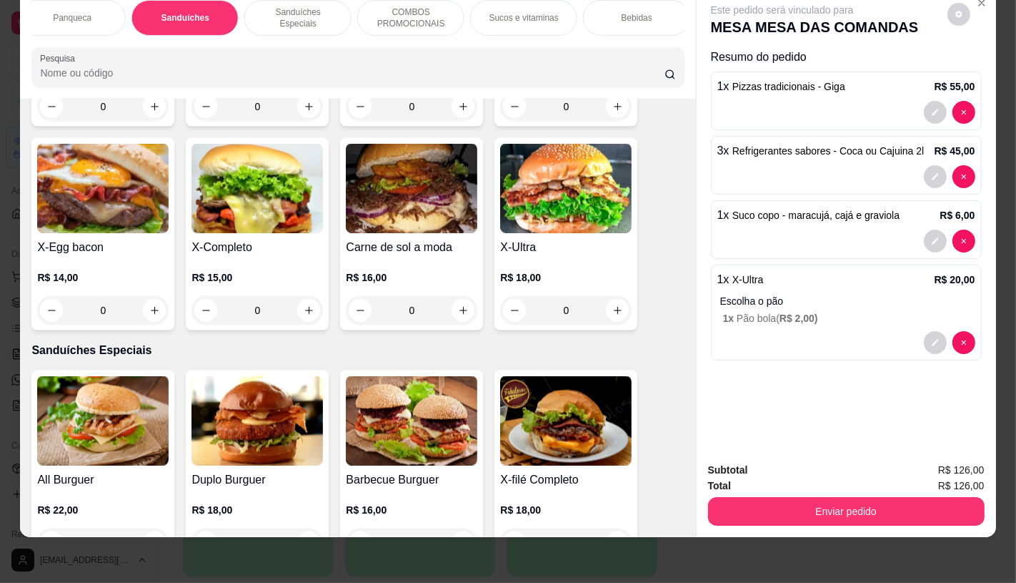
scroll to position [0, 1487]
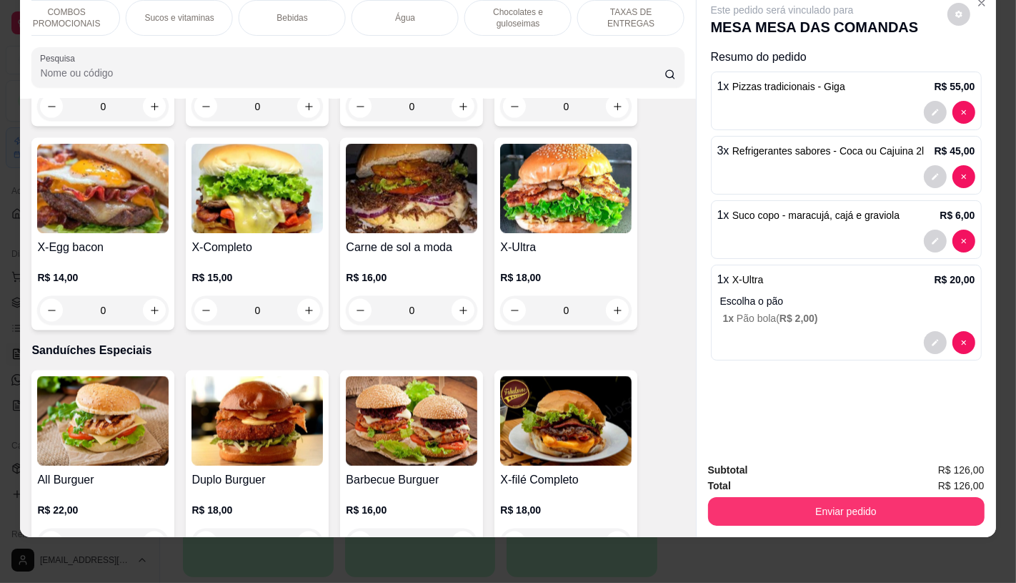
click at [658, 11] on p "TAXAS DE ENTREGAS" at bounding box center [631, 17] width 83 height 23
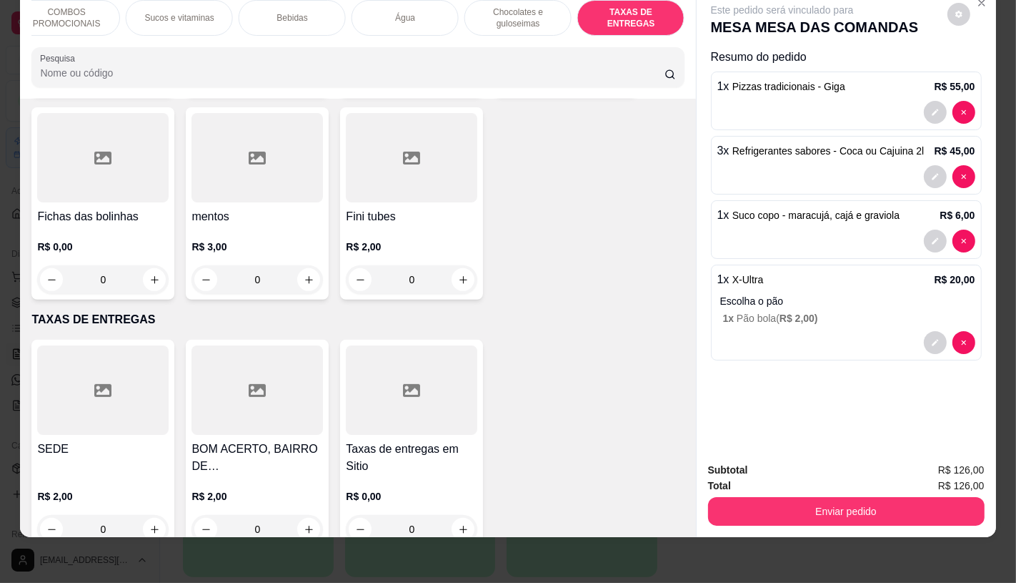
click at [365, 368] on div at bounding box center [412, 389] width 132 height 89
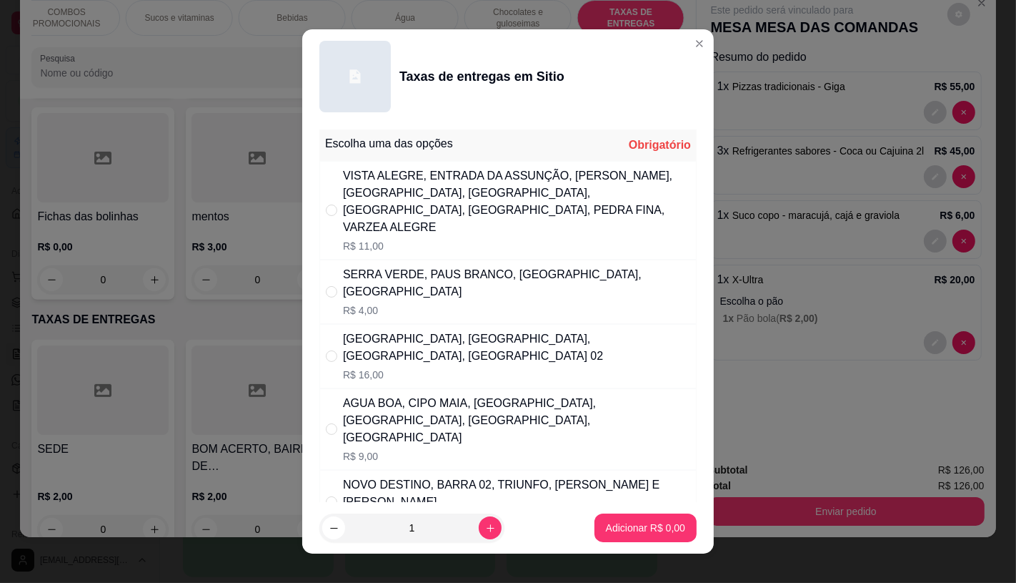
click at [429, 282] on div "SERRA VERDE, PAUS BRANCO, [GEOGRAPHIC_DATA], [GEOGRAPHIC_DATA]" at bounding box center [516, 283] width 347 height 34
radio input "true"
click at [660, 525] on p "Adicionar R$ 4,00" at bounding box center [645, 528] width 77 height 14
type input "1"
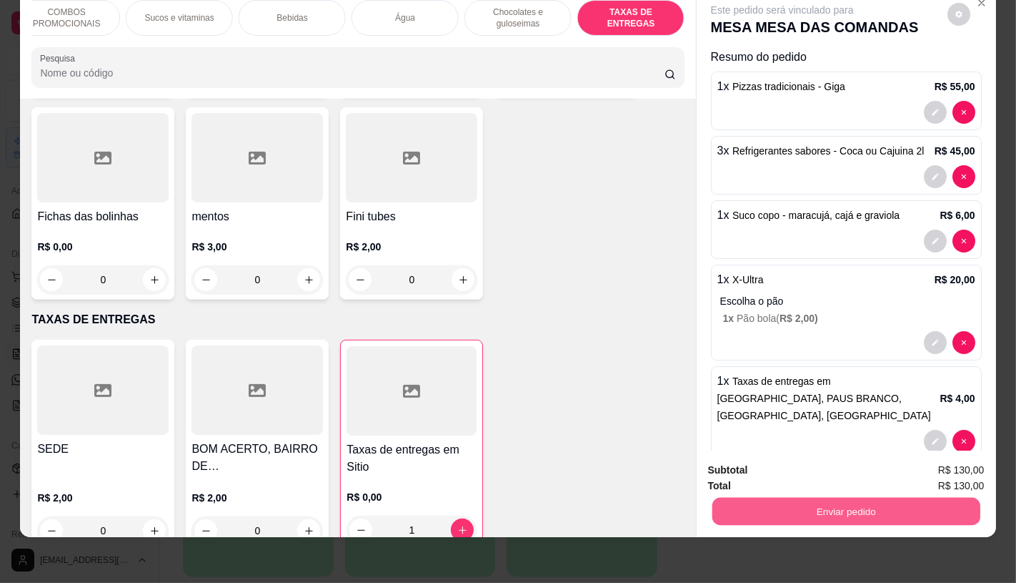
click at [902, 508] on button "Enviar pedido" at bounding box center [846, 511] width 268 height 28
click at [816, 457] on button "Não registrar e enviar pedido" at bounding box center [798, 465] width 149 height 27
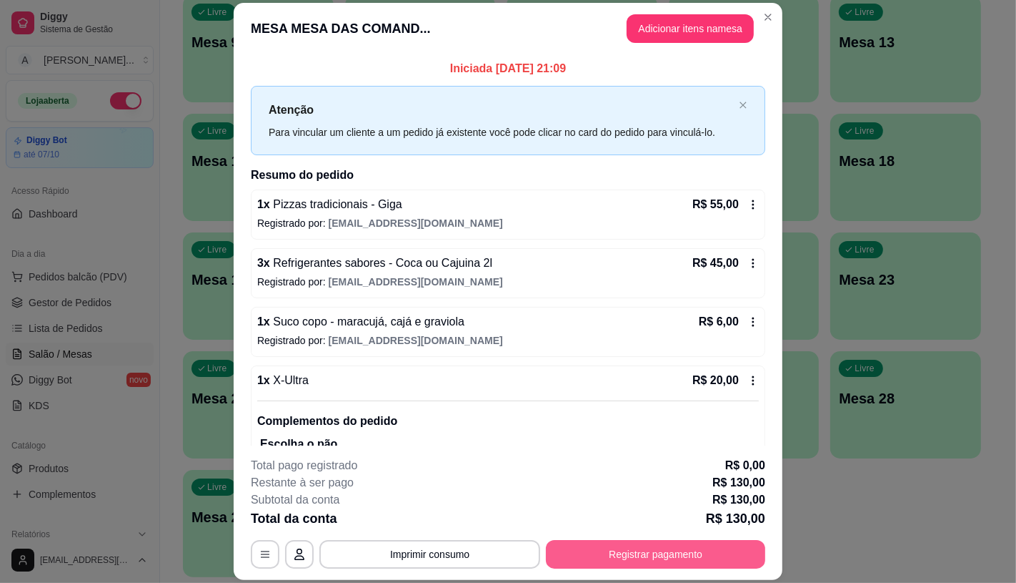
click at [679, 568] on footer "**********" at bounding box center [508, 512] width 549 height 134
click at [679, 554] on button "Registrar pagamento" at bounding box center [655, 554] width 219 height 29
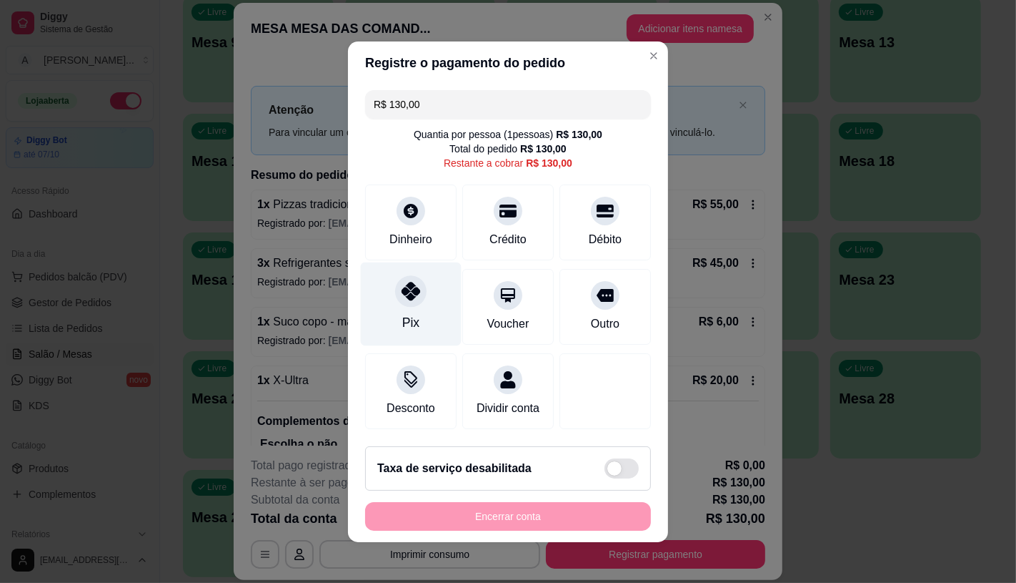
click at [388, 290] on div "Pix" at bounding box center [411, 304] width 101 height 84
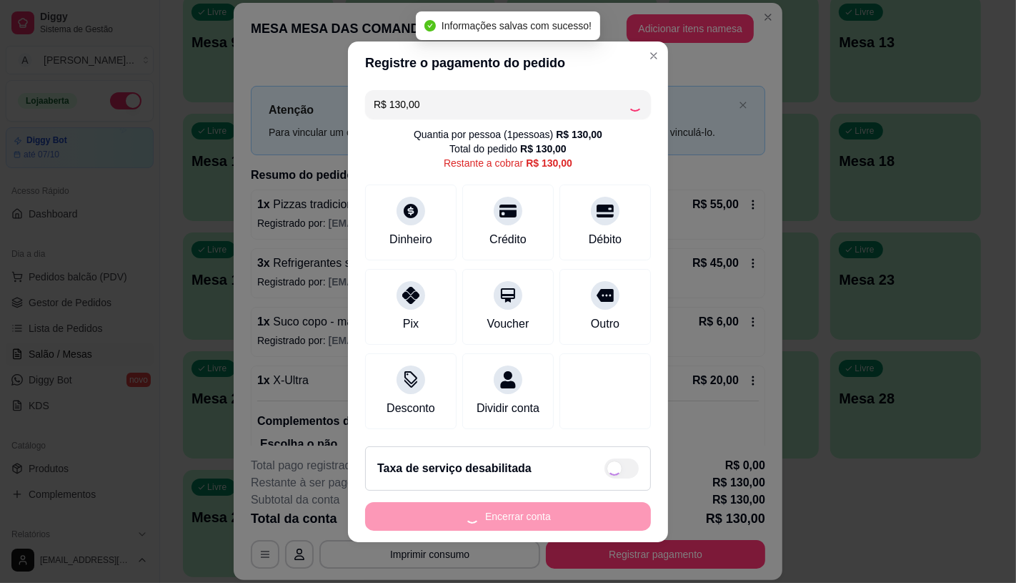
type input "R$ 0,00"
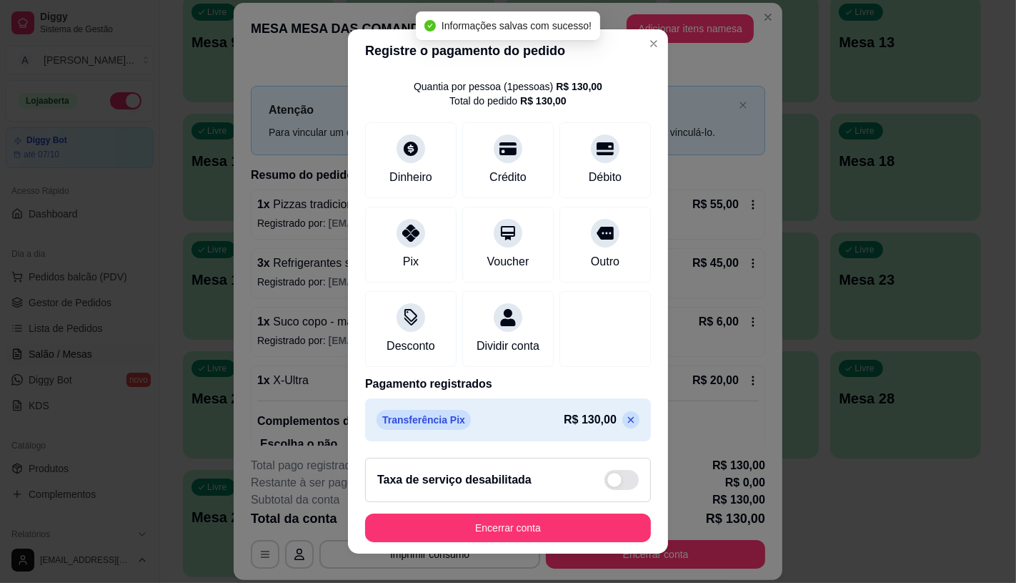
scroll to position [53, 0]
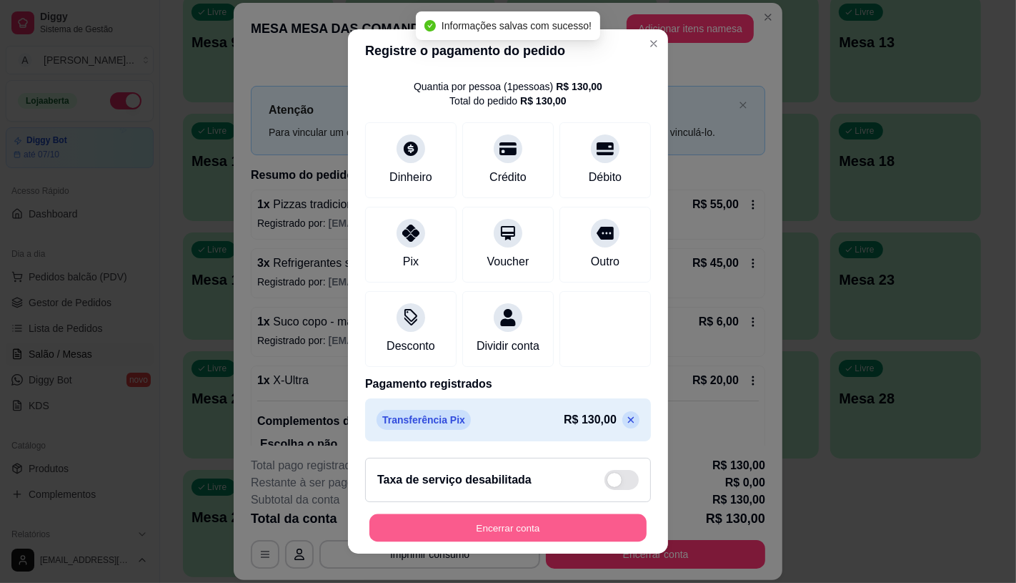
click at [544, 523] on button "Encerrar conta" at bounding box center [508, 528] width 277 height 28
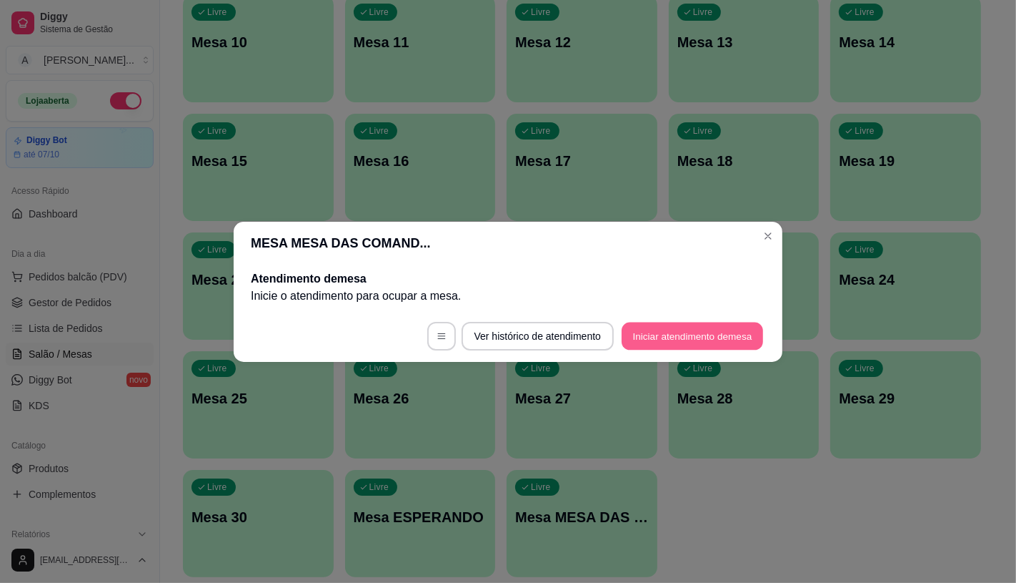
click at [689, 340] on button "Iniciar atendimento de mesa" at bounding box center [693, 336] width 142 height 28
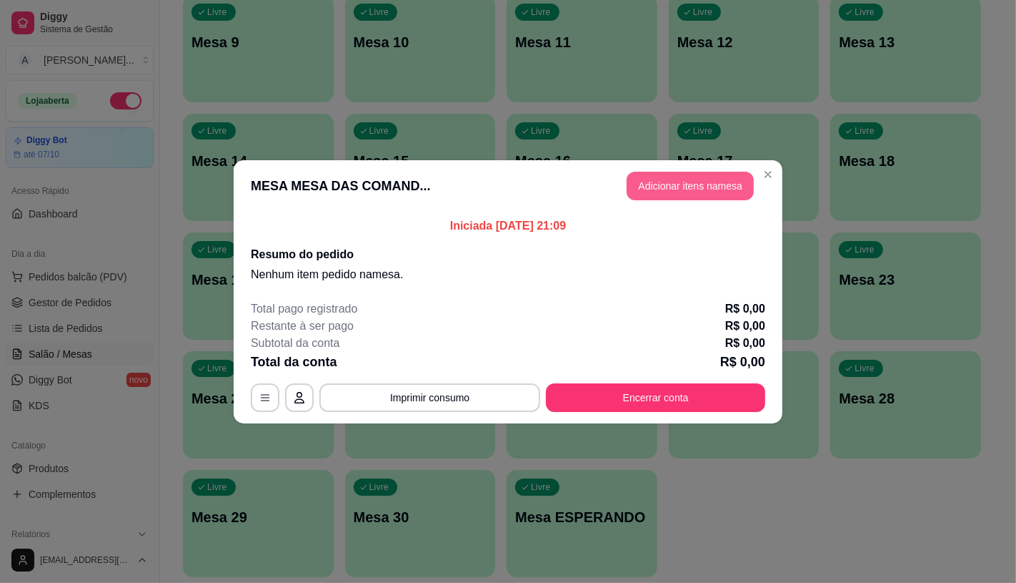
click at [702, 187] on button "Adicionar itens na mesa" at bounding box center [690, 186] width 127 height 29
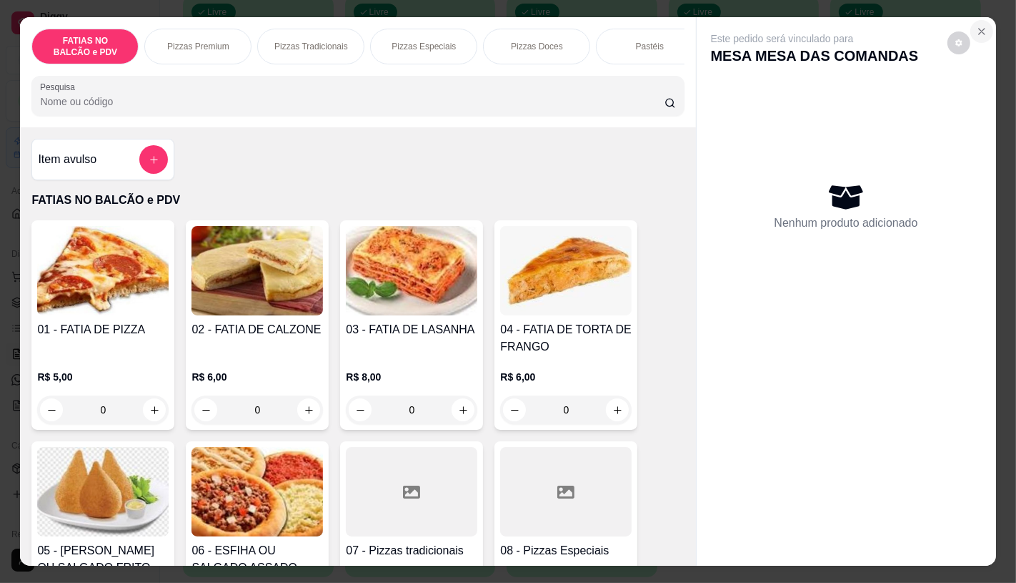
click at [981, 26] on icon "Close" at bounding box center [981, 31] width 11 height 11
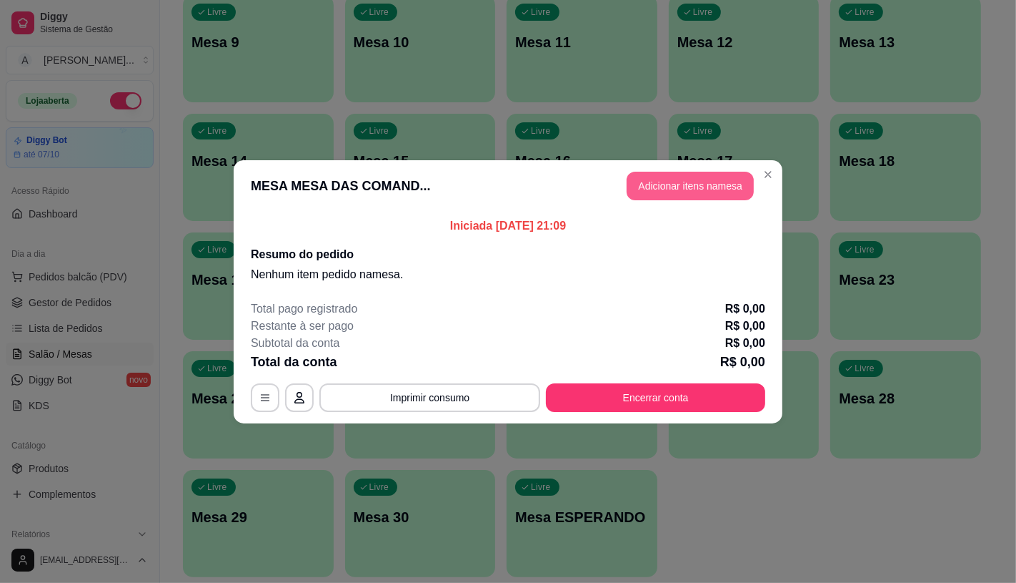
click at [690, 190] on button "Adicionar itens na mesa" at bounding box center [690, 186] width 127 height 29
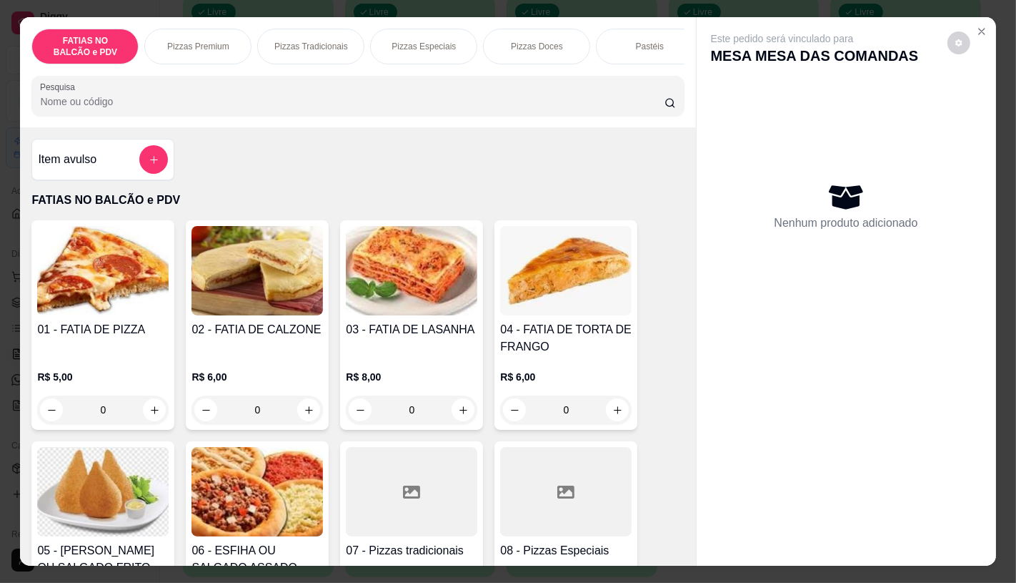
click at [223, 34] on div "Pizzas Premium" at bounding box center [197, 47] width 107 height 36
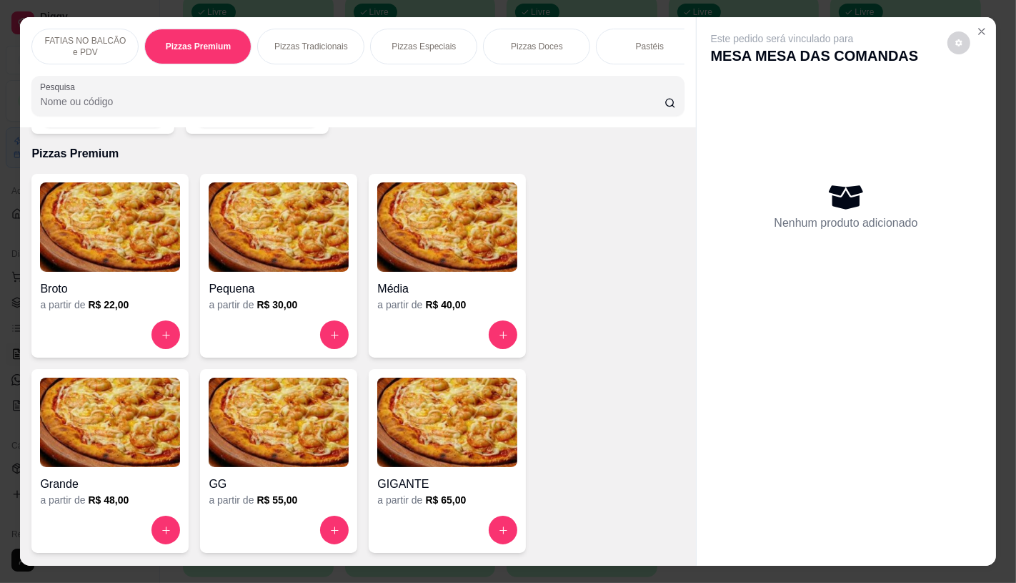
scroll to position [34, 0]
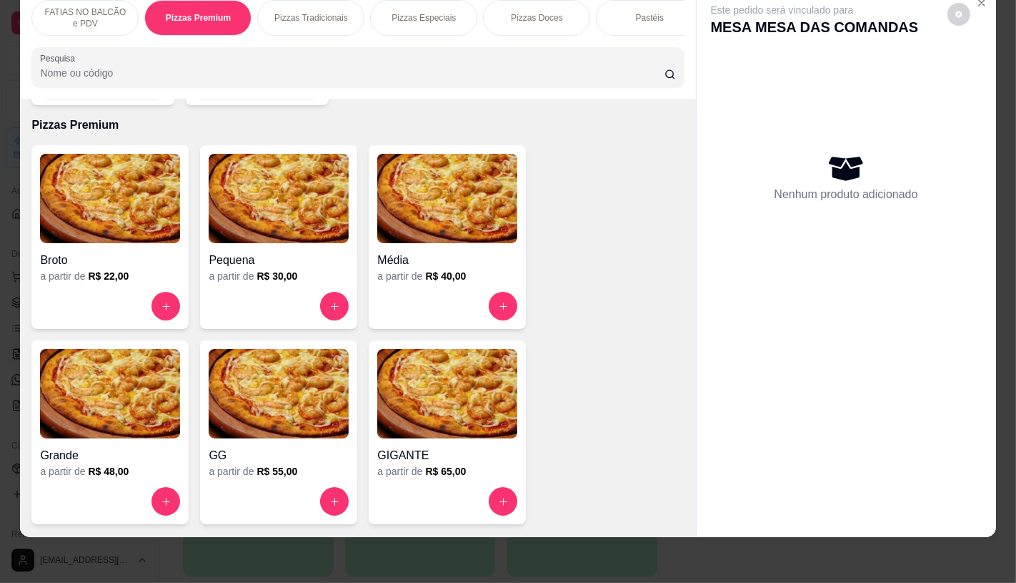
click at [406, 212] on img at bounding box center [447, 198] width 140 height 89
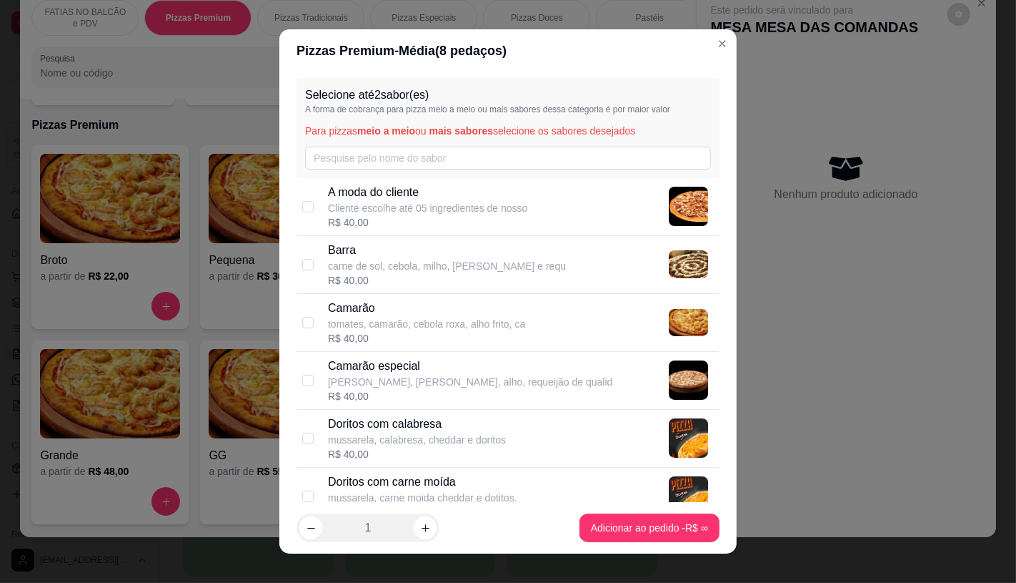
click at [392, 280] on div "R$ 40,00" at bounding box center [447, 280] width 238 height 14
checkbox input "true"
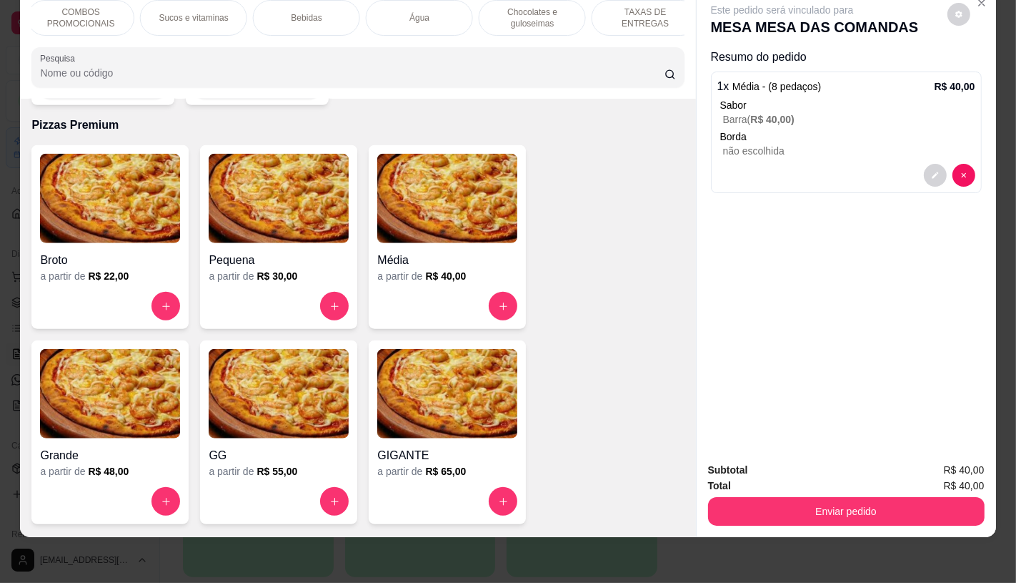
scroll to position [0, 1487]
click at [656, 6] on p "TAXAS DE ENTREGAS" at bounding box center [631, 17] width 83 height 23
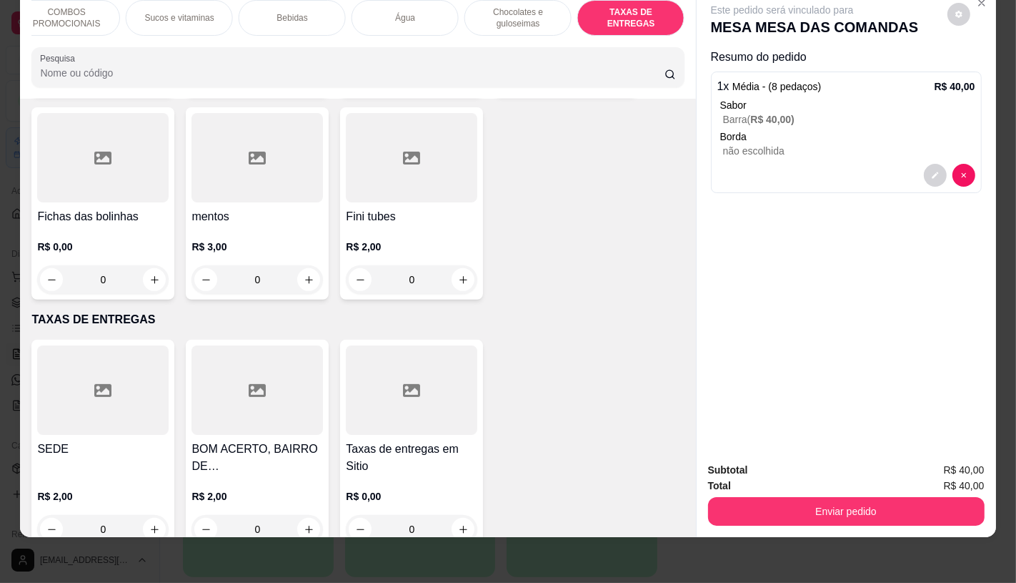
click at [147, 440] on h4 "SEDE" at bounding box center [103, 448] width 132 height 17
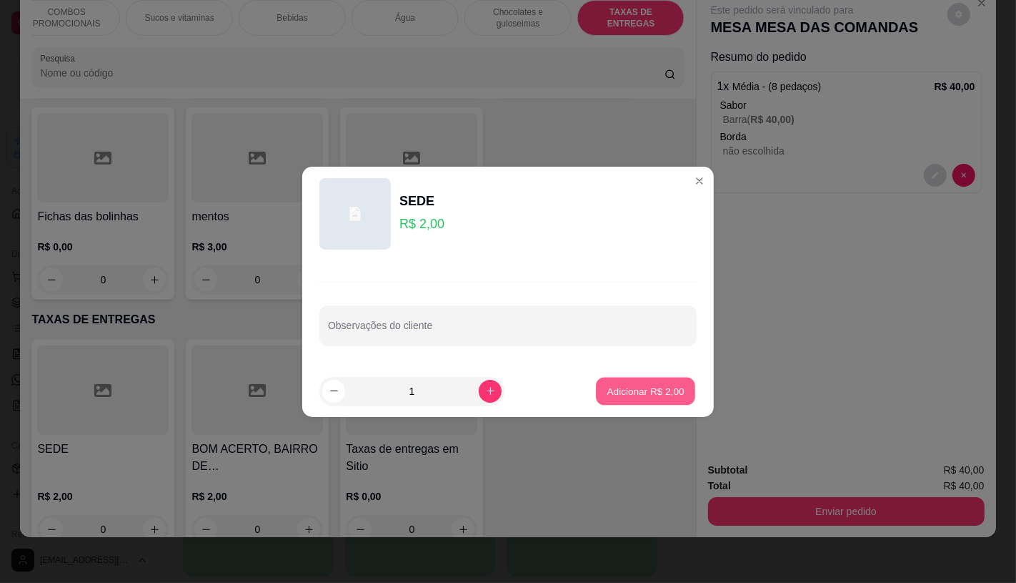
click at [649, 390] on p "Adicionar R$ 2,00" at bounding box center [645, 391] width 77 height 14
type input "1"
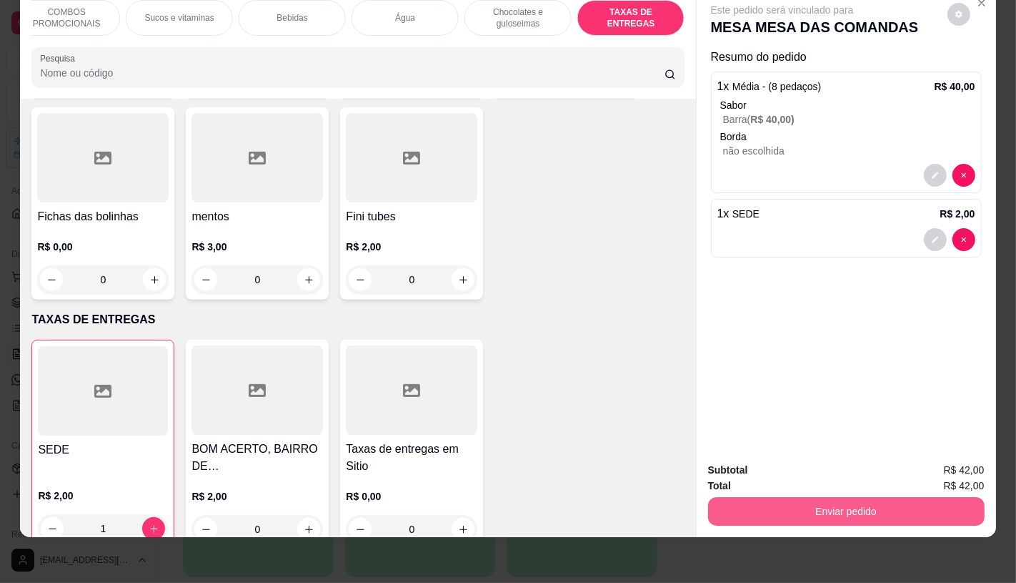
click at [821, 509] on button "Enviar pedido" at bounding box center [846, 511] width 277 height 29
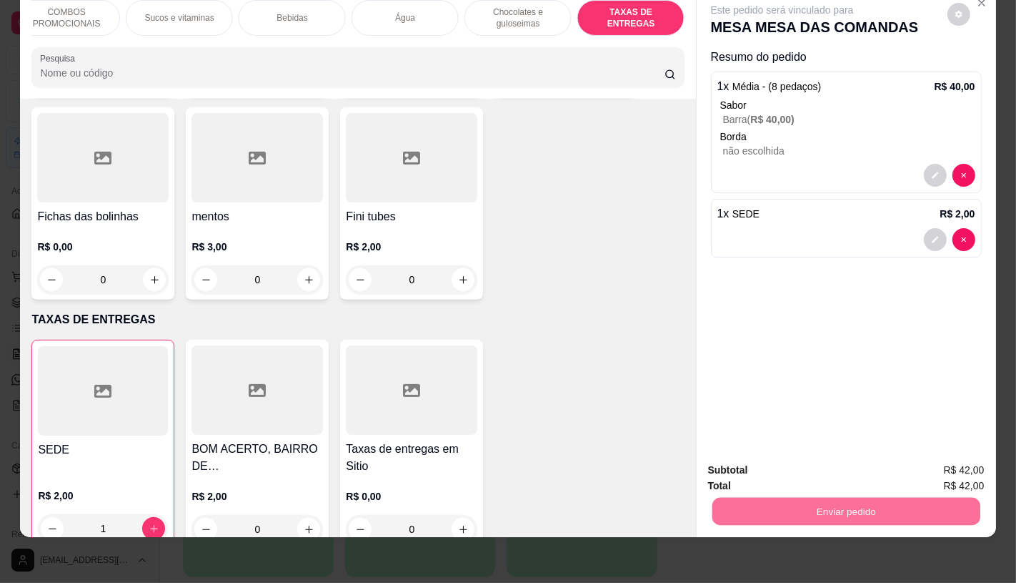
click at [803, 460] on button "Não registrar e enviar pedido" at bounding box center [798, 465] width 144 height 26
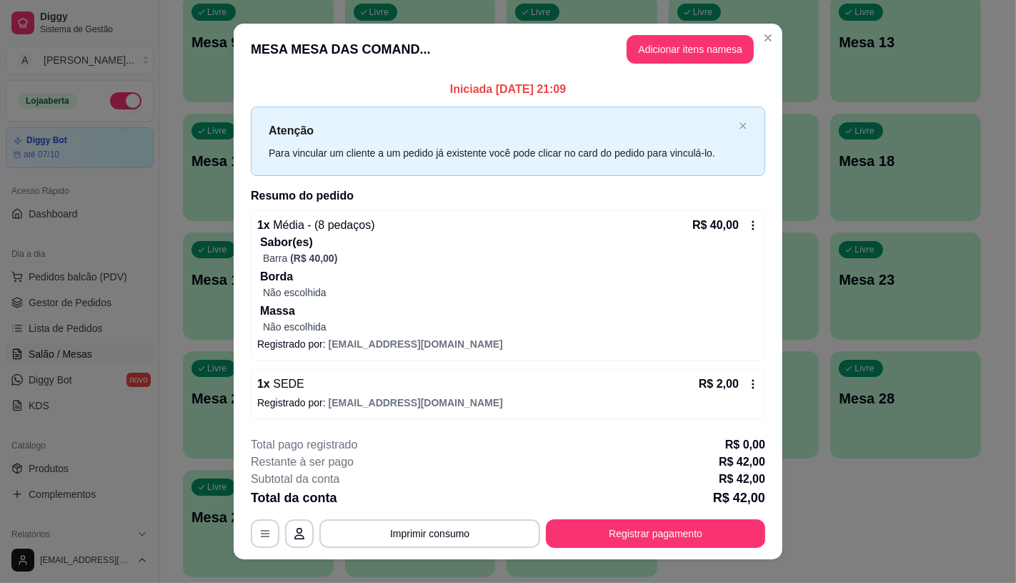
click at [748, 224] on icon at bounding box center [753, 224] width 11 height 11
click at [683, 530] on button "Registrar pagamento" at bounding box center [655, 533] width 219 height 29
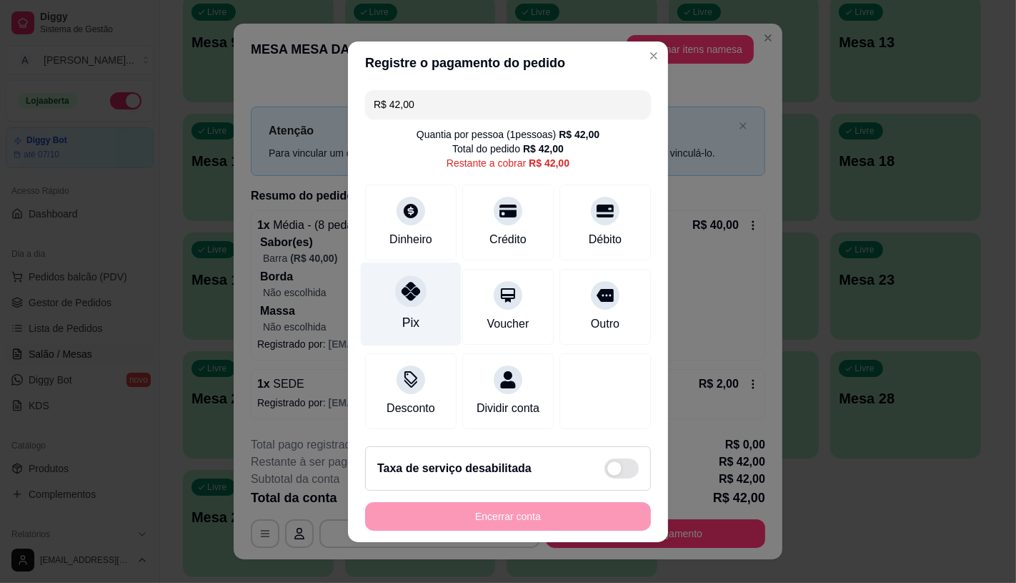
click at [410, 285] on icon at bounding box center [411, 291] width 19 height 19
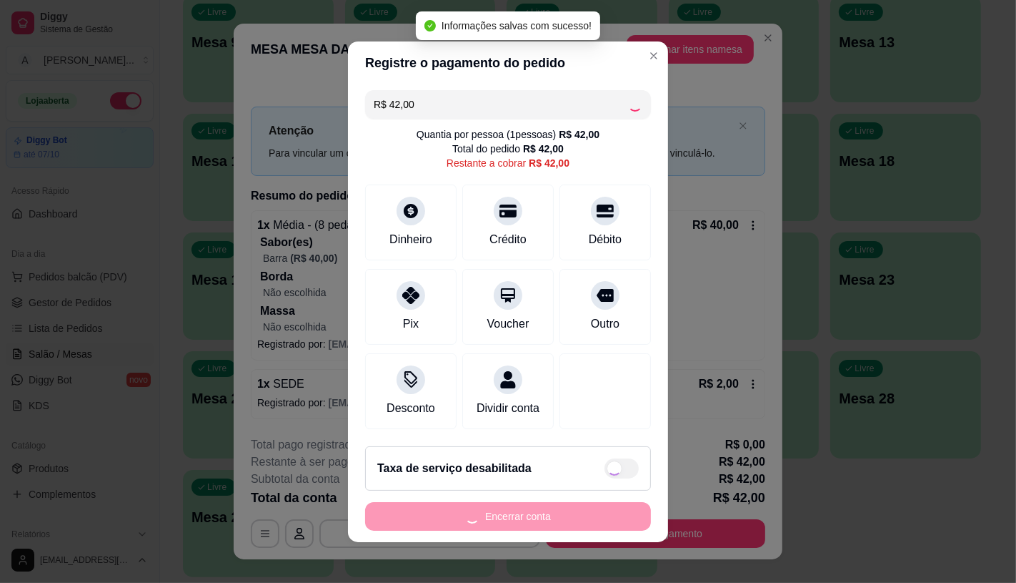
type input "R$ 0,00"
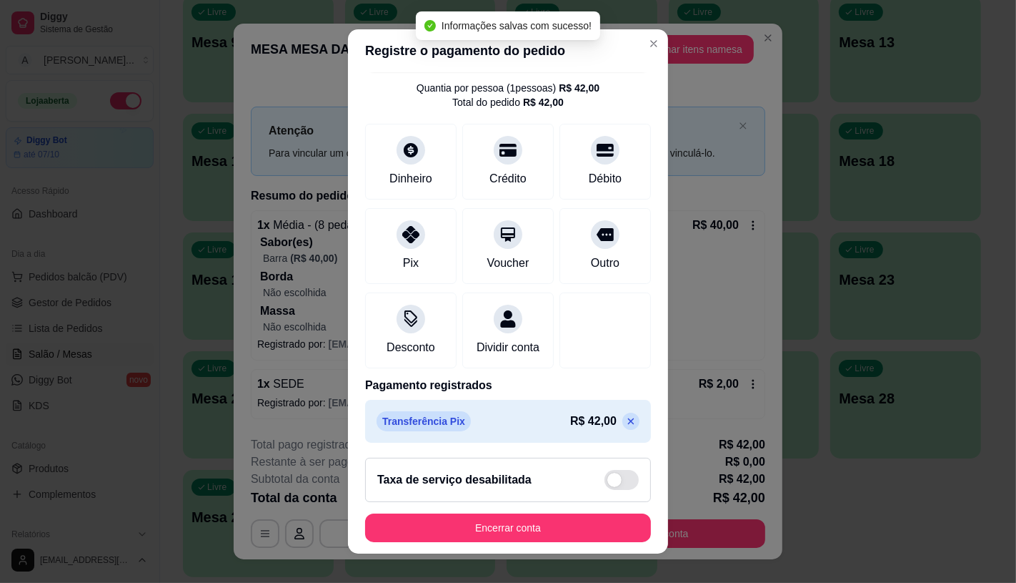
scroll to position [53, 0]
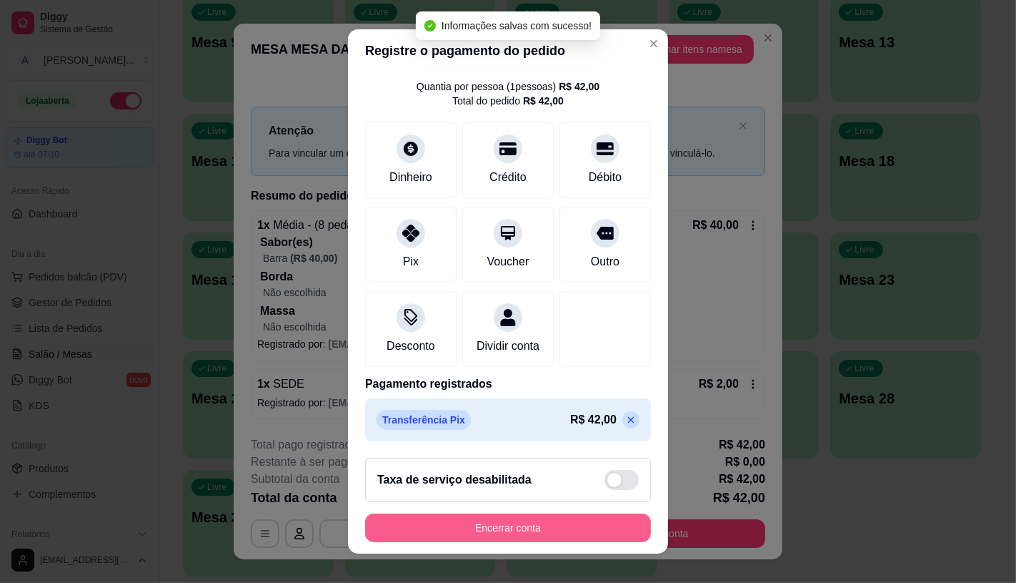
click at [516, 526] on button "Encerrar conta" at bounding box center [508, 527] width 286 height 29
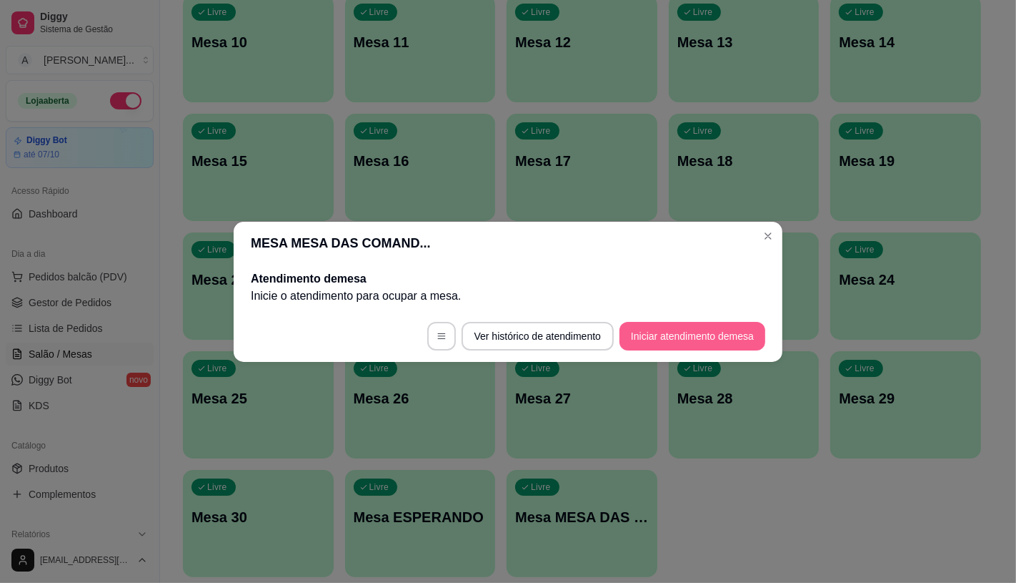
click at [698, 330] on button "Iniciar atendimento de mesa" at bounding box center [693, 336] width 146 height 29
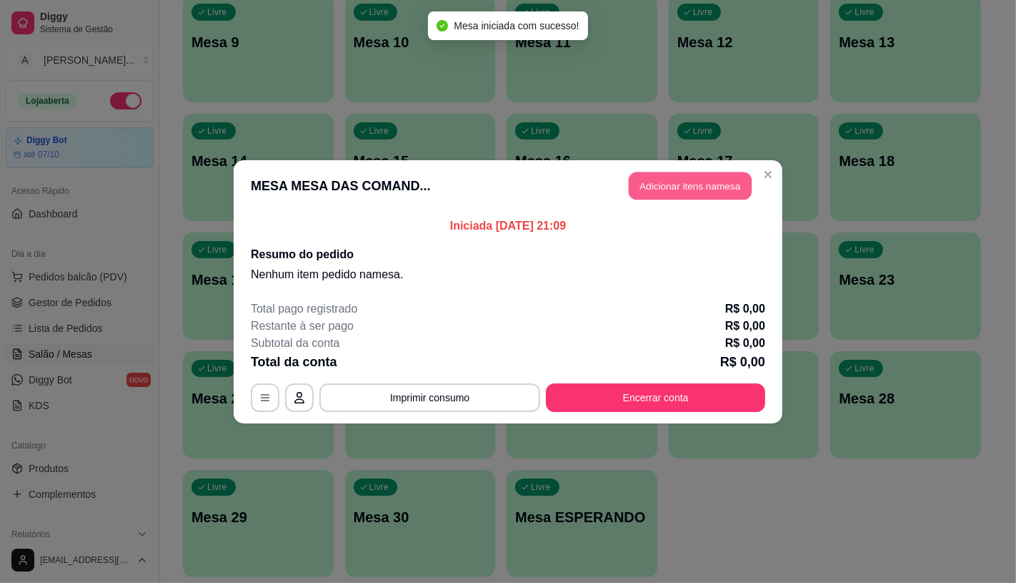
click at [688, 191] on button "Adicionar itens na mesa" at bounding box center [690, 186] width 123 height 28
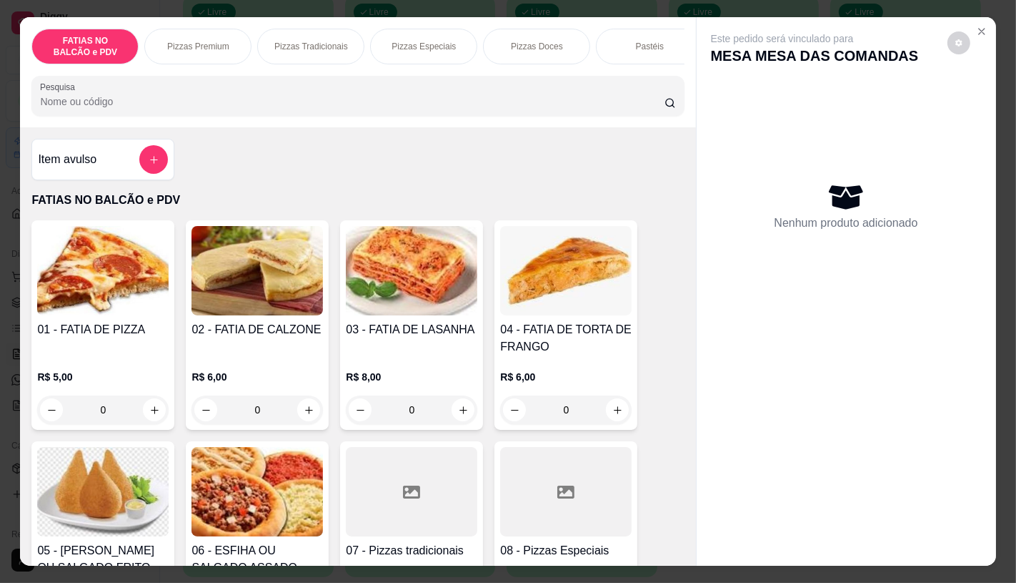
scroll to position [0, 570]
click at [668, 44] on div "Panqueca" at bounding box center [643, 47] width 107 height 36
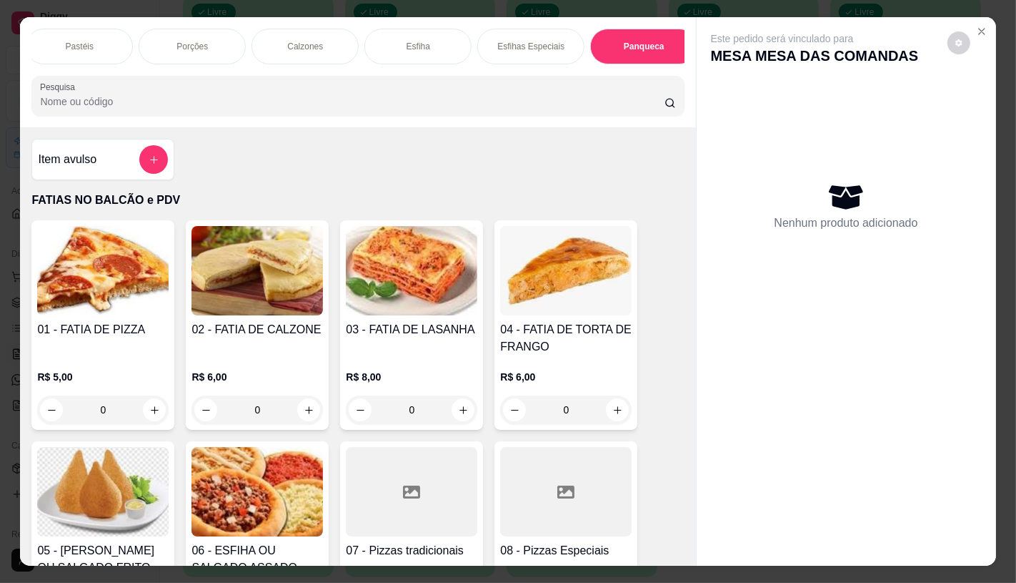
scroll to position [34, 0]
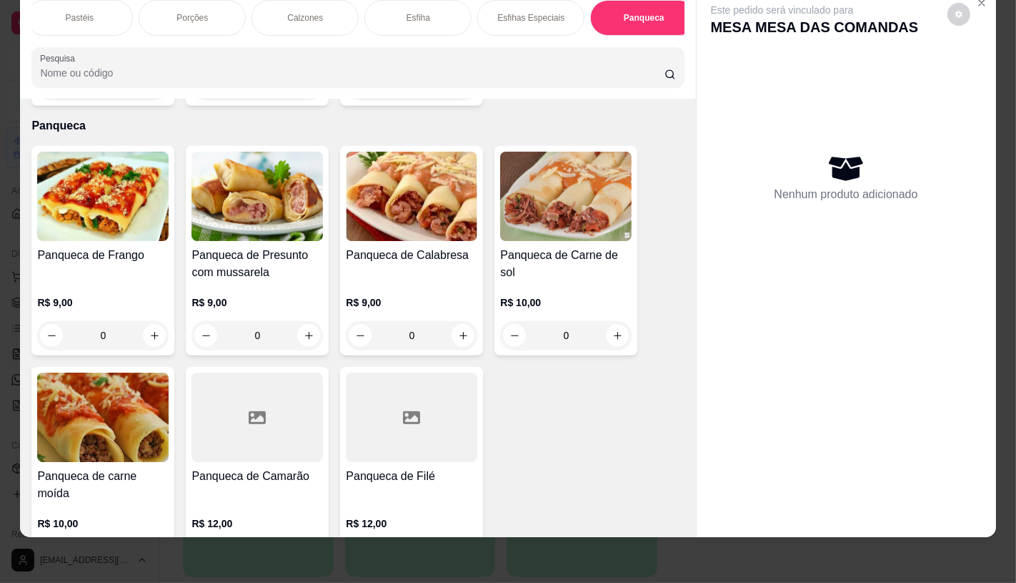
click at [139, 252] on div "Panqueca de Frango" at bounding box center [103, 264] width 132 height 34
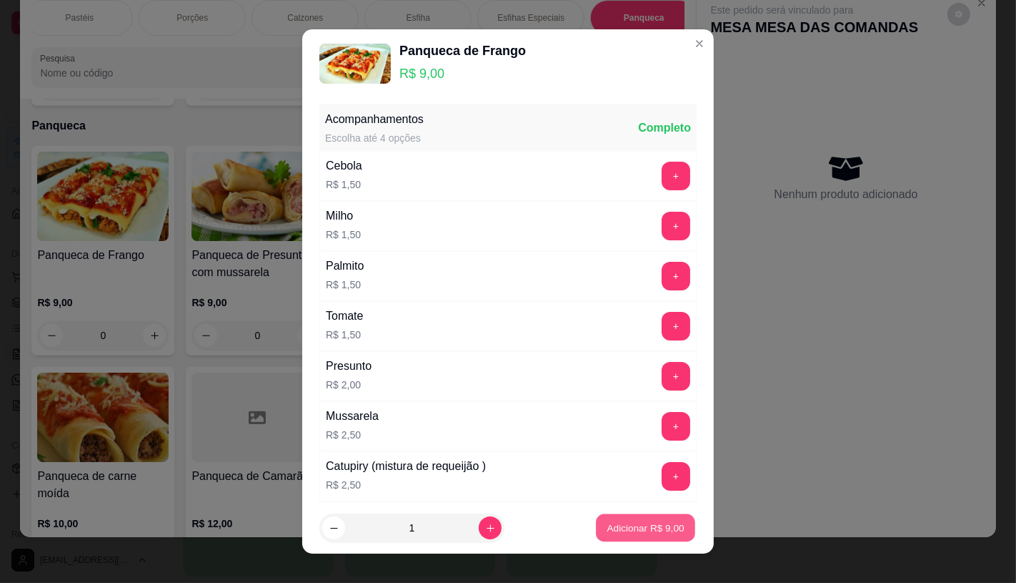
click at [612, 538] on button "Adicionar R$ 9,00" at bounding box center [645, 528] width 99 height 28
type input "1"
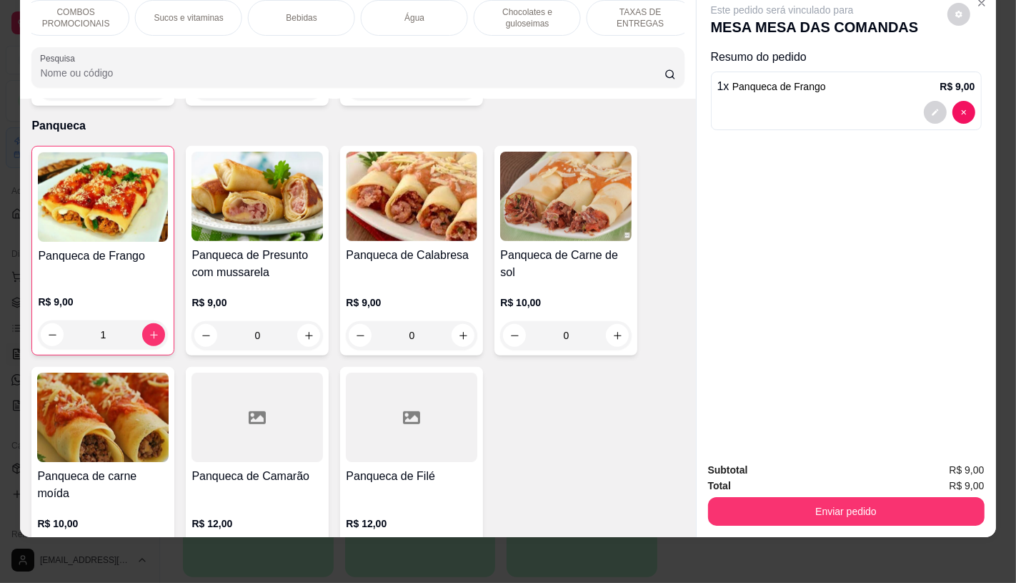
scroll to position [0, 1487]
click at [653, 20] on div "TAXAS DE ENTREGAS" at bounding box center [631, 18] width 107 height 36
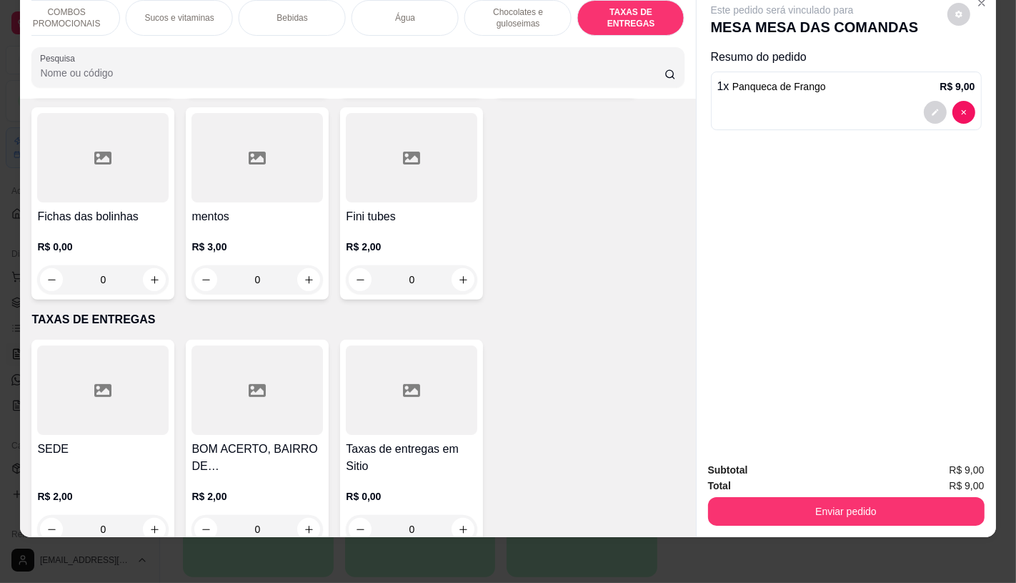
click at [103, 393] on div at bounding box center [103, 389] width 132 height 89
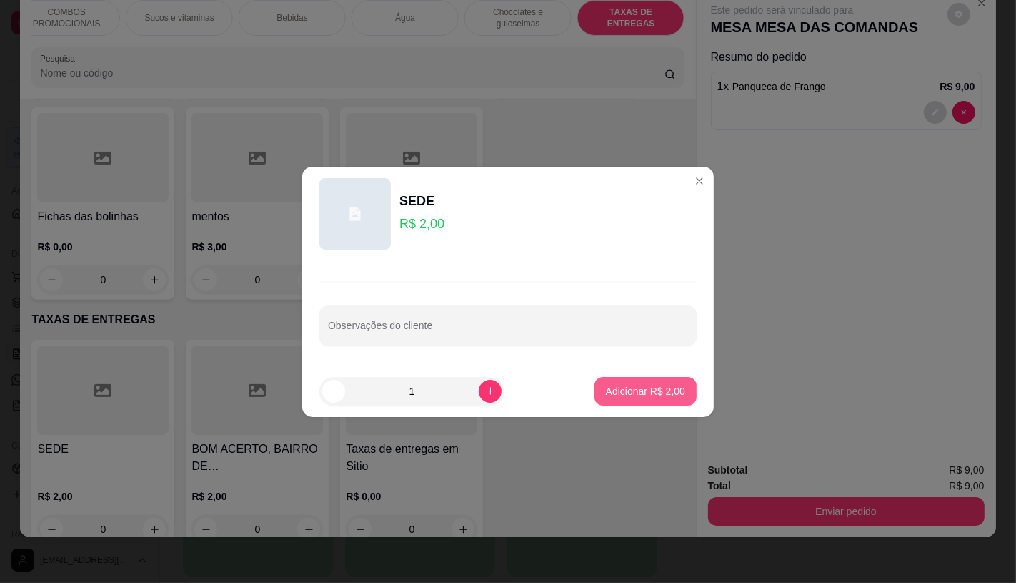
click at [606, 389] on p "Adicionar R$ 2,00" at bounding box center [645, 391] width 79 height 14
type input "1"
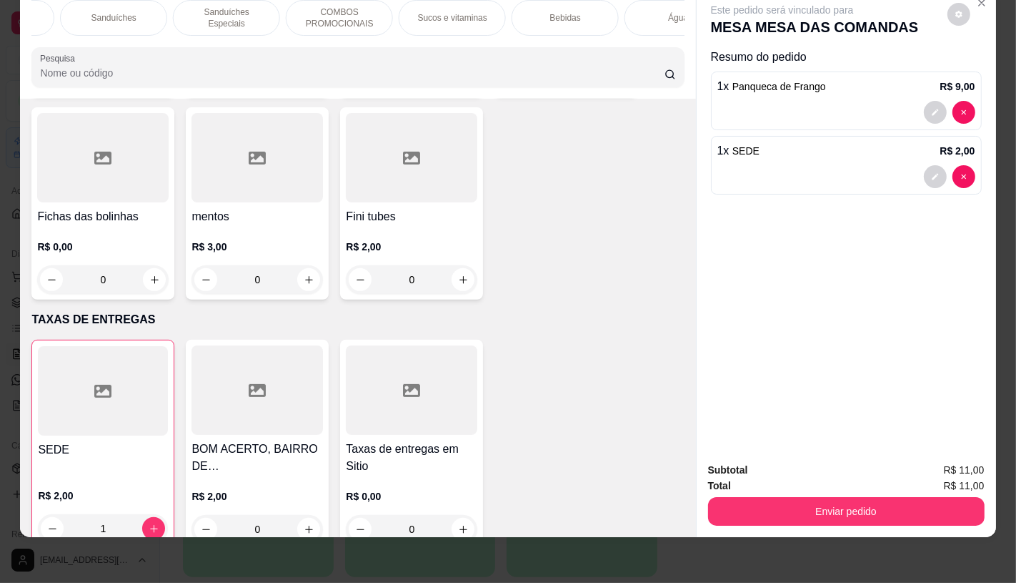
scroll to position [0, 1089]
click at [584, 12] on p "Sucos e vitaminas" at bounding box center [577, 17] width 69 height 11
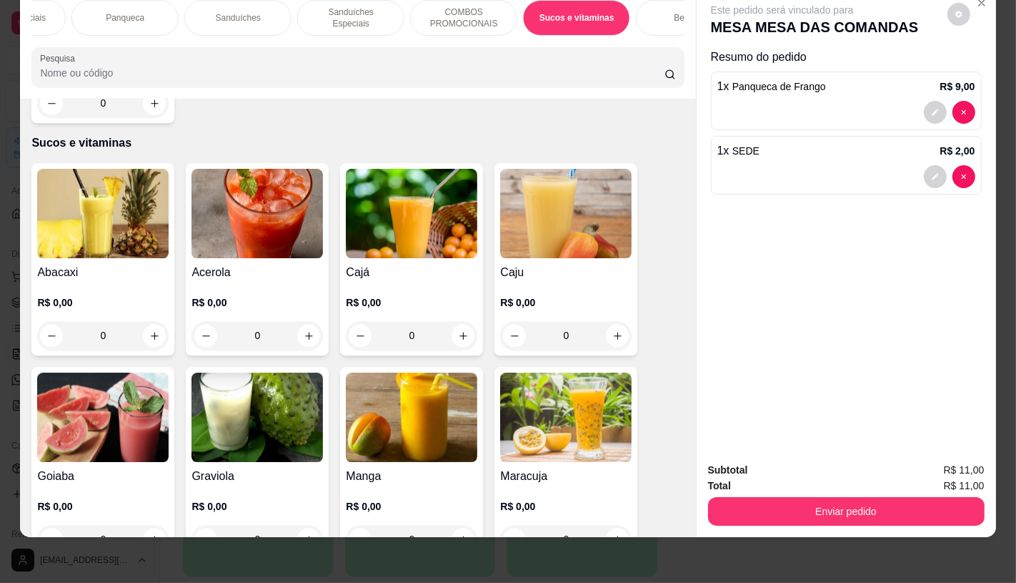
click at [553, 395] on img at bounding box center [566, 416] width 132 height 89
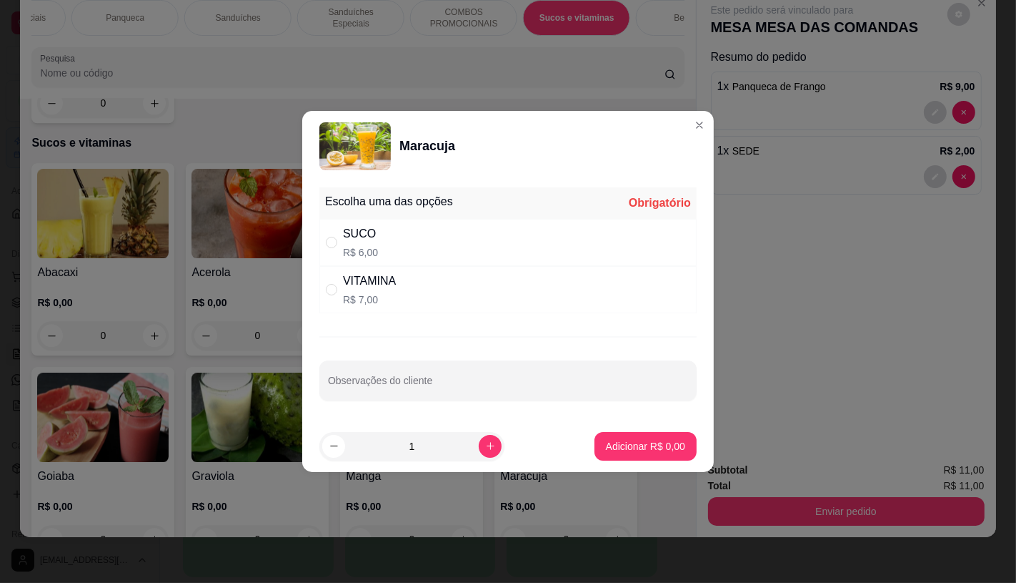
click at [354, 285] on div "VITAMINA" at bounding box center [369, 280] width 53 height 17
radio input "true"
click at [380, 248] on div "SUCO R$ 6,00" at bounding box center [508, 242] width 377 height 47
radio input "true"
radio input "false"
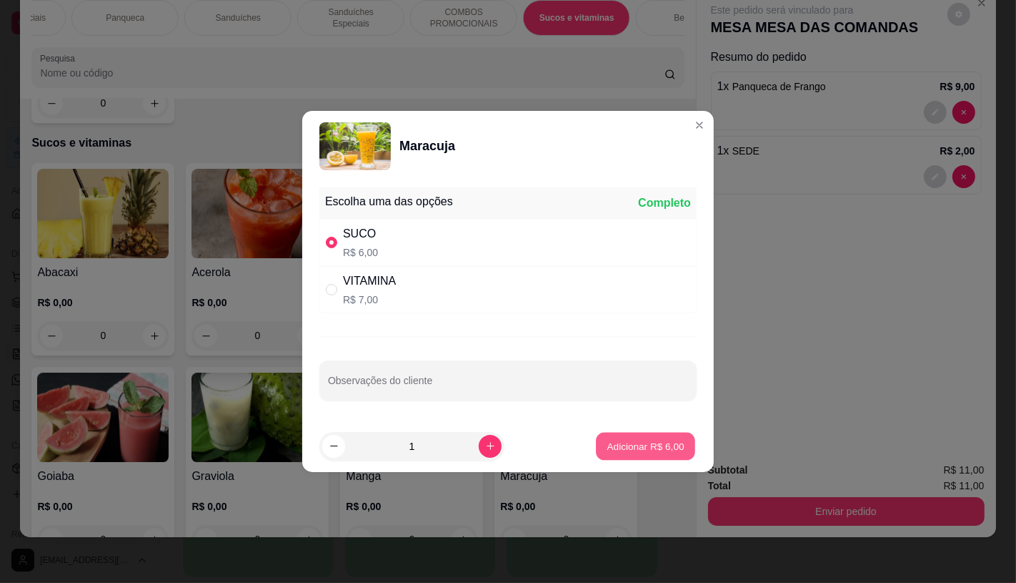
click at [645, 452] on p "Adicionar R$ 6,00" at bounding box center [645, 446] width 77 height 14
type input "1"
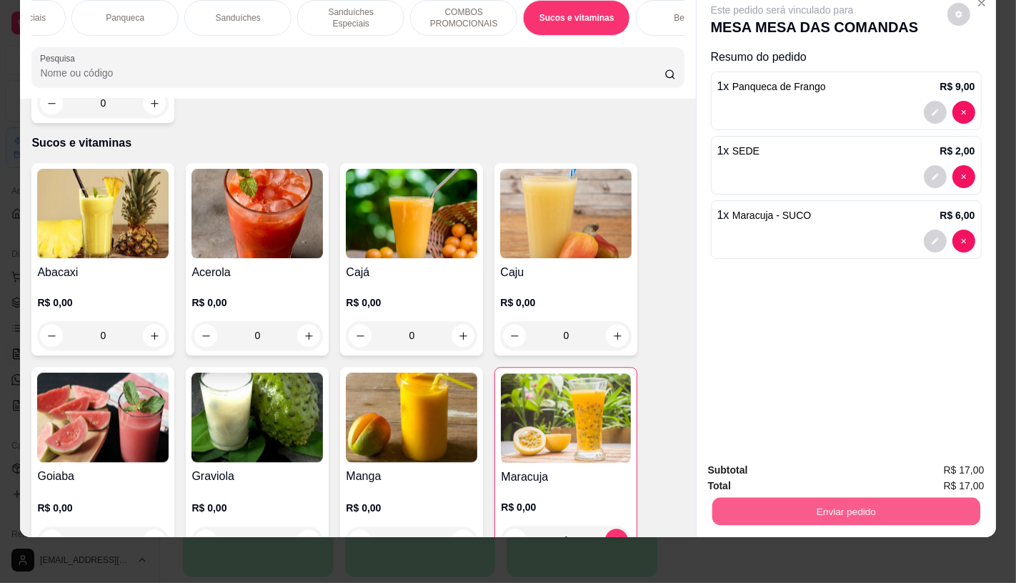
click at [794, 497] on button "Enviar pedido" at bounding box center [846, 511] width 268 height 28
click at [794, 469] on button "Não registrar e enviar pedido" at bounding box center [798, 465] width 149 height 27
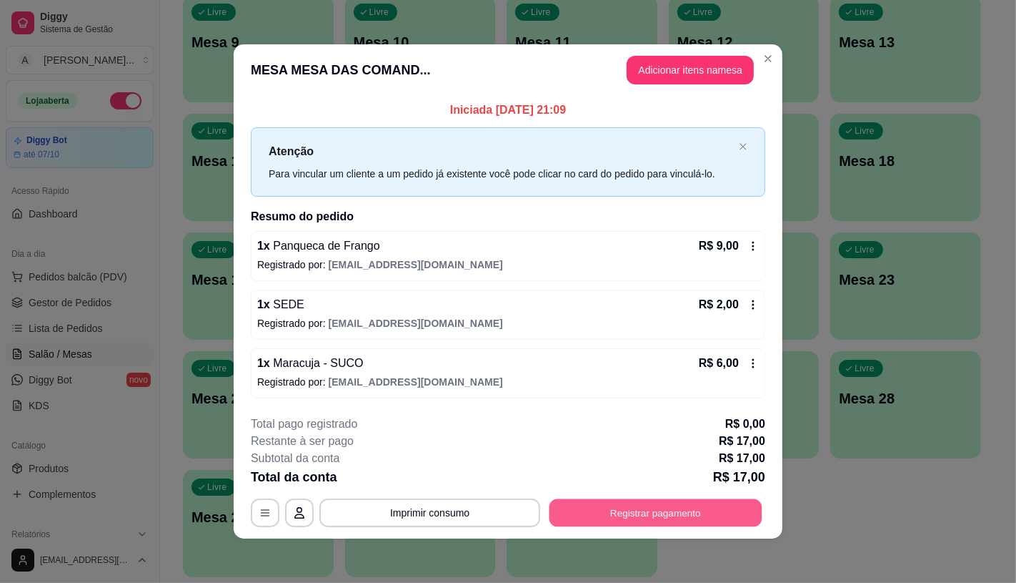
click at [624, 520] on button "Registrar pagamento" at bounding box center [656, 513] width 213 height 28
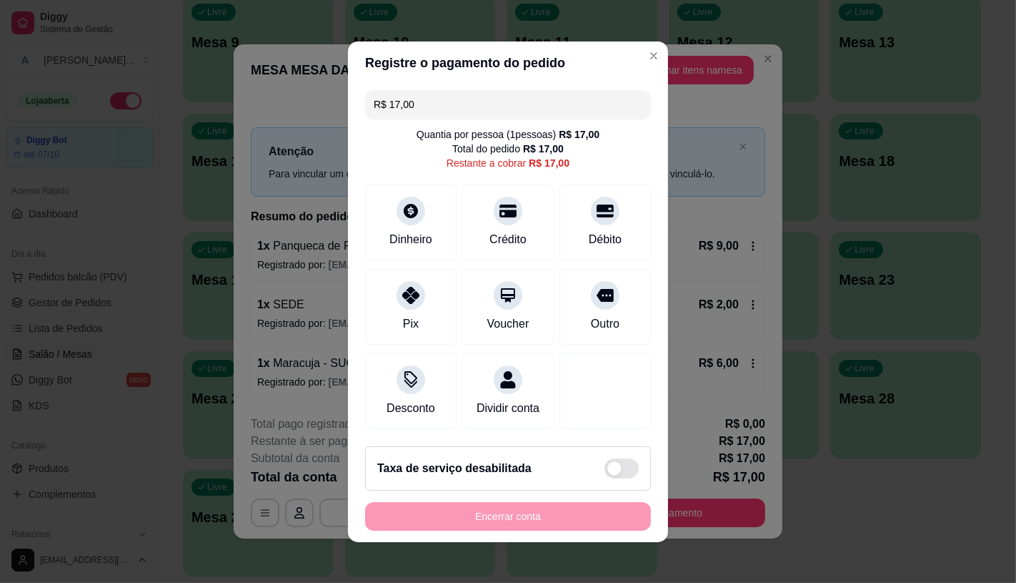
drag, startPoint x: 411, startPoint y: 97, endPoint x: 332, endPoint y: 109, distance: 79.5
click at [334, 108] on div "Registre o pagamento do pedido R$ 17,00 Quantia por pessoa ( 1 pessoas) R$ 17,0…" at bounding box center [508, 291] width 1016 height 583
click at [405, 332] on div "Pix" at bounding box center [411, 304] width 101 height 84
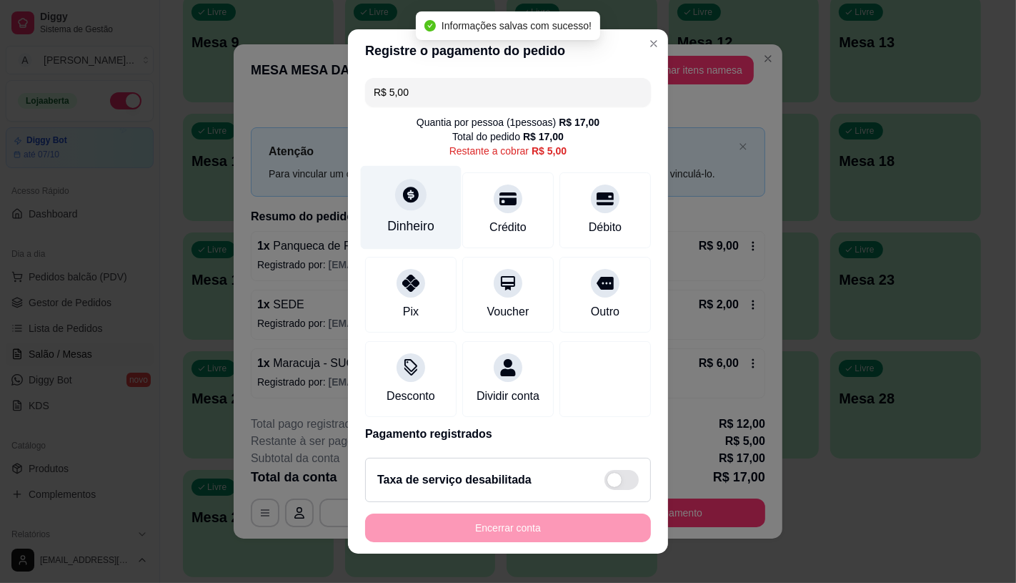
click at [390, 229] on div "Dinheiro" at bounding box center [410, 226] width 47 height 19
type input "R$ 0,00"
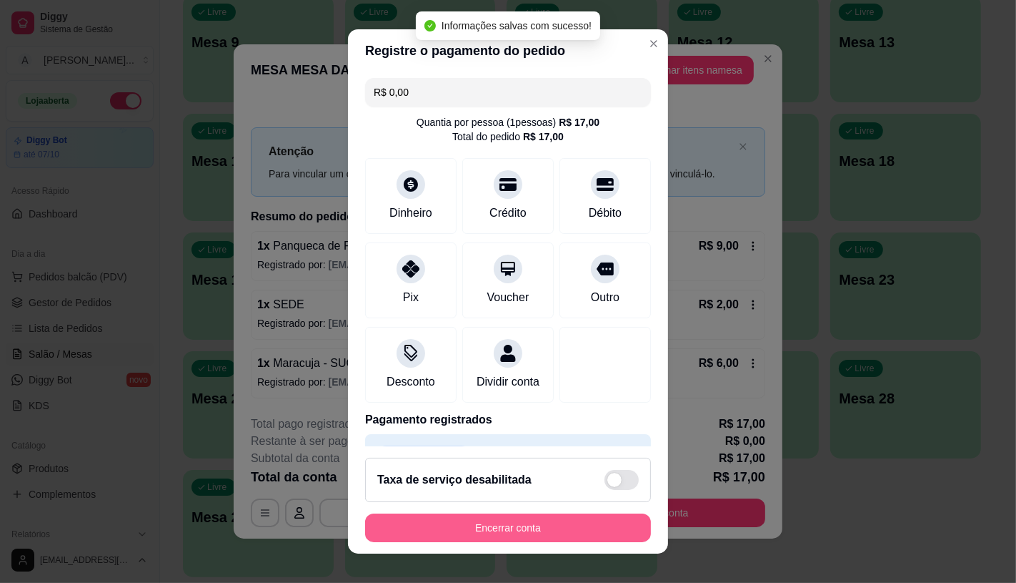
click at [546, 526] on button "Encerrar conta" at bounding box center [508, 527] width 286 height 29
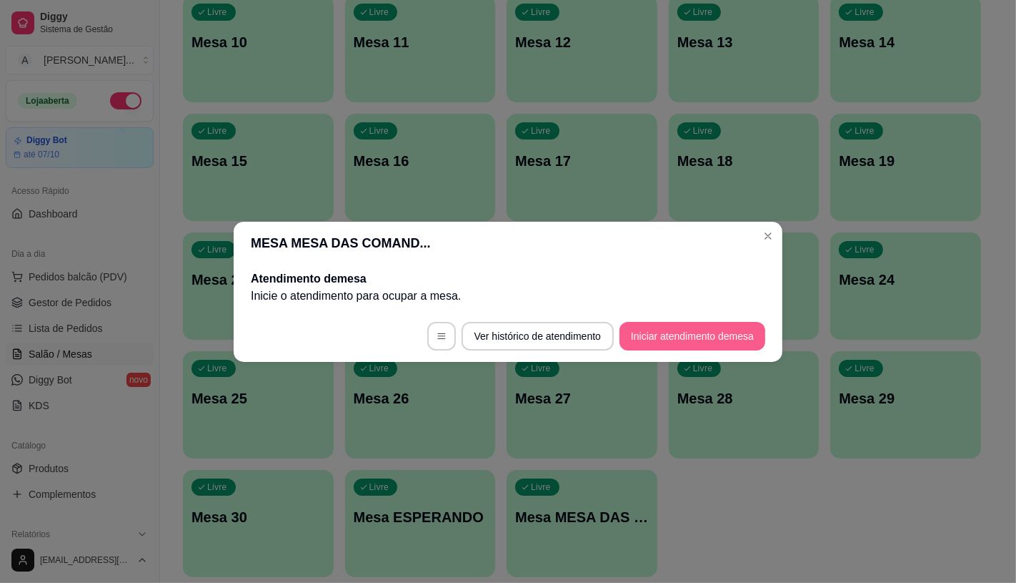
click at [686, 345] on button "Iniciar atendimento de mesa" at bounding box center [693, 336] width 146 height 29
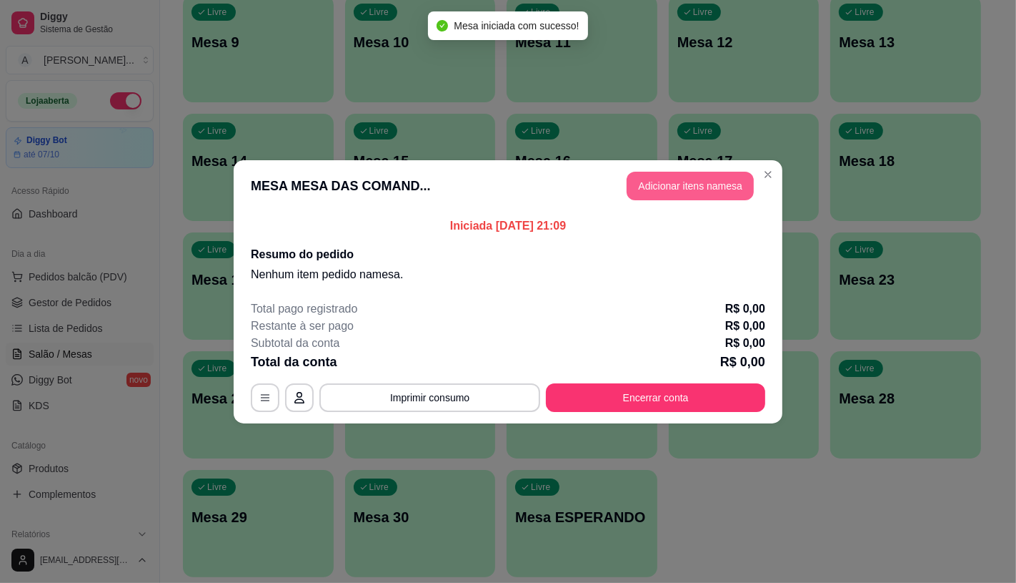
click at [659, 174] on button "Adicionar itens na mesa" at bounding box center [690, 186] width 127 height 29
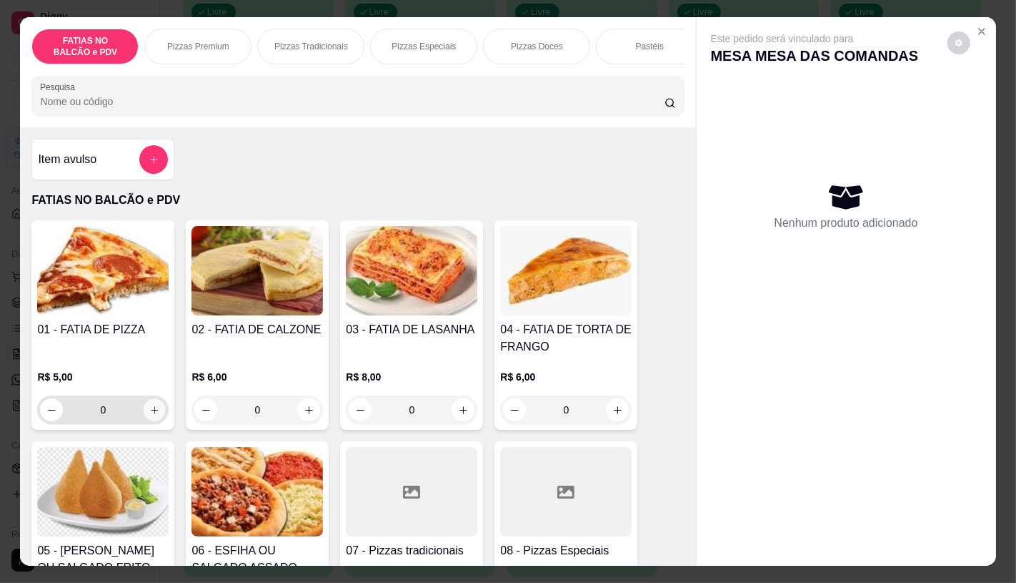
click at [159, 417] on button "increase-product-quantity" at bounding box center [155, 410] width 22 height 22
type input "2"
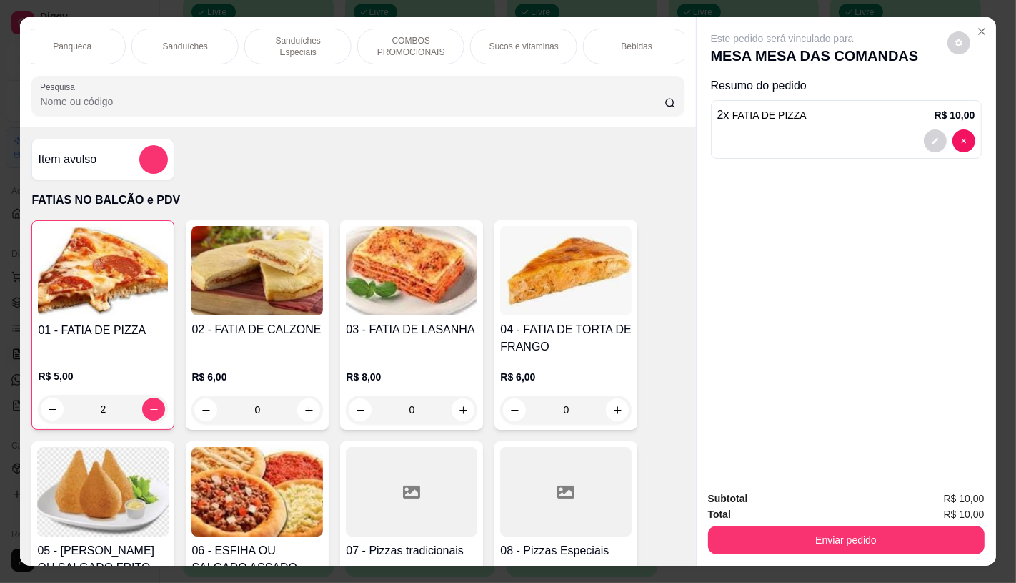
scroll to position [0, 1487]
click at [646, 51] on div "TAXAS DE ENTREGAS" at bounding box center [631, 47] width 107 height 36
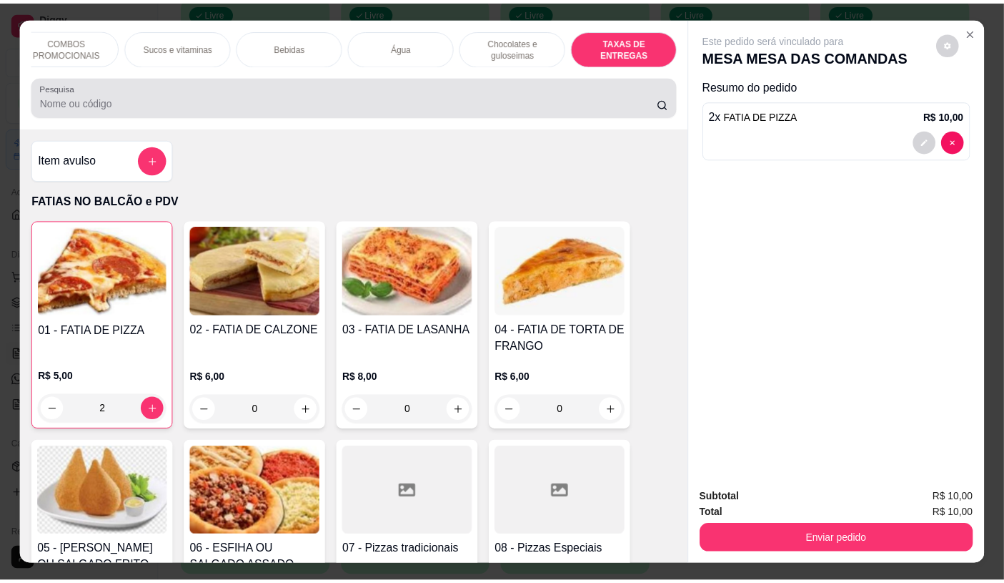
scroll to position [34, 0]
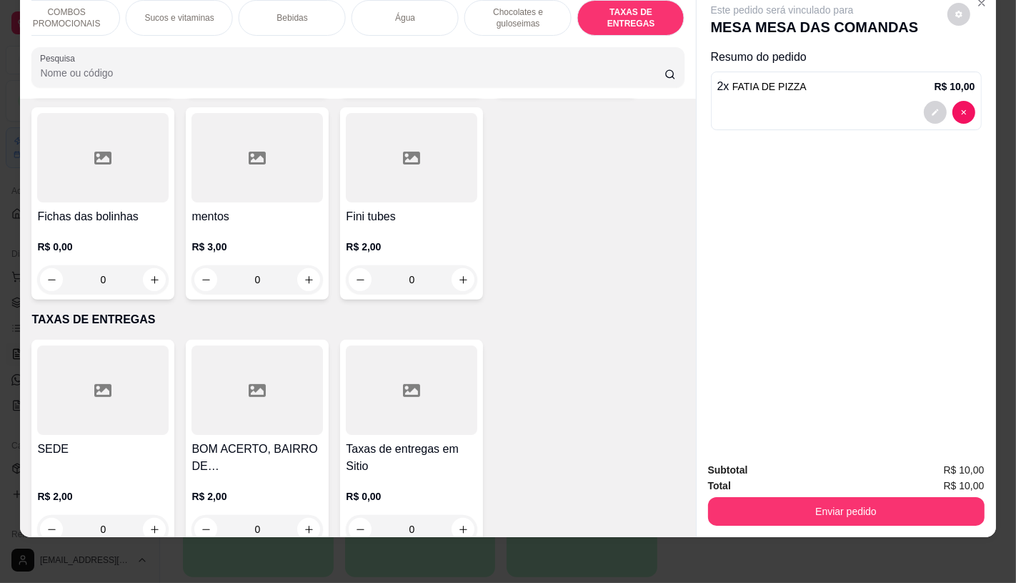
click at [114, 396] on div at bounding box center [103, 389] width 132 height 89
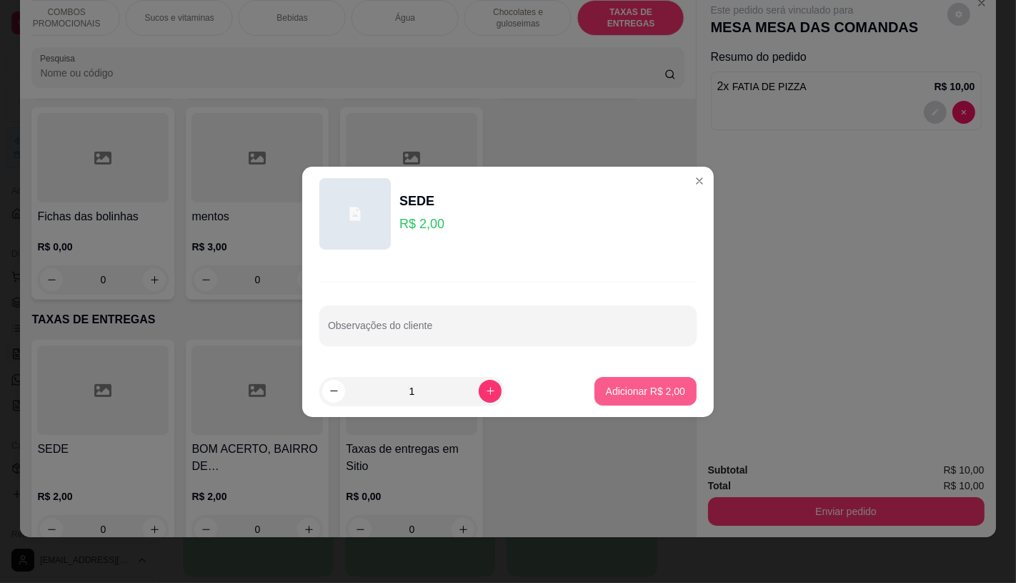
click at [618, 395] on p "Adicionar R$ 2,00" at bounding box center [645, 391] width 79 height 14
type input "1"
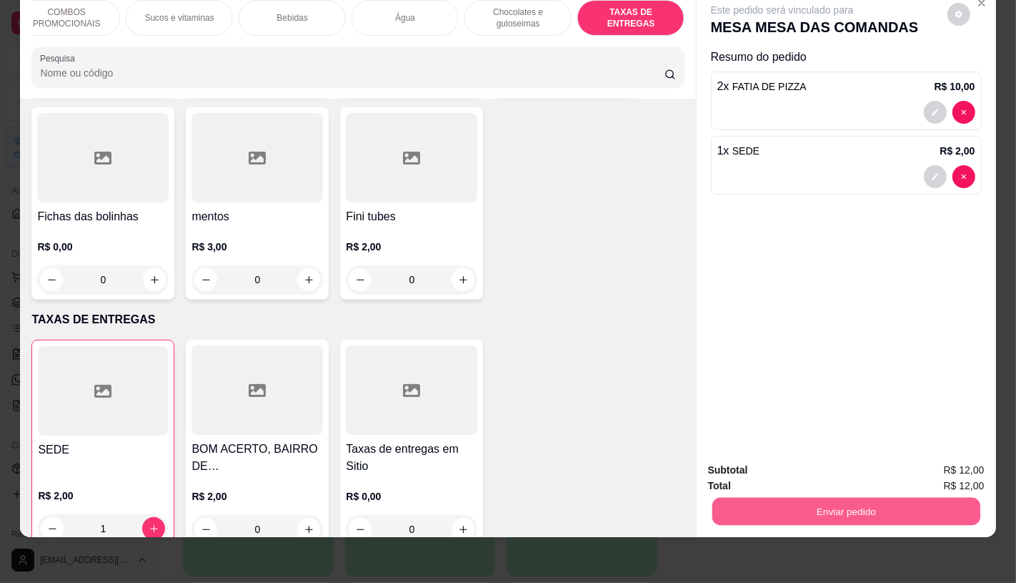
click at [795, 497] on button "Enviar pedido" at bounding box center [846, 511] width 268 height 28
click at [758, 462] on button "Não registrar e enviar pedido" at bounding box center [798, 465] width 149 height 27
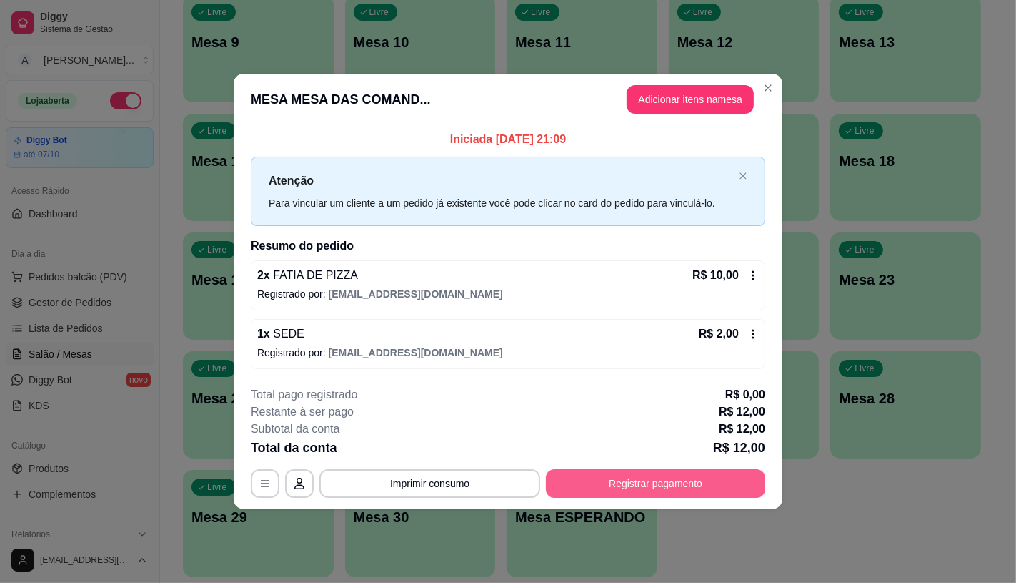
click at [748, 480] on button "Registrar pagamento" at bounding box center [655, 483] width 219 height 29
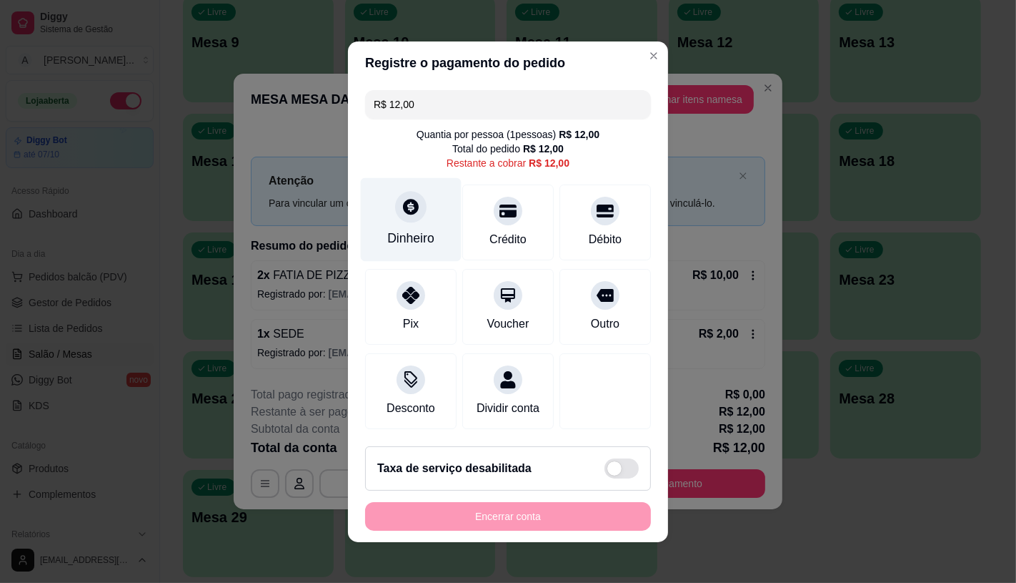
click at [434, 234] on div "Dinheiro" at bounding box center [411, 219] width 101 height 84
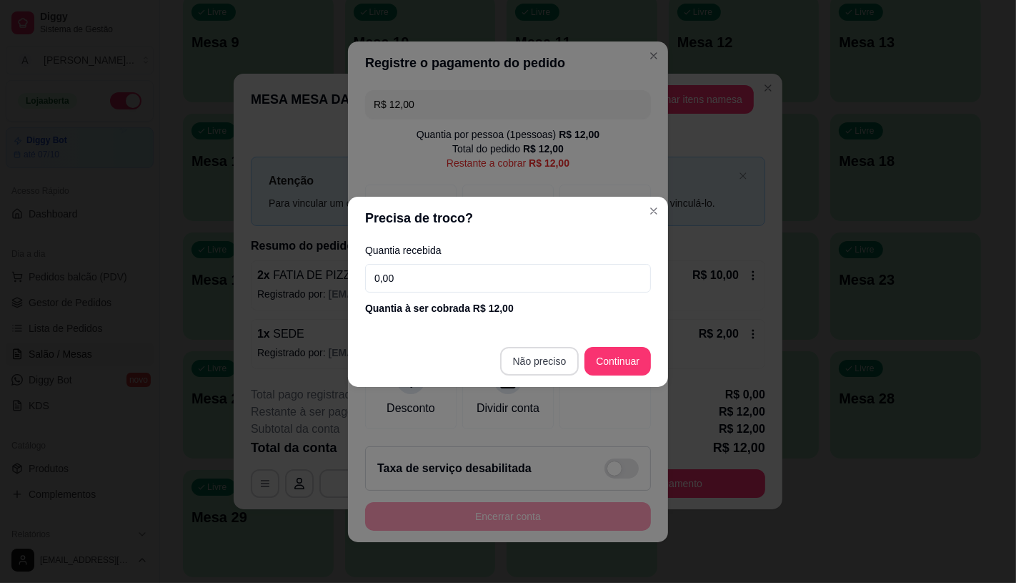
click at [547, 347] on button "Não preciso" at bounding box center [539, 361] width 79 height 29
click at [545, 376] on footer "Não preciso Continuar" at bounding box center [508, 360] width 320 height 51
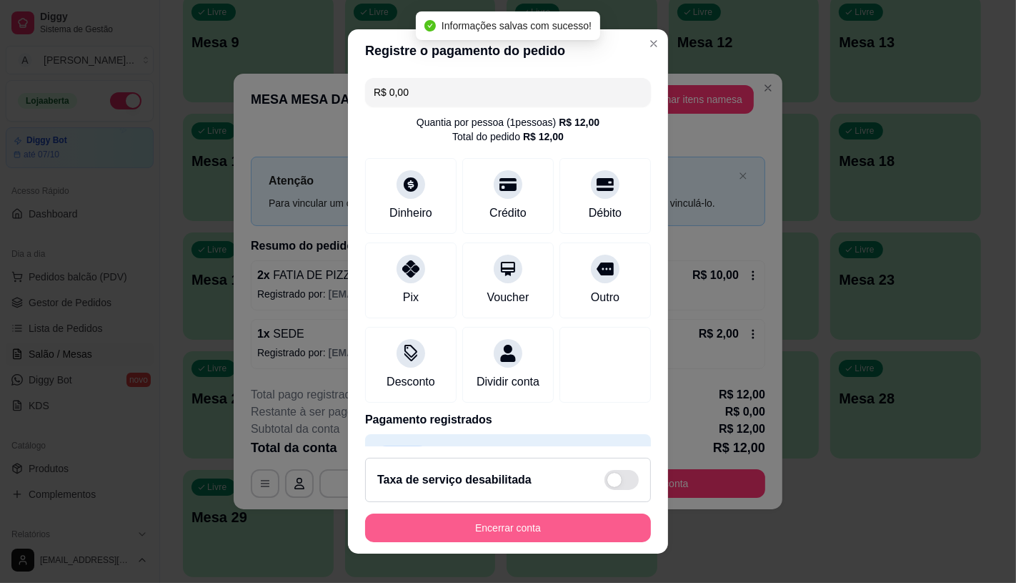
type input "R$ 0,00"
click at [568, 525] on button "Encerrar conta" at bounding box center [508, 527] width 286 height 29
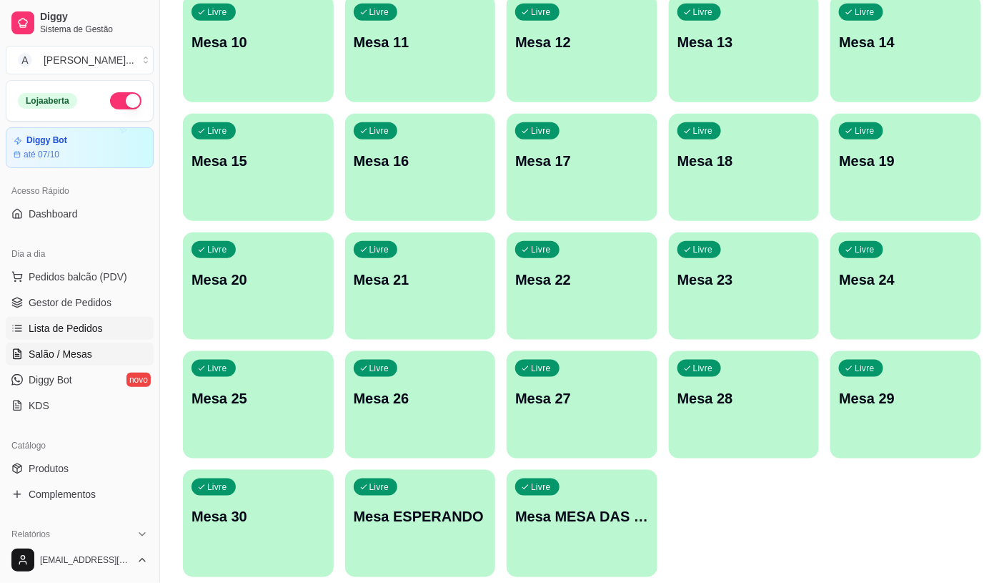
click at [89, 331] on span "Lista de Pedidos" at bounding box center [66, 328] width 74 height 14
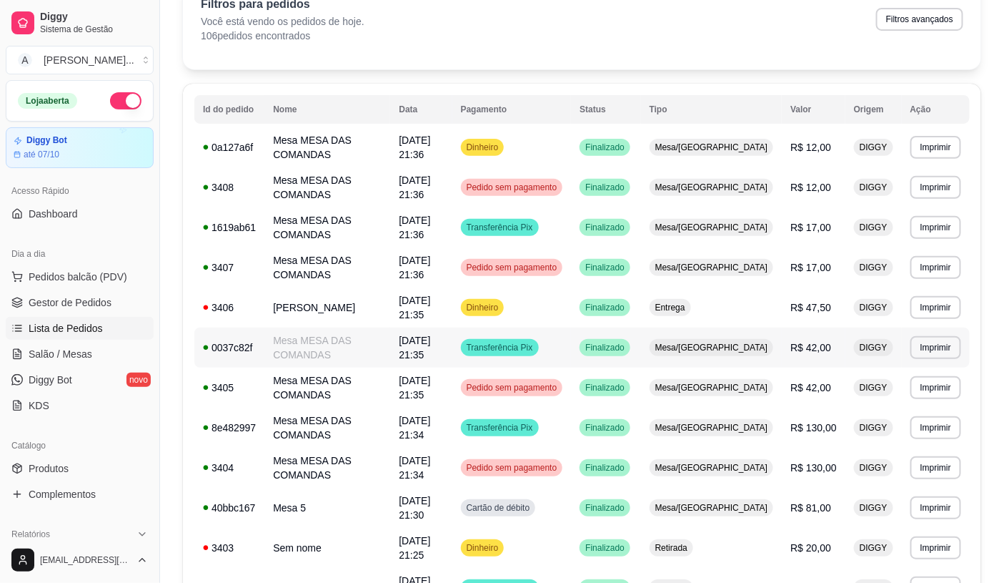
scroll to position [159, 0]
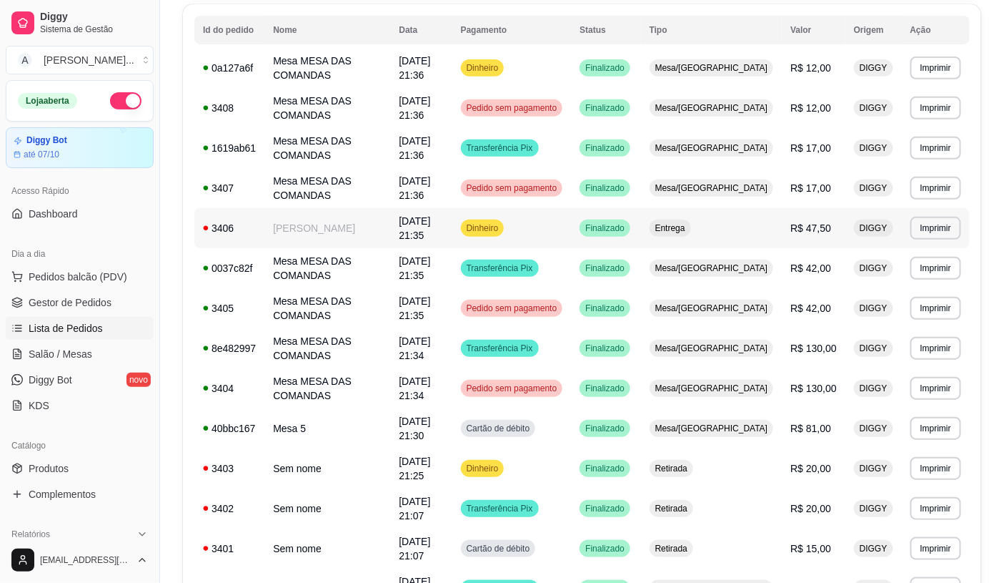
click at [518, 208] on td "Dinheiro" at bounding box center [511, 228] width 119 height 40
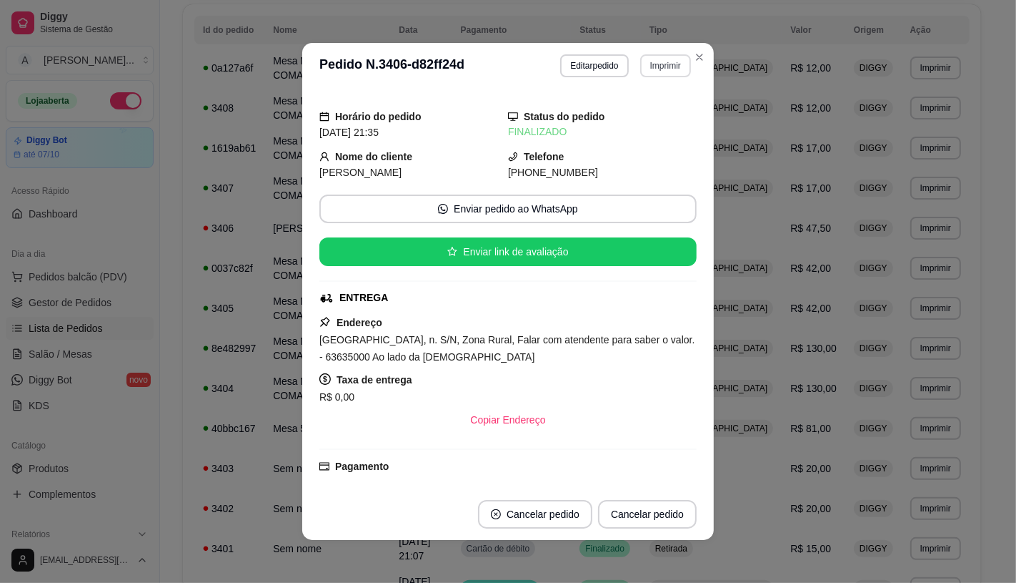
click at [668, 55] on button "Imprimir" at bounding box center [665, 65] width 51 height 23
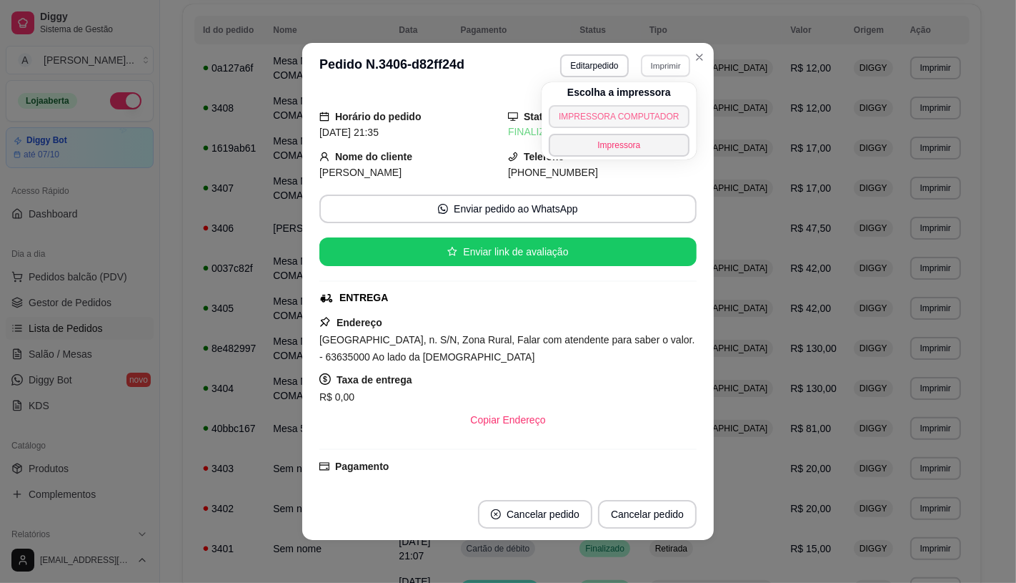
click at [586, 108] on button "IMPRESSORA COMPUTADOR" at bounding box center [619, 116] width 140 height 23
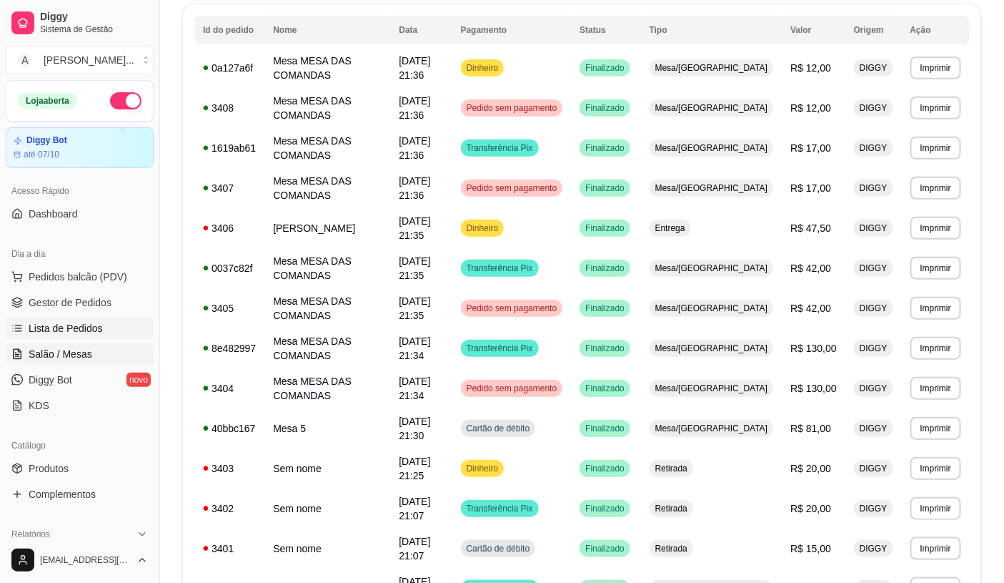
click at [69, 359] on span "Salão / Mesas" at bounding box center [61, 354] width 64 height 14
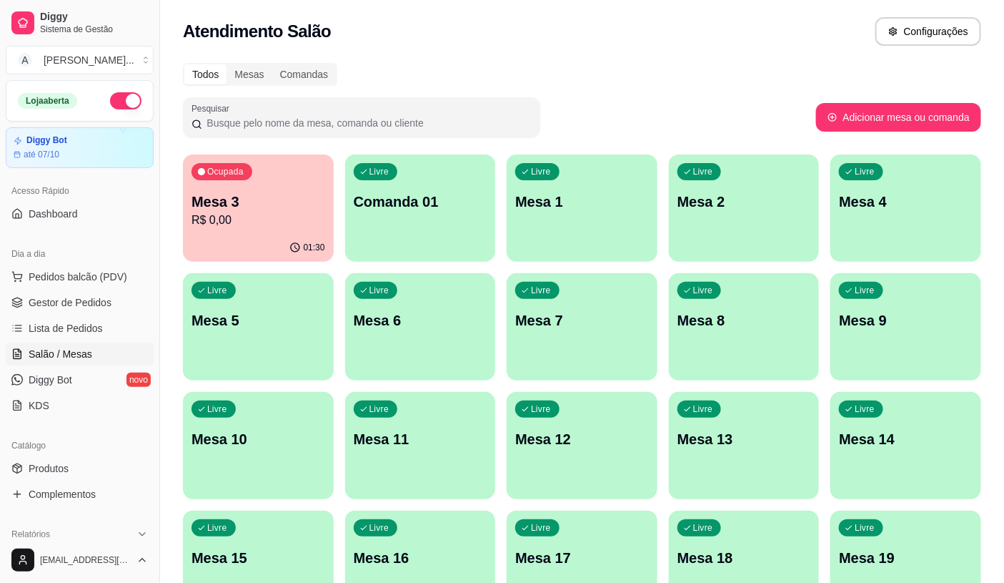
click at [69, 359] on span "Salão / Mesas" at bounding box center [61, 354] width 64 height 14
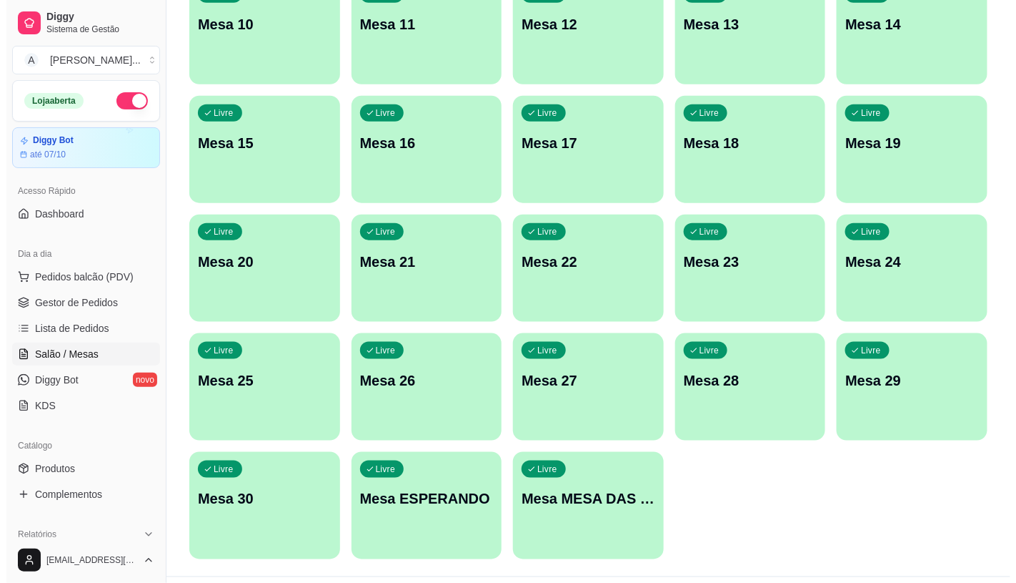
scroll to position [448, 0]
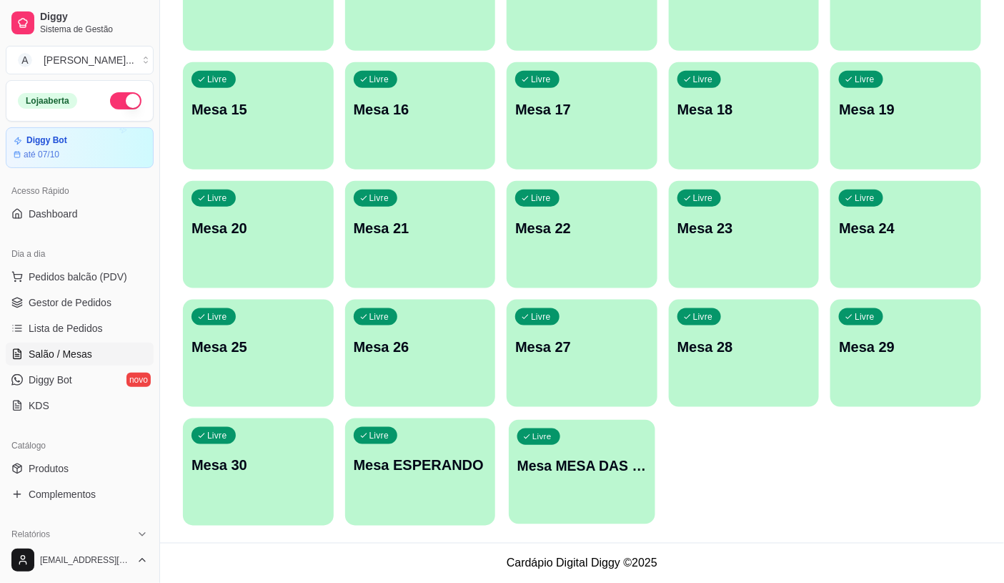
click at [618, 467] on p "Mesa MESA DAS COMANDAS" at bounding box center [582, 465] width 129 height 19
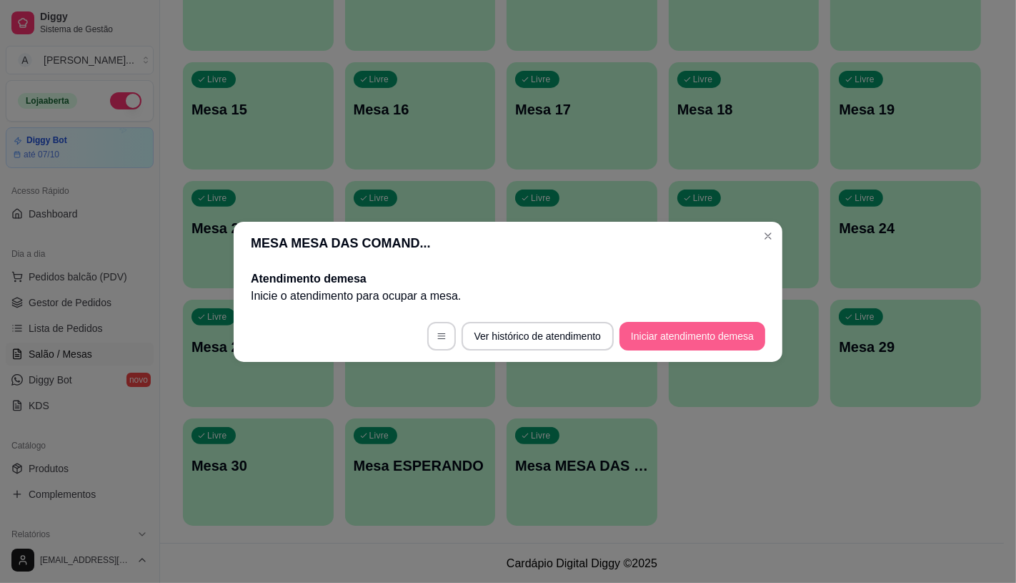
click at [695, 332] on button "Iniciar atendimento de mesa" at bounding box center [693, 336] width 146 height 29
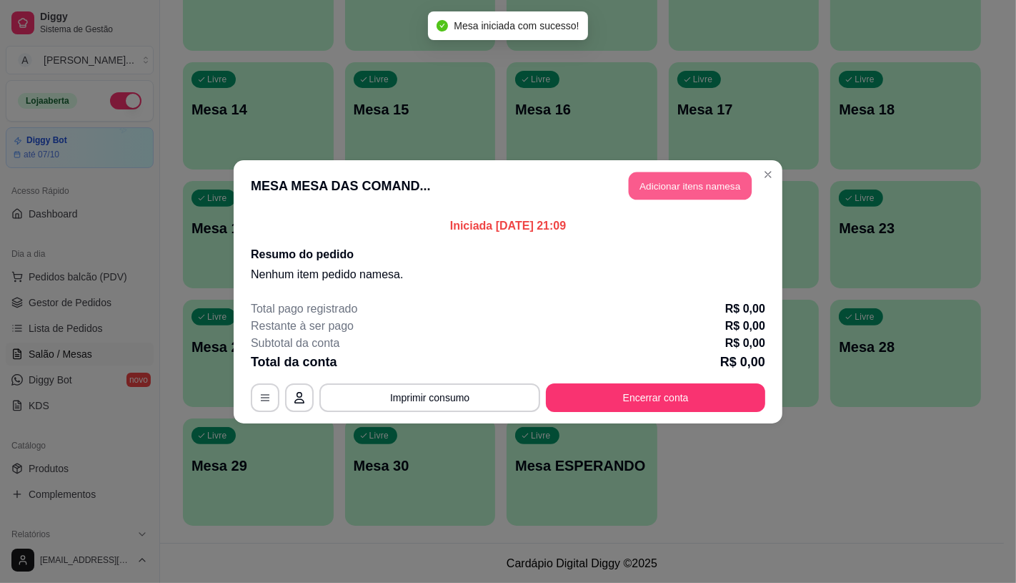
click at [703, 189] on button "Adicionar itens na mesa" at bounding box center [690, 186] width 123 height 28
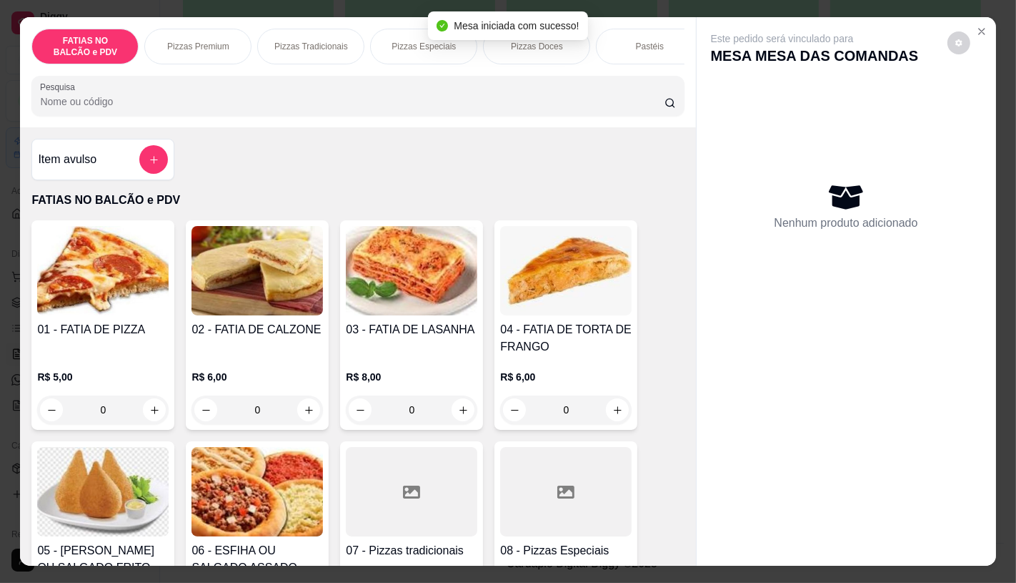
click at [405, 472] on div at bounding box center [412, 491] width 132 height 89
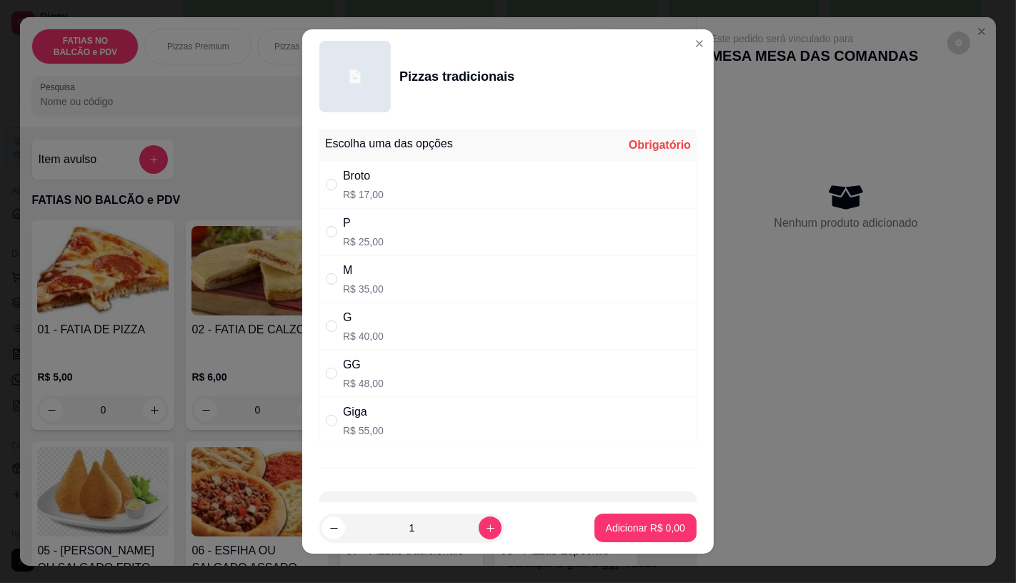
click at [390, 269] on div "M R$ 35,00" at bounding box center [508, 278] width 377 height 47
radio input "true"
click at [600, 526] on p "Adicionar R$ 35,00" at bounding box center [642, 527] width 85 height 14
type input "1"
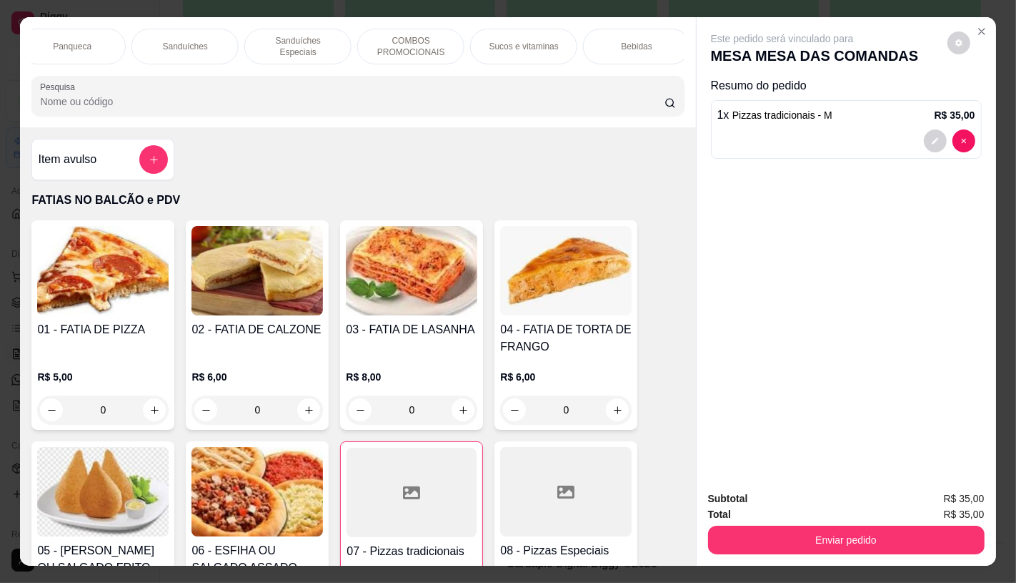
scroll to position [0, 1487]
click at [648, 49] on div "TAXAS DE ENTREGAS" at bounding box center [631, 47] width 107 height 36
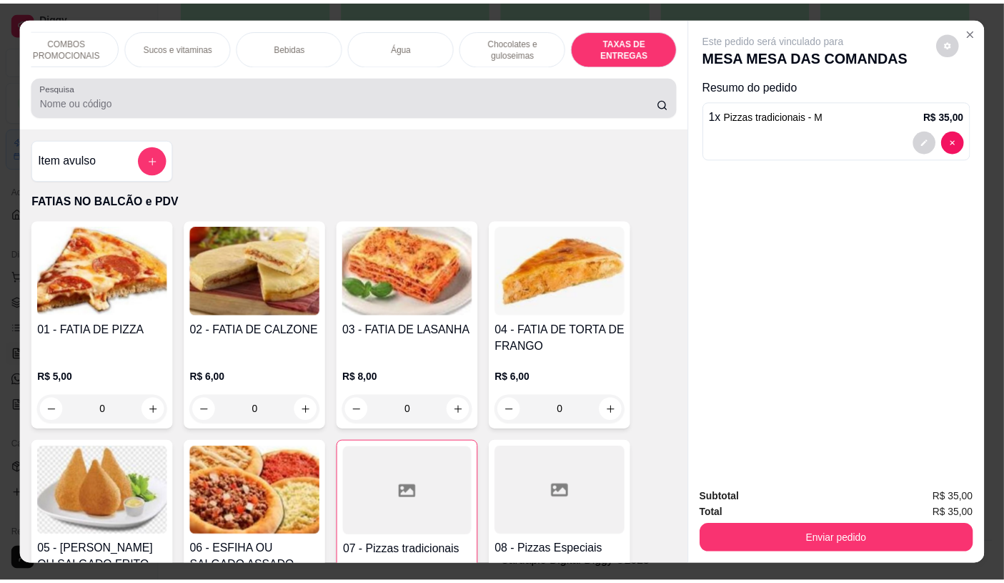
scroll to position [34, 0]
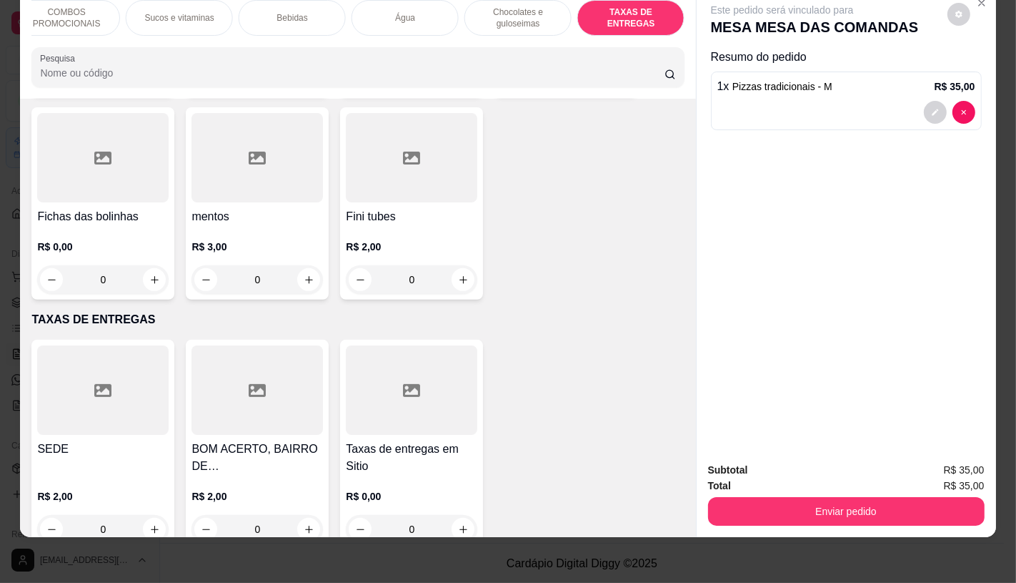
click at [114, 380] on div at bounding box center [103, 389] width 132 height 89
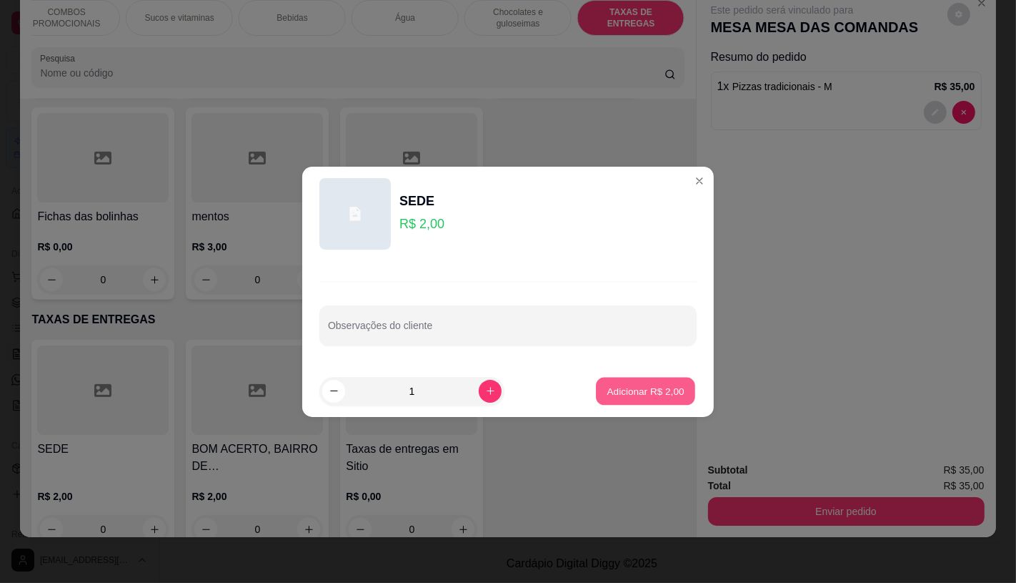
click at [634, 386] on p "Adicionar R$ 2,00" at bounding box center [645, 391] width 77 height 14
type input "1"
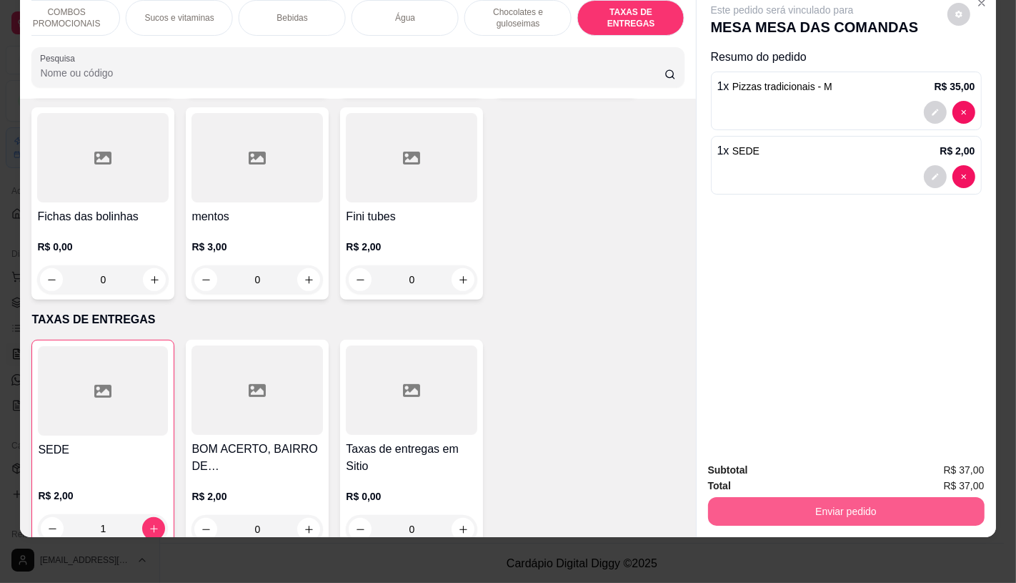
click at [801, 501] on button "Enviar pedido" at bounding box center [846, 511] width 277 height 29
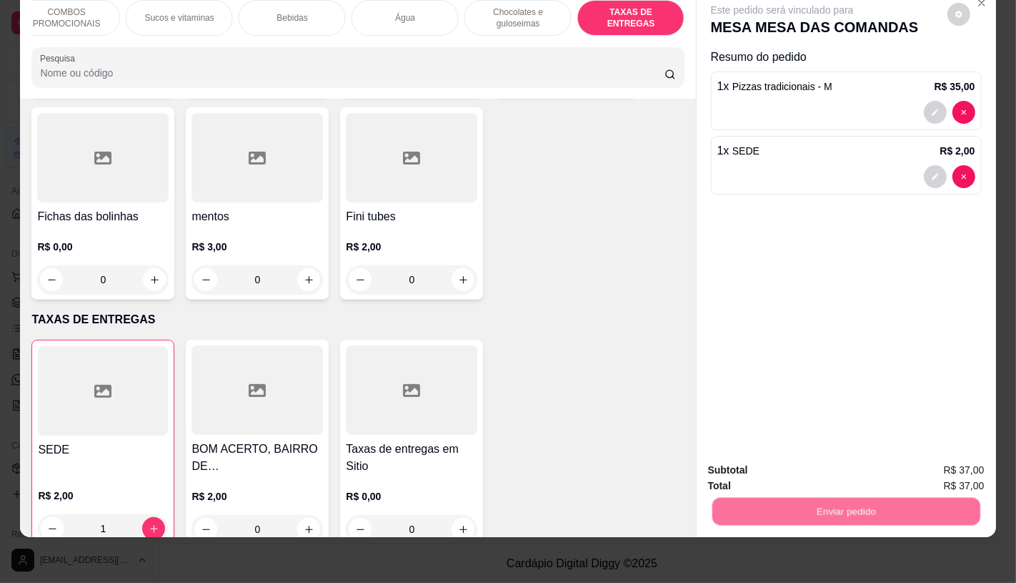
click at [806, 475] on button "Não registrar e enviar pedido" at bounding box center [798, 465] width 149 height 27
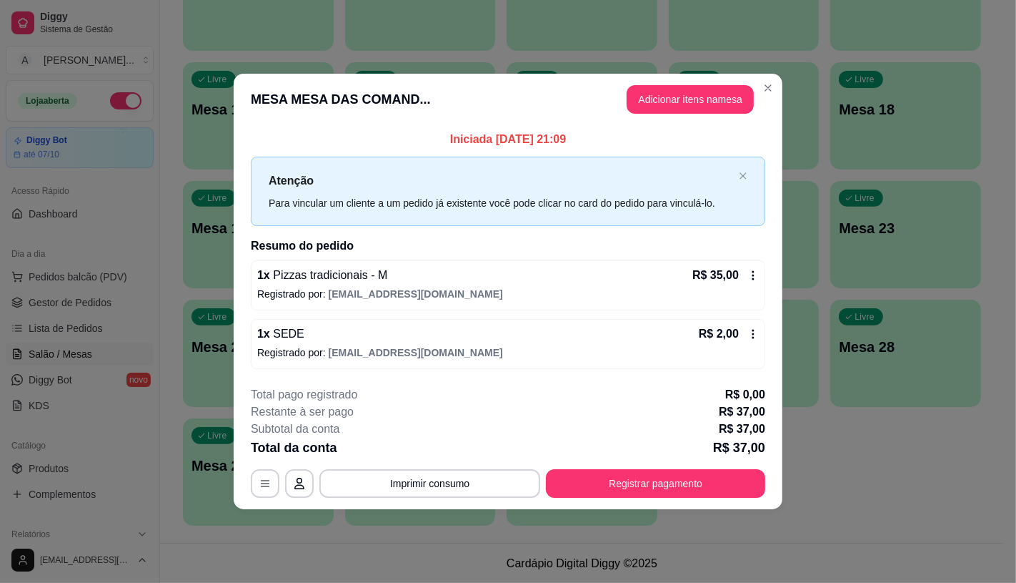
click at [706, 483] on button "Registrar pagamento" at bounding box center [655, 483] width 219 height 29
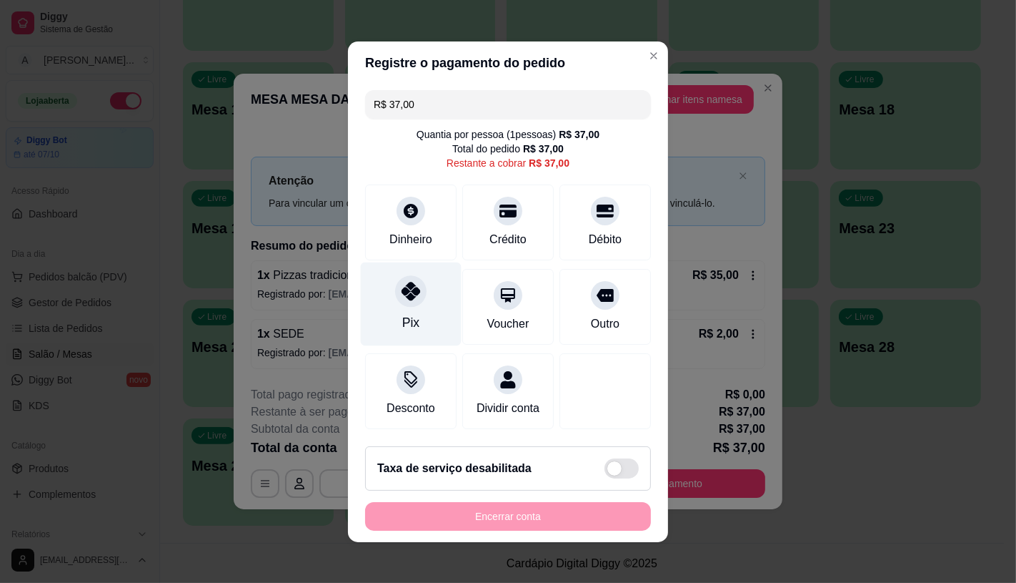
click at [395, 277] on div at bounding box center [410, 290] width 31 height 31
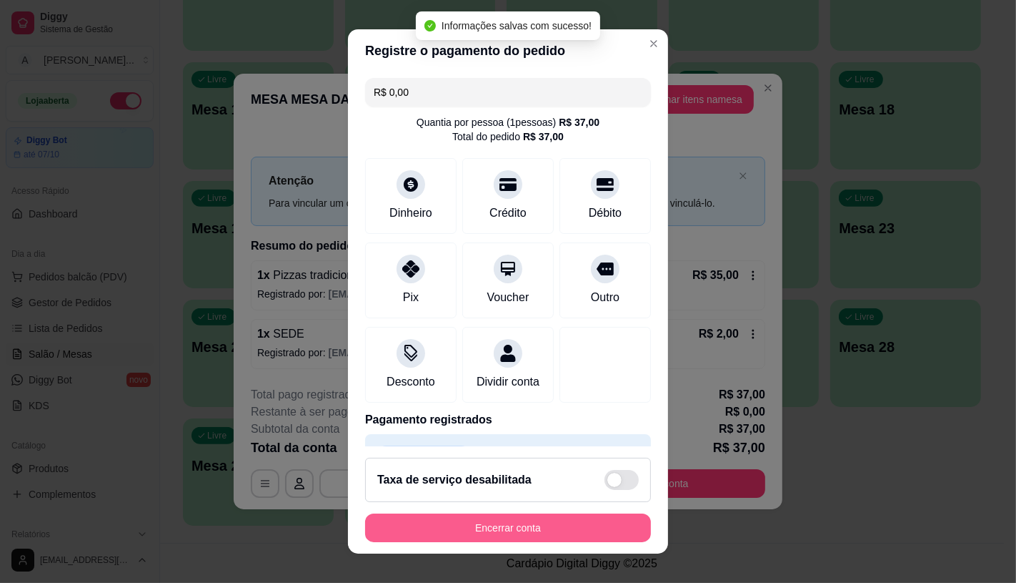
type input "R$ 0,00"
click at [497, 523] on button "Encerrar conta" at bounding box center [508, 527] width 286 height 29
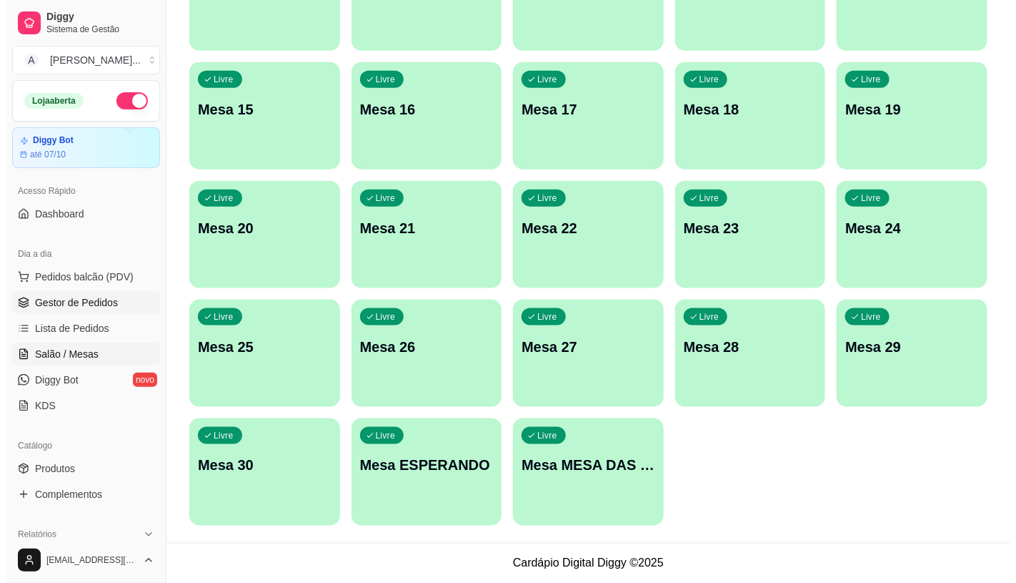
scroll to position [369, 0]
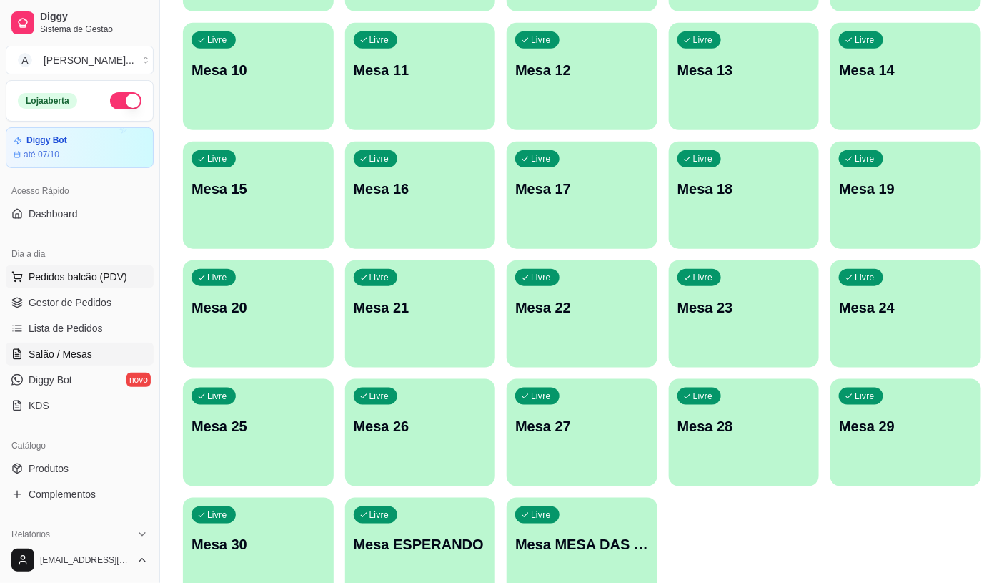
click at [93, 277] on span "Pedidos balcão (PDV)" at bounding box center [78, 276] width 99 height 14
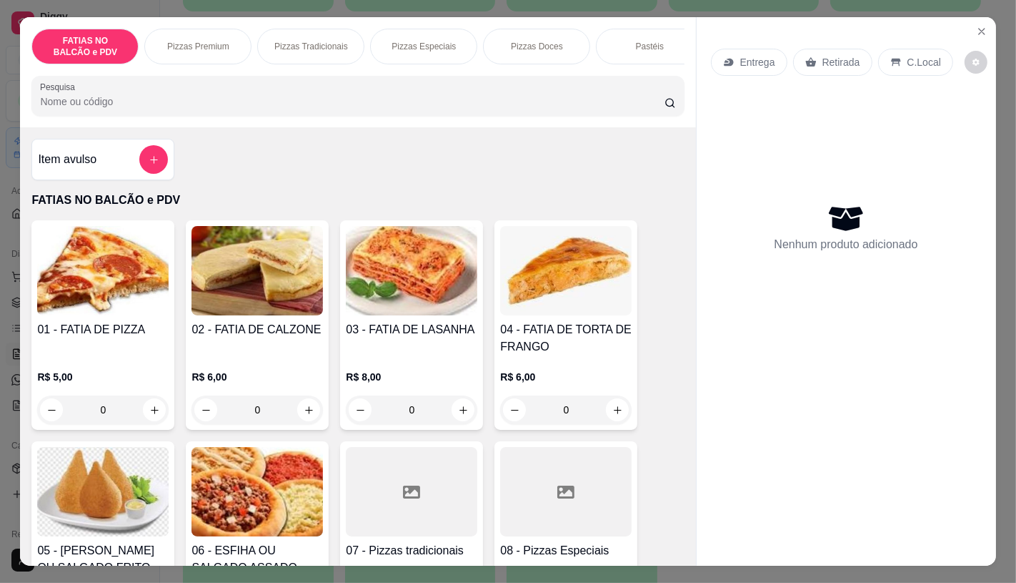
click at [93, 295] on img at bounding box center [103, 270] width 132 height 89
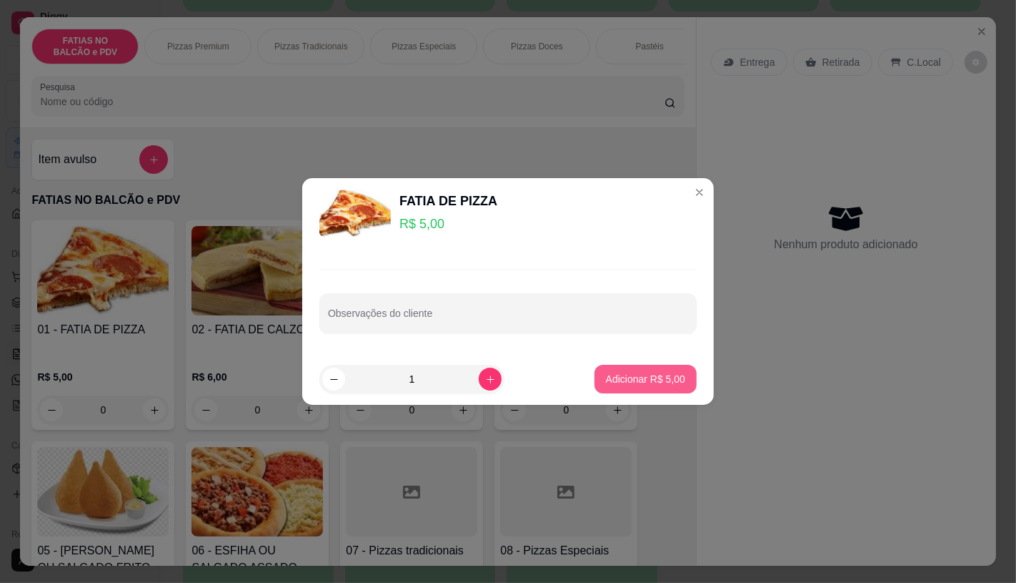
click at [620, 377] on p "Adicionar R$ 5,00" at bounding box center [645, 379] width 79 height 14
type input "1"
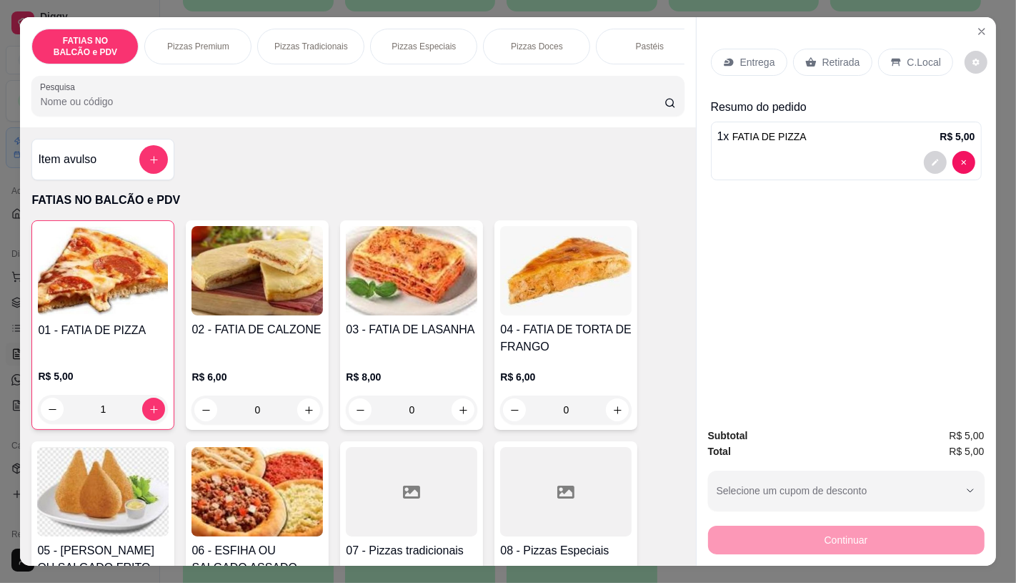
click at [118, 476] on img at bounding box center [103, 491] width 132 height 89
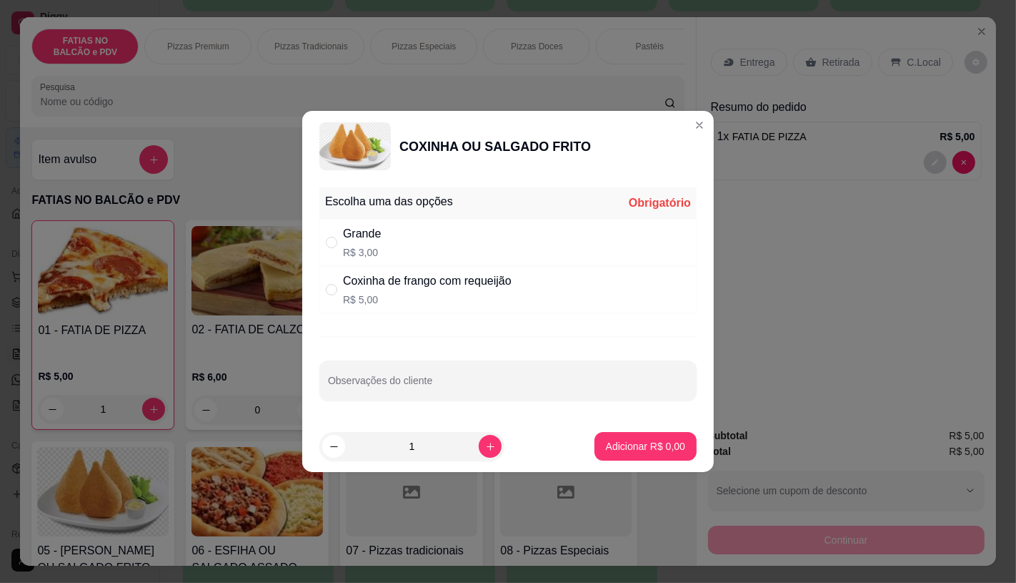
click at [405, 277] on div "Coxinha de frango com requeijão" at bounding box center [427, 280] width 169 height 17
radio input "true"
click at [405, 254] on div "Grande R$ 3,00" at bounding box center [508, 242] width 377 height 47
radio input "true"
radio input "false"
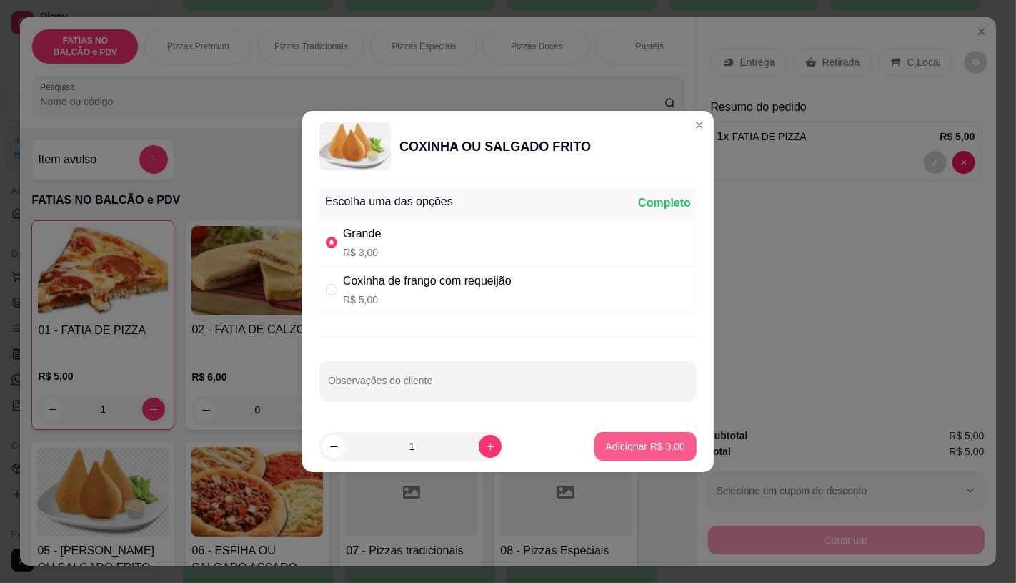
click at [626, 442] on p "Adicionar R$ 3,00" at bounding box center [645, 446] width 79 height 14
type input "1"
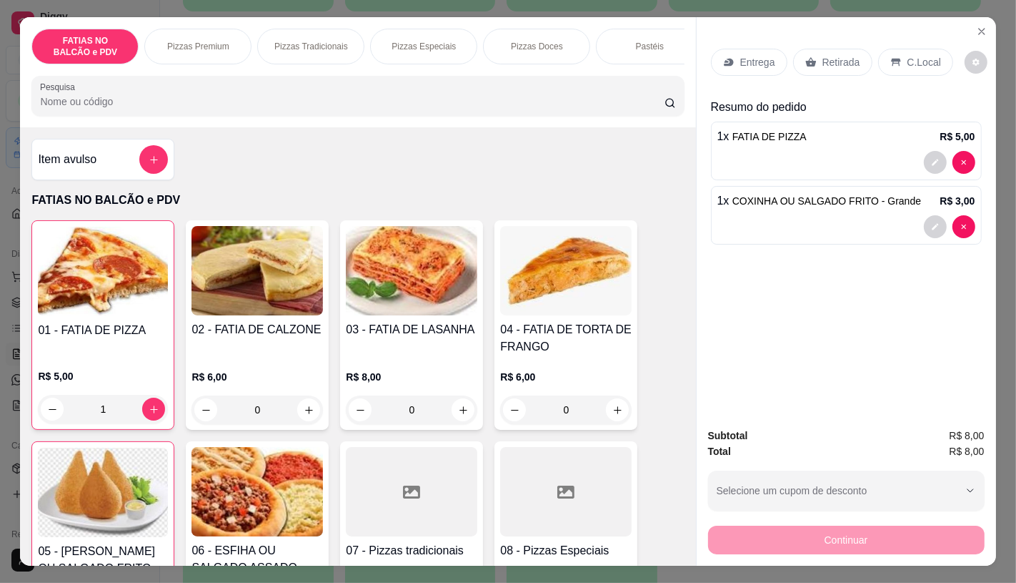
click at [846, 55] on p "Retirada" at bounding box center [842, 62] width 38 height 14
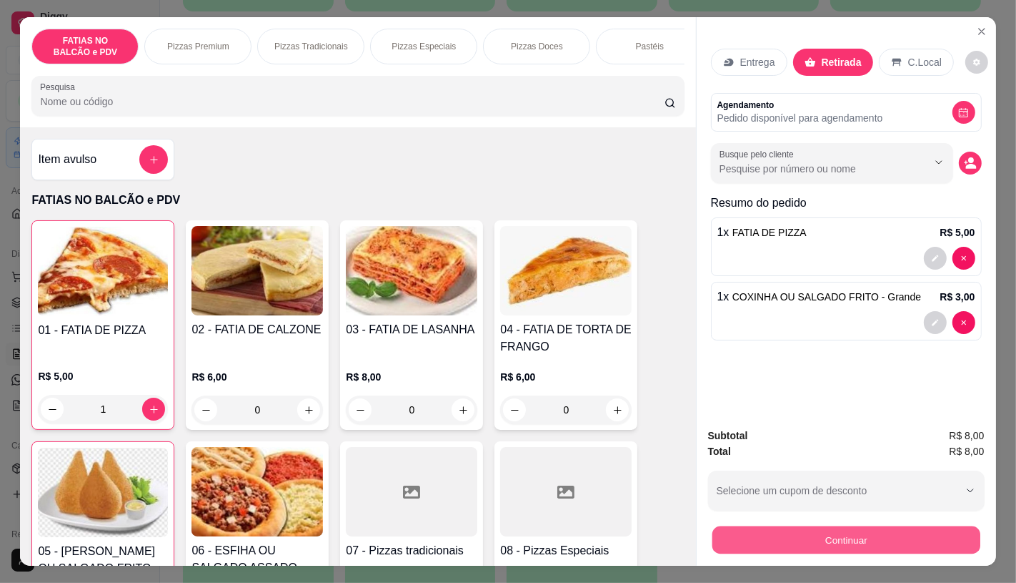
click at [806, 537] on button "Continuar" at bounding box center [846, 539] width 268 height 28
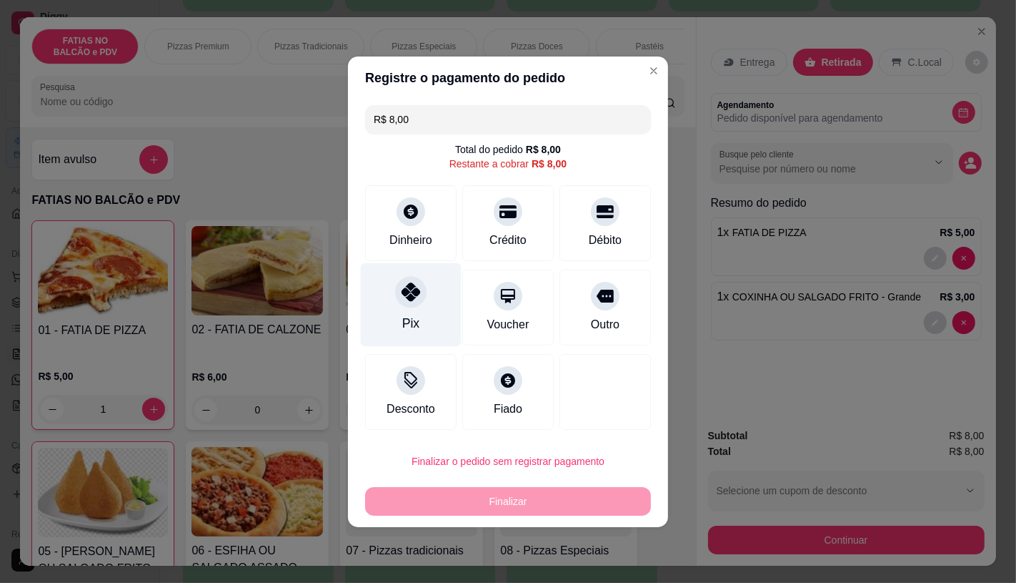
click at [424, 293] on div at bounding box center [410, 291] width 31 height 31
type input "R$ 0,00"
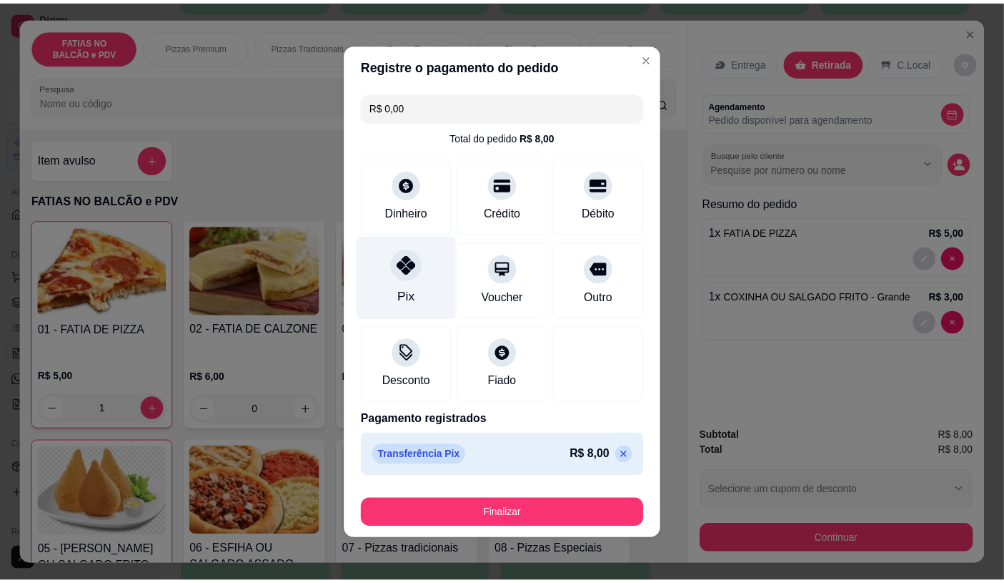
scroll to position [2, 0]
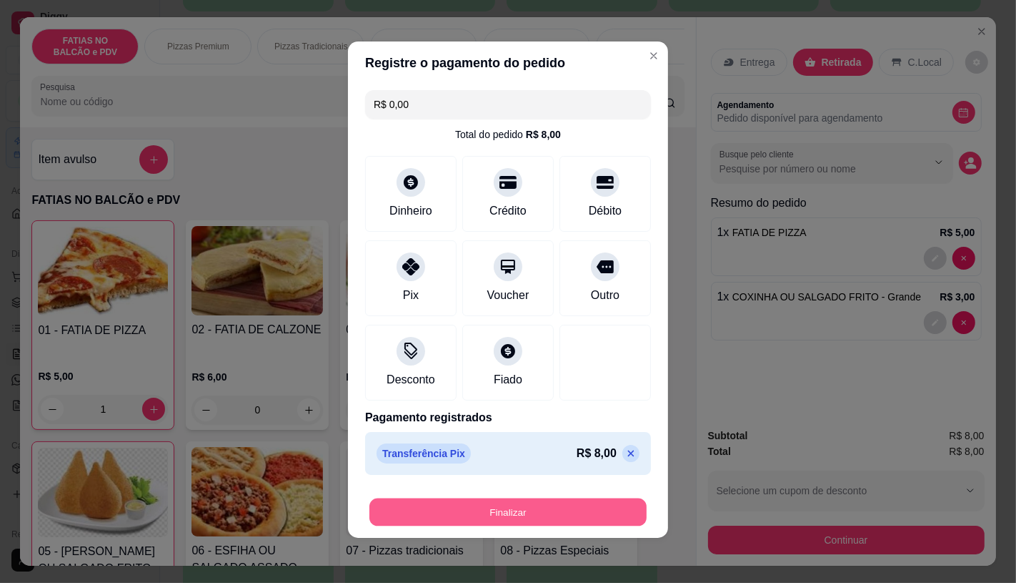
click at [539, 513] on button "Finalizar" at bounding box center [508, 512] width 277 height 28
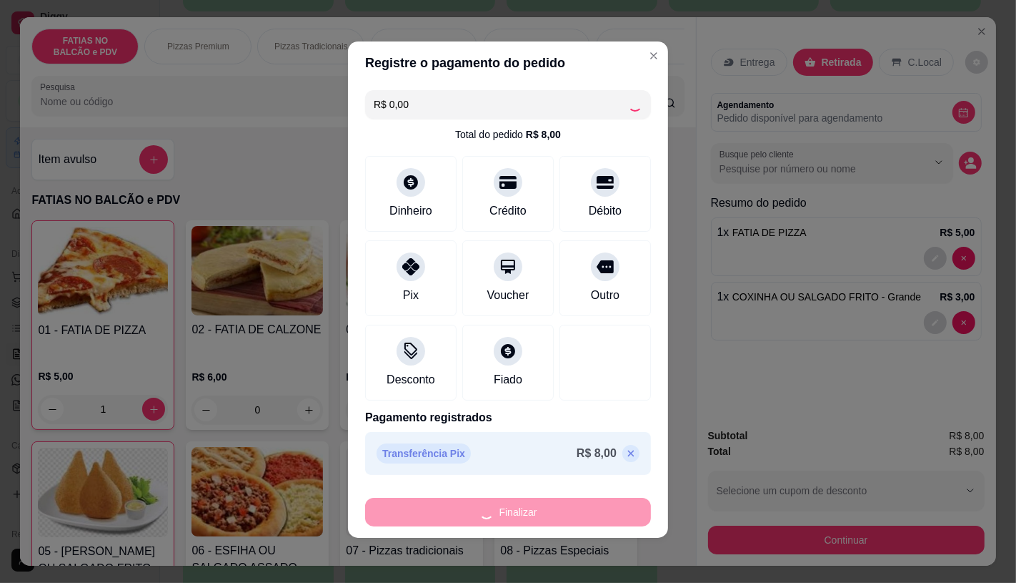
type input "0"
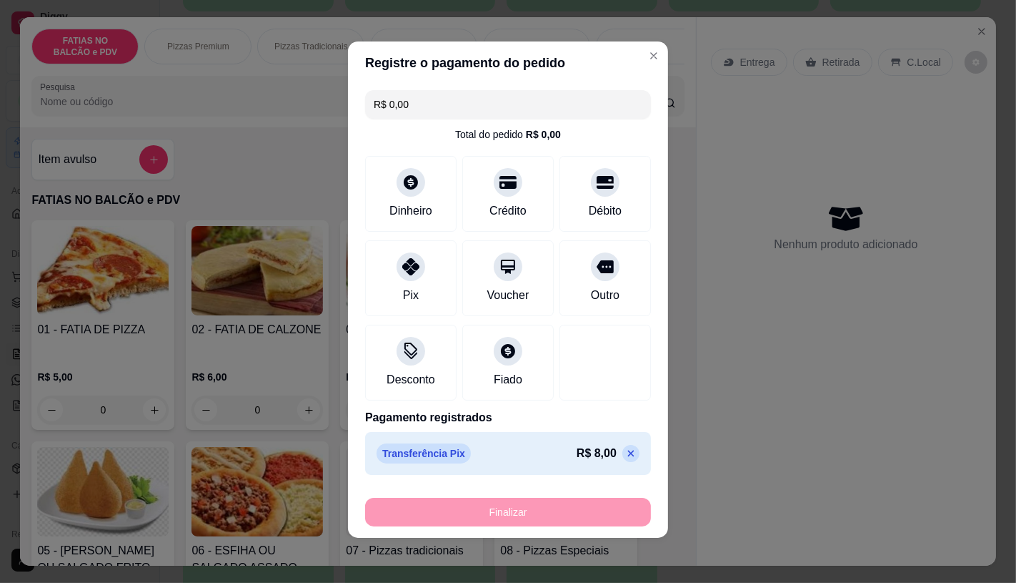
type input "-R$ 8,00"
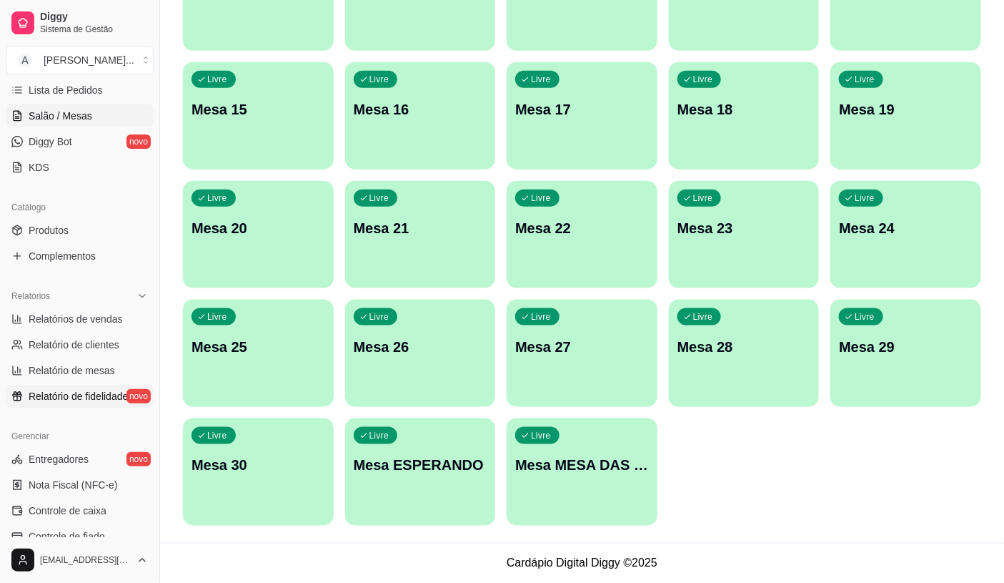
scroll to position [317, 0]
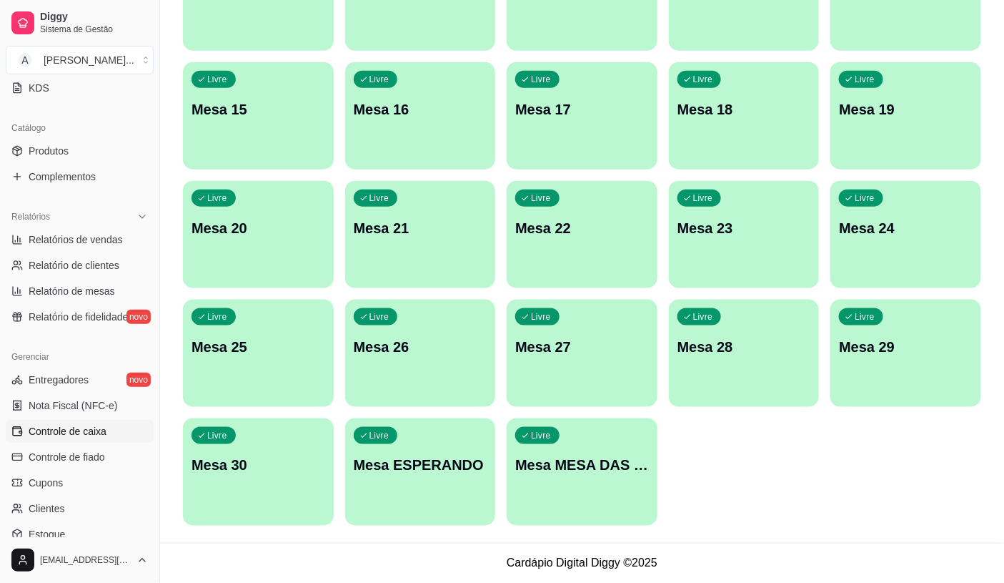
click at [73, 425] on span "Controle de caixa" at bounding box center [68, 431] width 78 height 14
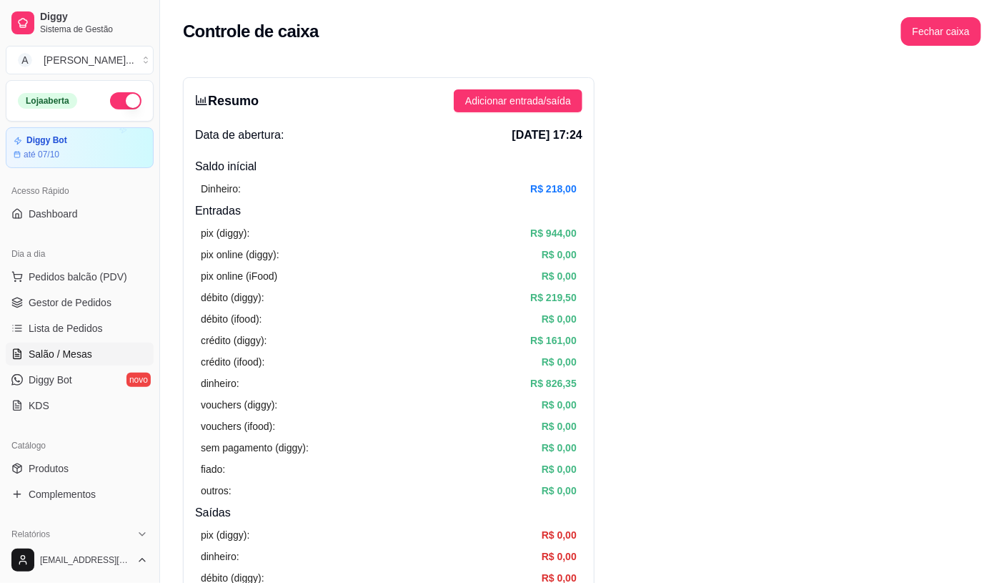
click at [71, 365] on link "Salão / Mesas" at bounding box center [80, 353] width 148 height 23
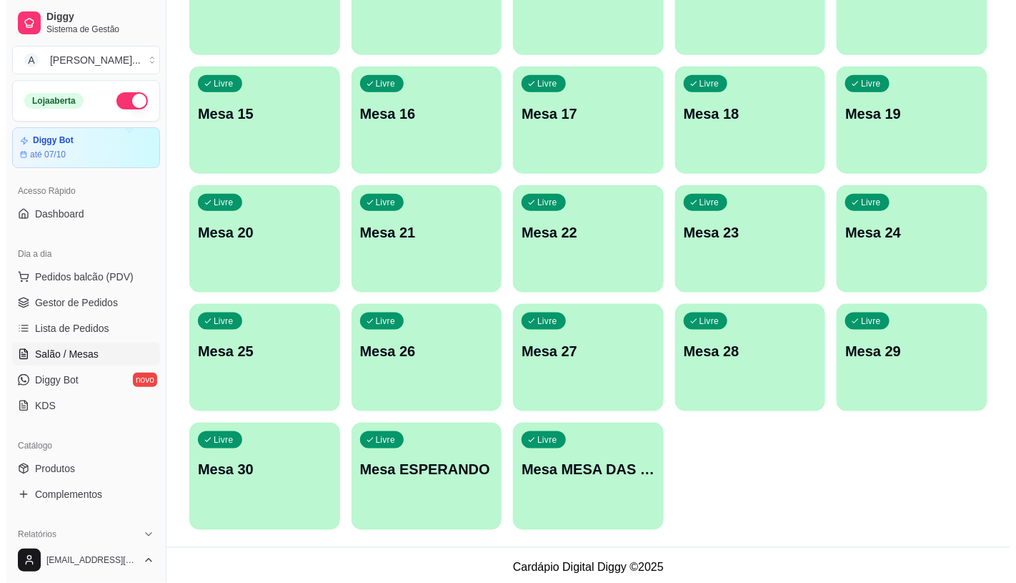
scroll to position [448, 0]
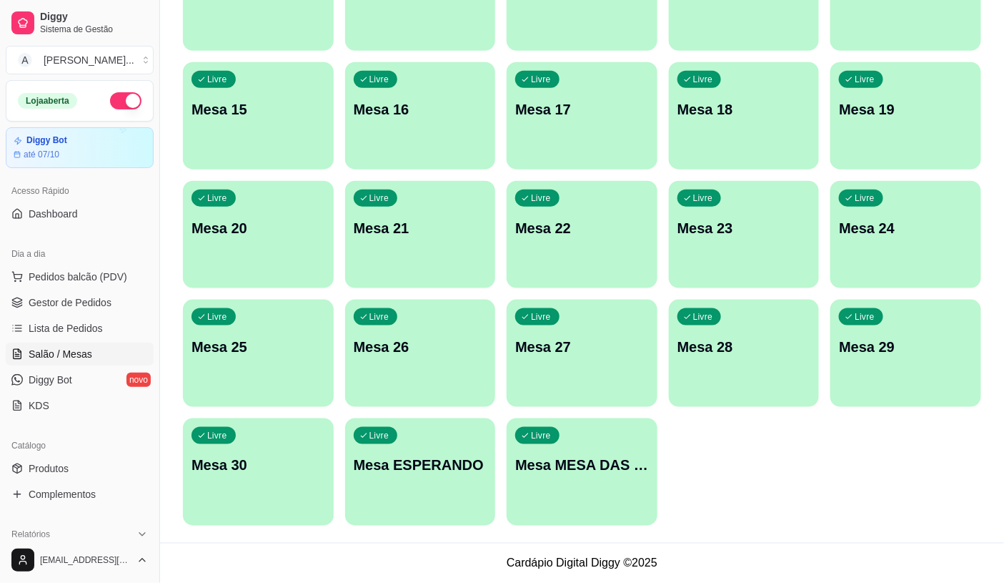
click at [578, 498] on div "Livre Mesa MESA DAS COMANDAS" at bounding box center [582, 463] width 151 height 90
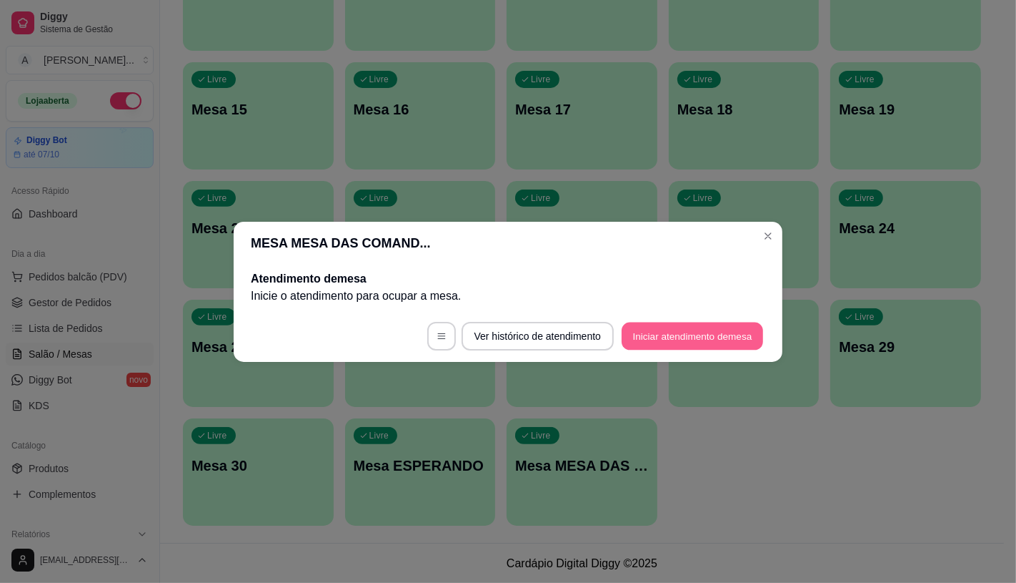
click at [674, 336] on button "Iniciar atendimento de mesa" at bounding box center [693, 336] width 142 height 28
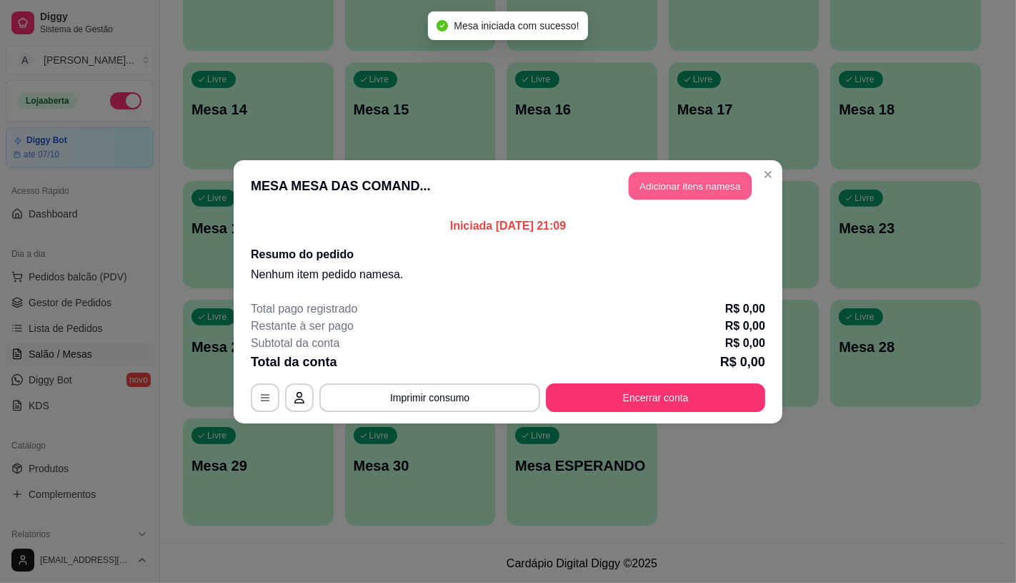
click at [706, 182] on button "Adicionar itens na mesa" at bounding box center [690, 186] width 123 height 28
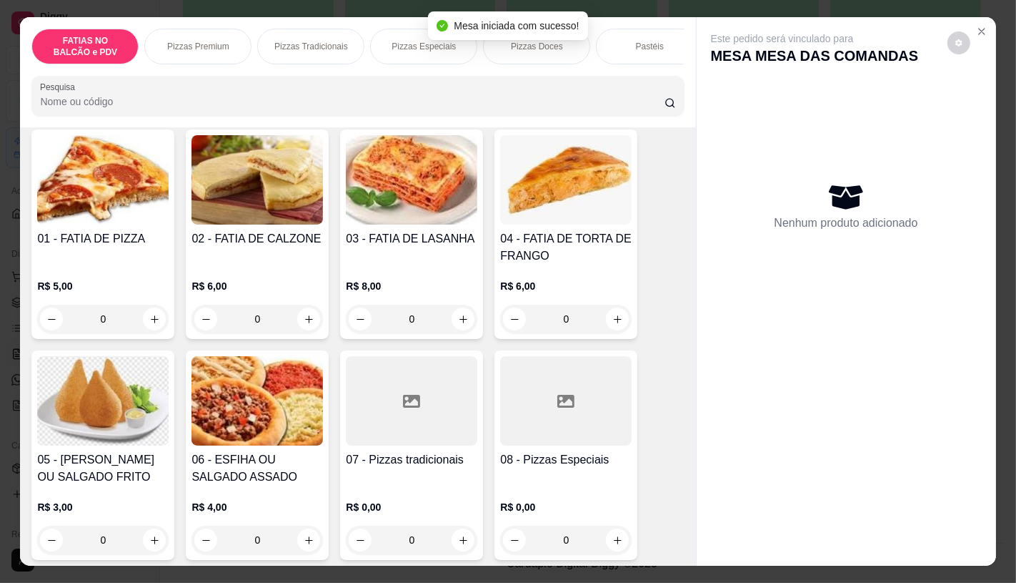
scroll to position [159, 0]
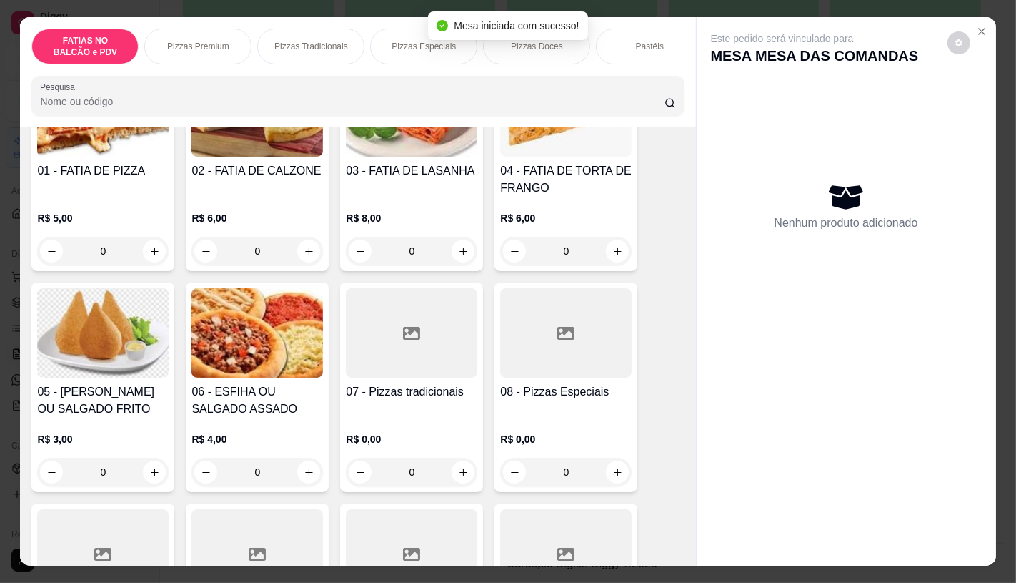
click at [561, 368] on div at bounding box center [566, 332] width 132 height 89
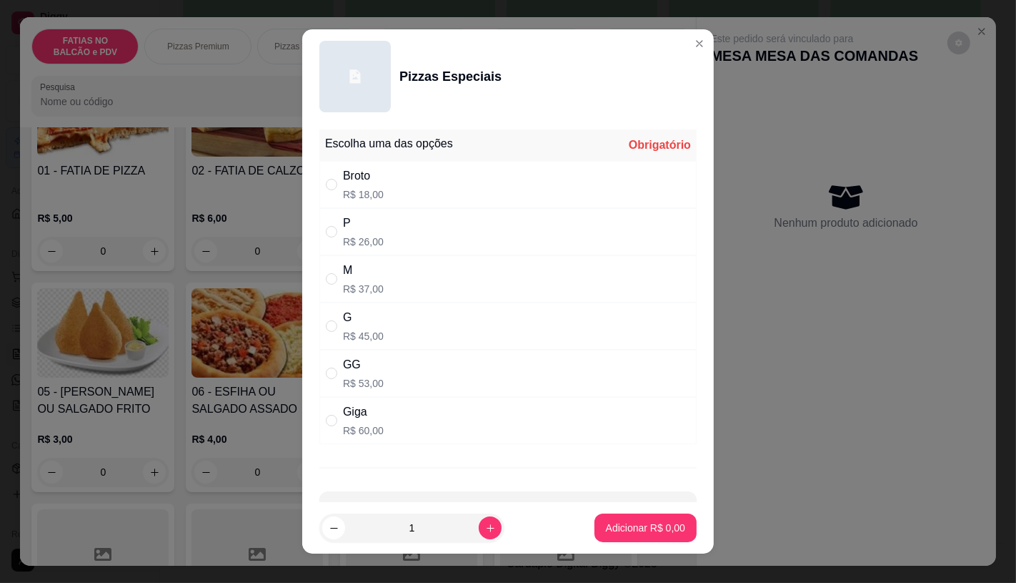
drag, startPoint x: 370, startPoint y: 337, endPoint x: 513, endPoint y: 445, distance: 179.0
click at [370, 339] on p "R$ 45,00" at bounding box center [363, 336] width 41 height 14
radio input "true"
click at [645, 539] on button "Adicionar R$ 45,00" at bounding box center [642, 528] width 105 height 28
type input "1"
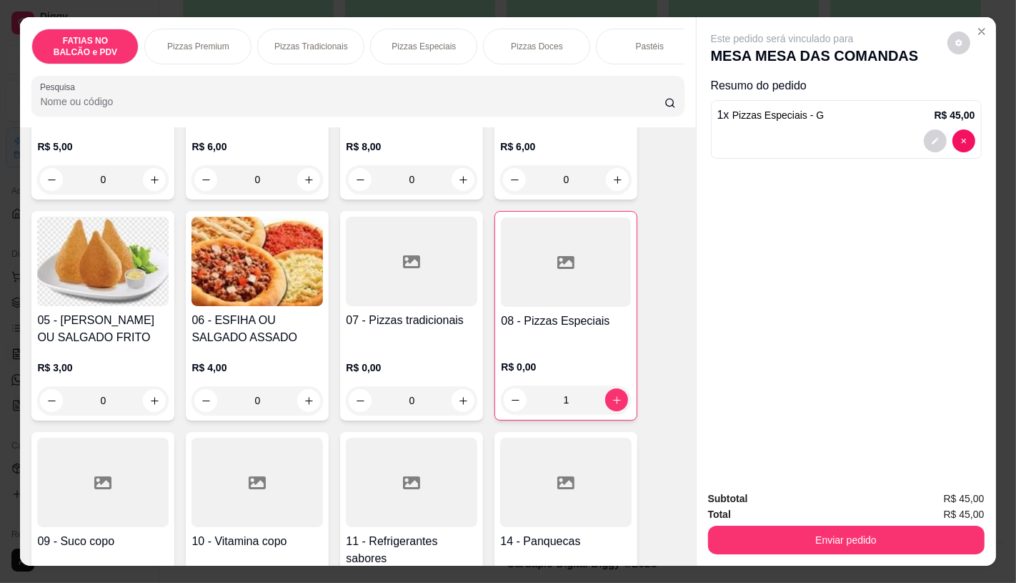
scroll to position [317, 0]
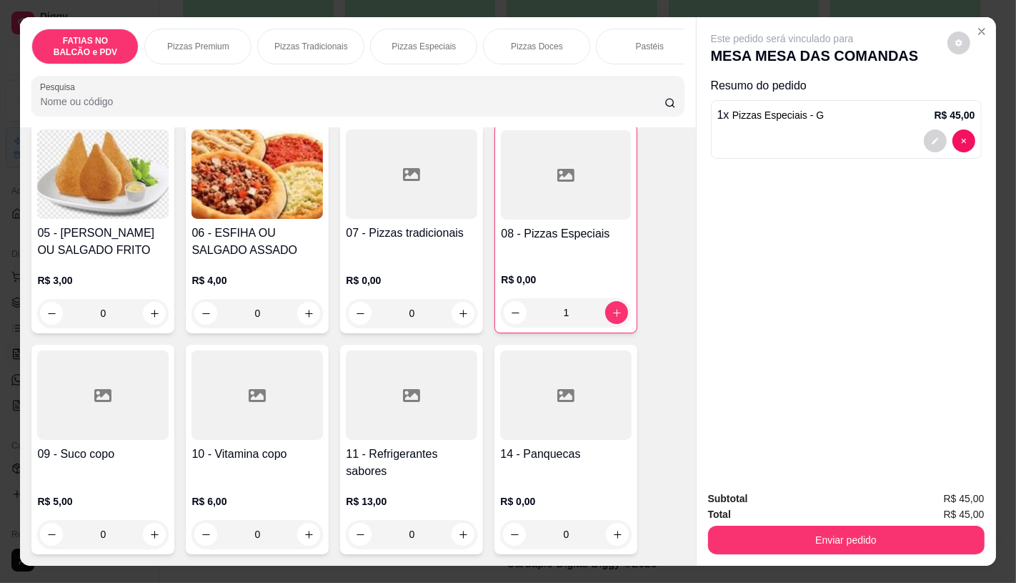
click at [432, 451] on h4 "11 - Refrigerantes sabores" at bounding box center [412, 462] width 132 height 34
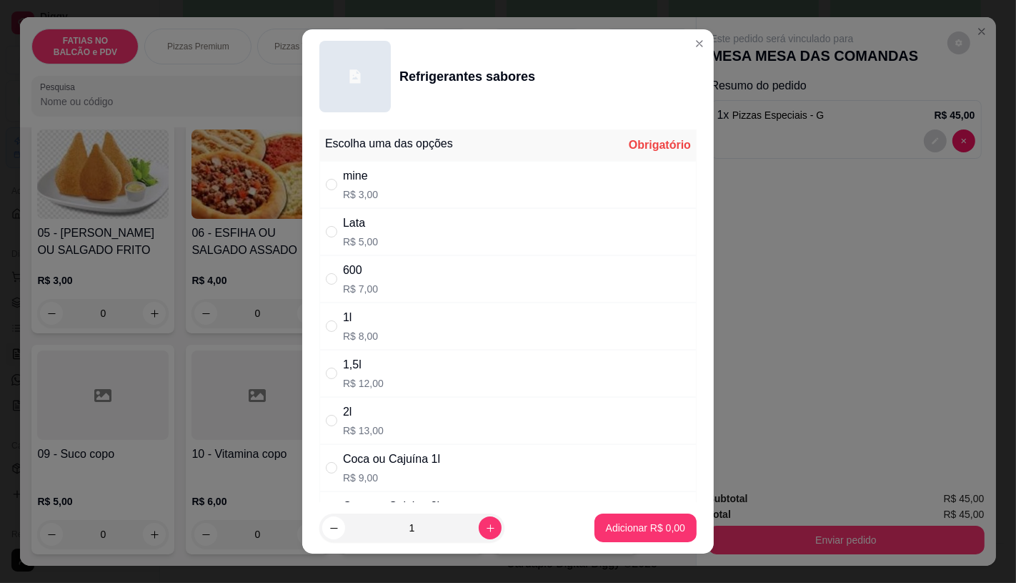
click at [398, 478] on p "R$ 9,00" at bounding box center [391, 477] width 97 height 14
radio input "true"
click at [644, 523] on p "Adicionar R$ 9,00" at bounding box center [645, 527] width 79 height 14
type input "1"
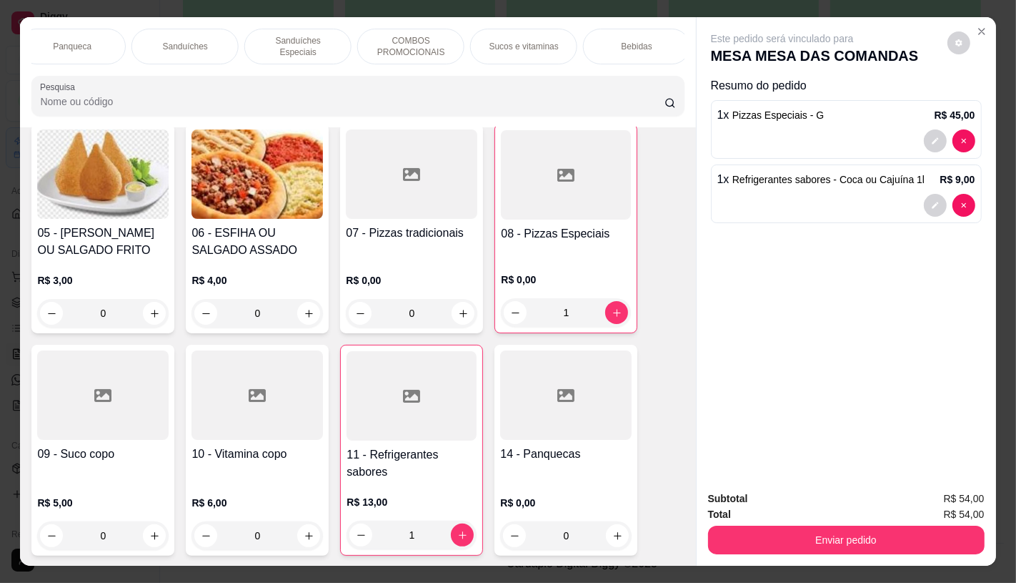
scroll to position [0, 1487]
click at [628, 49] on div "TAXAS DE ENTREGAS" at bounding box center [631, 47] width 107 height 36
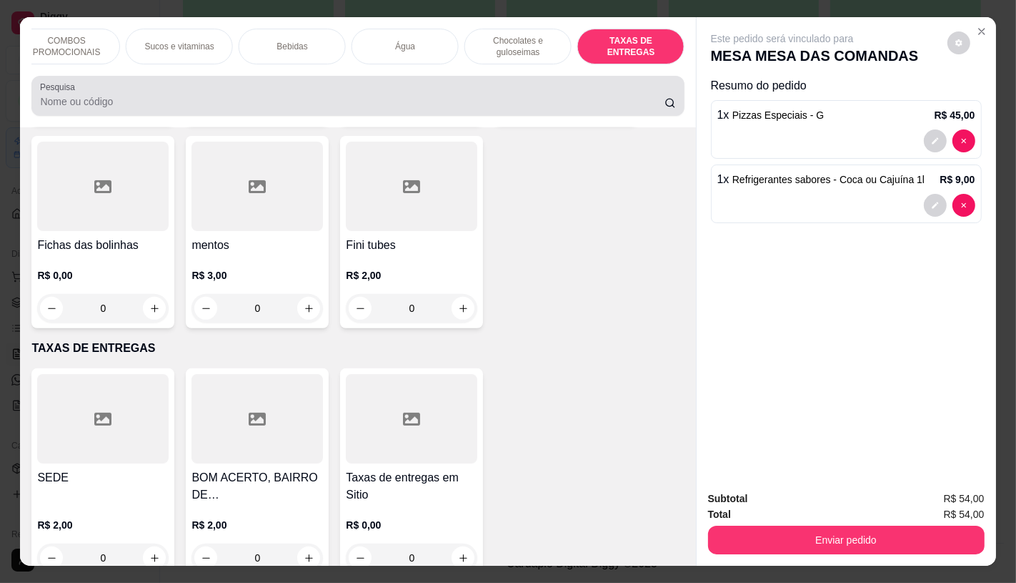
scroll to position [34, 0]
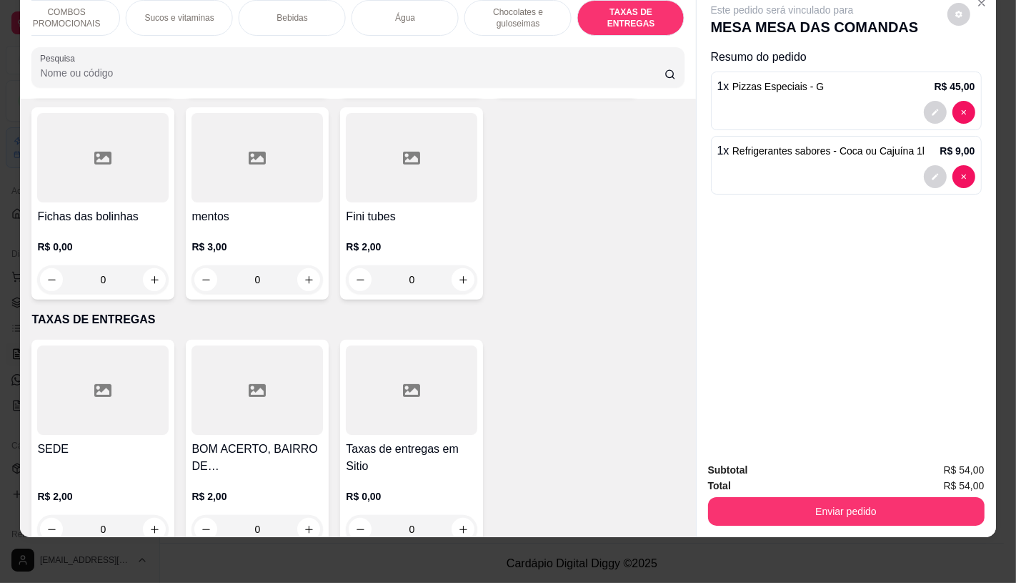
click at [1, 436] on div "FATIAS NO BALCÃO e PDV Pizzas Premium Pizzas Tradicionais Pizzas Especiais Pizz…" at bounding box center [508, 291] width 1016 height 583
click at [94, 384] on icon at bounding box center [102, 390] width 17 height 13
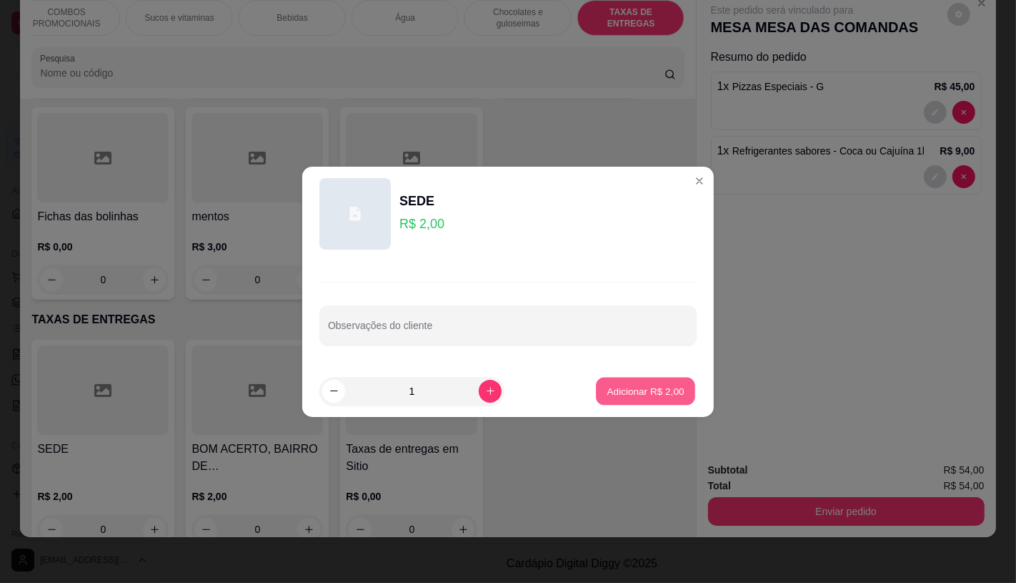
click at [640, 392] on p "Adicionar R$ 2,00" at bounding box center [645, 391] width 77 height 14
type input "1"
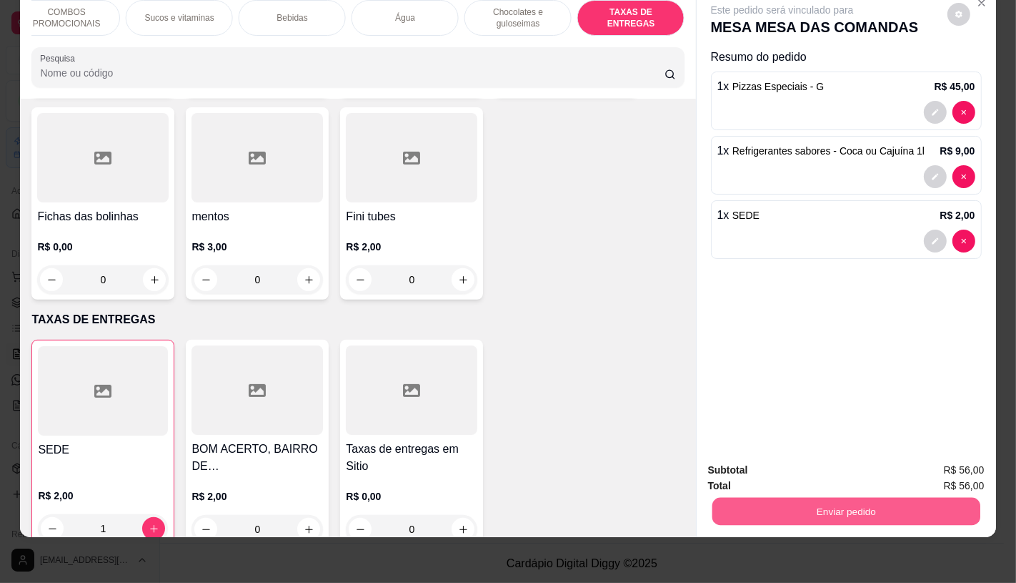
click at [745, 497] on button "Enviar pedido" at bounding box center [846, 511] width 268 height 28
click at [805, 465] on button "Não registrar e enviar pedido" at bounding box center [798, 465] width 149 height 27
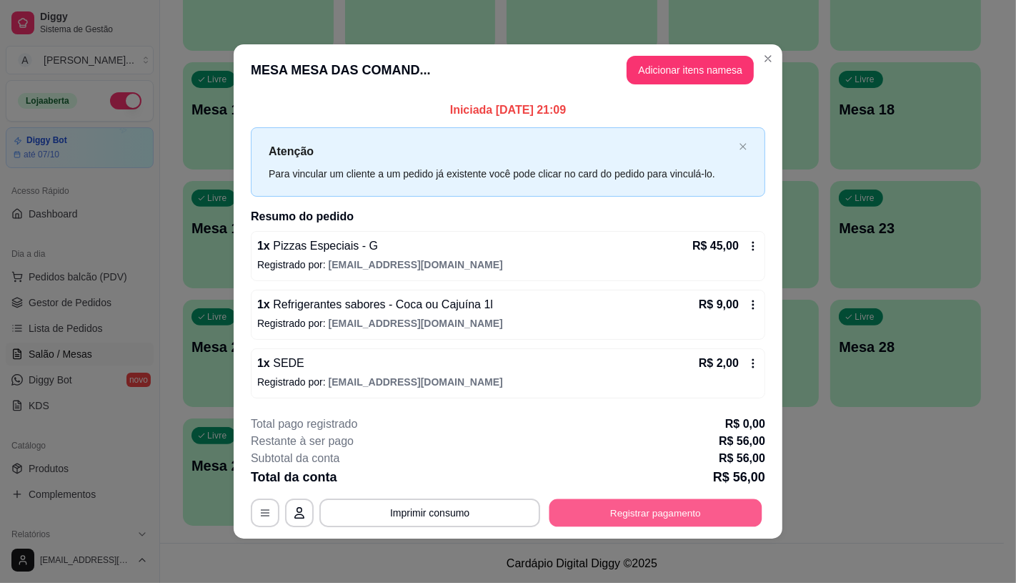
click at [699, 520] on button "Registrar pagamento" at bounding box center [656, 513] width 213 height 28
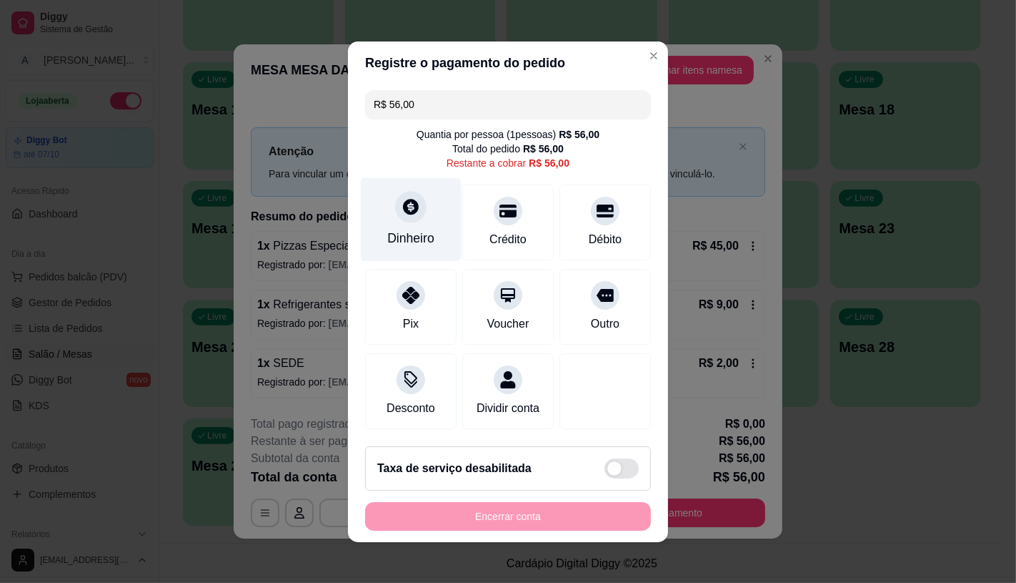
click at [405, 219] on div "Dinheiro" at bounding box center [411, 219] width 101 height 84
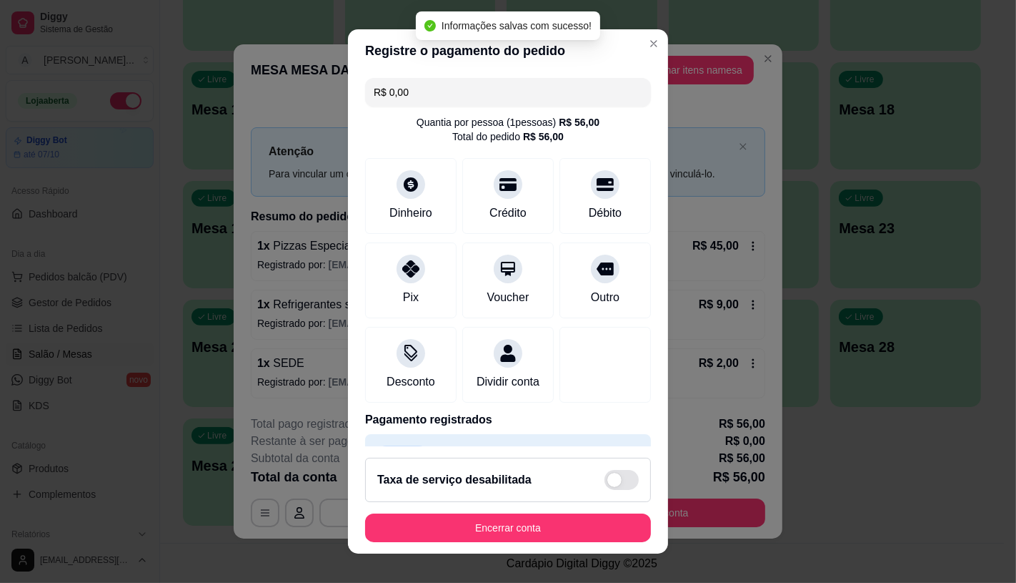
type input "R$ 0,00"
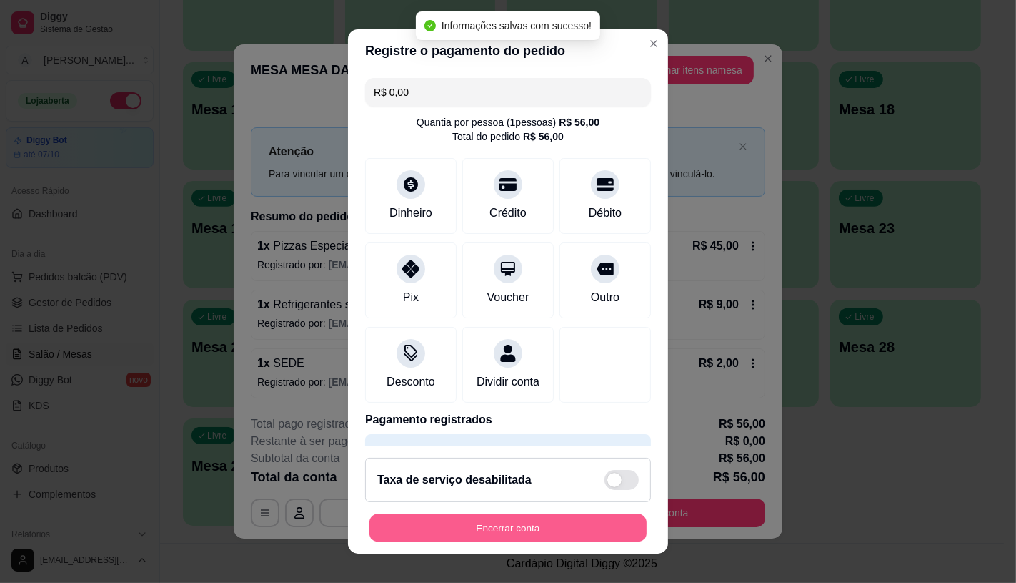
click at [579, 523] on button "Encerrar conta" at bounding box center [508, 528] width 277 height 28
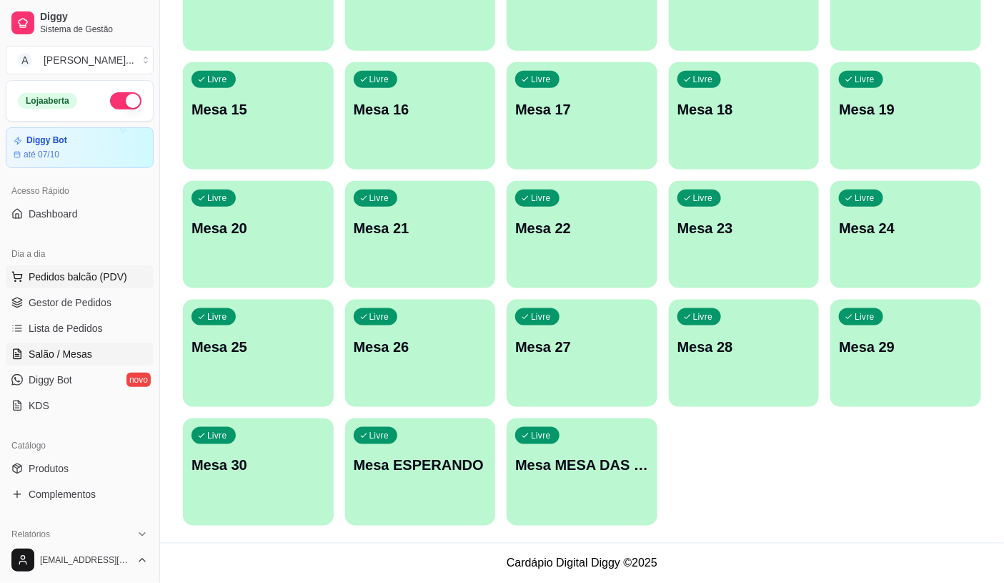
click at [102, 270] on span "Pedidos balcão (PDV)" at bounding box center [78, 276] width 99 height 14
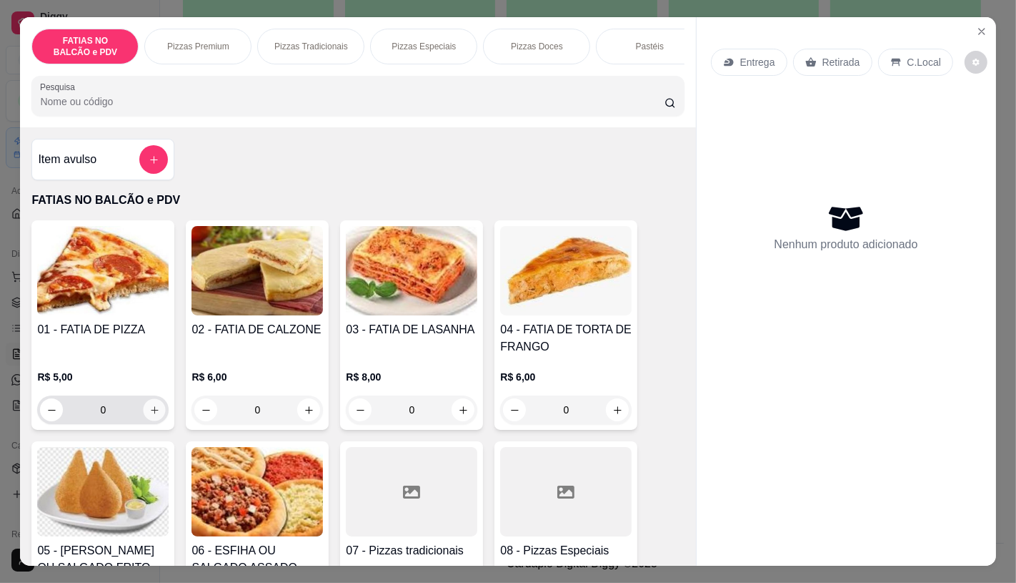
click at [144, 415] on button "increase-product-quantity" at bounding box center [155, 410] width 22 height 22
type input "2"
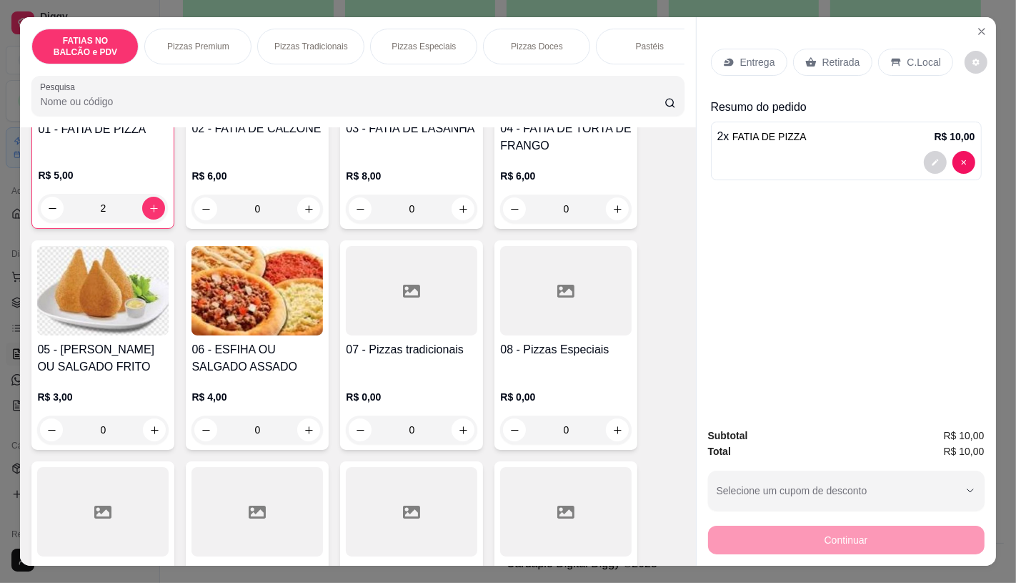
scroll to position [238, 0]
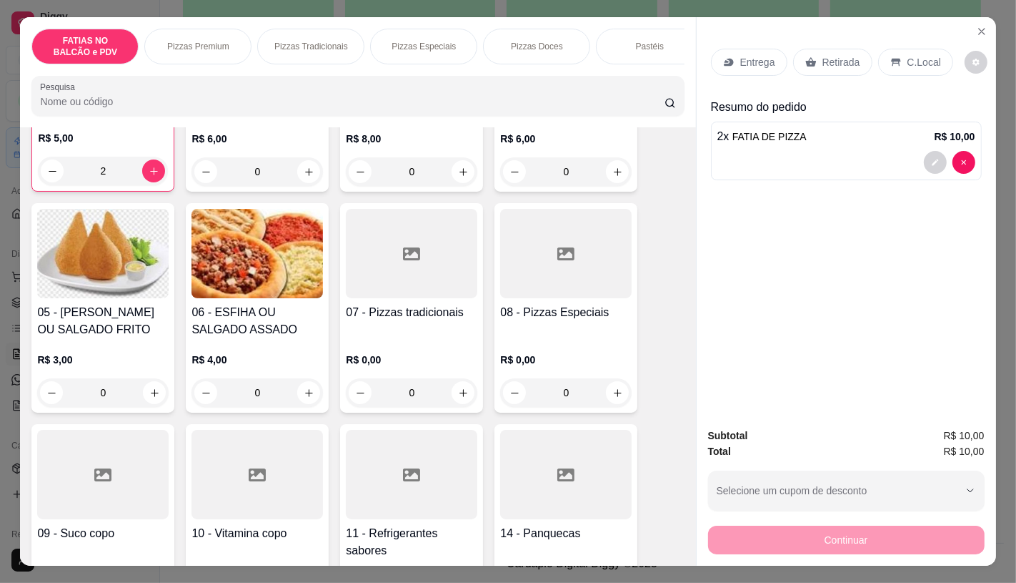
click at [162, 480] on div at bounding box center [103, 474] width 132 height 89
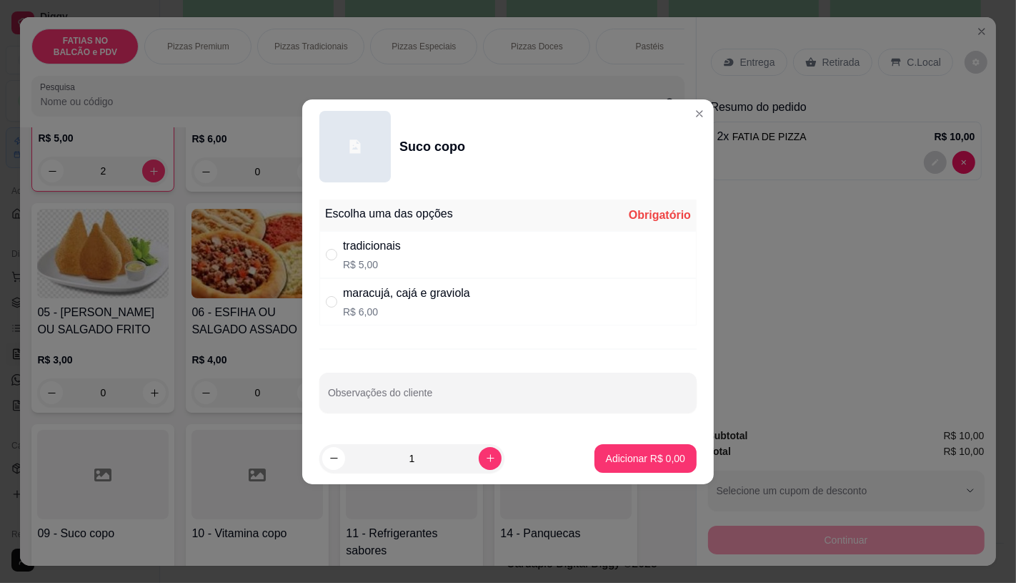
click at [412, 312] on p "R$ 6,00" at bounding box center [406, 312] width 127 height 14
radio input "true"
click at [623, 456] on p "Adicionar R$ 6,00" at bounding box center [645, 458] width 79 height 14
type input "1"
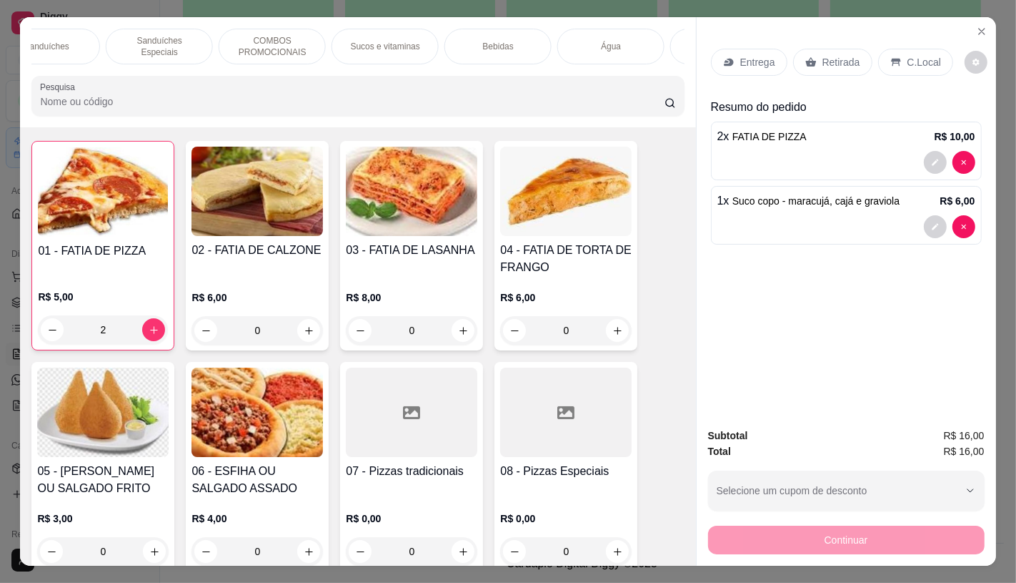
scroll to position [0, 1487]
click at [531, 39] on p "Chocolates e guloseimas" at bounding box center [518, 46] width 83 height 23
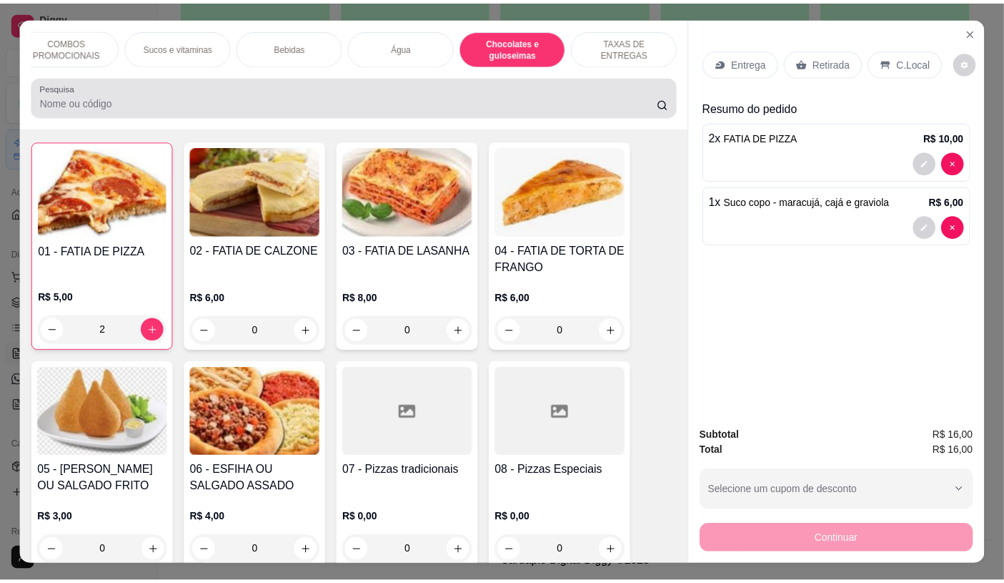
scroll to position [34, 0]
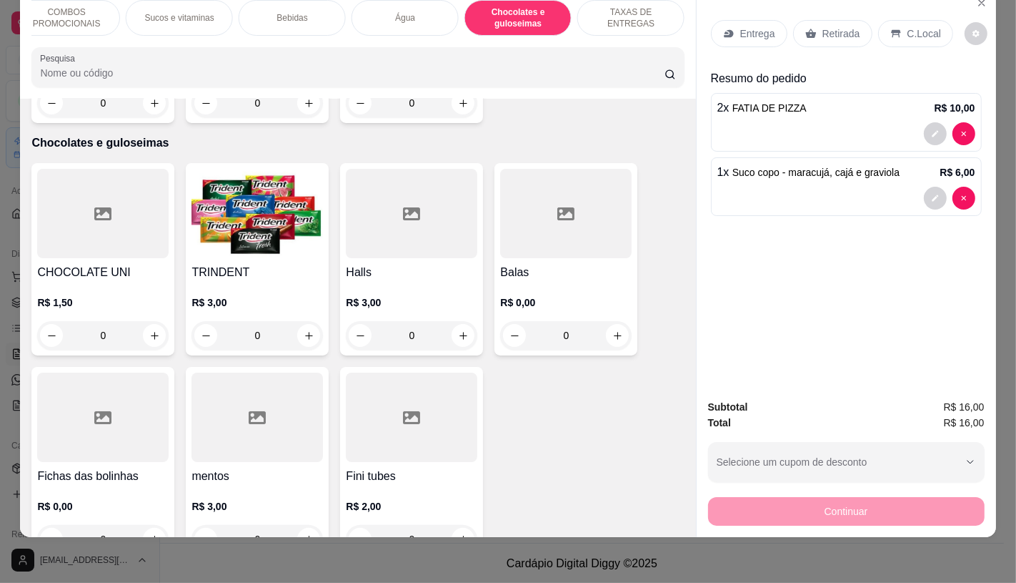
click at [429, 214] on div at bounding box center [412, 213] width 132 height 89
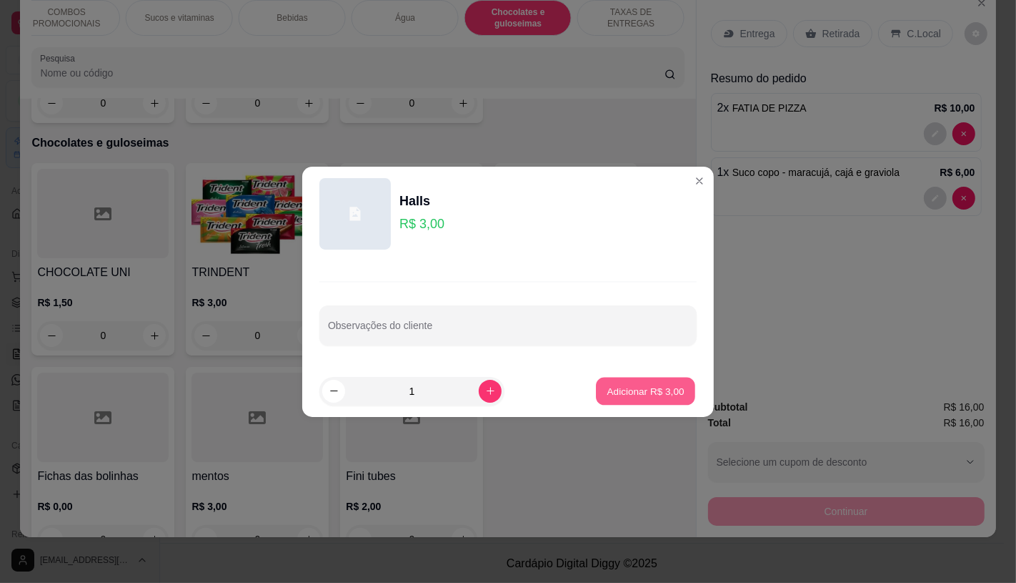
click at [638, 382] on button "Adicionar R$ 3,00" at bounding box center [645, 391] width 99 height 28
type input "1"
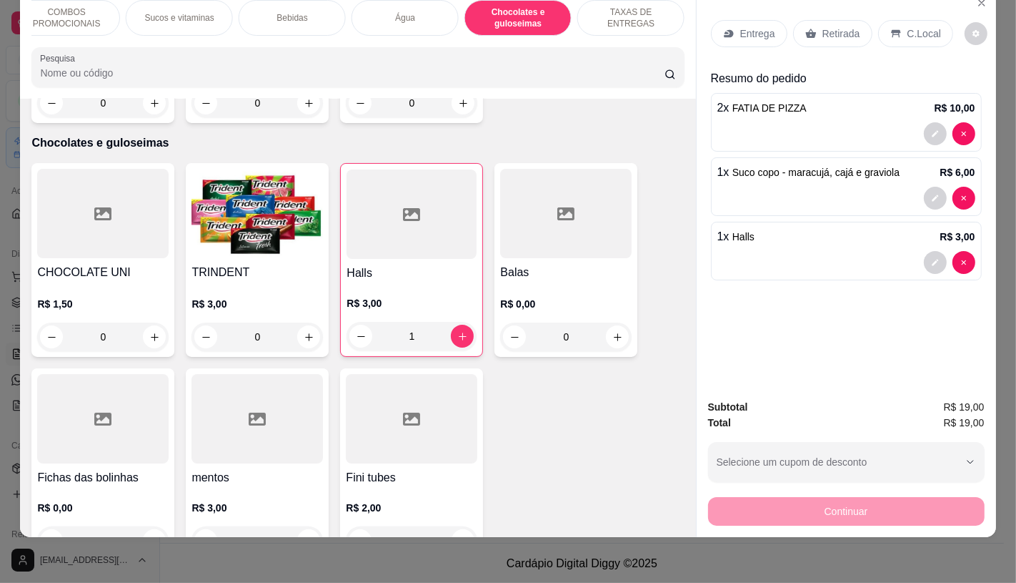
click at [824, 20] on div "Retirada" at bounding box center [832, 33] width 79 height 27
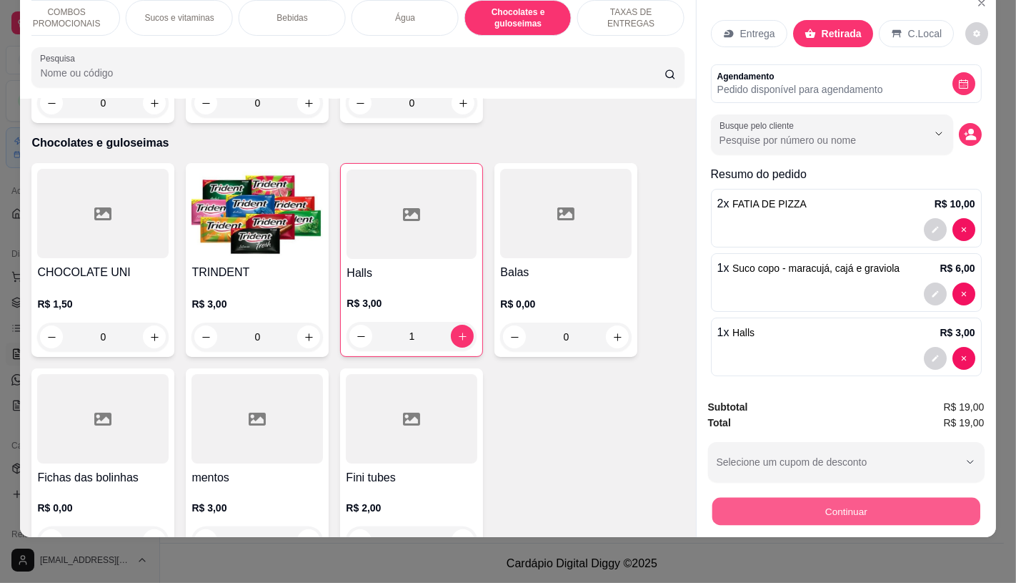
click at [783, 497] on button "Continuar" at bounding box center [846, 511] width 268 height 28
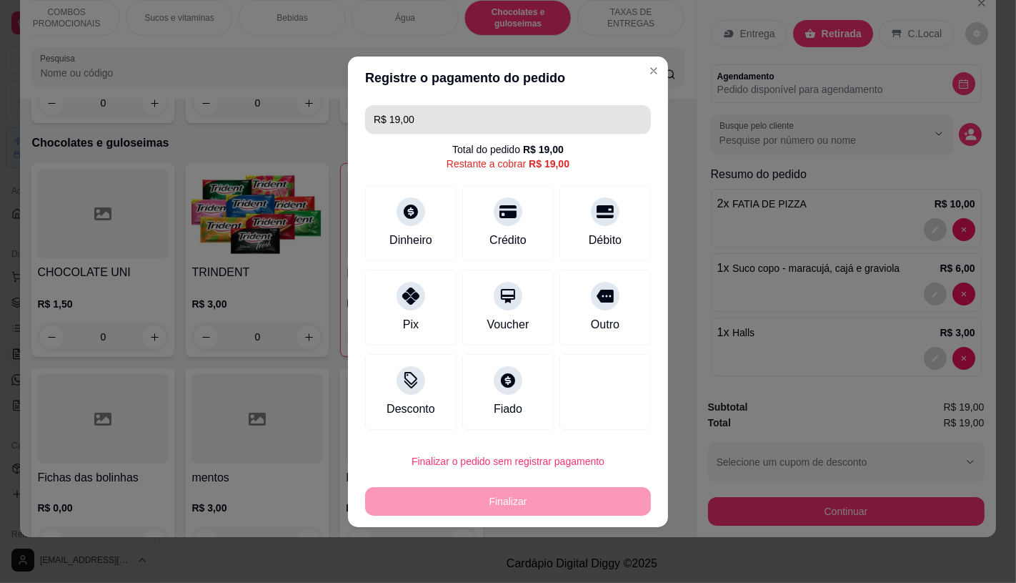
drag, startPoint x: 427, startPoint y: 113, endPoint x: 316, endPoint y: 117, distance: 110.9
click at [316, 117] on div "Registre o pagamento do pedido R$ 19,00 Total do pedido R$ 19,00 Restante a cob…" at bounding box center [508, 291] width 1016 height 583
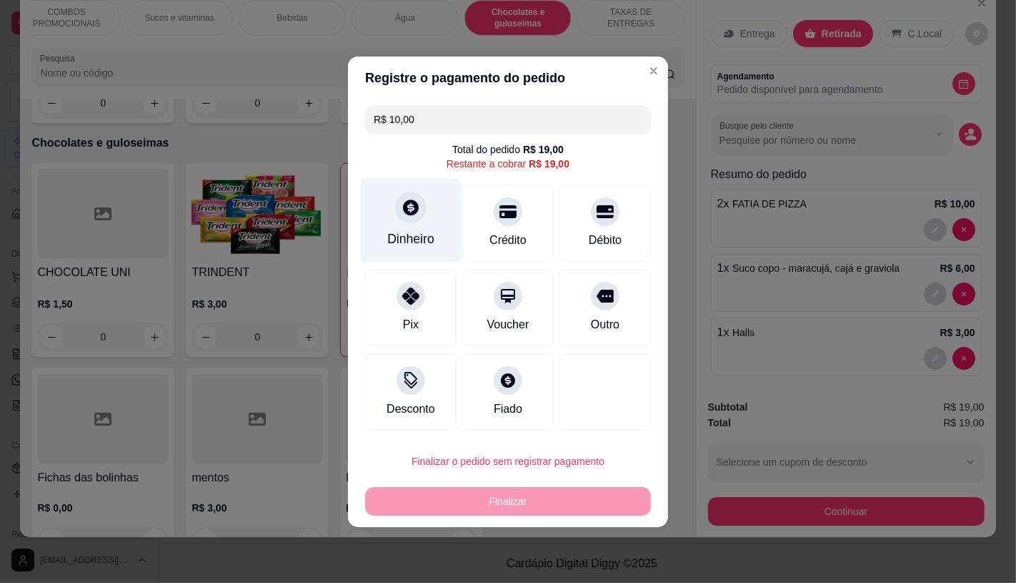
click at [443, 219] on div "Dinheiro" at bounding box center [411, 220] width 101 height 84
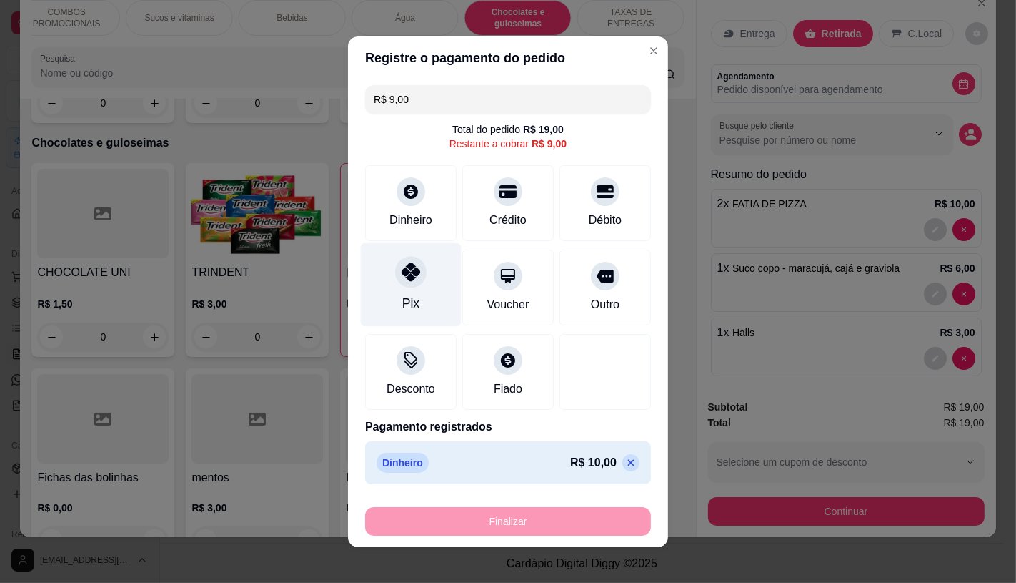
click at [416, 277] on div at bounding box center [410, 271] width 31 height 31
type input "R$ 0,00"
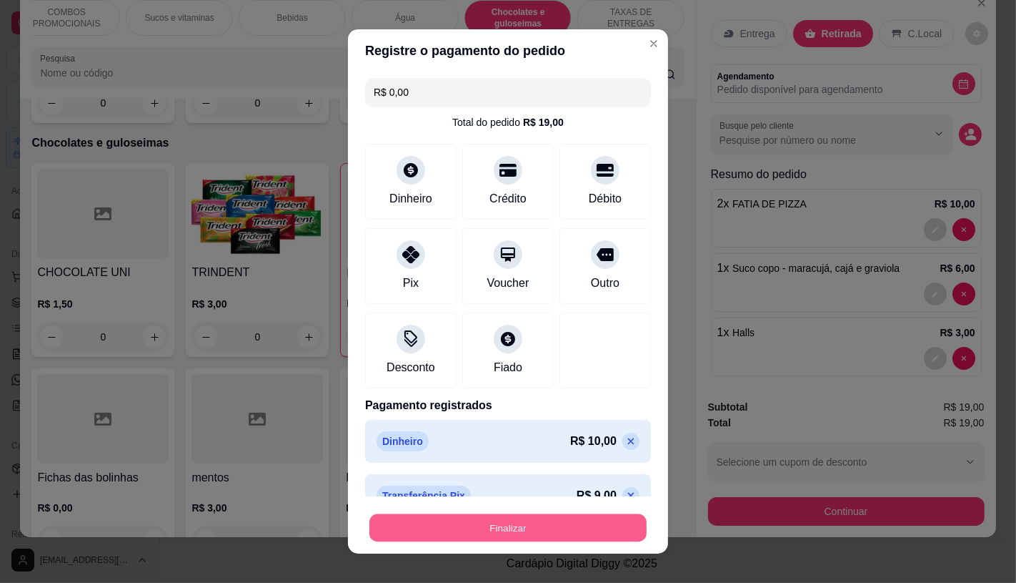
click at [493, 513] on div "Finalizar" at bounding box center [508, 527] width 286 height 29
click at [495, 523] on button "Finalizar" at bounding box center [508, 528] width 277 height 28
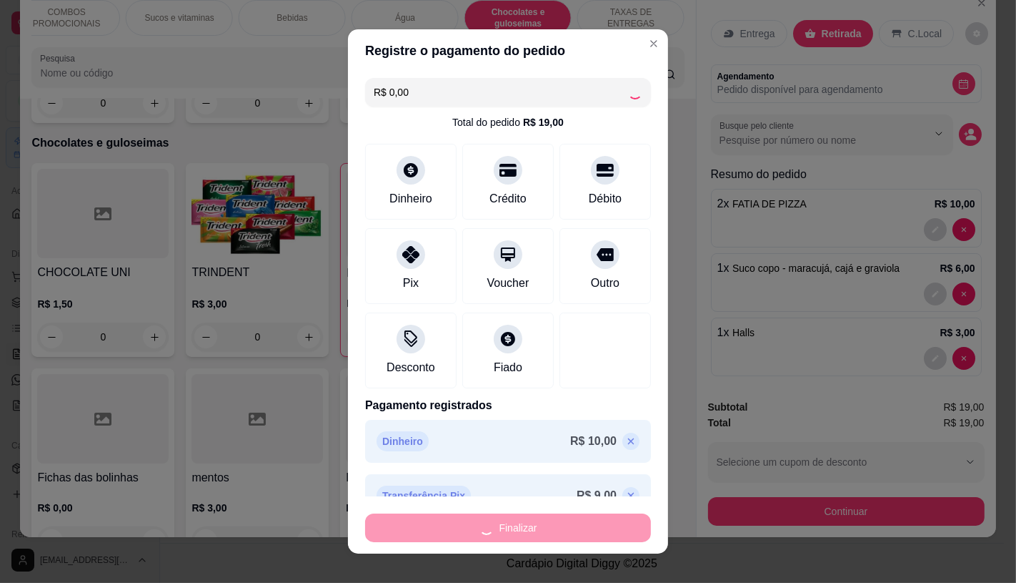
type input "0"
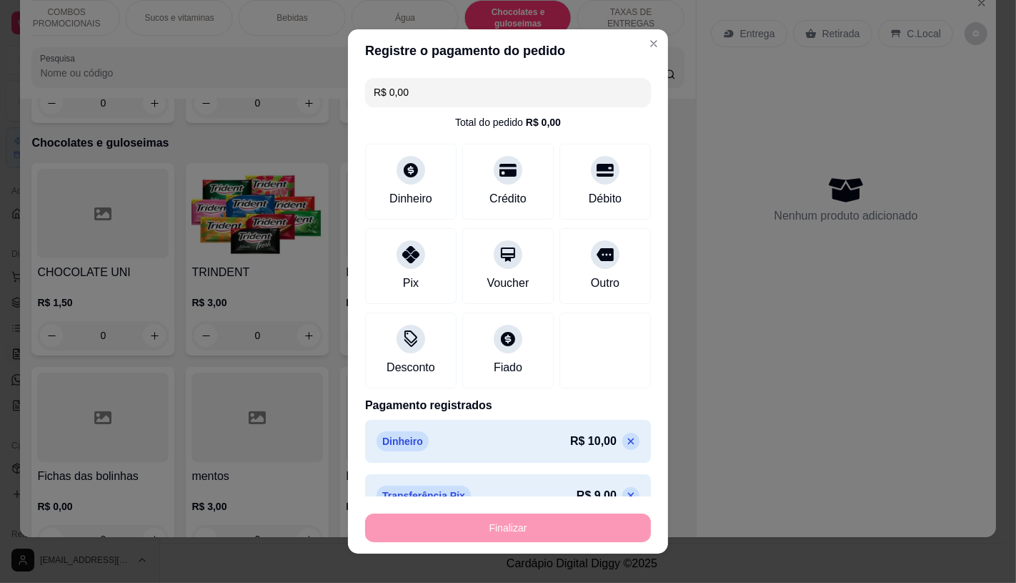
type input "-R$ 19,00"
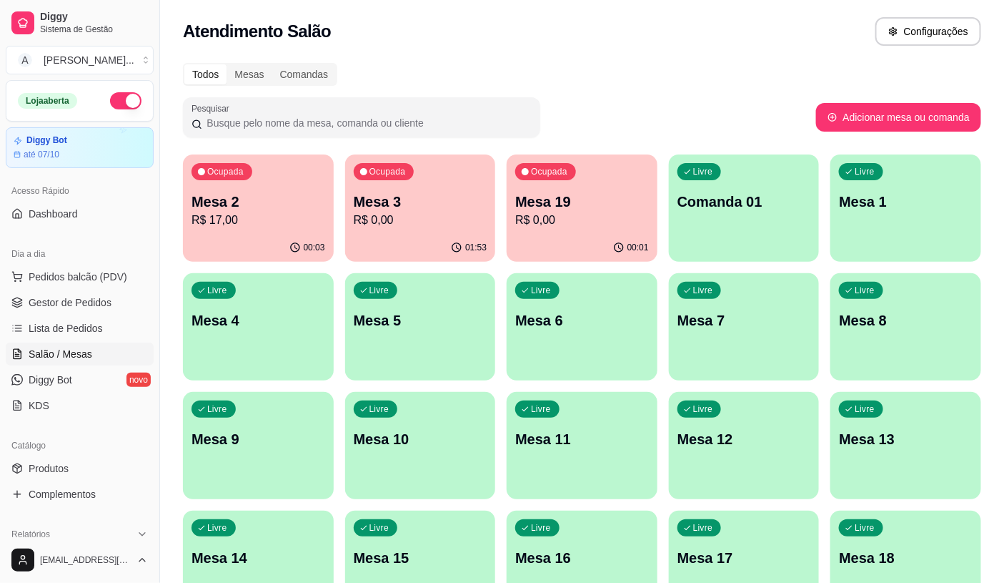
click at [547, 222] on p "R$ 0,00" at bounding box center [582, 220] width 134 height 17
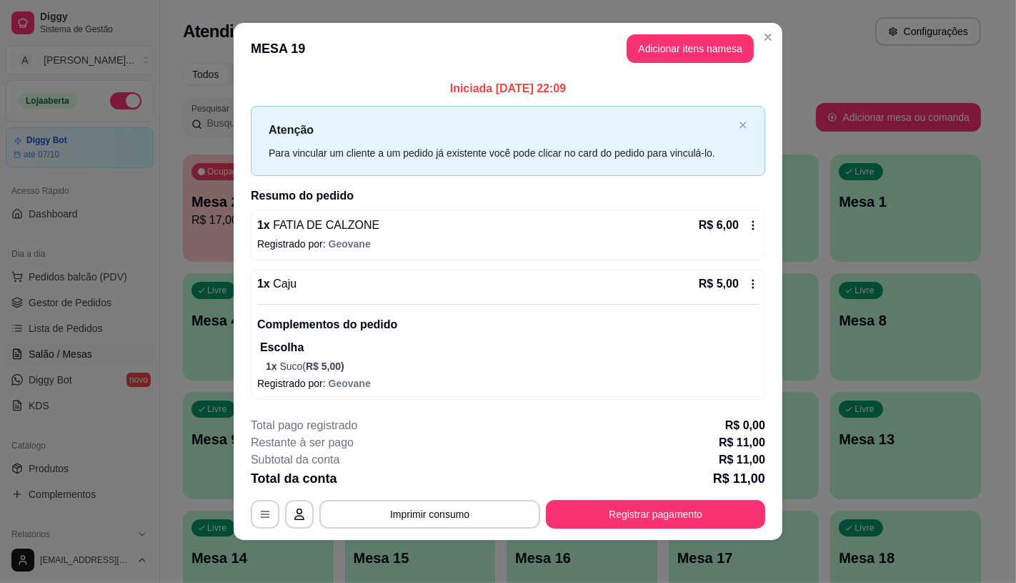
scroll to position [12, 0]
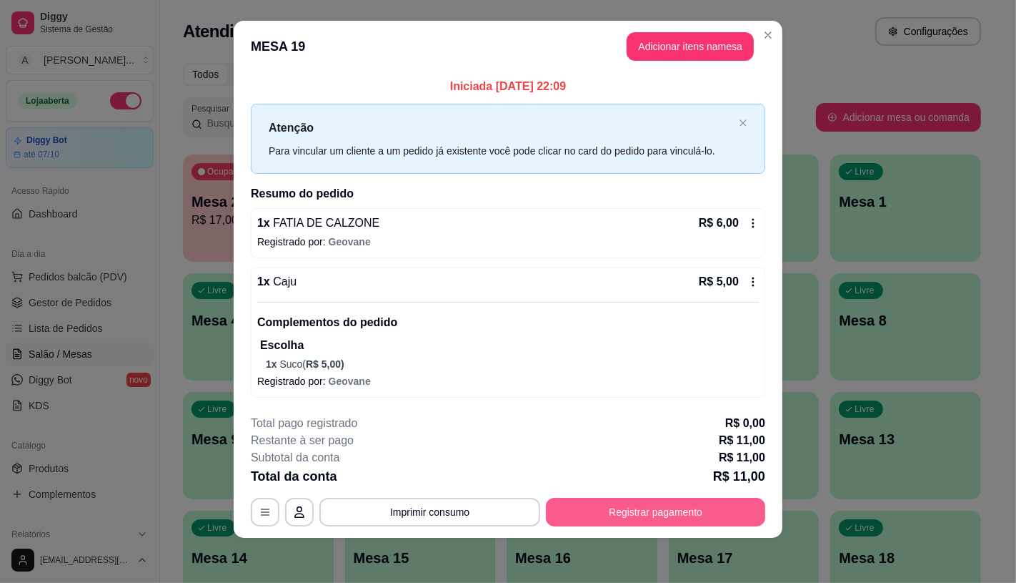
click at [634, 515] on button "Registrar pagamento" at bounding box center [655, 512] width 219 height 29
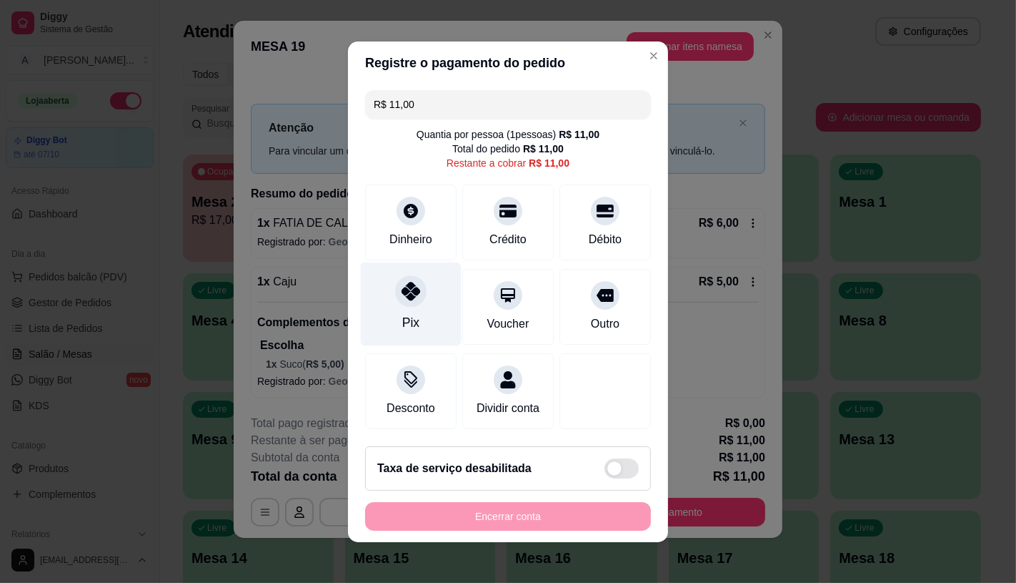
click at [393, 312] on div "Pix" at bounding box center [411, 304] width 101 height 84
type input "R$ 0,00"
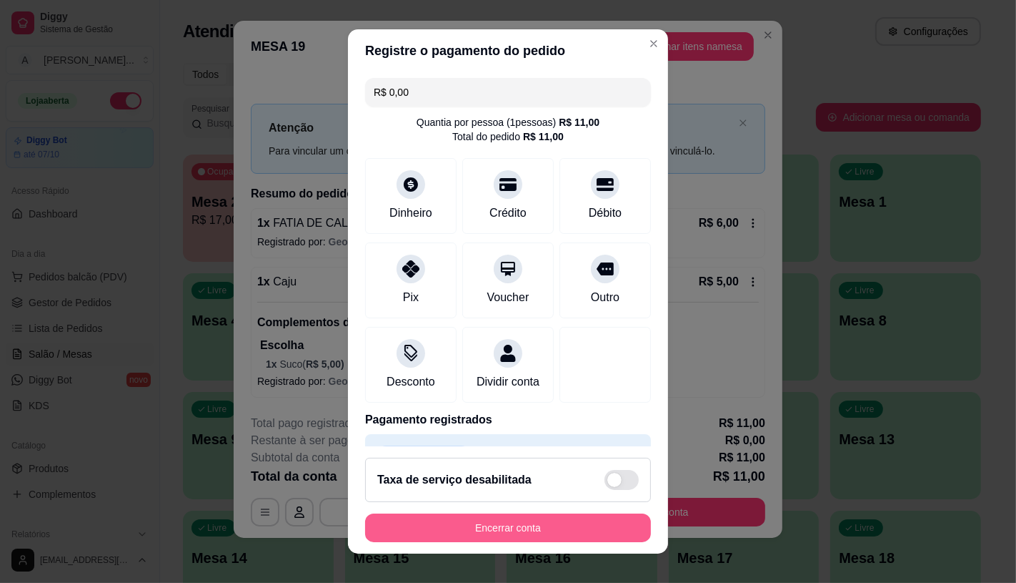
click at [480, 518] on button "Encerrar conta" at bounding box center [508, 527] width 286 height 29
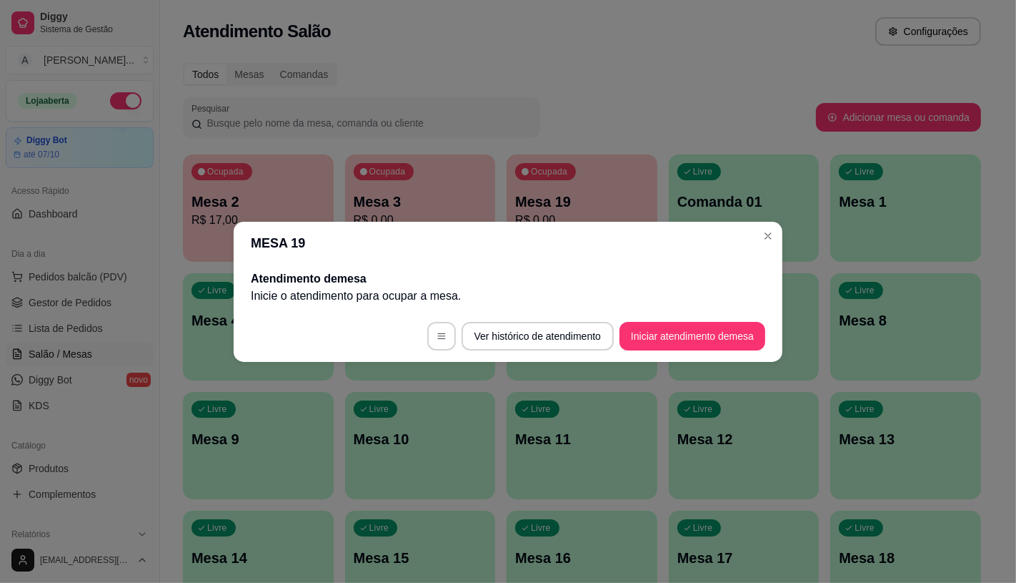
scroll to position [0, 0]
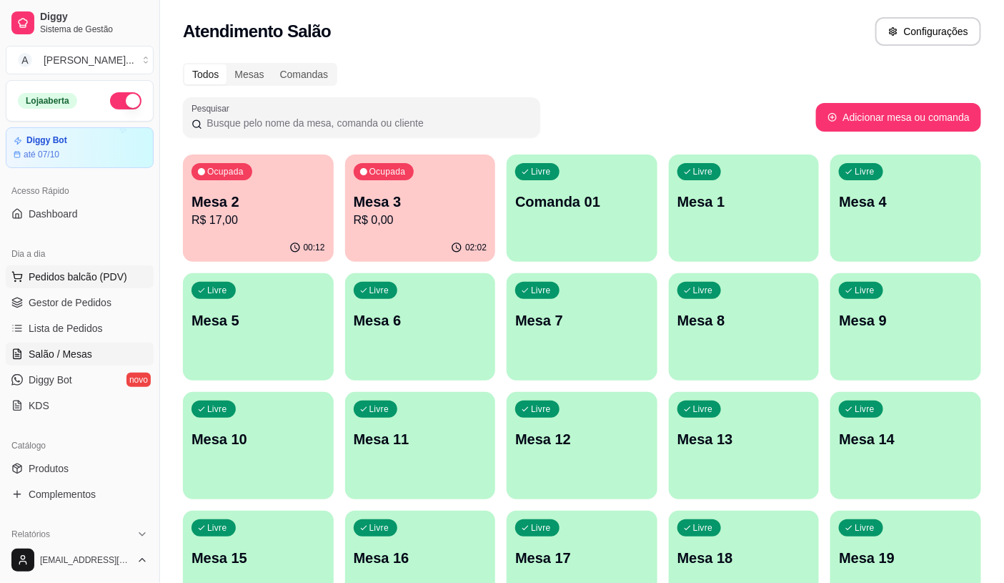
click at [99, 275] on span "Pedidos balcão (PDV)" at bounding box center [78, 276] width 99 height 14
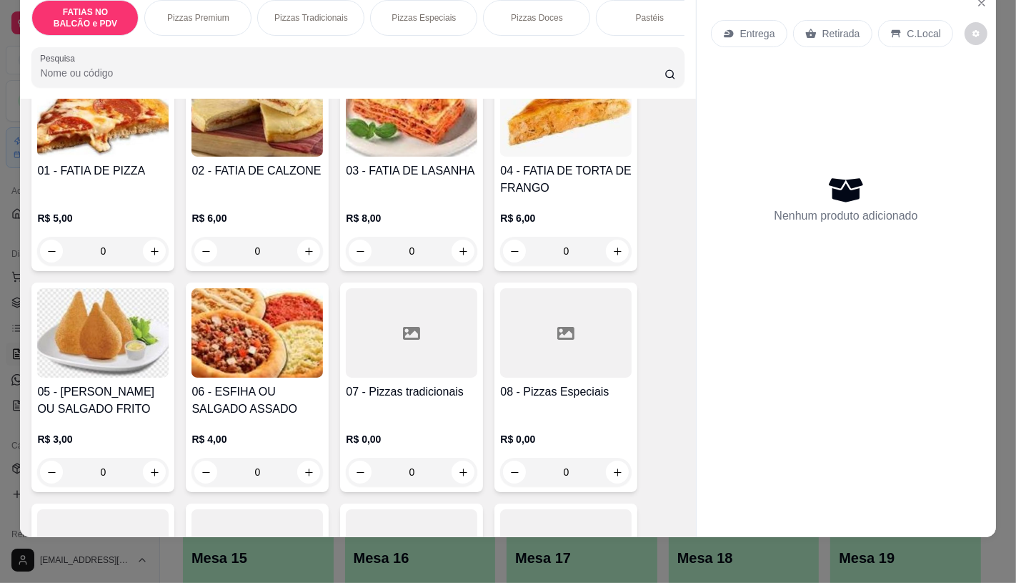
scroll to position [159, 0]
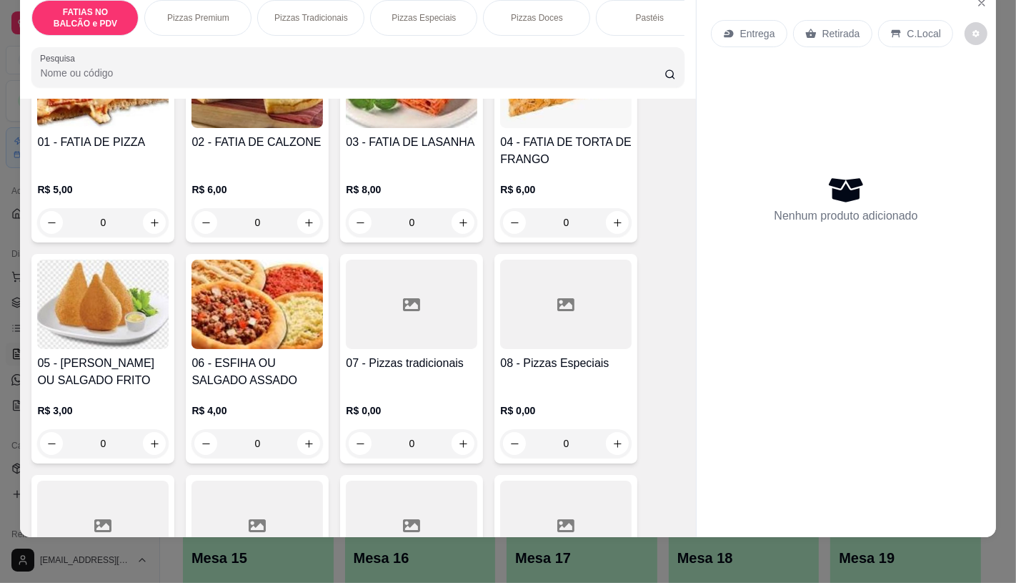
click at [558, 410] on p "R$ 0,00" at bounding box center [566, 410] width 132 height 14
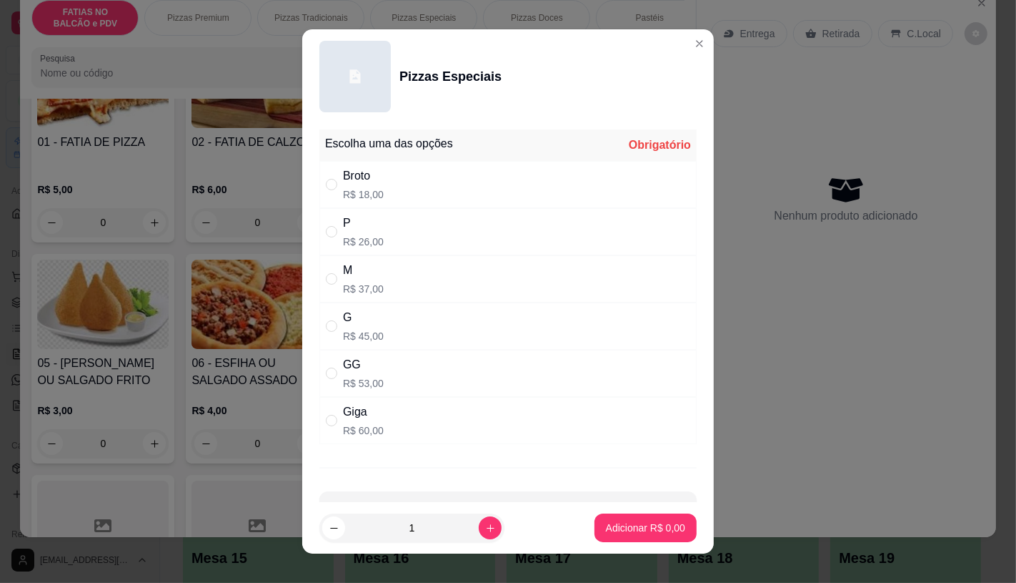
click at [353, 433] on p "R$ 60,00" at bounding box center [363, 430] width 41 height 14
radio input "true"
click at [641, 525] on p "Adicionar R$ 60,00" at bounding box center [642, 527] width 85 height 14
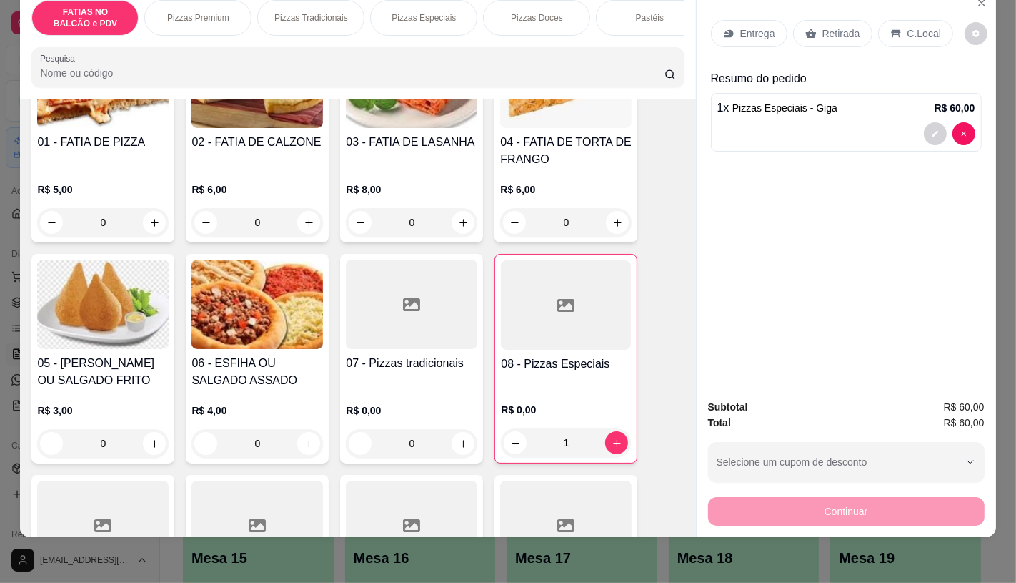
type input "1"
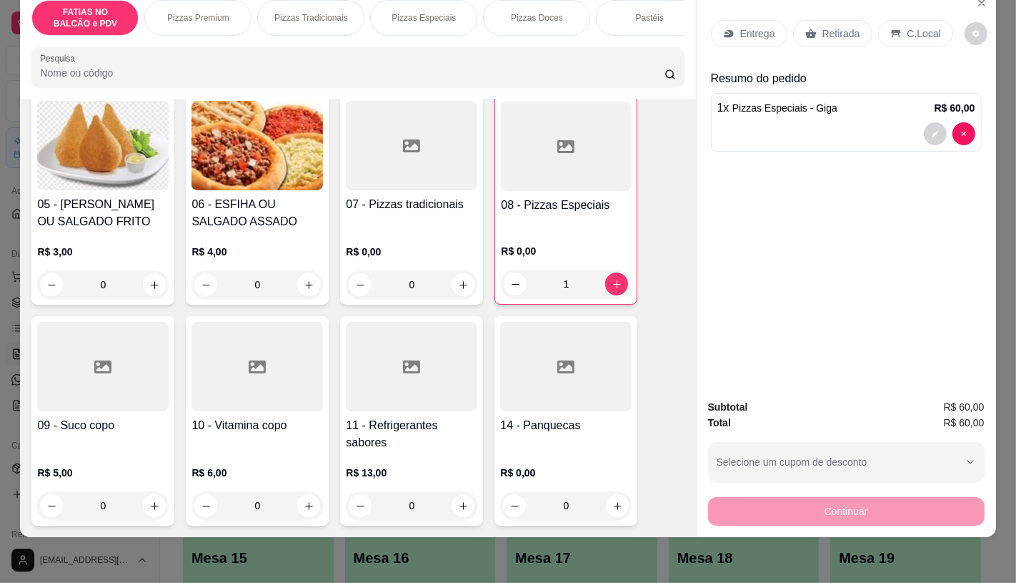
scroll to position [397, 0]
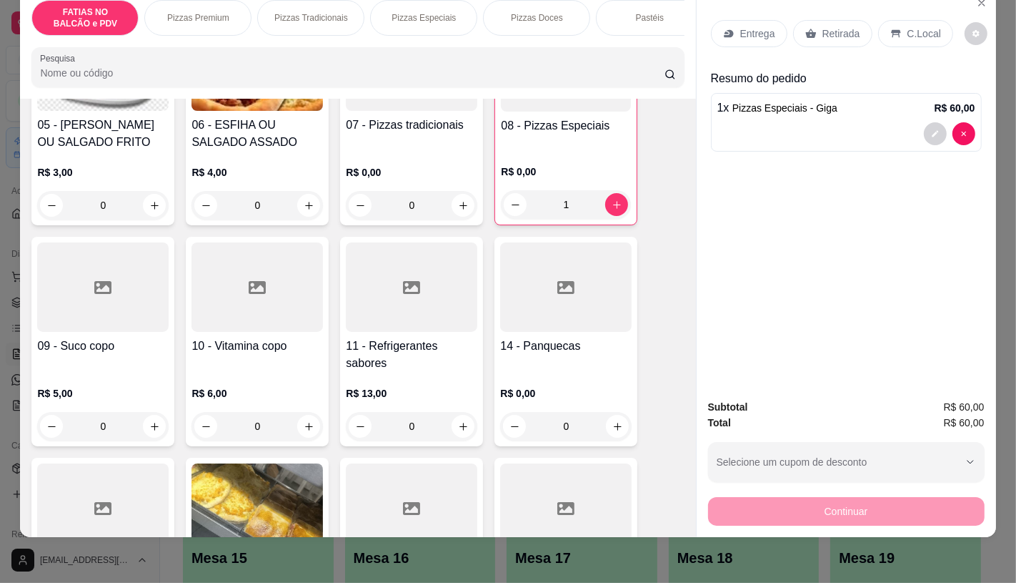
click at [406, 387] on div "R$ 13,00 0" at bounding box center [412, 406] width 132 height 69
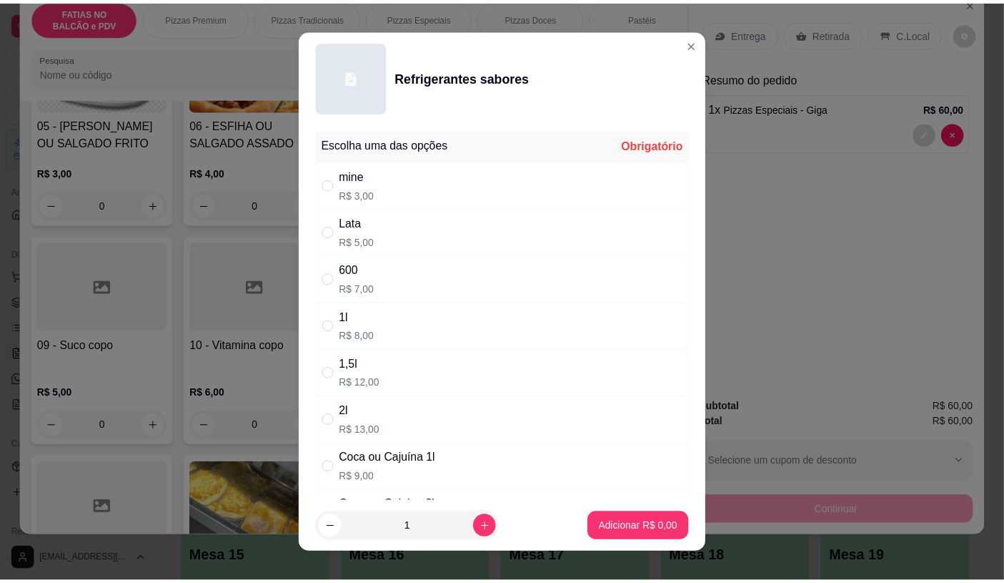
scroll to position [79, 0]
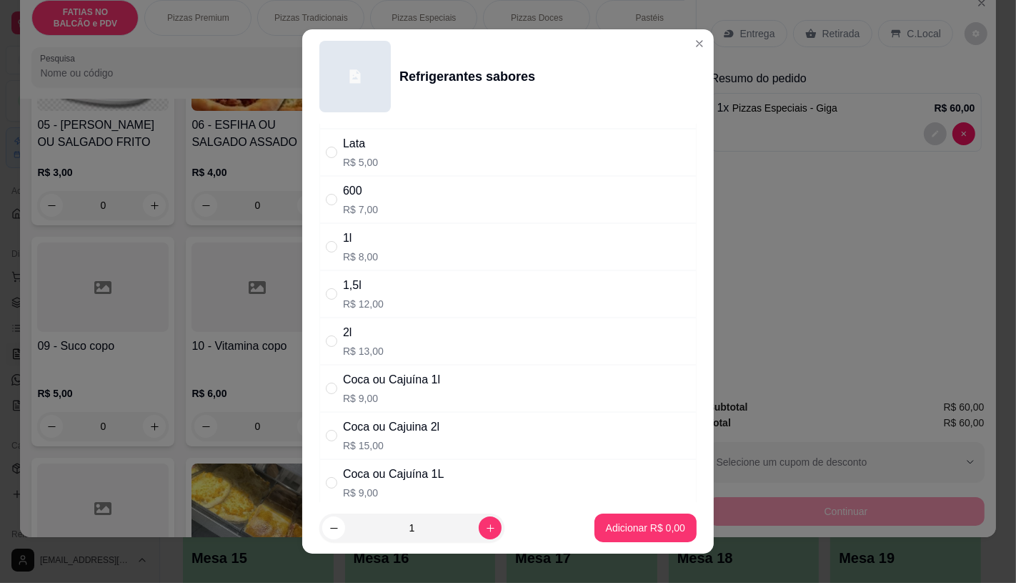
click at [392, 446] on p "R$ 15,00" at bounding box center [391, 445] width 97 height 14
radio input "true"
click at [608, 526] on p "Adicionar R$ 15,00" at bounding box center [642, 527] width 85 height 14
type input "1"
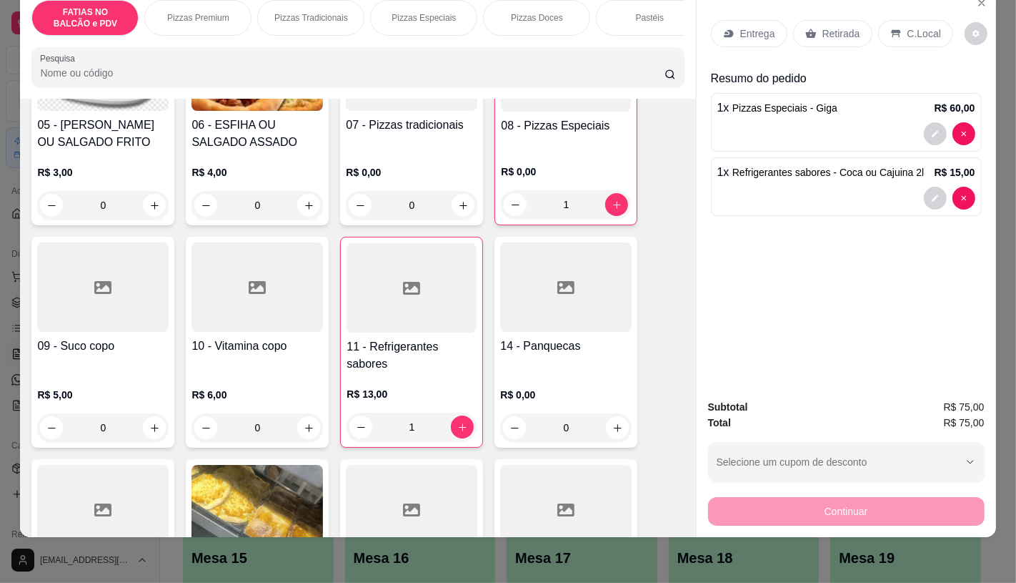
click at [836, 20] on div "Retirada" at bounding box center [832, 33] width 79 height 27
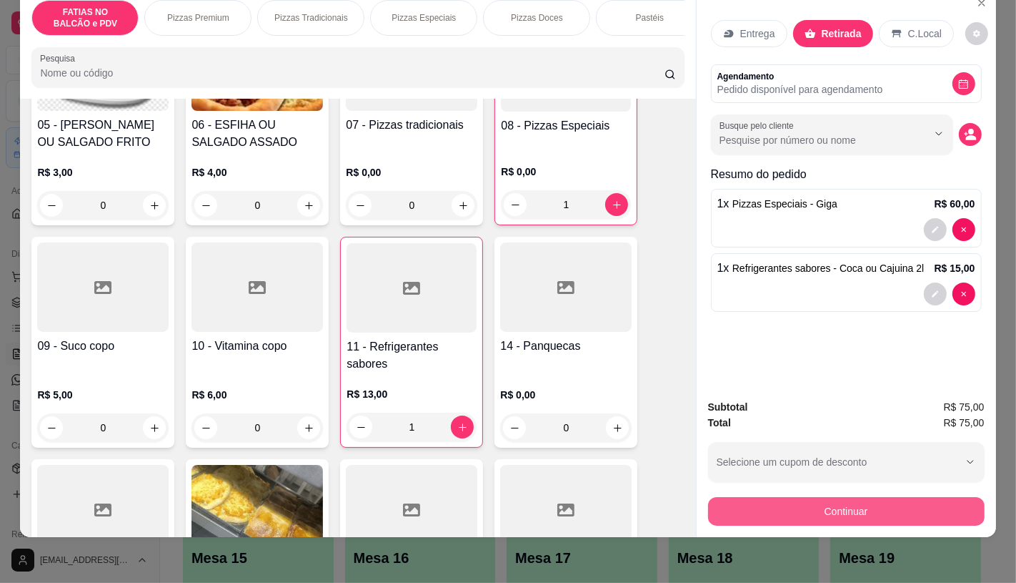
click at [801, 504] on button "Continuar" at bounding box center [846, 511] width 277 height 29
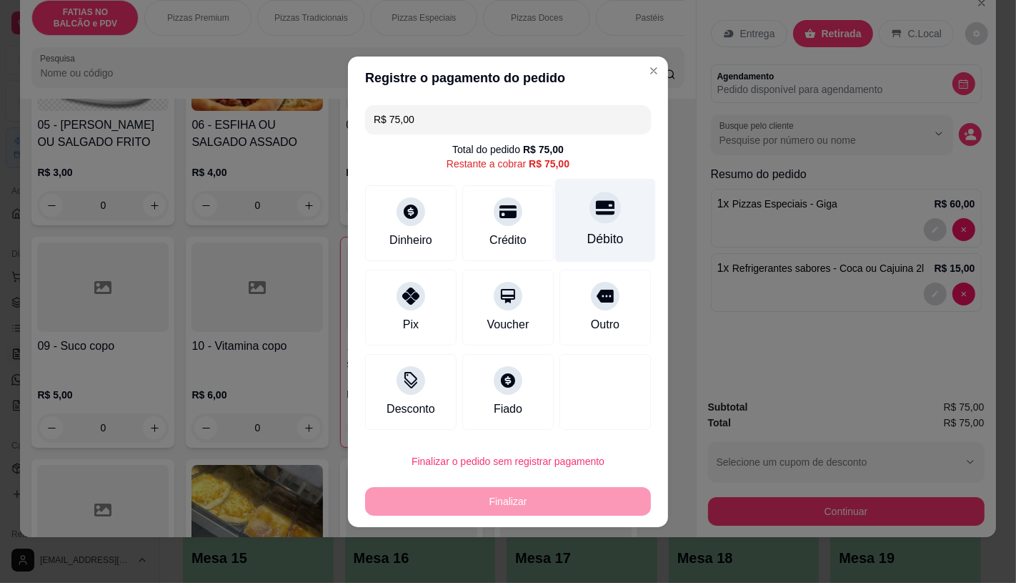
click at [588, 231] on div "Débito" at bounding box center [606, 238] width 36 height 19
type input "R$ 0,00"
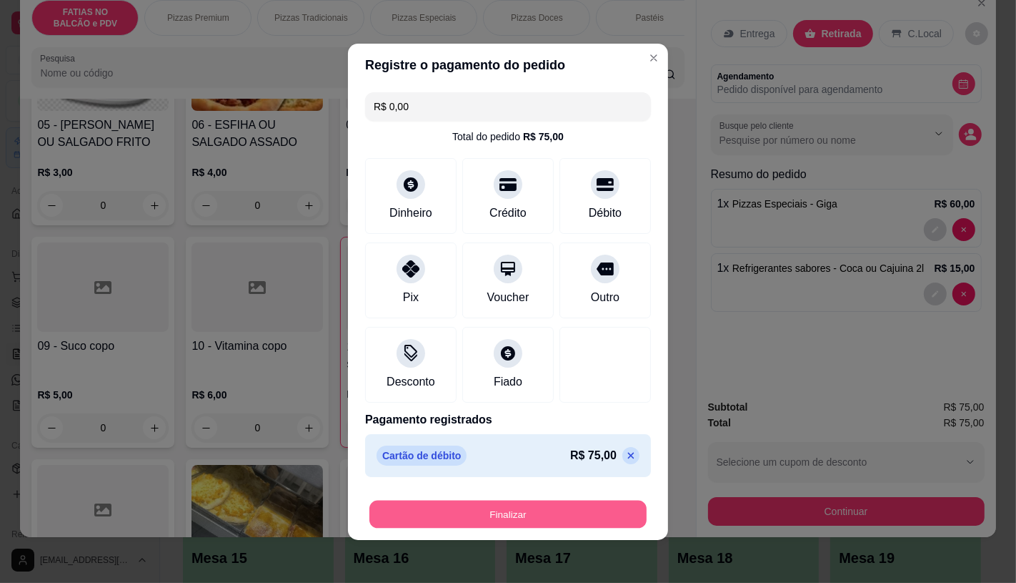
click at [578, 512] on button "Finalizar" at bounding box center [508, 514] width 277 height 28
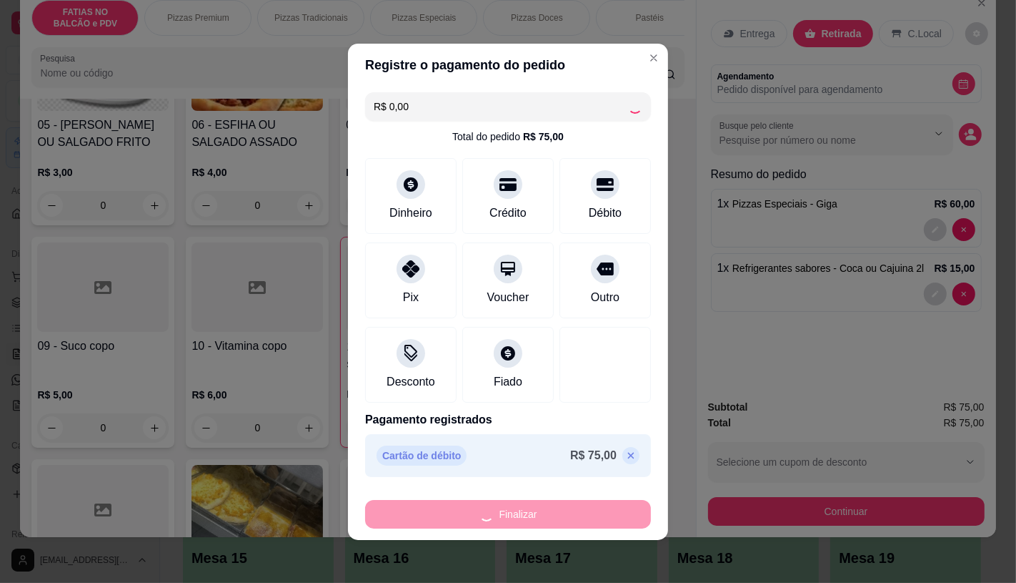
type input "0"
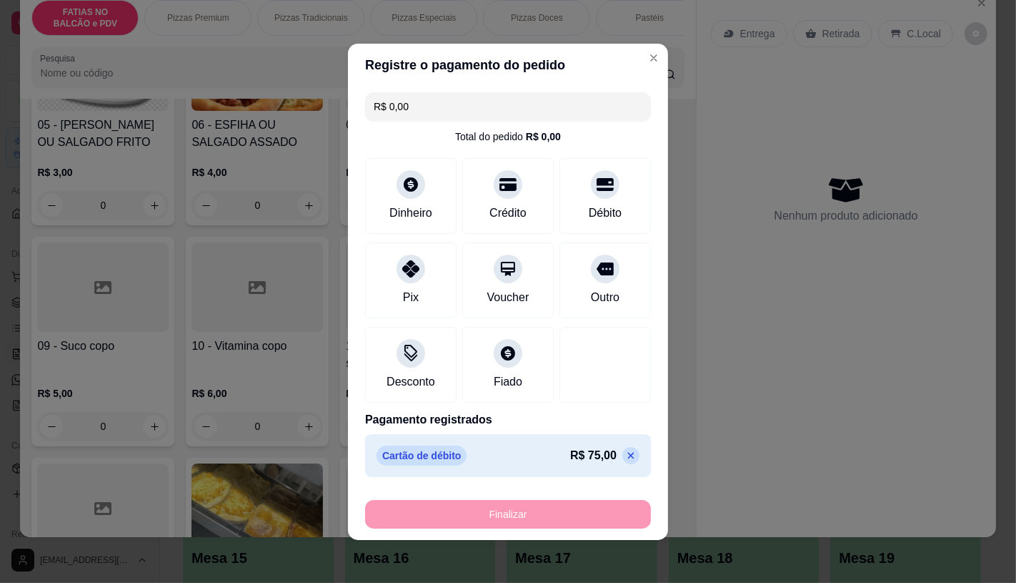
type input "-R$ 75,00"
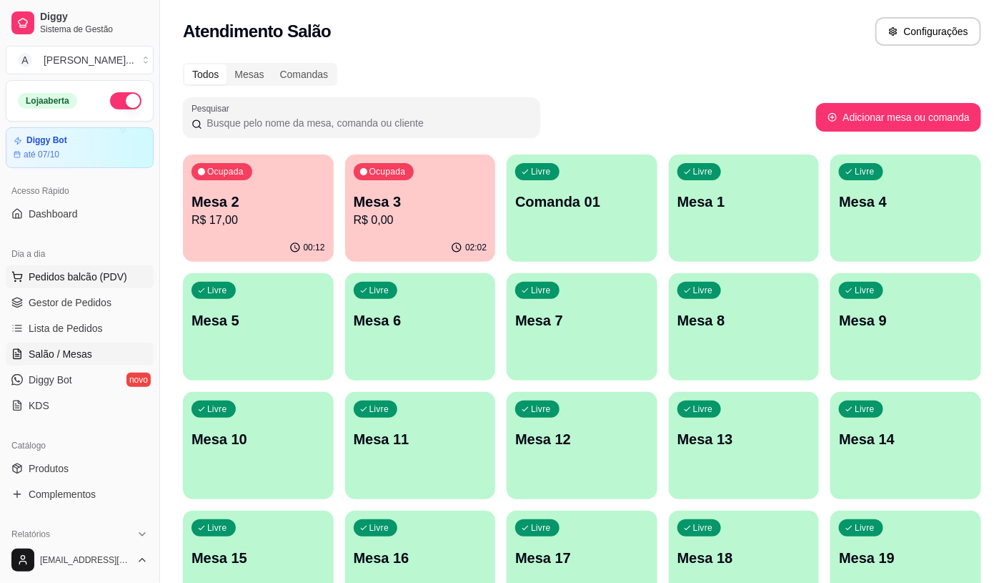
click at [74, 287] on button "Pedidos balcão (PDV)" at bounding box center [80, 276] width 148 height 23
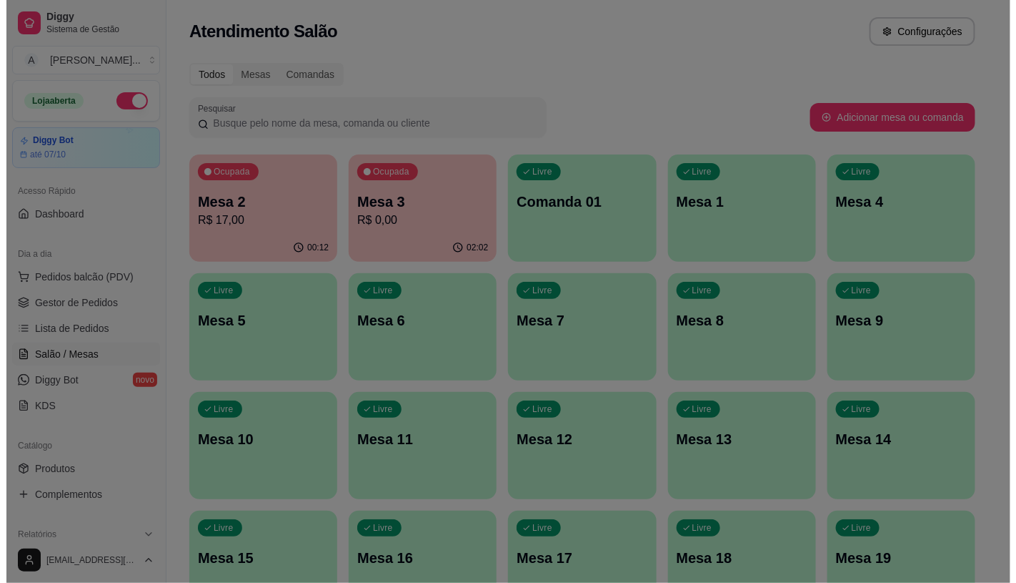
scroll to position [79, 0]
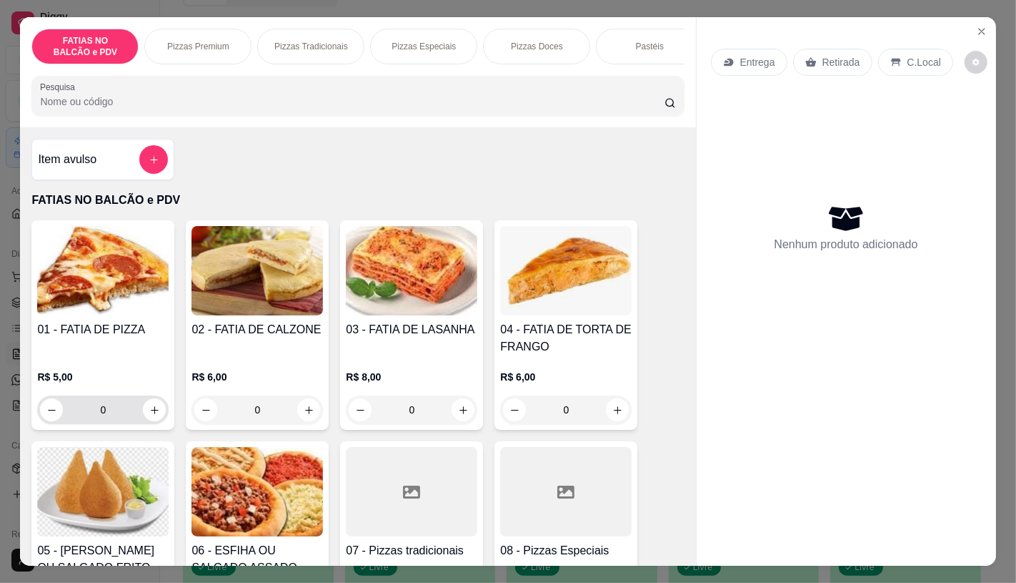
click at [138, 410] on div "0" at bounding box center [103, 409] width 126 height 29
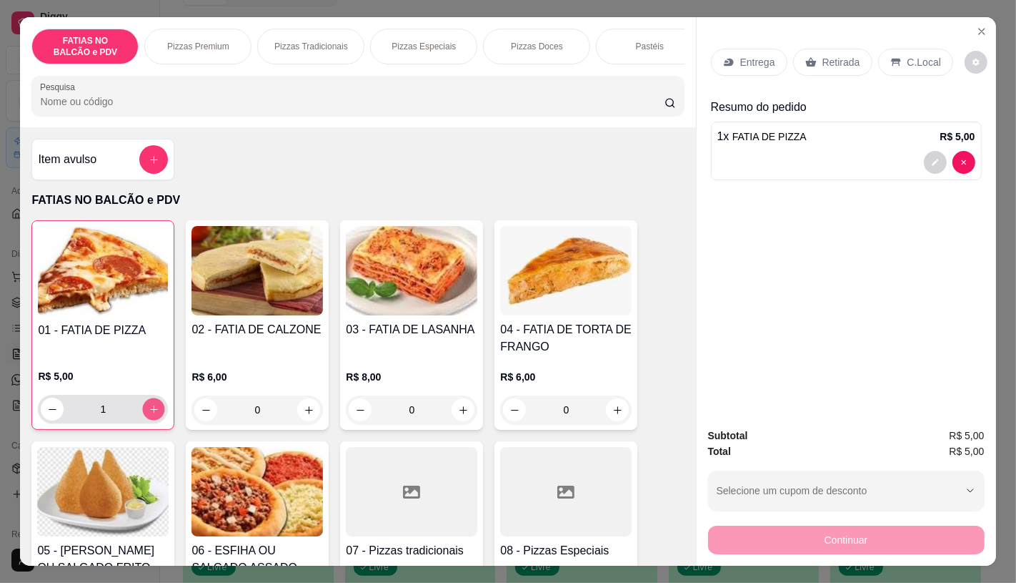
click at [149, 412] on icon "increase-product-quantity" at bounding box center [154, 409] width 11 height 11
click at [149, 413] on icon "increase-product-quantity" at bounding box center [154, 409] width 11 height 11
type input "4"
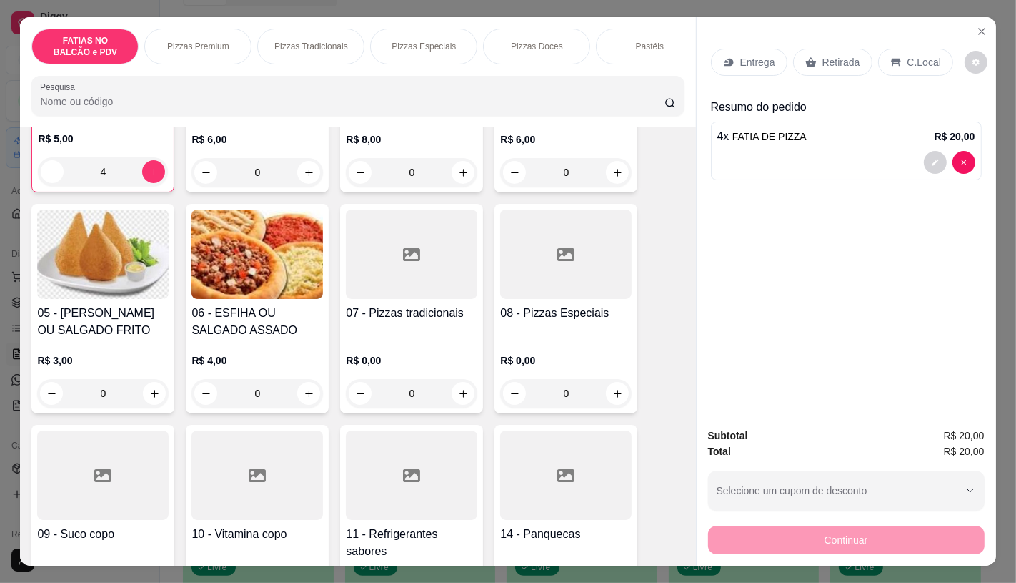
scroll to position [238, 0]
click at [96, 513] on div at bounding box center [103, 474] width 132 height 89
click at [186, 504] on div "10 - Vitamina copo R$ 6,00 0" at bounding box center [257, 528] width 143 height 209
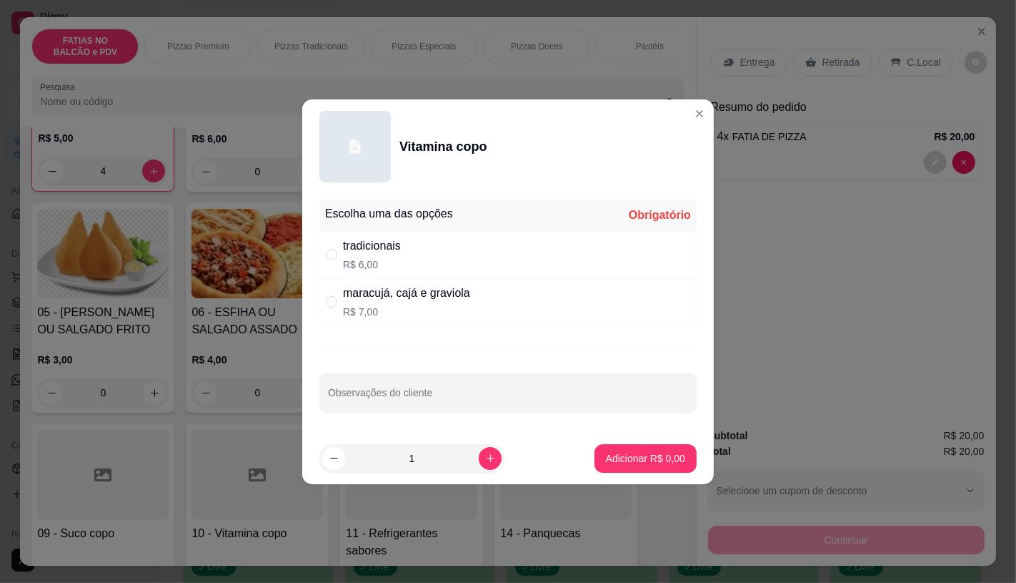
drag, startPoint x: 355, startPoint y: 229, endPoint x: 404, endPoint y: 260, distance: 57.5
click at [376, 241] on div "Escolha uma das opções Obrigatório tradicionais R$ 6,00 maracujá, cajá e gravio…" at bounding box center [508, 262] width 377 height 126
click at [495, 274] on div "tradicionais R$ 6,00" at bounding box center [508, 254] width 377 height 47
radio input "true"
click at [631, 454] on p "Adicionar R$ 6,00" at bounding box center [645, 458] width 79 height 14
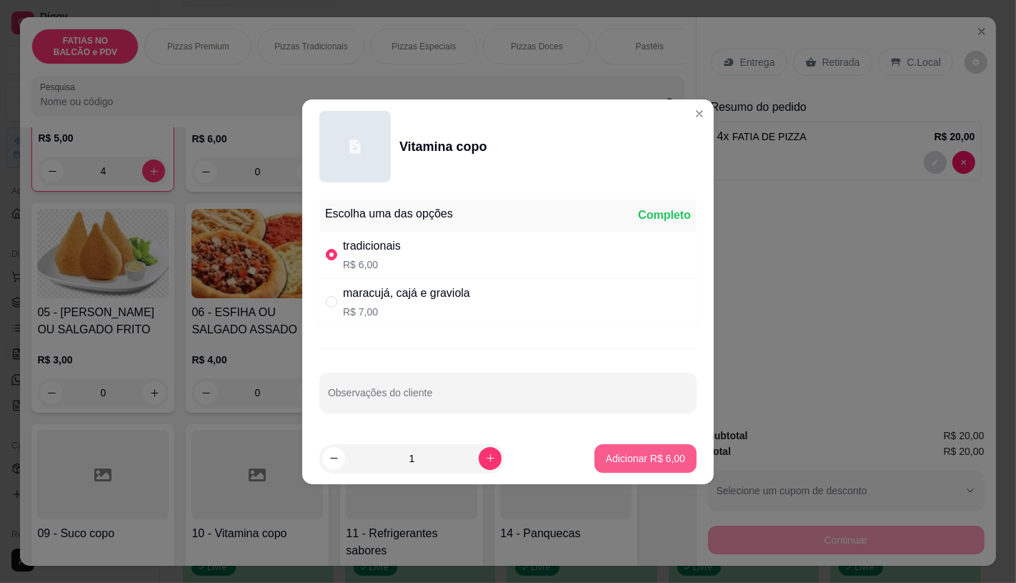
type input "1"
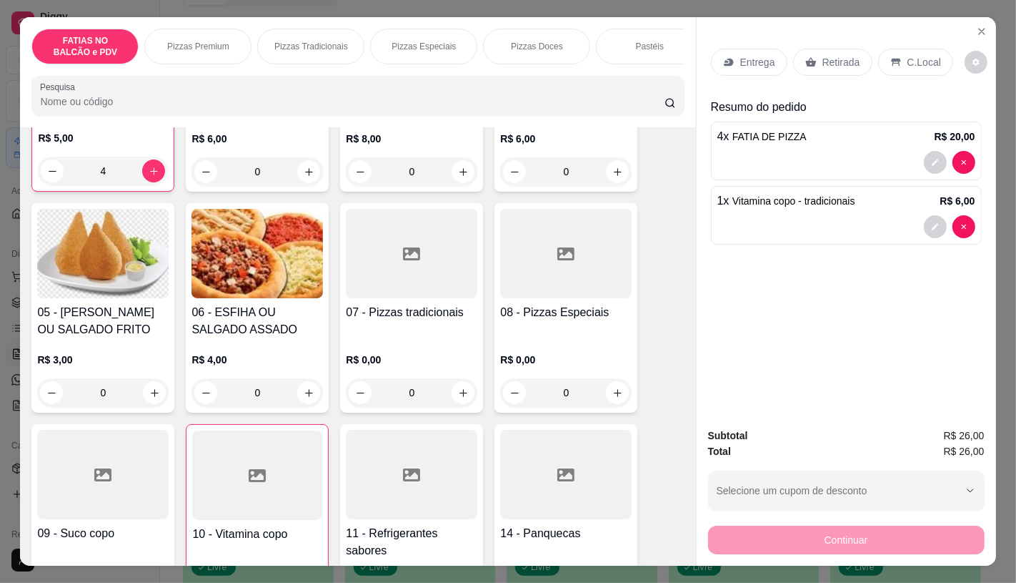
click at [823, 55] on p "Retirada" at bounding box center [842, 62] width 38 height 14
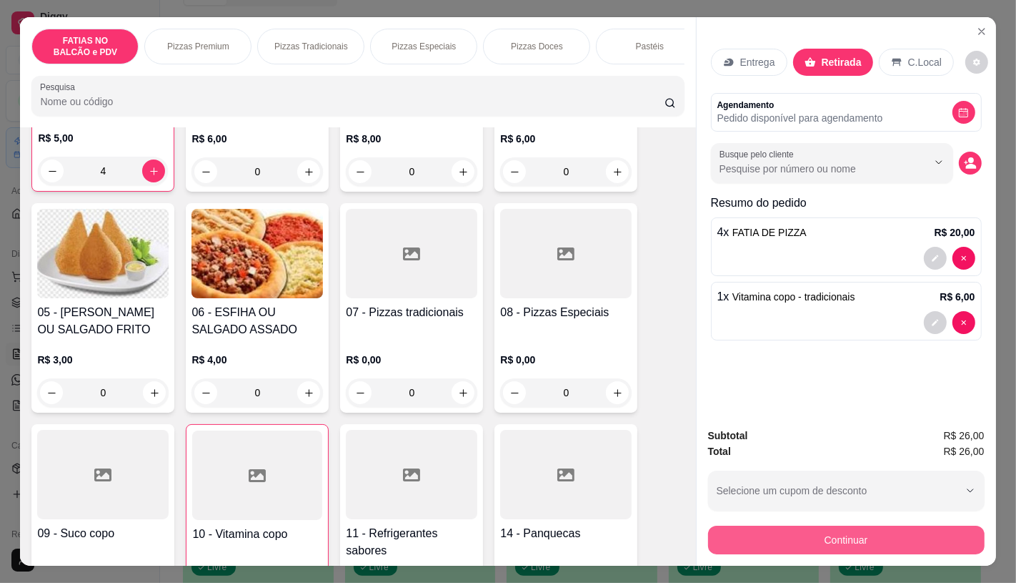
click at [816, 537] on button "Continuar" at bounding box center [846, 539] width 277 height 29
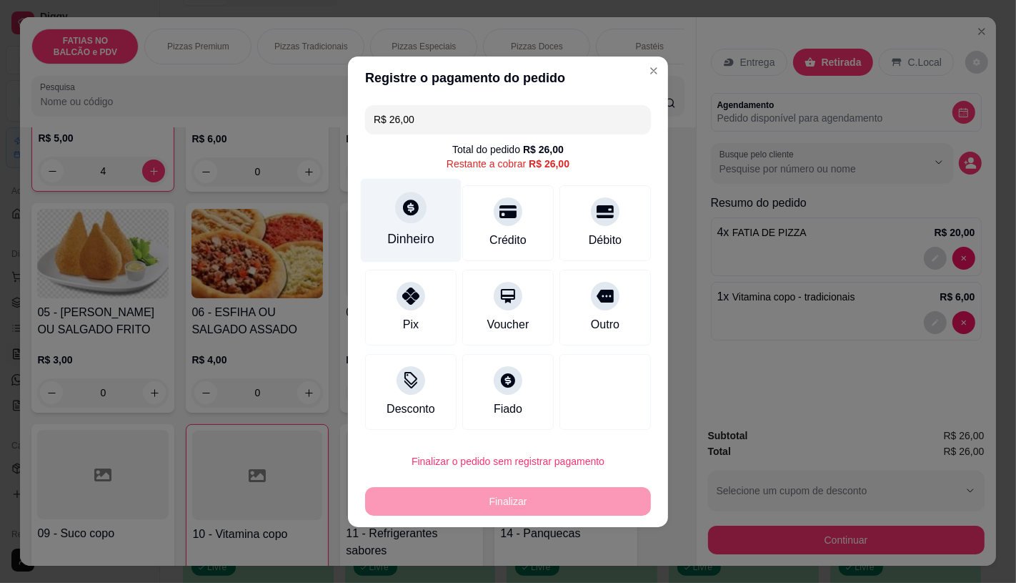
click at [441, 253] on div "Dinheiro" at bounding box center [411, 220] width 101 height 84
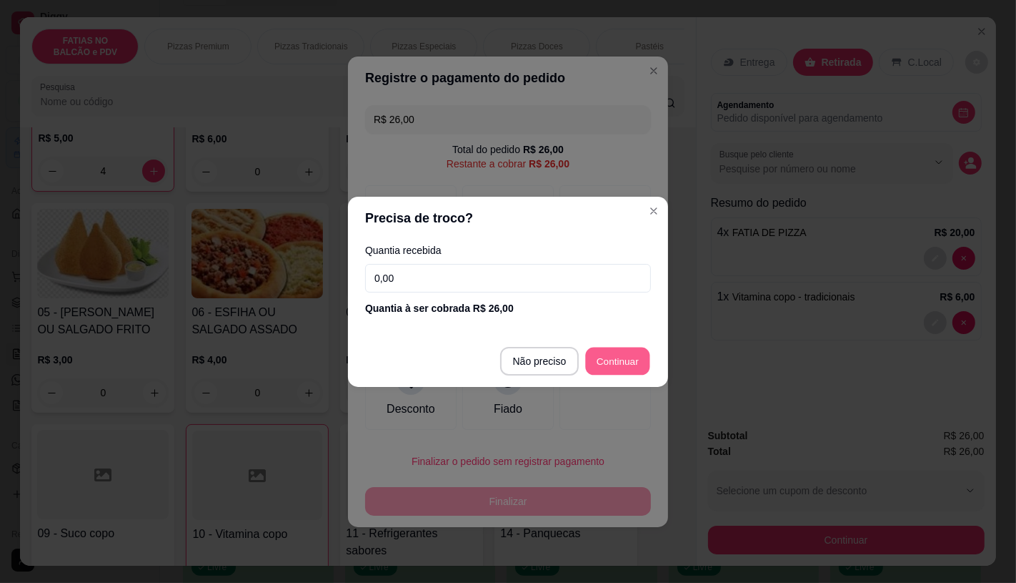
type input "R$ 0,00"
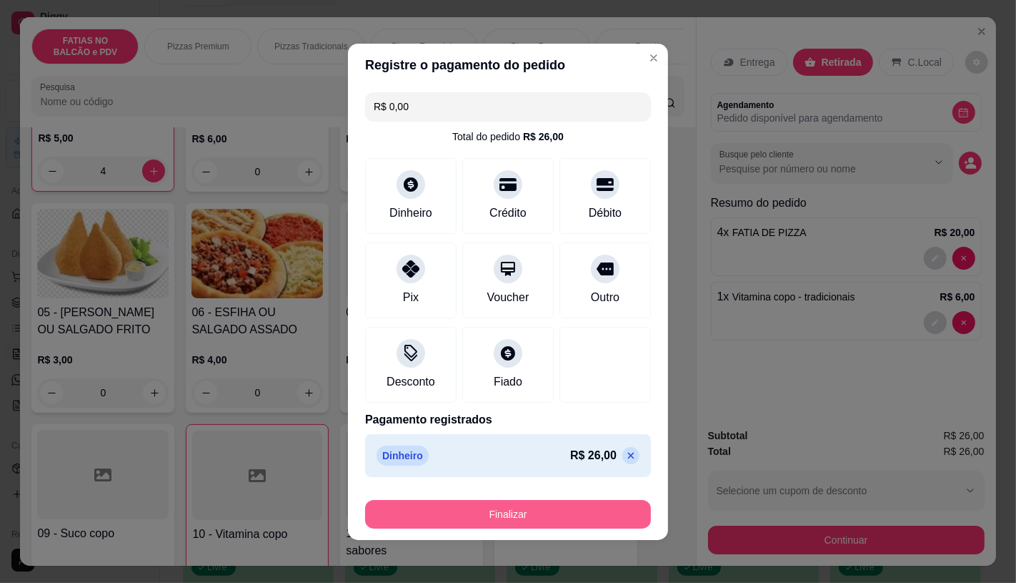
click at [558, 505] on button "Finalizar" at bounding box center [508, 514] width 286 height 29
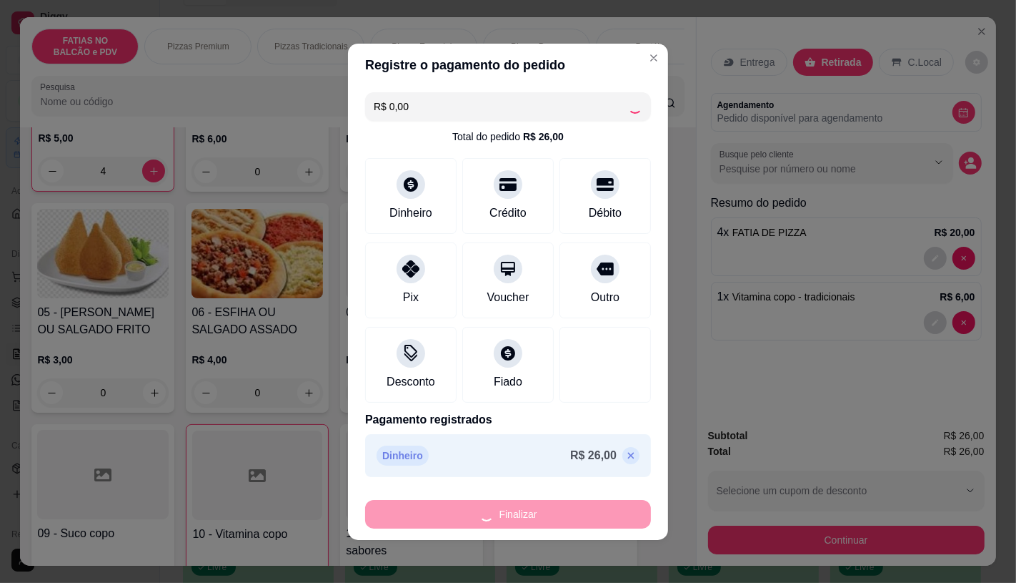
type input "0"
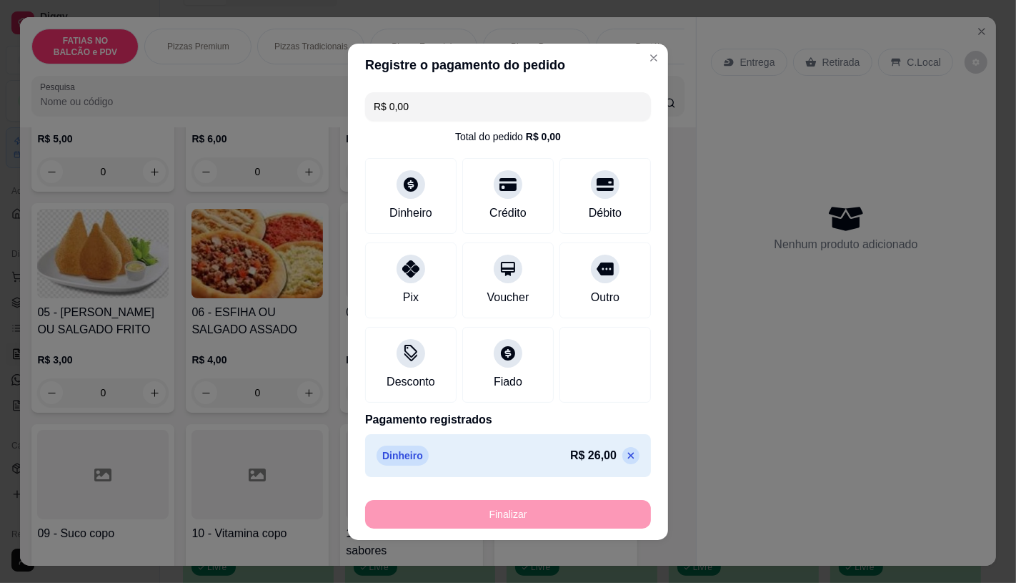
type input "-R$ 26,00"
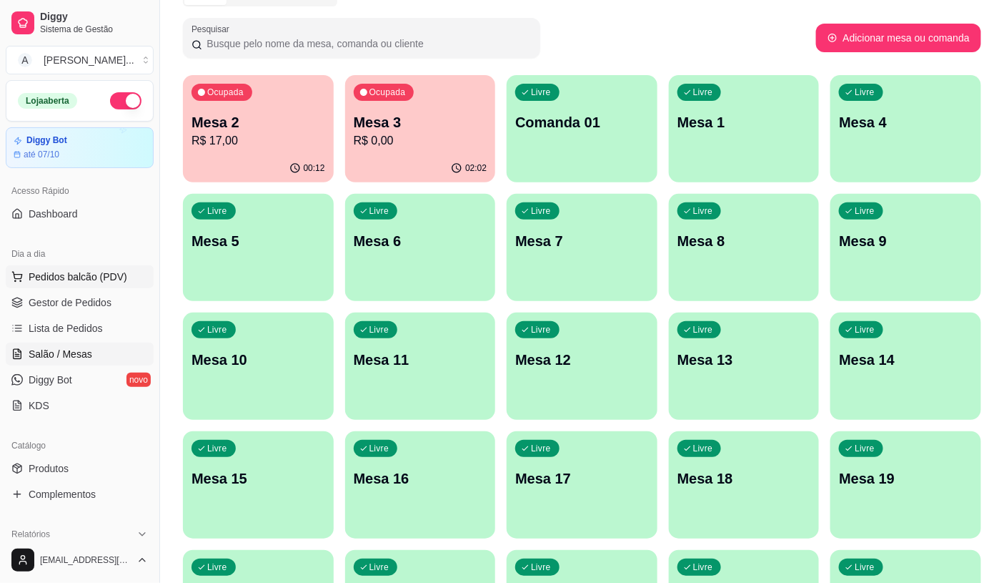
click at [110, 280] on span "Pedidos balcão (PDV)" at bounding box center [78, 276] width 99 height 14
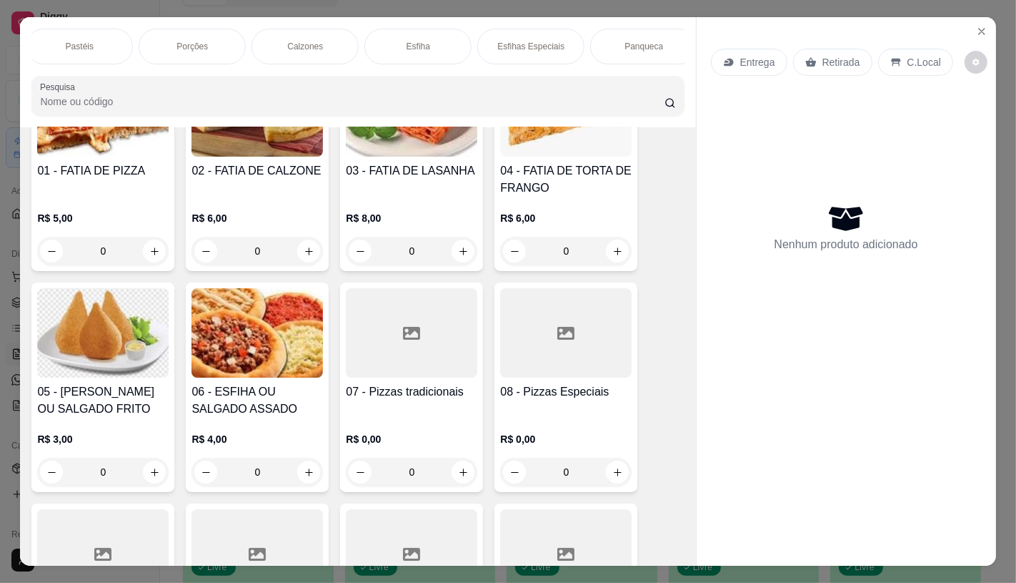
scroll to position [0, 1142]
click at [219, 58] on div "Sanduíches" at bounding box center [185, 47] width 107 height 36
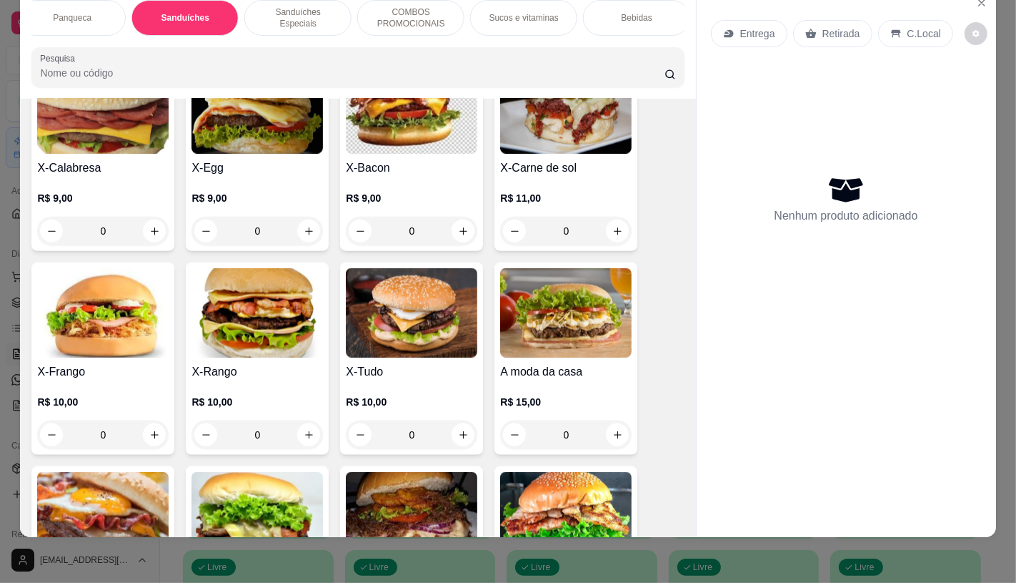
scroll to position [6095, 0]
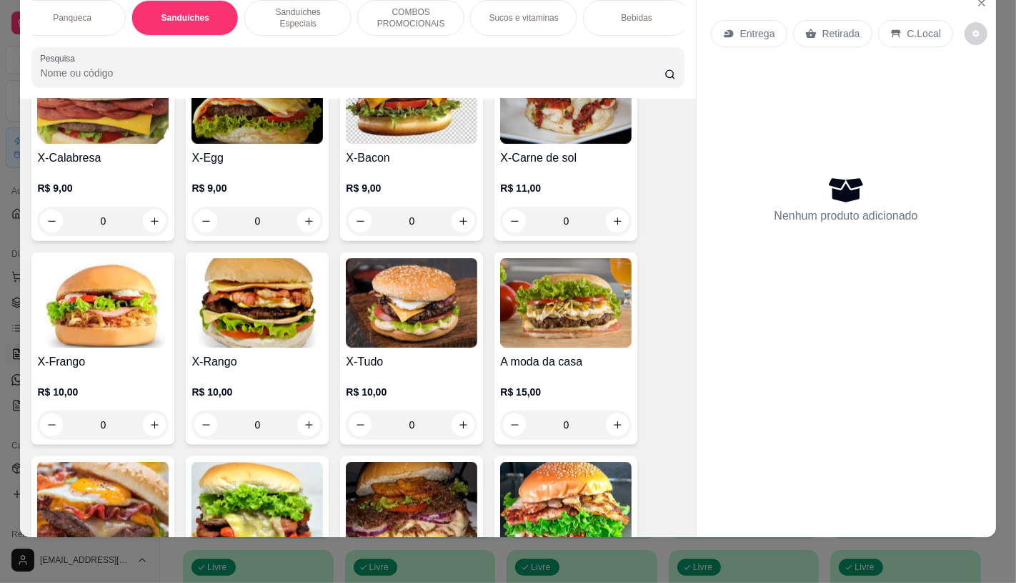
click at [386, 280] on img at bounding box center [412, 302] width 132 height 89
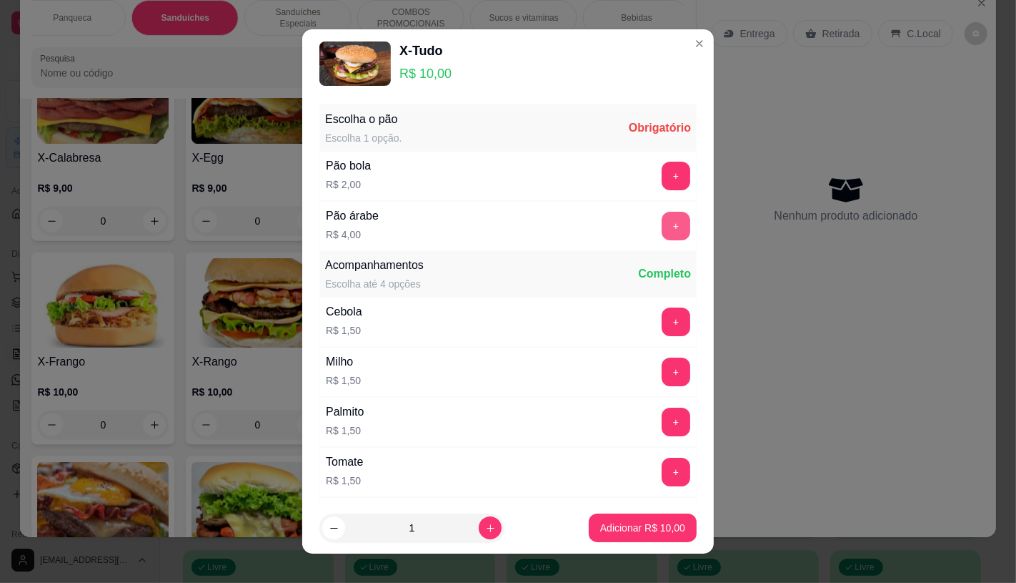
click at [662, 229] on button "+" at bounding box center [676, 226] width 29 height 29
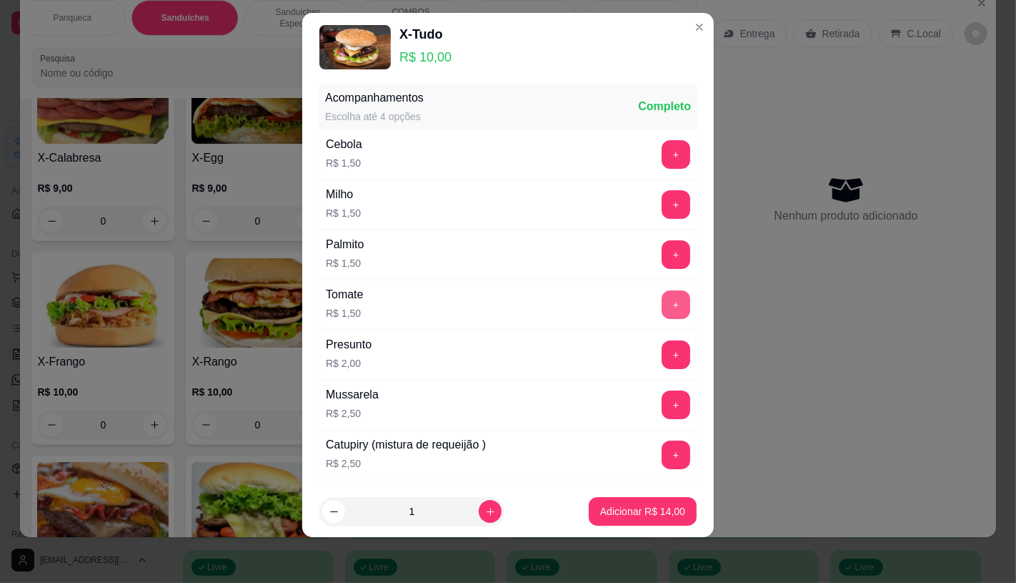
scroll to position [153, 0]
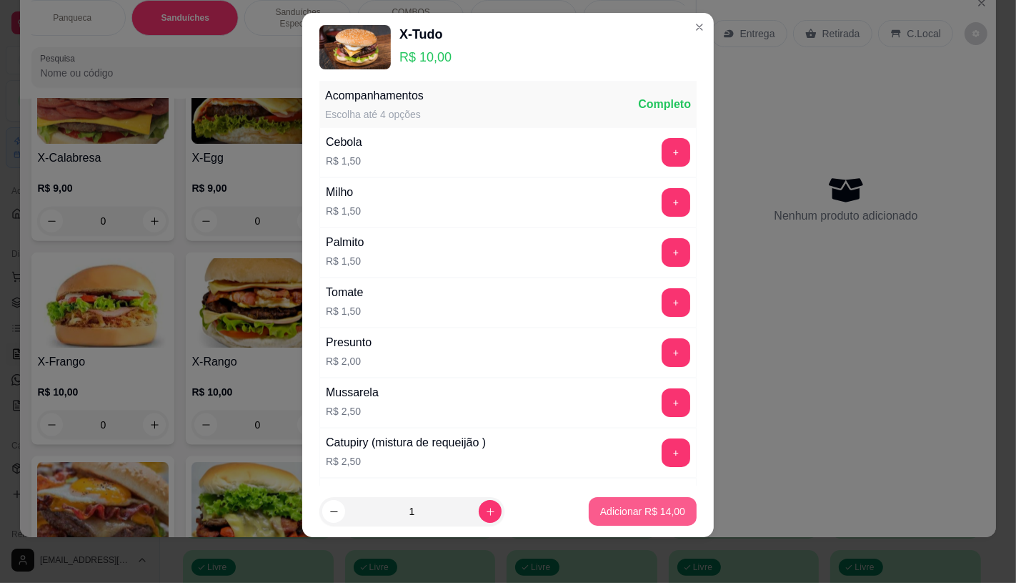
click at [642, 520] on button "Adicionar R$ 14,00" at bounding box center [643, 511] width 108 height 29
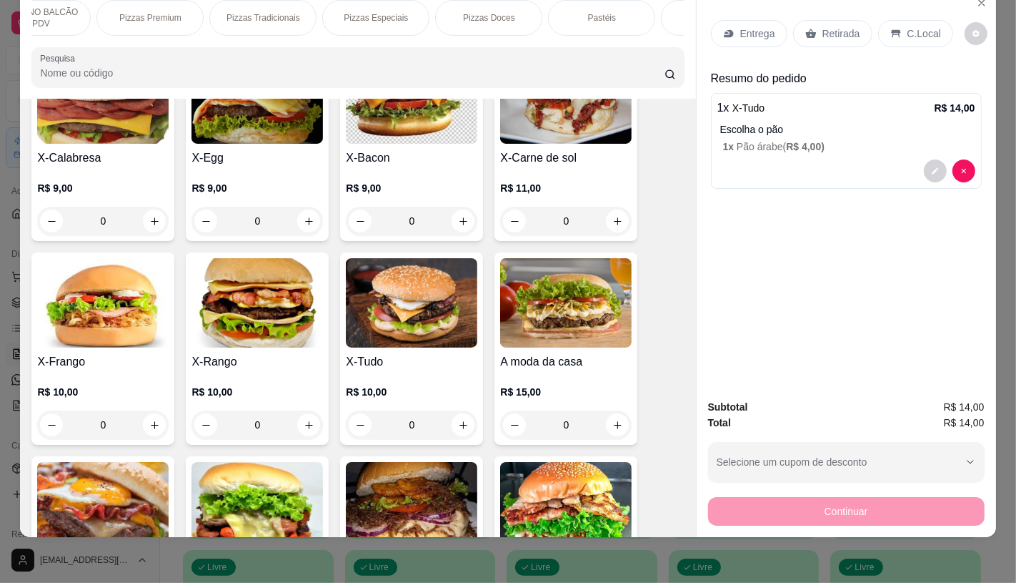
scroll to position [0, 0]
click at [69, 9] on p "FATIAS NO BALCÃO e PDV" at bounding box center [85, 17] width 83 height 23
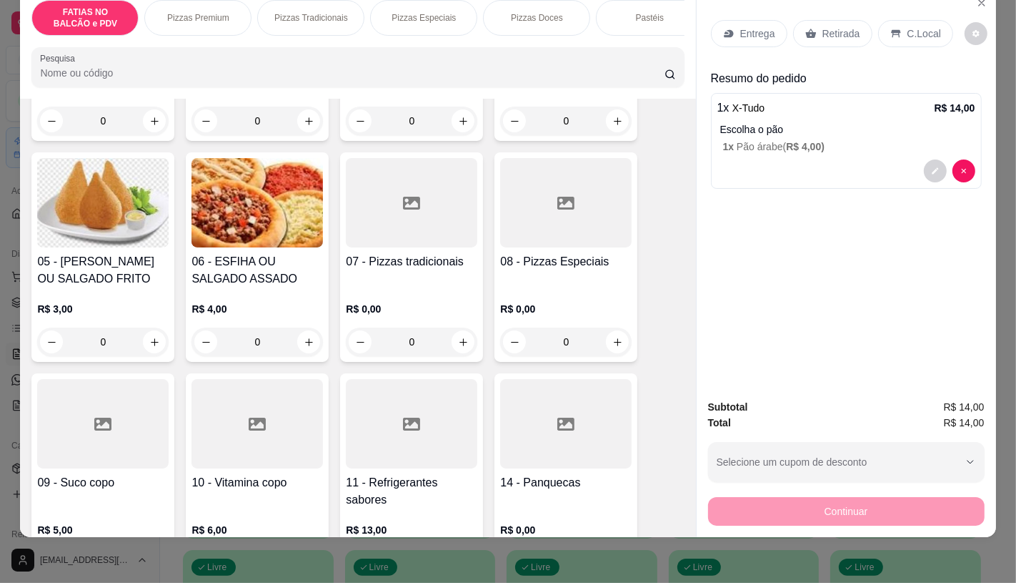
scroll to position [302, 0]
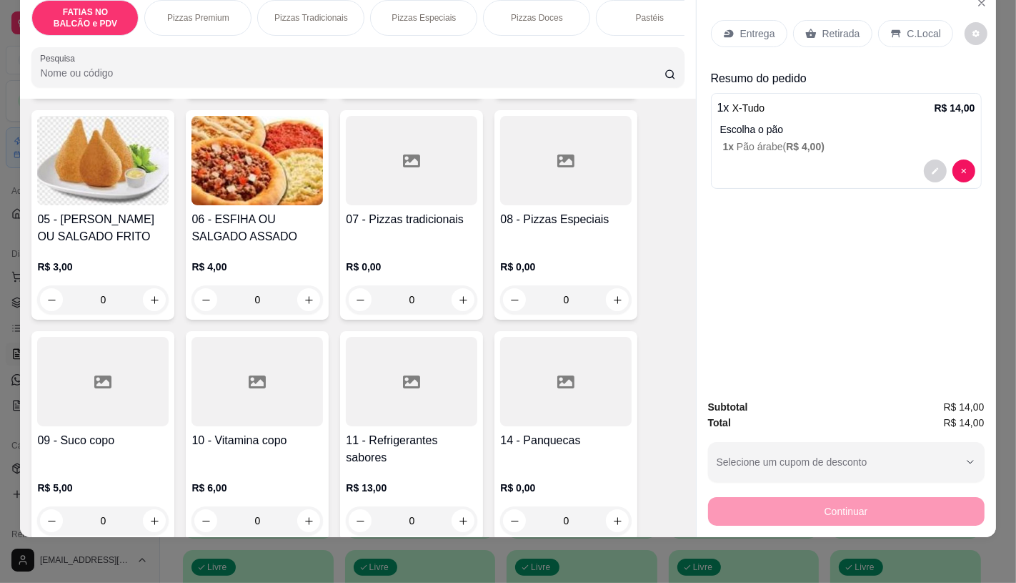
click at [157, 334] on div "09 - Suco copo R$ 5,00 0" at bounding box center [102, 435] width 143 height 209
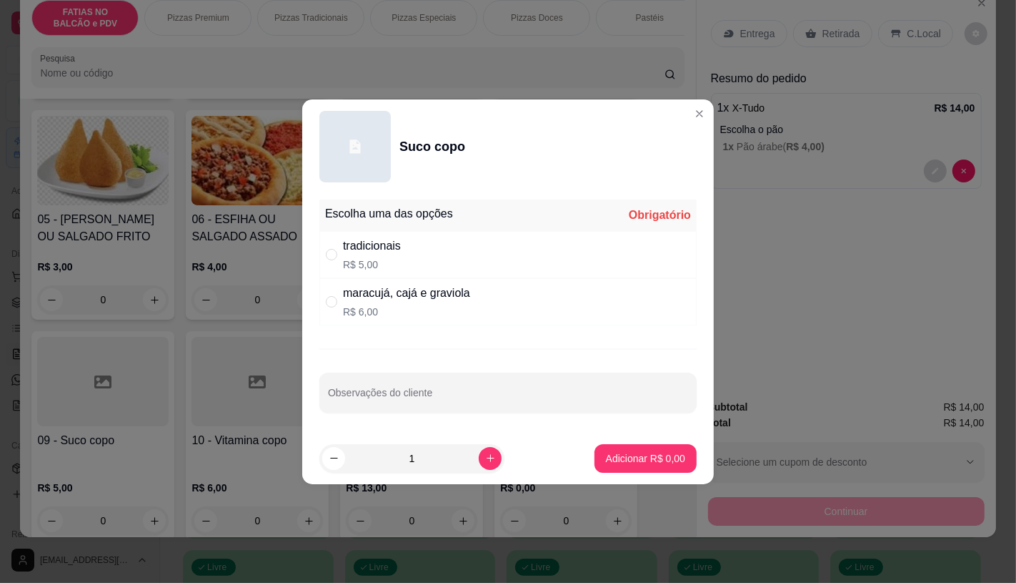
click at [402, 274] on div "tradicionais R$ 5,00" at bounding box center [508, 254] width 377 height 47
click at [409, 286] on div "maracujá, cajá e graviola" at bounding box center [406, 293] width 127 height 17
radio input "false"
radio input "true"
click at [658, 463] on p "Adicionar R$ 6,00" at bounding box center [645, 458] width 79 height 14
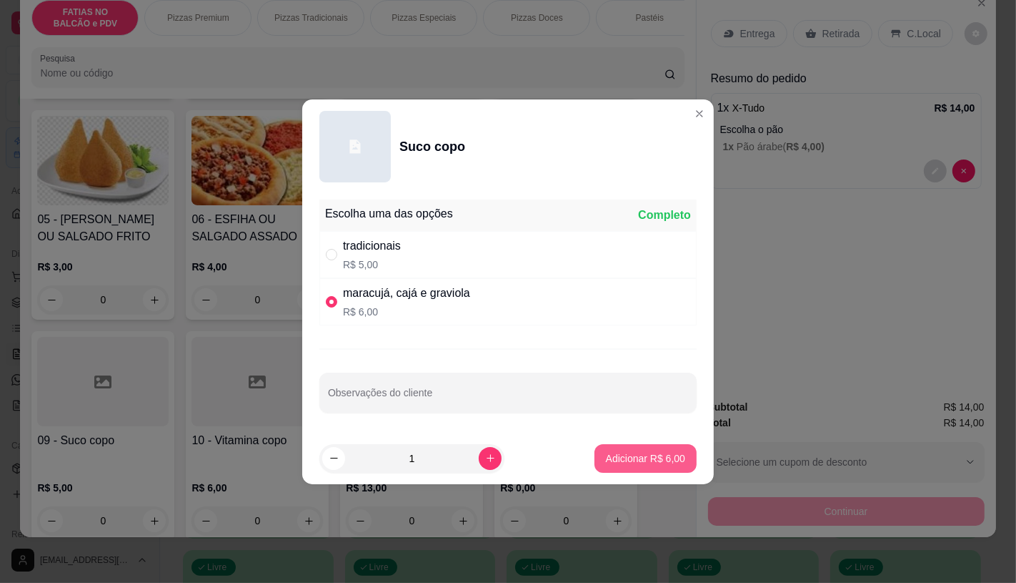
type input "1"
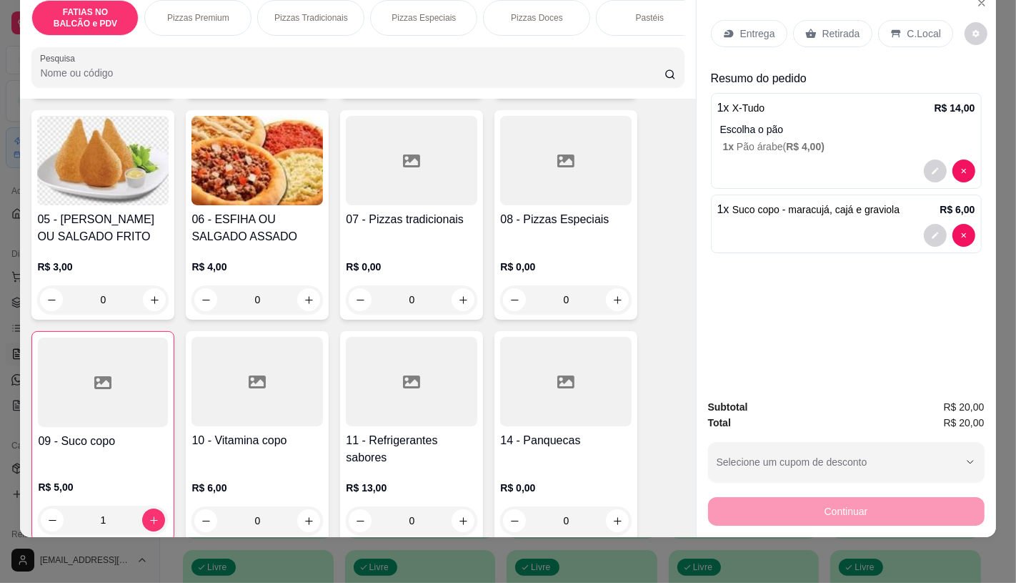
click at [846, 29] on p "Retirada" at bounding box center [842, 33] width 38 height 14
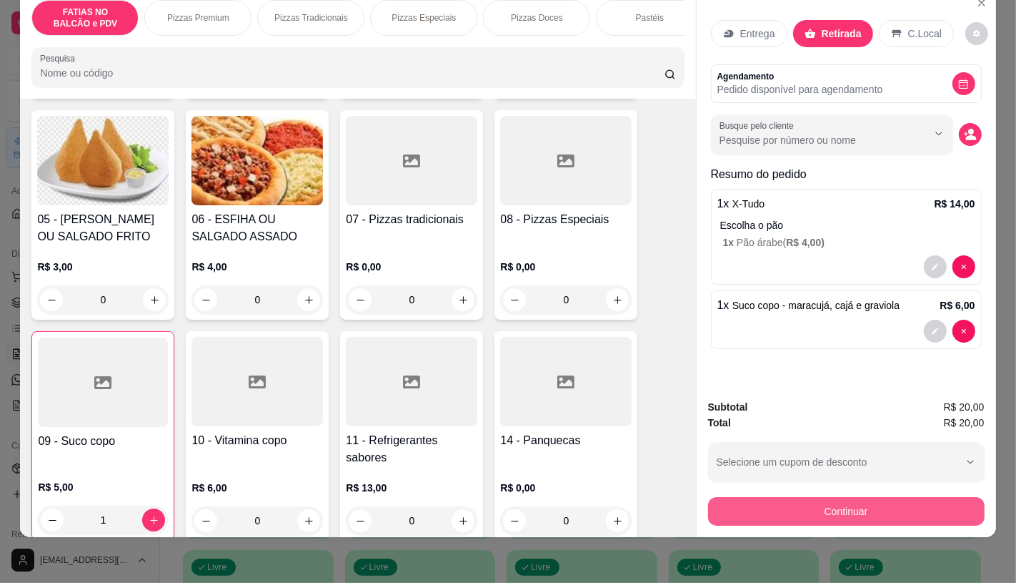
click at [747, 508] on button "Continuar" at bounding box center [846, 511] width 277 height 29
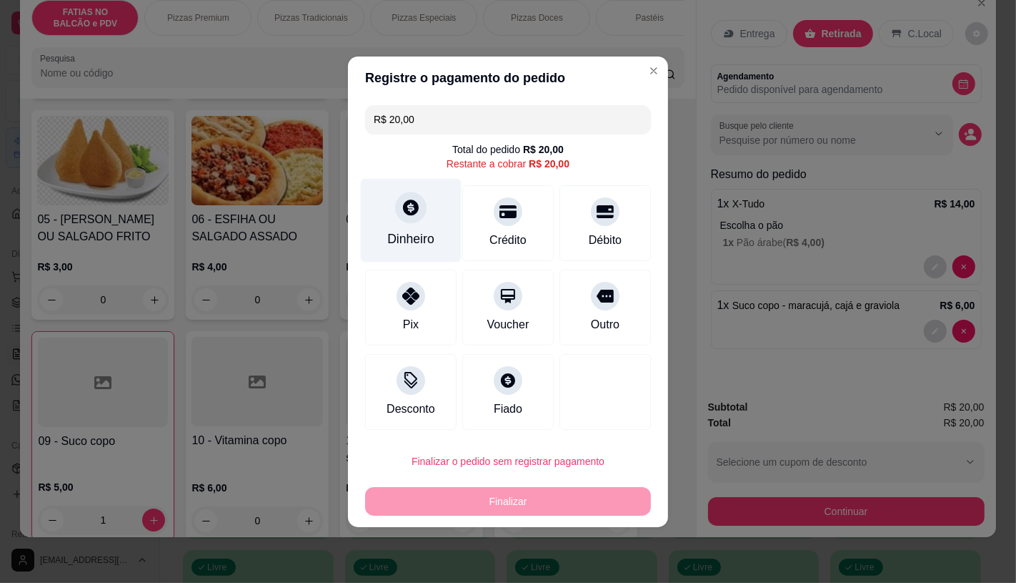
click at [405, 229] on div "Dinheiro" at bounding box center [411, 220] width 101 height 84
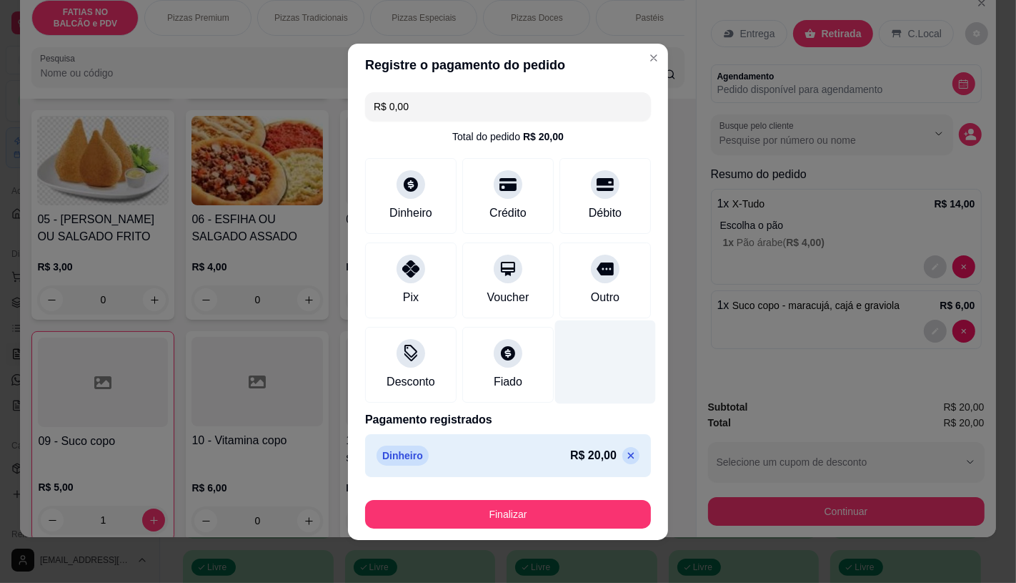
type input "R$ 0,00"
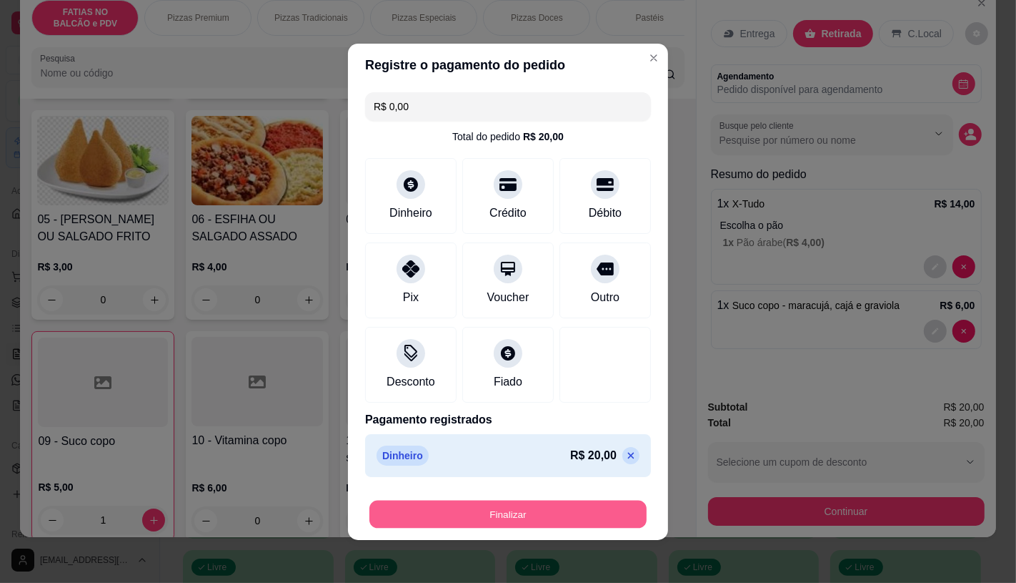
click at [527, 523] on button "Finalizar" at bounding box center [508, 514] width 277 height 28
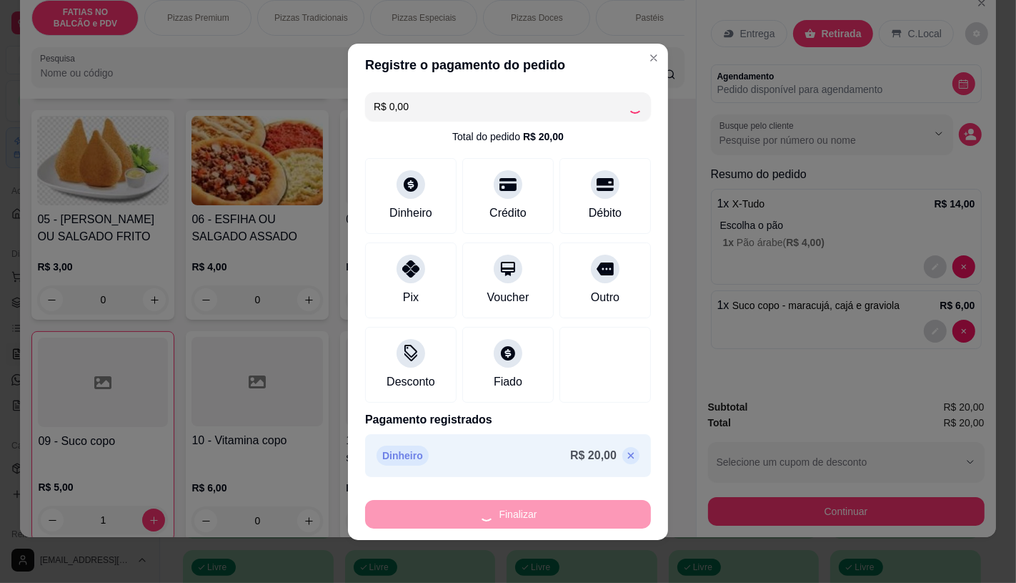
type input "0"
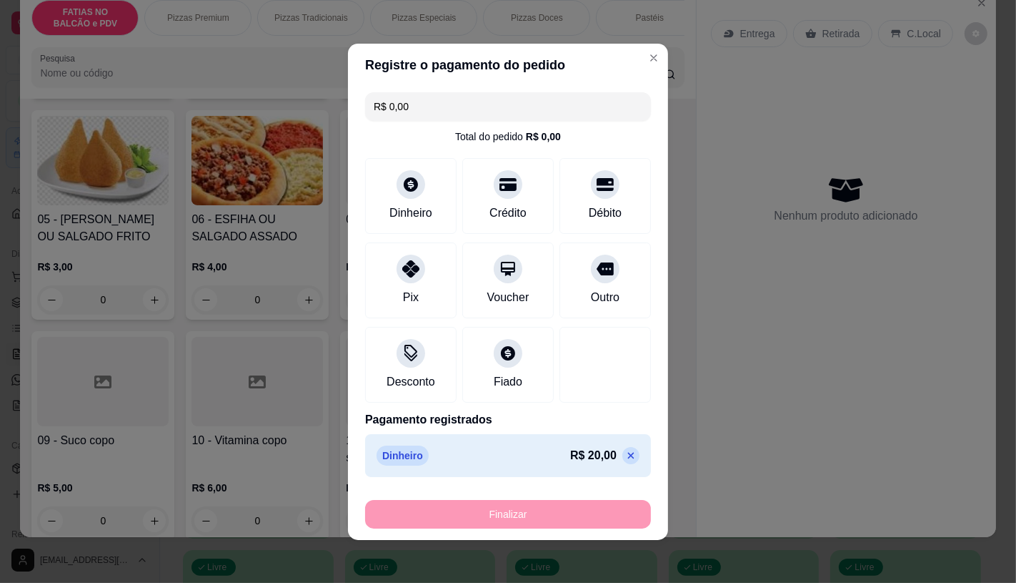
type input "-R$ 20,00"
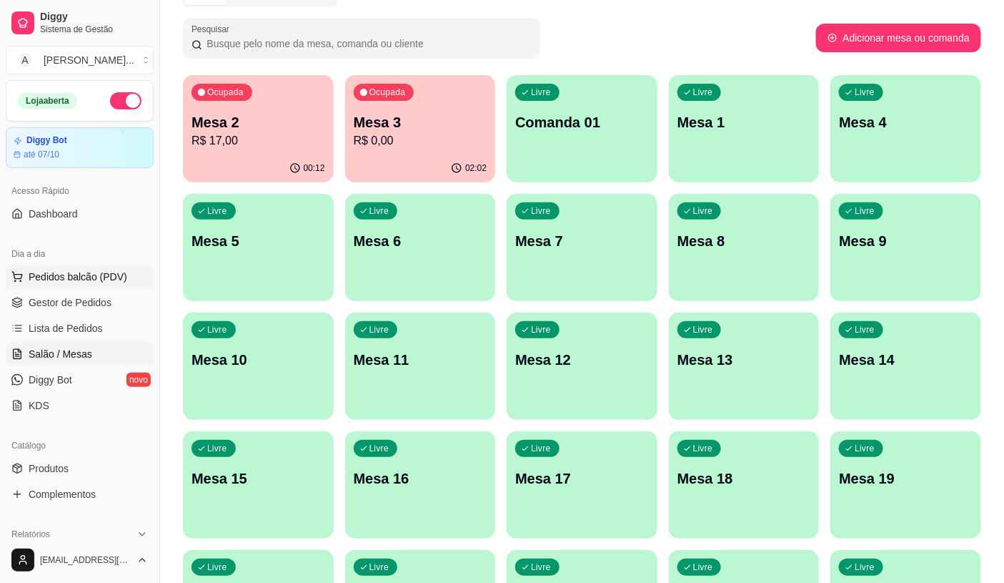
click at [84, 287] on button "Pedidos balcão (PDV)" at bounding box center [80, 276] width 148 height 23
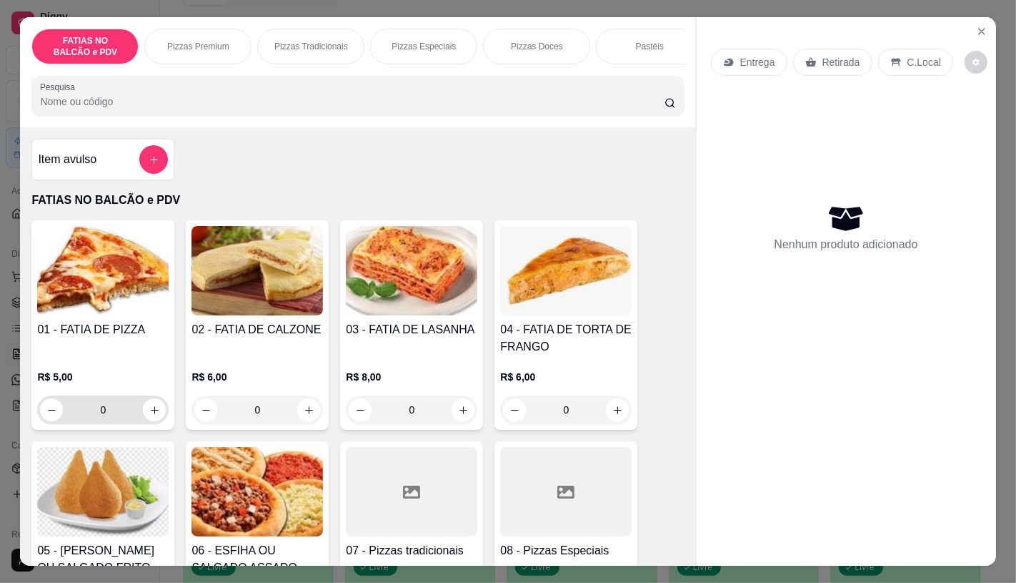
click at [144, 424] on div "0" at bounding box center [103, 409] width 126 height 29
click at [150, 415] on icon "increase-product-quantity" at bounding box center [154, 410] width 11 height 11
type input "1"
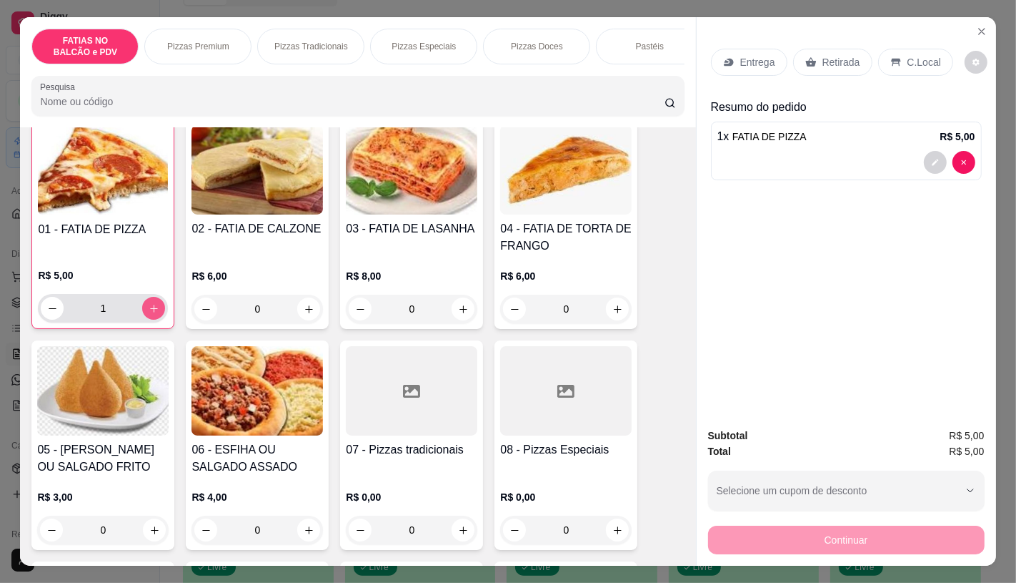
scroll to position [159, 0]
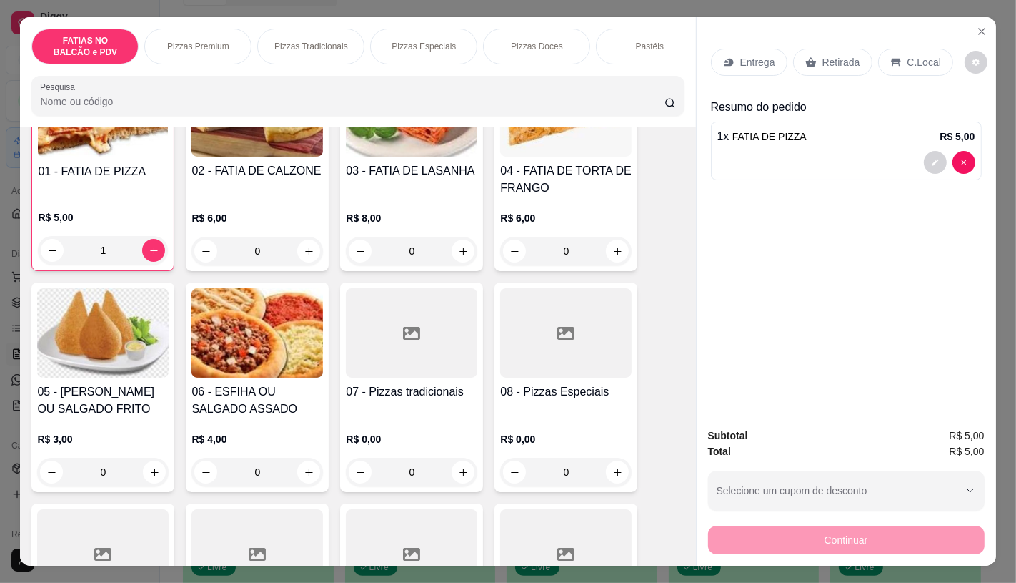
click at [91, 312] on img at bounding box center [103, 332] width 132 height 89
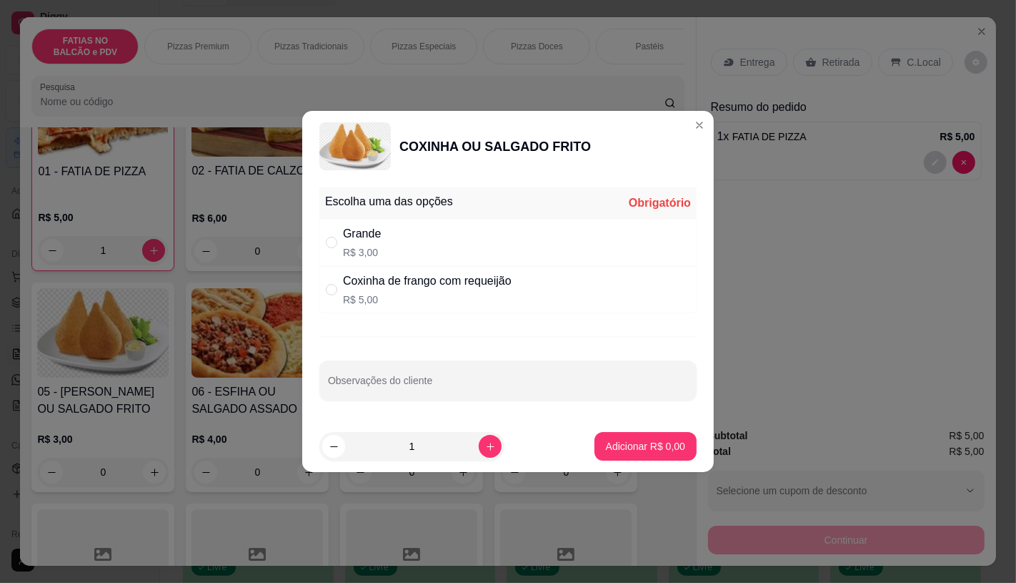
click at [382, 247] on div "Grande R$ 3,00" at bounding box center [508, 242] width 377 height 47
radio input "true"
click at [633, 453] on button "Adicionar R$ 3,00" at bounding box center [645, 446] width 99 height 28
type input "1"
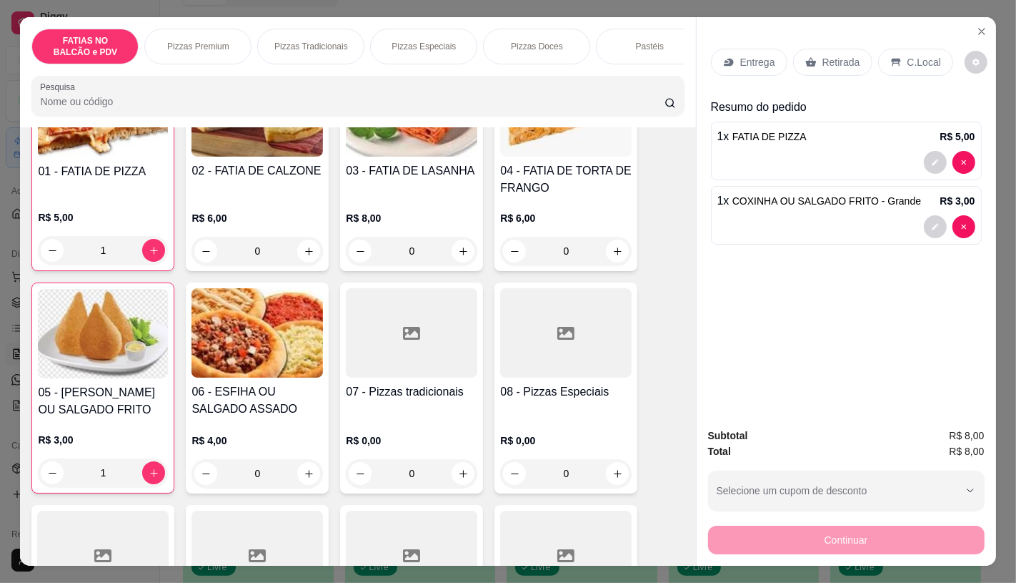
scroll to position [238, 0]
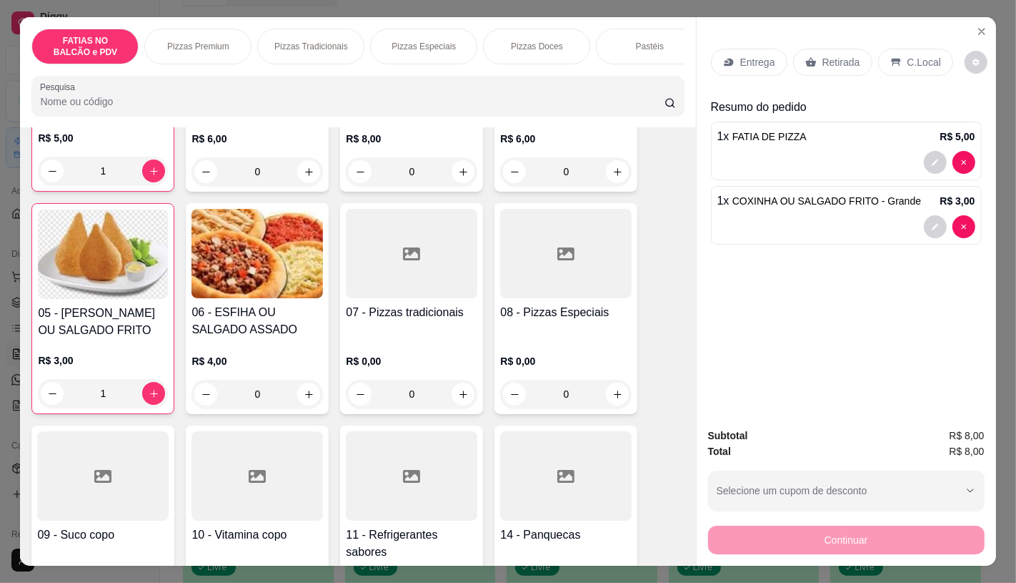
click at [81, 426] on div "01 - FATIA DE PIZZA R$ 5,00 1 02 - FATIA DE CALZONE R$ 6,00 0 03 - FATIA DE LAS…" at bounding box center [357, 520] width 653 height 1077
click at [91, 448] on div at bounding box center [103, 475] width 132 height 89
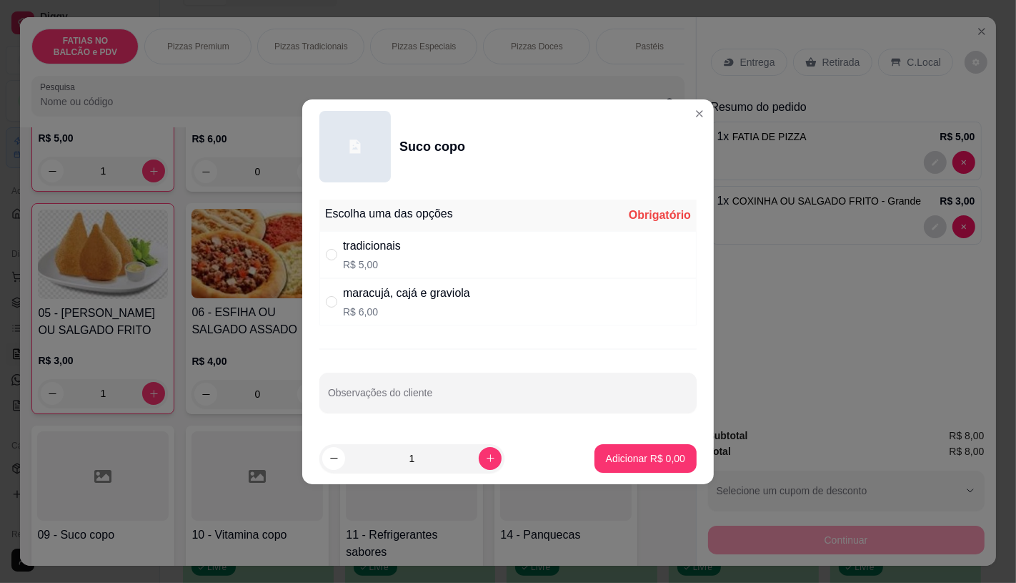
click at [403, 256] on div "tradicionais R$ 5,00" at bounding box center [508, 254] width 377 height 47
radio input "true"
click at [617, 455] on p "Adicionar R$ 5,00" at bounding box center [645, 458] width 77 height 14
type input "1"
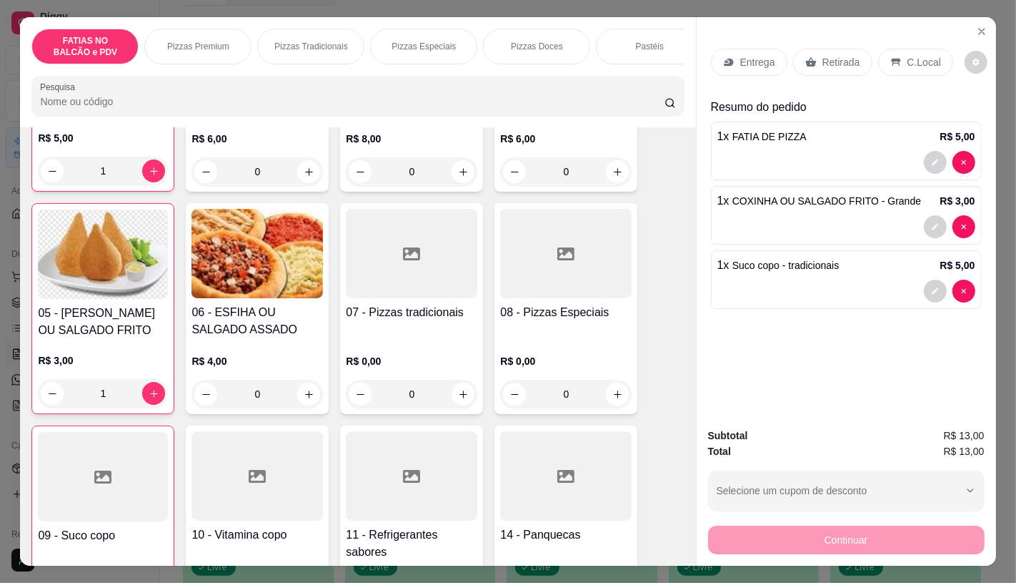
click at [828, 55] on p "Retirada" at bounding box center [842, 62] width 38 height 14
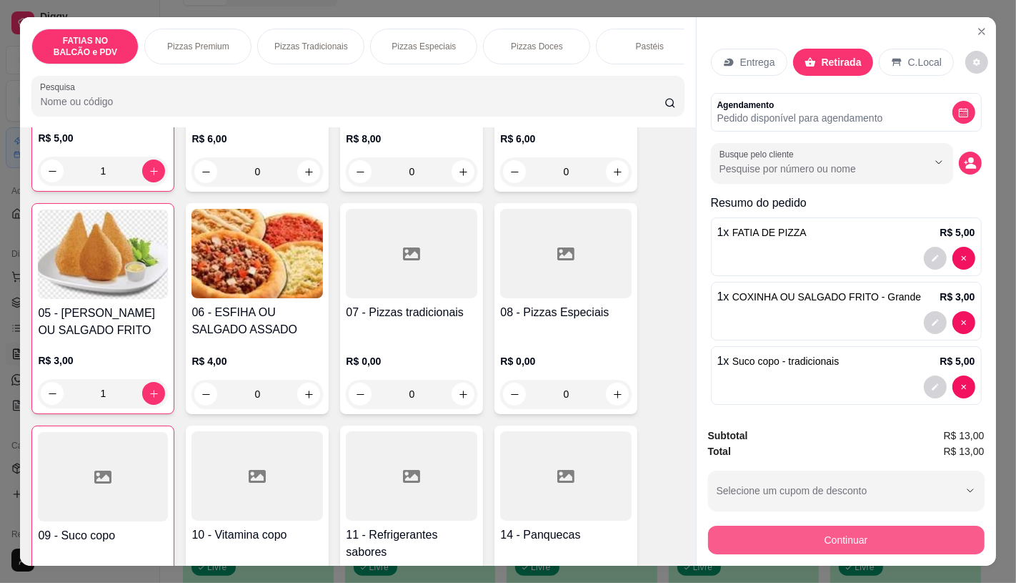
click at [873, 539] on button "Continuar" at bounding box center [846, 539] width 277 height 29
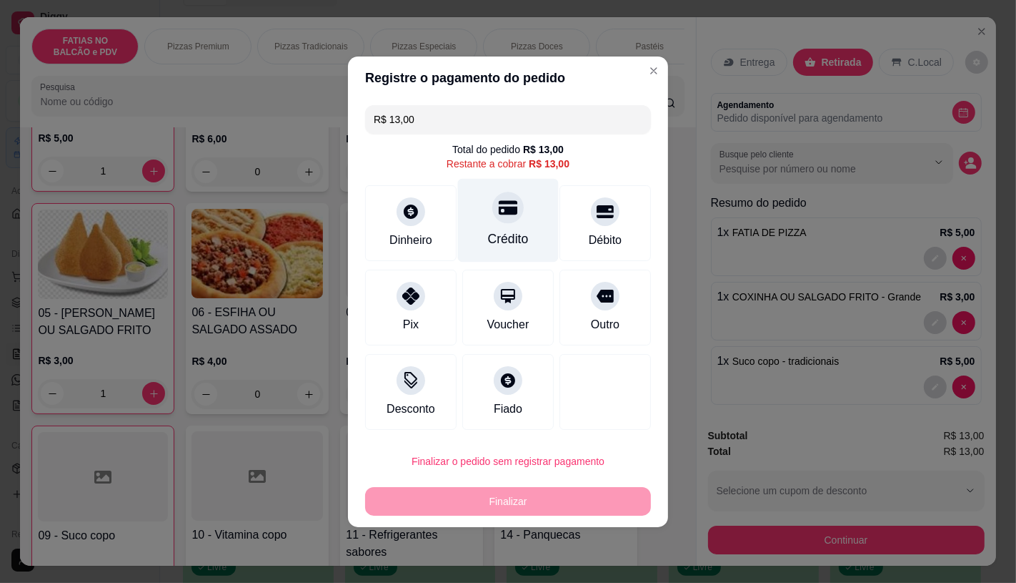
click at [510, 225] on div "Crédito" at bounding box center [508, 220] width 101 height 84
type input "R$ 0,00"
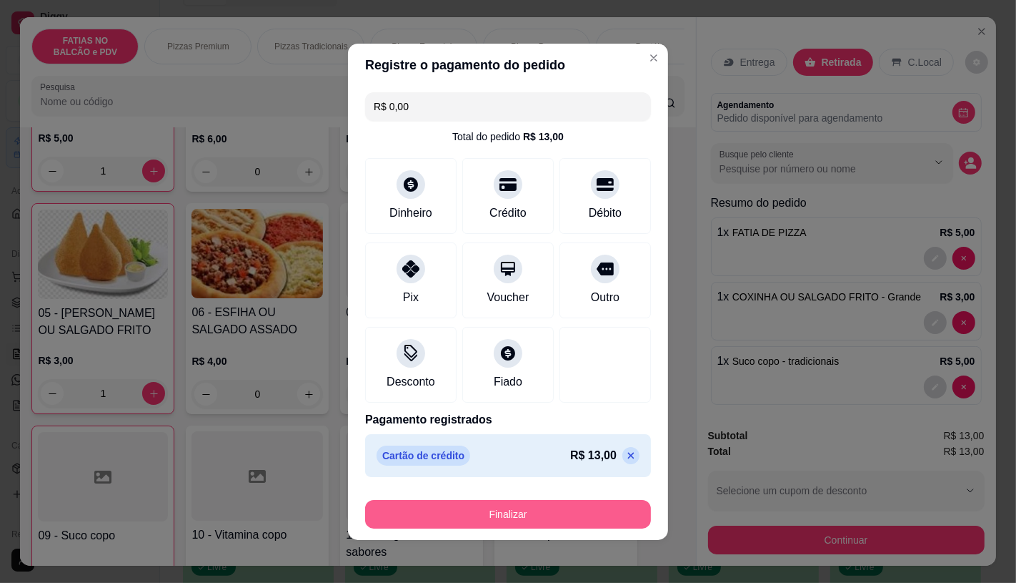
click at [533, 518] on button "Finalizar" at bounding box center [508, 514] width 286 height 29
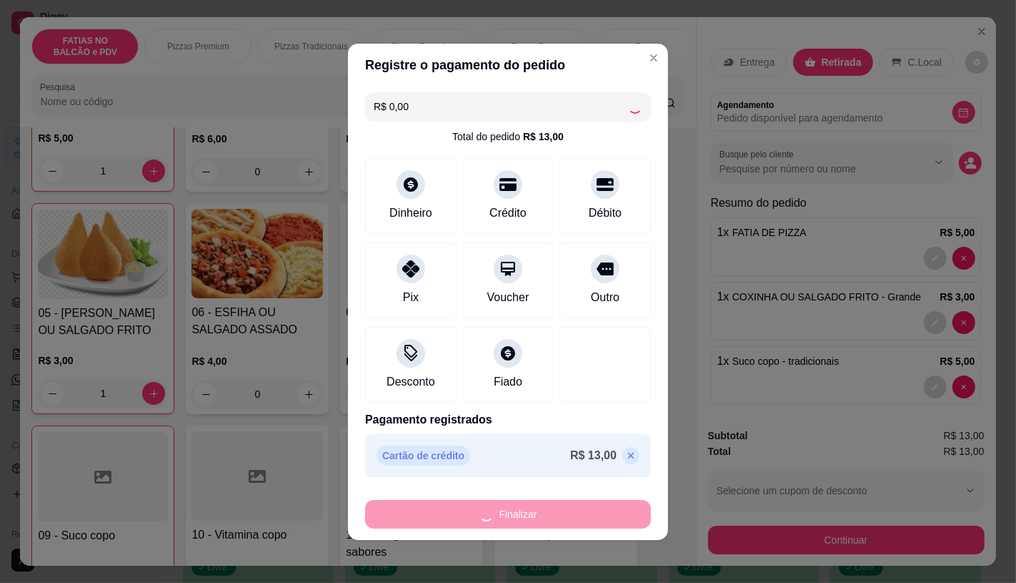
type input "0"
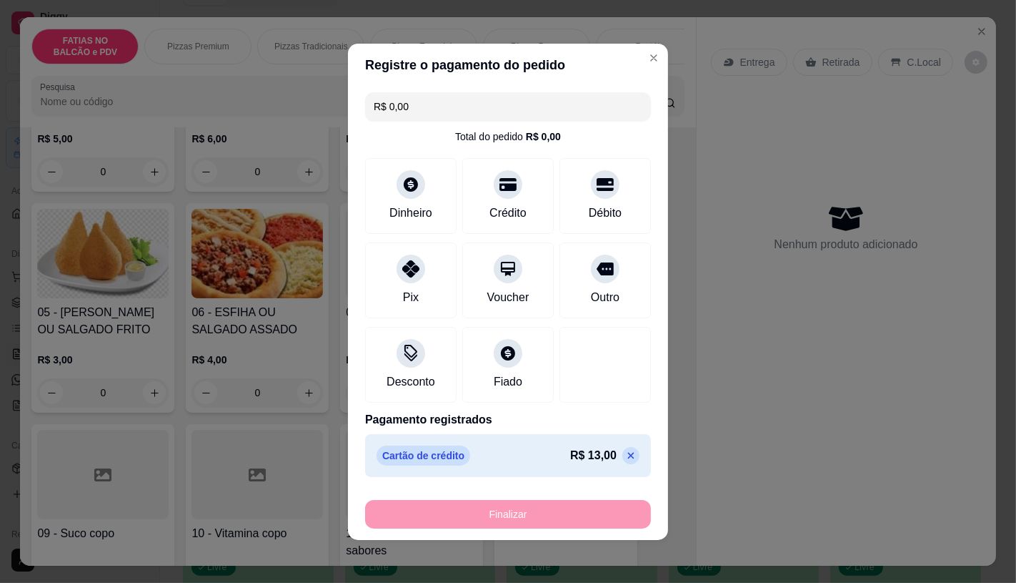
type input "-R$ 13,00"
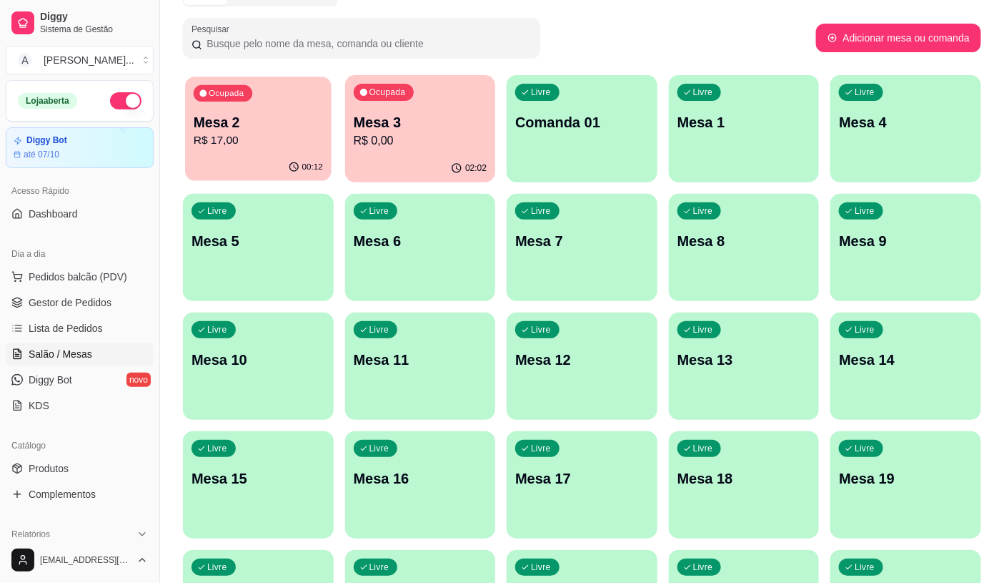
click at [237, 163] on div "00:12" at bounding box center [258, 167] width 146 height 27
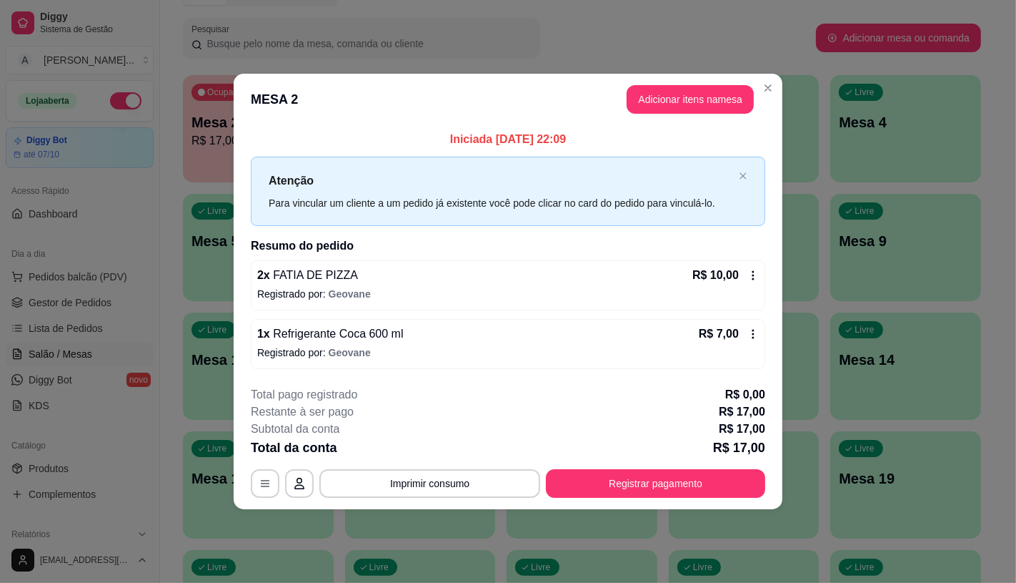
click at [691, 498] on footer "**********" at bounding box center [508, 442] width 549 height 134
click at [683, 490] on button "Registrar pagamento" at bounding box center [655, 483] width 219 height 29
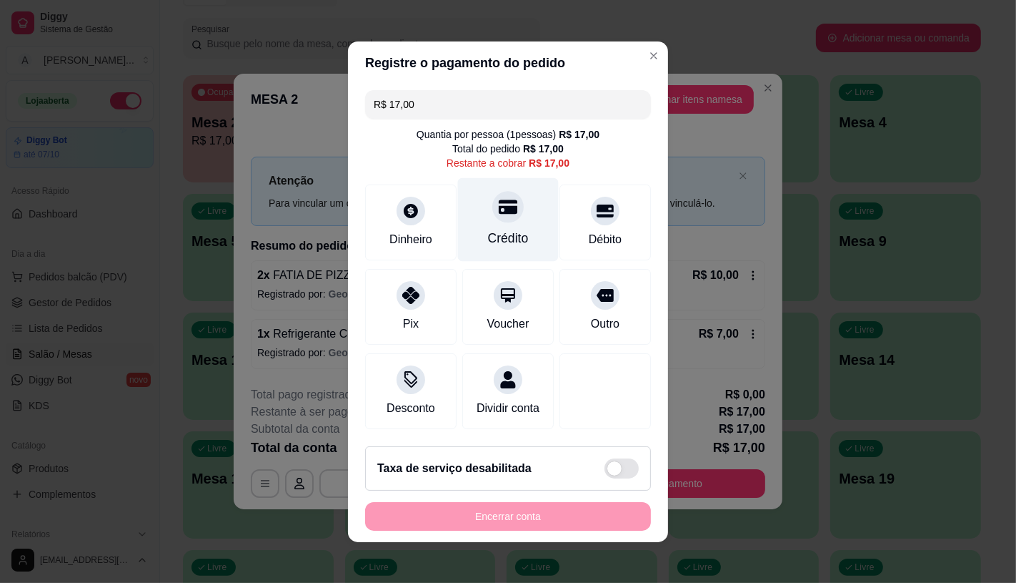
click at [493, 212] on div at bounding box center [508, 206] width 31 height 31
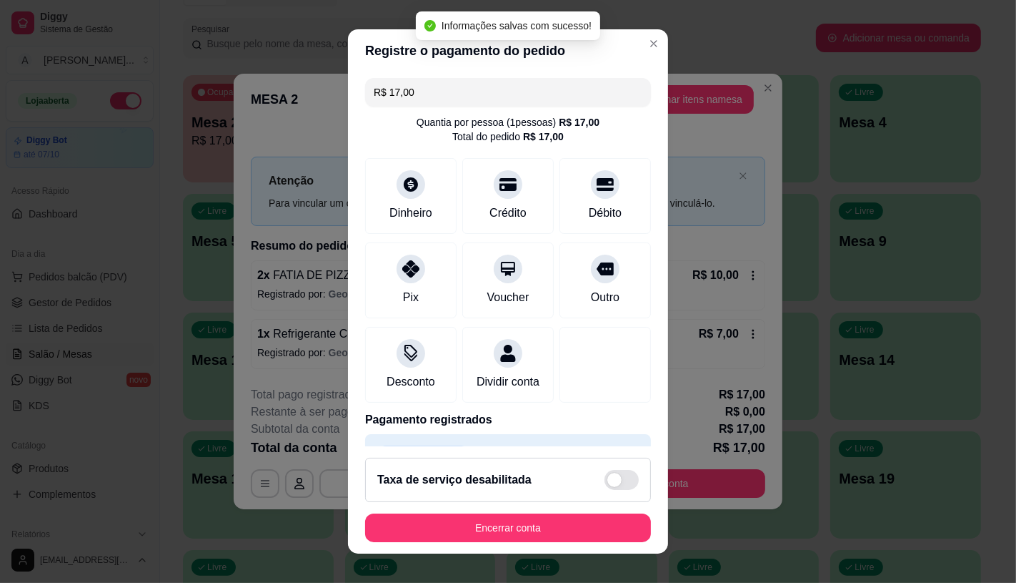
type input "R$ 0,00"
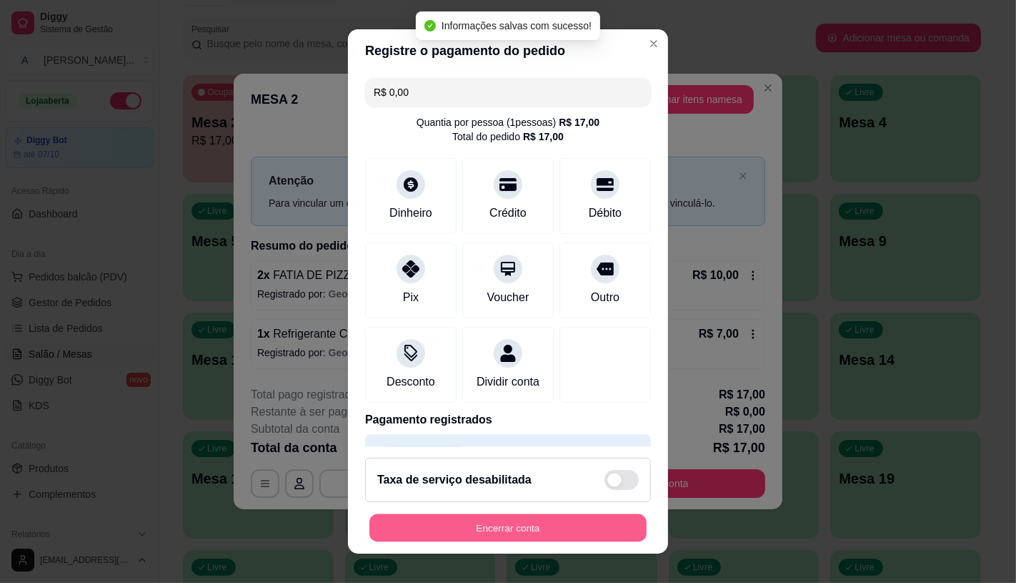
click at [502, 532] on button "Encerrar conta" at bounding box center [508, 528] width 277 height 28
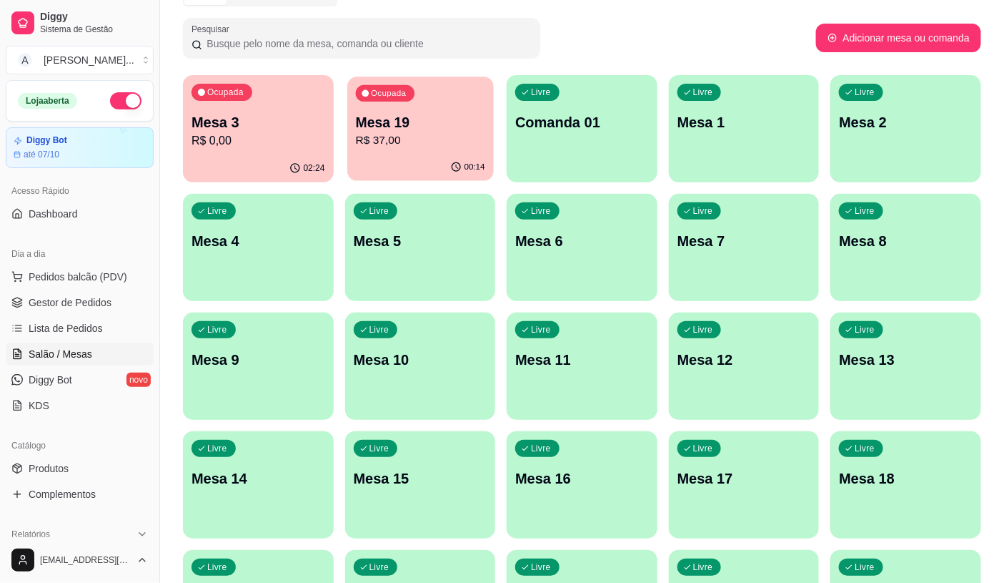
click at [379, 115] on p "Mesa 19" at bounding box center [419, 122] width 129 height 19
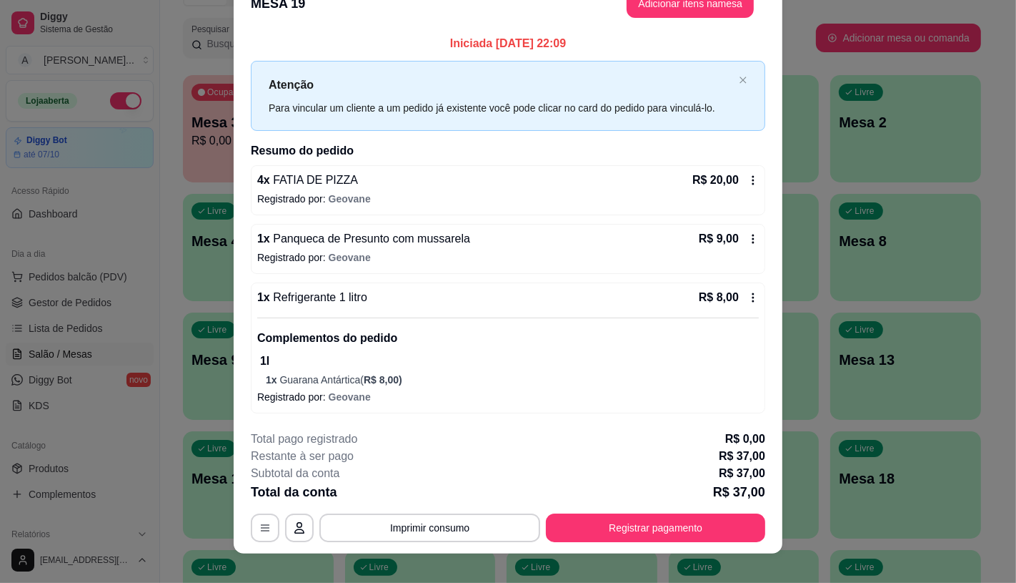
scroll to position [41, 0]
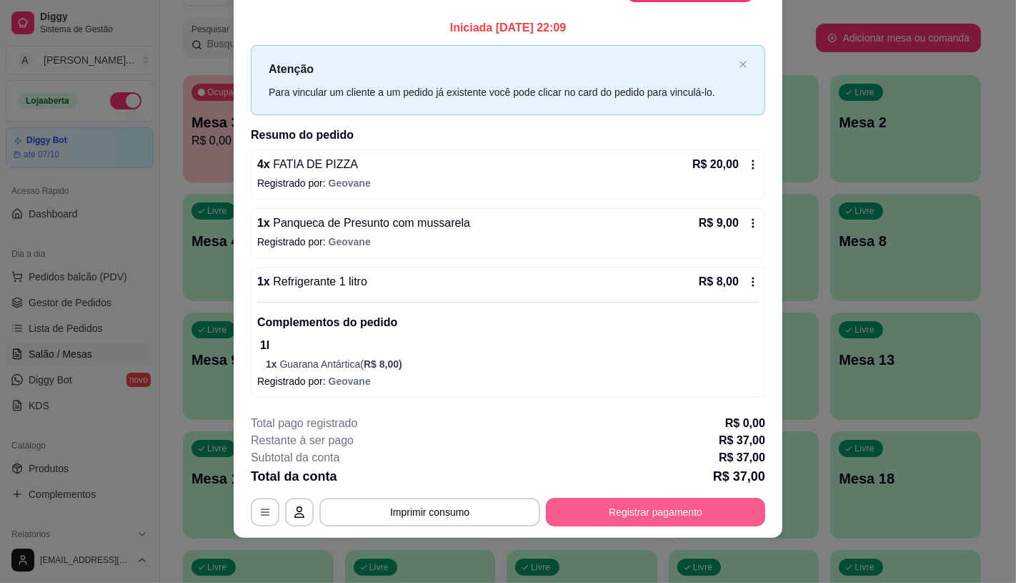
click at [629, 509] on button "Registrar pagamento" at bounding box center [655, 512] width 219 height 29
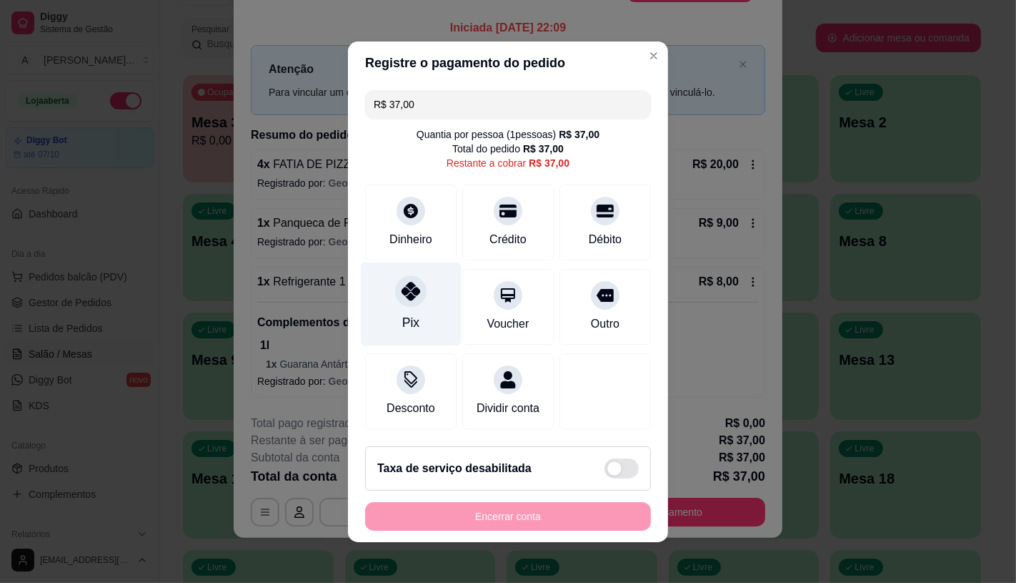
click at [390, 297] on div "Pix" at bounding box center [411, 304] width 101 height 84
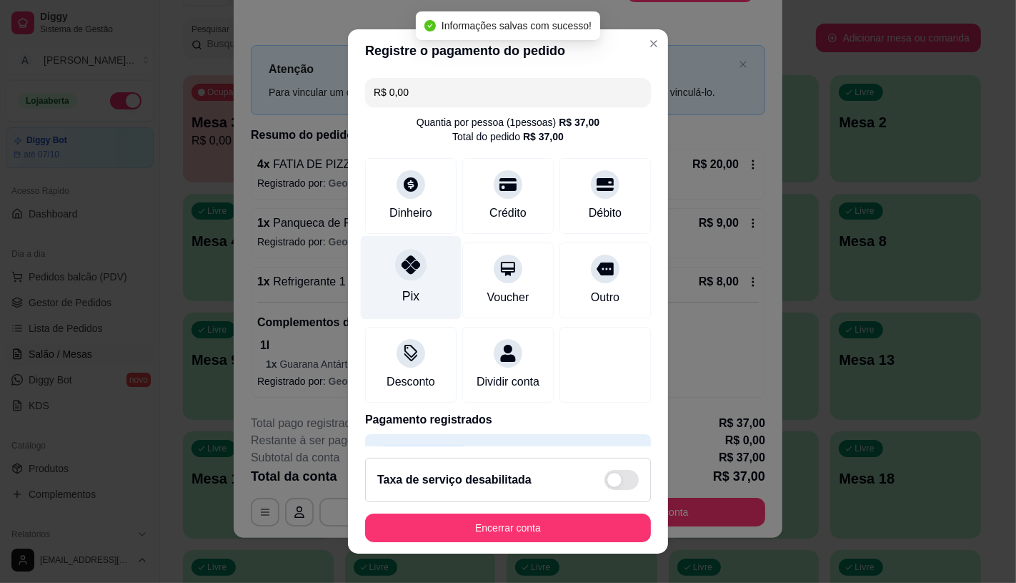
type input "R$ 0,00"
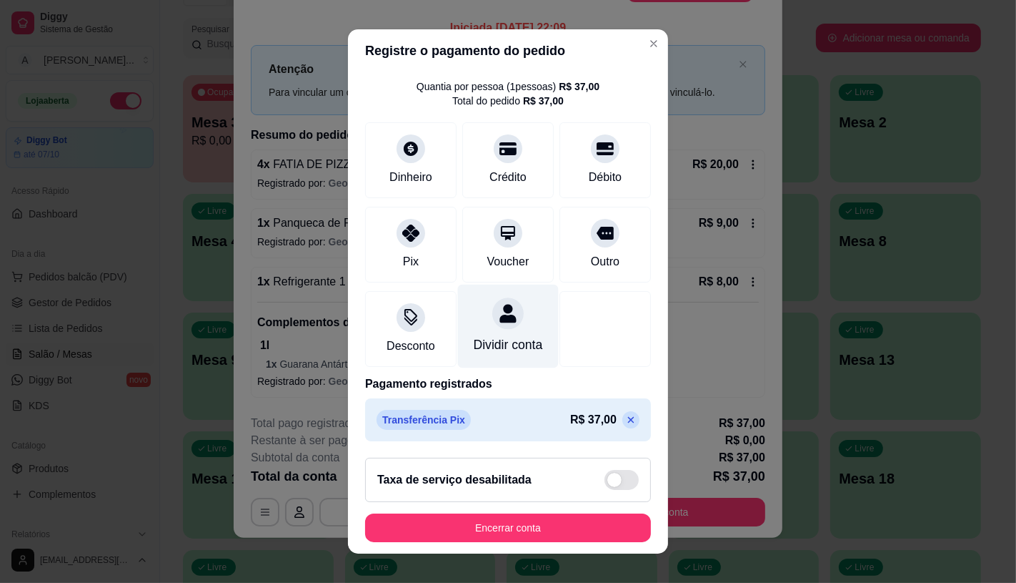
scroll to position [16, 0]
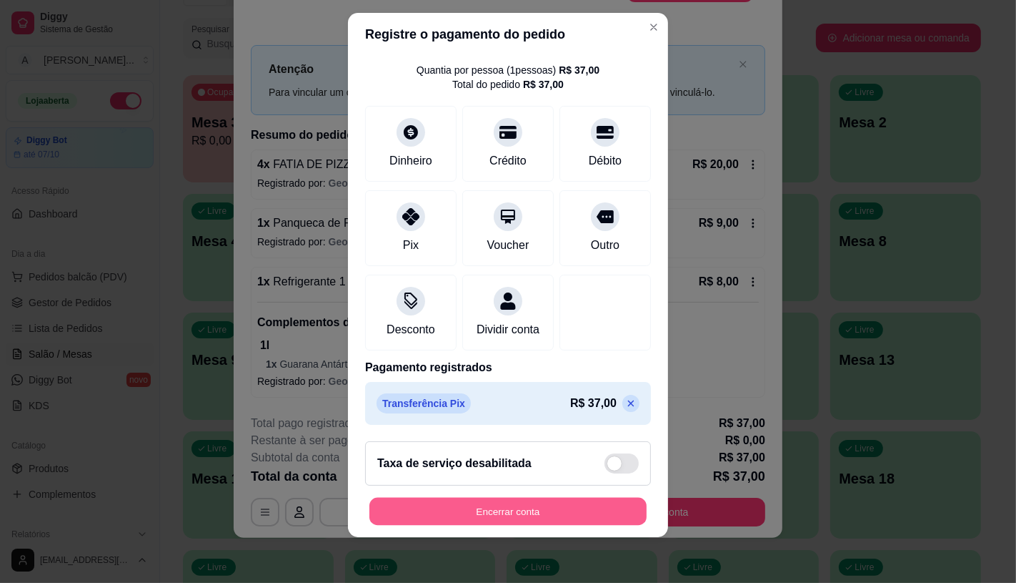
click at [528, 511] on button "Encerrar conta" at bounding box center [508, 512] width 277 height 28
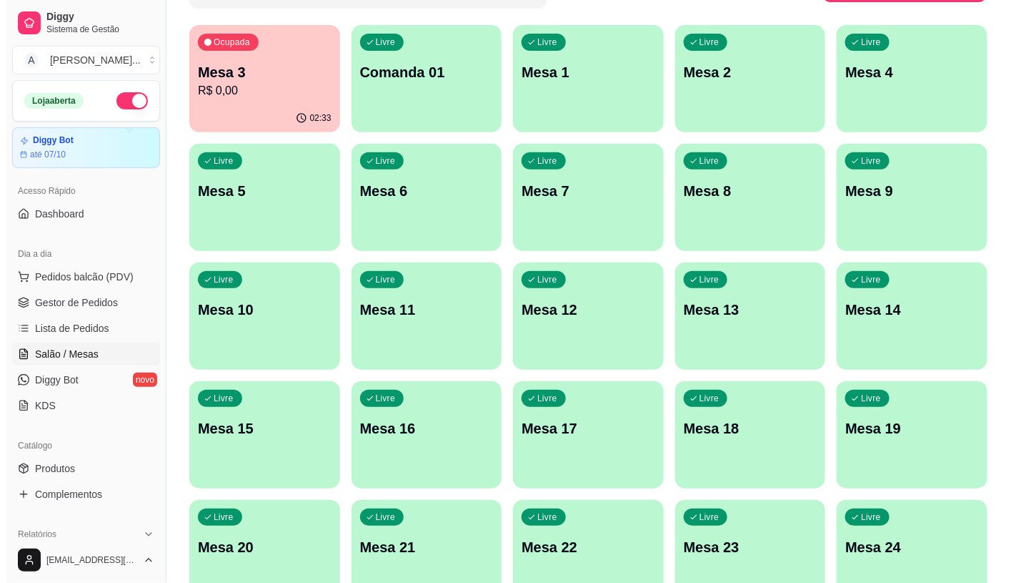
scroll to position [159, 0]
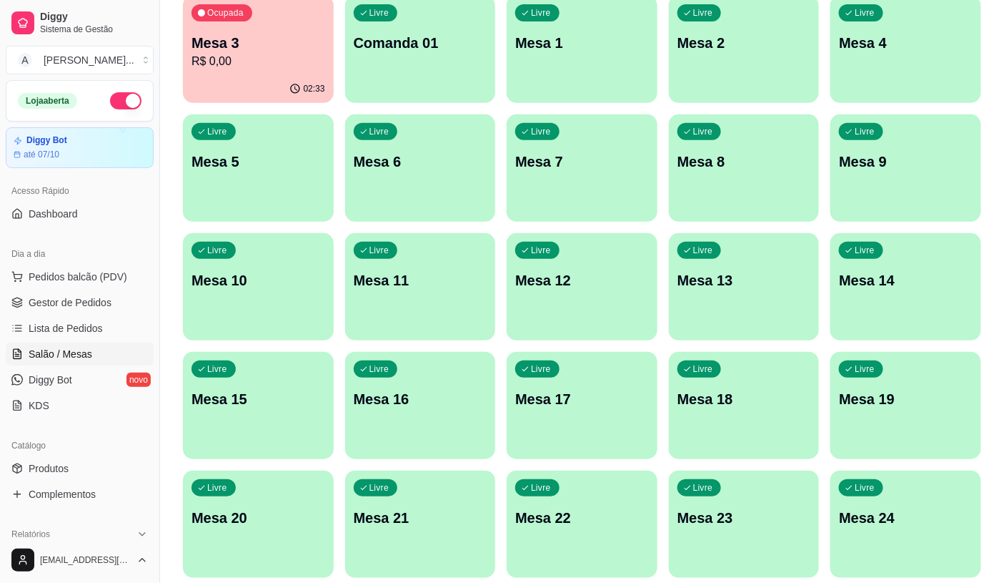
click at [647, 65] on div "Livre Mesa 1" at bounding box center [582, 41] width 151 height 90
click at [110, 279] on span "Pedidos balcão (PDV)" at bounding box center [78, 276] width 99 height 14
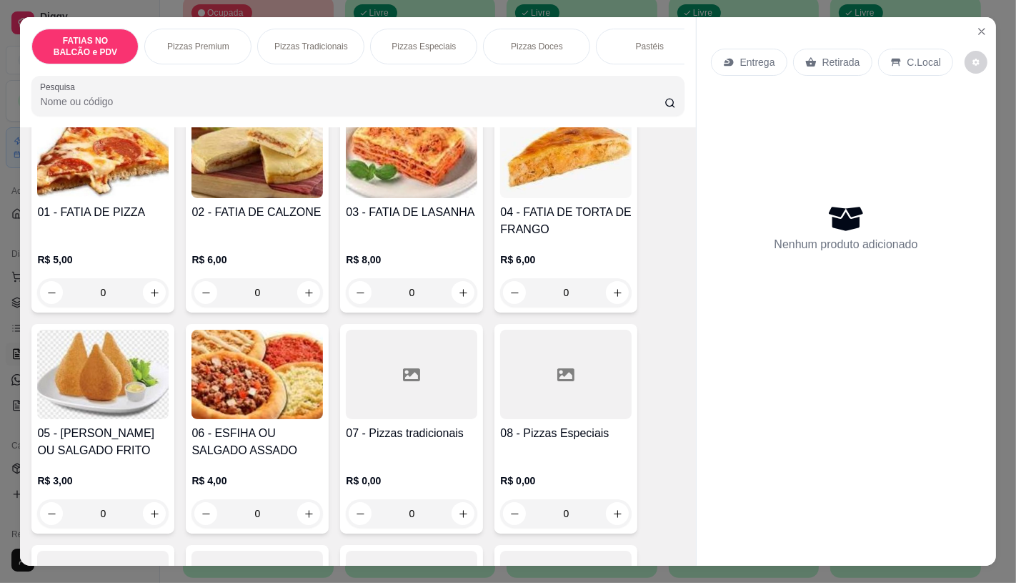
scroll to position [317, 0]
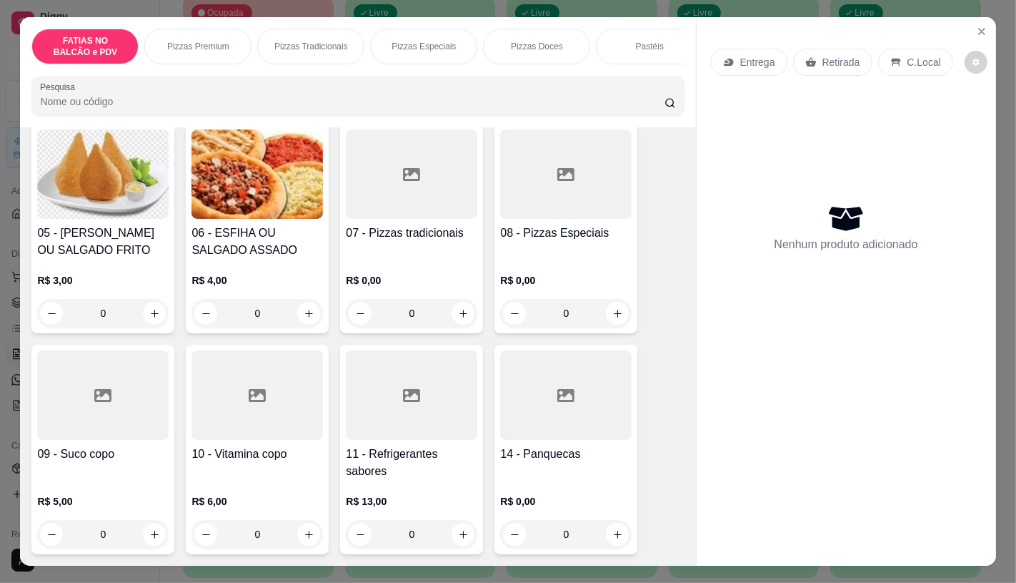
click at [431, 393] on div at bounding box center [412, 394] width 132 height 89
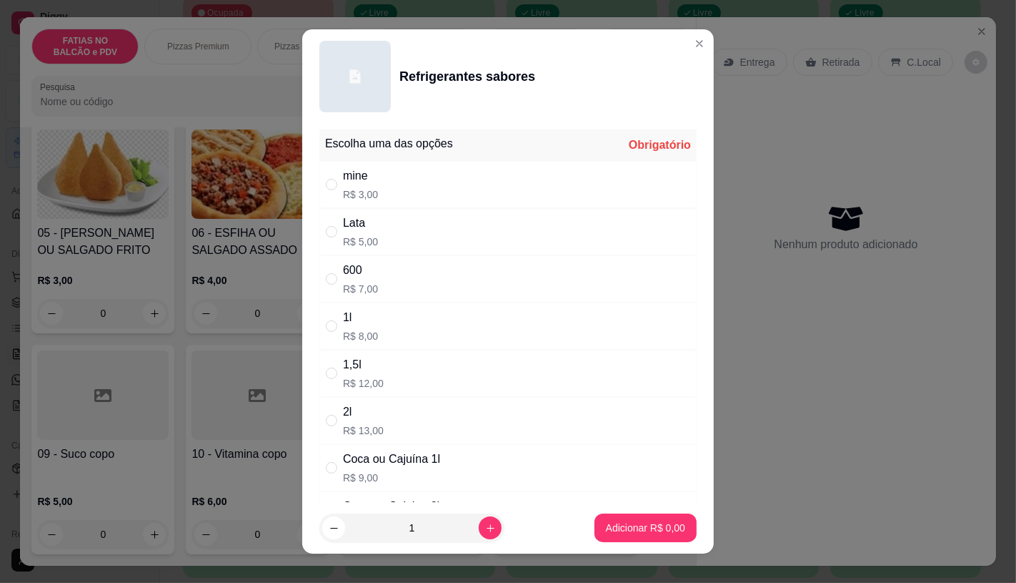
click at [363, 226] on div "Lata" at bounding box center [360, 222] width 35 height 17
radio input "true"
click at [658, 525] on p "Adicionar R$ 5,00" at bounding box center [645, 527] width 79 height 14
type input "1"
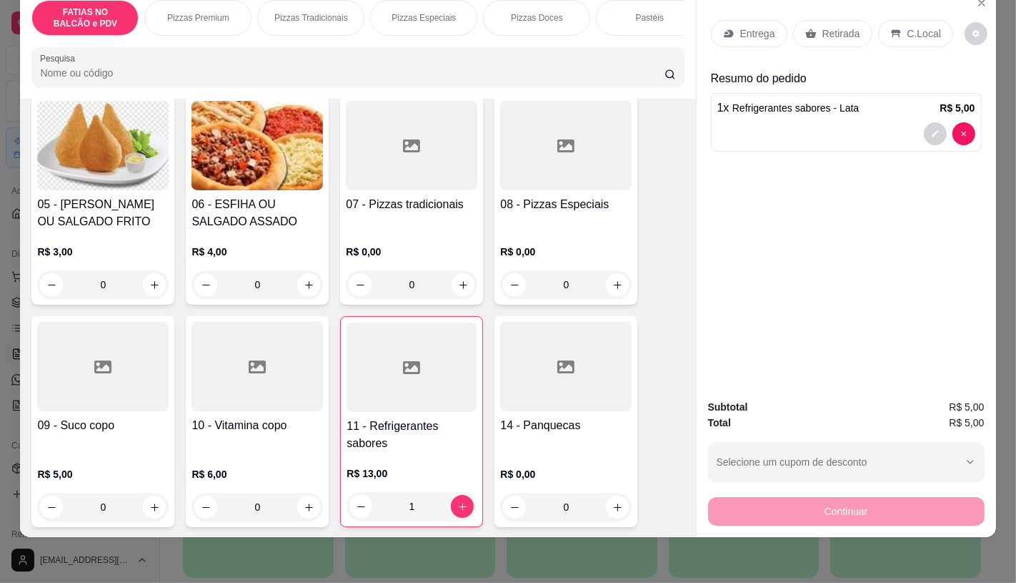
scroll to position [0, 570]
drag, startPoint x: 326, startPoint y: 38, endPoint x: 403, endPoint y: 39, distance: 77.2
click at [383, 39] on div "FATIAS NO BALCÃO e PDV Pizzas Premium Pizzas Tradicionais Pizzas Especiais Pizz…" at bounding box center [358, 44] width 676 height 110
click at [192, 12] on p "Sanduíches" at bounding box center [185, 17] width 45 height 11
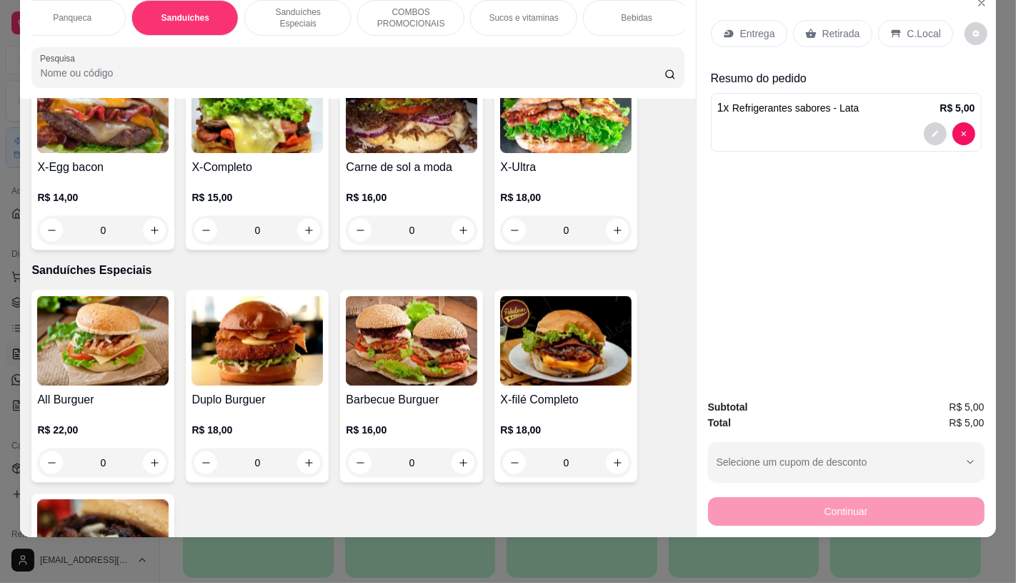
scroll to position [6574, 0]
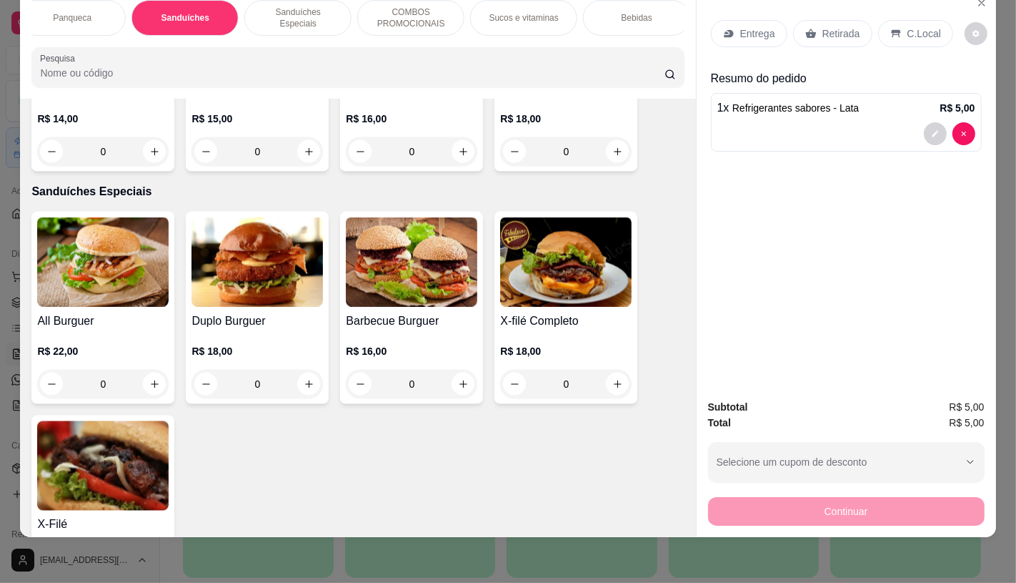
click at [59, 452] on img at bounding box center [103, 465] width 132 height 89
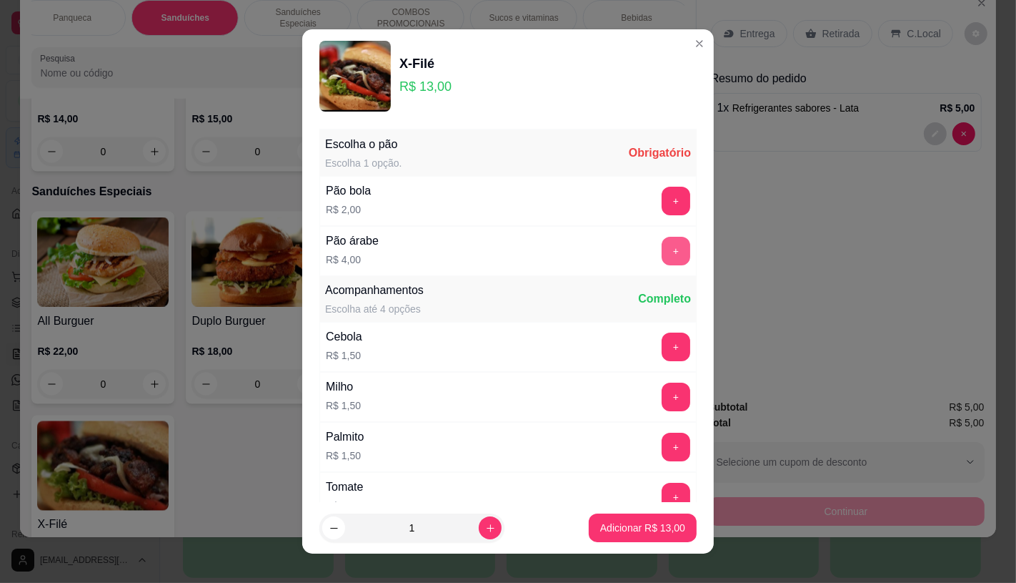
click at [662, 247] on button "+" at bounding box center [676, 251] width 29 height 29
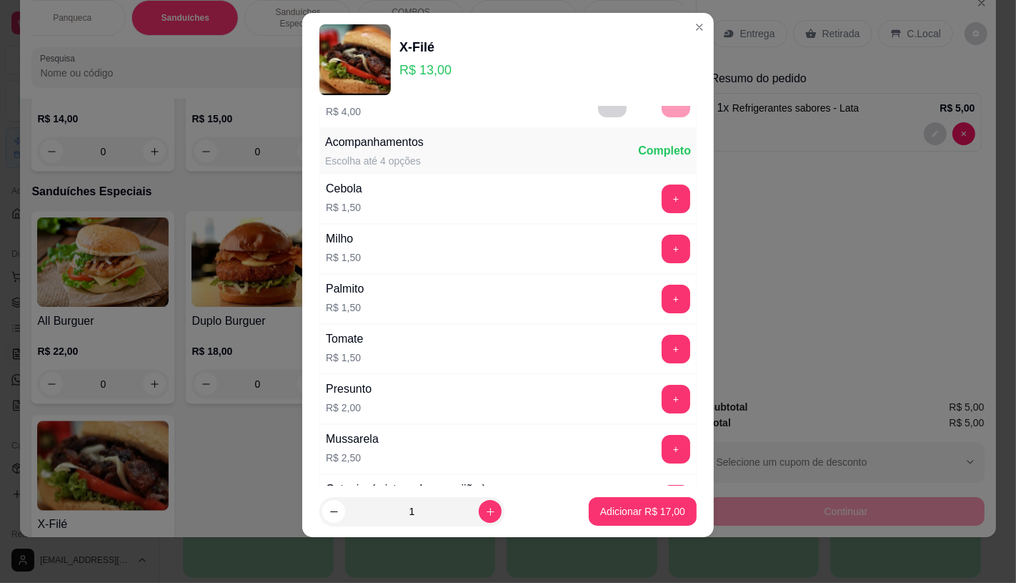
scroll to position [153, 0]
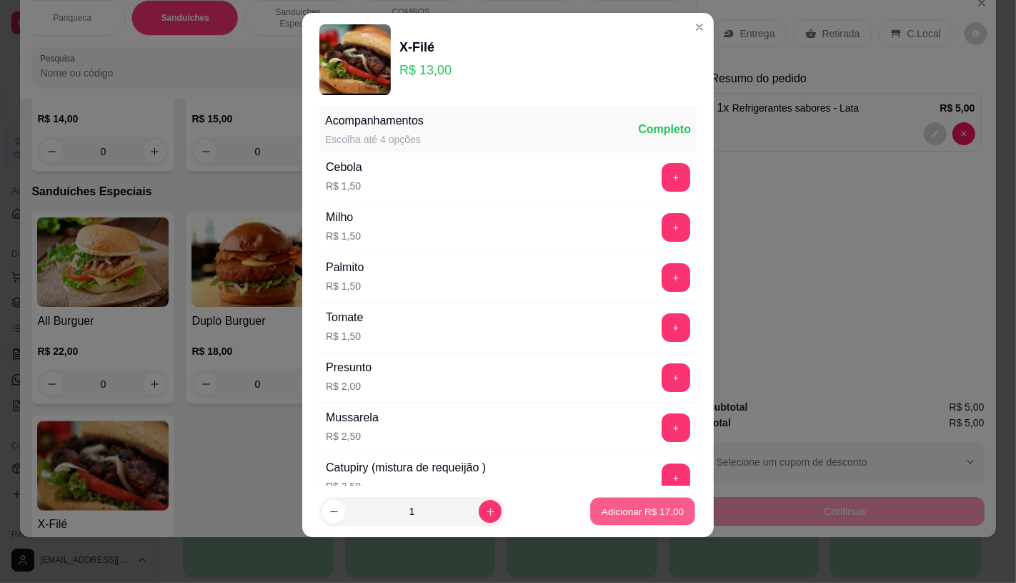
click at [650, 523] on button "Adicionar R$ 17,00" at bounding box center [642, 512] width 105 height 28
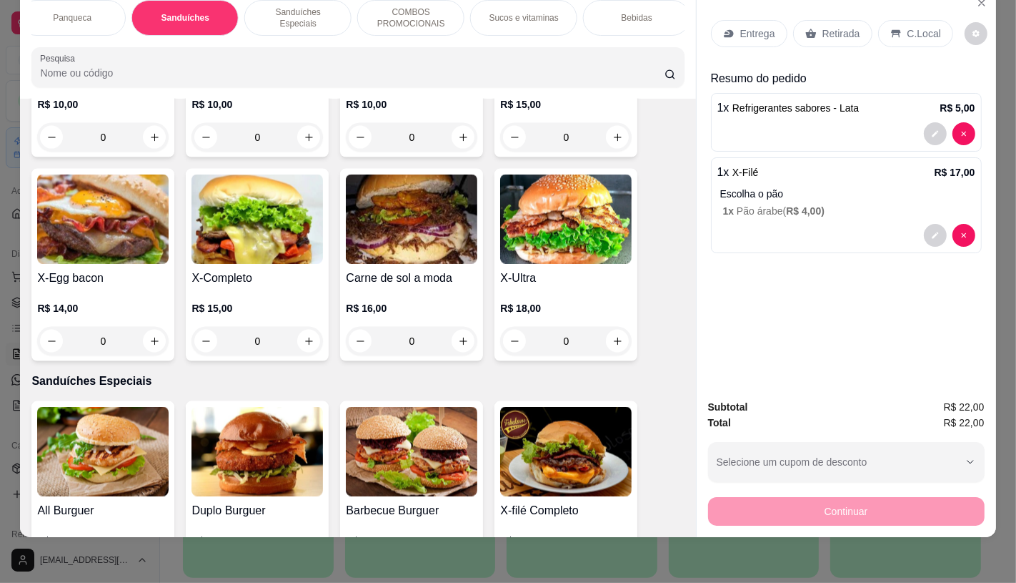
scroll to position [6177, 0]
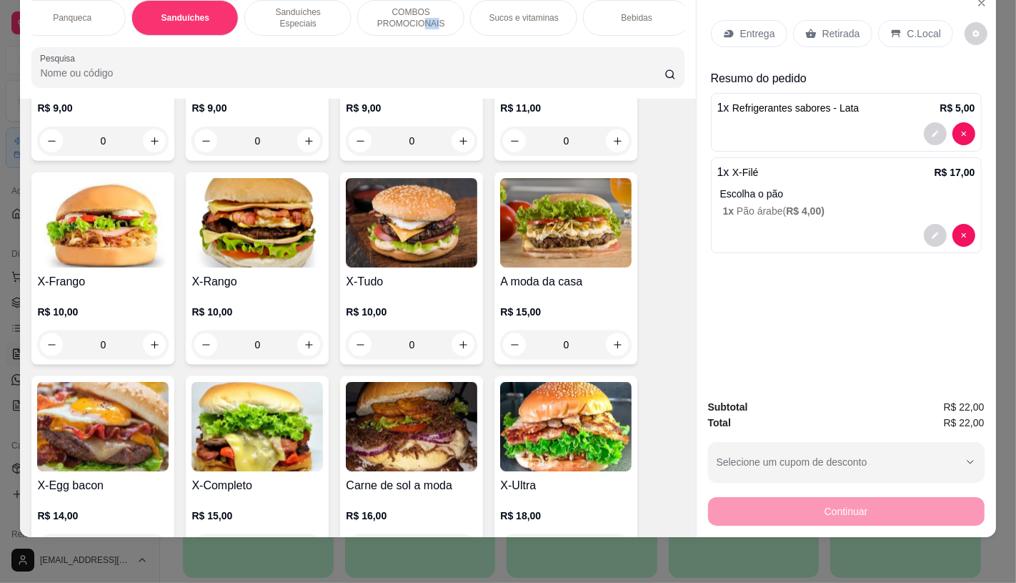
drag, startPoint x: 442, startPoint y: 36, endPoint x: 417, endPoint y: 33, distance: 25.2
click at [417, 33] on div "FATIAS NO BALCÃO e PDV Pizzas Premium Pizzas Tradicionais Pizzas Especiais Pizz…" at bounding box center [357, 18] width 653 height 36
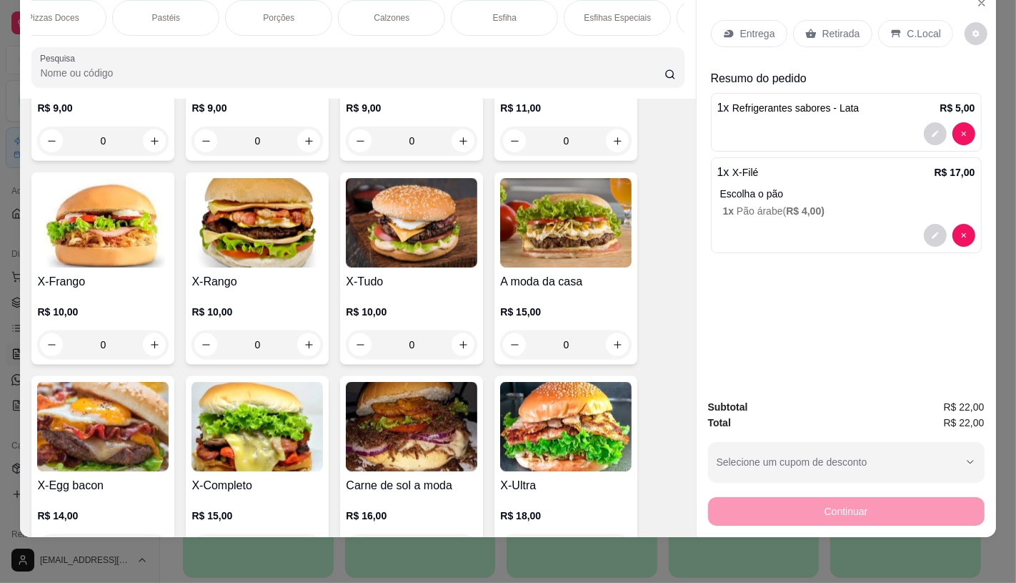
click at [175, 0] on div "Pastéis" at bounding box center [165, 18] width 107 height 36
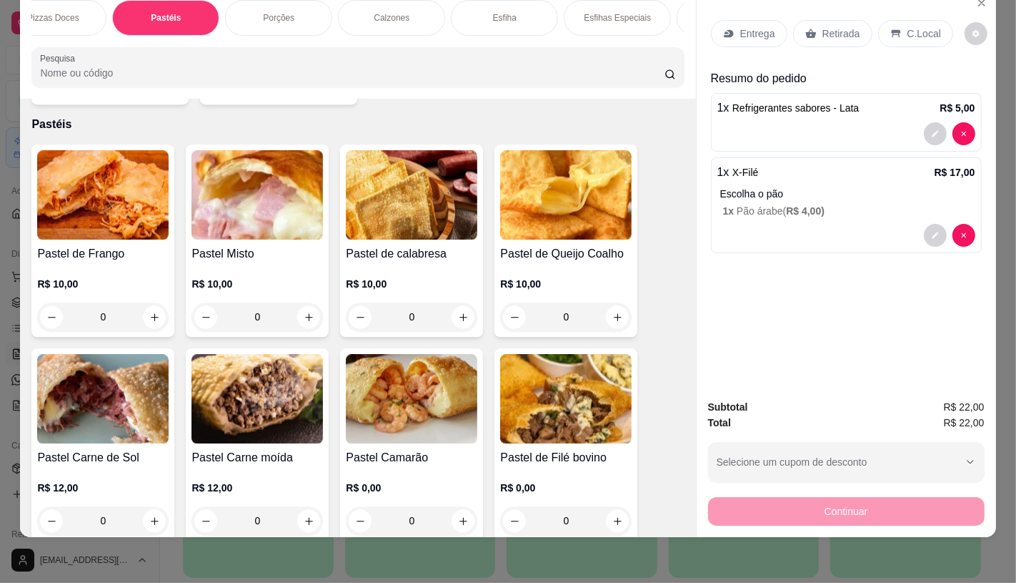
click at [259, 208] on img at bounding box center [258, 194] width 132 height 89
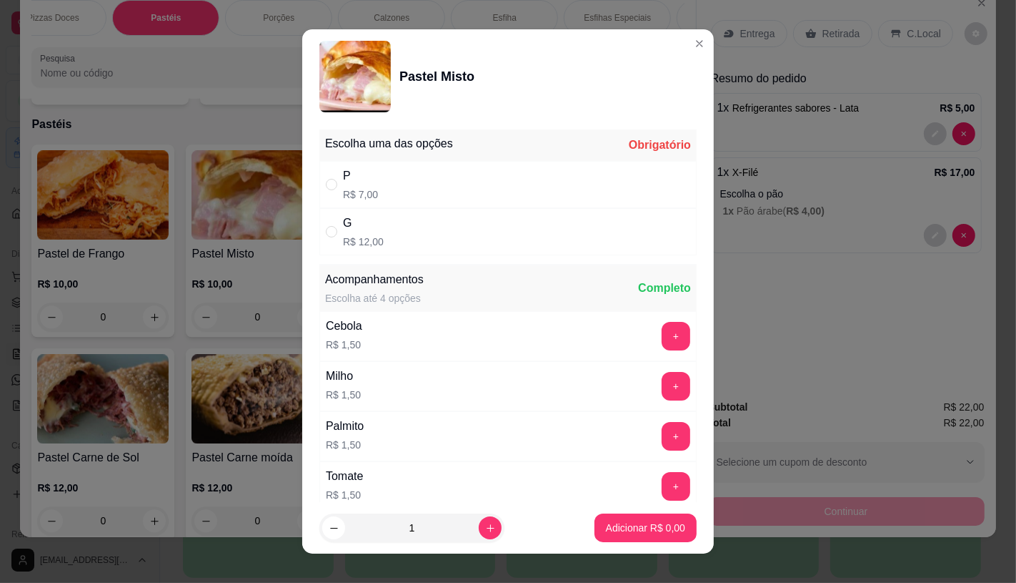
click at [372, 234] on p "R$ 12,00" at bounding box center [363, 241] width 41 height 14
radio input "true"
click at [636, 519] on button "Adicionar R$ 12,00" at bounding box center [642, 528] width 105 height 28
type input "1"
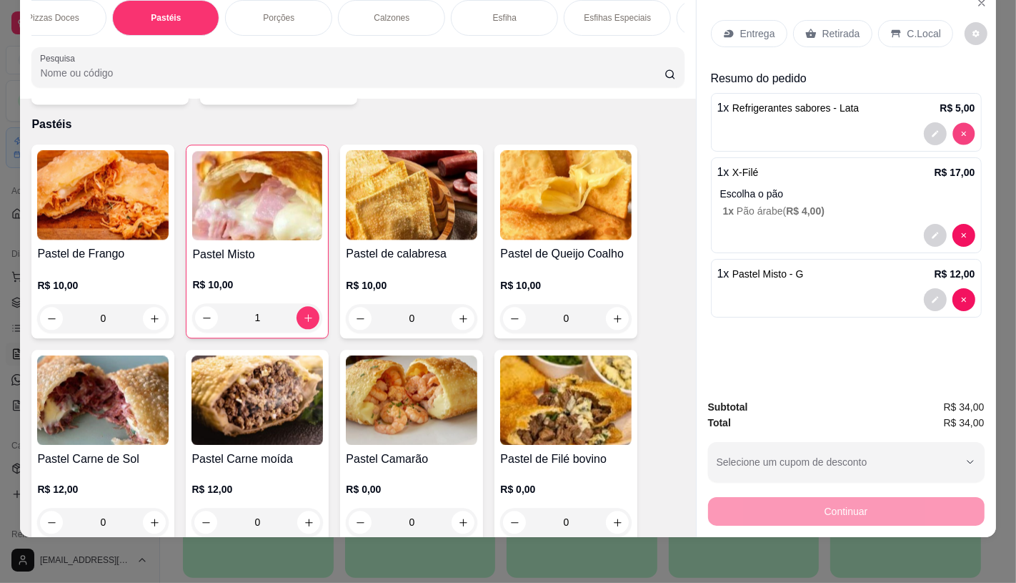
type input "0"
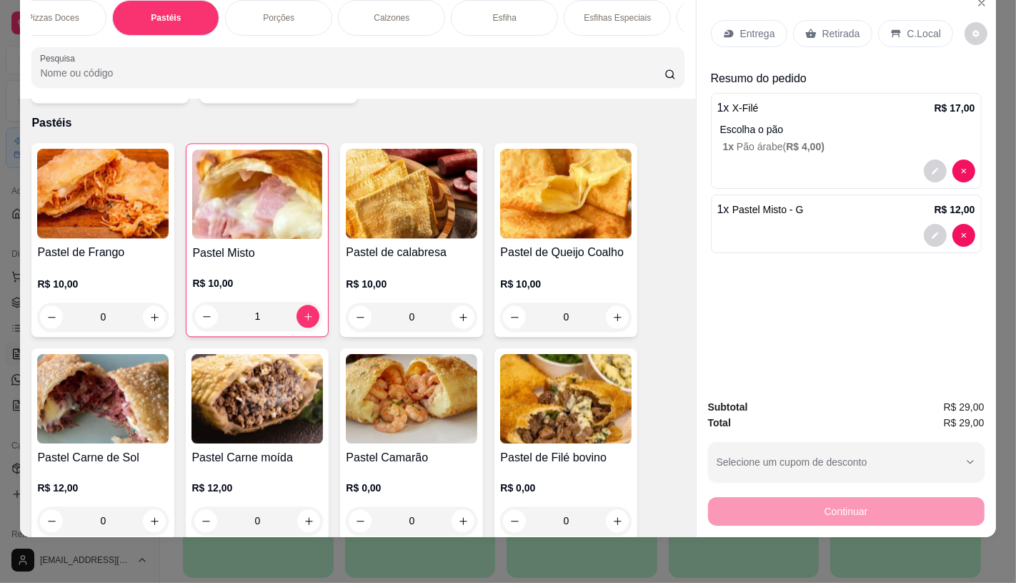
scroll to position [2839, 0]
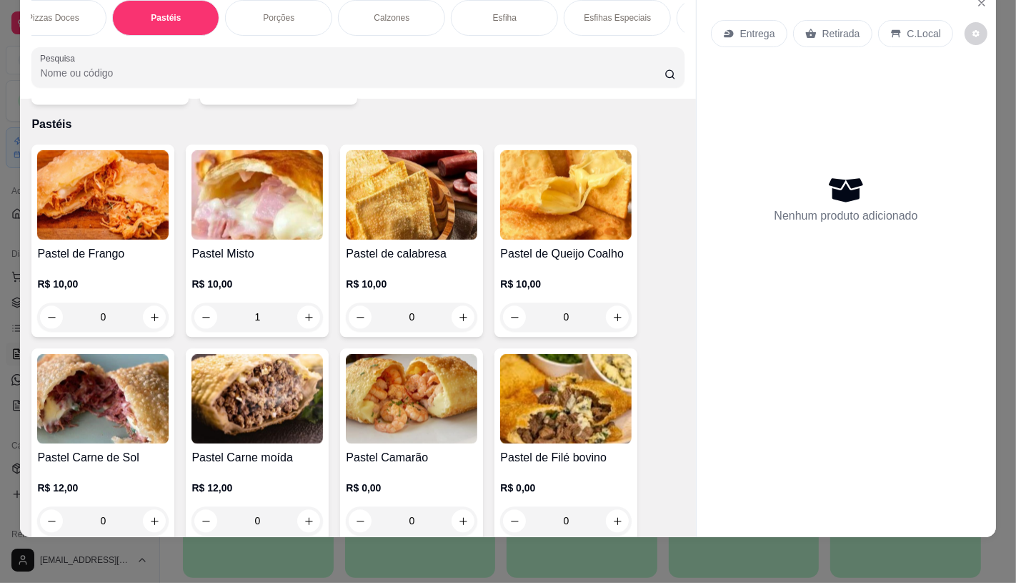
type input "0"
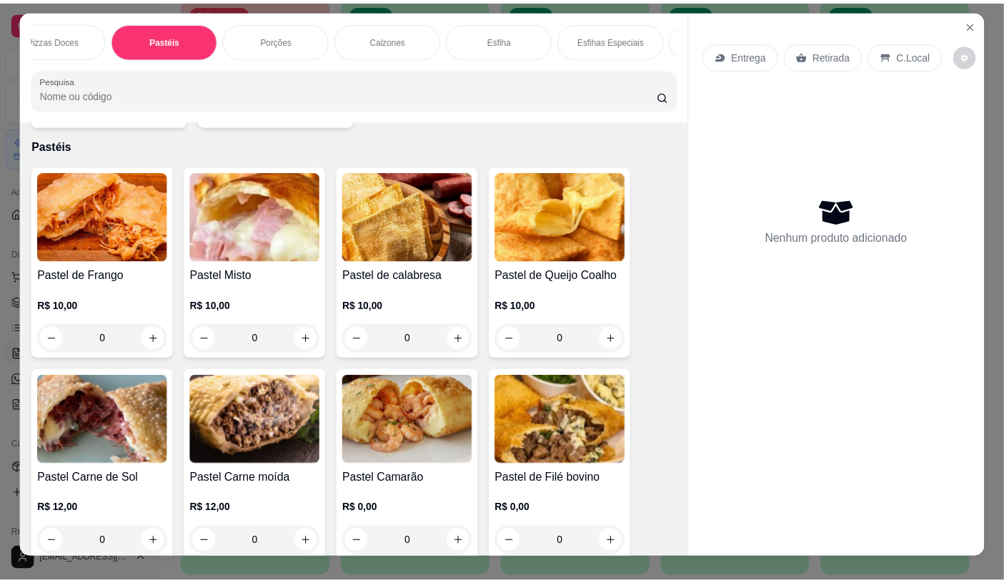
scroll to position [0, 0]
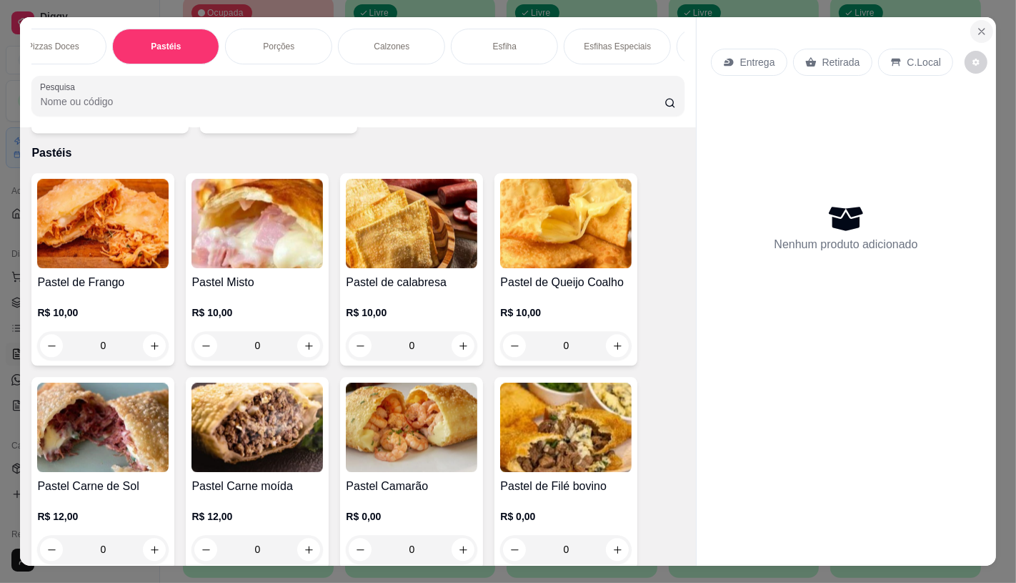
click at [976, 31] on icon "Close" at bounding box center [981, 31] width 11 height 11
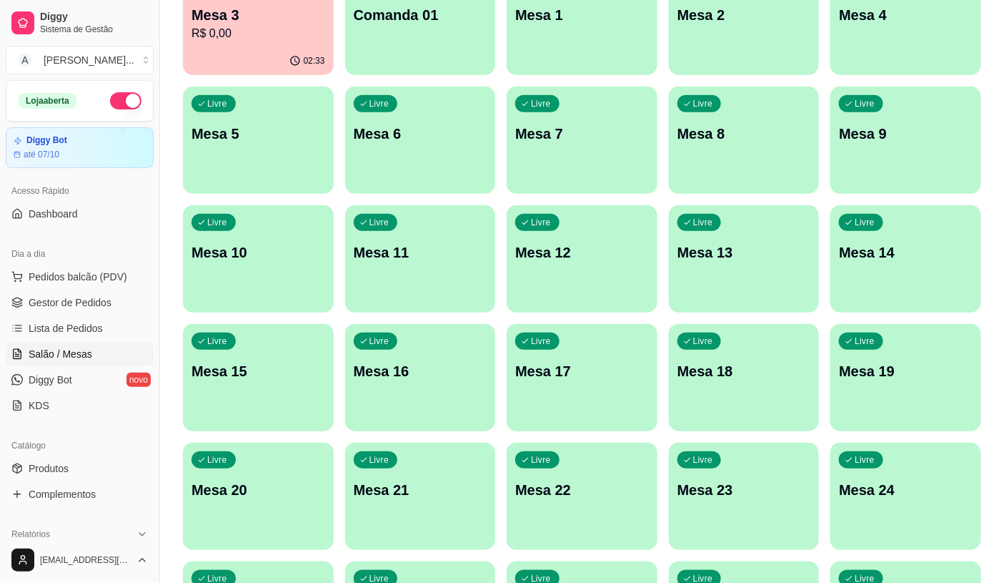
scroll to position [159, 0]
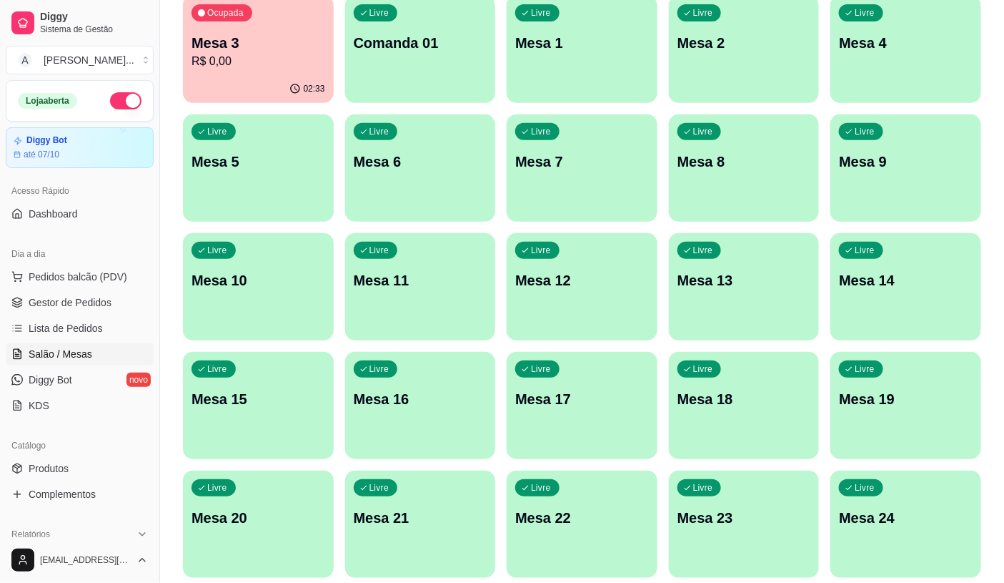
click at [277, 31] on div "Ocupada Mesa 3 R$ 0,00" at bounding box center [258, 35] width 151 height 79
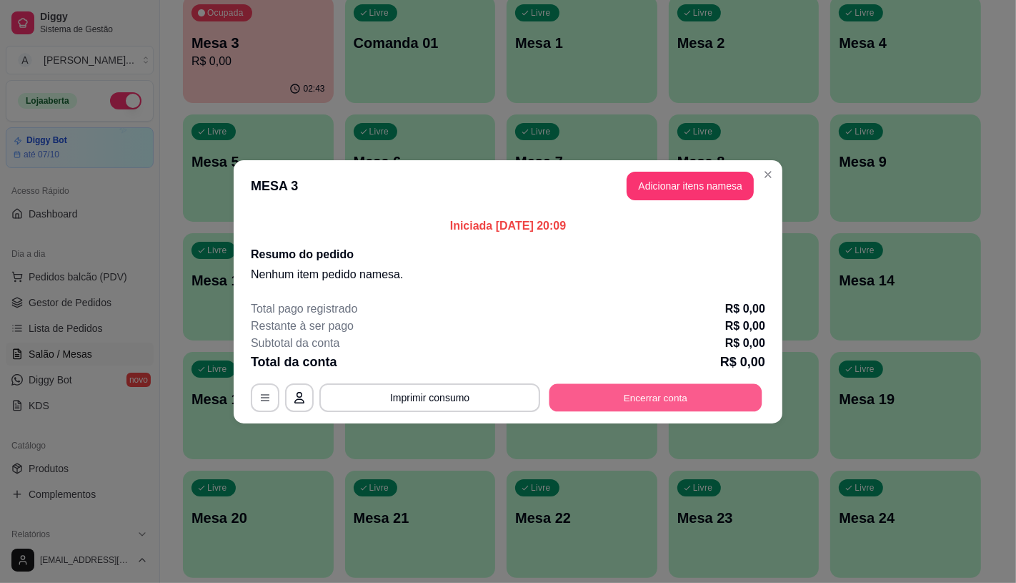
click at [641, 402] on button "Encerrar conta" at bounding box center [656, 397] width 213 height 28
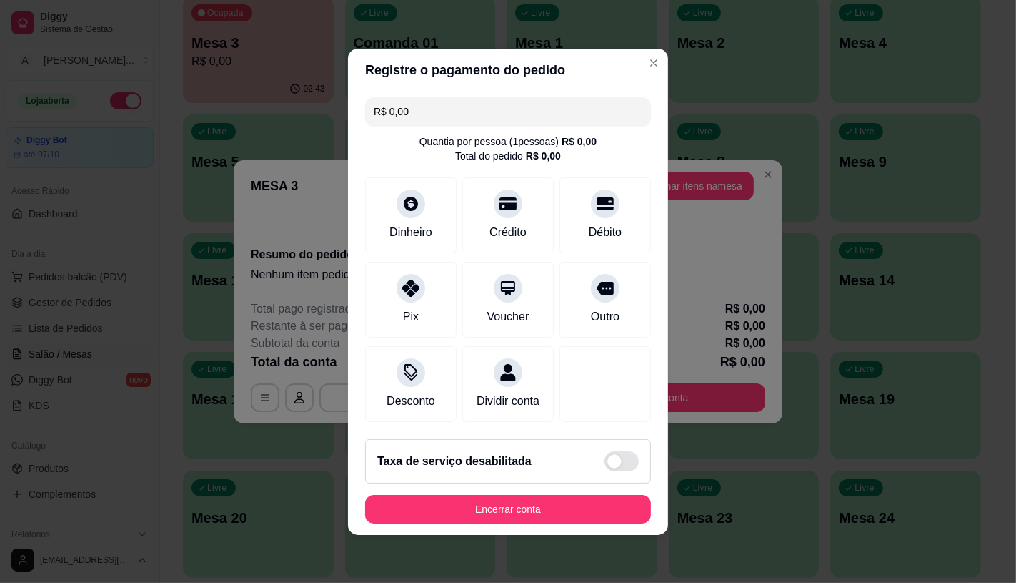
click at [613, 532] on footer "Taxa de serviço desabilitada Encerrar conta" at bounding box center [508, 480] width 320 height 107
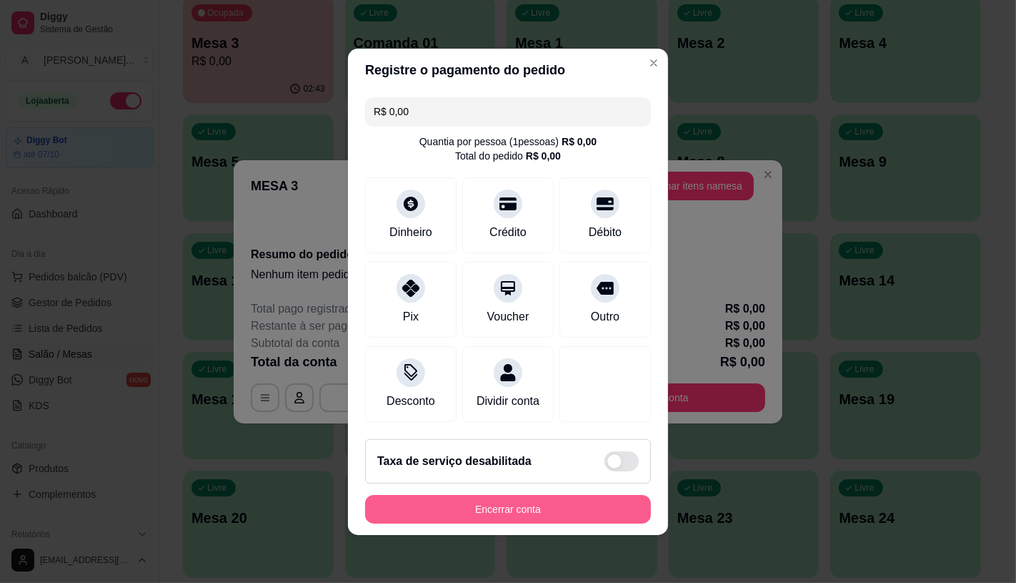
click at [610, 522] on button "Encerrar conta" at bounding box center [508, 509] width 286 height 29
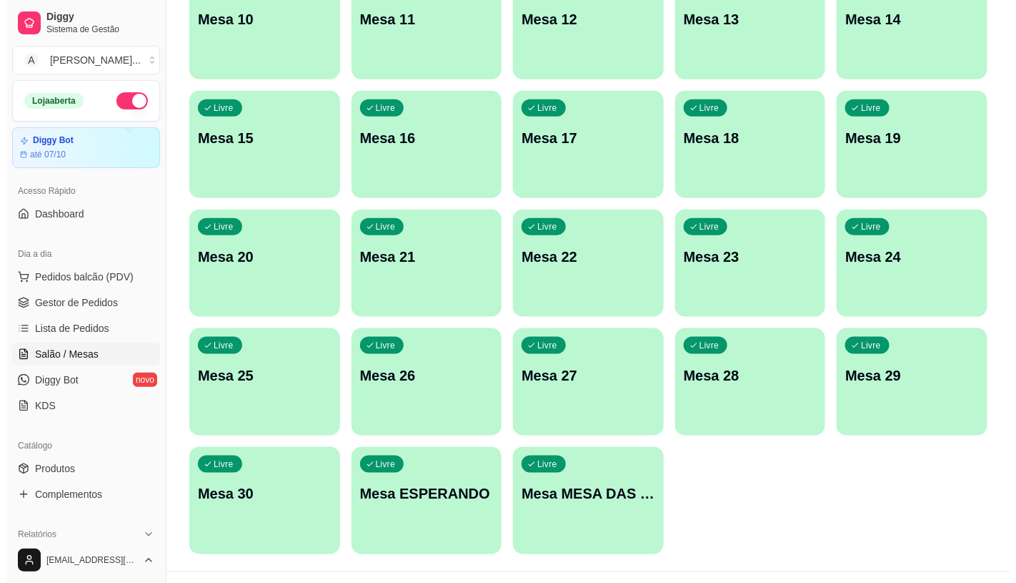
scroll to position [448, 0]
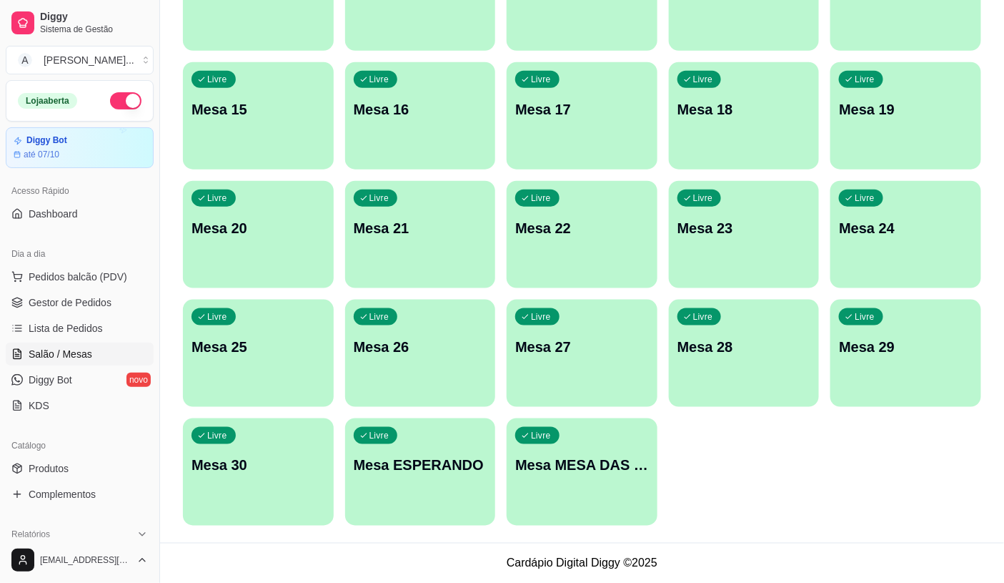
click at [597, 488] on div "Livre Mesa MESA DAS COMANDAS" at bounding box center [582, 463] width 151 height 90
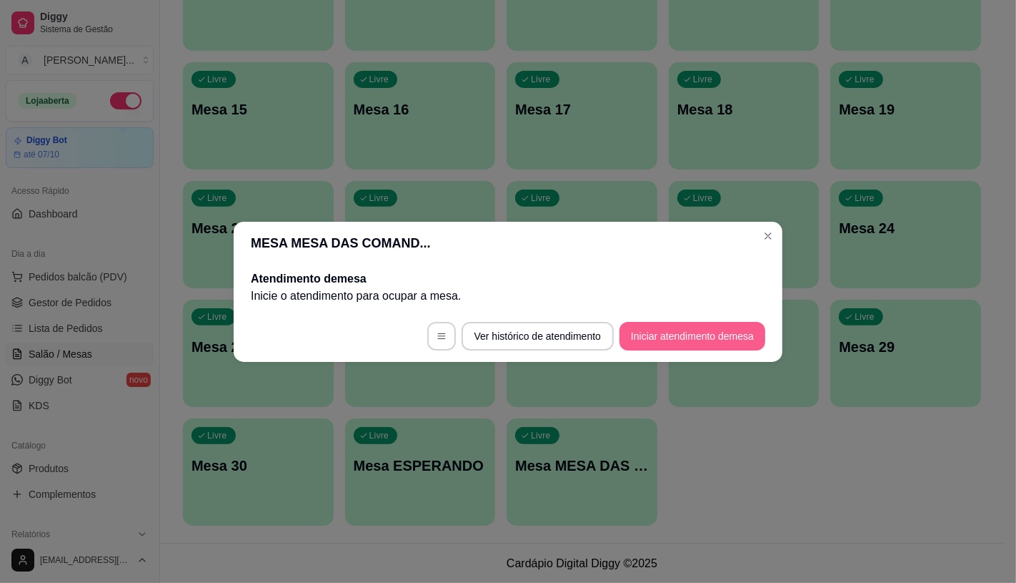
click at [671, 332] on button "Iniciar atendimento de mesa" at bounding box center [693, 336] width 146 height 29
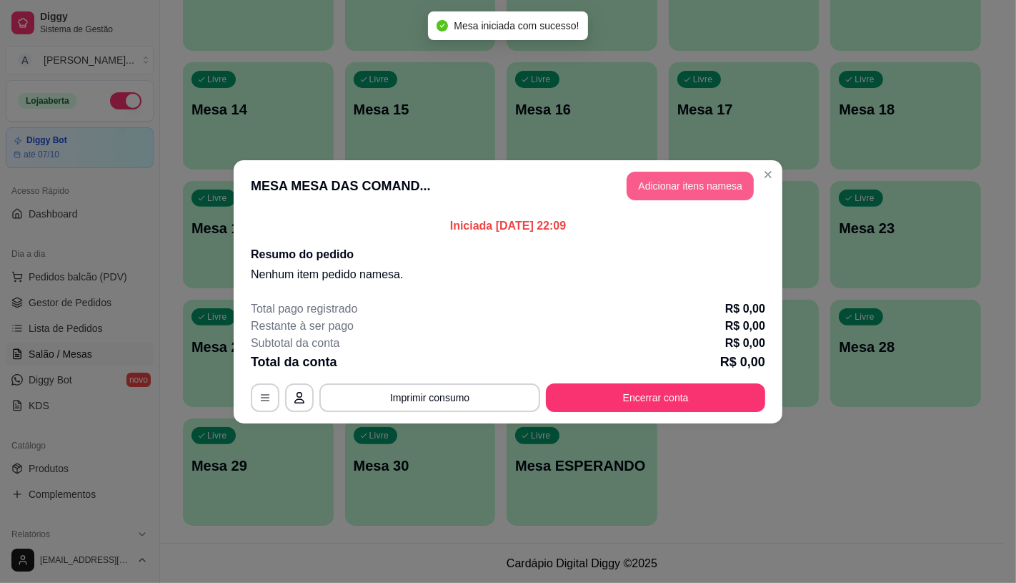
click at [688, 197] on button "Adicionar itens na mesa" at bounding box center [690, 186] width 127 height 29
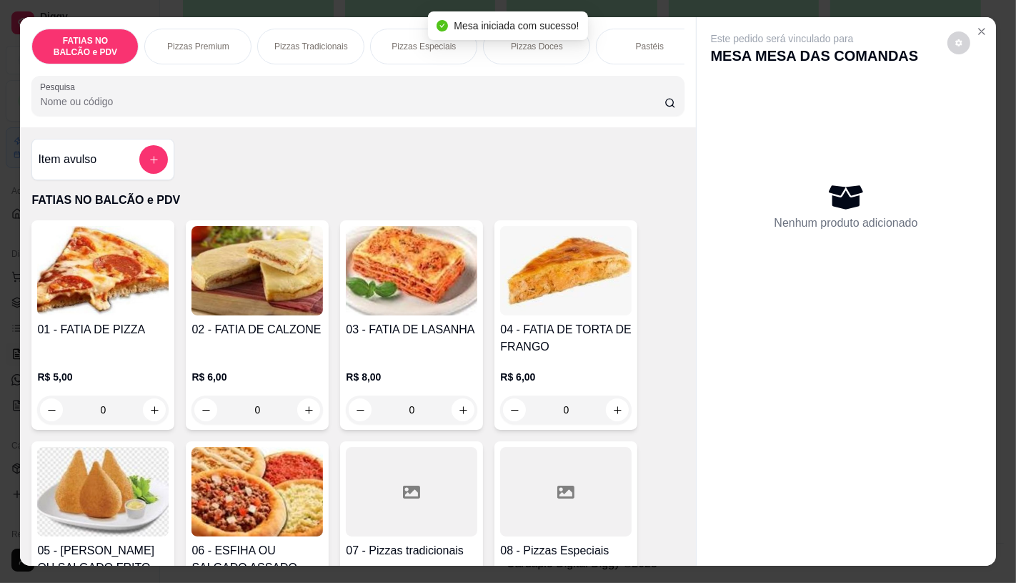
click at [442, 64] on div "FATIAS NO BALCÃO e PDV Pizzas Premium Pizzas Tradicionais Pizzas Especiais Pizz…" at bounding box center [357, 47] width 653 height 36
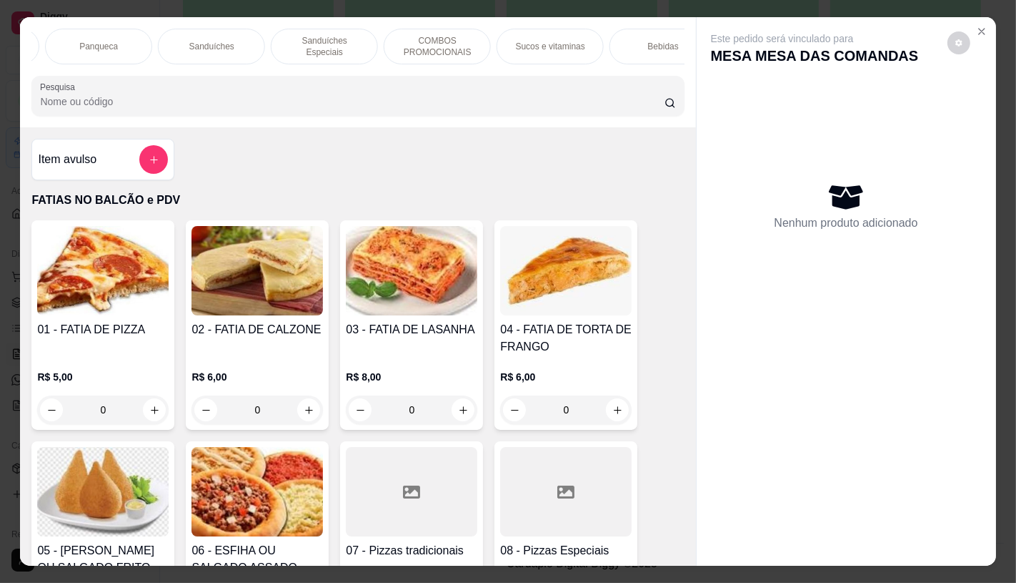
scroll to position [0, 1142]
click at [69, 41] on p "Panqueca" at bounding box center [72, 46] width 39 height 11
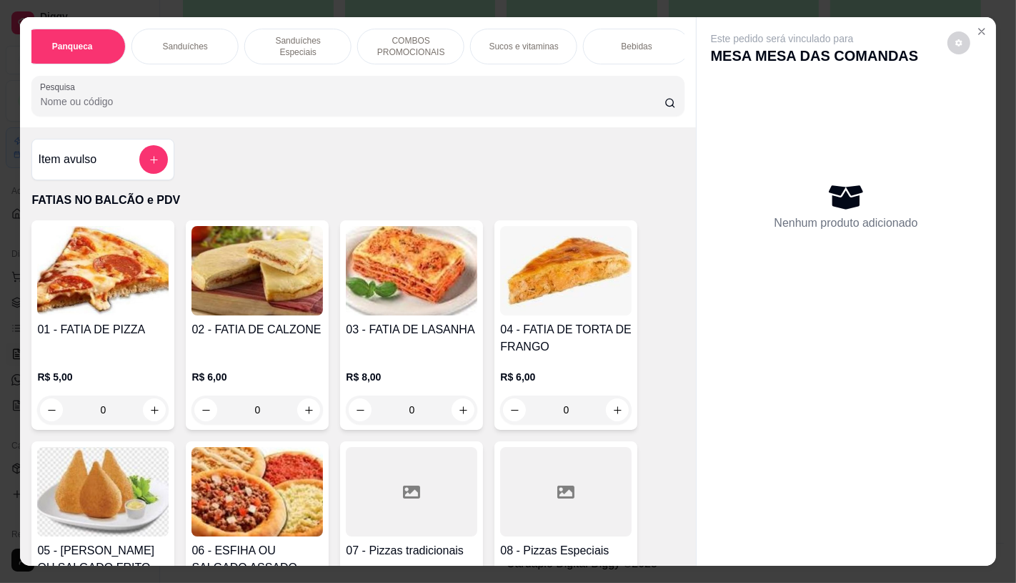
scroll to position [34, 0]
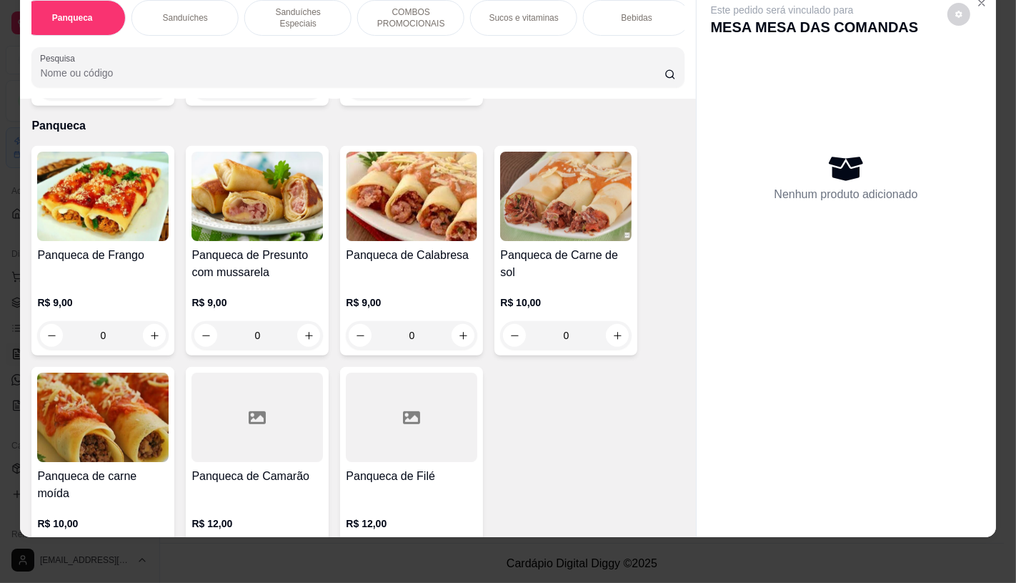
click at [96, 224] on div "Panqueca de Frango R$ 9,00 0" at bounding box center [102, 250] width 143 height 209
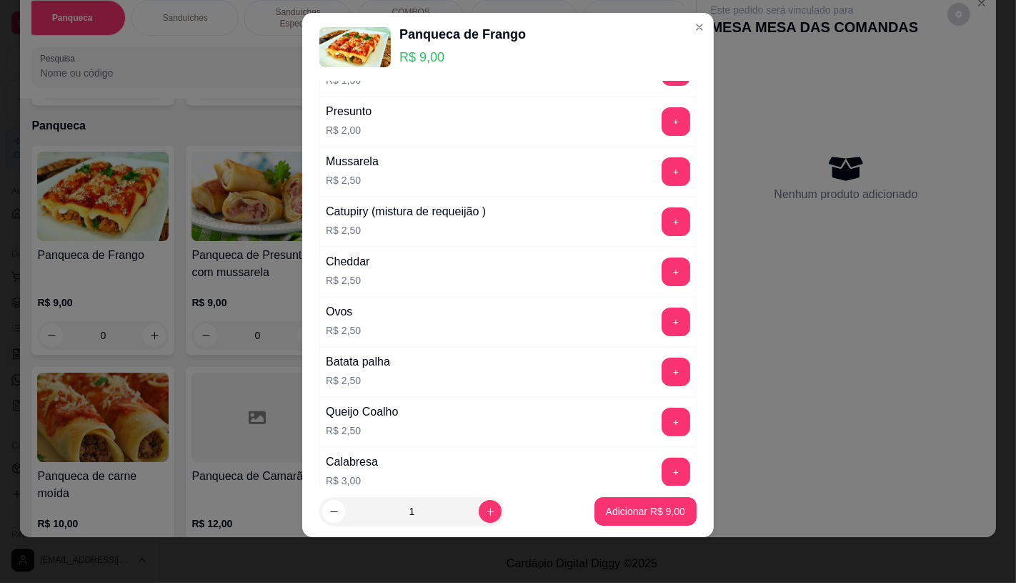
scroll to position [317, 0]
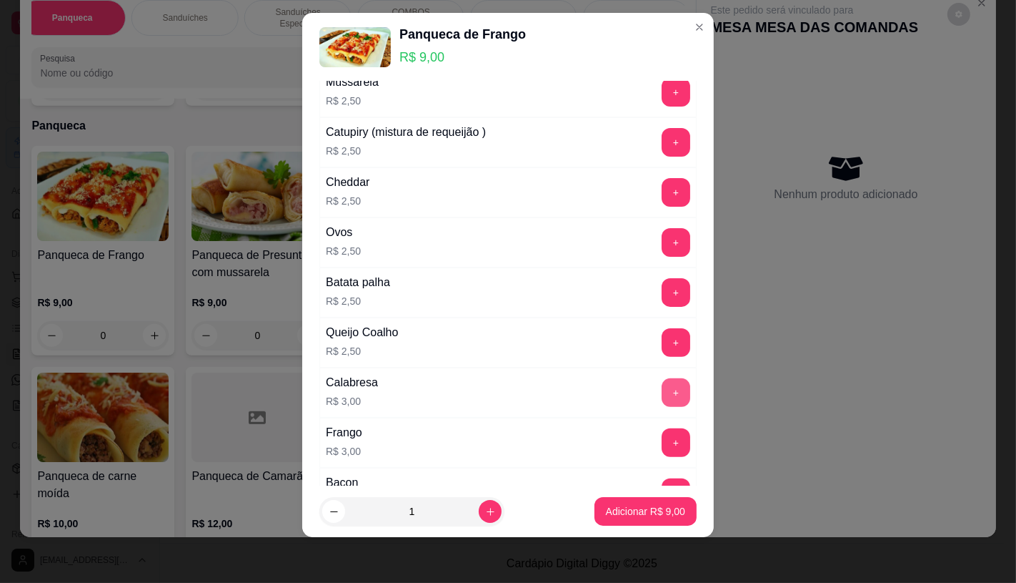
click at [662, 399] on button "+" at bounding box center [676, 392] width 29 height 29
click at [646, 520] on button "Adicionar R$ 12,00" at bounding box center [642, 512] width 105 height 28
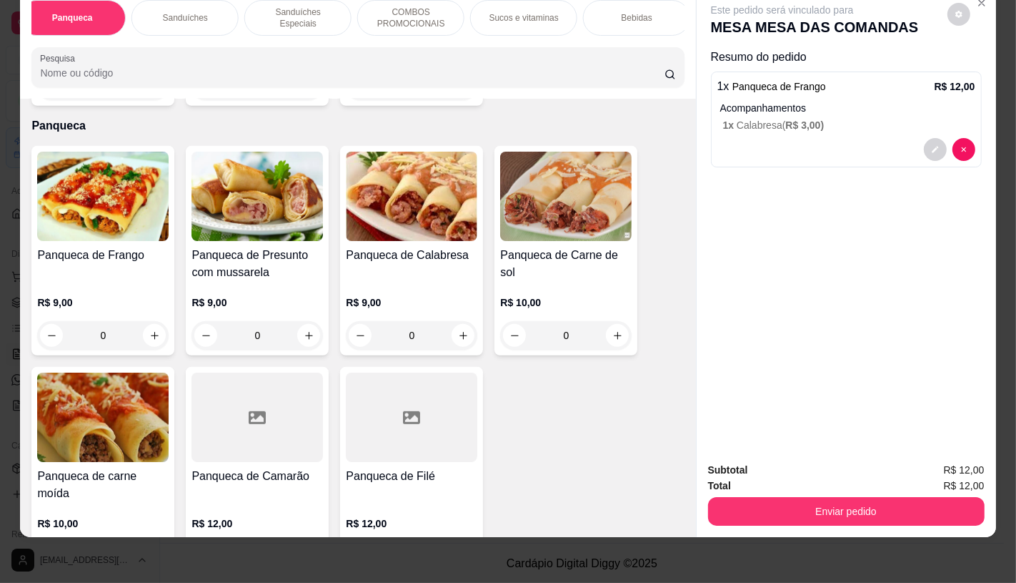
click at [536, 12] on p "Sucos e vitaminas" at bounding box center [524, 17] width 69 height 11
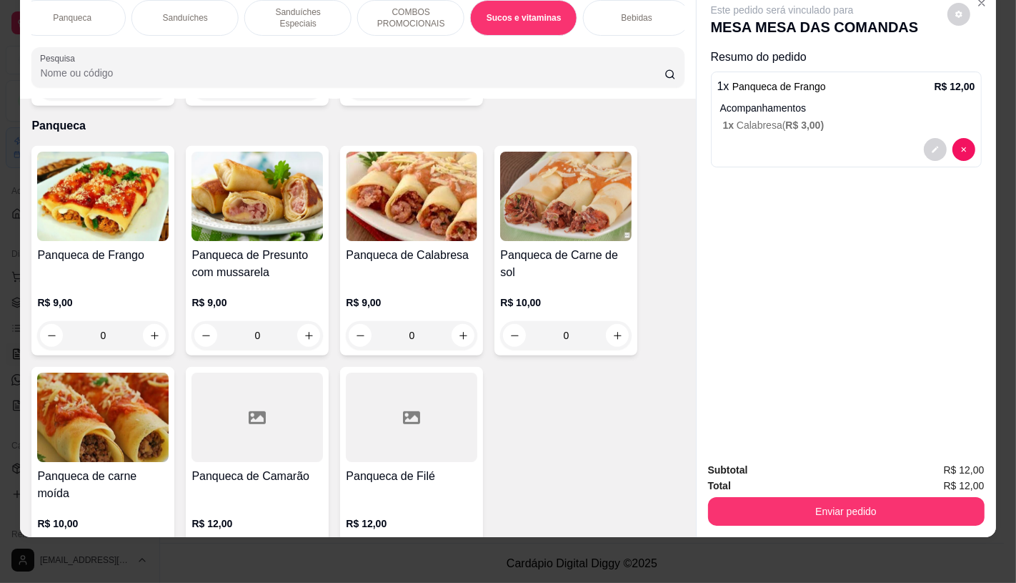
scroll to position [7550, 0]
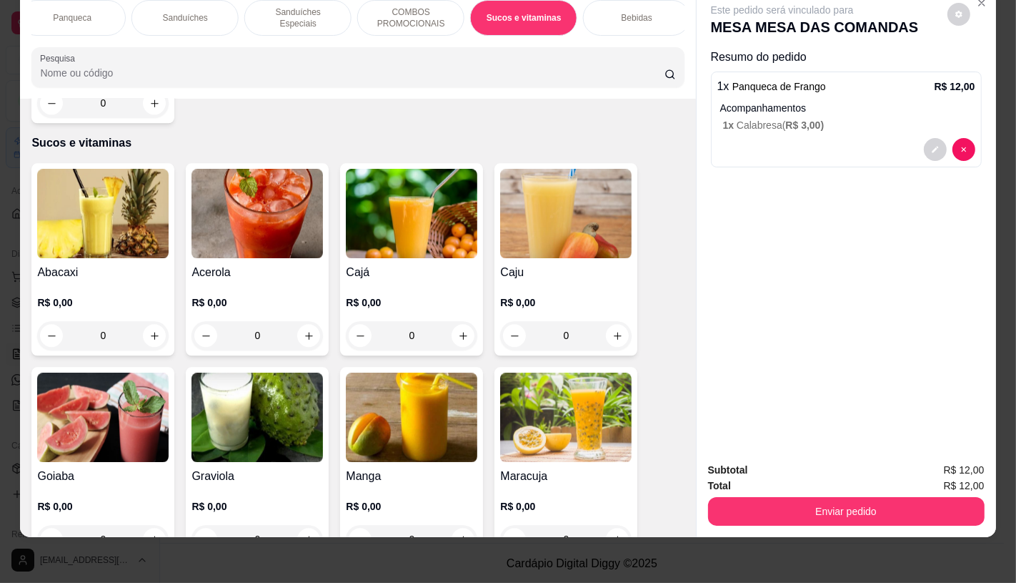
click at [276, 382] on img at bounding box center [258, 416] width 132 height 89
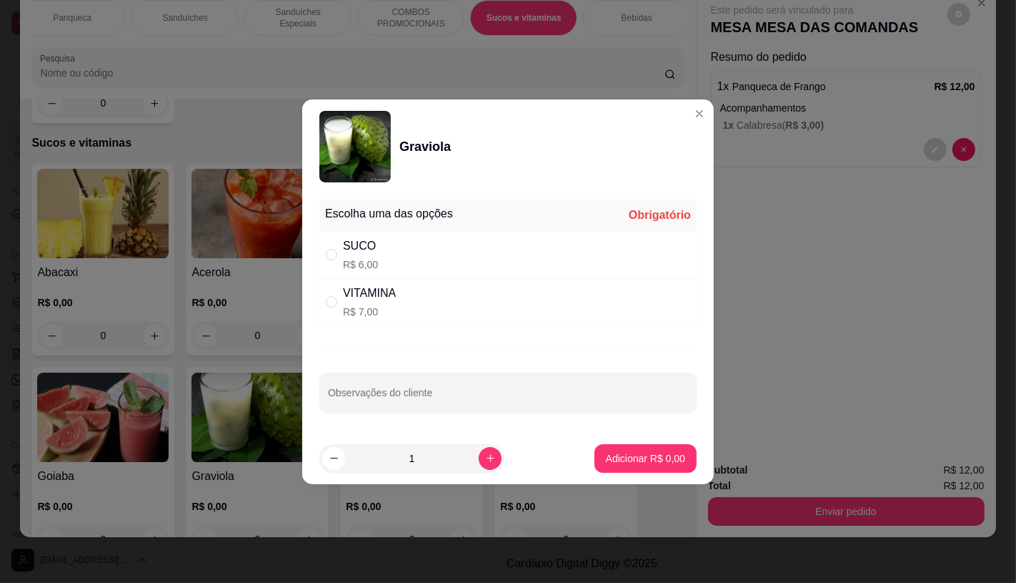
click at [416, 297] on div "VITAMINA R$ 7,00" at bounding box center [508, 301] width 377 height 47
radio input "true"
click at [633, 466] on button "Adicionar R$ 7,00" at bounding box center [646, 458] width 102 height 29
type input "1"
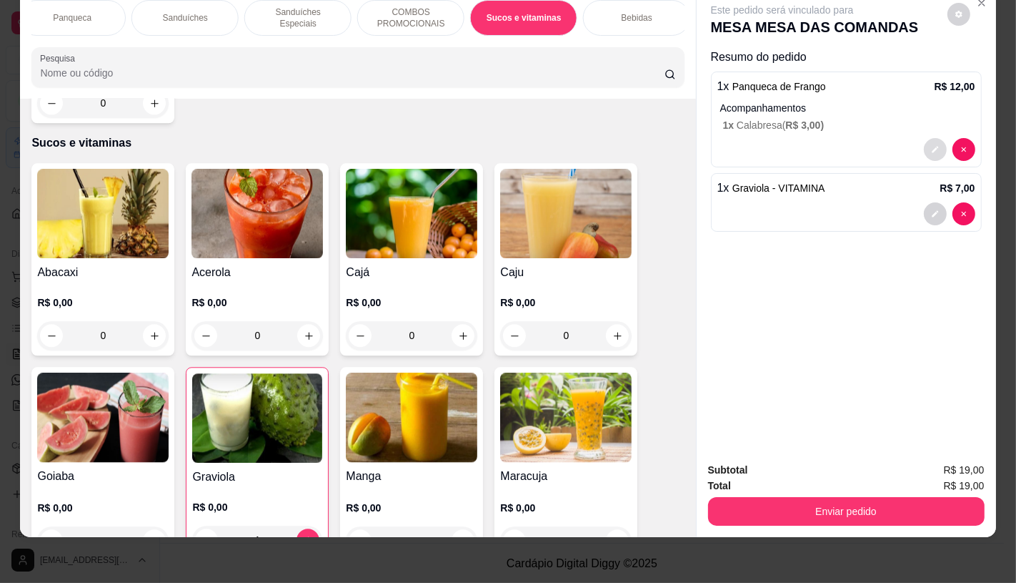
click at [931, 145] on icon "decrease-product-quantity" at bounding box center [935, 149] width 9 height 9
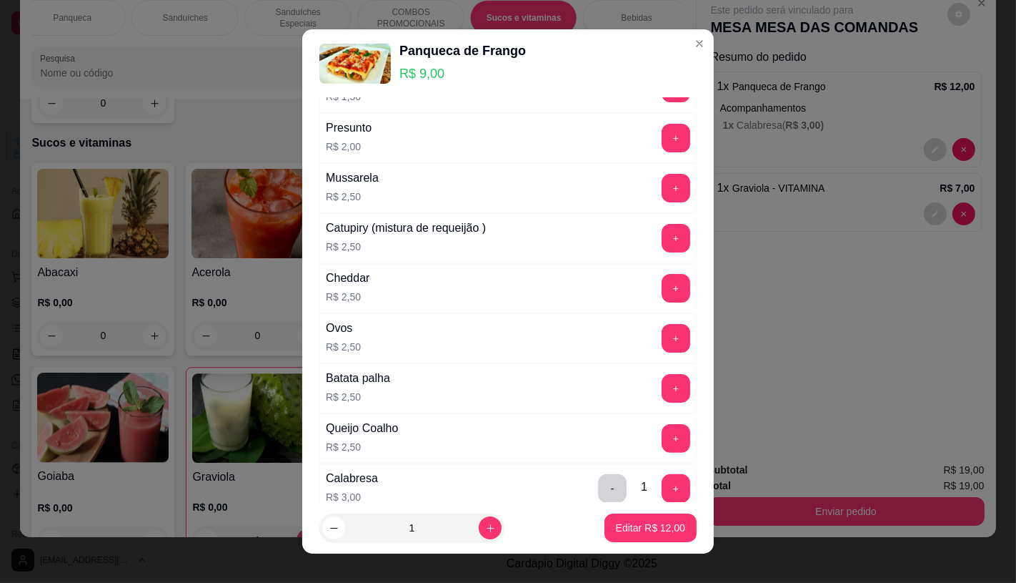
scroll to position [397, 0]
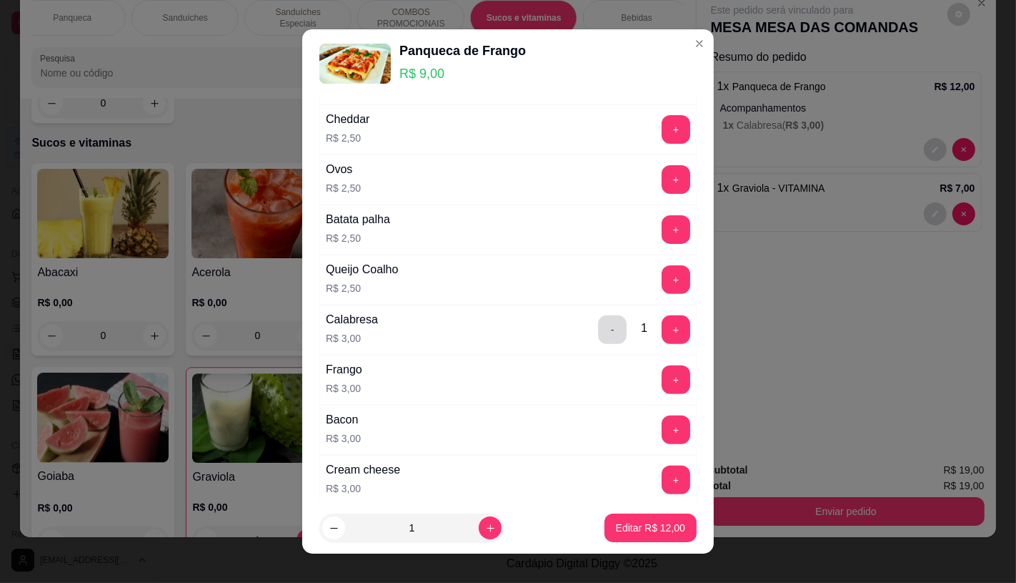
click at [598, 334] on button "-" at bounding box center [612, 329] width 29 height 29
click at [630, 523] on p "Editar R$ 9,00" at bounding box center [654, 528] width 62 height 14
type input "1"
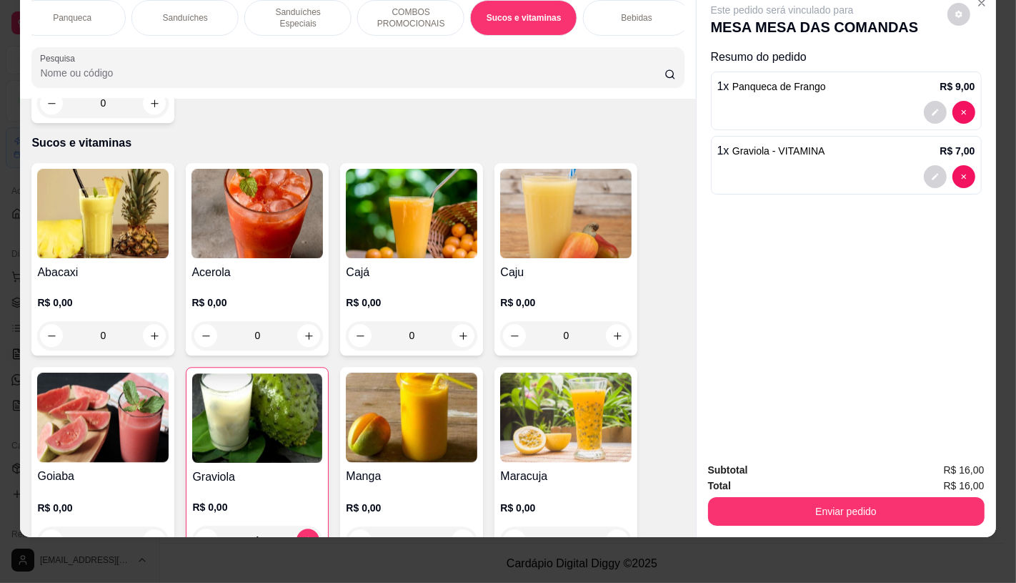
scroll to position [0, 1487]
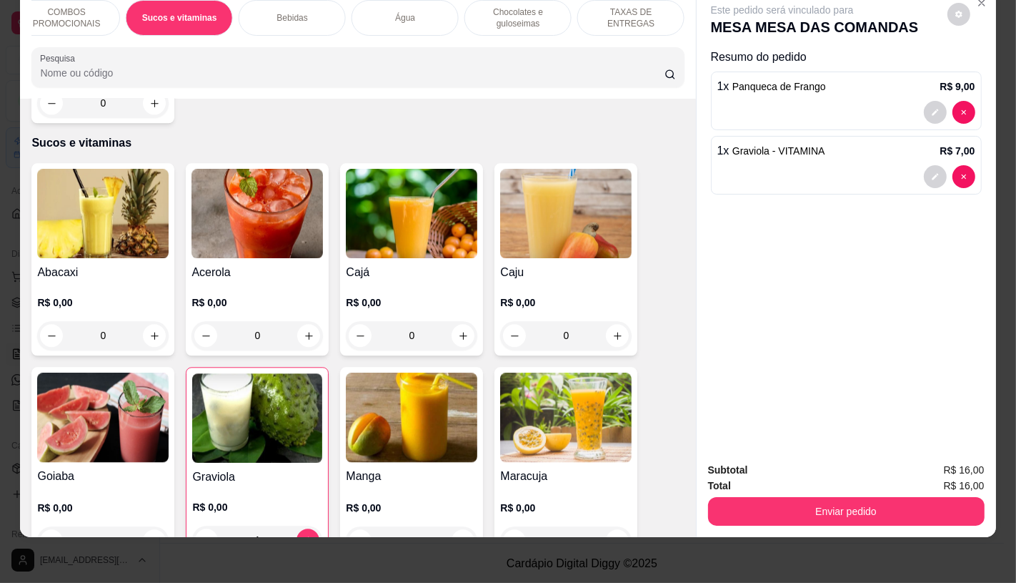
click at [655, 6] on p "TAXAS DE ENTREGAS" at bounding box center [631, 17] width 83 height 23
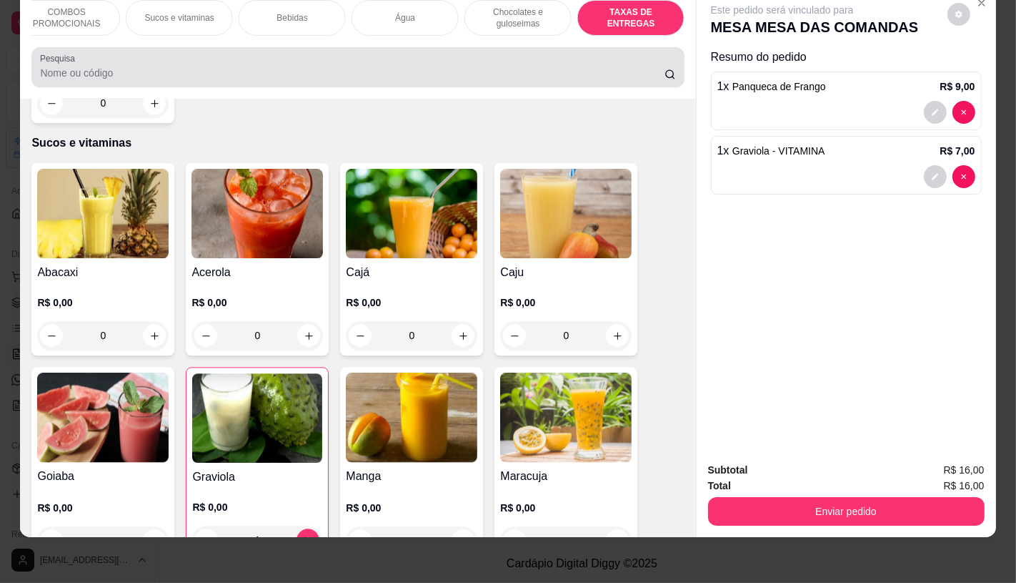
scroll to position [9561, 0]
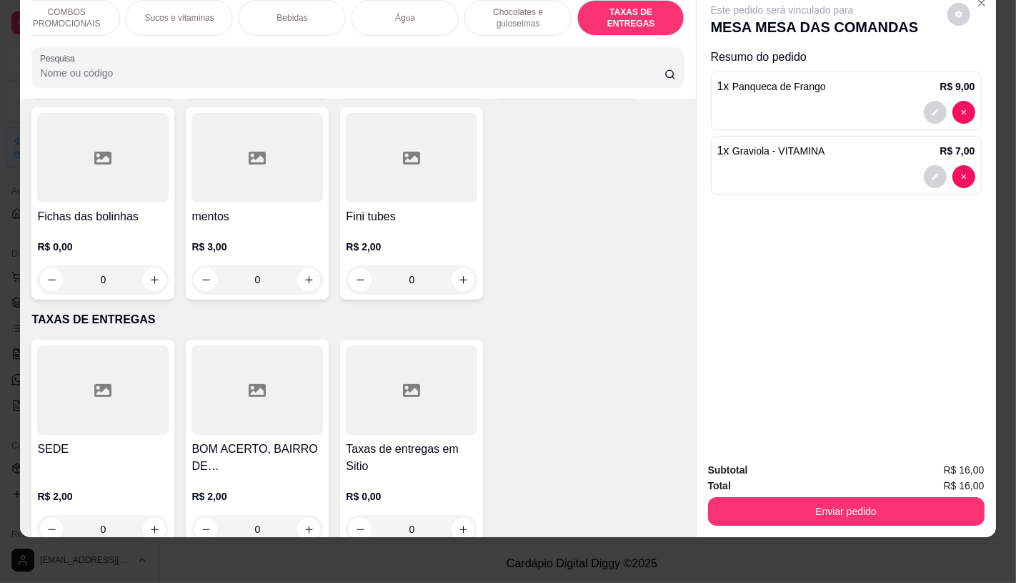
click at [103, 389] on div at bounding box center [103, 389] width 132 height 89
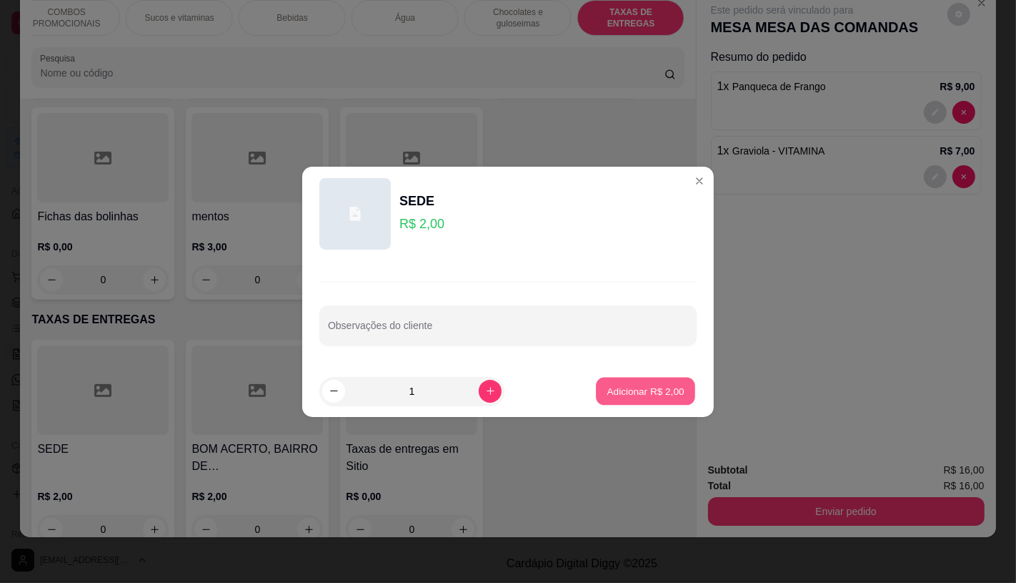
click at [600, 398] on button "Adicionar R$ 2,00" at bounding box center [645, 391] width 99 height 28
type input "1"
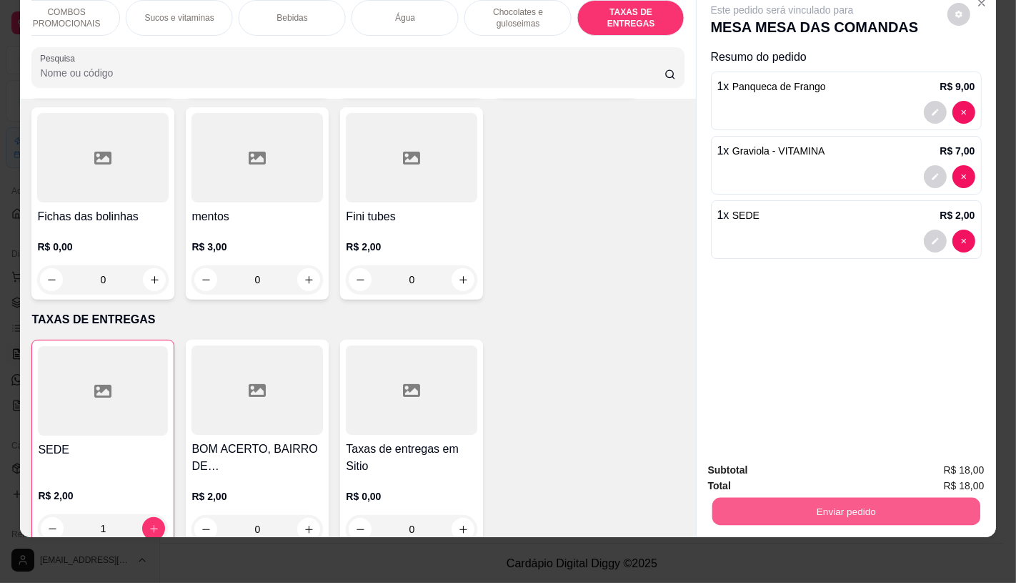
click at [844, 505] on button "Enviar pedido" at bounding box center [846, 511] width 268 height 28
click at [768, 472] on button "Não registrar e enviar pedido" at bounding box center [798, 465] width 149 height 27
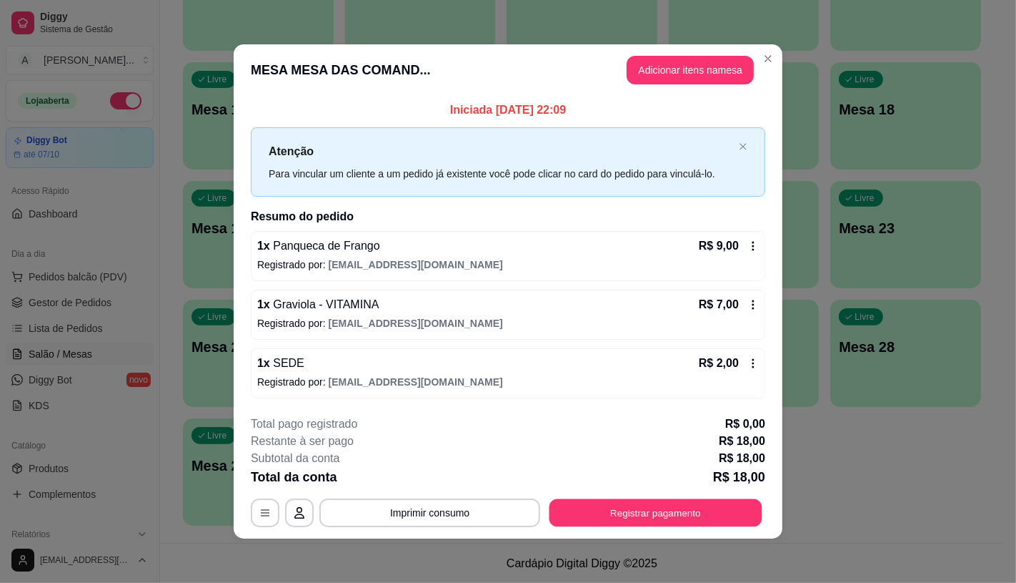
click at [663, 512] on button "Registrar pagamento" at bounding box center [656, 513] width 213 height 28
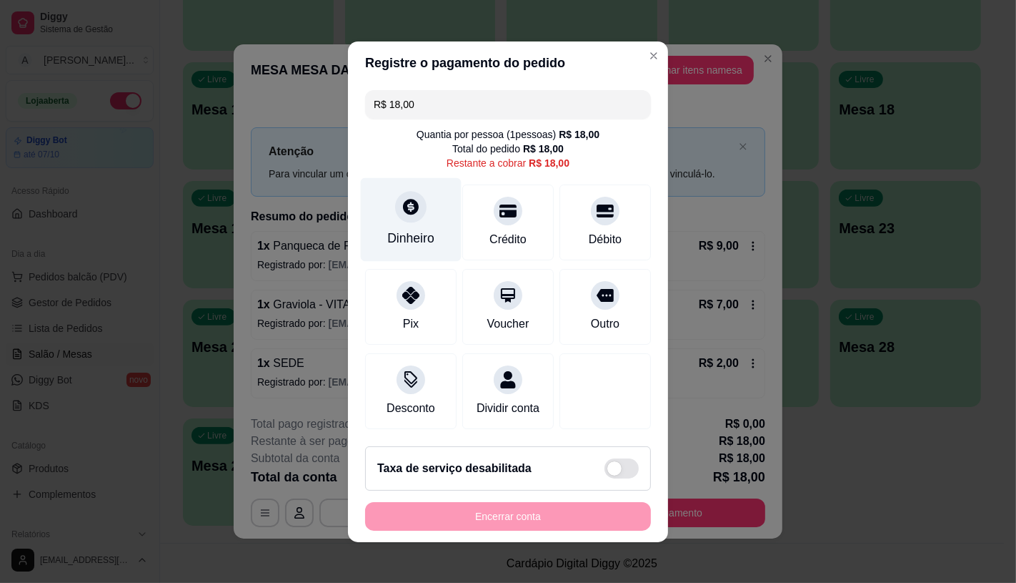
click at [429, 219] on div "Dinheiro" at bounding box center [411, 219] width 101 height 84
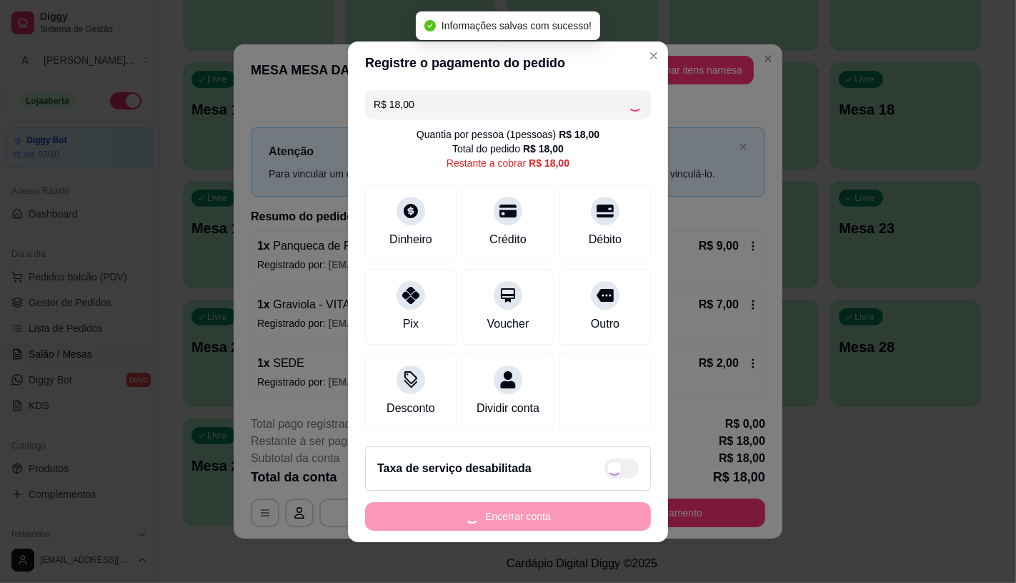
type input "R$ 0,00"
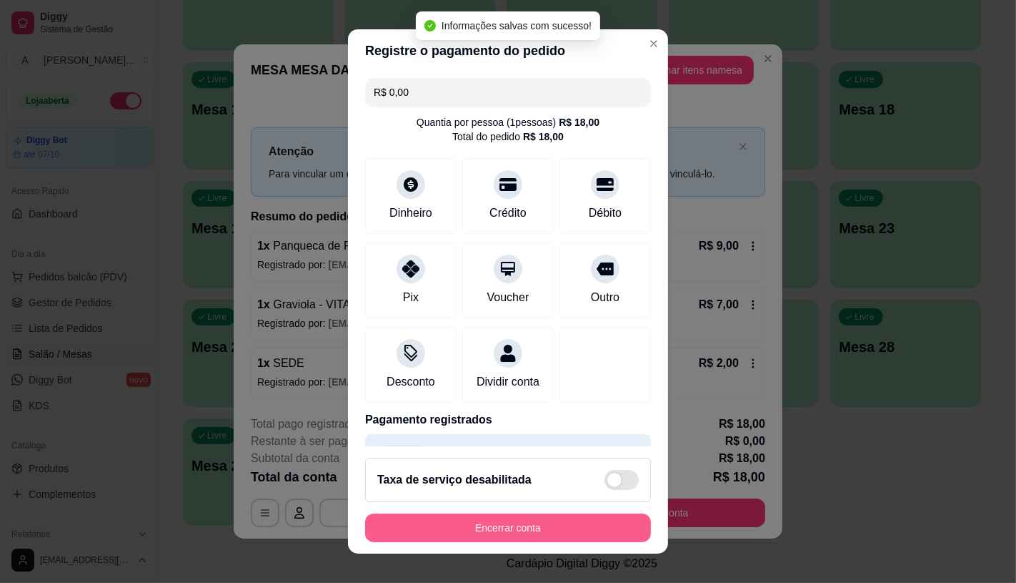
click at [562, 530] on button "Encerrar conta" at bounding box center [508, 527] width 286 height 29
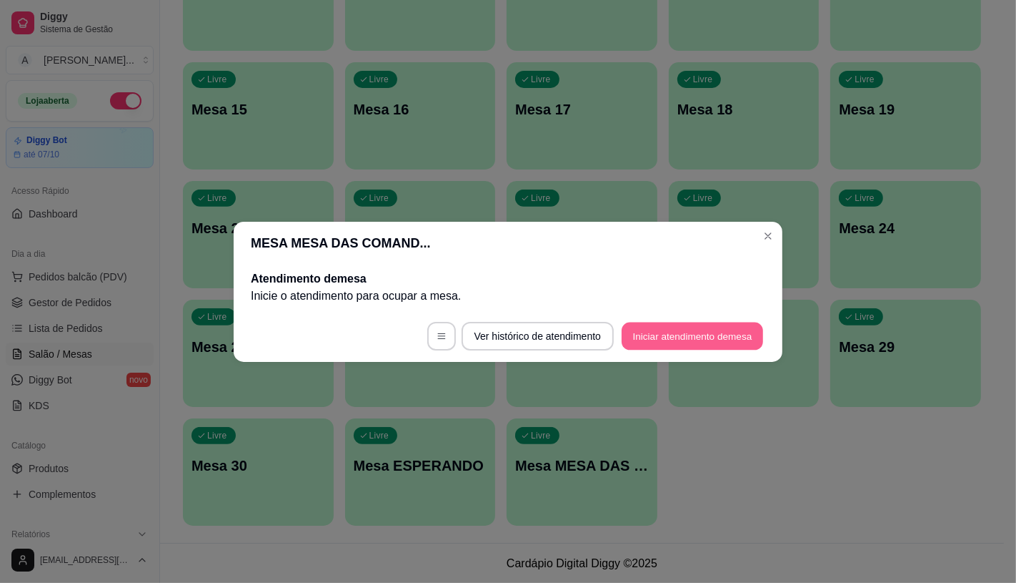
click at [691, 322] on button "Iniciar atendimento de mesa" at bounding box center [693, 336] width 142 height 28
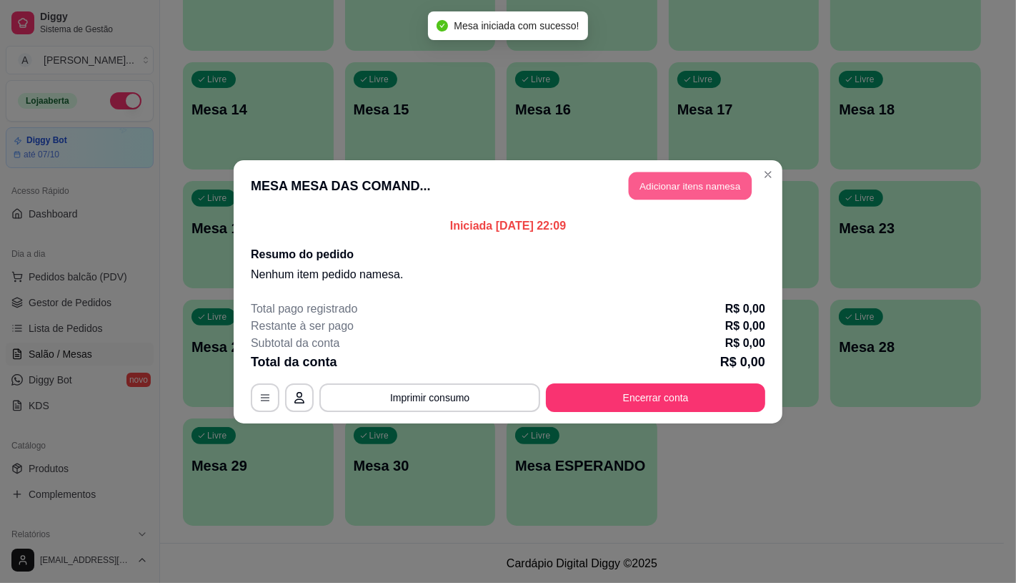
click at [663, 196] on button "Adicionar itens na mesa" at bounding box center [690, 186] width 123 height 28
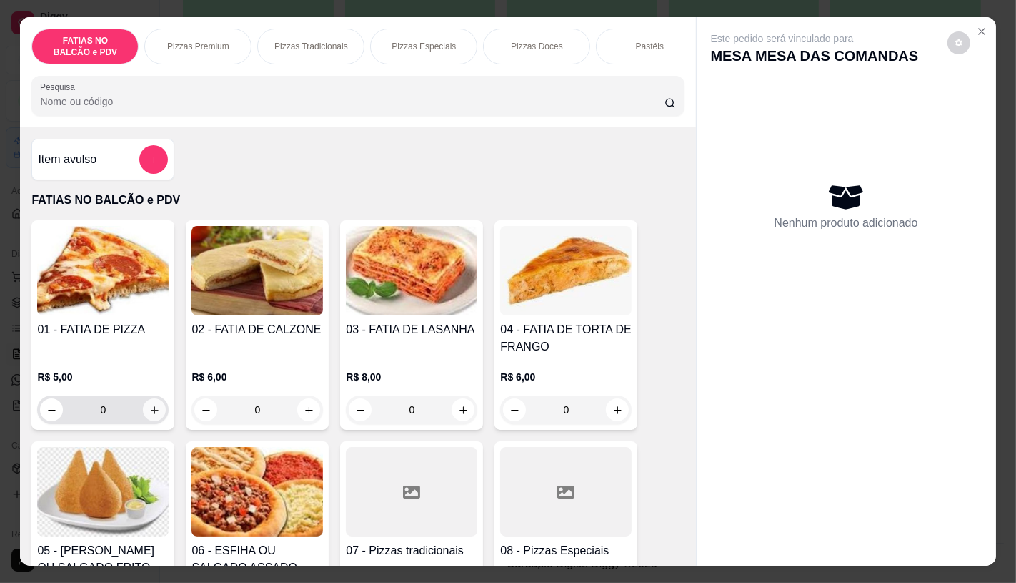
click at [145, 421] on button "increase-product-quantity" at bounding box center [154, 409] width 23 height 23
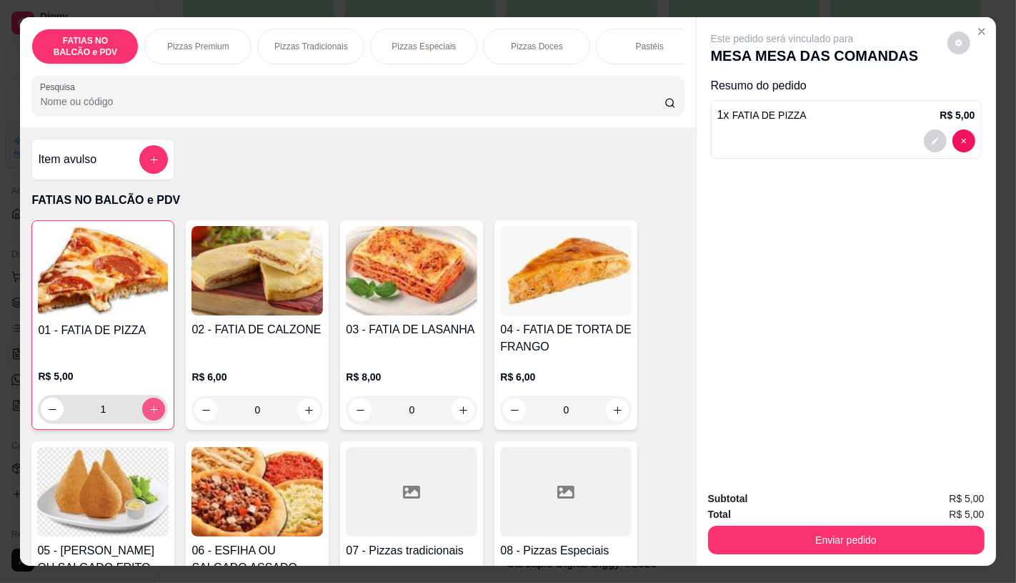
type input "1"
click at [452, 413] on button "increase-product-quantity" at bounding box center [463, 409] width 23 height 23
type input "1"
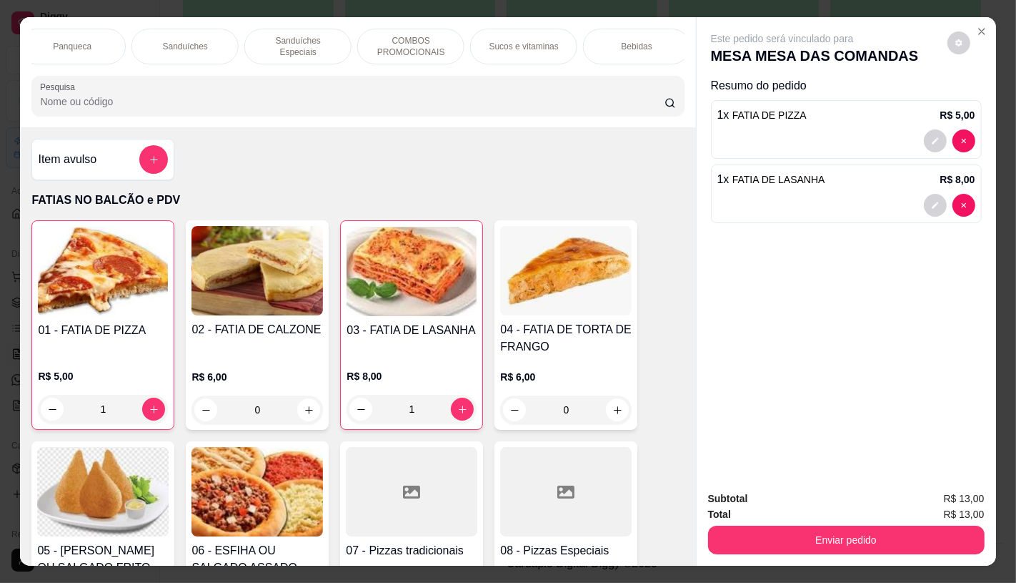
scroll to position [0, 1487]
click at [653, 39] on p "TAXAS DE ENTREGAS" at bounding box center [631, 46] width 83 height 23
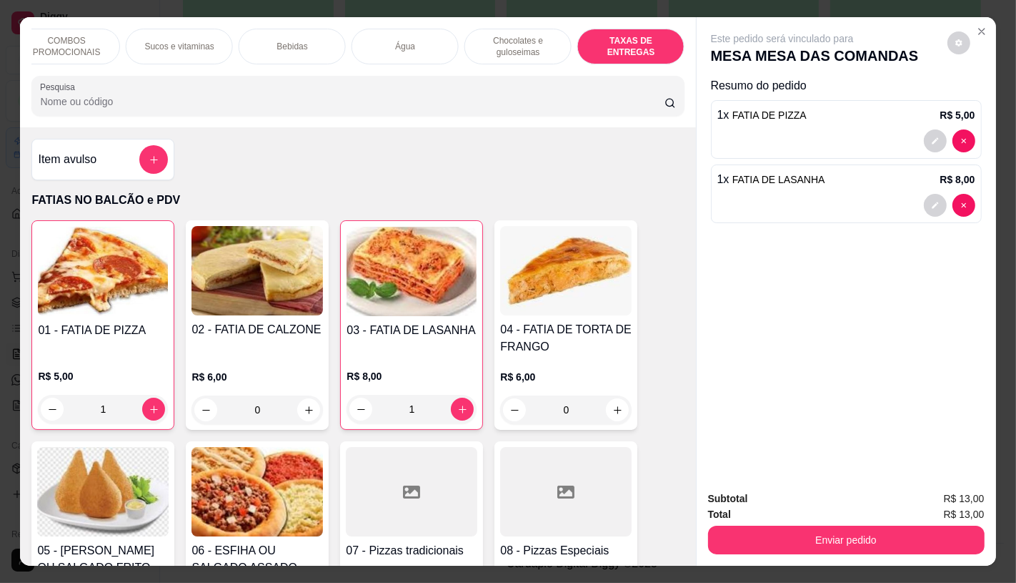
scroll to position [34, 0]
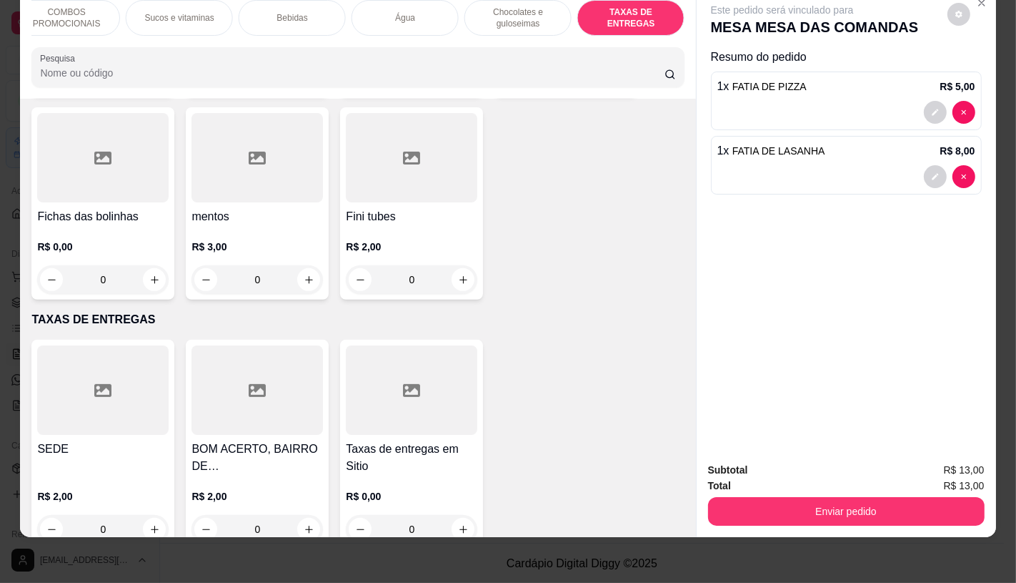
click at [87, 375] on div at bounding box center [103, 389] width 132 height 89
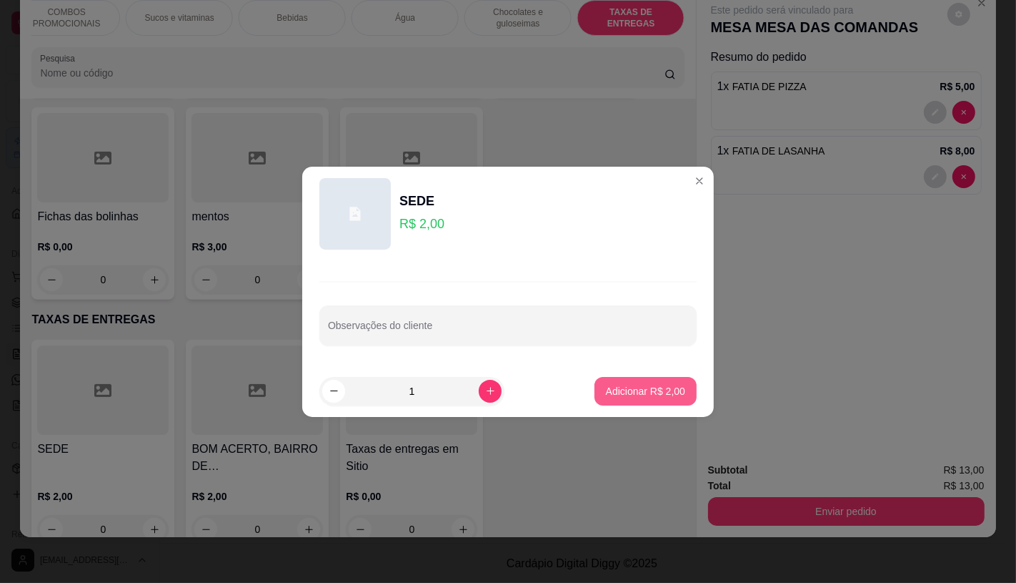
click at [659, 389] on p "Adicionar R$ 2,00" at bounding box center [645, 391] width 79 height 14
type input "1"
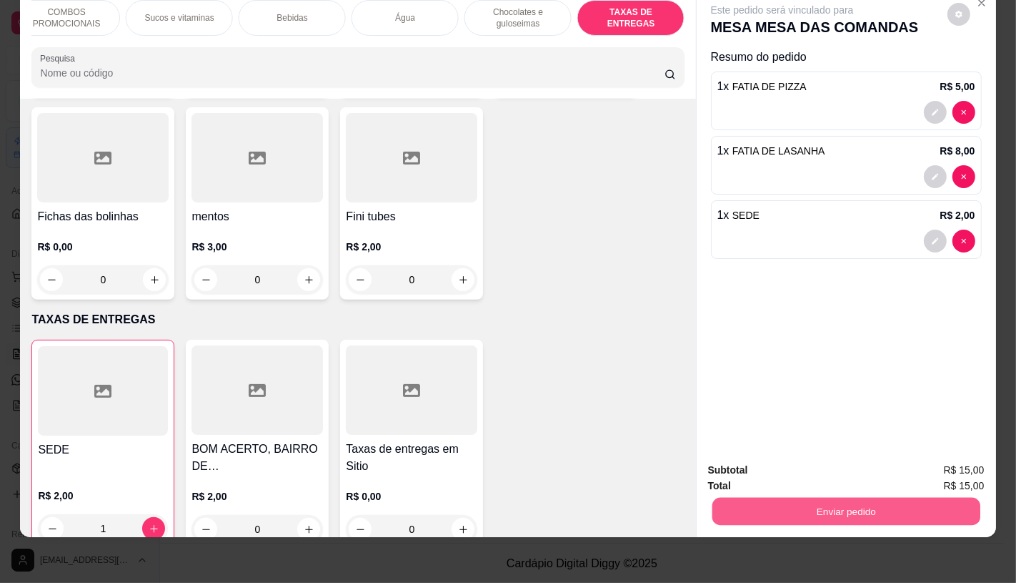
click at [823, 503] on button "Enviar pedido" at bounding box center [846, 511] width 268 height 28
click at [791, 476] on button "Não registrar e enviar pedido" at bounding box center [798, 465] width 144 height 26
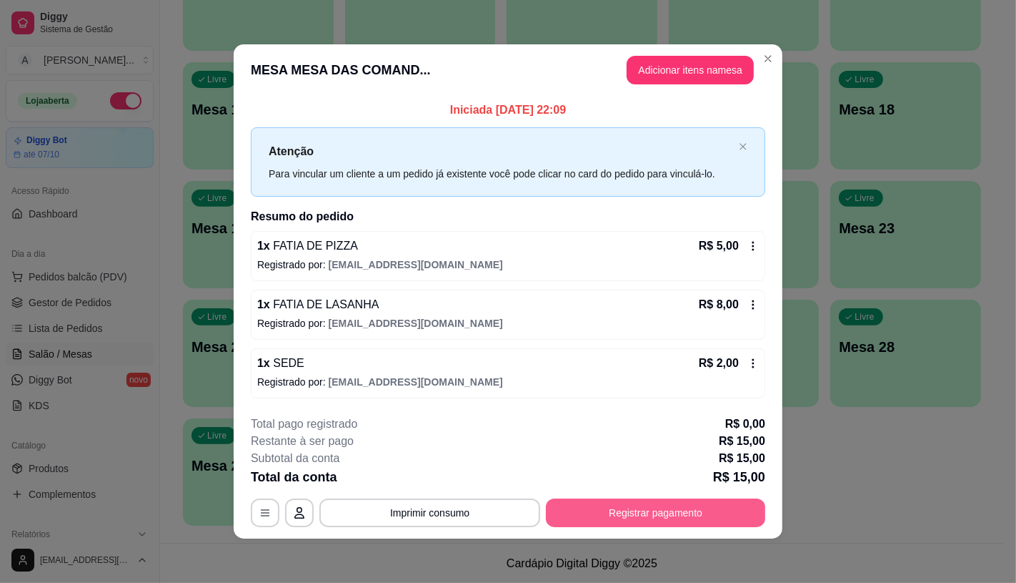
click at [676, 518] on button "Registrar pagamento" at bounding box center [655, 512] width 219 height 29
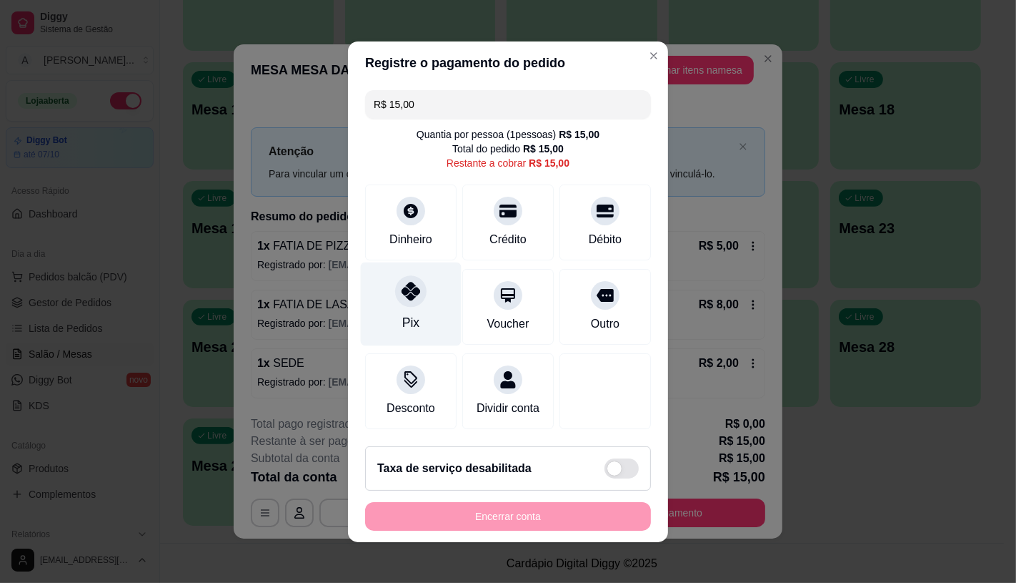
click at [399, 301] on div "Pix" at bounding box center [411, 304] width 101 height 84
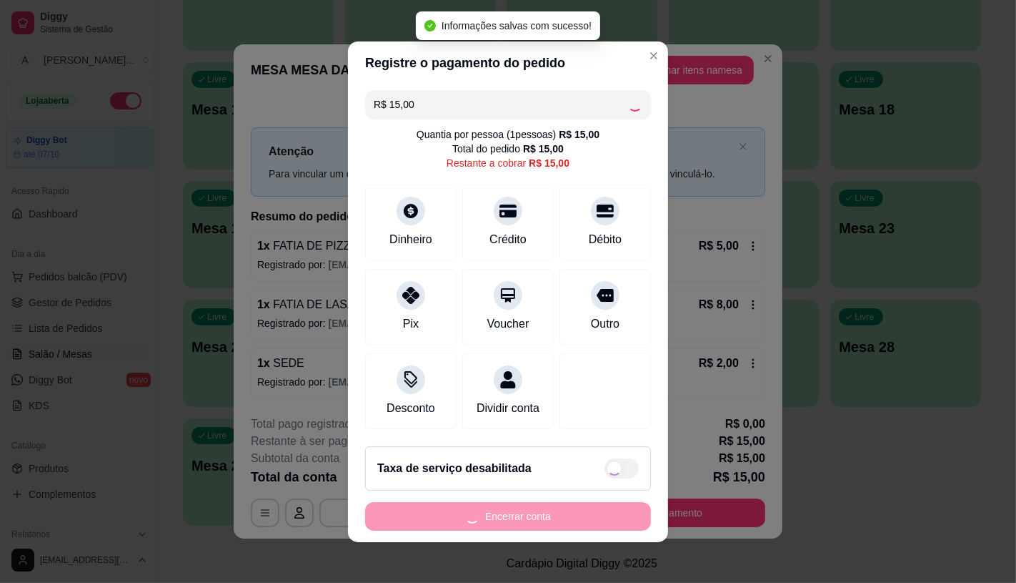
type input "R$ 0,00"
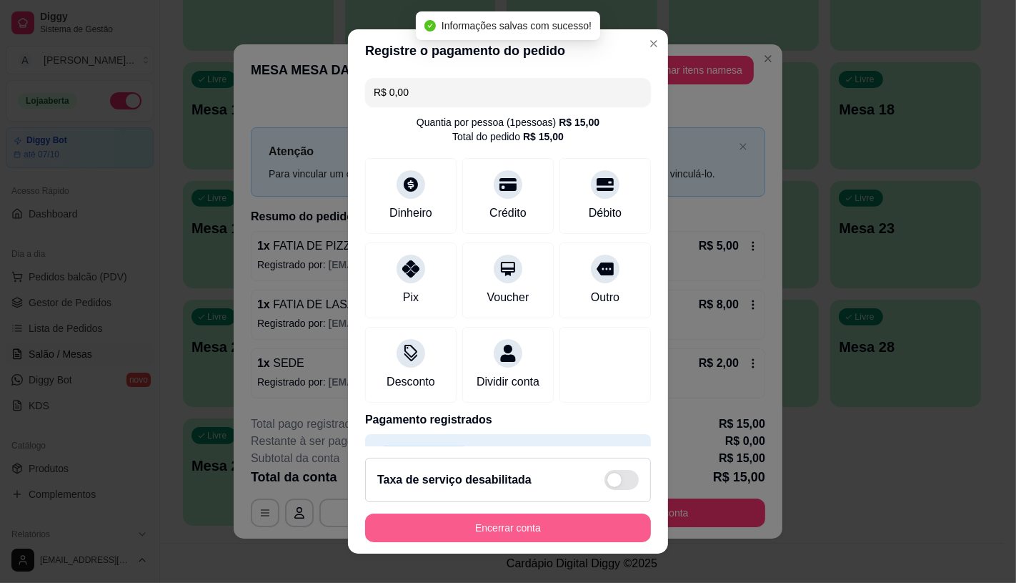
click at [485, 530] on button "Encerrar conta" at bounding box center [508, 527] width 286 height 29
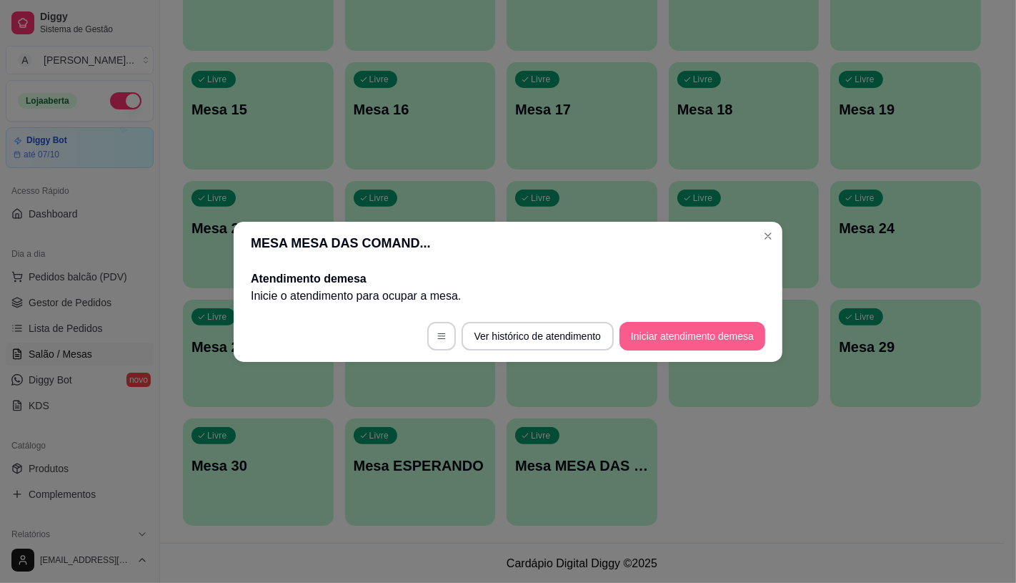
click at [713, 344] on button "Iniciar atendimento de mesa" at bounding box center [693, 336] width 146 height 29
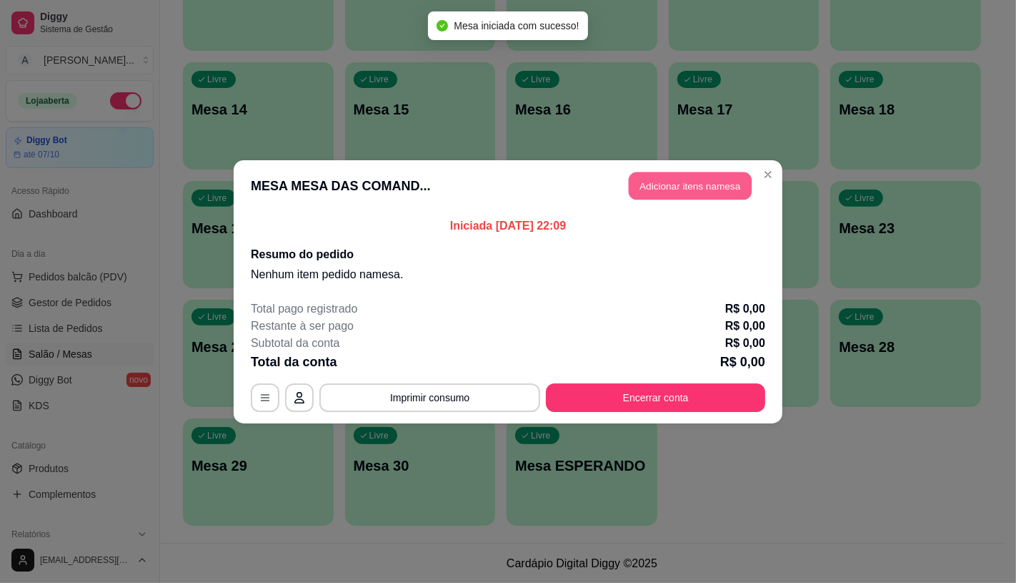
click at [679, 180] on button "Adicionar itens na mesa" at bounding box center [690, 186] width 123 height 28
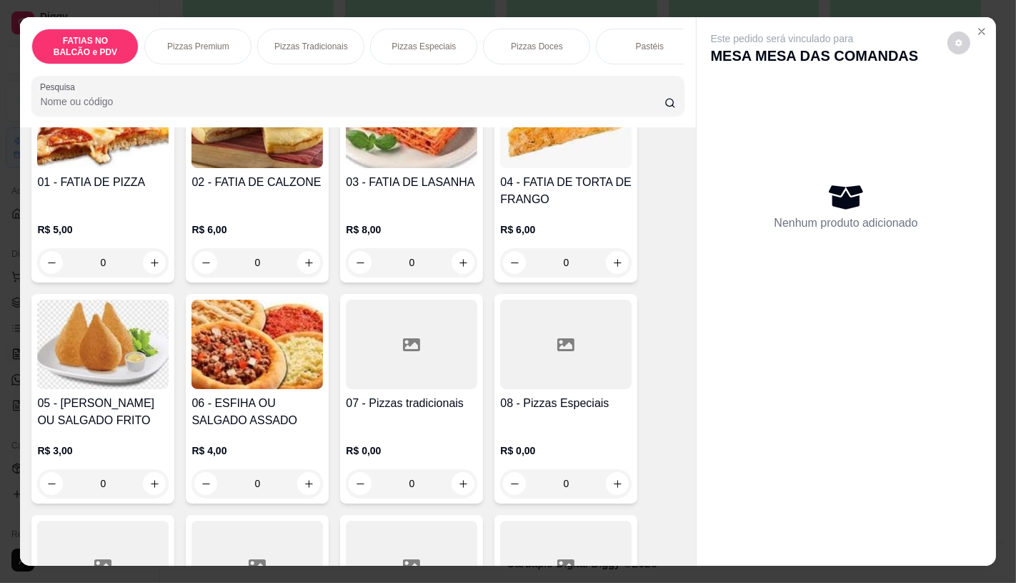
scroll to position [159, 0]
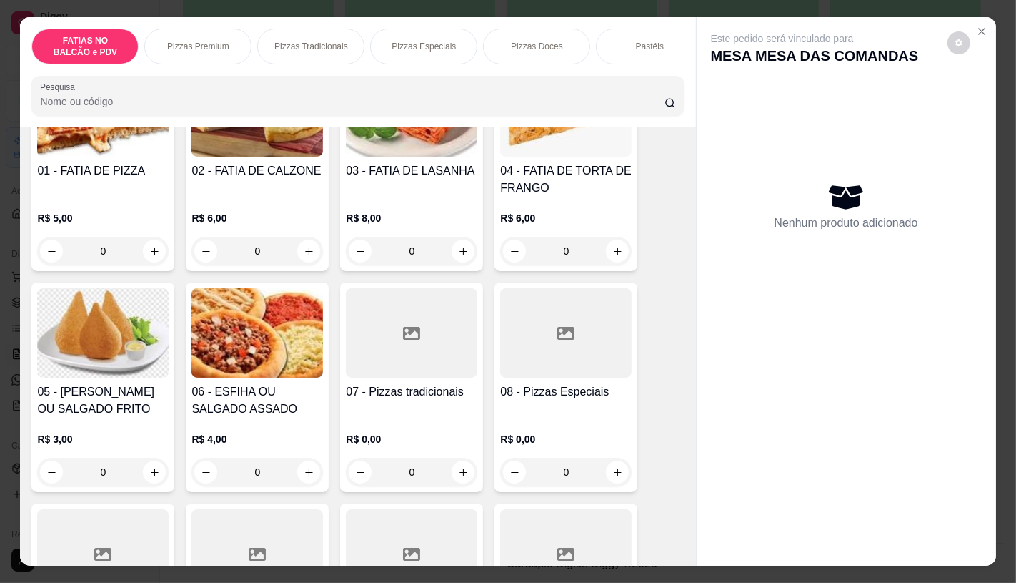
click at [408, 386] on div "07 - Pizzas tradicionais R$ 0,00 0" at bounding box center [411, 386] width 143 height 209
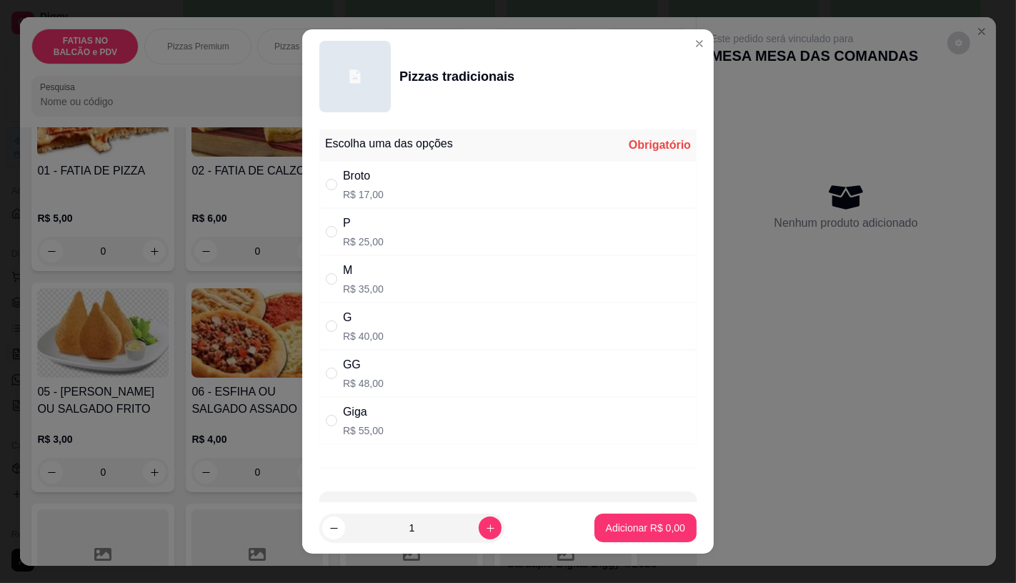
click at [334, 320] on div "" at bounding box center [334, 326] width 17 height 16
radio input "true"
click at [676, 527] on button "Adicionar R$ 40,00" at bounding box center [643, 527] width 108 height 29
type input "1"
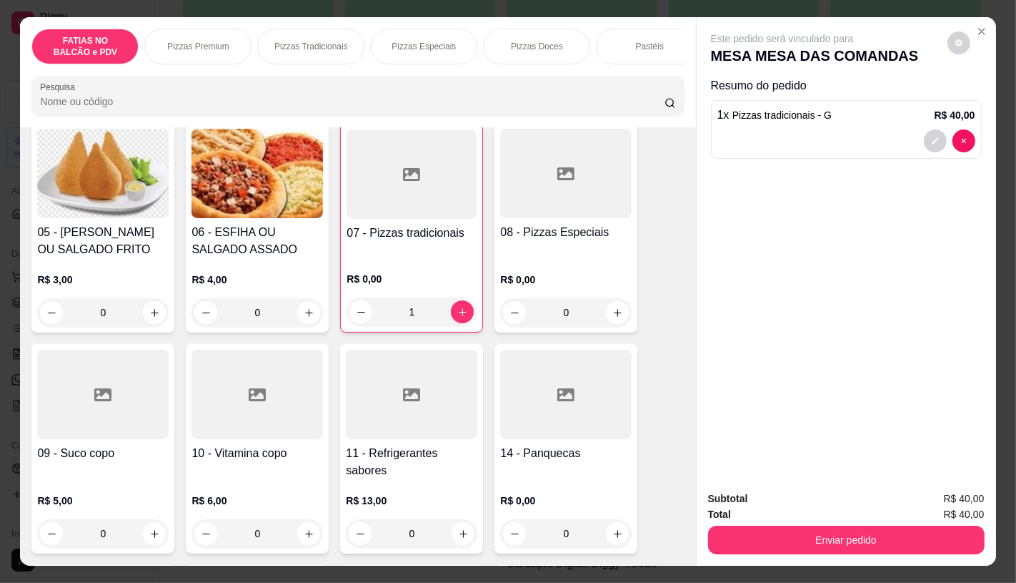
scroll to position [397, 0]
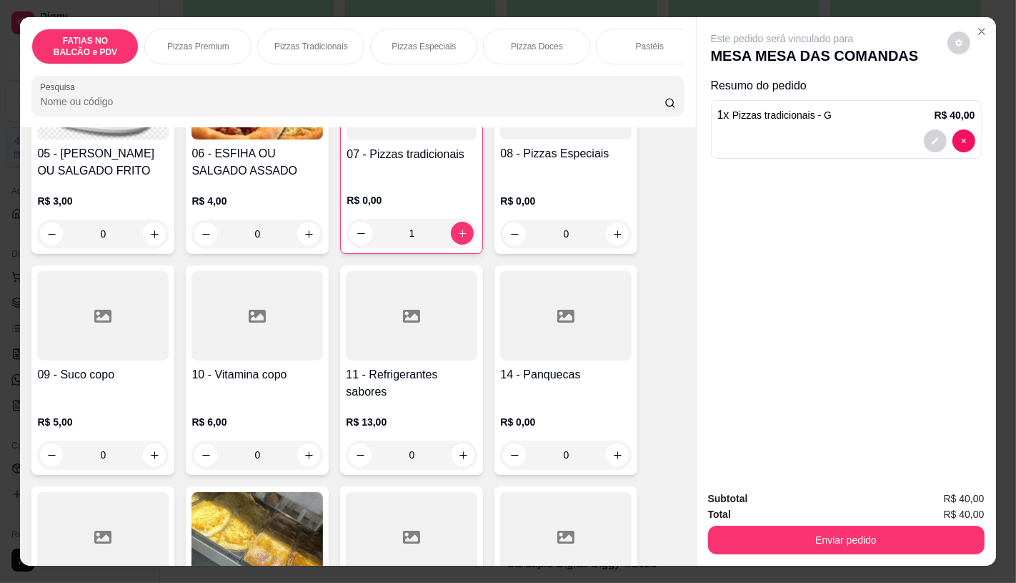
click at [399, 430] on div "11 - Refrigerantes sabores R$ 13,00 0" at bounding box center [411, 369] width 143 height 209
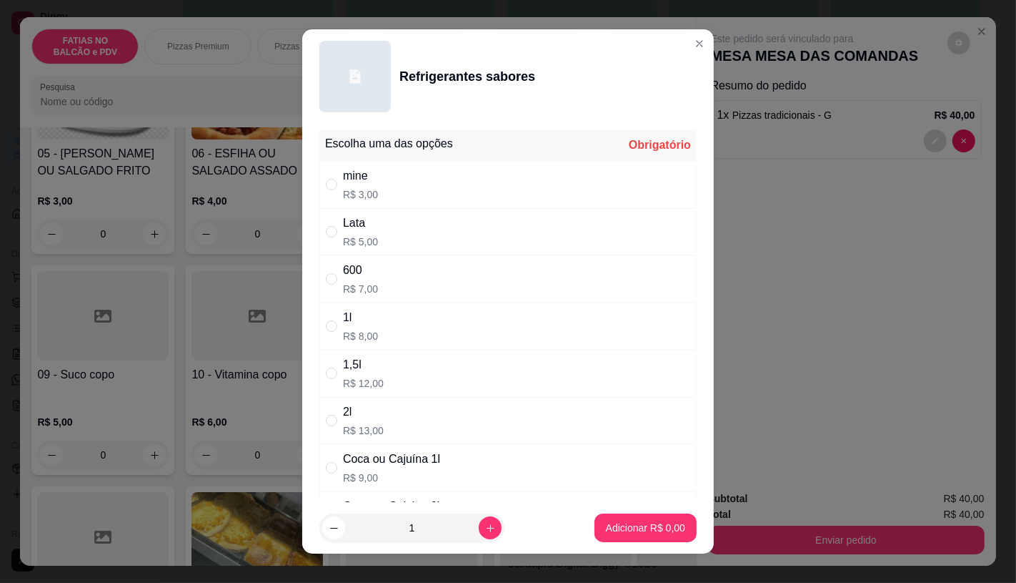
click at [395, 468] on div "Coca ou Cajuína 1l R$ 9,00" at bounding box center [391, 467] width 97 height 34
radio input "true"
click at [658, 518] on button "Adicionar R$ 9,00" at bounding box center [645, 528] width 99 height 28
type input "1"
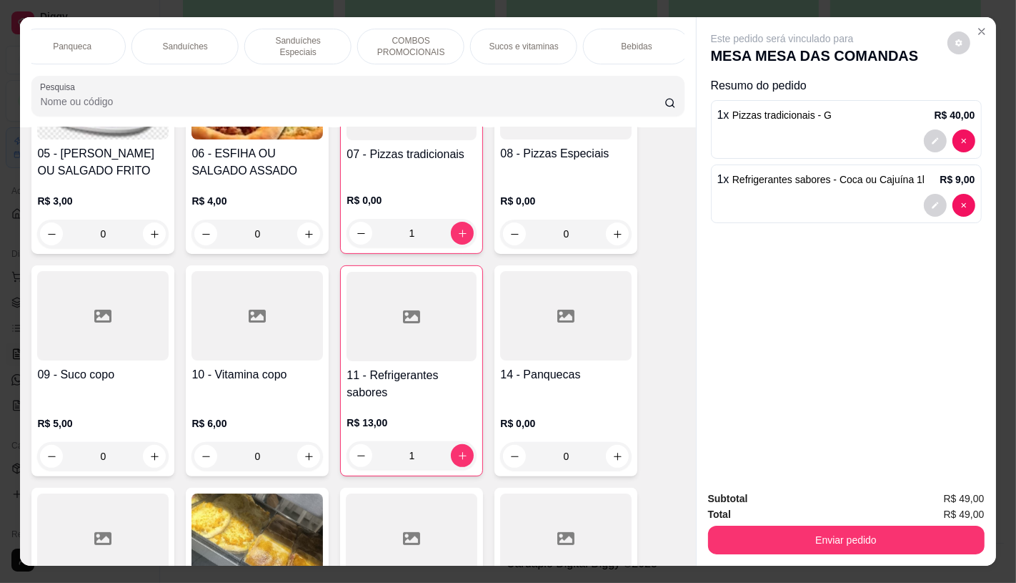
scroll to position [0, 1487]
click at [656, 54] on div "TAXAS DE ENTREGAS" at bounding box center [631, 47] width 107 height 36
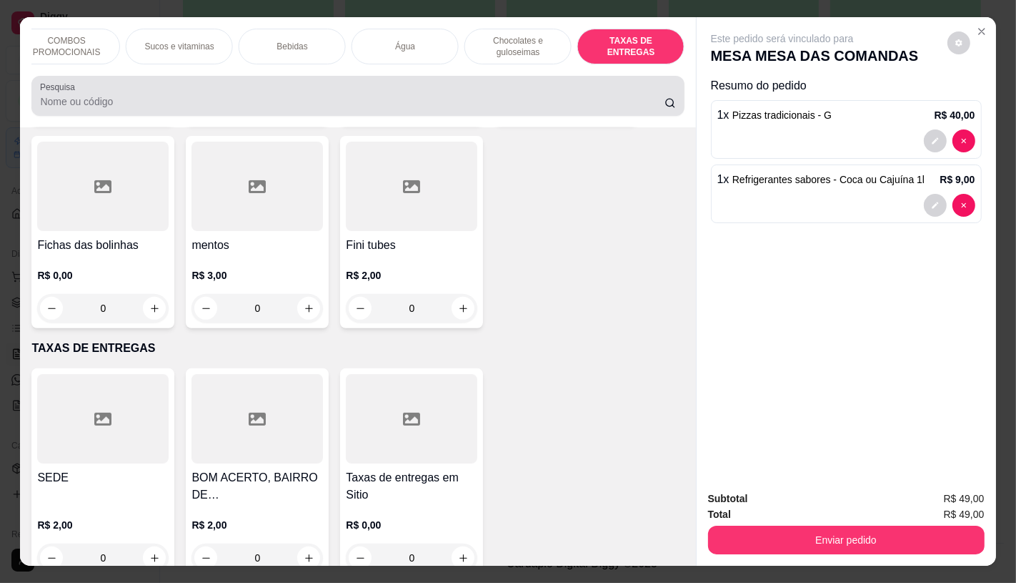
scroll to position [34, 0]
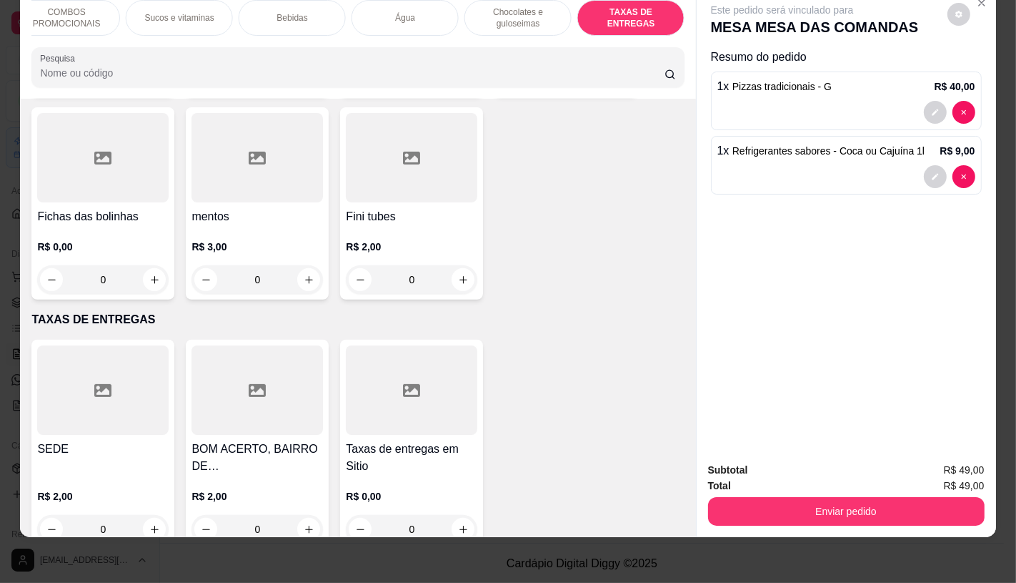
click at [400, 393] on div at bounding box center [412, 389] width 132 height 89
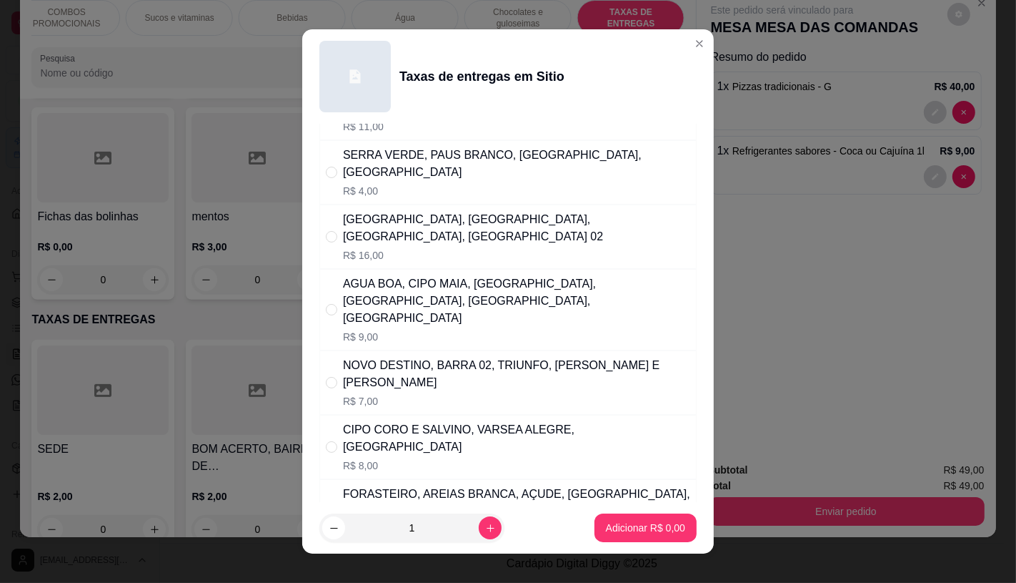
scroll to position [159, 0]
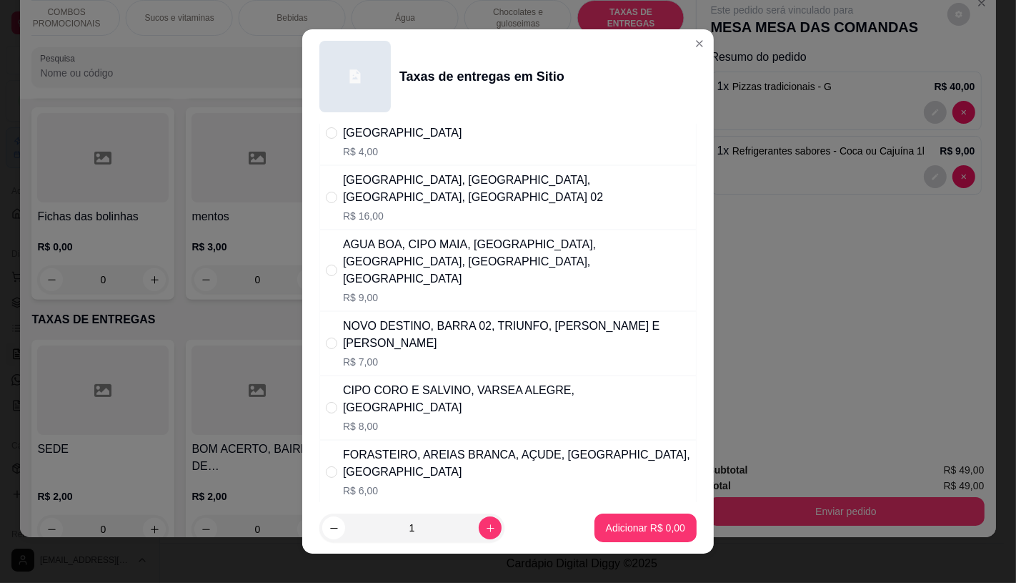
click at [397, 249] on div "AGUA BOA, CIPO MAIA, [GEOGRAPHIC_DATA], [GEOGRAPHIC_DATA], [GEOGRAPHIC_DATA], […" at bounding box center [516, 261] width 347 height 51
radio input "true"
click at [615, 527] on p "Adicionar R$ 9,00" at bounding box center [645, 527] width 79 height 14
type input "1"
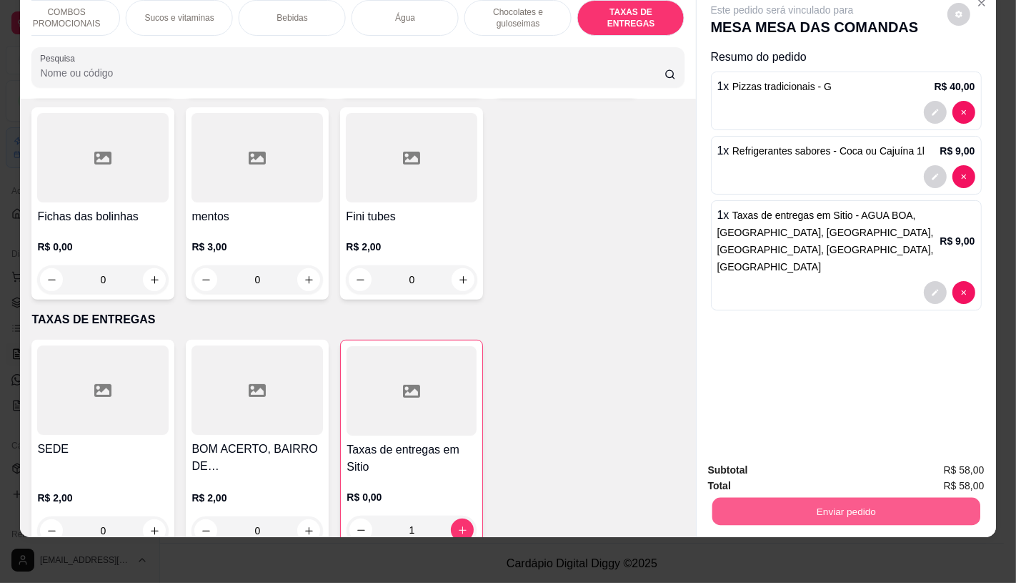
click at [803, 497] on button "Enviar pedido" at bounding box center [846, 511] width 268 height 28
click at [775, 465] on button "Não registrar e enviar pedido" at bounding box center [798, 465] width 144 height 26
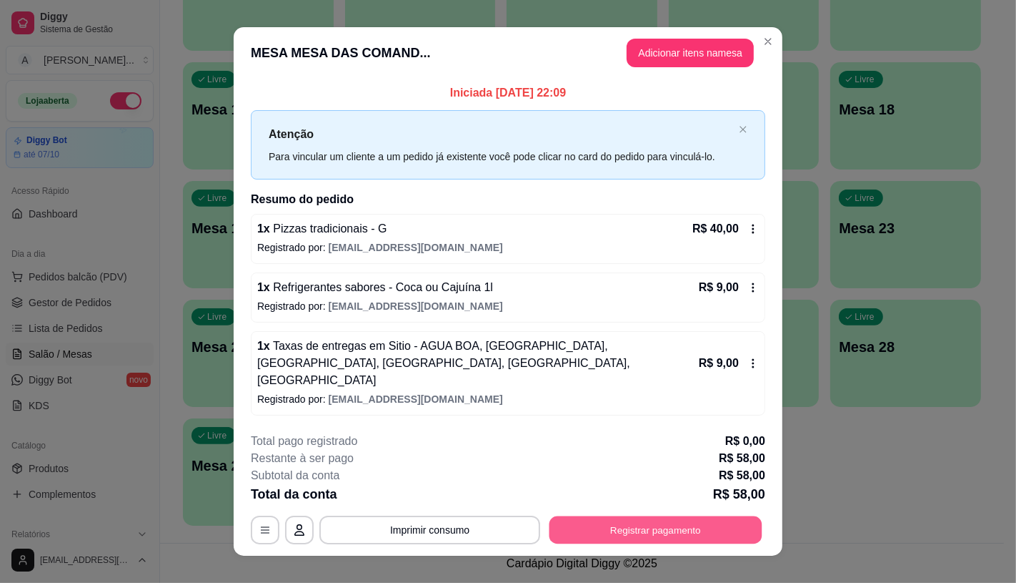
click at [718, 516] on button "Registrar pagamento" at bounding box center [656, 530] width 213 height 28
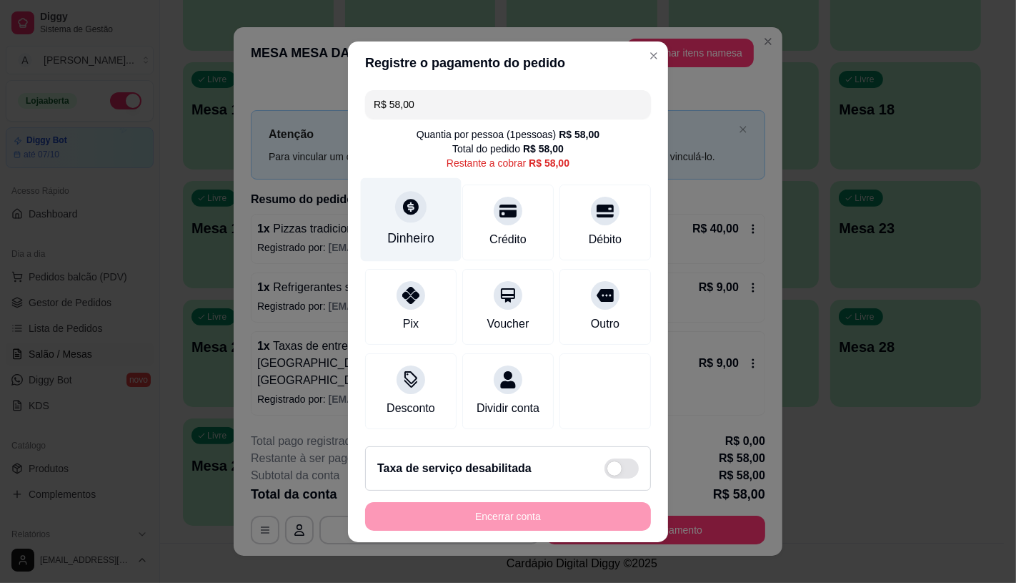
click at [402, 241] on div "Dinheiro" at bounding box center [411, 219] width 101 height 84
type input "R$ 0,00"
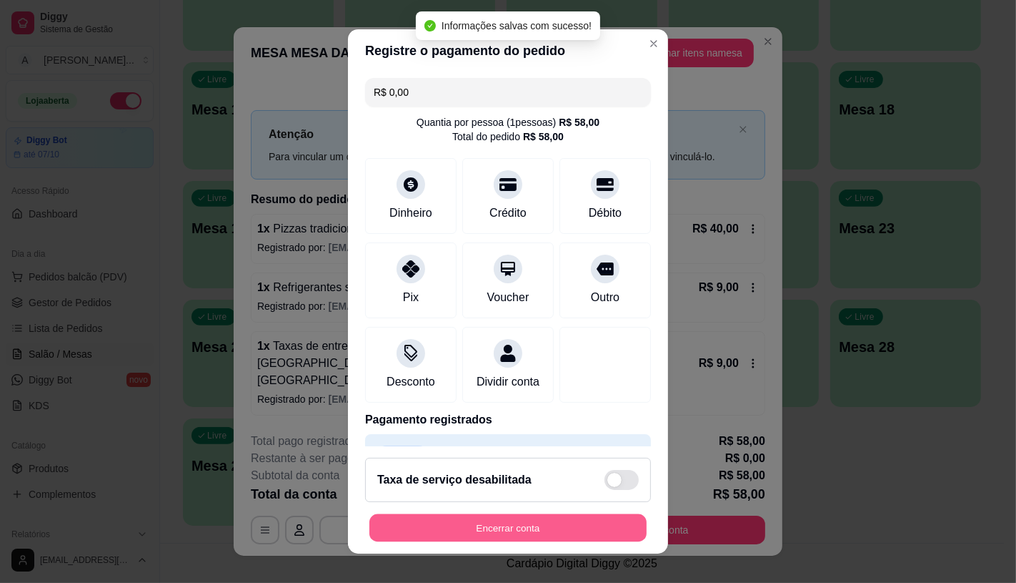
click at [543, 532] on button "Encerrar conta" at bounding box center [508, 528] width 277 height 28
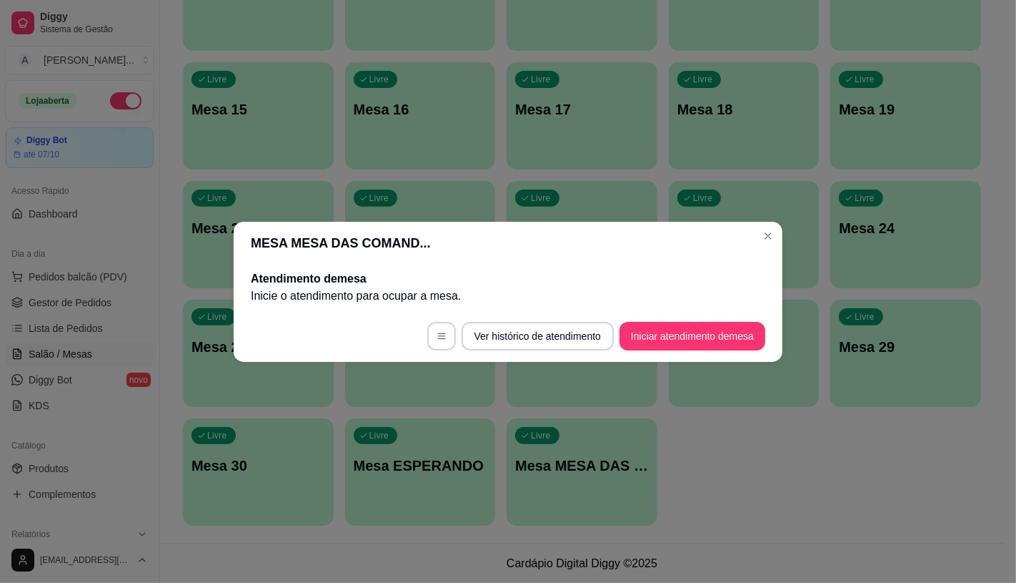
click at [695, 316] on footer "Ver histórico de atendimento Iniciar atendimento de mesa" at bounding box center [508, 335] width 549 height 51
click at [696, 334] on button "Iniciar atendimento de mesa" at bounding box center [693, 336] width 146 height 29
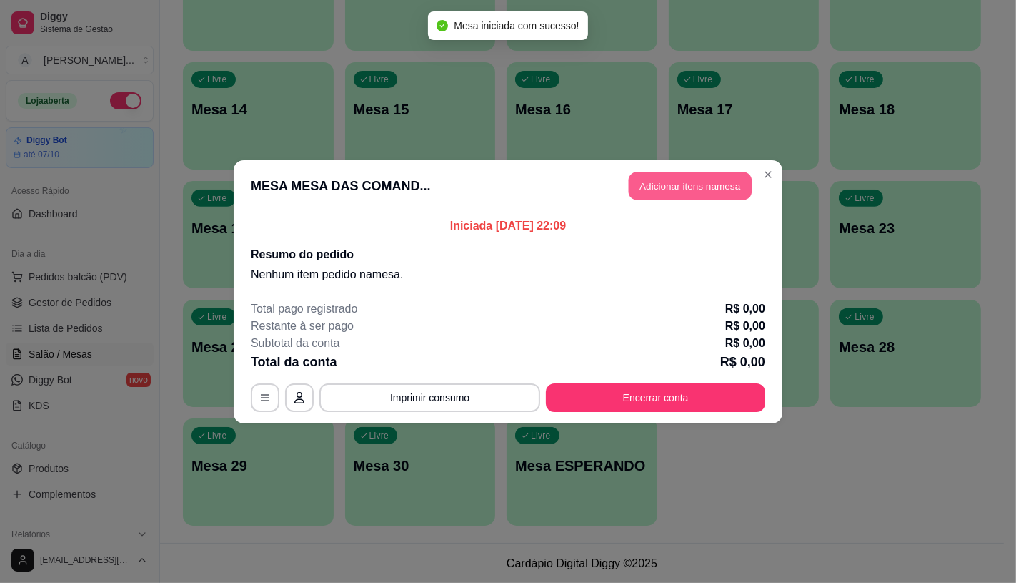
click at [678, 187] on button "Adicionar itens na mesa" at bounding box center [690, 186] width 123 height 28
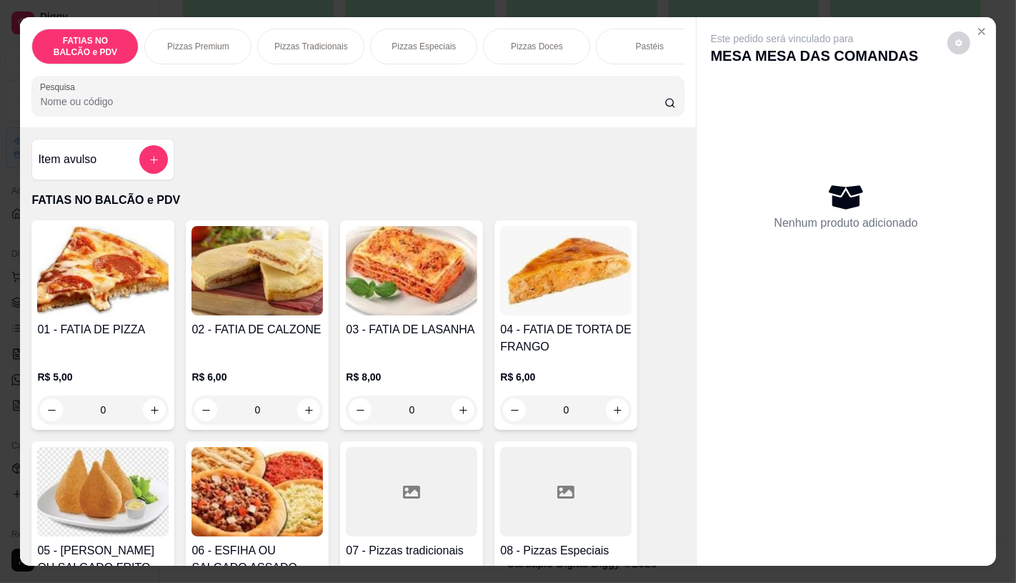
scroll to position [79, 0]
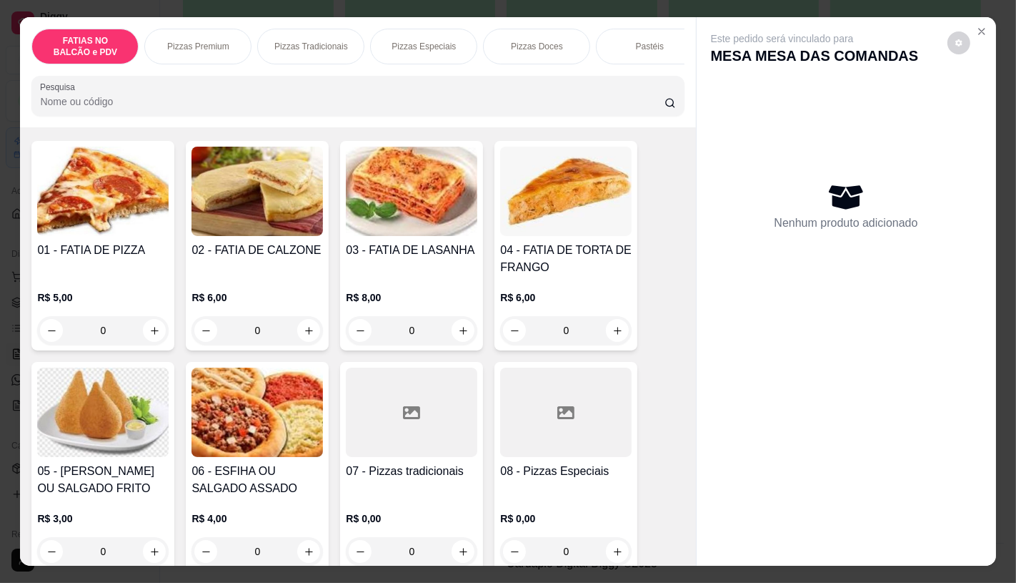
click at [583, 407] on div at bounding box center [566, 411] width 132 height 89
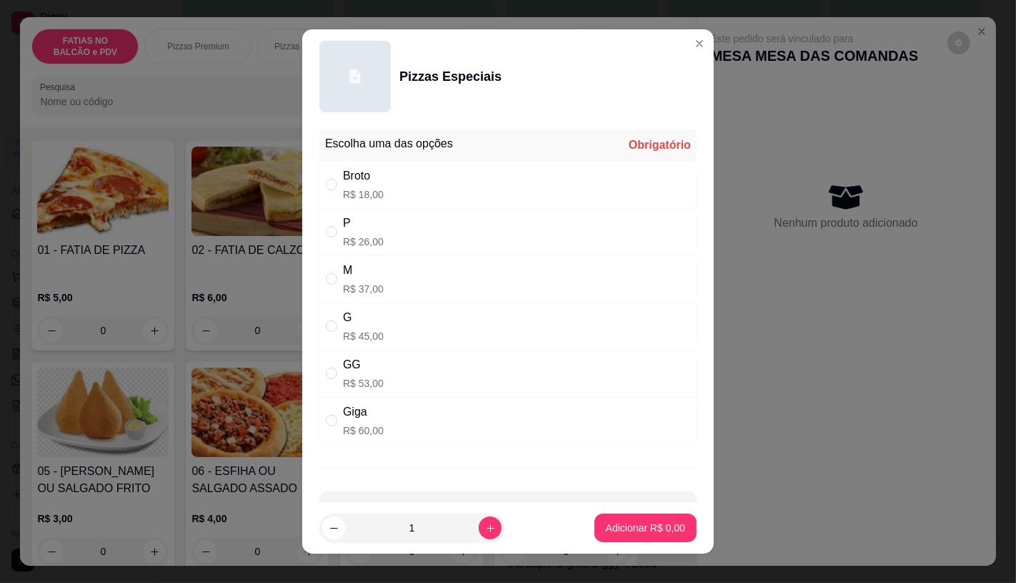
click at [387, 380] on div "GG R$ 53,00" at bounding box center [508, 373] width 377 height 47
radio input "true"
click at [615, 520] on p "Adicionar R$ 53,00" at bounding box center [642, 527] width 85 height 14
type input "1"
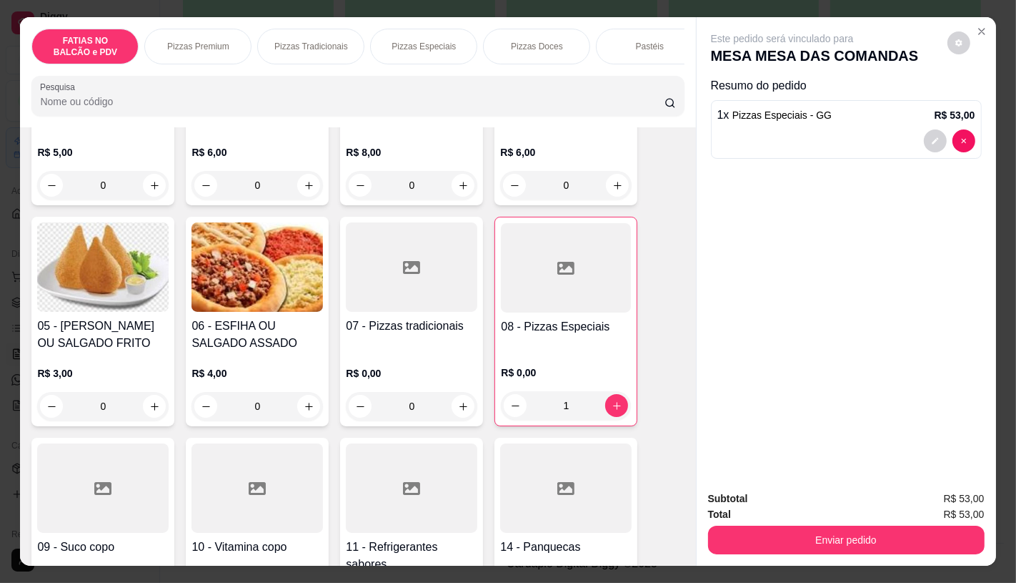
scroll to position [238, 0]
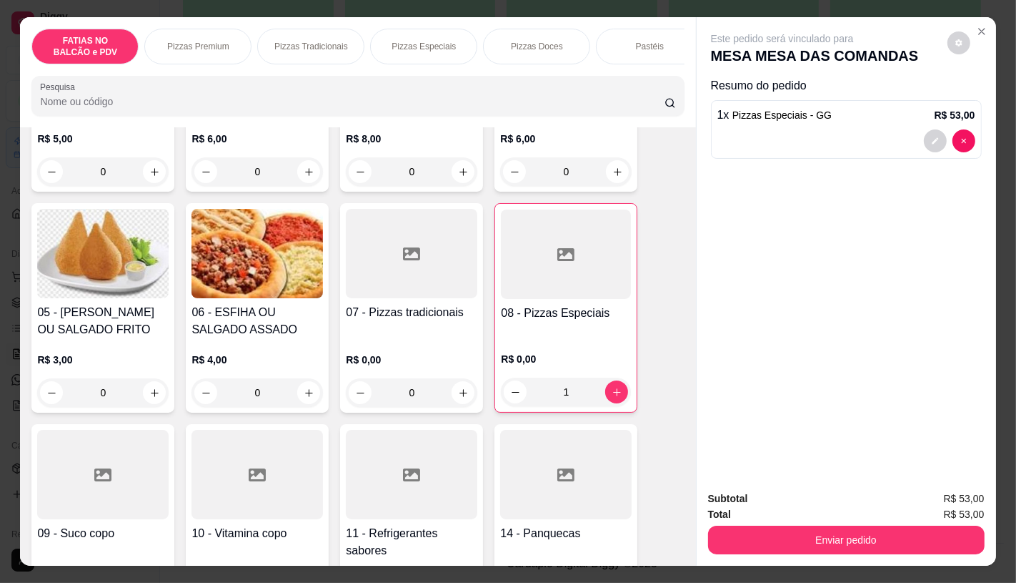
click at [388, 490] on div at bounding box center [412, 474] width 132 height 89
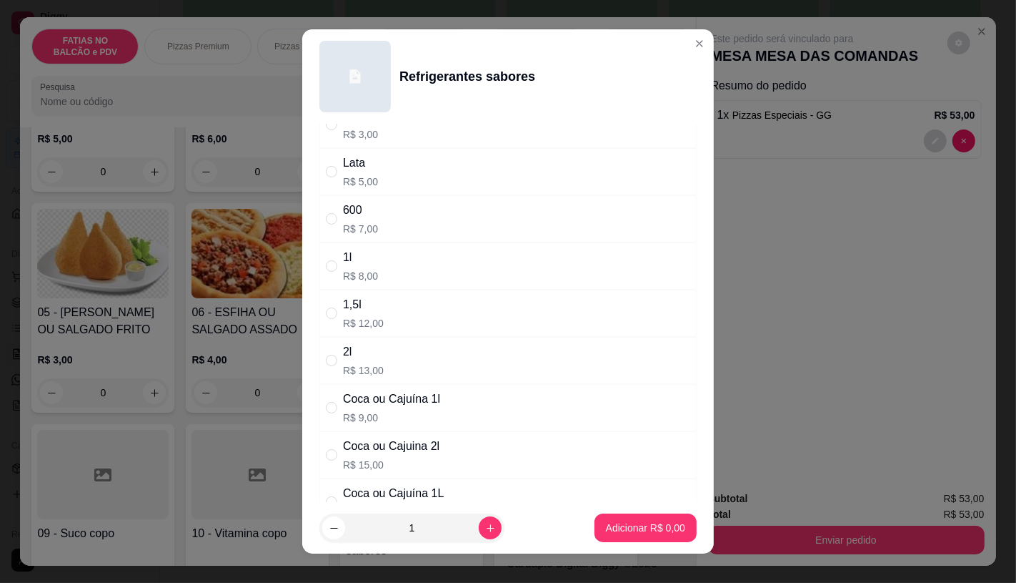
scroll to position [79, 0]
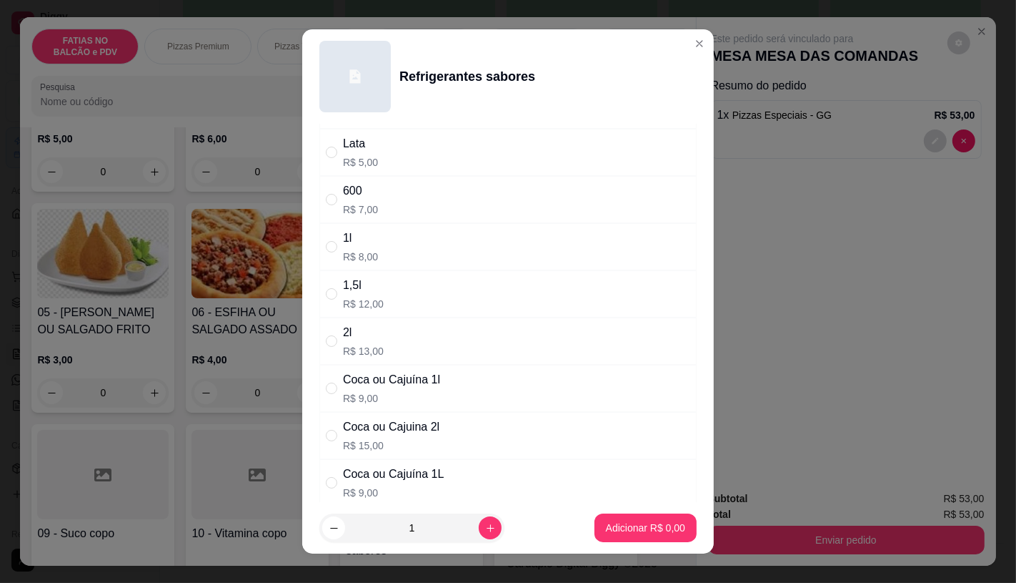
click at [380, 443] on p "R$ 15,00" at bounding box center [391, 445] width 97 height 14
radio input "true"
click at [618, 525] on p "Adicionar R$ 15,00" at bounding box center [643, 528] width 83 height 14
type input "1"
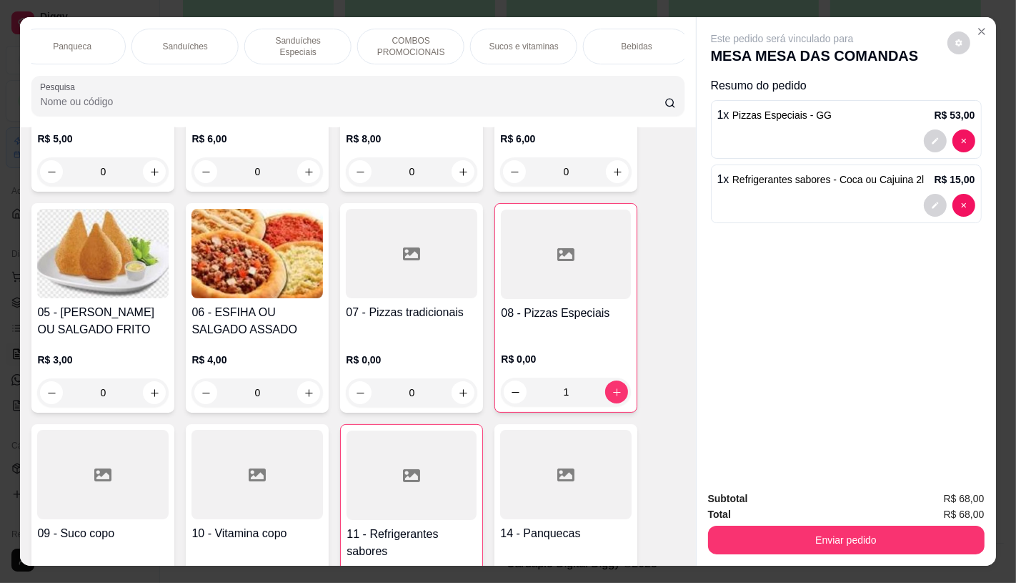
scroll to position [0, 1487]
click at [653, 44] on p "TAXAS DE ENTREGAS" at bounding box center [631, 46] width 83 height 23
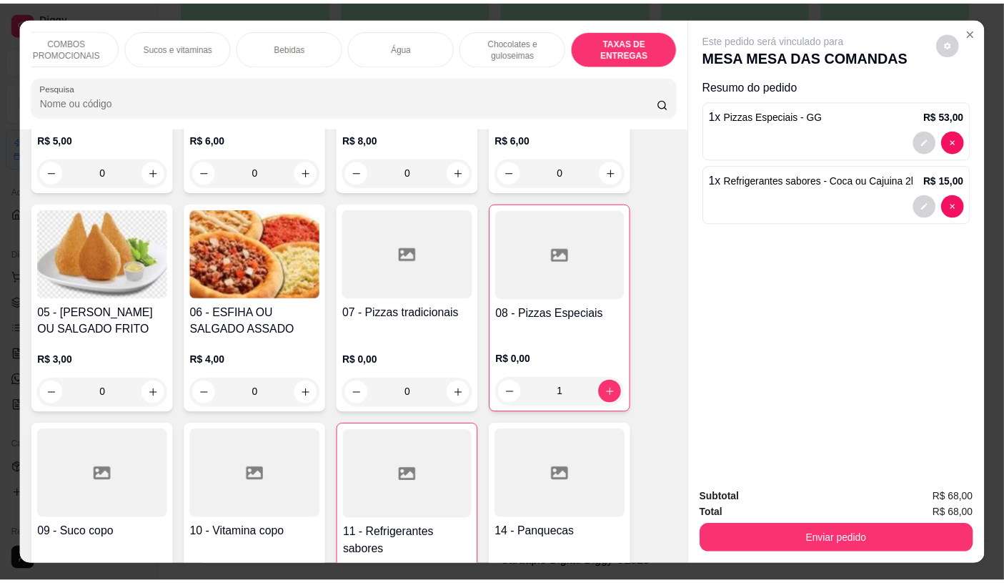
scroll to position [34, 0]
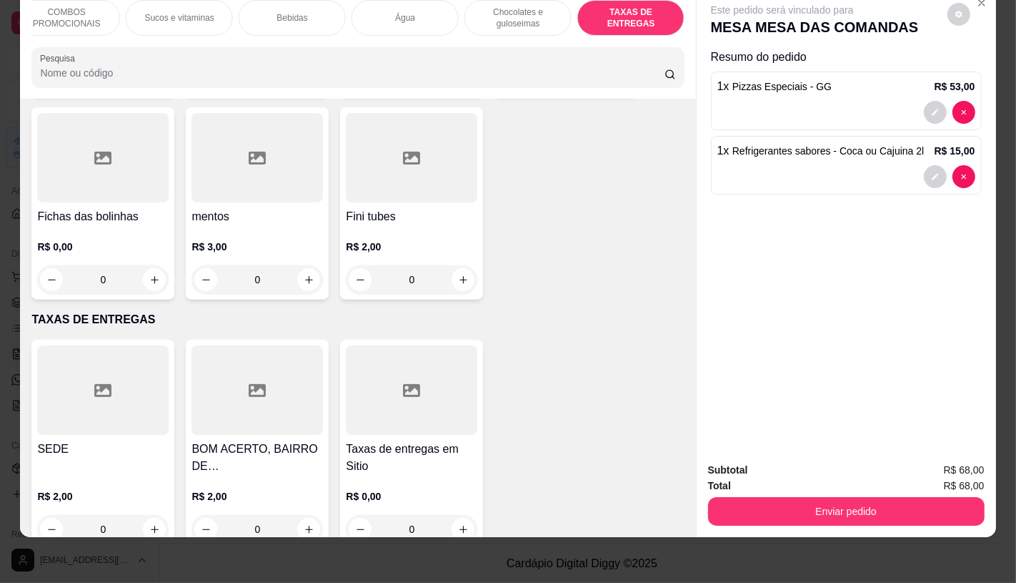
click at [74, 374] on div at bounding box center [103, 389] width 132 height 89
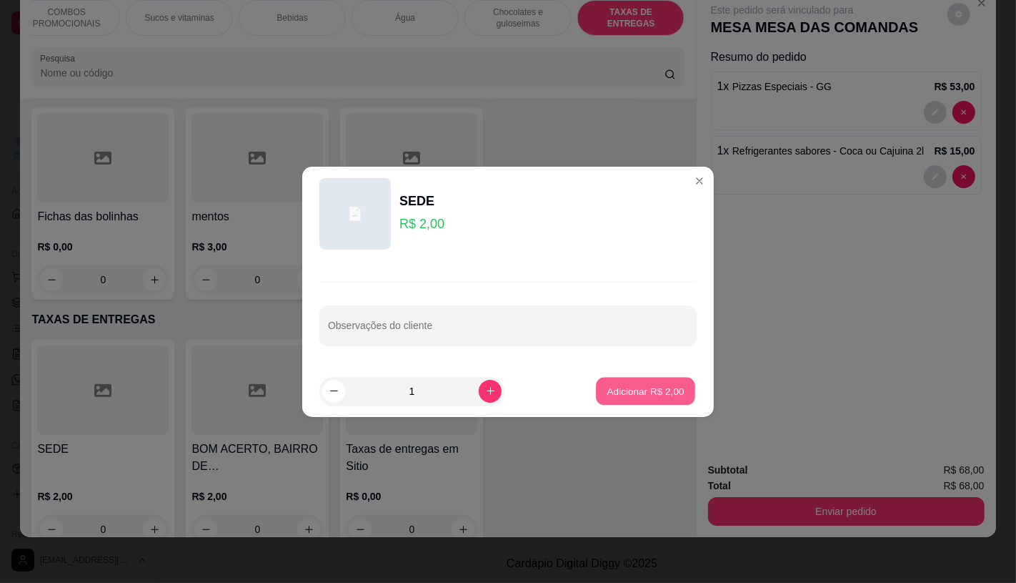
click at [631, 390] on p "Adicionar R$ 2,00" at bounding box center [645, 391] width 77 height 14
type input "1"
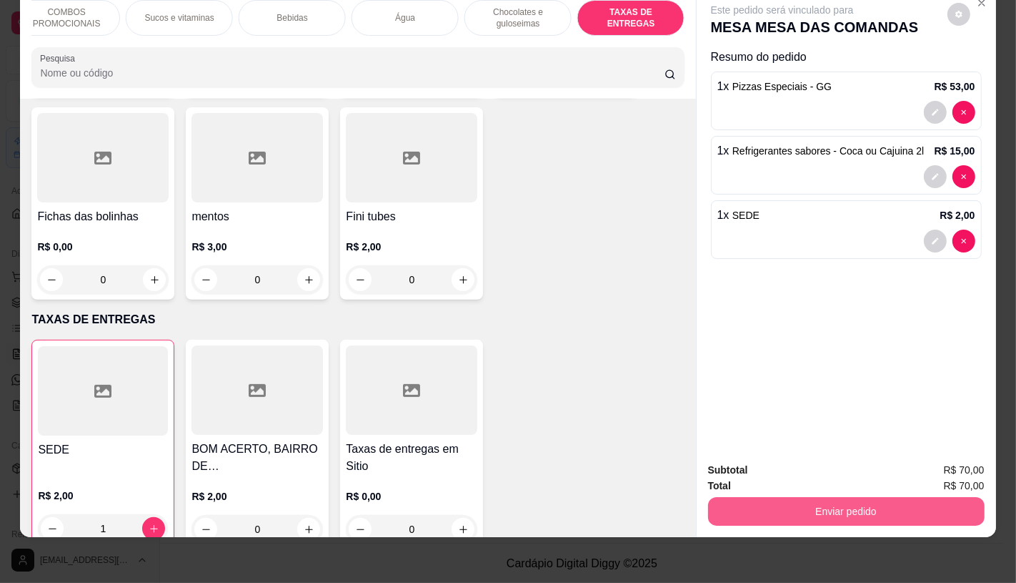
click at [821, 508] on button "Enviar pedido" at bounding box center [846, 511] width 277 height 29
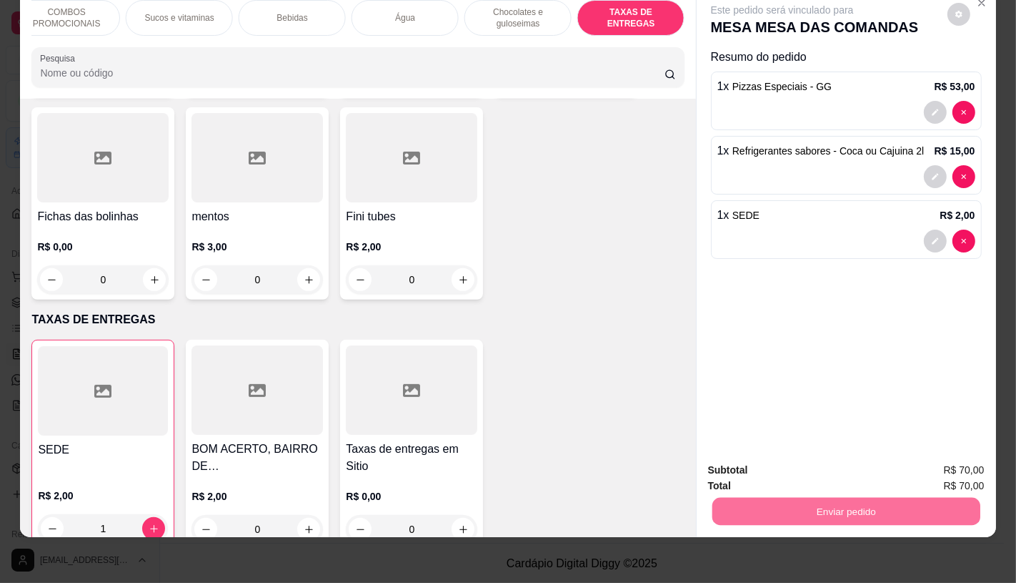
click at [791, 469] on button "Não registrar e enviar pedido" at bounding box center [798, 465] width 149 height 27
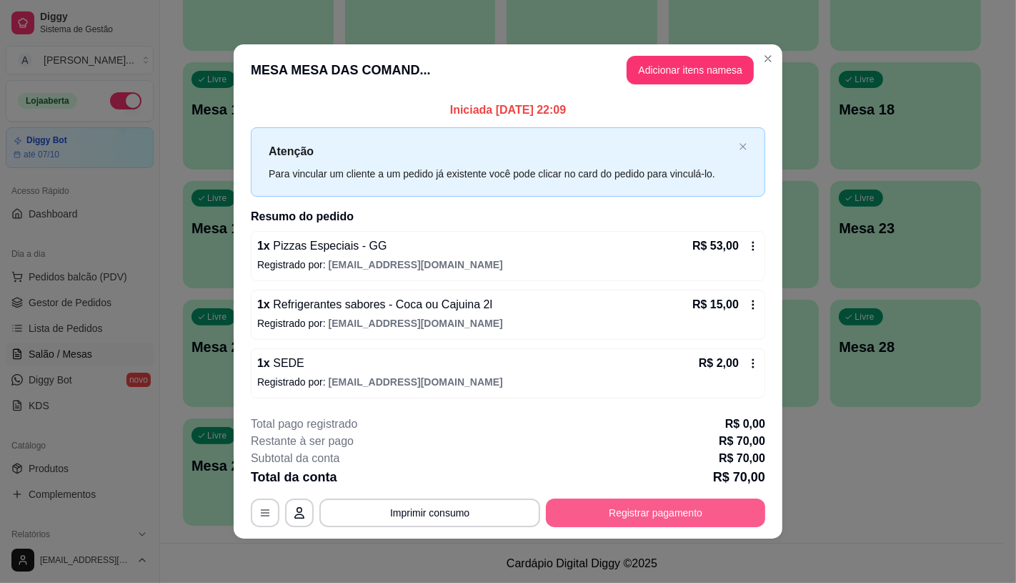
click at [683, 508] on button "Registrar pagamento" at bounding box center [655, 512] width 219 height 29
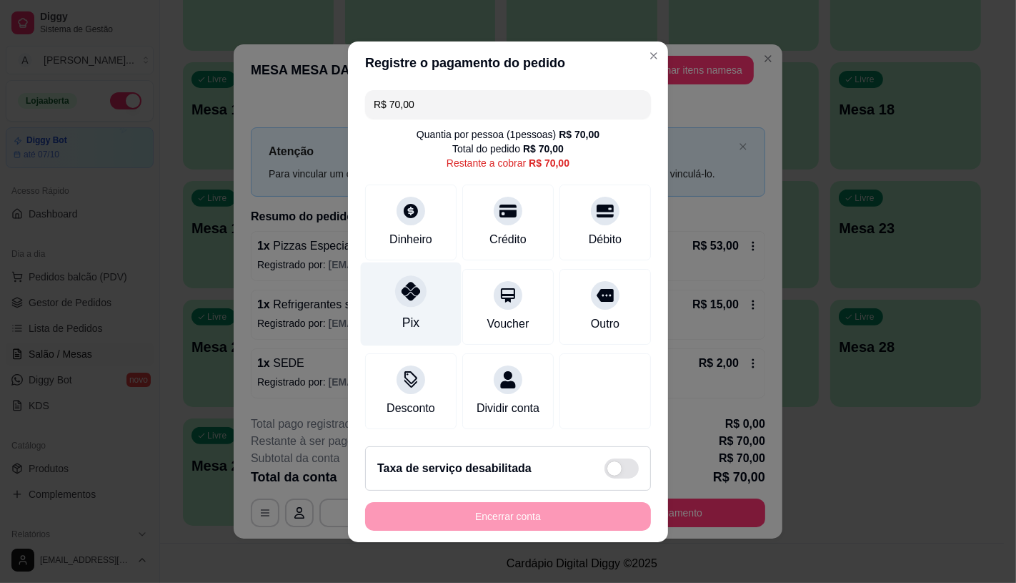
click at [402, 317] on div "Pix" at bounding box center [410, 322] width 17 height 19
type input "R$ 0,00"
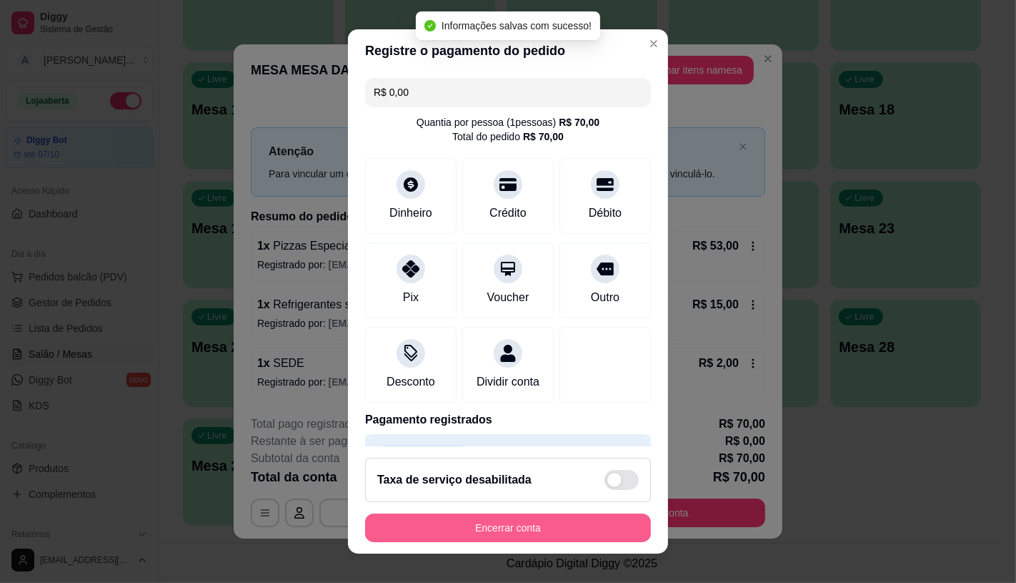
click at [510, 532] on button "Encerrar conta" at bounding box center [508, 527] width 286 height 29
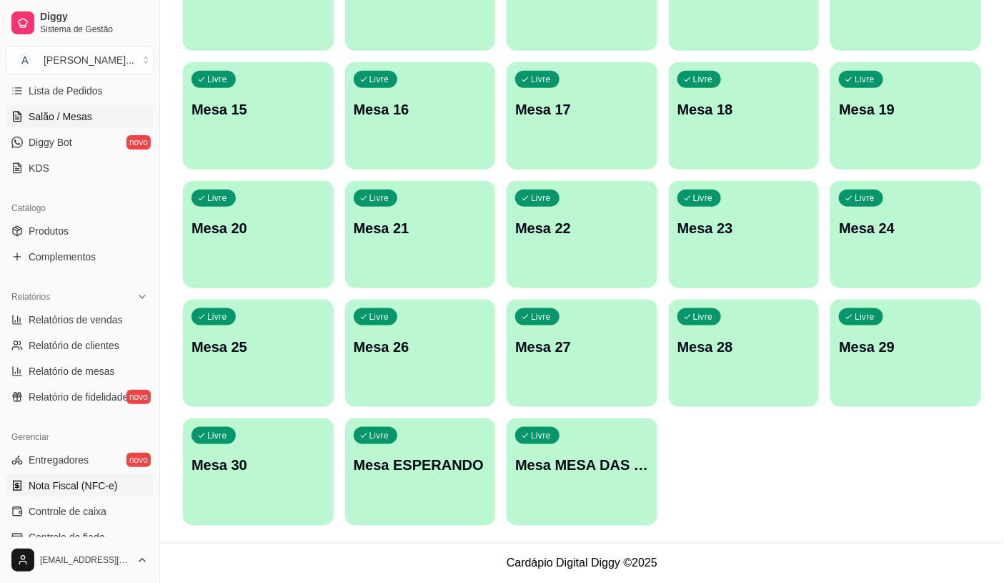
scroll to position [238, 0]
click at [75, 502] on link "Controle de caixa" at bounding box center [80, 510] width 148 height 23
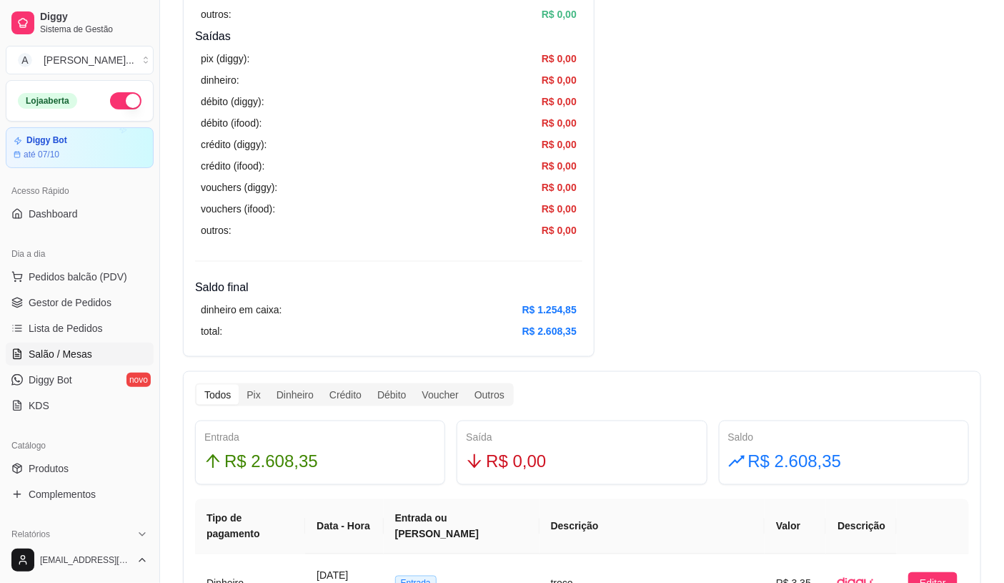
click at [88, 360] on span "Salão / Mesas" at bounding box center [61, 354] width 64 height 14
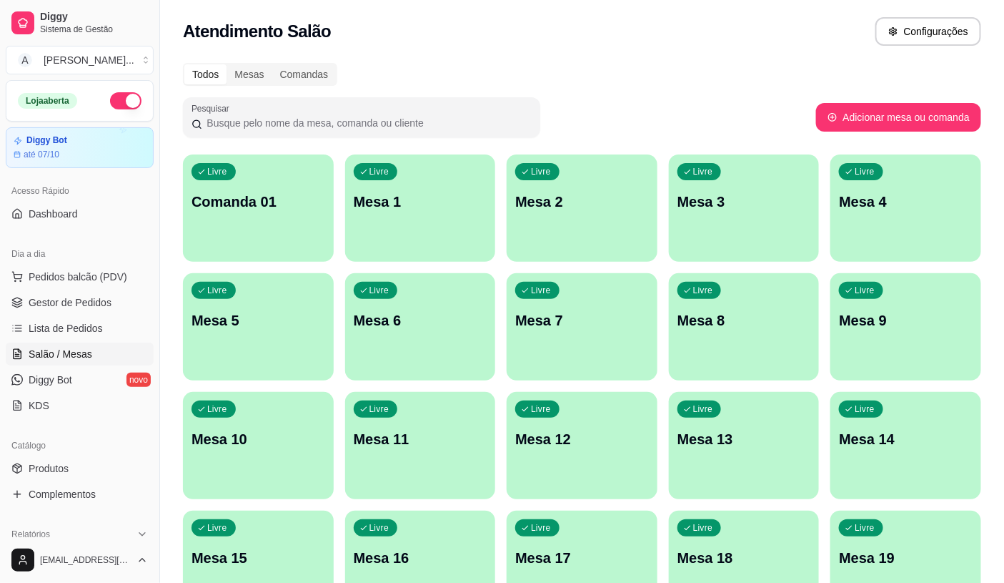
click at [6, 342] on link "Salão / Mesas" at bounding box center [80, 353] width 148 height 23
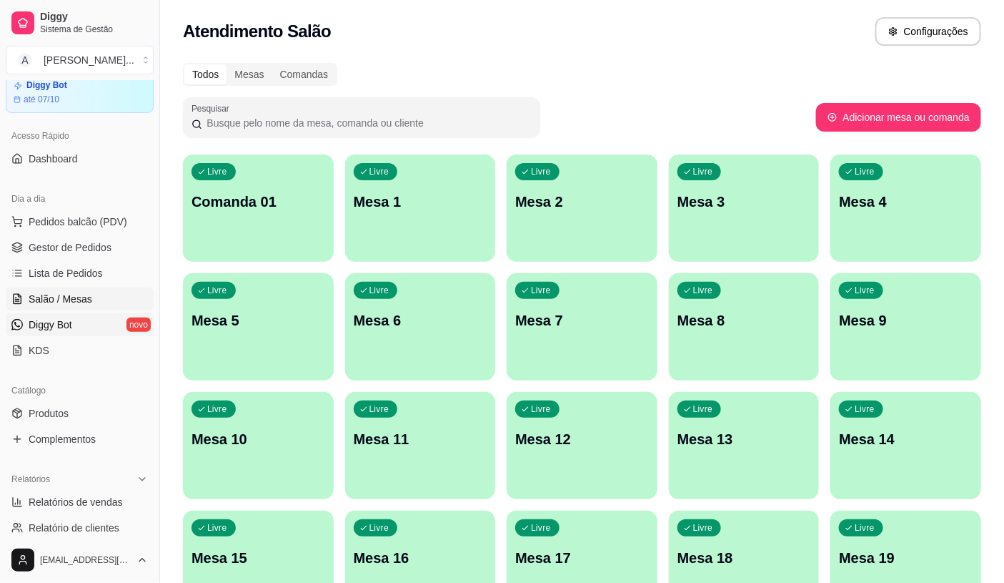
scroll to position [79, 0]
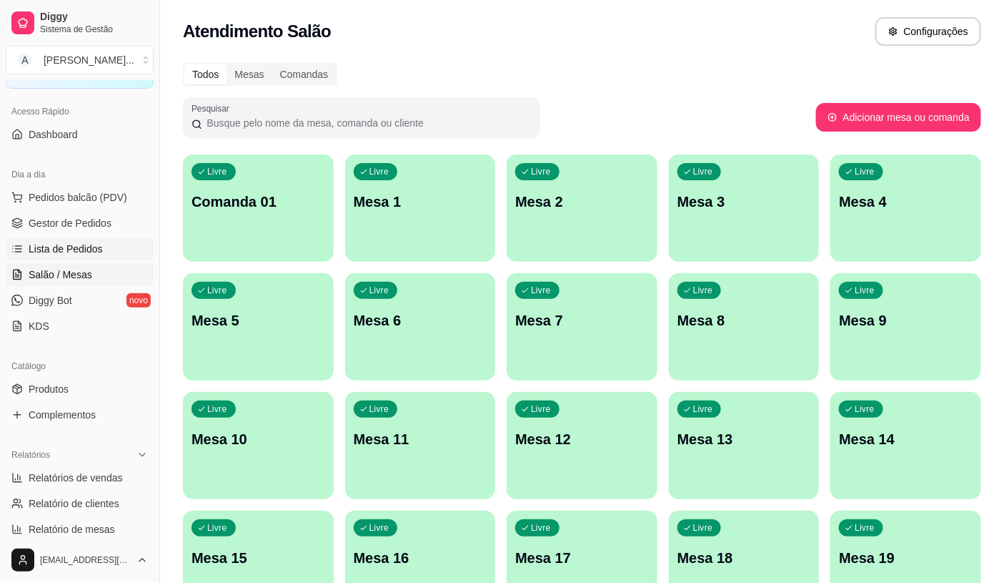
click at [101, 254] on link "Lista de Pedidos" at bounding box center [80, 248] width 148 height 23
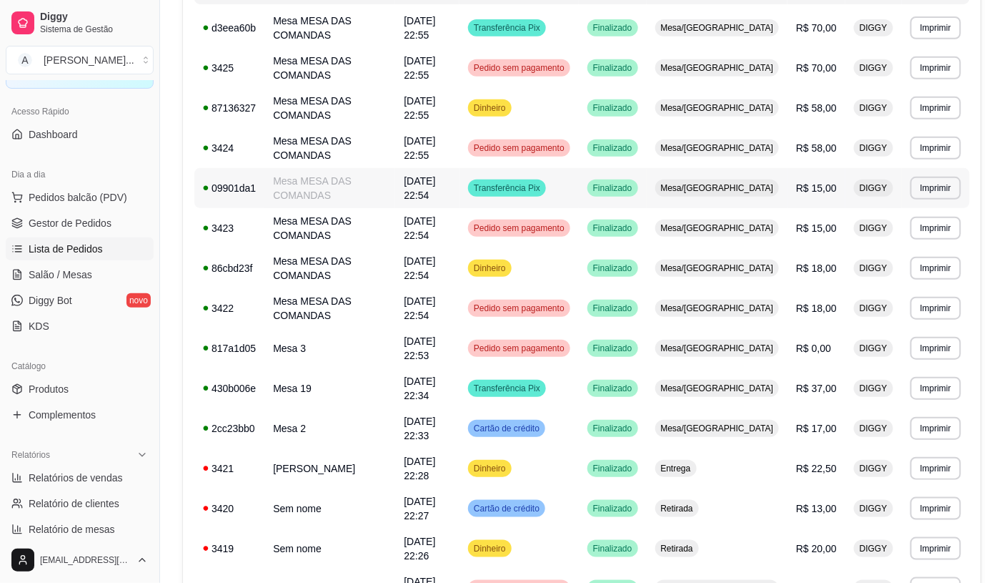
scroll to position [238, 0]
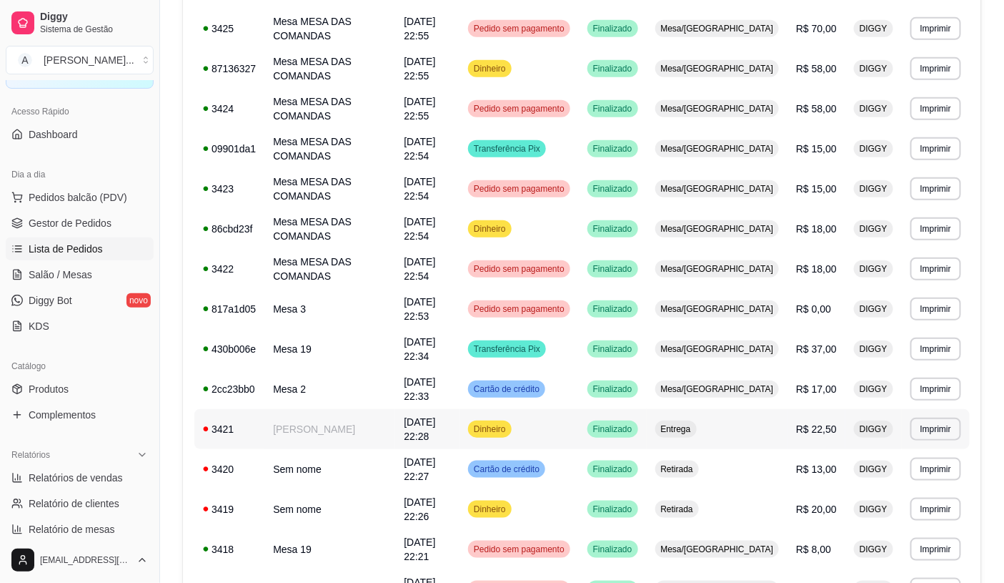
click at [356, 409] on td "[PERSON_NAME]" at bounding box center [329, 429] width 131 height 40
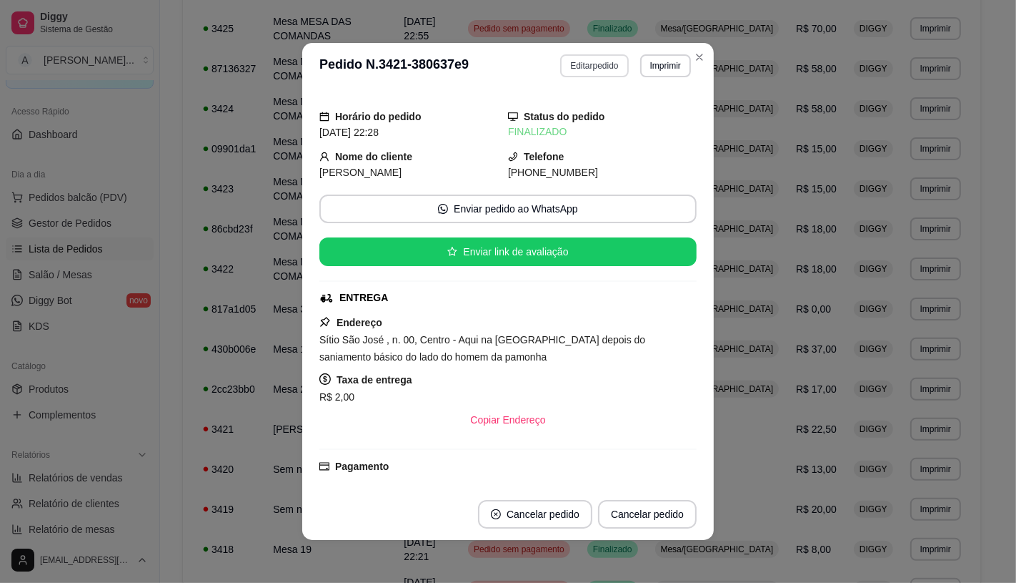
click at [581, 72] on button "Editar pedido" at bounding box center [594, 65] width 68 height 23
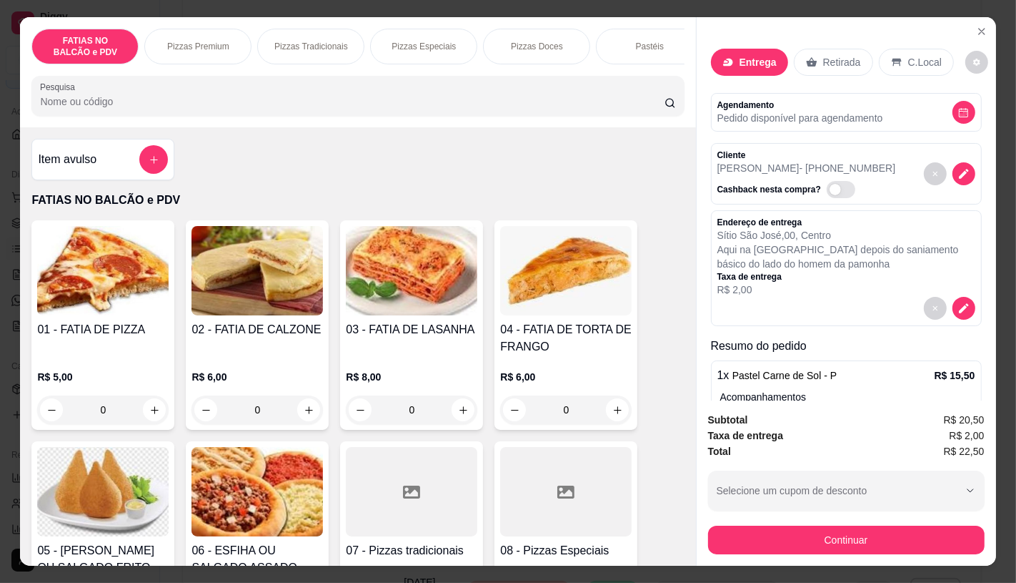
click at [712, 513] on div "Subtotal R$ 20,50 Taxa de entrega R$ 2,00 Total R$ 22,50 Selecione um cupom de …" at bounding box center [846, 483] width 277 height 142
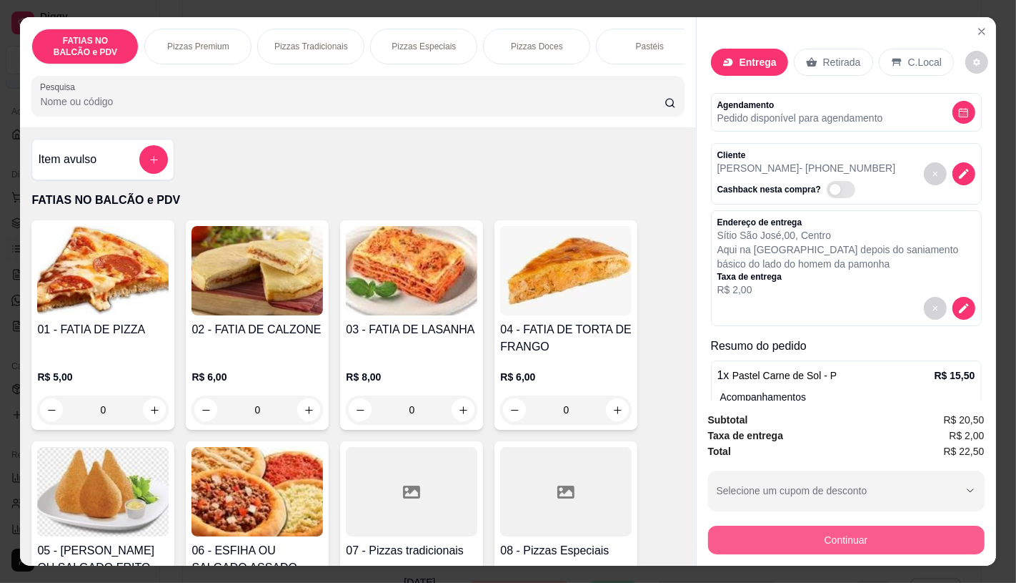
click at [767, 529] on button "Continuar" at bounding box center [846, 539] width 277 height 29
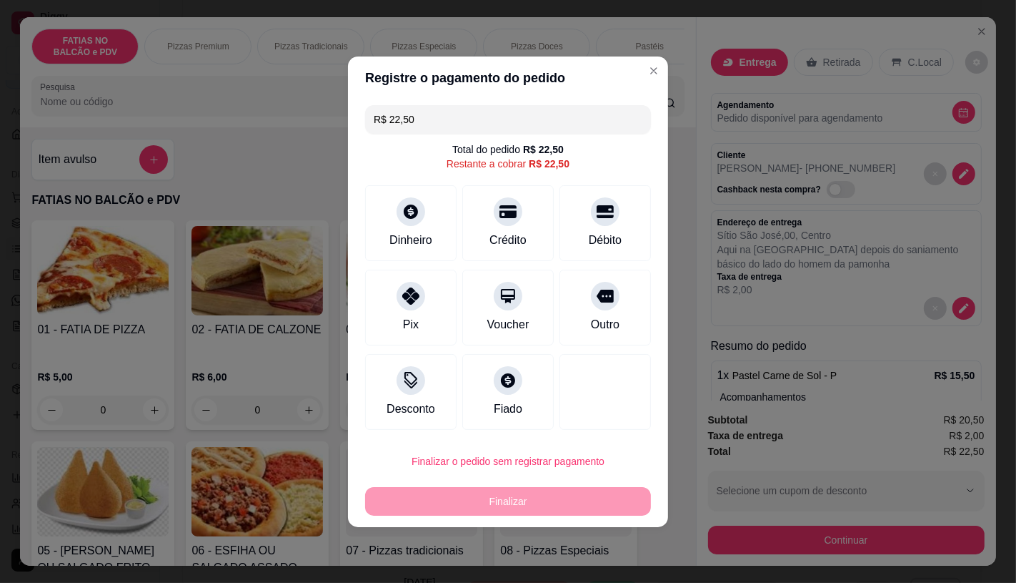
drag, startPoint x: 425, startPoint y: 117, endPoint x: 370, endPoint y: 122, distance: 55.2
click at [370, 122] on div "R$ 22,50" at bounding box center [508, 119] width 286 height 29
click at [423, 224] on div "Dinheiro" at bounding box center [411, 220] width 101 height 84
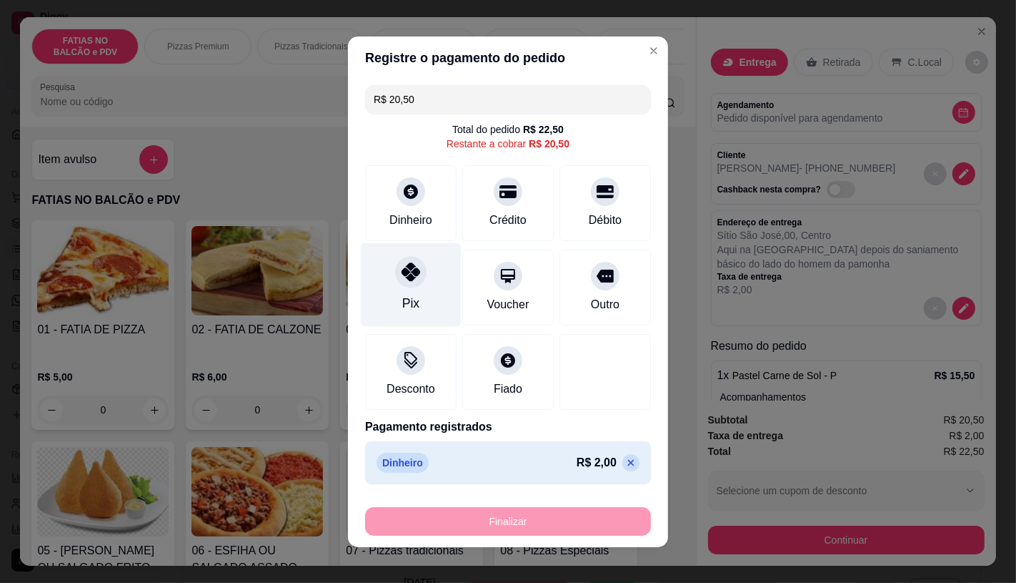
click at [419, 300] on div "Pix" at bounding box center [411, 284] width 101 height 84
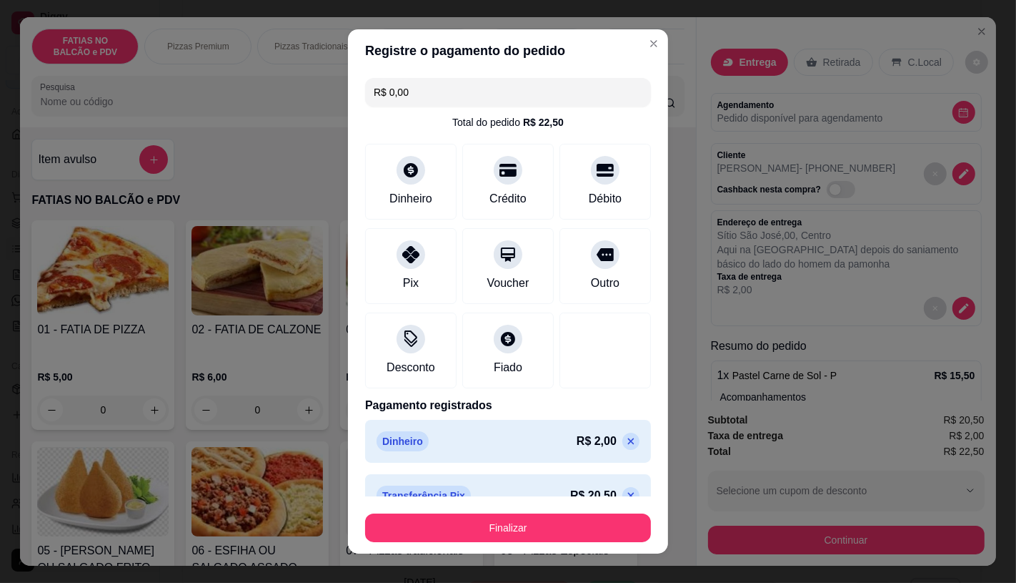
click at [551, 545] on footer "Finalizar" at bounding box center [508, 524] width 320 height 57
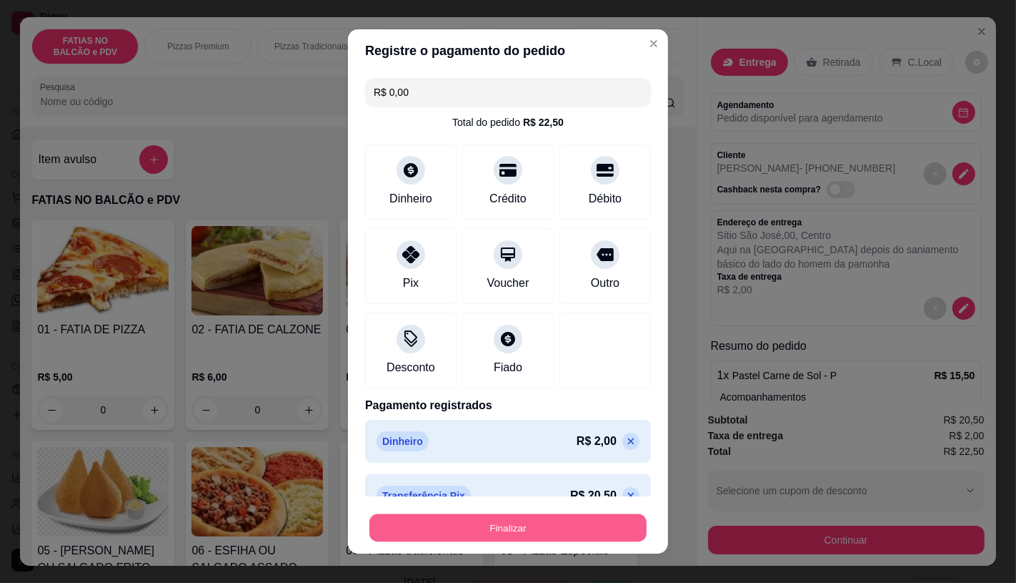
click at [554, 541] on button "Finalizar" at bounding box center [508, 528] width 277 height 28
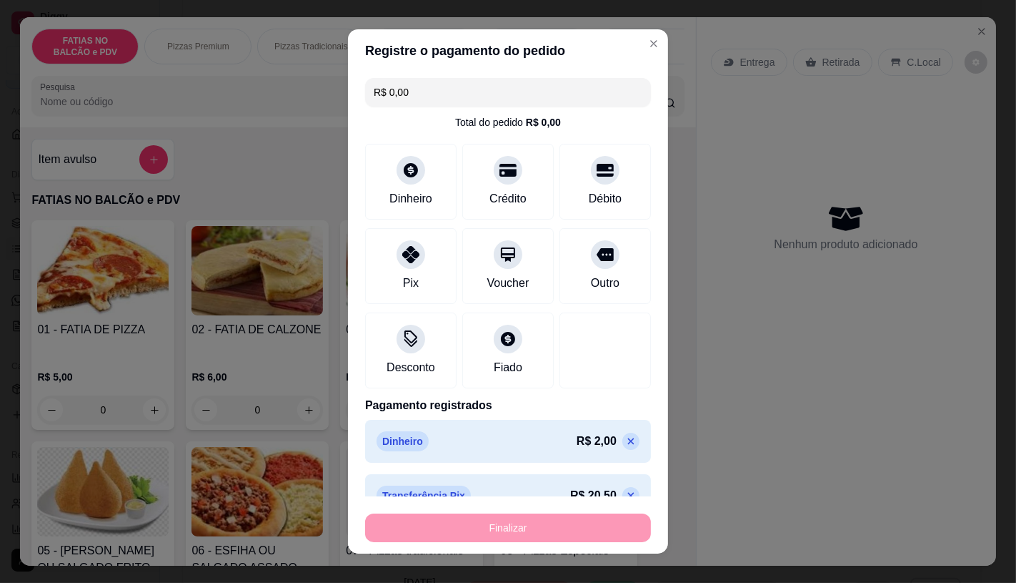
type input "-R$ 22,50"
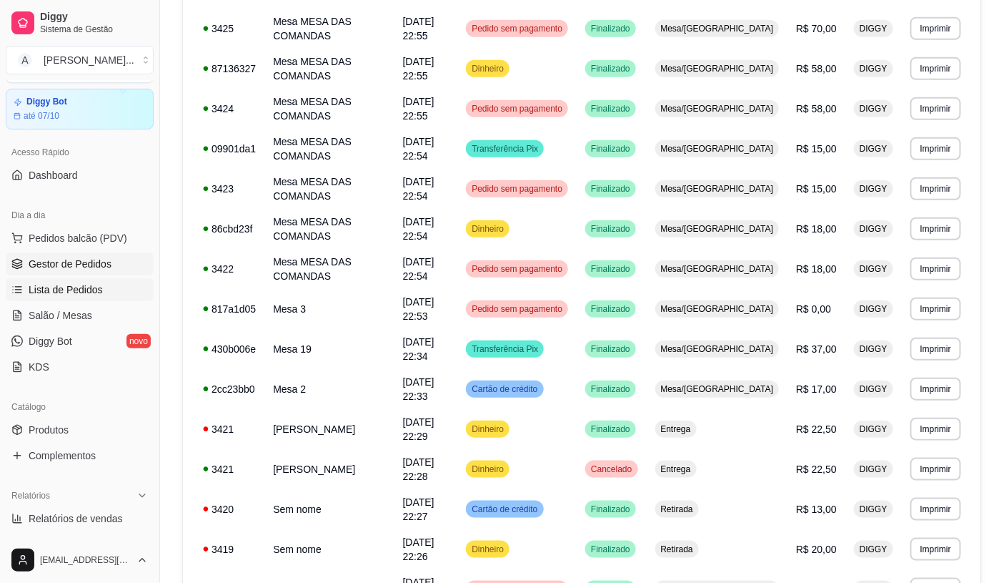
scroll to position [0, 0]
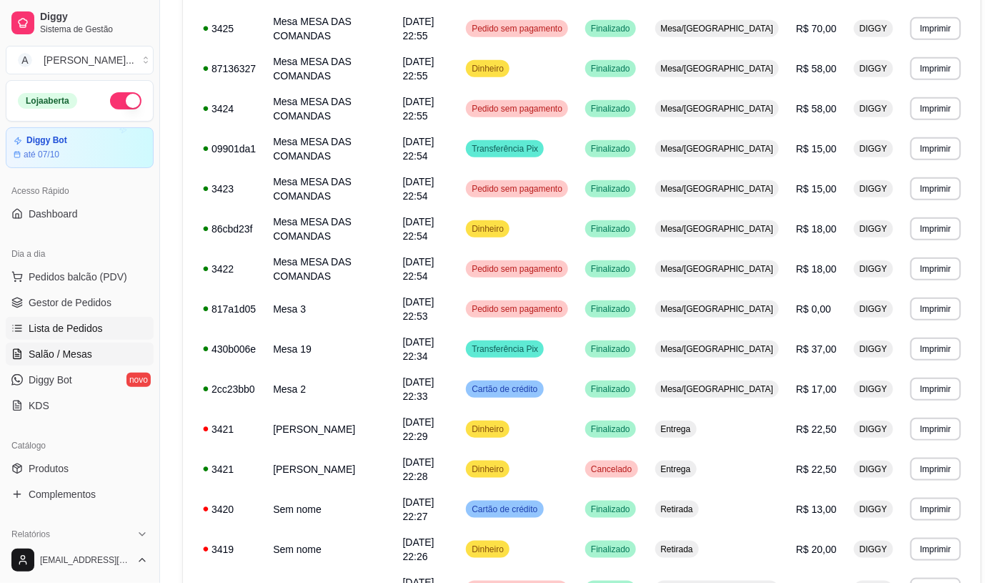
click at [89, 345] on link "Salão / Mesas" at bounding box center [80, 353] width 148 height 23
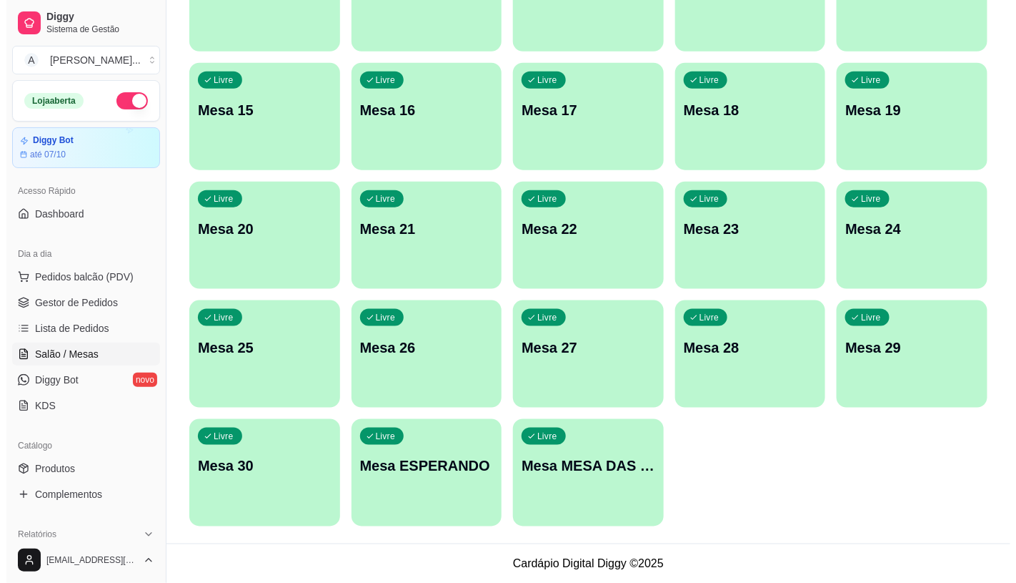
scroll to position [448, 0]
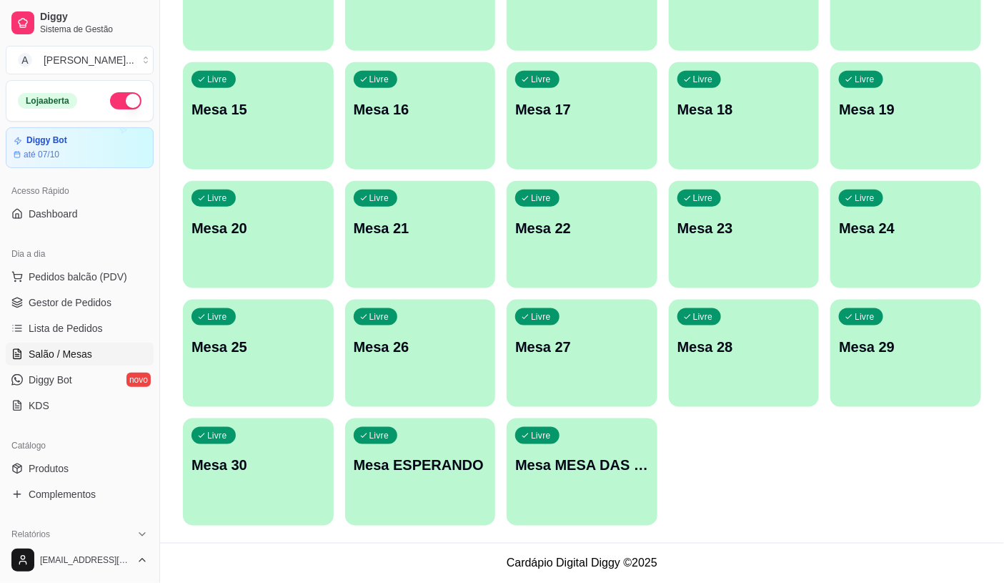
click at [545, 468] on p "Mesa MESA DAS COMANDAS" at bounding box center [582, 465] width 134 height 20
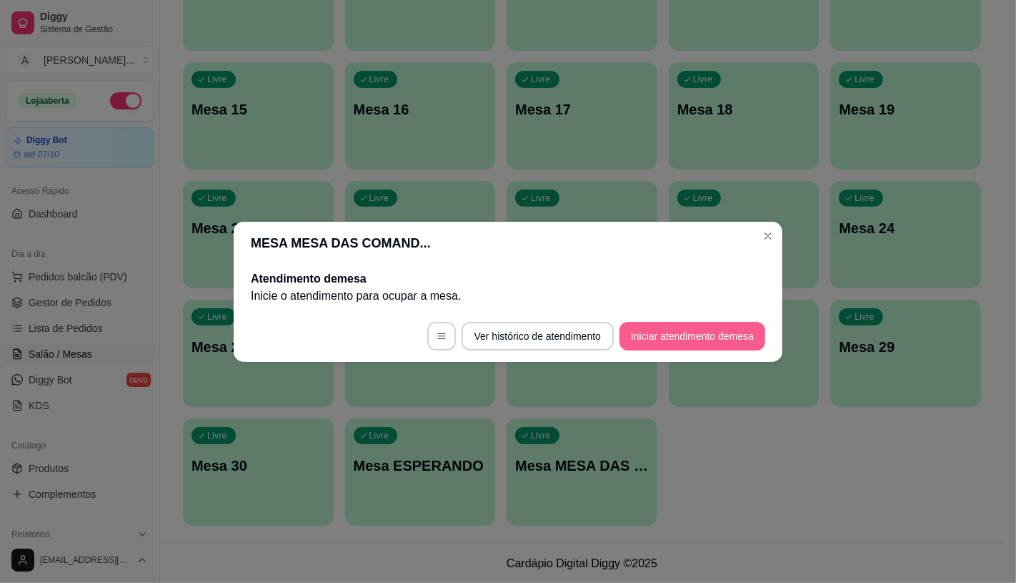
click at [696, 327] on button "Iniciar atendimento de mesa" at bounding box center [693, 336] width 146 height 29
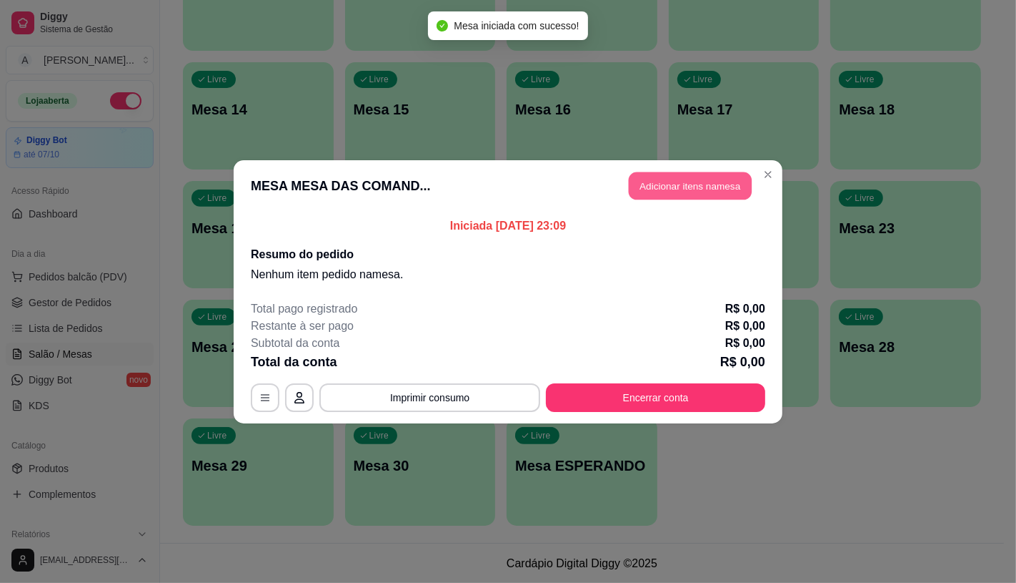
click at [694, 177] on button "Adicionar itens na mesa" at bounding box center [690, 186] width 123 height 28
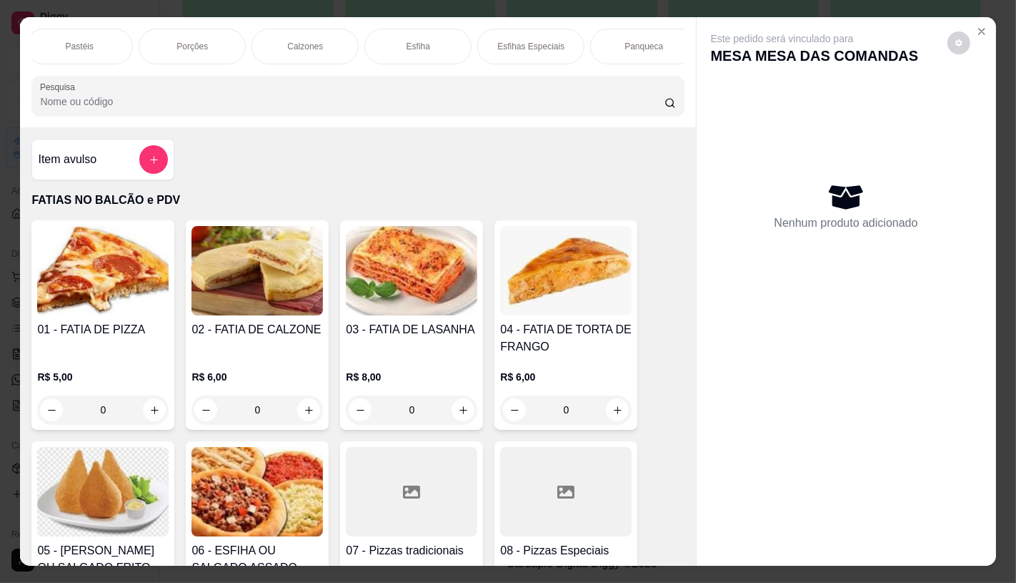
scroll to position [0, 1142]
click at [93, 51] on div "Panqueca" at bounding box center [72, 47] width 107 height 36
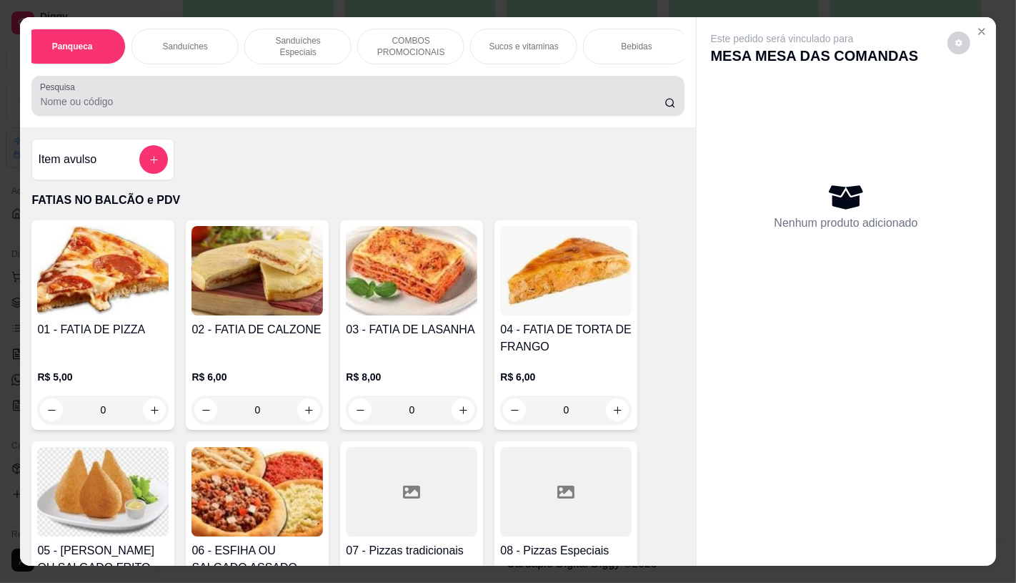
scroll to position [34, 0]
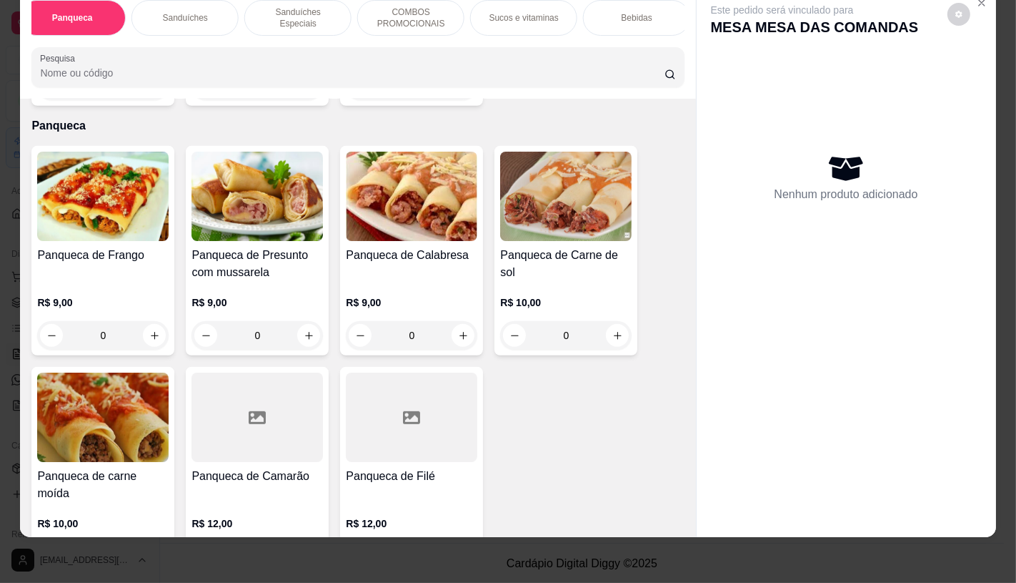
click at [295, 199] on img at bounding box center [258, 196] width 132 height 89
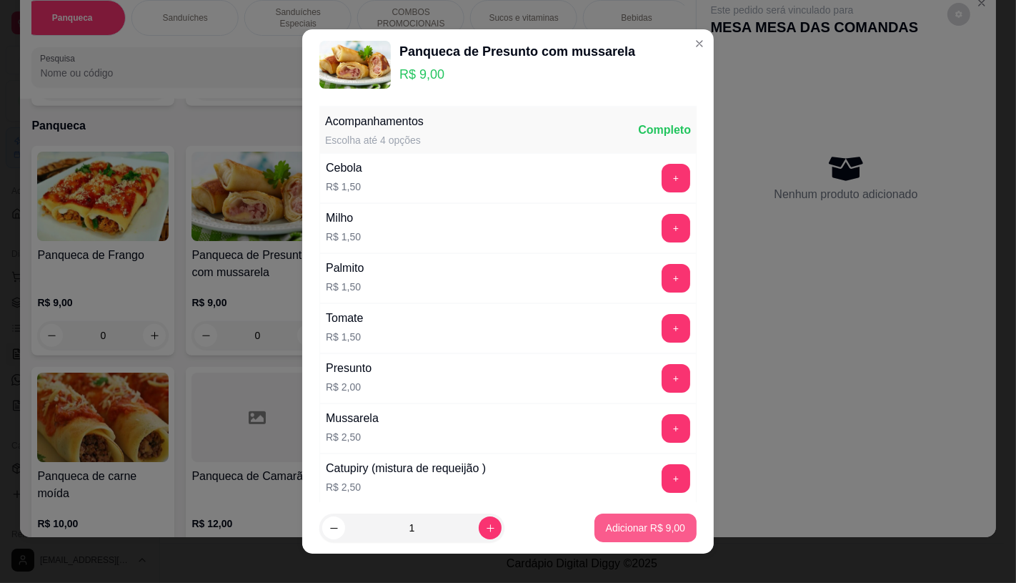
click at [634, 537] on button "Adicionar R$ 9,00" at bounding box center [646, 527] width 102 height 29
type input "1"
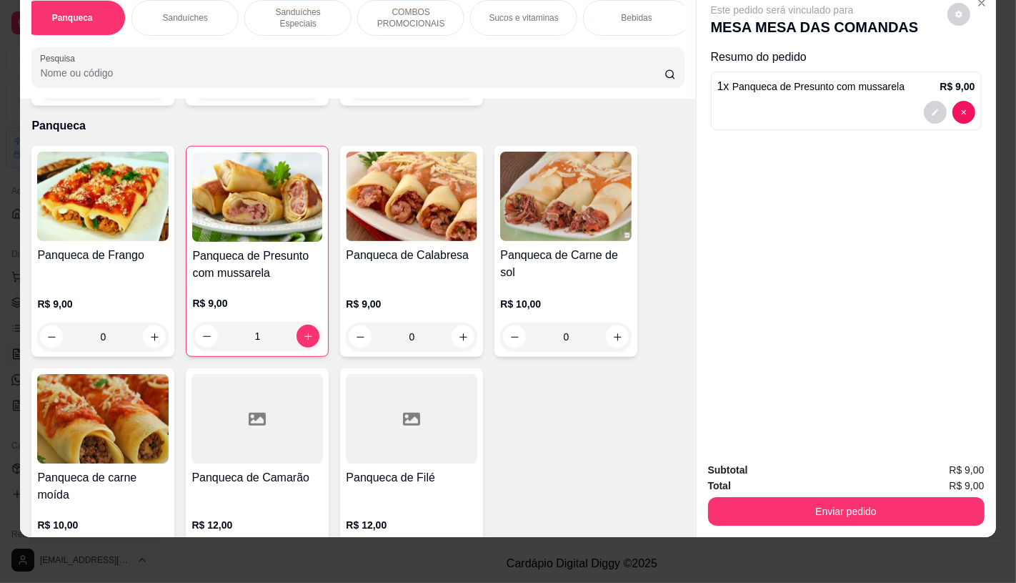
click at [568, 247] on div "Panqueca de Carne de sol" at bounding box center [566, 265] width 132 height 36
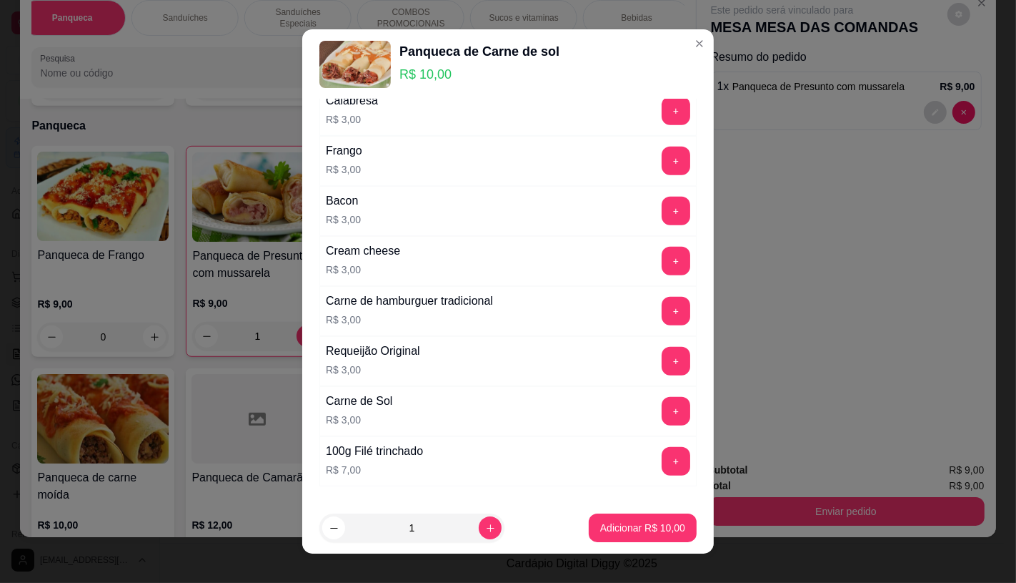
scroll to position [635, 0]
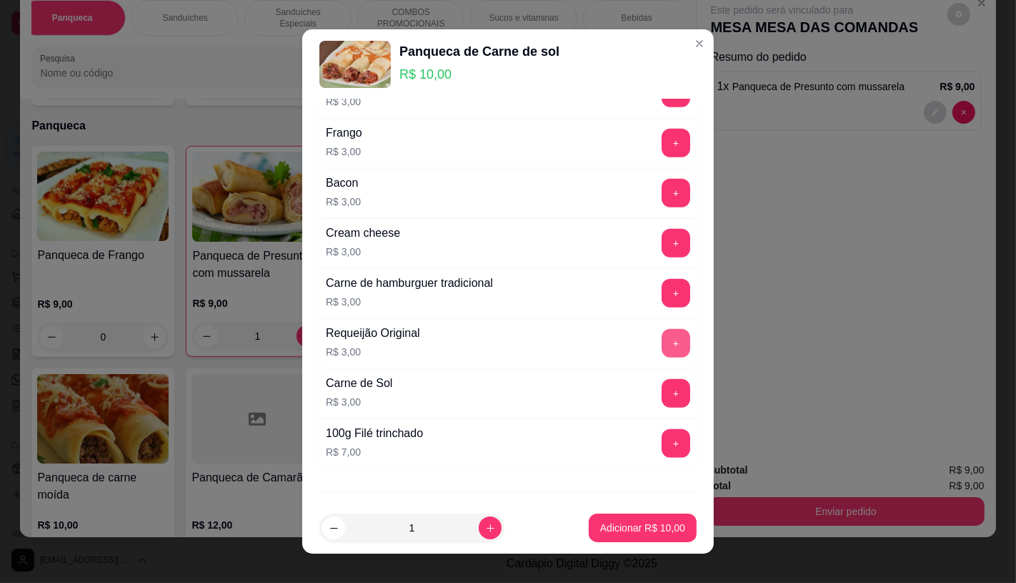
click at [662, 345] on button "+" at bounding box center [676, 343] width 29 height 29
click at [634, 529] on p "Adicionar R$ 13,00" at bounding box center [642, 527] width 85 height 14
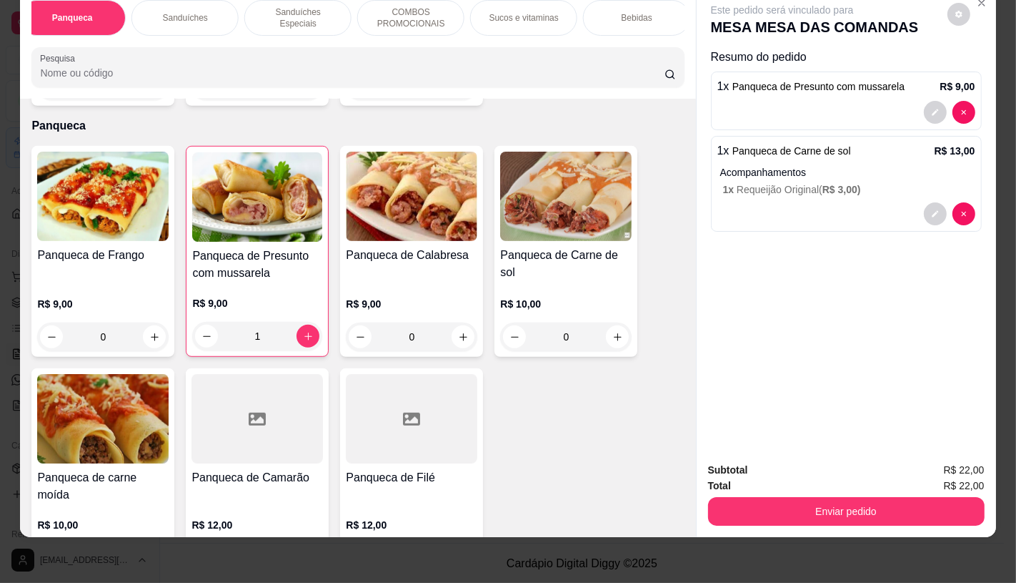
click at [102, 199] on img at bounding box center [103, 196] width 132 height 89
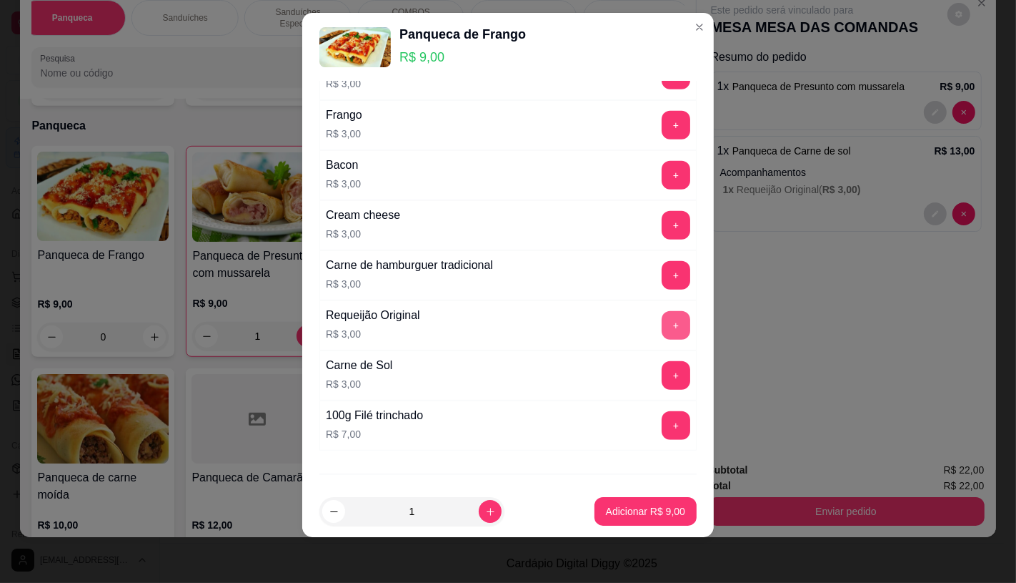
click at [662, 327] on button "+" at bounding box center [676, 325] width 29 height 29
click at [645, 517] on p "Adicionar R$ 12,00" at bounding box center [642, 511] width 85 height 14
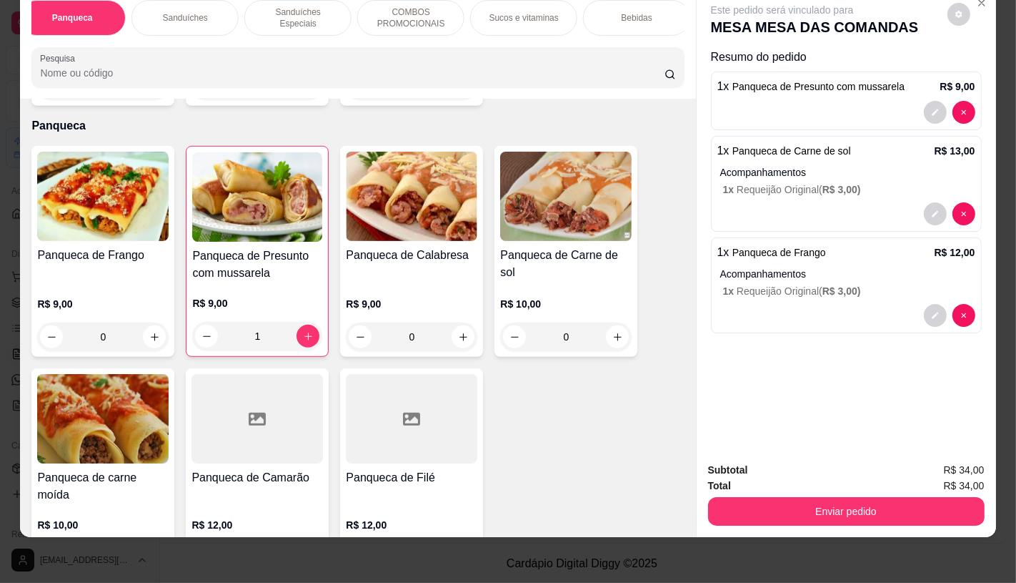
scroll to position [0, 1487]
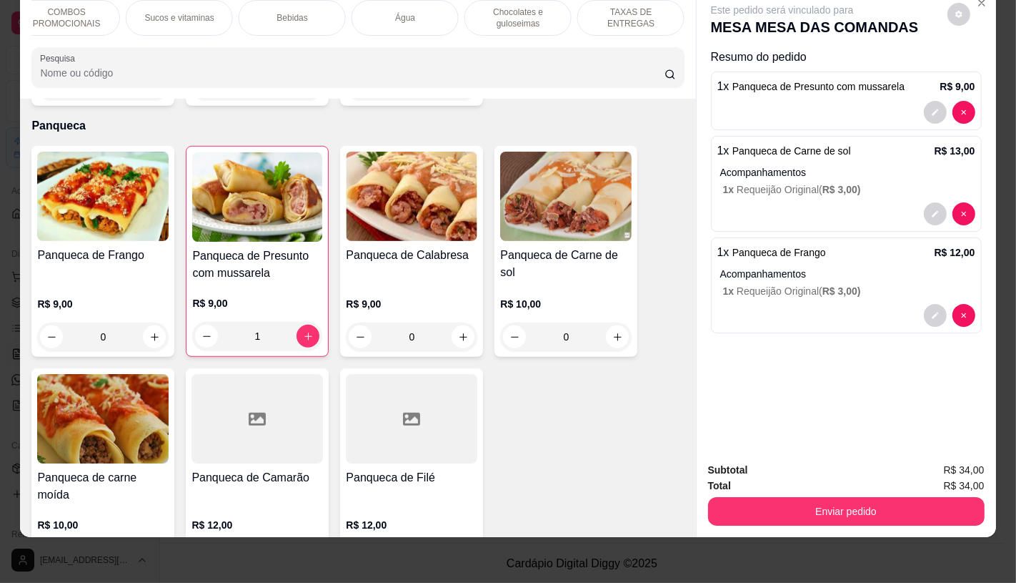
click at [661, 14] on div "TAXAS DE ENTREGAS" at bounding box center [631, 18] width 107 height 36
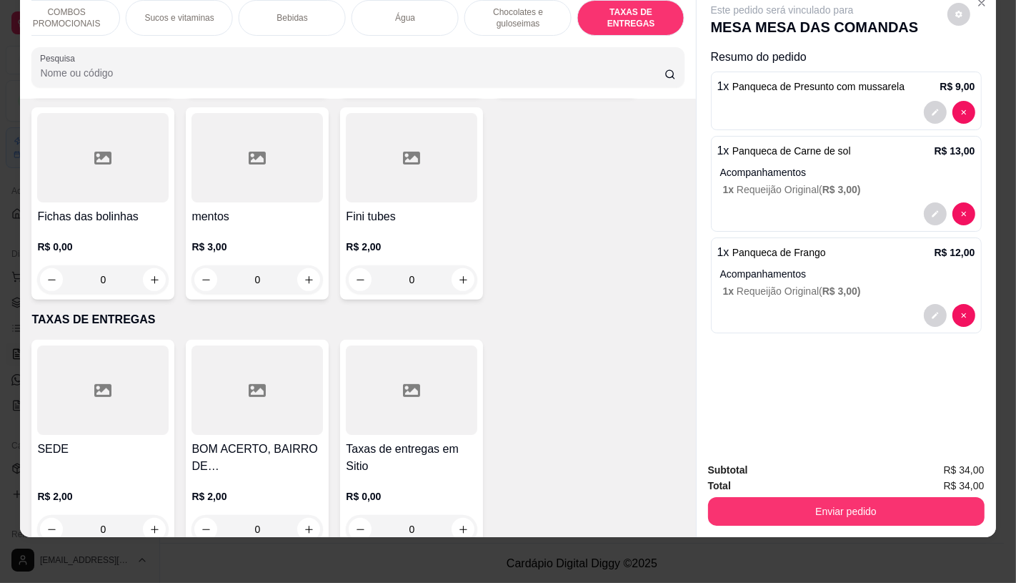
click at [124, 379] on div at bounding box center [103, 389] width 132 height 89
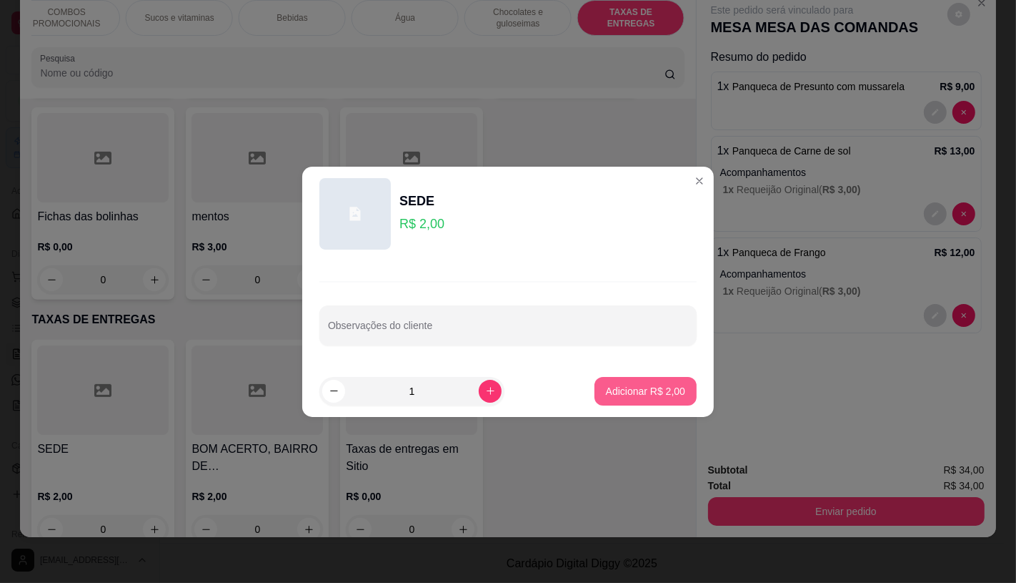
click at [625, 397] on button "Adicionar R$ 2,00" at bounding box center [646, 391] width 102 height 29
type input "1"
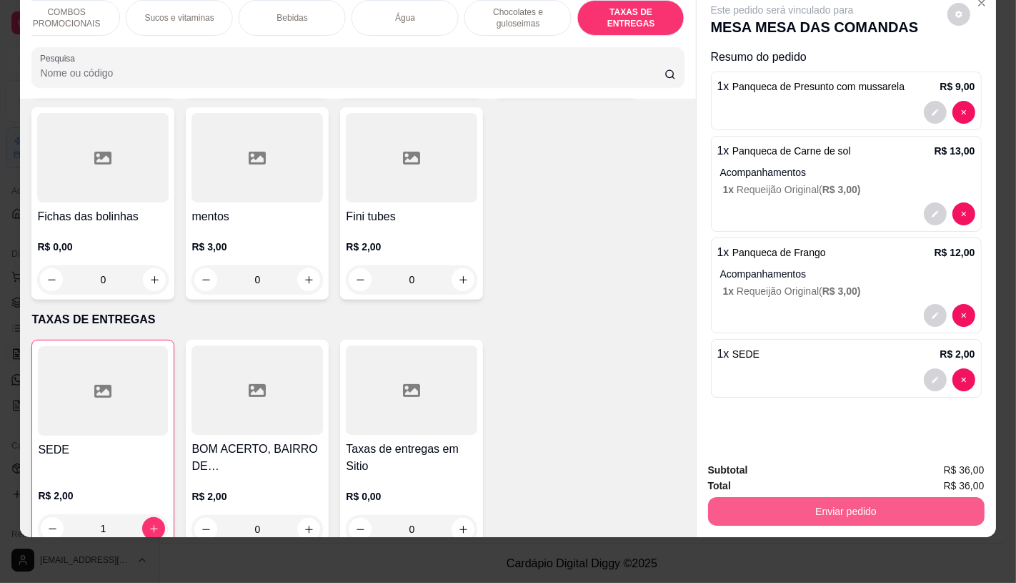
click at [816, 497] on button "Enviar pedido" at bounding box center [846, 511] width 277 height 29
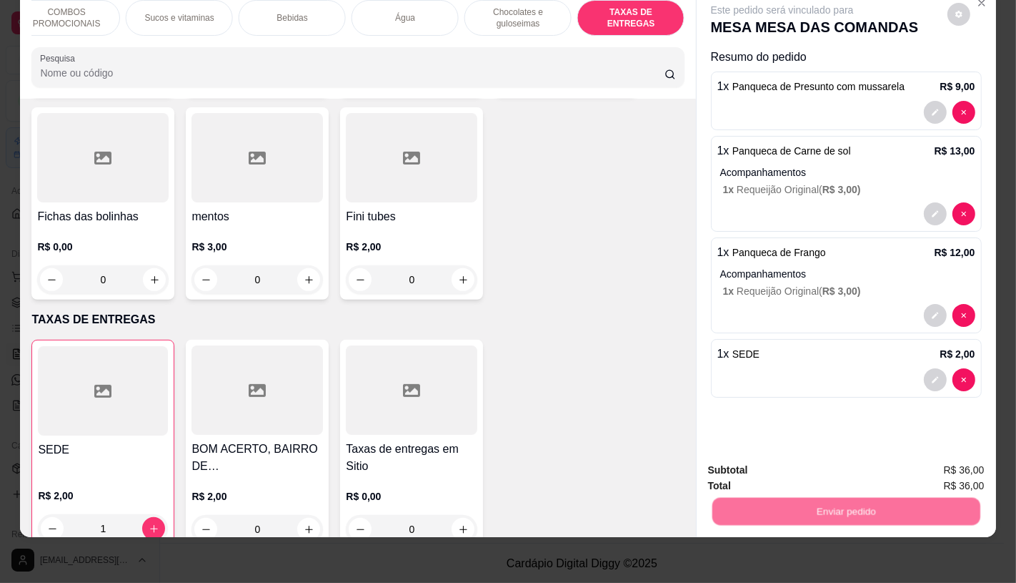
click at [816, 470] on button "Não registrar e enviar pedido" at bounding box center [798, 465] width 149 height 27
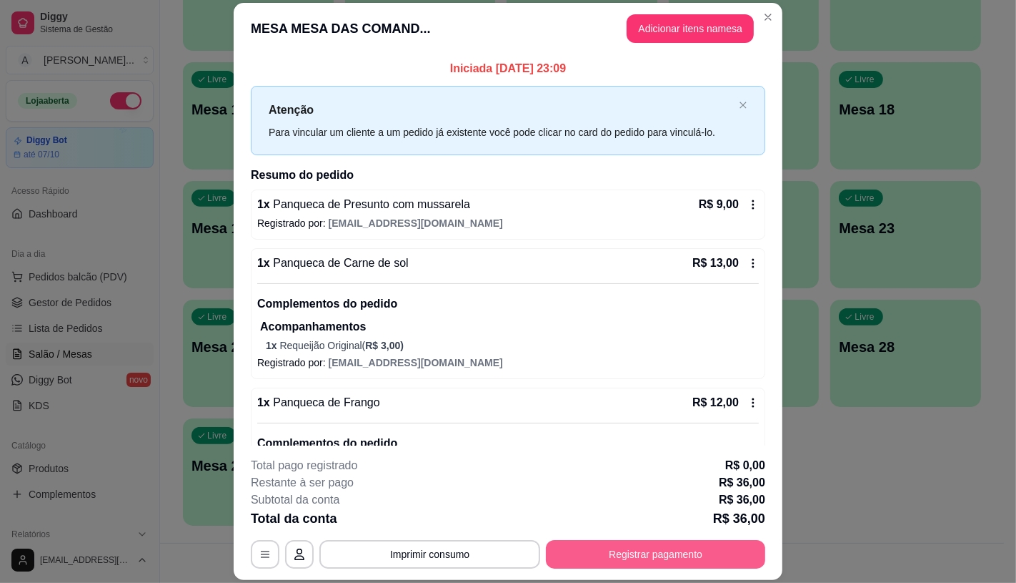
click at [753, 550] on button "Registrar pagamento" at bounding box center [655, 554] width 219 height 29
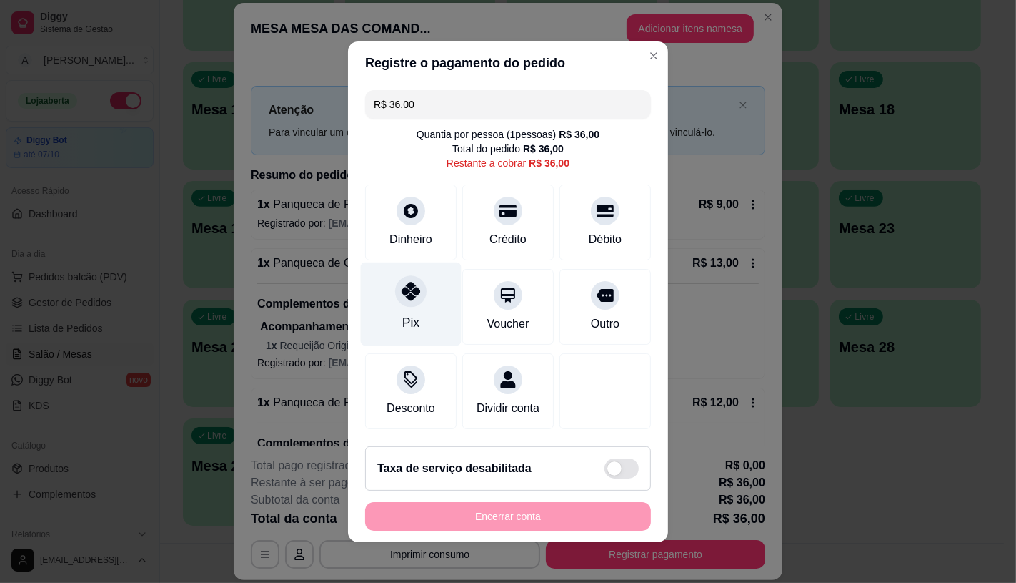
click at [437, 298] on div "Pix" at bounding box center [411, 304] width 101 height 84
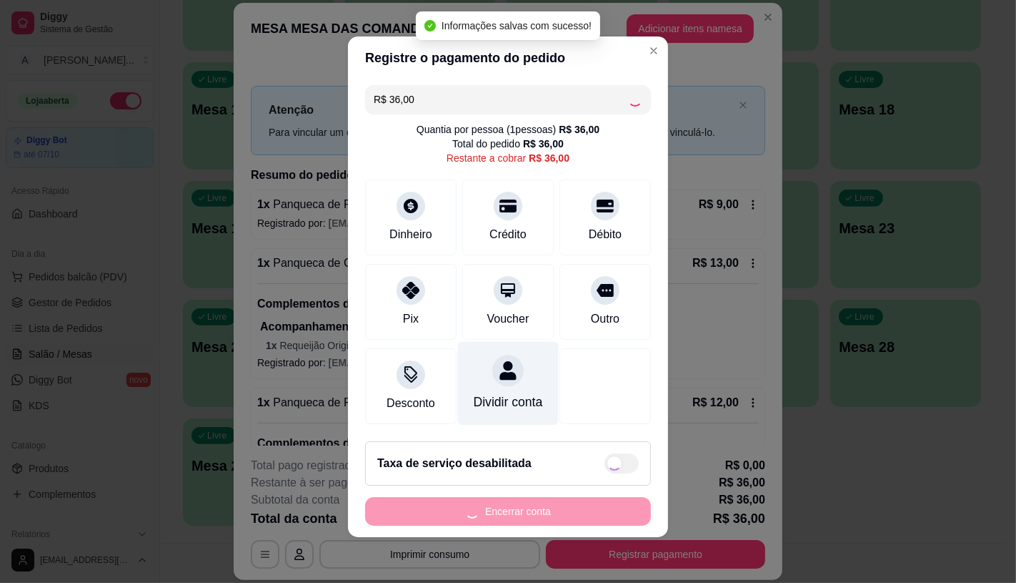
type input "R$ 0,00"
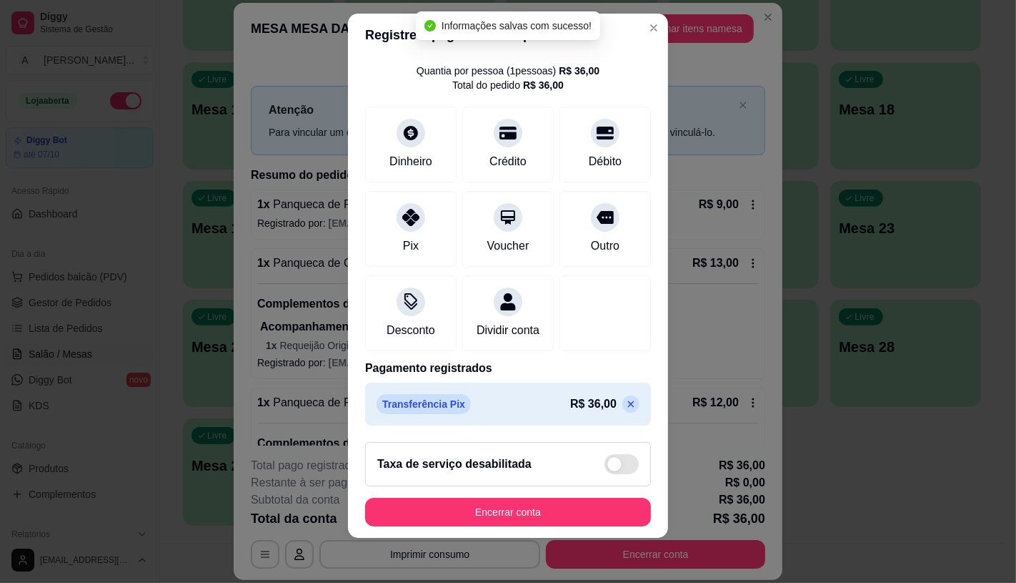
scroll to position [16, 0]
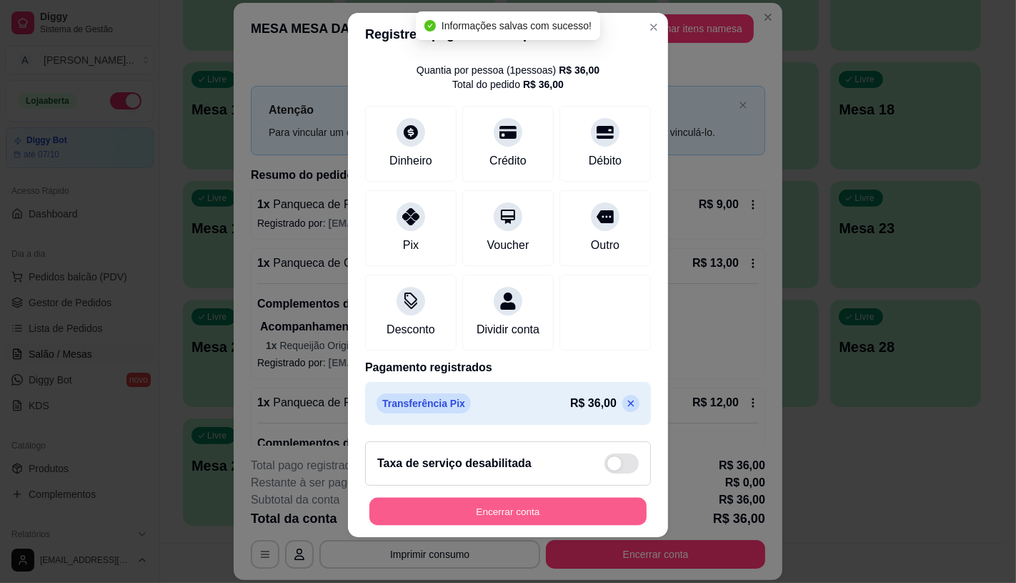
click at [517, 510] on button "Encerrar conta" at bounding box center [508, 512] width 277 height 28
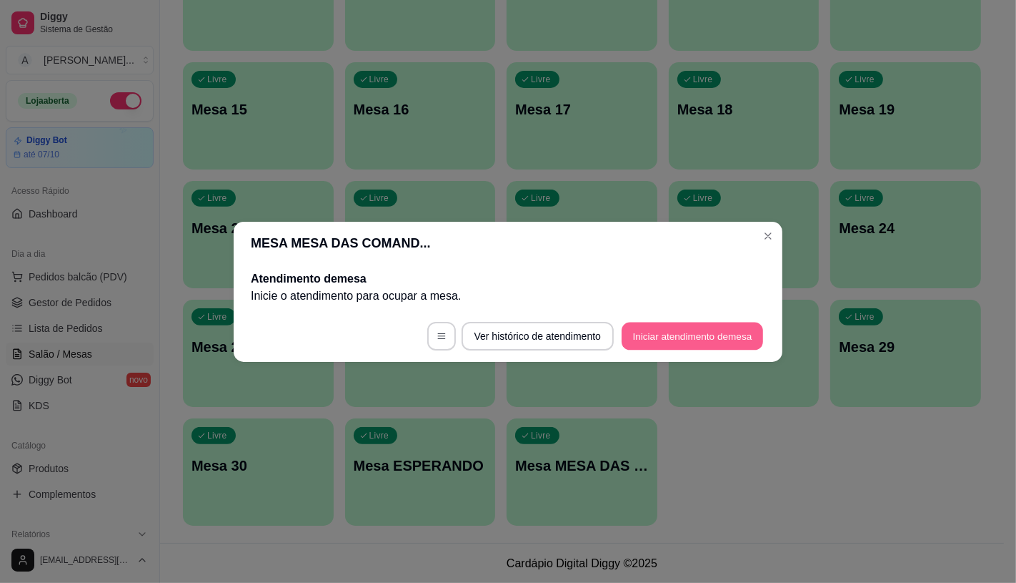
click at [703, 342] on button "Iniciar atendimento de mesa" at bounding box center [693, 336] width 142 height 28
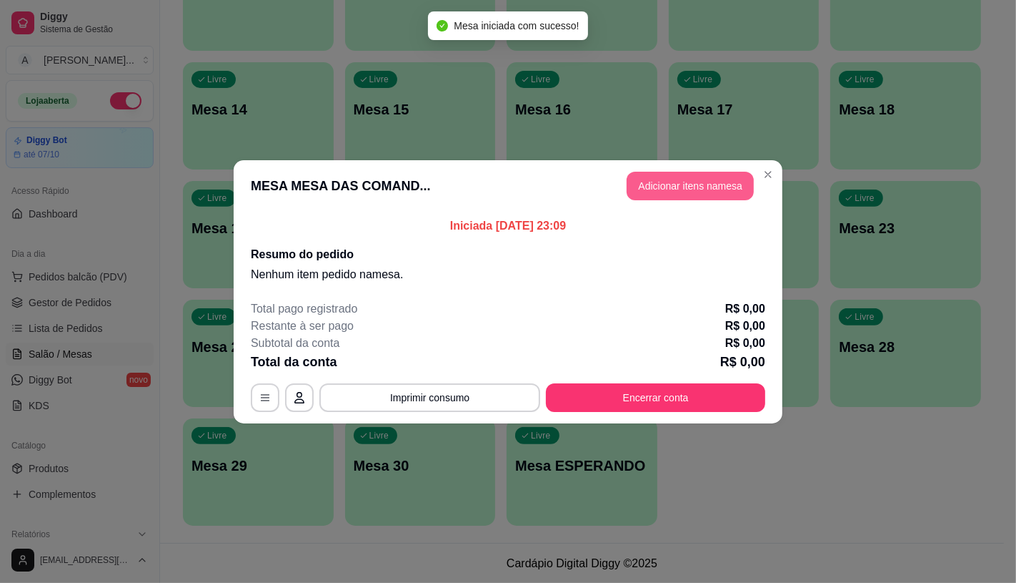
click at [668, 188] on button "Adicionar itens na mesa" at bounding box center [690, 186] width 127 height 29
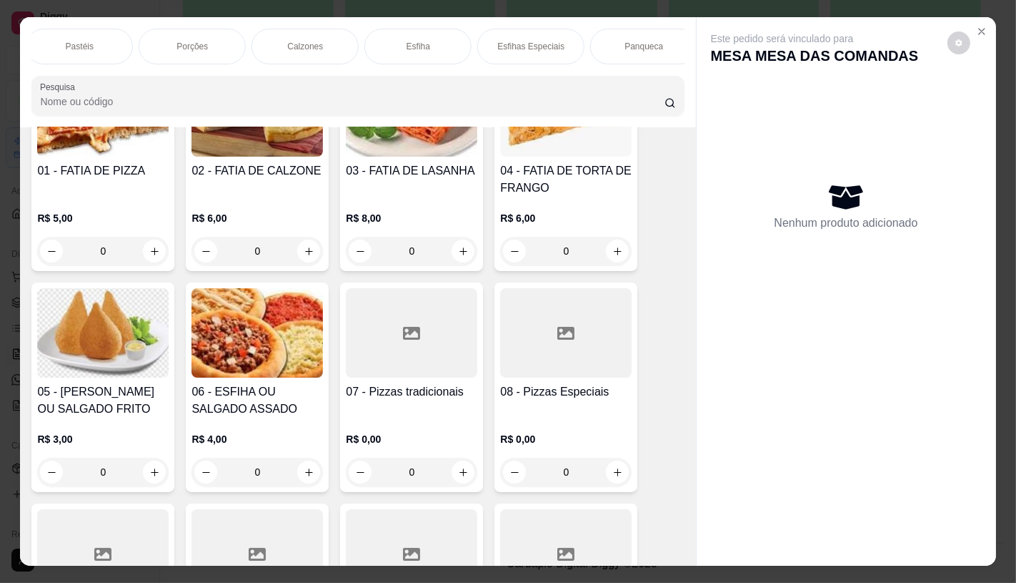
scroll to position [0, 1142]
click at [150, 37] on div "Sanduíches" at bounding box center [185, 47] width 107 height 36
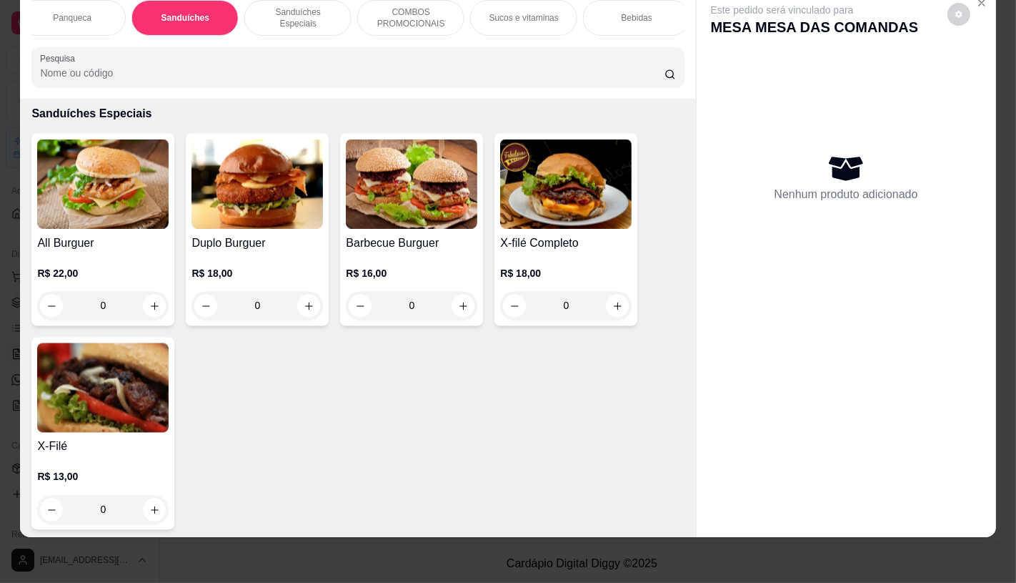
scroll to position [6652, 0]
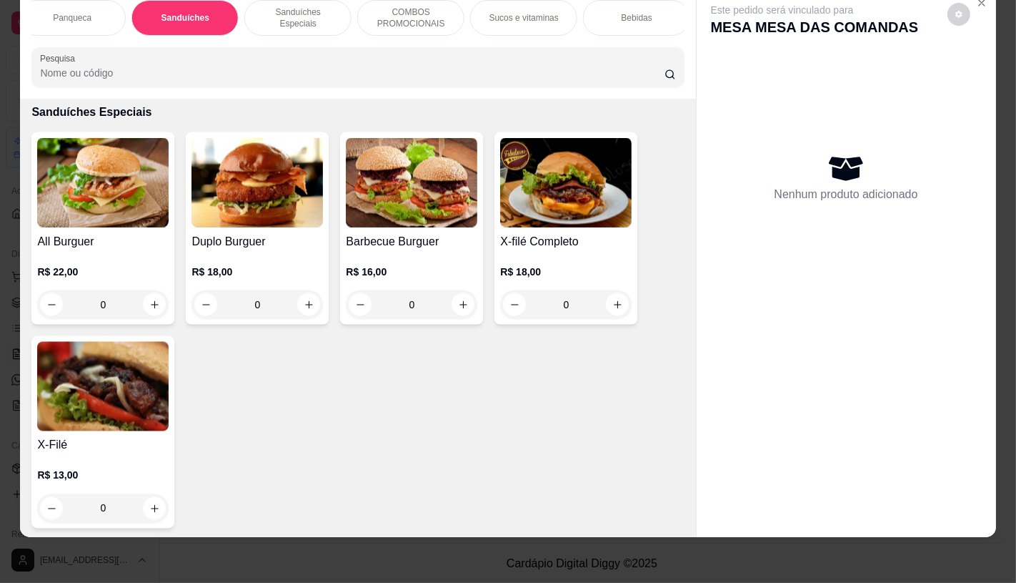
click at [117, 370] on img at bounding box center [103, 386] width 132 height 89
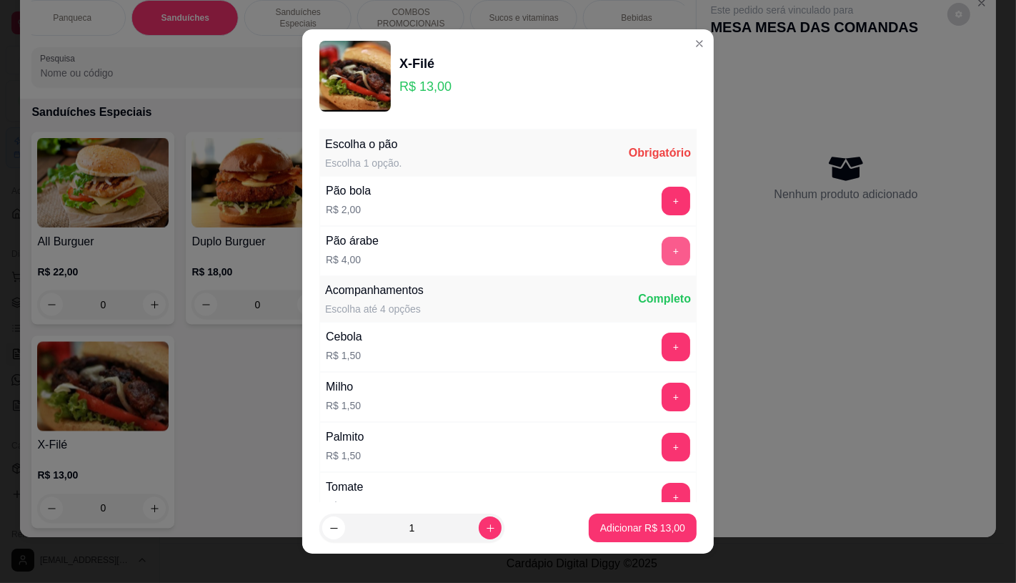
click at [662, 251] on button "+" at bounding box center [676, 251] width 29 height 29
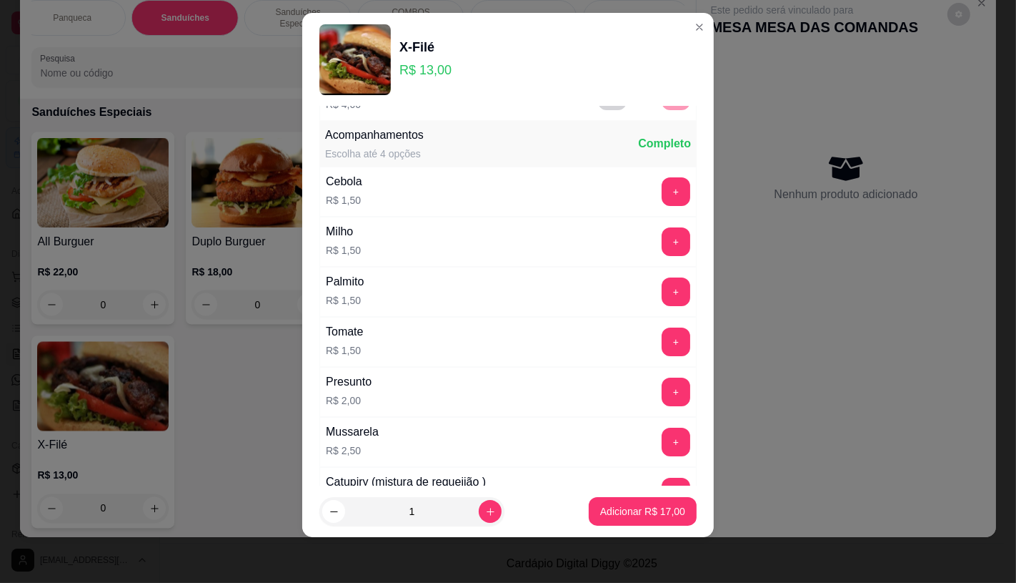
scroll to position [153, 0]
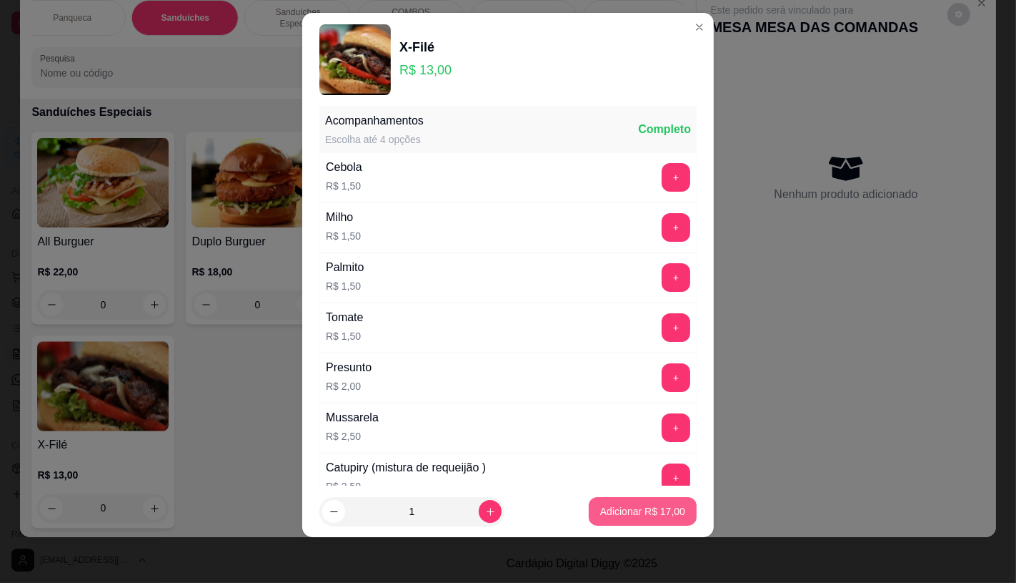
click at [625, 515] on p "Adicionar R$ 17,00" at bounding box center [642, 511] width 85 height 14
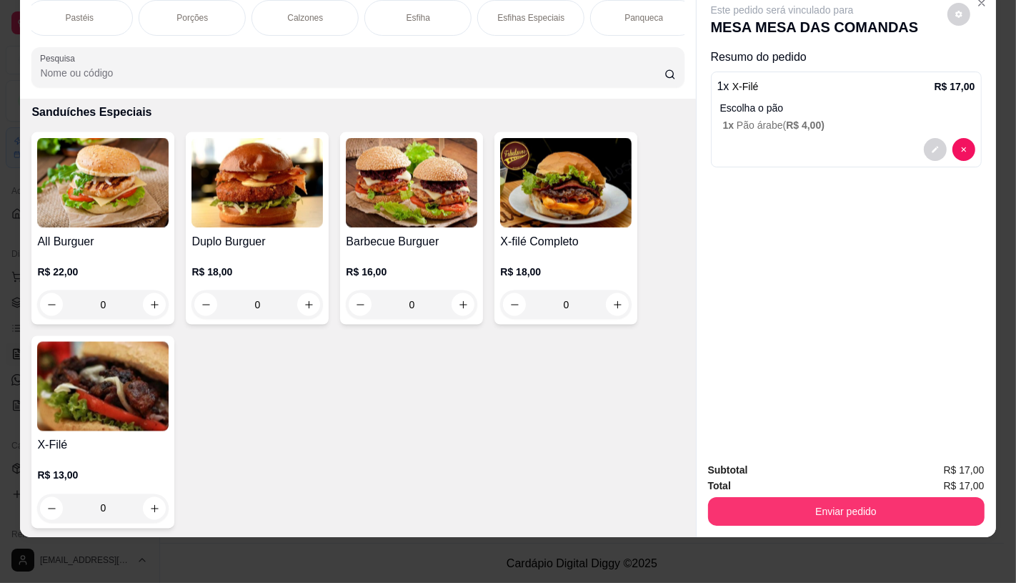
scroll to position [0, 0]
click at [72, 13] on p "FATIAS NO BALCÃO e PDV" at bounding box center [85, 17] width 83 height 23
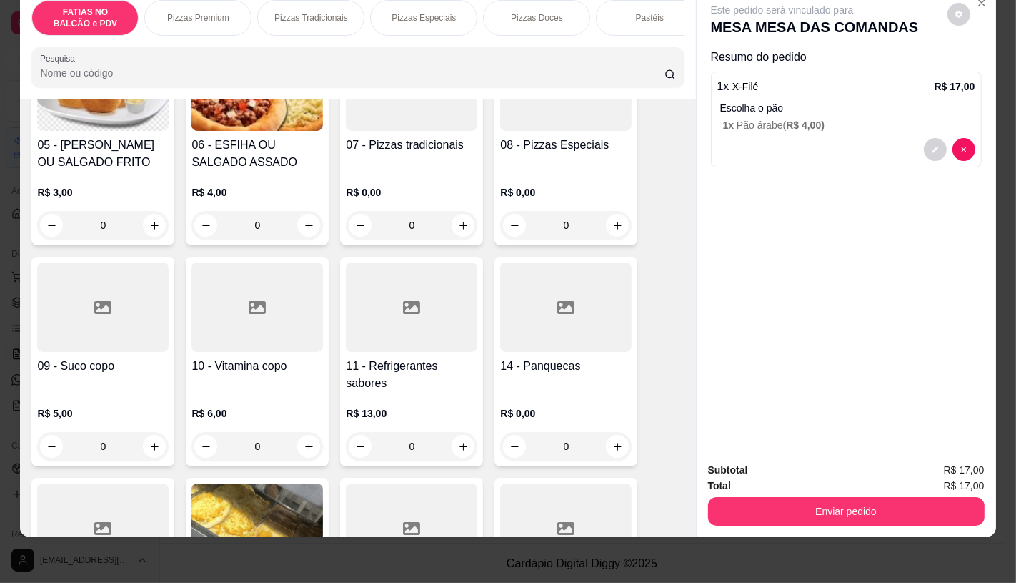
scroll to position [461, 0]
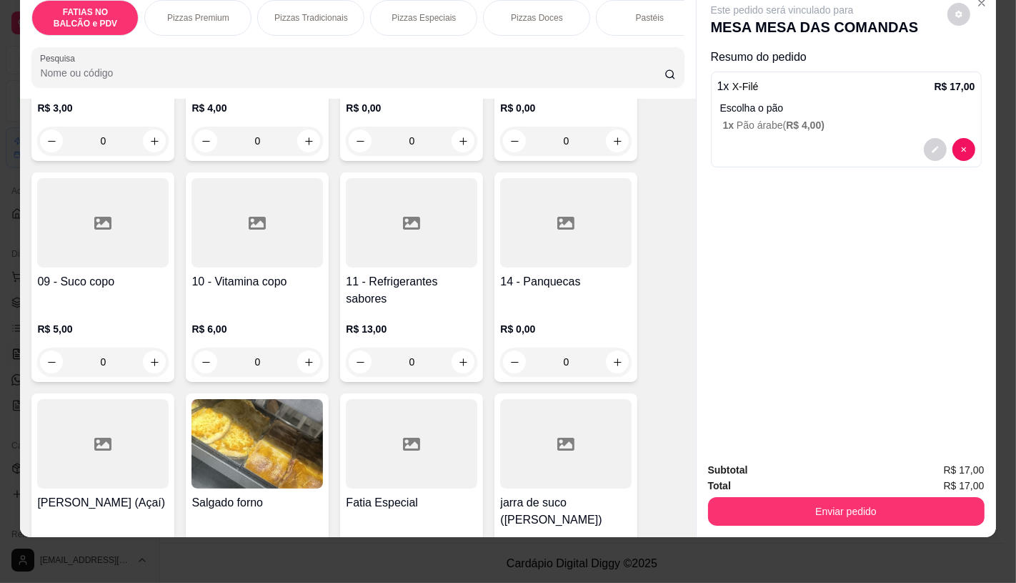
click at [388, 244] on div at bounding box center [412, 222] width 132 height 89
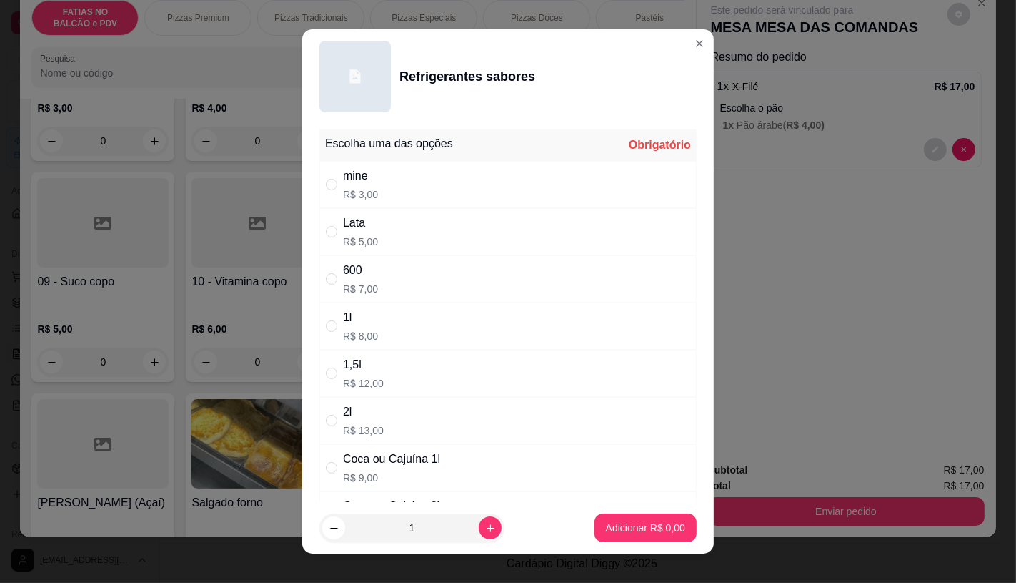
click at [383, 244] on div "Lata R$ 5,00" at bounding box center [508, 231] width 377 height 47
radio input "true"
click at [619, 535] on button "Adicionar R$ 5,00" at bounding box center [646, 527] width 102 height 29
type input "1"
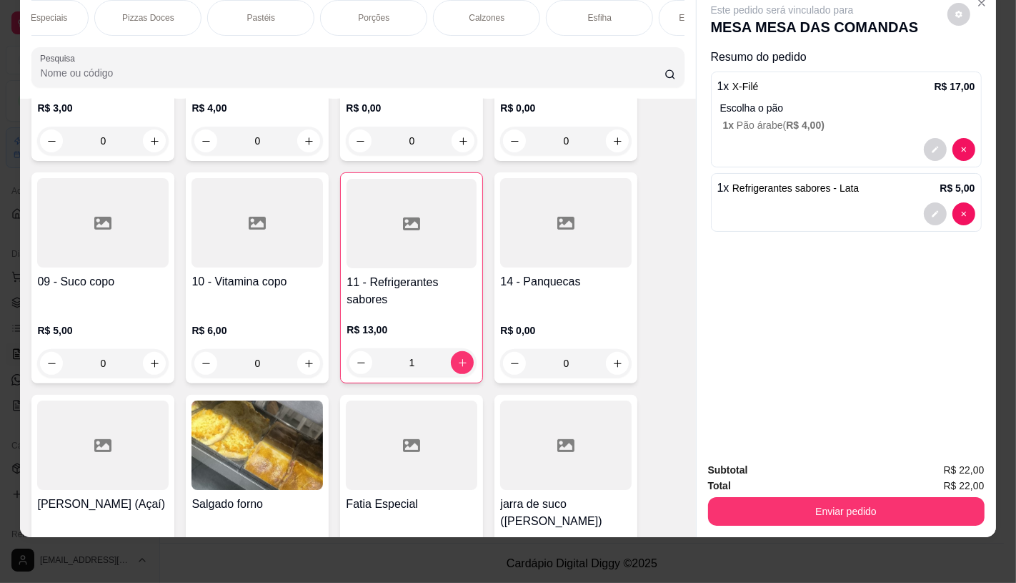
scroll to position [0, 362]
click at [283, 15] on div "Pastéis" at bounding box center [287, 18] width 107 height 36
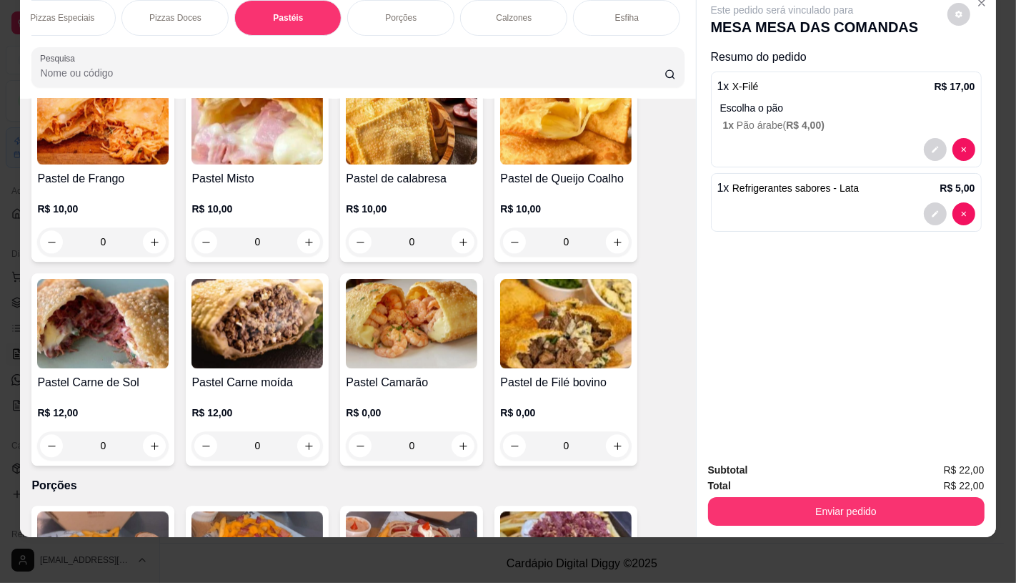
click at [220, 243] on div "Pastel de Frango R$ 10,00 0 Pastel Misto R$ 10,00 0 Pastel de calabresa R$ 10,0…" at bounding box center [357, 267] width 653 height 396
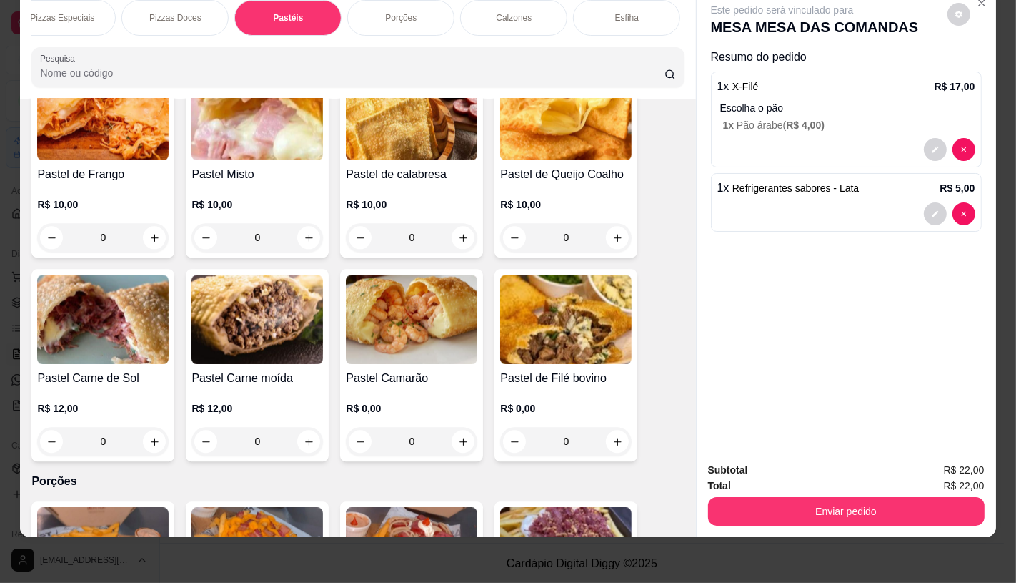
click at [253, 197] on p "R$ 10,00" at bounding box center [258, 204] width 132 height 14
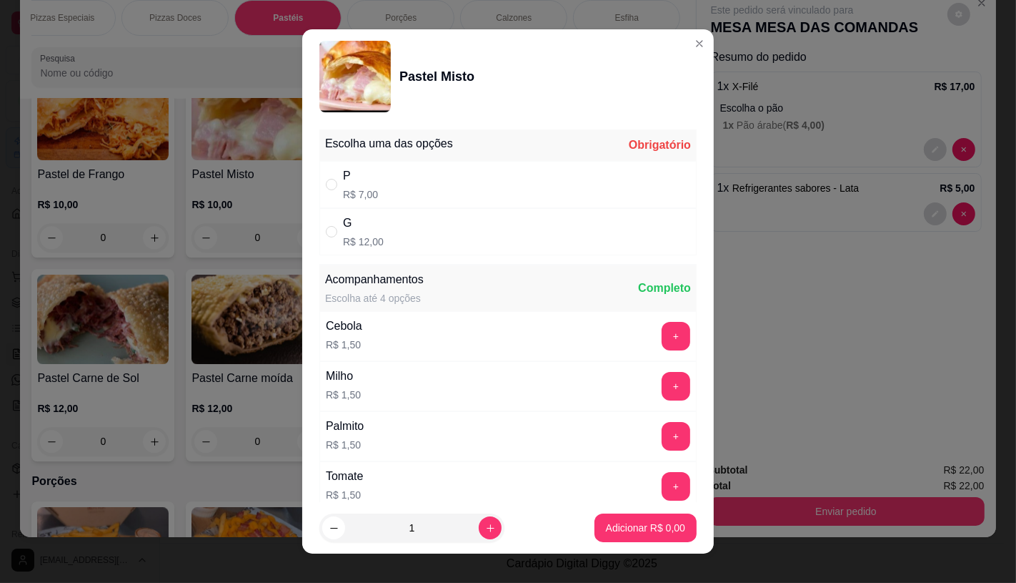
click at [393, 240] on div "G R$ 12,00" at bounding box center [508, 231] width 377 height 47
radio input "true"
click at [608, 538] on button "Adicionar R$ 12,00" at bounding box center [643, 527] width 108 height 29
type input "1"
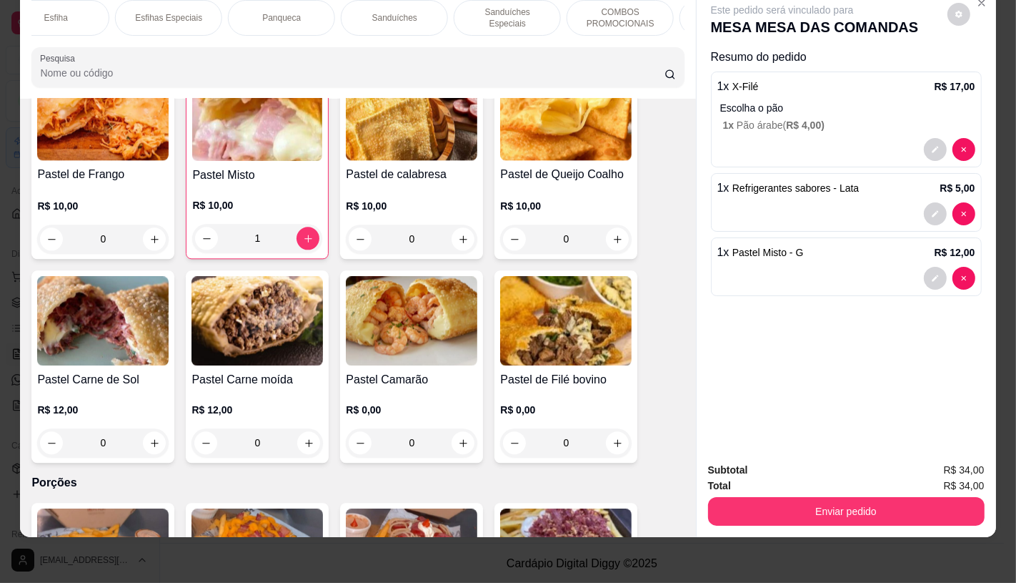
scroll to position [0, 1487]
click at [659, 14] on div "TAXAS DE ENTREGAS" at bounding box center [631, 18] width 107 height 36
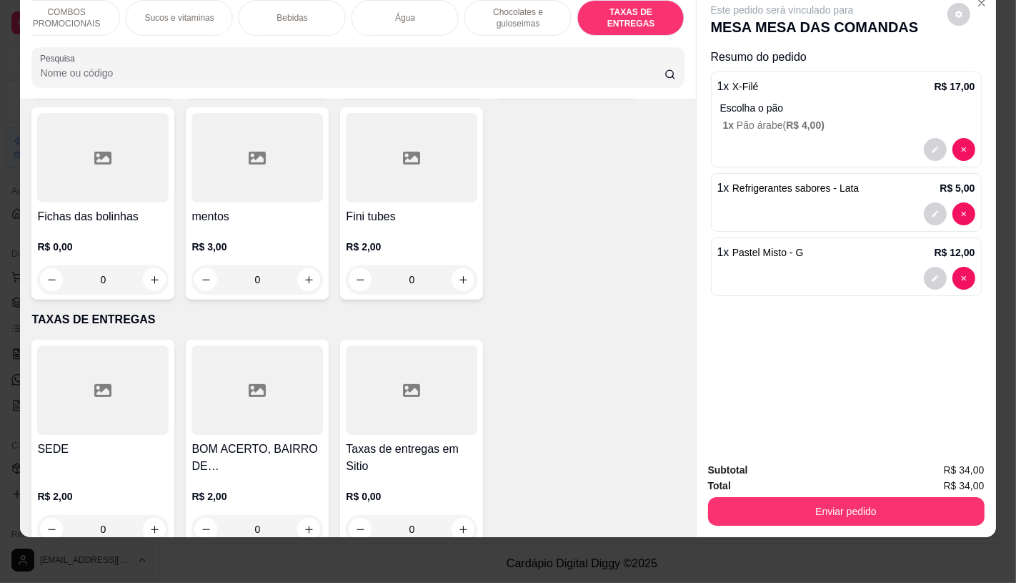
click at [112, 356] on div at bounding box center [103, 389] width 132 height 89
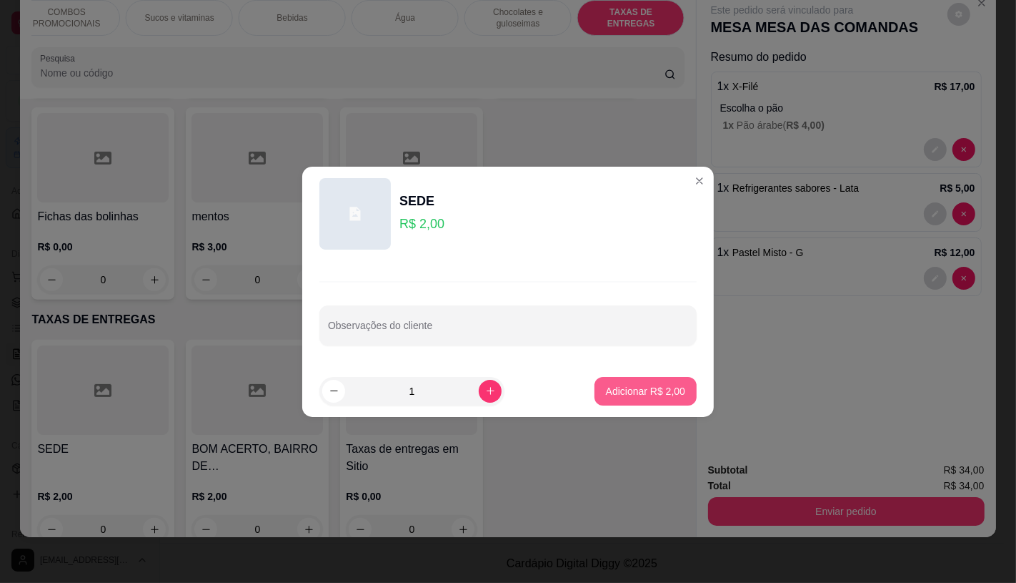
click at [625, 397] on p "Adicionar R$ 2,00" at bounding box center [645, 391] width 79 height 14
type input "1"
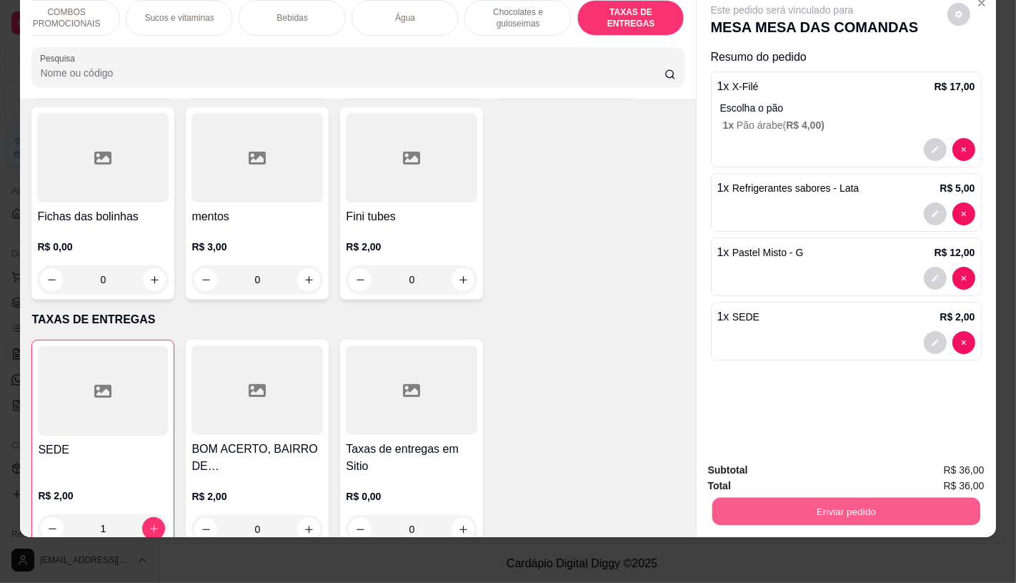
click at [835, 508] on button "Enviar pedido" at bounding box center [846, 511] width 268 height 28
click at [805, 470] on button "Não registrar e enviar pedido" at bounding box center [798, 465] width 149 height 27
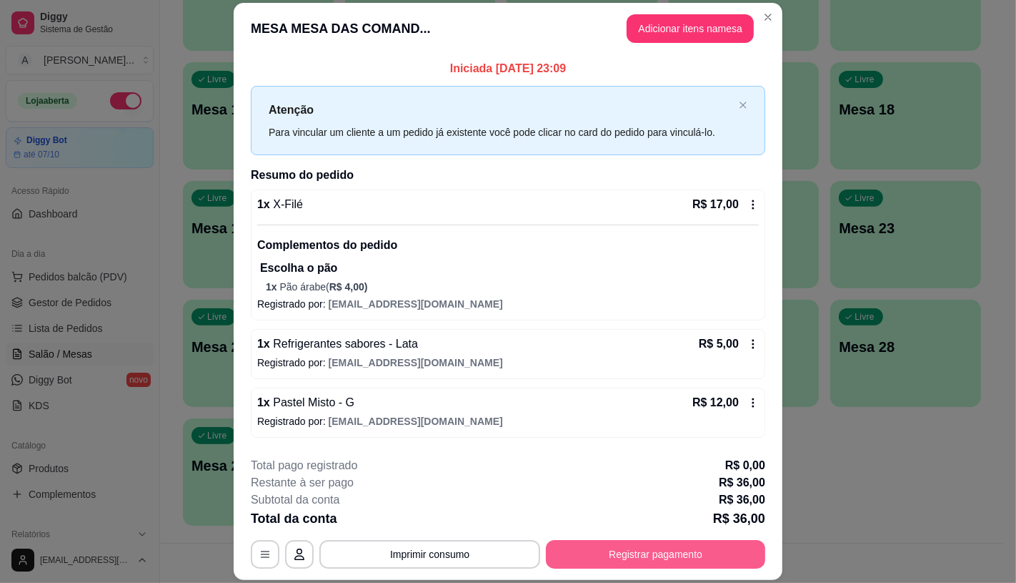
click at [656, 553] on button "Registrar pagamento" at bounding box center [655, 554] width 219 height 29
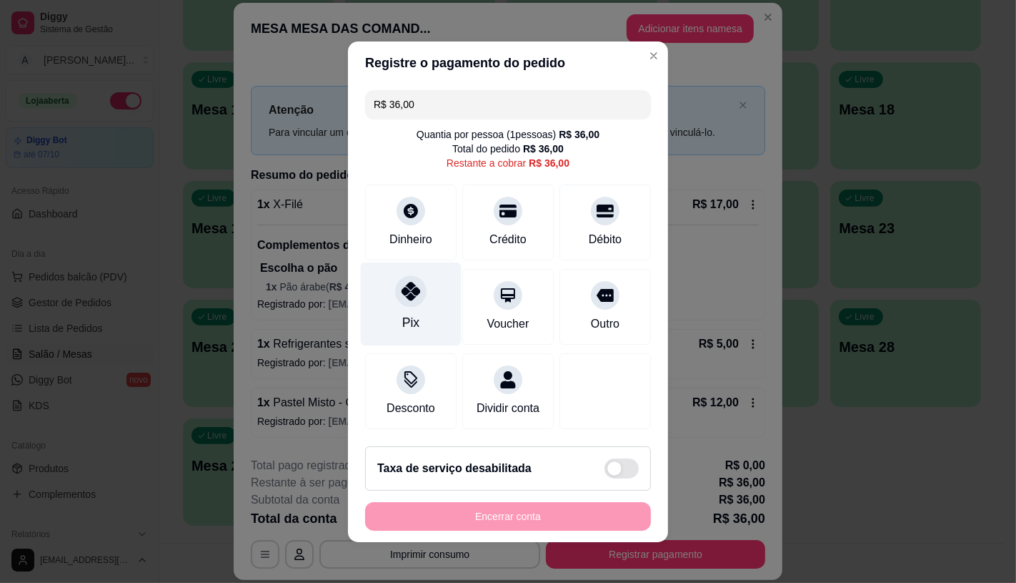
click at [426, 291] on div "Pix" at bounding box center [411, 304] width 101 height 84
type input "R$ 0,00"
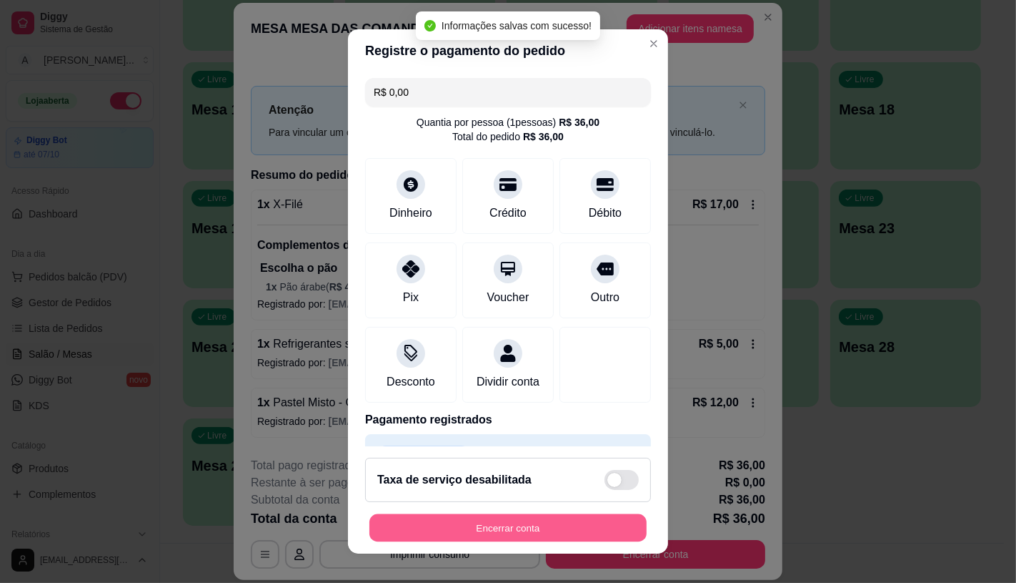
click at [488, 525] on button "Encerrar conta" at bounding box center [508, 528] width 277 height 28
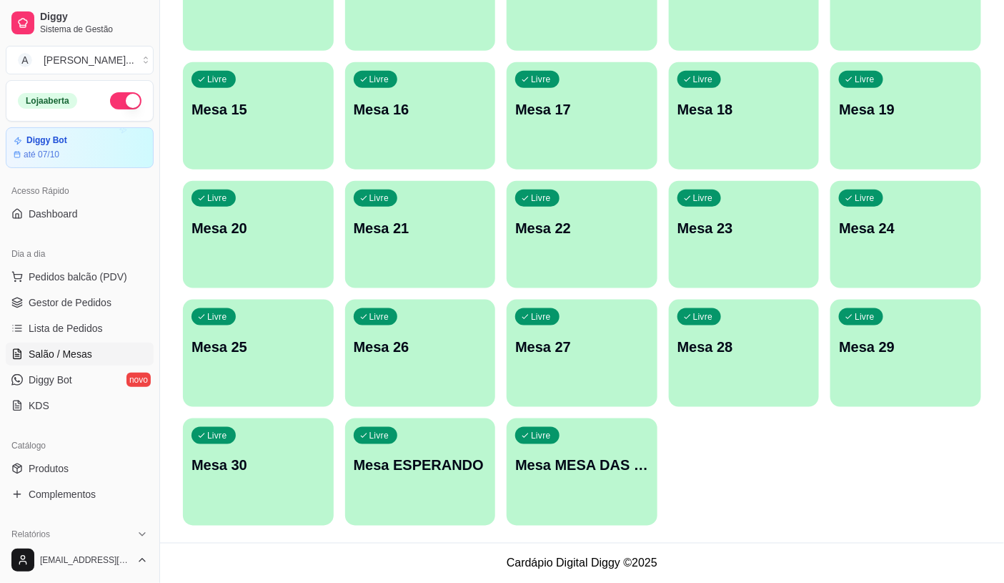
click at [574, 473] on p "Mesa MESA DAS COMANDAS" at bounding box center [582, 465] width 134 height 20
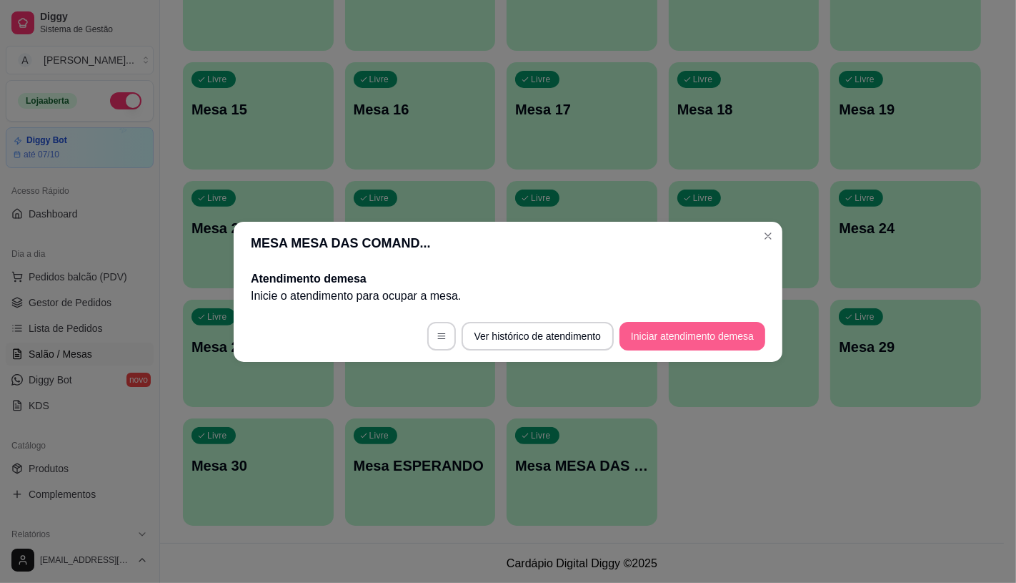
click at [651, 333] on button "Iniciar atendimento de mesa" at bounding box center [693, 336] width 146 height 29
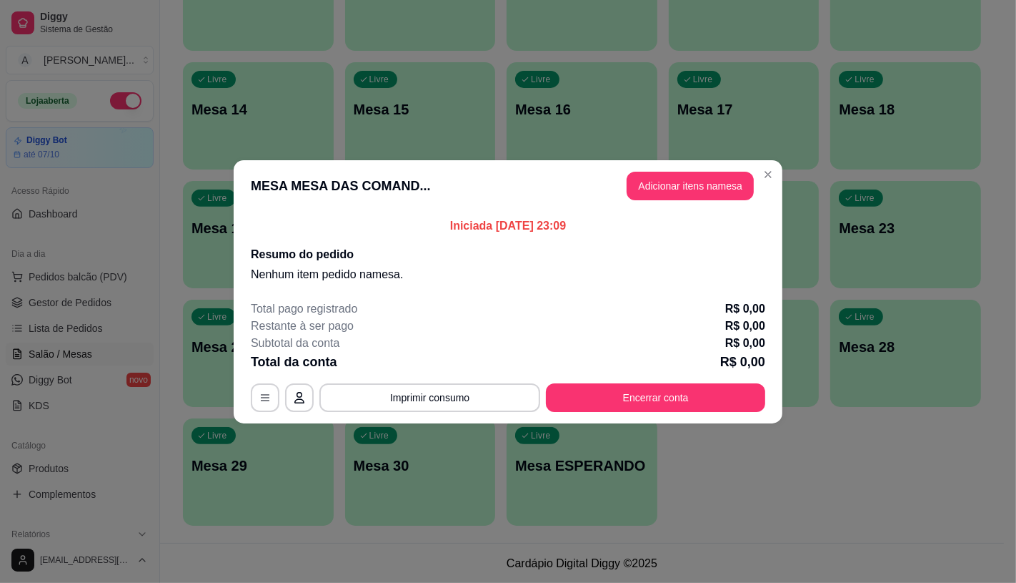
click at [678, 198] on button "Adicionar itens na mesa" at bounding box center [690, 186] width 127 height 29
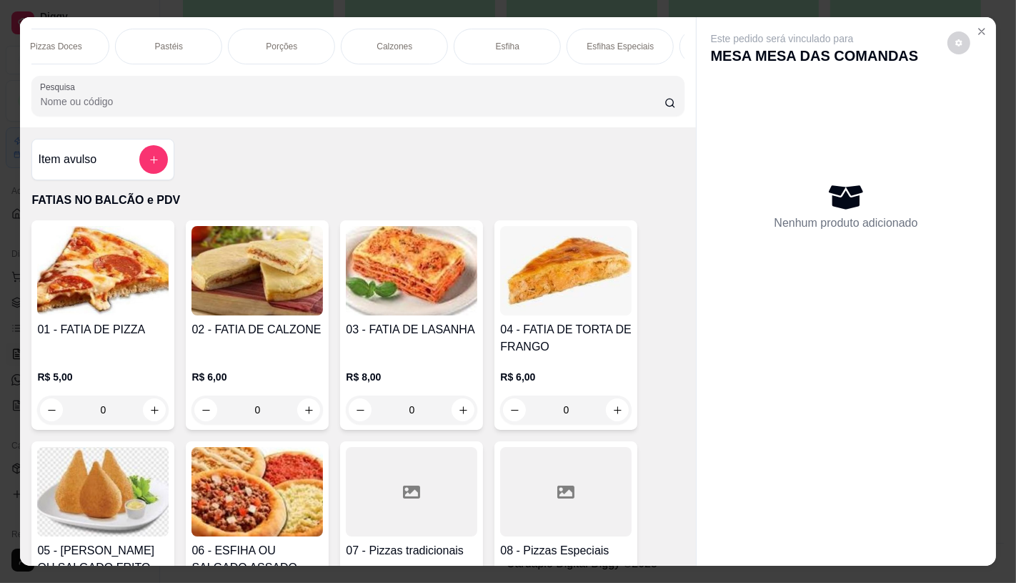
scroll to position [0, 277]
click at [279, 41] on div "Pizzas Doces" at bounding box center [259, 47] width 107 height 36
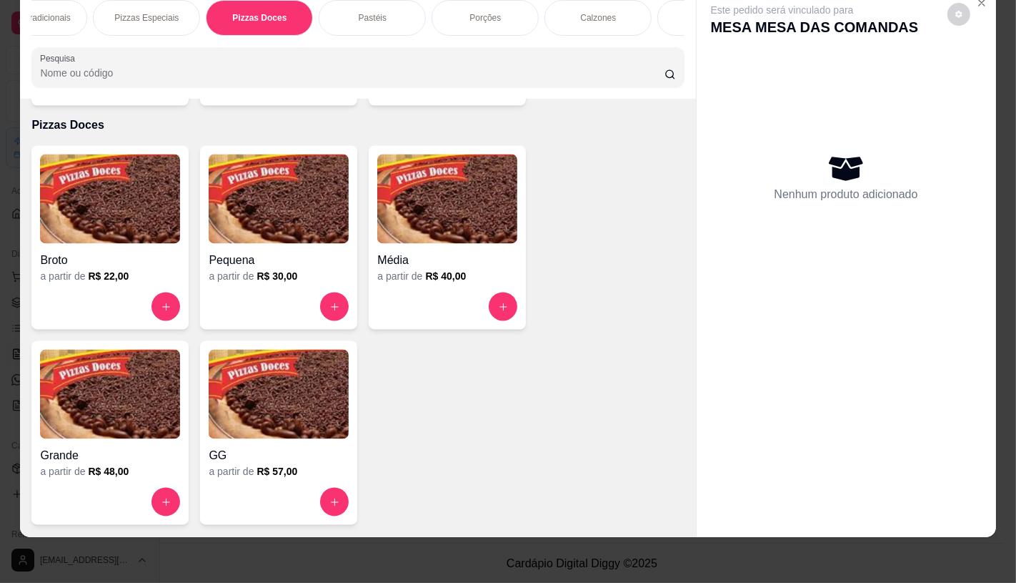
click at [369, 12] on p "Pastéis" at bounding box center [373, 17] width 28 height 11
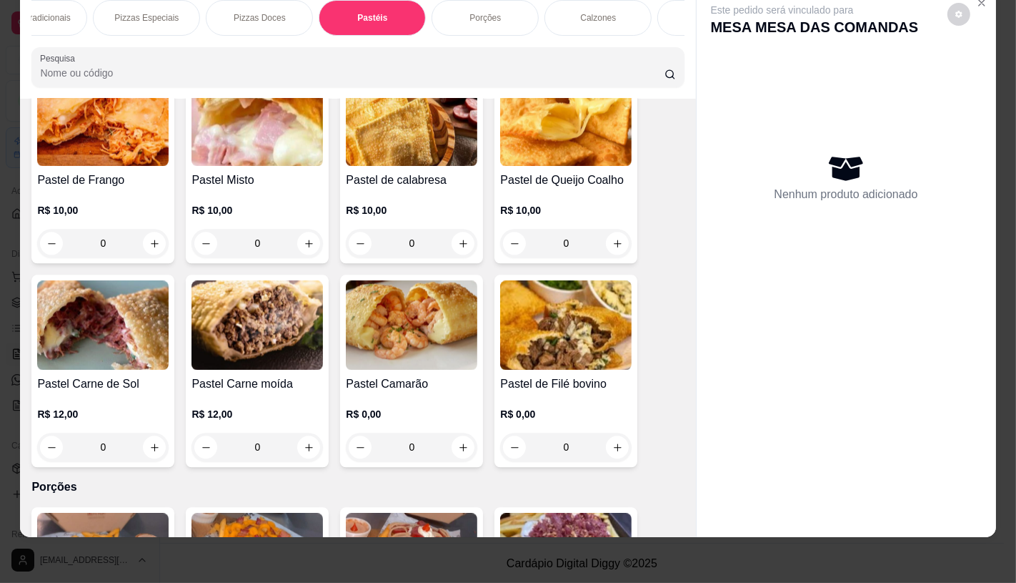
scroll to position [2918, 0]
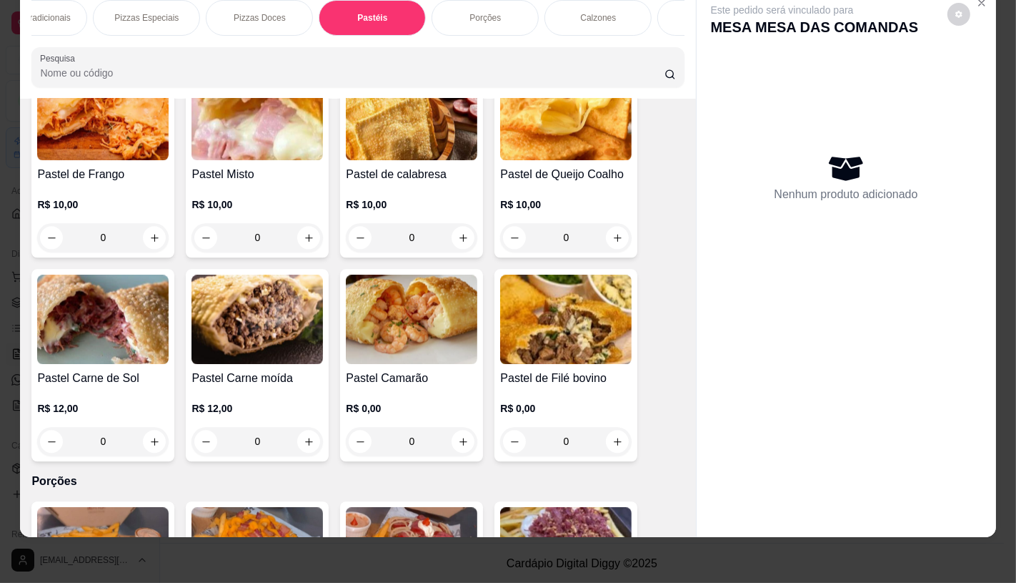
click at [55, 287] on img at bounding box center [103, 318] width 132 height 89
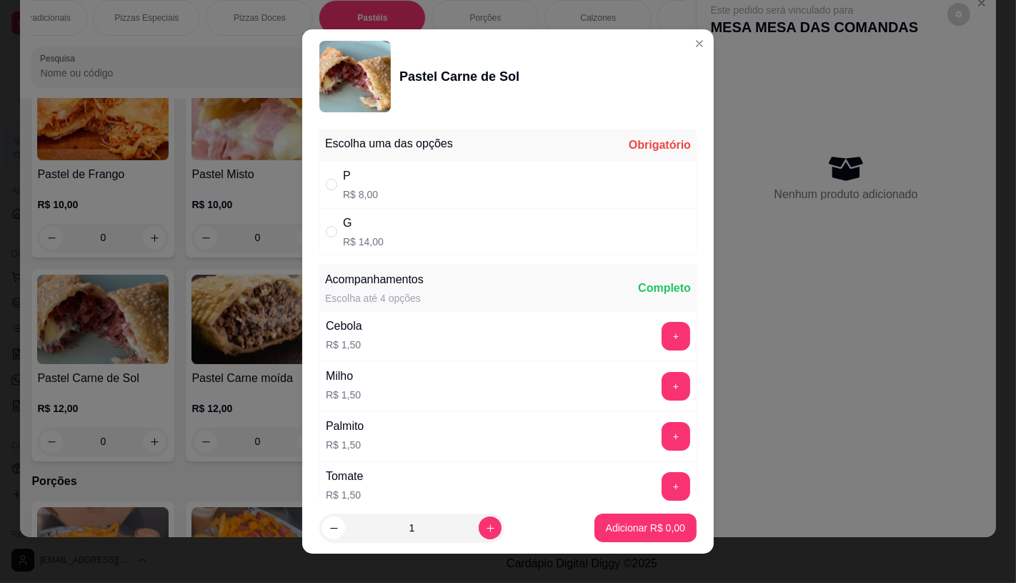
click at [377, 222] on div "G R$ 14,00" at bounding box center [508, 231] width 377 height 47
radio input "true"
click at [616, 530] on p "Adicionar R$ 14,00" at bounding box center [642, 527] width 85 height 14
type input "1"
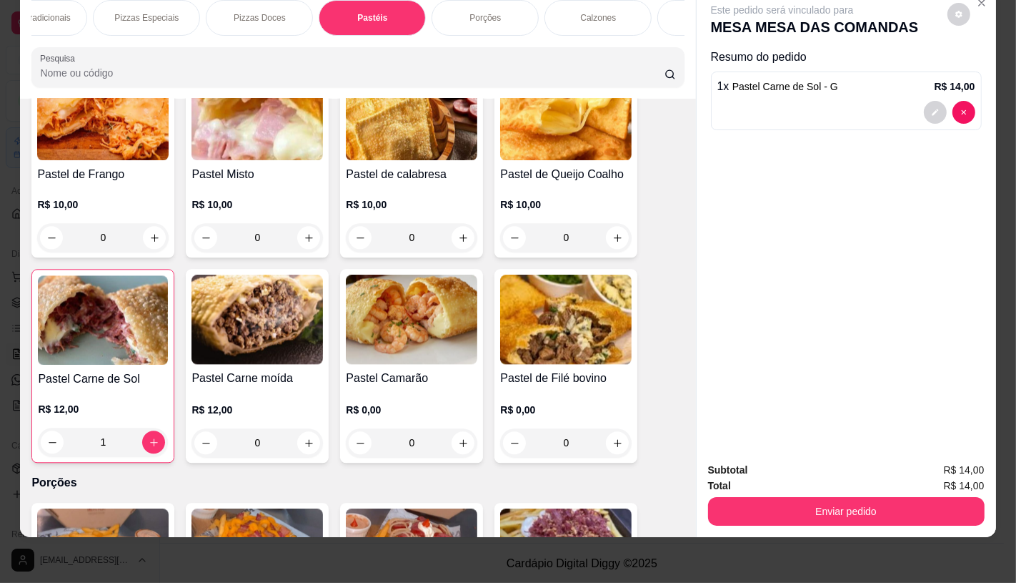
click at [537, 183] on div "R$ 10,00 0" at bounding box center [566, 217] width 132 height 69
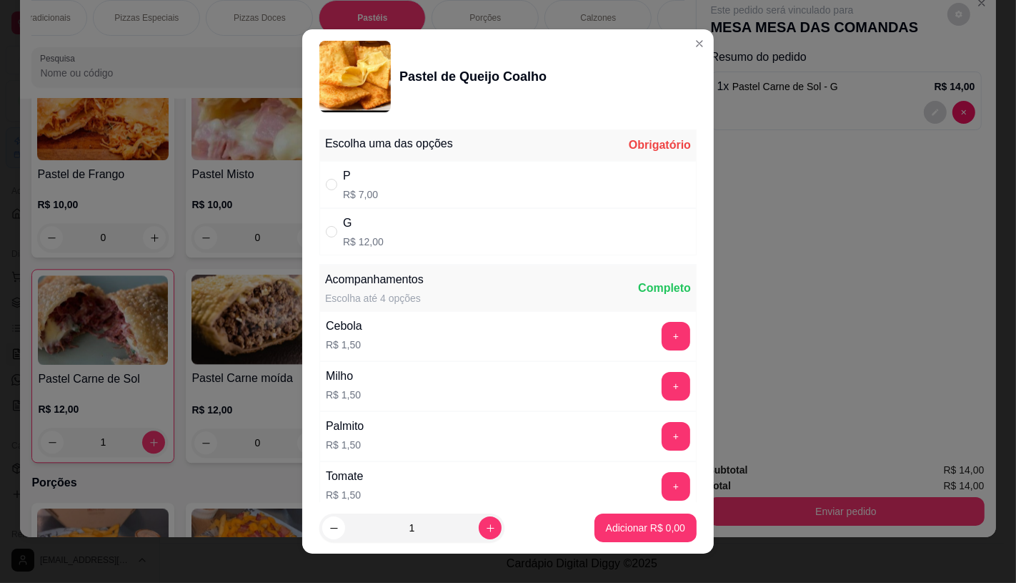
click at [457, 224] on div "G R$ 12,00" at bounding box center [508, 231] width 377 height 47
radio input "true"
click at [627, 526] on p "Adicionar R$ 12,00" at bounding box center [643, 528] width 83 height 14
type input "1"
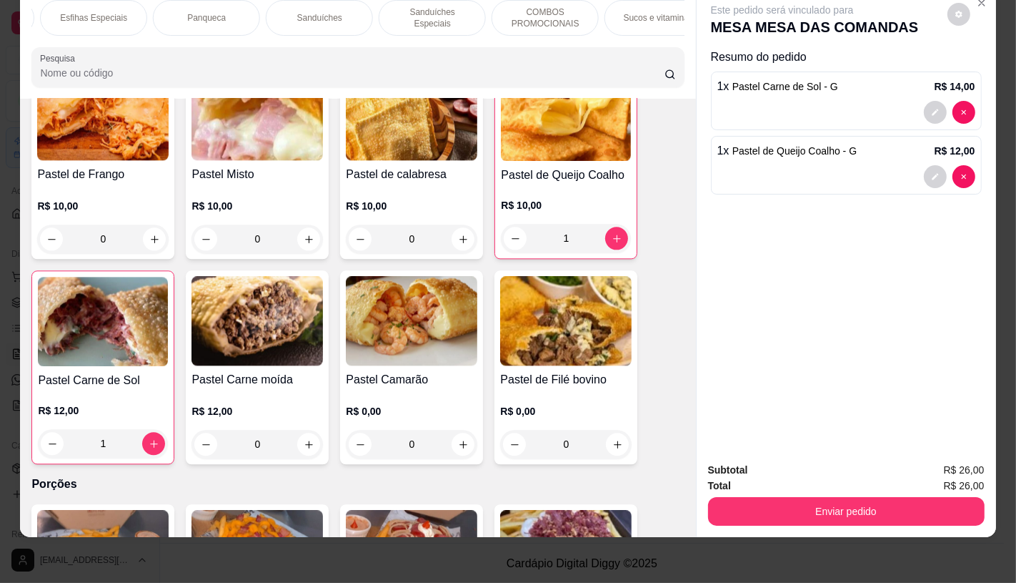
scroll to position [0, 1487]
click at [648, 6] on p "TAXAS DE ENTREGAS" at bounding box center [631, 17] width 83 height 23
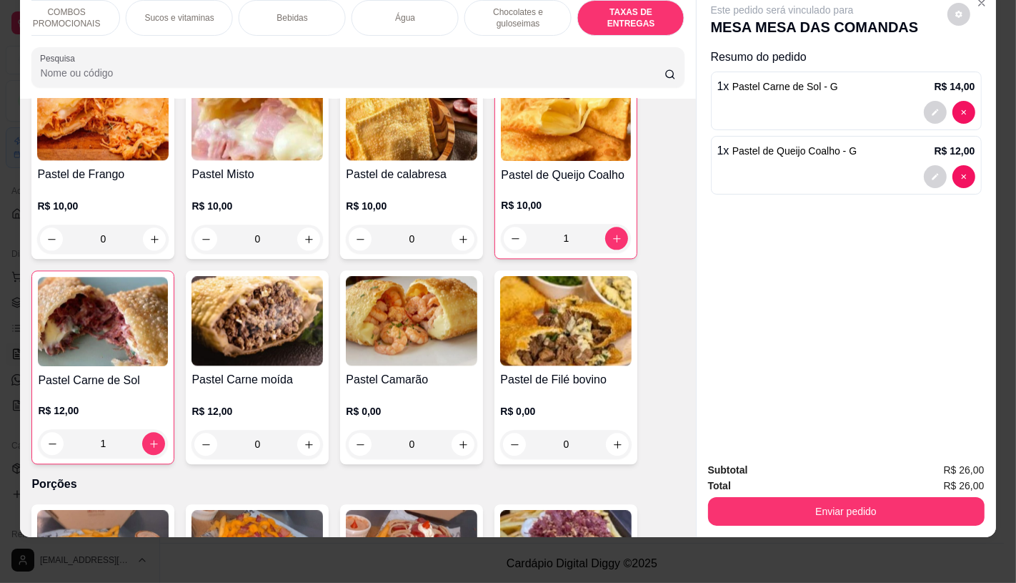
scroll to position [9562, 0]
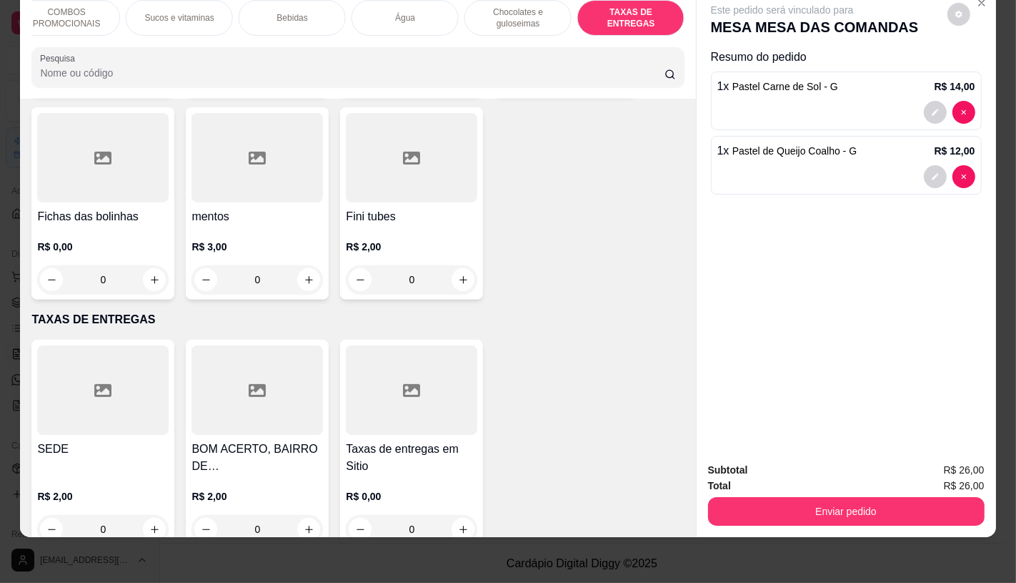
click at [79, 391] on div at bounding box center [103, 389] width 132 height 89
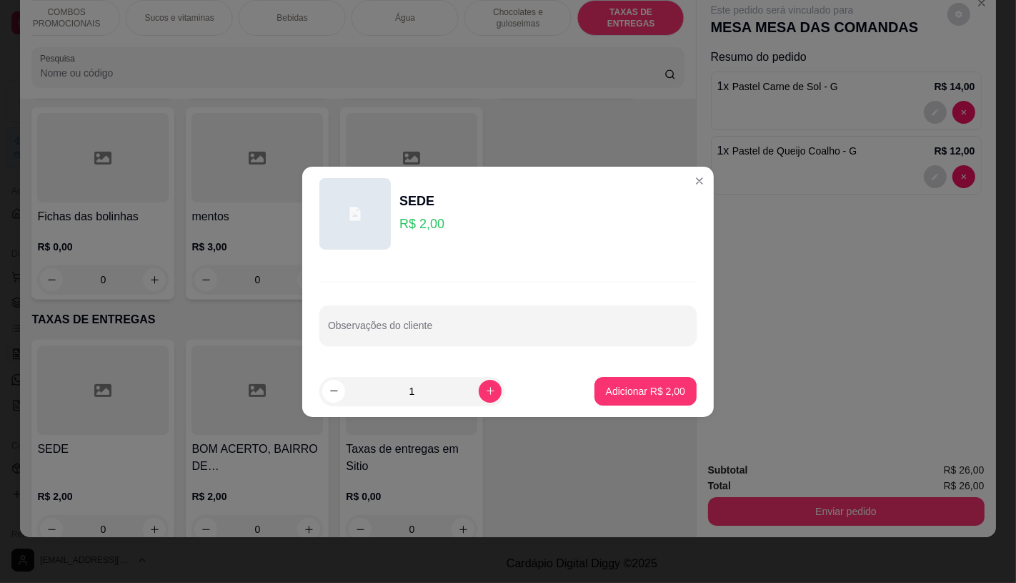
click at [673, 398] on button "Adicionar R$ 2,00" at bounding box center [646, 391] width 102 height 29
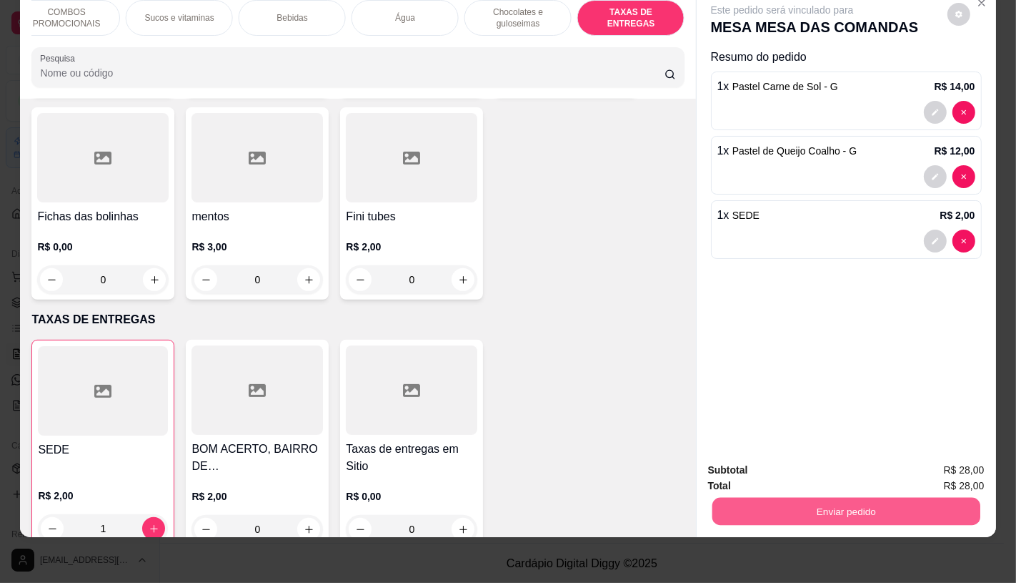
click at [781, 497] on button "Enviar pedido" at bounding box center [846, 511] width 268 height 28
click at [798, 454] on button "Não registrar e enviar pedido" at bounding box center [798, 465] width 144 height 26
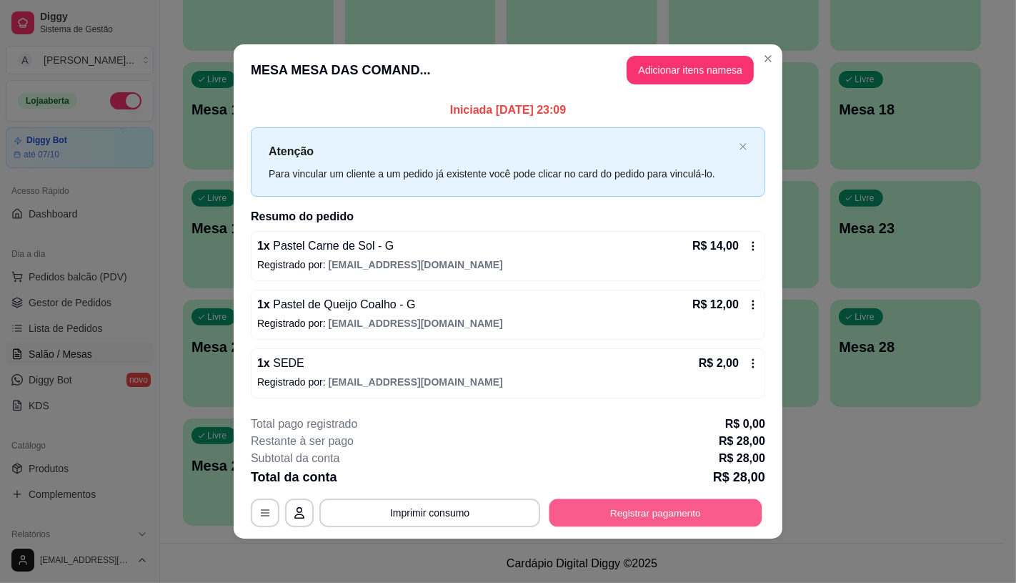
click at [661, 518] on button "Registrar pagamento" at bounding box center [656, 513] width 213 height 28
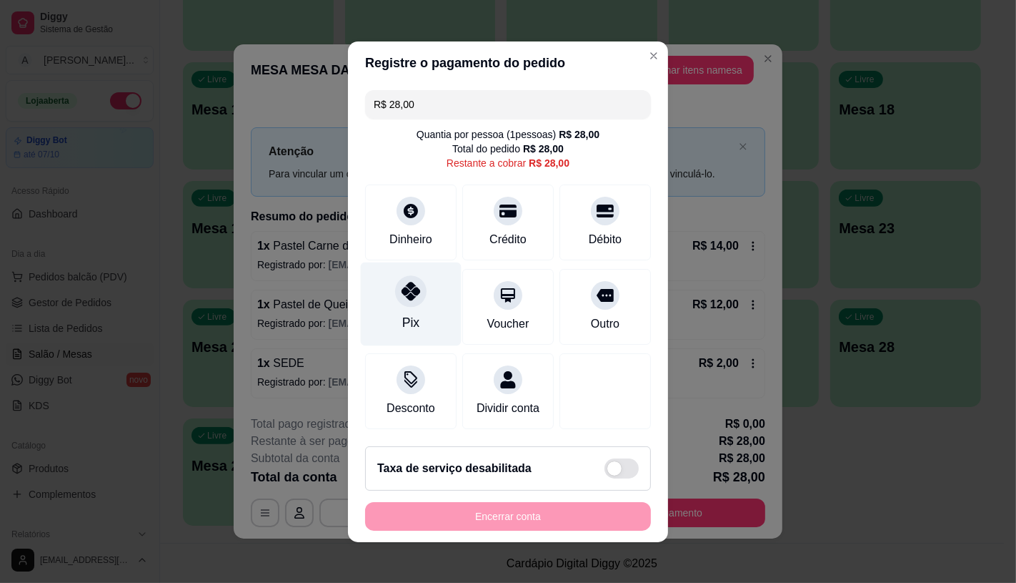
click at [427, 283] on div "Pix" at bounding box center [411, 304] width 101 height 84
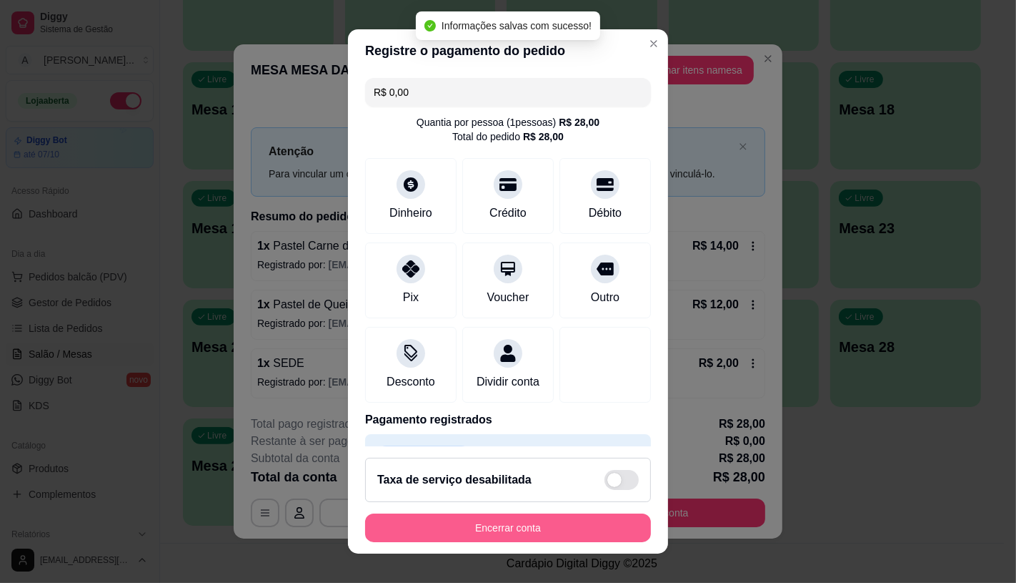
click at [516, 529] on button "Encerrar conta" at bounding box center [508, 527] width 286 height 29
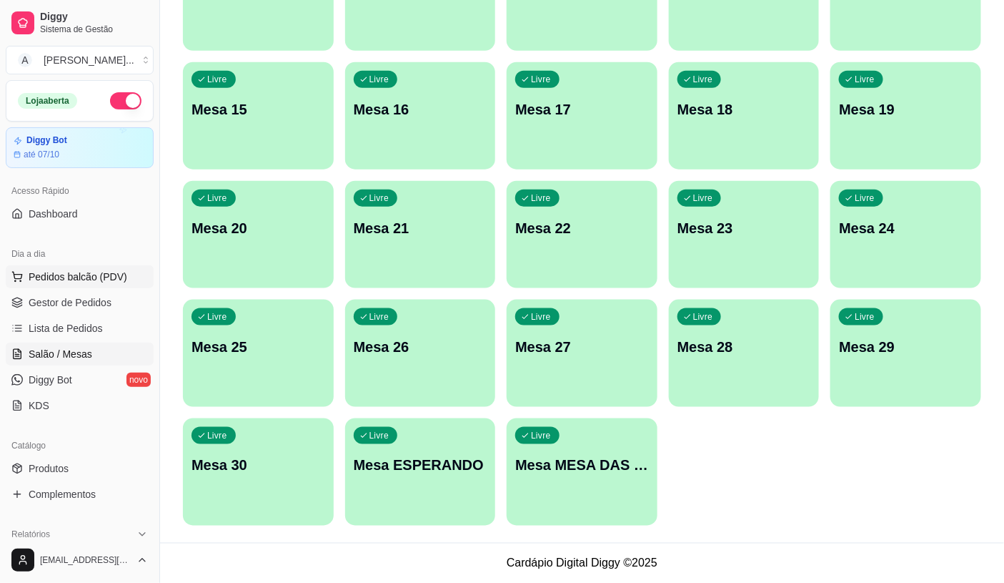
click at [81, 285] on button "Pedidos balcão (PDV)" at bounding box center [80, 276] width 148 height 23
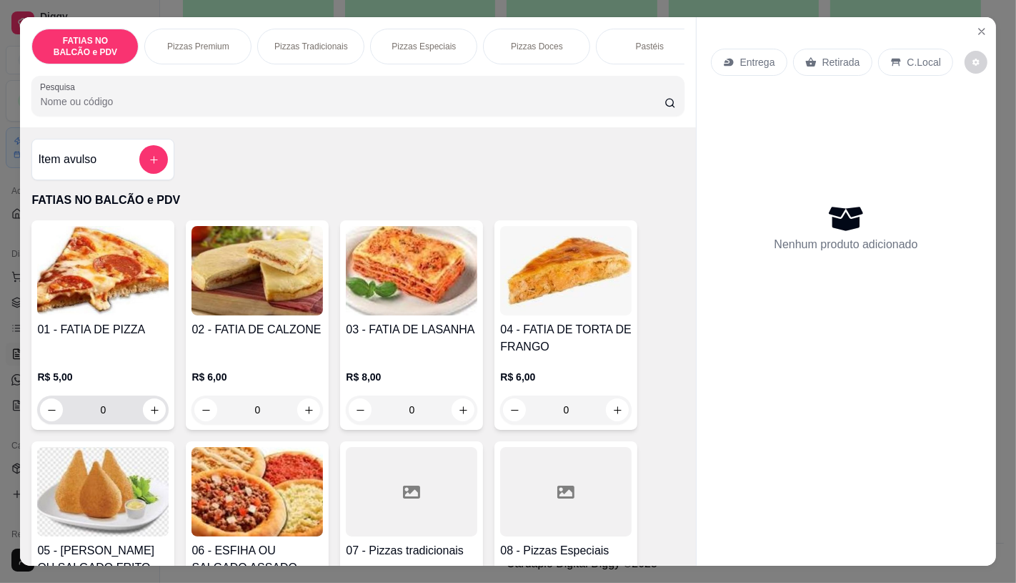
click at [117, 422] on input "0" at bounding box center [103, 409] width 80 height 29
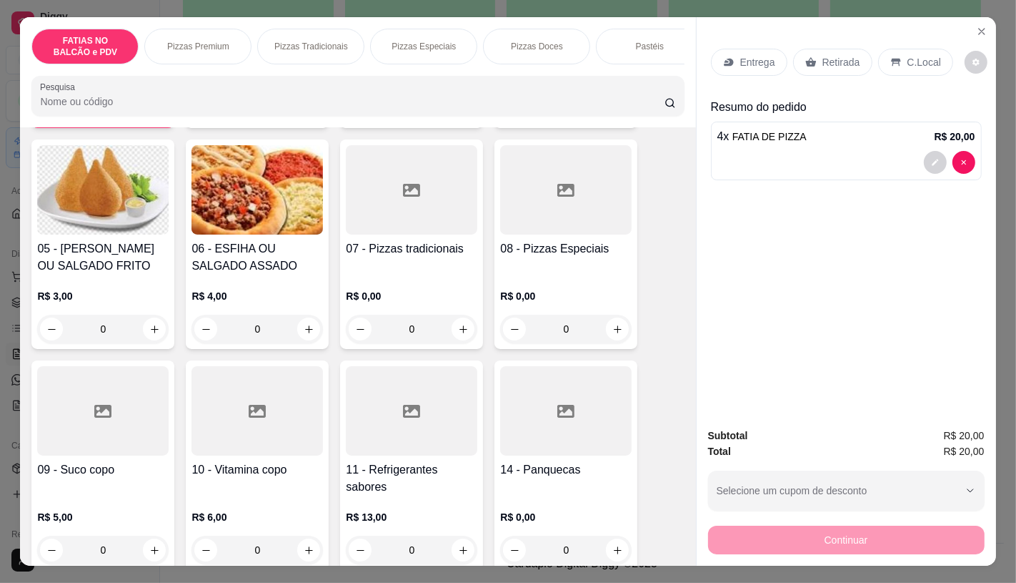
scroll to position [317, 0]
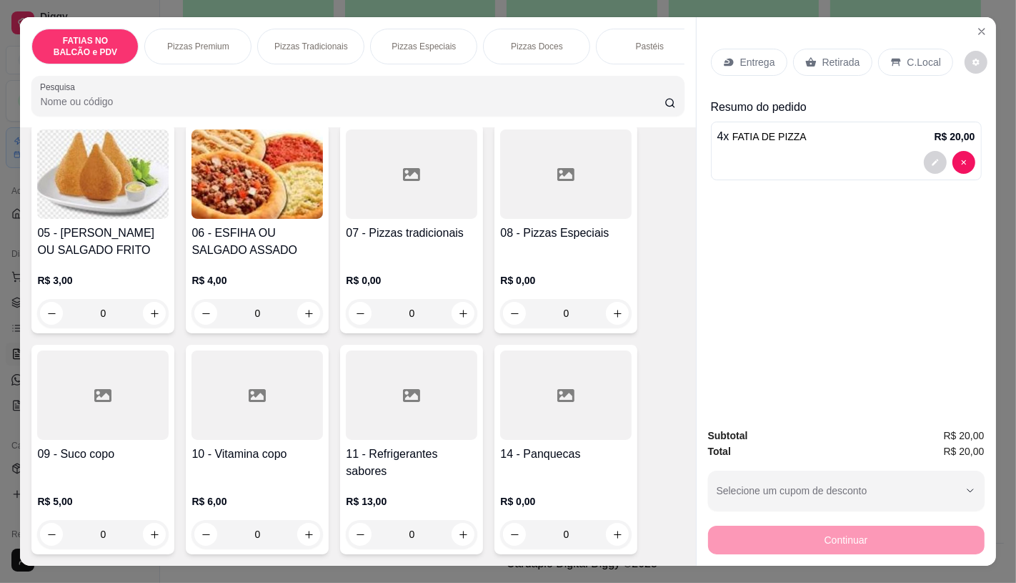
click at [420, 450] on div "11 - Refrigerantes sabores R$ 13,00 0" at bounding box center [411, 449] width 143 height 209
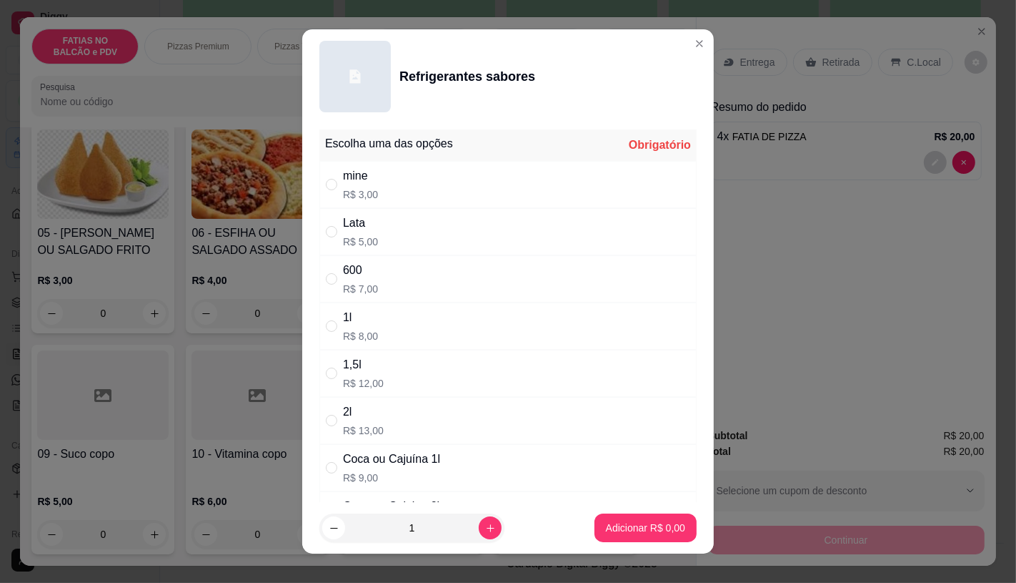
click at [356, 266] on div "600" at bounding box center [360, 270] width 35 height 17
click at [620, 529] on p "Adicionar R$ 7,00" at bounding box center [645, 528] width 77 height 14
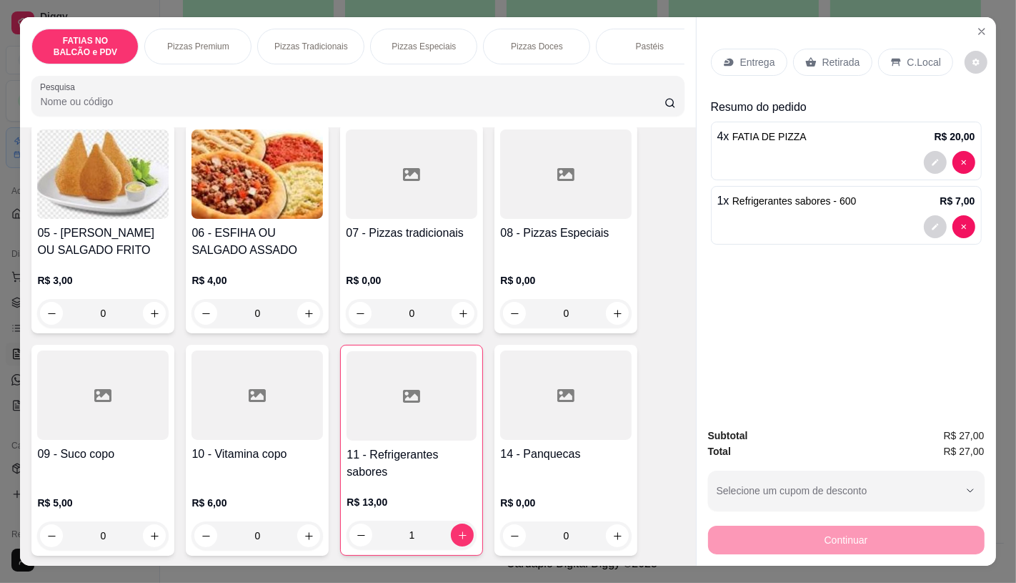
click at [811, 49] on div "Retirada" at bounding box center [832, 62] width 79 height 27
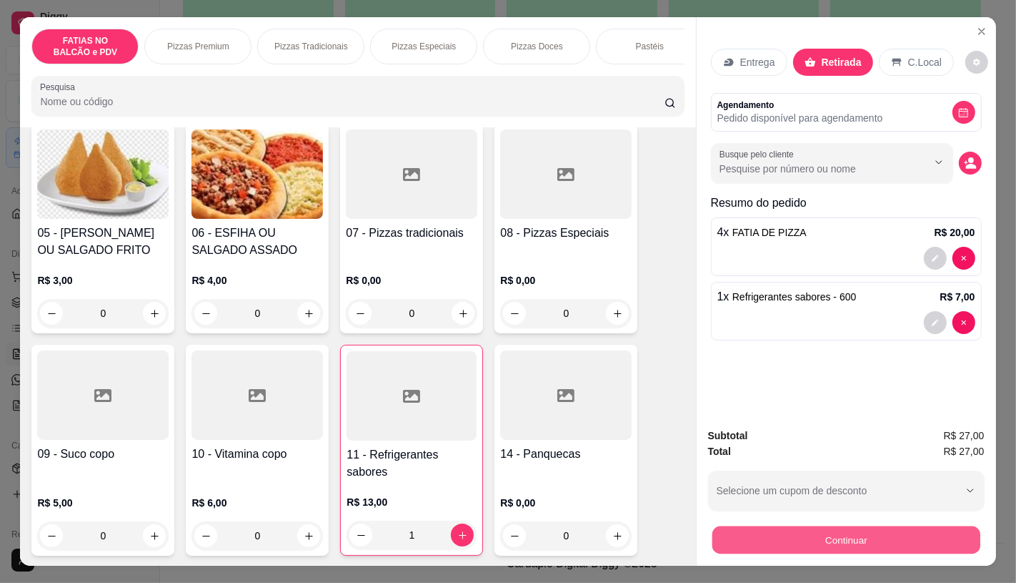
click at [784, 540] on button "Continuar" at bounding box center [846, 539] width 268 height 28
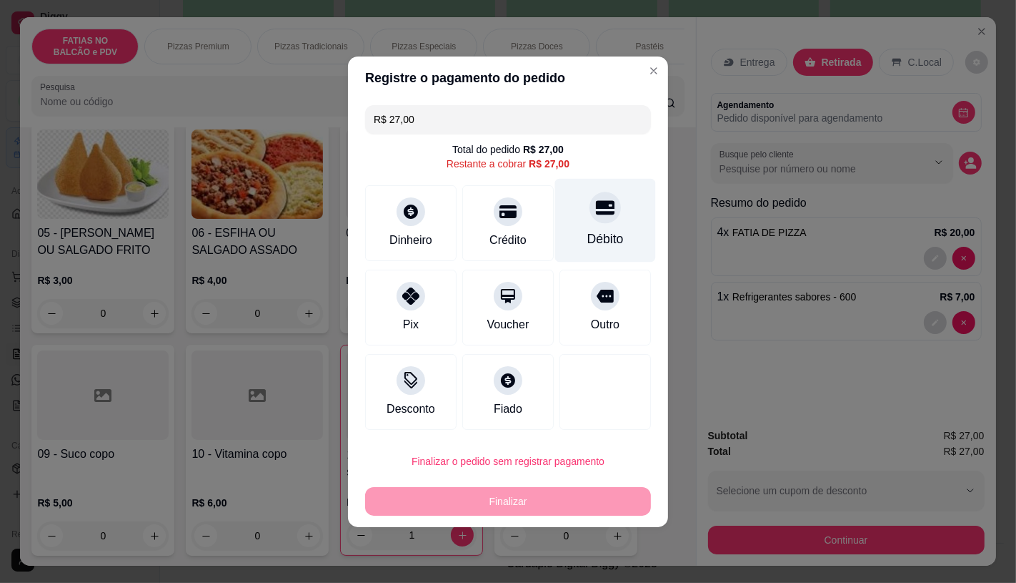
click at [570, 230] on div "Débito" at bounding box center [605, 220] width 101 height 84
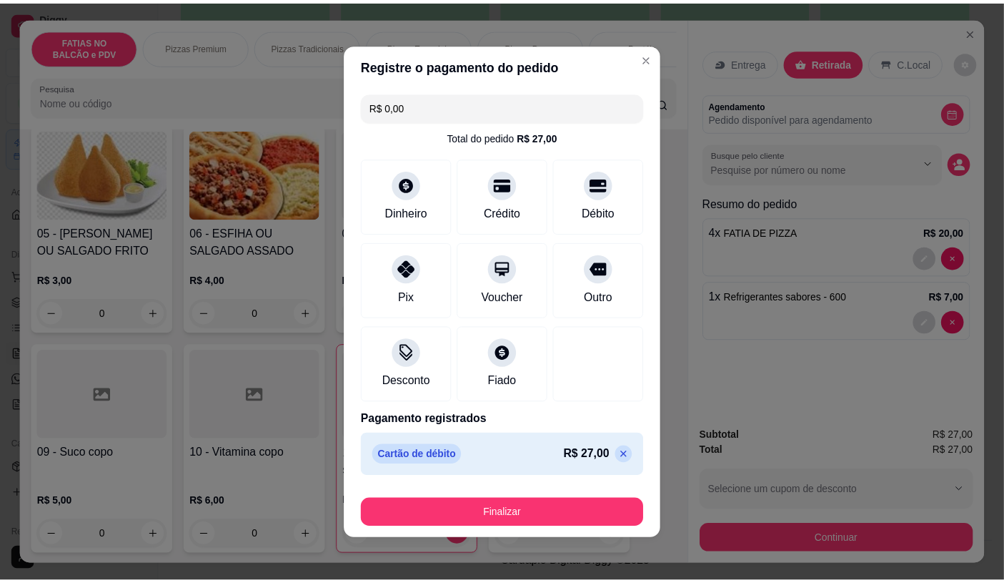
scroll to position [2, 0]
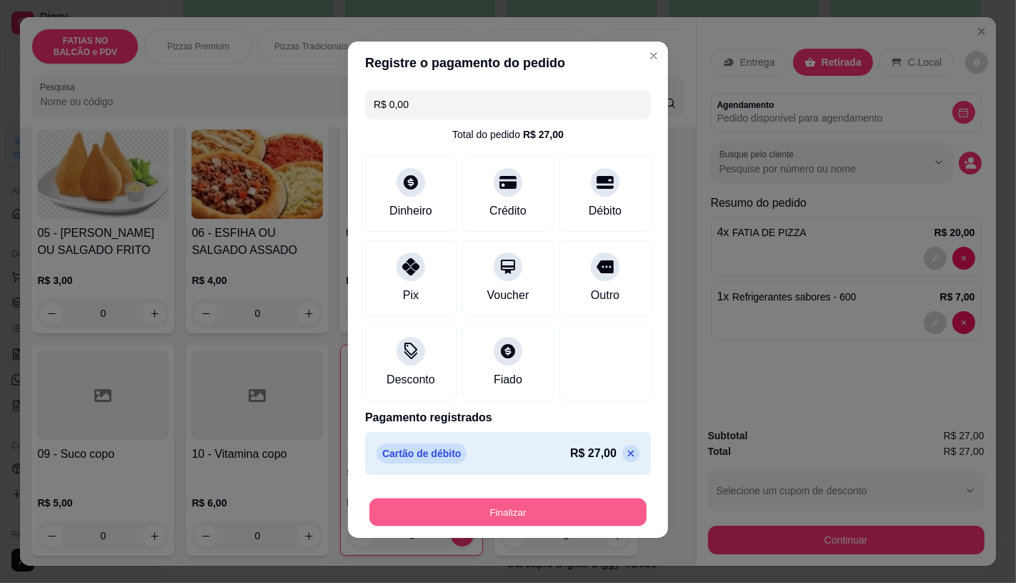
click at [566, 505] on button "Finalizar" at bounding box center [508, 512] width 277 height 28
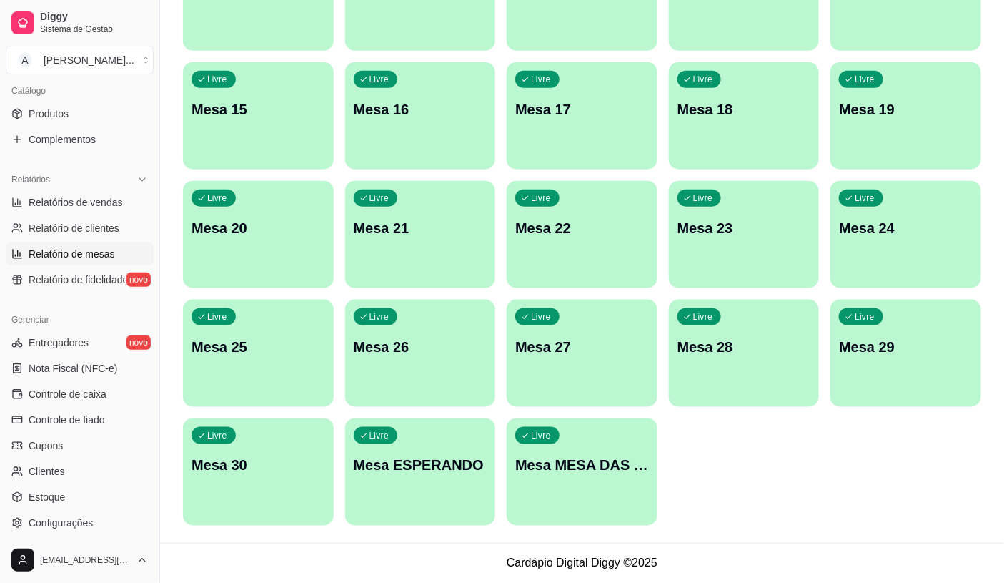
scroll to position [397, 0]
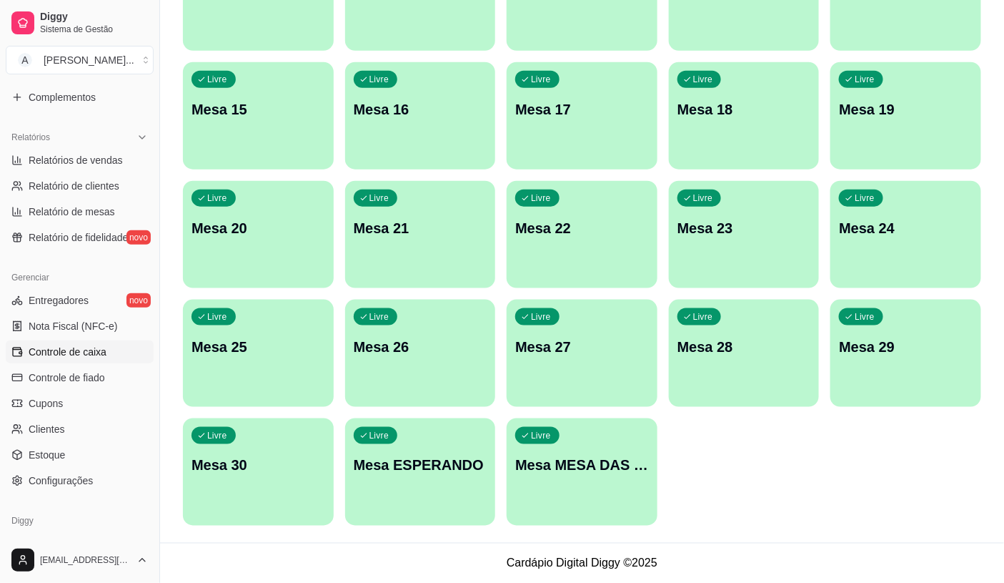
click at [80, 346] on span "Controle de caixa" at bounding box center [68, 352] width 78 height 14
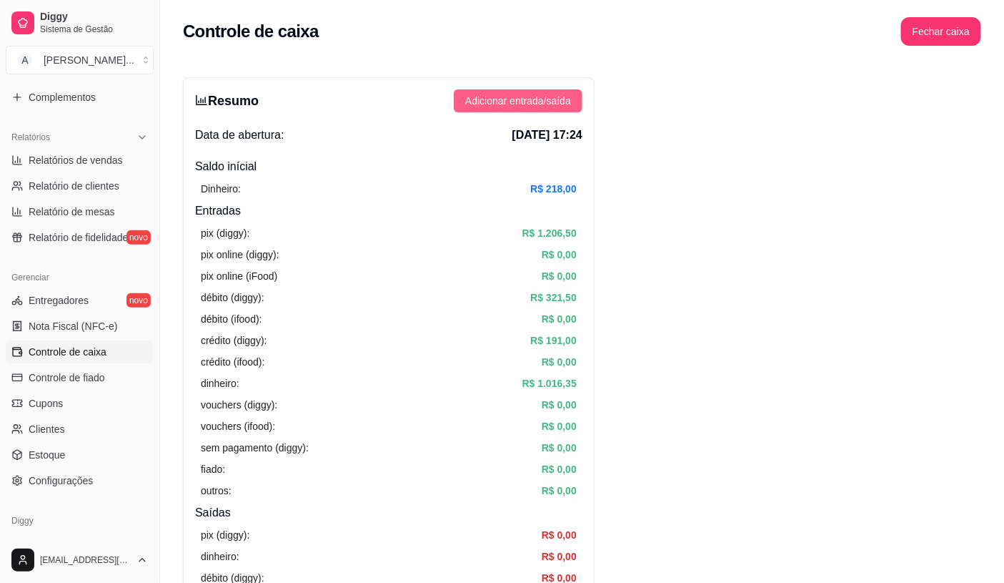
click at [525, 100] on span "Adicionar entrada/saída" at bounding box center [518, 101] width 106 height 16
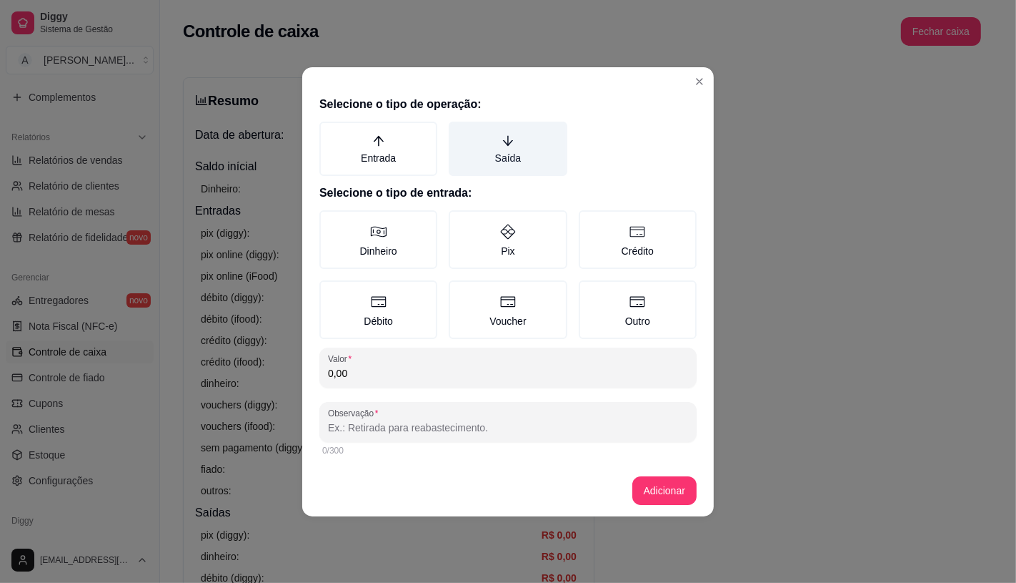
click at [511, 173] on label "Saída" at bounding box center [508, 149] width 118 height 54
click at [460, 132] on button "Saída" at bounding box center [453, 126] width 11 height 11
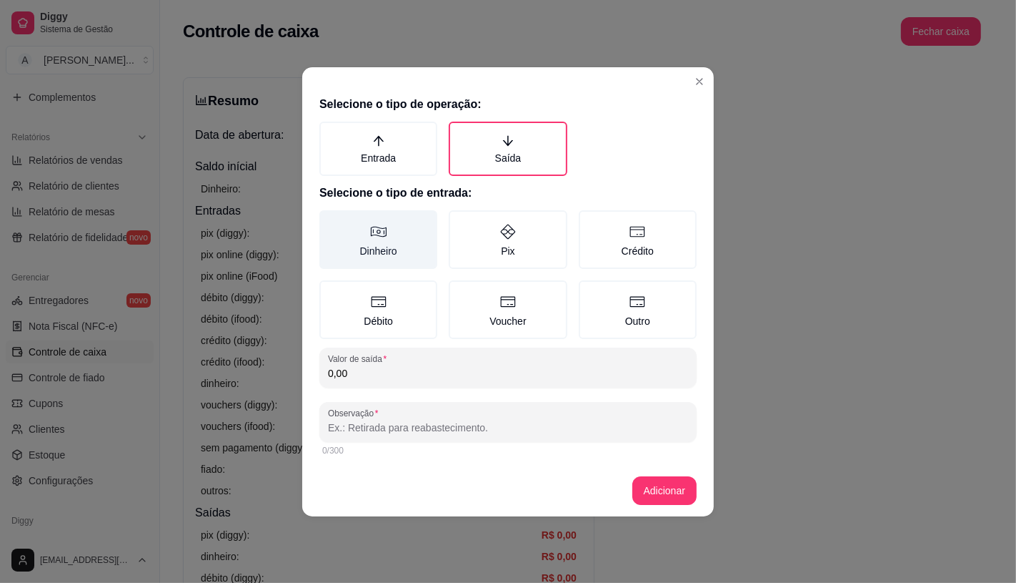
click at [404, 229] on label "Dinheiro" at bounding box center [379, 239] width 118 height 59
click at [330, 221] on button "Dinheiro" at bounding box center [324, 214] width 11 height 11
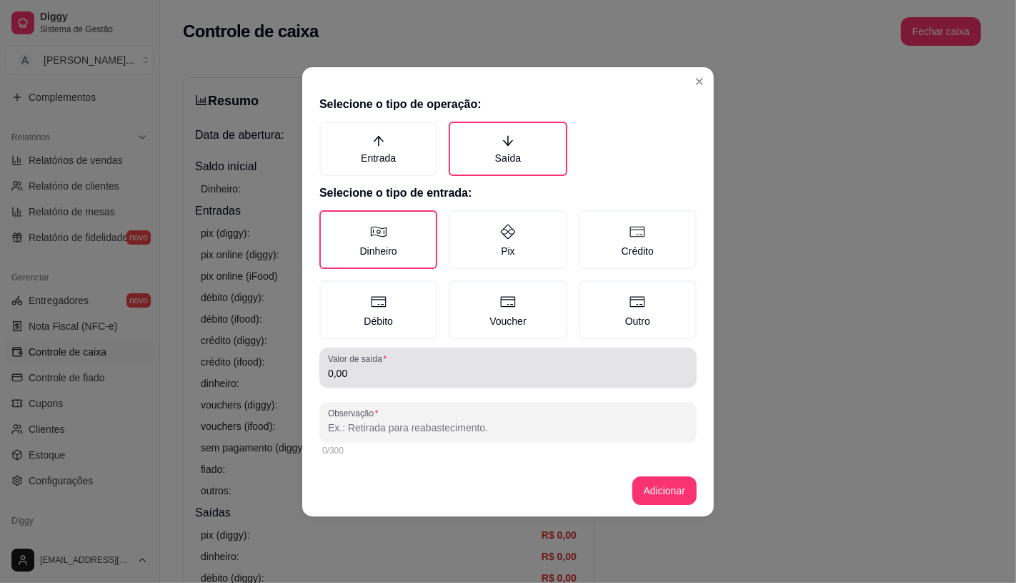
click at [408, 381] on div "Valor de saída 0,00" at bounding box center [508, 367] width 377 height 40
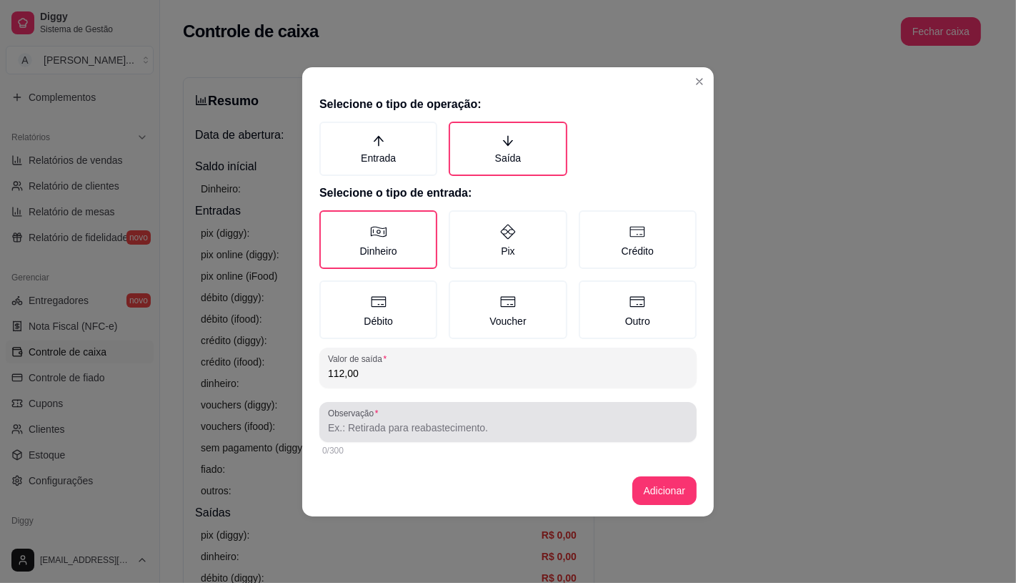
click at [388, 415] on div at bounding box center [508, 421] width 360 height 29
